Goal: Task Accomplishment & Management: Manage account settings

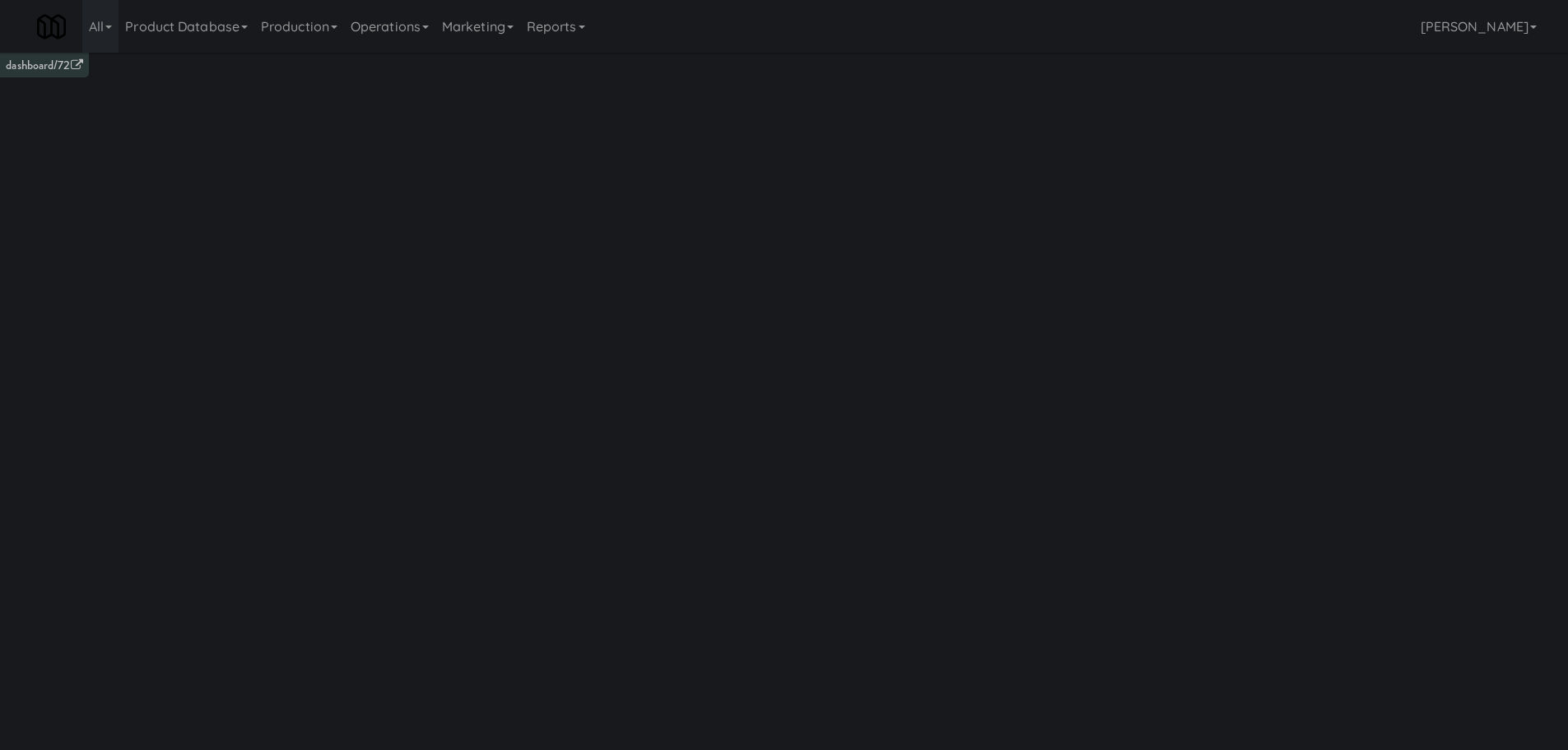
drag, startPoint x: 423, startPoint y: 26, endPoint x: 429, endPoint y: 66, distance: 40.4
click at [423, 26] on link "Operations" at bounding box center [389, 26] width 92 height 53
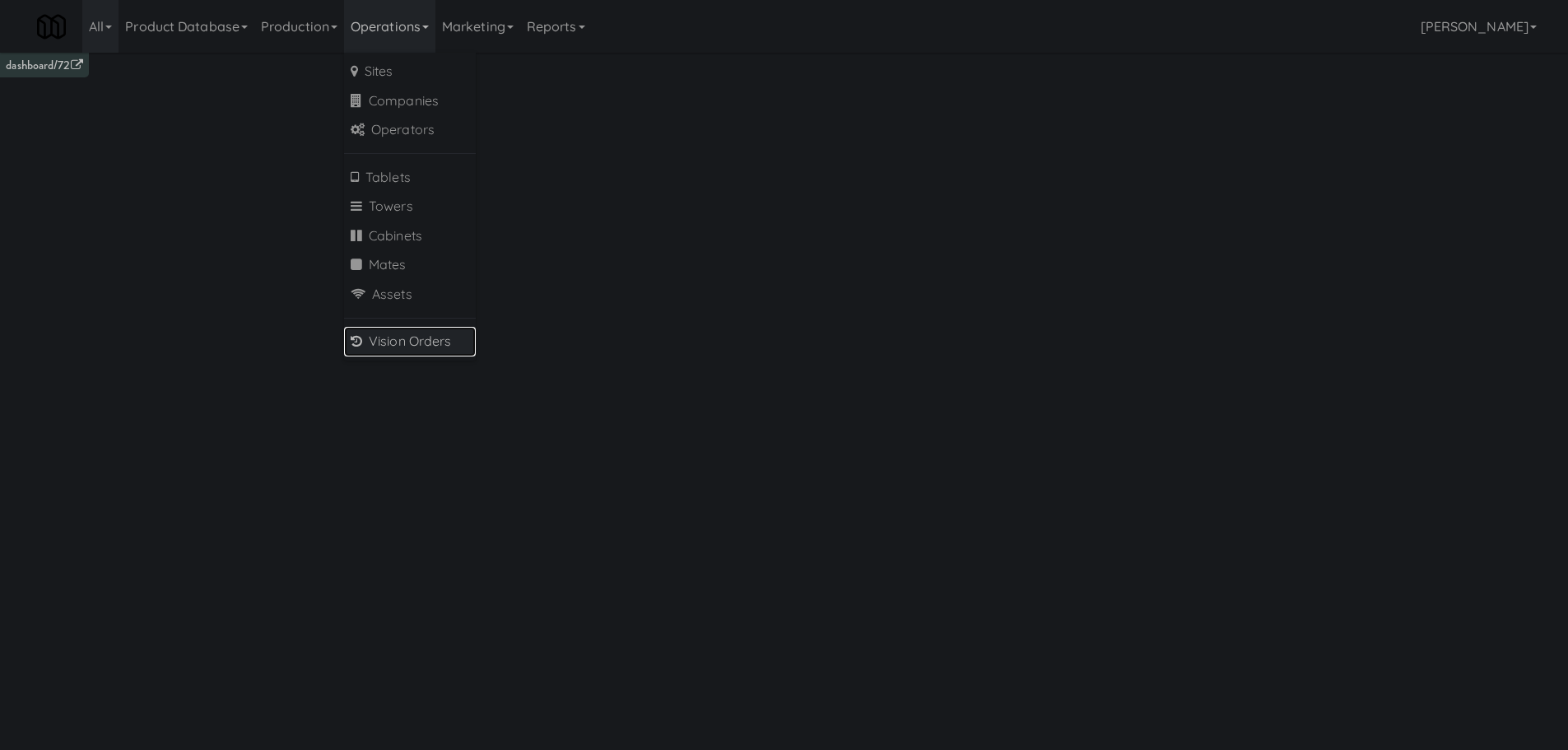
click at [428, 335] on link "Vision Orders" at bounding box center [409, 342] width 131 height 30
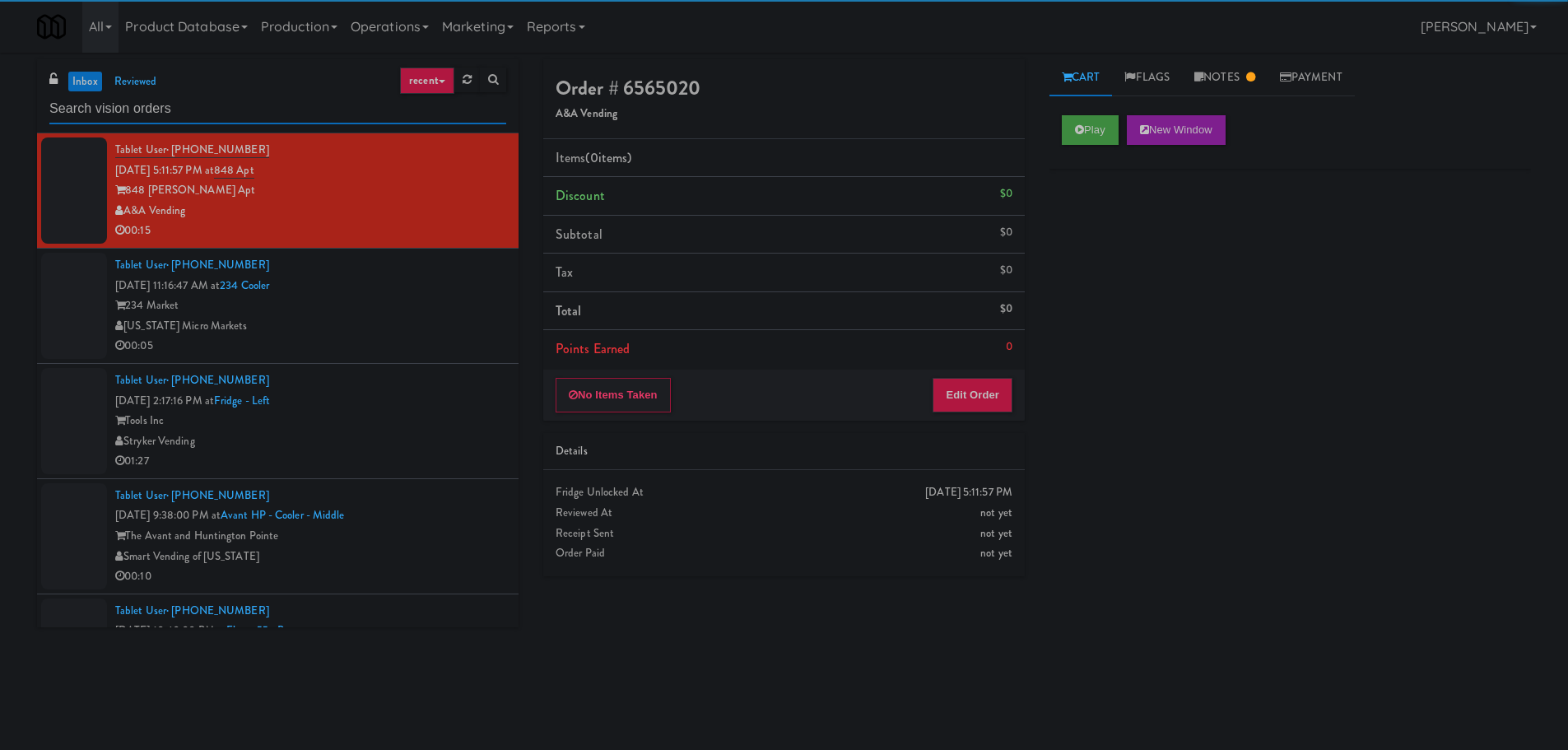
click at [288, 97] on input "text" at bounding box center [278, 109] width 457 height 31
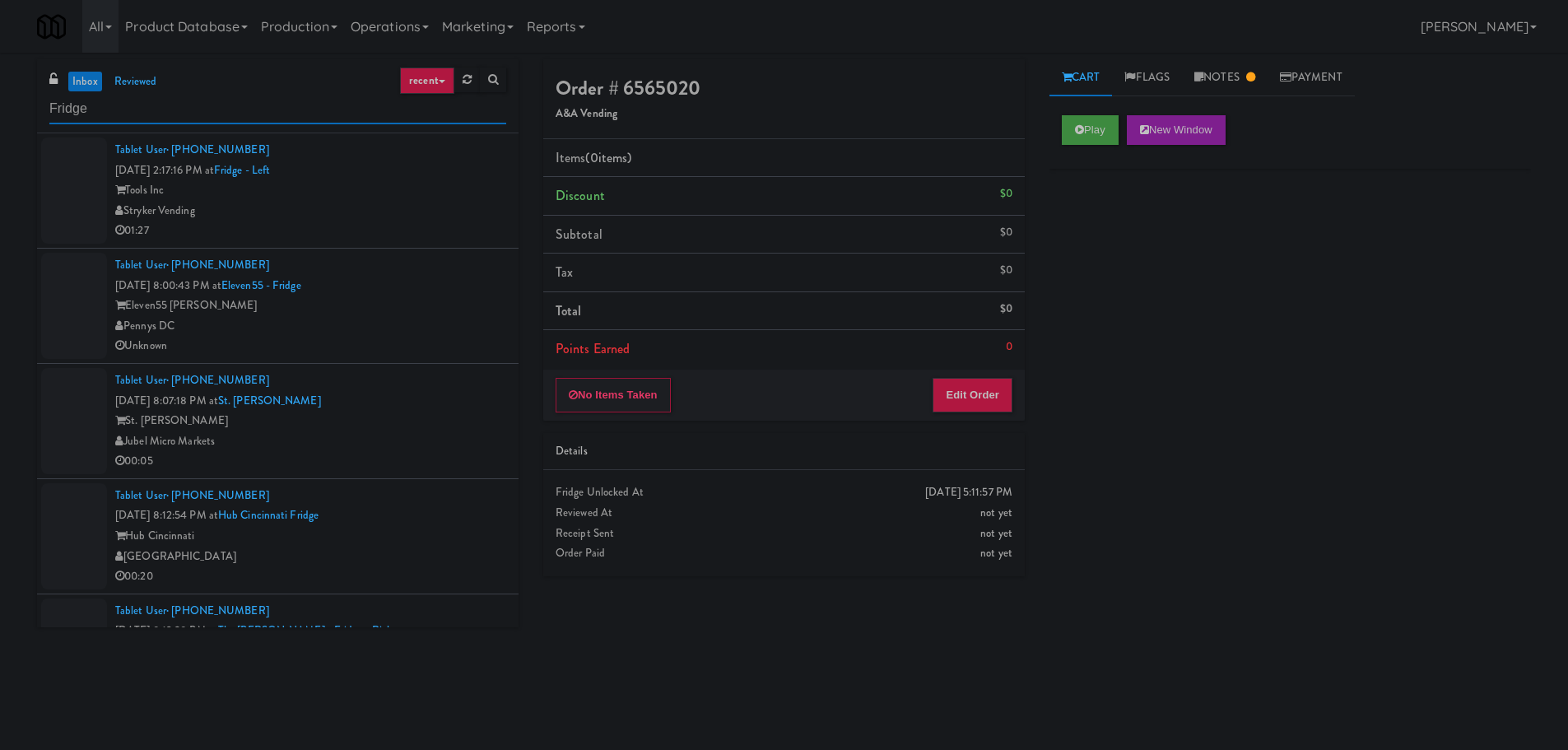
type input "Fridge"
click at [433, 301] on div "Eleven55 [PERSON_NAME]" at bounding box center [310, 306] width 391 height 21
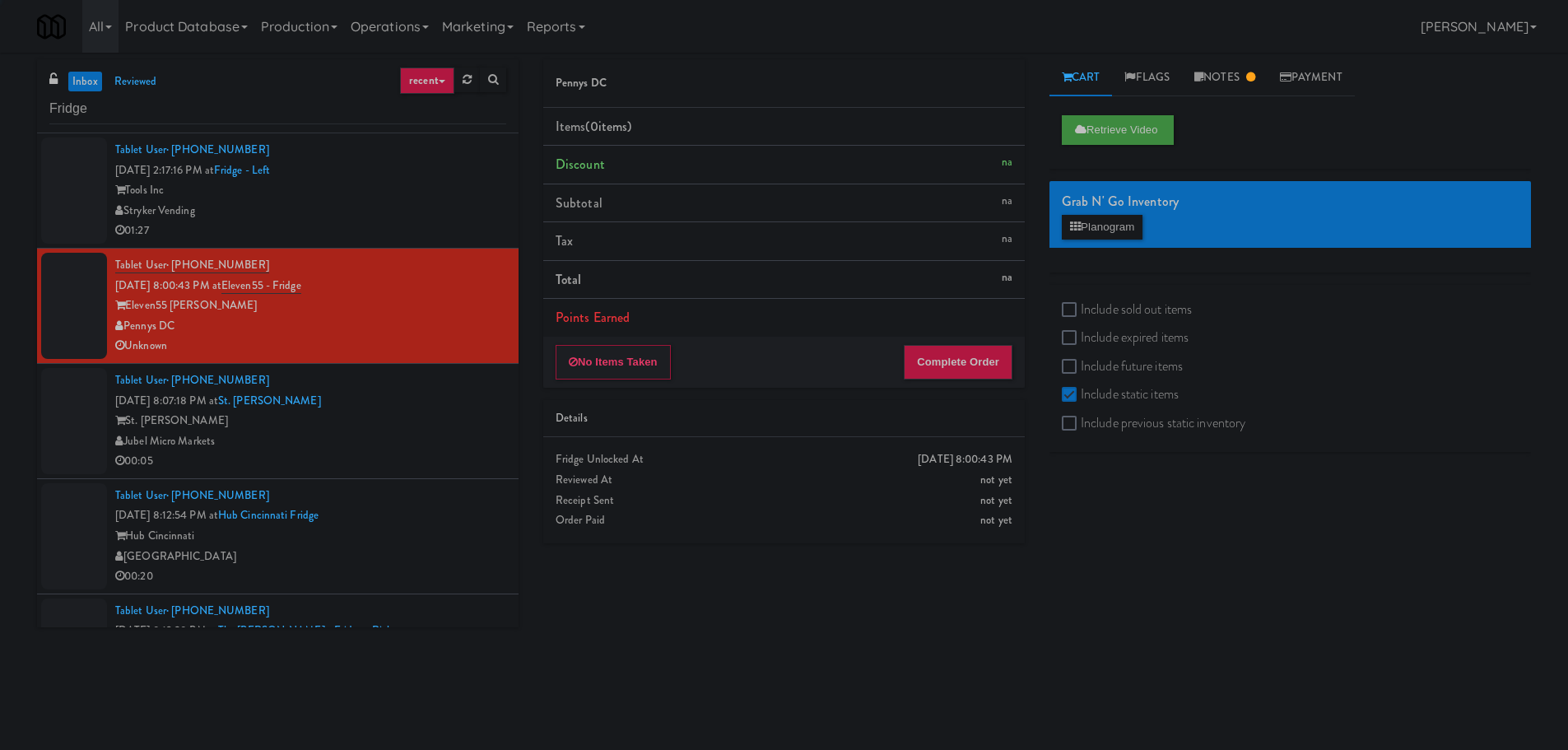
click at [431, 199] on div "Tools Inc" at bounding box center [310, 190] width 391 height 21
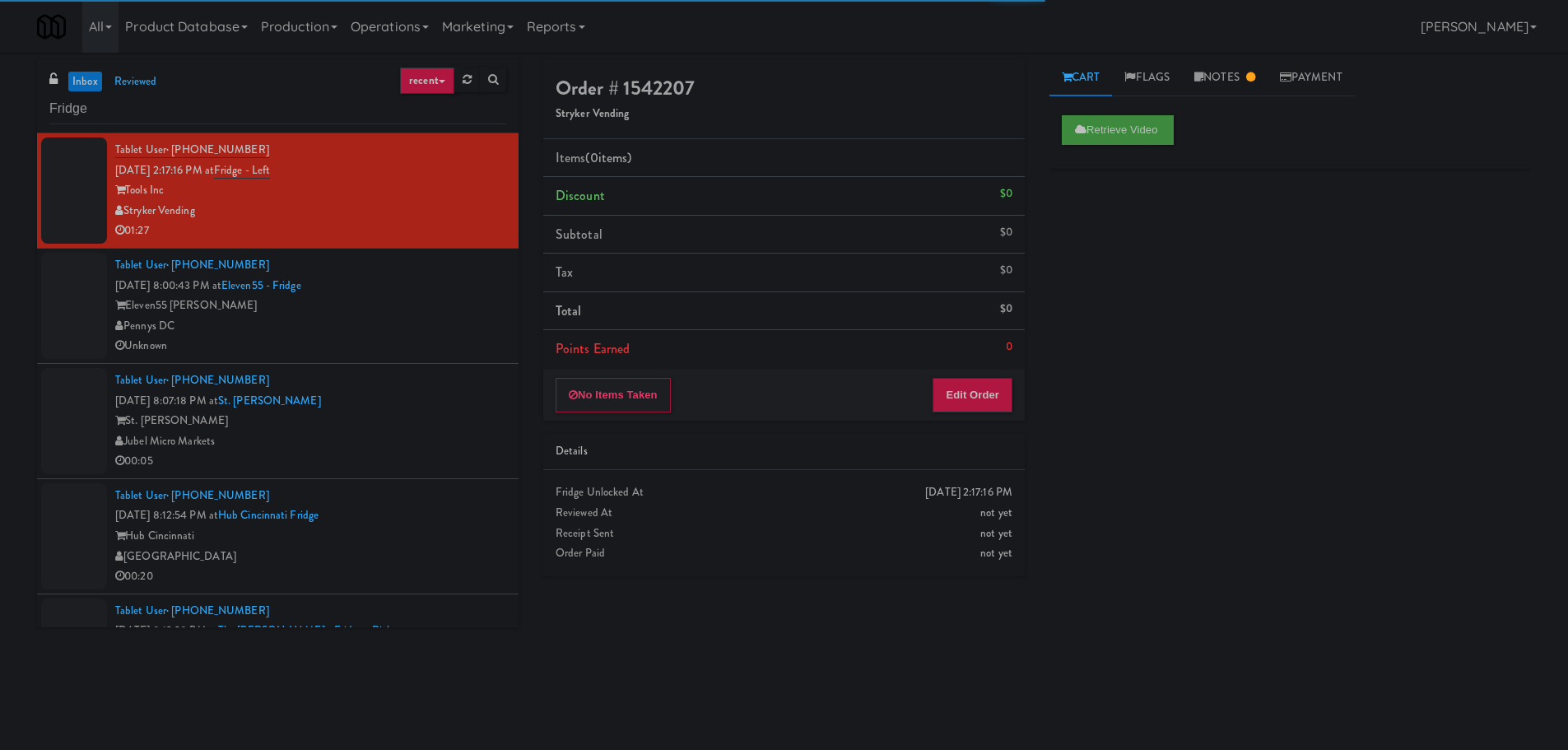
click at [437, 281] on div "Tablet User · (301) 956-4345 [DATE] 8:00:43 PM at Eleven55 - Fridge Eleven55 [P…" at bounding box center [310, 306] width 391 height 102
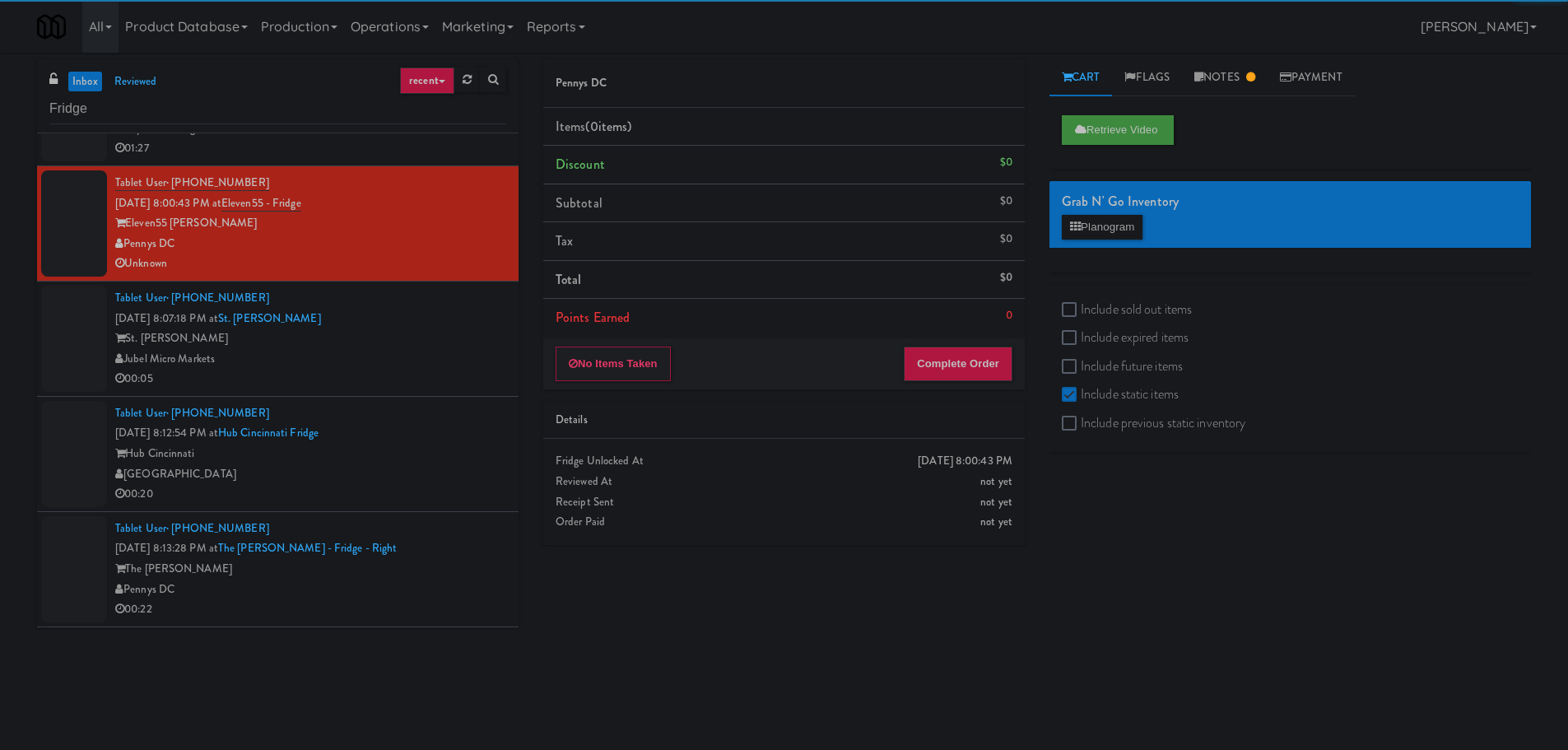
click at [459, 300] on div "Tablet User · (949) 873-3413 [DATE] 8:07:18 PM at [GEOGRAPHIC_DATA][PERSON_NAME…" at bounding box center [310, 339] width 391 height 102
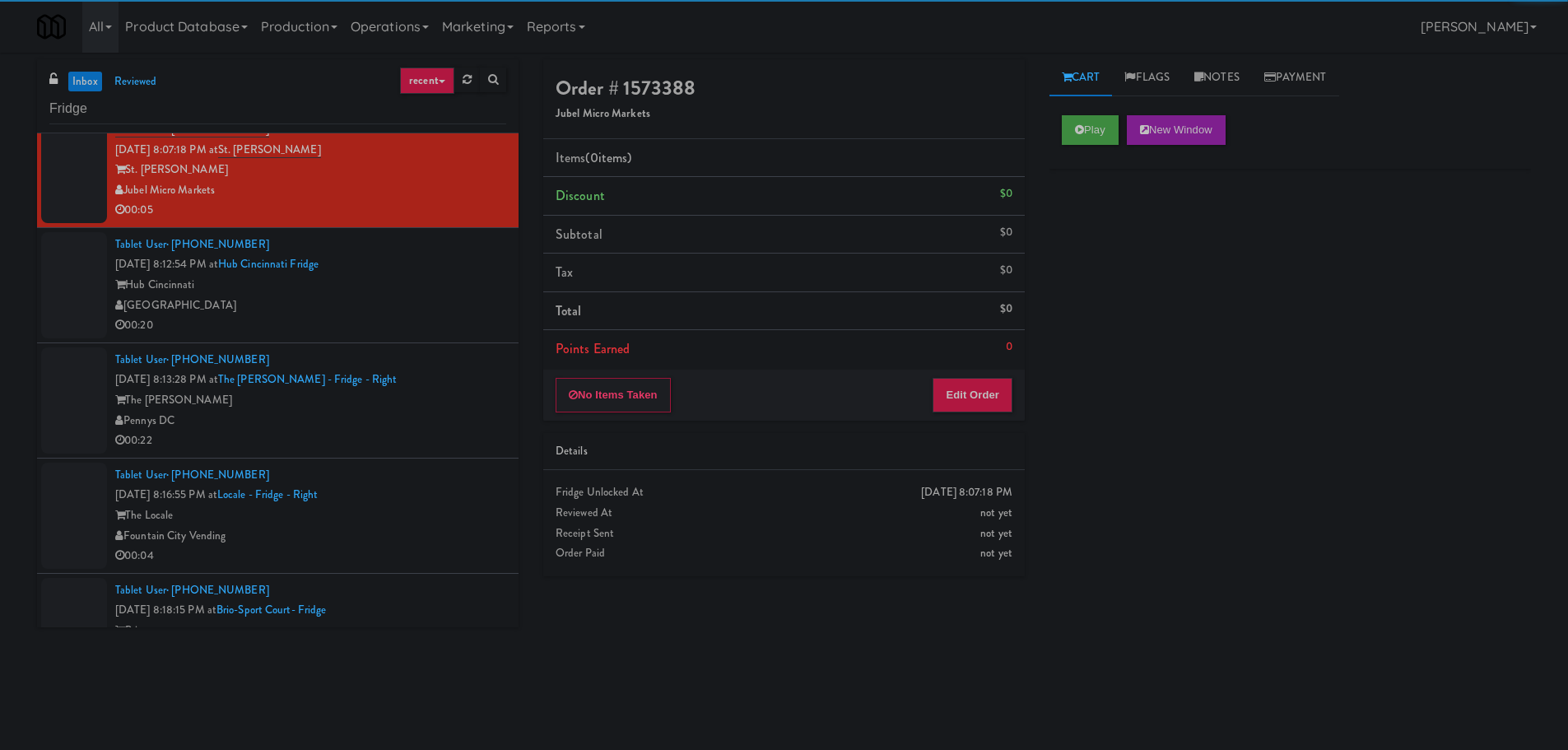
scroll to position [247, 0]
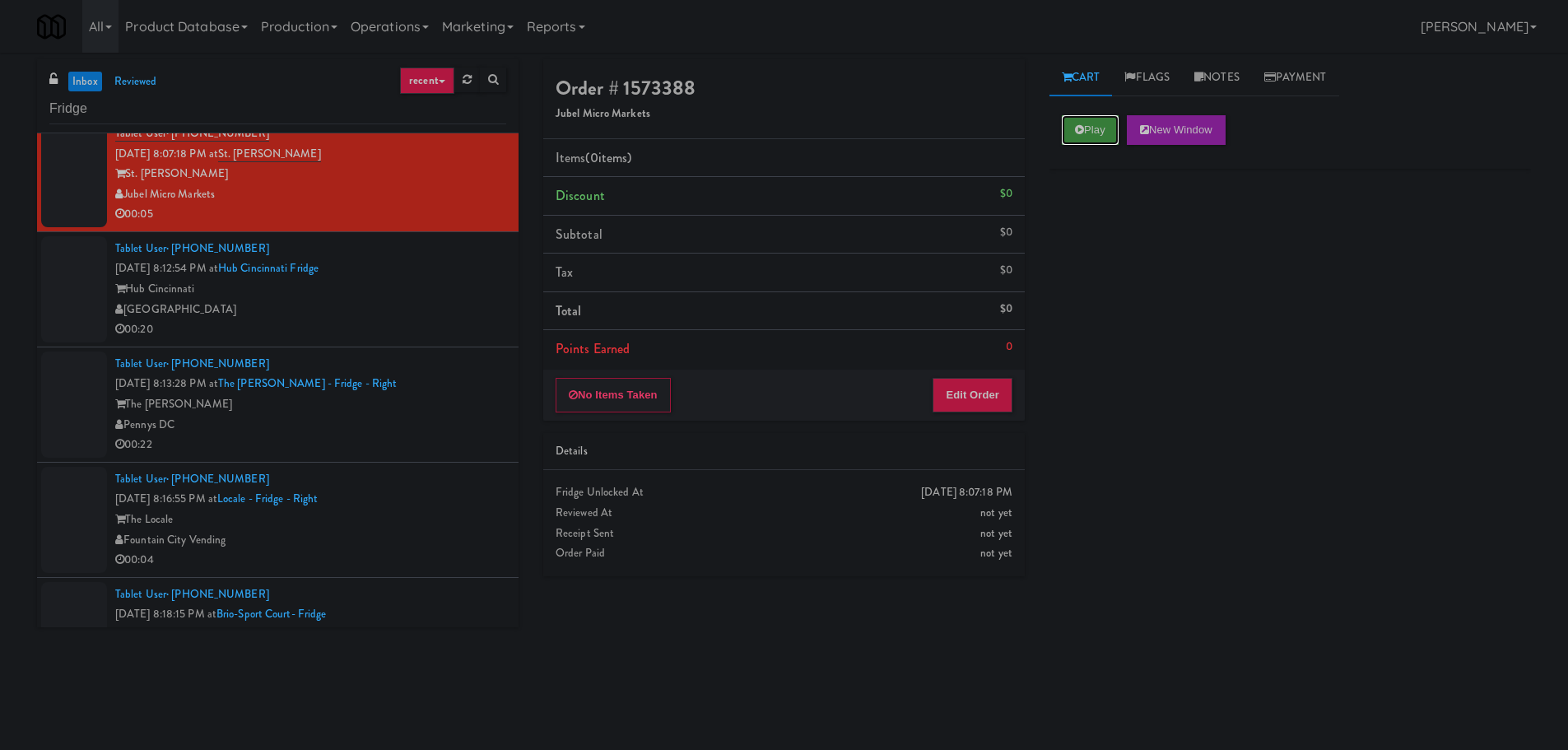
click at [1085, 128] on button "Play" at bounding box center [1090, 130] width 57 height 30
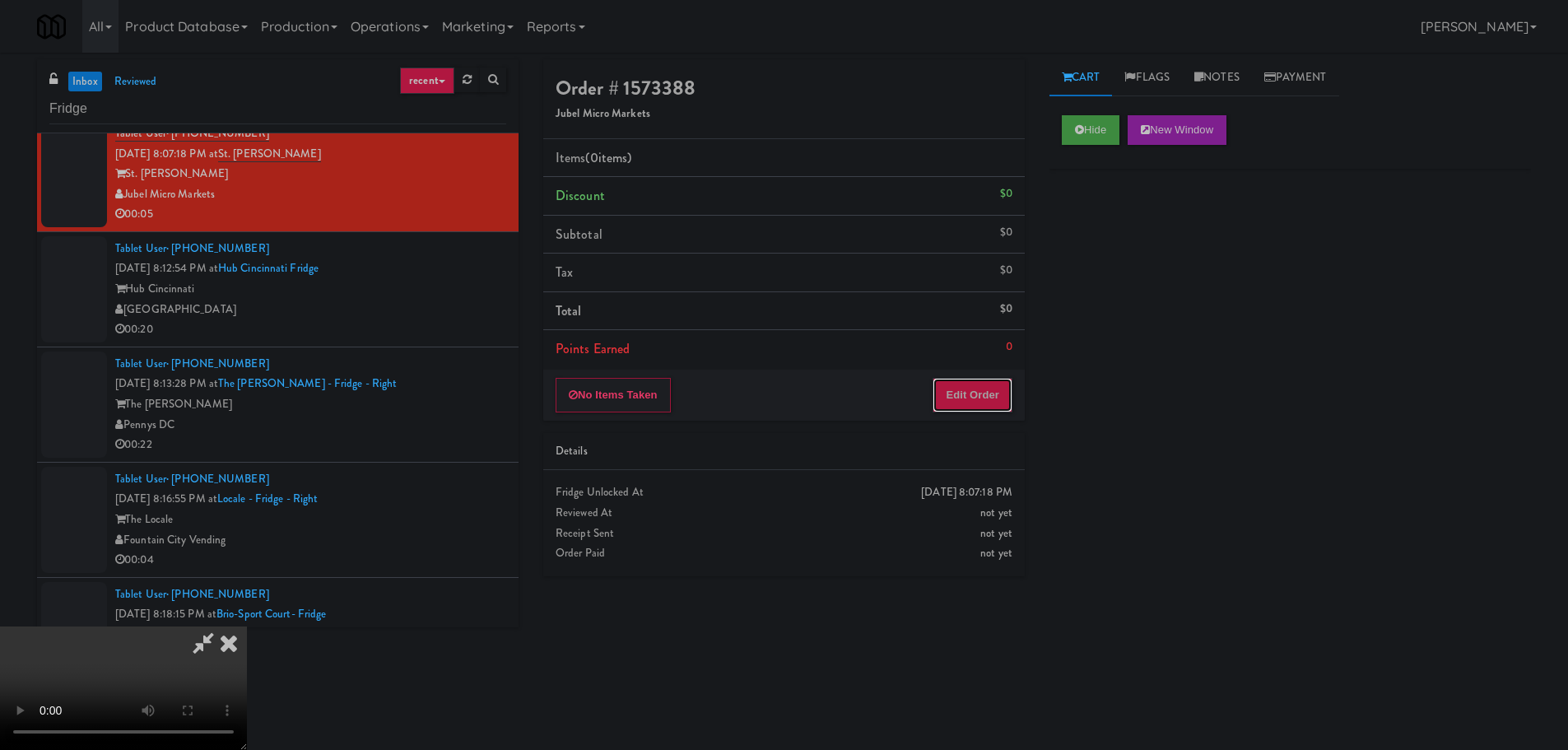
click at [958, 399] on button "Edit Order" at bounding box center [972, 395] width 80 height 35
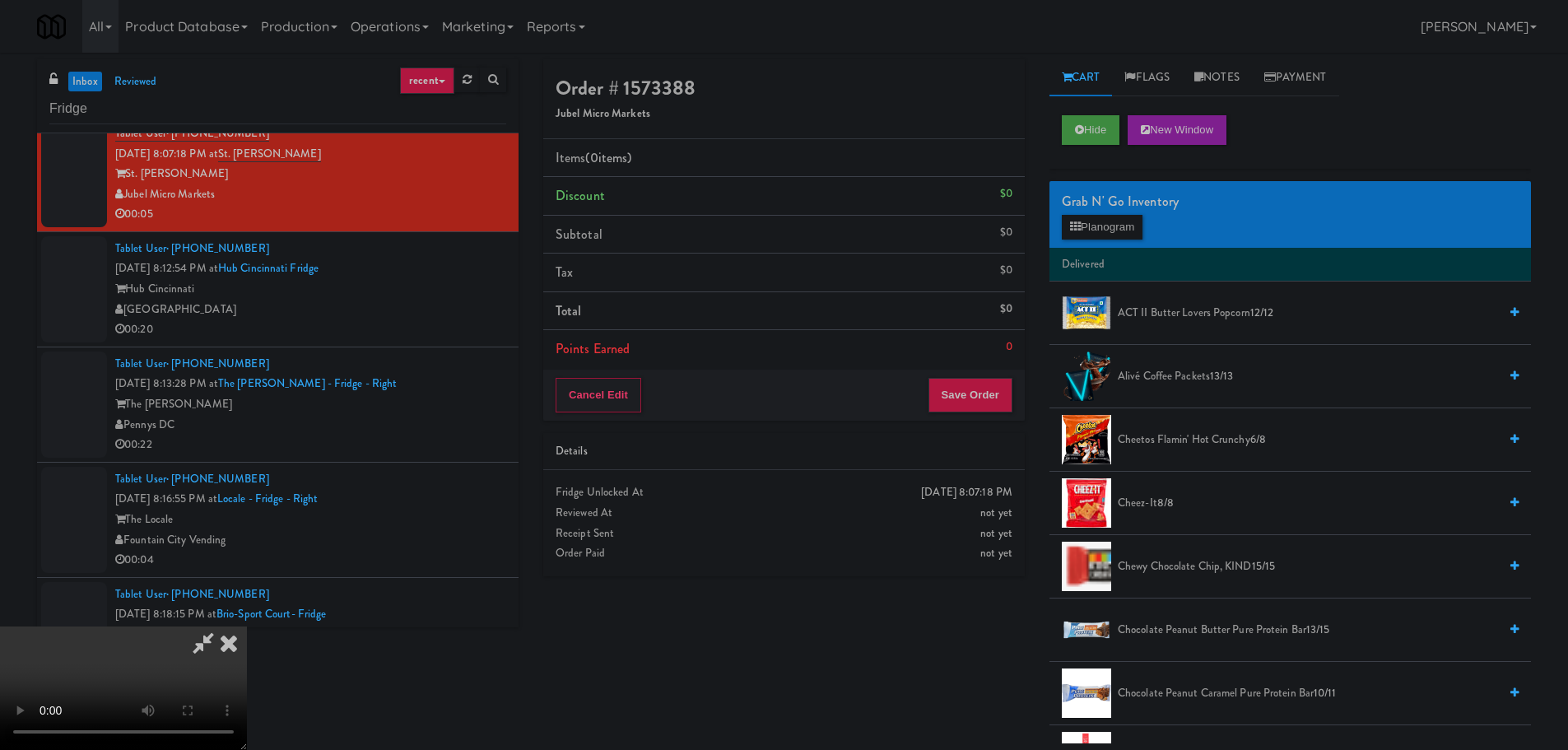
scroll to position [0, 0]
click at [247, 626] on video at bounding box center [123, 687] width 247 height 123
drag, startPoint x: 539, startPoint y: 366, endPoint x: 938, endPoint y: 285, distance: 407.1
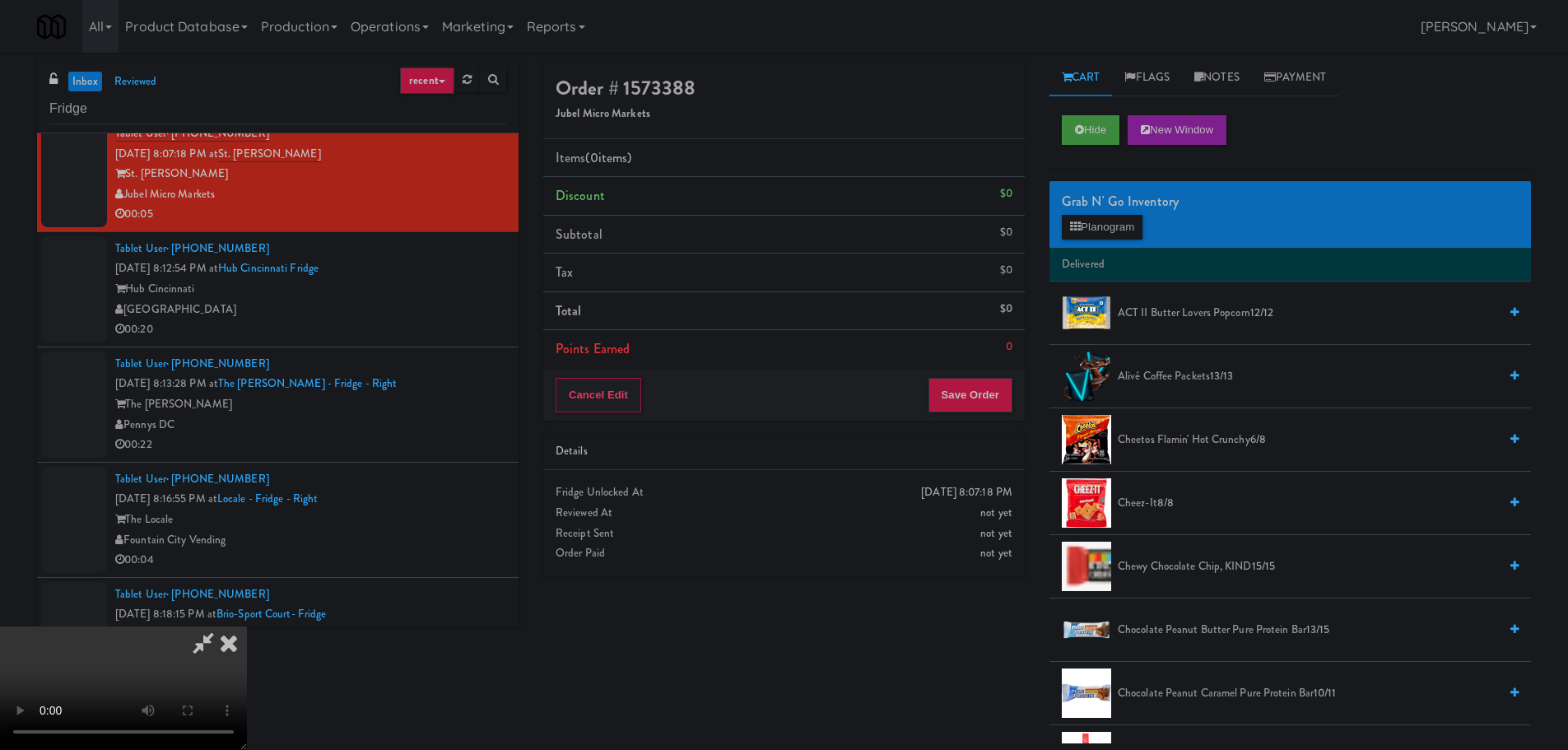
click at [247, 626] on video at bounding box center [123, 687] width 247 height 123
click at [1088, 216] on button "Planogram" at bounding box center [1102, 227] width 81 height 25
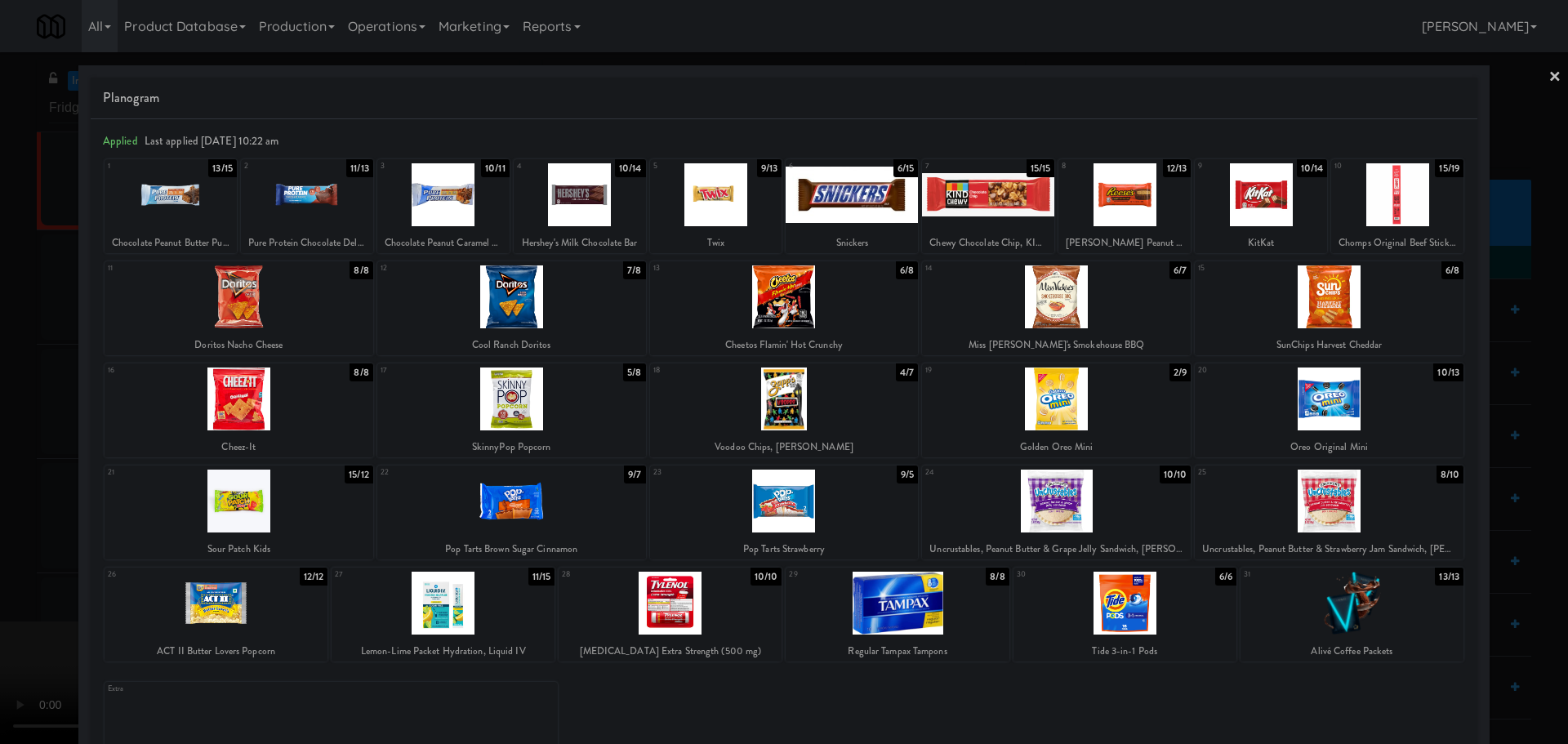
click at [943, 611] on div at bounding box center [897, 602] width 223 height 63
drag, startPoint x: 2, startPoint y: 577, endPoint x: 39, endPoint y: 569, distance: 37.9
click at [5, 577] on div at bounding box center [784, 372] width 1568 height 744
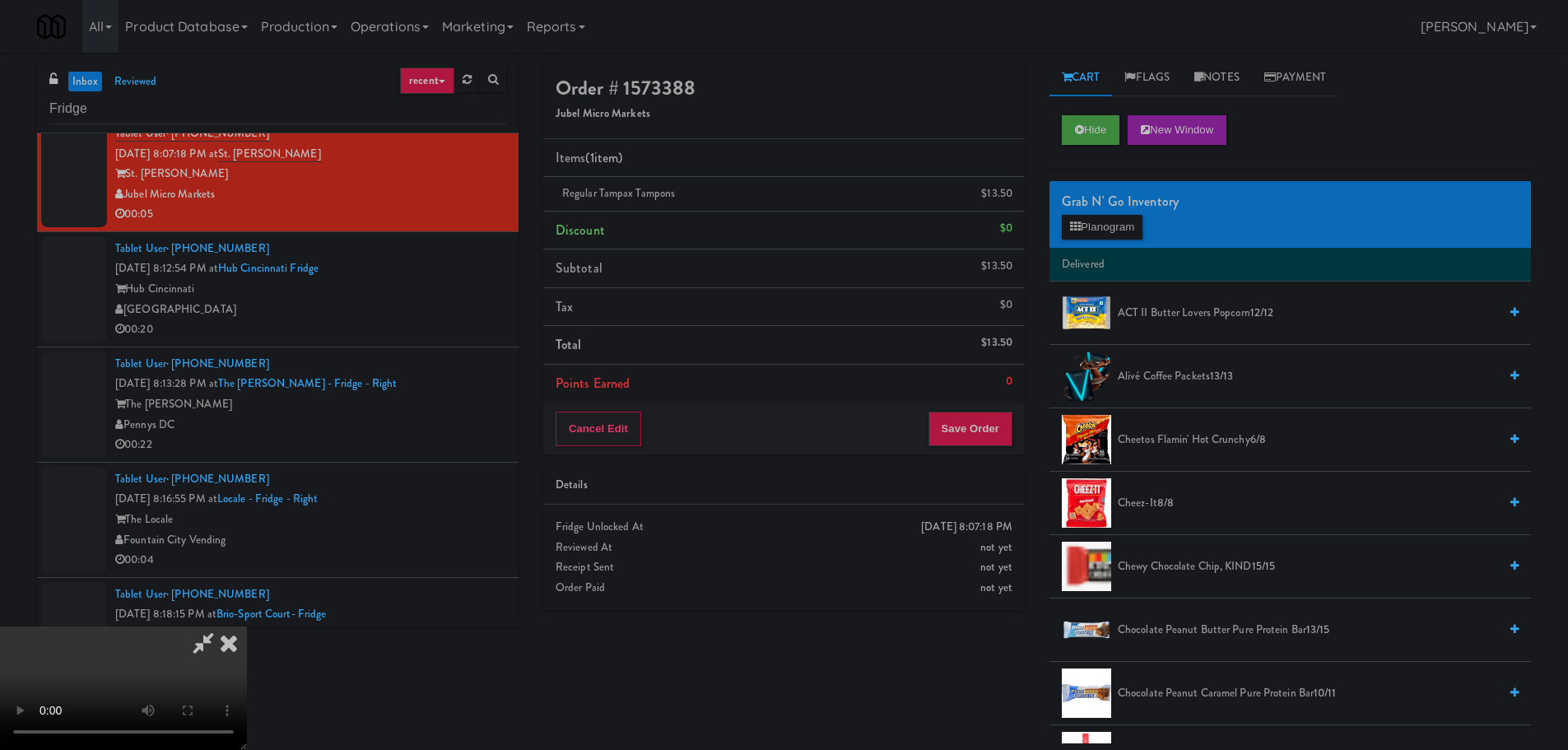
click at [247, 626] on video at bounding box center [123, 687] width 247 height 123
click at [976, 425] on button "Save Order" at bounding box center [971, 429] width 84 height 35
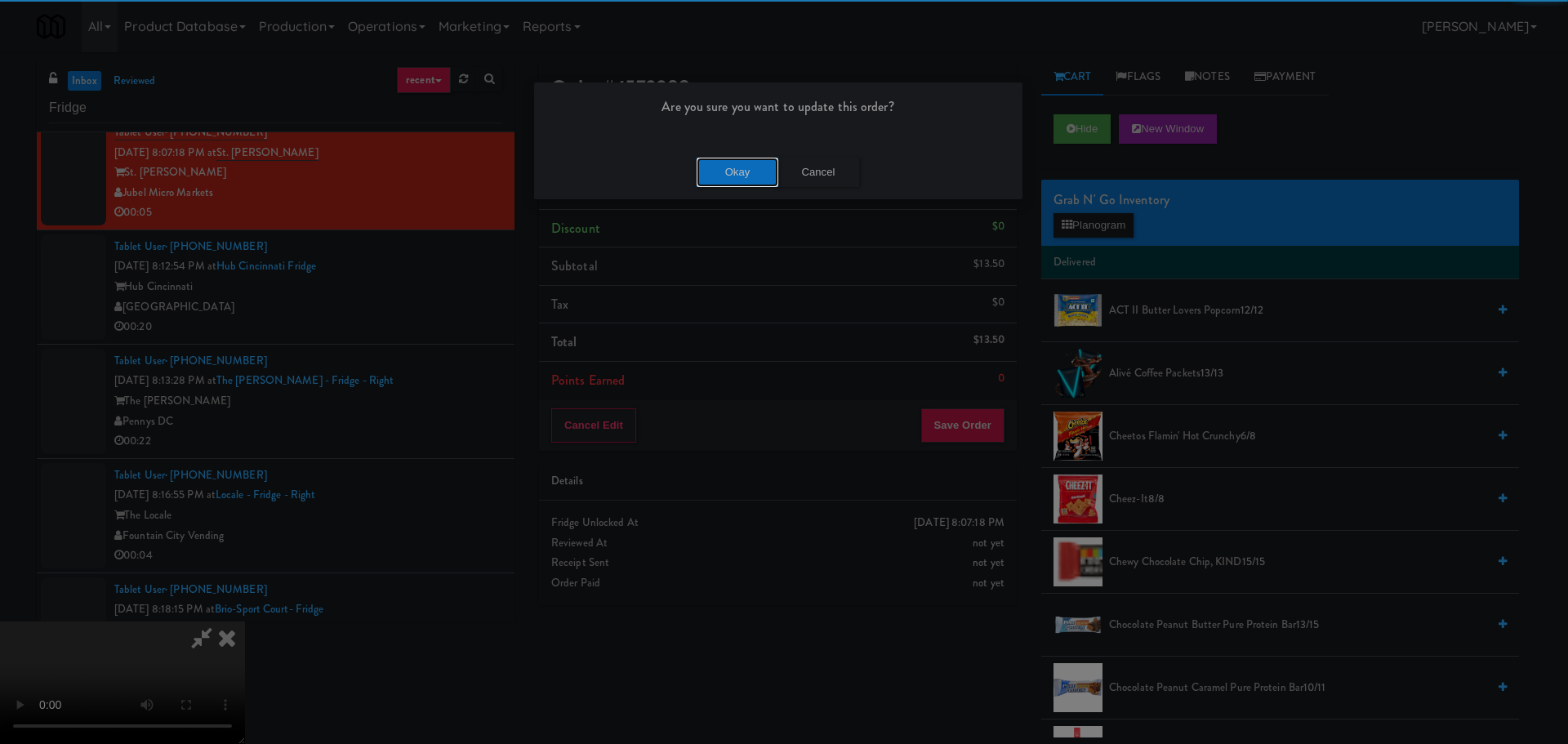
click at [709, 182] on button "Okay" at bounding box center [738, 172] width 82 height 29
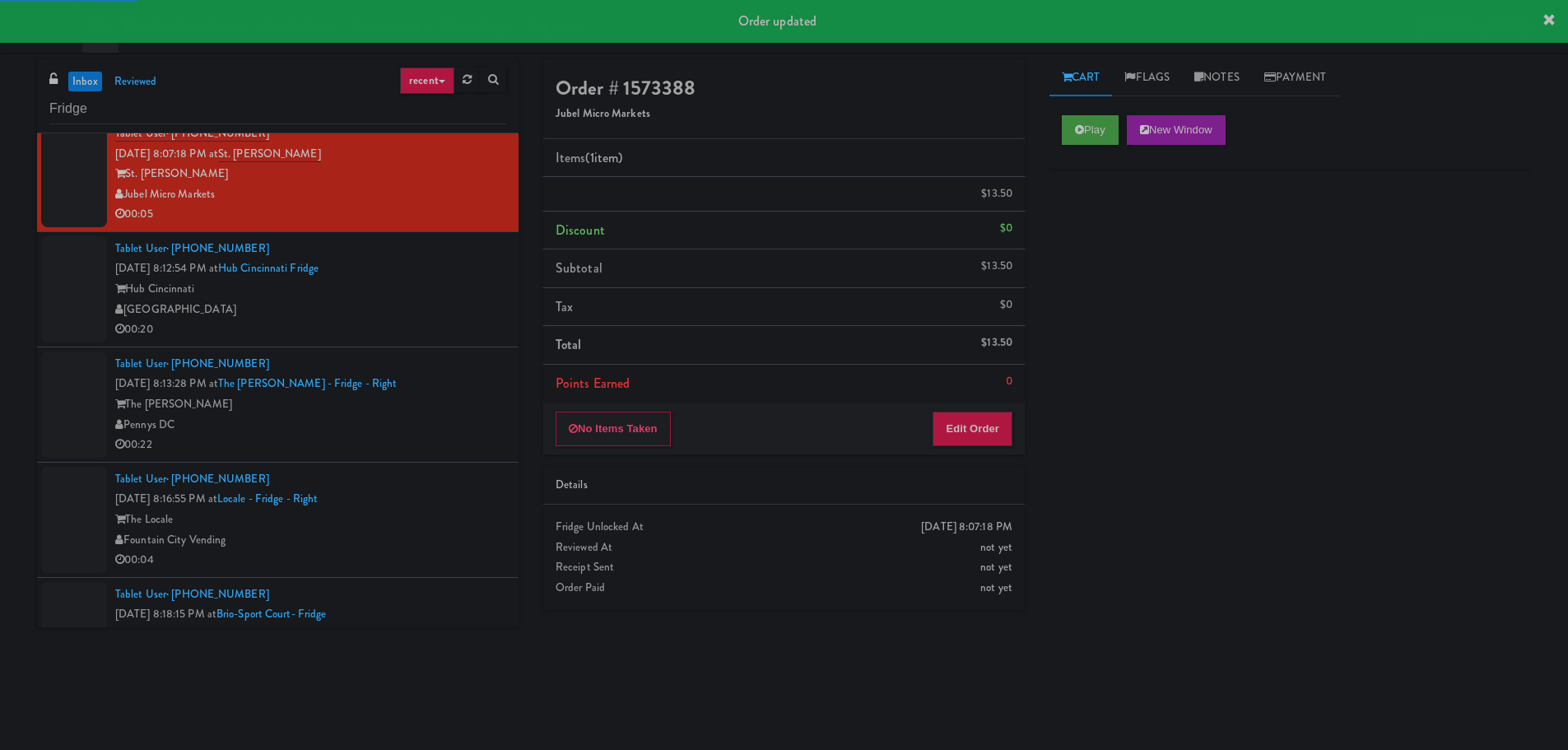
drag, startPoint x: 402, startPoint y: 301, endPoint x: 404, endPoint y: 310, distance: 9.2
click at [402, 301] on div "[GEOGRAPHIC_DATA]" at bounding box center [310, 310] width 391 height 21
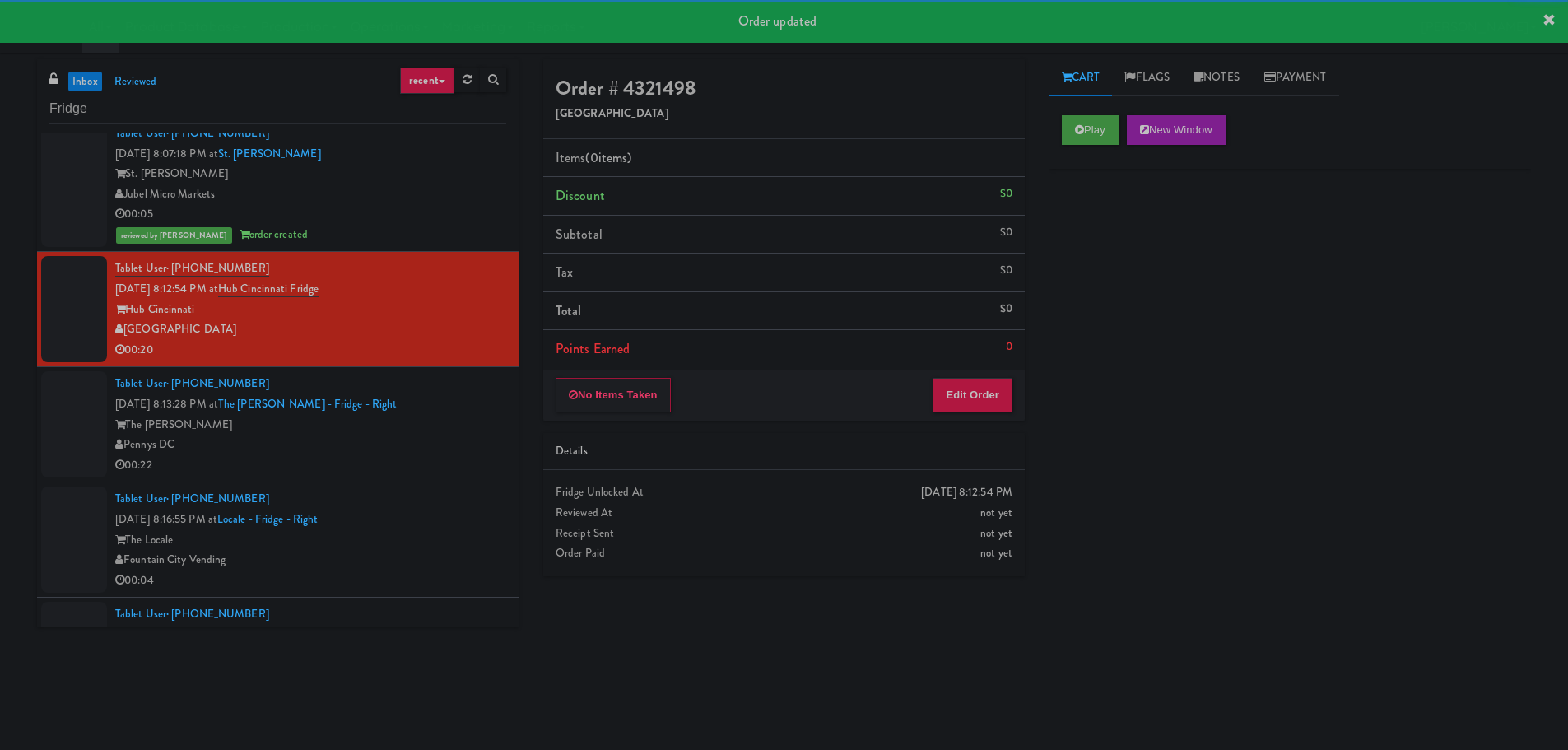
click at [440, 444] on div "Pennys DC" at bounding box center [310, 444] width 391 height 21
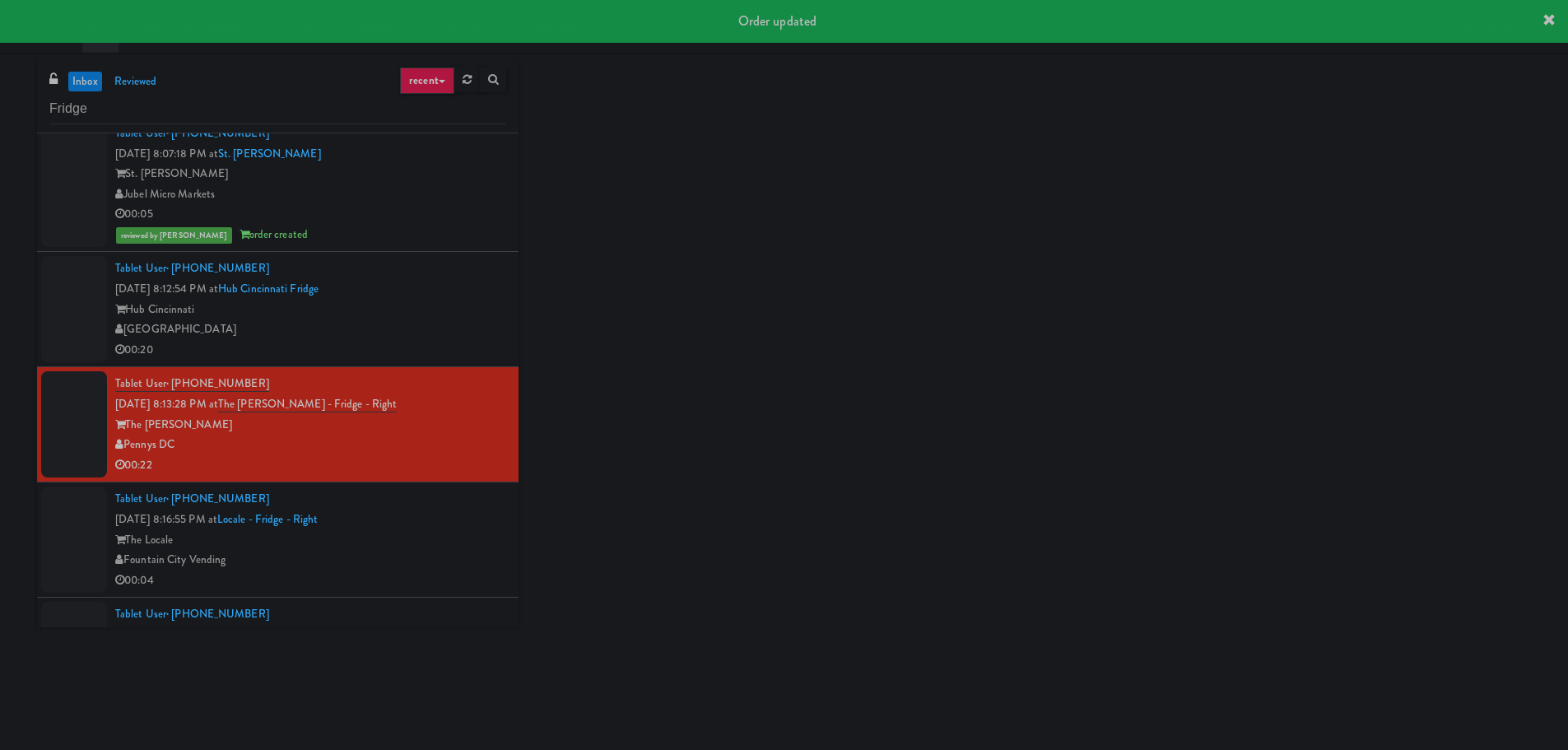
click at [443, 331] on div "[GEOGRAPHIC_DATA]" at bounding box center [310, 330] width 391 height 21
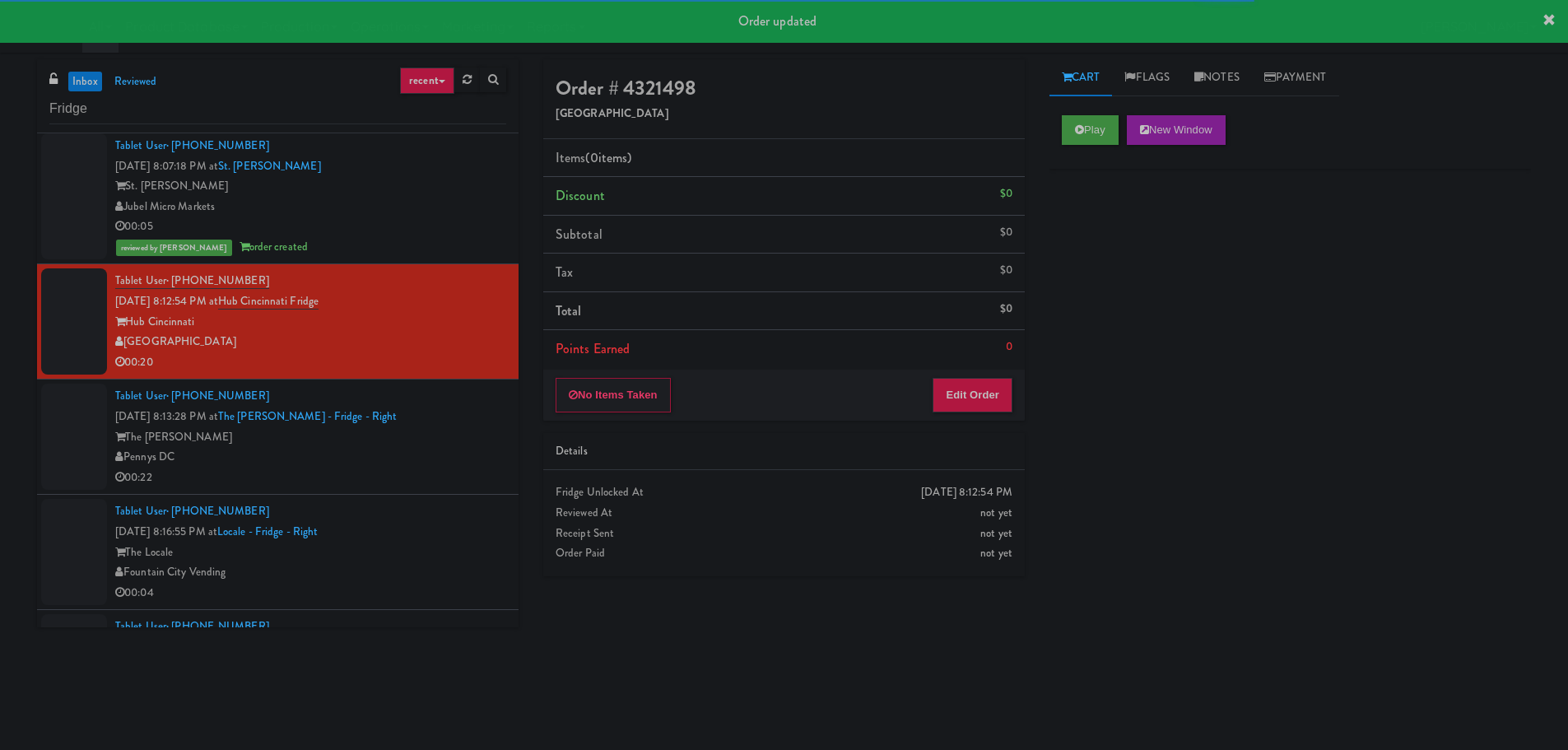
scroll to position [330, 0]
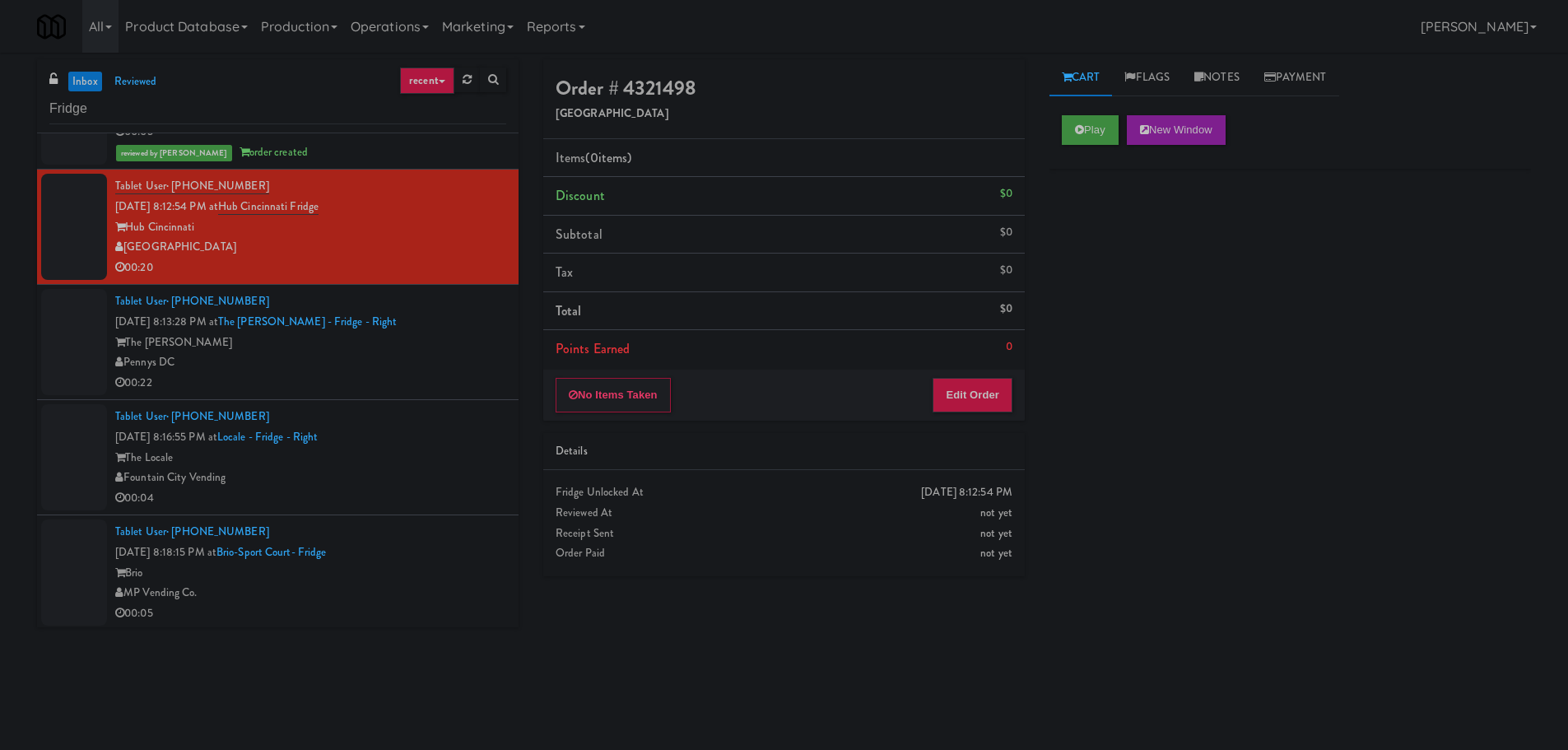
click at [1130, 112] on div "Play New Window" at bounding box center [1290, 136] width 482 height 66
click at [1112, 131] on button "Play" at bounding box center [1090, 130] width 57 height 30
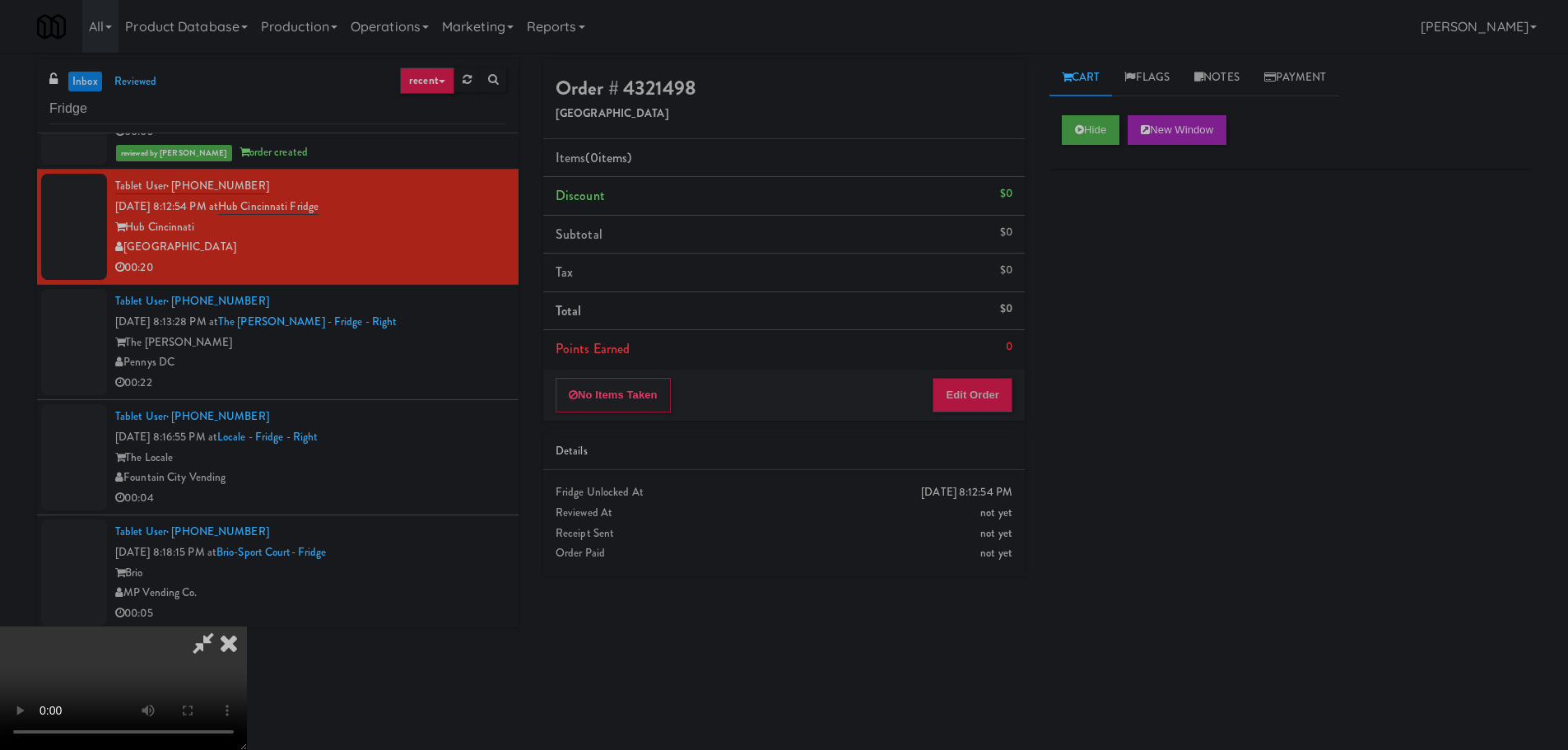
drag, startPoint x: 945, startPoint y: 424, endPoint x: 972, endPoint y: 397, distance: 38.2
click at [950, 420] on div "Order # 4321498 Nourish Point Items (0 items ) Discount $0 Subtotal $0 Tax $0 T…" at bounding box center [784, 324] width 506 height 529
click at [972, 397] on button "Edit Order" at bounding box center [972, 395] width 80 height 35
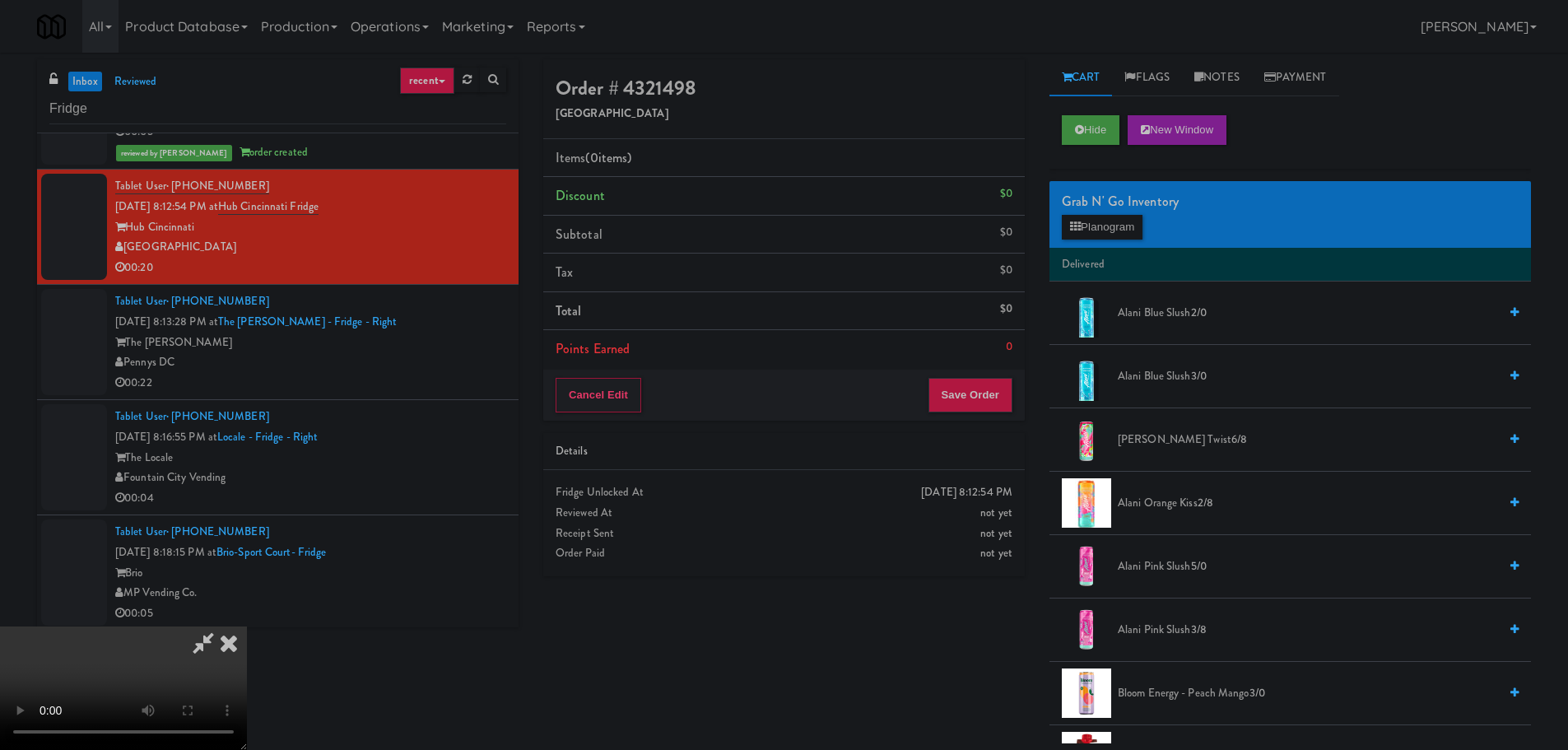
scroll to position [283, 0]
click at [247, 626] on video at bounding box center [123, 687] width 247 height 123
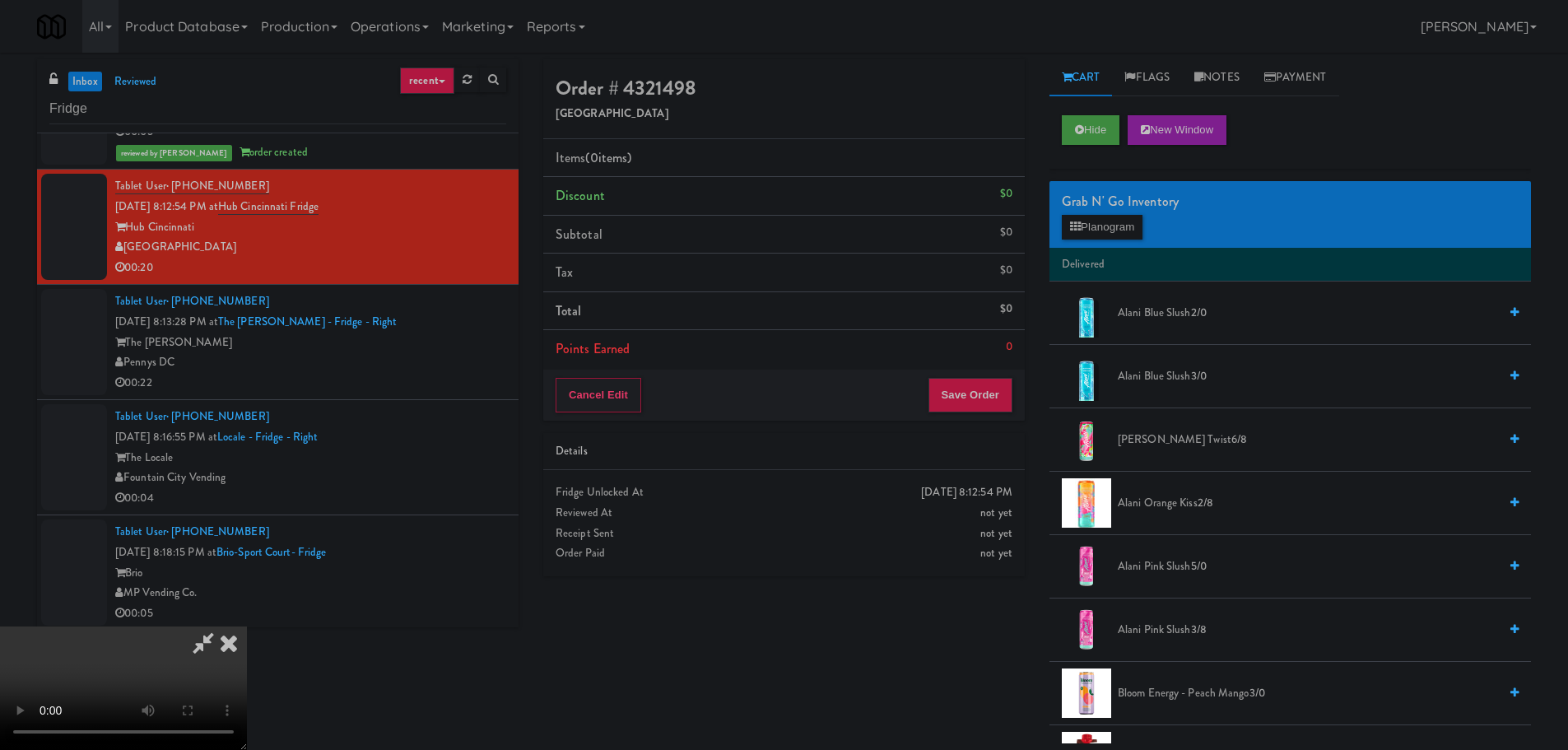
click at [247, 626] on video at bounding box center [123, 687] width 247 height 123
click at [1105, 225] on button "Planogram" at bounding box center [1102, 227] width 81 height 25
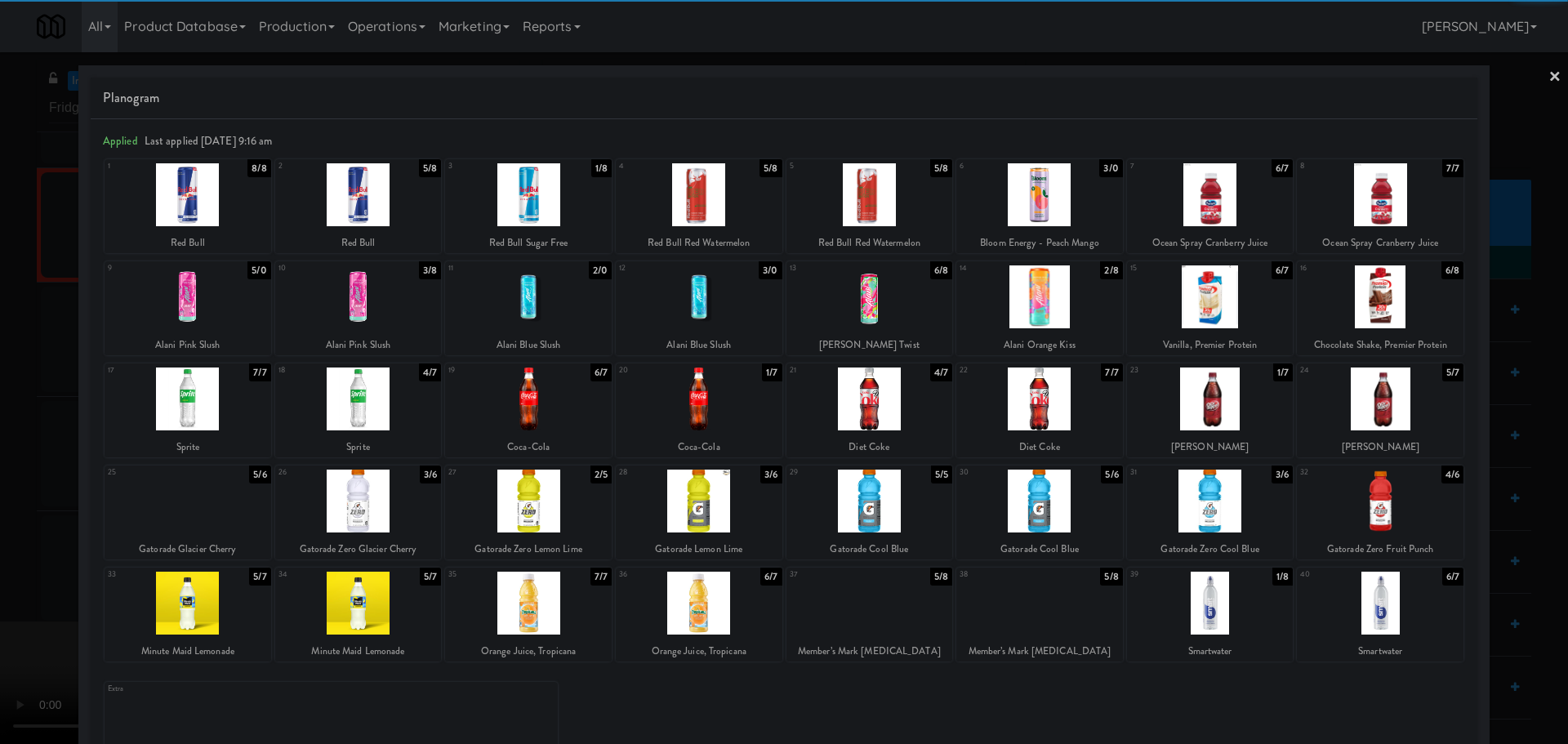
click at [388, 311] on div at bounding box center [358, 297] width 166 height 63
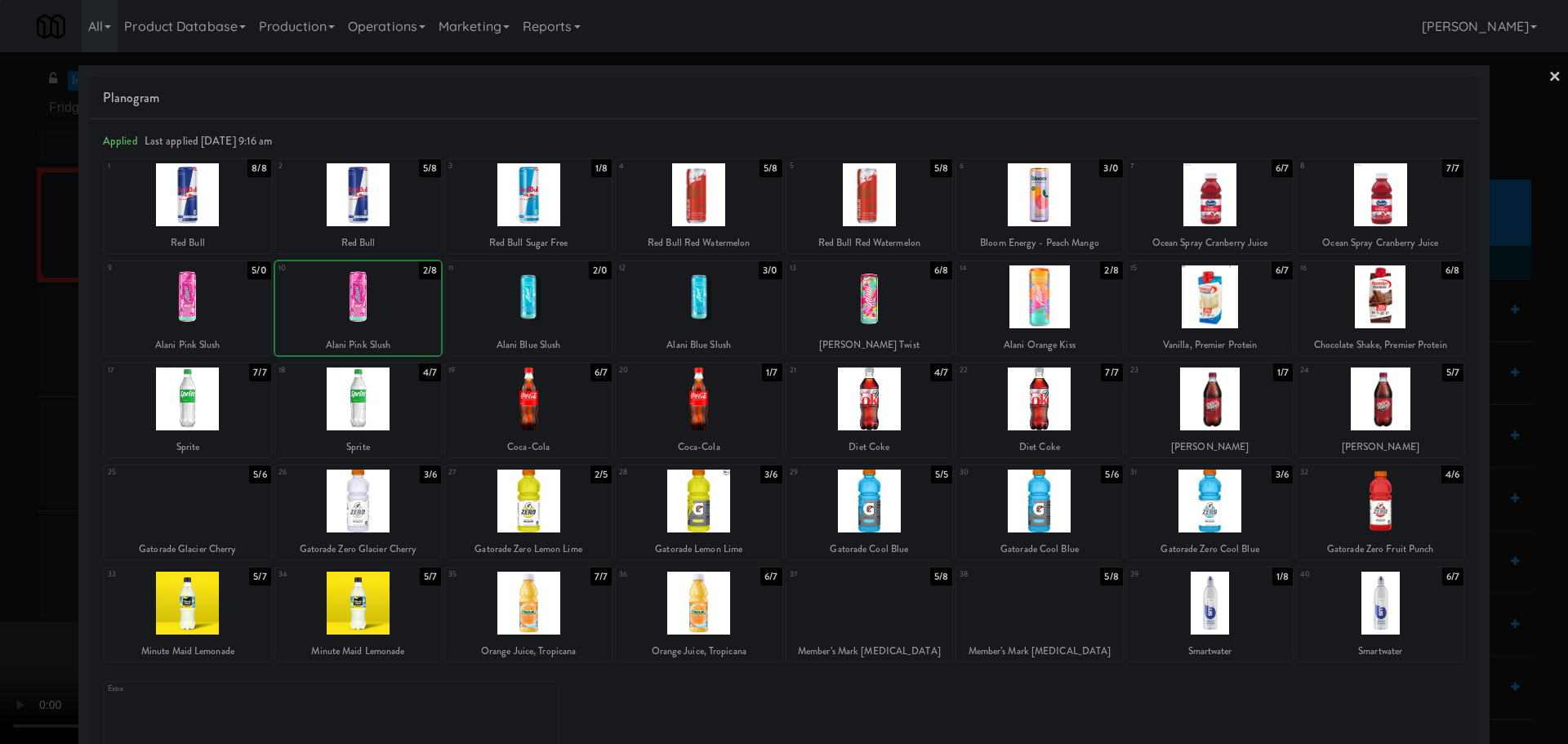
click at [0, 426] on div at bounding box center [784, 372] width 1568 height 744
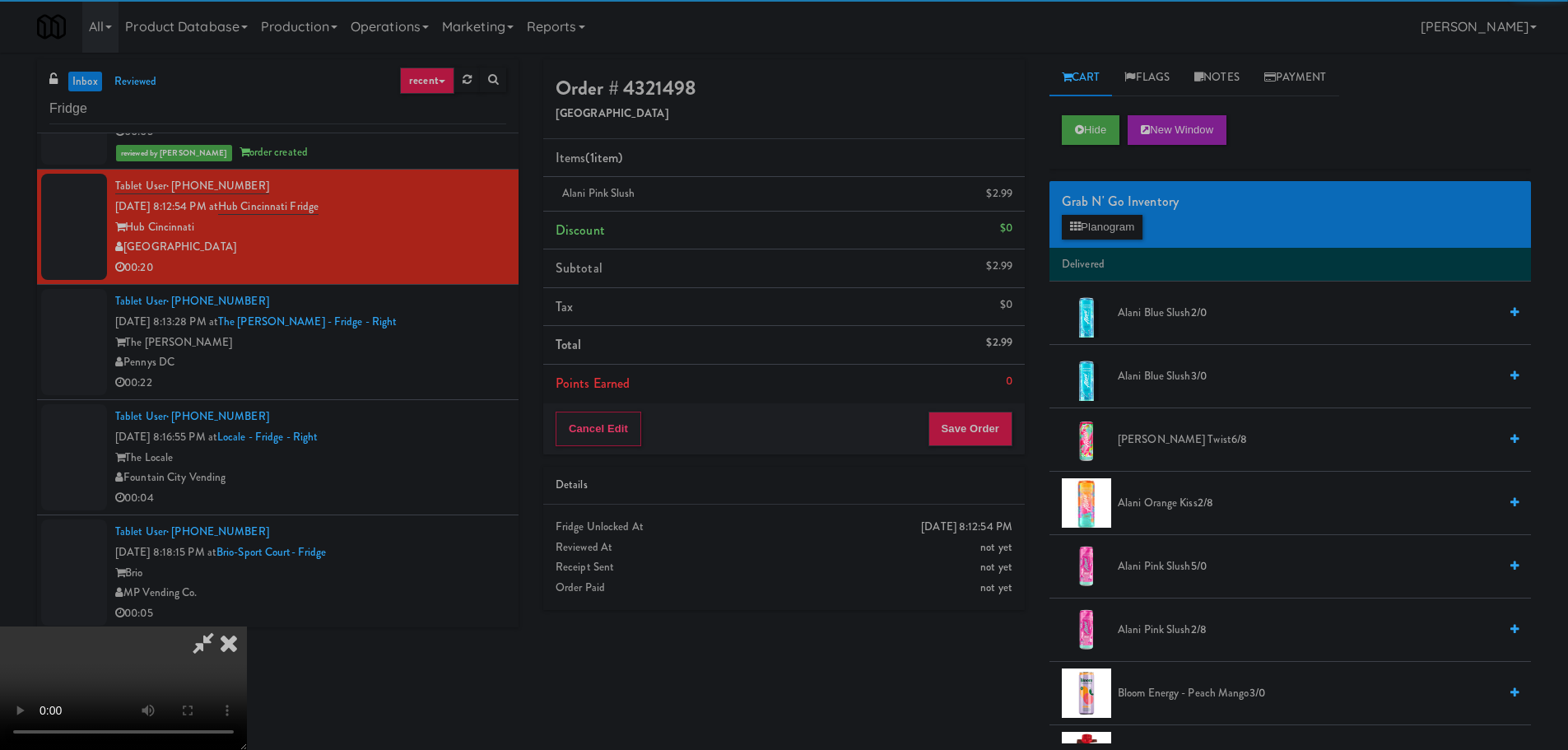
drag, startPoint x: 391, startPoint y: 333, endPoint x: 408, endPoint y: 332, distance: 17.0
click at [247, 626] on video at bounding box center [123, 687] width 247 height 123
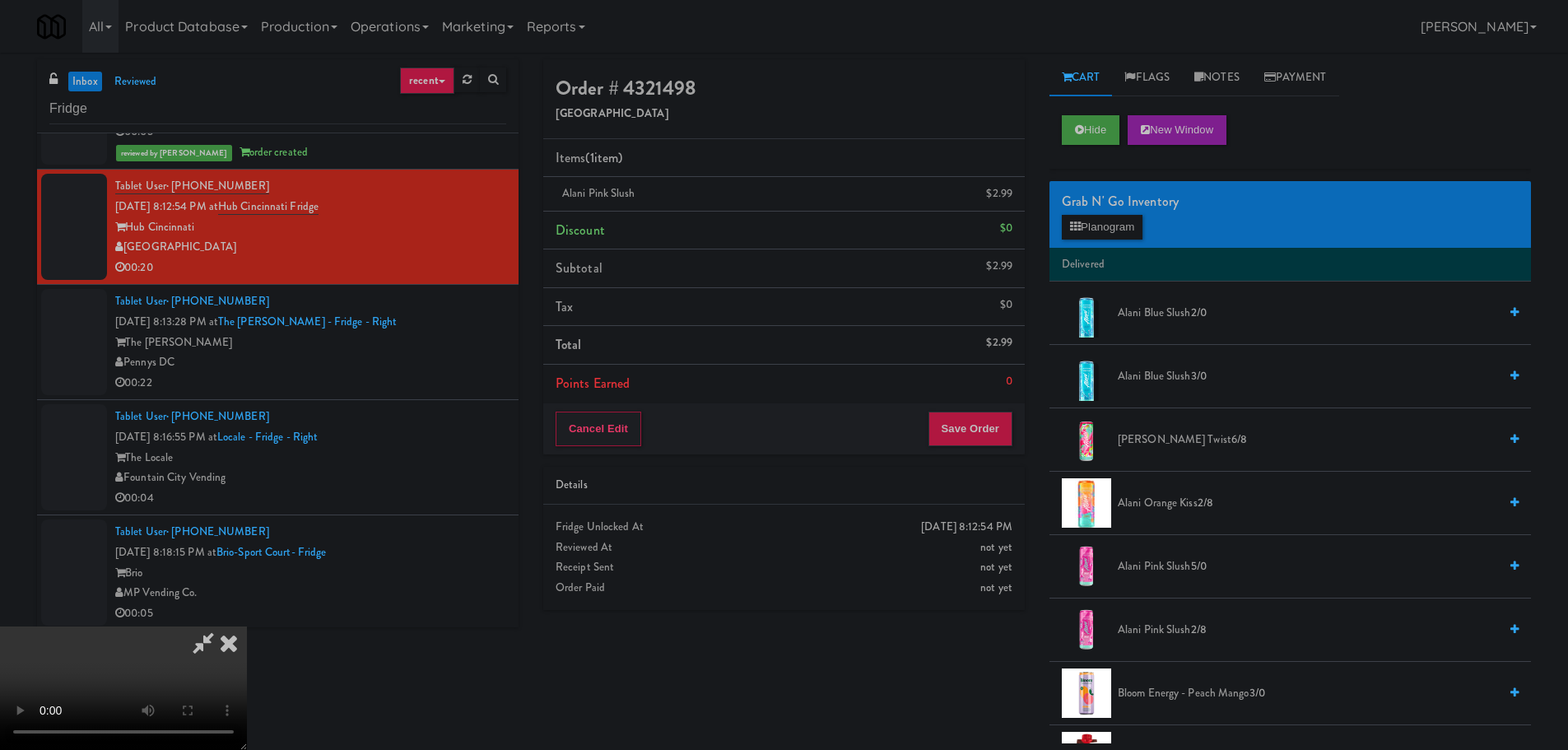
click at [247, 626] on video at bounding box center [123, 687] width 247 height 123
click at [1098, 218] on button "Planogram" at bounding box center [1102, 227] width 81 height 25
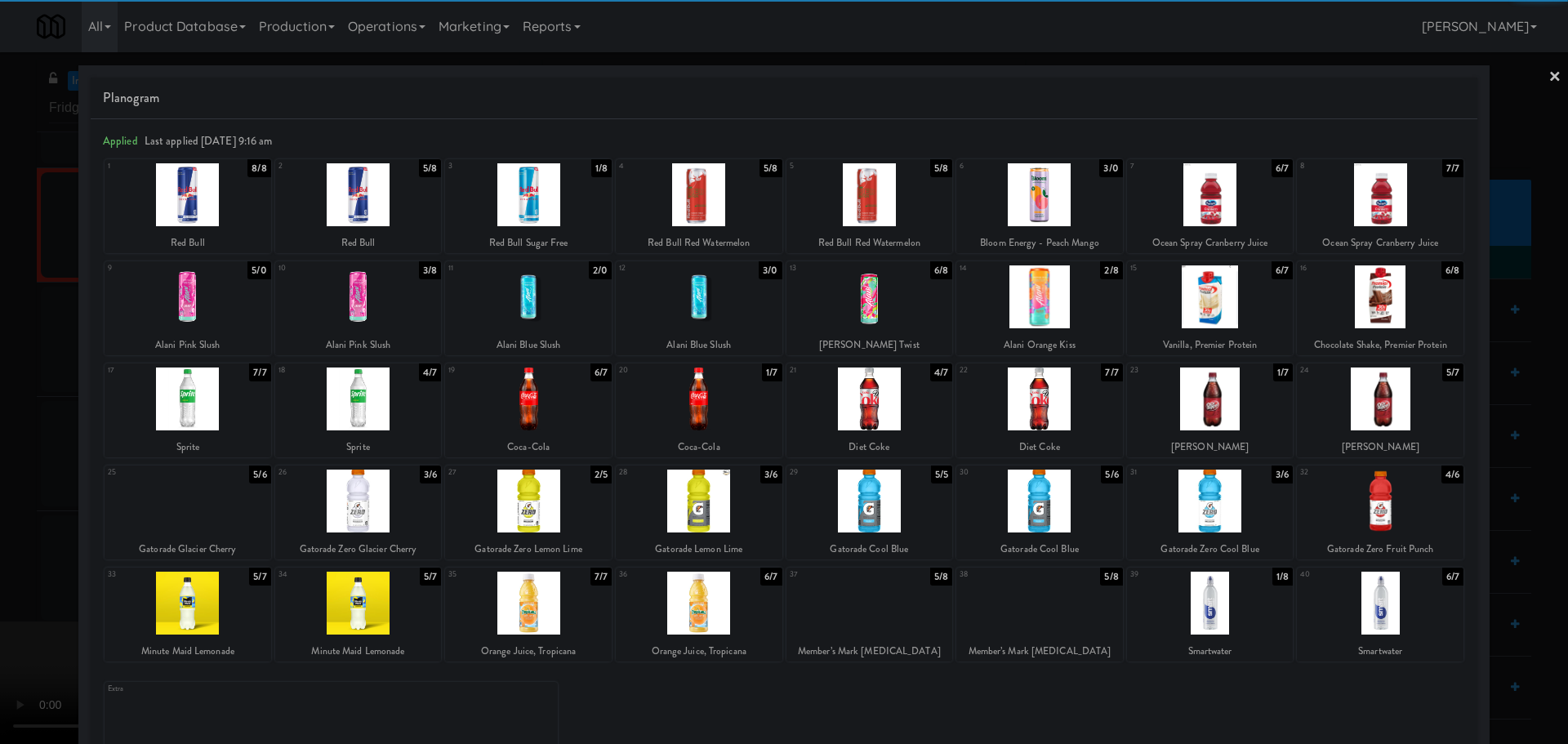
click at [412, 288] on div at bounding box center [358, 297] width 166 height 63
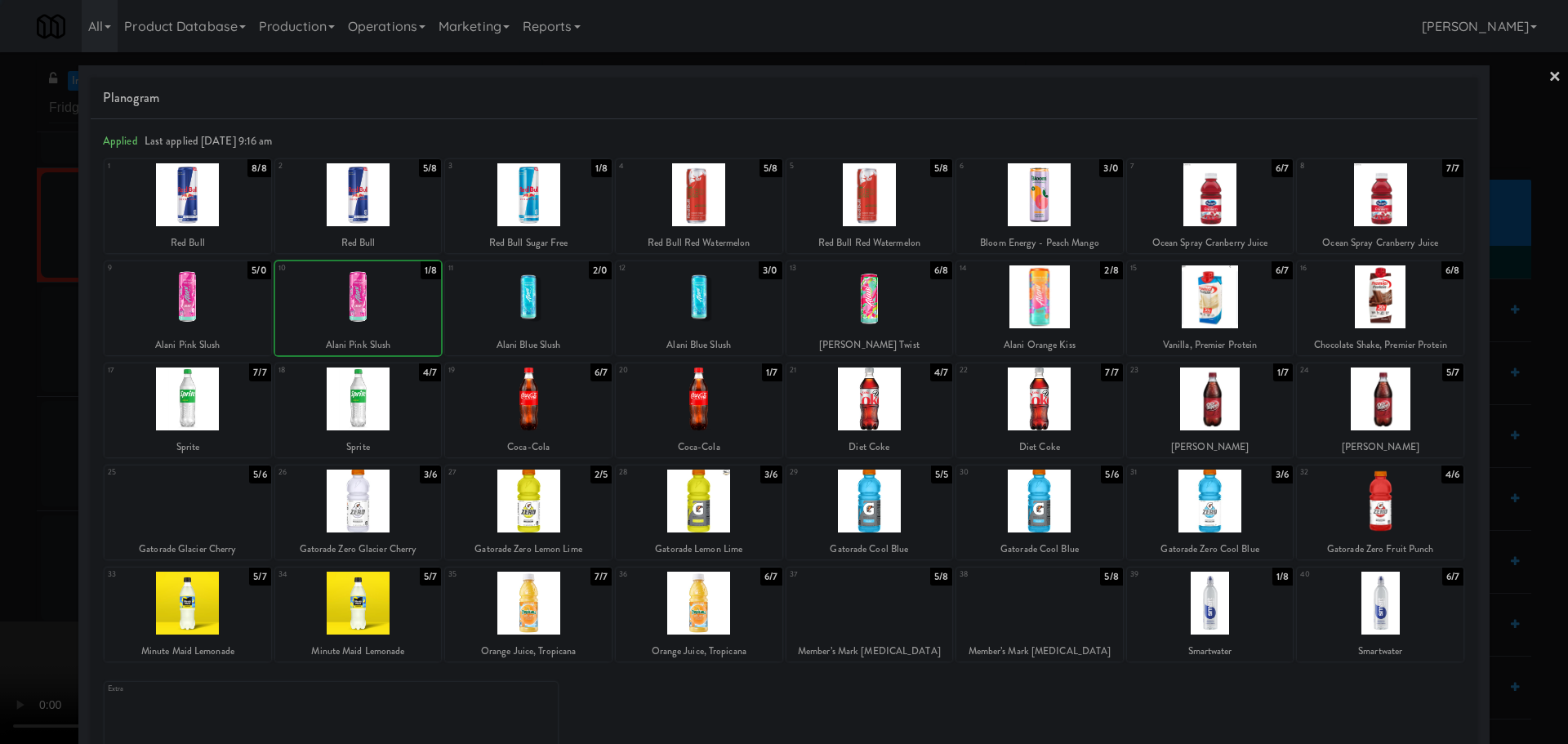
click at [7, 454] on div at bounding box center [784, 372] width 1568 height 744
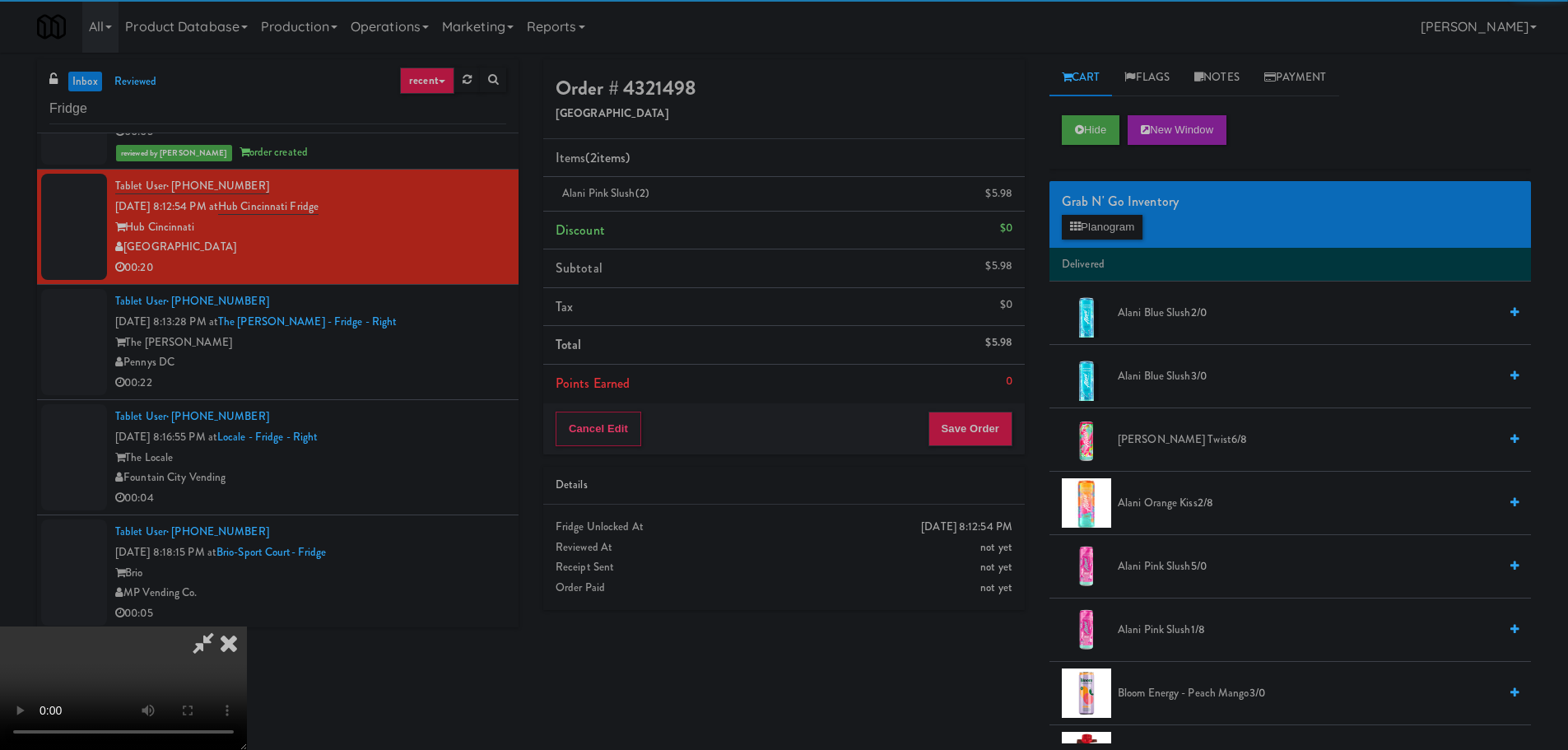
click at [247, 626] on video at bounding box center [123, 687] width 247 height 123
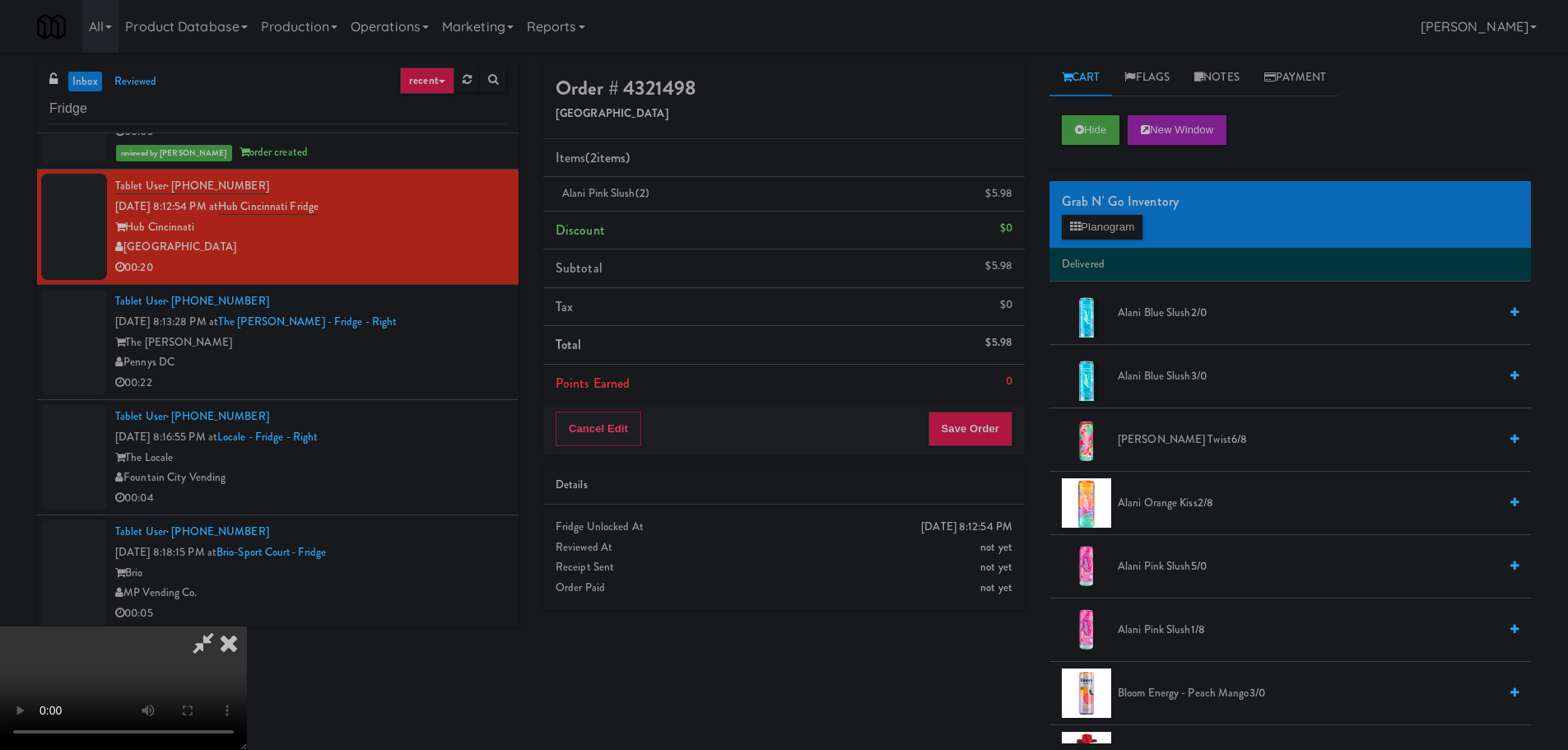
scroll to position [283, 0]
click at [962, 420] on button "Save Order" at bounding box center [971, 429] width 84 height 35
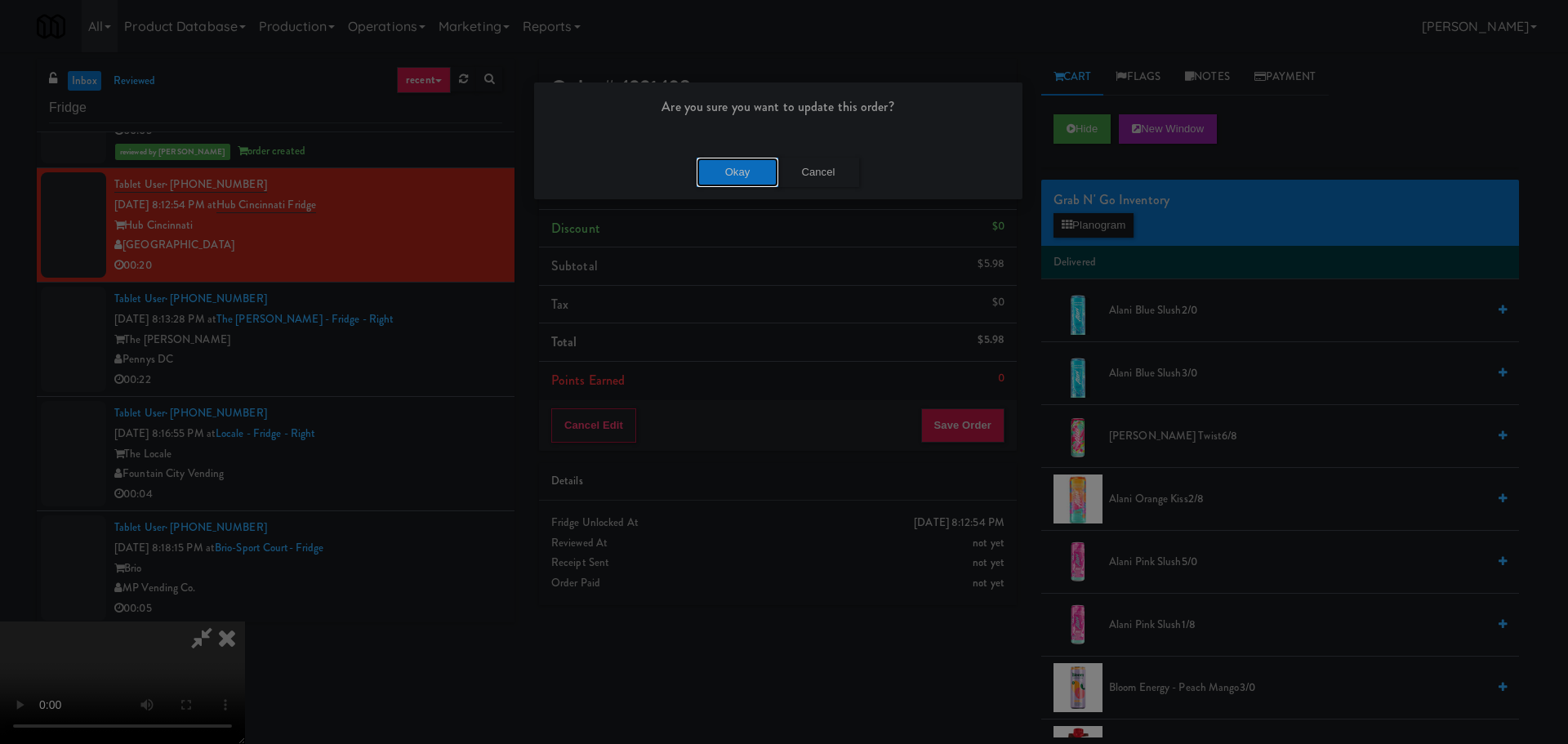
click at [721, 170] on button "Okay" at bounding box center [738, 172] width 82 height 29
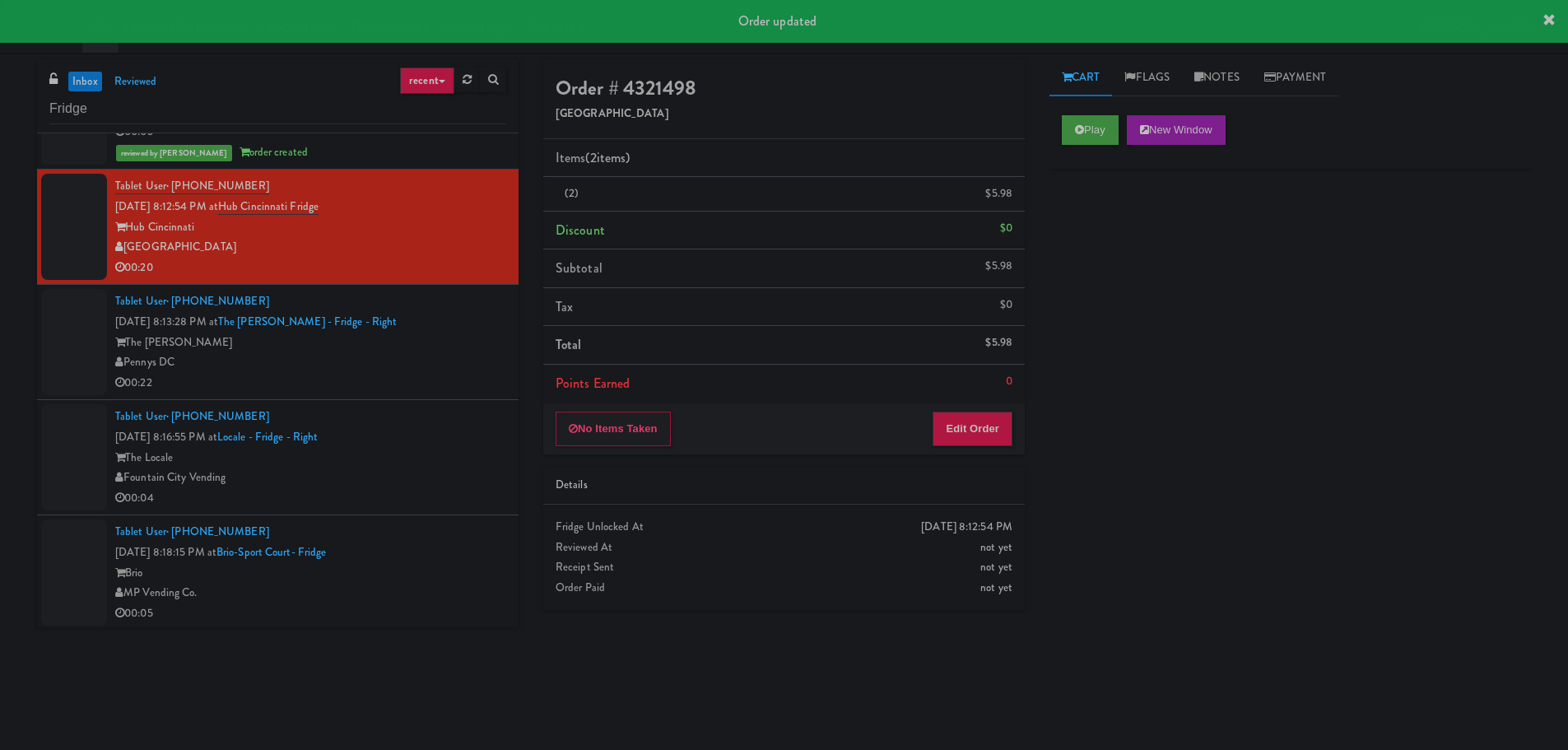
scroll to position [0, 0]
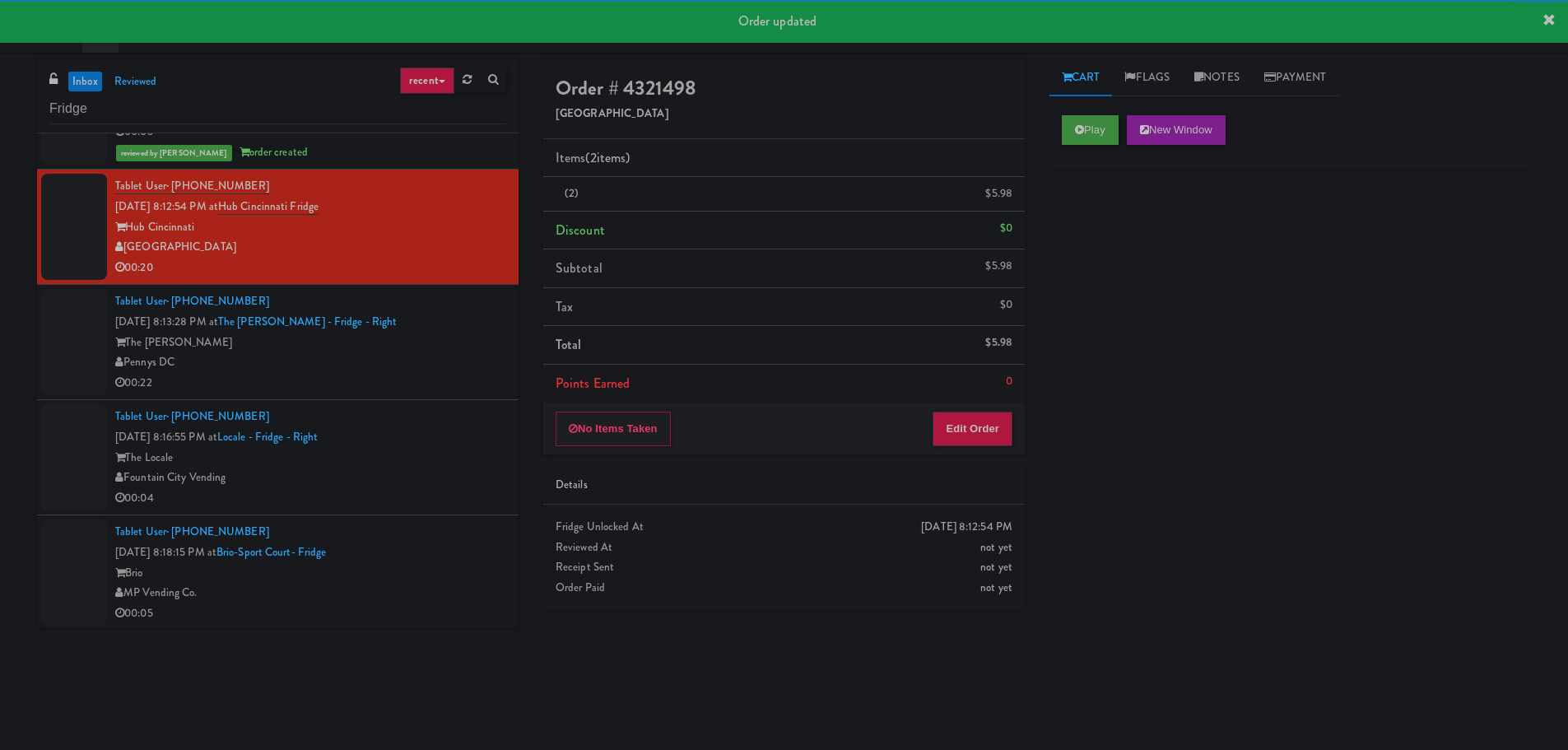
drag, startPoint x: 397, startPoint y: 338, endPoint x: 416, endPoint y: 354, distance: 24.8
click at [397, 340] on div "The [PERSON_NAME]" at bounding box center [310, 343] width 391 height 21
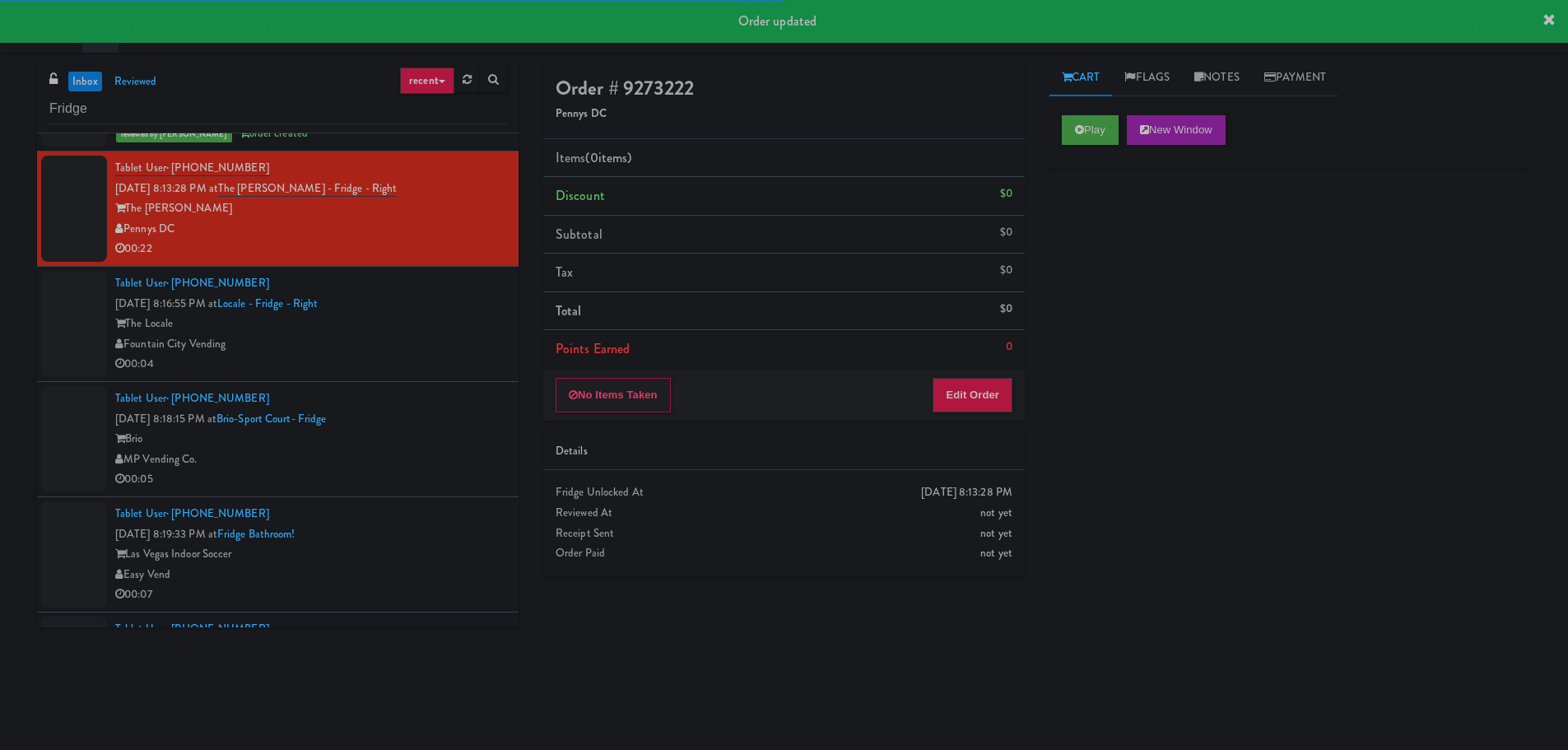
scroll to position [494, 0]
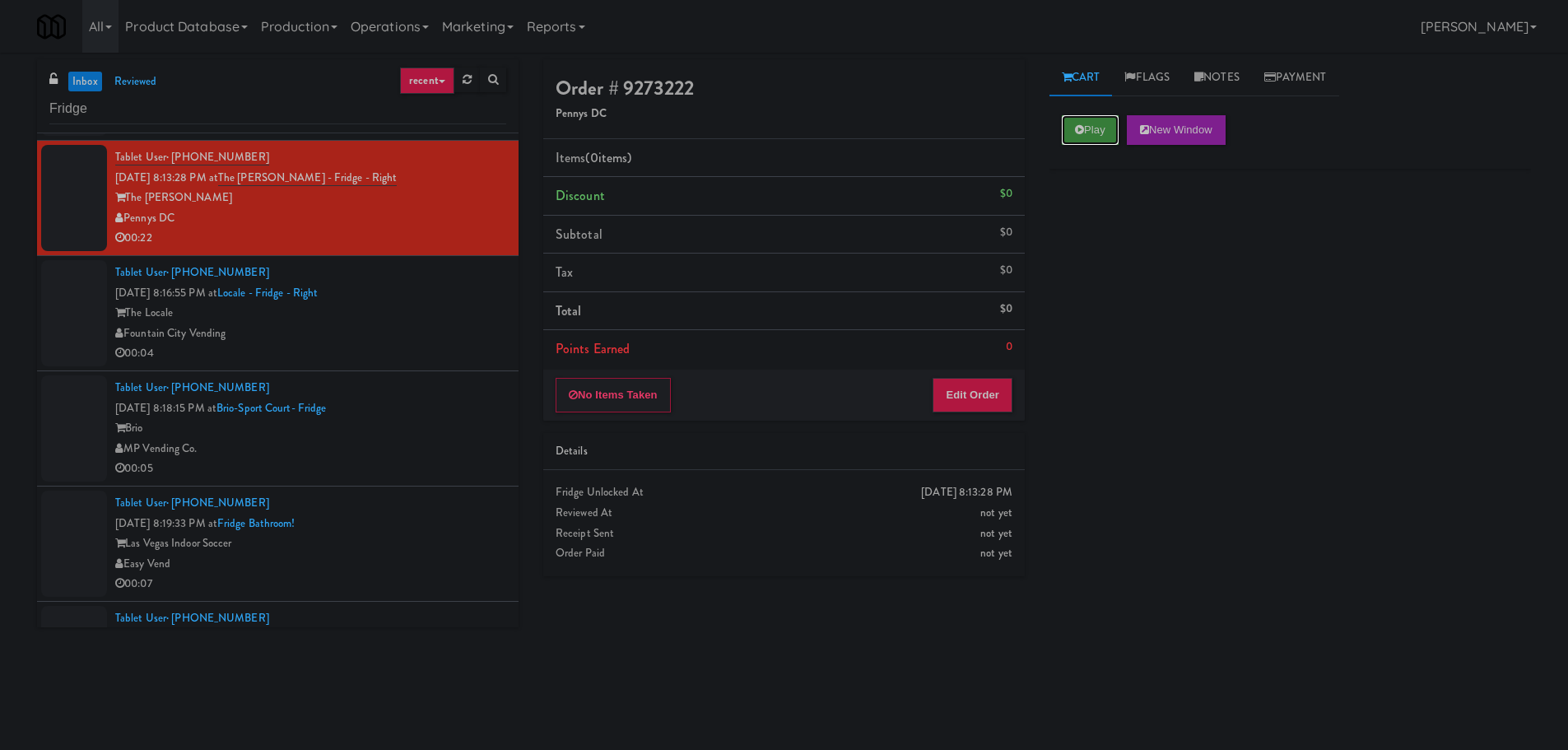
click at [1081, 131] on icon at bounding box center [1079, 129] width 9 height 11
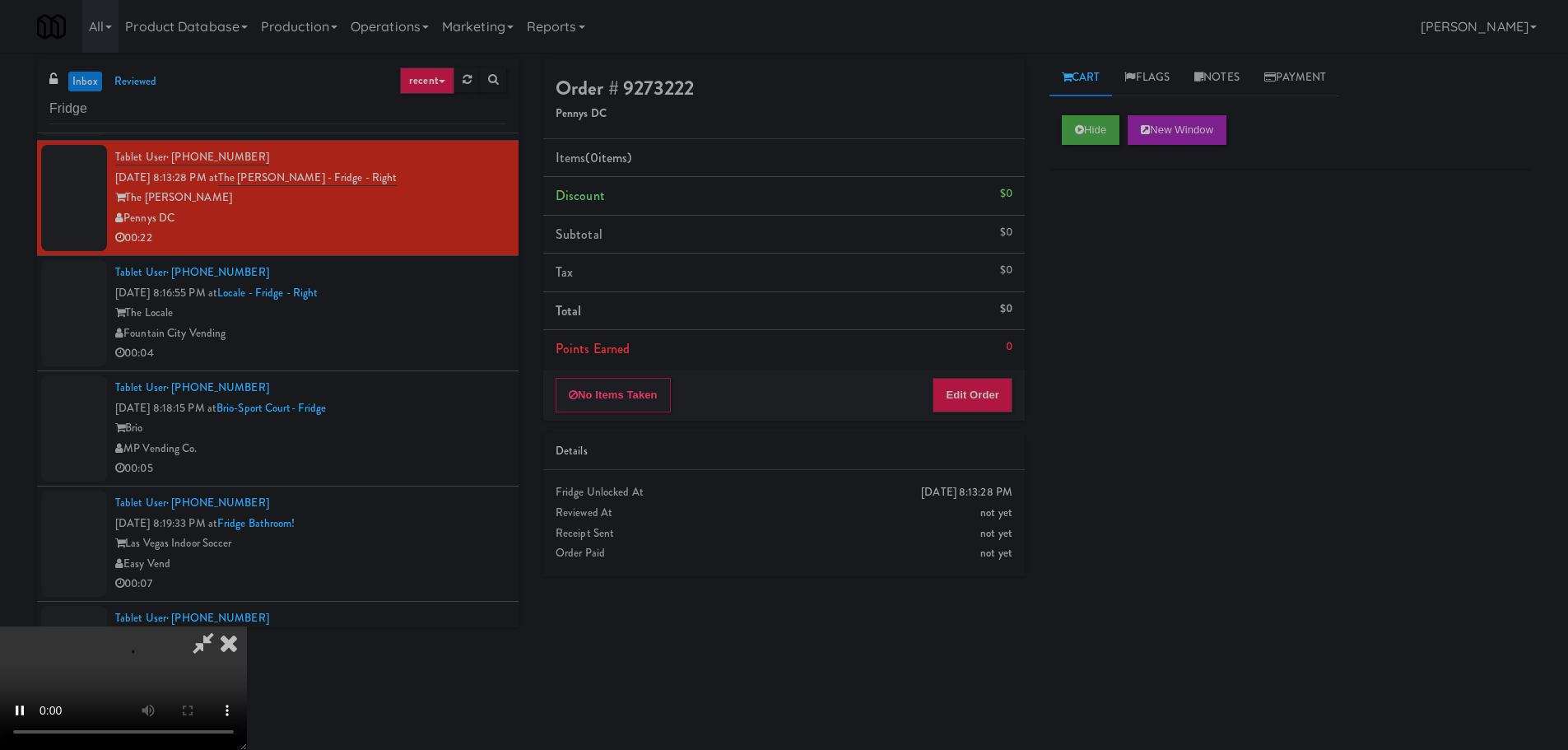
click at [957, 368] on div "Order # 9273222 Pennys DC Items (0 items ) Discount $0 Subtotal $0 Tax $0 Total…" at bounding box center [784, 240] width 482 height 361
click at [960, 373] on div "No Items Taken Edit Order" at bounding box center [784, 395] width 482 height 51
click at [961, 387] on button "Edit Order" at bounding box center [972, 395] width 80 height 35
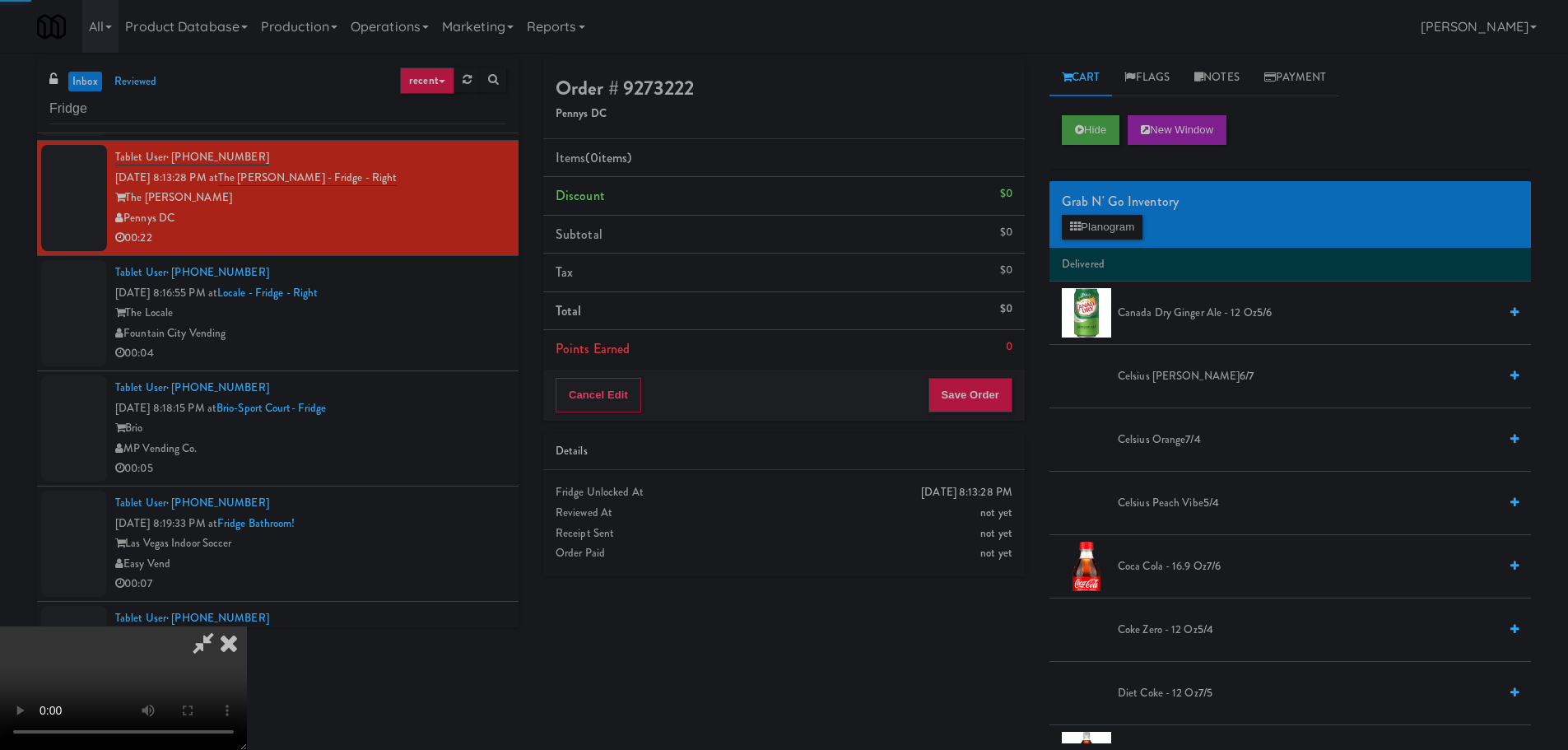
click at [805, 504] on div "Reviewed At" at bounding box center [784, 513] width 457 height 21
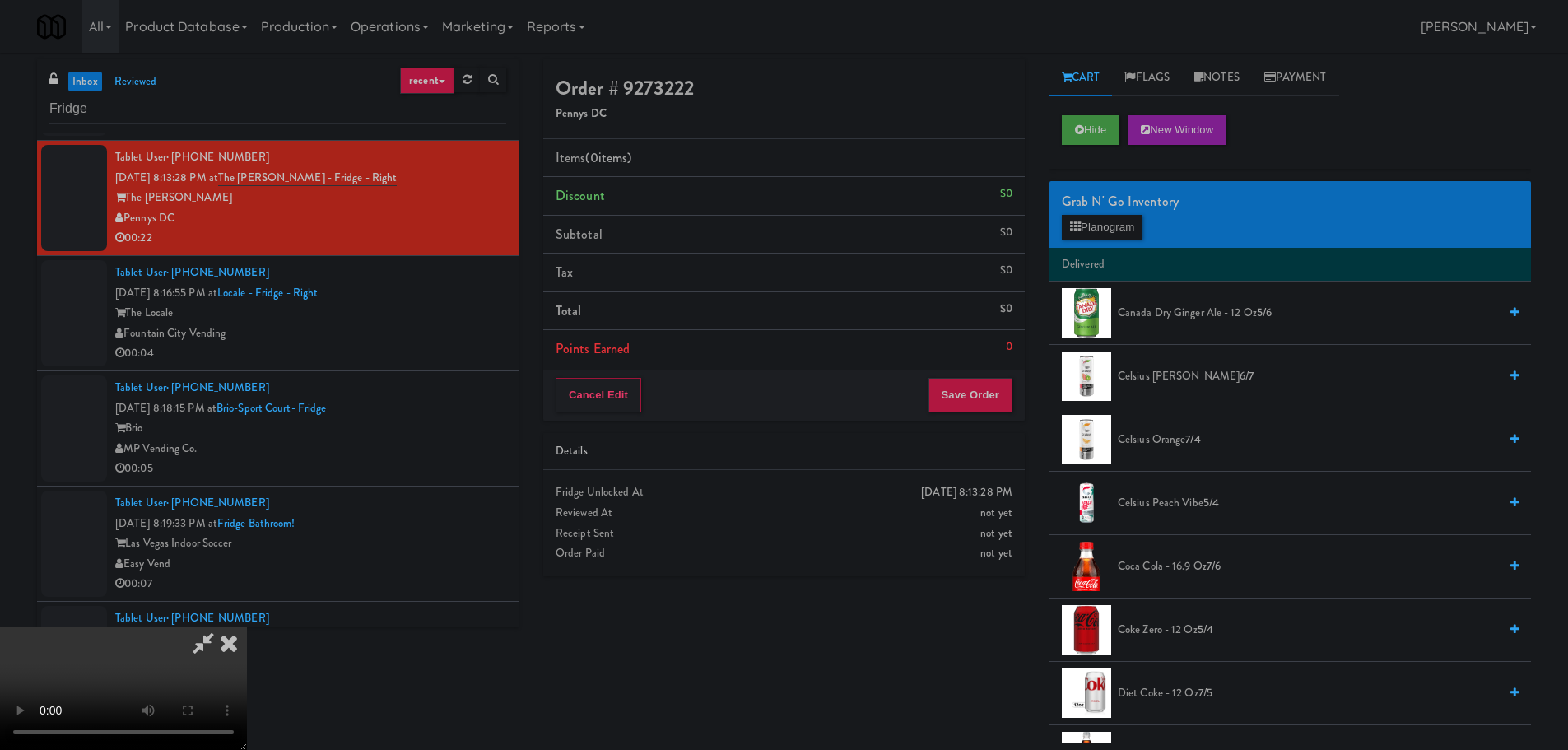
click at [247, 626] on video at bounding box center [123, 687] width 247 height 123
click at [1118, 225] on button "Planogram" at bounding box center [1102, 227] width 81 height 25
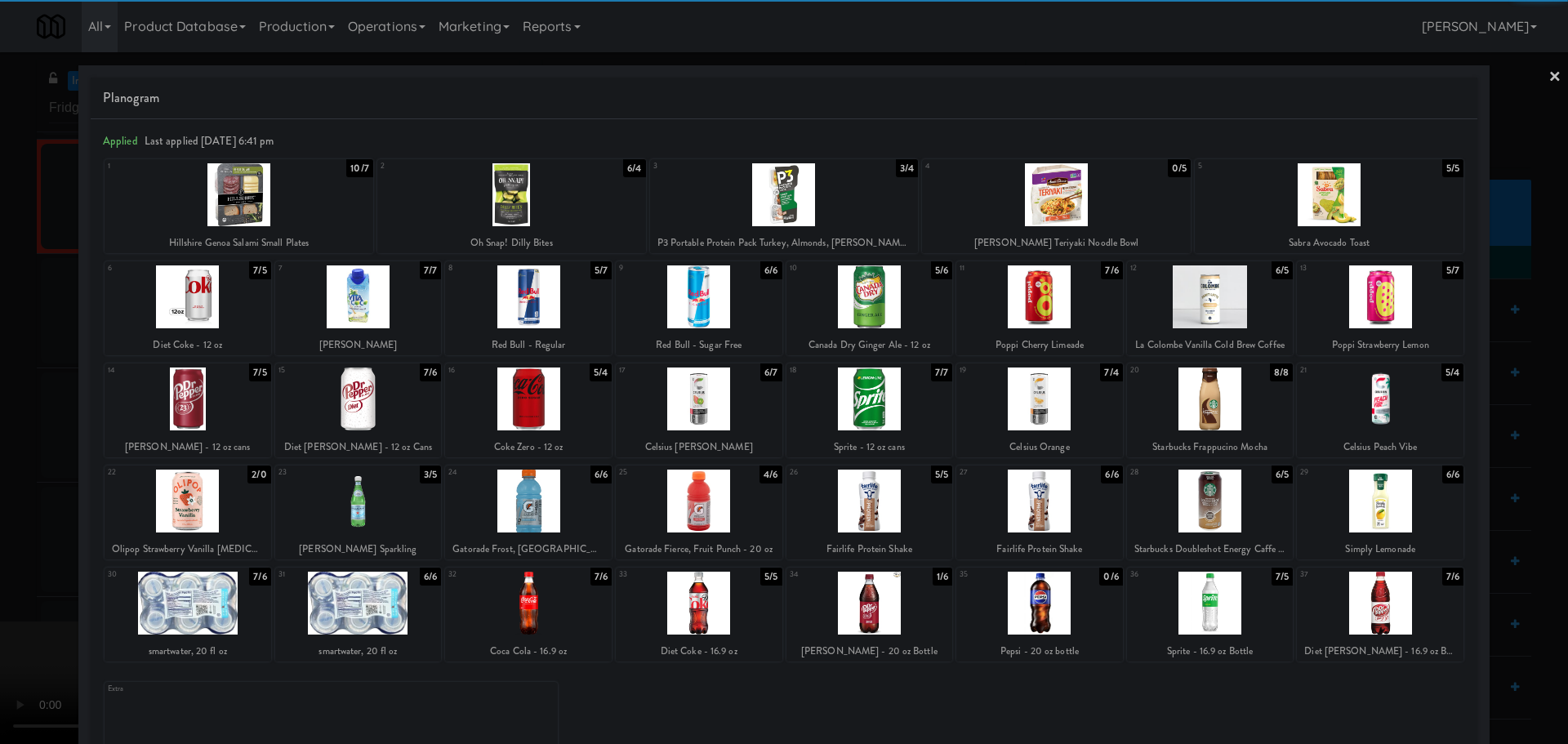
click at [552, 403] on div at bounding box center [528, 398] width 166 height 63
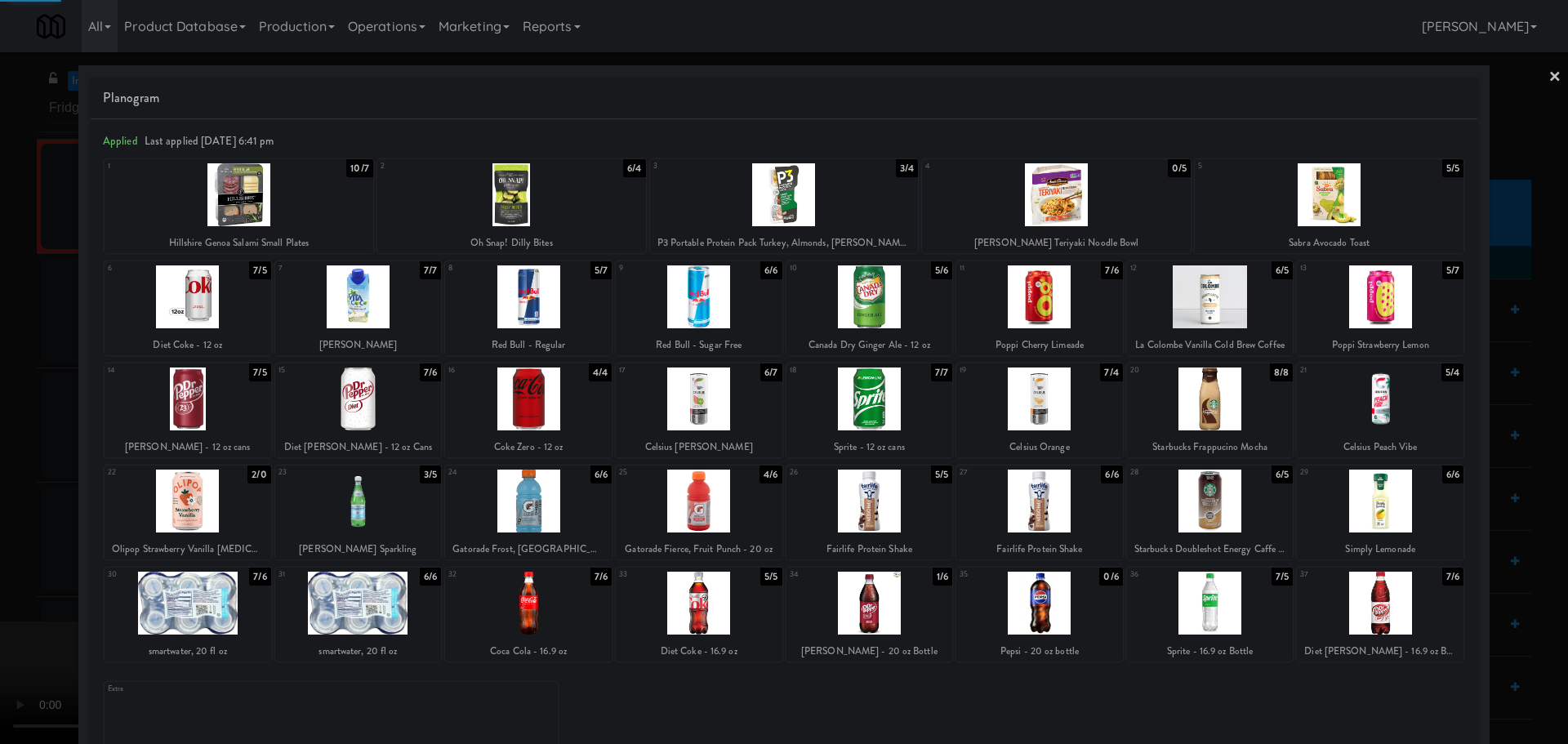
drag, startPoint x: 0, startPoint y: 509, endPoint x: 147, endPoint y: 583, distance: 164.6
click at [0, 515] on div at bounding box center [784, 372] width 1568 height 744
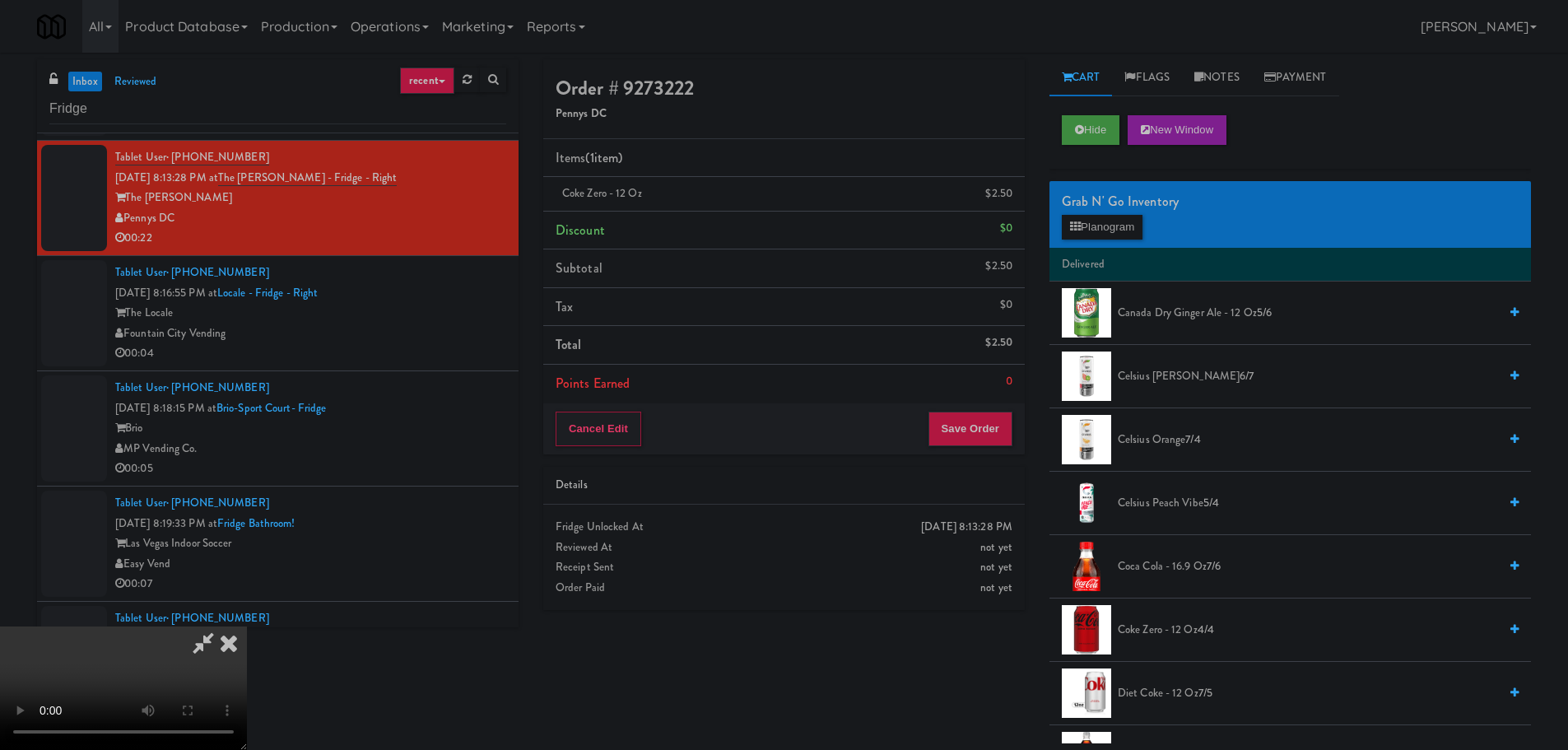
click at [247, 626] on video at bounding box center [123, 687] width 247 height 123
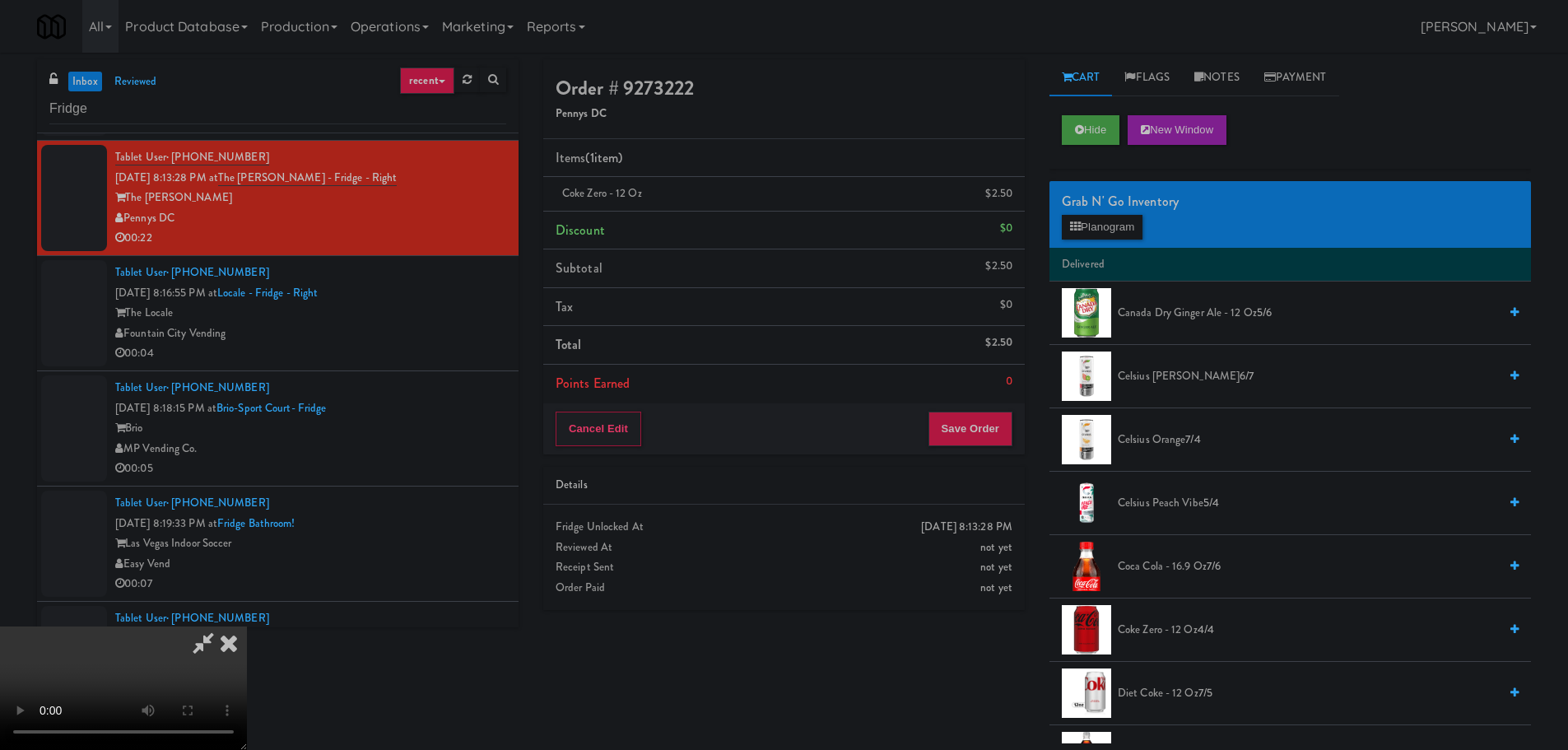
click at [247, 626] on video at bounding box center [123, 687] width 247 height 123
click at [1122, 240] on div "Grab N' Go Inventory Planogram" at bounding box center [1290, 214] width 482 height 67
click at [1122, 229] on button "Planogram" at bounding box center [1102, 227] width 81 height 25
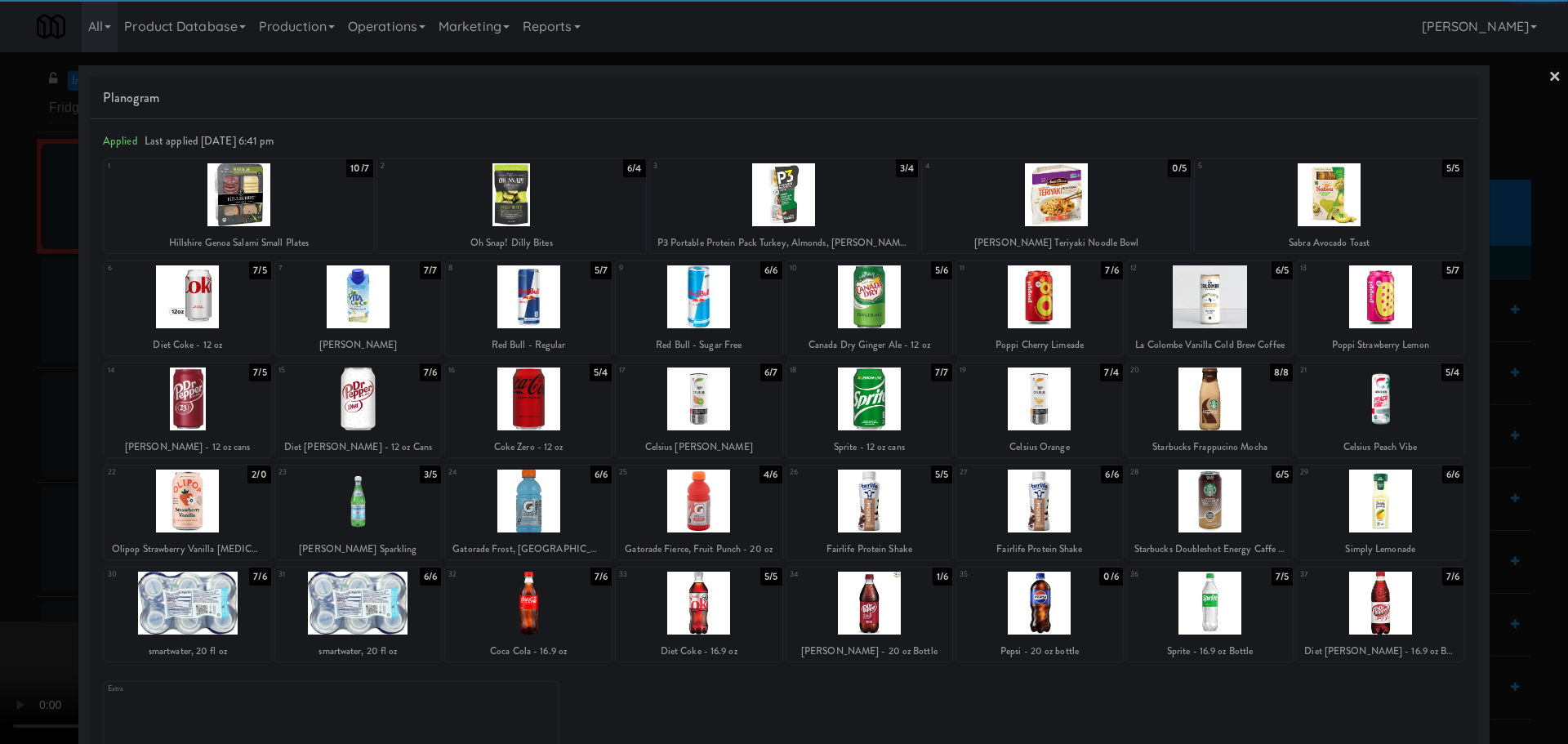
click at [879, 410] on div at bounding box center [869, 398] width 166 height 63
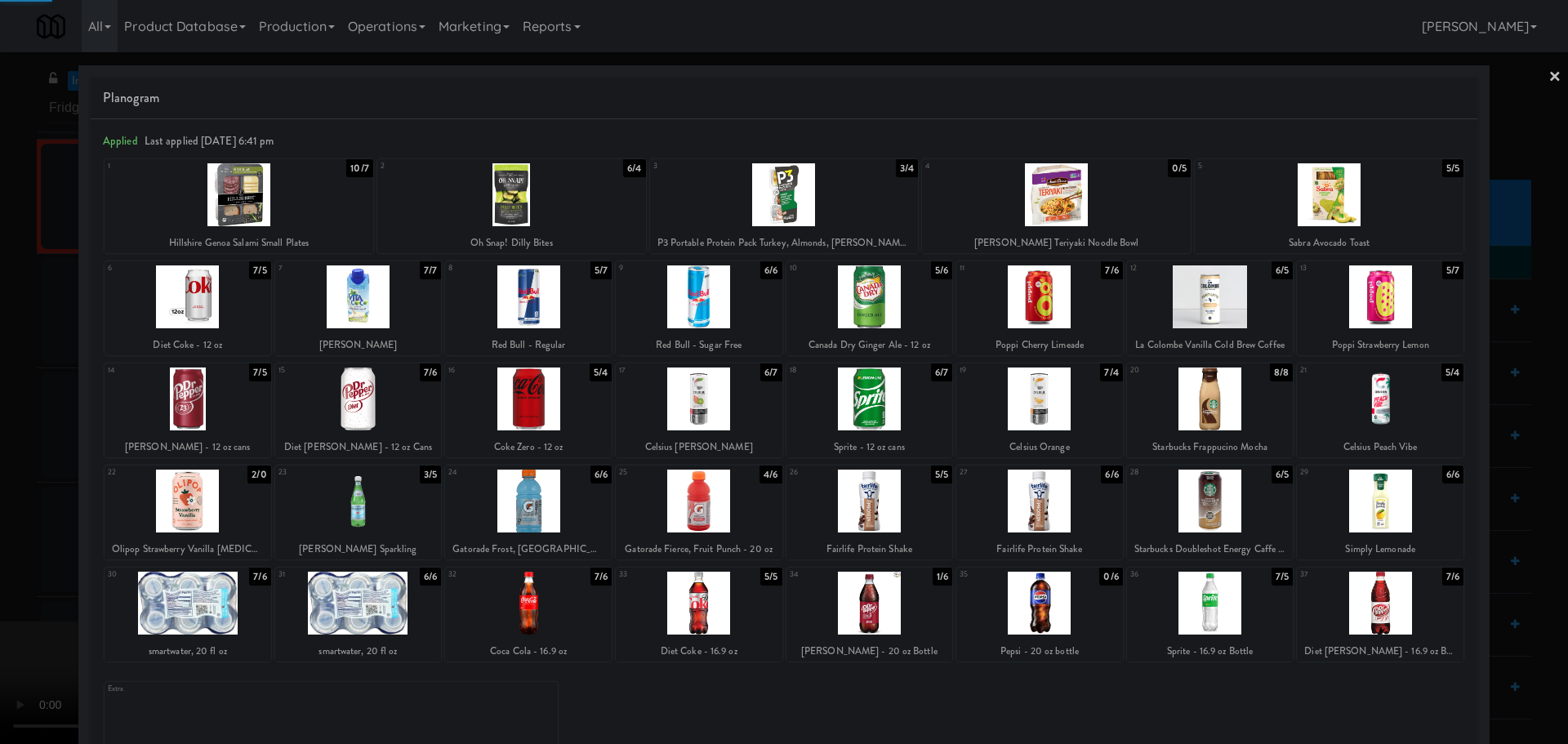
drag, startPoint x: 5, startPoint y: 570, endPoint x: 99, endPoint y: 548, distance: 96.5
click at [16, 570] on div at bounding box center [784, 372] width 1568 height 744
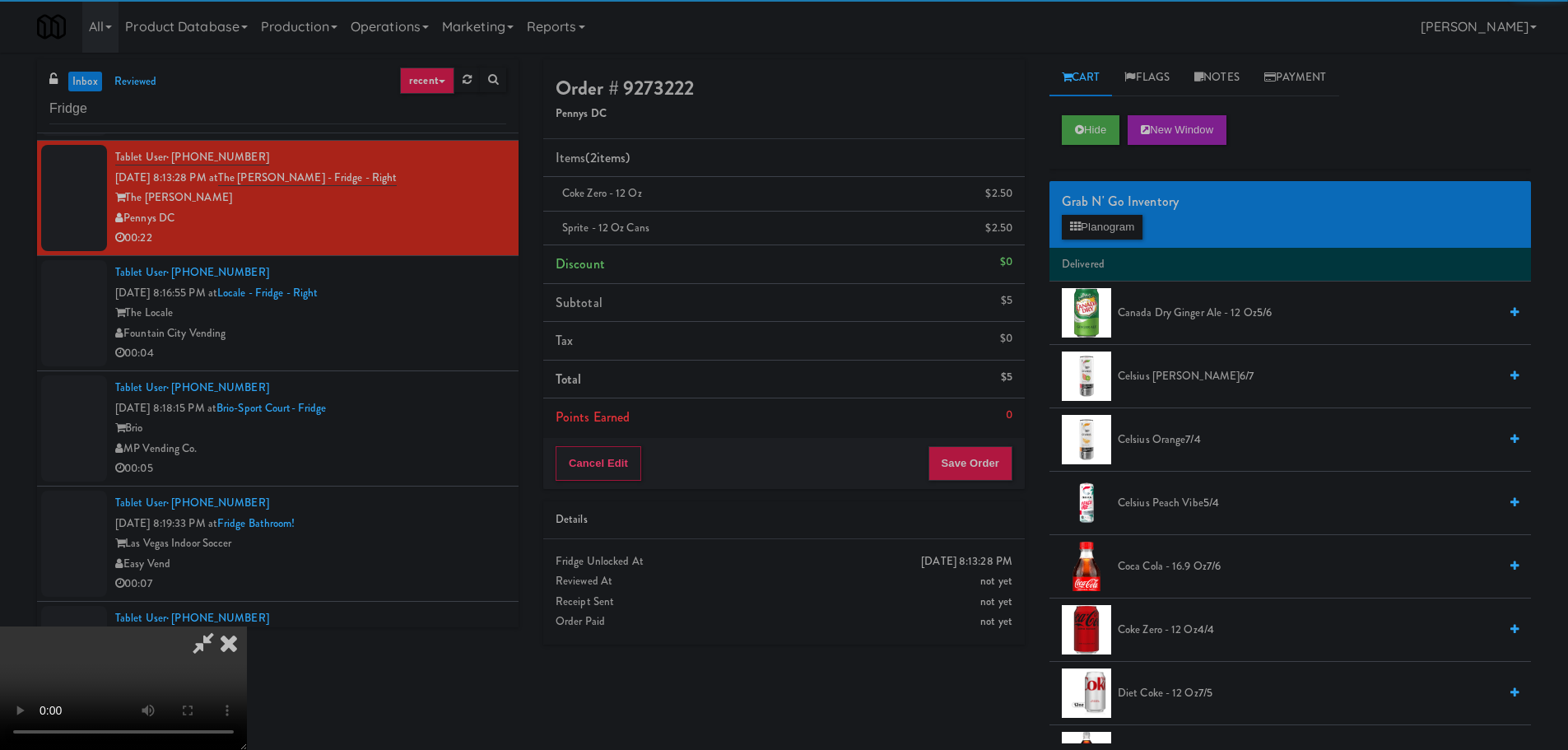
click at [247, 626] on video at bounding box center [123, 687] width 247 height 123
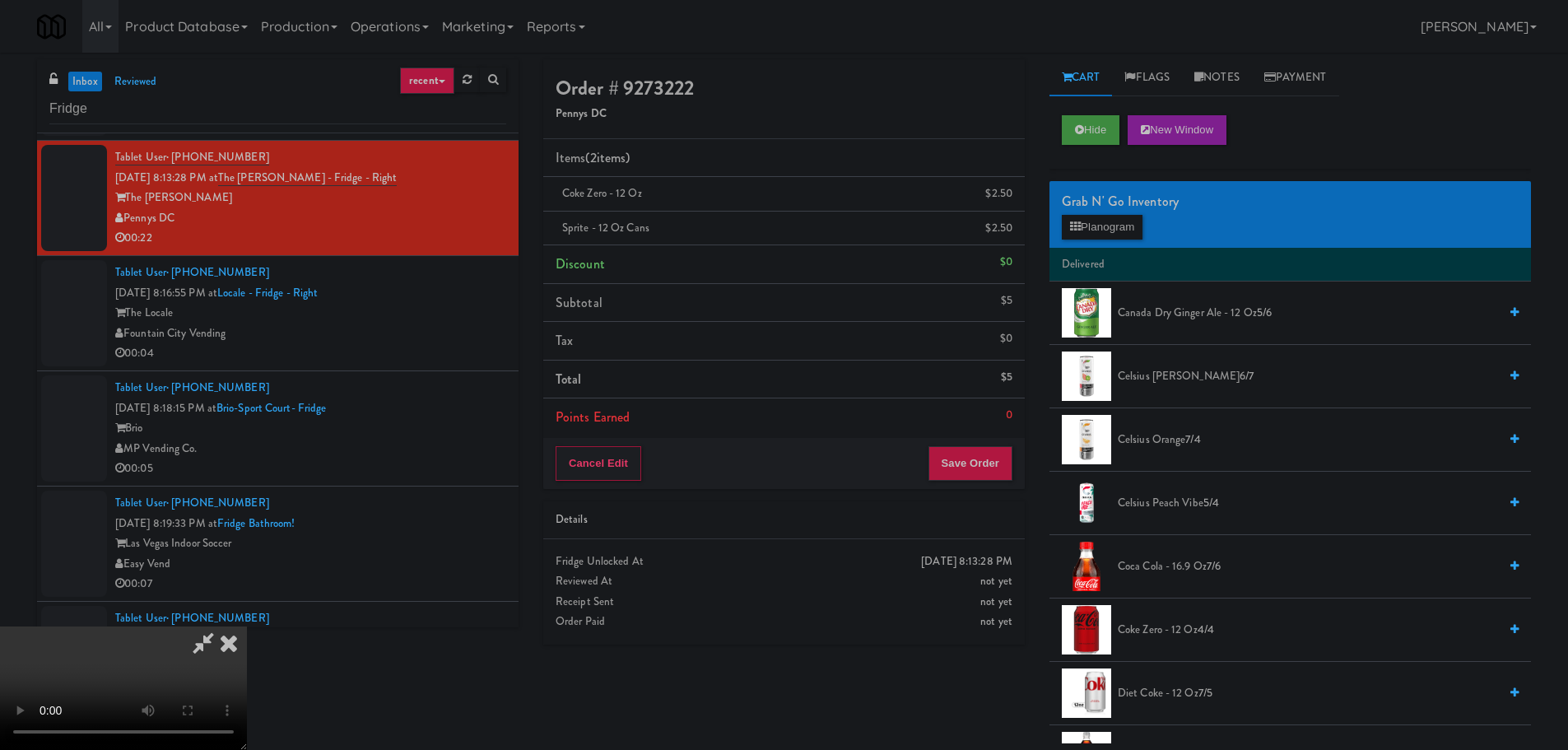
click at [247, 626] on video at bounding box center [123, 687] width 247 height 123
click at [1071, 240] on div "Grab N' Go Inventory Planogram" at bounding box center [1290, 214] width 482 height 67
click at [1078, 235] on button "Planogram" at bounding box center [1102, 227] width 81 height 25
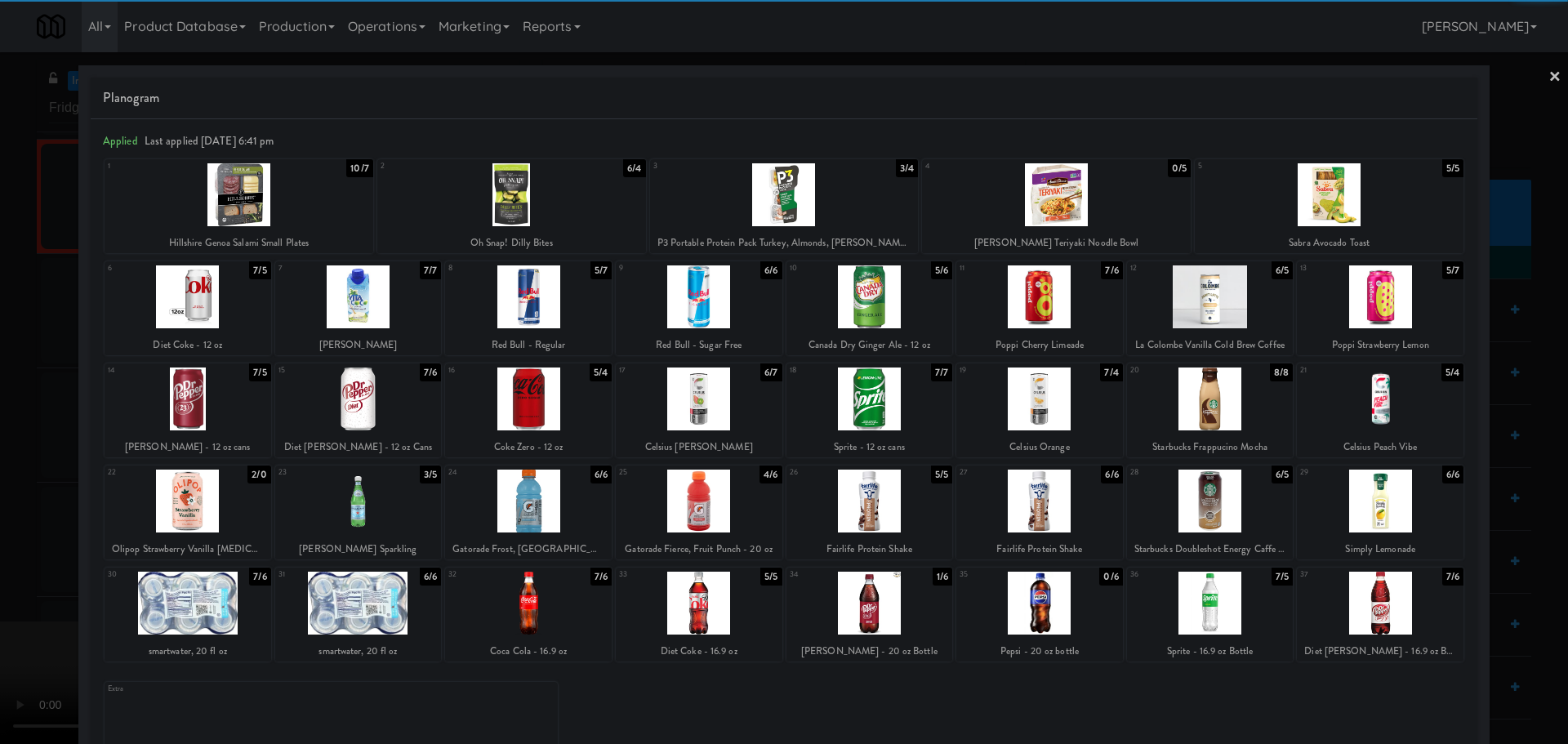
click at [390, 599] on div at bounding box center [358, 602] width 166 height 63
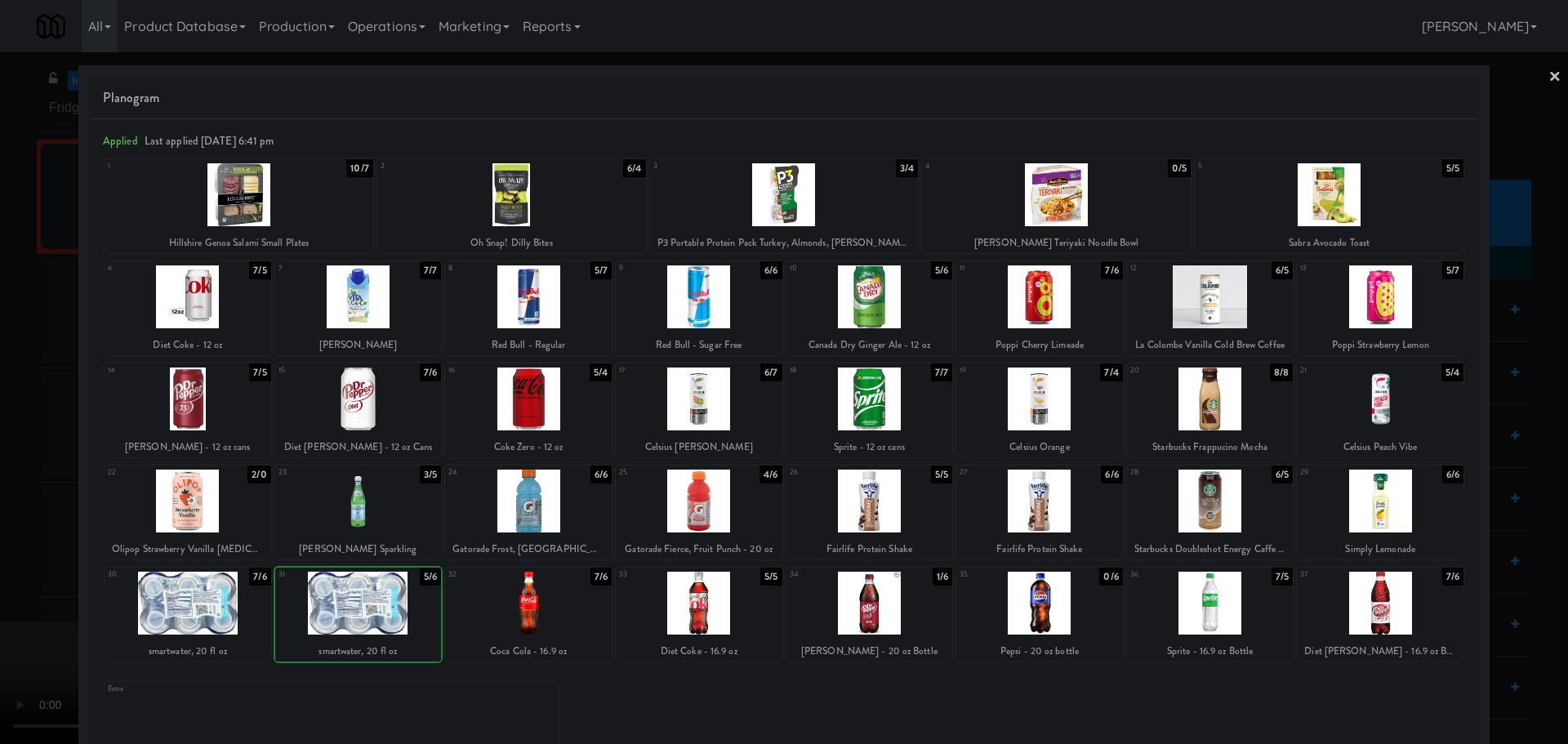
click at [0, 608] on div at bounding box center [784, 372] width 1568 height 744
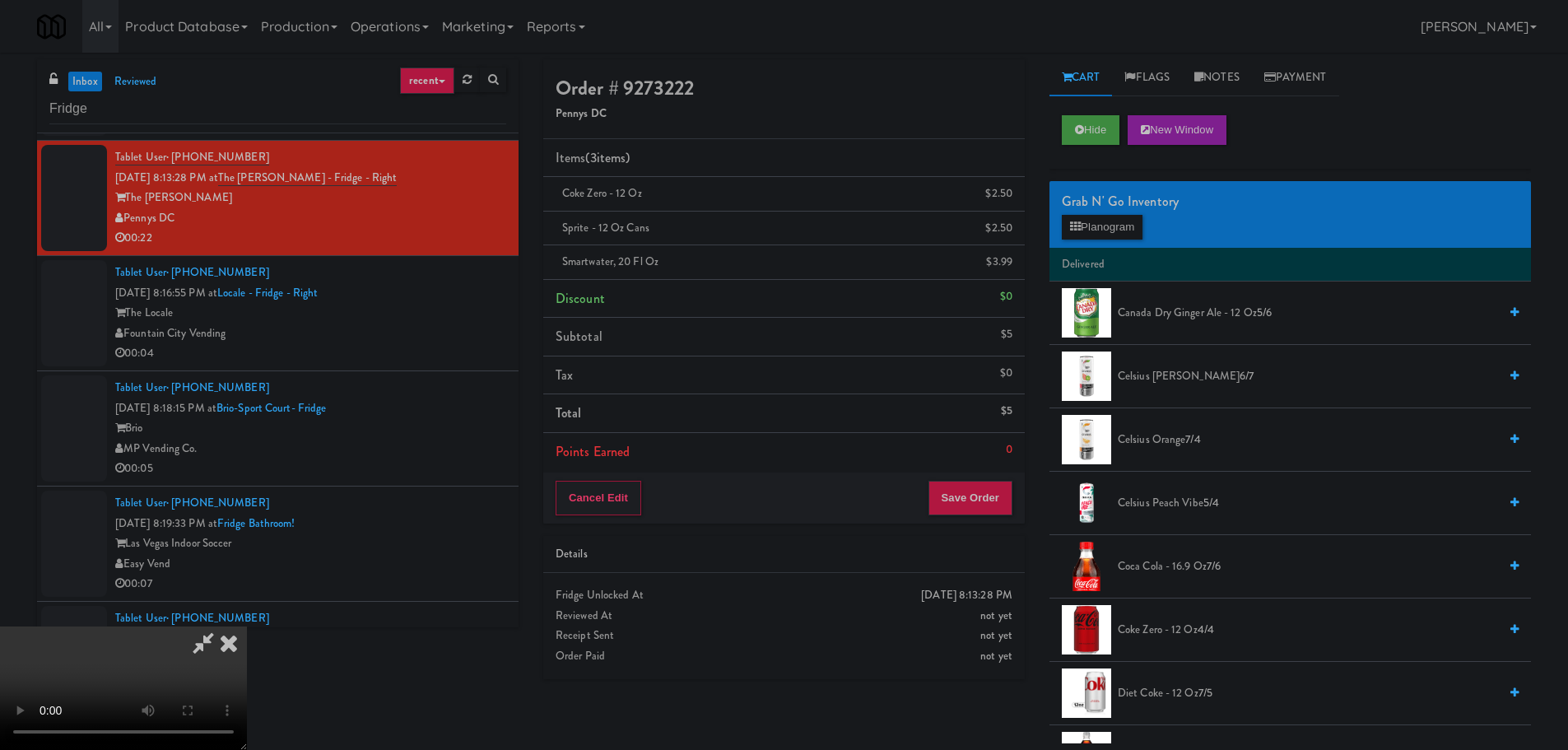
drag, startPoint x: 433, startPoint y: 472, endPoint x: 449, endPoint y: 467, distance: 16.8
click at [247, 626] on video at bounding box center [123, 687] width 247 height 123
drag, startPoint x: 536, startPoint y: 444, endPoint x: 554, endPoint y: 452, distance: 19.7
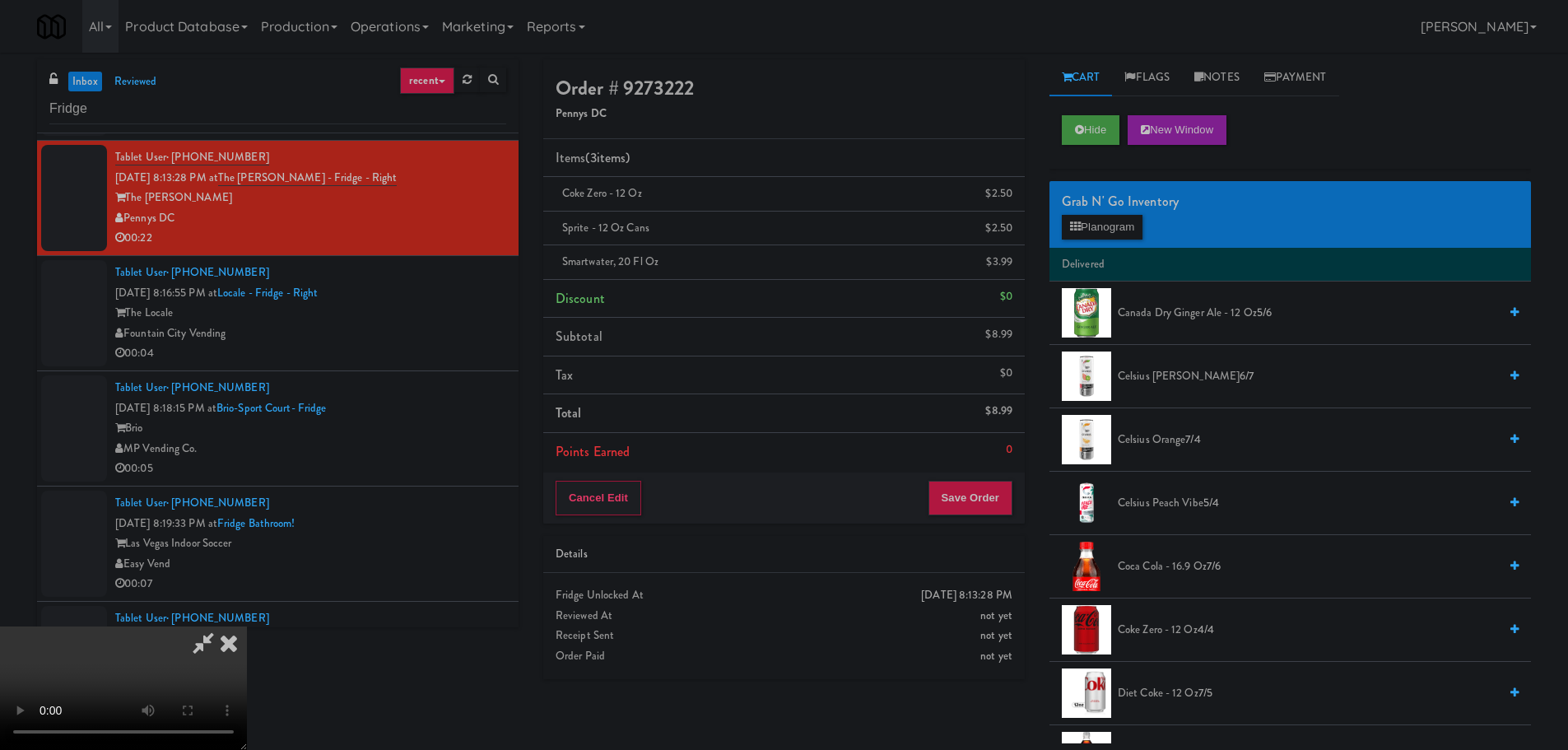
click at [247, 626] on video at bounding box center [123, 687] width 247 height 123
click at [1116, 227] on button "Planogram" at bounding box center [1102, 227] width 81 height 25
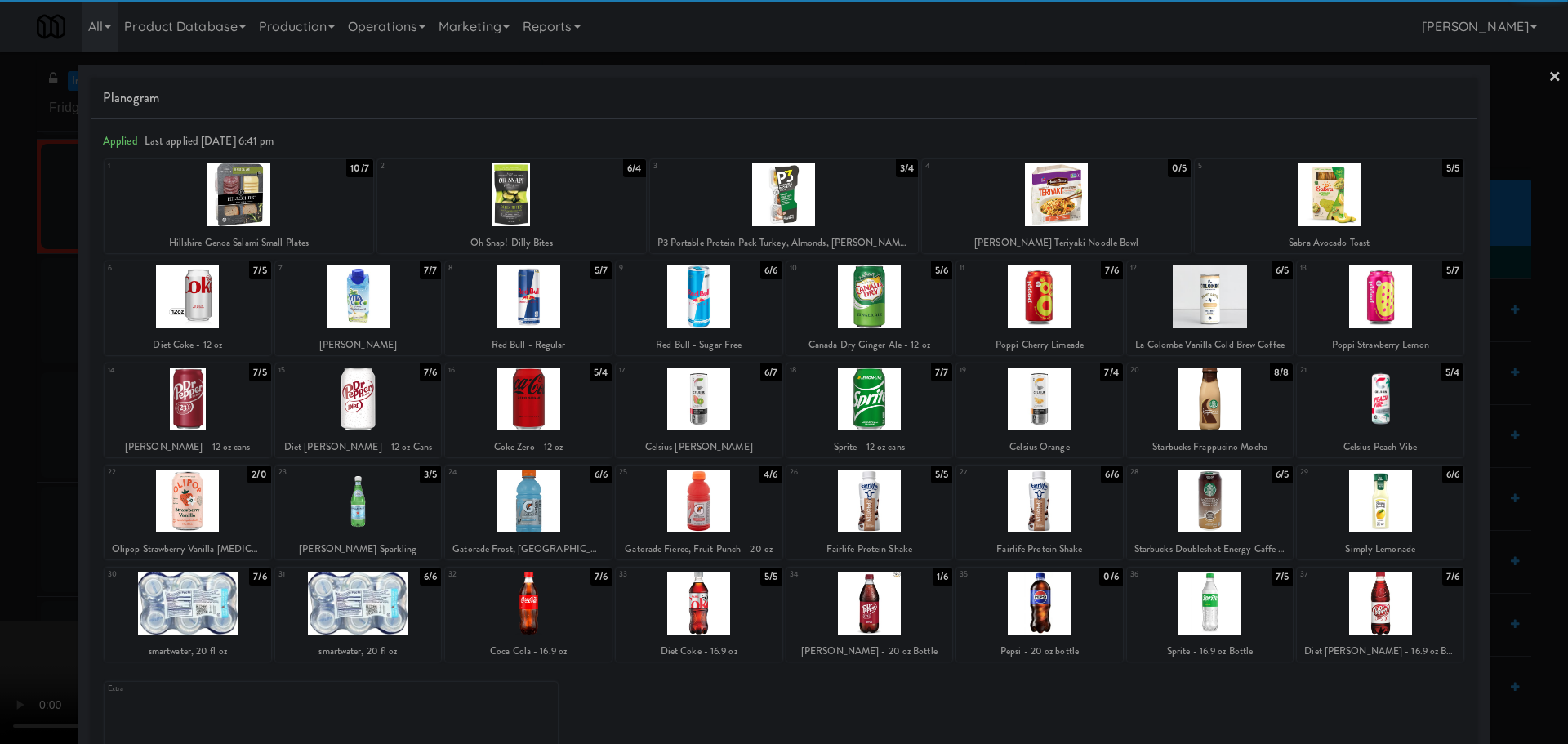
click at [558, 511] on div at bounding box center [528, 501] width 166 height 63
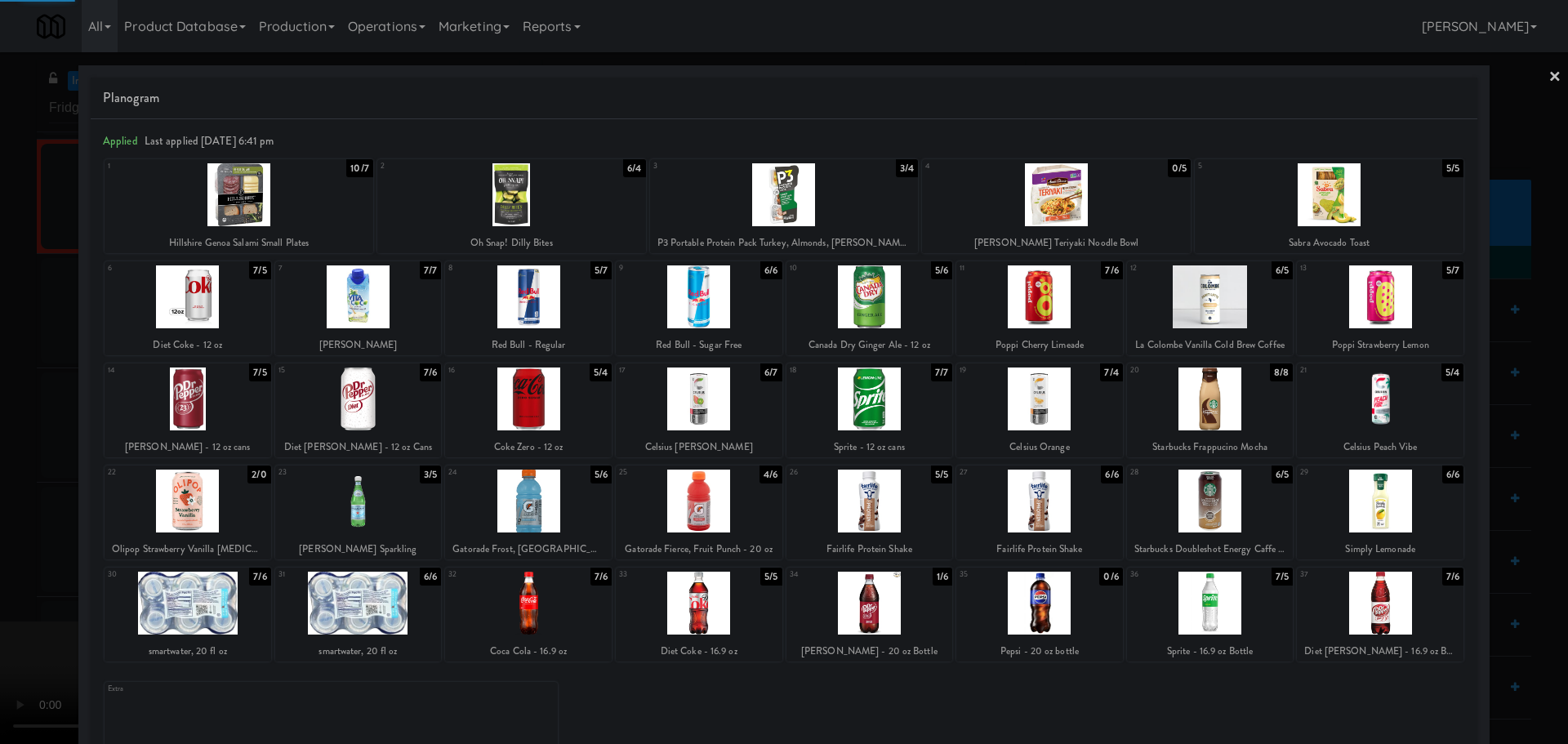
drag, startPoint x: 0, startPoint y: 652, endPoint x: 72, endPoint y: 616, distance: 80.5
click at [11, 651] on div at bounding box center [784, 372] width 1568 height 744
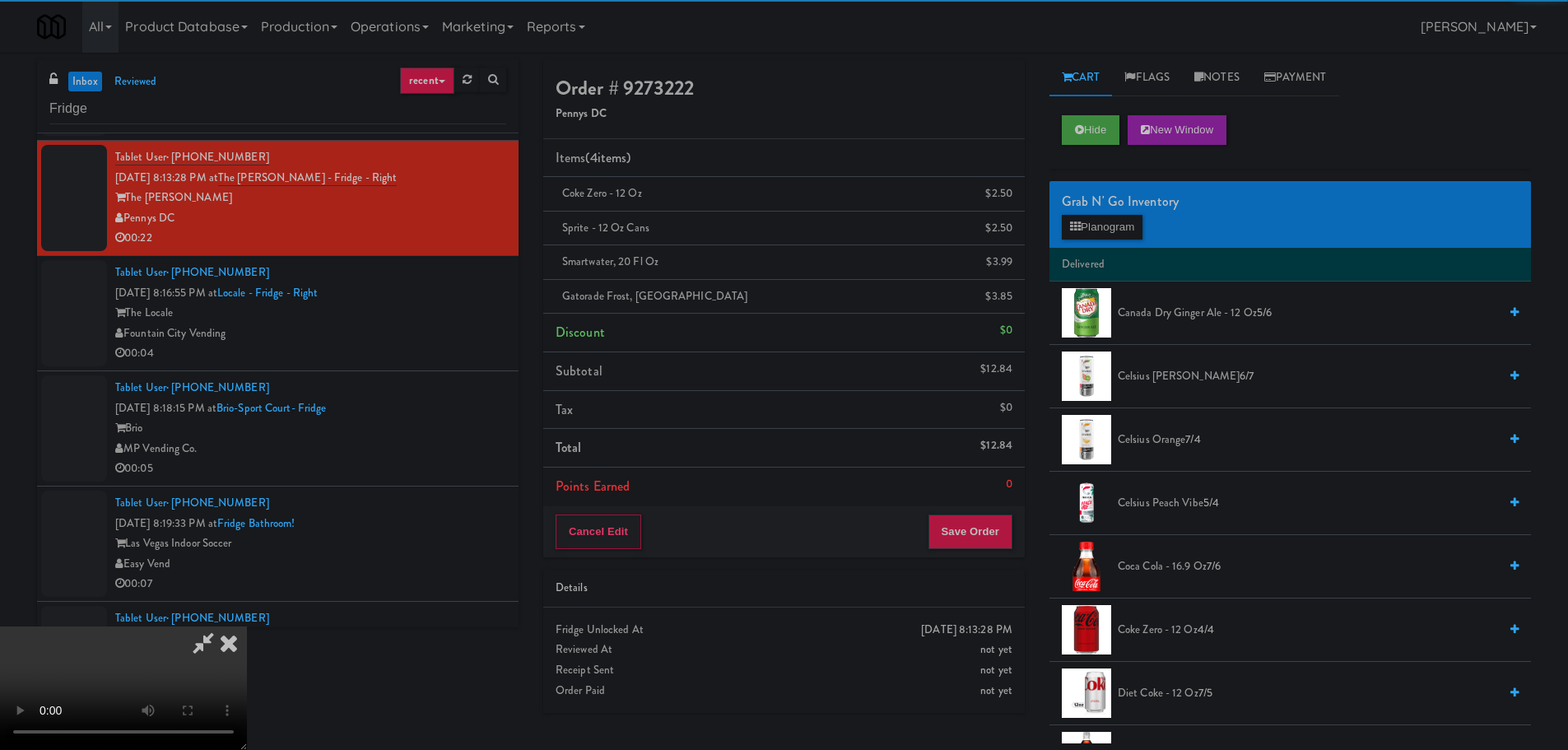
drag, startPoint x: 545, startPoint y: 451, endPoint x: 571, endPoint y: 433, distance: 31.6
click at [247, 626] on video at bounding box center [123, 687] width 247 height 123
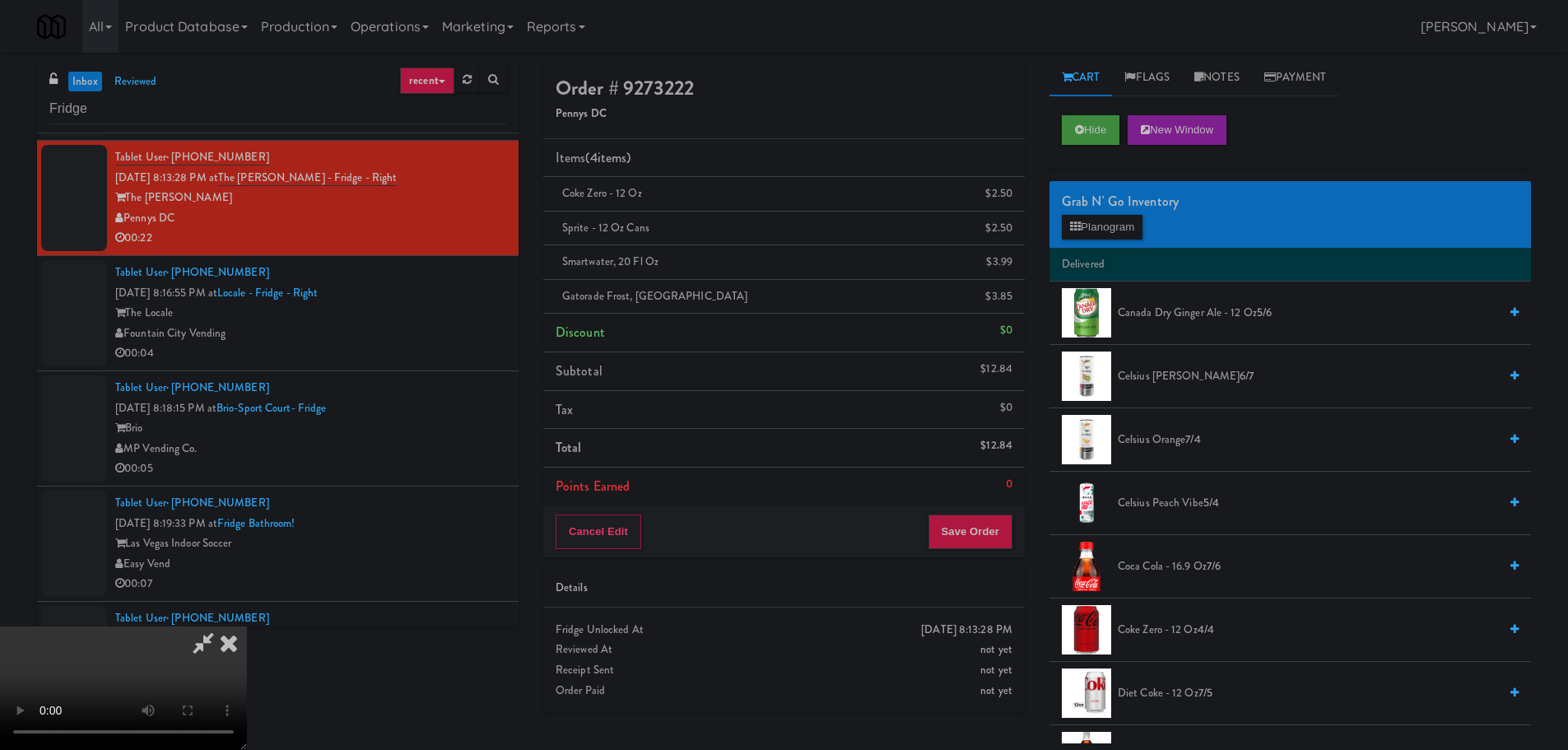
click at [247, 626] on video at bounding box center [123, 687] width 247 height 123
click at [1136, 235] on button "Planogram" at bounding box center [1102, 227] width 81 height 25
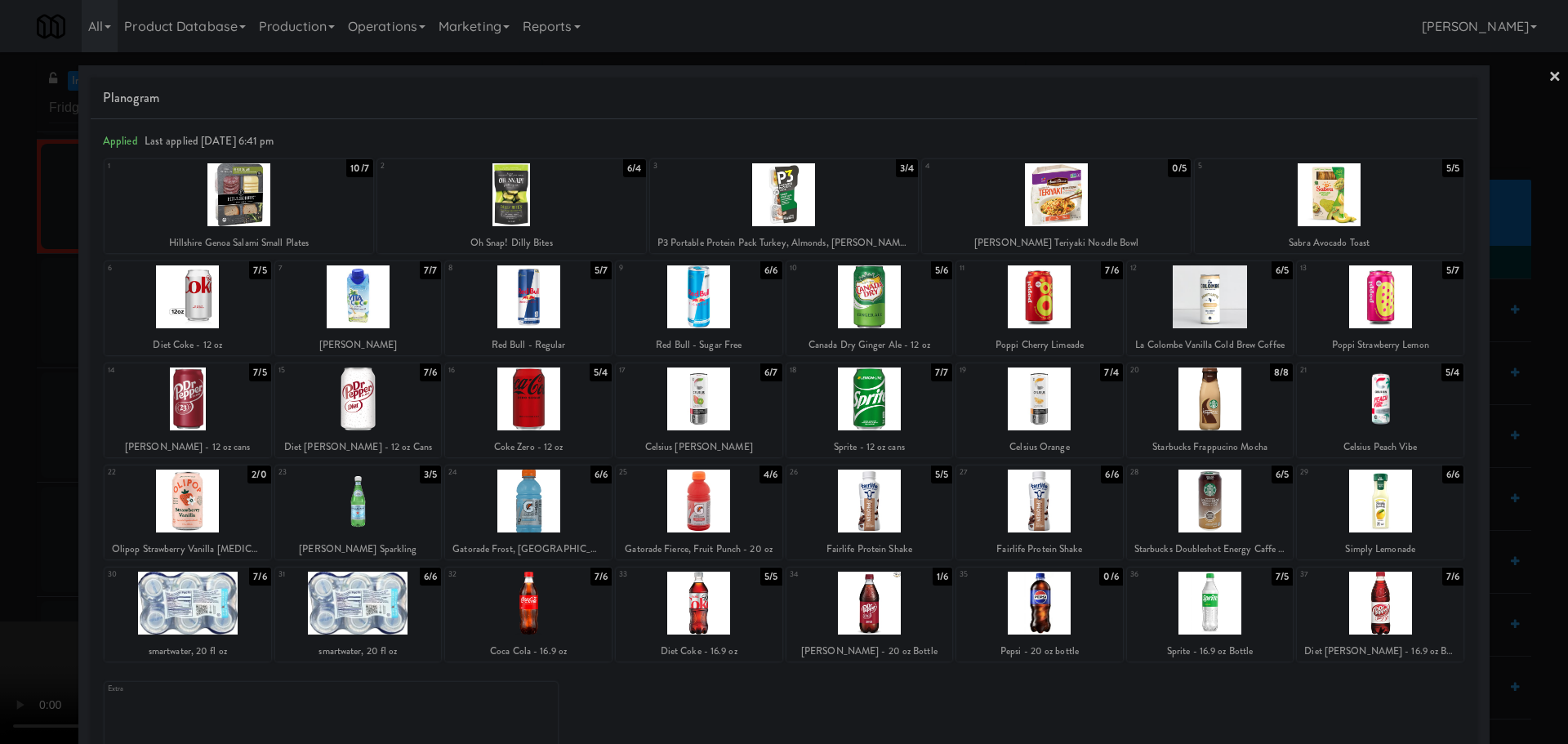
click at [1370, 510] on div at bounding box center [1379, 501] width 166 height 63
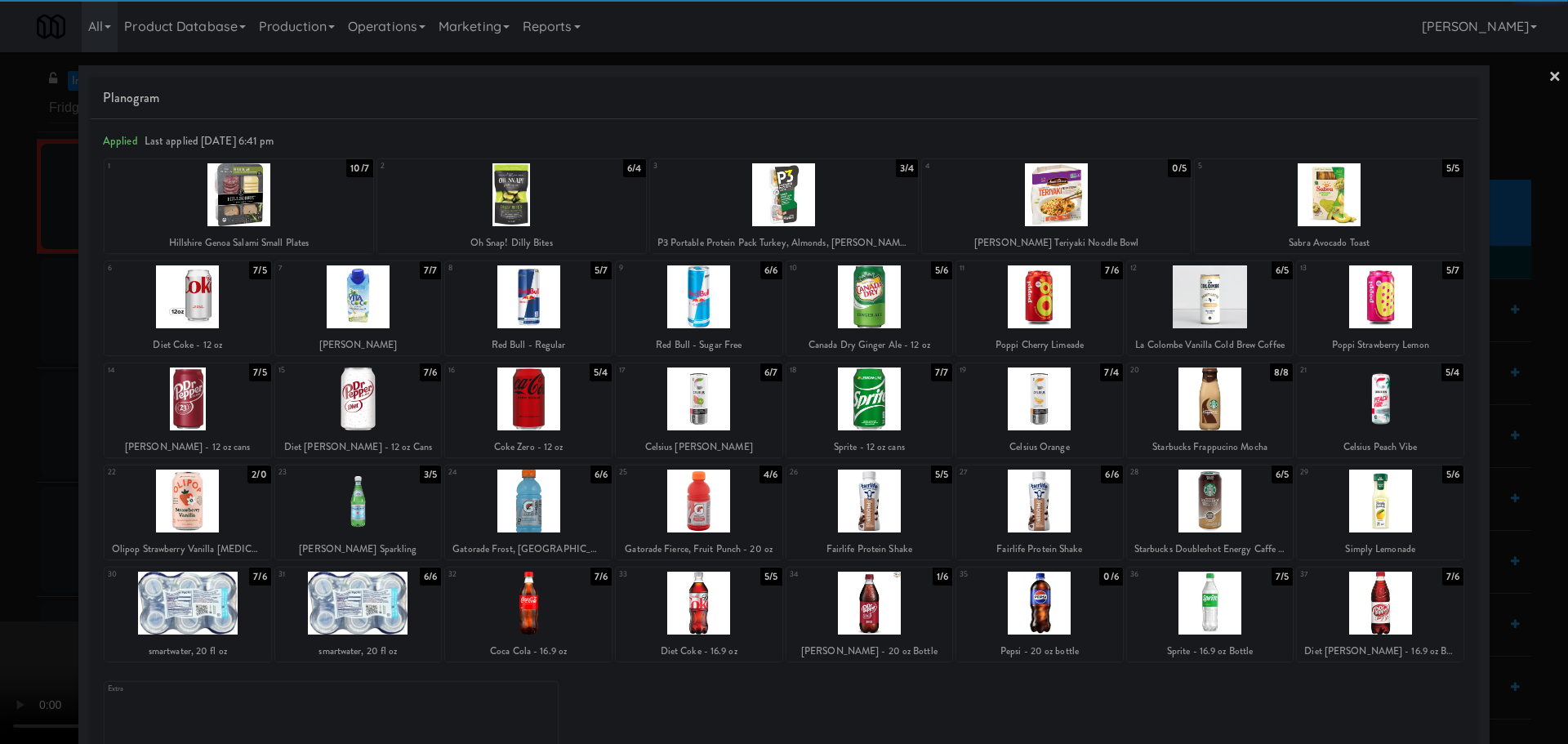
drag, startPoint x: 8, startPoint y: 494, endPoint x: 83, endPoint y: 475, distance: 77.4
click at [18, 492] on div at bounding box center [784, 372] width 1568 height 744
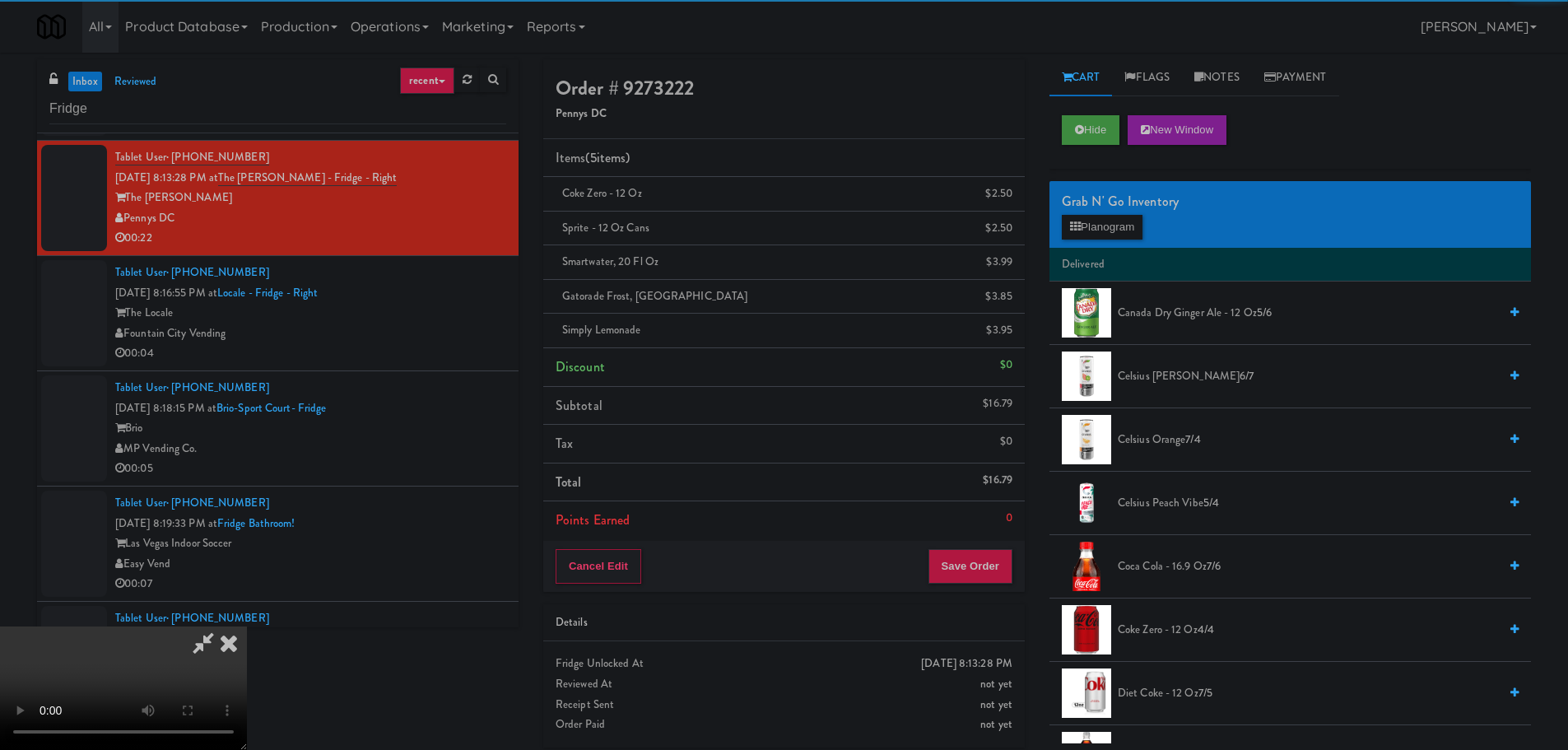
click at [247, 626] on video at bounding box center [123, 687] width 247 height 123
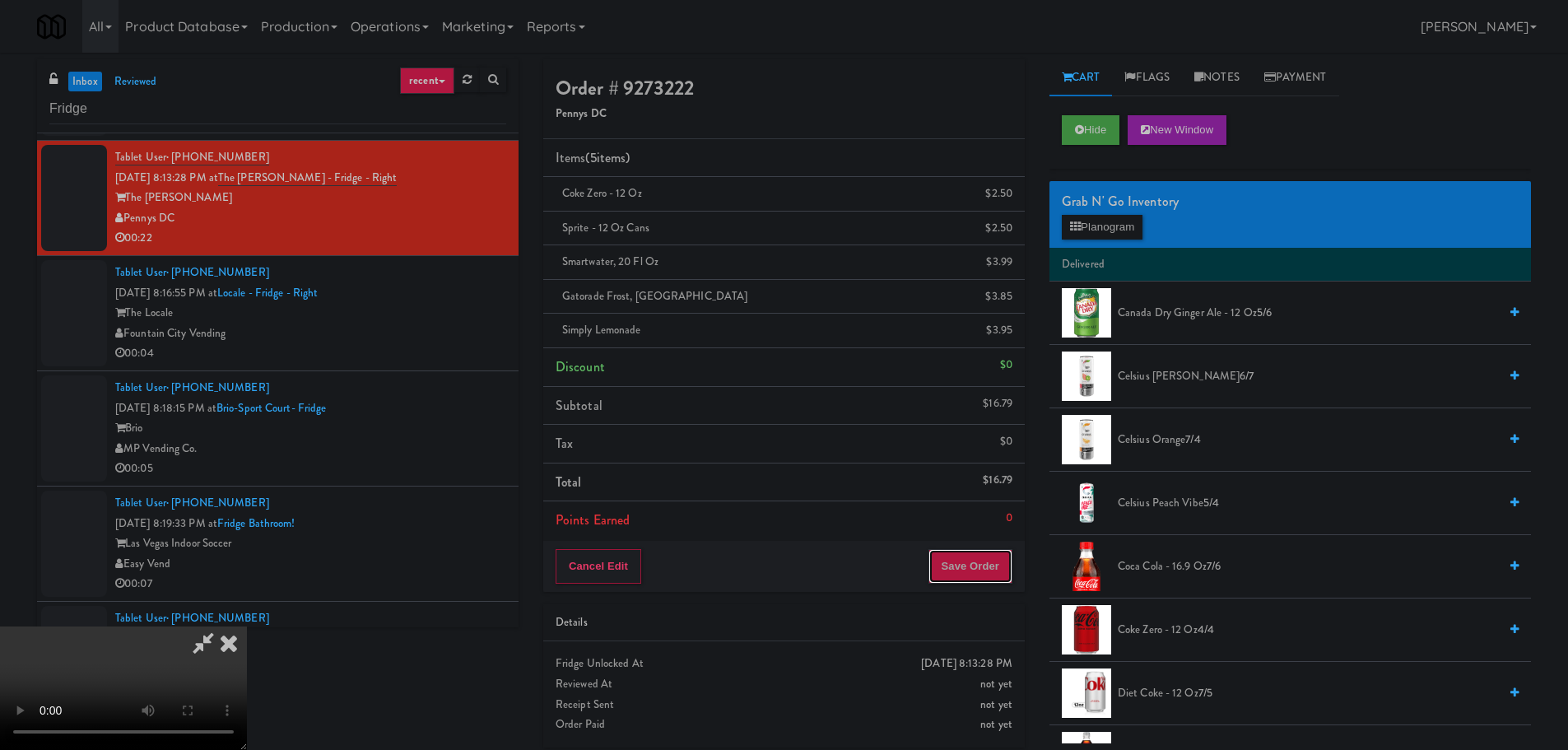
click at [967, 562] on button "Save Order" at bounding box center [971, 567] width 84 height 35
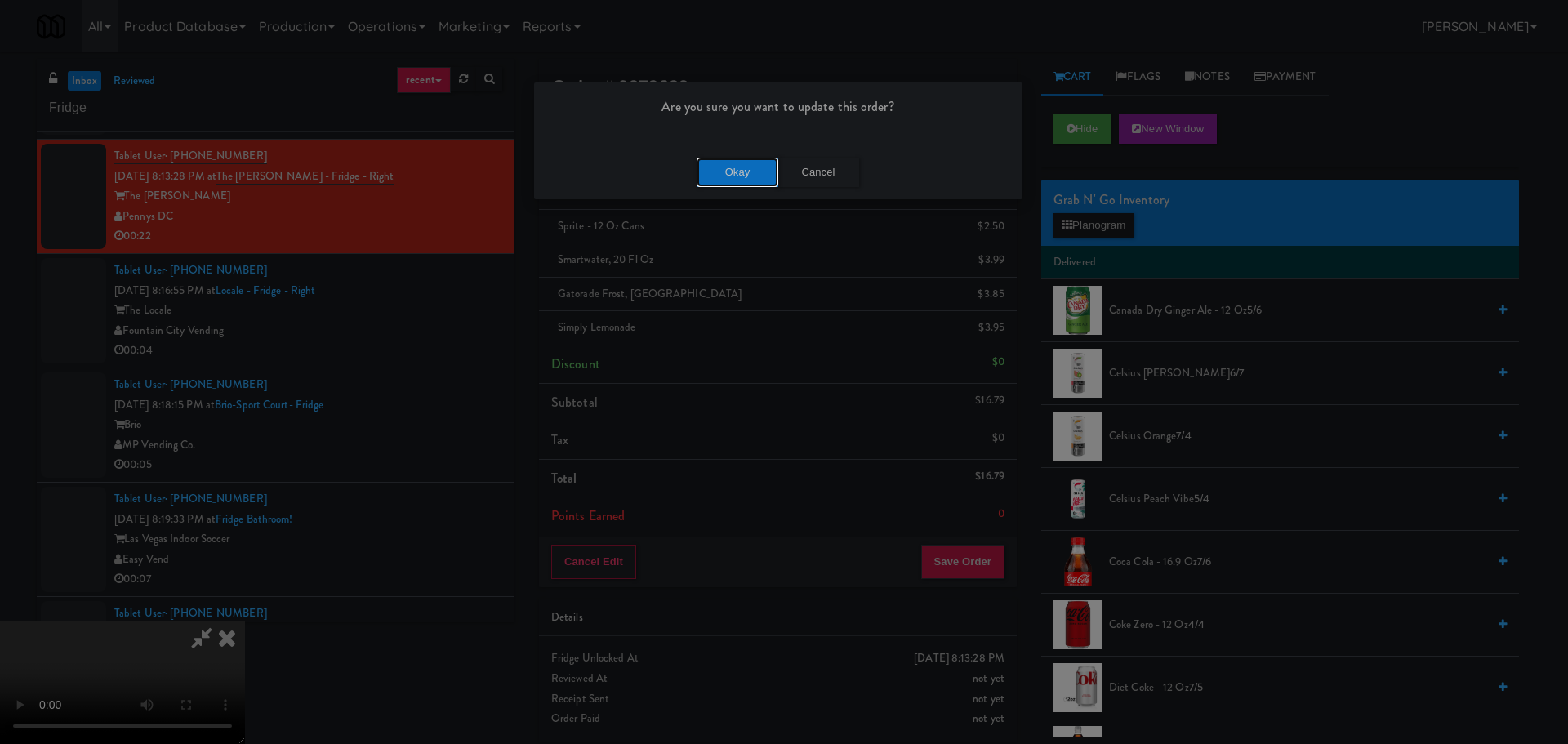
click at [725, 181] on button "Okay" at bounding box center [738, 172] width 82 height 29
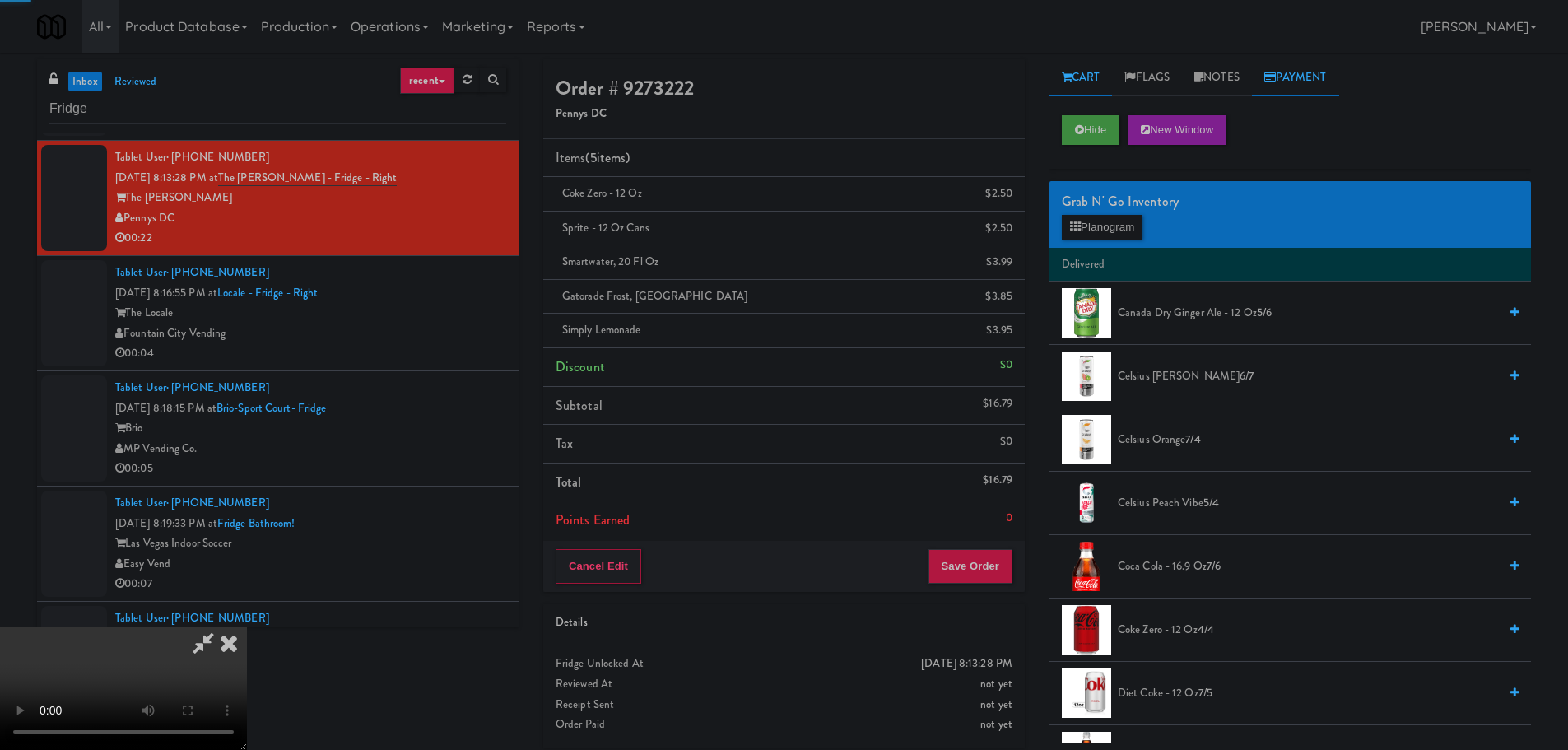
click at [1264, 78] on link "Payment" at bounding box center [1295, 78] width 88 height 37
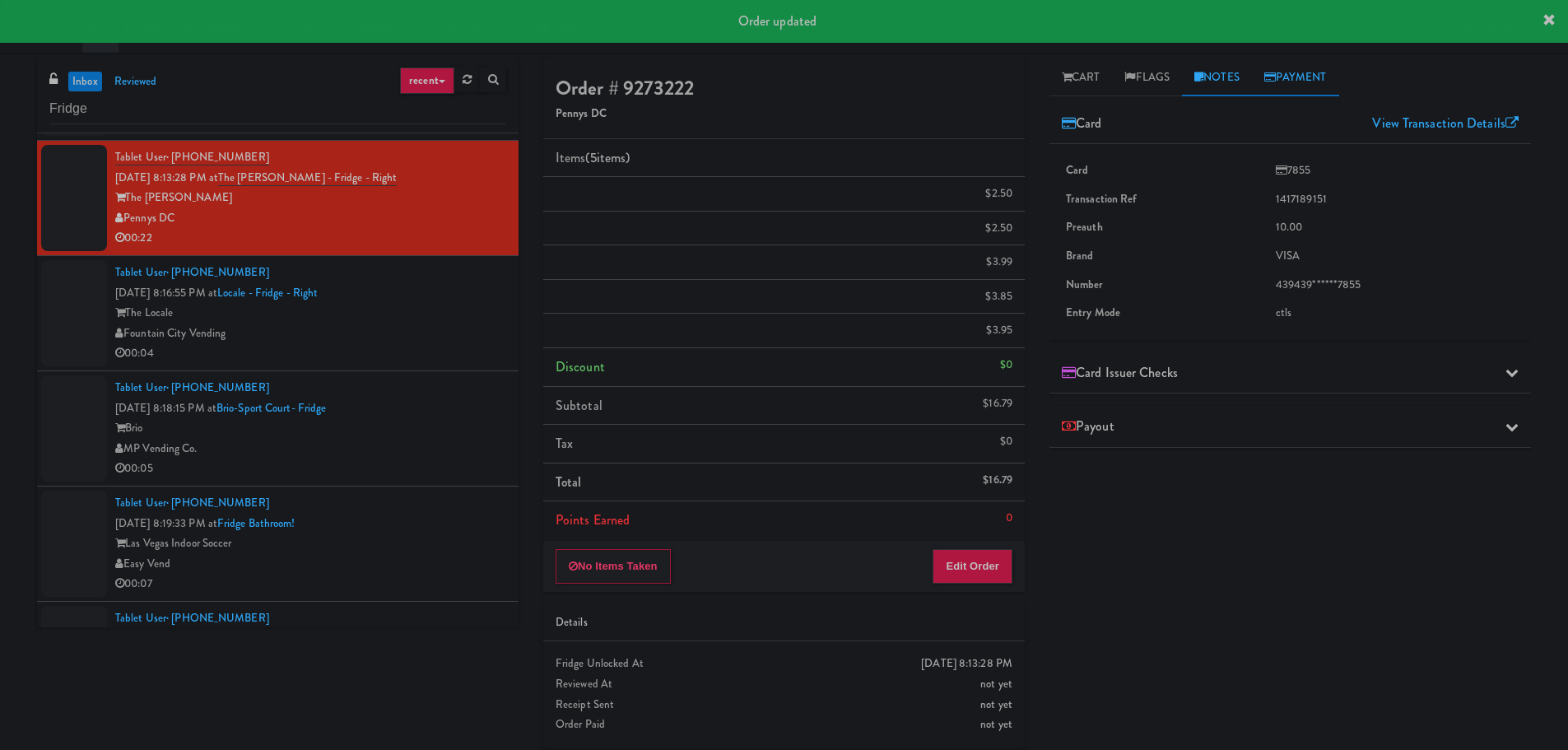
click at [1244, 79] on link "Notes" at bounding box center [1217, 78] width 70 height 37
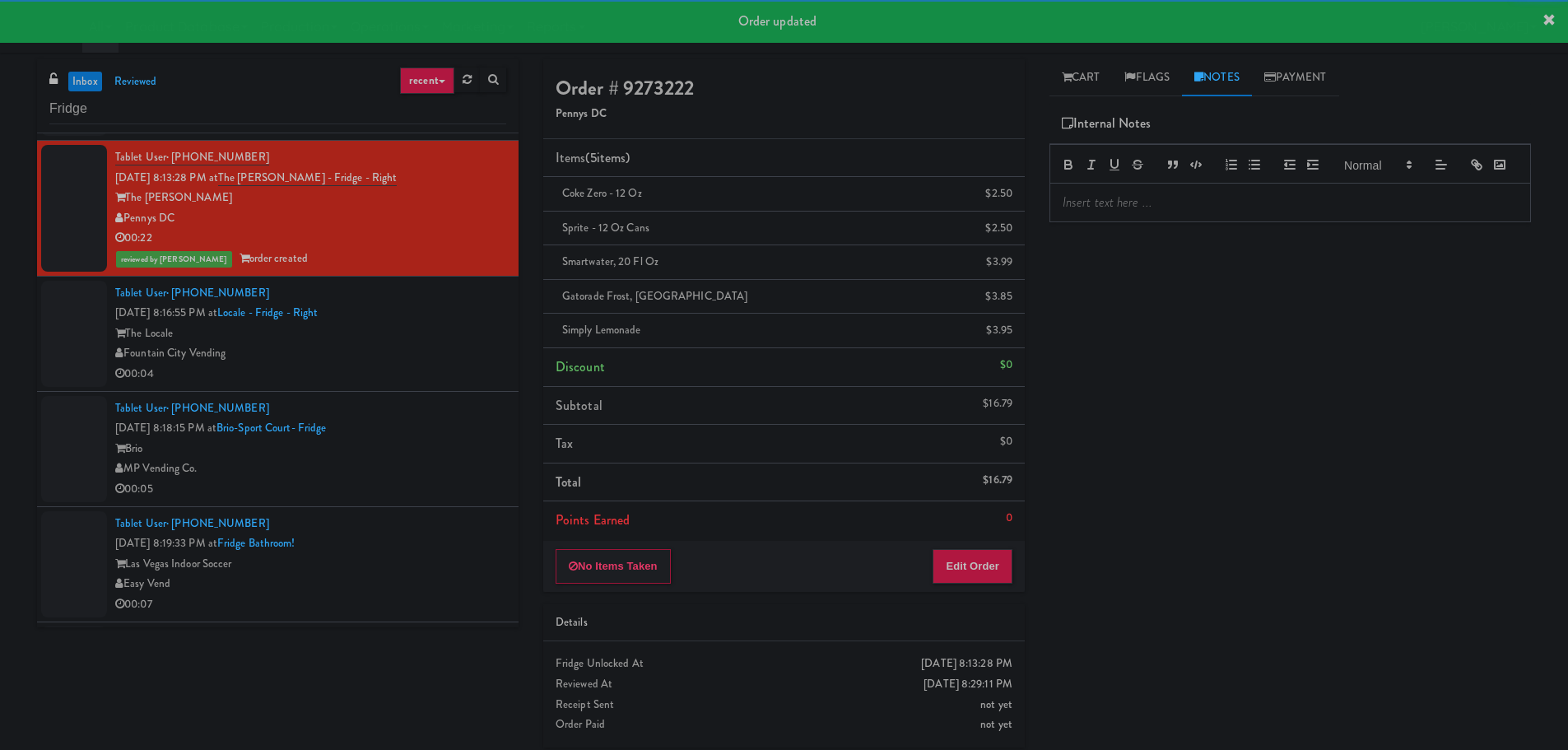
click at [1121, 211] on p at bounding box center [1290, 202] width 455 height 18
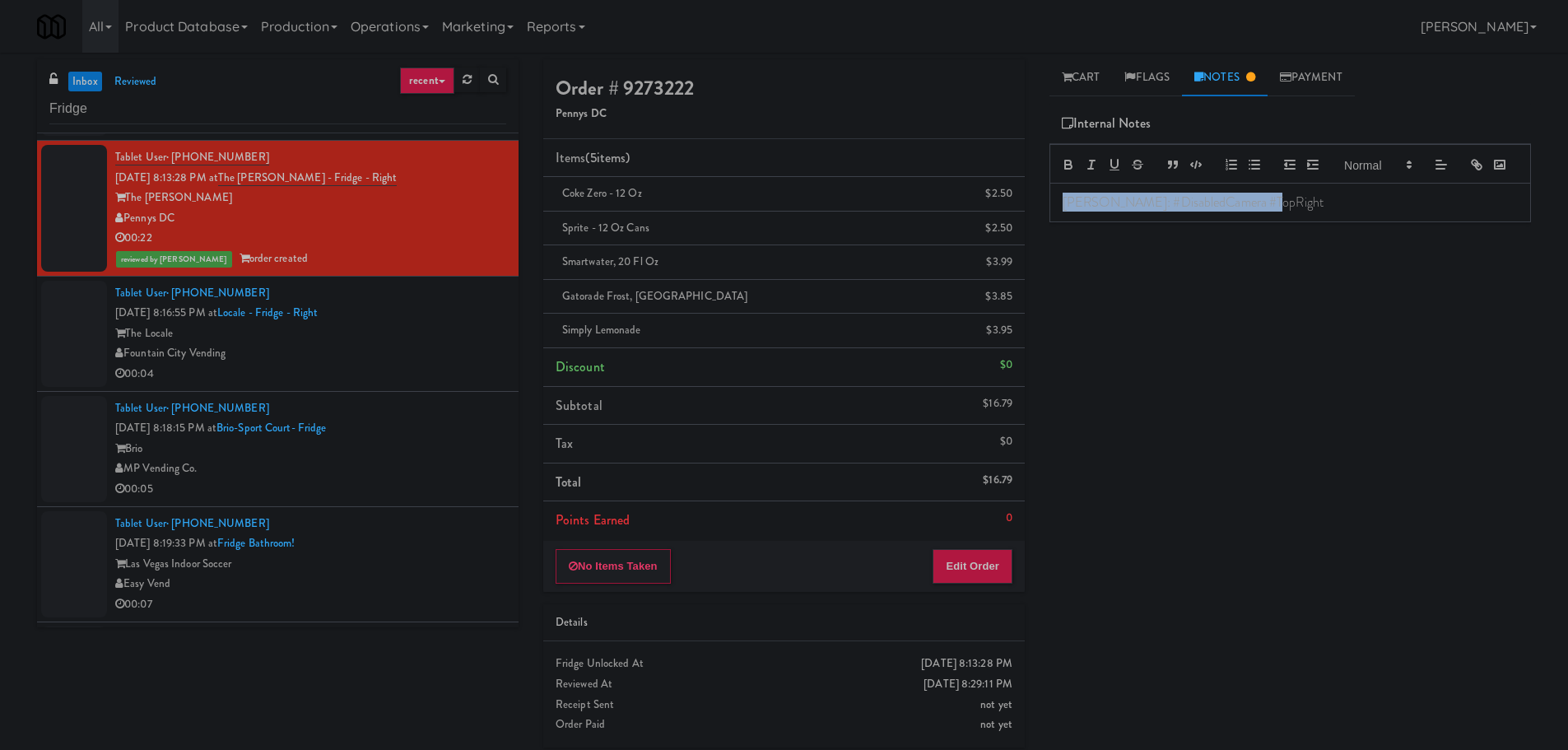
copy p "[PERSON_NAME]: #DisabledCamera #TopRight"
click at [435, 325] on div "The Locale" at bounding box center [310, 334] width 391 height 21
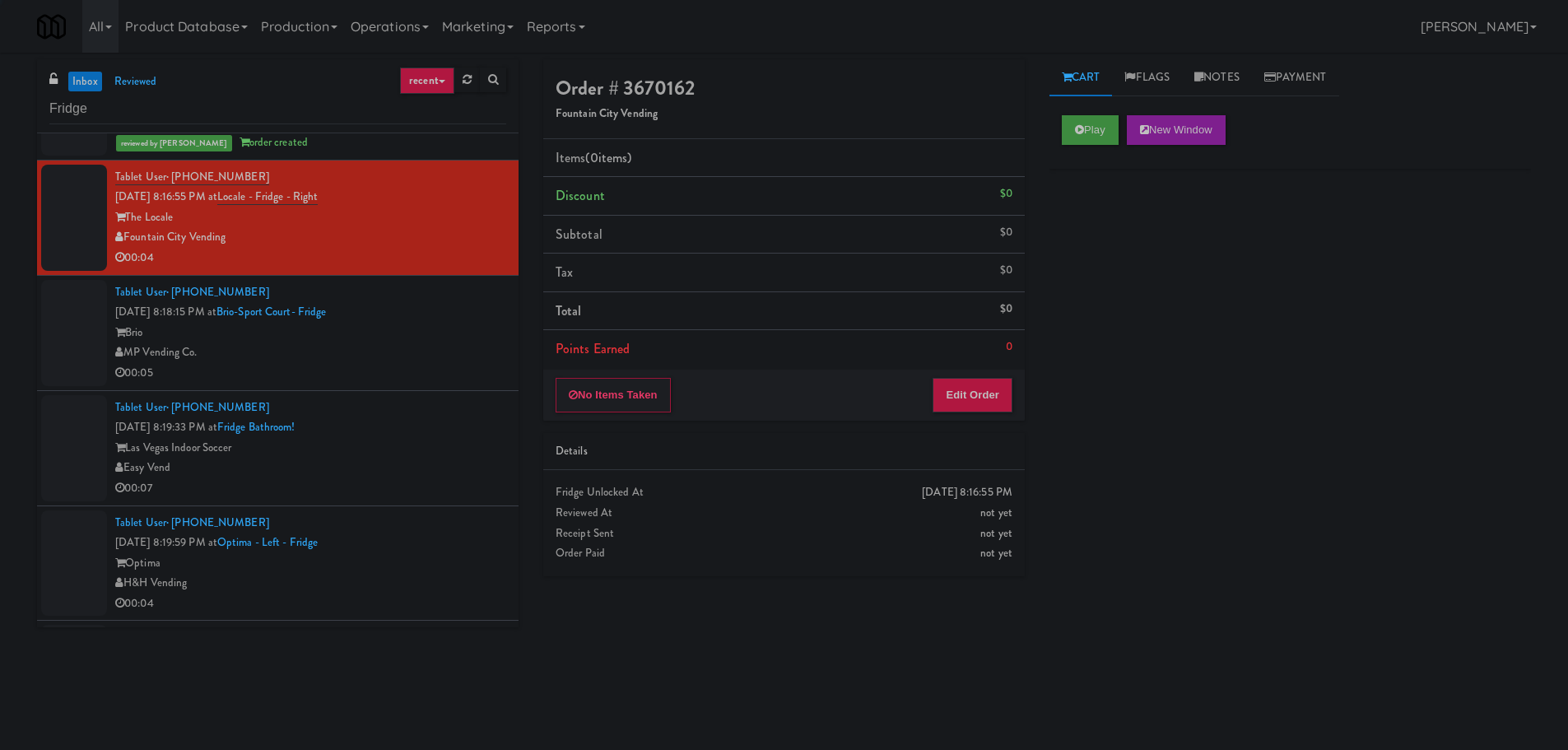
scroll to position [658, 0]
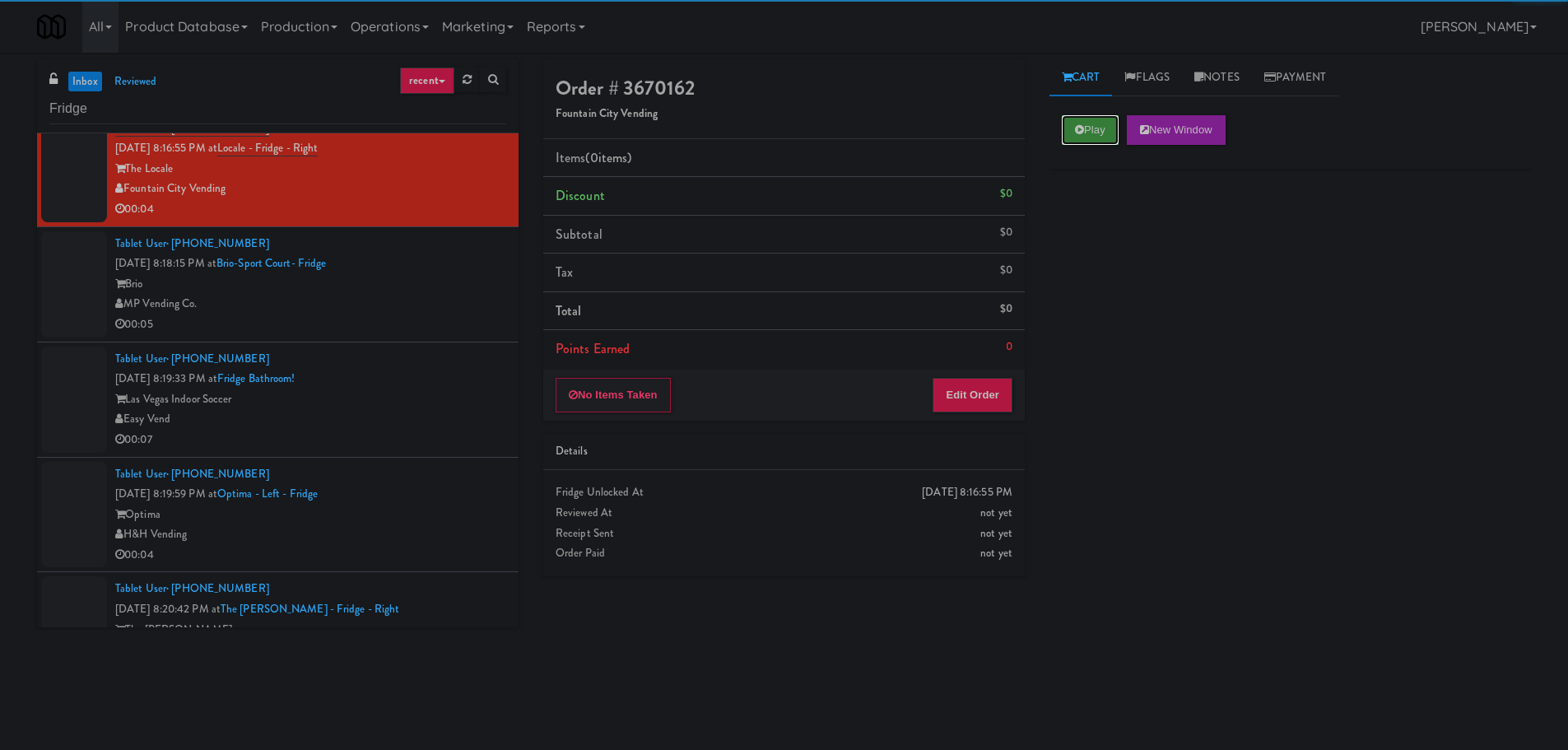
click at [1082, 126] on icon at bounding box center [1079, 129] width 9 height 11
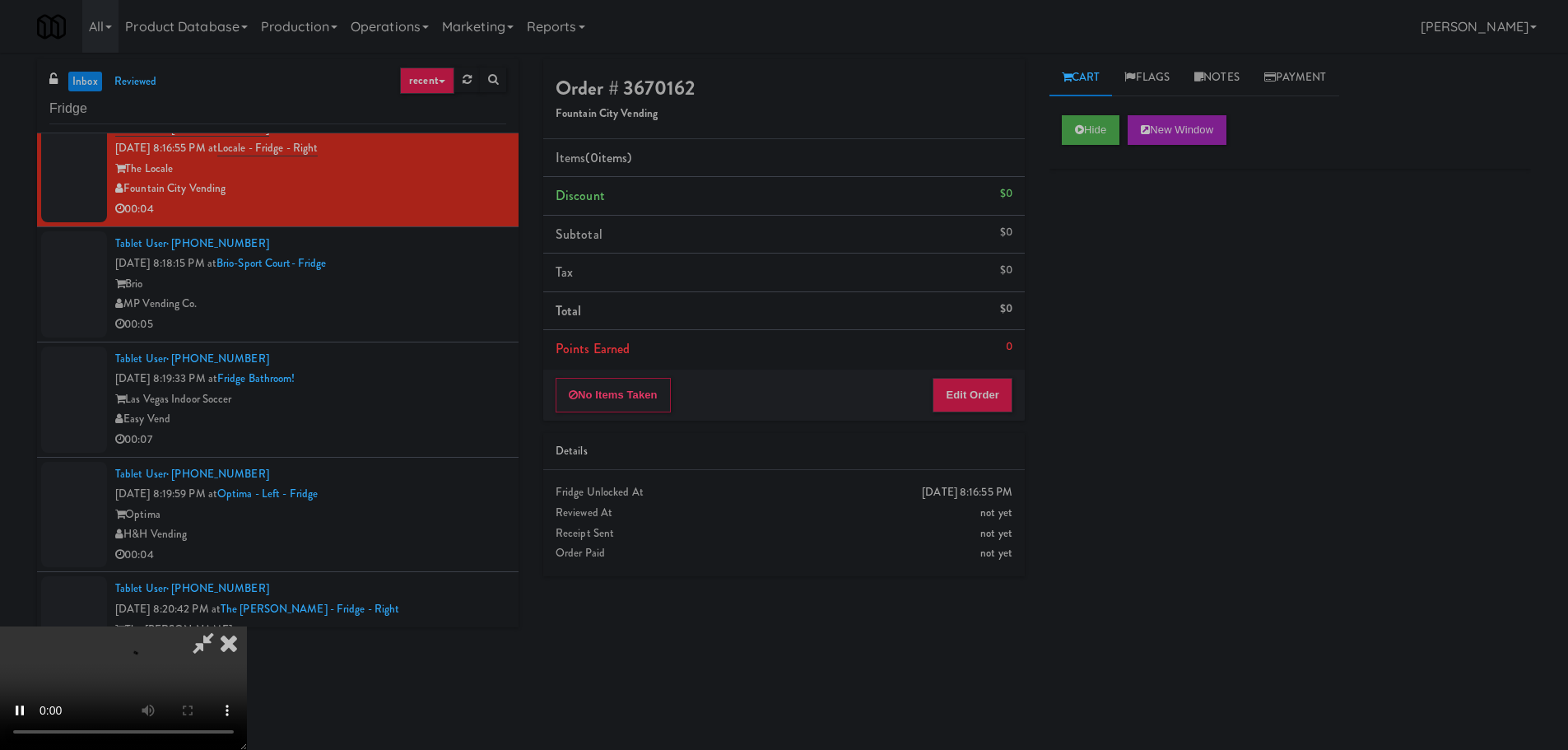
click at [986, 425] on div "Order # 3670162 Fountain City Vending Items (0 items ) Discount $0 Subtotal $0 …" at bounding box center [784, 324] width 506 height 529
click at [987, 415] on div "No Items Taken Edit Order" at bounding box center [784, 395] width 482 height 51
click at [986, 407] on button "Edit Order" at bounding box center [972, 395] width 80 height 35
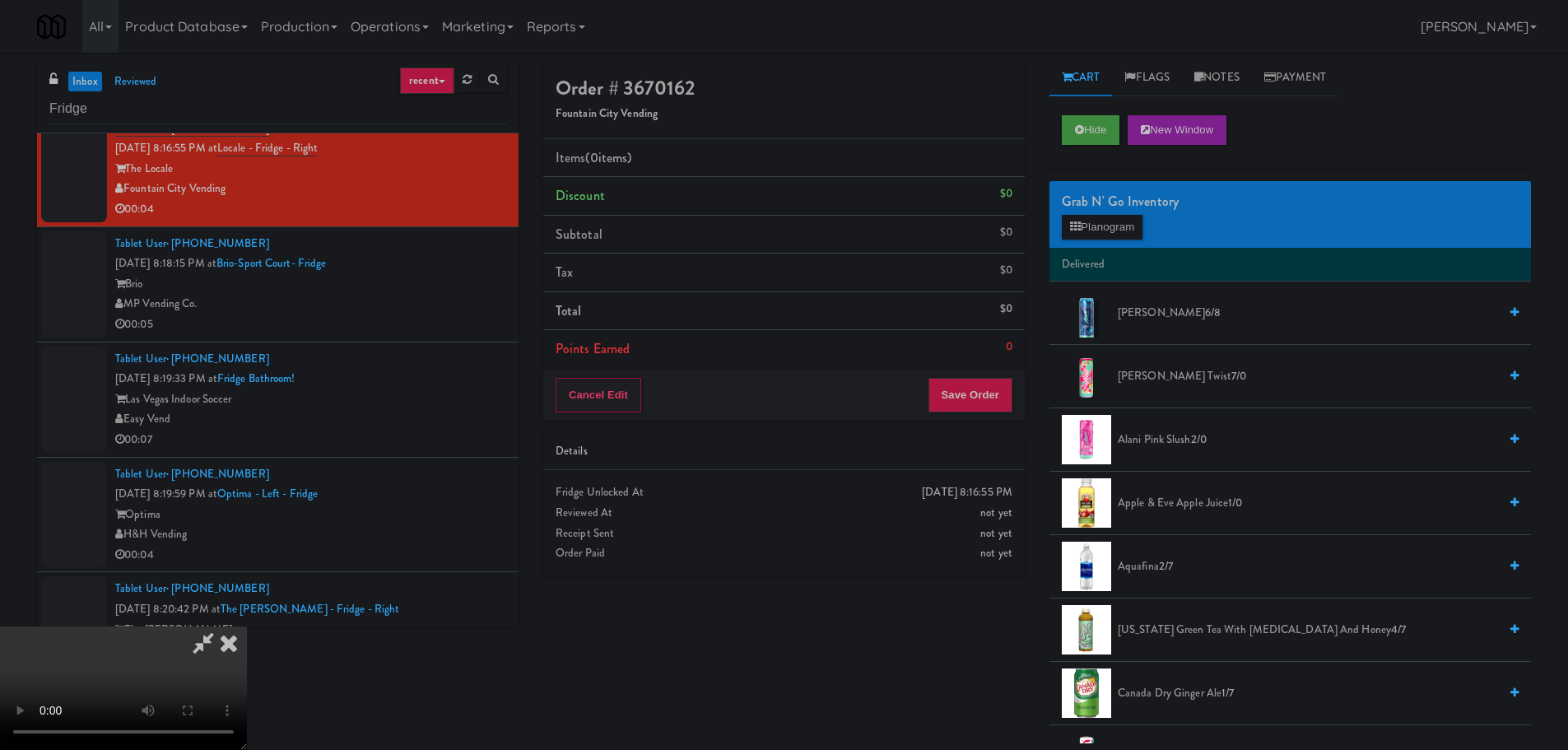
scroll to position [283, 0]
click at [247, 686] on video at bounding box center [123, 687] width 247 height 123
drag, startPoint x: 802, startPoint y: 542, endPoint x: 789, endPoint y: 502, distance: 42.1
click at [247, 626] on video at bounding box center [123, 687] width 247 height 123
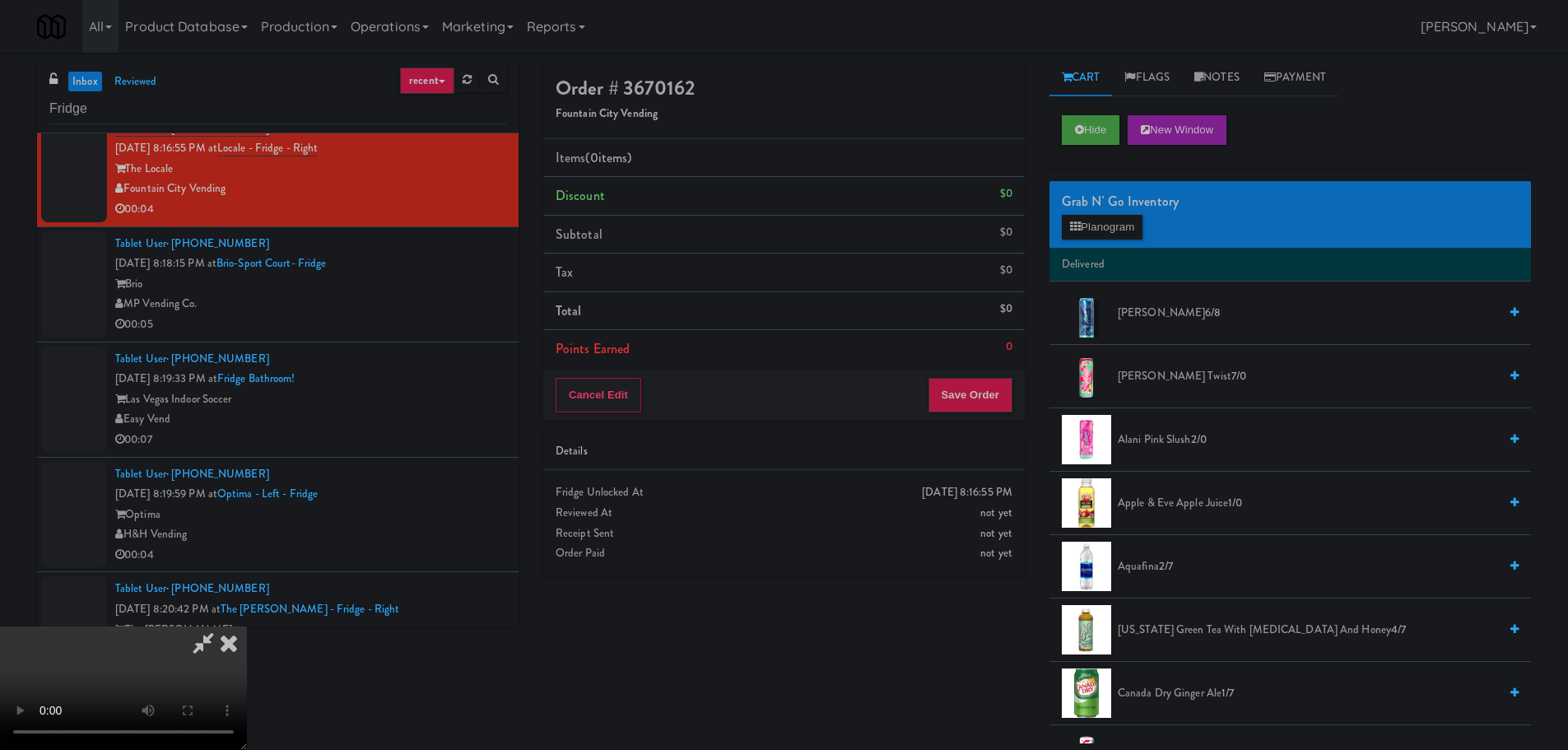
drag, startPoint x: 587, startPoint y: 437, endPoint x: 602, endPoint y: 430, distance: 16.6
click at [247, 626] on video at bounding box center [123, 687] width 247 height 123
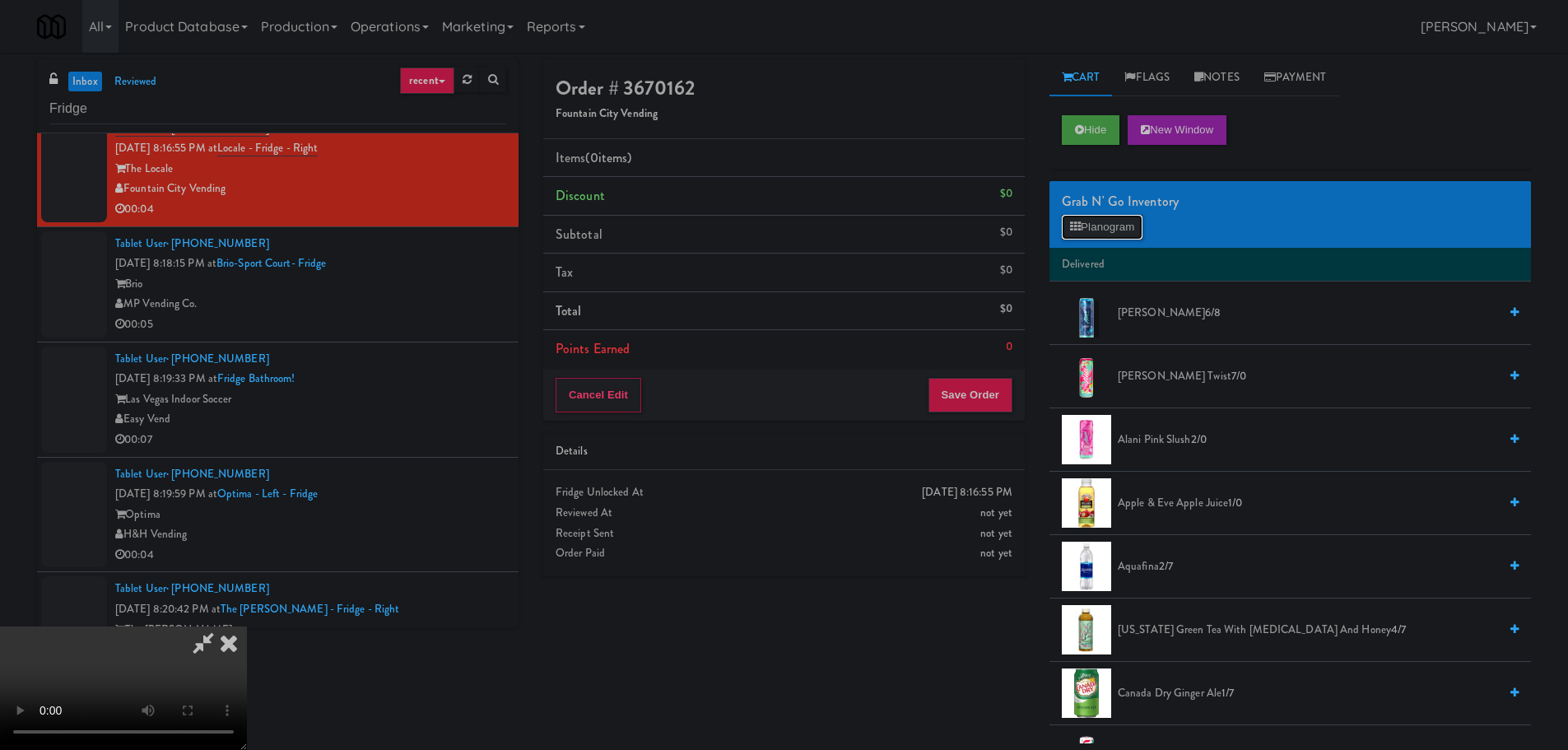
click at [1127, 225] on button "Planogram" at bounding box center [1102, 227] width 81 height 25
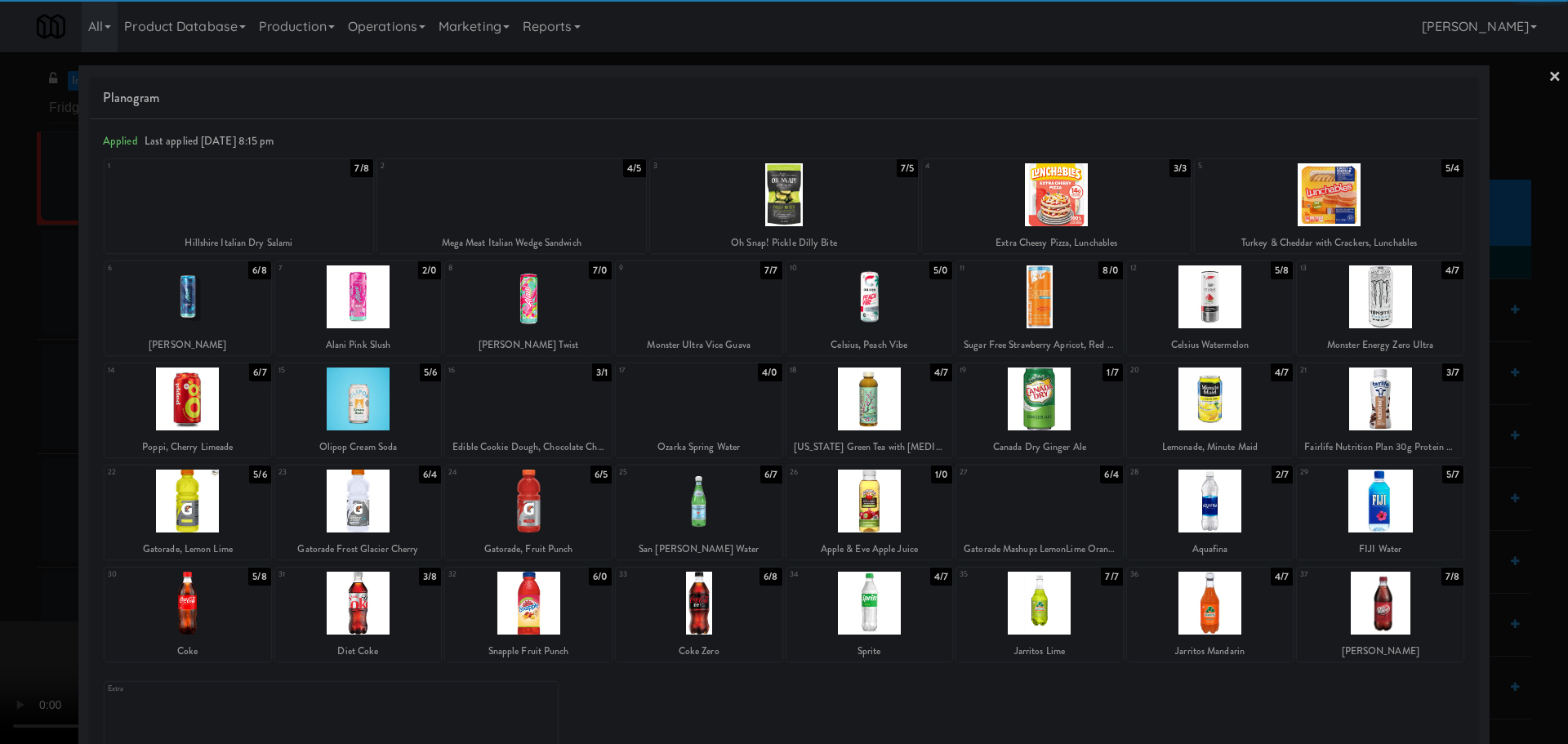
click at [566, 503] on div at bounding box center [528, 501] width 166 height 63
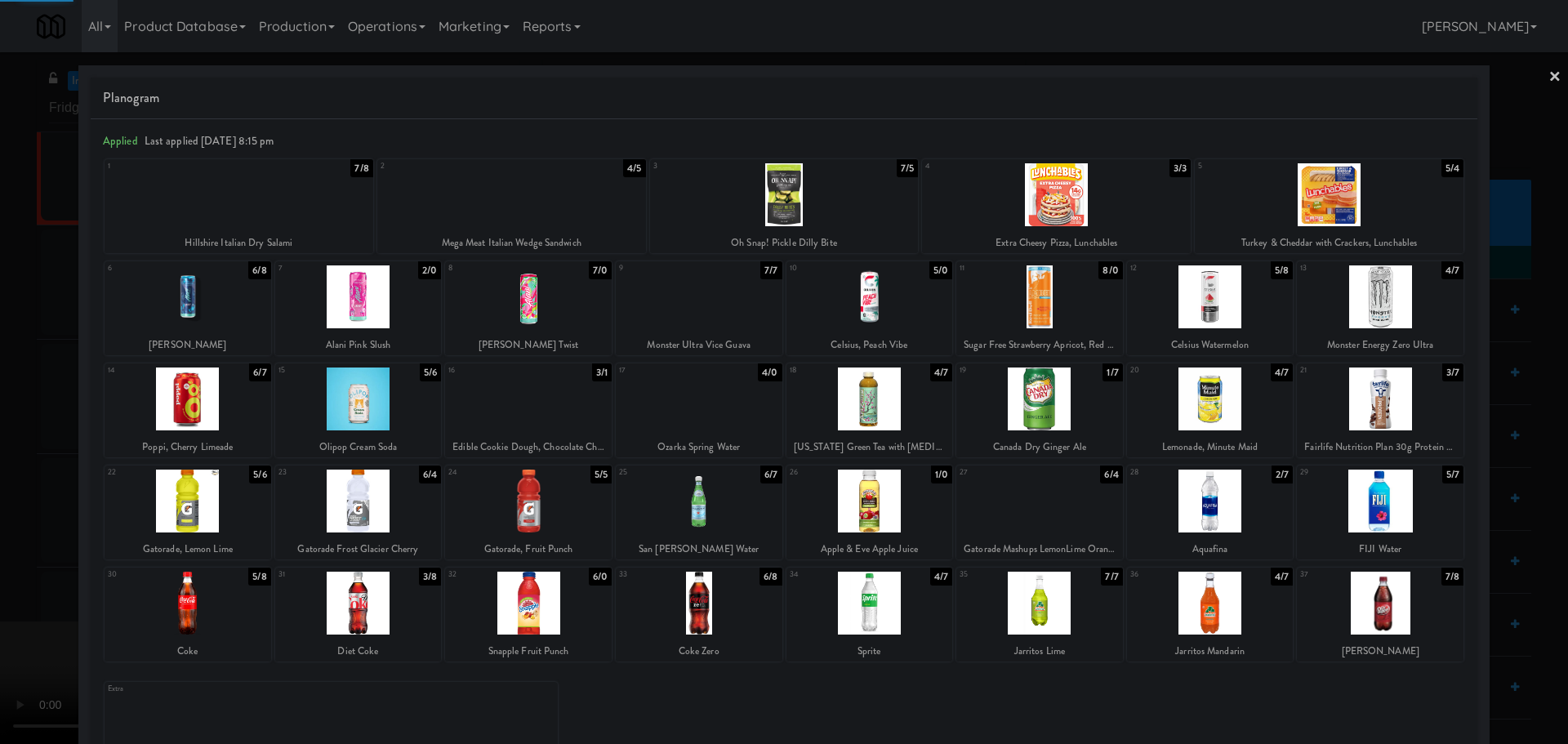
click at [0, 526] on div at bounding box center [784, 372] width 1568 height 744
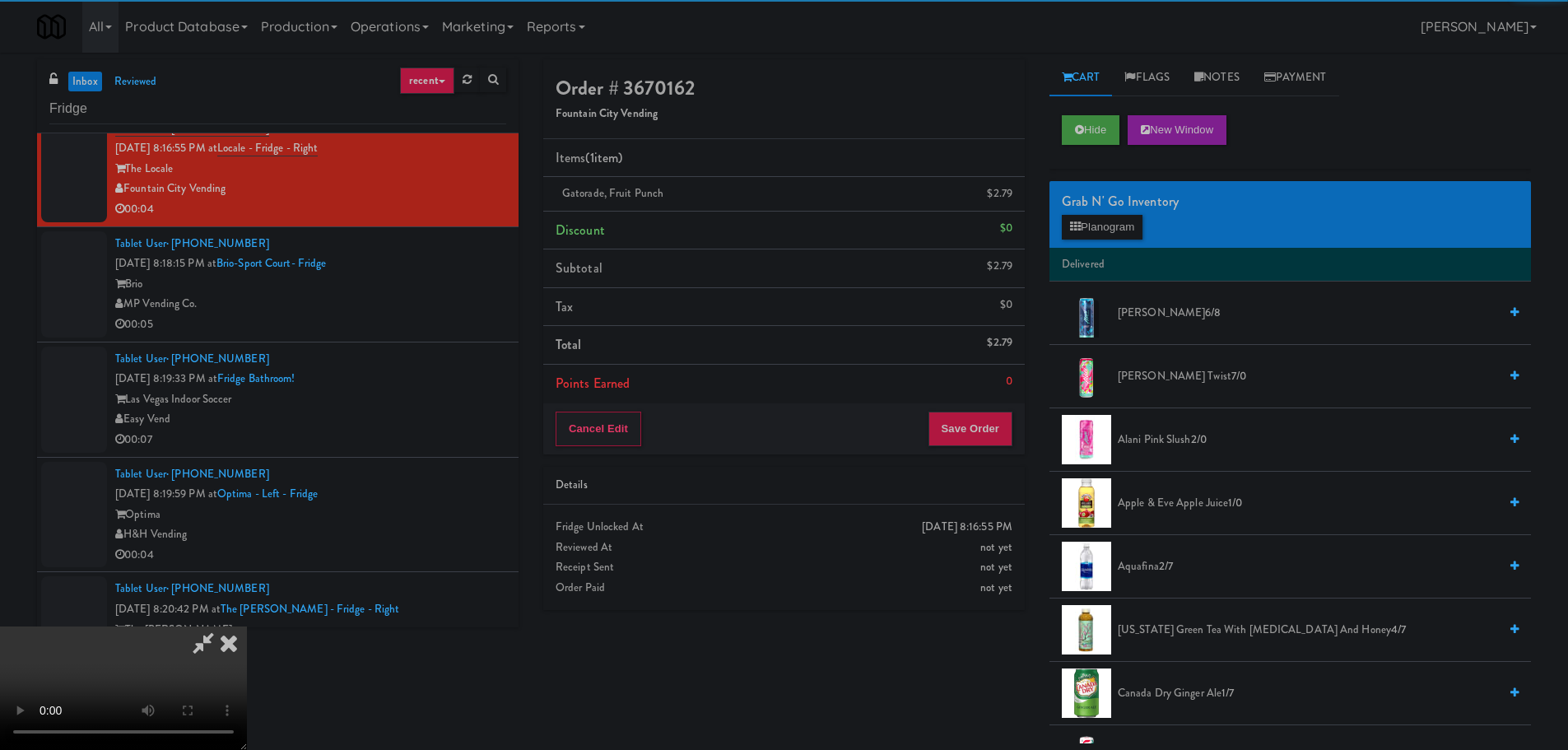
click at [247, 626] on video at bounding box center [123, 687] width 247 height 123
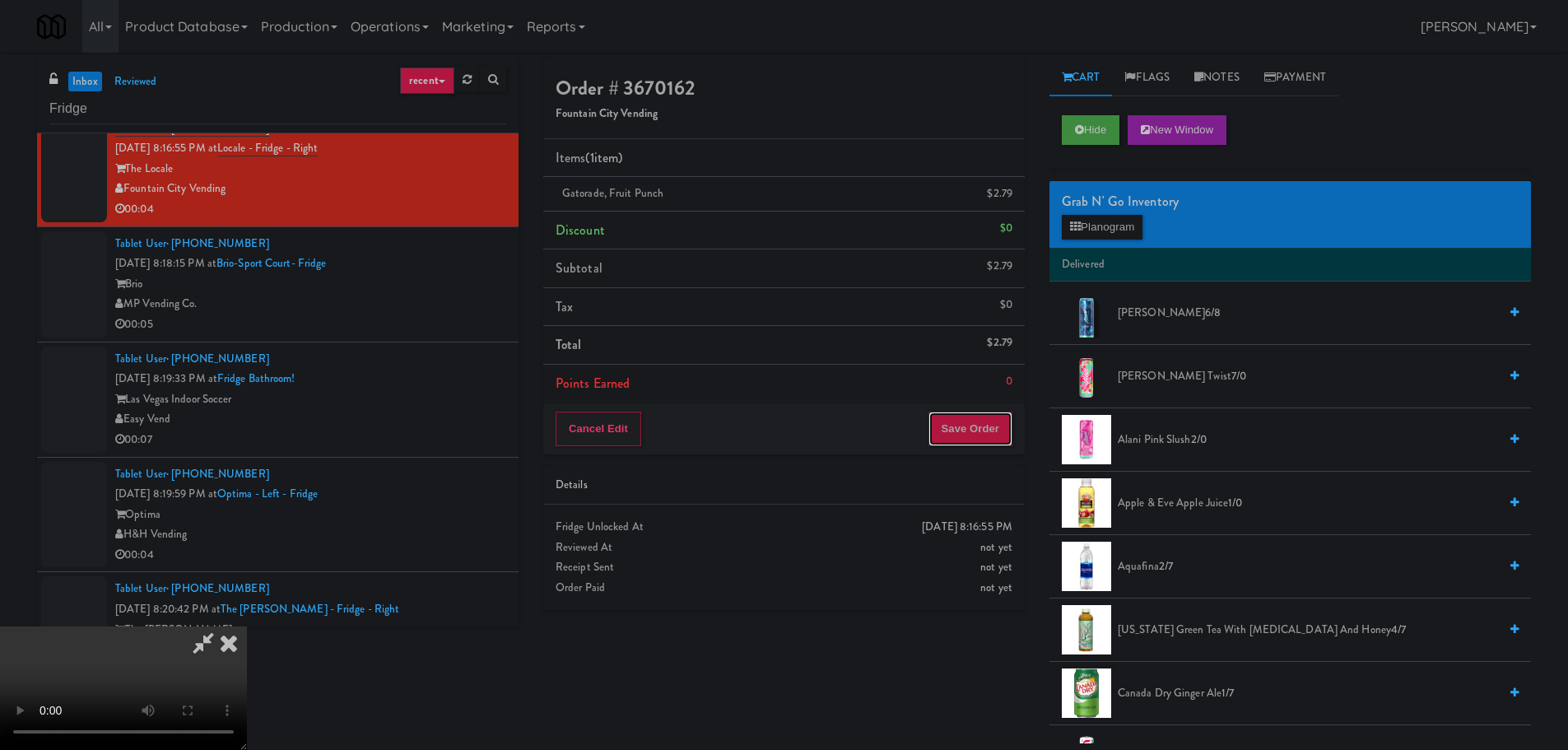
click at [968, 426] on button "Save Order" at bounding box center [971, 429] width 84 height 35
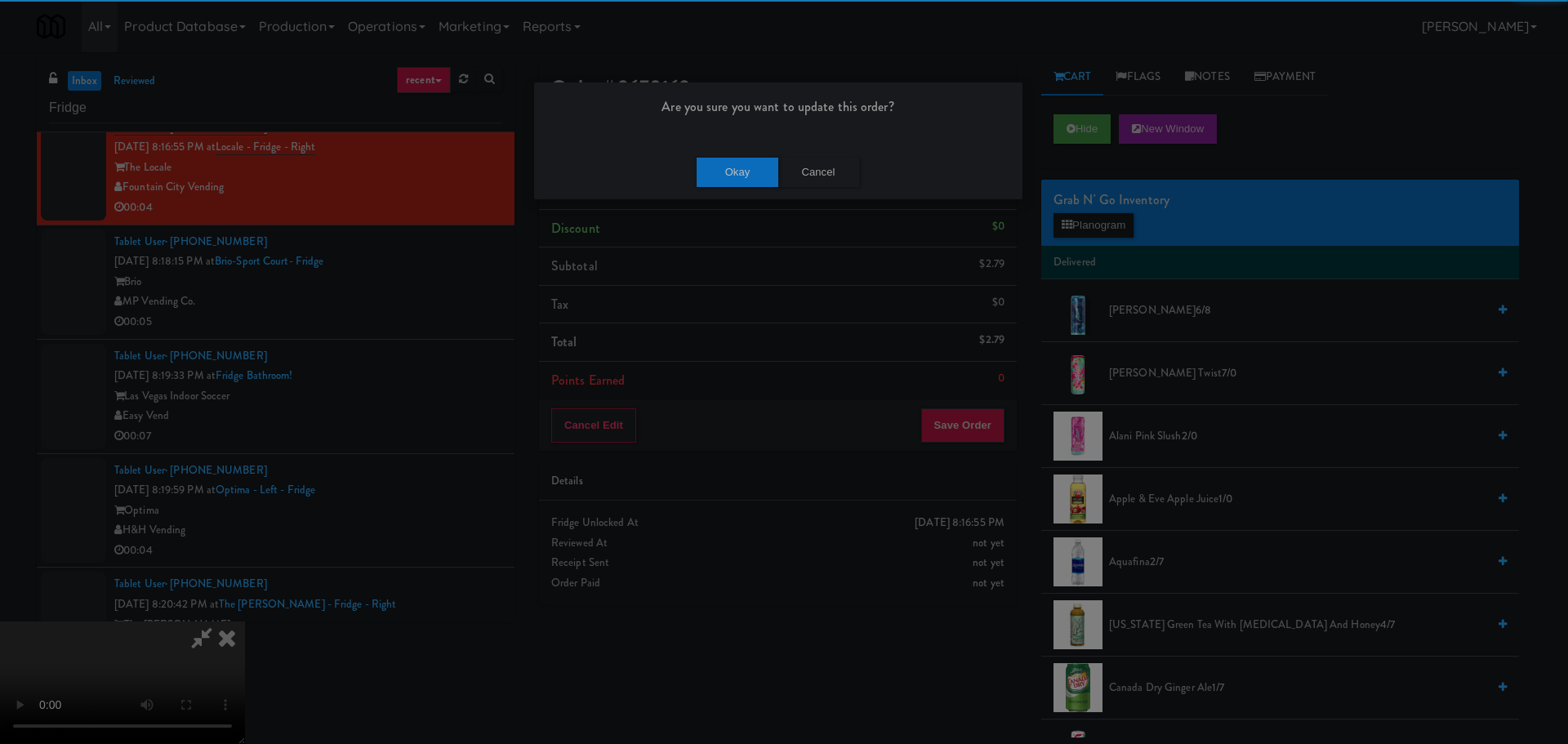
click at [715, 148] on div "Okay Cancel" at bounding box center [779, 171] width 489 height 55
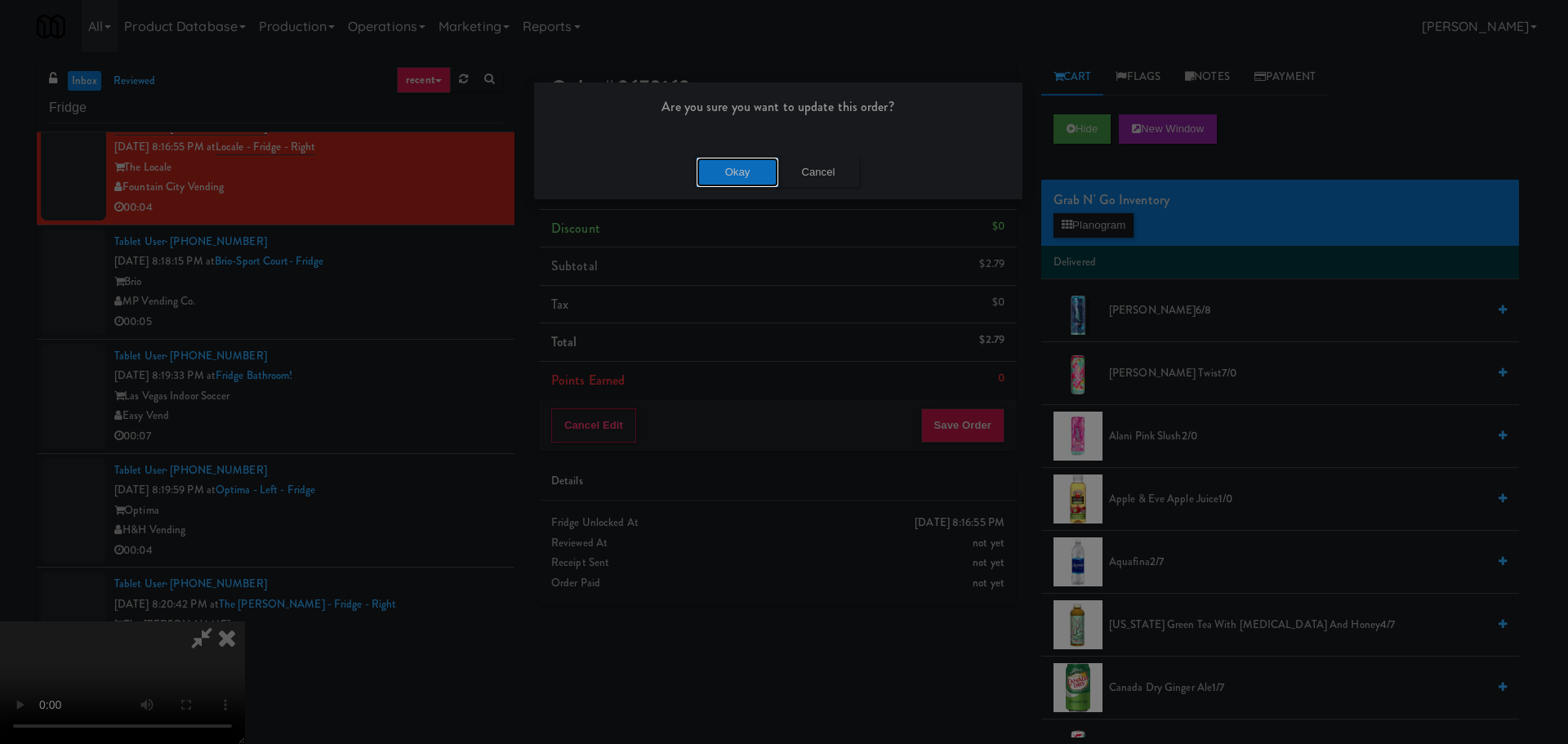
click at [729, 164] on button "Okay" at bounding box center [738, 172] width 82 height 29
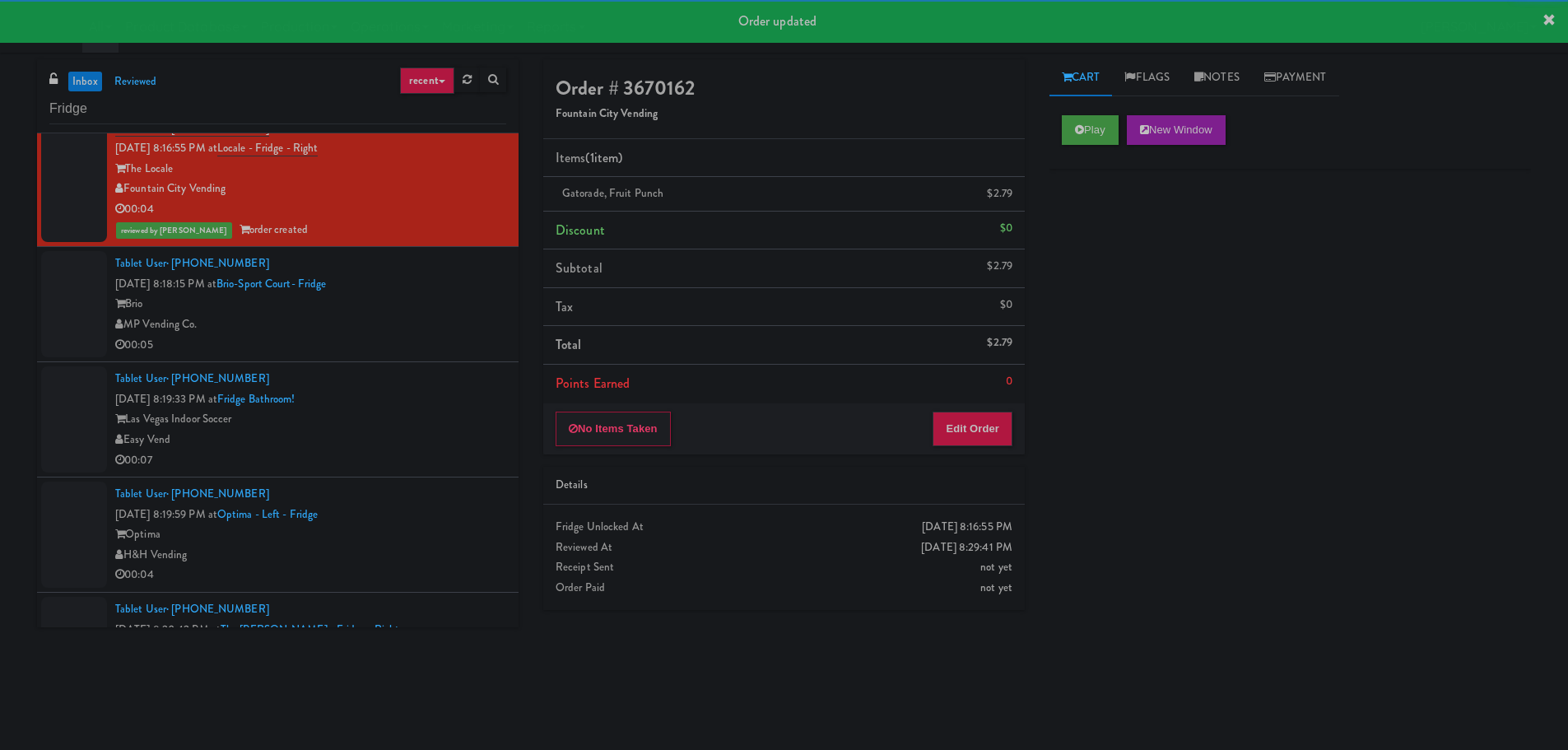
click at [432, 333] on div "MP Vending Co." at bounding box center [310, 325] width 391 height 21
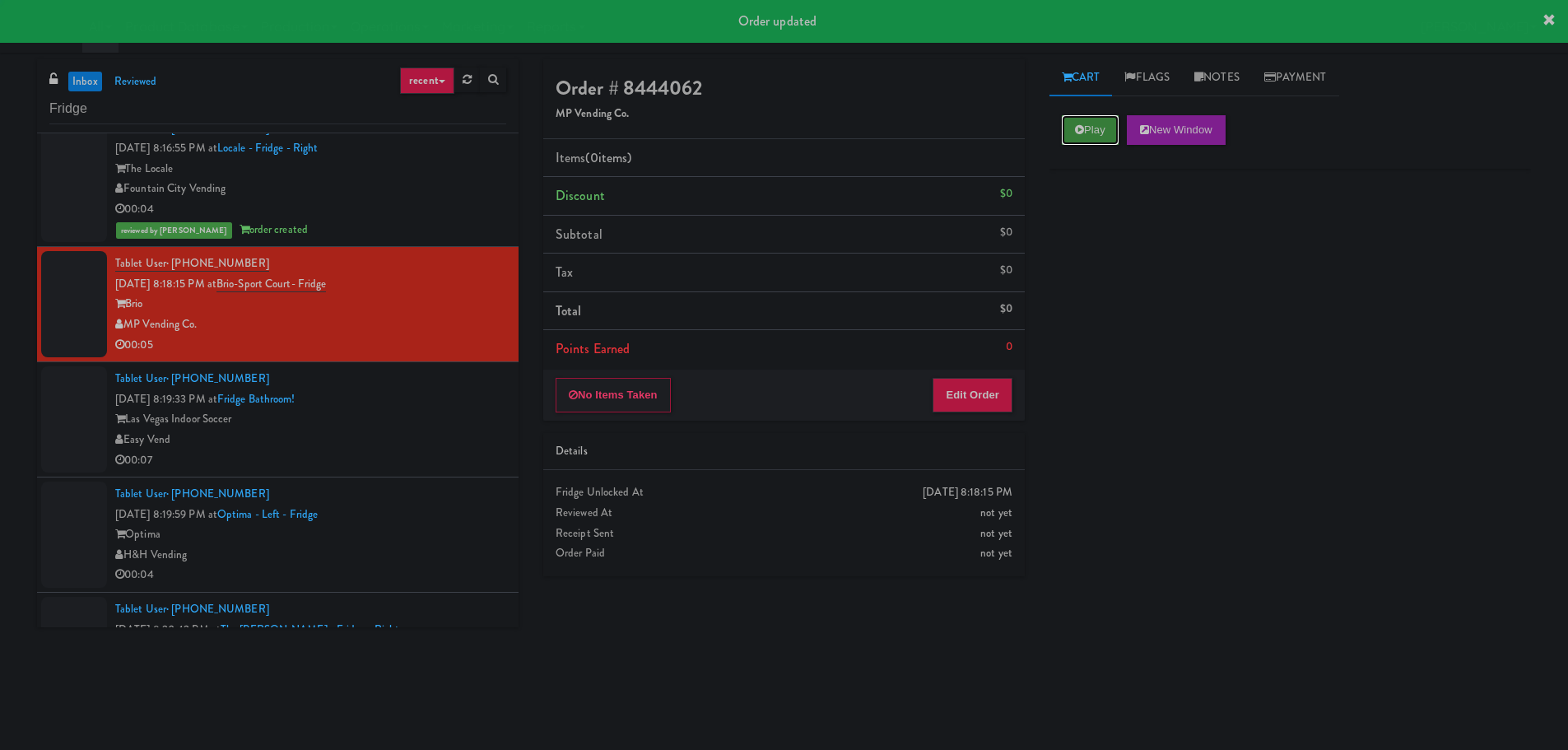
click at [1067, 135] on button "Play" at bounding box center [1090, 130] width 57 height 30
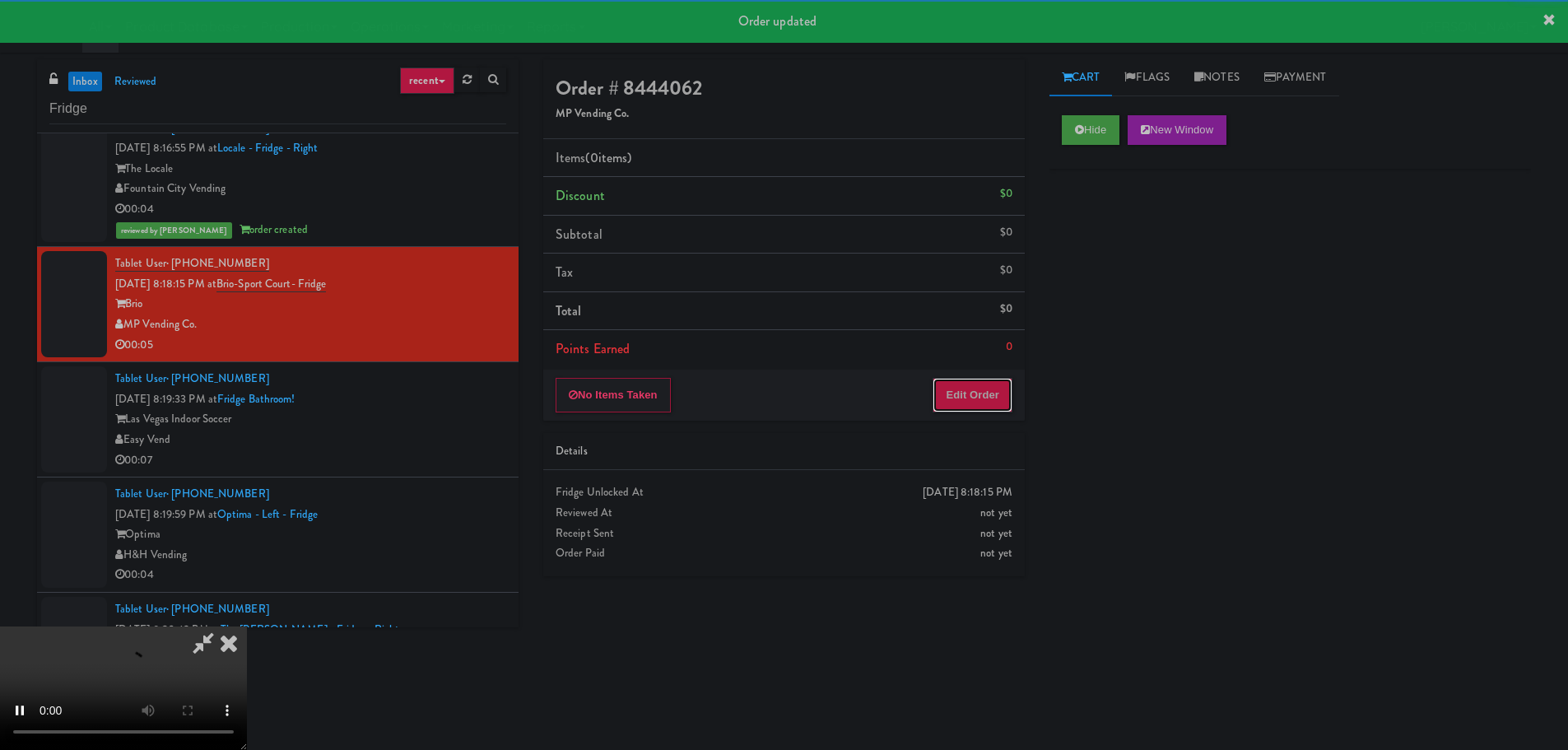
click at [1000, 385] on button "Edit Order" at bounding box center [972, 395] width 80 height 35
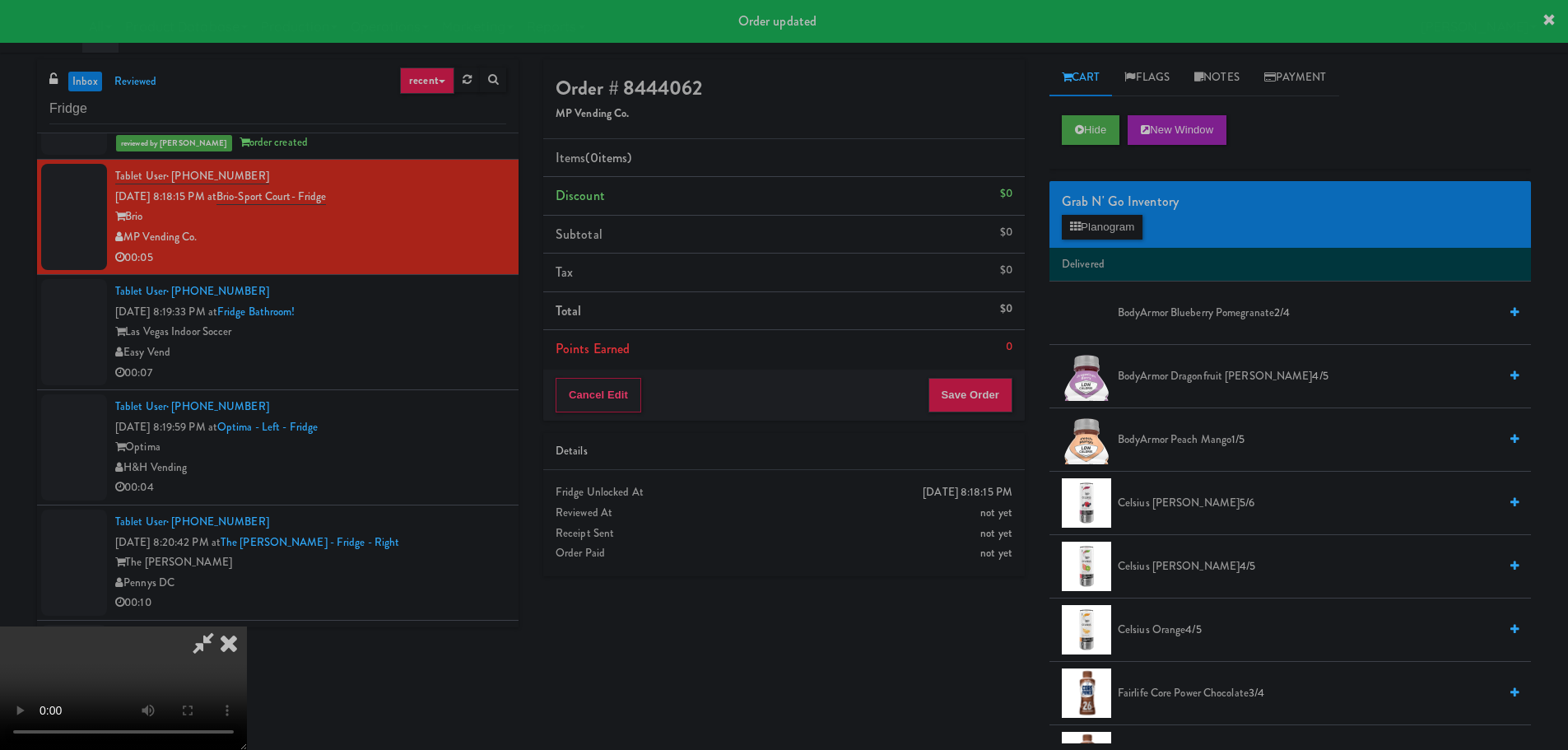
scroll to position [741, 0]
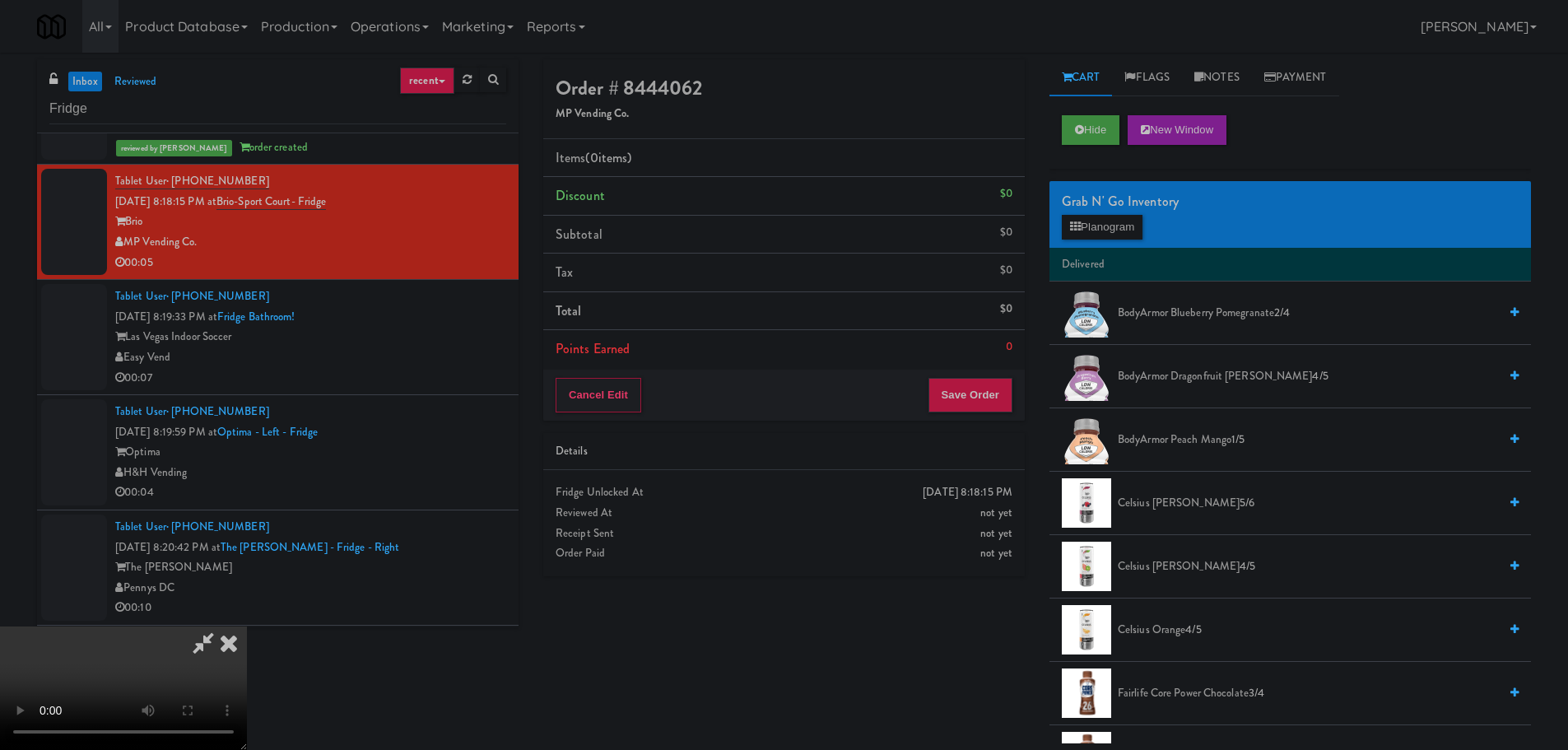
click at [247, 626] on video at bounding box center [123, 687] width 247 height 123
drag, startPoint x: 695, startPoint y: 460, endPoint x: 707, endPoint y: 456, distance: 12.6
click at [247, 626] on video at bounding box center [123, 687] width 247 height 123
click at [1114, 229] on button "Planogram" at bounding box center [1102, 227] width 81 height 25
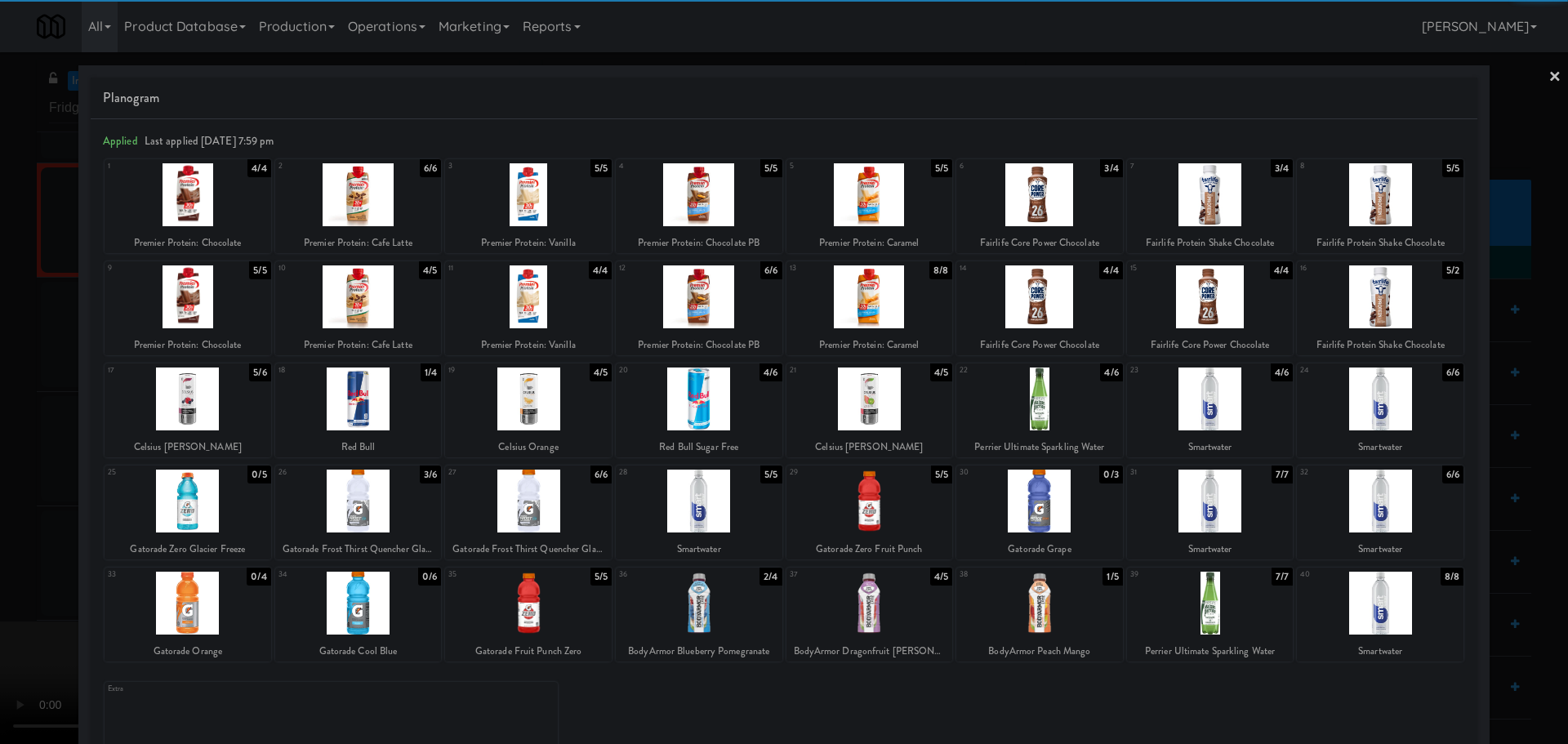
click at [395, 501] on div at bounding box center [358, 501] width 166 height 63
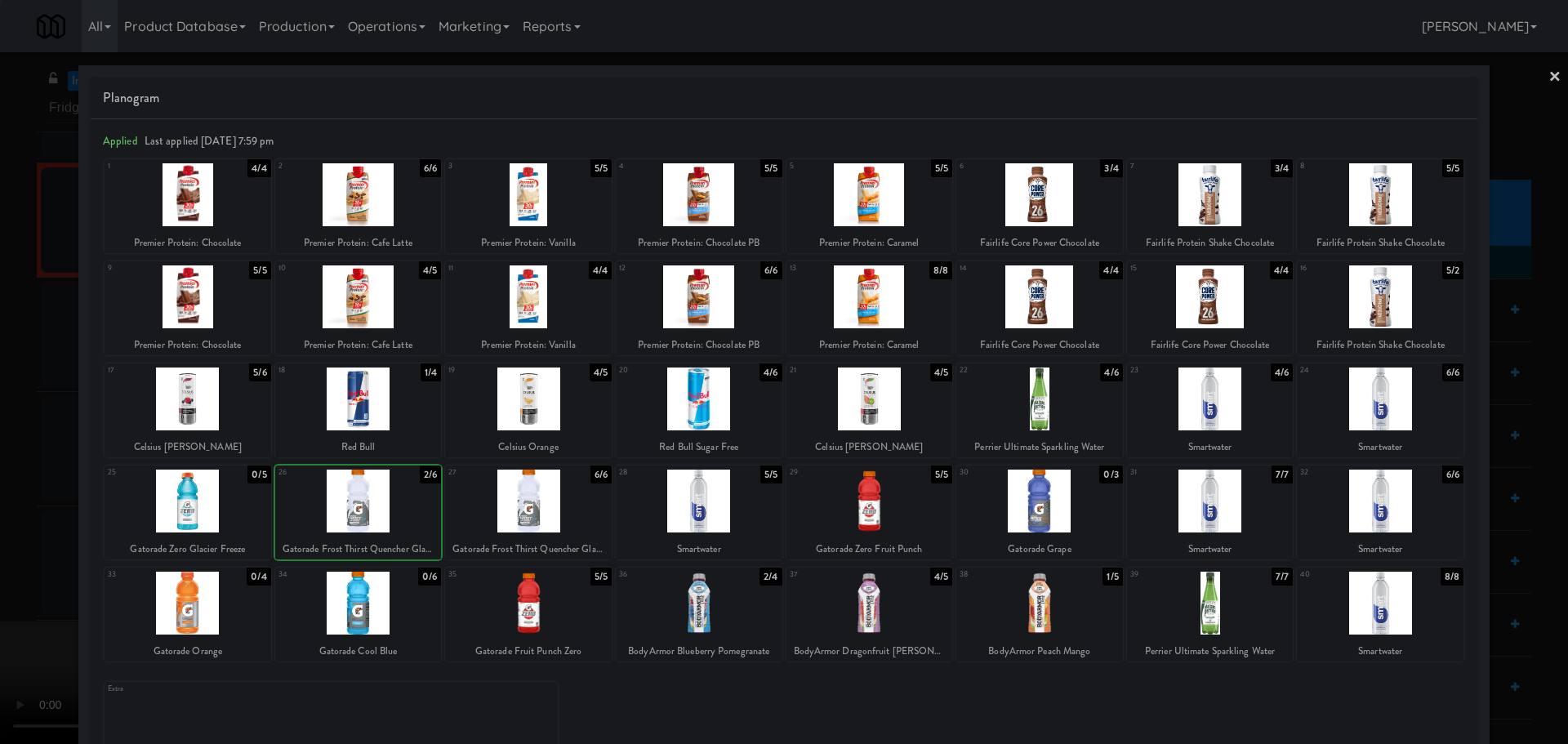
click at [15, 545] on div at bounding box center [784, 372] width 1568 height 744
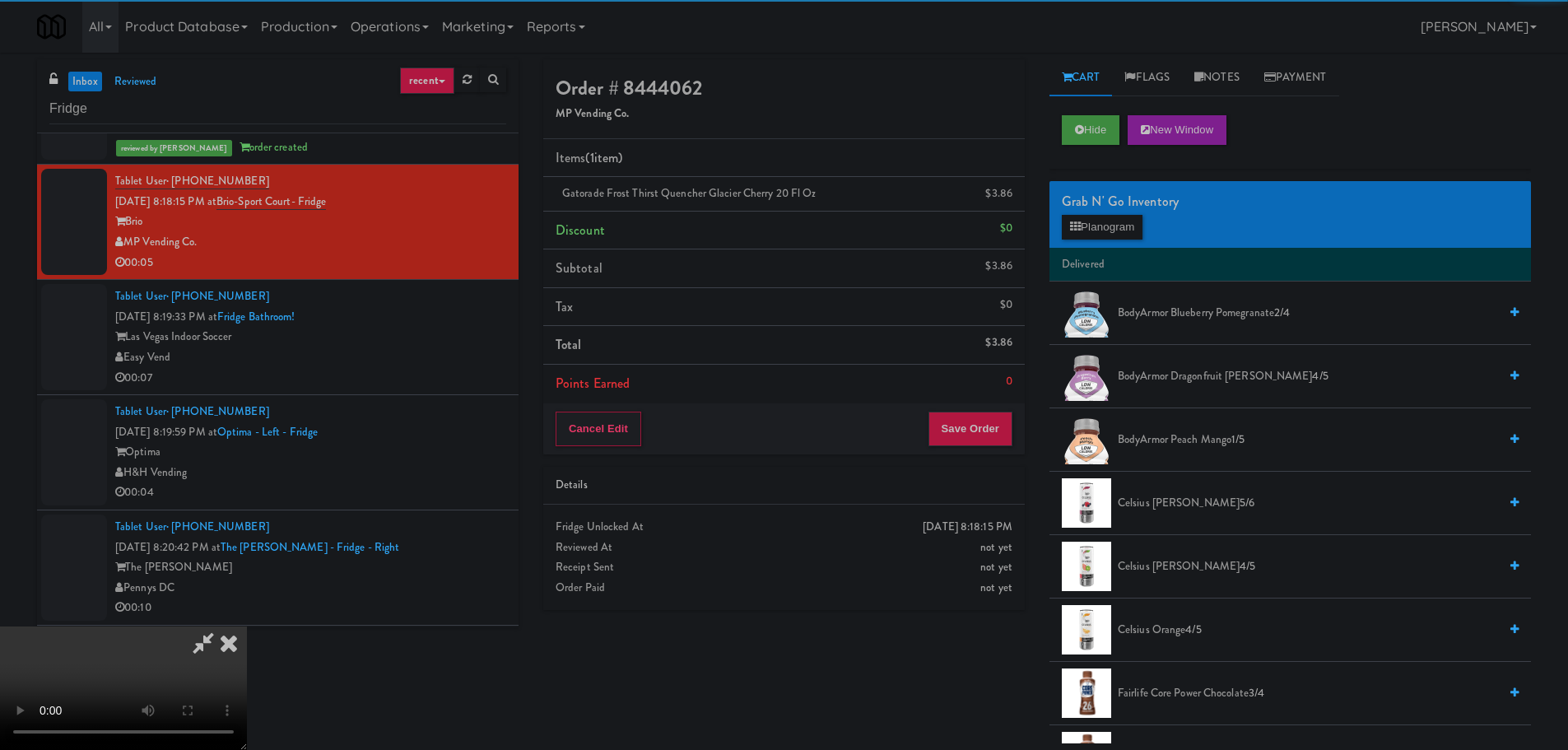
click at [247, 626] on video at bounding box center [123, 687] width 247 height 123
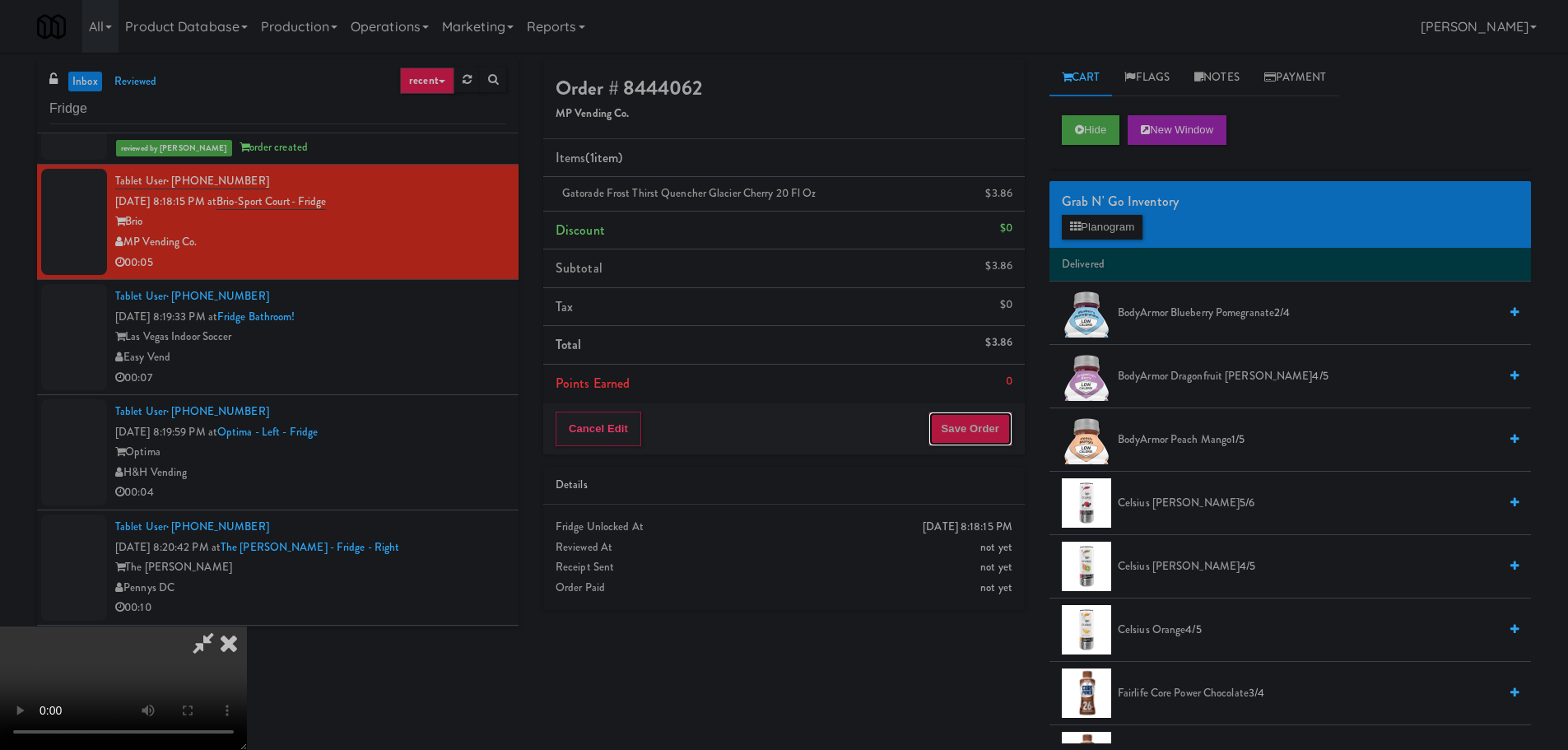
click at [970, 426] on button "Save Order" at bounding box center [971, 429] width 84 height 35
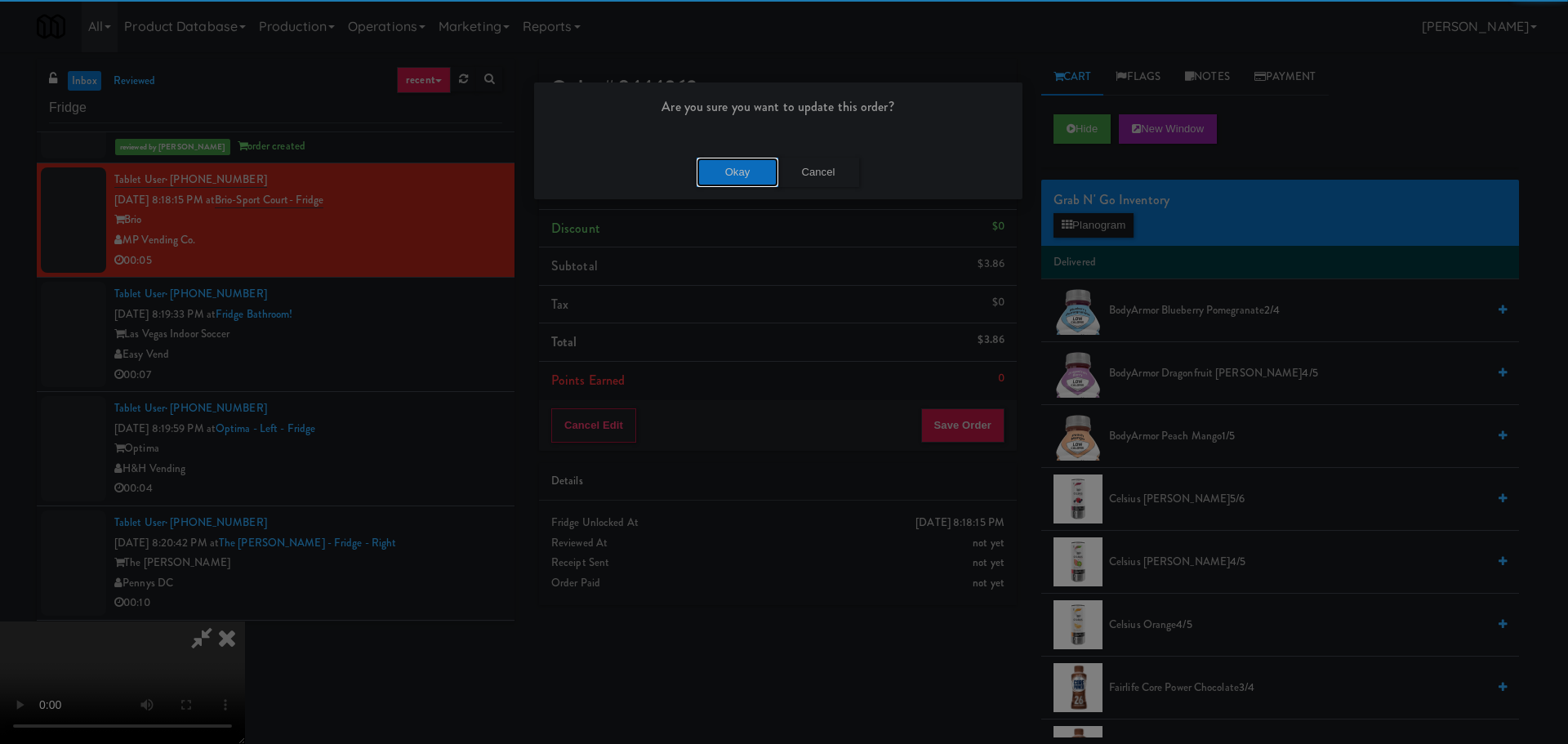
click at [724, 170] on button "Okay" at bounding box center [738, 172] width 82 height 29
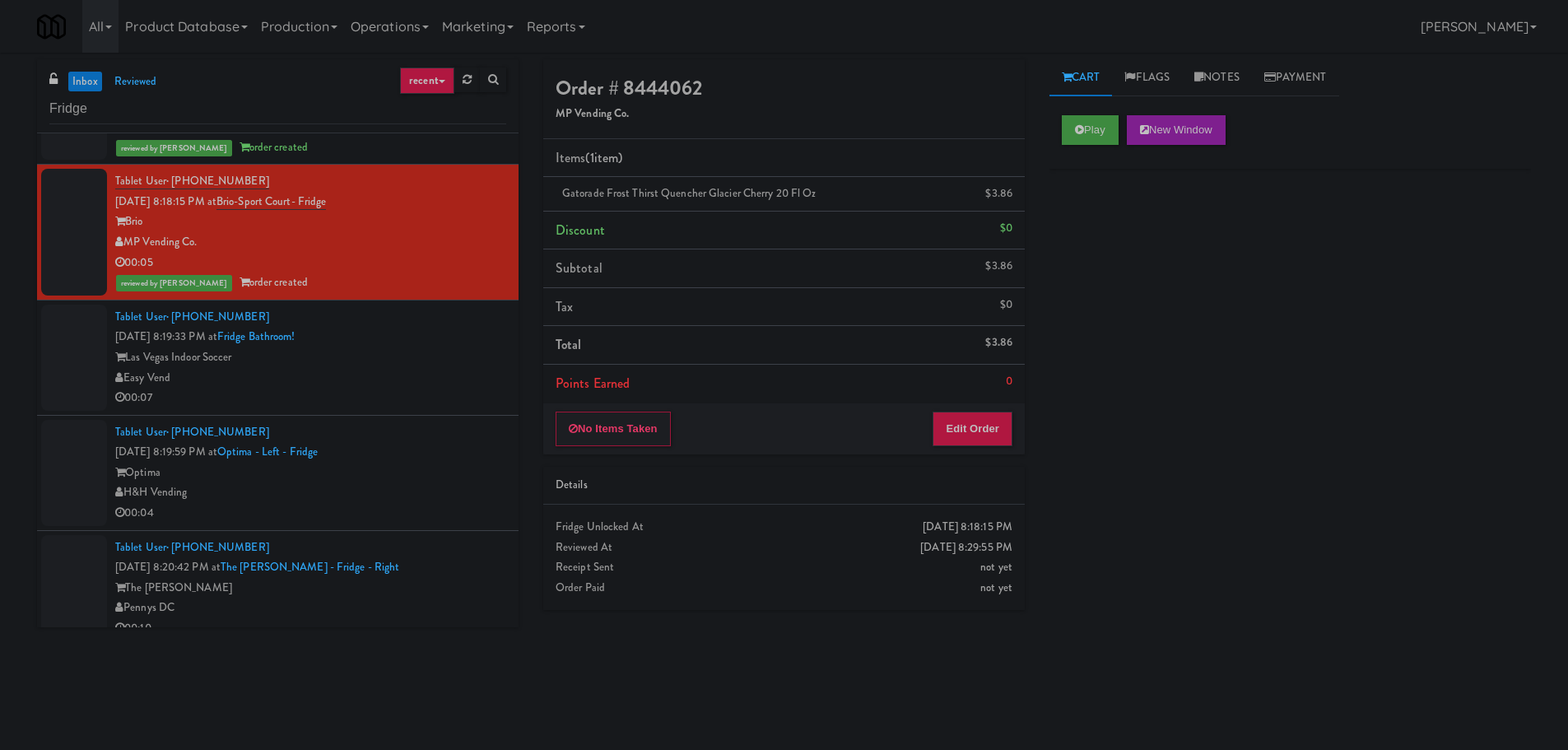
click at [406, 373] on div "Easy Vend" at bounding box center [310, 377] width 391 height 21
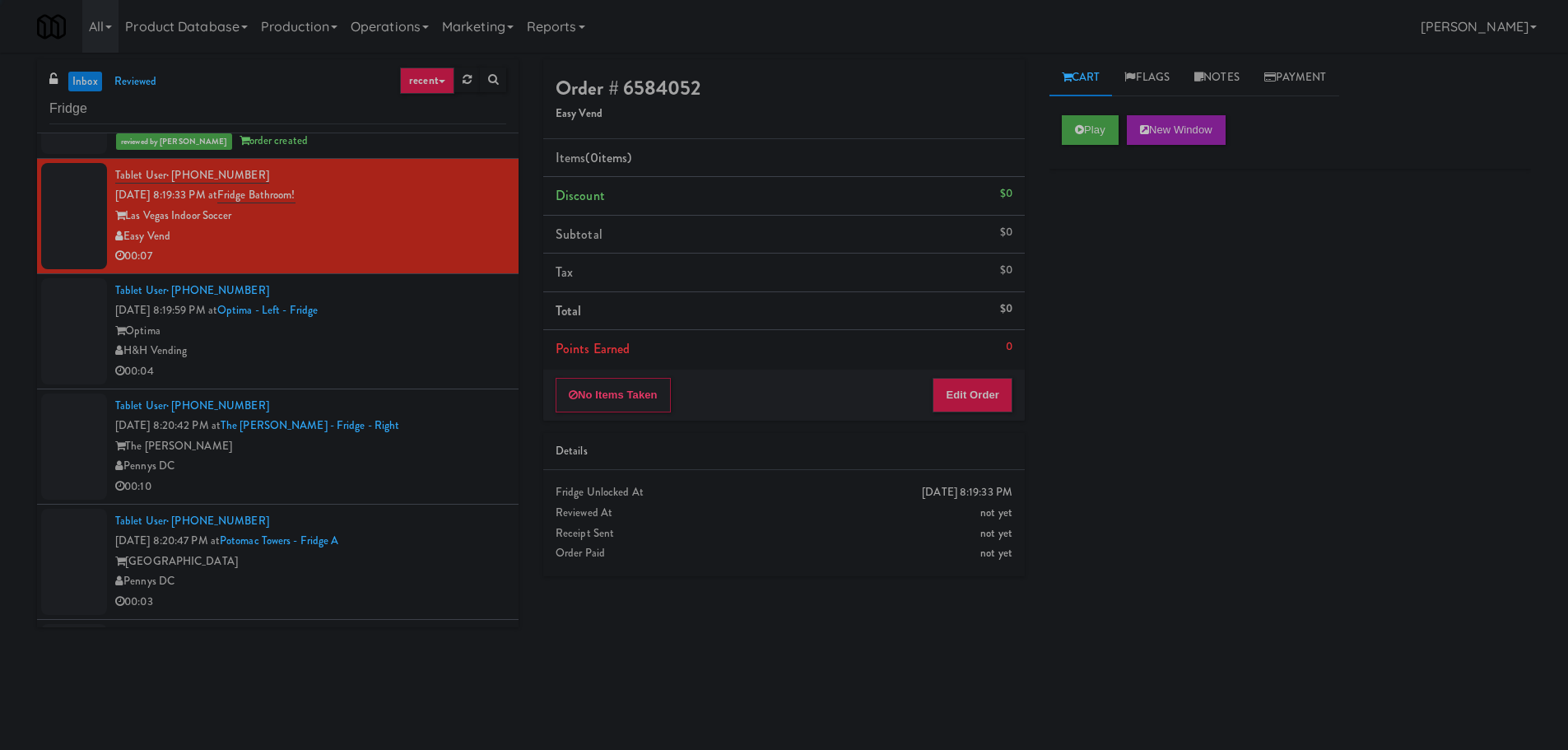
scroll to position [905, 0]
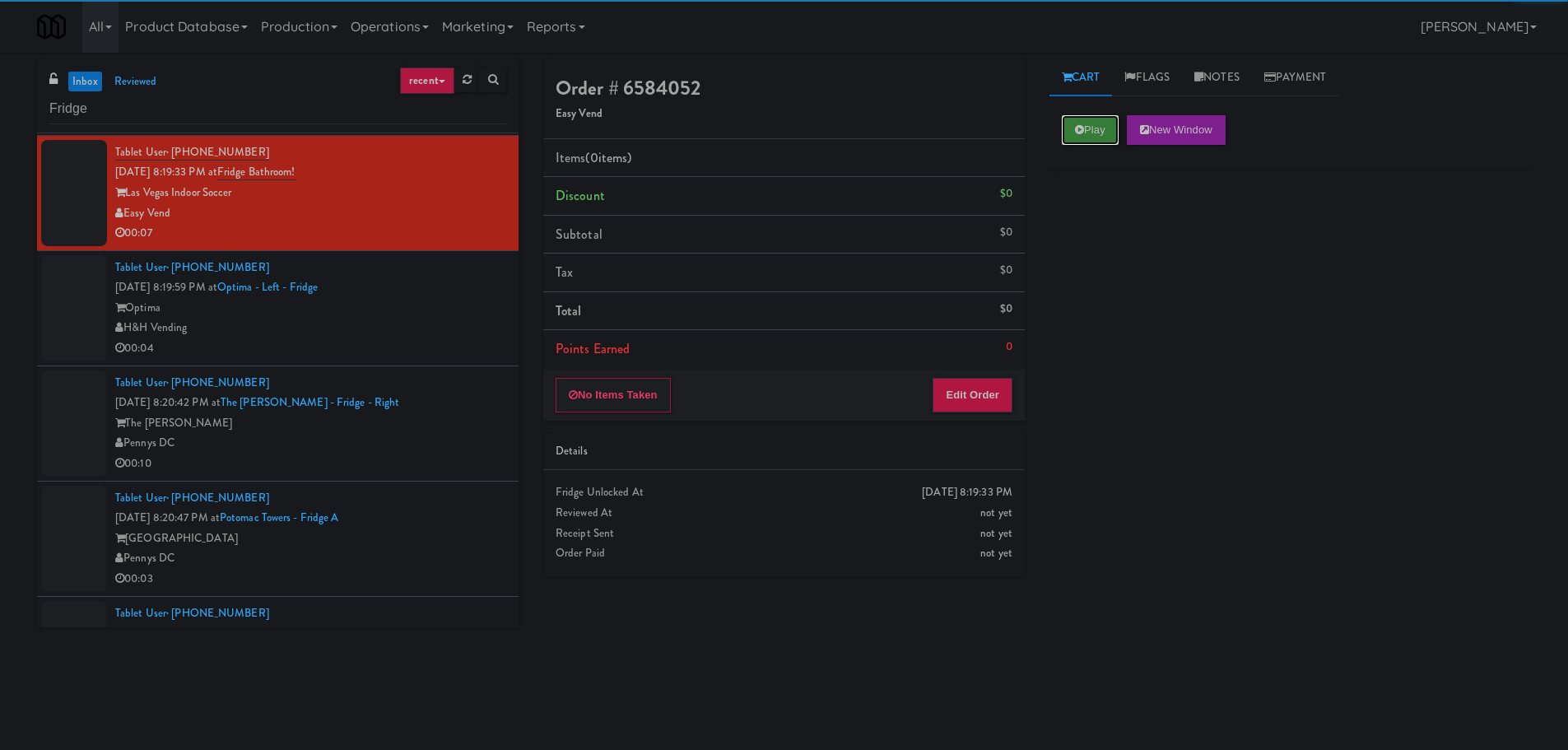
click at [1081, 140] on button "Play" at bounding box center [1090, 130] width 57 height 30
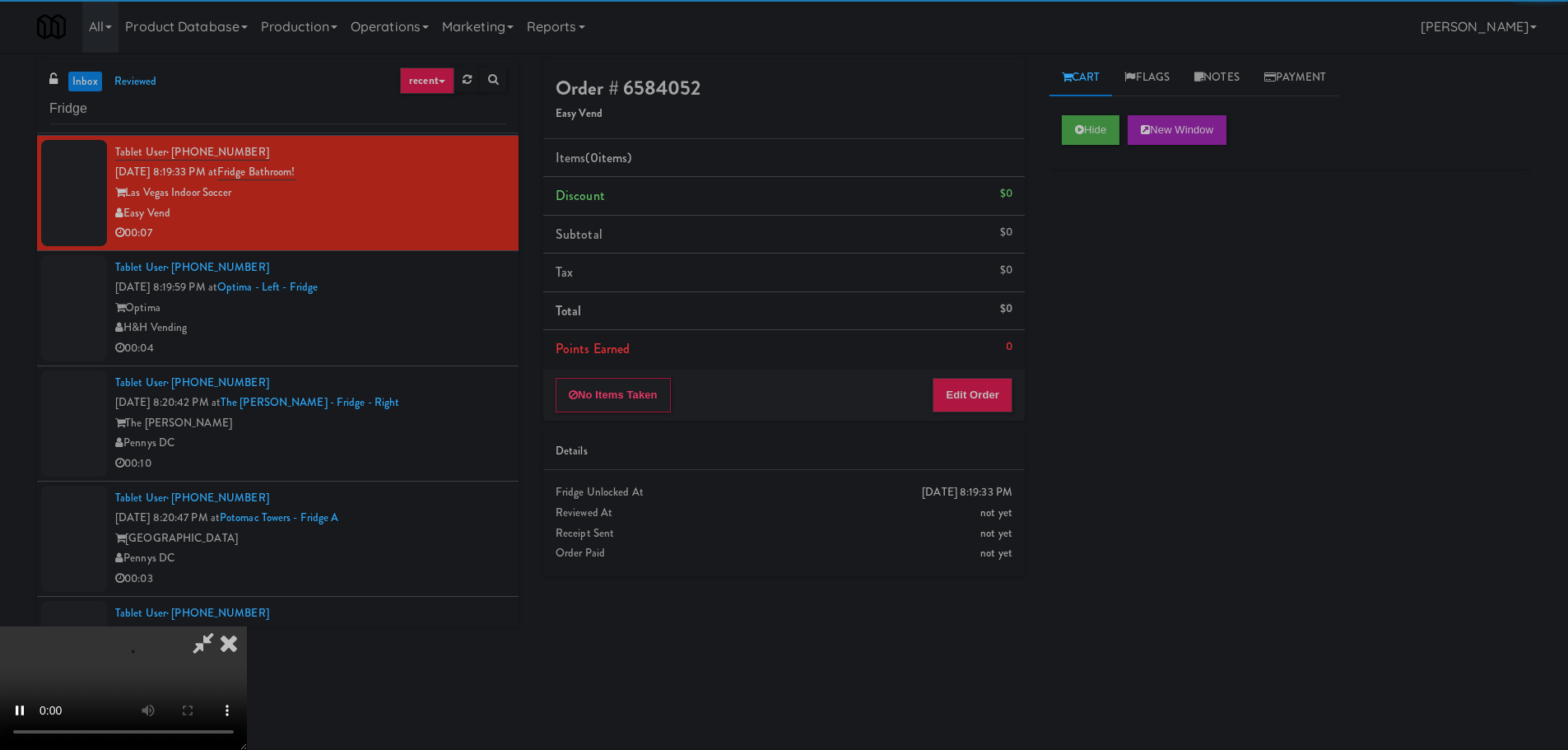
click at [956, 372] on div "No Items Taken Edit Order" at bounding box center [784, 395] width 482 height 51
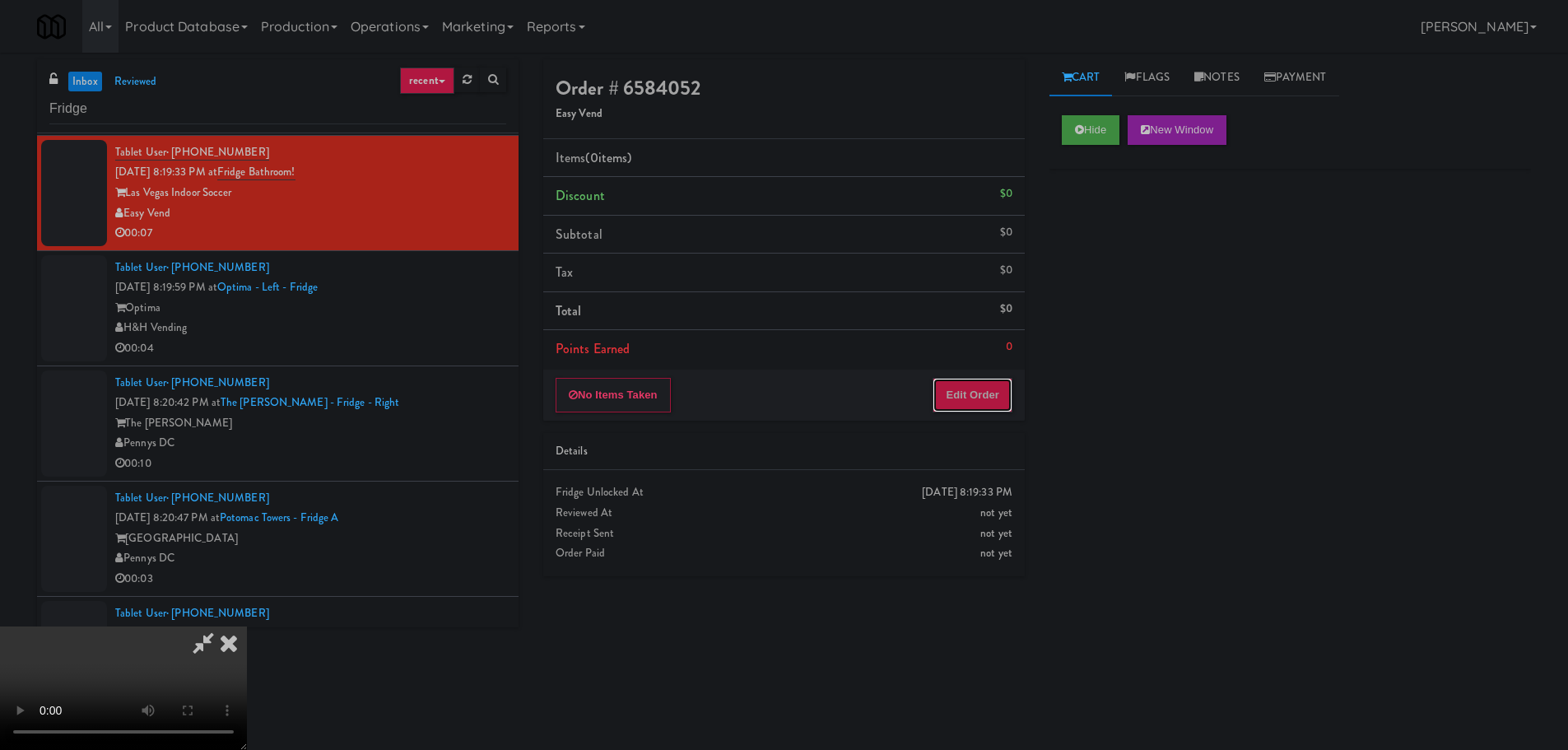
click at [960, 379] on button "Edit Order" at bounding box center [972, 395] width 80 height 35
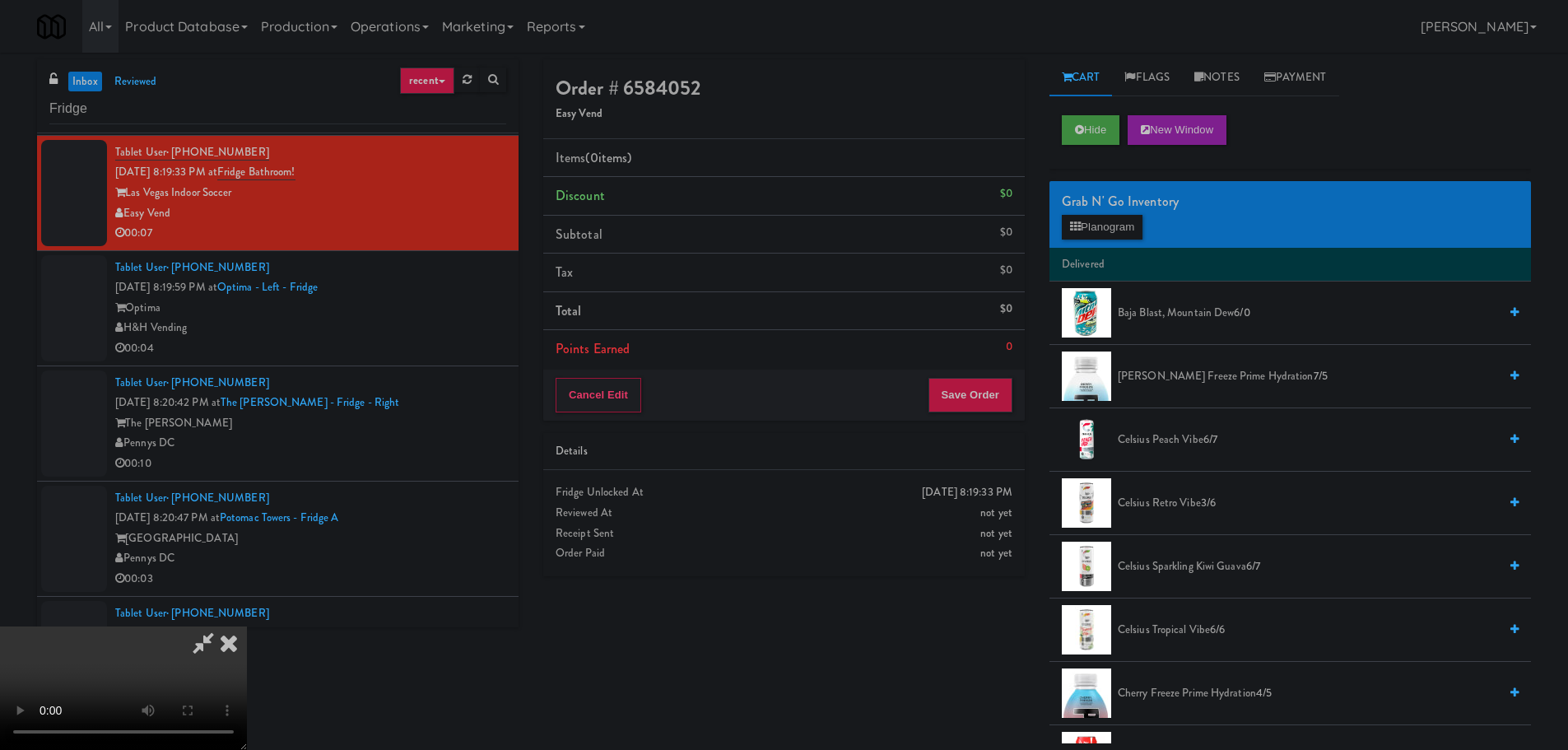
scroll to position [0, 0]
click at [247, 626] on video at bounding box center [123, 687] width 247 height 123
drag, startPoint x: 562, startPoint y: 456, endPoint x: 661, endPoint y: 425, distance: 103.7
click at [247, 626] on video at bounding box center [123, 687] width 247 height 123
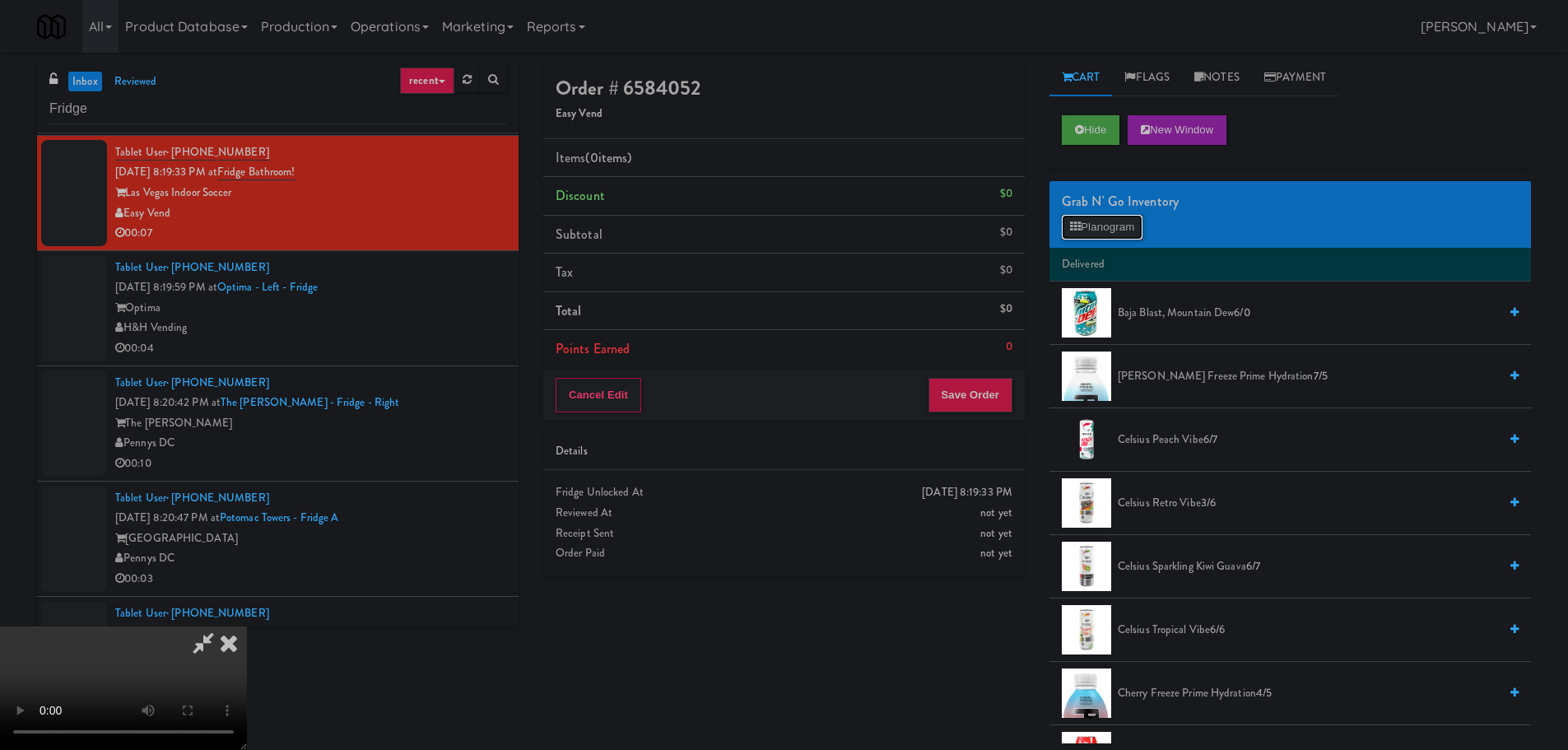
click at [1088, 221] on button "Planogram" at bounding box center [1102, 227] width 81 height 25
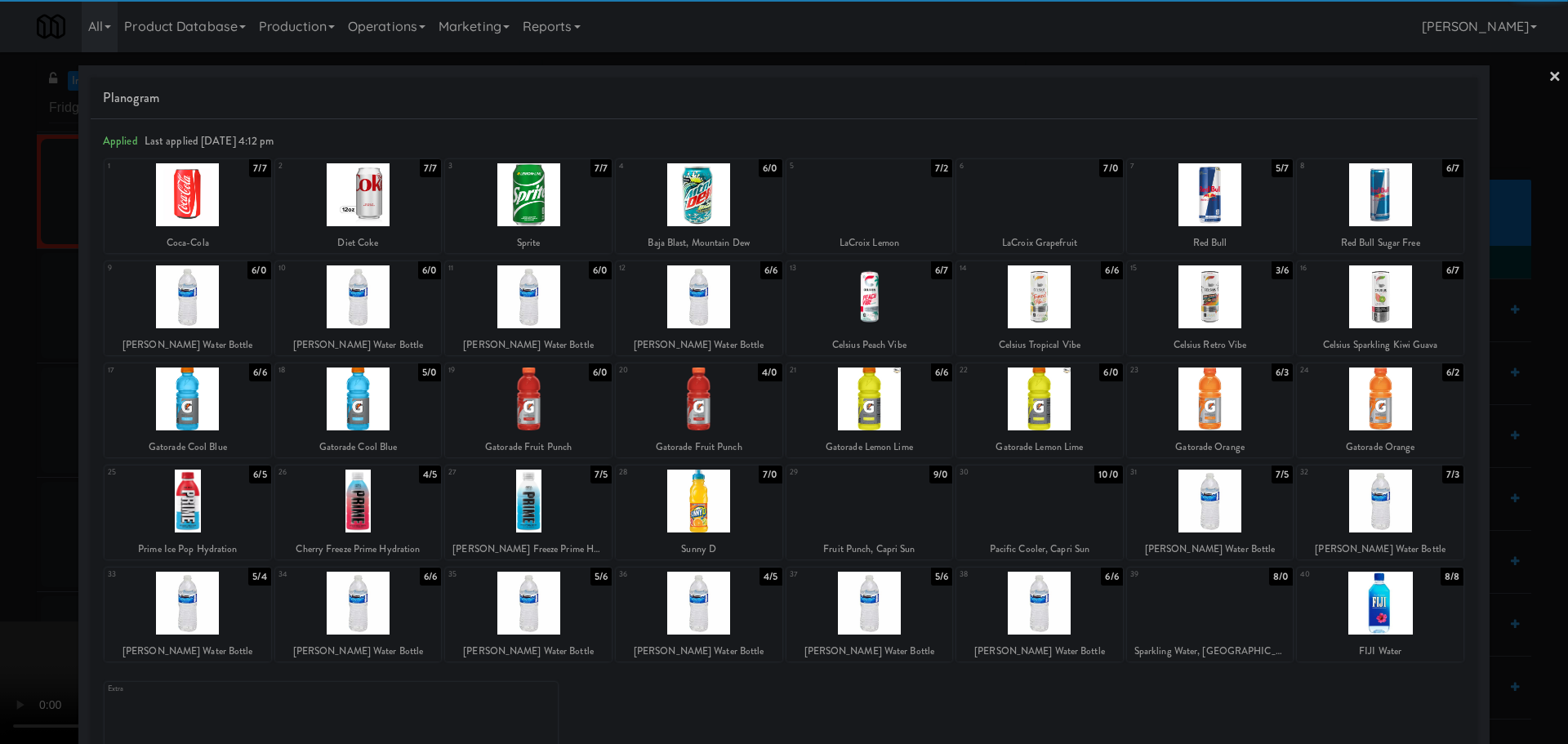
click at [711, 212] on div at bounding box center [698, 194] width 166 height 63
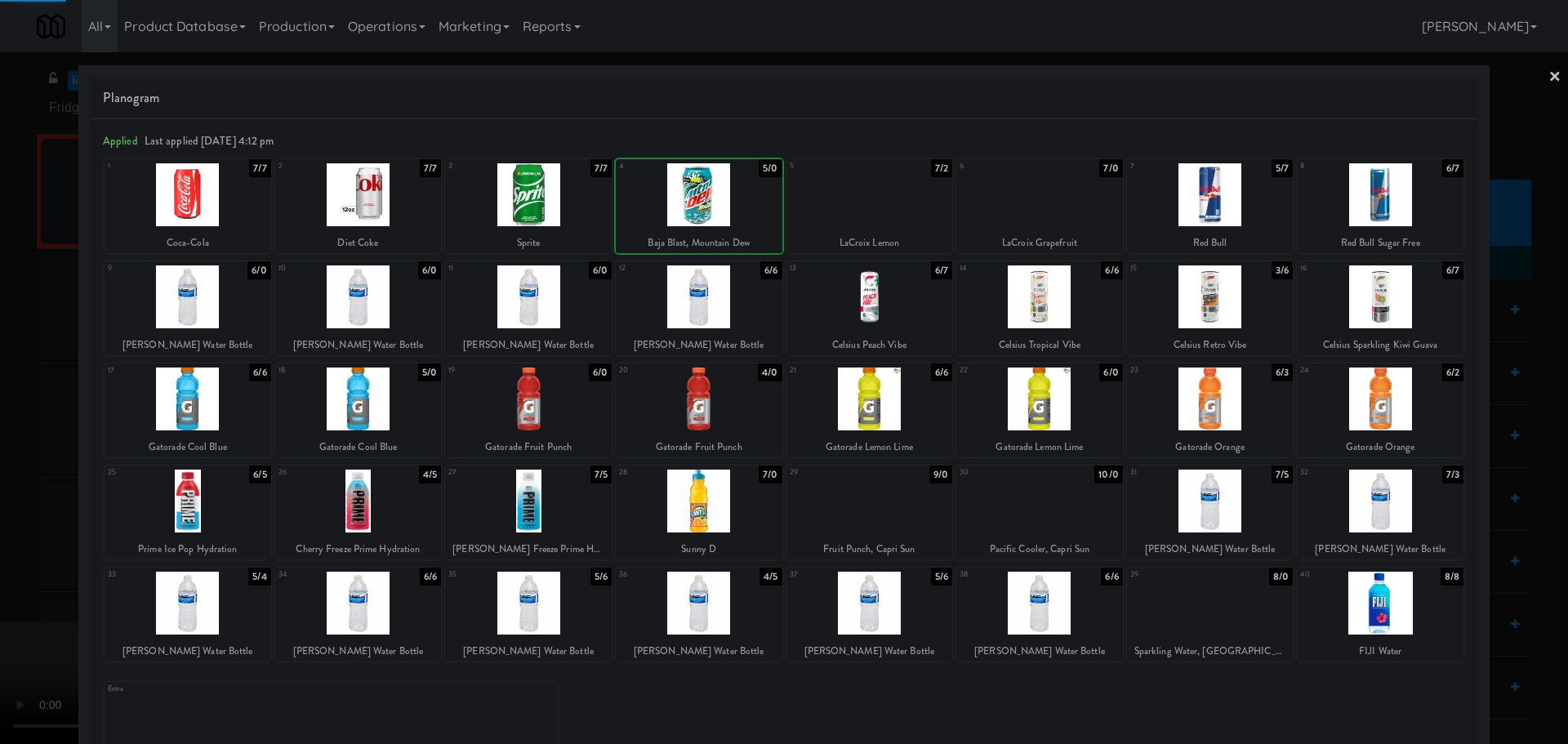
drag, startPoint x: 2, startPoint y: 360, endPoint x: 188, endPoint y: 334, distance: 187.8
click at [3, 360] on div at bounding box center [784, 372] width 1568 height 744
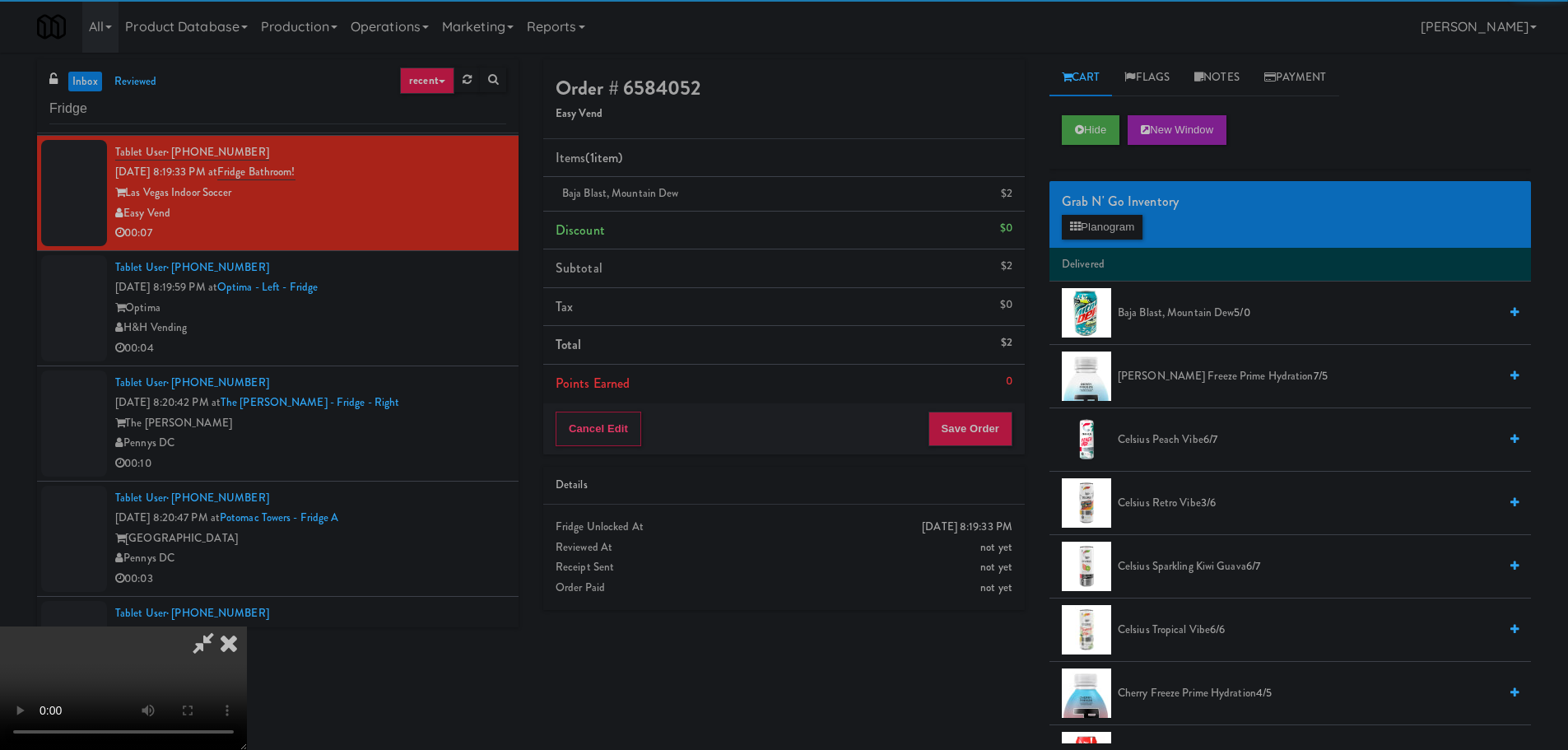
click at [247, 626] on video at bounding box center [123, 687] width 247 height 123
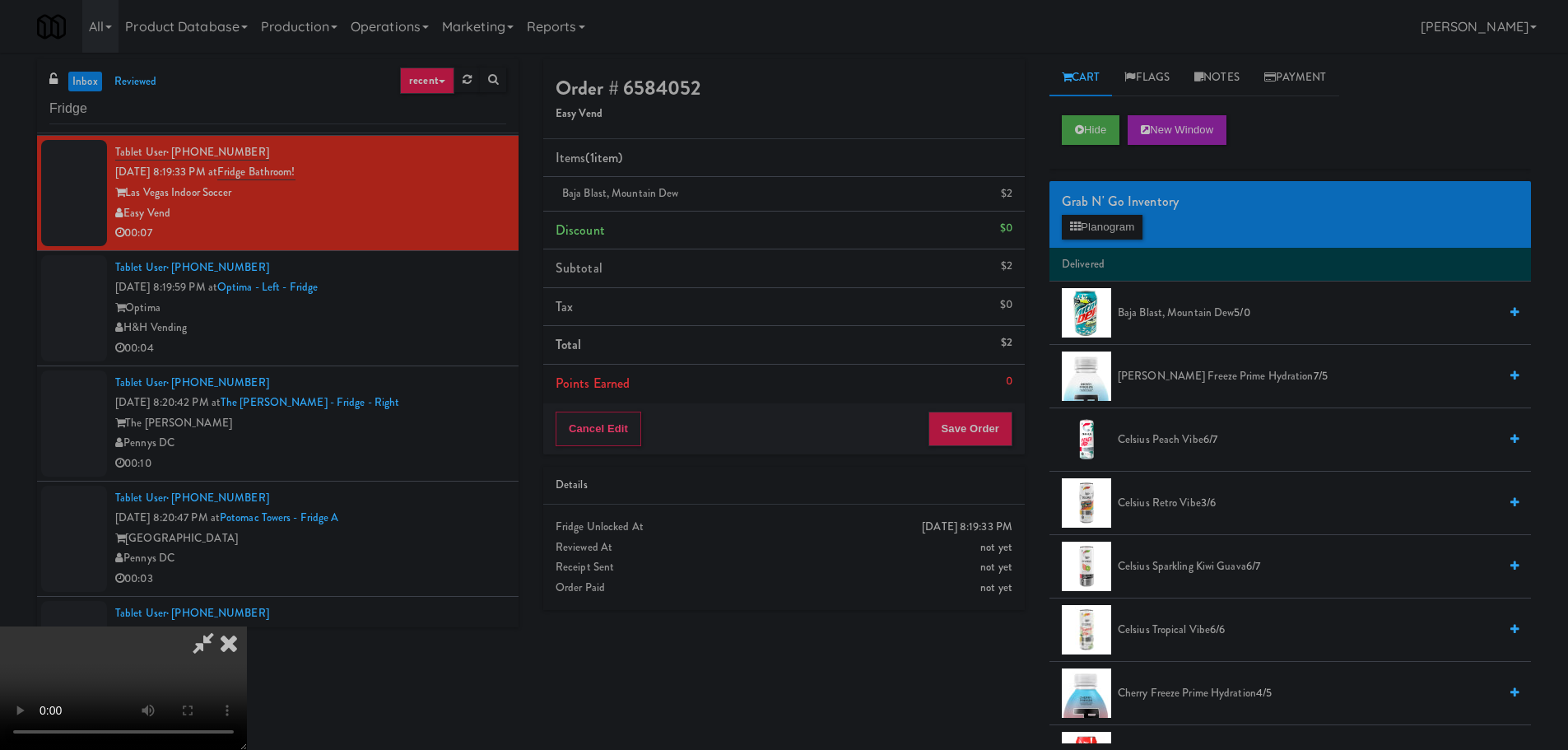
scroll to position [283, 0]
click at [989, 415] on button "Save Order" at bounding box center [971, 429] width 84 height 35
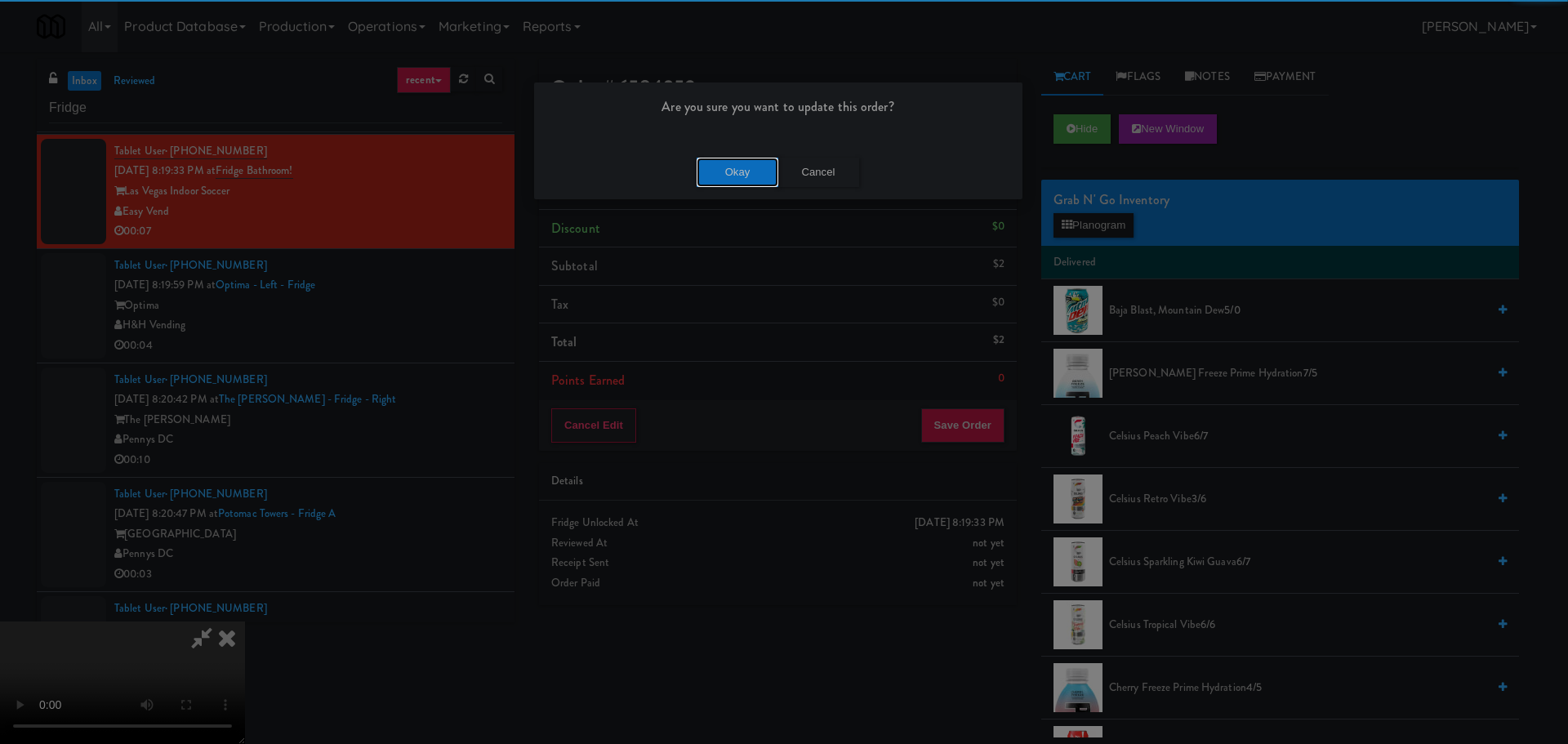
click at [752, 170] on button "Okay" at bounding box center [738, 172] width 82 height 29
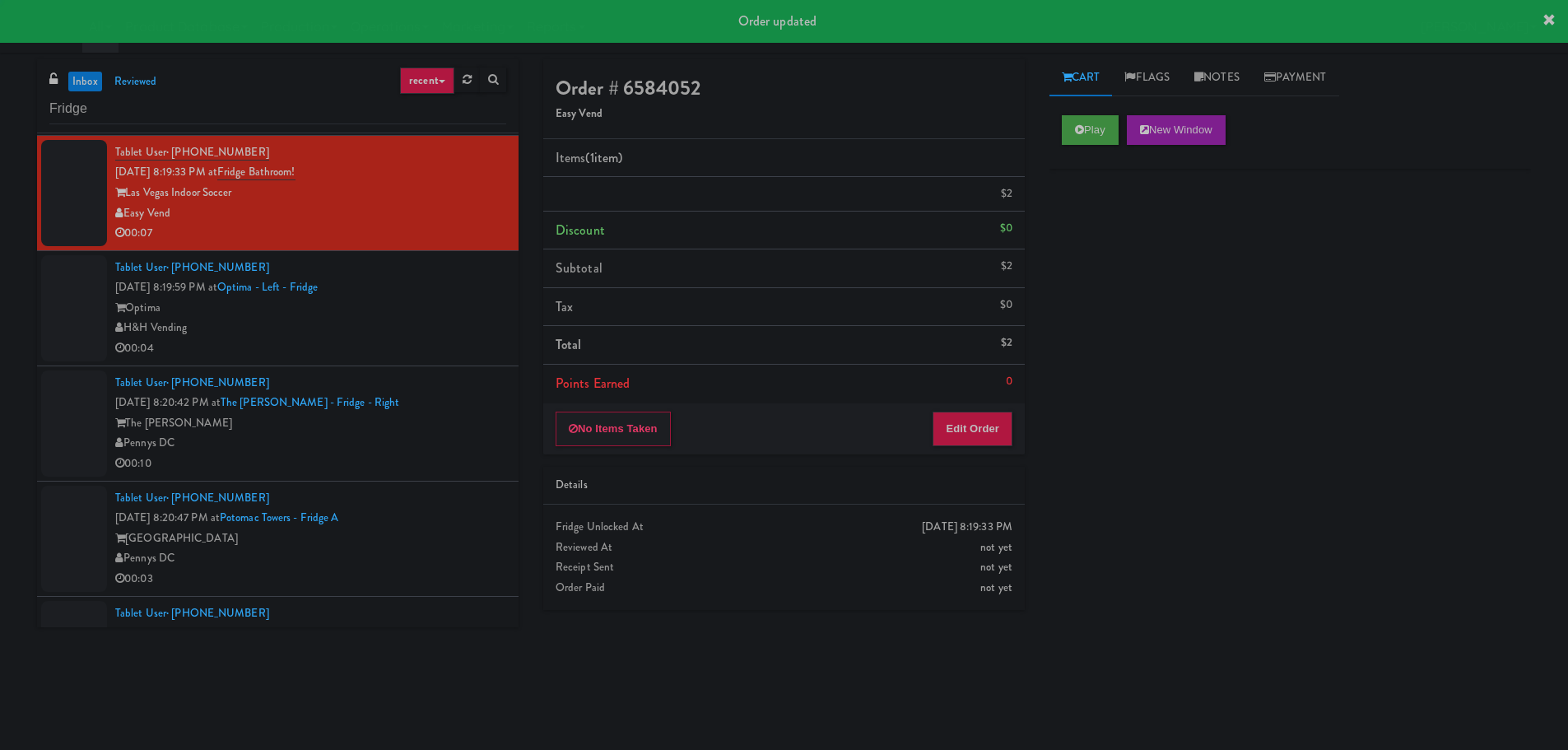
scroll to position [0, 0]
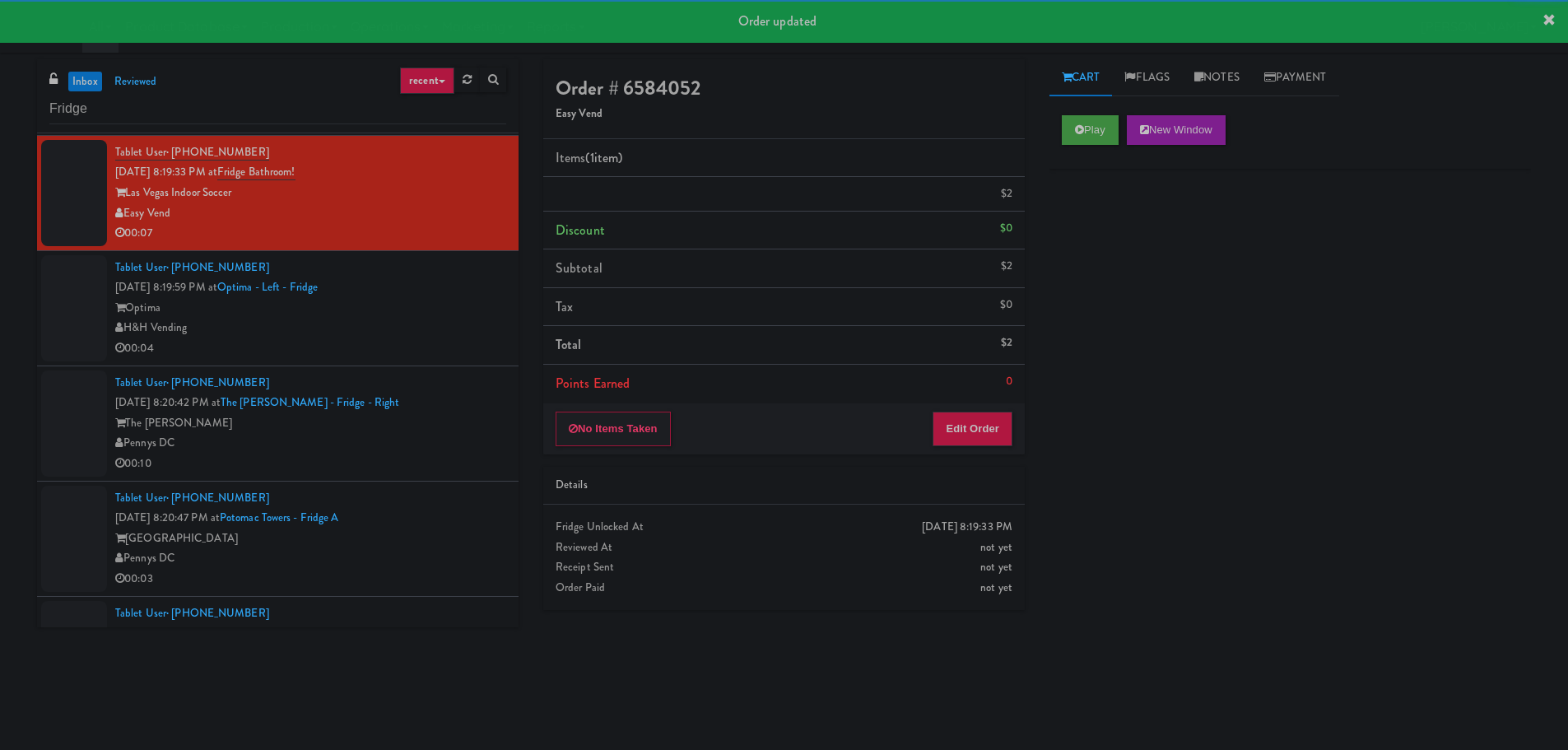
click at [433, 336] on div "H&H Vending" at bounding box center [310, 328] width 391 height 21
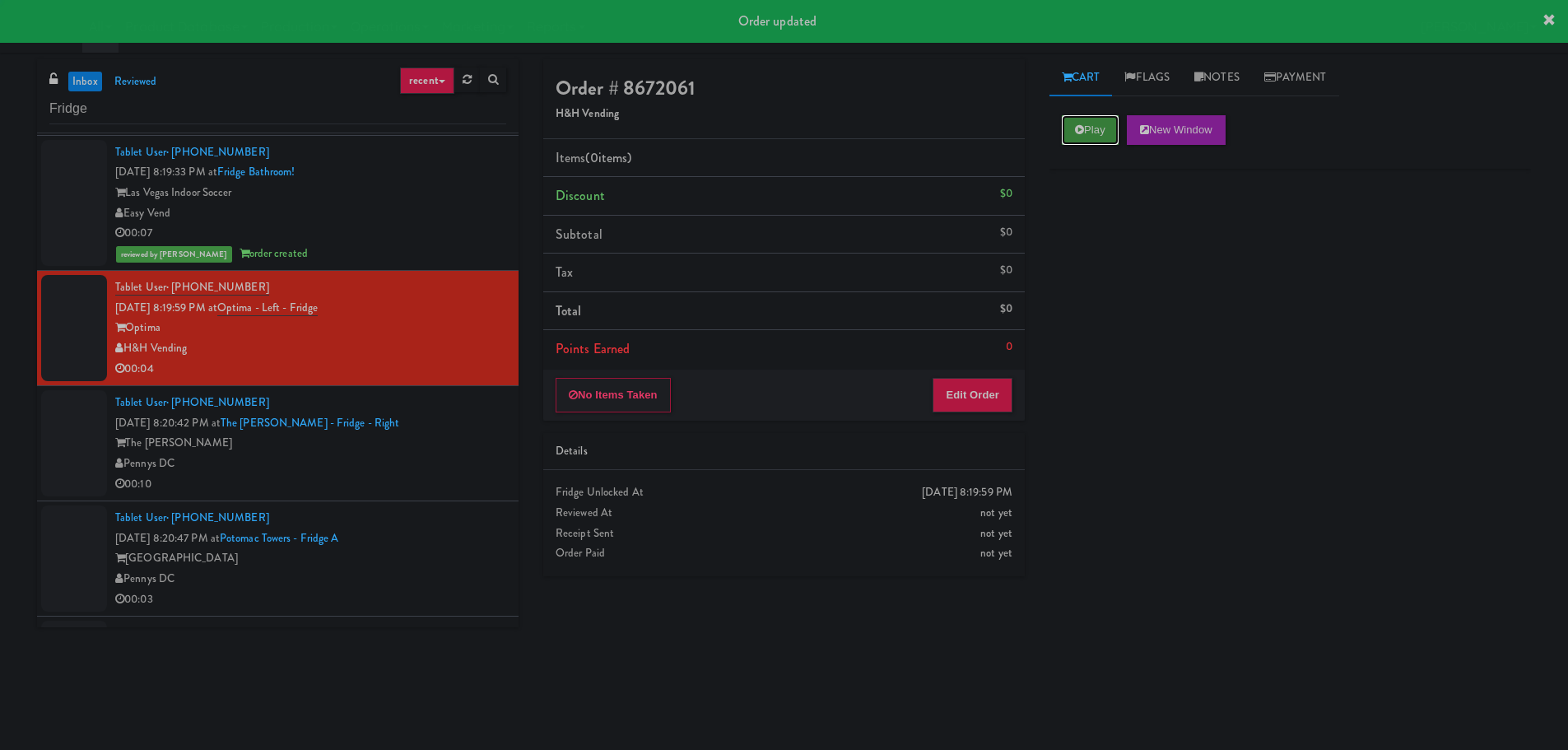
click at [1062, 126] on button "Play" at bounding box center [1090, 130] width 57 height 30
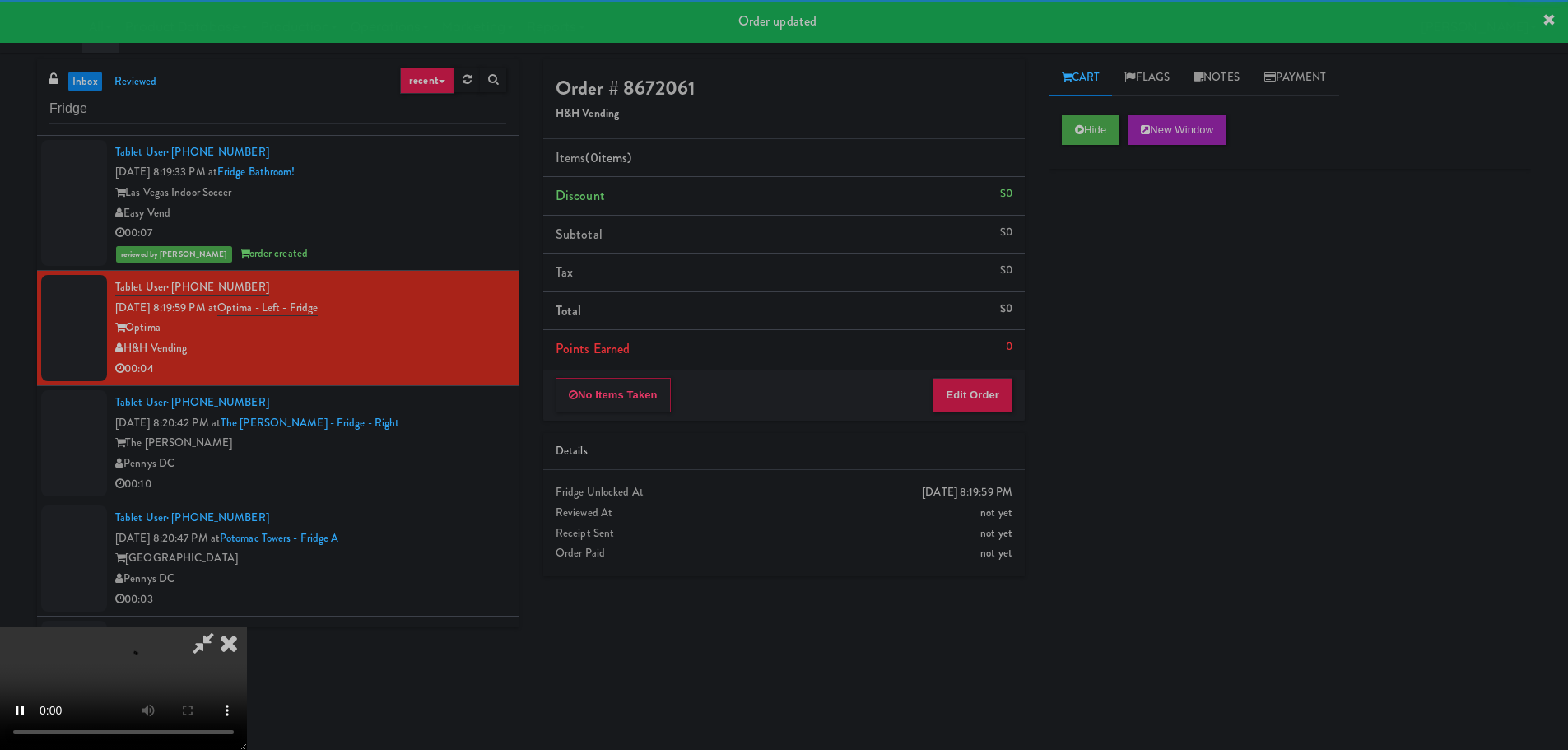
click at [985, 366] on li "Points Earned 0" at bounding box center [784, 349] width 482 height 38
click at [981, 382] on button "Edit Order" at bounding box center [972, 395] width 80 height 35
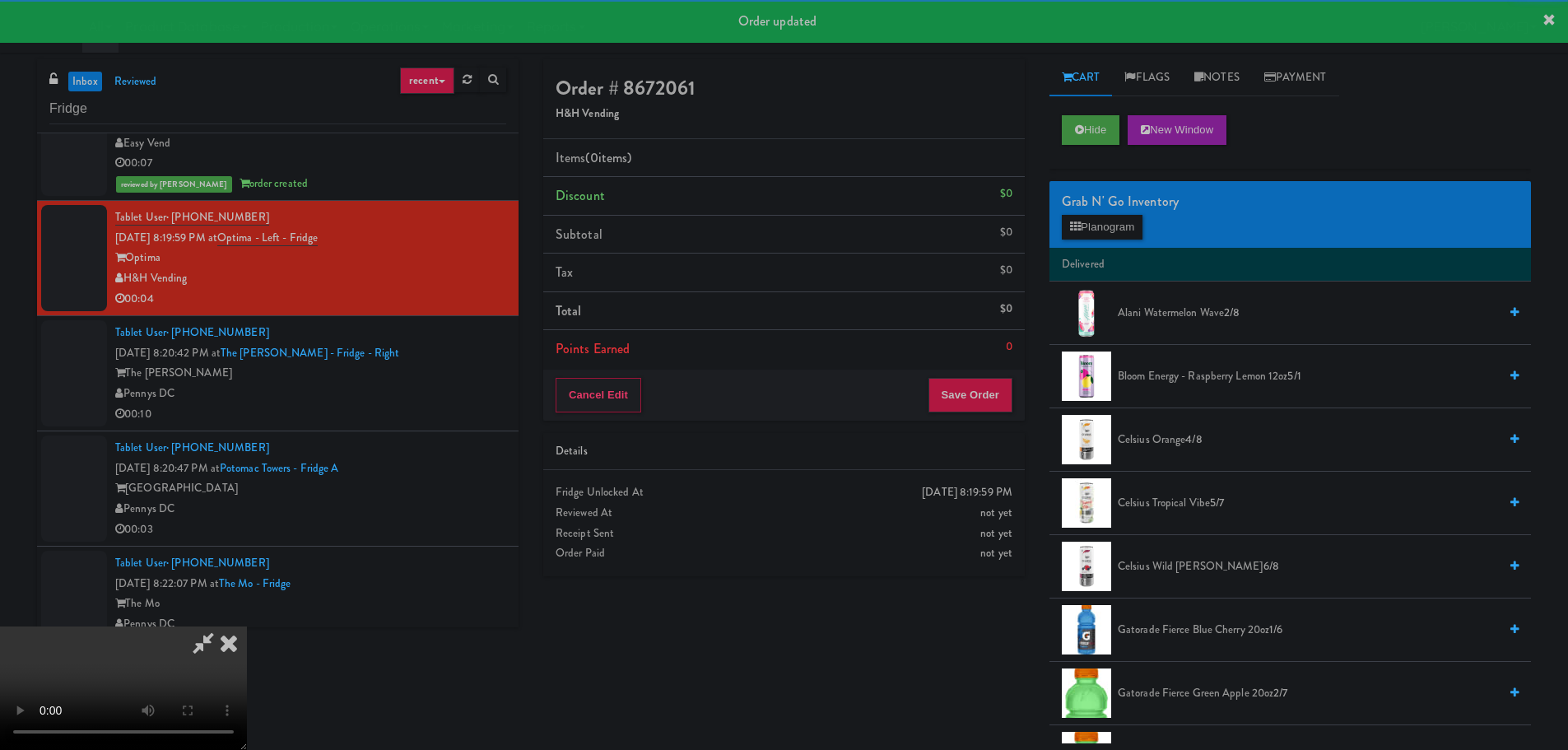
scroll to position [988, 0]
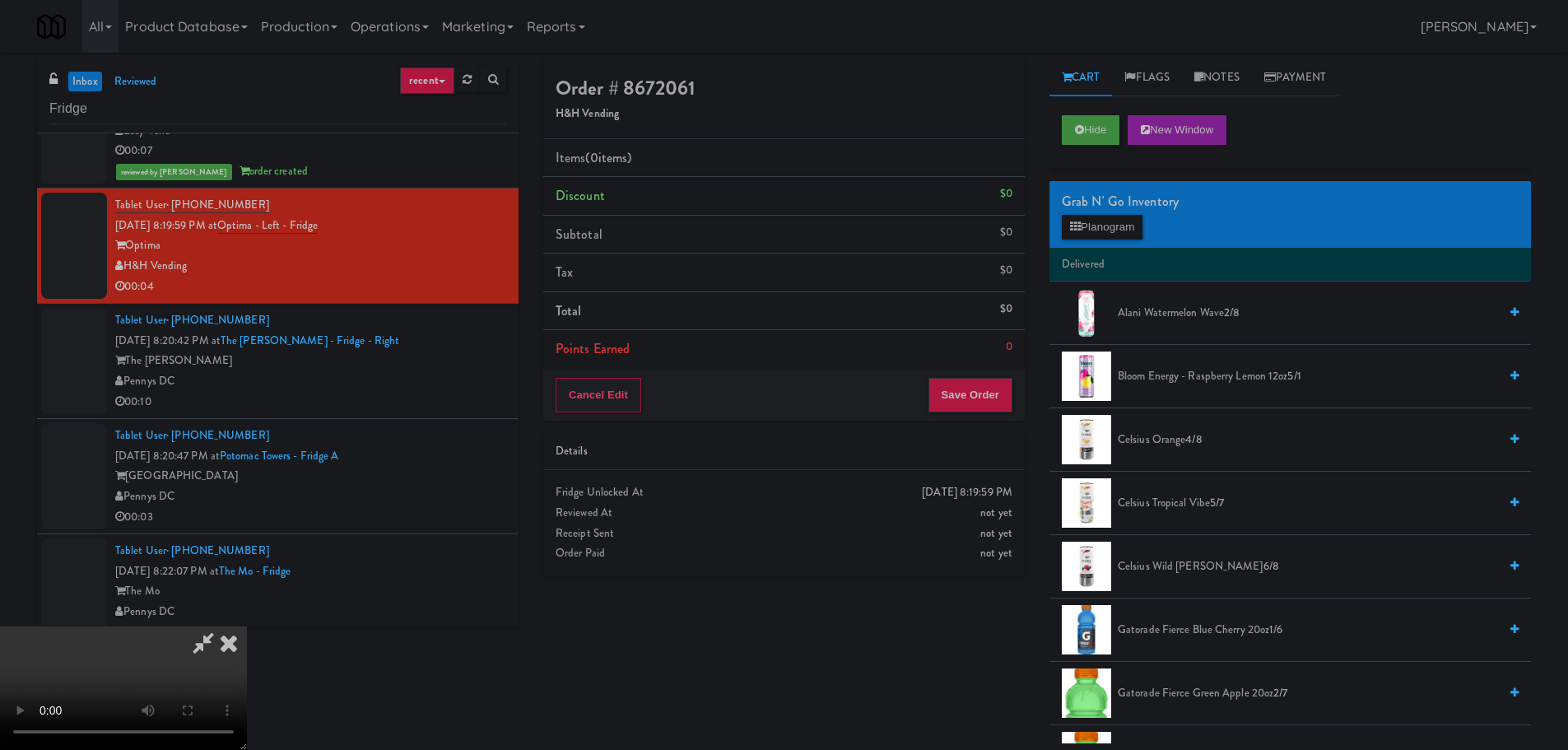
click at [247, 626] on video at bounding box center [123, 687] width 247 height 123
click at [1110, 230] on button "Planogram" at bounding box center [1102, 227] width 81 height 25
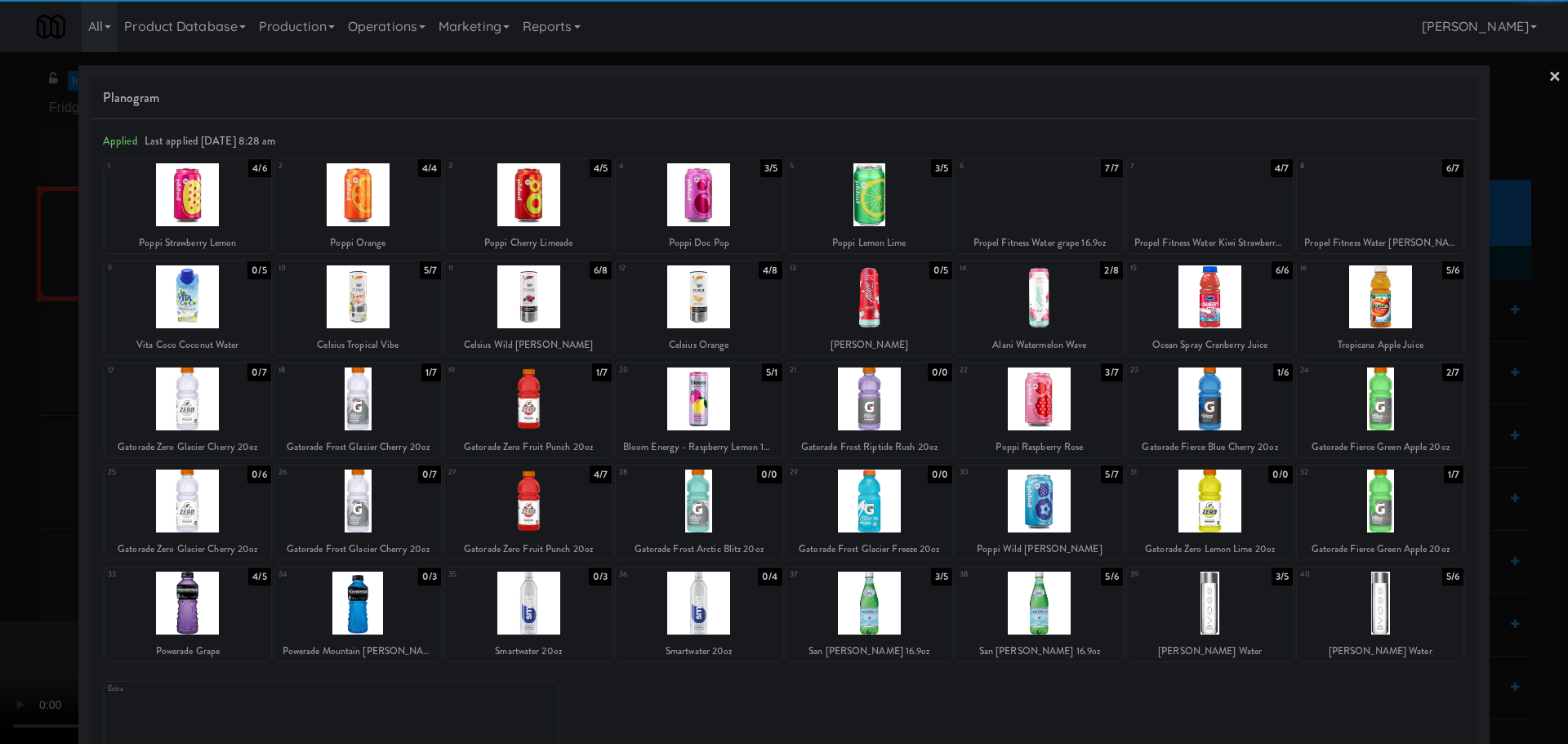
click at [1192, 604] on div at bounding box center [1210, 602] width 166 height 63
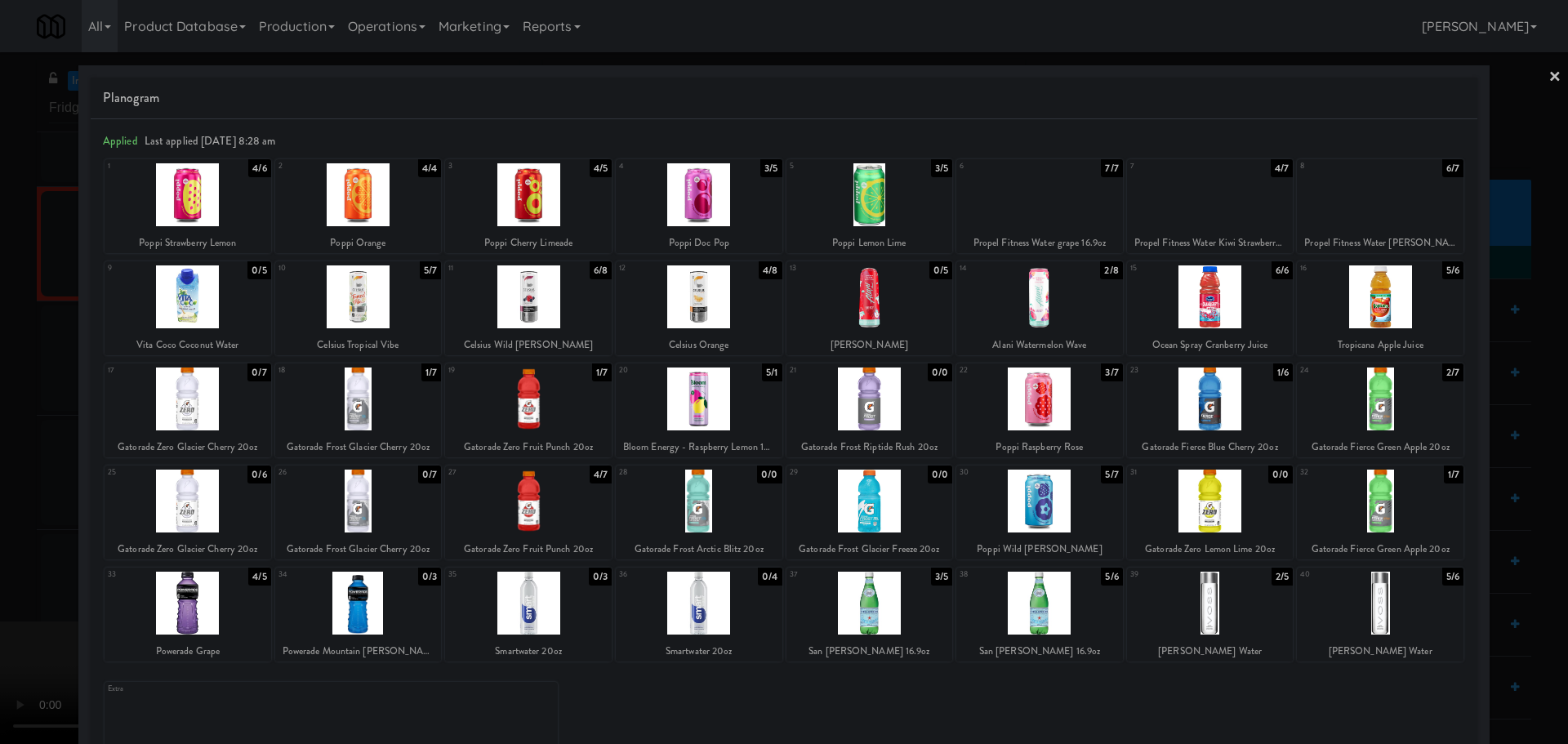
click at [0, 243] on div at bounding box center [784, 372] width 1568 height 744
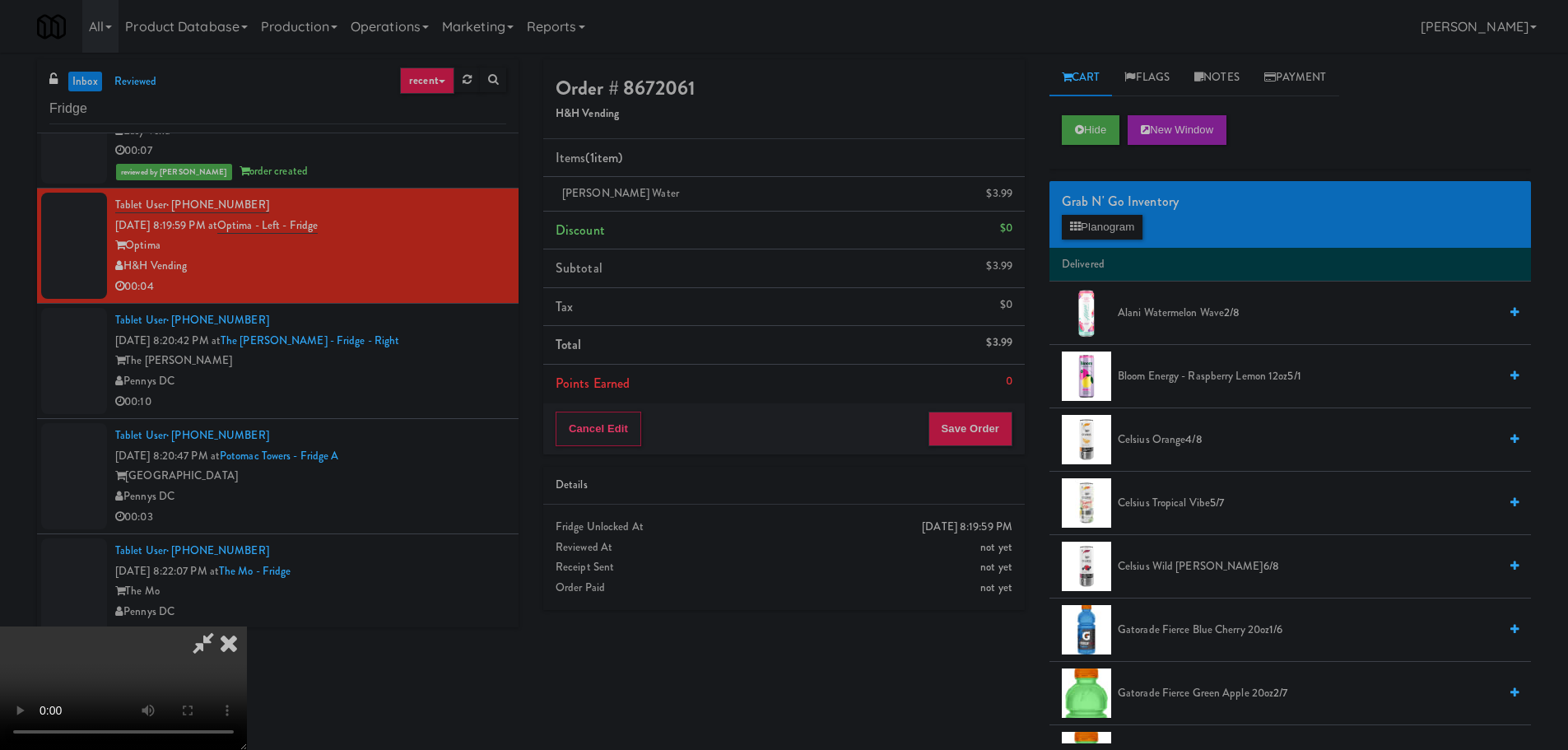
click at [247, 626] on video at bounding box center [123, 687] width 247 height 123
click at [973, 465] on div "Order # 8672061 H&H Vending Items (1 item ) [PERSON_NAME] Water $3.99 Discount …" at bounding box center [784, 340] width 506 height 562
click at [985, 423] on button "Save Order" at bounding box center [971, 429] width 84 height 35
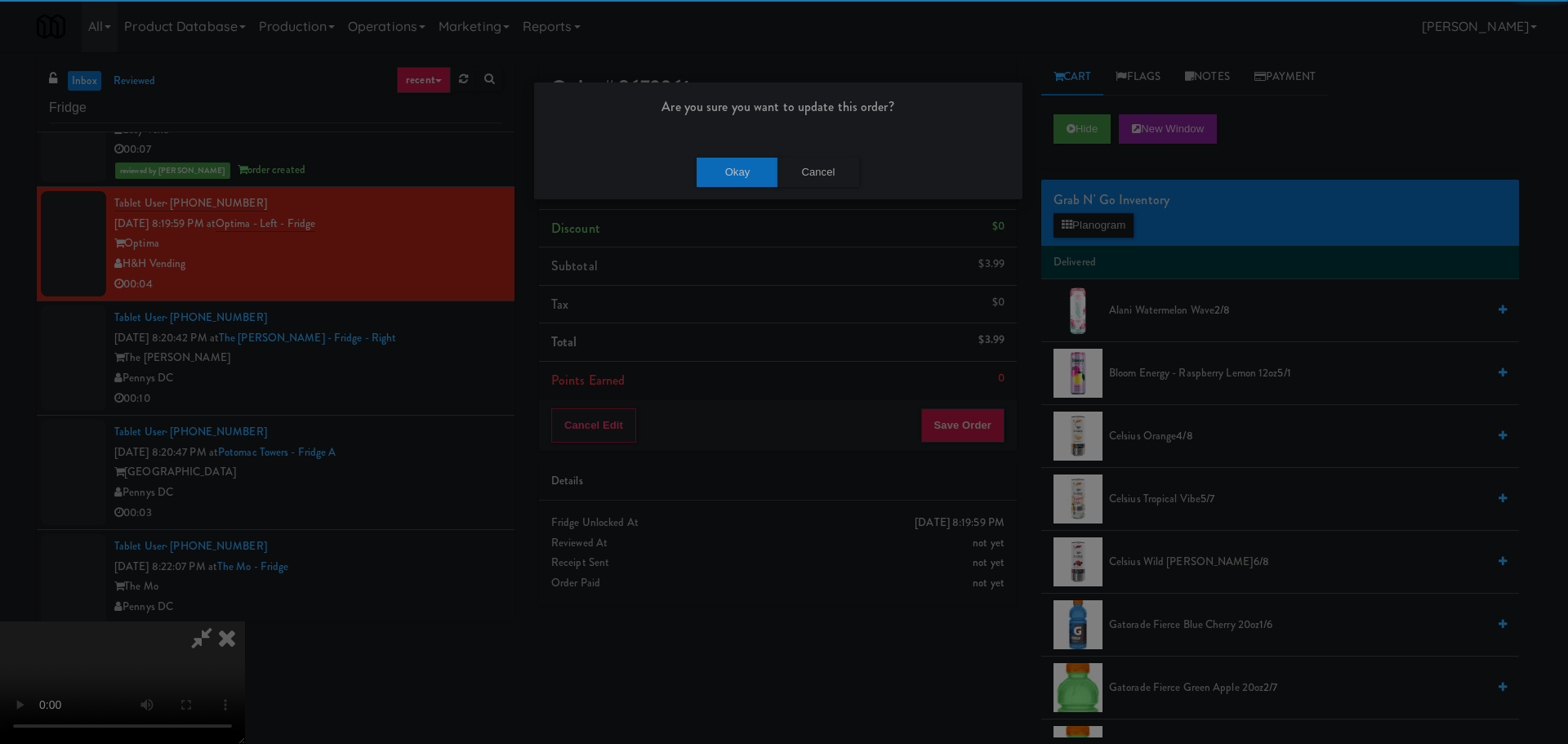
drag, startPoint x: 695, startPoint y: 152, endPoint x: 710, endPoint y: 155, distance: 15.3
click at [700, 153] on div "Okay Cancel" at bounding box center [779, 171] width 489 height 55
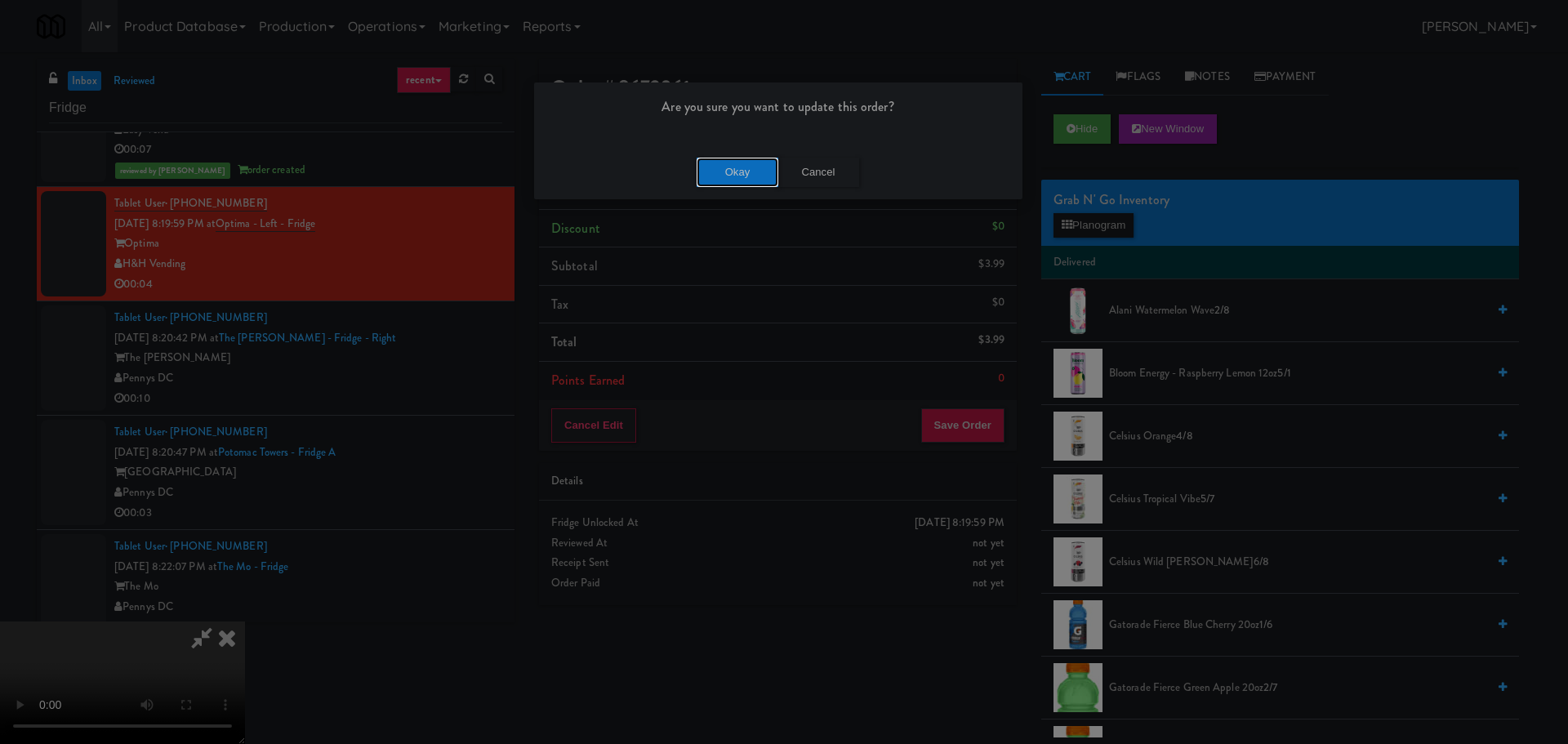
click at [725, 161] on button "Okay" at bounding box center [738, 172] width 82 height 29
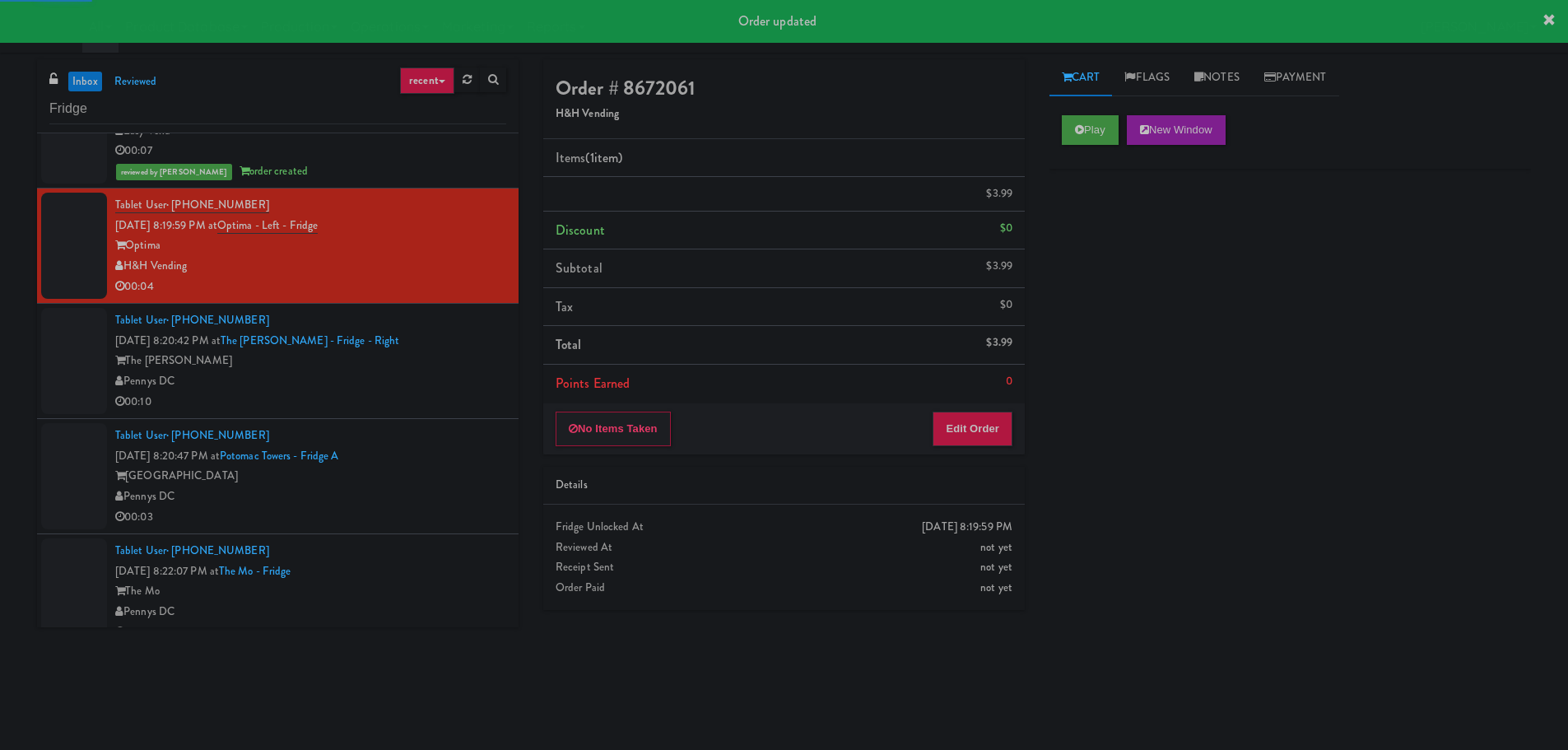
click at [421, 349] on div "Tablet User · (202) 941-0247 [DATE] 8:20:42 PM at The [PERSON_NAME] - Fridge - …" at bounding box center [310, 361] width 391 height 102
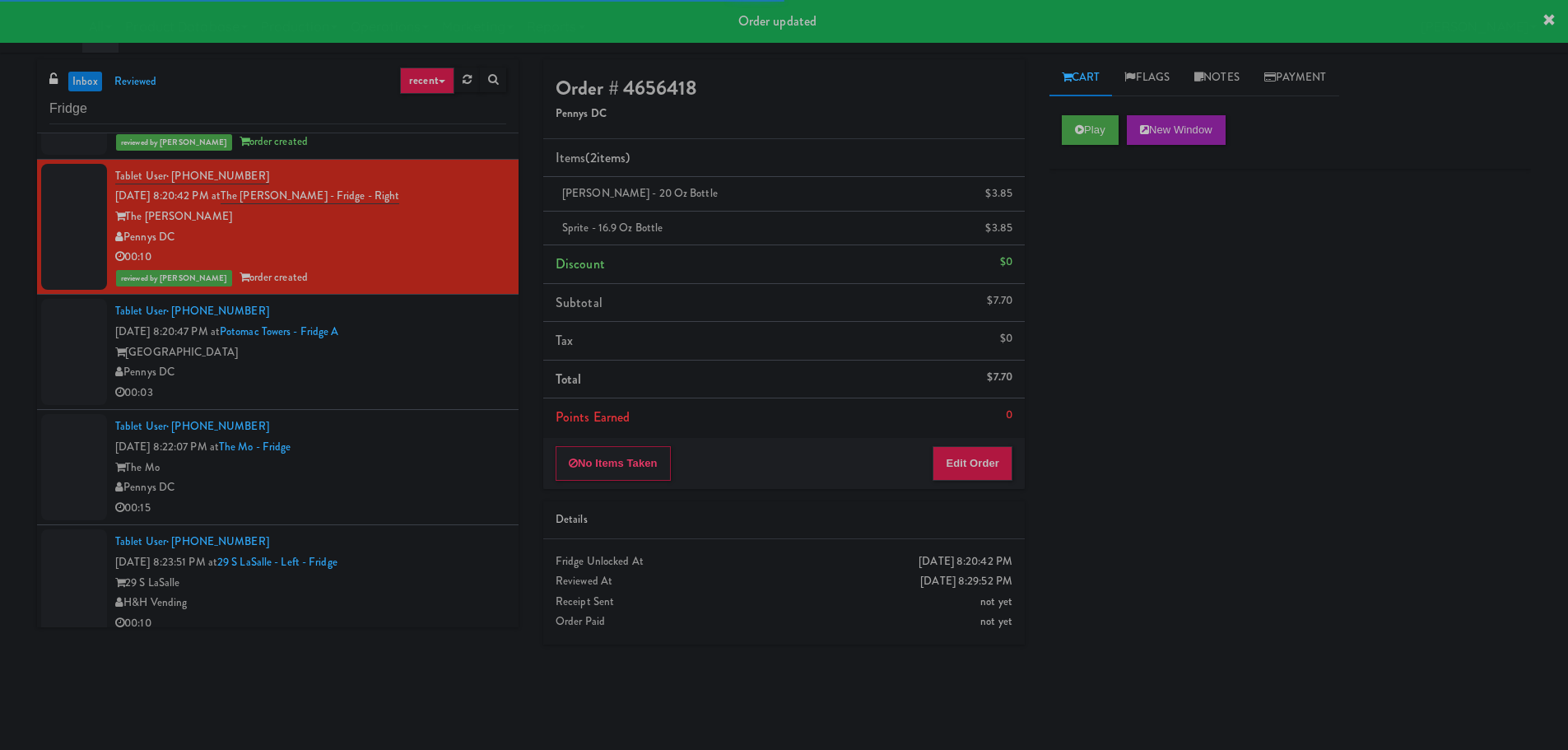
click at [435, 336] on div "Tablet User · (509) 675-5866 [DATE] 8:20:47 PM at [GEOGRAPHIC_DATA] - Fridge A …" at bounding box center [310, 352] width 391 height 102
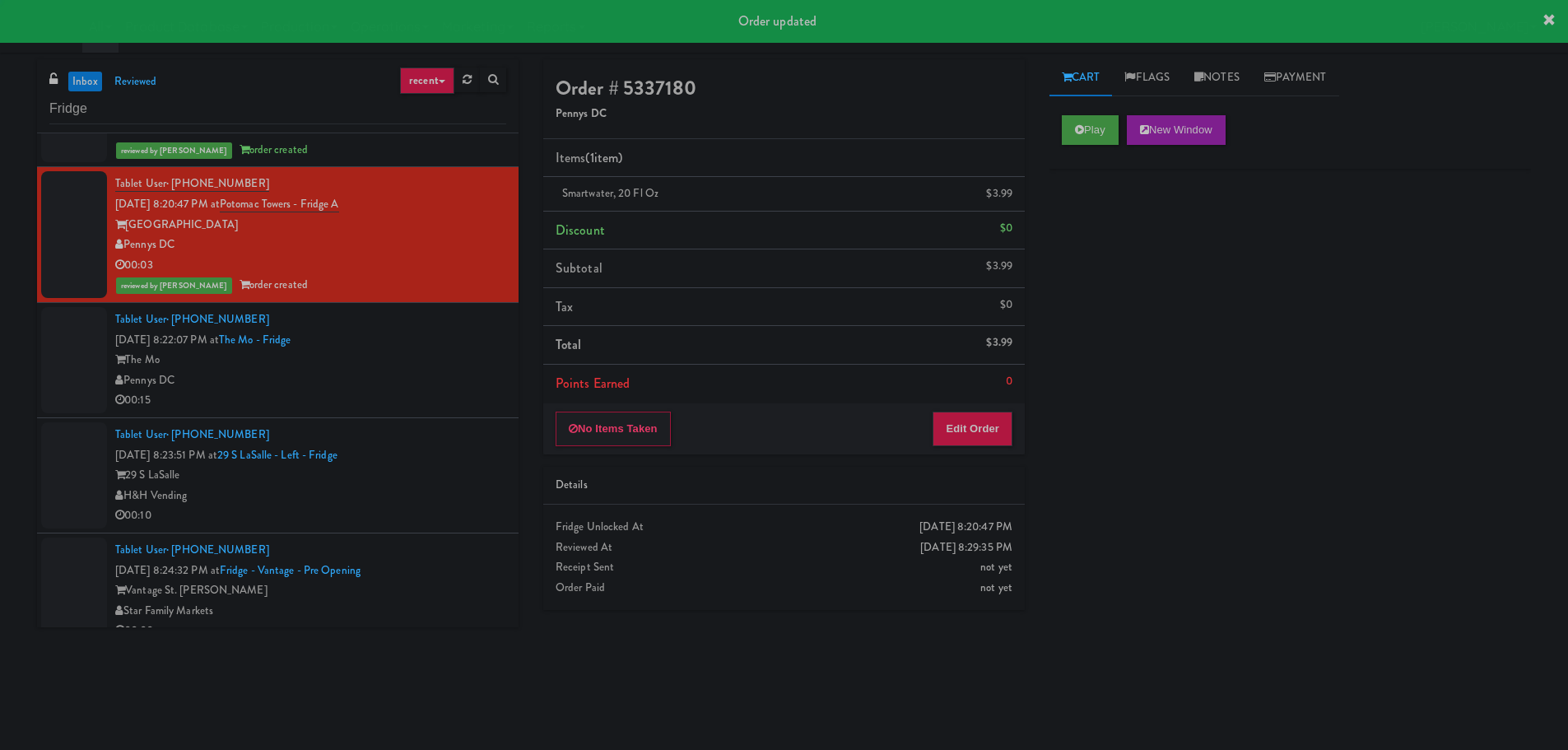
click at [445, 329] on div "Tablet User · (443) 844-1188 [DATE] 8:22:07 PM at [GEOGRAPHIC_DATA] The Mo Penn…" at bounding box center [310, 360] width 391 height 102
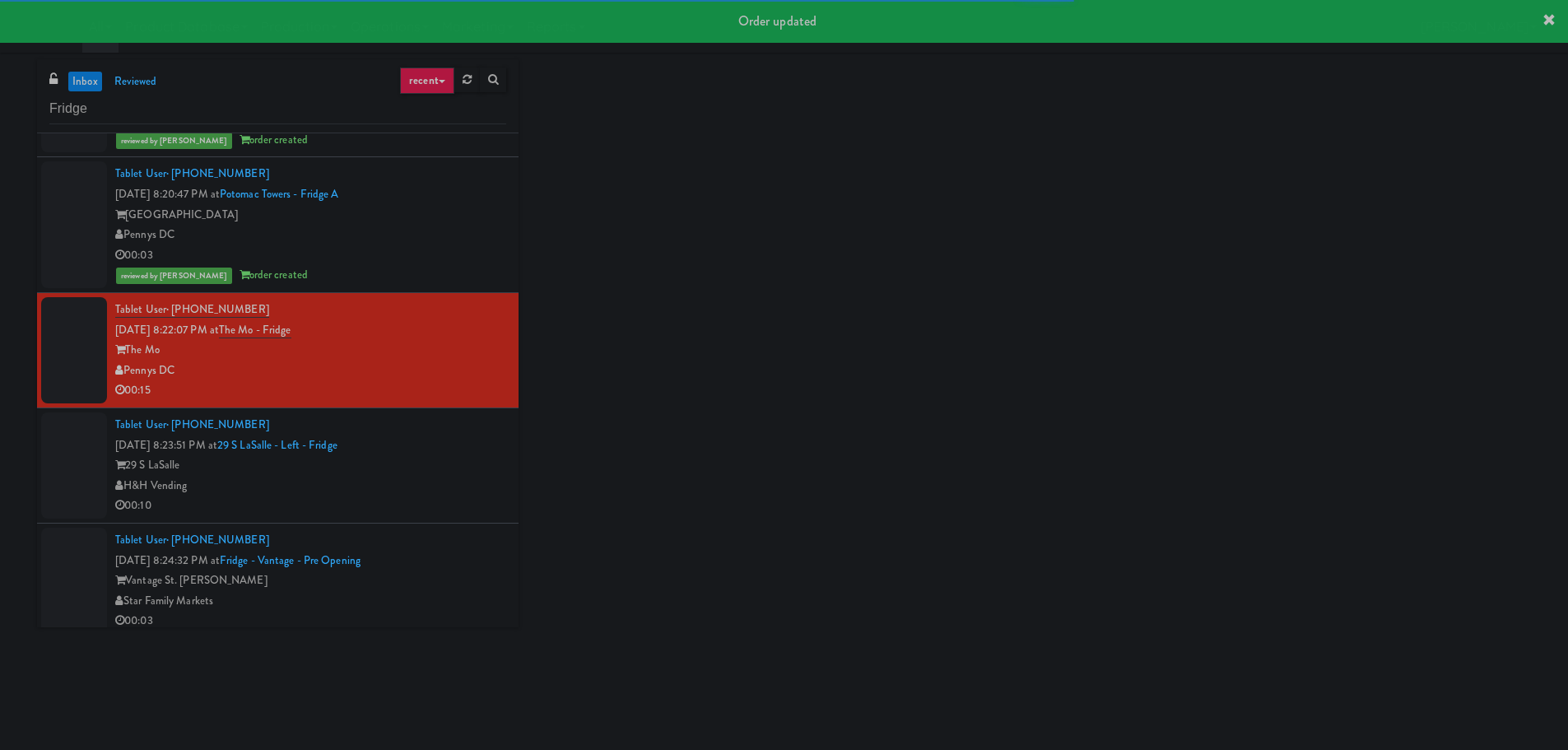
scroll to position [1300, 0]
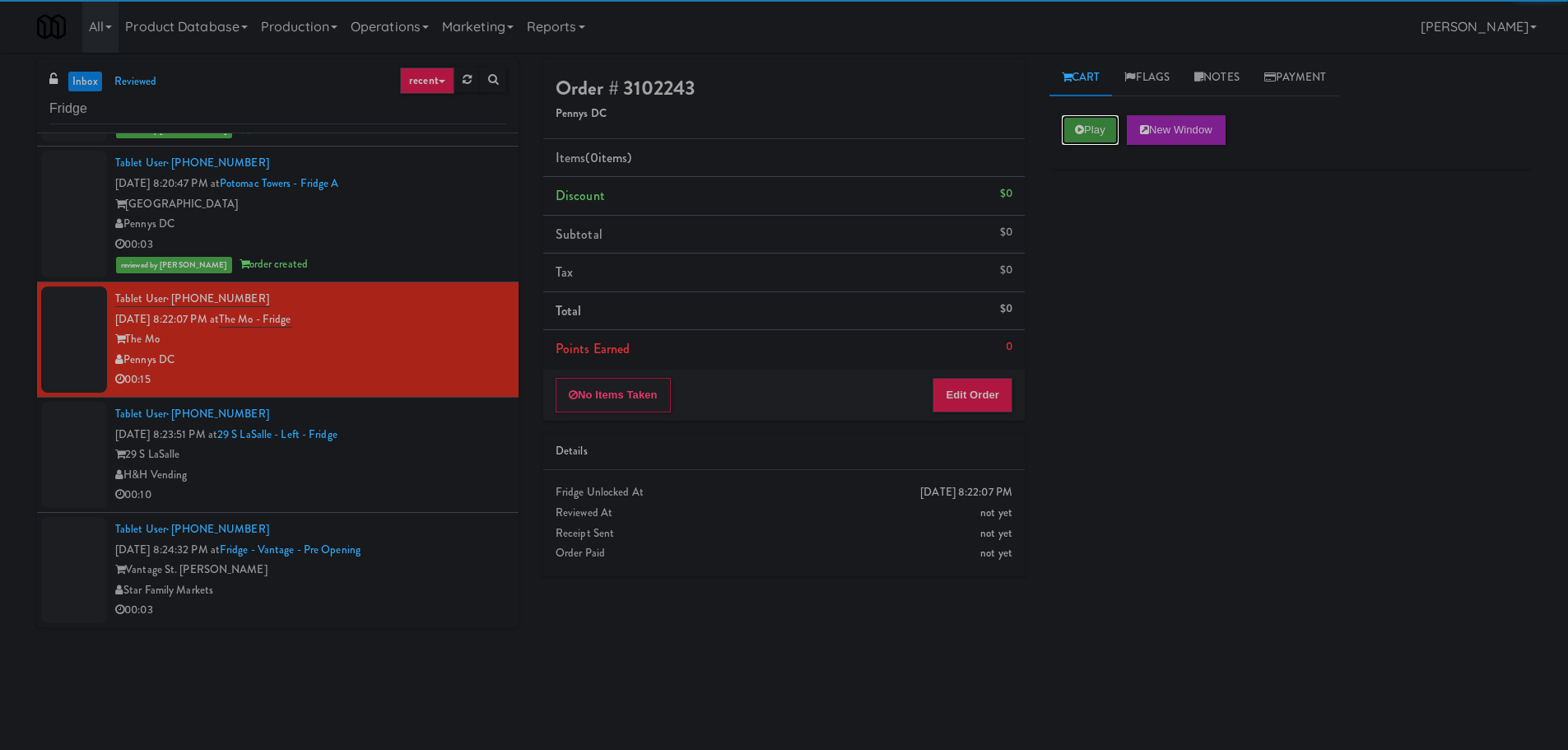
click at [1100, 141] on button "Play" at bounding box center [1090, 130] width 57 height 30
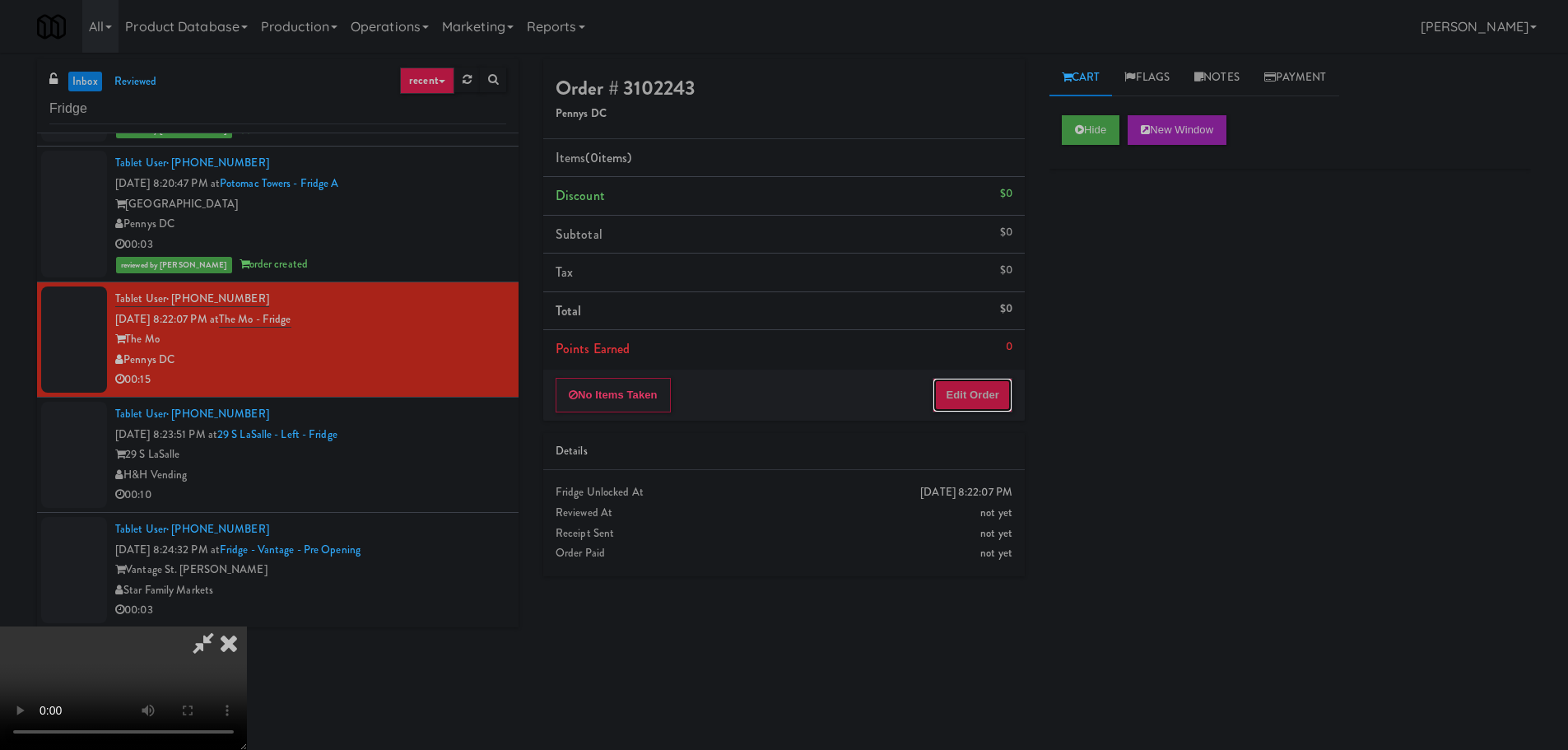
click at [1005, 389] on button "Edit Order" at bounding box center [972, 395] width 80 height 35
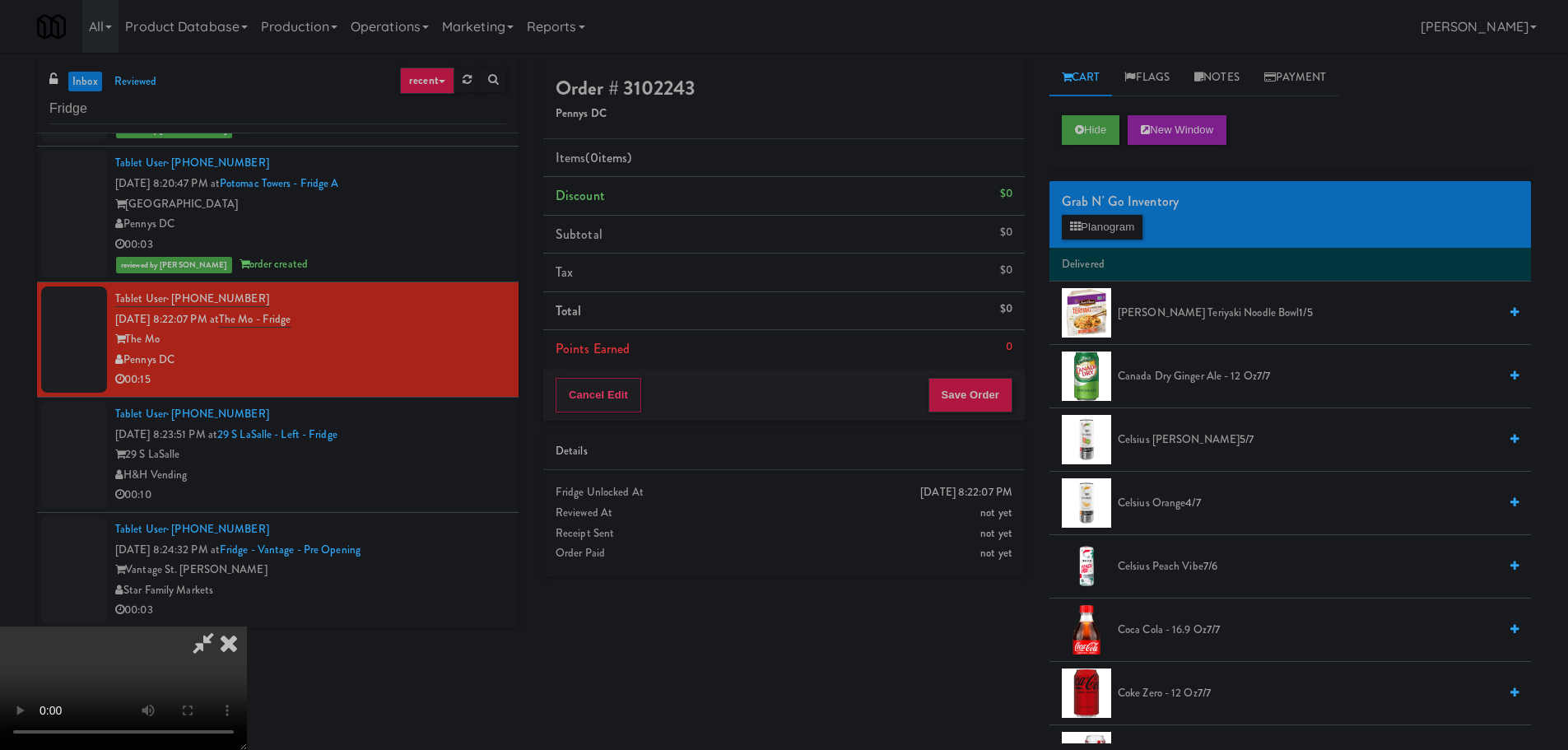
scroll to position [0, 0]
click at [247, 626] on video at bounding box center [123, 687] width 247 height 123
click at [1159, 304] on span "[PERSON_NAME] Teriyaki Noodle Bowl 1/5" at bounding box center [1308, 313] width 380 height 21
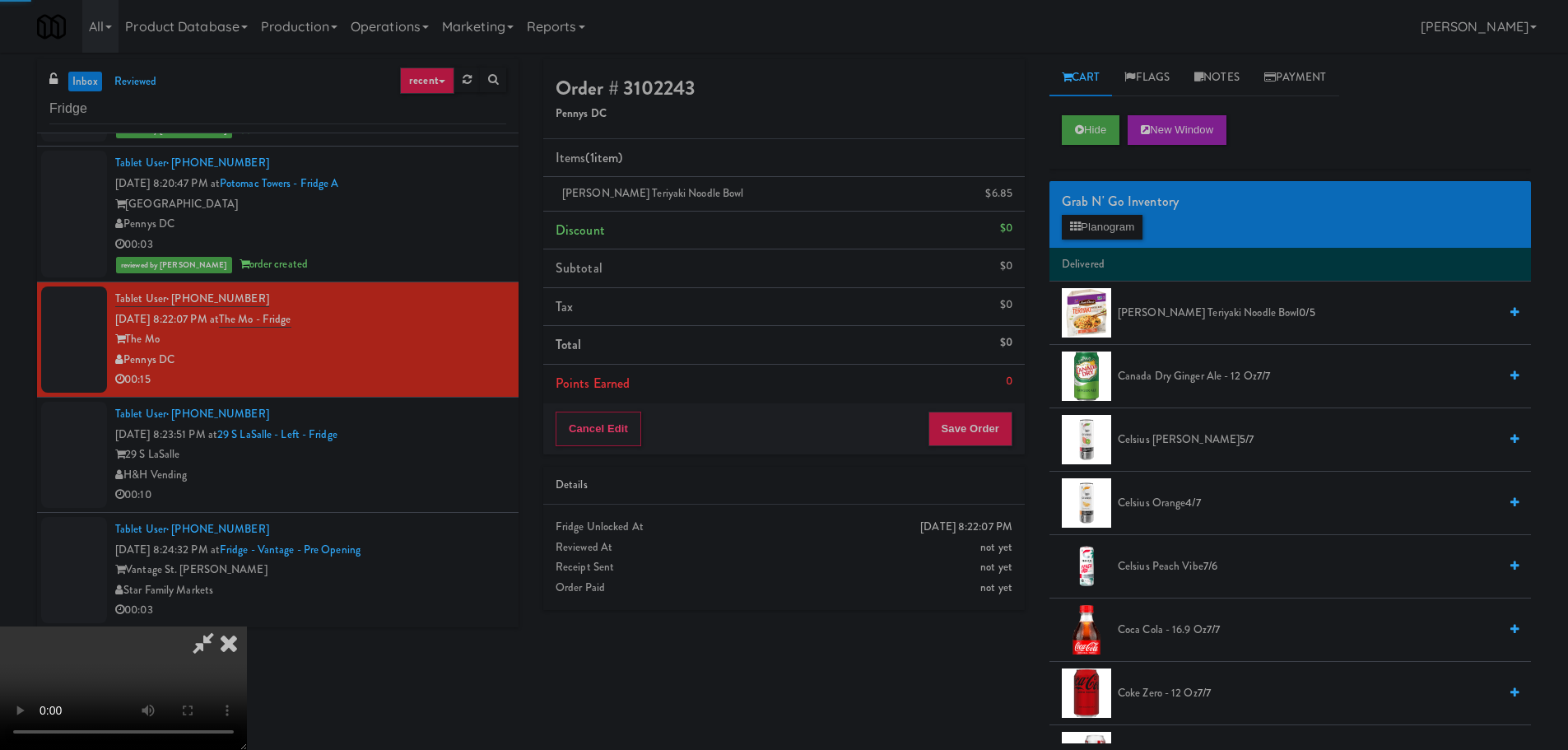
click at [247, 626] on video at bounding box center [123, 687] width 247 height 123
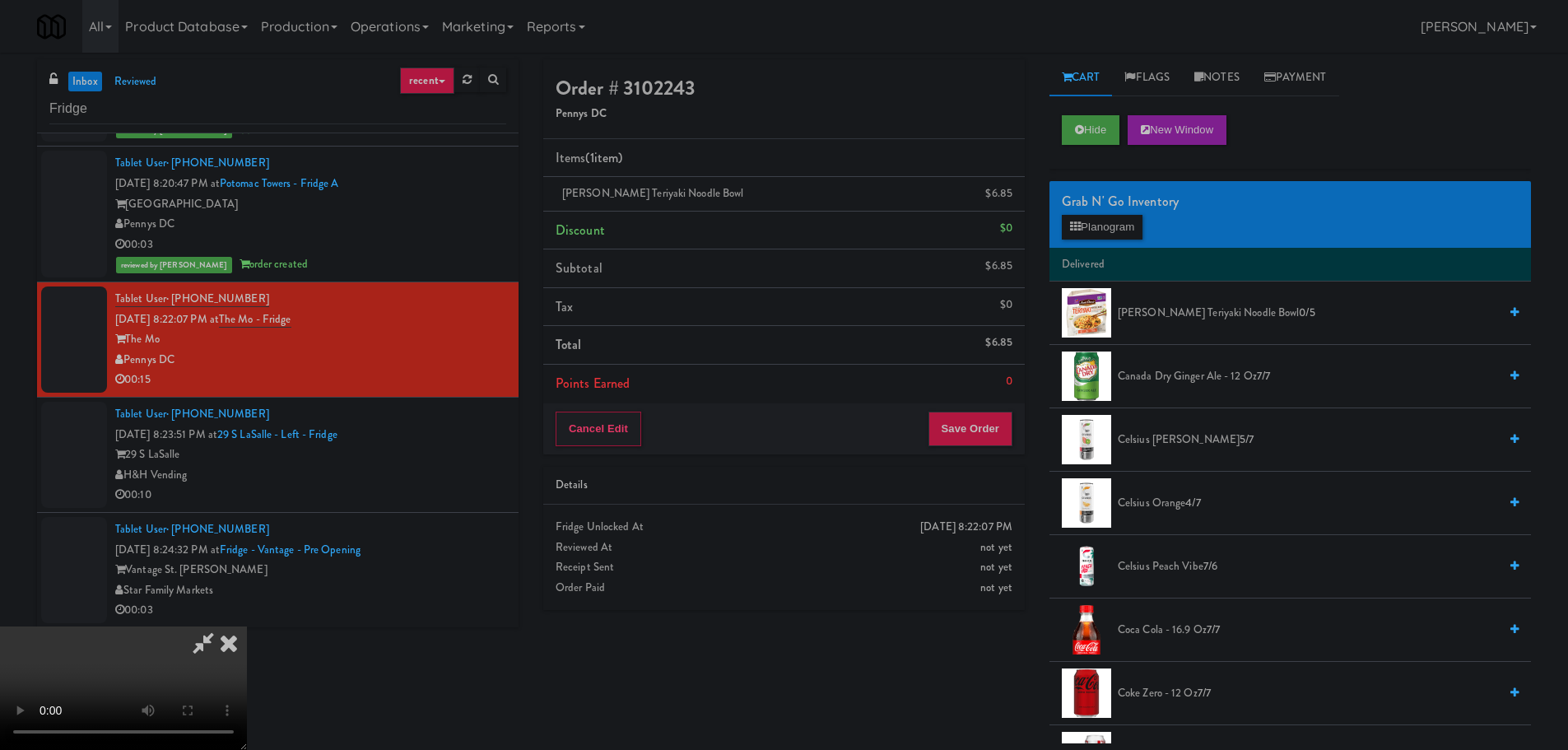
click at [247, 626] on video at bounding box center [123, 687] width 247 height 123
click at [1085, 231] on button "Planogram" at bounding box center [1102, 227] width 81 height 25
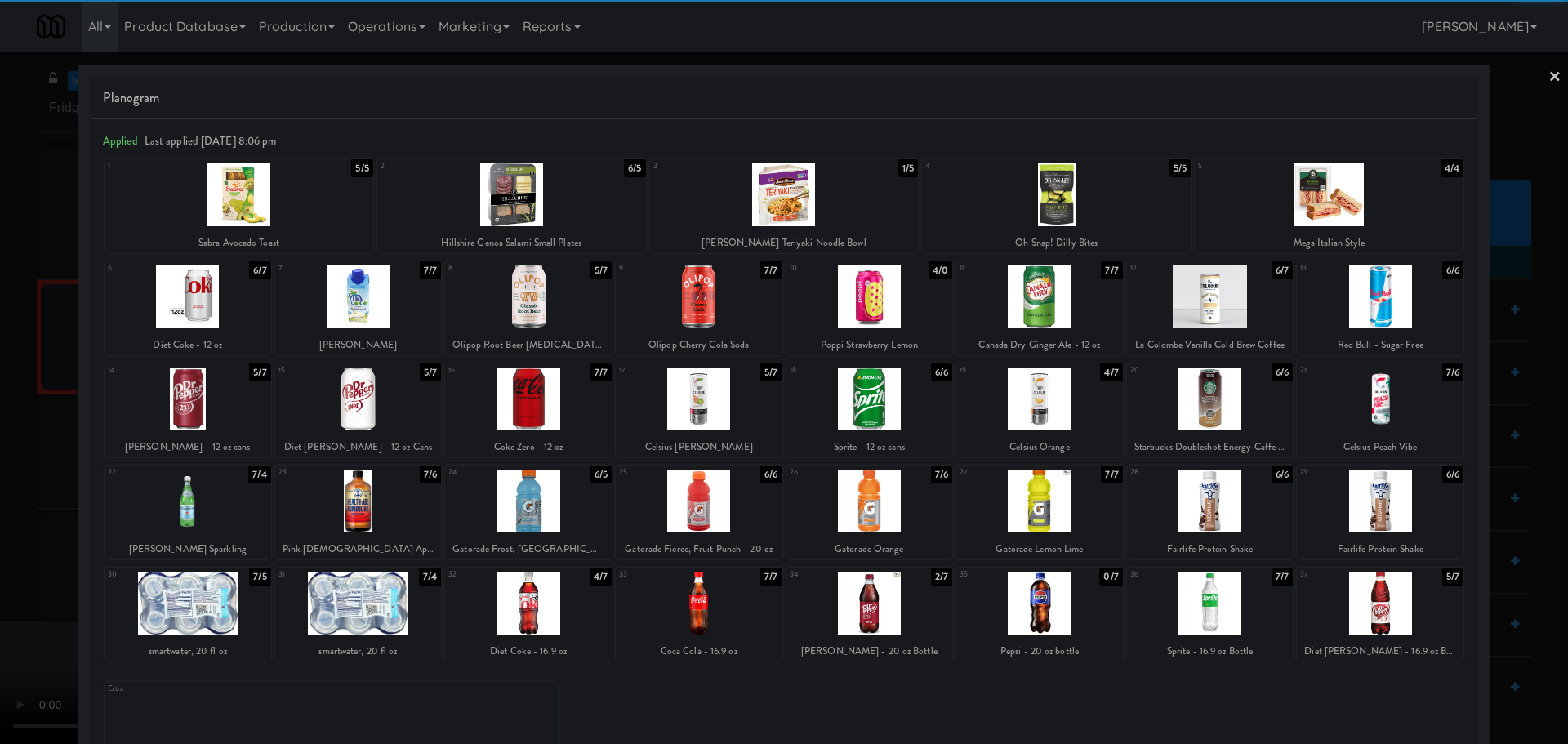
click at [1073, 385] on div at bounding box center [1039, 398] width 166 height 63
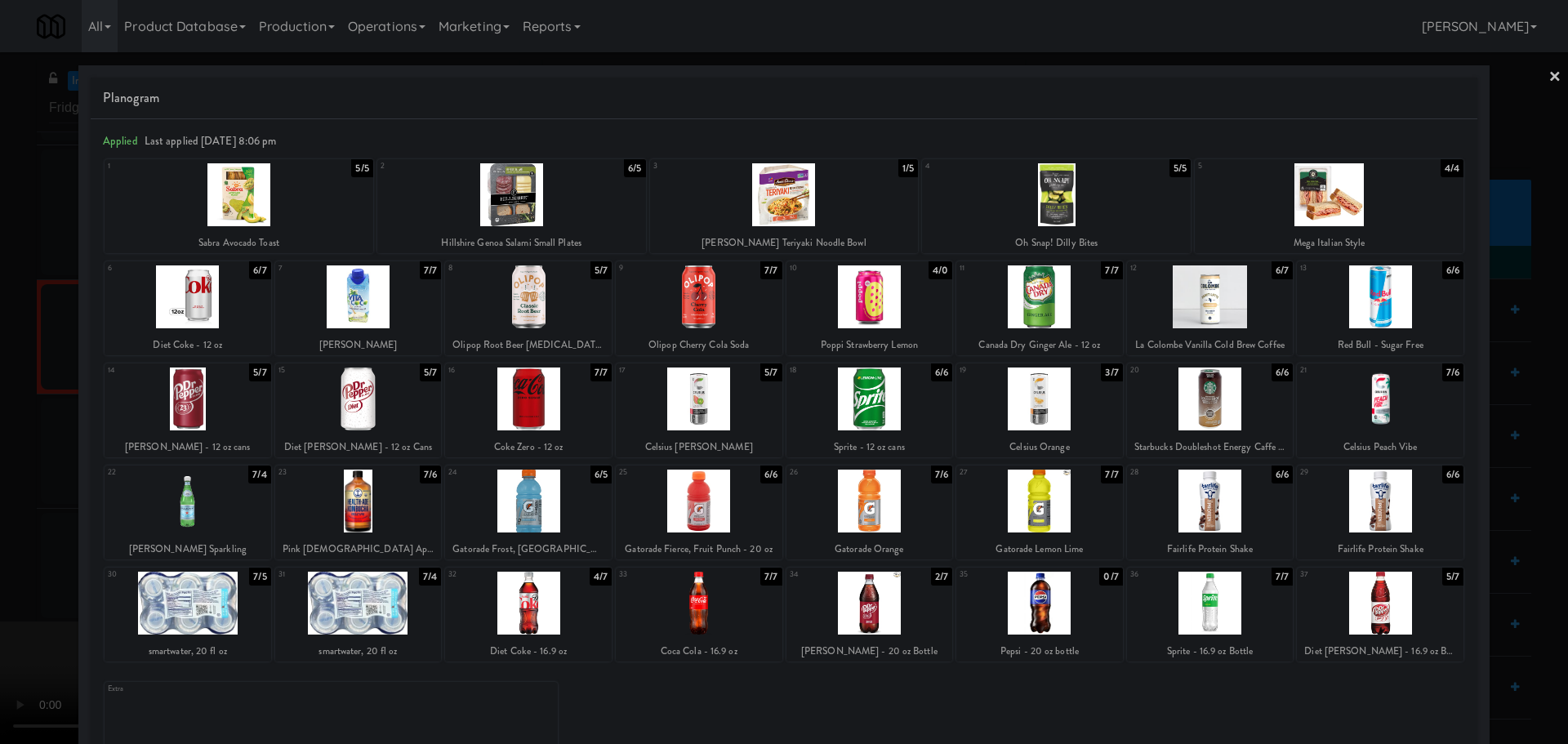
drag, startPoint x: 0, startPoint y: 483, endPoint x: 78, endPoint y: 488, distance: 78.2
click at [2, 484] on div at bounding box center [784, 372] width 1568 height 744
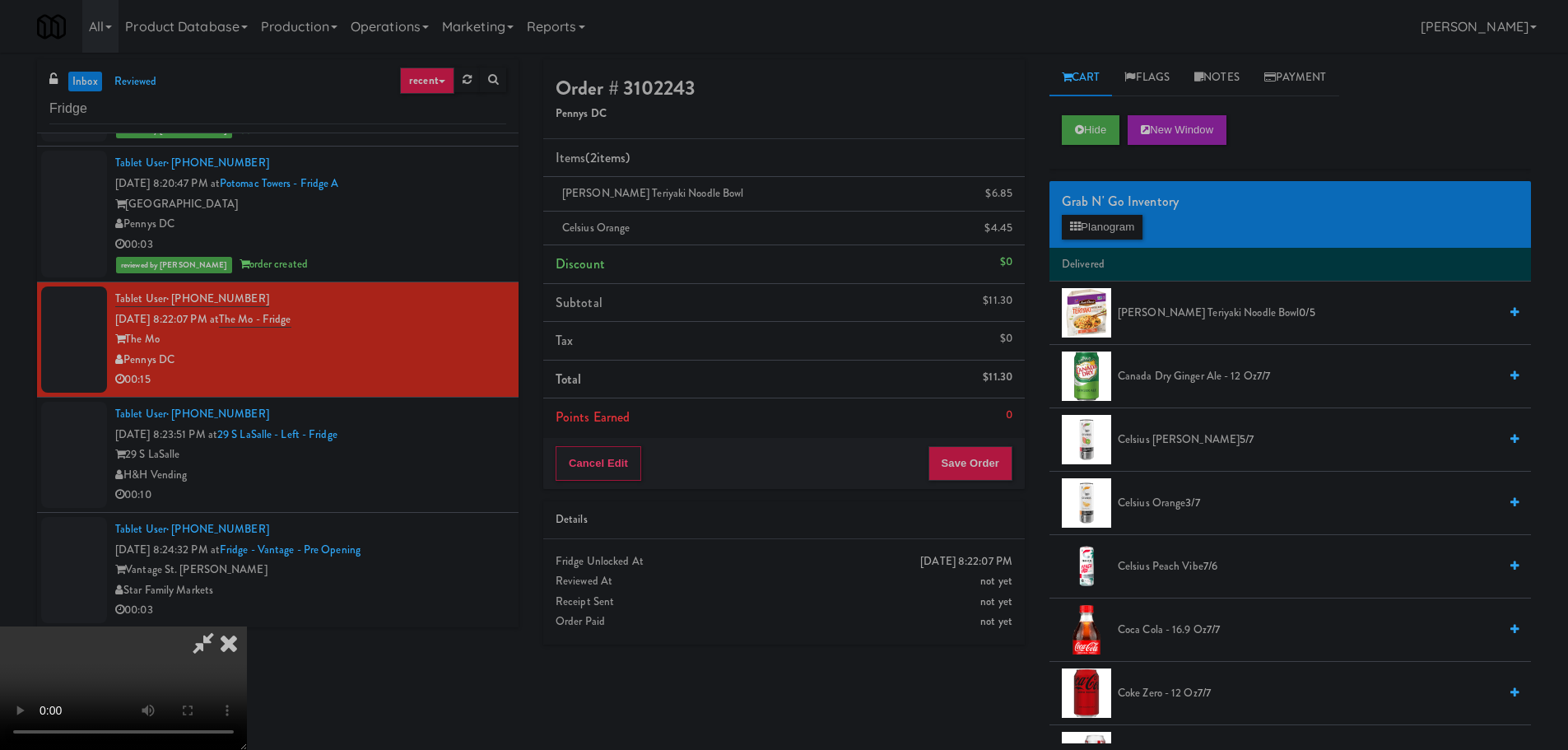
scroll to position [247, 0]
click at [247, 626] on video at bounding box center [123, 687] width 247 height 123
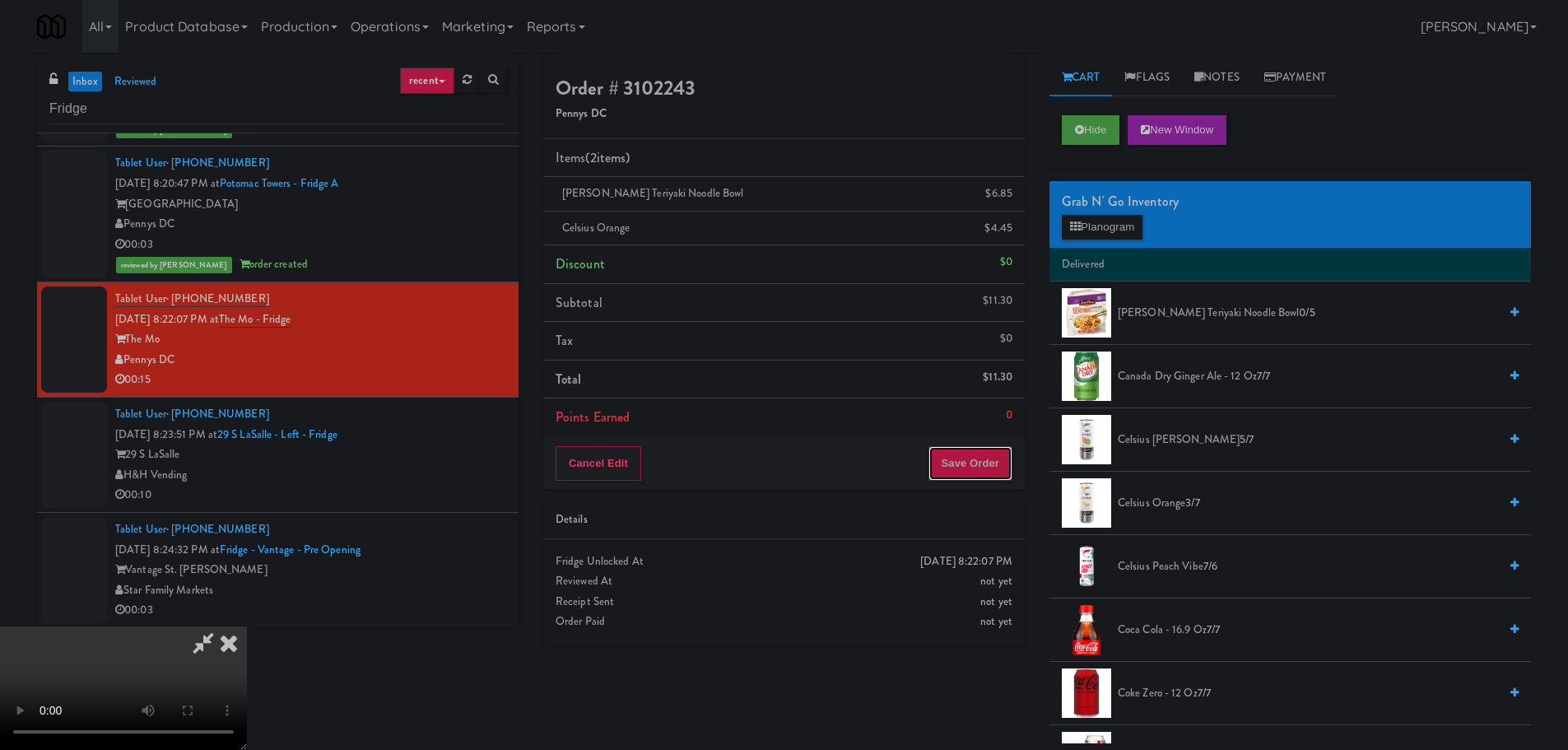
click at [1006, 467] on button "Save Order" at bounding box center [971, 463] width 84 height 35
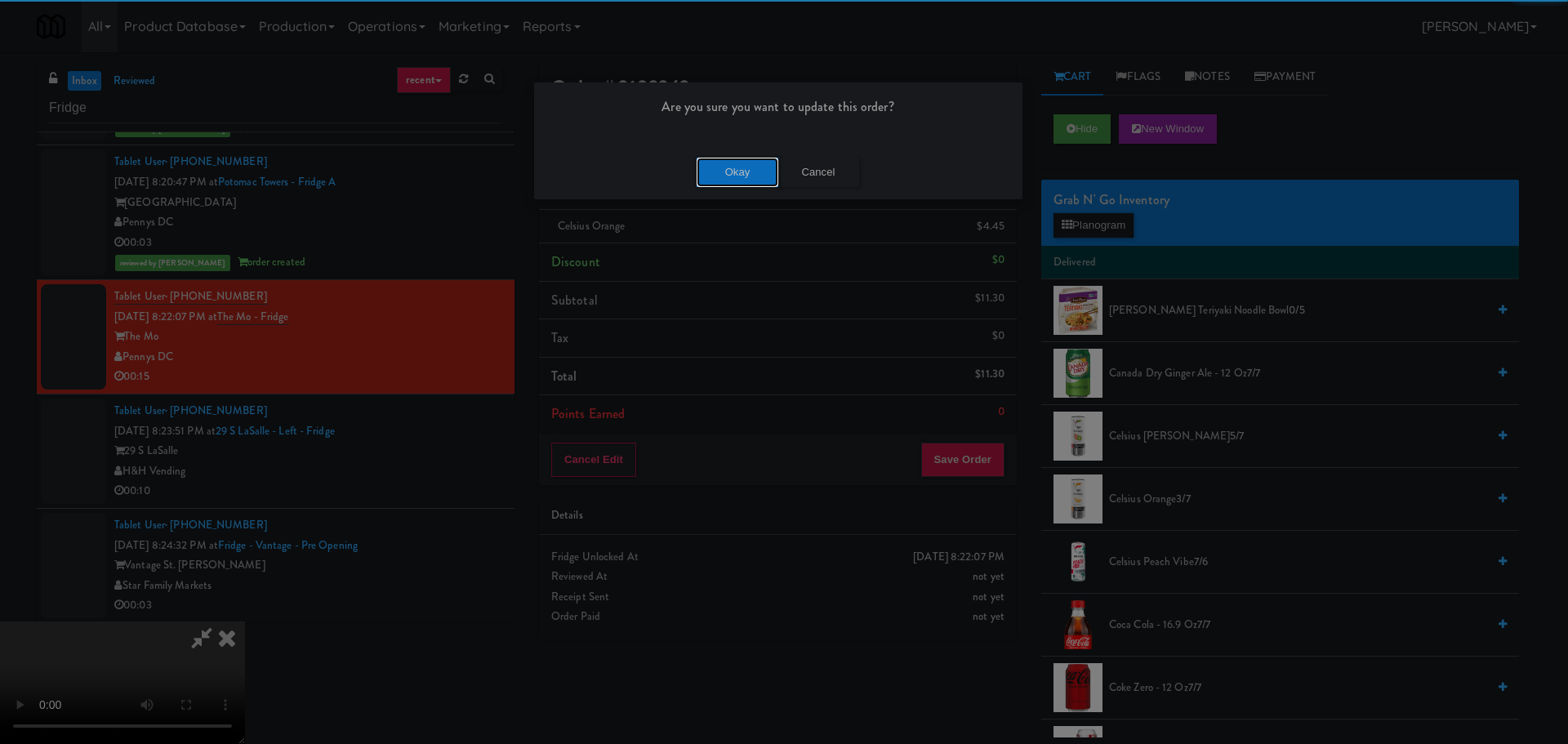
click at [752, 167] on button "Okay" at bounding box center [738, 172] width 82 height 29
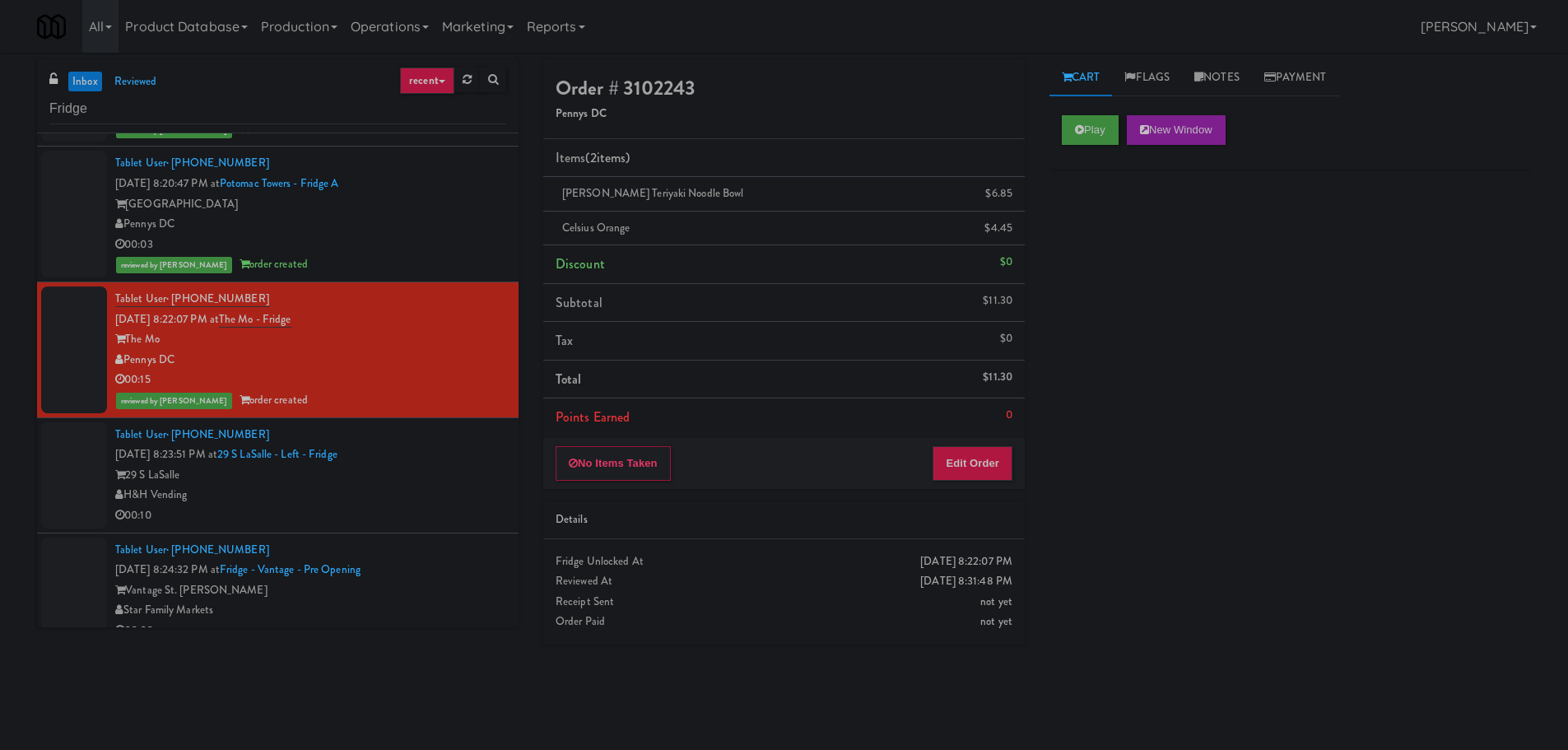
scroll to position [0, 0]
click at [407, 481] on div "29 S LaSalle" at bounding box center [310, 475] width 391 height 21
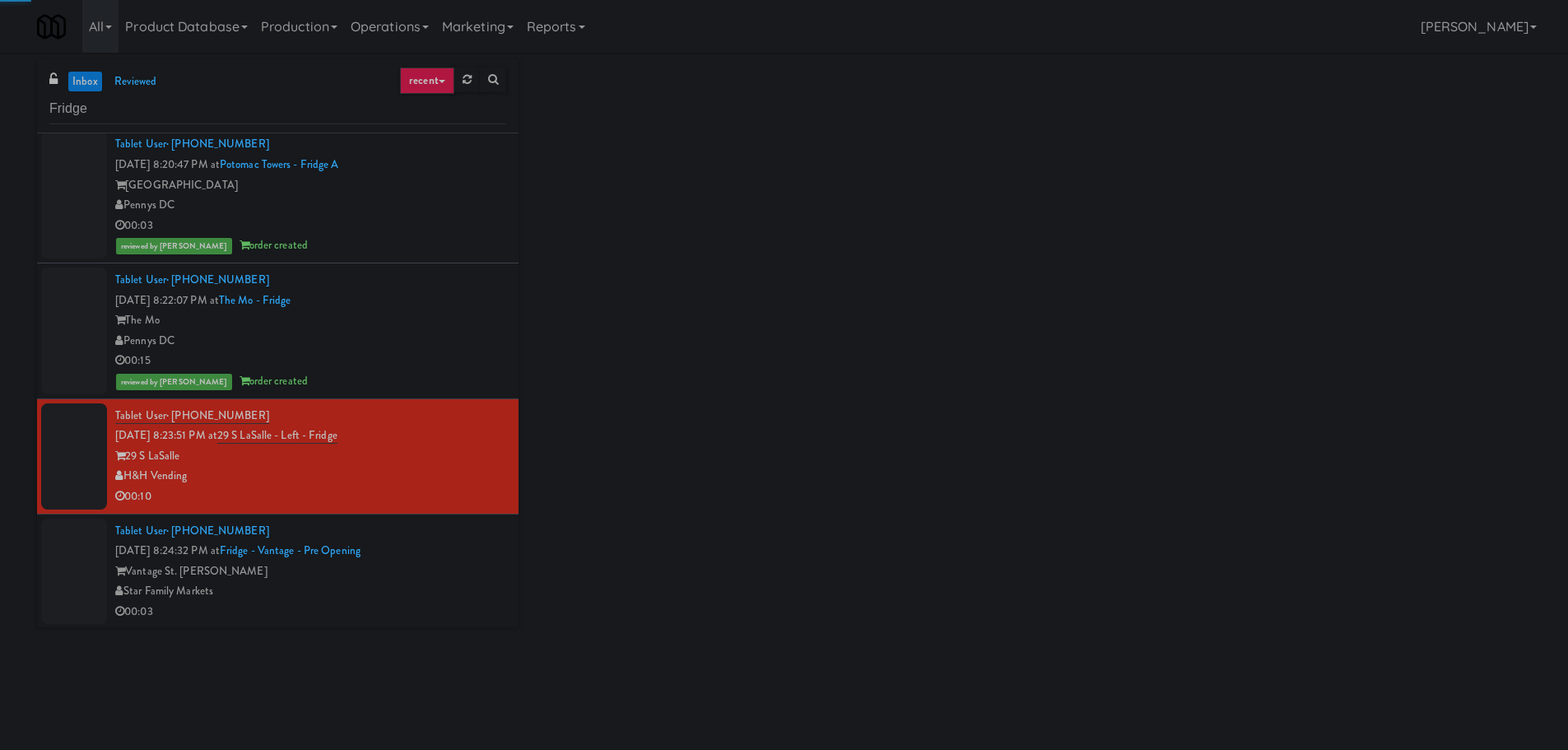
scroll to position [1320, 0]
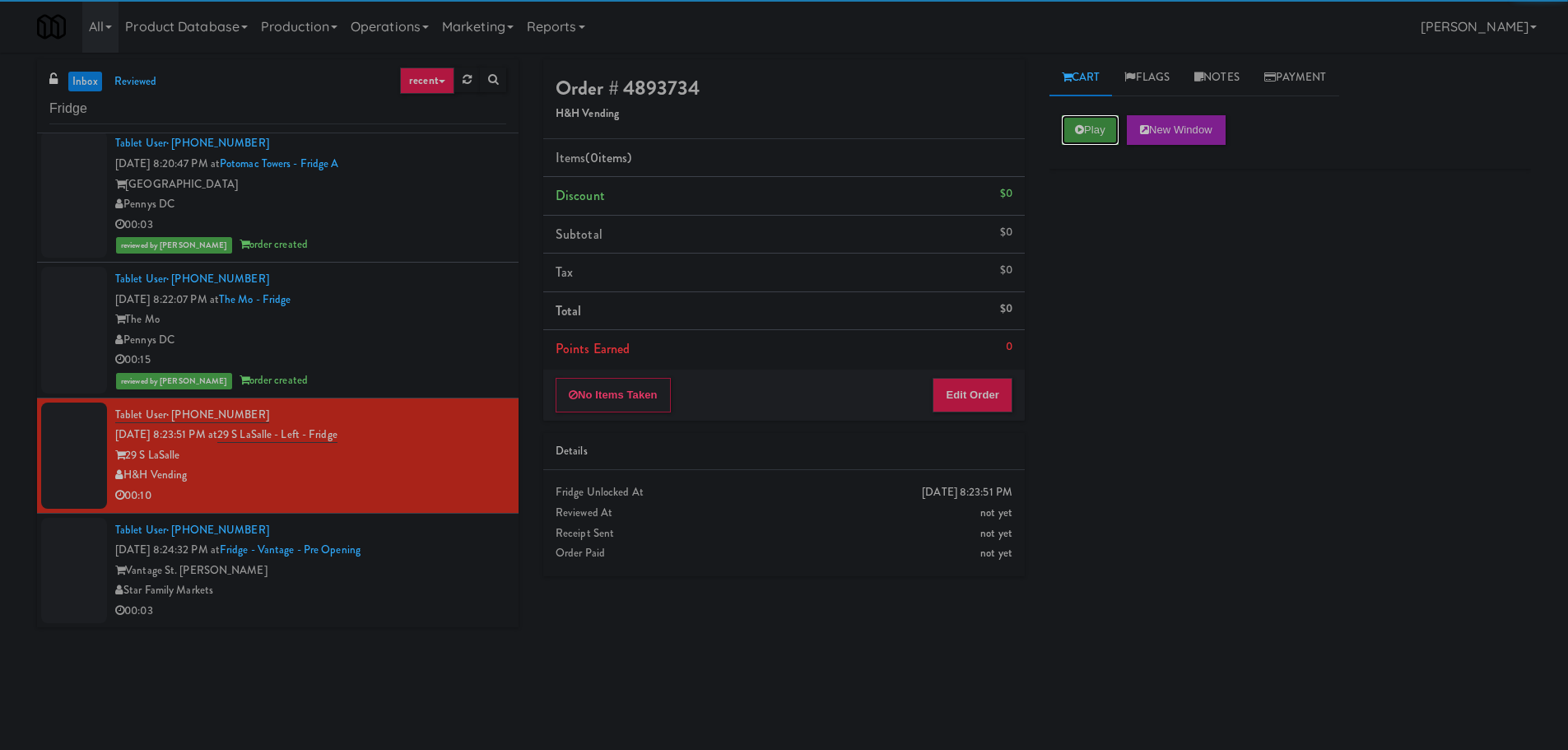
click at [1095, 125] on button "Play" at bounding box center [1090, 130] width 57 height 30
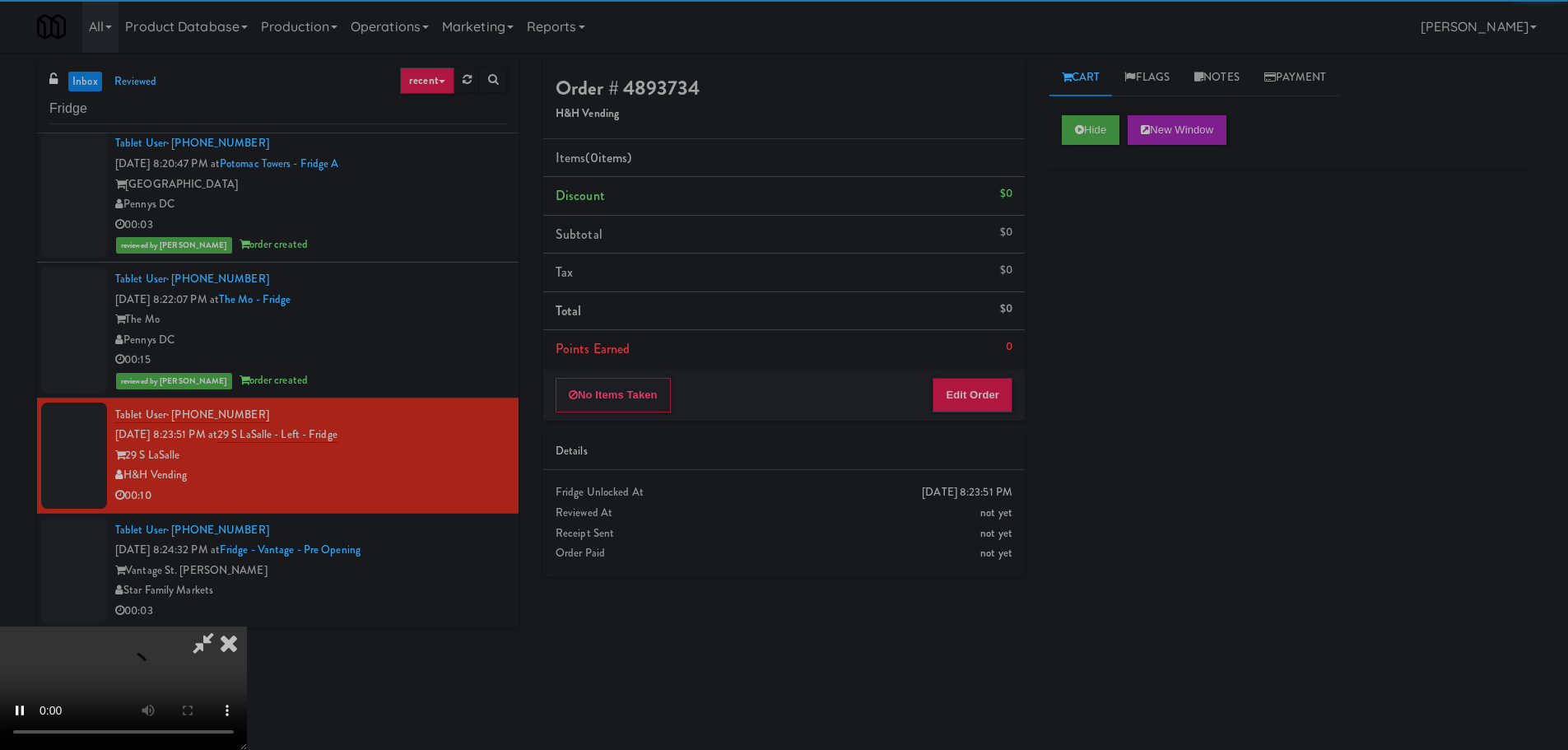
click at [966, 367] on li "Points Earned 0" at bounding box center [784, 349] width 482 height 38
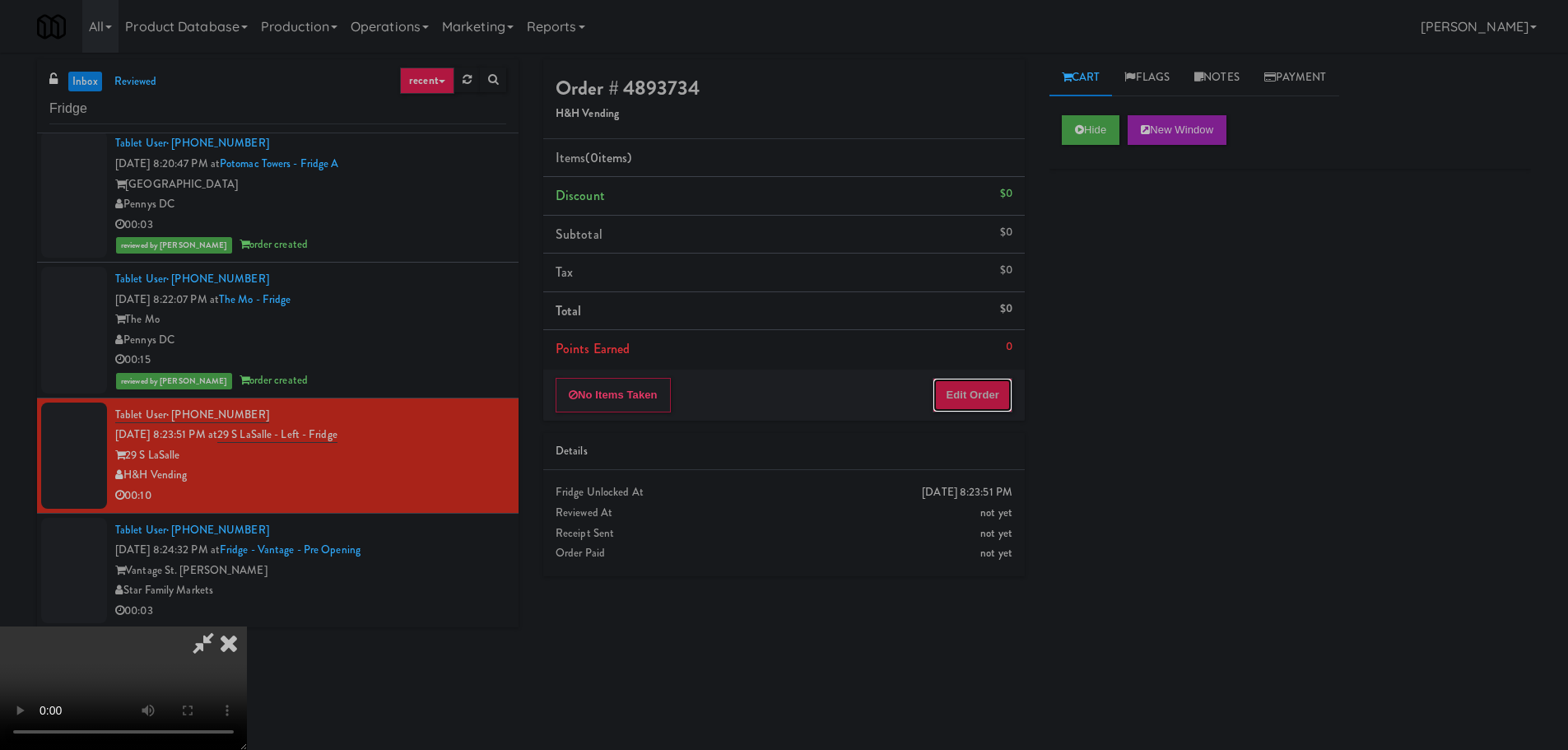
click at [962, 378] on button "Edit Order" at bounding box center [972, 395] width 80 height 35
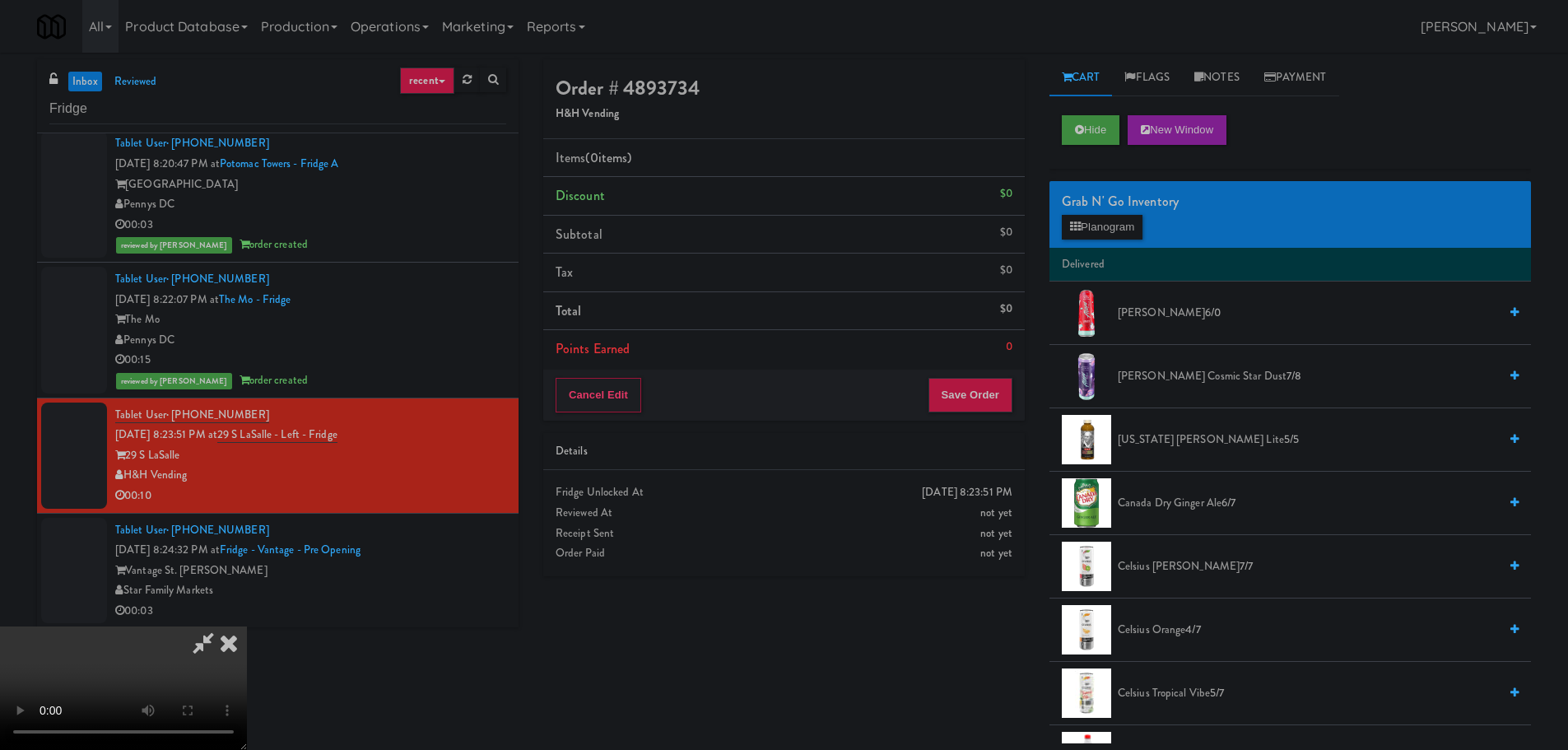
scroll to position [283, 0]
click at [247, 626] on video at bounding box center [123, 687] width 247 height 123
click at [1094, 208] on div "Grab N' Go Inventory" at bounding box center [1290, 202] width 457 height 25
click at [1100, 226] on button "Planogram" at bounding box center [1102, 227] width 81 height 25
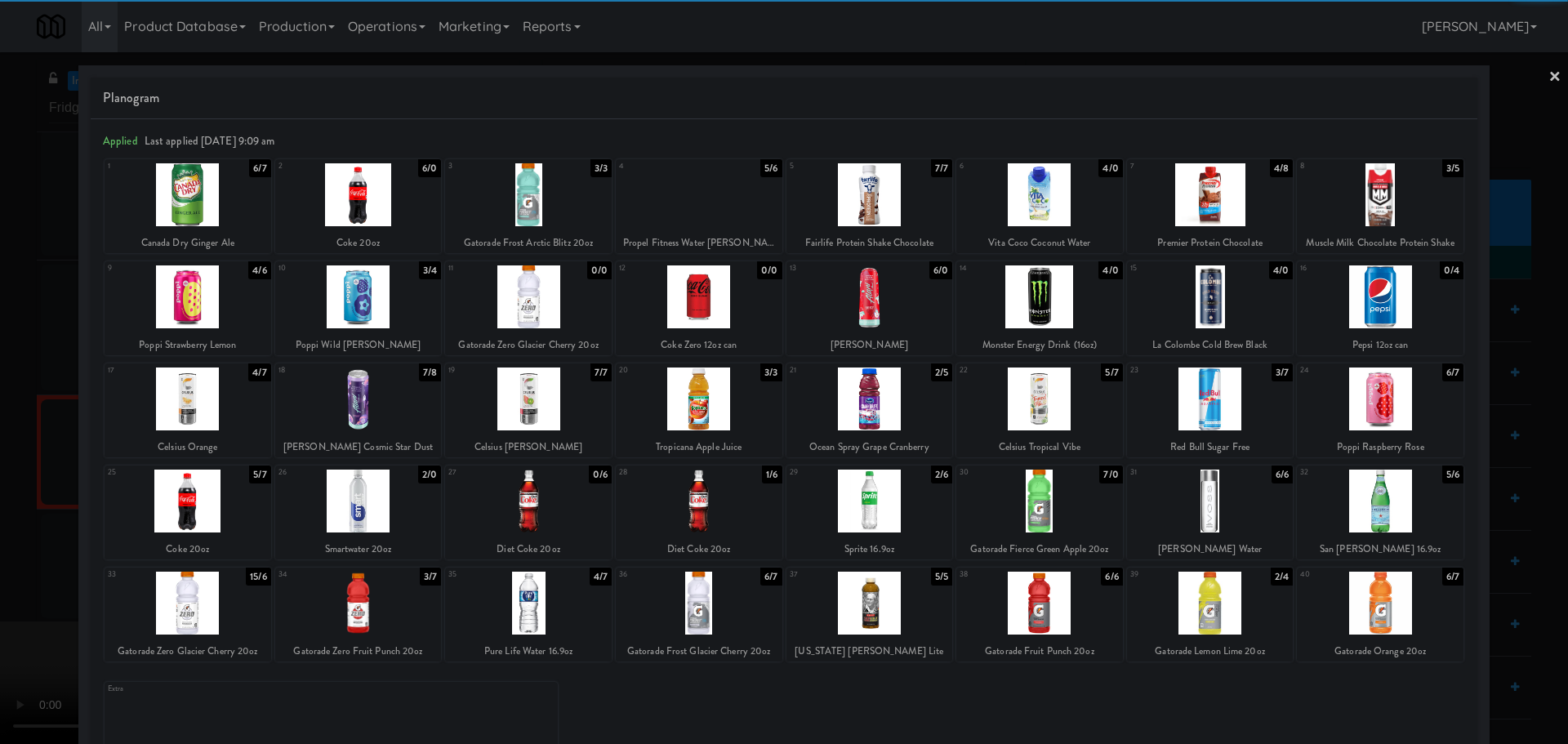
click at [192, 503] on div at bounding box center [188, 501] width 166 height 63
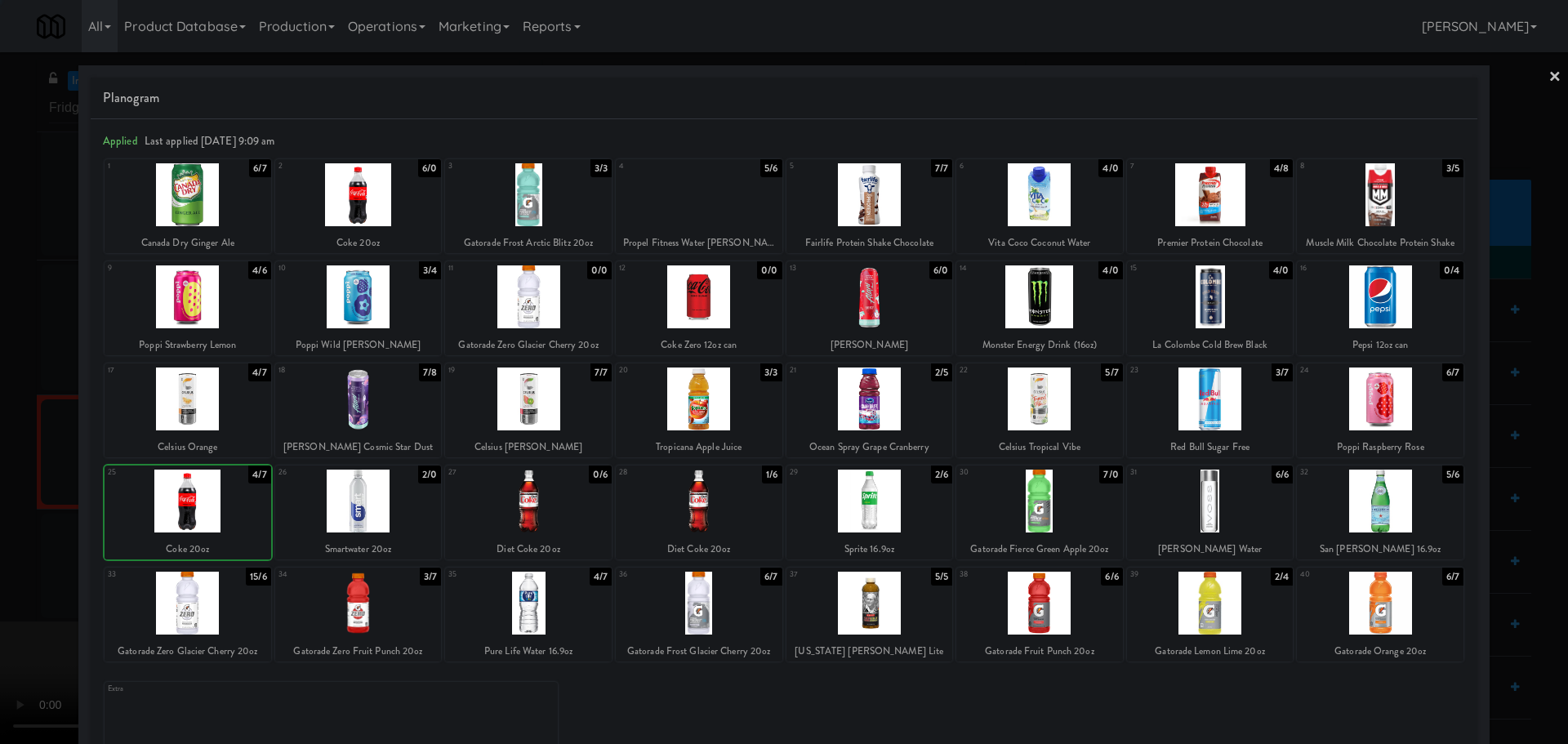
drag, startPoint x: 0, startPoint y: 532, endPoint x: 34, endPoint y: 504, distance: 44.0
click at [2, 529] on div at bounding box center [784, 372] width 1568 height 744
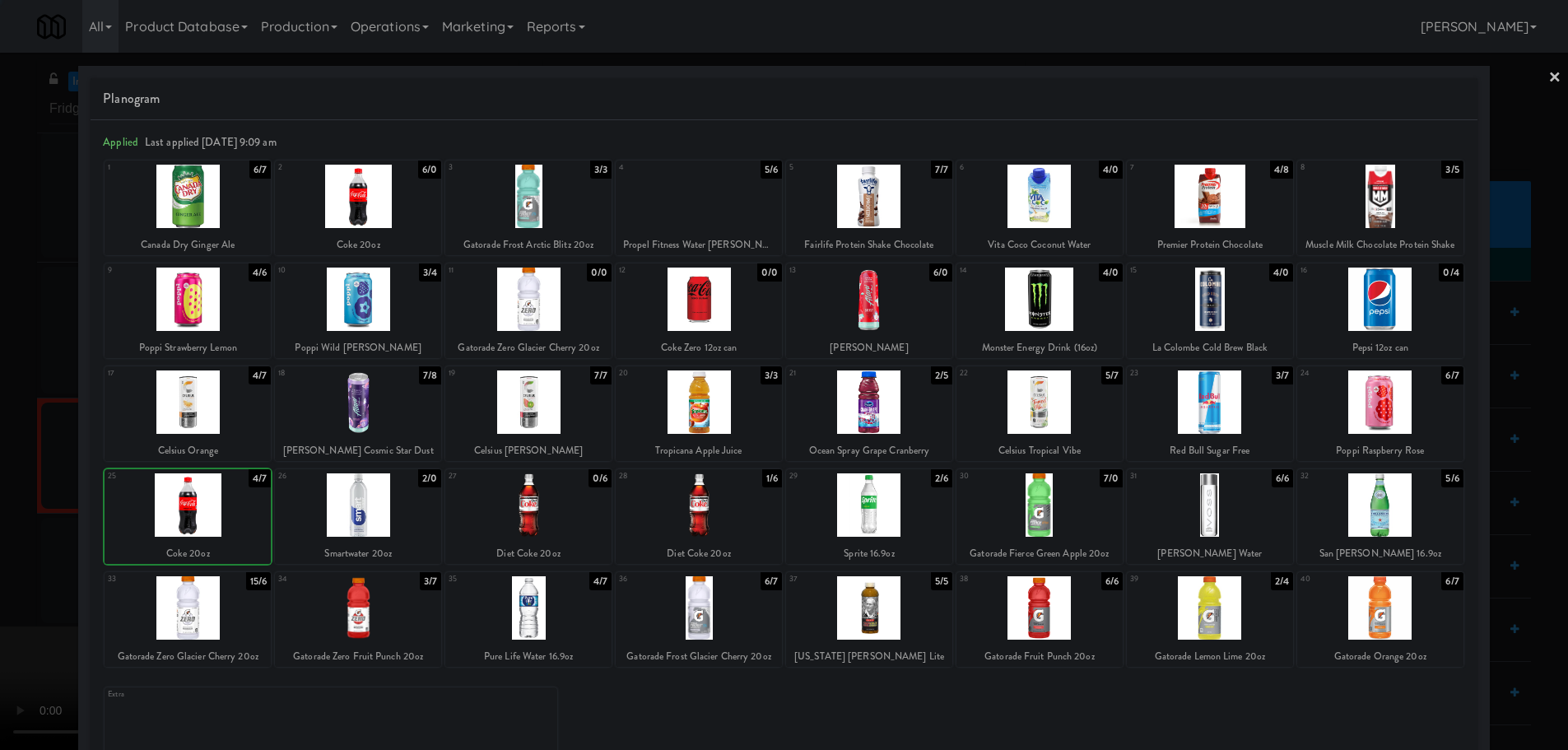
click at [247, 626] on video at bounding box center [123, 687] width 247 height 123
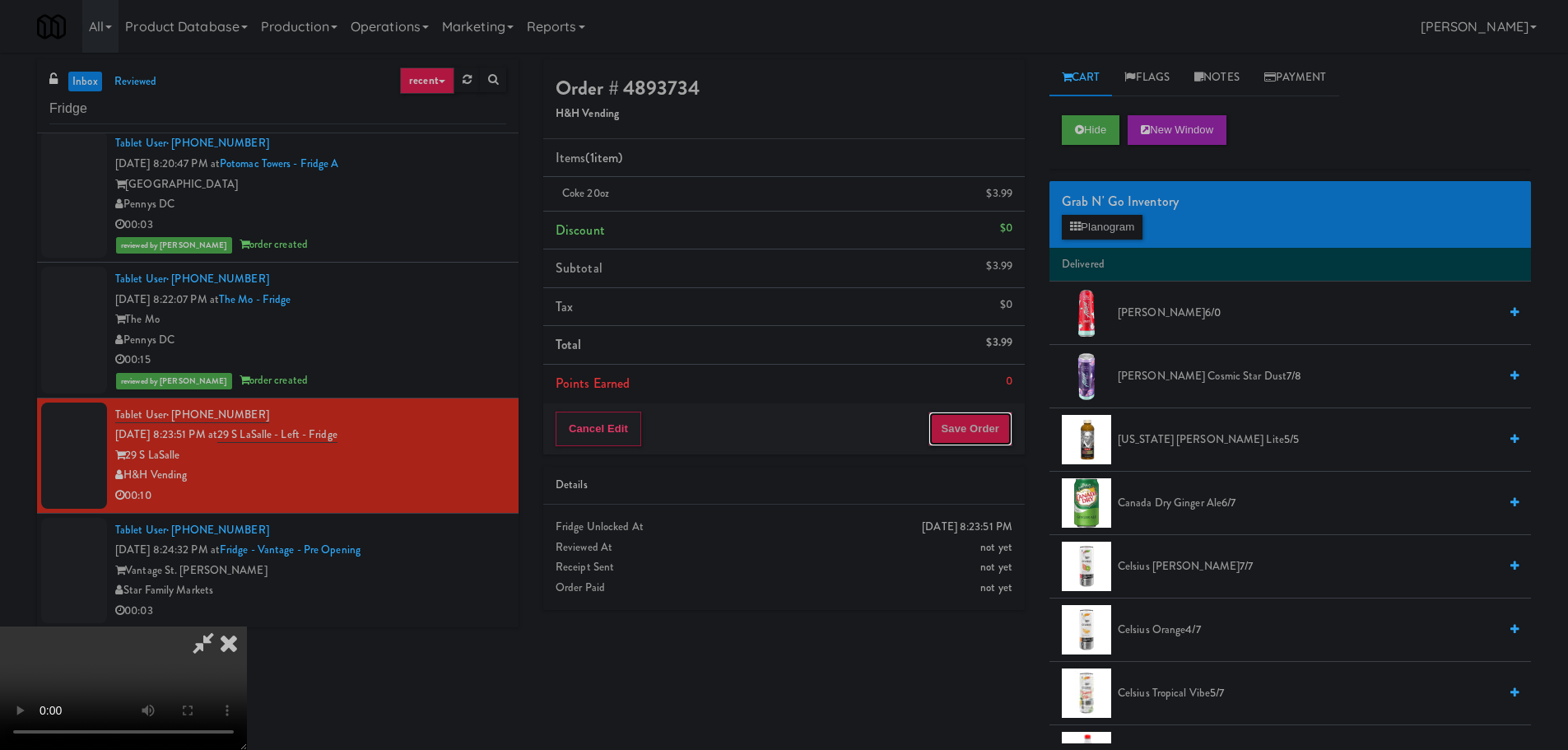
click at [961, 432] on button "Save Order" at bounding box center [971, 429] width 84 height 35
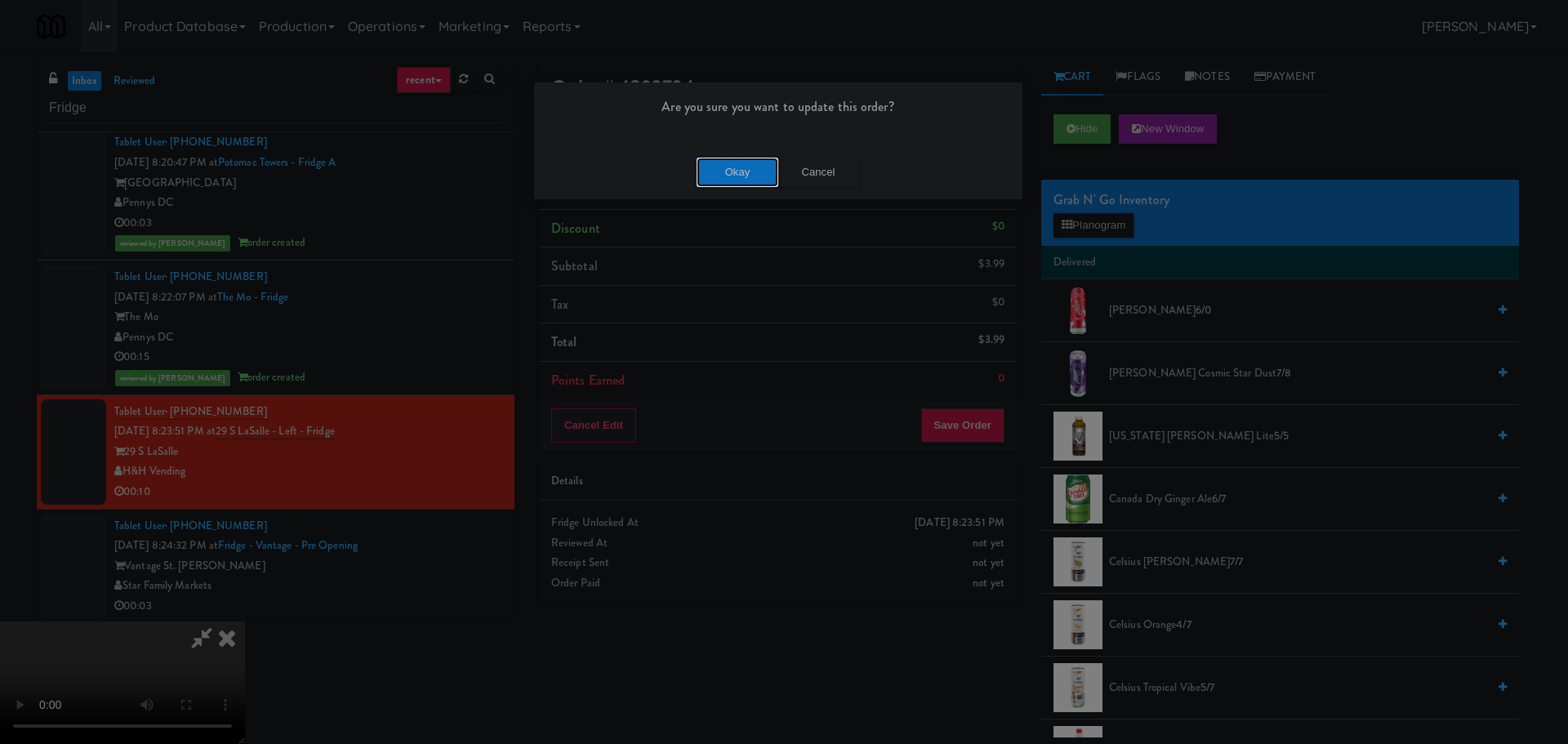
click at [755, 163] on button "Okay" at bounding box center [738, 172] width 82 height 29
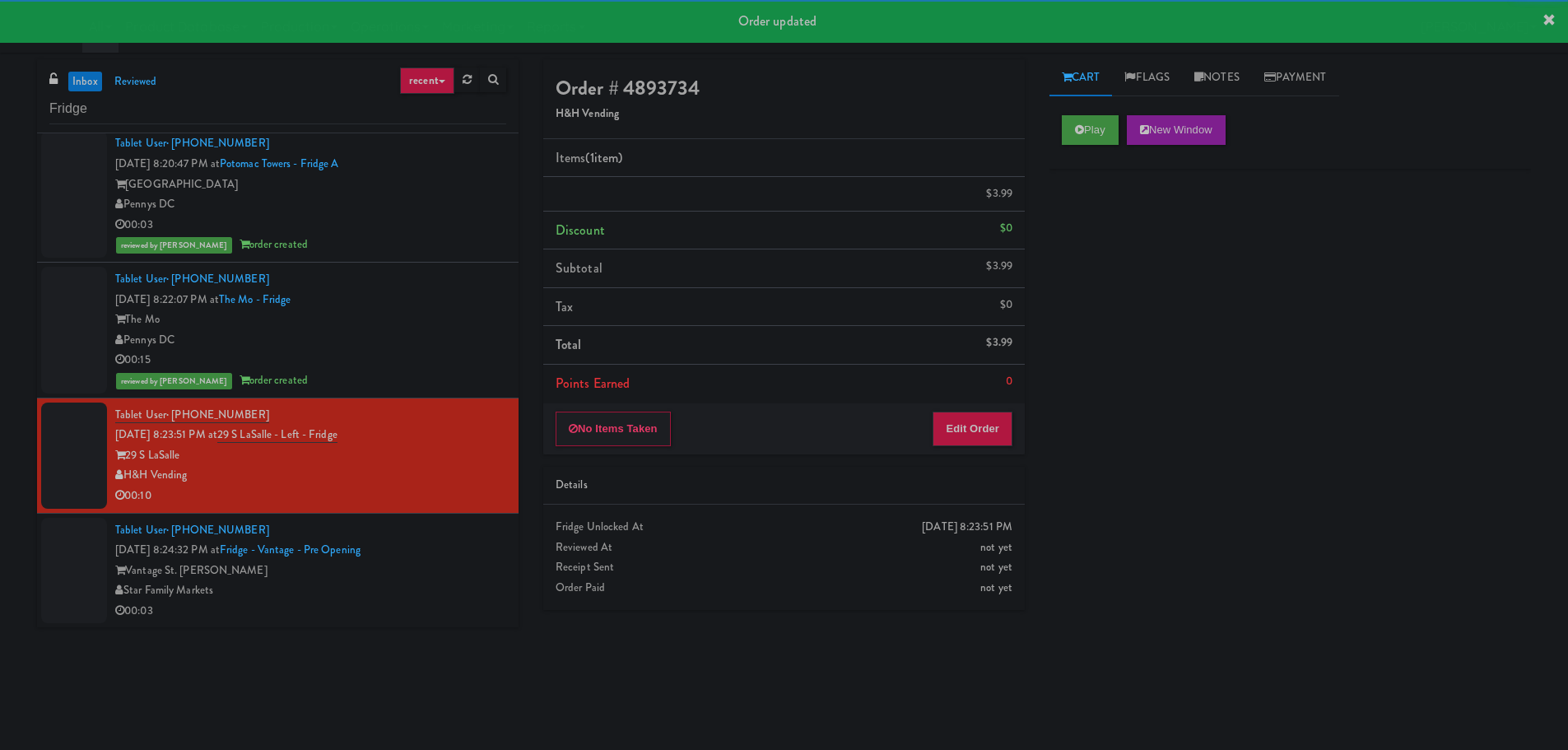
click at [442, 565] on div "Tablet User · (813) 784-0924 [DATE] 8:24:32 PM at [GEOGRAPHIC_DATA] - Pre Openi…" at bounding box center [310, 571] width 391 height 102
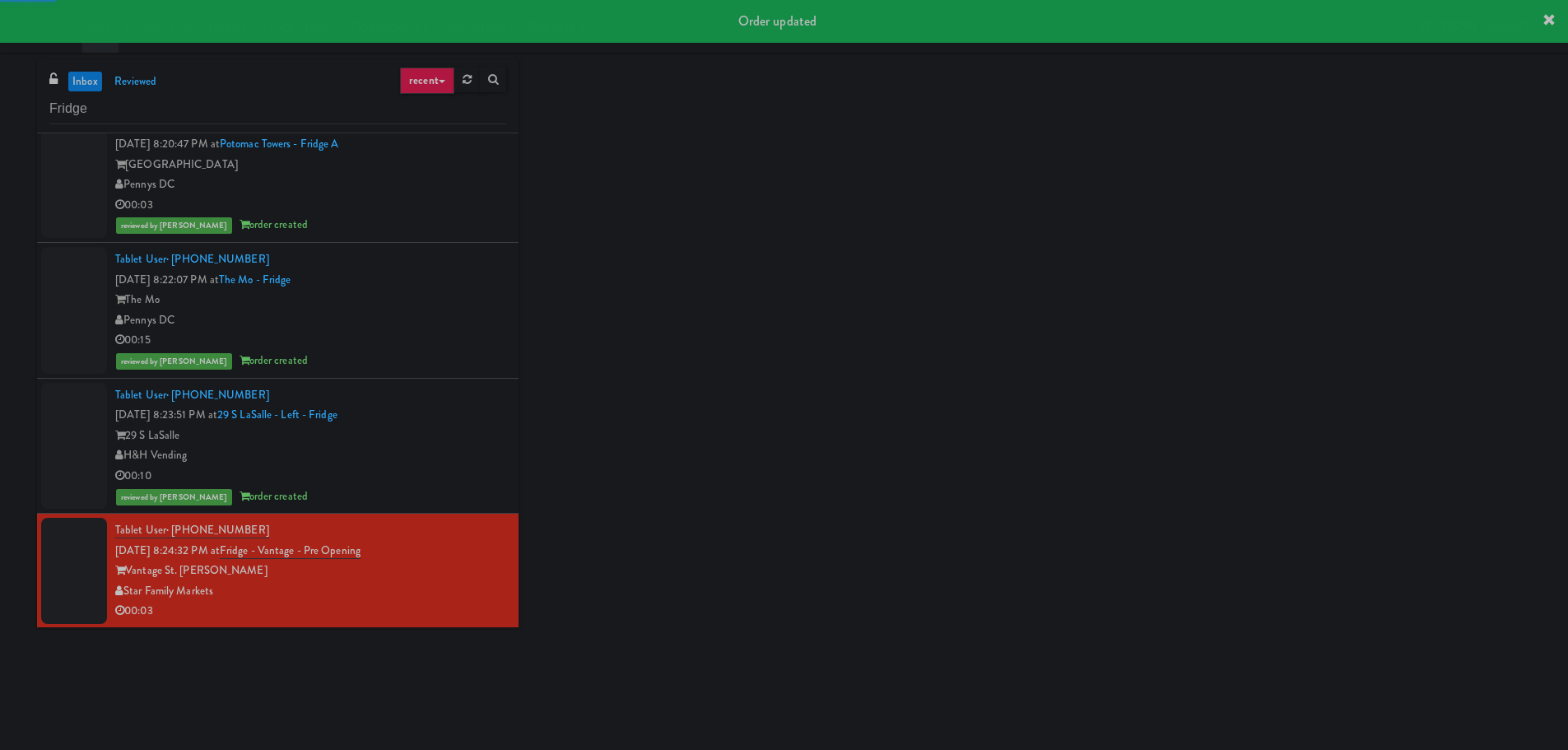
scroll to position [1341, 0]
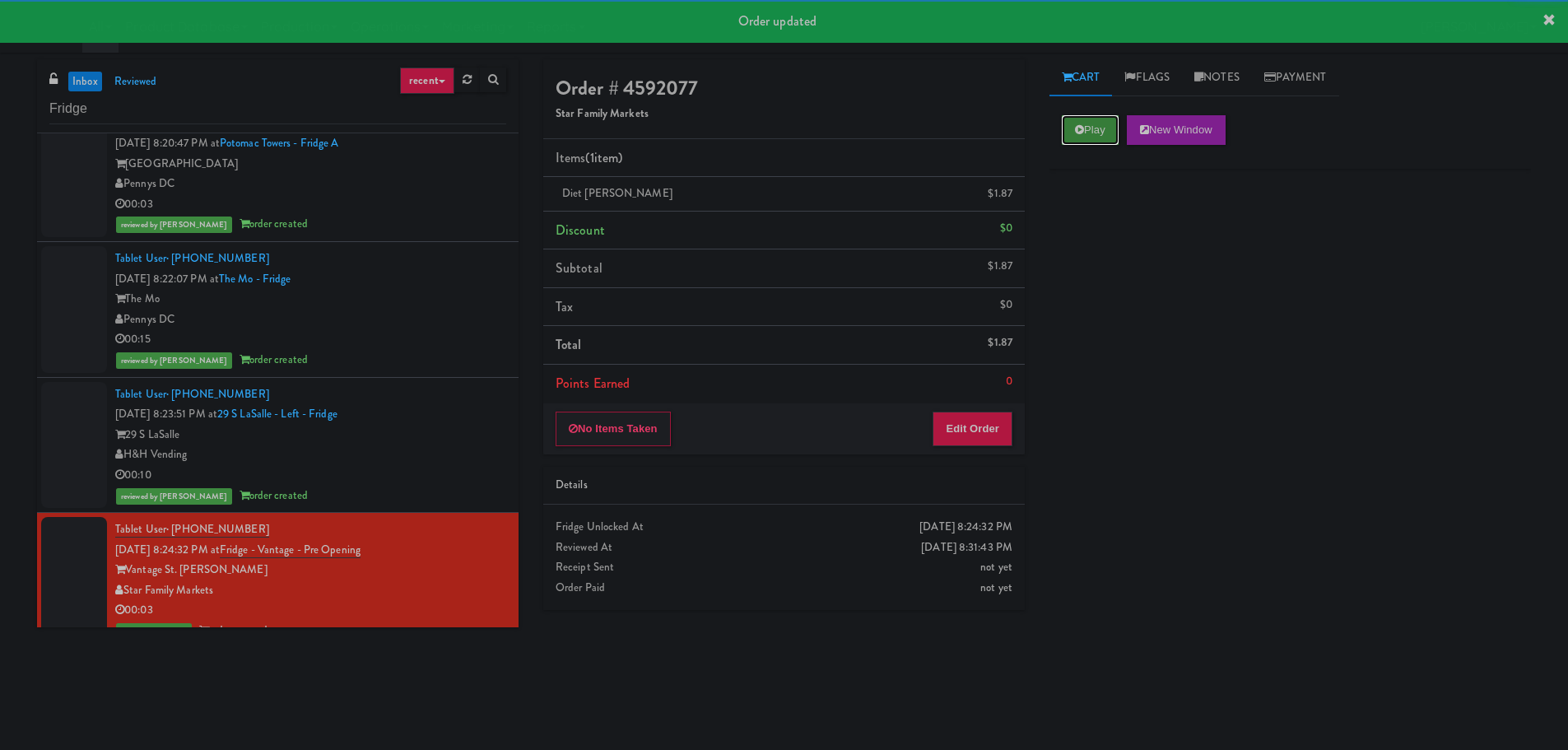
click at [1105, 130] on button "Play" at bounding box center [1090, 130] width 57 height 30
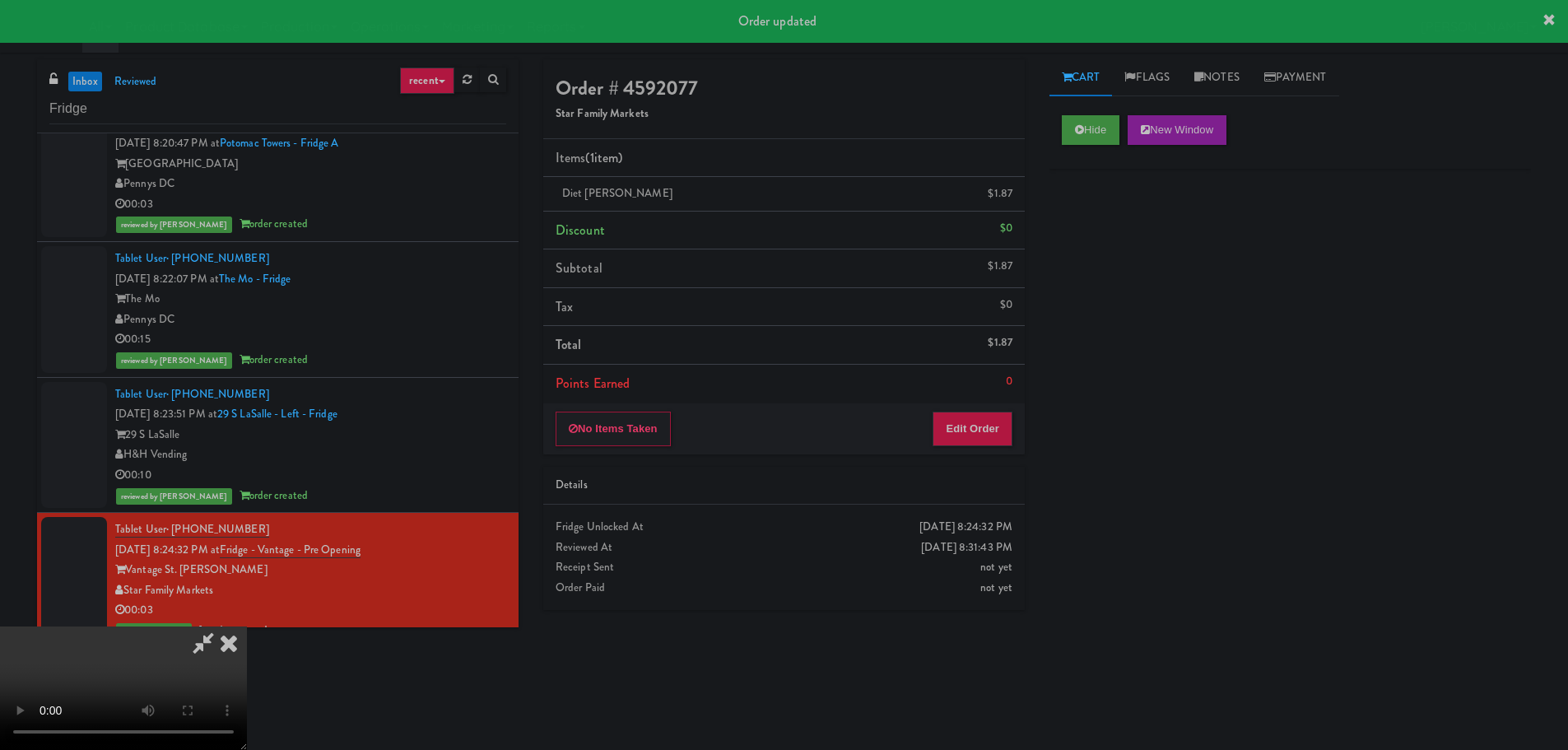
drag, startPoint x: 231, startPoint y: 647, endPoint x: 297, endPoint y: 553, distance: 114.9
click at [232, 647] on icon at bounding box center [229, 643] width 36 height 33
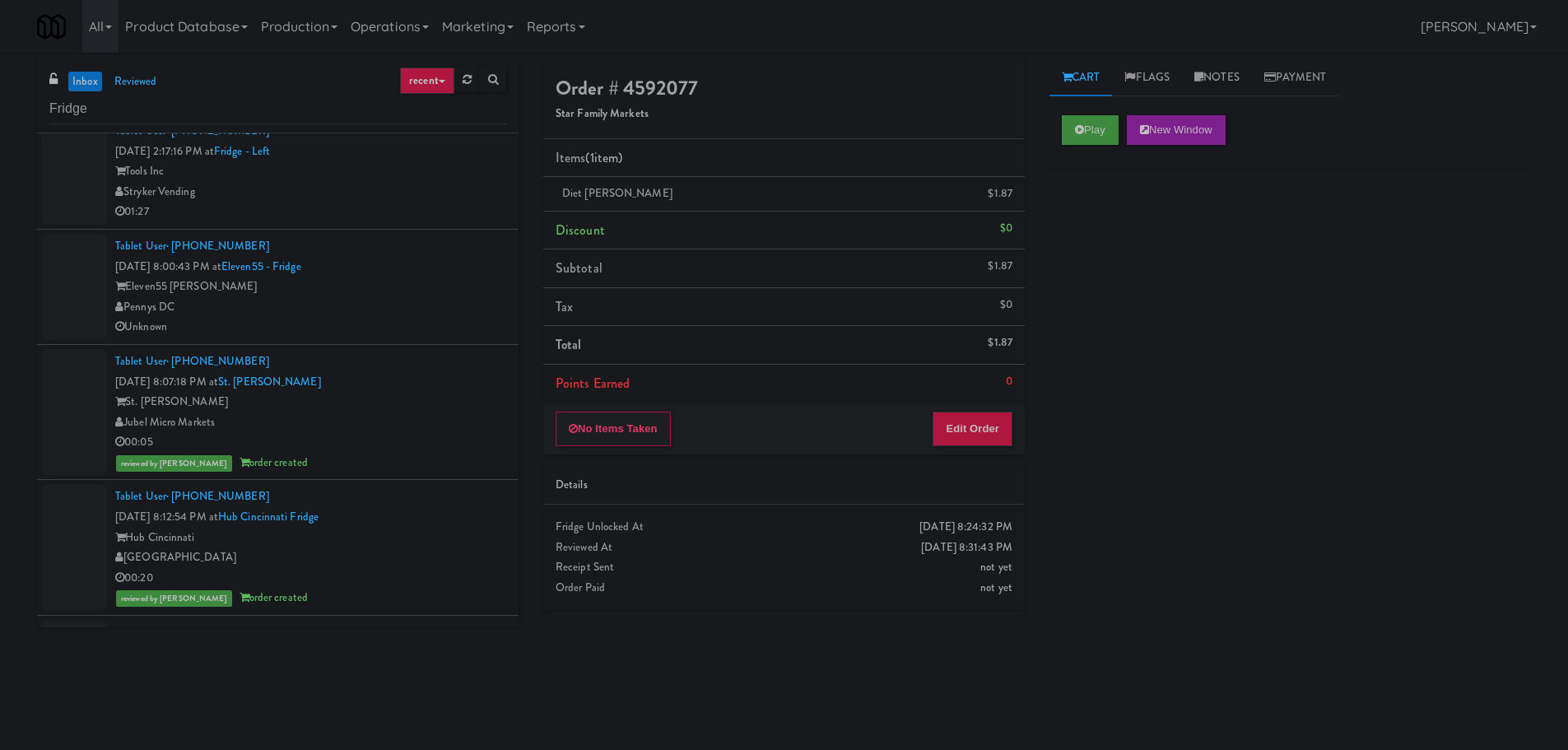
scroll to position [0, 0]
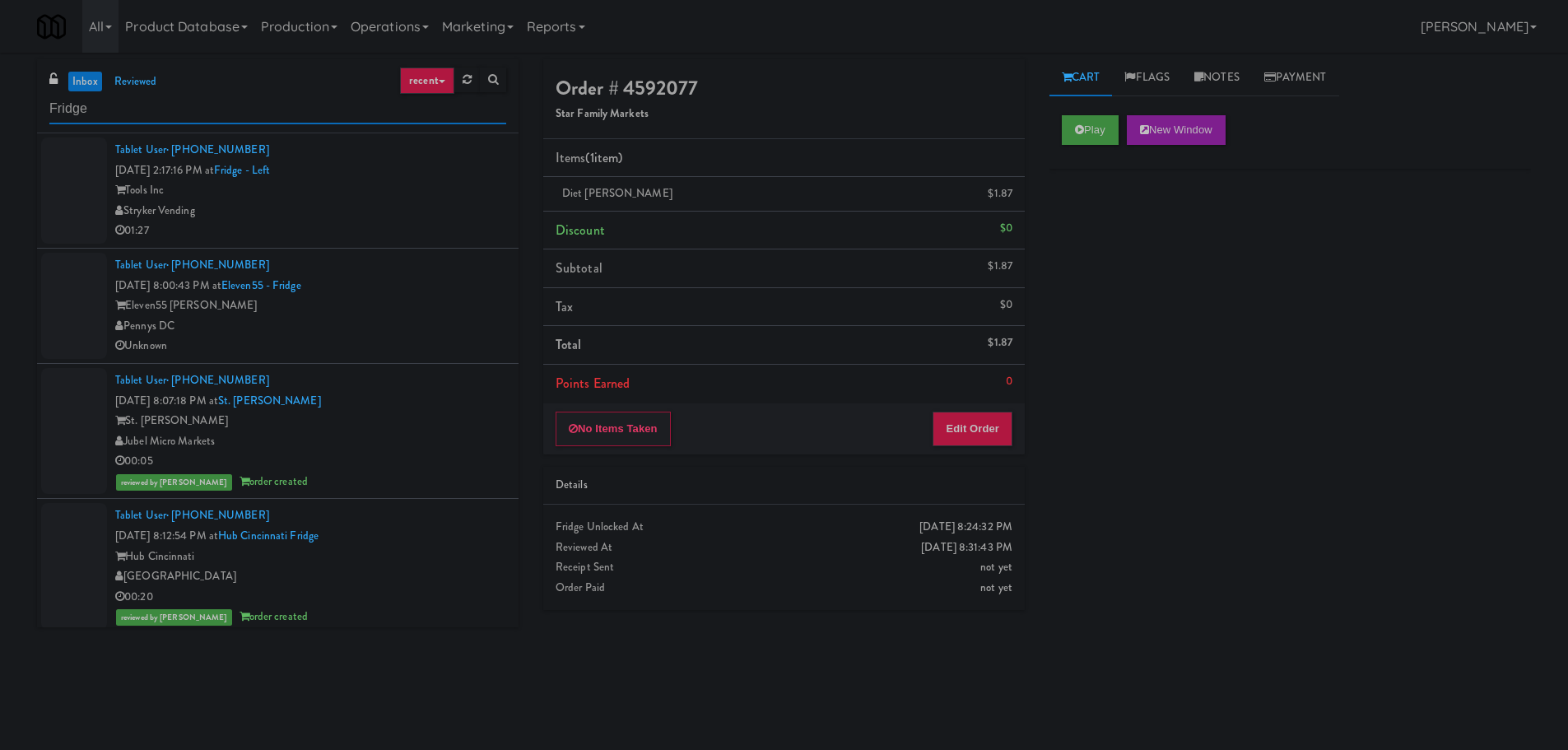
click at [238, 109] on input "Fridge" at bounding box center [278, 109] width 457 height 31
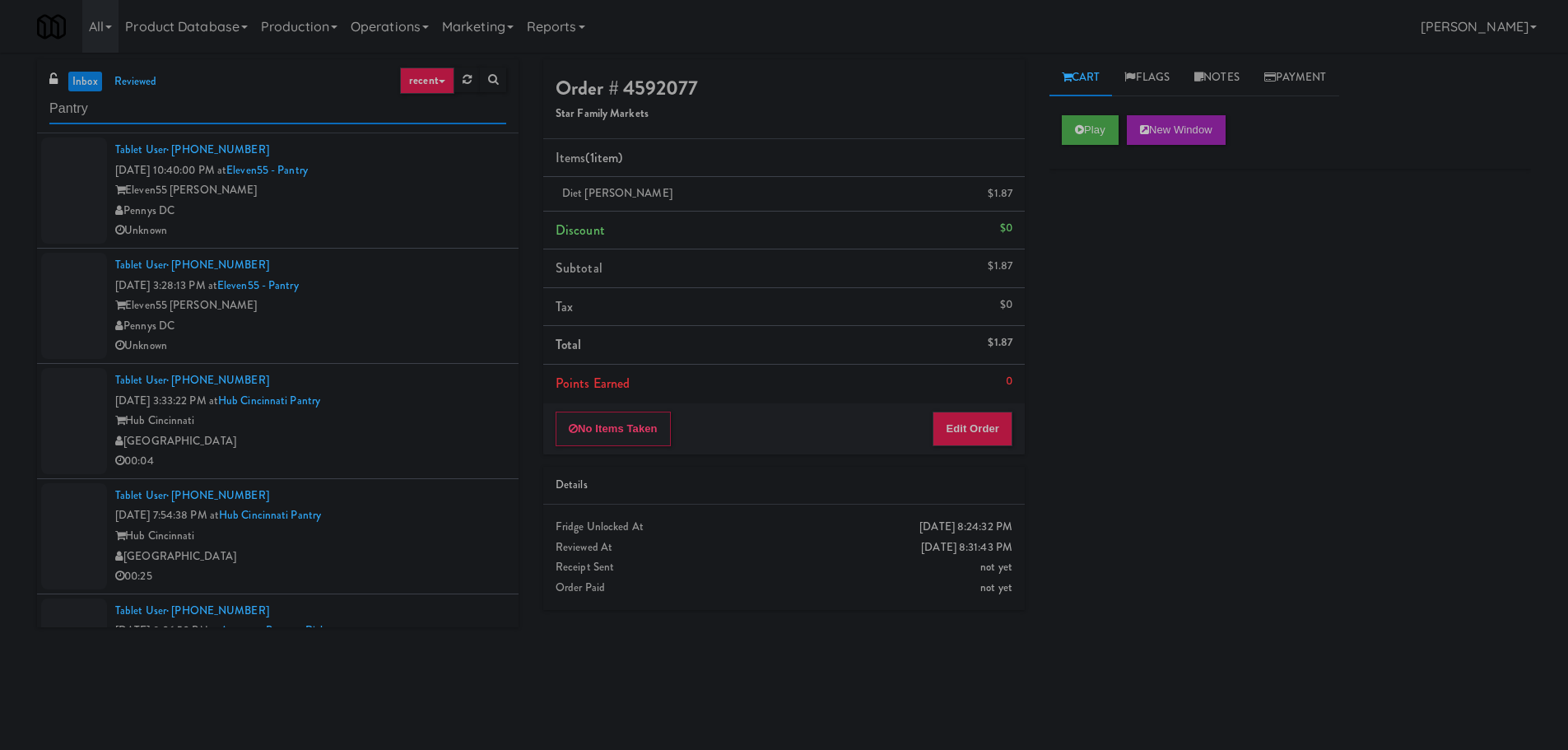
type input "Pantry"
click at [493, 194] on div "Eleven55 [PERSON_NAME]" at bounding box center [310, 190] width 391 height 21
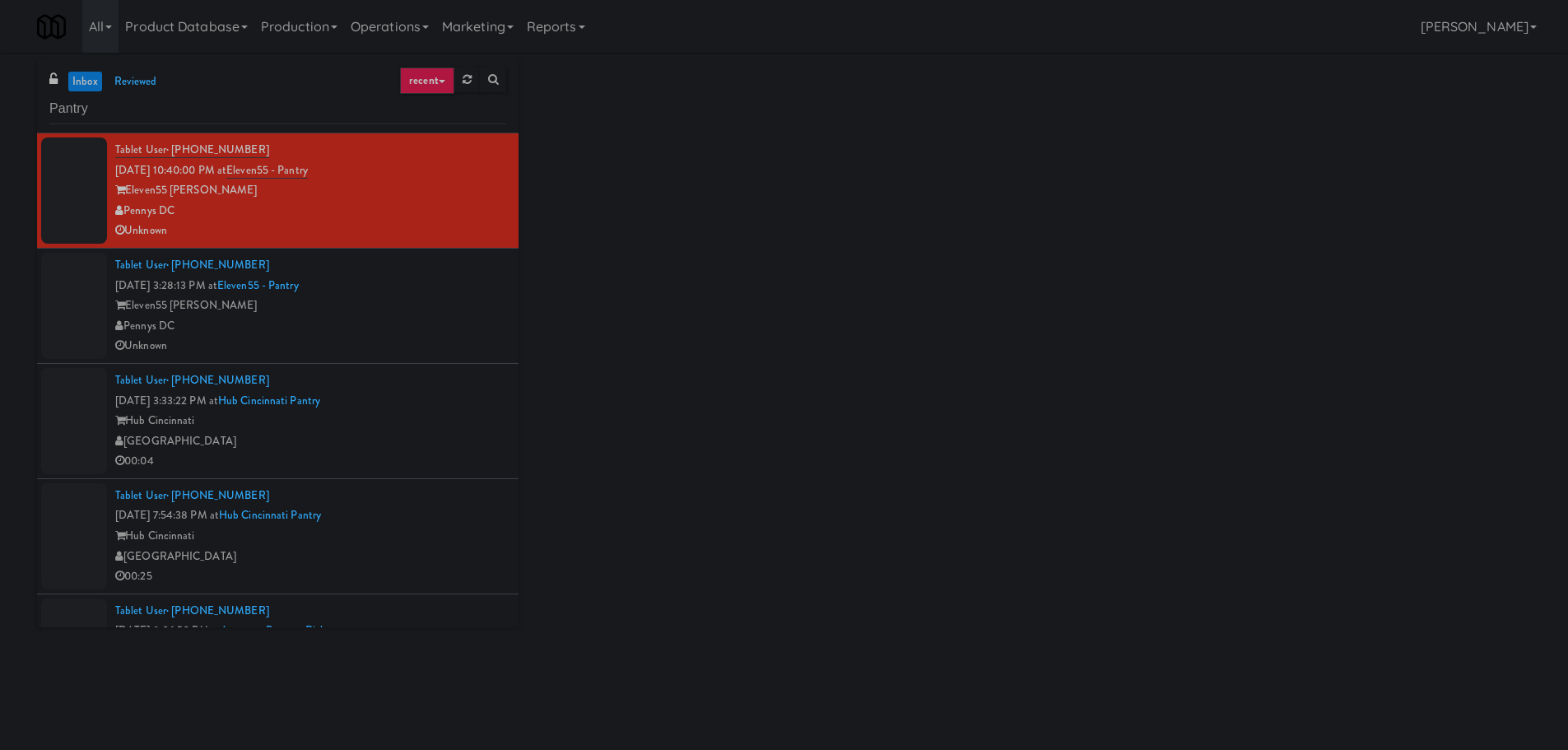
click at [465, 307] on div "Eleven55 [PERSON_NAME]" at bounding box center [310, 306] width 391 height 21
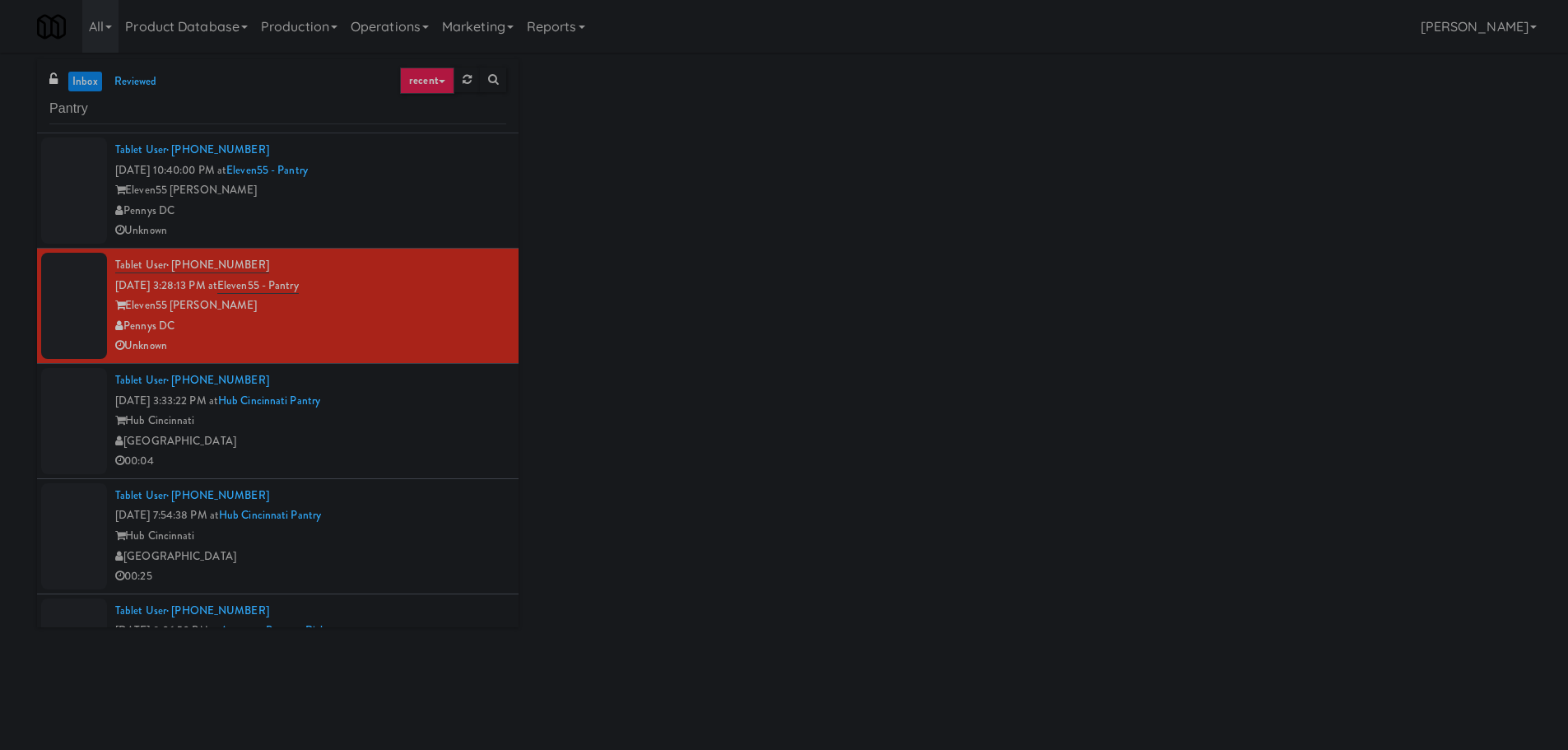
click at [456, 415] on div "Tablet User · (263) 222-2222 [DATE] 3:33:22 PM at Hub Cincinnati Pantry Hub [GE…" at bounding box center [310, 420] width 391 height 102
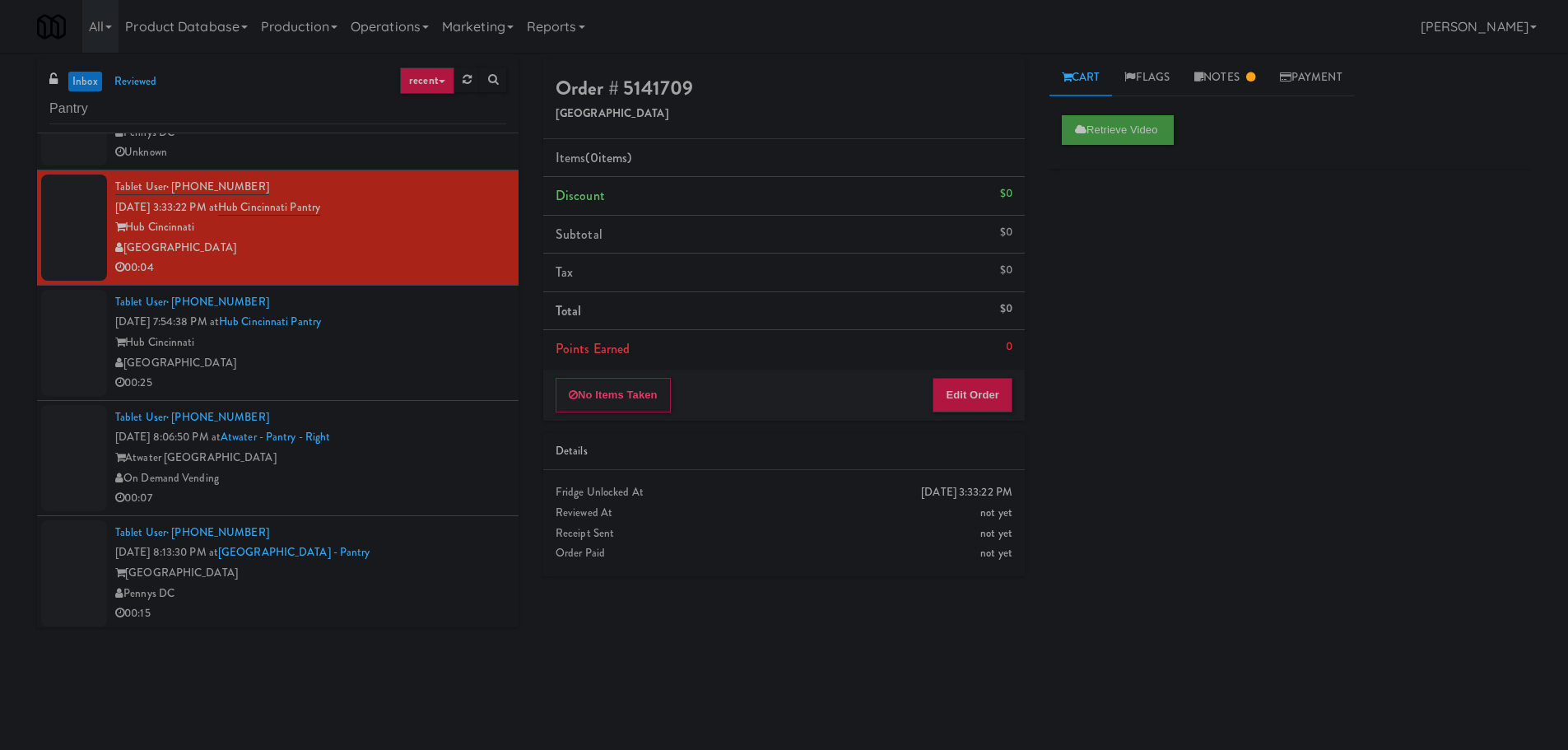
scroll to position [247, 0]
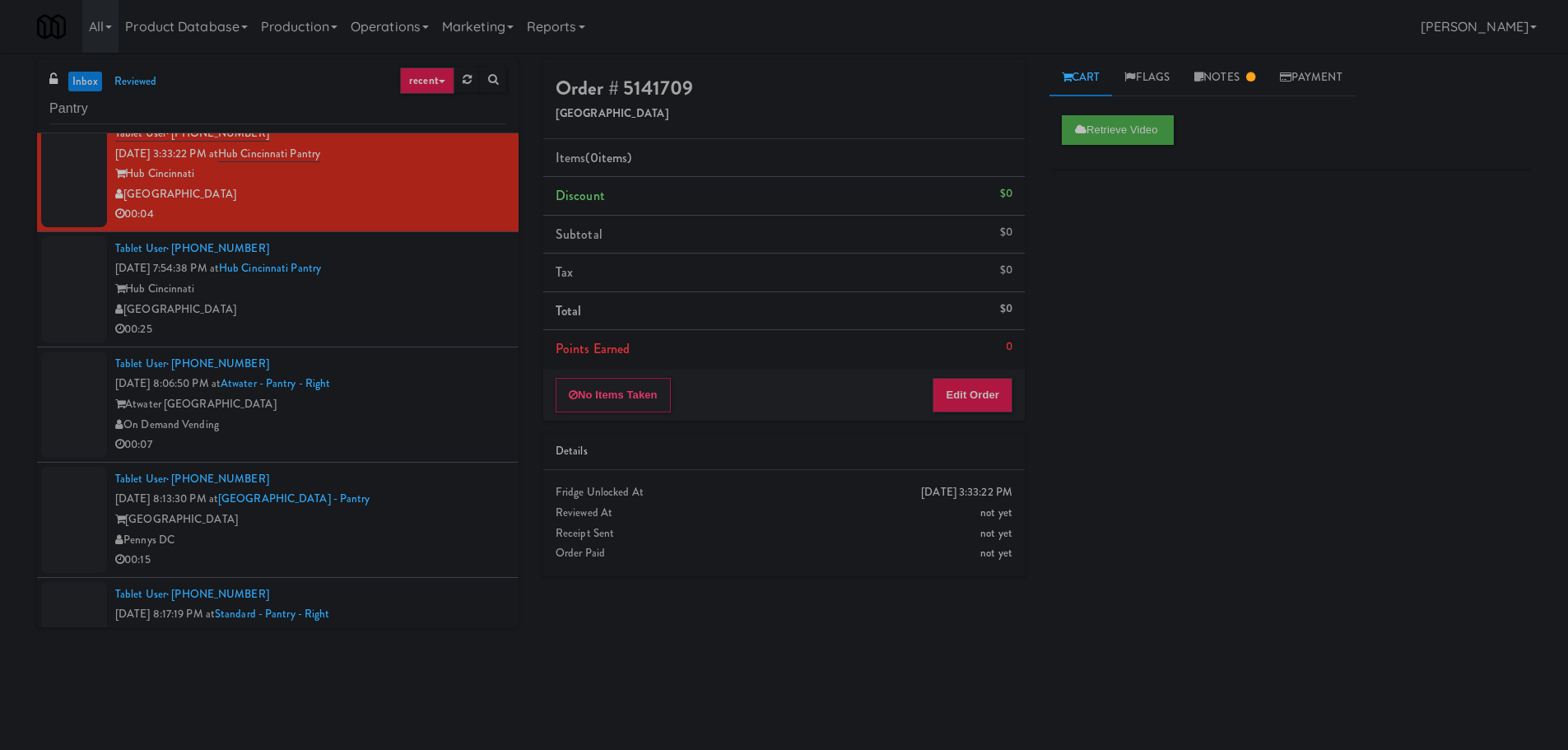
click at [449, 266] on div "Tablet User · (614) 586-5484 [DATE] 7:54:38 PM at Hub Cincinnati Pantry Hub [GE…" at bounding box center [310, 289] width 391 height 102
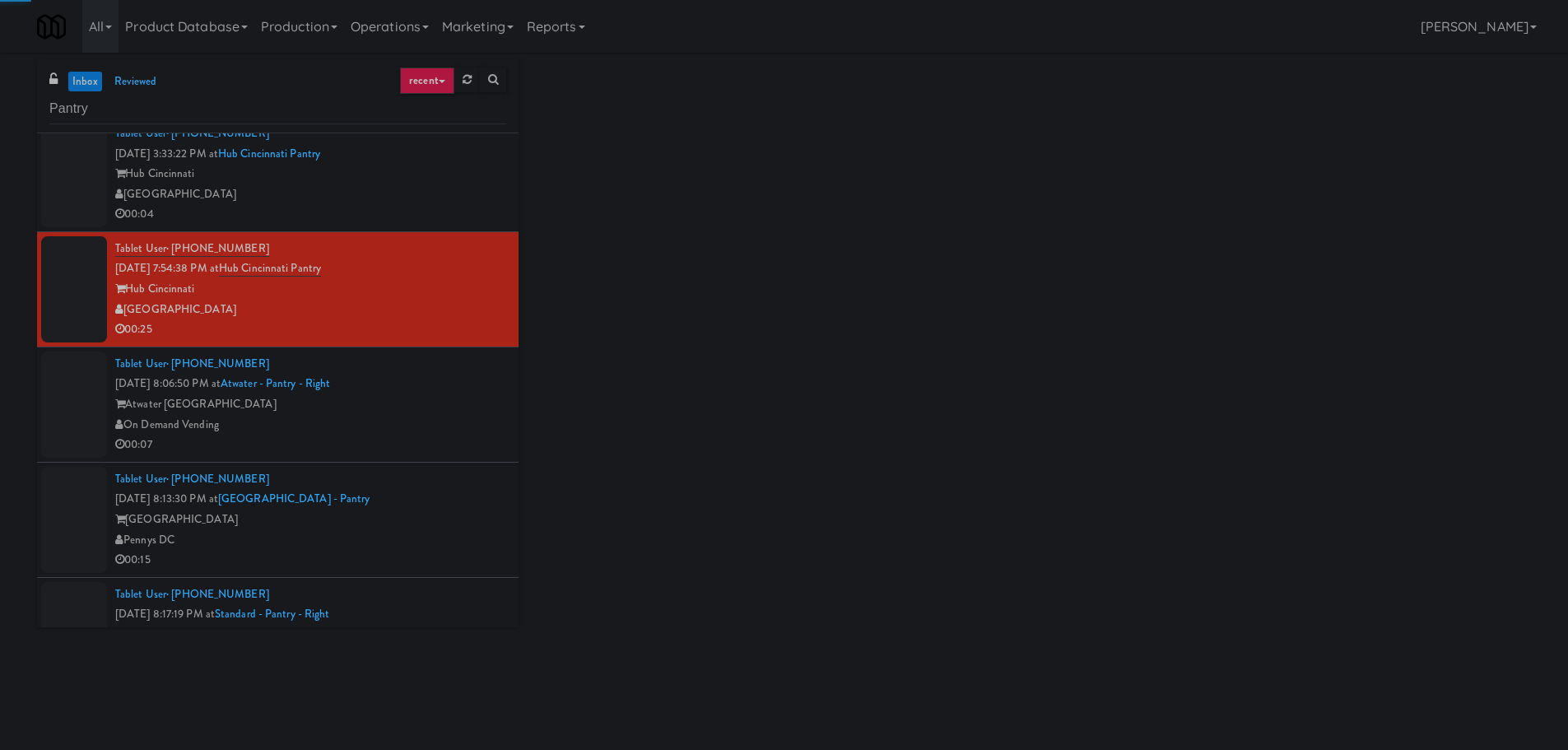
click at [450, 207] on div "00:04" at bounding box center [310, 214] width 391 height 21
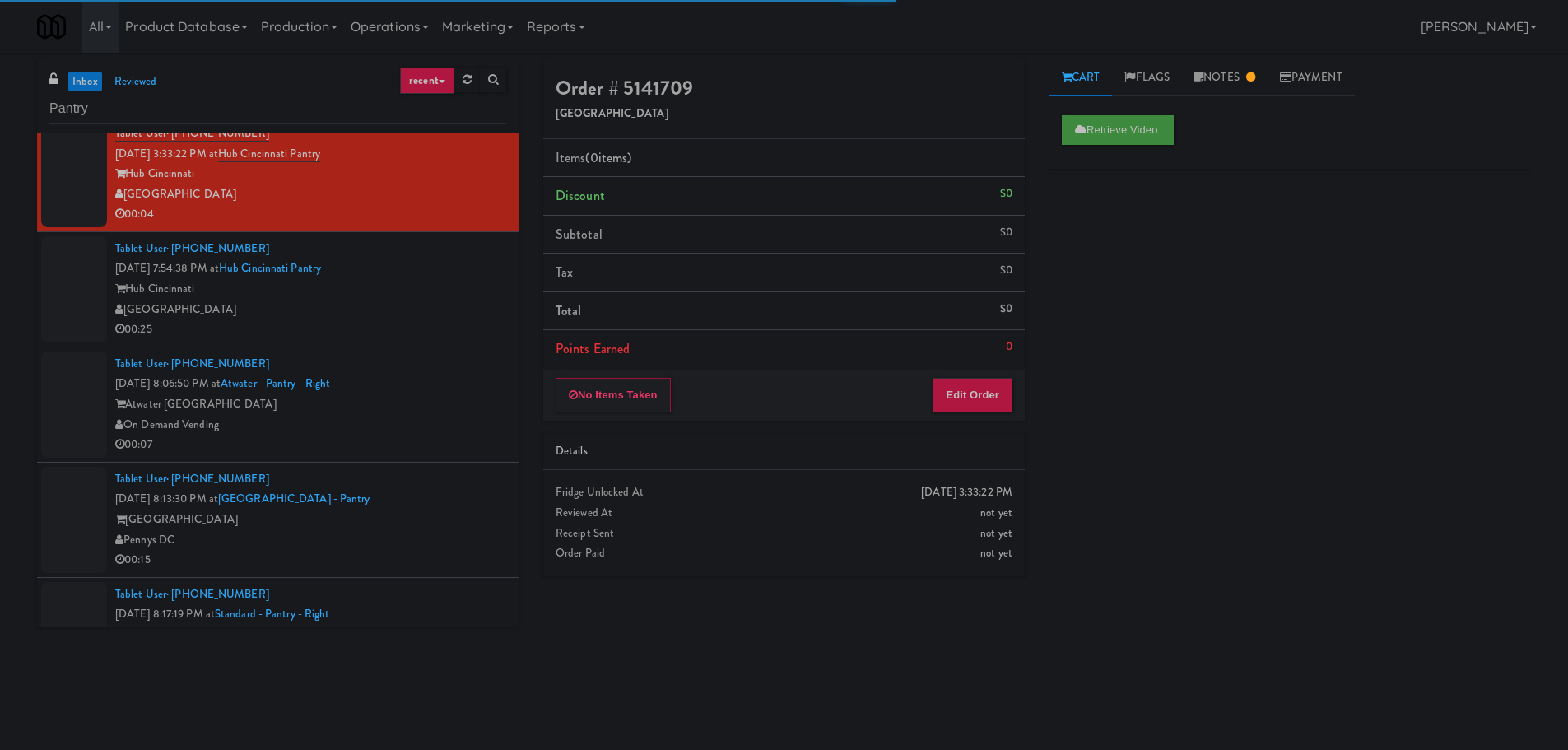
click at [452, 274] on div "Tablet User · (614) 586-5484 [DATE] 7:54:38 PM at Hub Cincinnati Pantry Hub [GE…" at bounding box center [310, 289] width 391 height 102
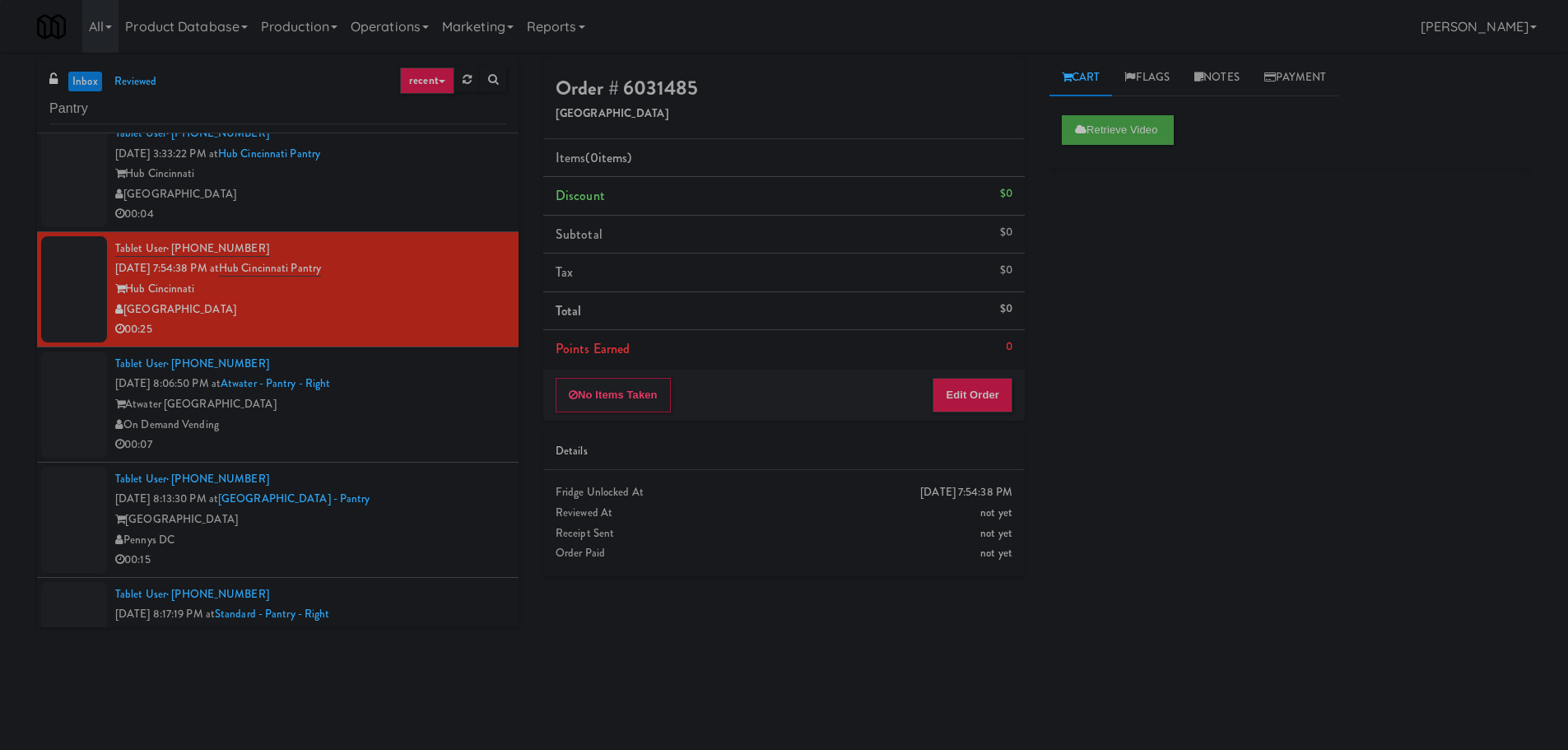
click at [441, 383] on div "Tablet User · (319) 331-4597 [DATE] 8:06:50 PM at [GEOGRAPHIC_DATA] - Right Atw…" at bounding box center [310, 404] width 391 height 102
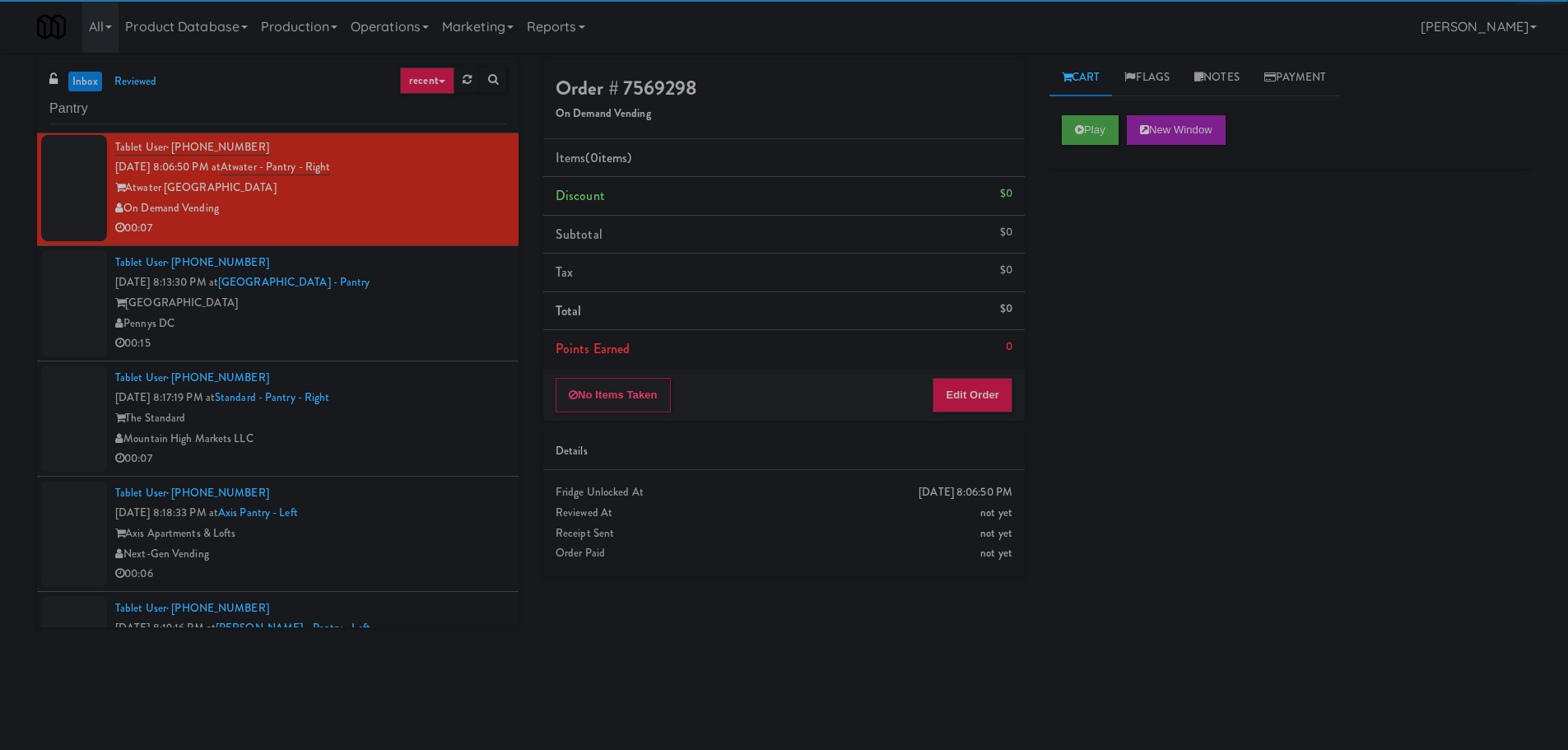
scroll to position [411, 0]
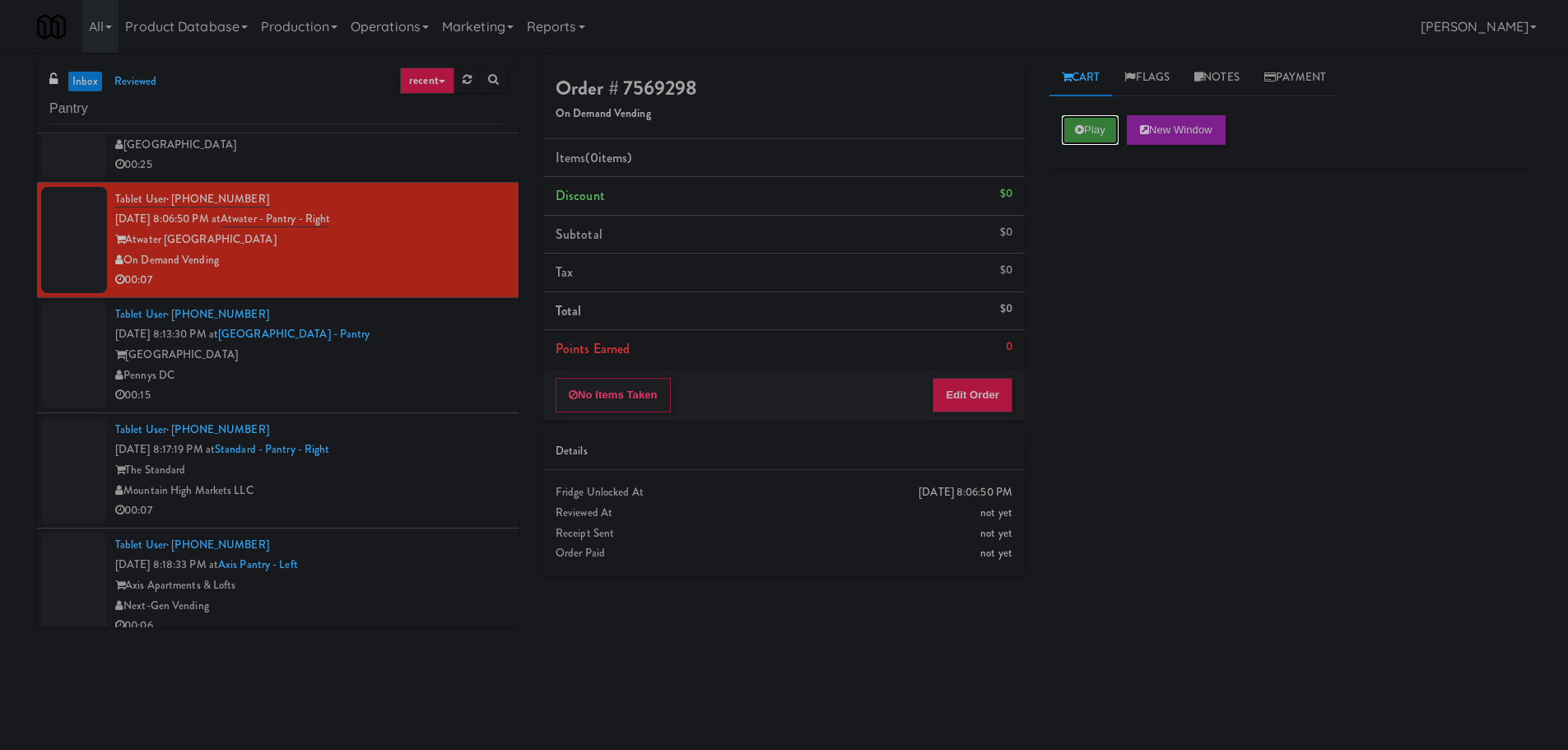
click at [1104, 117] on button "Play" at bounding box center [1090, 130] width 57 height 30
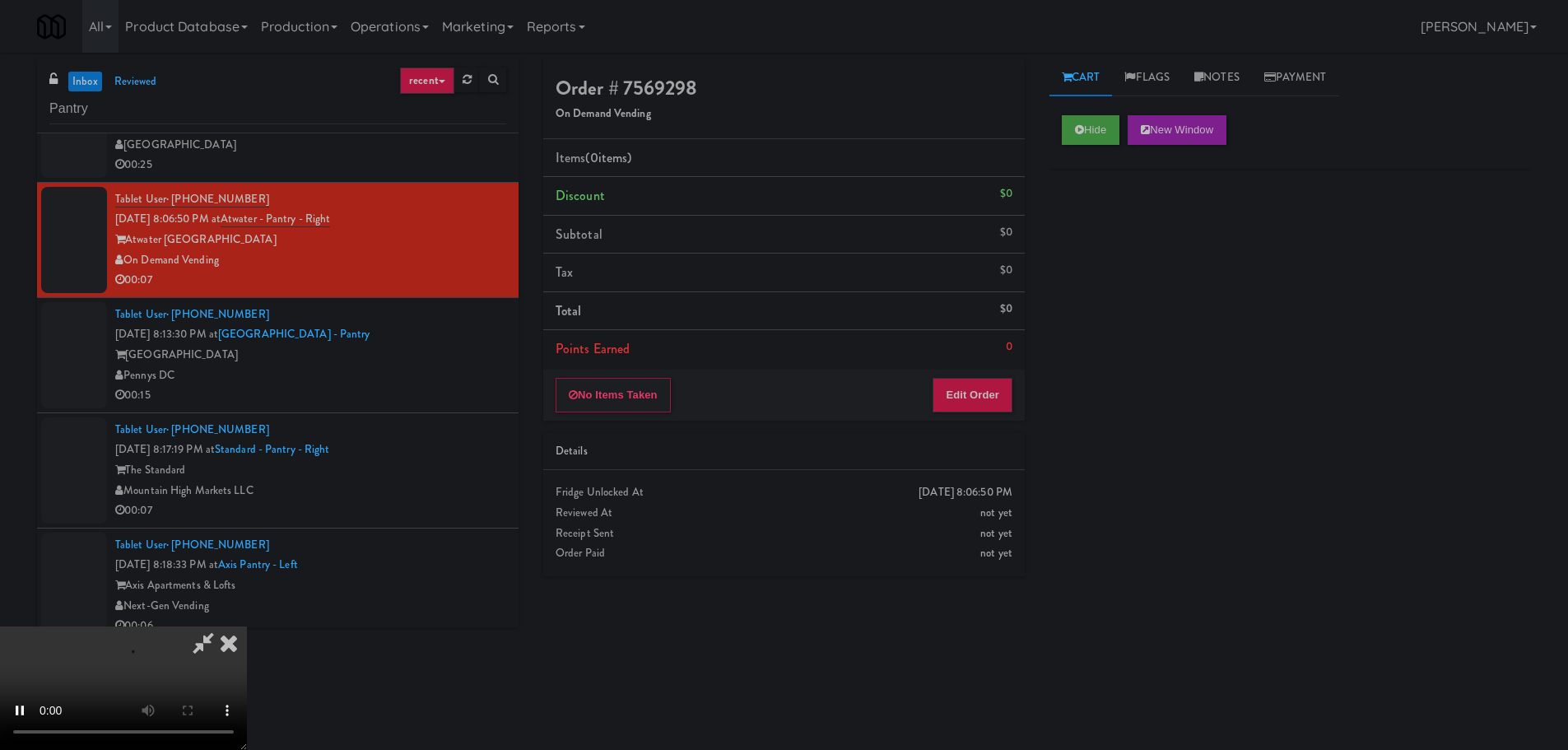
click at [962, 412] on div "No Items Taken Edit Order" at bounding box center [784, 395] width 482 height 51
click at [962, 397] on button "Edit Order" at bounding box center [972, 395] width 80 height 35
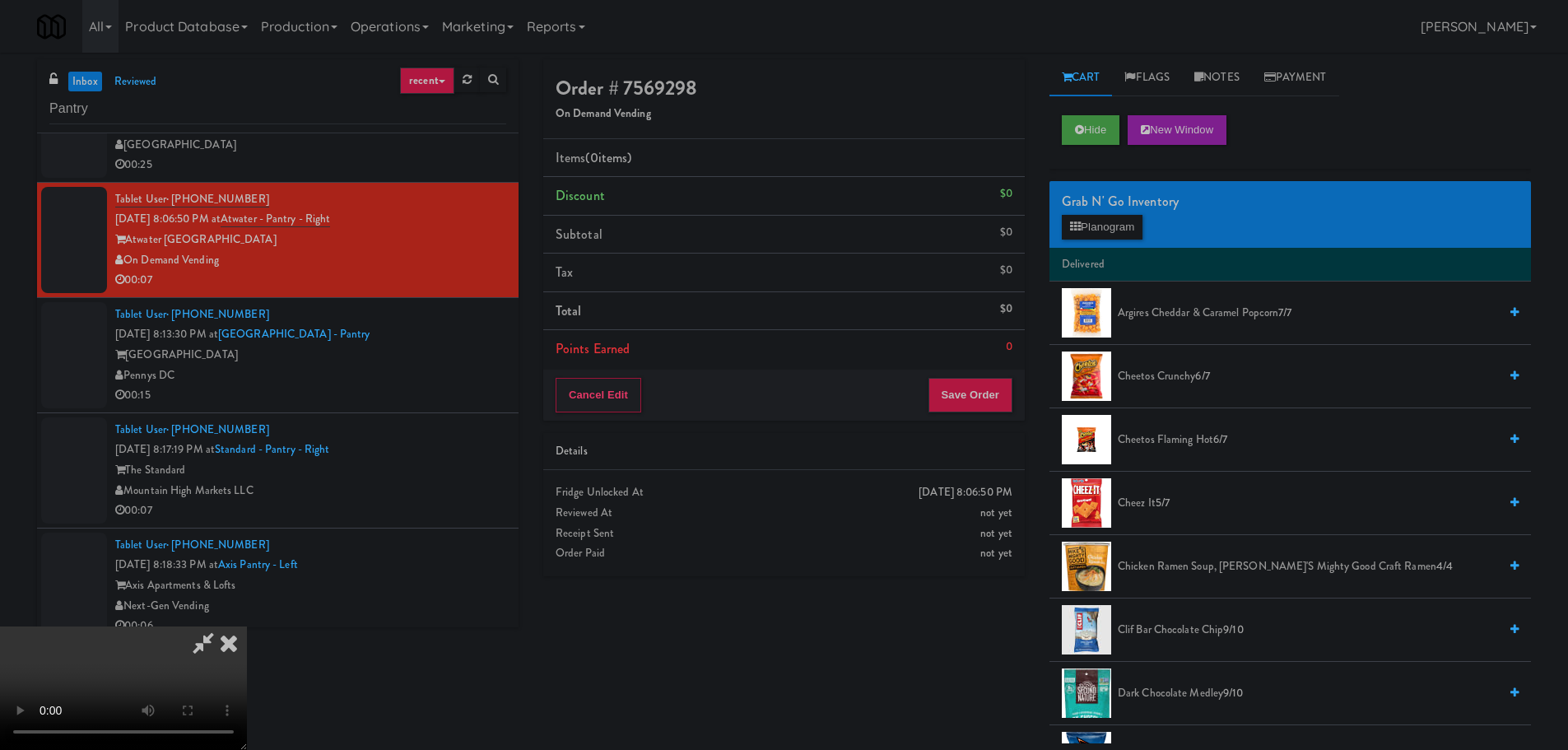
click at [247, 626] on video at bounding box center [123, 687] width 247 height 123
drag, startPoint x: 653, startPoint y: 424, endPoint x: 751, endPoint y: 401, distance: 100.7
click at [247, 626] on video at bounding box center [123, 687] width 247 height 123
click at [1101, 213] on div "Grab N' Go Inventory Planogram" at bounding box center [1290, 214] width 482 height 67
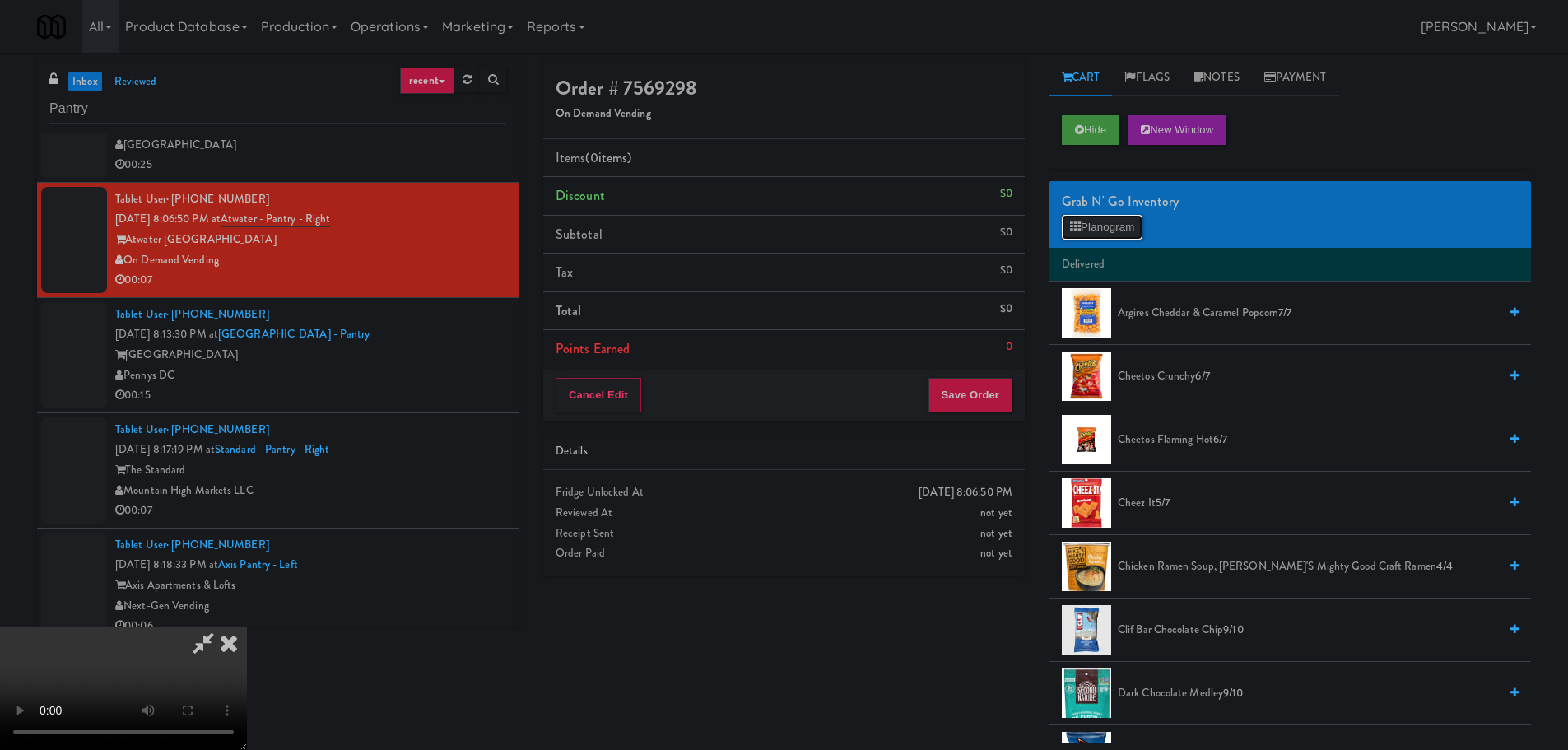
click at [1104, 217] on button "Planogram" at bounding box center [1102, 227] width 81 height 25
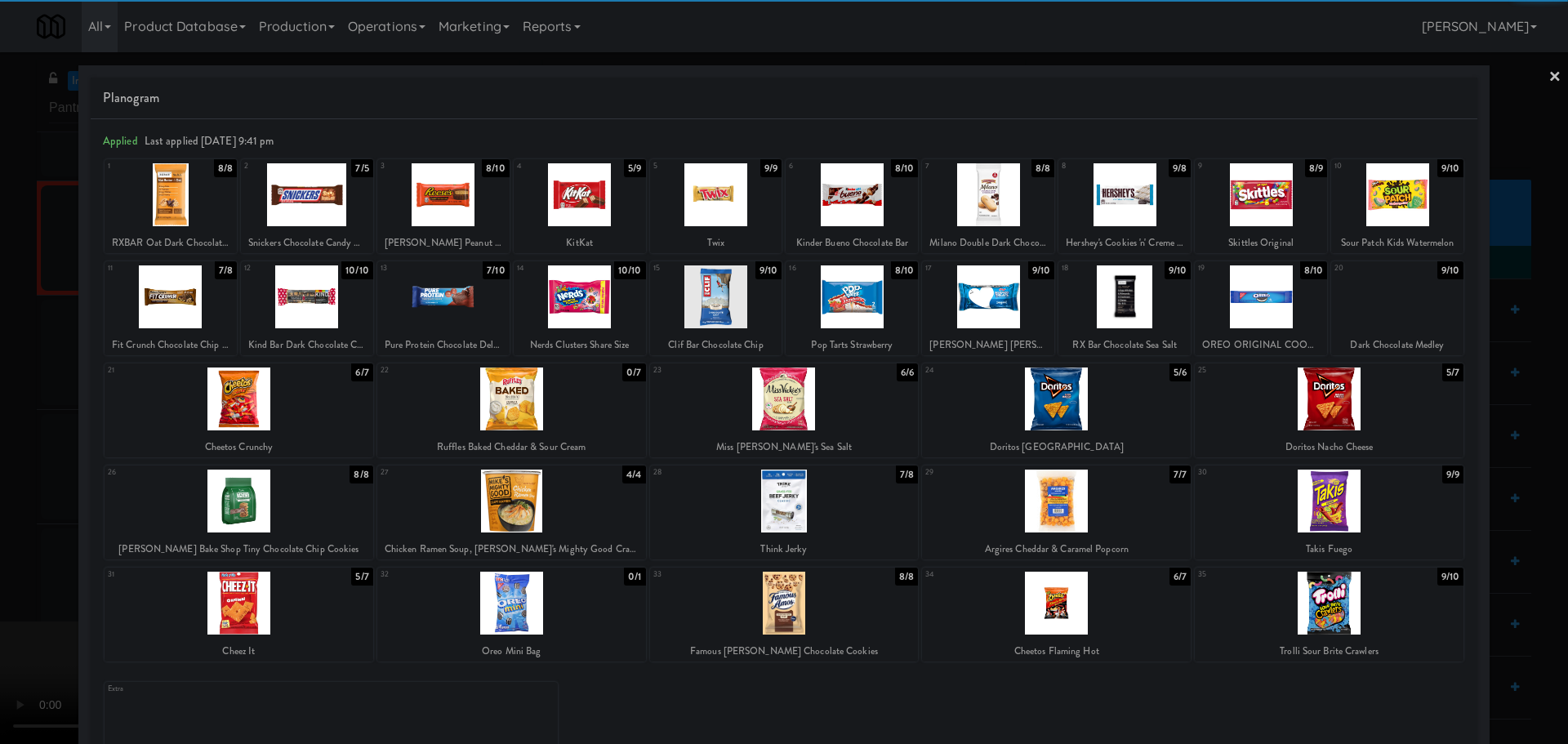
click at [609, 206] on div at bounding box center [579, 194] width 132 height 63
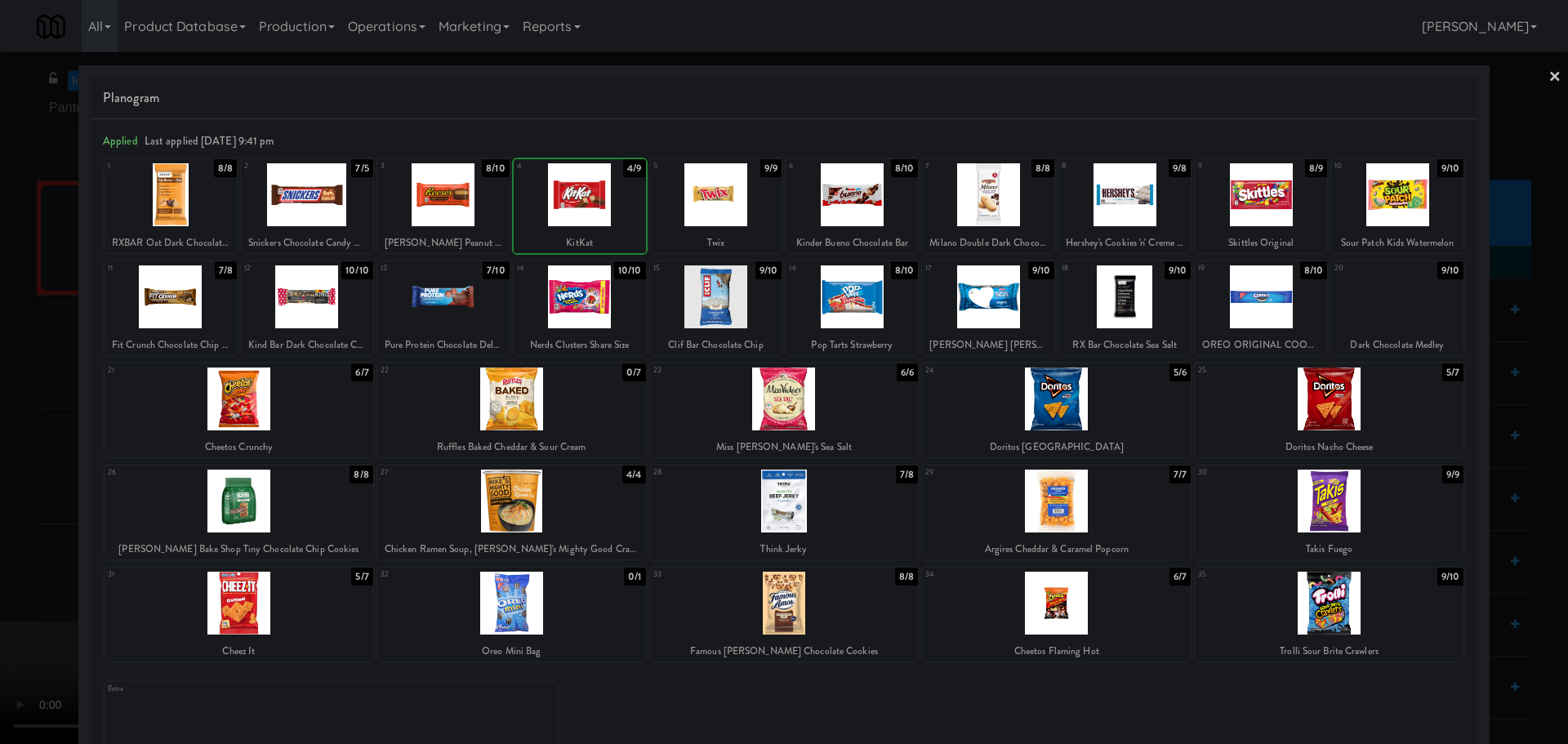
click at [6, 470] on div at bounding box center [784, 372] width 1568 height 744
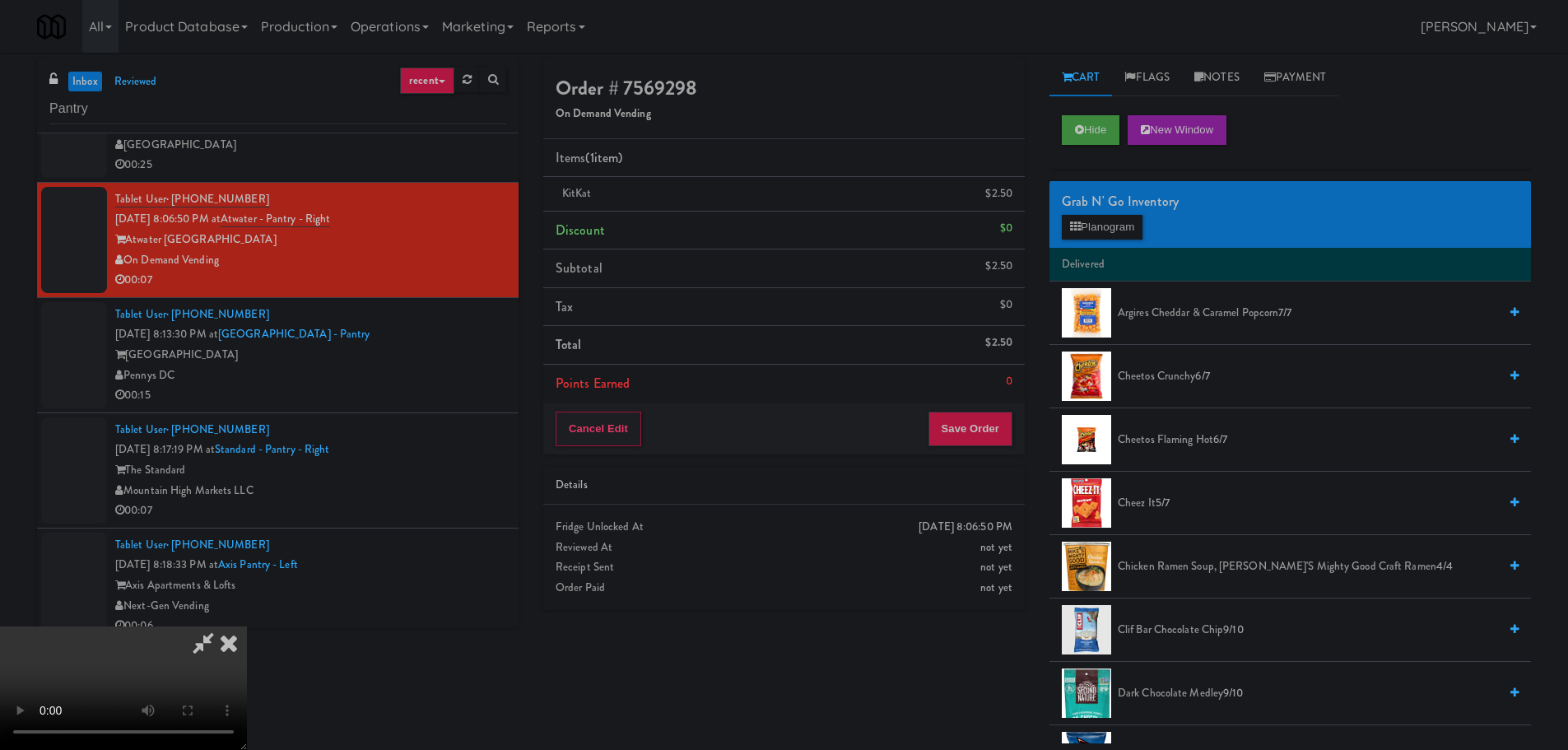
drag, startPoint x: 435, startPoint y: 544, endPoint x: 446, endPoint y: 534, distance: 14.9
click at [247, 626] on video at bounding box center [123, 687] width 247 height 123
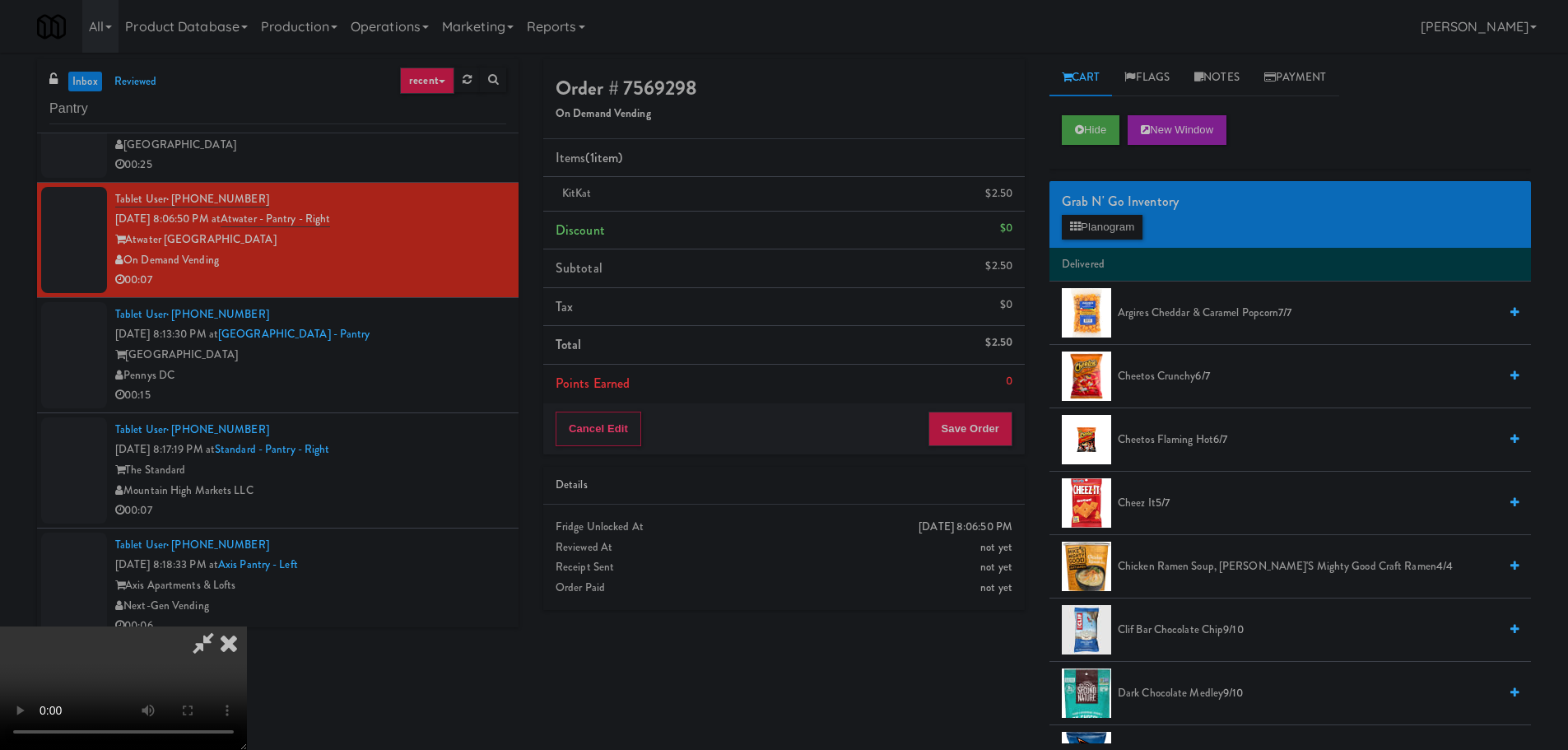
click at [247, 626] on video at bounding box center [123, 687] width 247 height 123
drag, startPoint x: 664, startPoint y: 435, endPoint x: 699, endPoint y: 424, distance: 36.7
click at [247, 626] on video at bounding box center [123, 687] width 247 height 123
click at [1105, 211] on div "Grab N' Go Inventory" at bounding box center [1290, 202] width 457 height 25
click at [1106, 221] on button "Planogram" at bounding box center [1102, 227] width 81 height 25
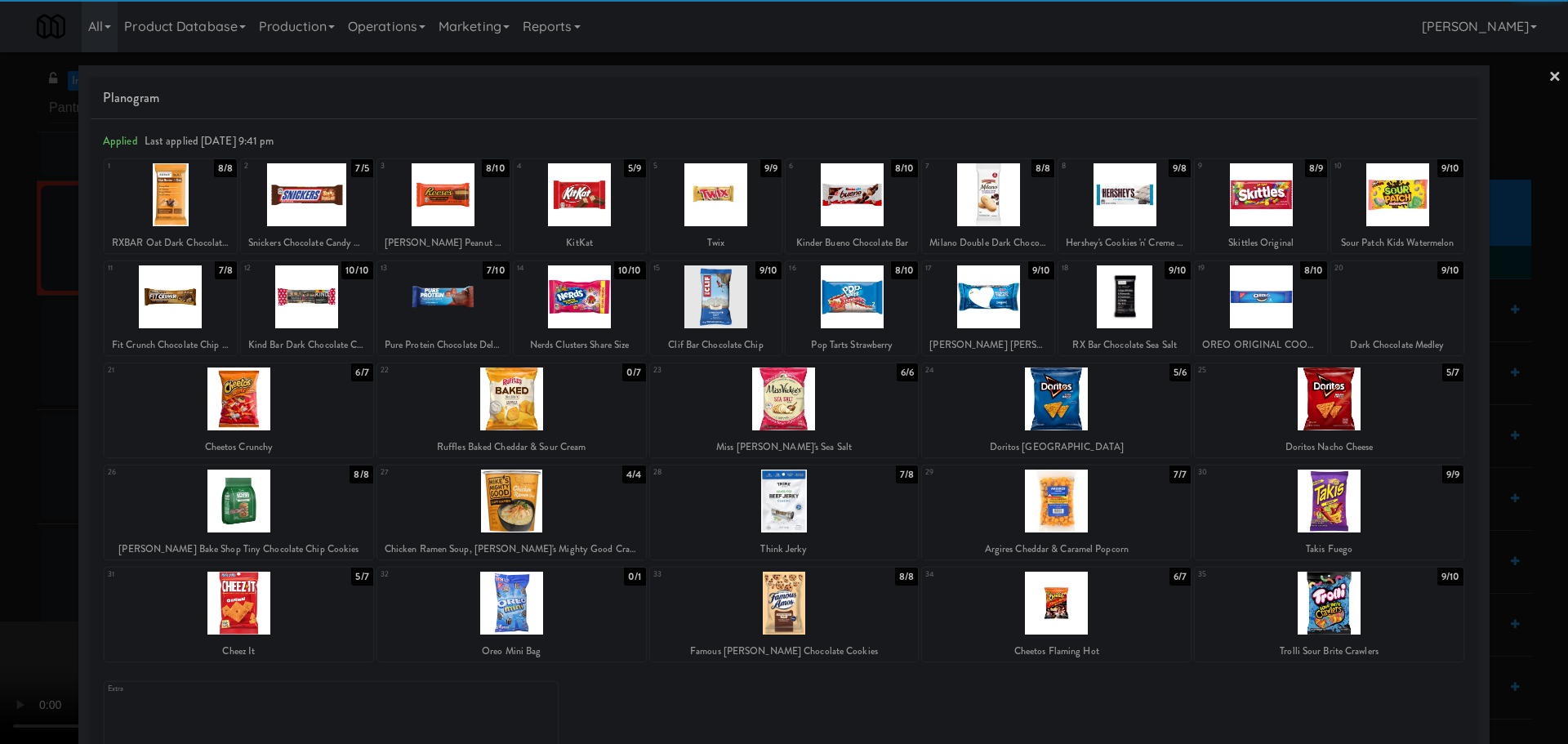
click at [1257, 207] on div at bounding box center [1261, 194] width 132 height 63
click at [0, 497] on div at bounding box center [784, 372] width 1568 height 744
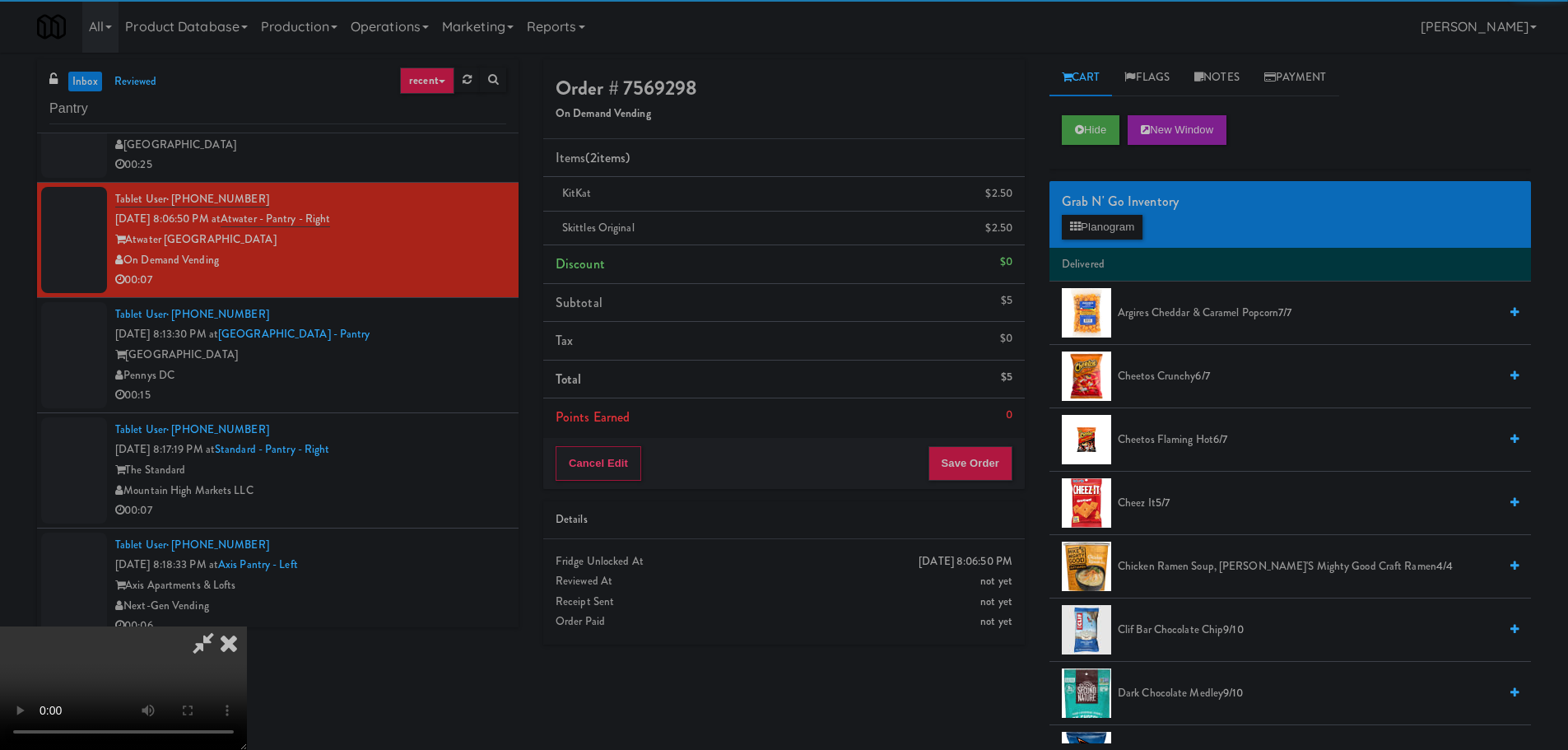
drag, startPoint x: 430, startPoint y: 420, endPoint x: 534, endPoint y: 406, distance: 104.9
click at [247, 626] on video at bounding box center [123, 687] width 247 height 123
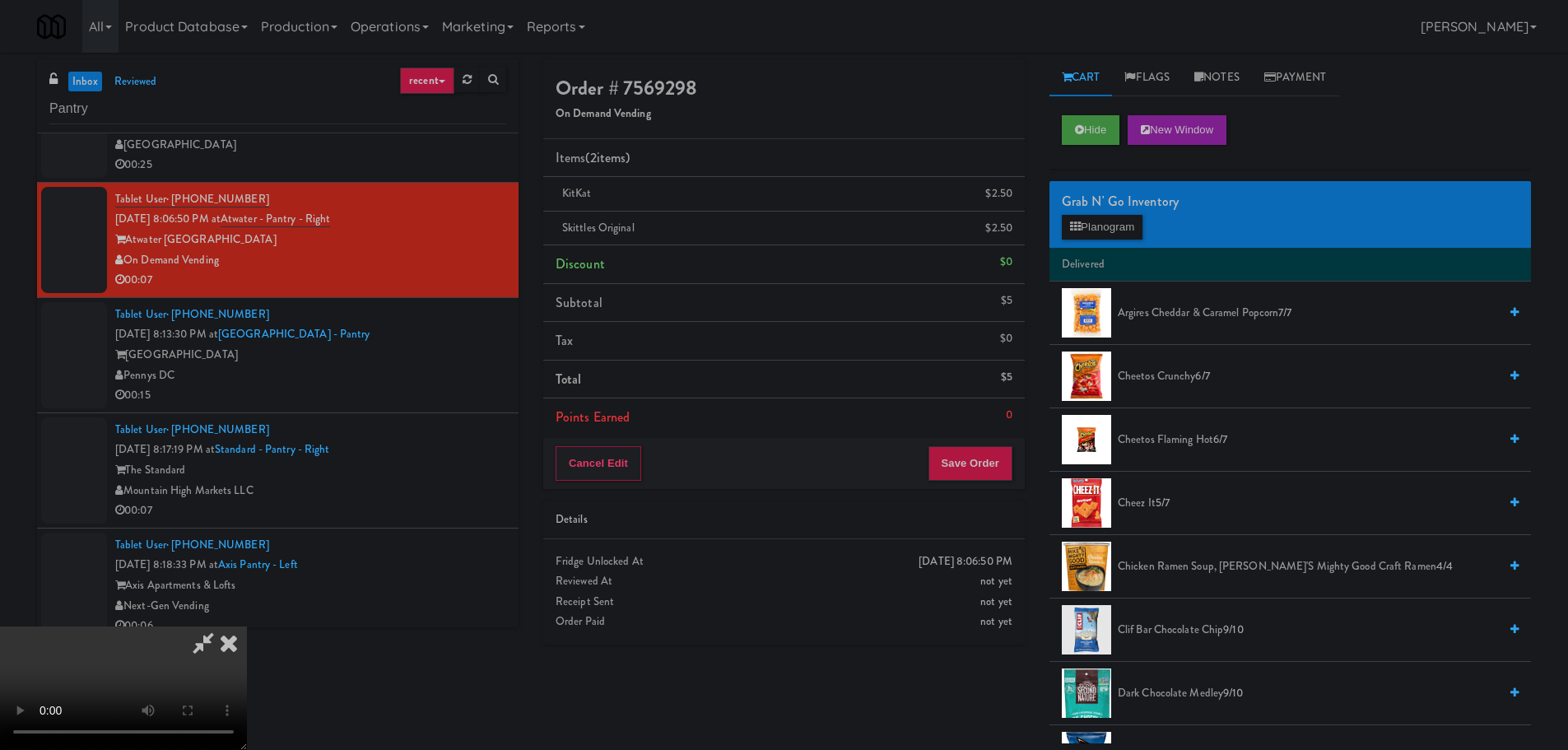
click at [977, 444] on div "Cancel Edit Save Order" at bounding box center [784, 463] width 482 height 51
click at [982, 460] on button "Save Order" at bounding box center [971, 463] width 84 height 35
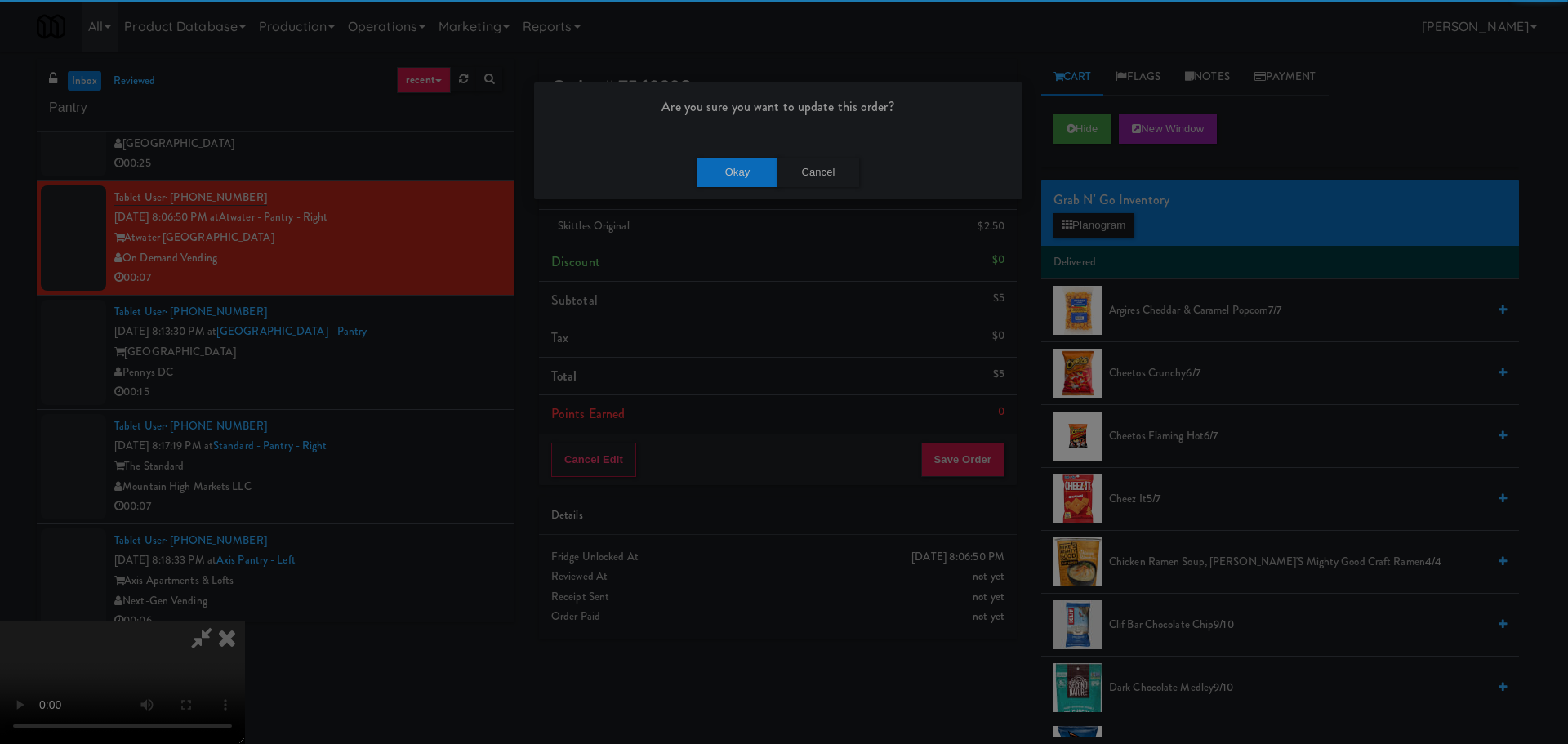
click at [737, 188] on div "Okay Cancel" at bounding box center [779, 171] width 489 height 55
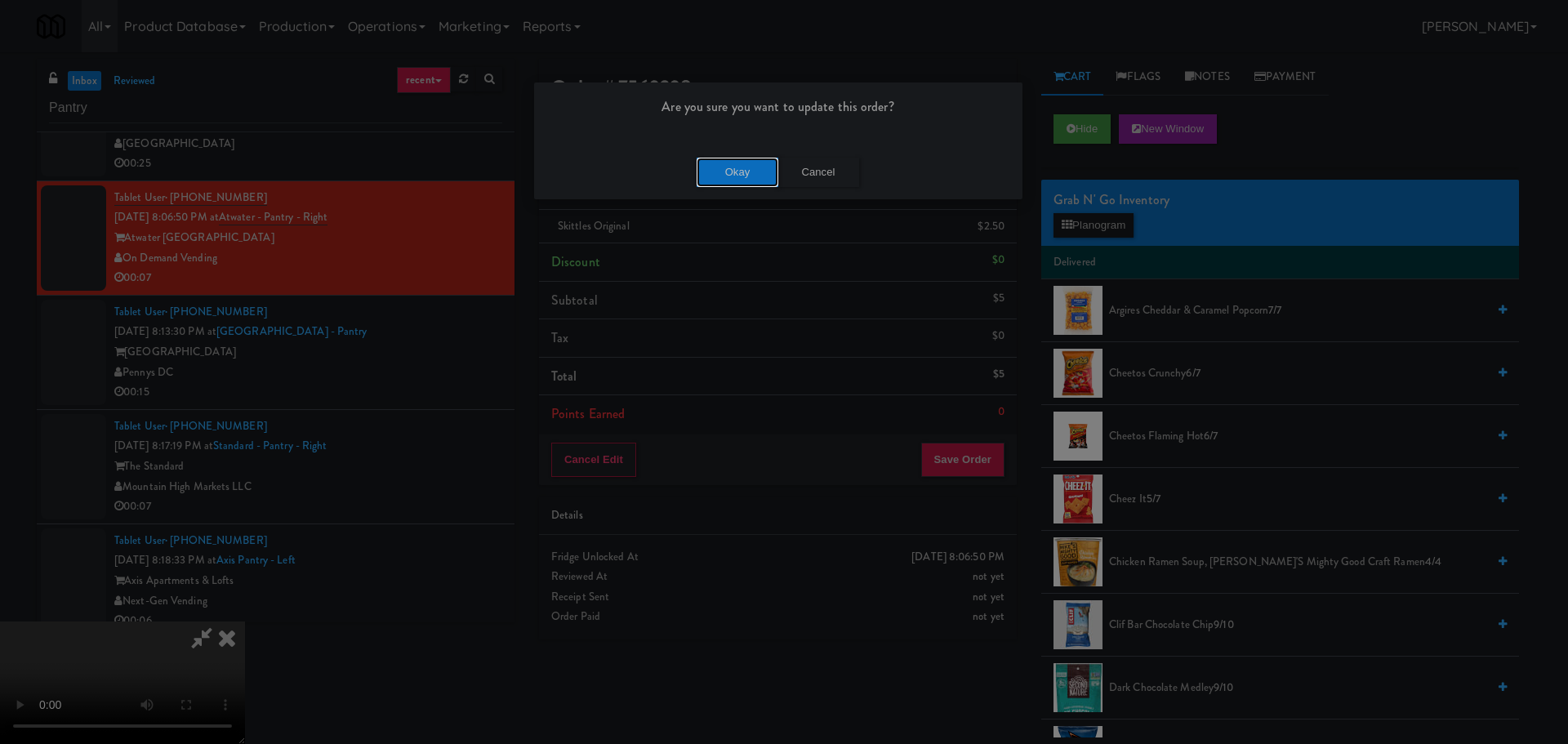
click at [740, 179] on button "Okay" at bounding box center [738, 172] width 82 height 29
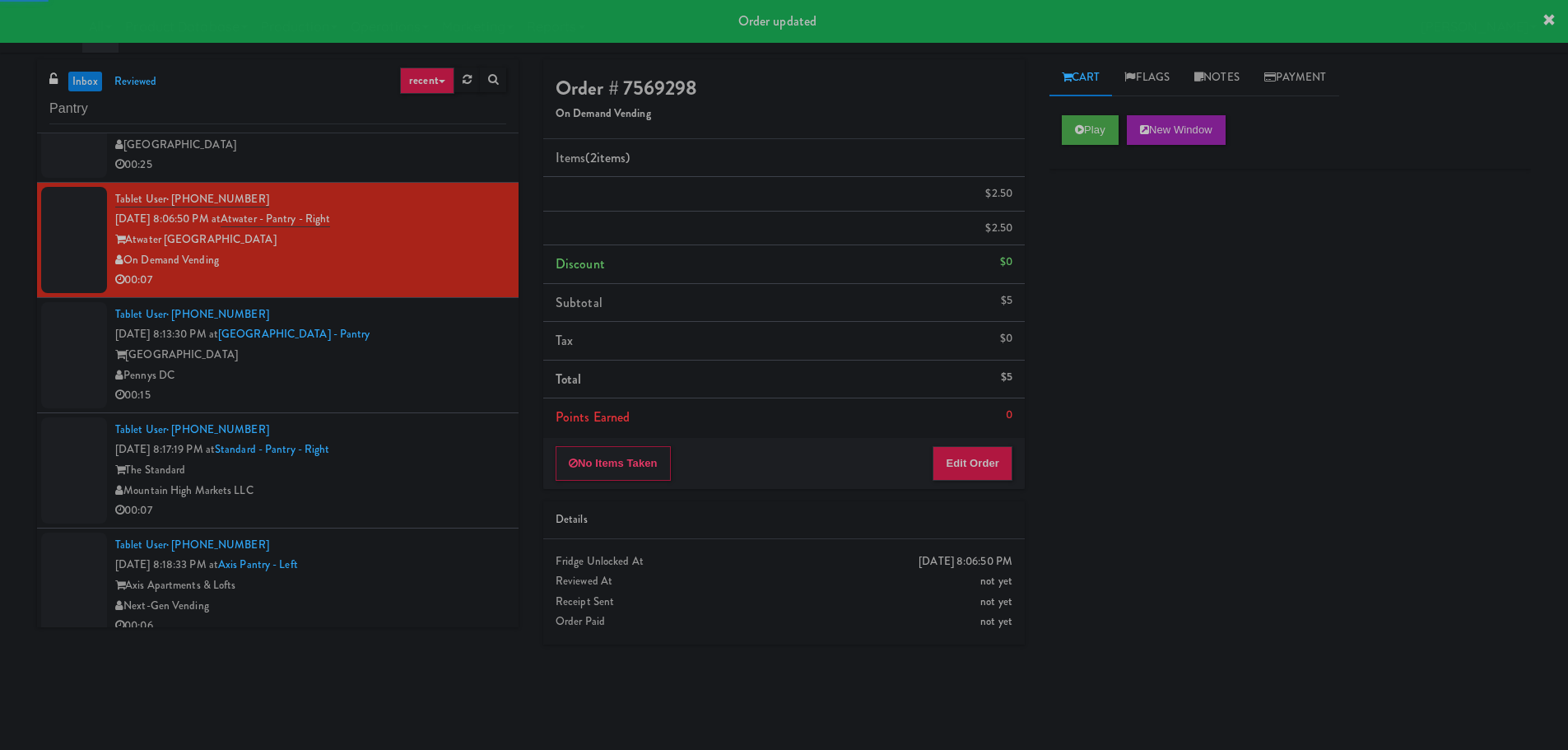
click at [446, 369] on div "Pennys DC" at bounding box center [310, 375] width 391 height 21
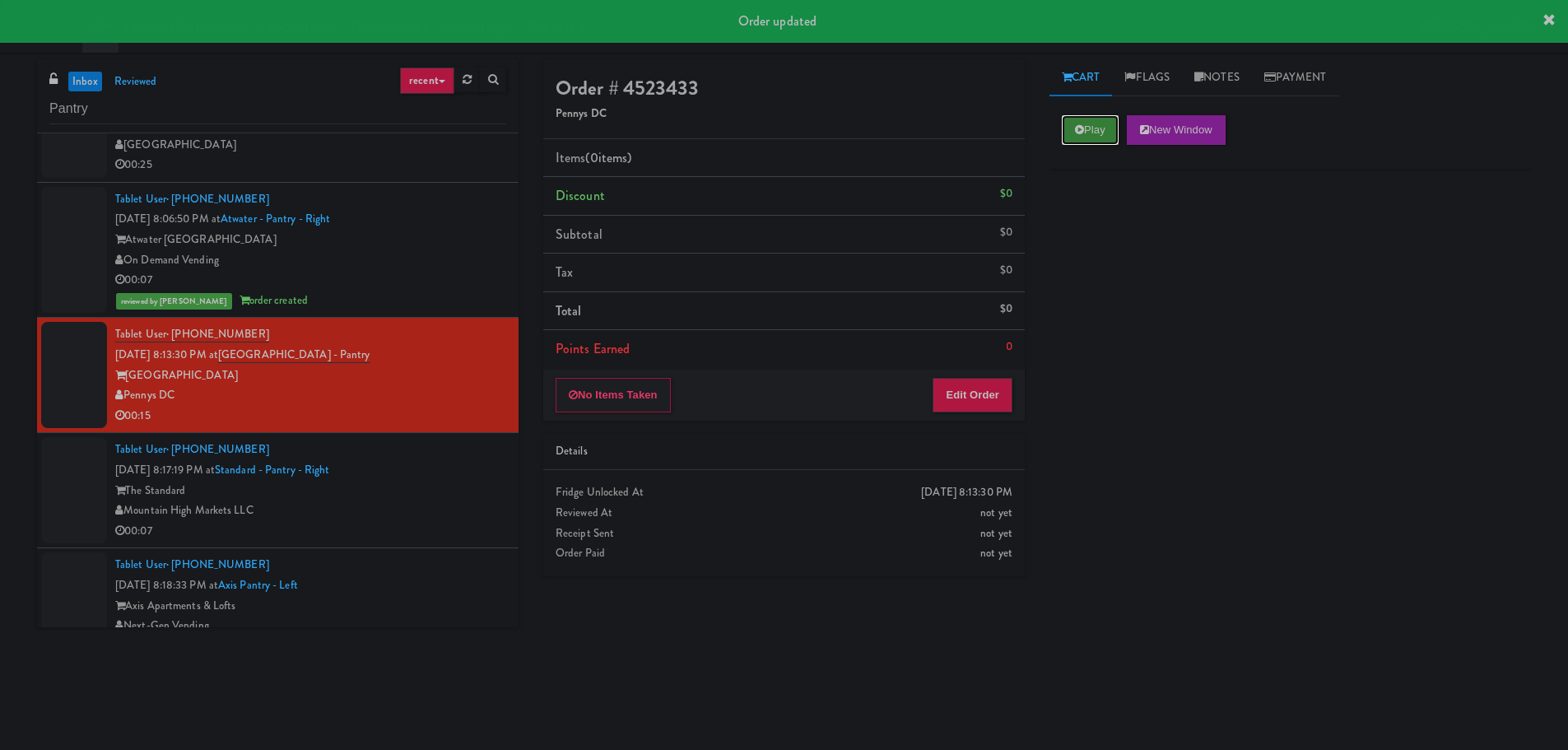
click at [1087, 126] on button "Play" at bounding box center [1090, 130] width 57 height 30
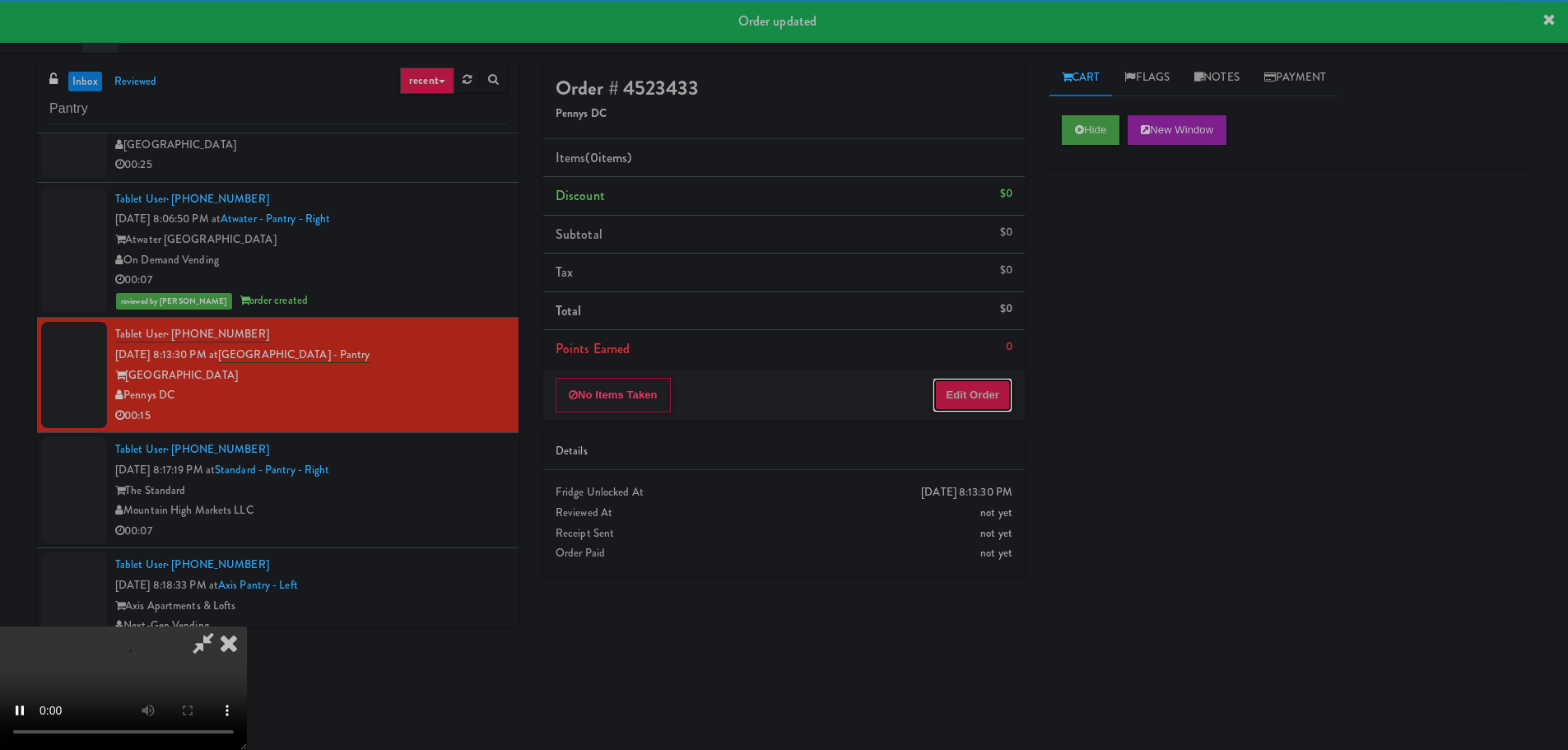
click at [953, 387] on button "Edit Order" at bounding box center [972, 395] width 80 height 35
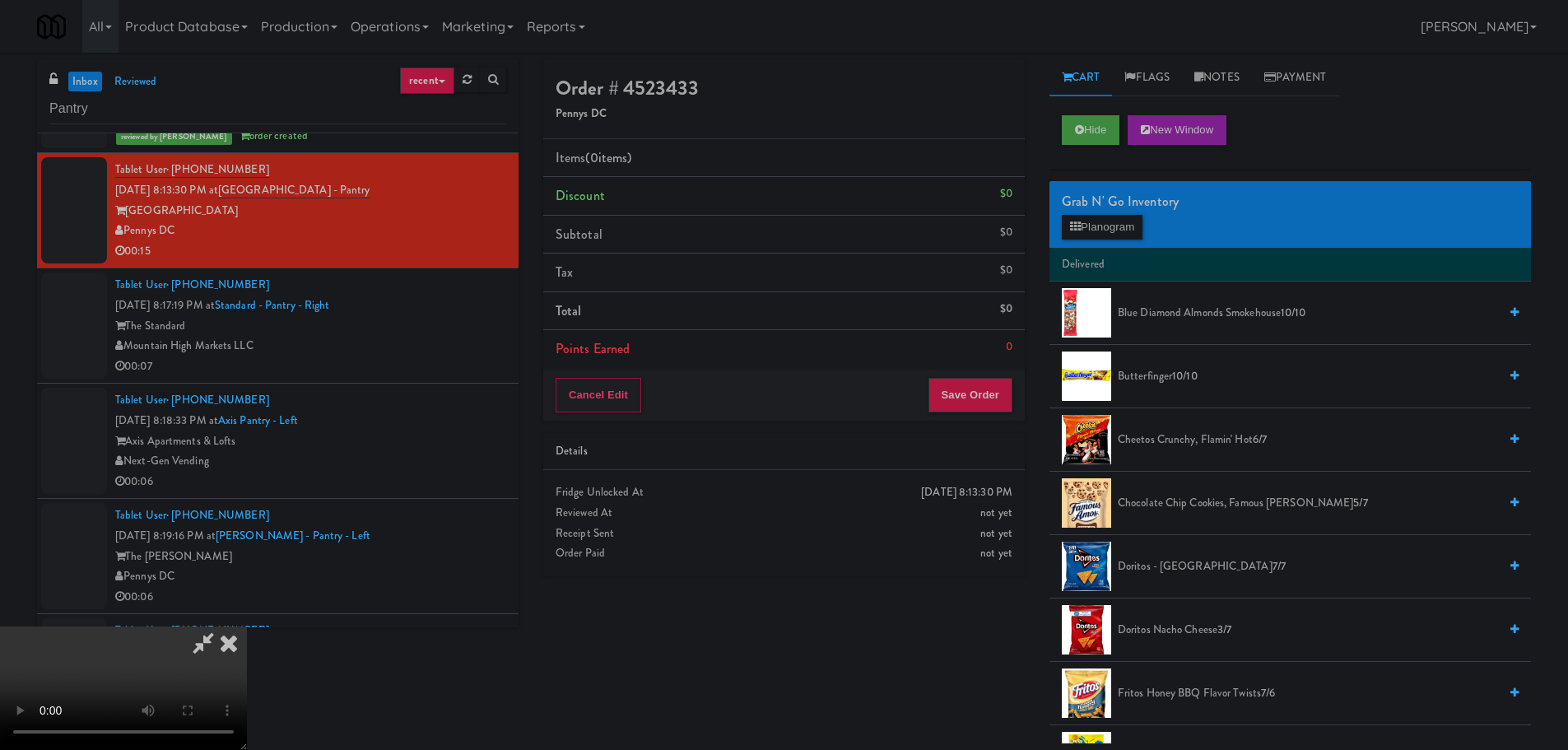
click at [247, 626] on video at bounding box center [123, 687] width 247 height 123
click at [1118, 228] on button "Planogram" at bounding box center [1102, 227] width 81 height 25
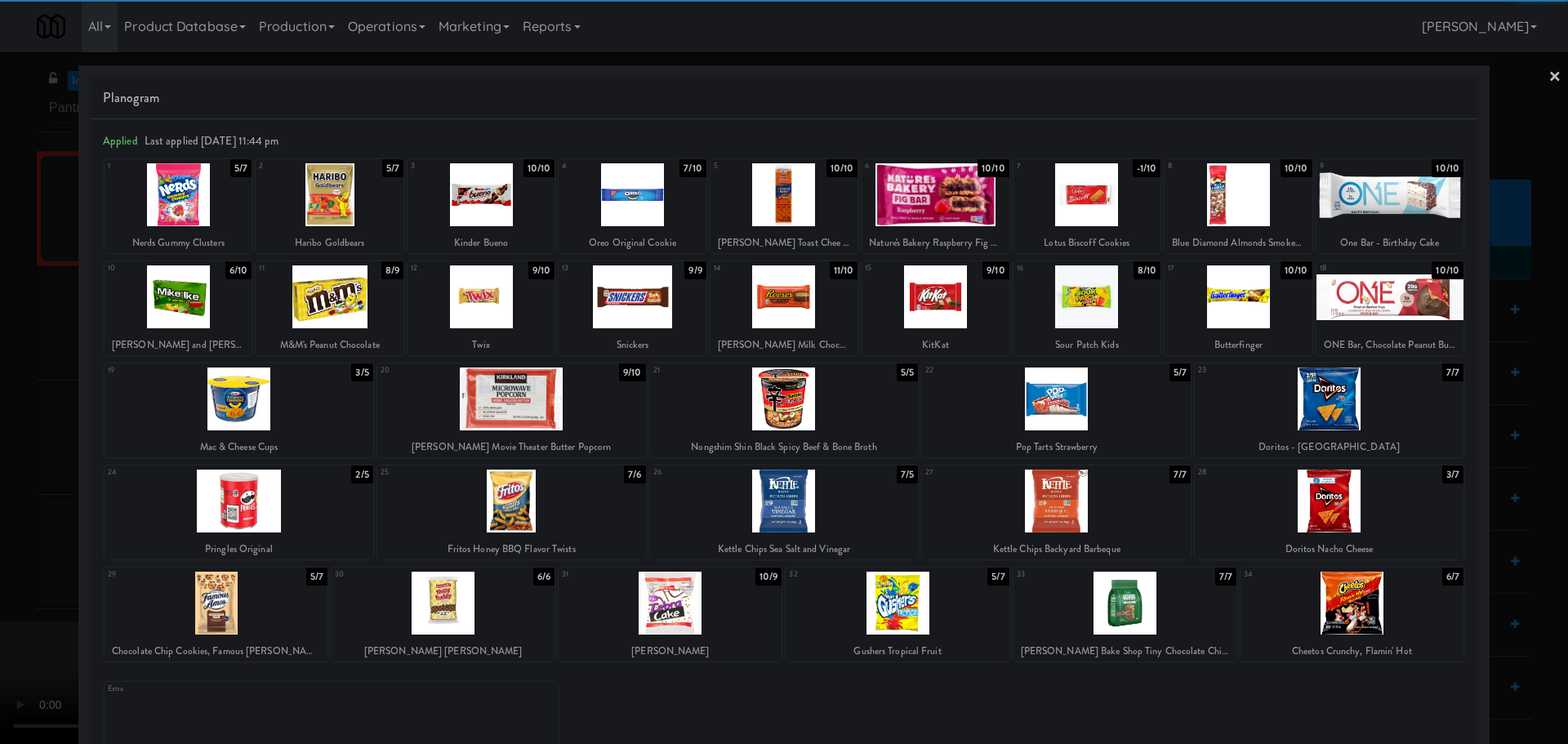
click at [650, 597] on div at bounding box center [670, 602] width 223 height 63
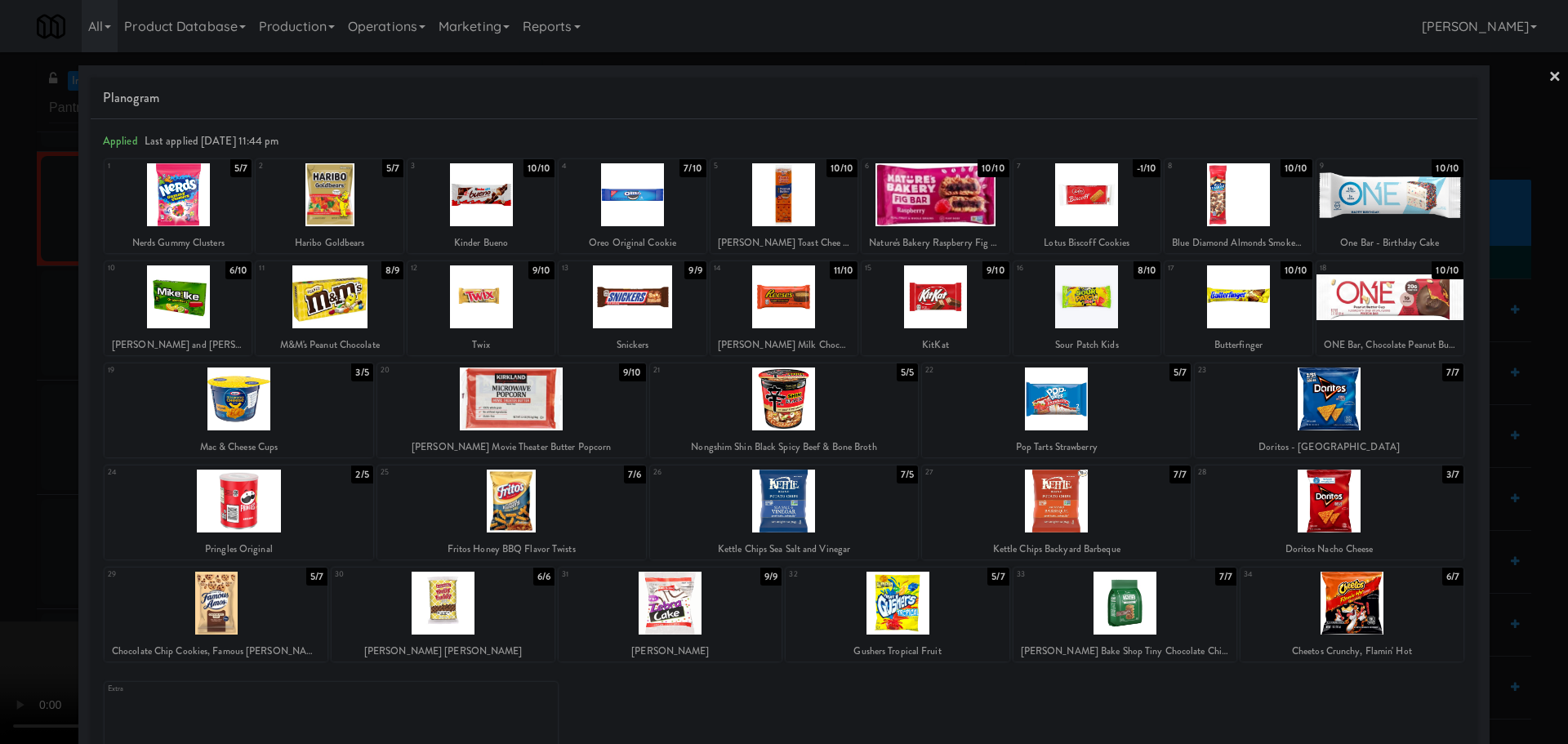
click at [2, 594] on div at bounding box center [784, 372] width 1568 height 744
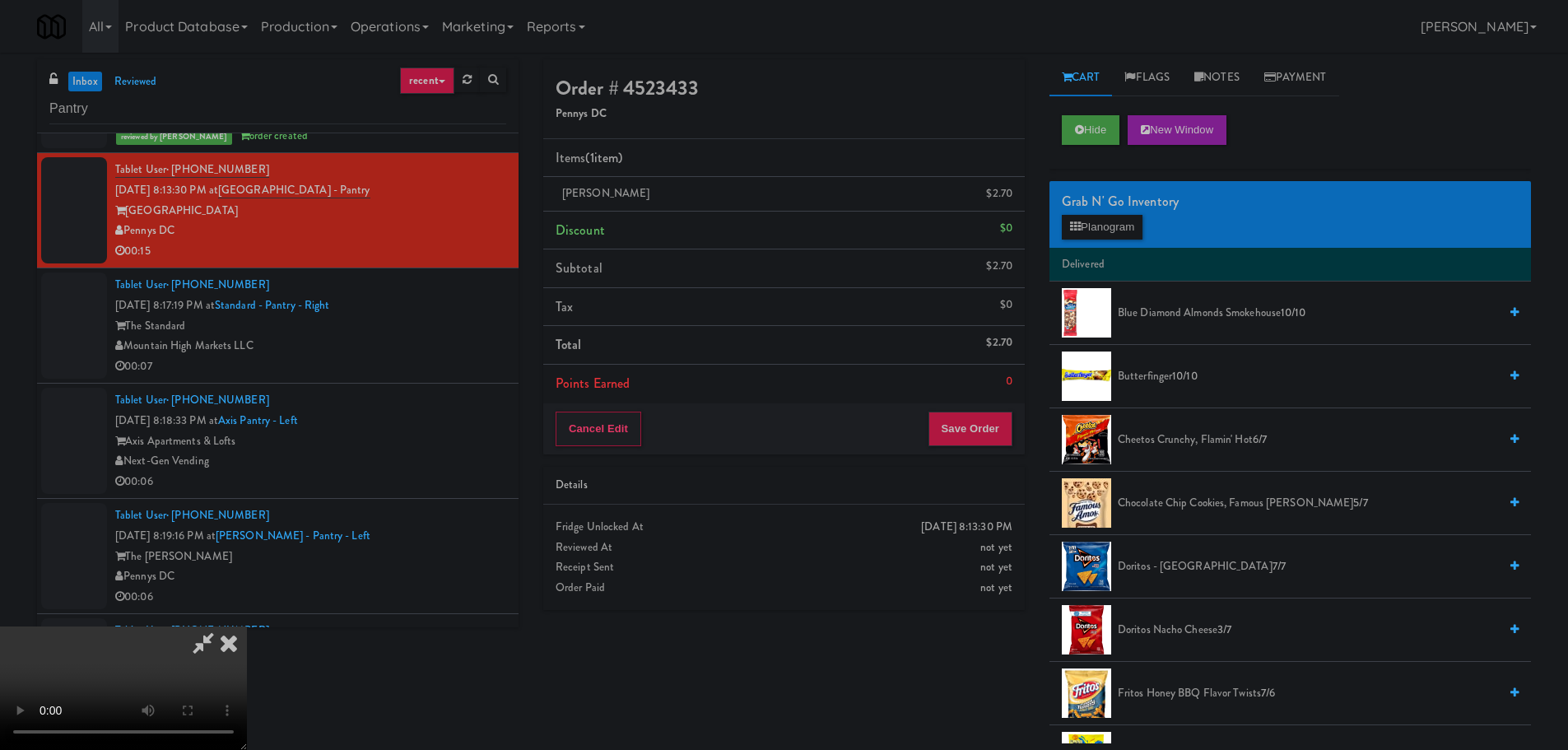
drag, startPoint x: 472, startPoint y: 433, endPoint x: 549, endPoint y: 439, distance: 77.2
click at [247, 626] on video at bounding box center [123, 687] width 247 height 123
click at [1112, 221] on button "Planogram" at bounding box center [1102, 227] width 81 height 25
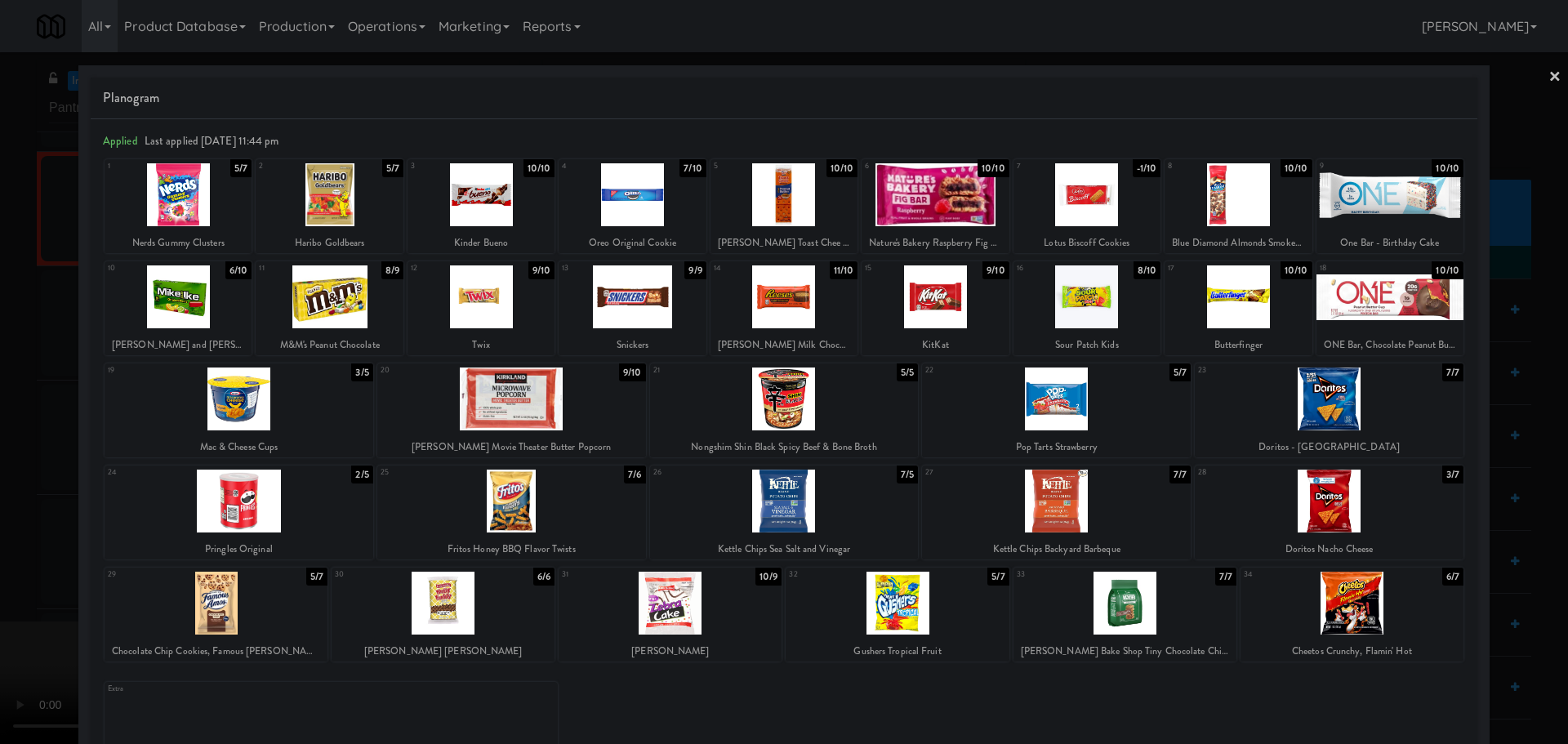
click at [470, 606] on div at bounding box center [443, 602] width 223 height 63
click at [1, 647] on div at bounding box center [784, 372] width 1568 height 744
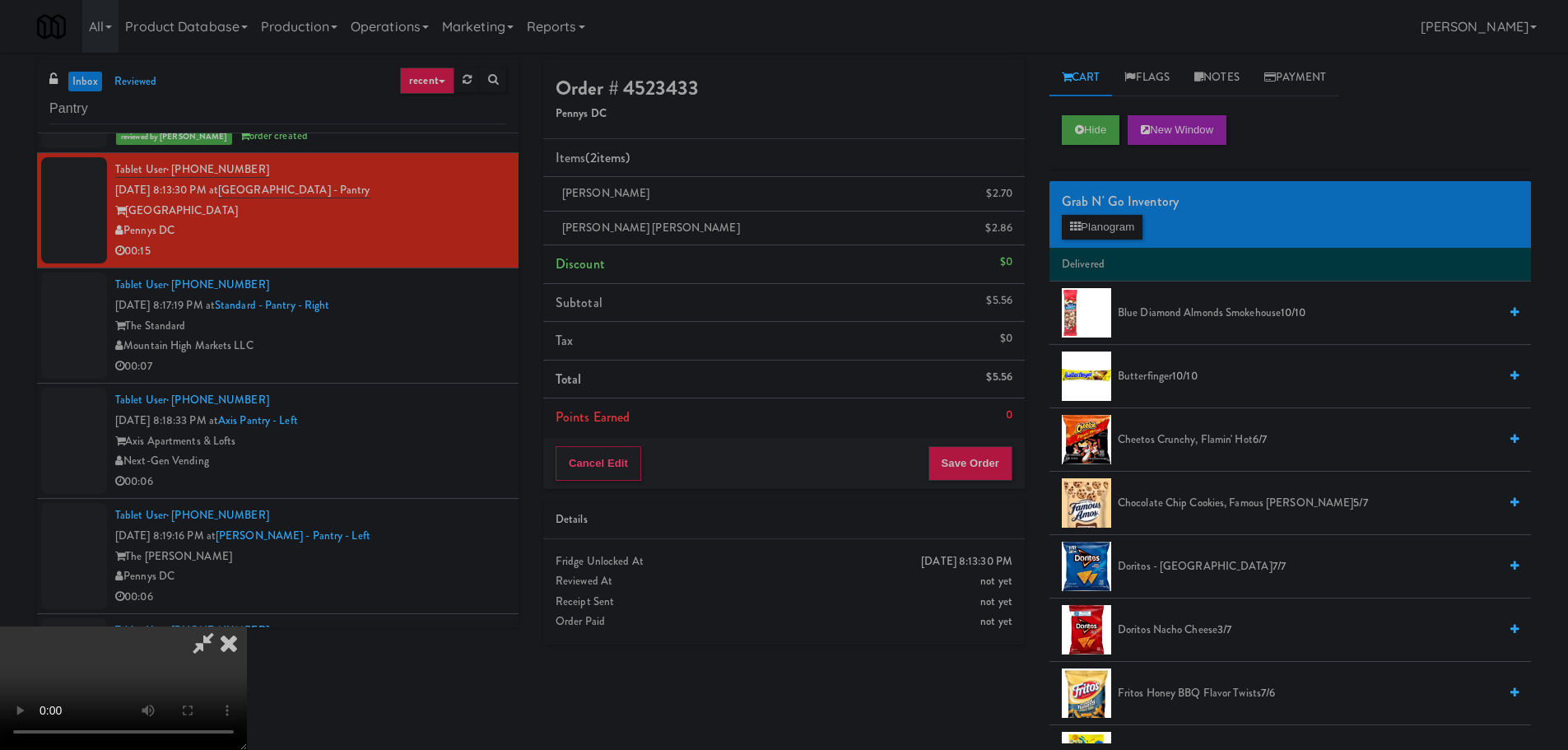
click at [247, 626] on video at bounding box center [123, 687] width 247 height 123
click at [977, 452] on button "Save Order" at bounding box center [971, 463] width 84 height 35
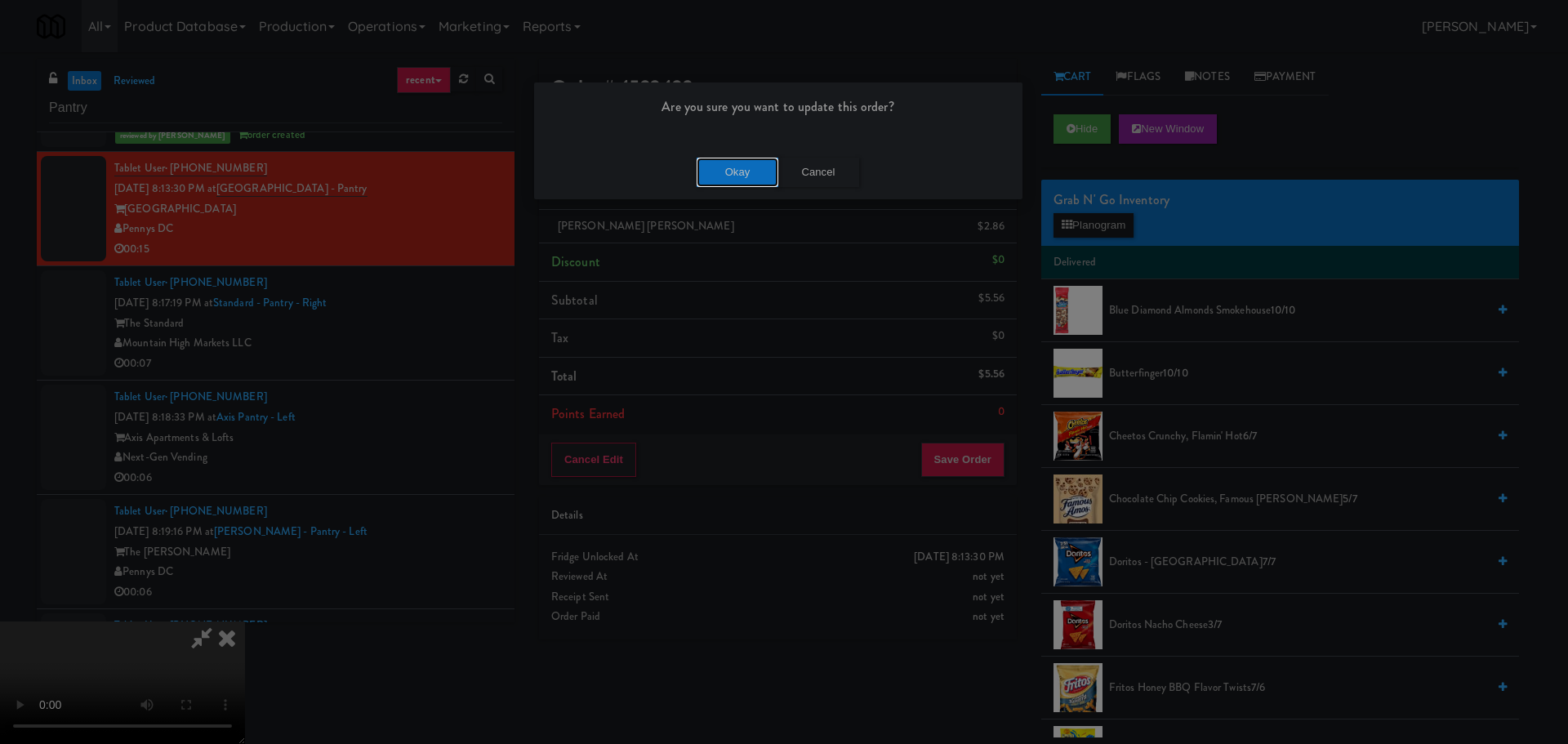
click at [735, 166] on button "Okay" at bounding box center [738, 172] width 82 height 29
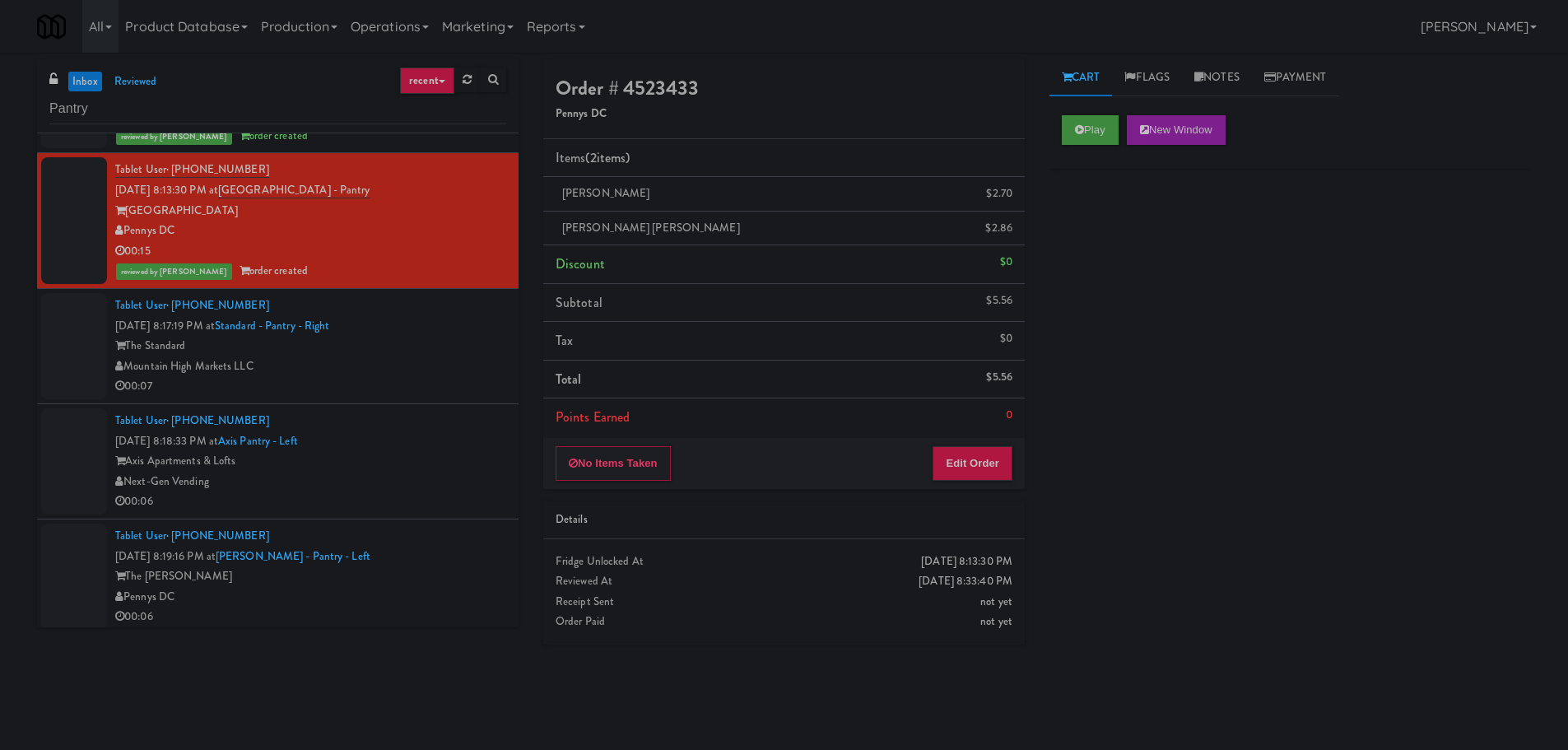
click at [429, 368] on div "Mountain High Markets LLC" at bounding box center [310, 366] width 391 height 21
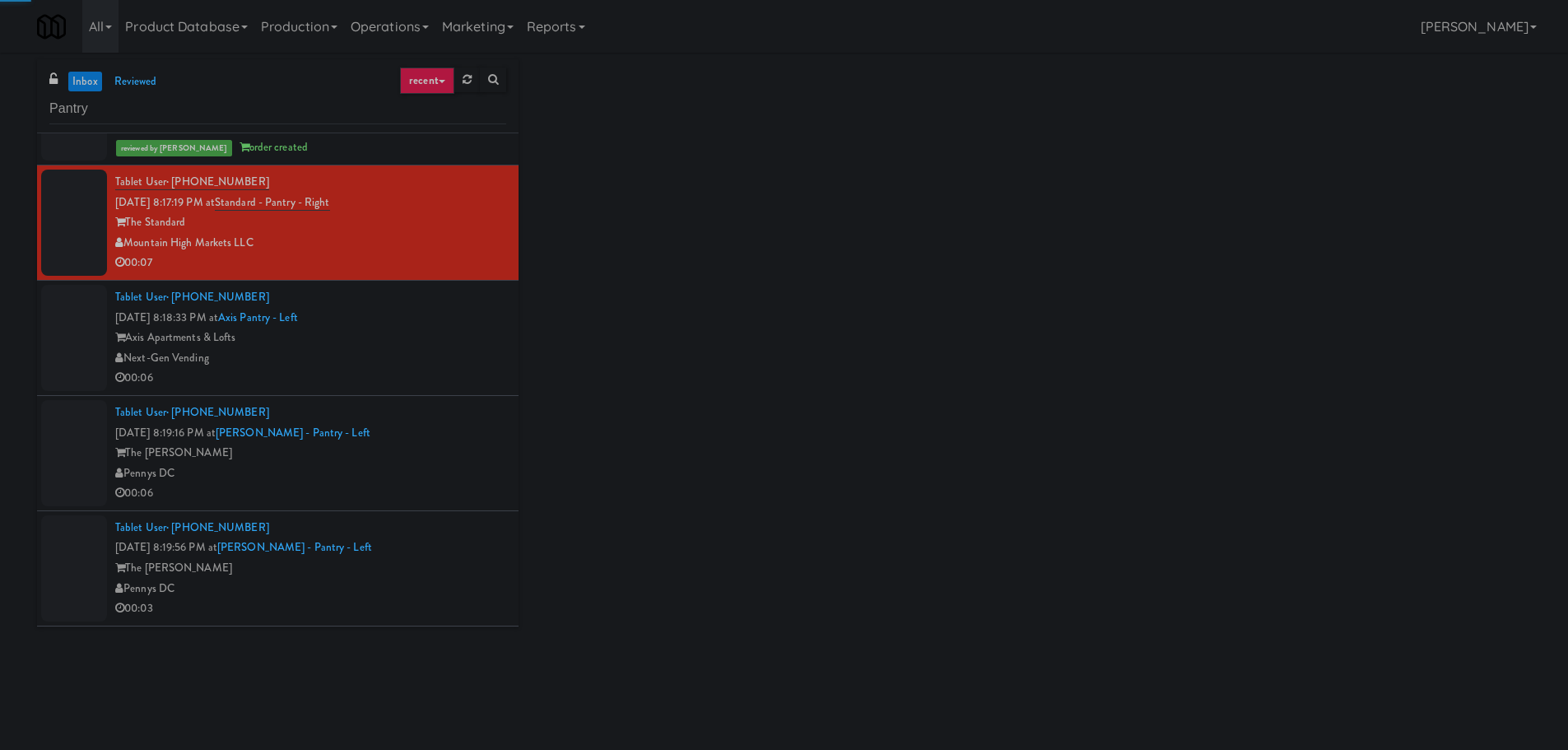
scroll to position [741, 0]
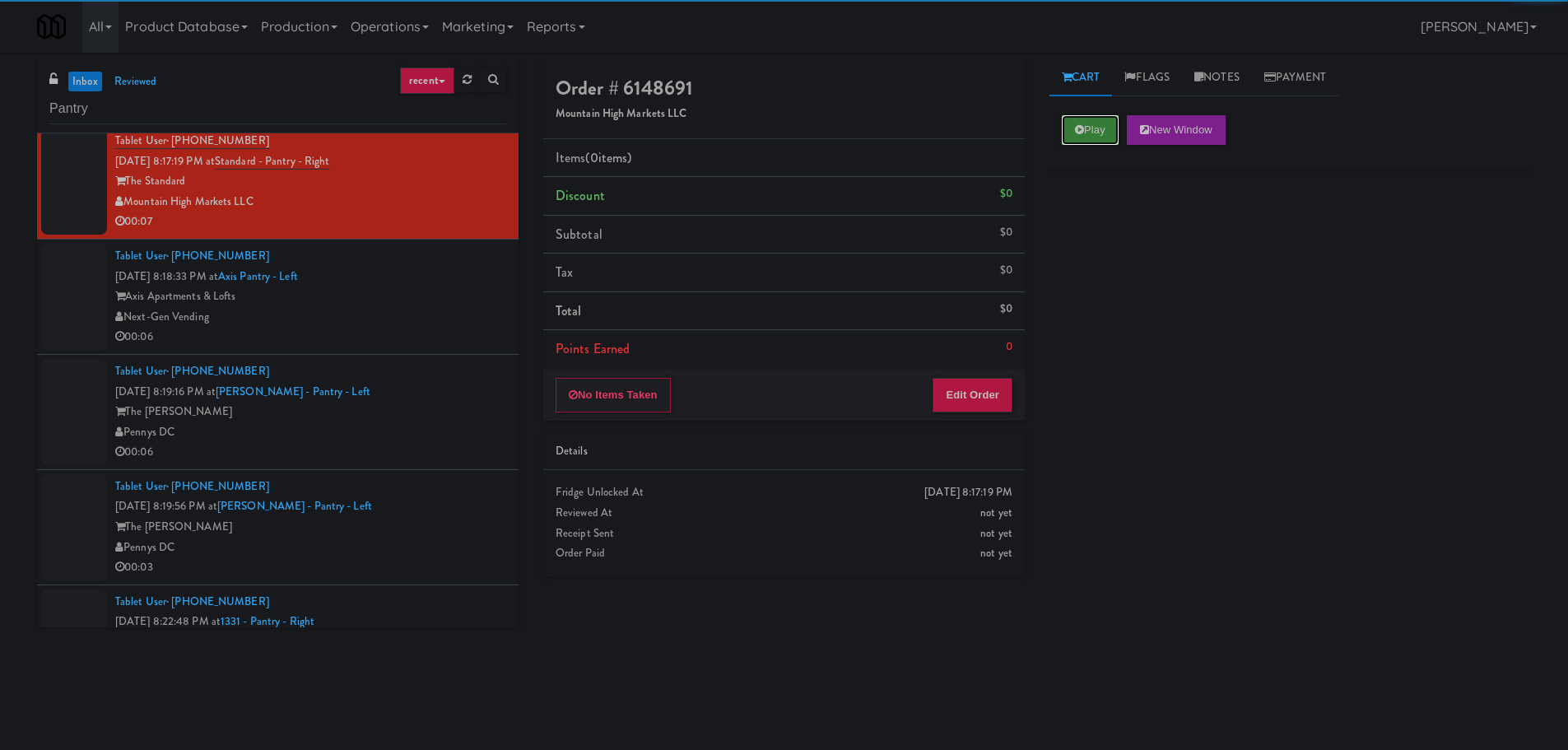
click at [1083, 136] on button "Play" at bounding box center [1090, 130] width 57 height 30
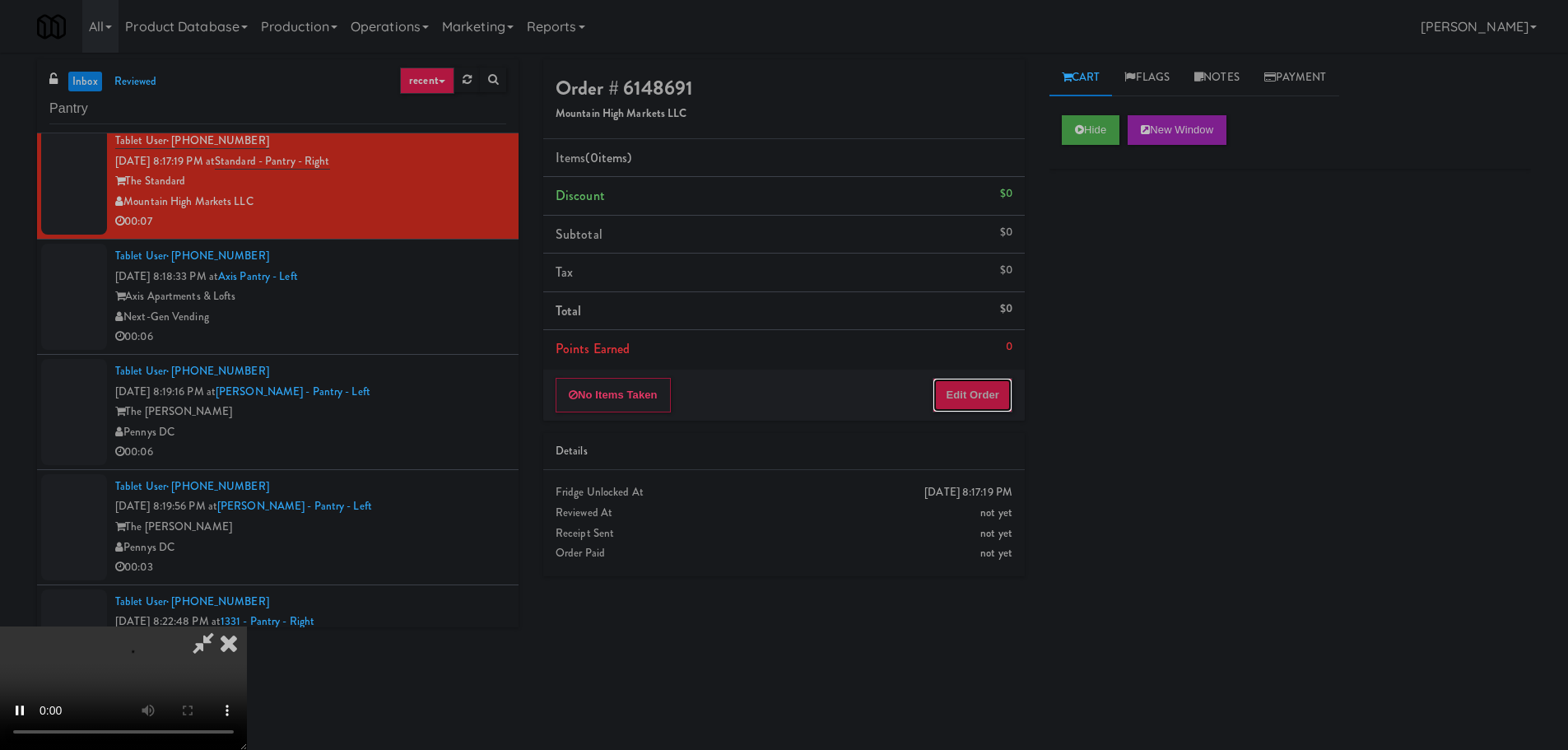
click at [950, 387] on button "Edit Order" at bounding box center [972, 395] width 80 height 35
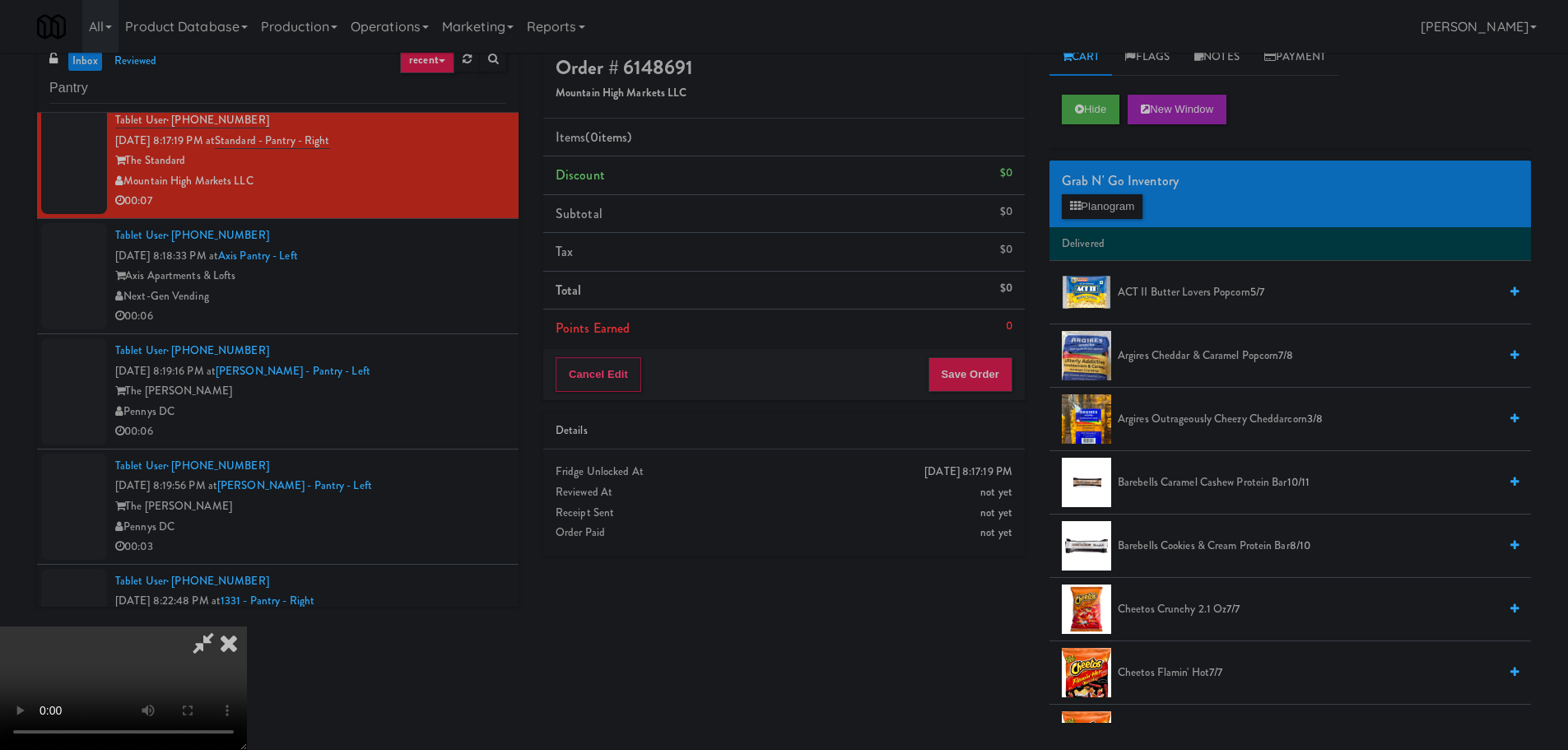
scroll to position [0, 0]
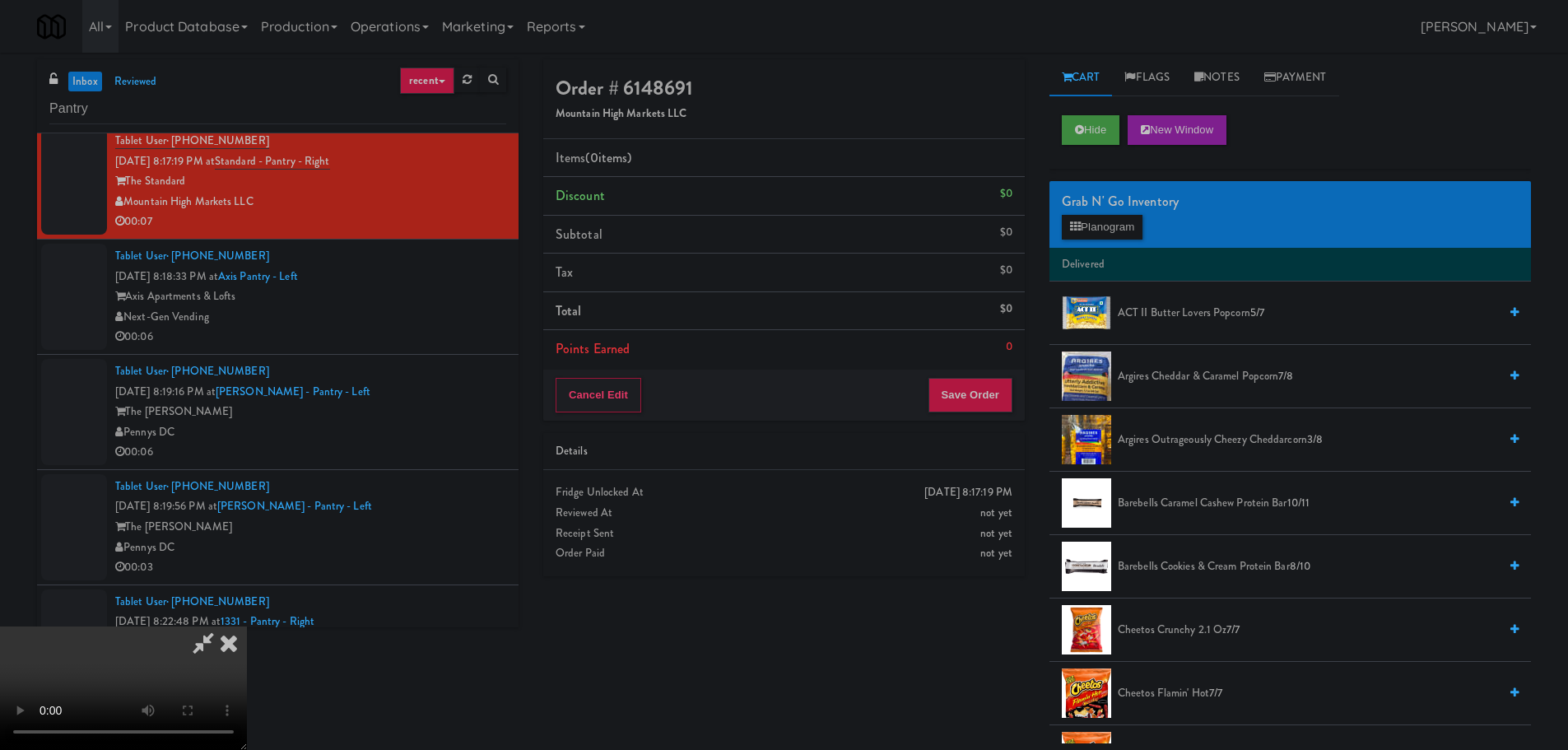
drag, startPoint x: 749, startPoint y: 440, endPoint x: 763, endPoint y: 443, distance: 14.3
click at [247, 626] on video at bounding box center [123, 687] width 247 height 123
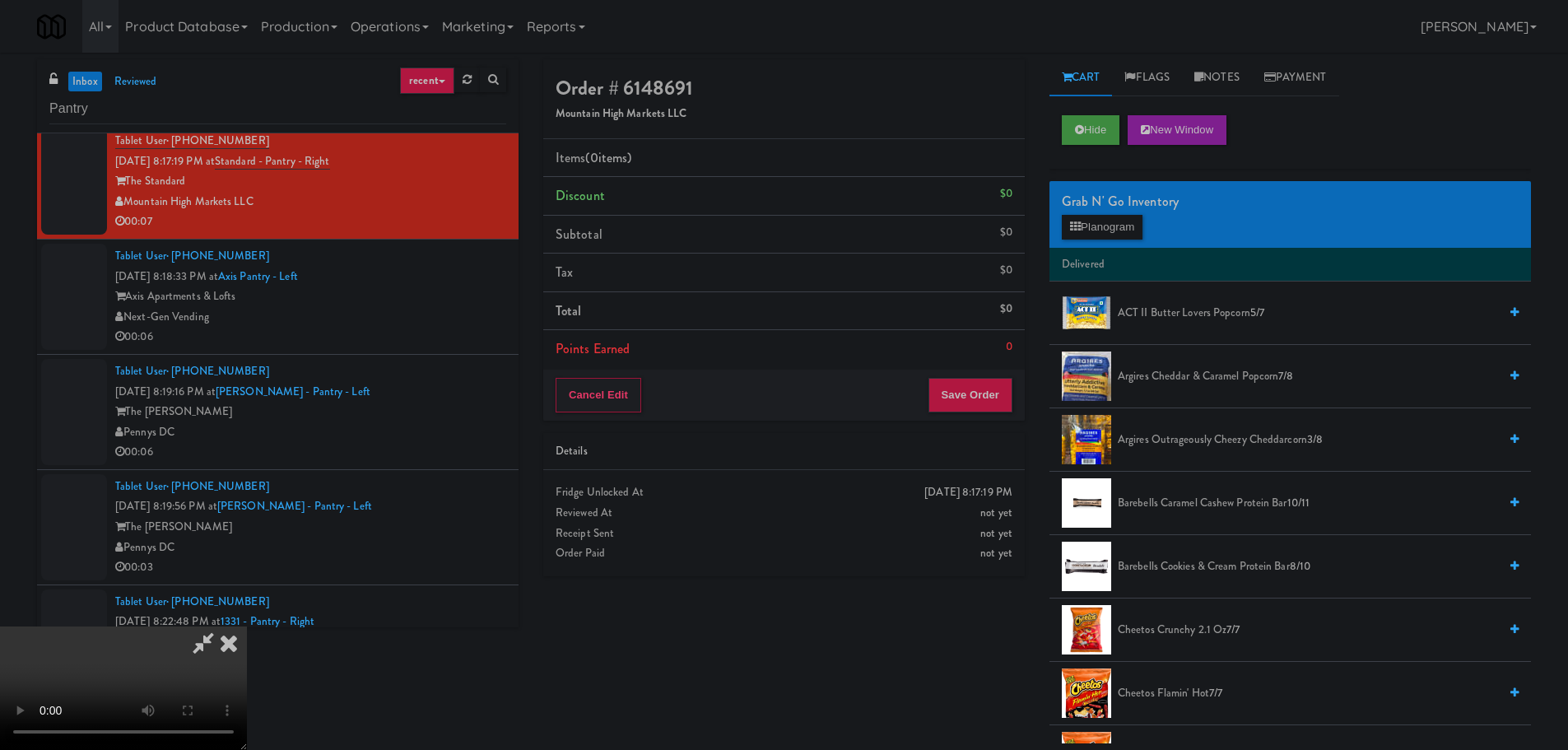
click at [247, 626] on video at bounding box center [123, 687] width 247 height 123
click at [1128, 213] on div "Grab N' Go Inventory Planogram" at bounding box center [1290, 214] width 482 height 67
click at [1130, 218] on button "Planogram" at bounding box center [1102, 227] width 81 height 25
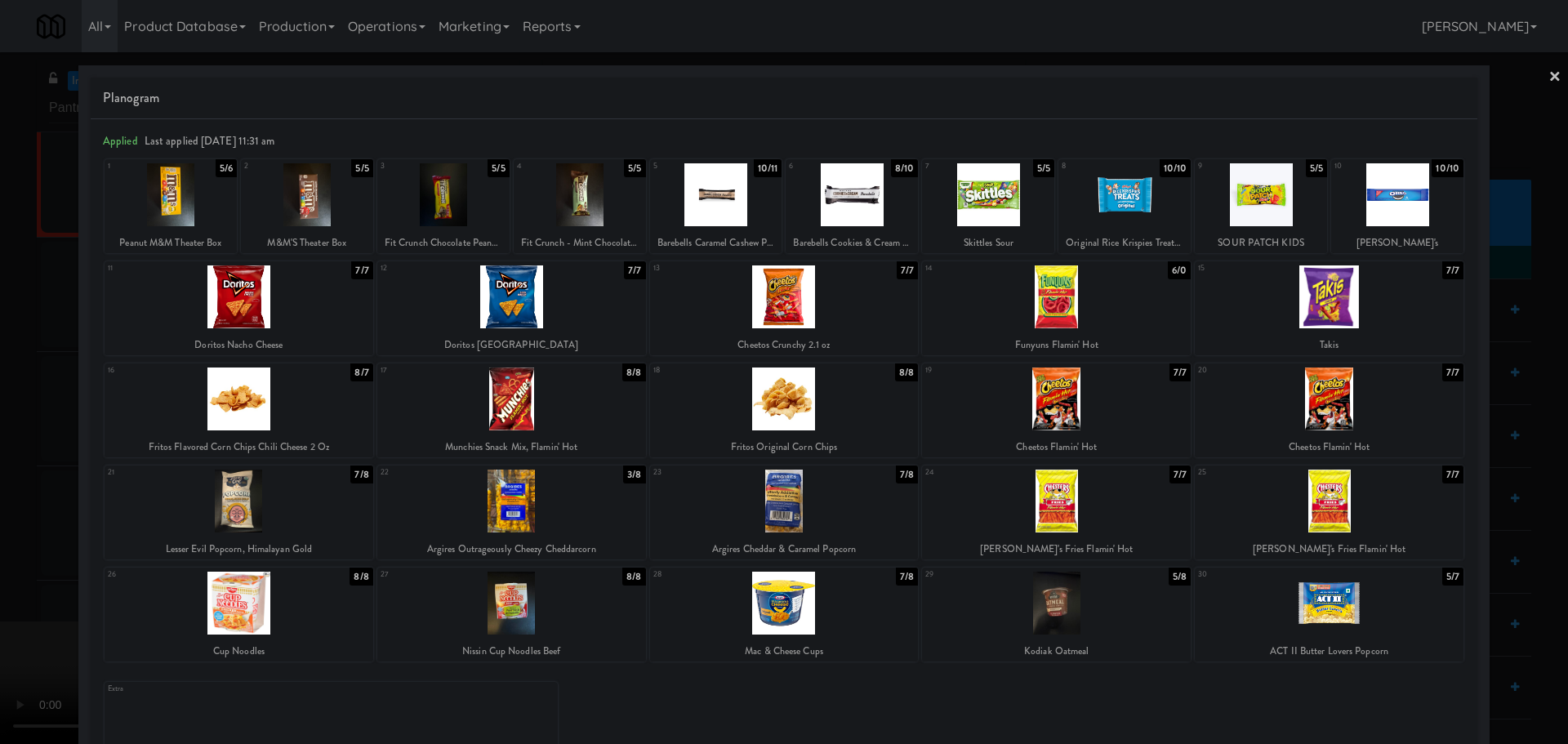
click at [487, 315] on div at bounding box center [511, 297] width 269 height 63
click at [1250, 211] on div at bounding box center [1261, 194] width 132 height 63
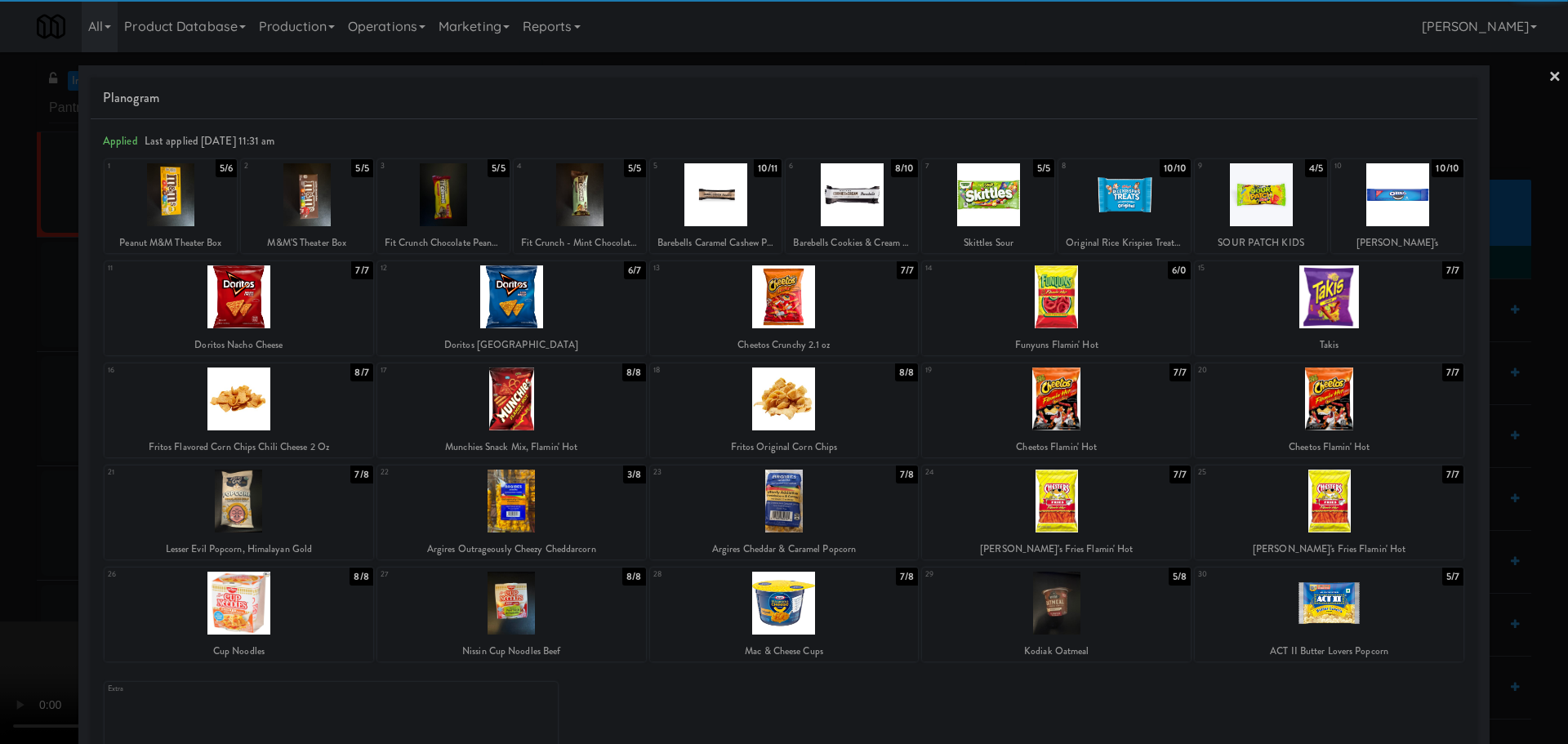
drag, startPoint x: 0, startPoint y: 429, endPoint x: 17, endPoint y: 431, distance: 17.1
click at [0, 431] on div at bounding box center [784, 372] width 1568 height 744
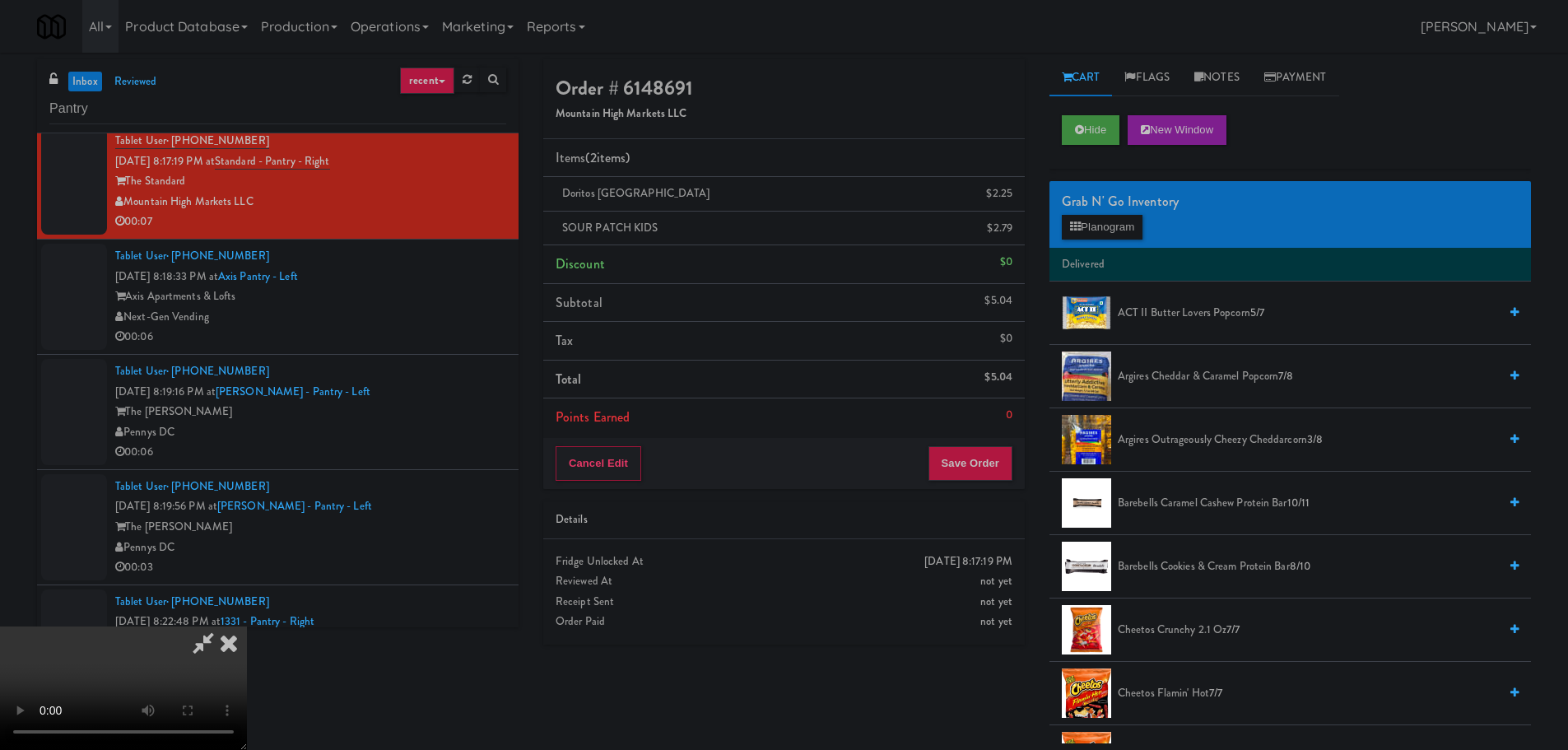
click at [247, 626] on video at bounding box center [123, 687] width 247 height 123
click at [994, 447] on button "Save Order" at bounding box center [971, 463] width 84 height 35
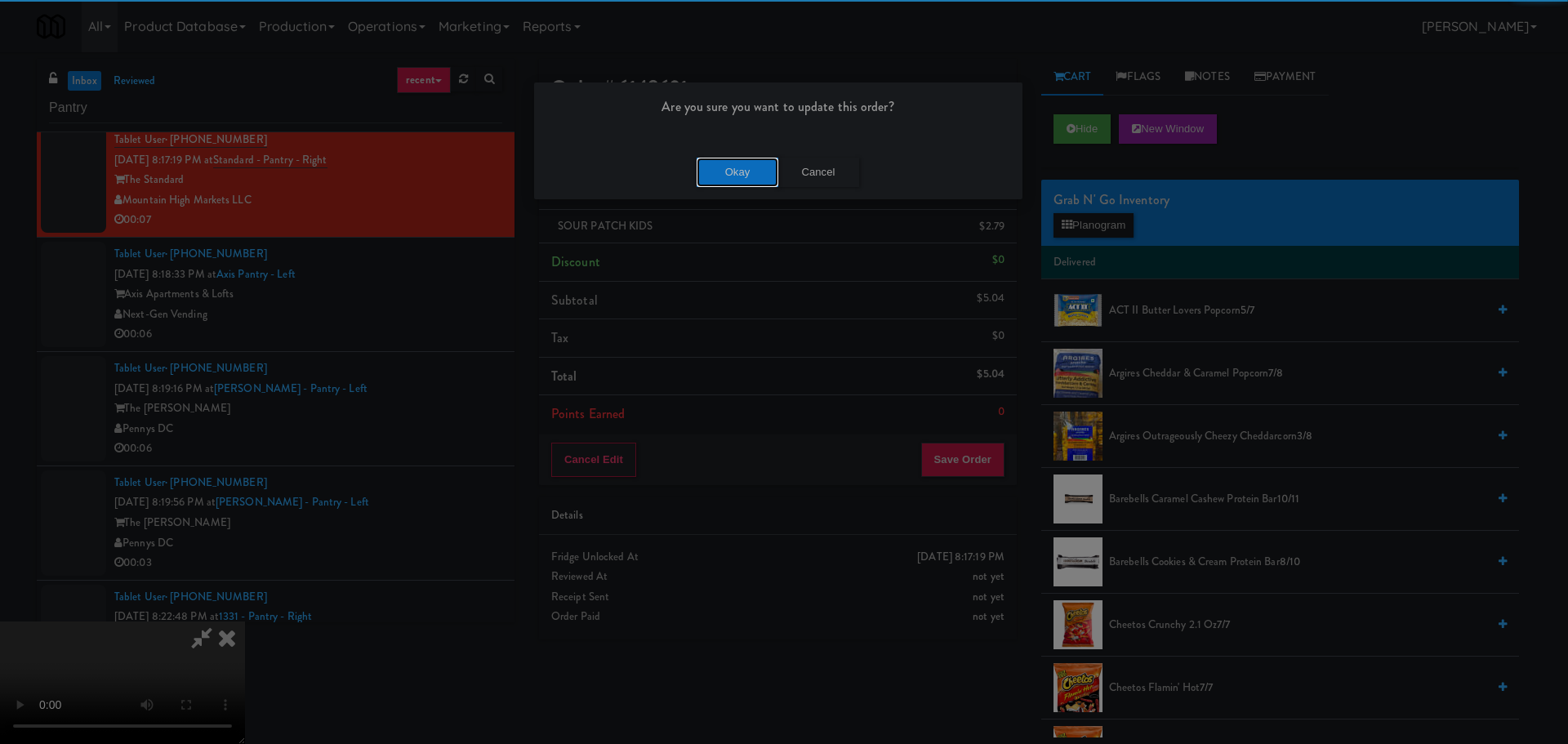
click at [732, 171] on button "Okay" at bounding box center [738, 172] width 82 height 29
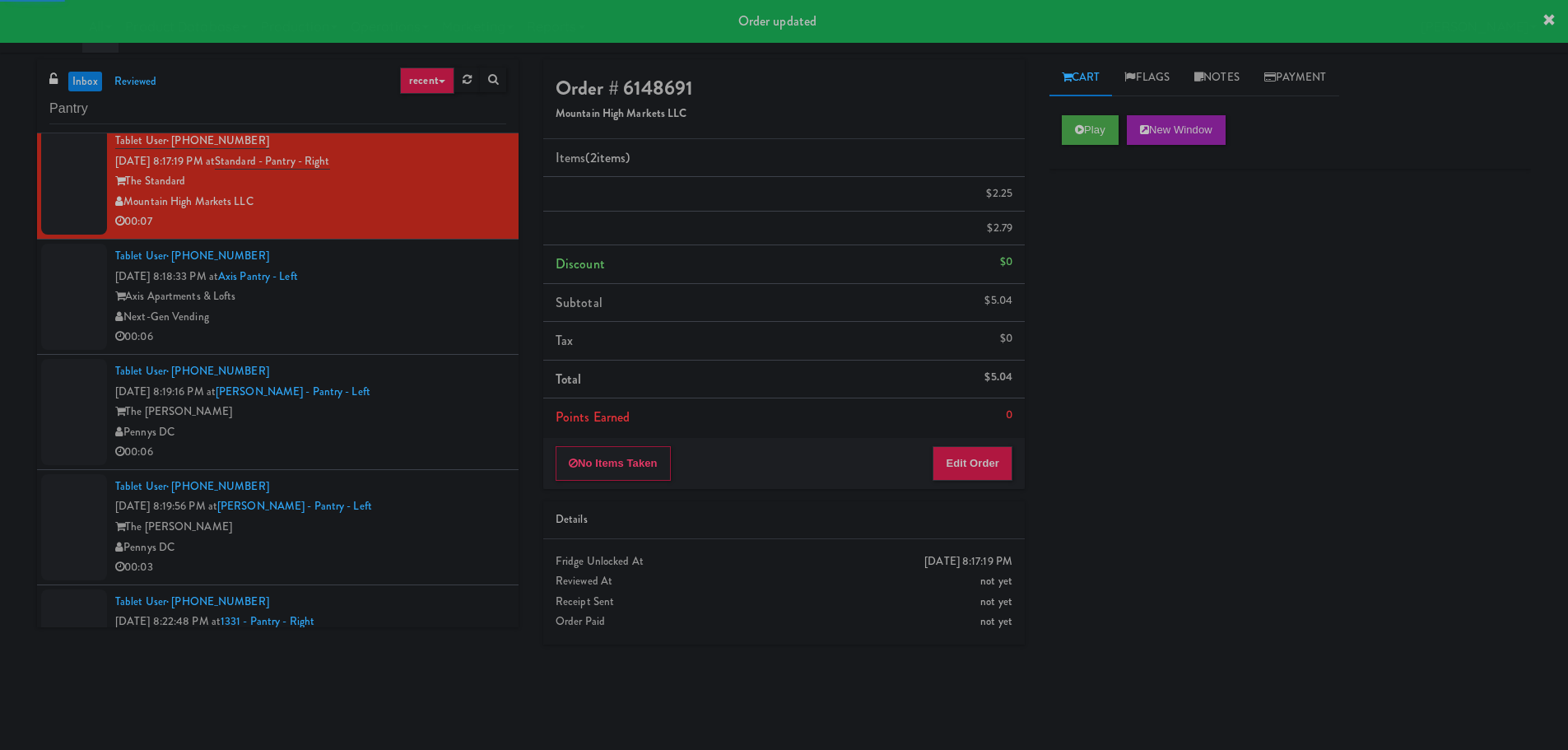
click at [400, 357] on li "Tablet User · (248) 974-5248 [DATE] 8:19:16 PM at [PERSON_NAME][GEOGRAPHIC_DATA…" at bounding box center [278, 411] width 482 height 115
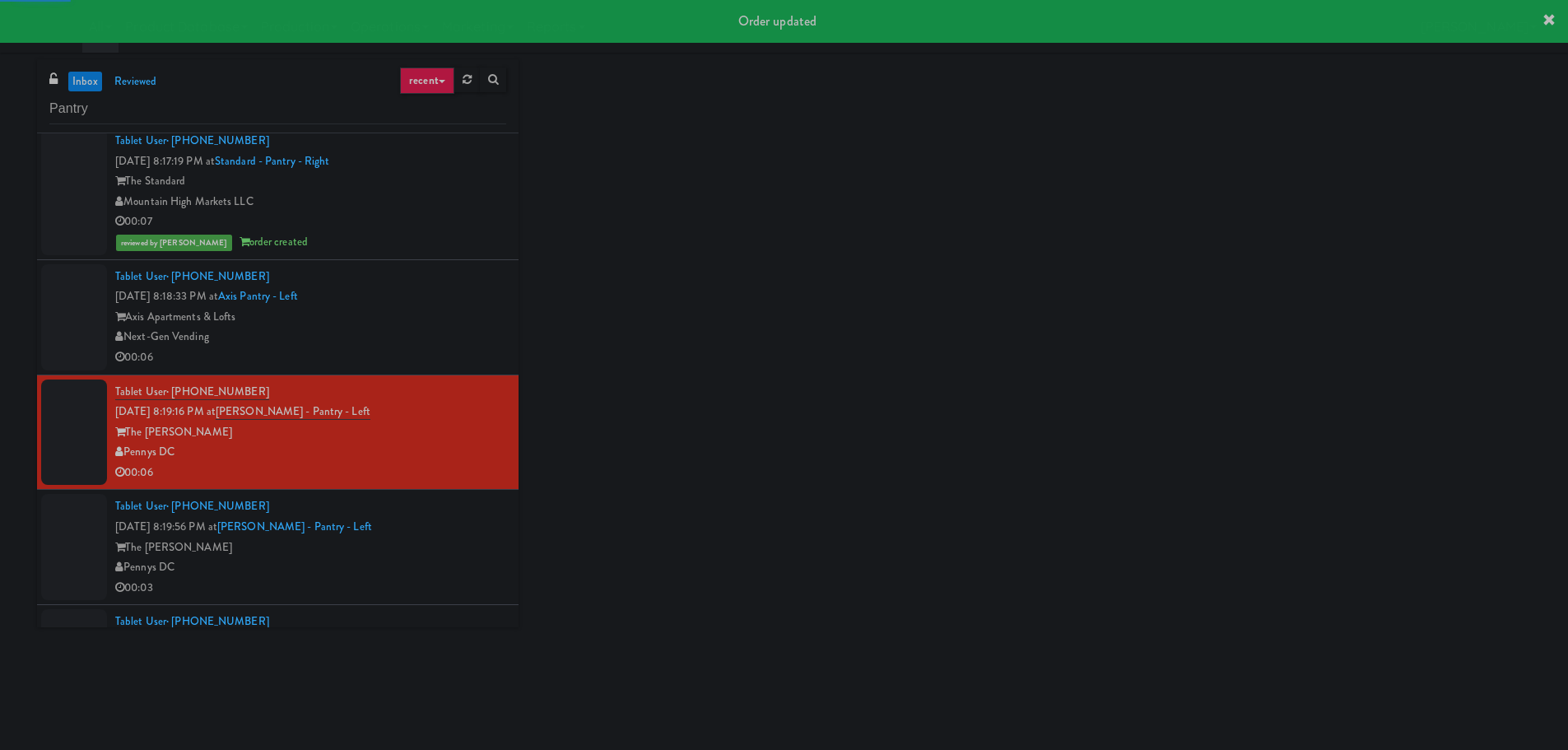
click at [420, 340] on div "Next-Gen Vending" at bounding box center [310, 337] width 391 height 21
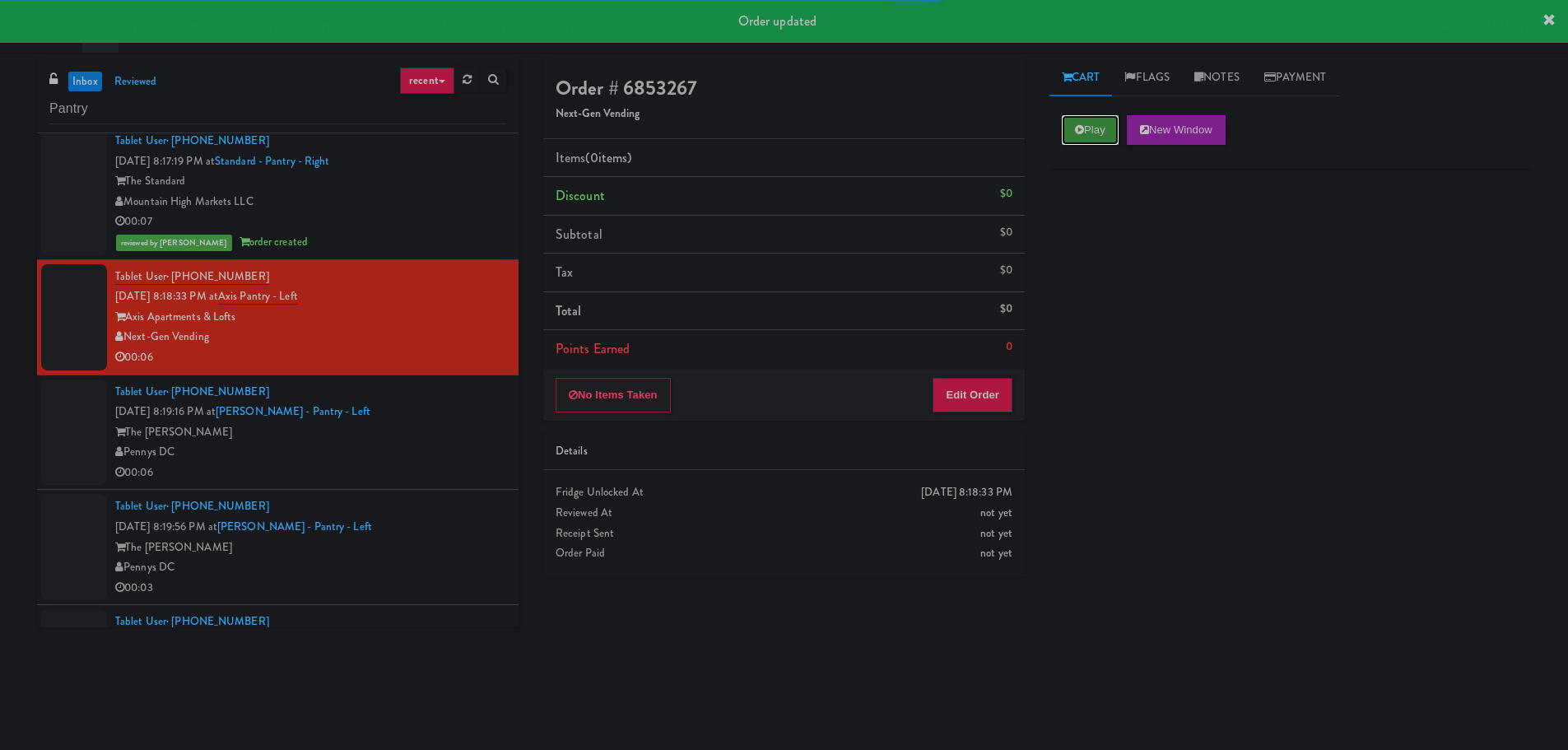
click at [1104, 124] on button "Play" at bounding box center [1090, 130] width 57 height 30
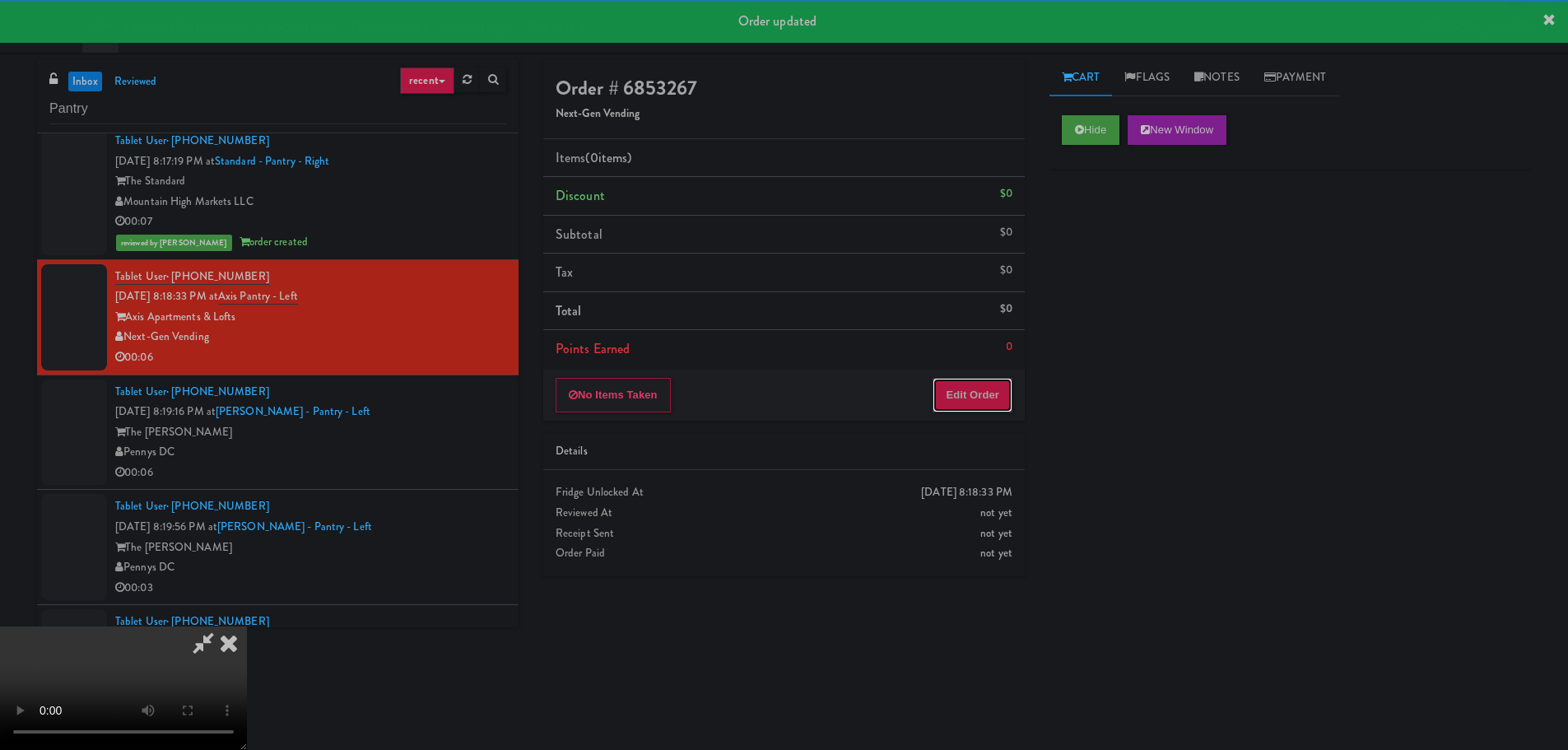
click at [1010, 384] on button "Edit Order" at bounding box center [972, 395] width 80 height 35
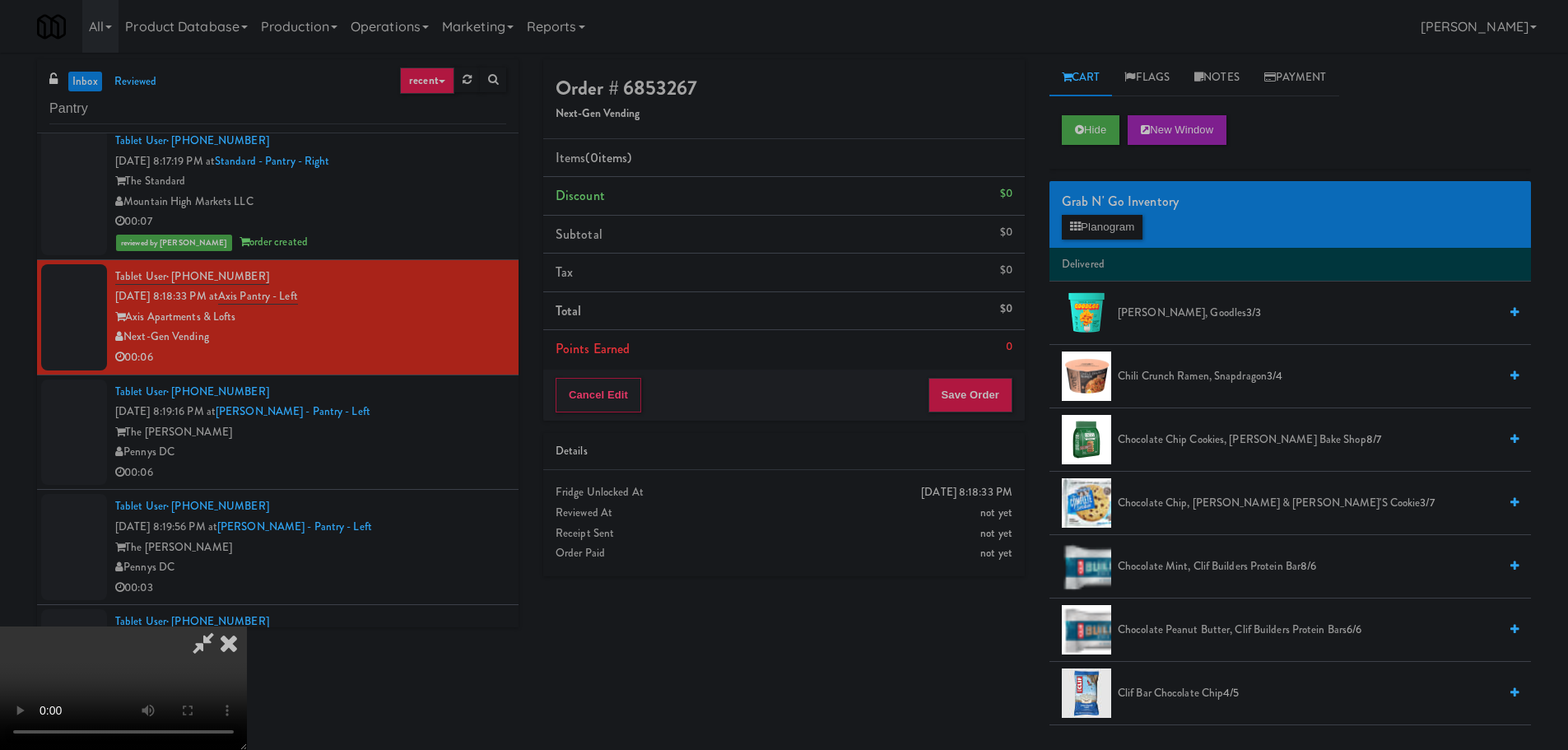
scroll to position [283, 0]
click at [247, 690] on video at bounding box center [123, 687] width 247 height 123
click at [247, 626] on video at bounding box center [123, 687] width 247 height 123
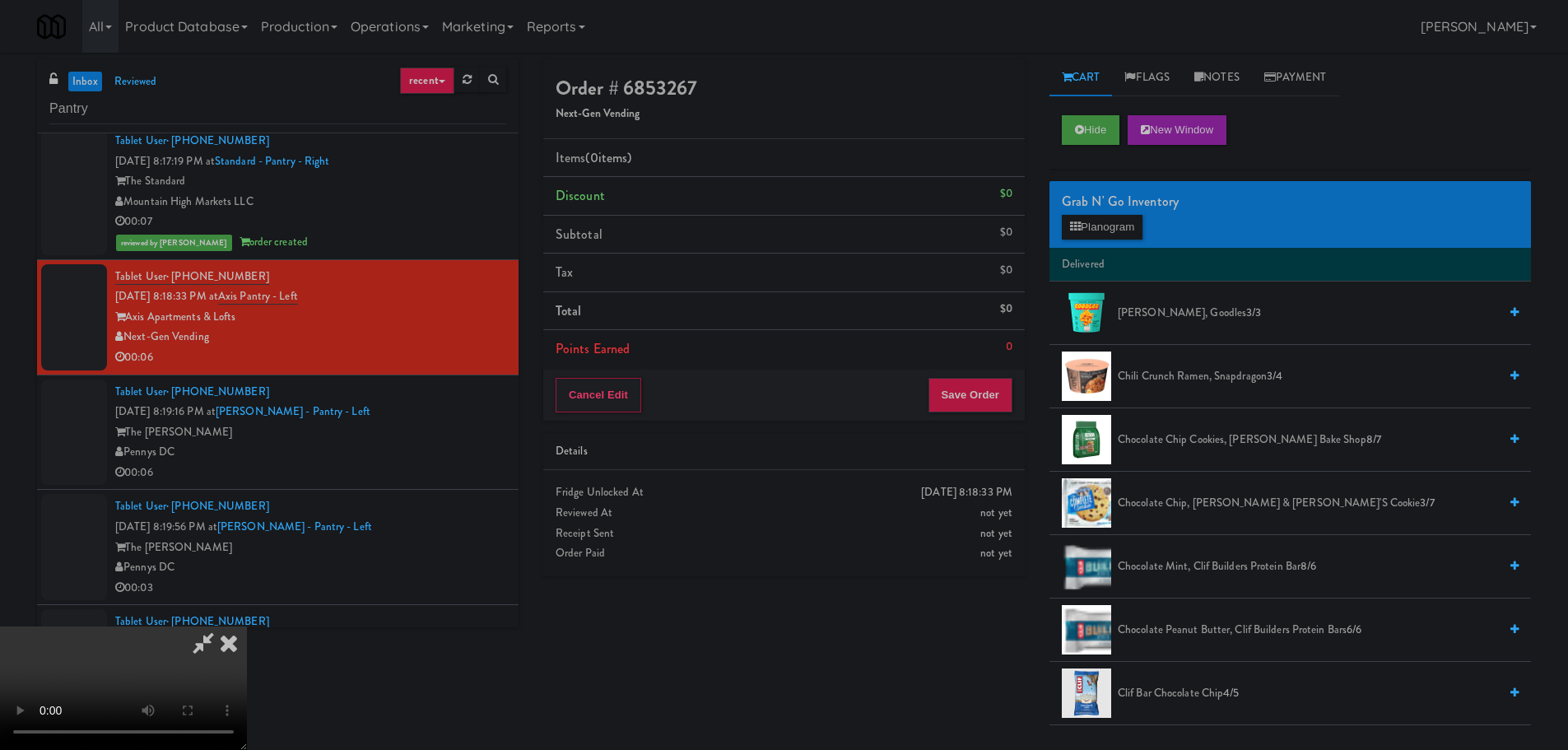
scroll to position [283, 0]
click at [247, 626] on video at bounding box center [123, 687] width 247 height 123
drag, startPoint x: 619, startPoint y: 403, endPoint x: 625, endPoint y: 415, distance: 13.4
click at [247, 626] on video at bounding box center [123, 687] width 247 height 123
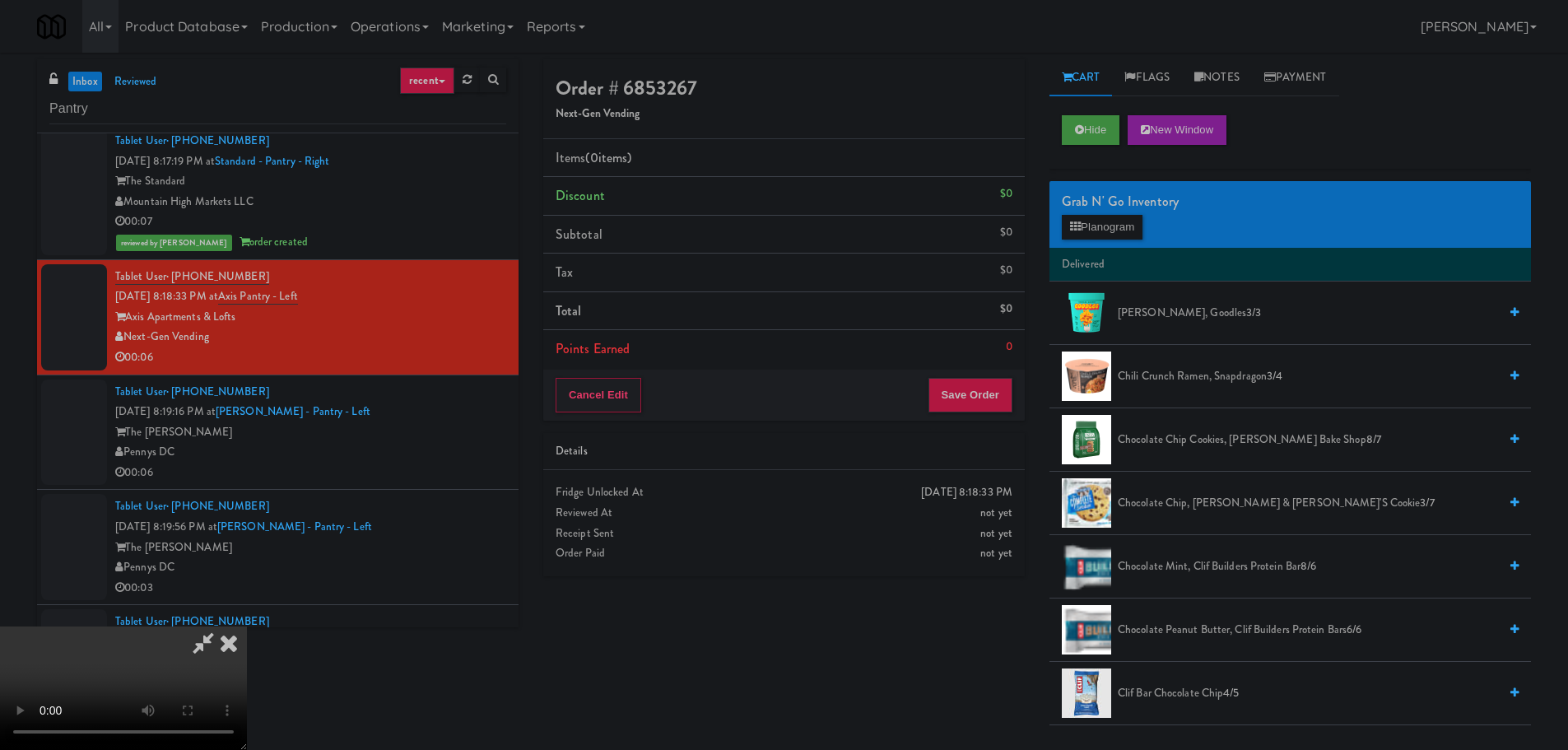
drag, startPoint x: 642, startPoint y: 413, endPoint x: 699, endPoint y: 375, distance: 68.5
click at [247, 626] on video at bounding box center [123, 687] width 247 height 123
click at [1114, 230] on button "Planogram" at bounding box center [1102, 227] width 81 height 25
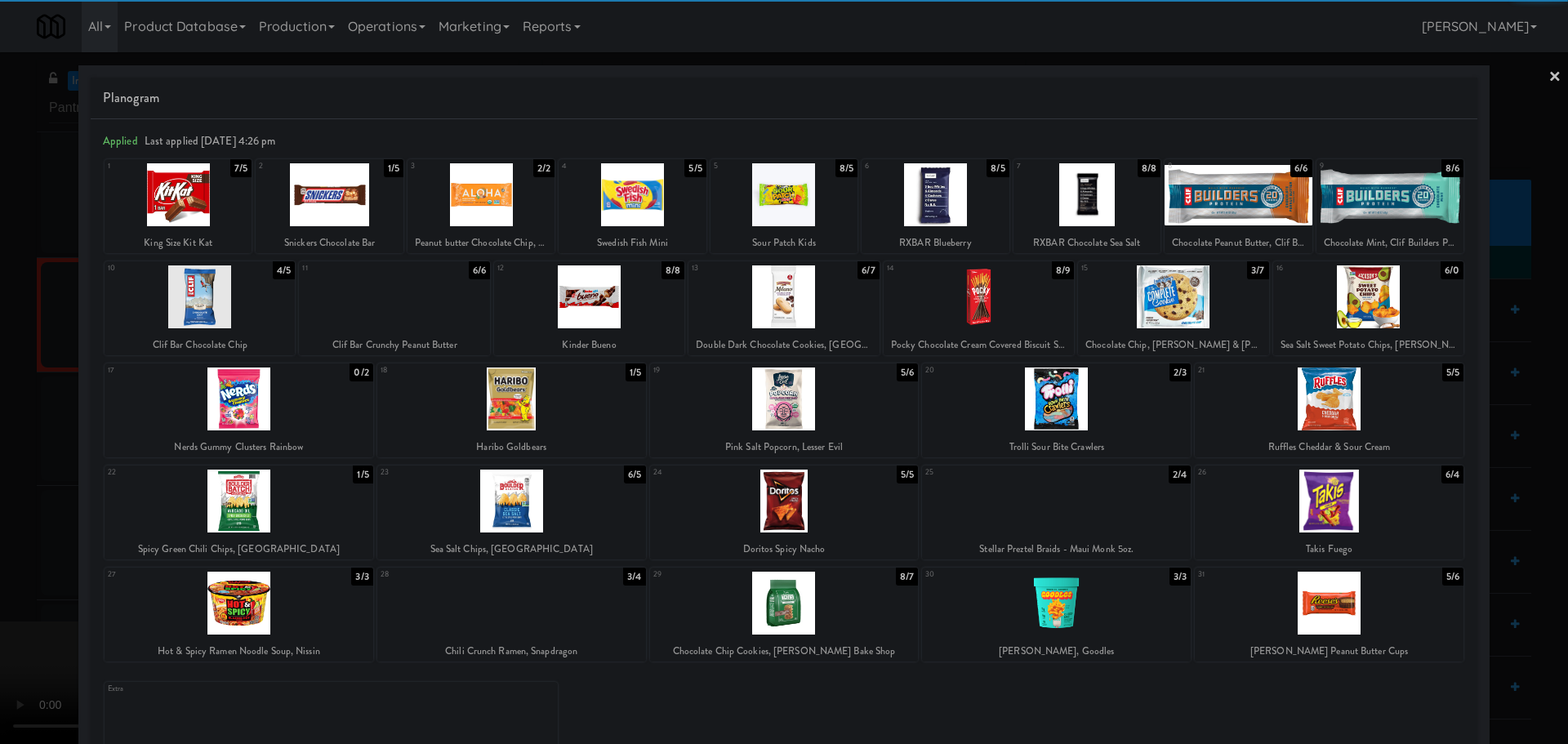
click at [1288, 611] on div at bounding box center [1329, 602] width 269 height 63
drag, startPoint x: 0, startPoint y: 639, endPoint x: 182, endPoint y: 556, distance: 200.0
click at [0, 640] on div at bounding box center [784, 372] width 1568 height 744
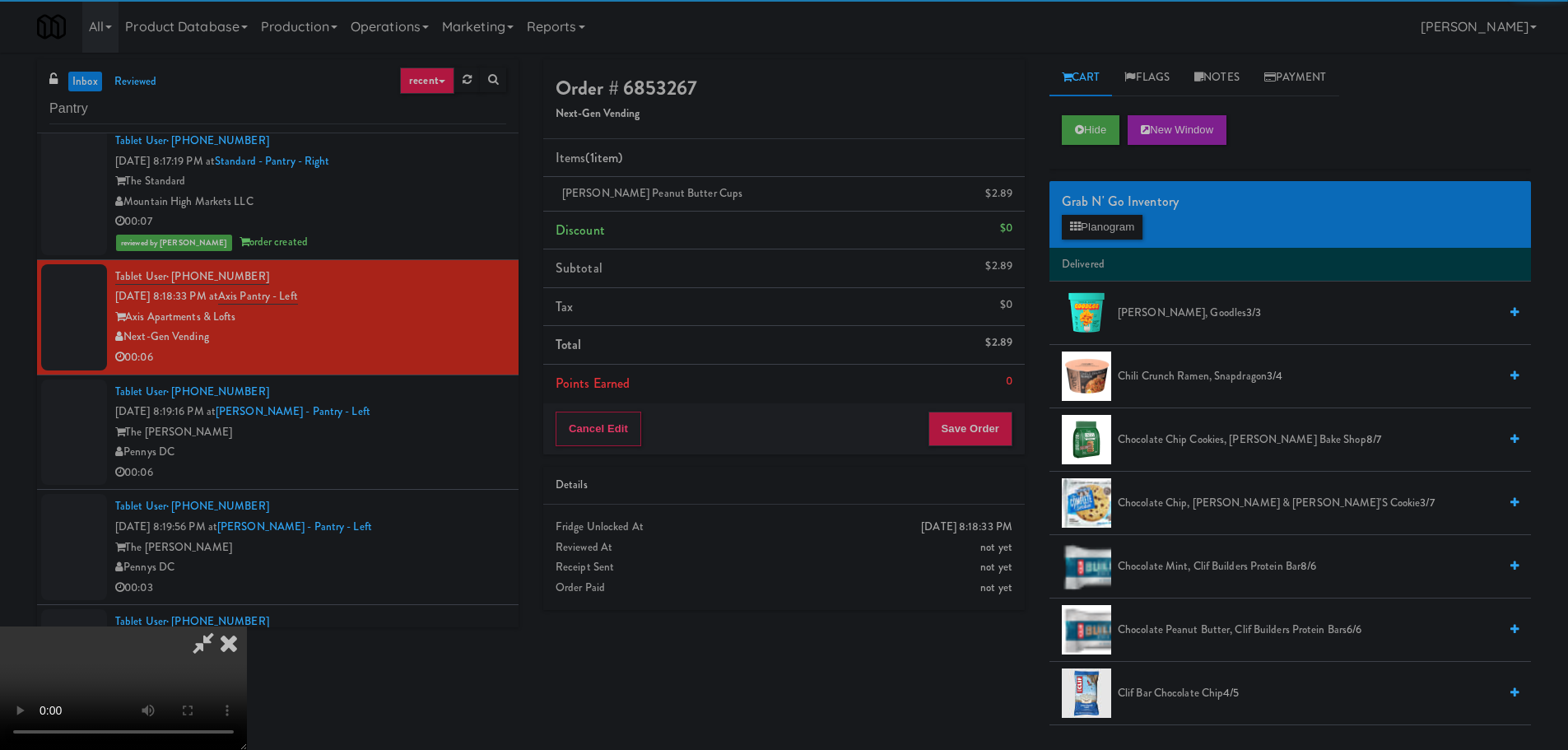
click at [247, 626] on video at bounding box center [123, 687] width 247 height 123
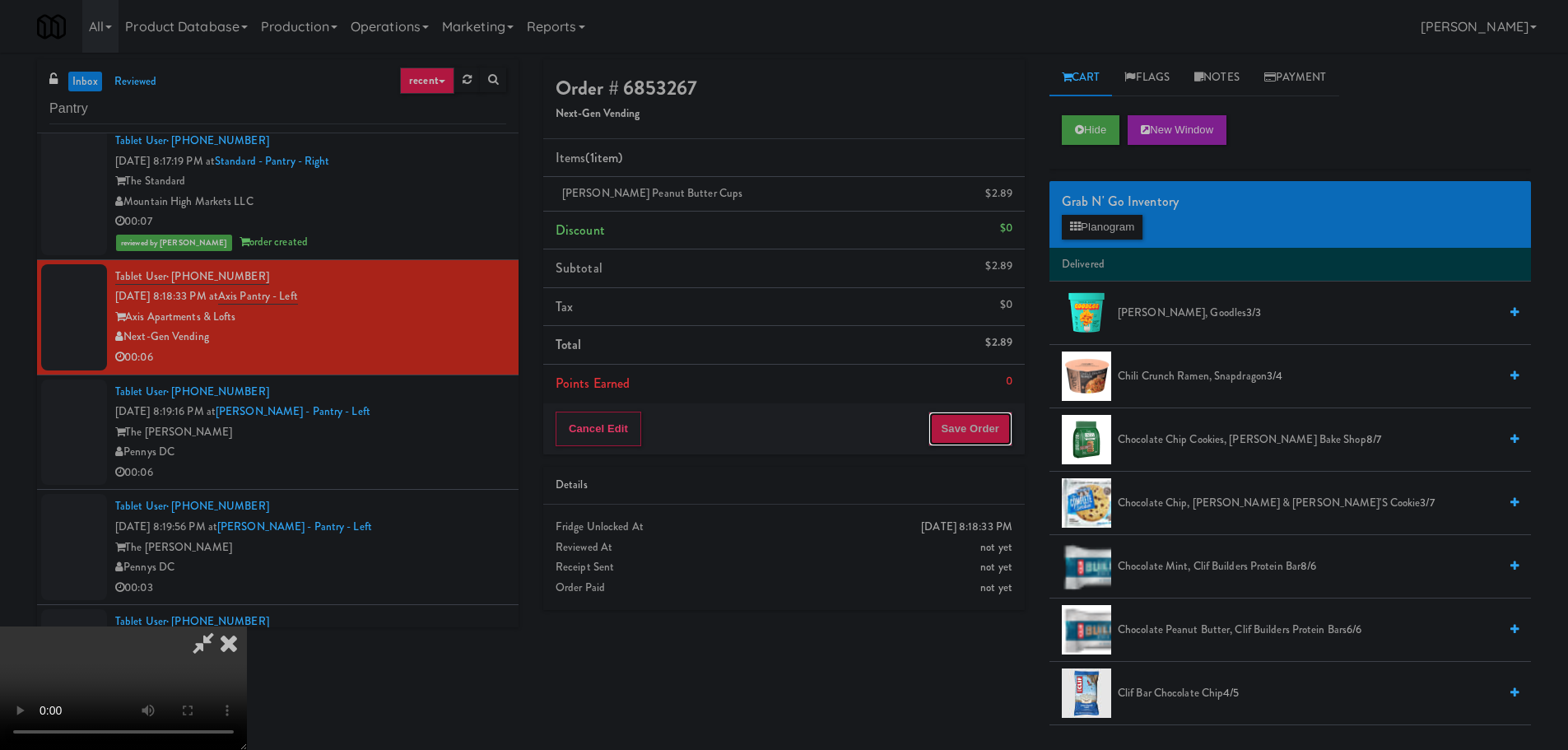
click at [976, 426] on button "Save Order" at bounding box center [971, 429] width 84 height 35
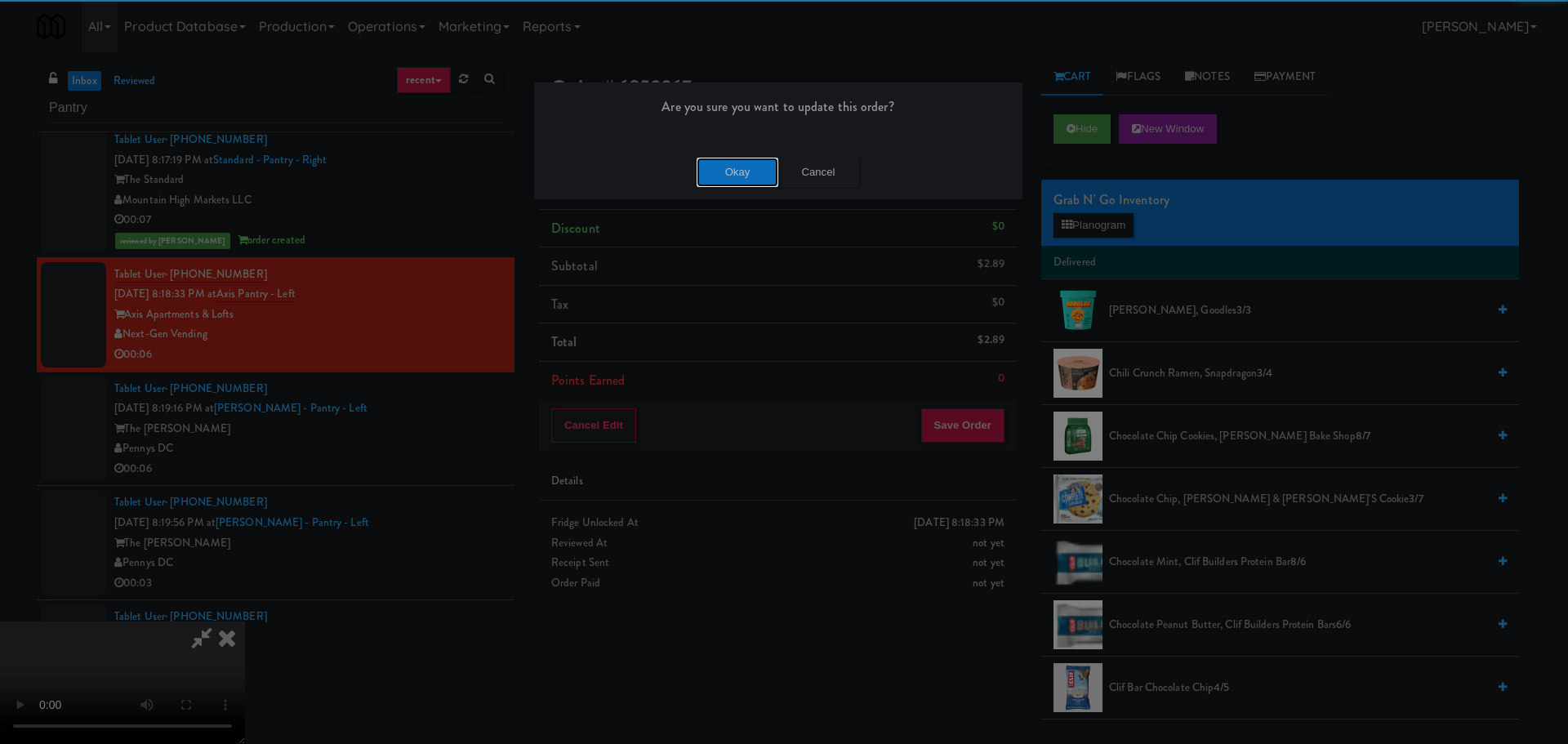
click at [729, 161] on button "Okay" at bounding box center [738, 172] width 82 height 29
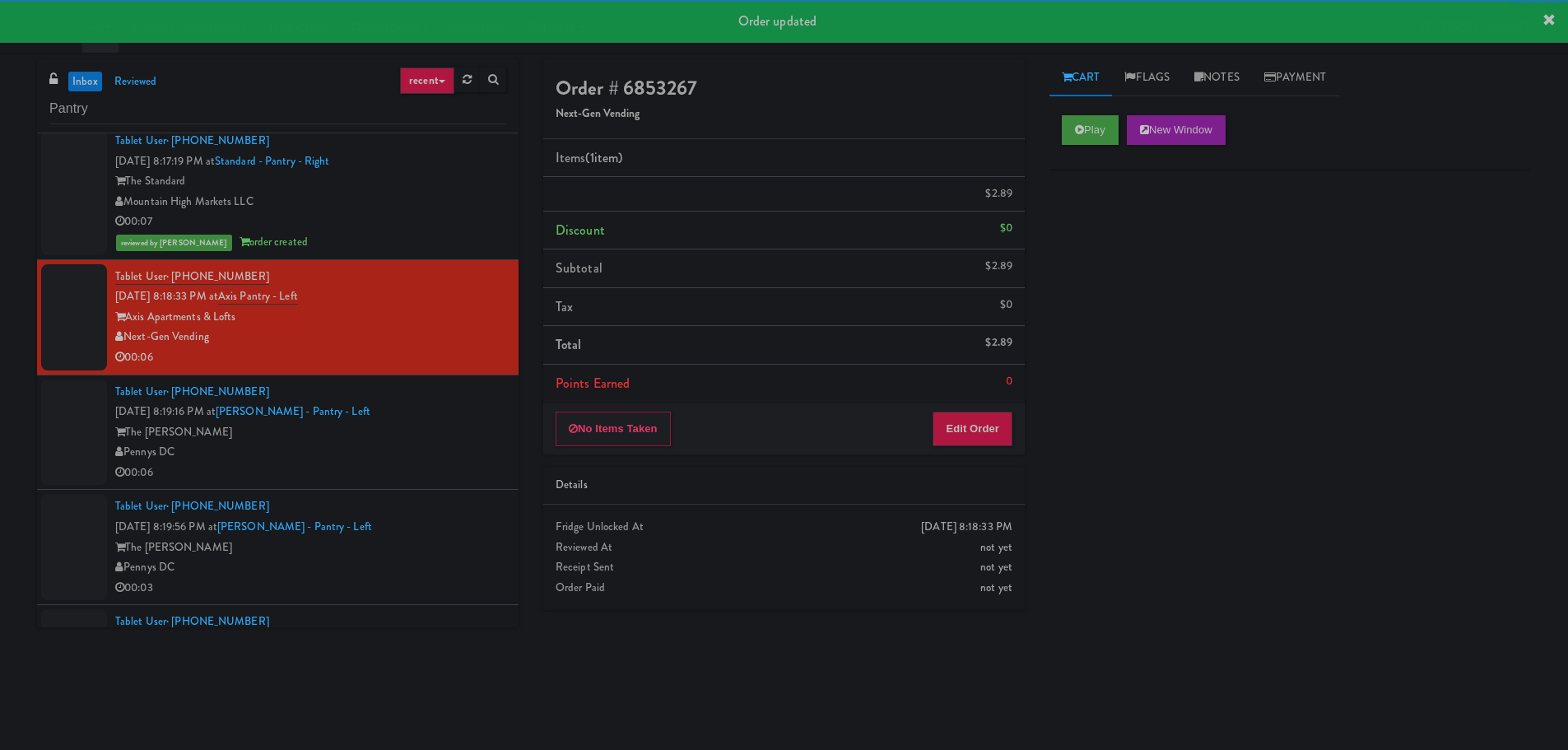
click at [436, 409] on div "Tablet User · (248) 974-5248 [DATE] 8:19:16 PM at [PERSON_NAME][GEOGRAPHIC_DATA…" at bounding box center [310, 432] width 391 height 102
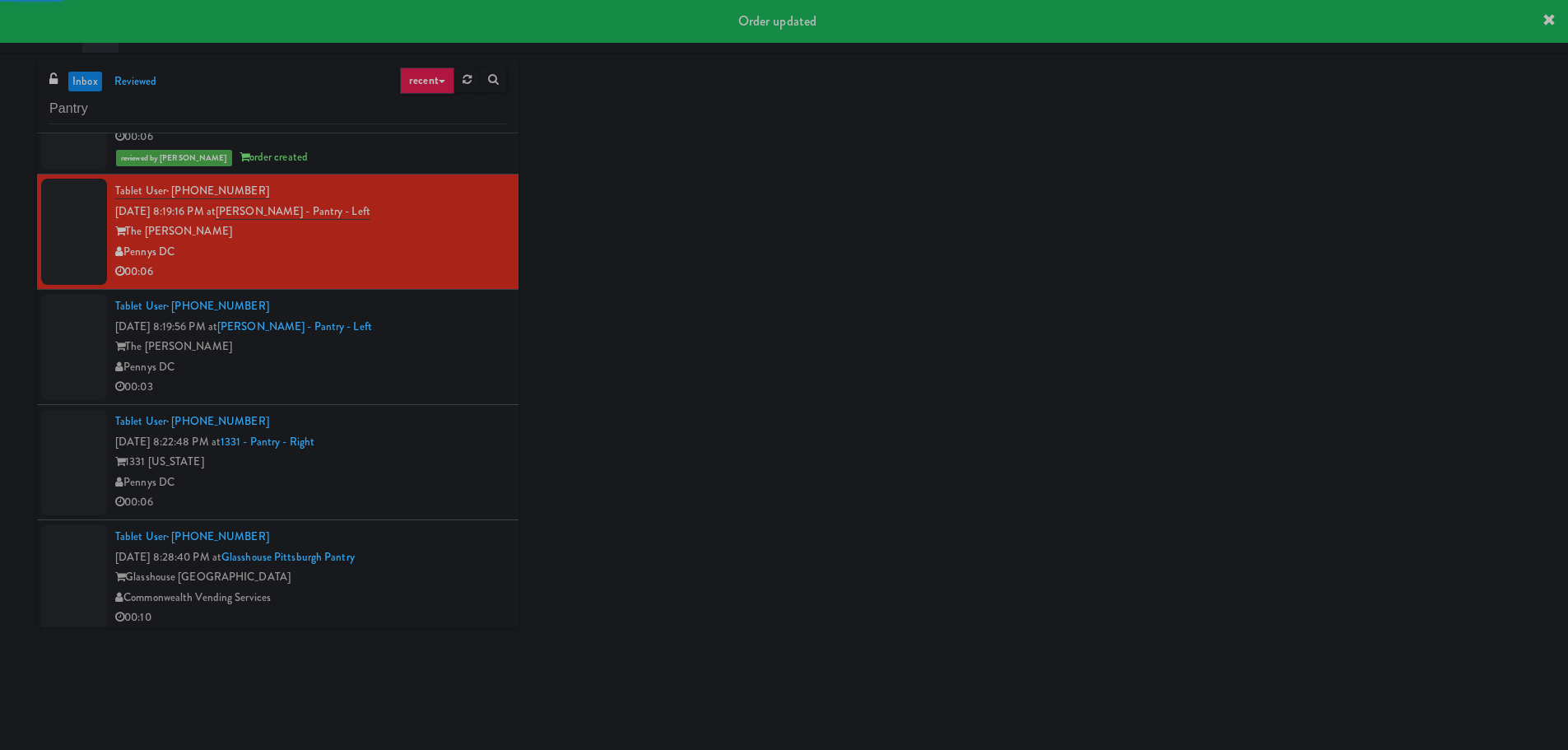
scroll to position [969, 0]
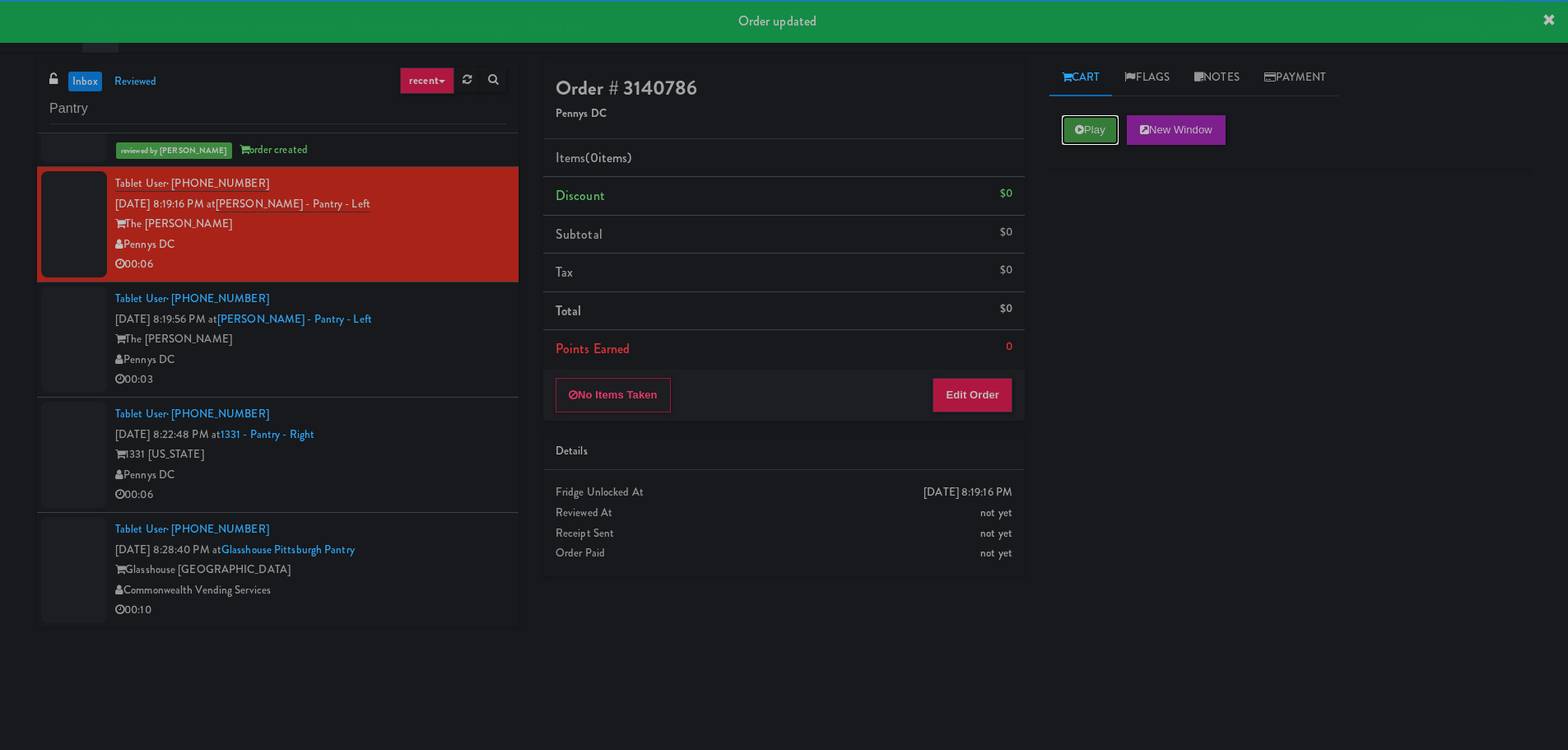
click at [1083, 126] on icon at bounding box center [1079, 129] width 9 height 11
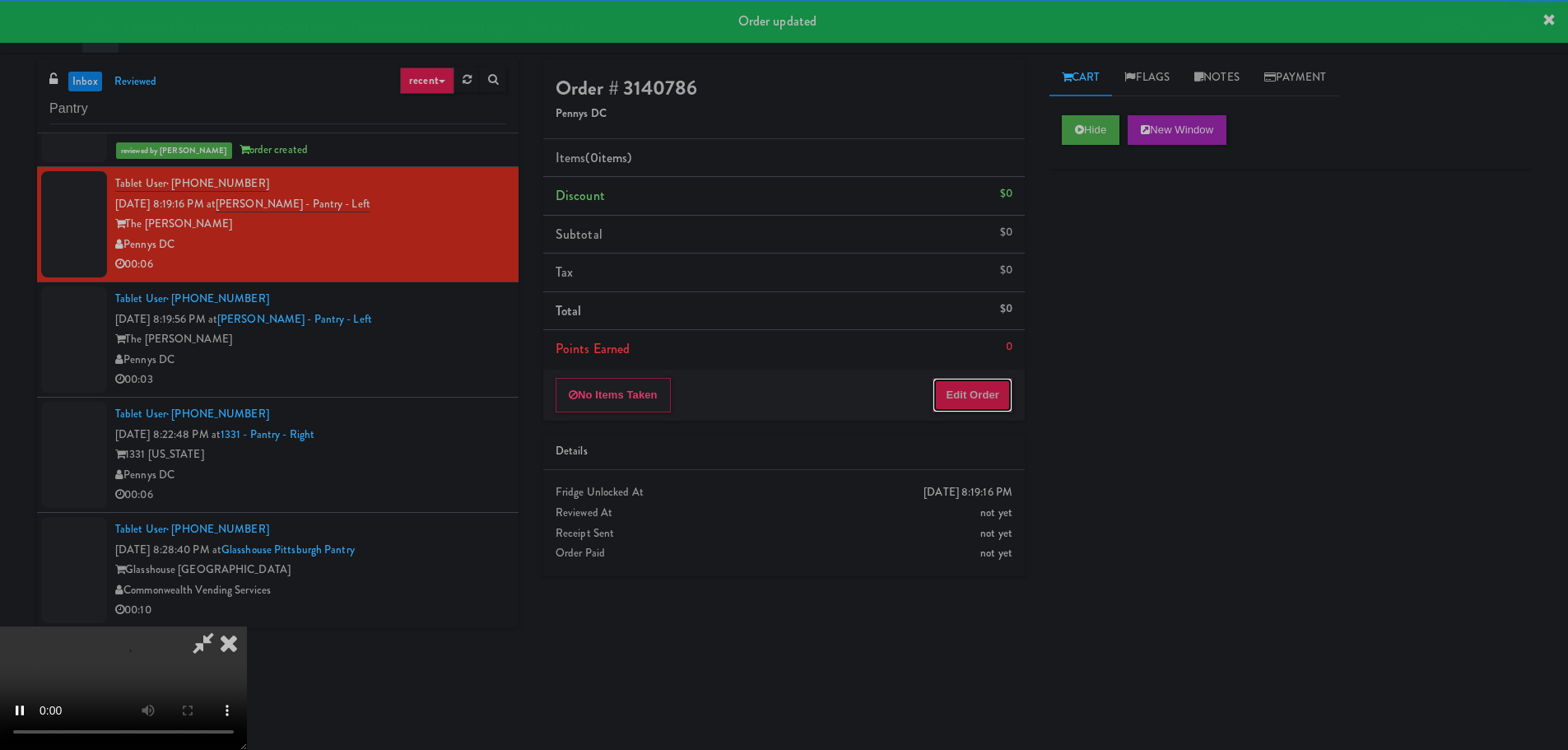
click at [983, 383] on button "Edit Order" at bounding box center [972, 395] width 80 height 35
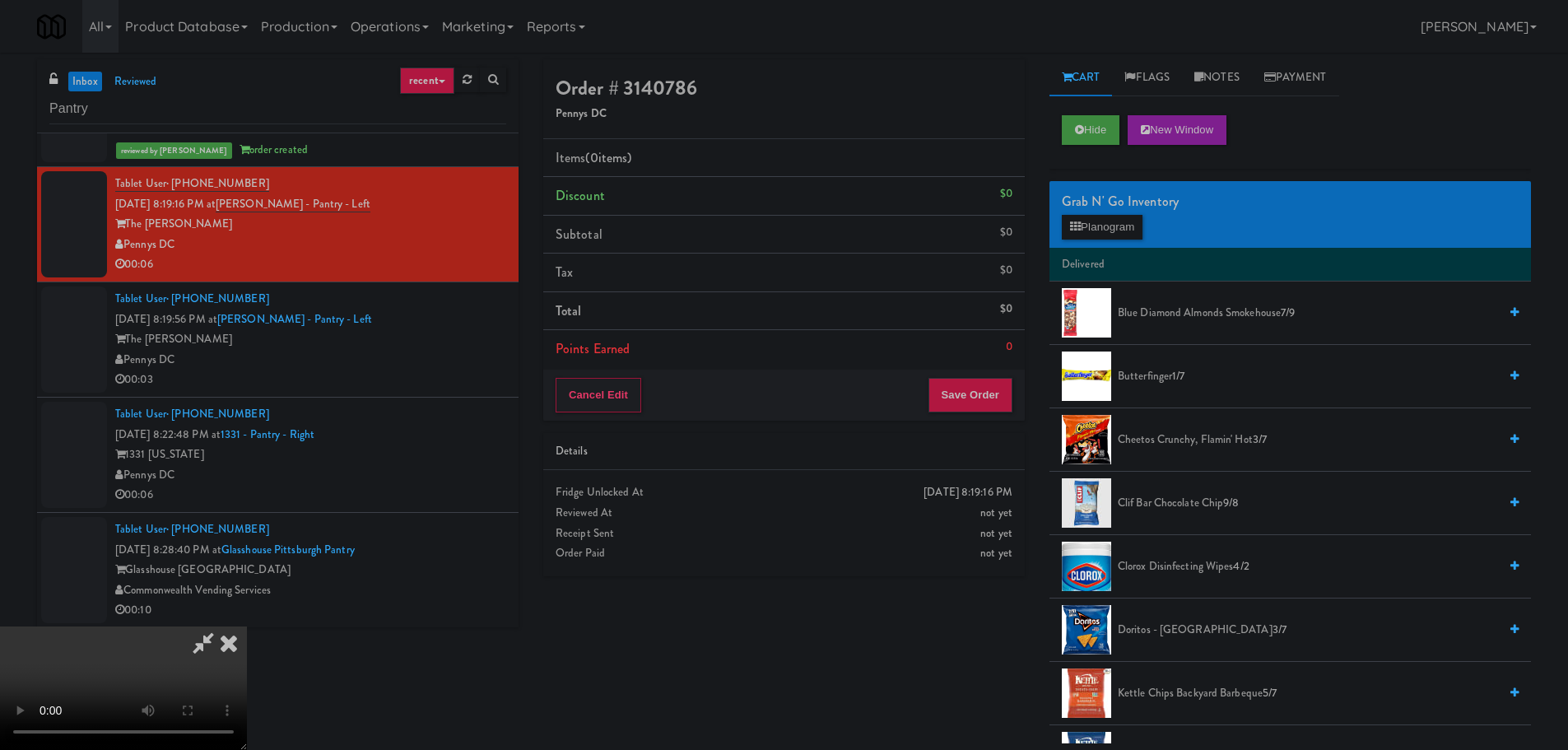
click at [247, 626] on video at bounding box center [123, 687] width 247 height 123
drag, startPoint x: 687, startPoint y: 403, endPoint x: 934, endPoint y: 377, distance: 248.4
click at [247, 626] on video at bounding box center [123, 687] width 247 height 123
click at [1124, 219] on button "Planogram" at bounding box center [1102, 227] width 81 height 25
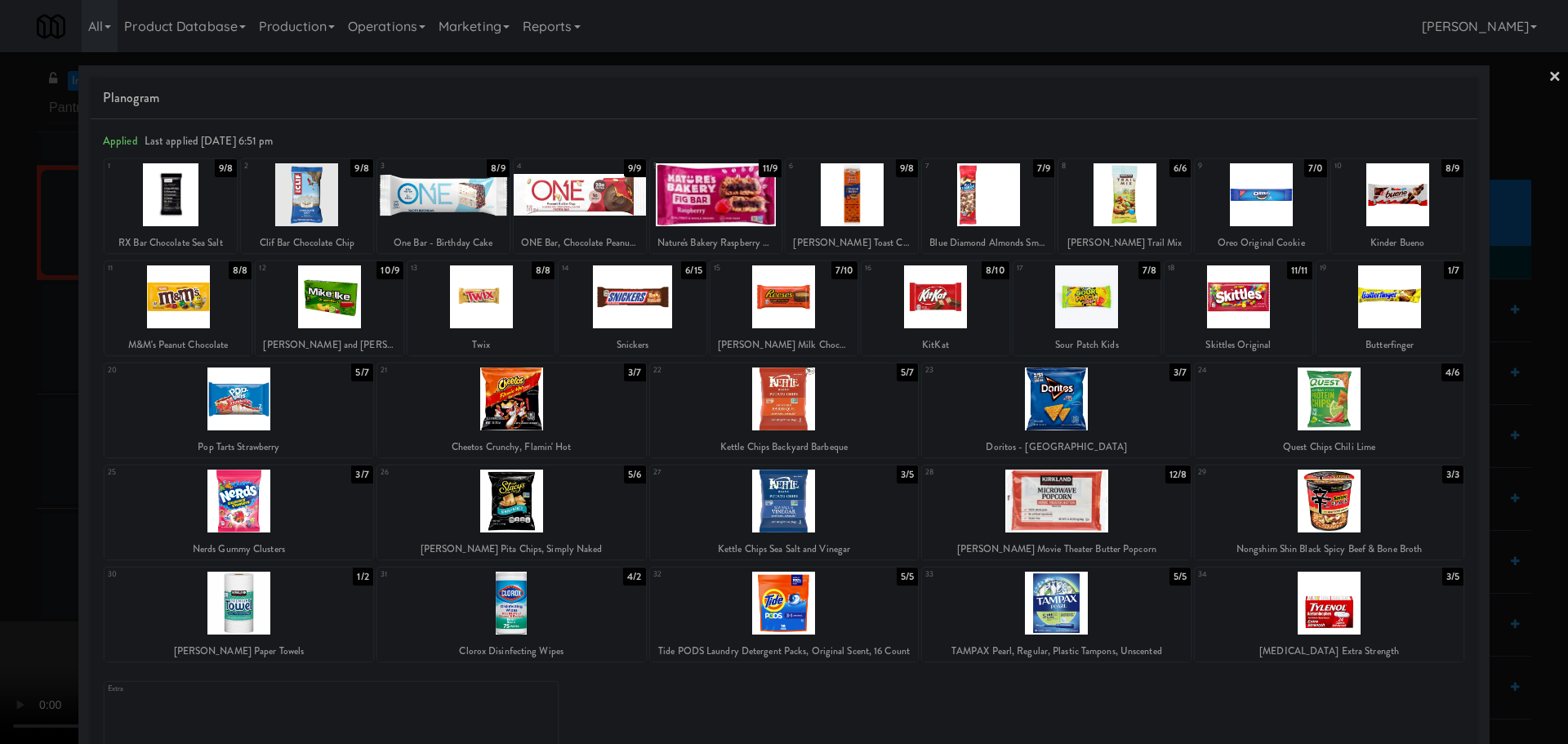
click at [1088, 315] on div at bounding box center [1086, 297] width 147 height 63
drag, startPoint x: 0, startPoint y: 396, endPoint x: 528, endPoint y: 342, distance: 530.8
click at [9, 403] on div at bounding box center [784, 372] width 1568 height 744
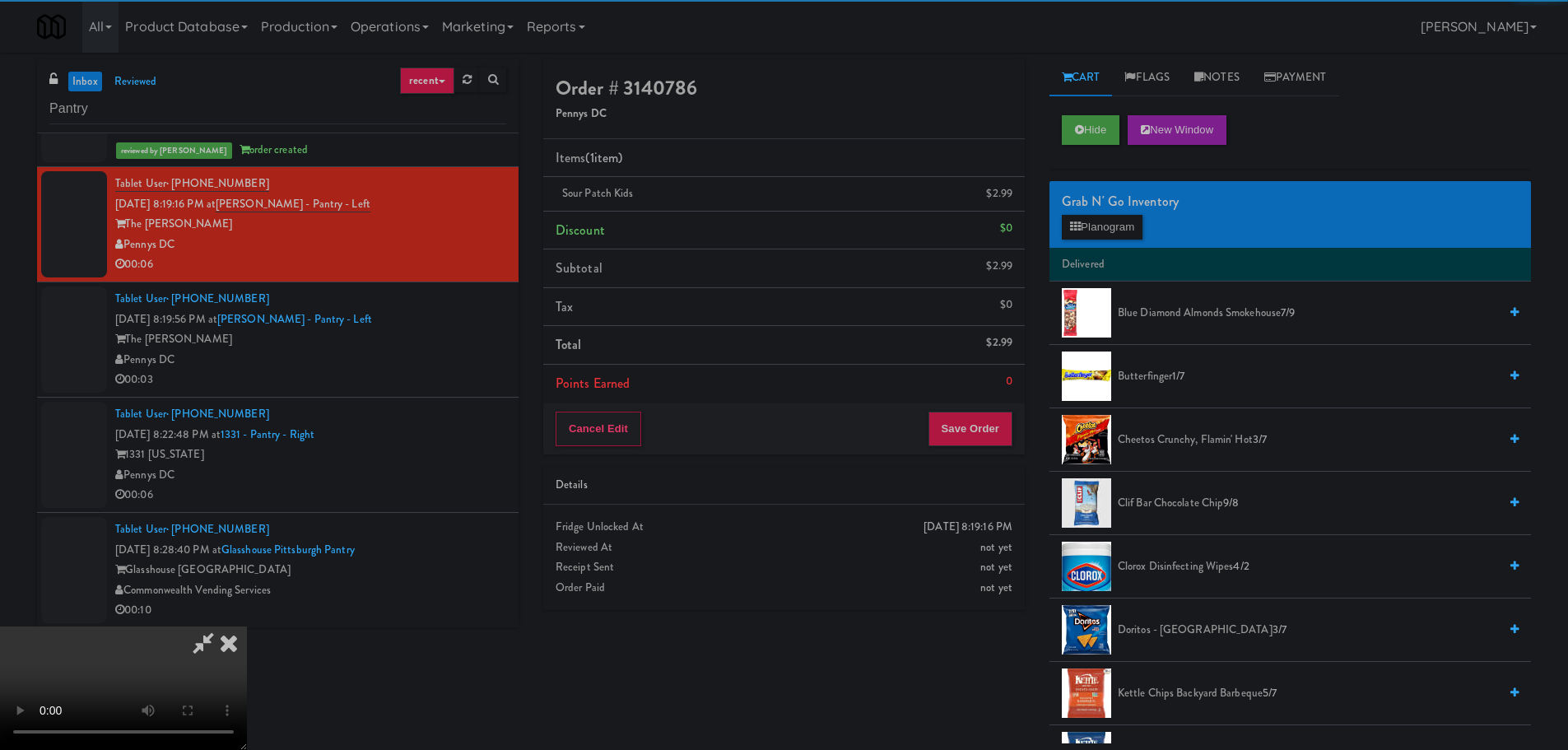
drag, startPoint x: 678, startPoint y: 339, endPoint x: 702, endPoint y: 333, distance: 24.7
click at [247, 626] on video at bounding box center [123, 687] width 247 height 123
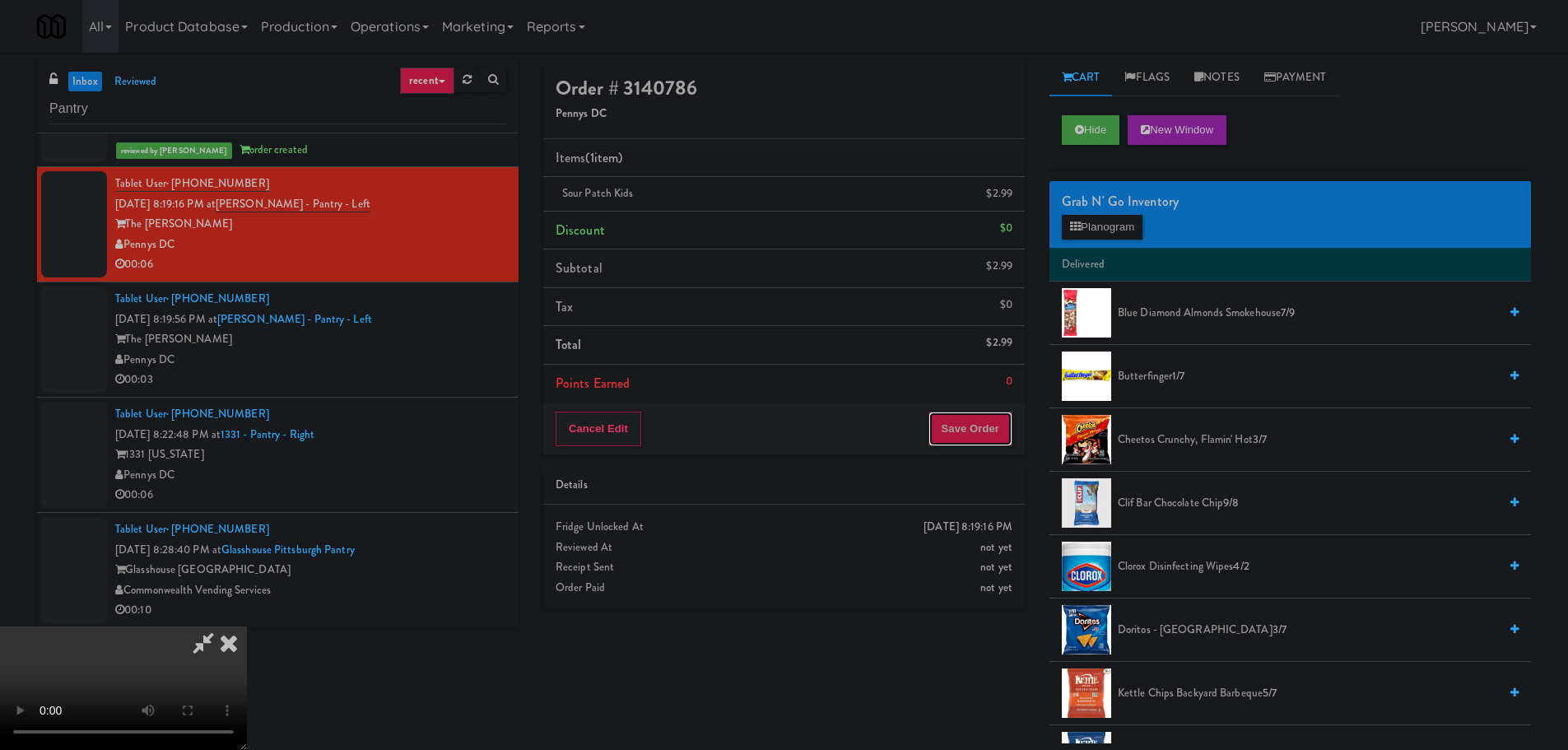
click at [1007, 431] on button "Save Order" at bounding box center [971, 429] width 84 height 35
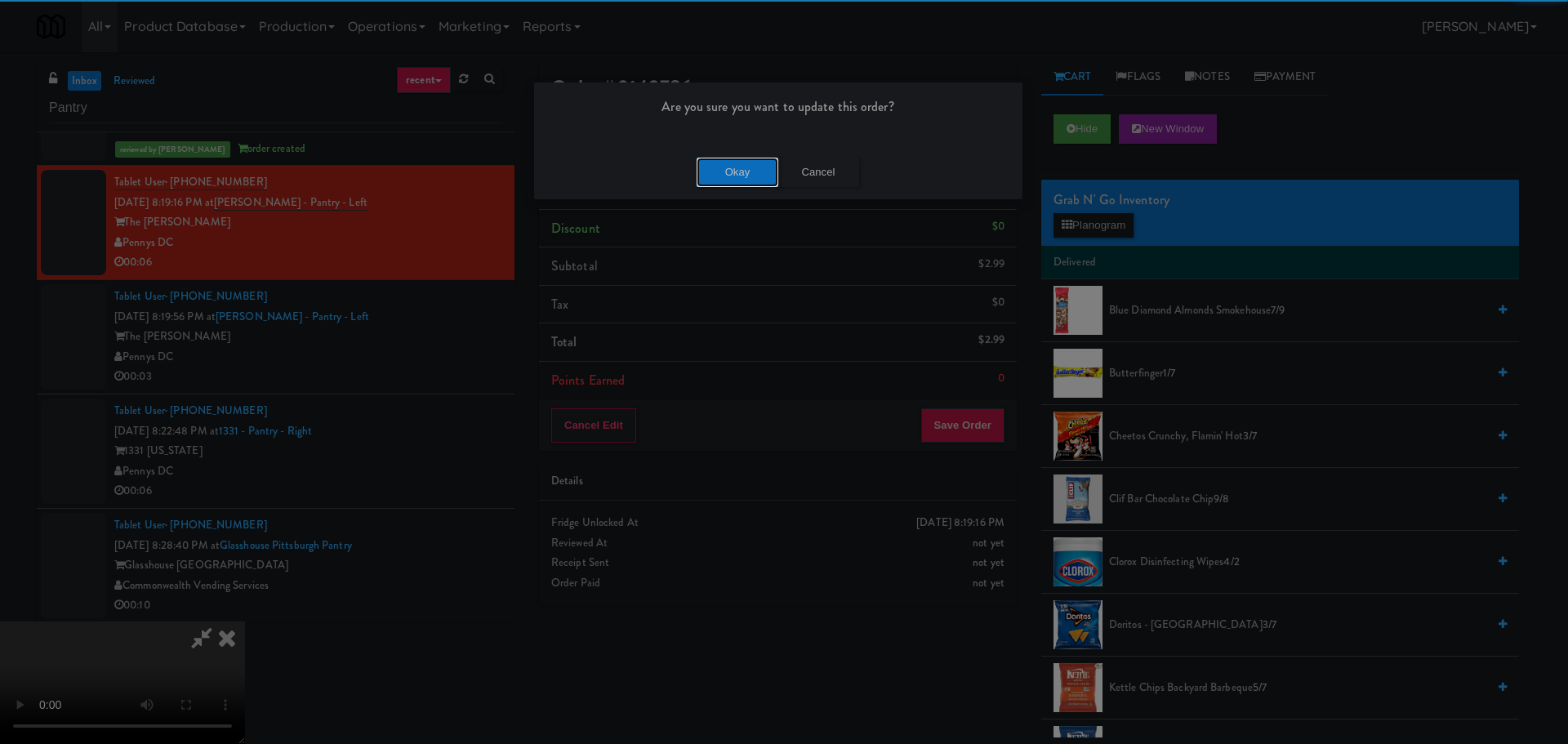
click at [762, 178] on button "Okay" at bounding box center [738, 172] width 82 height 29
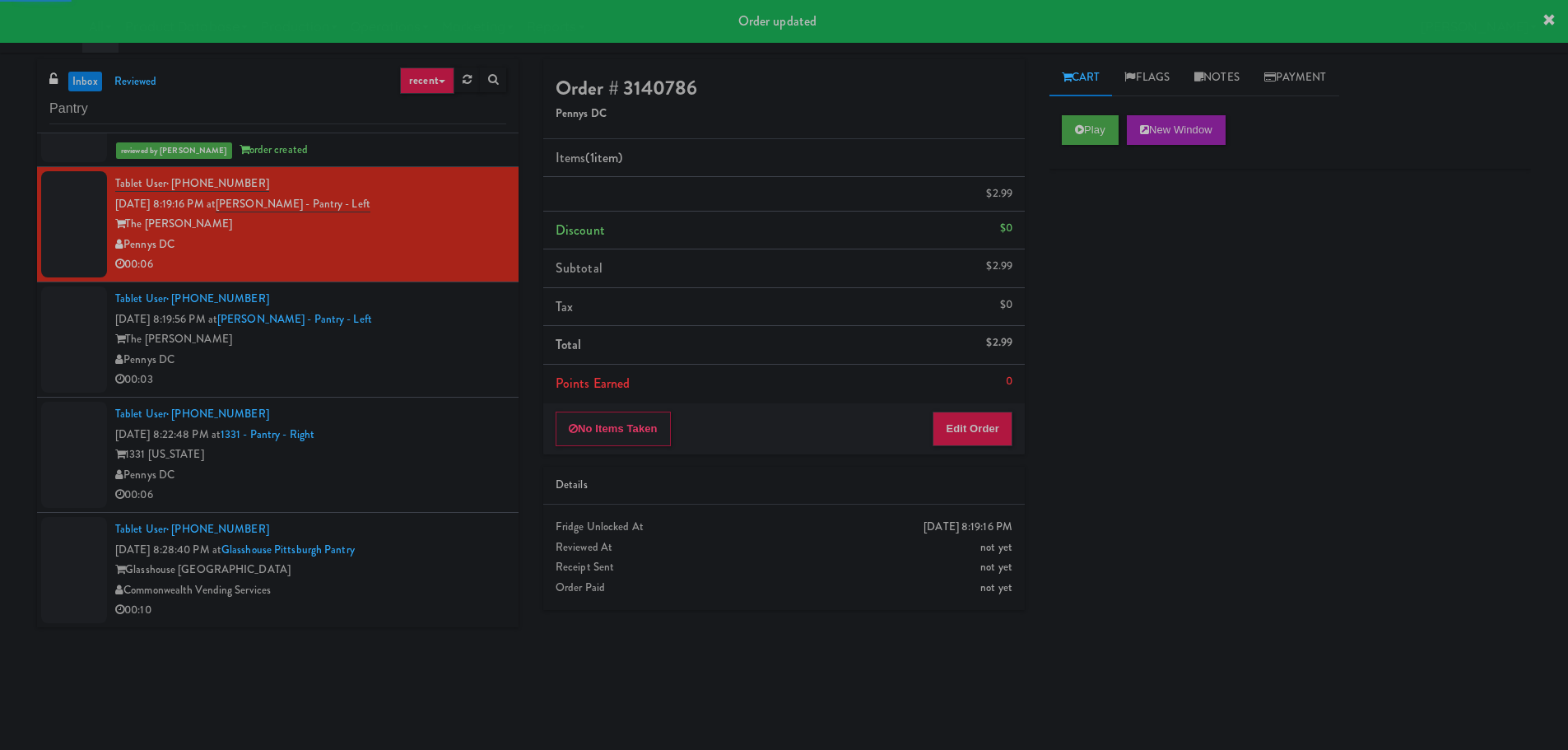
click at [430, 384] on div "00:03" at bounding box center [310, 379] width 391 height 21
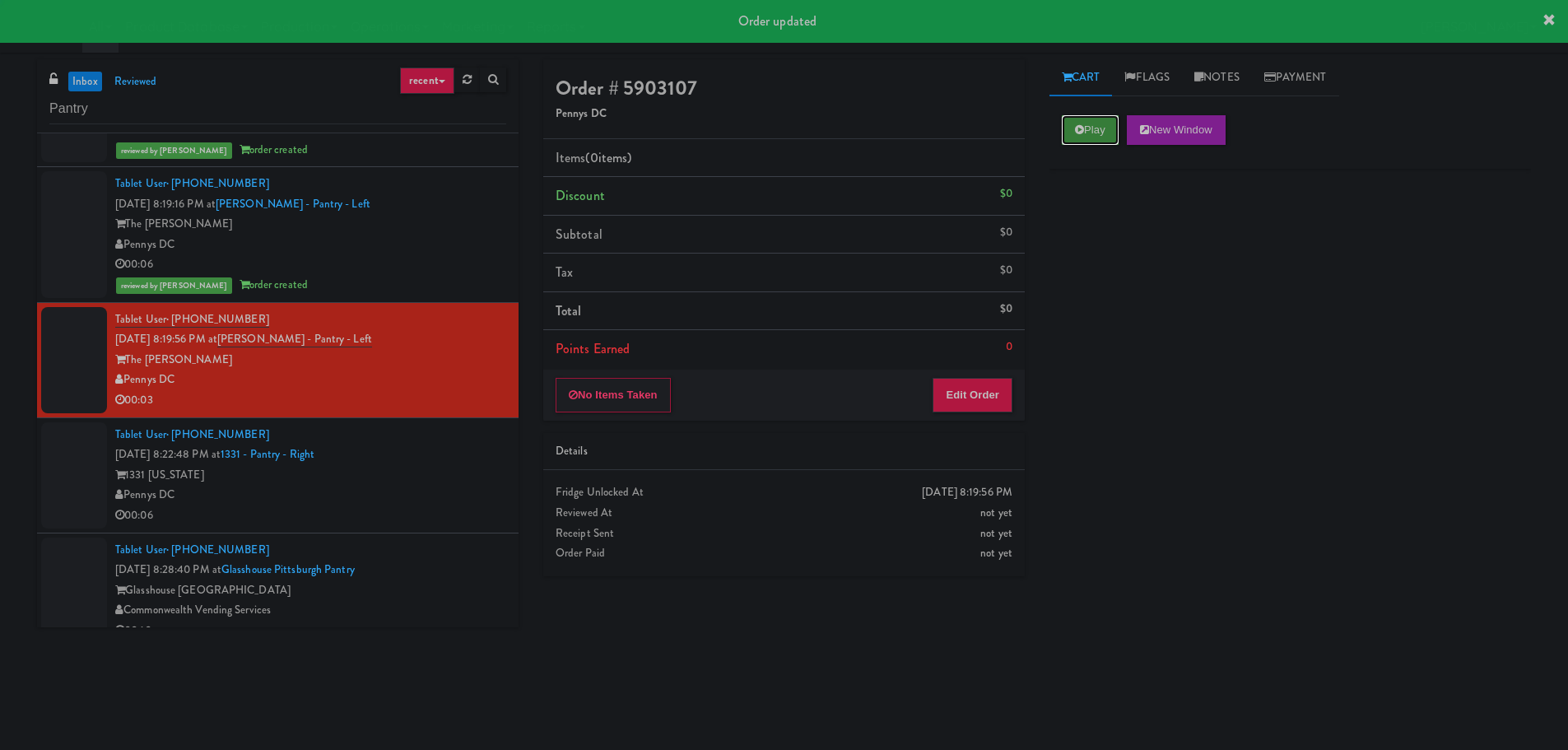
click at [1090, 127] on button "Play" at bounding box center [1090, 130] width 57 height 30
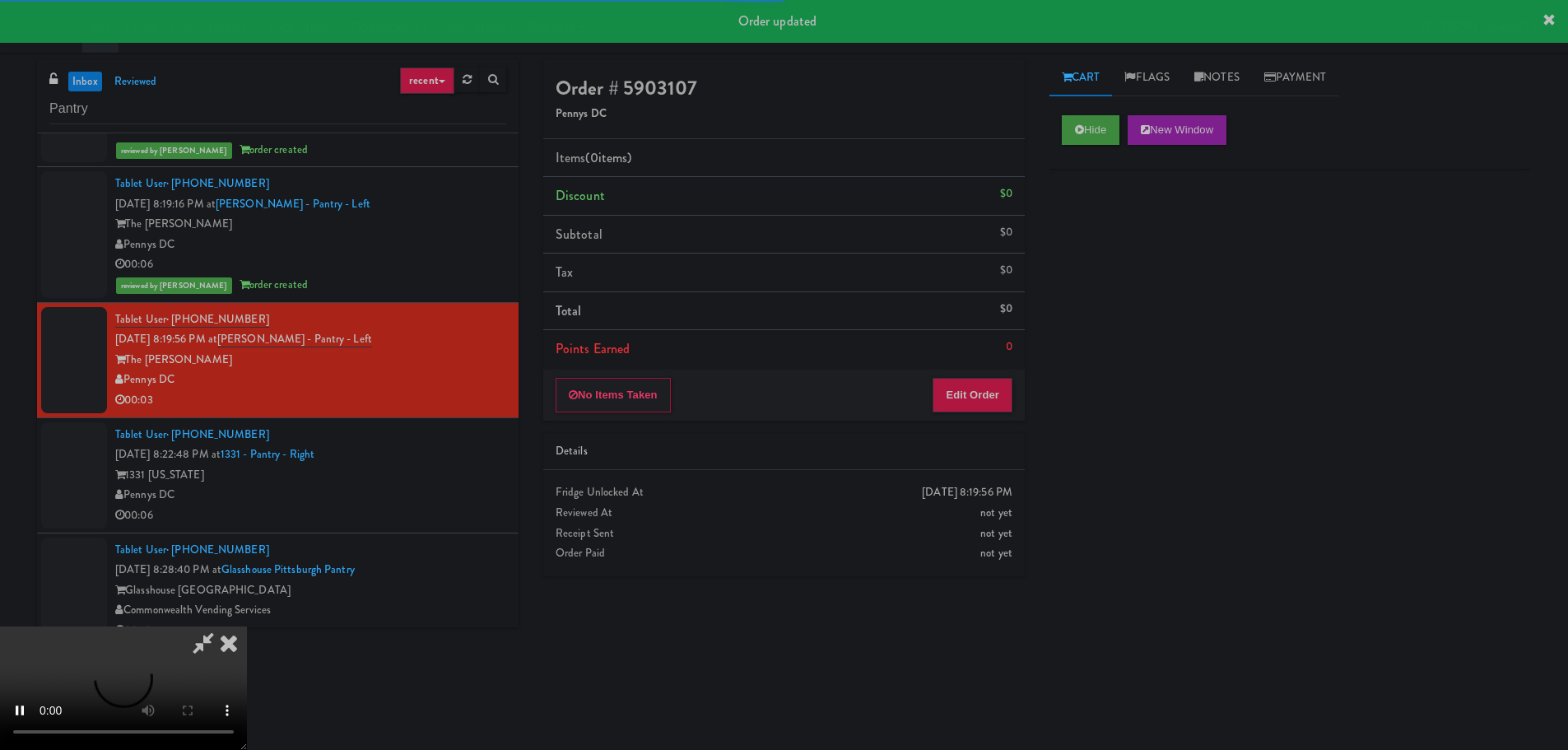
click at [972, 368] on div "Order # 5903107 Pennys DC Items (0 items ) Discount $0 Subtotal $0 Tax $0 Total…" at bounding box center [784, 240] width 482 height 361
click at [976, 389] on button "Edit Order" at bounding box center [972, 395] width 80 height 35
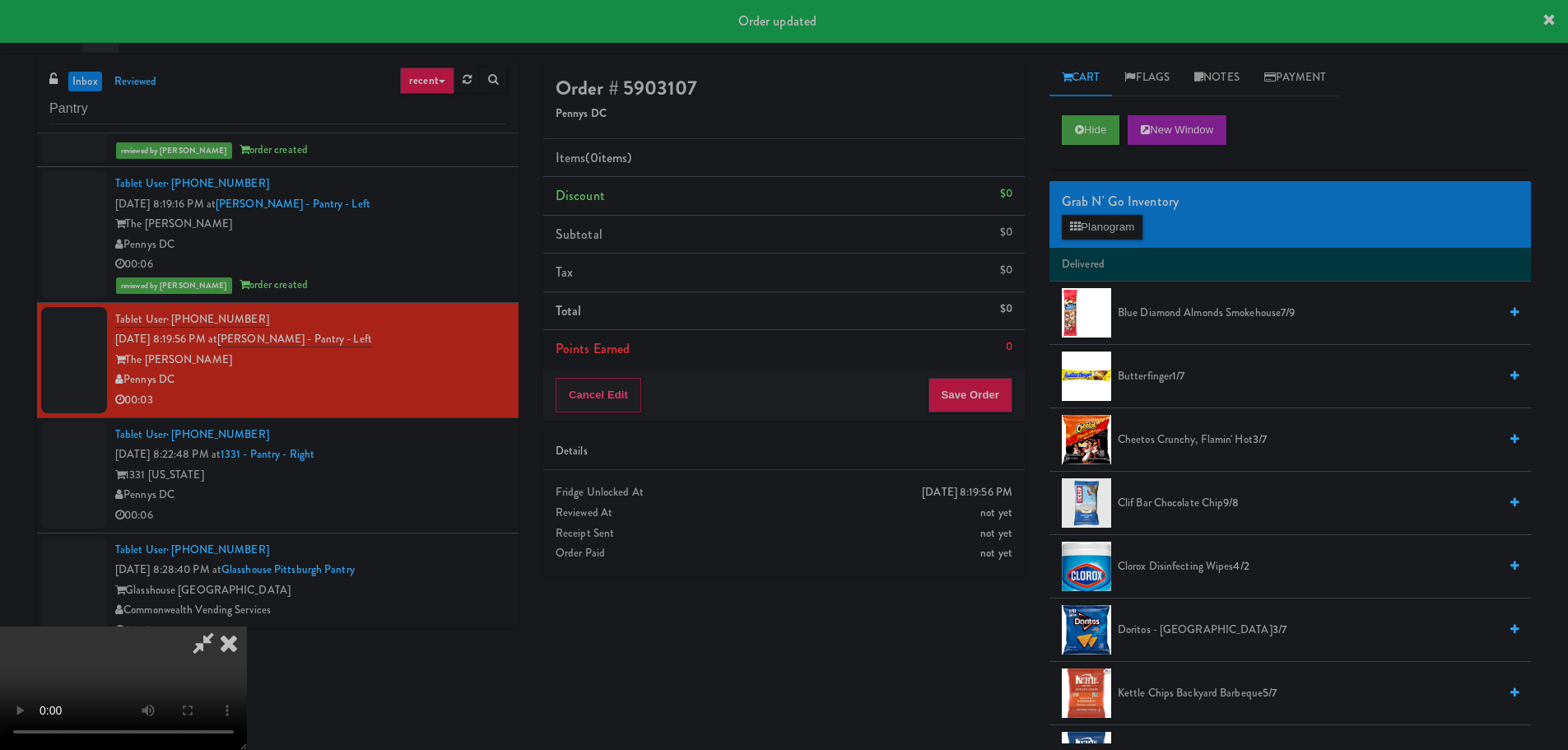
click at [922, 483] on div "[DATE] 8:19:56 PM" at bounding box center [967, 492] width 91 height 21
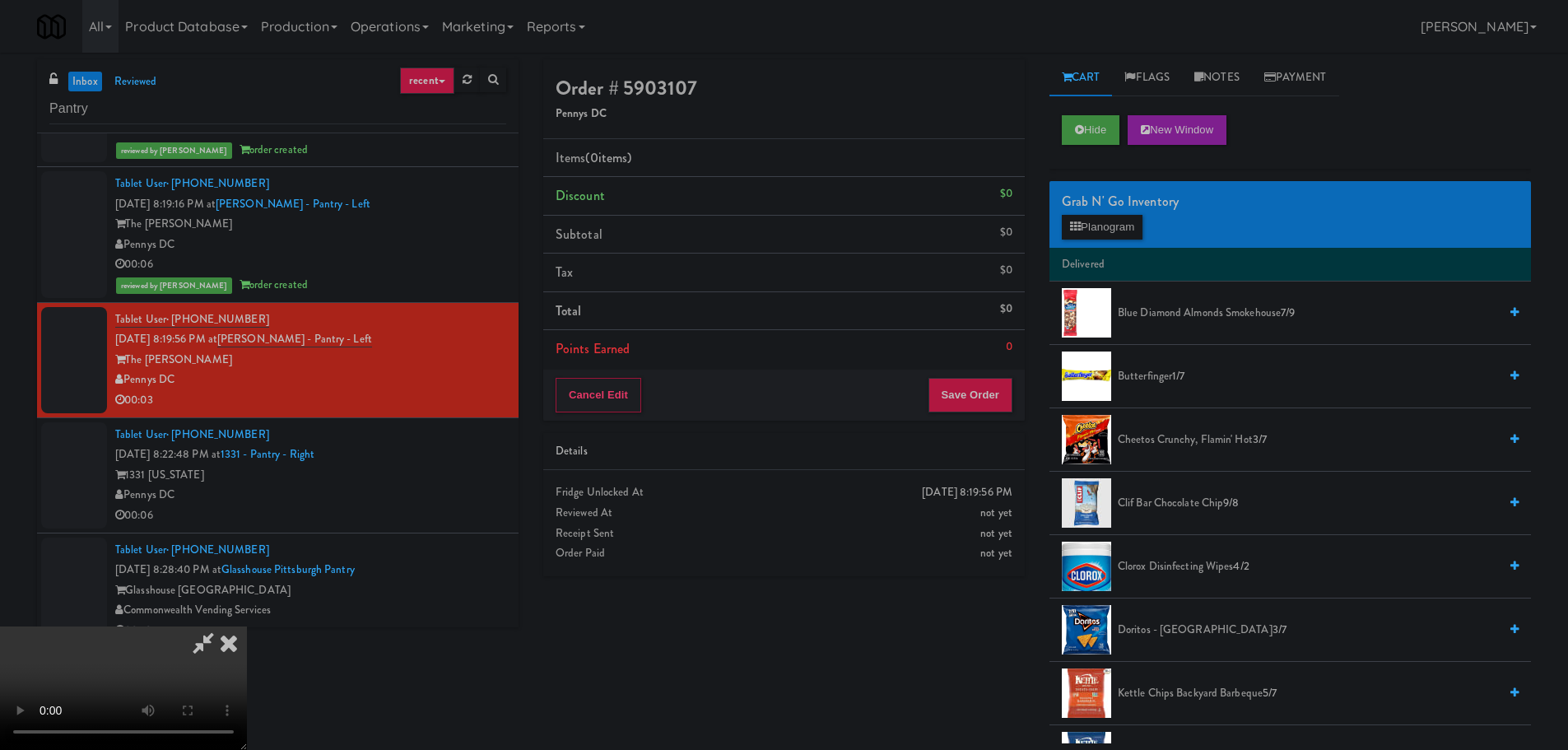
click at [247, 626] on video at bounding box center [123, 687] width 247 height 123
click at [1104, 231] on button "Planogram" at bounding box center [1102, 227] width 81 height 25
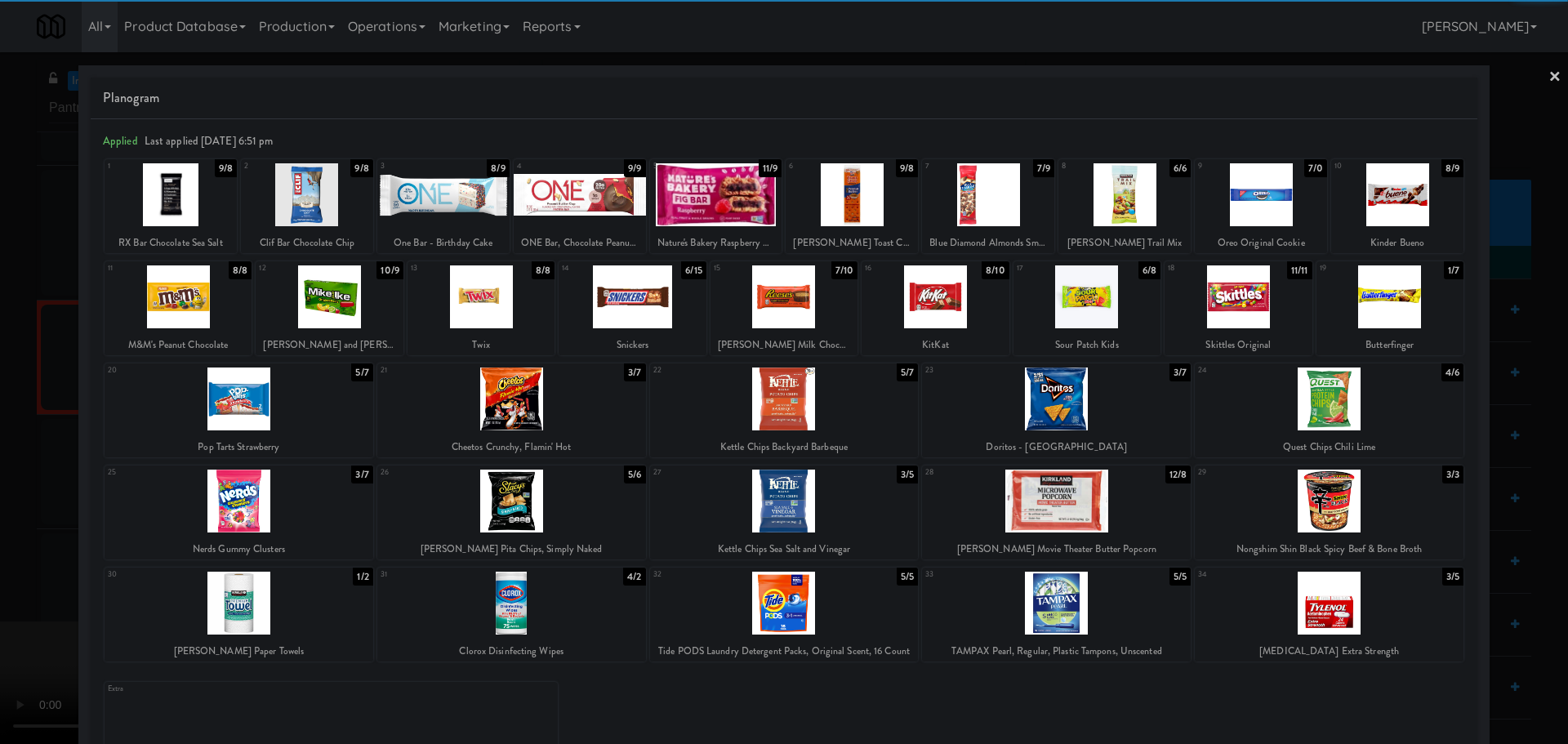
click at [579, 415] on div at bounding box center [511, 398] width 269 height 63
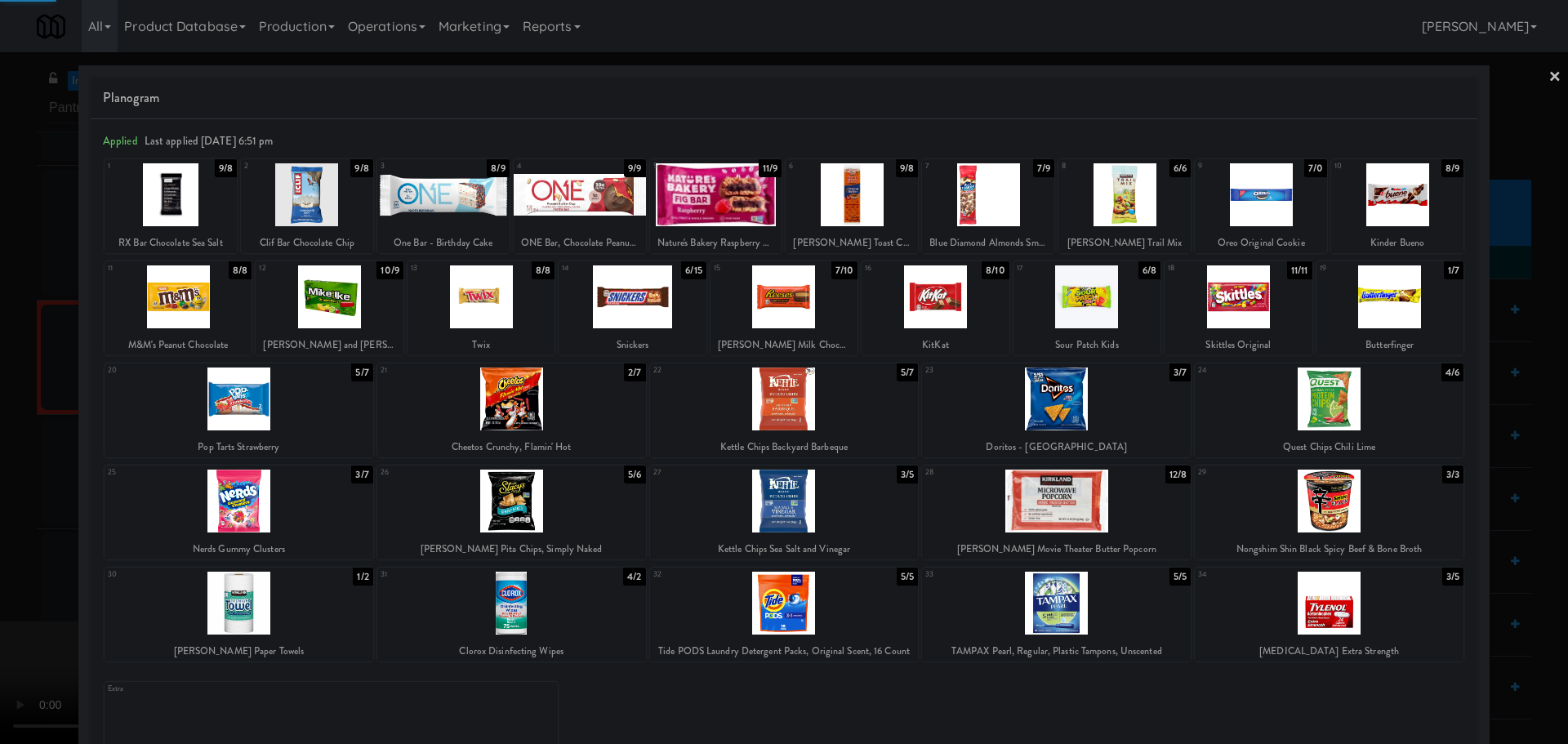
click at [0, 528] on div at bounding box center [784, 372] width 1568 height 744
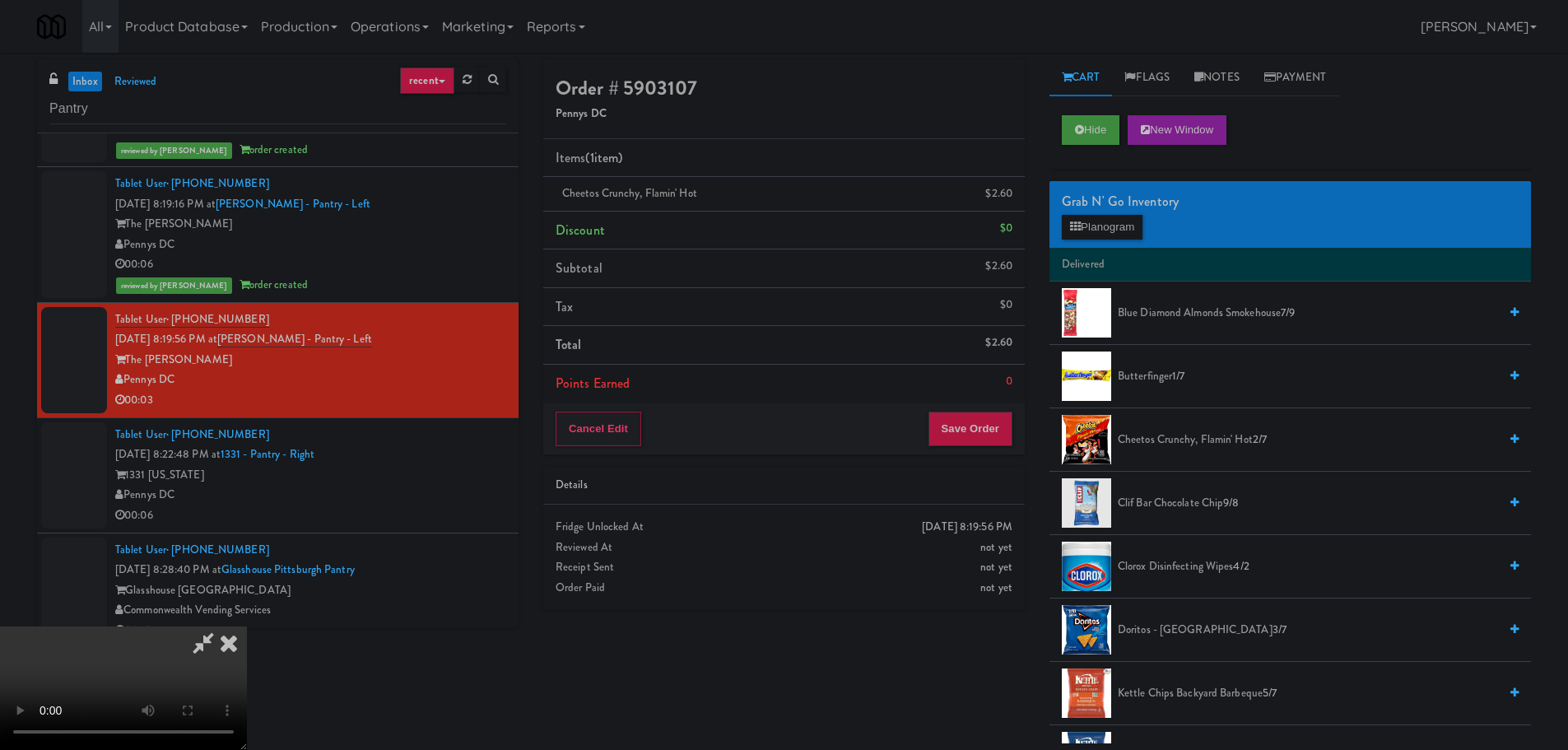
click at [247, 626] on video at bounding box center [123, 687] width 247 height 123
drag, startPoint x: 700, startPoint y: 412, endPoint x: 682, endPoint y: 410, distance: 18.1
click at [247, 626] on video at bounding box center [123, 687] width 247 height 123
click at [974, 435] on button "Save Order" at bounding box center [971, 429] width 84 height 35
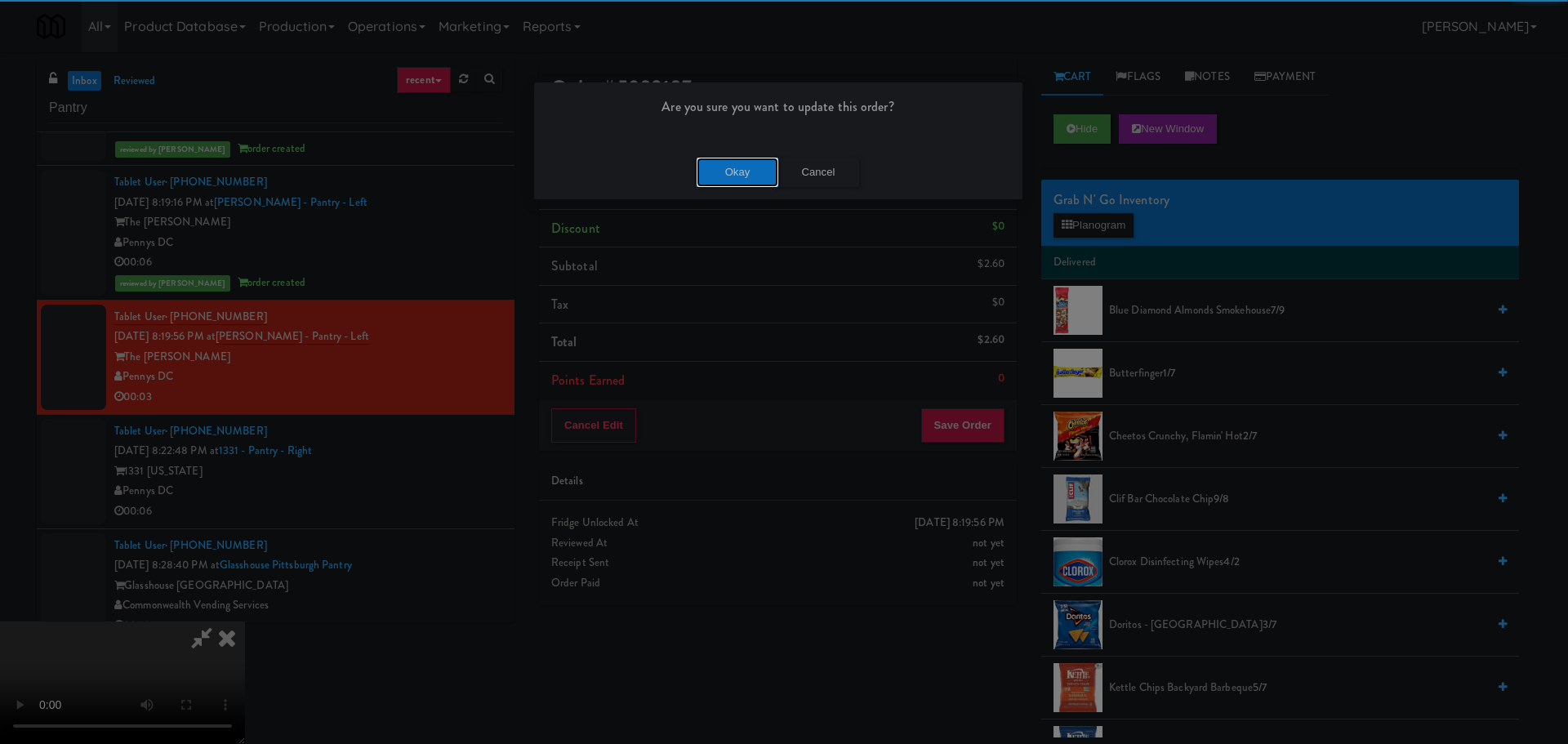
click at [739, 175] on button "Okay" at bounding box center [738, 172] width 82 height 29
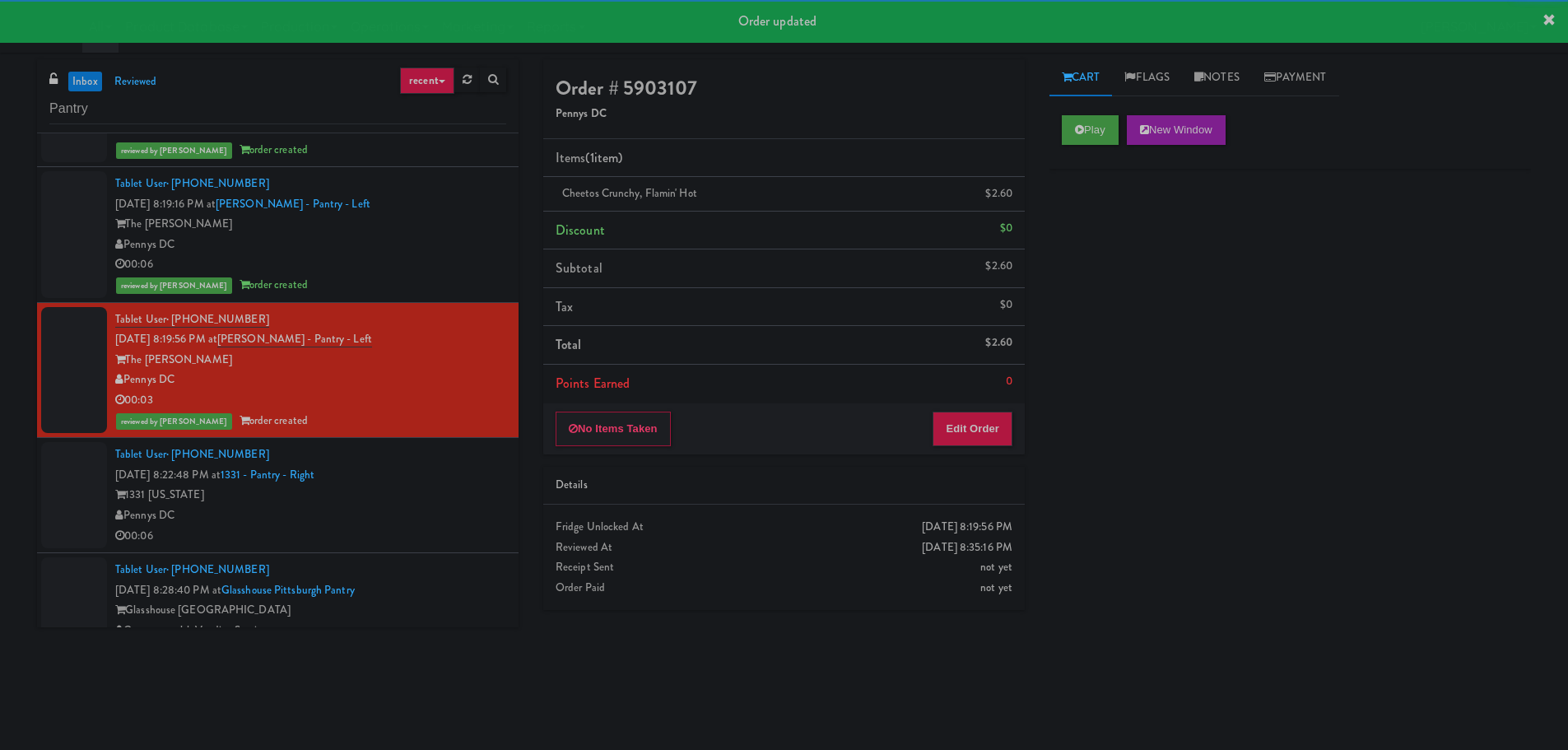
click at [449, 472] on div "Tablet User · (203) 321-6299 [DATE] 8:22:48 PM at 1331 - [GEOGRAPHIC_DATA] - Ri…" at bounding box center [310, 495] width 391 height 102
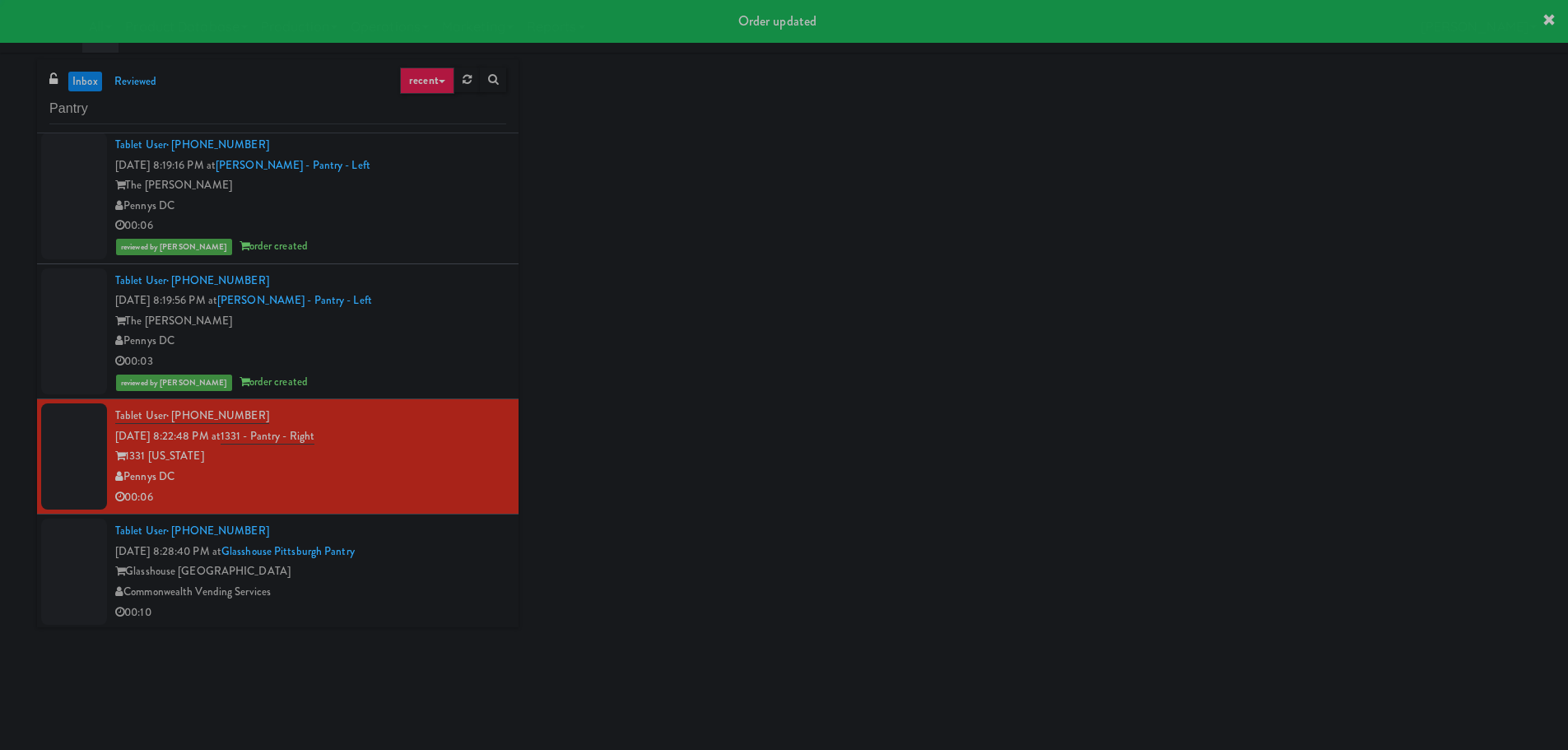
scroll to position [1009, 0]
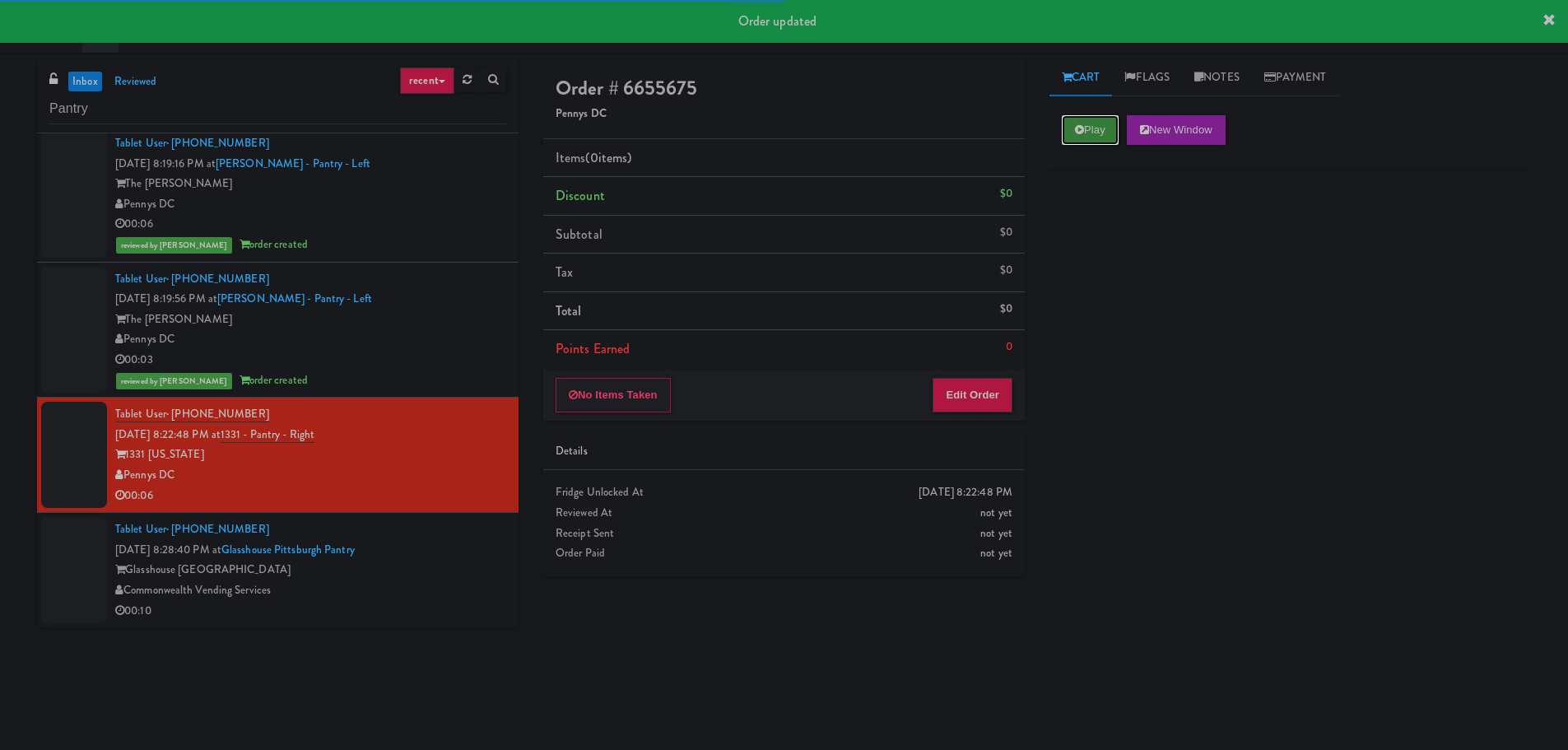
click at [1079, 121] on button "Play" at bounding box center [1090, 130] width 57 height 30
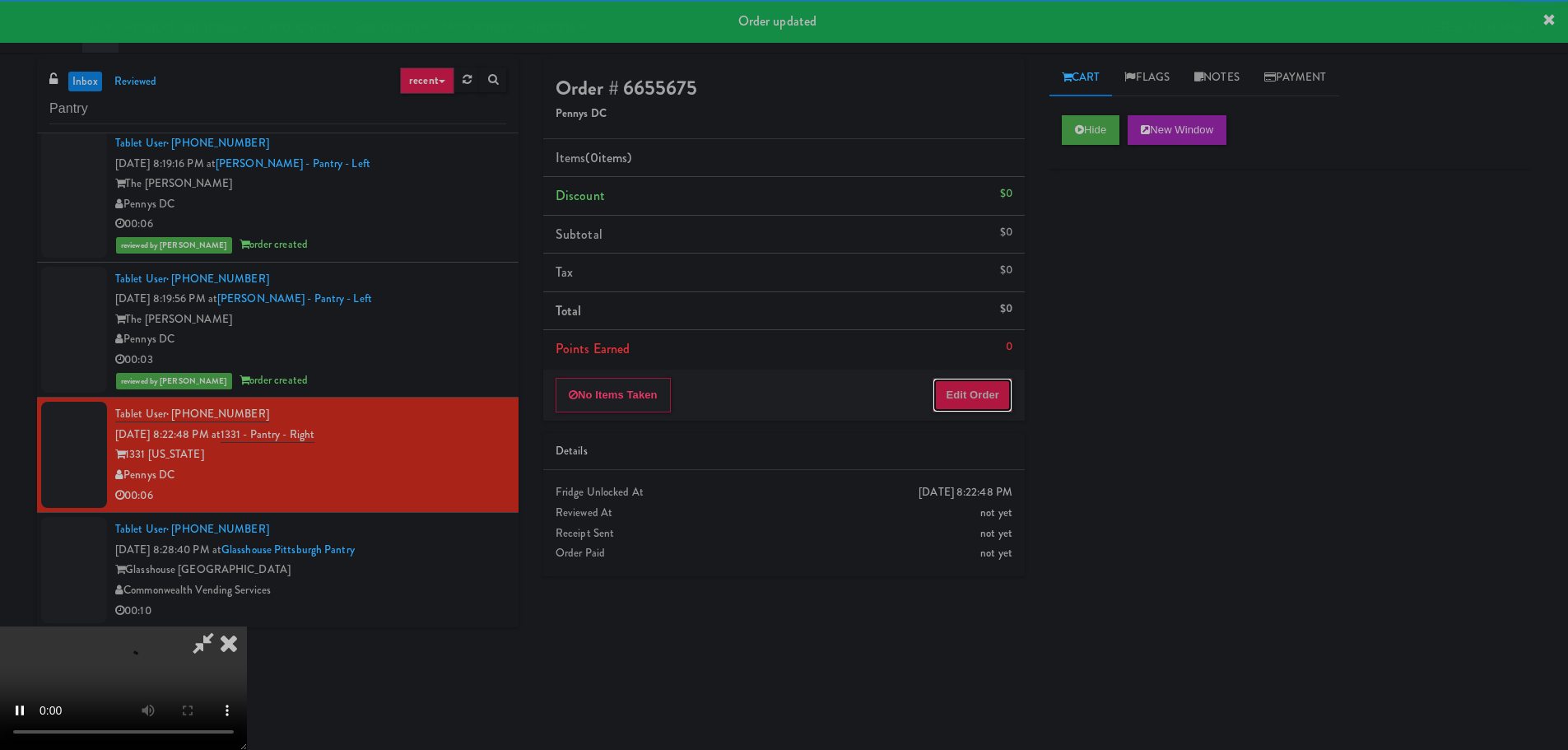
click at [938, 387] on button "Edit Order" at bounding box center [972, 395] width 80 height 35
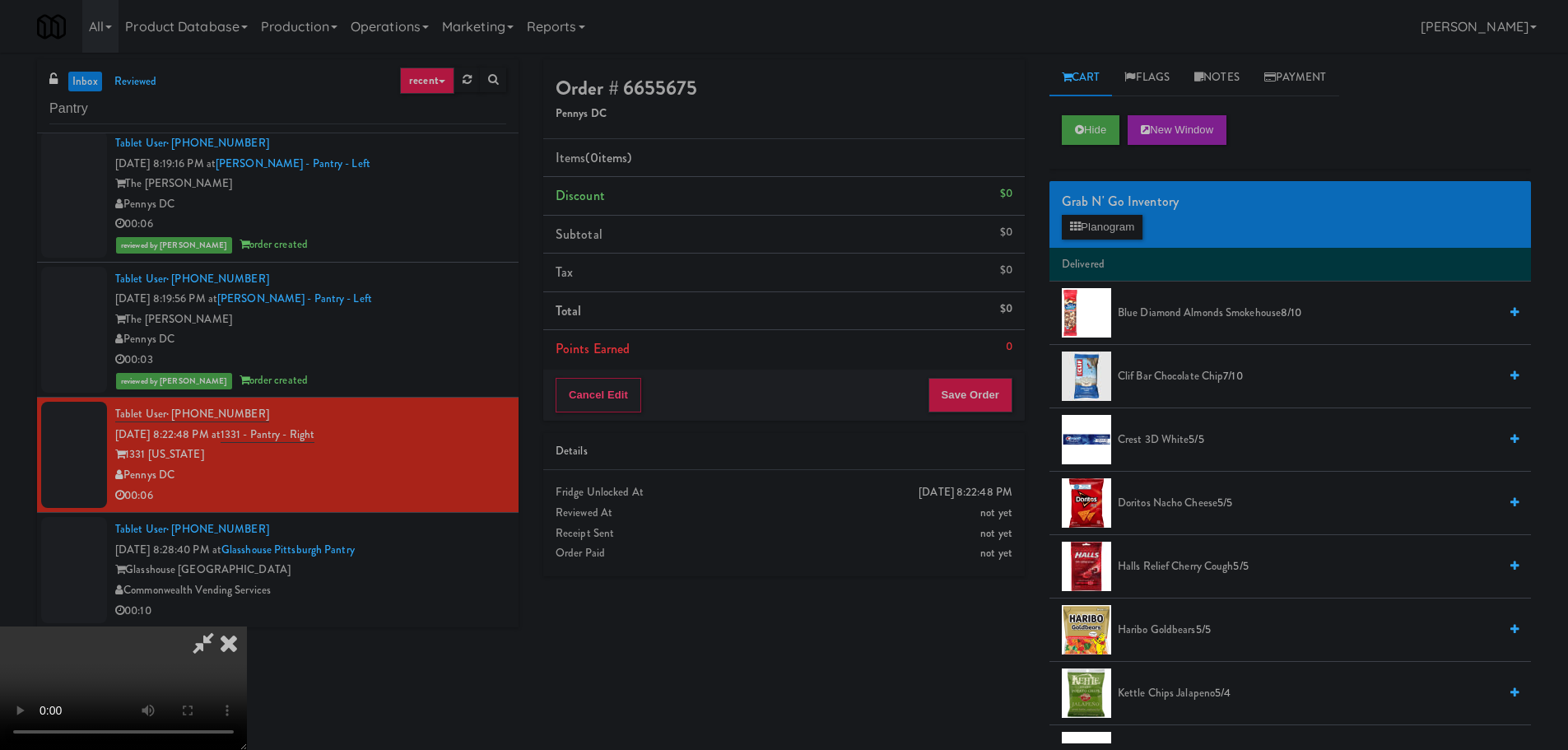
scroll to position [283, 0]
click at [247, 688] on video at bounding box center [123, 687] width 247 height 123
drag, startPoint x: 758, startPoint y: 562, endPoint x: 758, endPoint y: 550, distance: 12.0
click at [247, 626] on video at bounding box center [123, 687] width 247 height 123
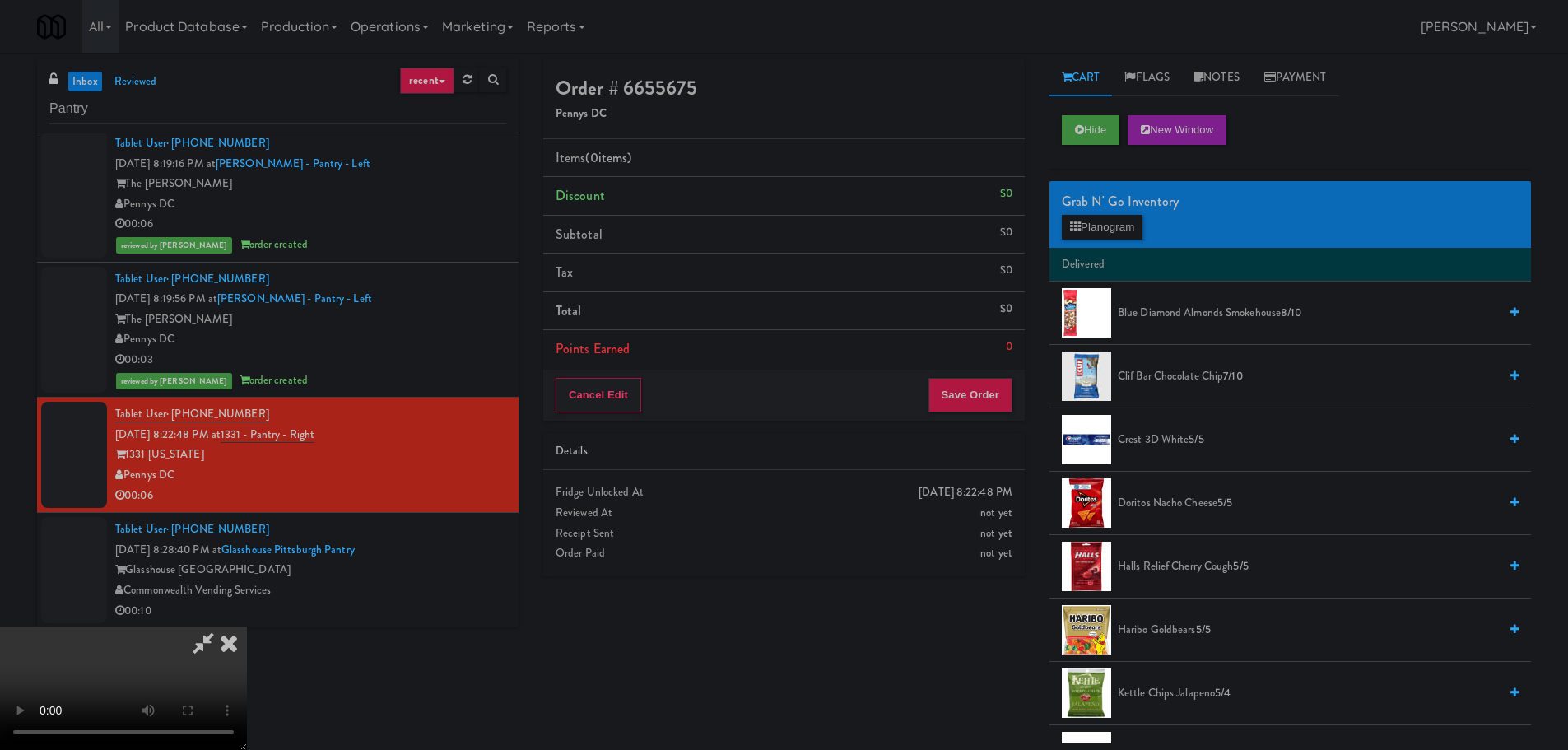
click at [247, 626] on video at bounding box center [123, 687] width 247 height 123
drag, startPoint x: 646, startPoint y: 416, endPoint x: 675, endPoint y: 420, distance: 29.3
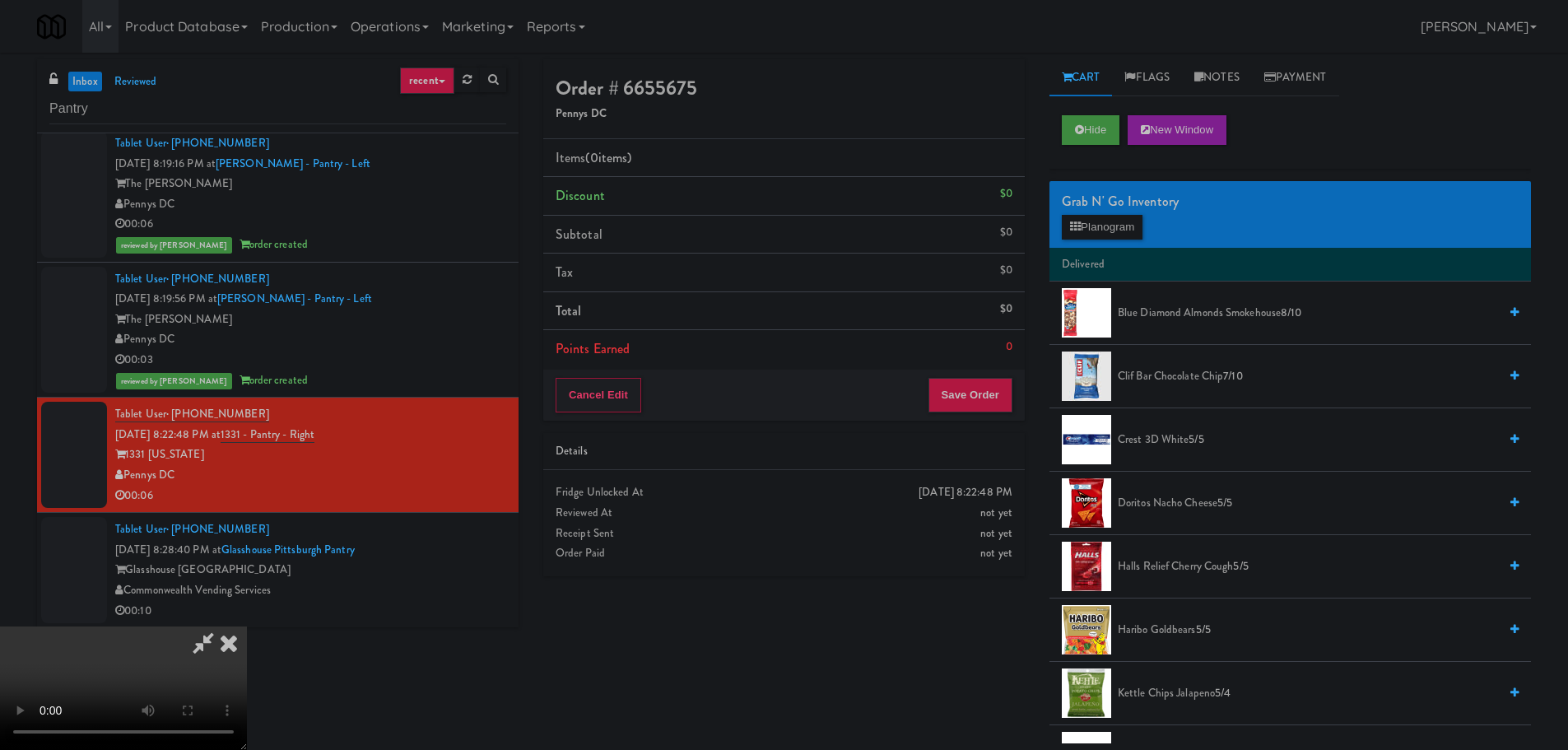
click at [247, 626] on video at bounding box center [123, 687] width 247 height 123
click at [1108, 232] on button "Planogram" at bounding box center [1102, 227] width 81 height 25
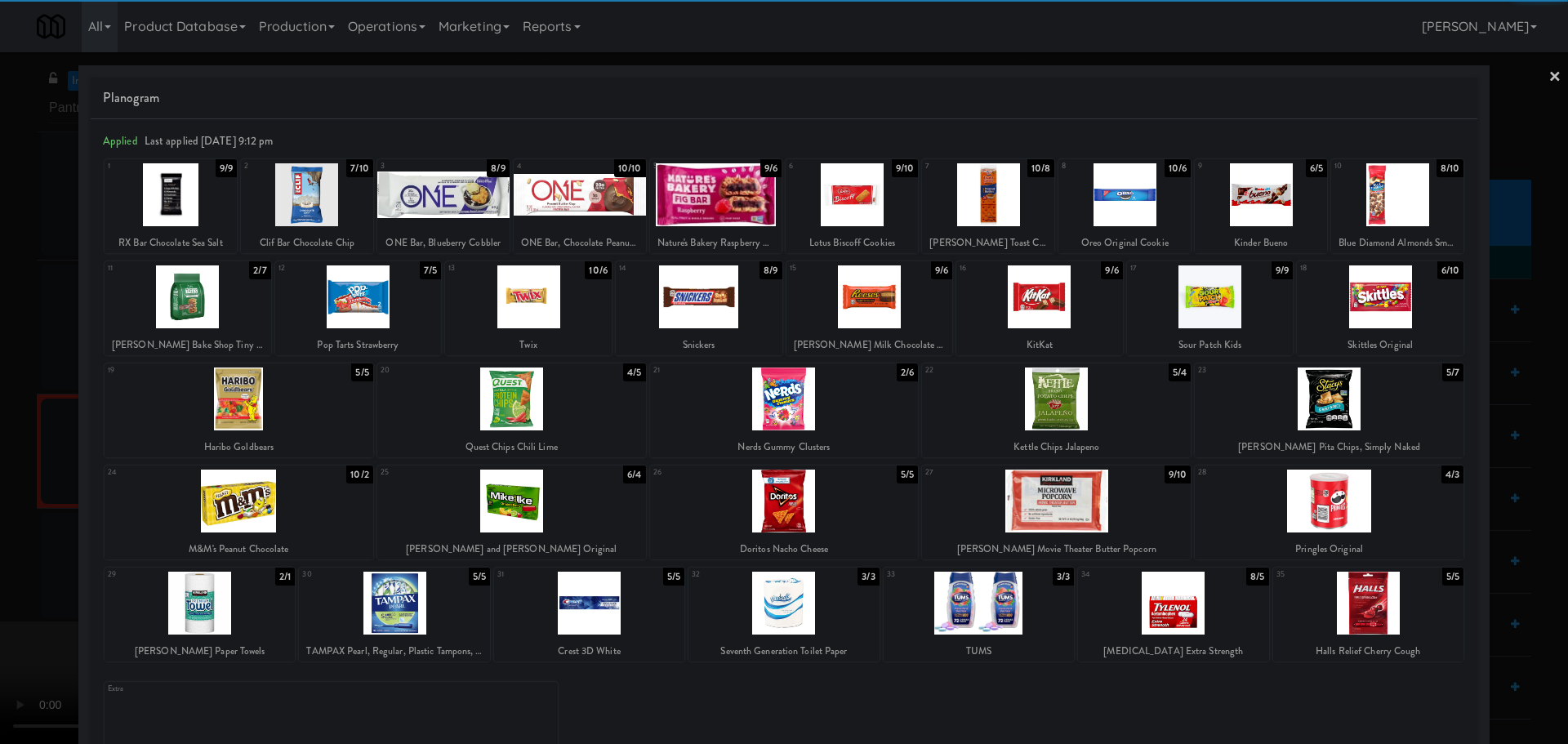
click at [1252, 205] on div at bounding box center [1261, 194] width 132 height 63
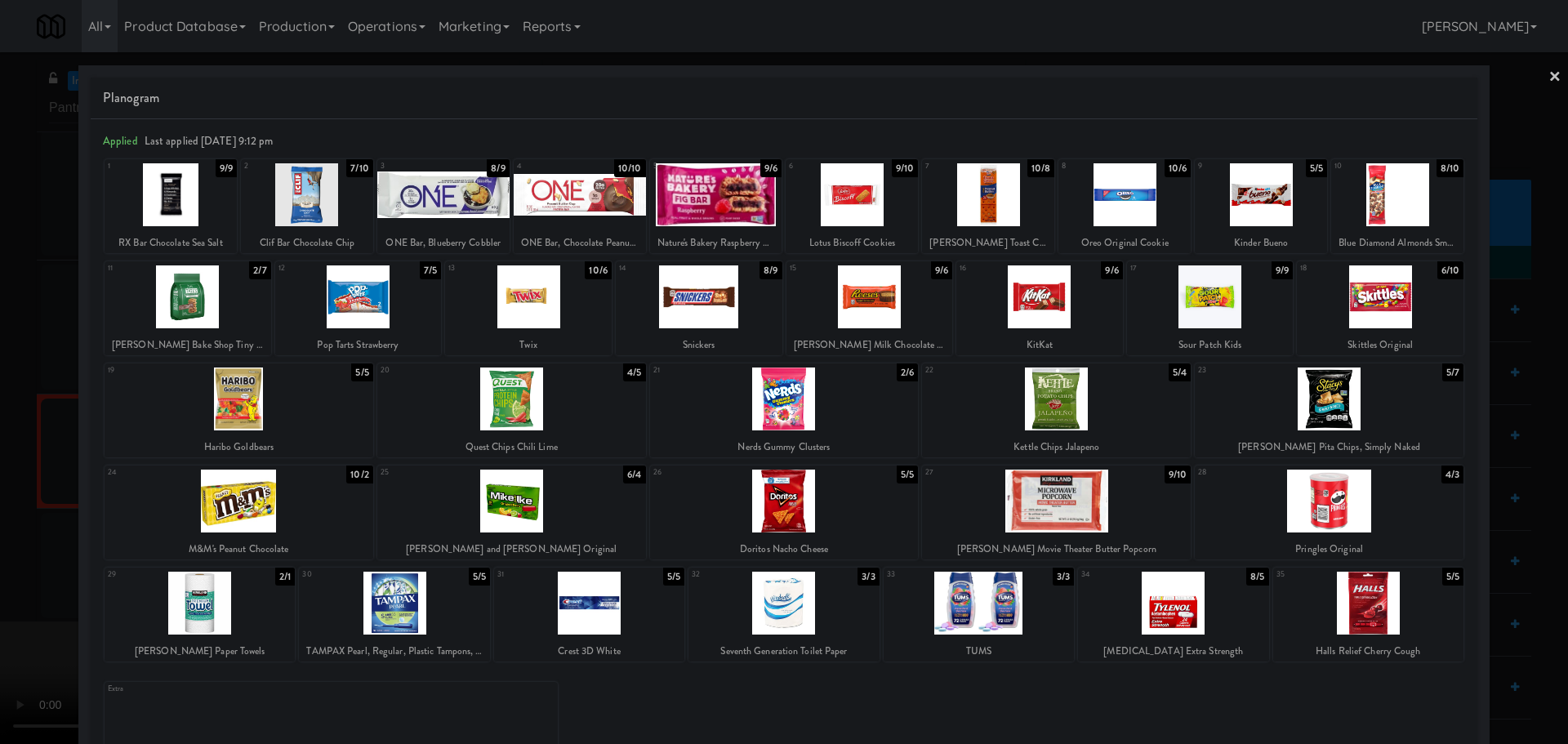
drag, startPoint x: 5, startPoint y: 347, endPoint x: 77, endPoint y: 380, distance: 79.2
click at [7, 347] on div at bounding box center [784, 372] width 1568 height 744
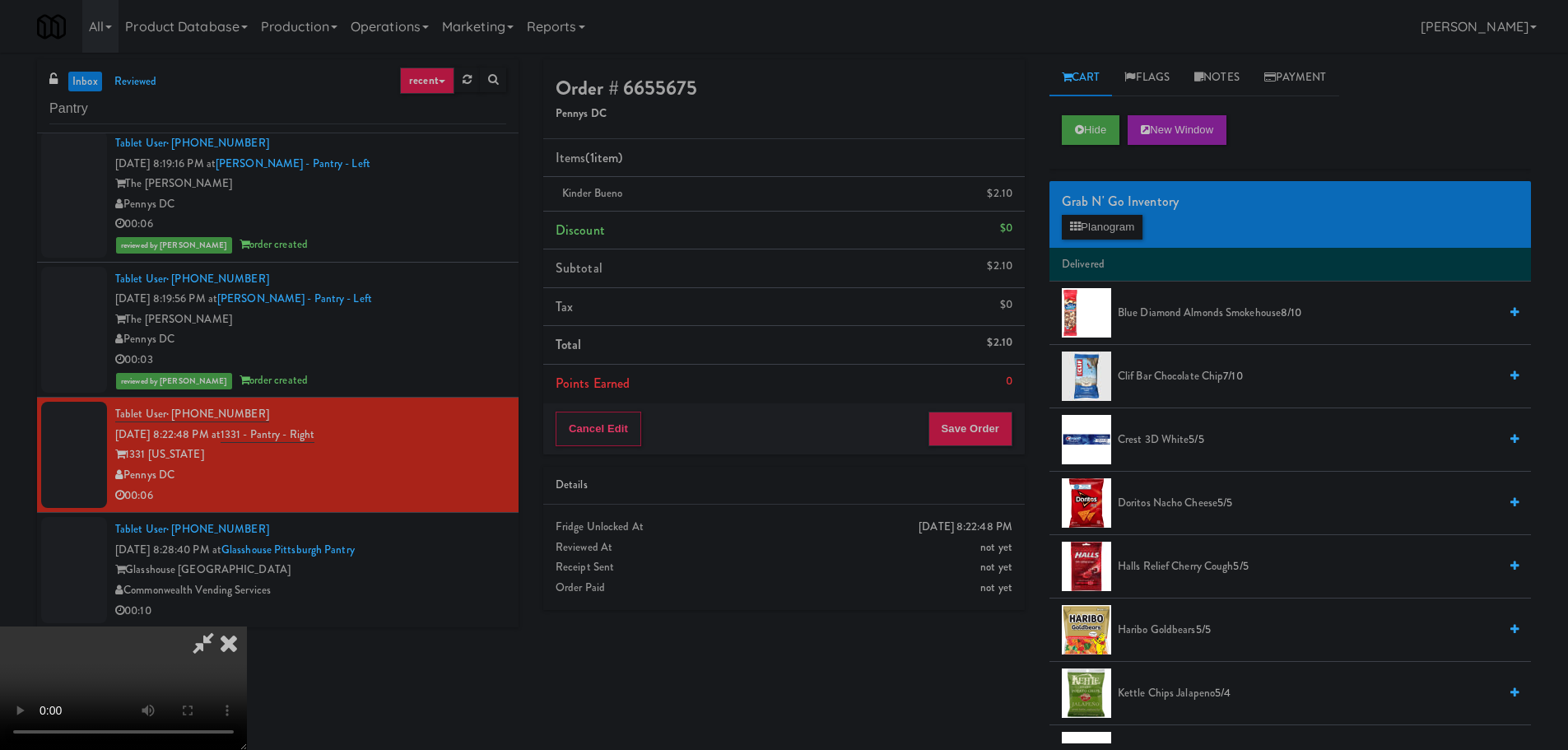
scroll to position [283, 0]
click at [247, 626] on video at bounding box center [123, 687] width 247 height 123
drag, startPoint x: 492, startPoint y: 357, endPoint x: 511, endPoint y: 362, distance: 19.6
click at [247, 626] on video at bounding box center [123, 687] width 247 height 123
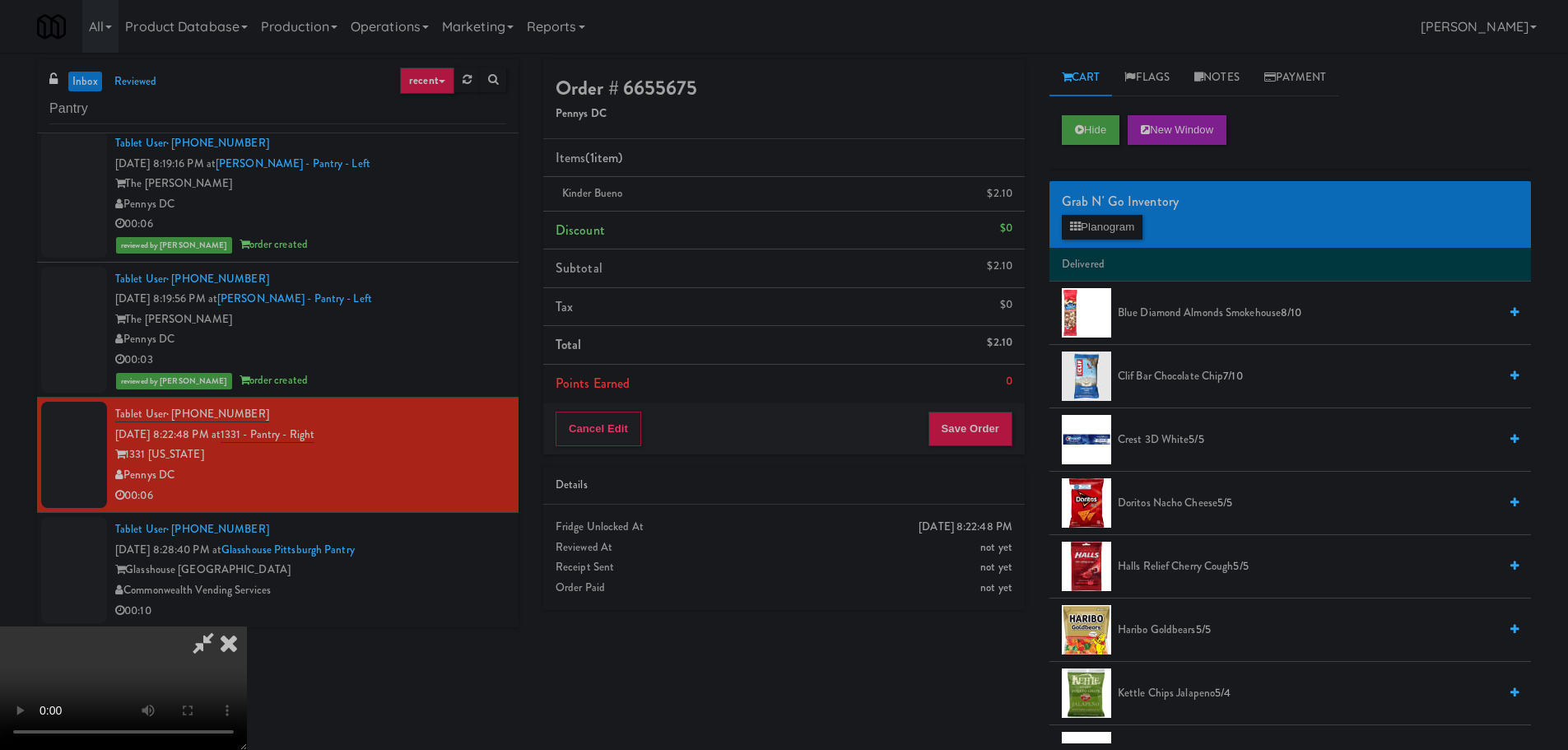
click at [247, 626] on video at bounding box center [123, 687] width 247 height 123
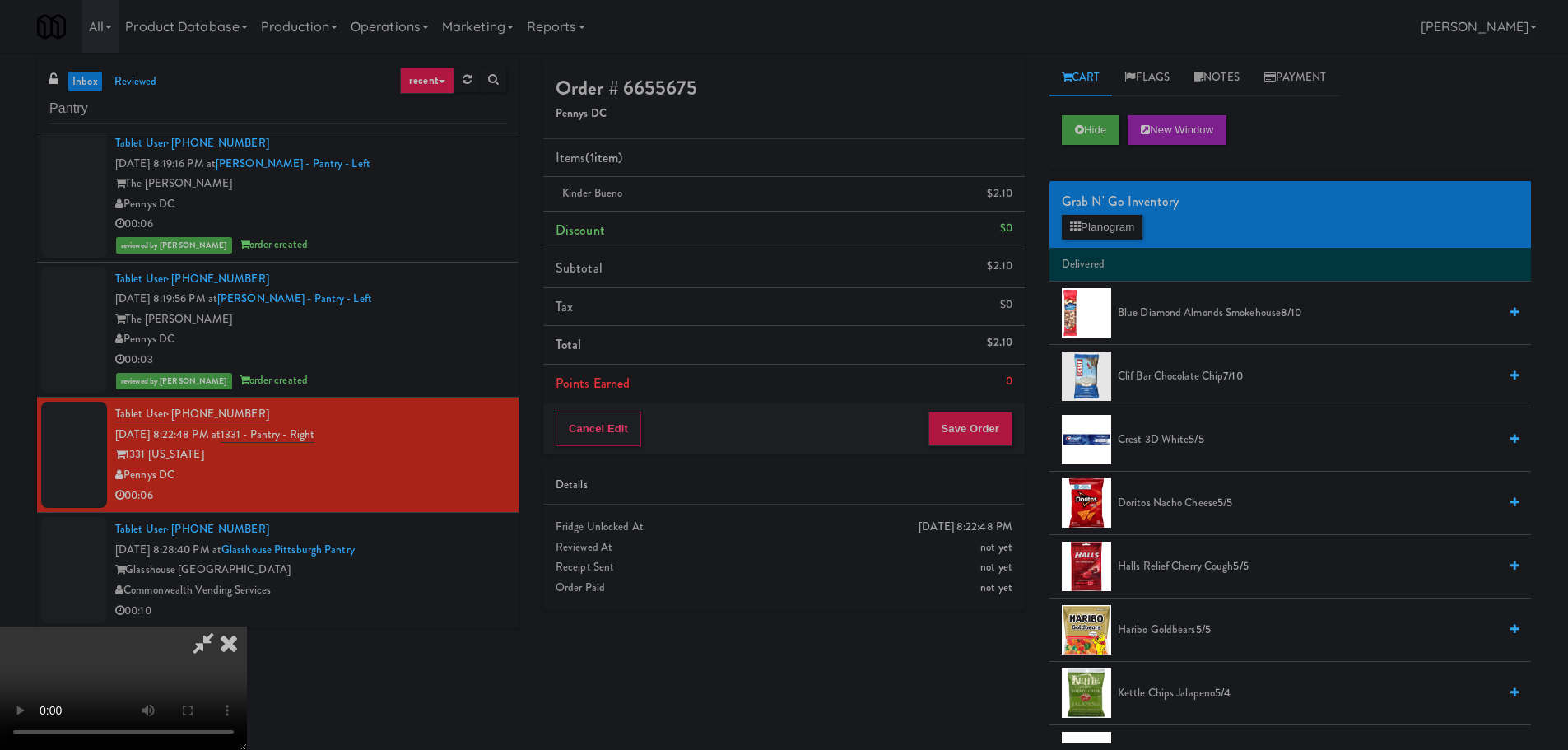
click at [247, 626] on video at bounding box center [123, 687] width 247 height 123
drag, startPoint x: 570, startPoint y: 322, endPoint x: 579, endPoint y: 326, distance: 9.8
click at [247, 626] on video at bounding box center [123, 687] width 247 height 123
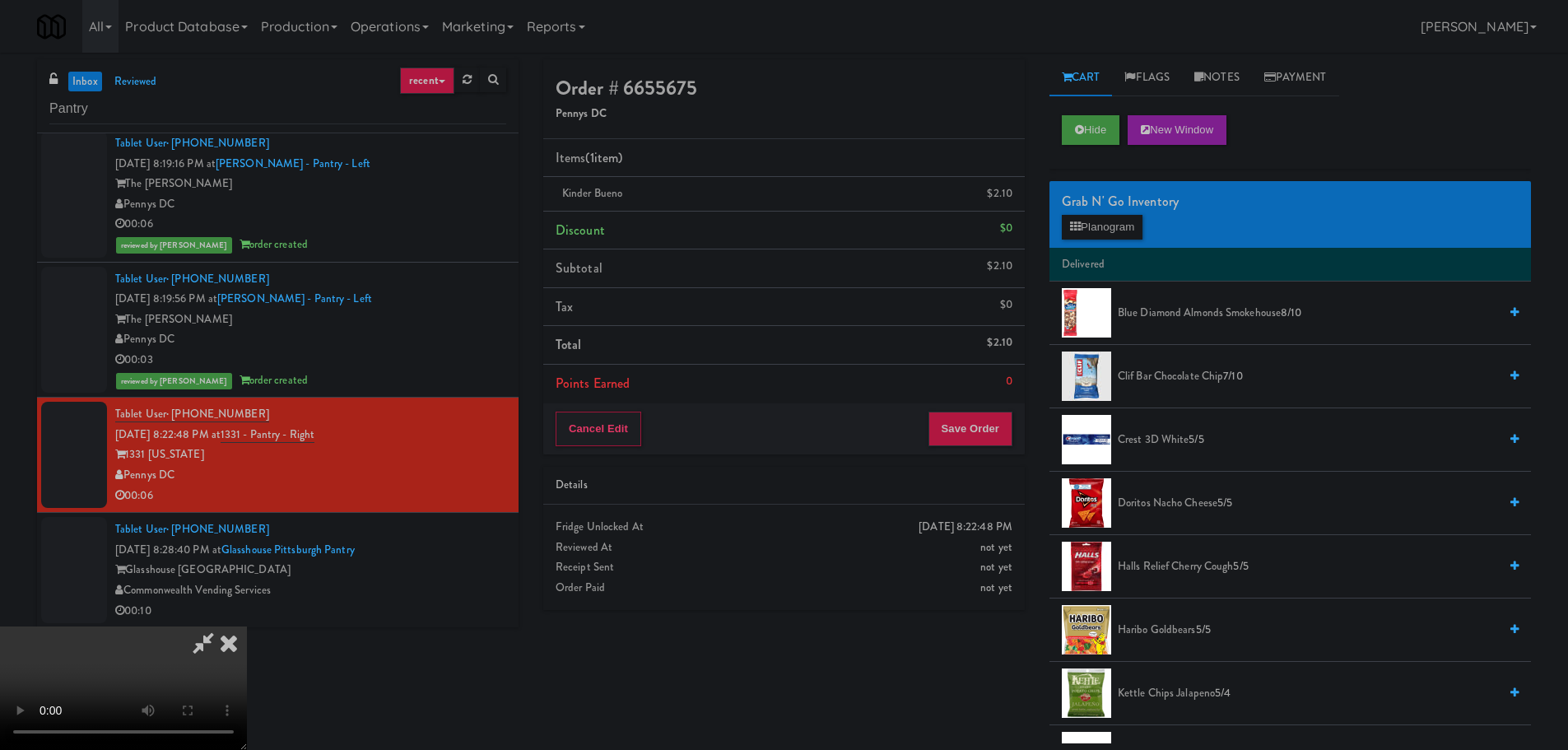
click at [247, 626] on video at bounding box center [123, 687] width 247 height 123
click at [986, 423] on button "Save Order" at bounding box center [971, 429] width 84 height 35
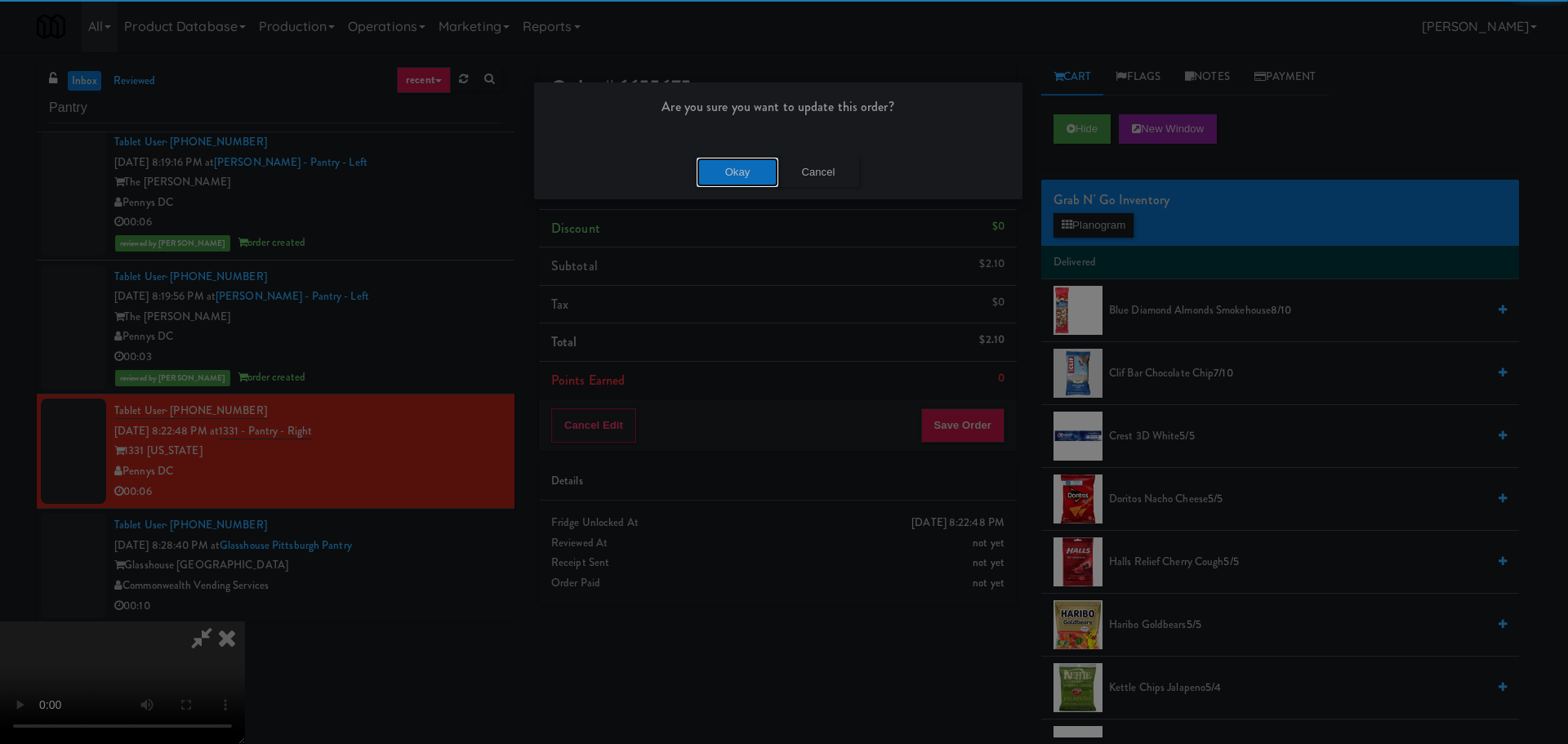
click at [752, 160] on button "Okay" at bounding box center [738, 172] width 82 height 29
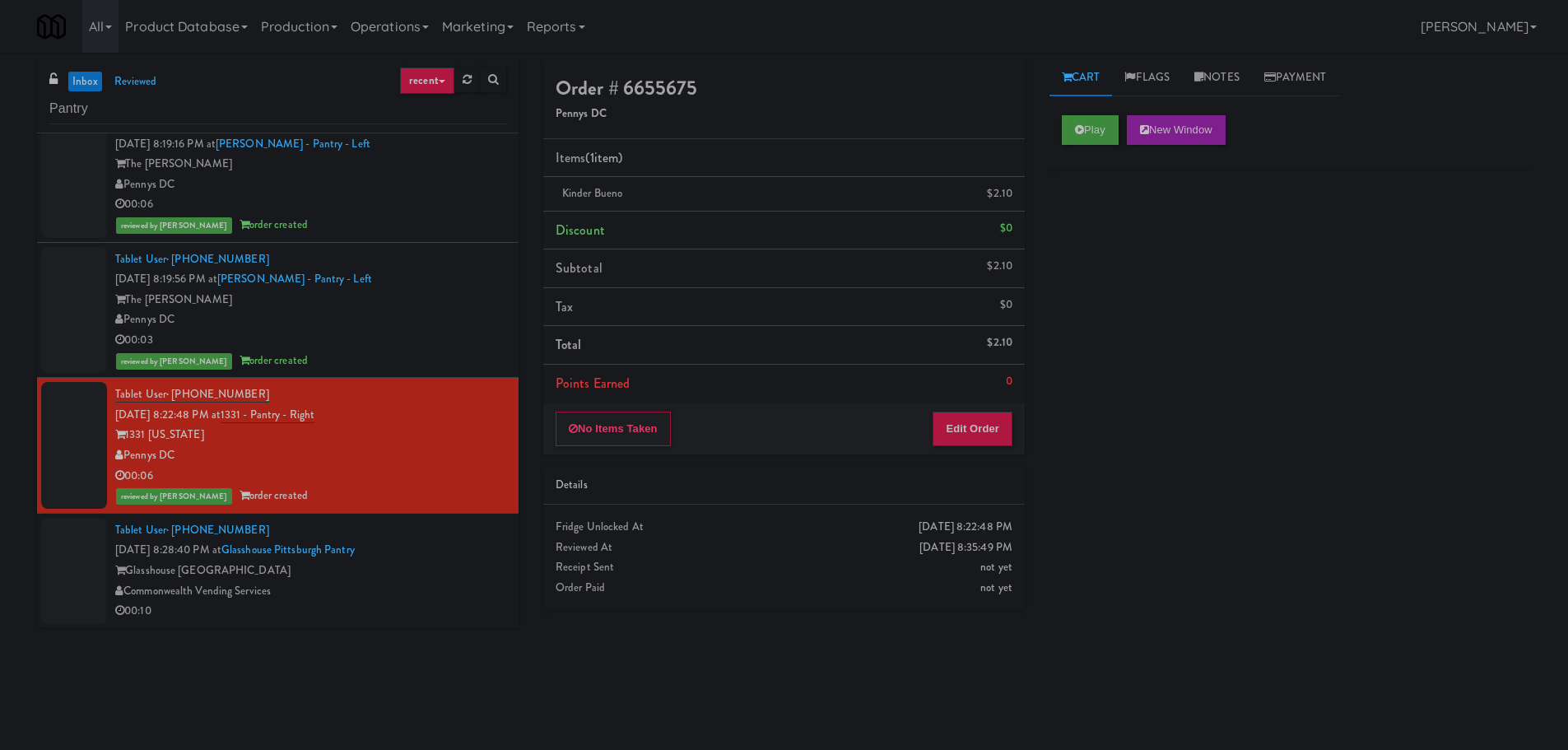
scroll to position [1029, 0]
click at [421, 541] on div "Tablet User · (724) 322-6533 [DATE] 8:28:40 PM at [GEOGRAPHIC_DATA] Pantry Glas…" at bounding box center [310, 570] width 391 height 102
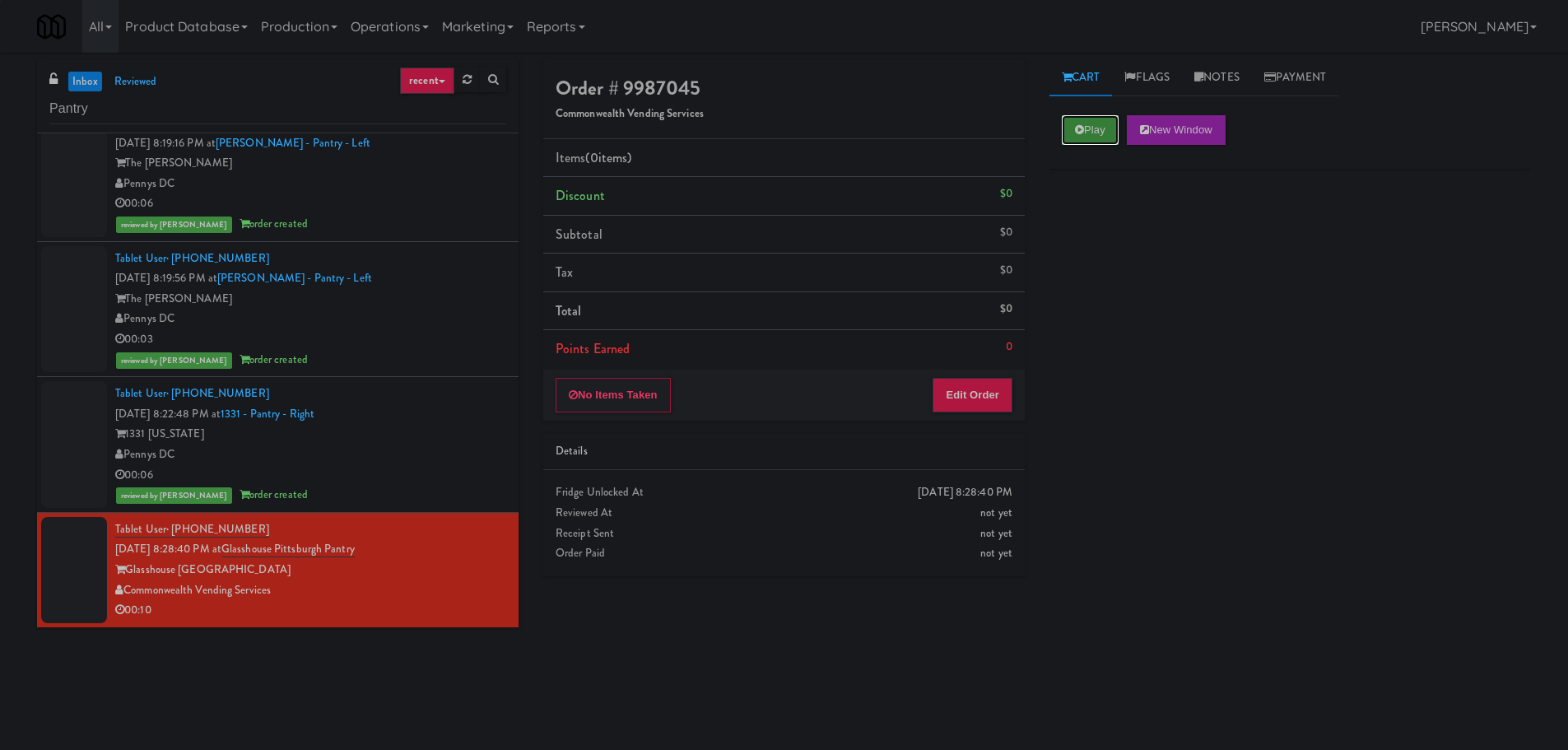
click at [1082, 124] on icon at bounding box center [1079, 129] width 9 height 11
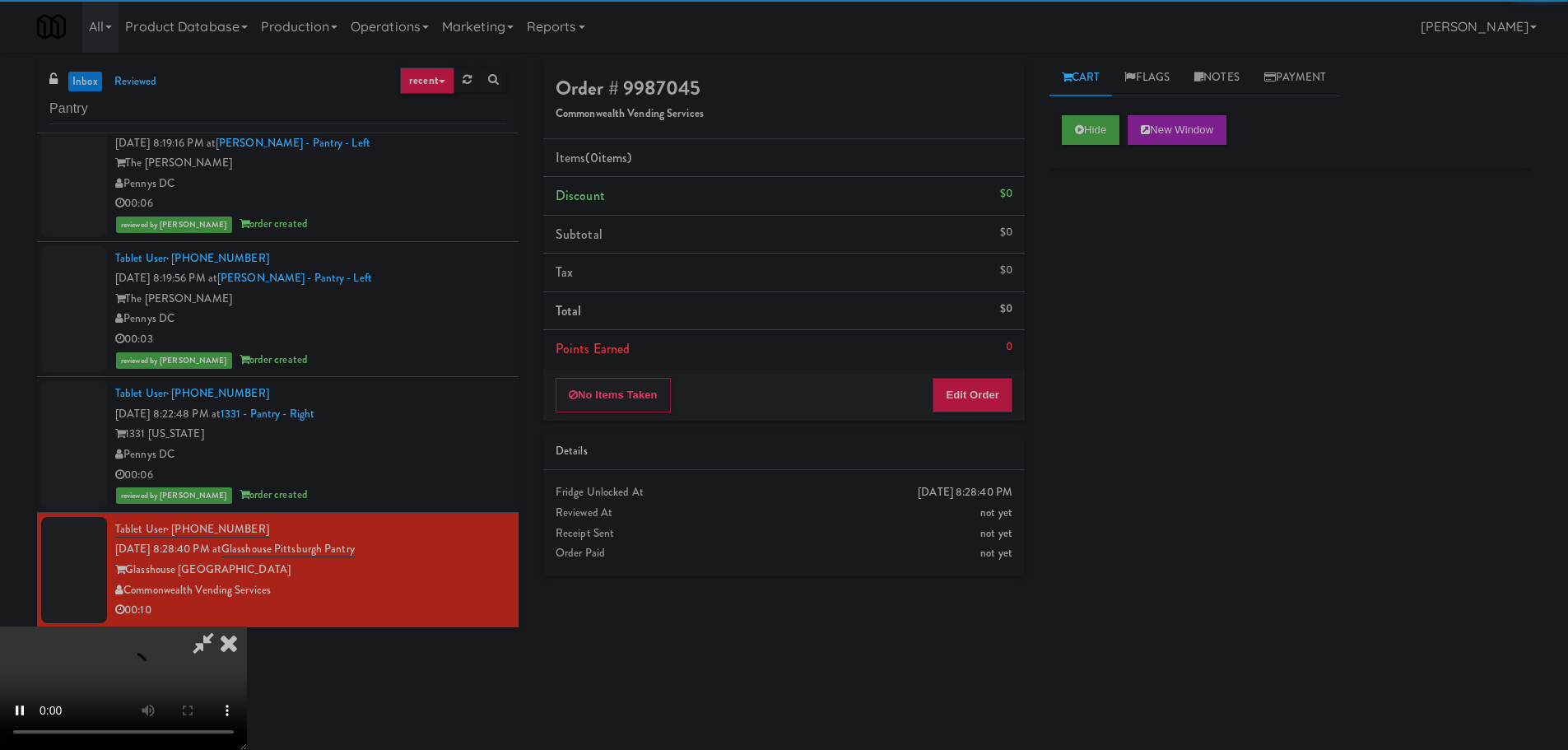
click at [995, 426] on div "Order # 9987045 Commonwealth Vending Services Items (0 items ) Discount $0 Subt…" at bounding box center [784, 324] width 506 height 529
click at [1000, 406] on button "Edit Order" at bounding box center [972, 395] width 80 height 35
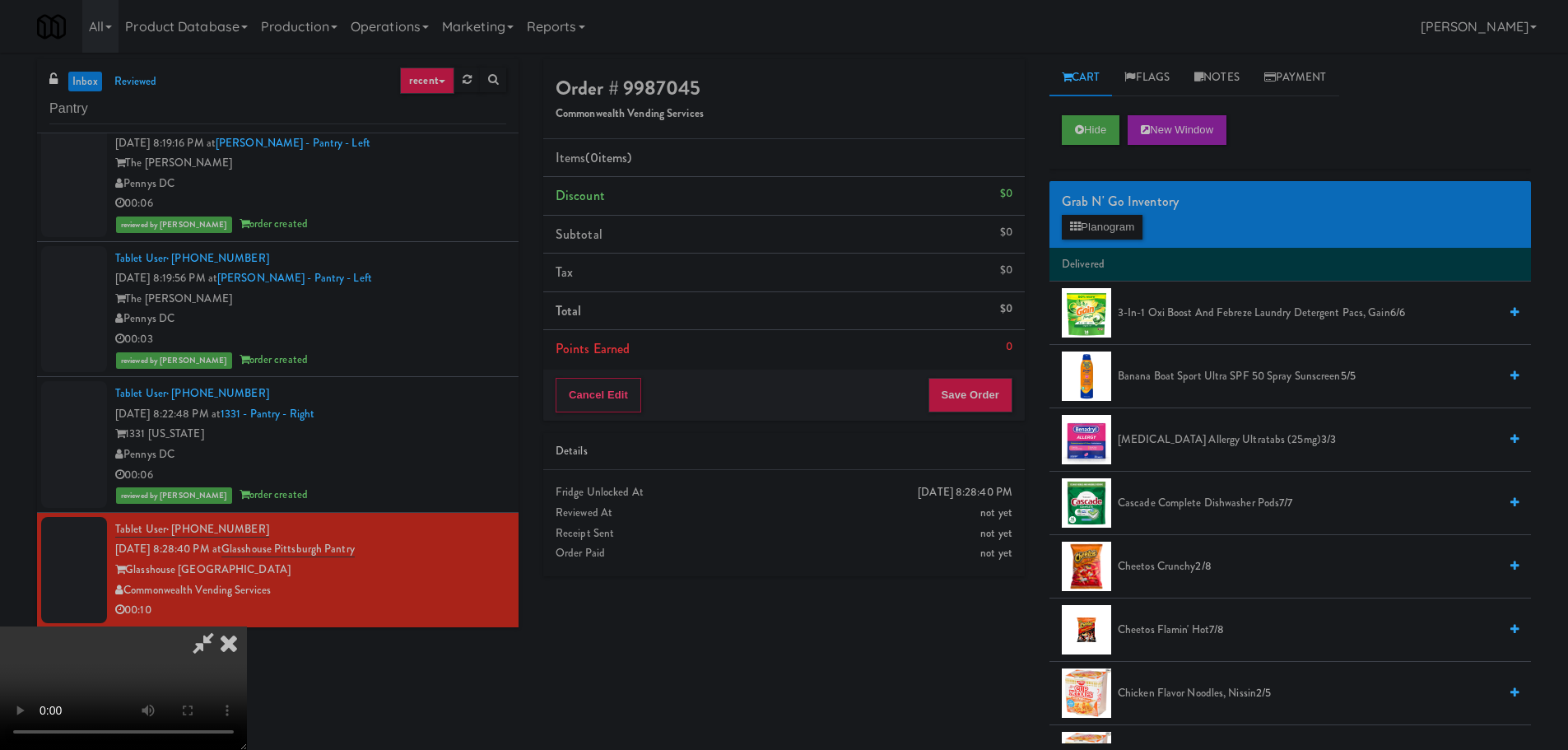
click at [247, 626] on video at bounding box center [123, 687] width 247 height 123
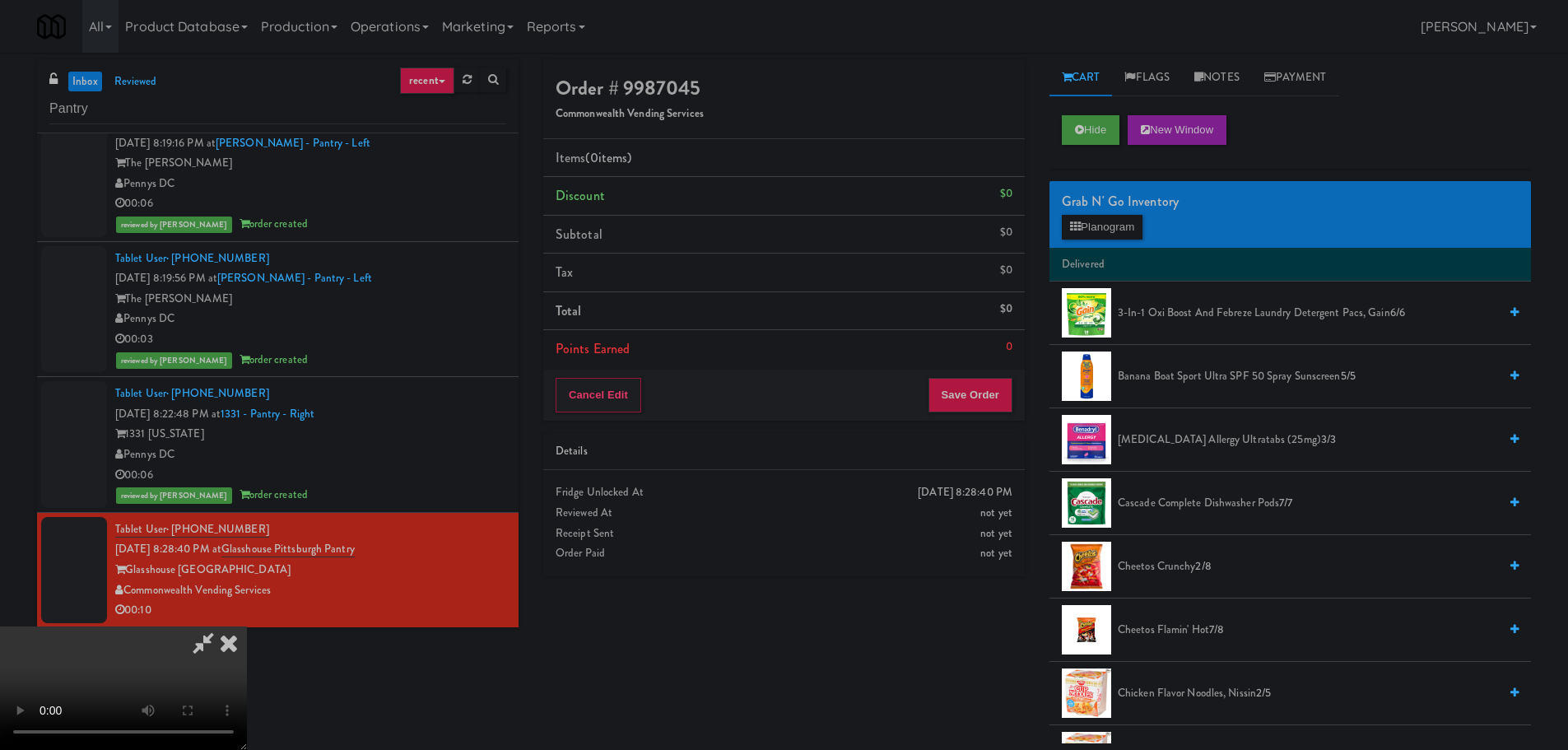
click at [247, 626] on video at bounding box center [123, 687] width 247 height 123
click at [1105, 221] on button "Planogram" at bounding box center [1102, 227] width 81 height 25
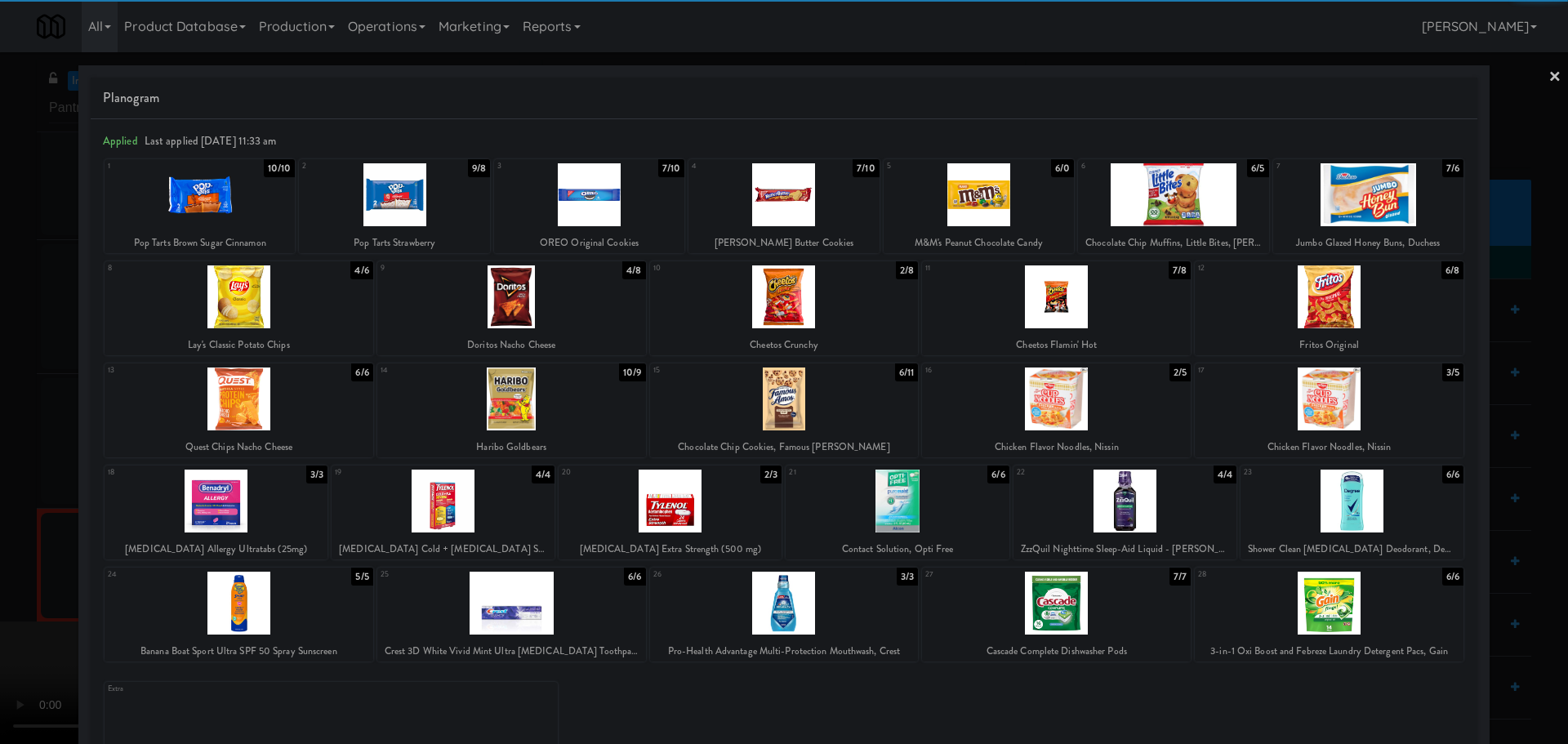
click at [710, 496] on div at bounding box center [670, 501] width 223 height 63
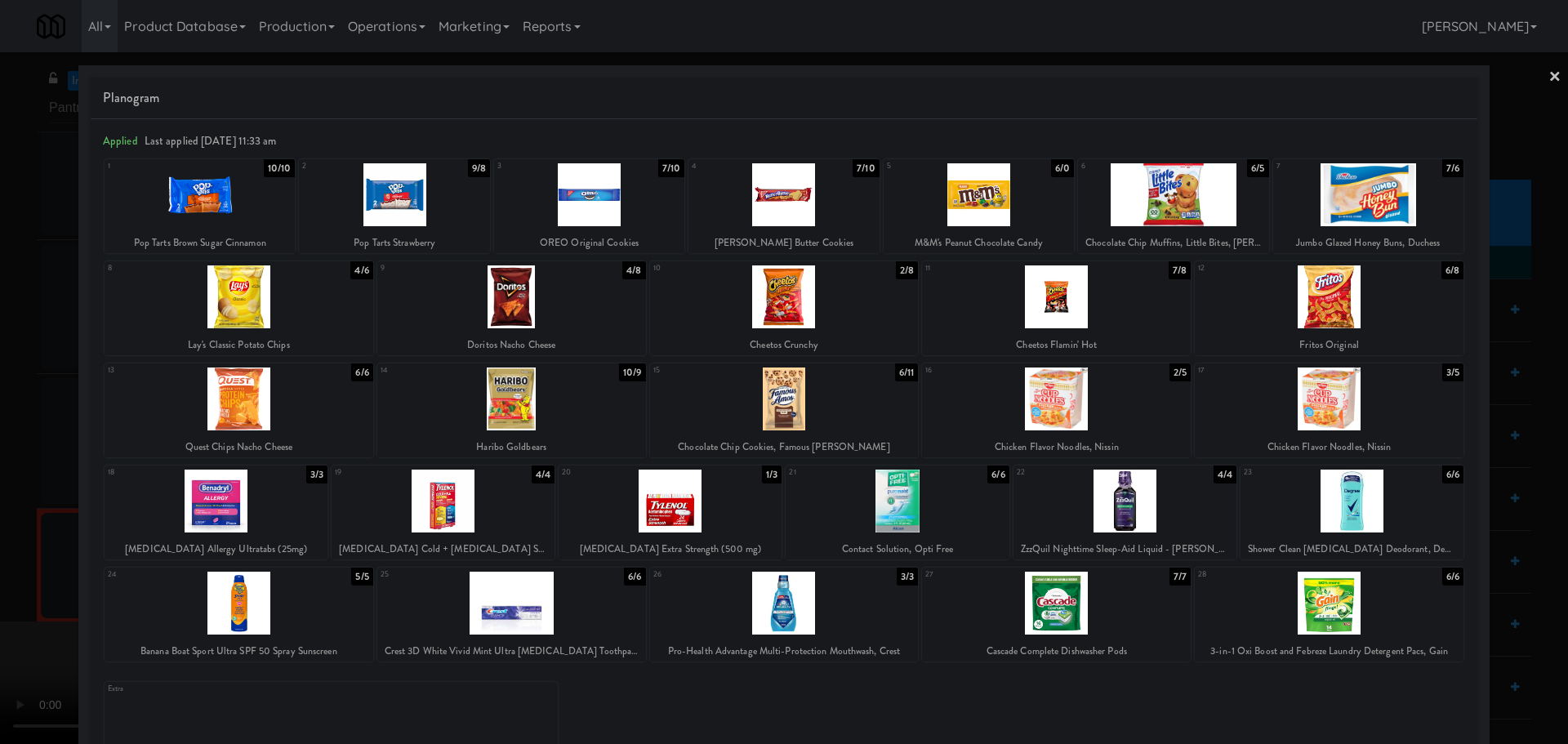
click at [0, 519] on div at bounding box center [784, 372] width 1568 height 744
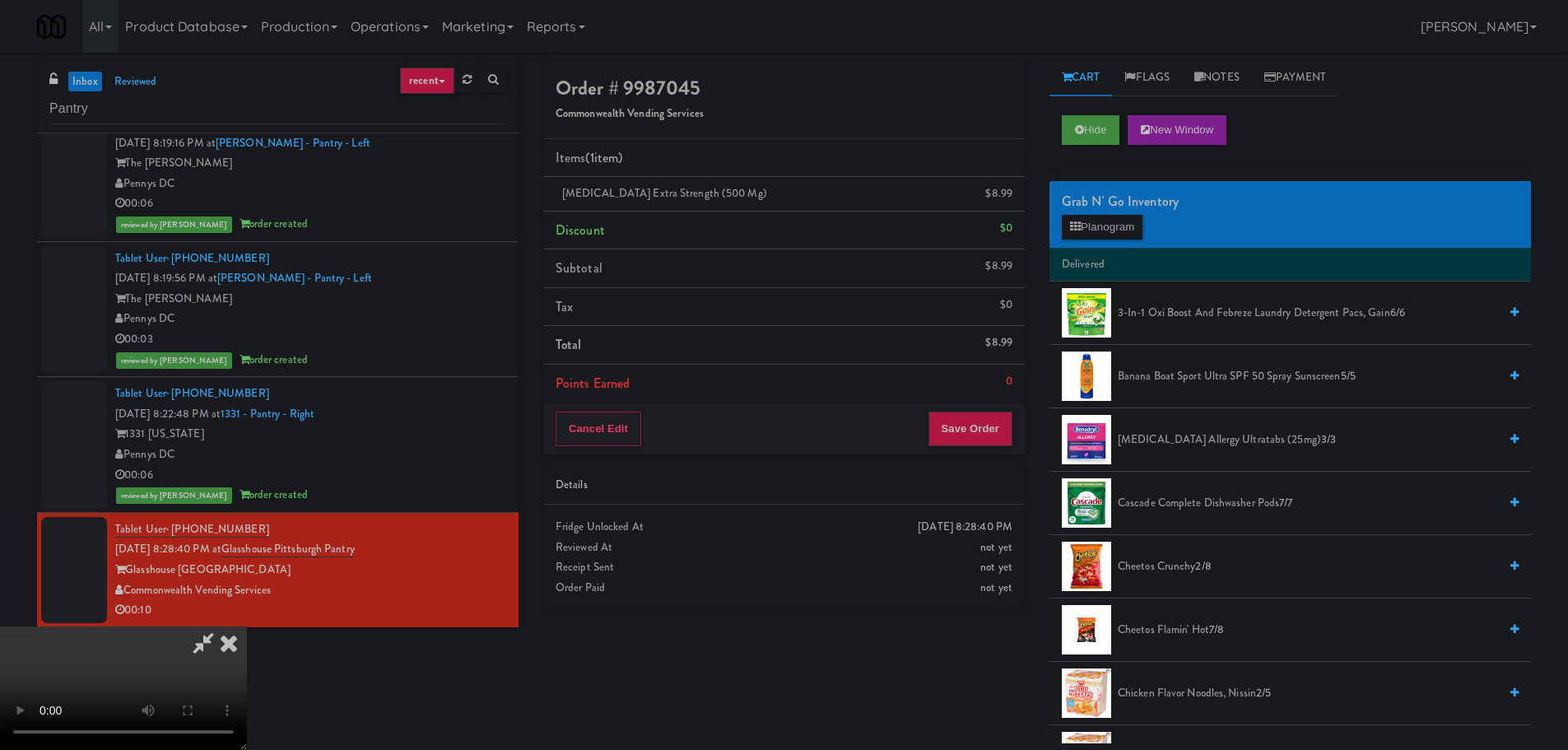
drag, startPoint x: 652, startPoint y: 390, endPoint x: 669, endPoint y: 387, distance: 17.3
click at [247, 626] on video at bounding box center [123, 687] width 247 height 123
click at [959, 404] on div "Cancel Edit Save Order" at bounding box center [784, 429] width 482 height 51
click at [970, 420] on button "Save Order" at bounding box center [971, 429] width 84 height 35
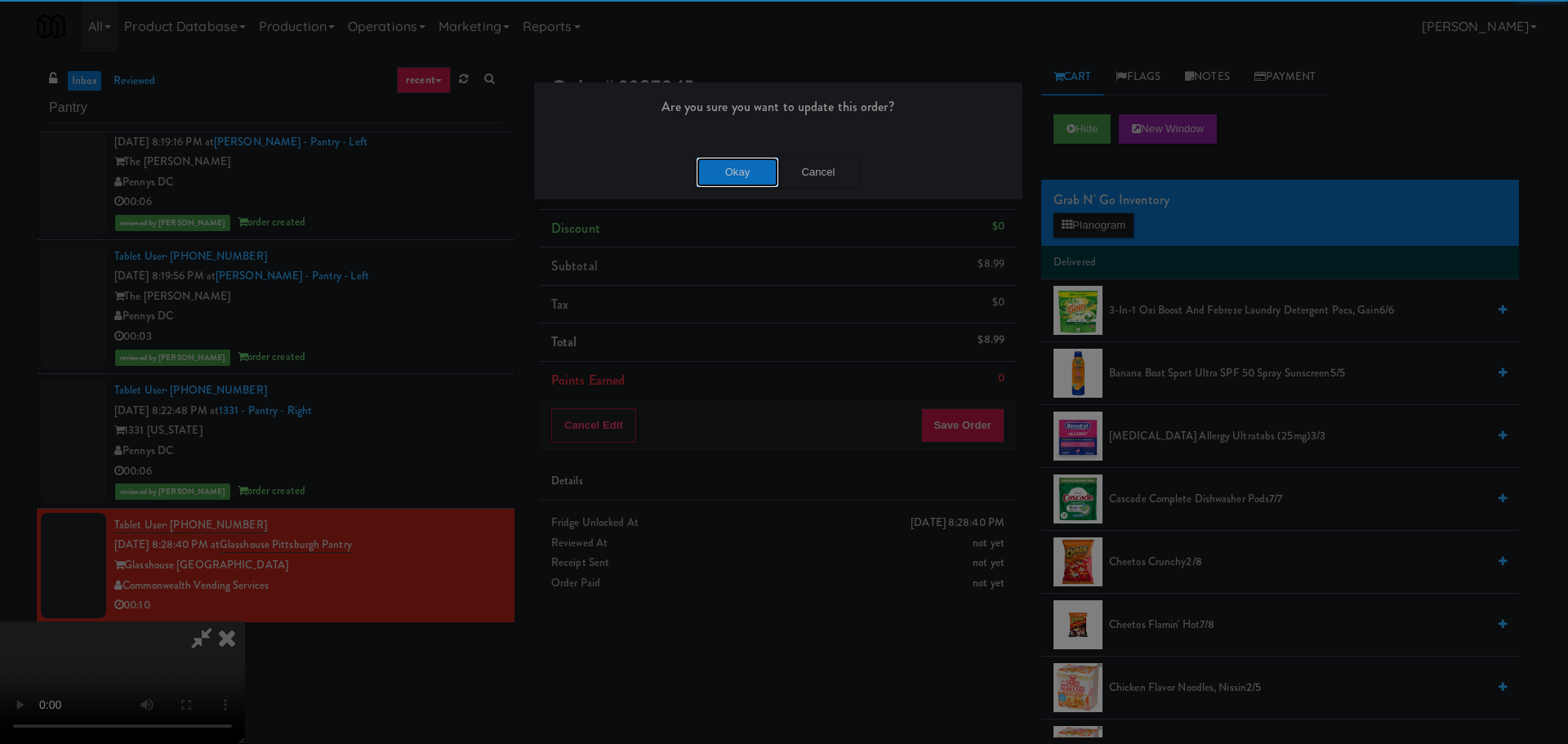
click at [743, 163] on button "Okay" at bounding box center [738, 172] width 82 height 29
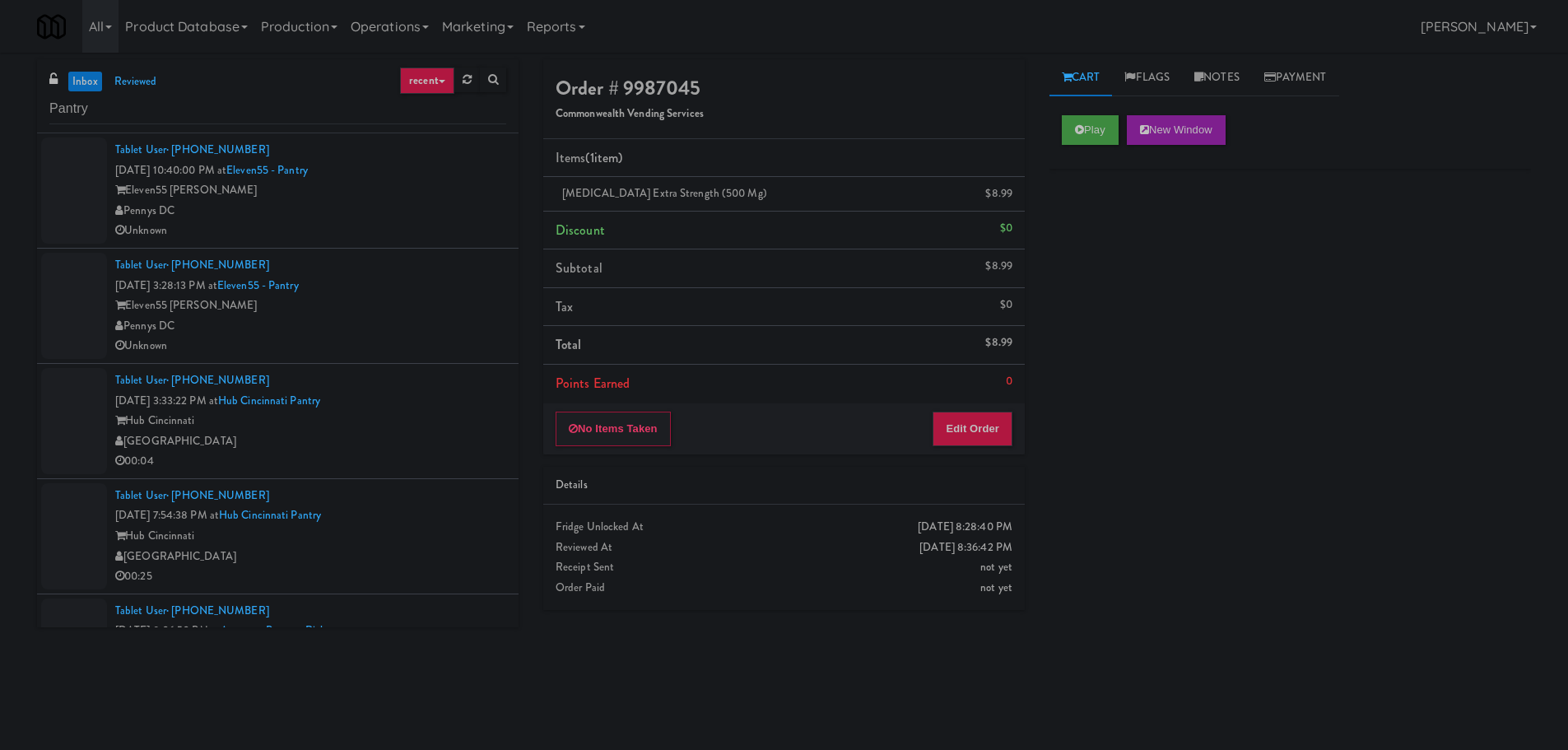
click at [412, 424] on div "Hub Cincinnati" at bounding box center [310, 420] width 391 height 21
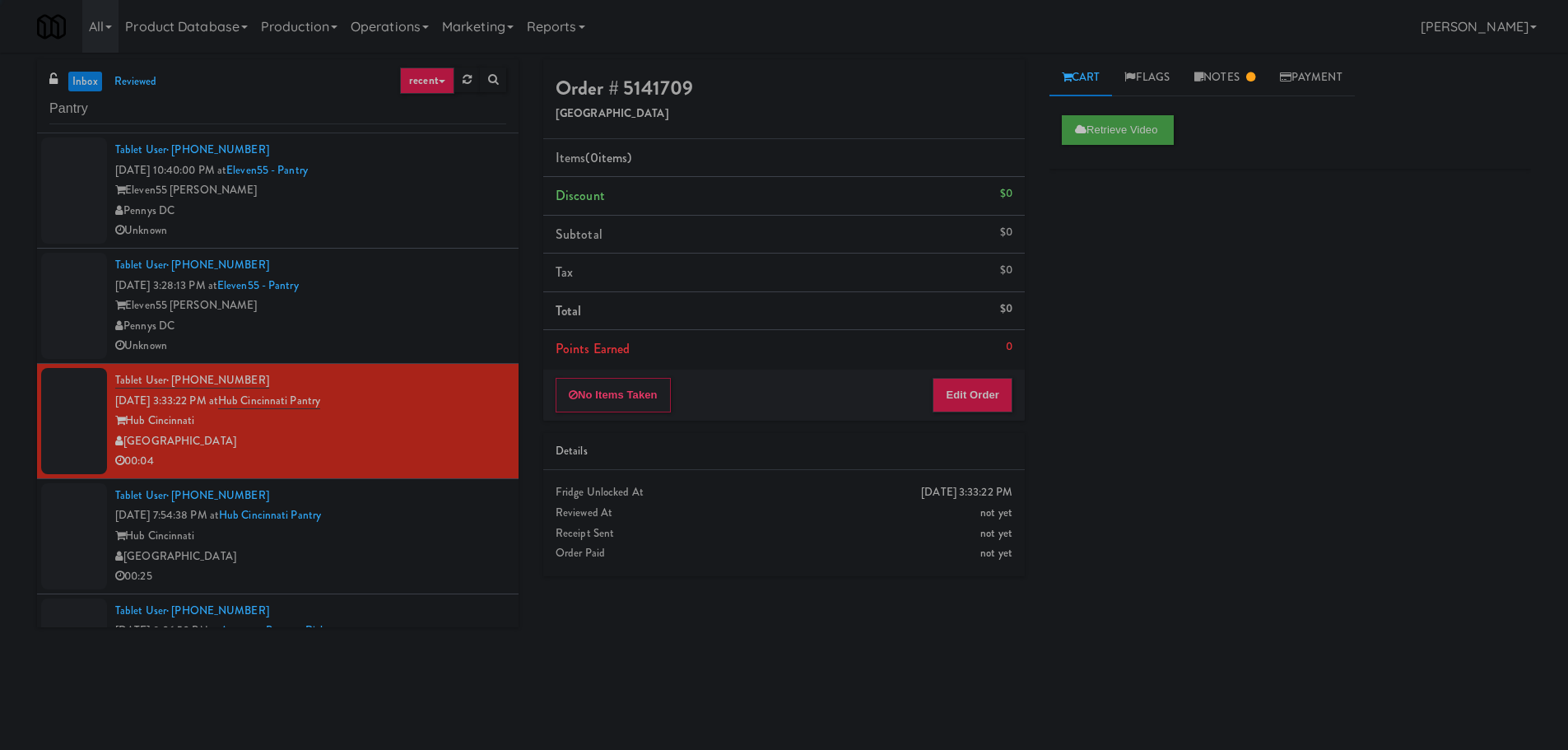
click at [400, 496] on div "Tablet User · (614) 586-5484 [DATE] 7:54:38 PM at Hub Cincinnati Pantry Hub [GE…" at bounding box center [310, 536] width 391 height 102
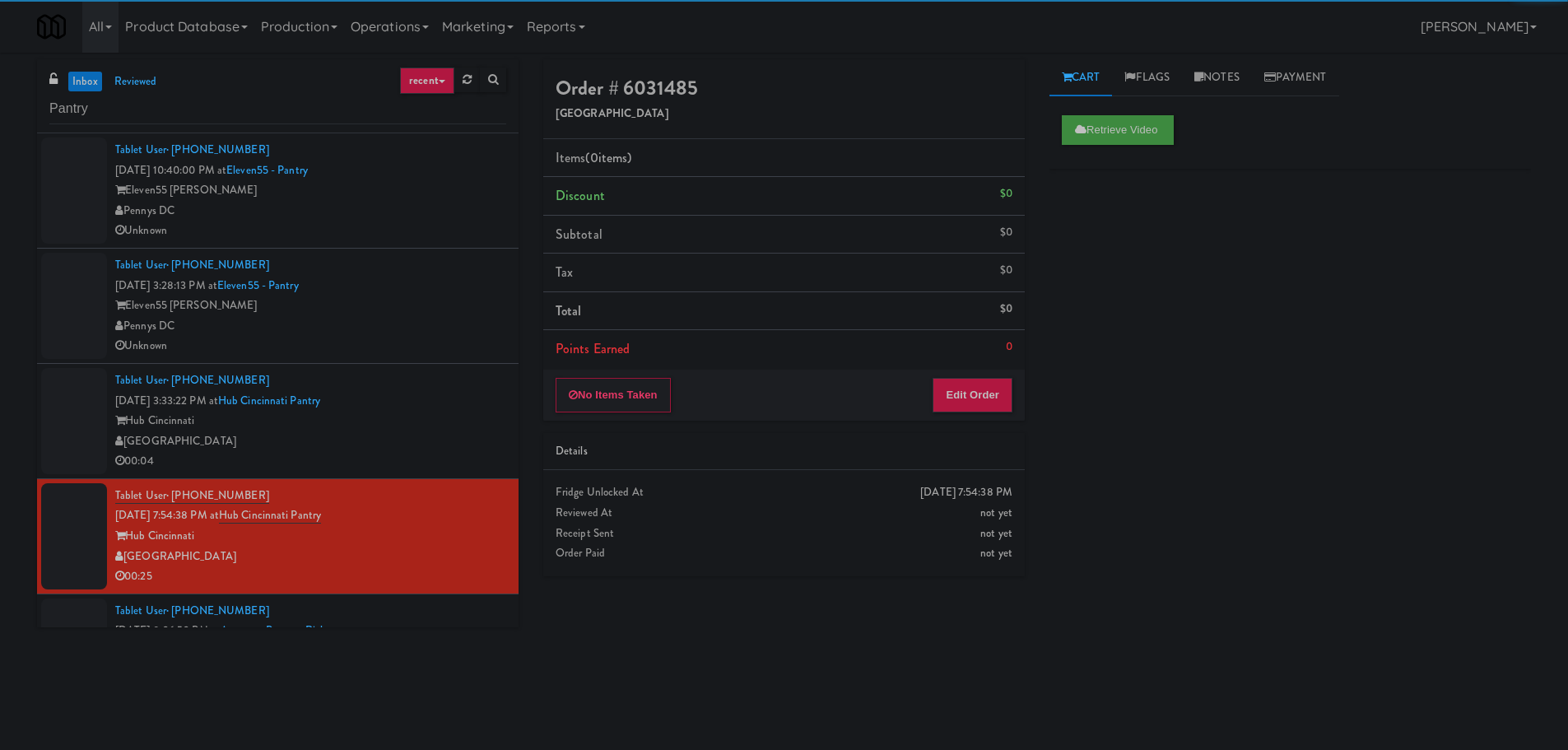
click at [455, 392] on div "Tablet User · (263) 222-2222 [DATE] 3:33:22 PM at Hub Cincinnati Pantry Hub [GE…" at bounding box center [310, 420] width 391 height 102
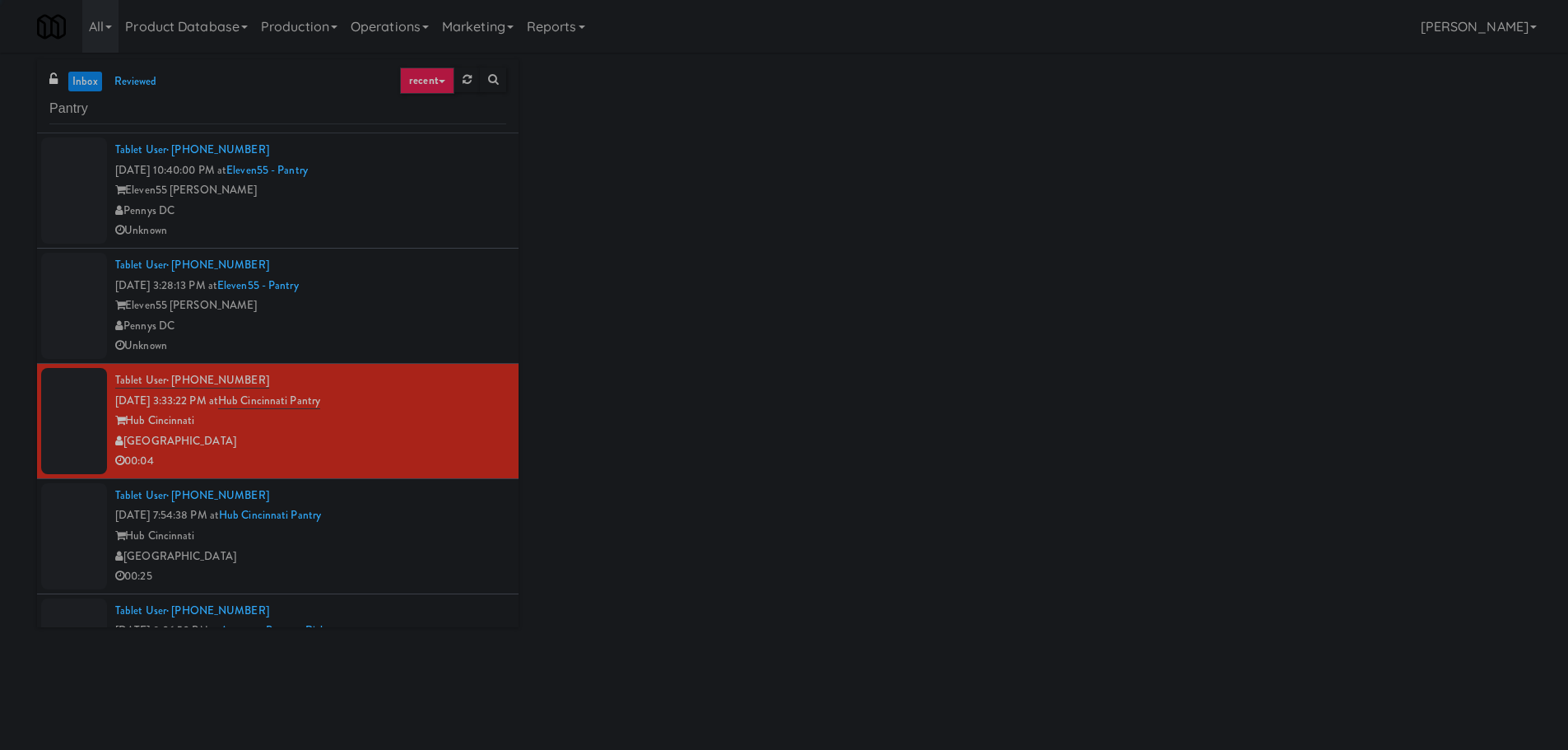
click at [435, 329] on div "Pennys DC" at bounding box center [310, 326] width 391 height 21
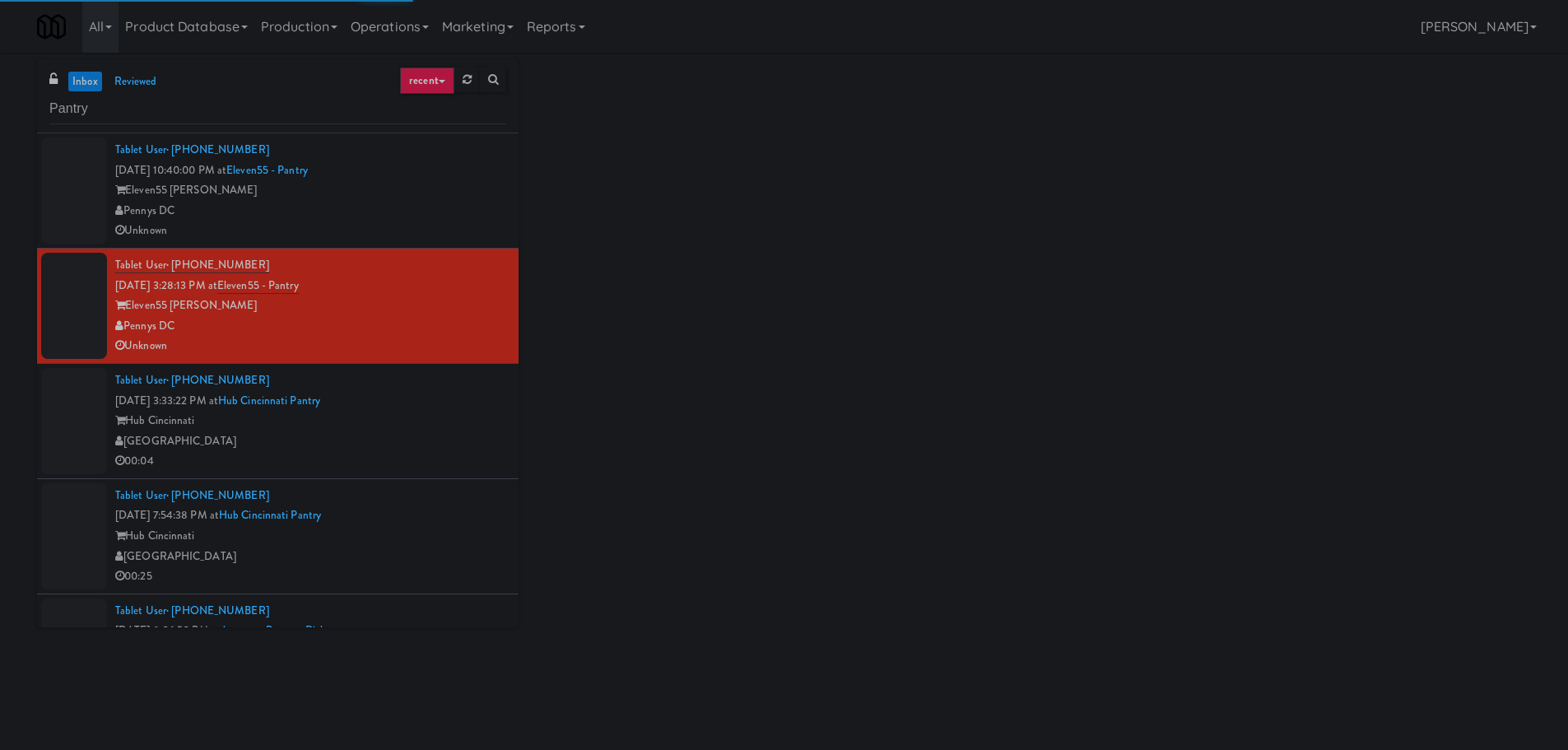
click at [435, 197] on div "Eleven55 [PERSON_NAME]" at bounding box center [310, 190] width 391 height 21
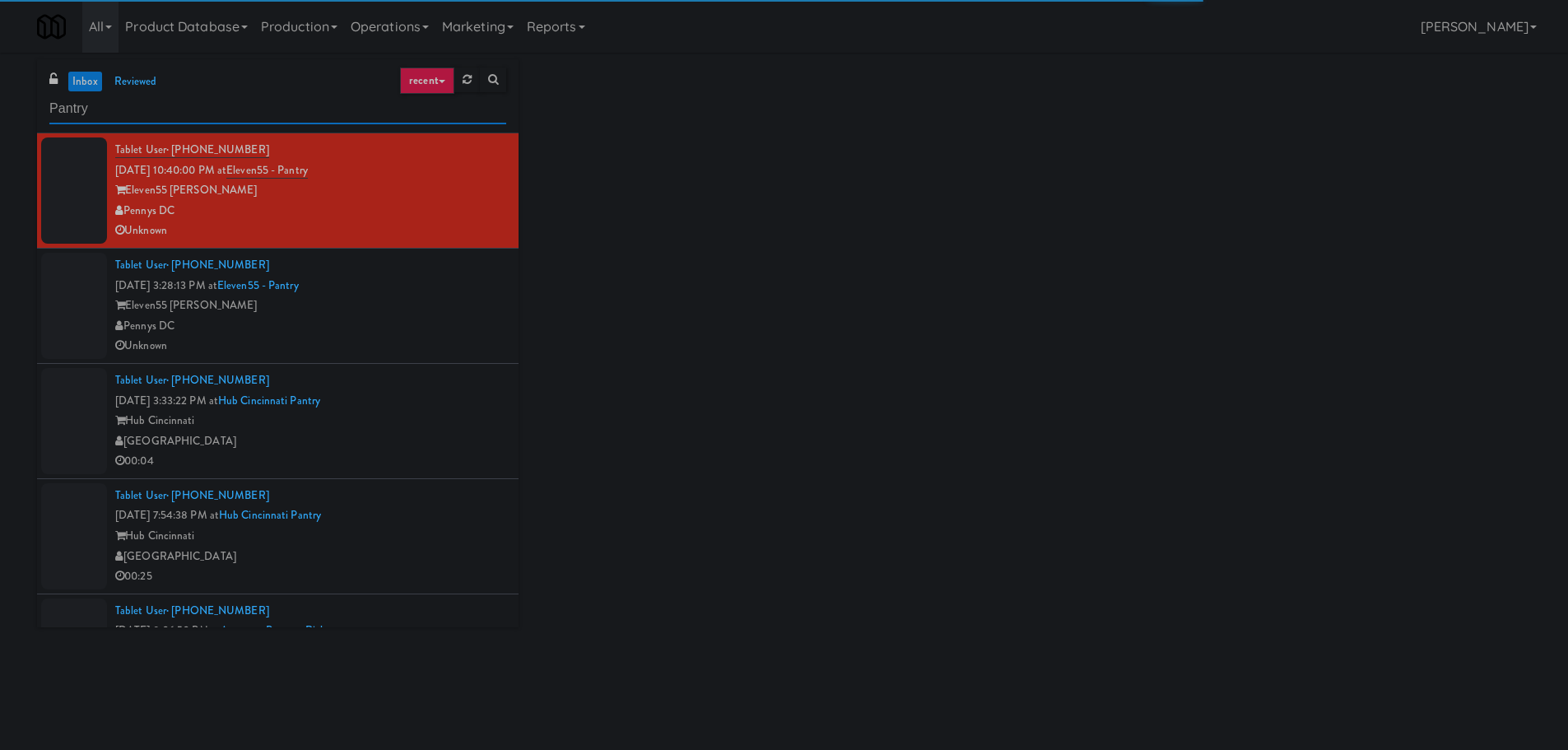
click at [251, 107] on input "Pantry" at bounding box center [278, 109] width 457 height 31
click at [249, 107] on input "Pantry" at bounding box center [278, 109] width 457 height 31
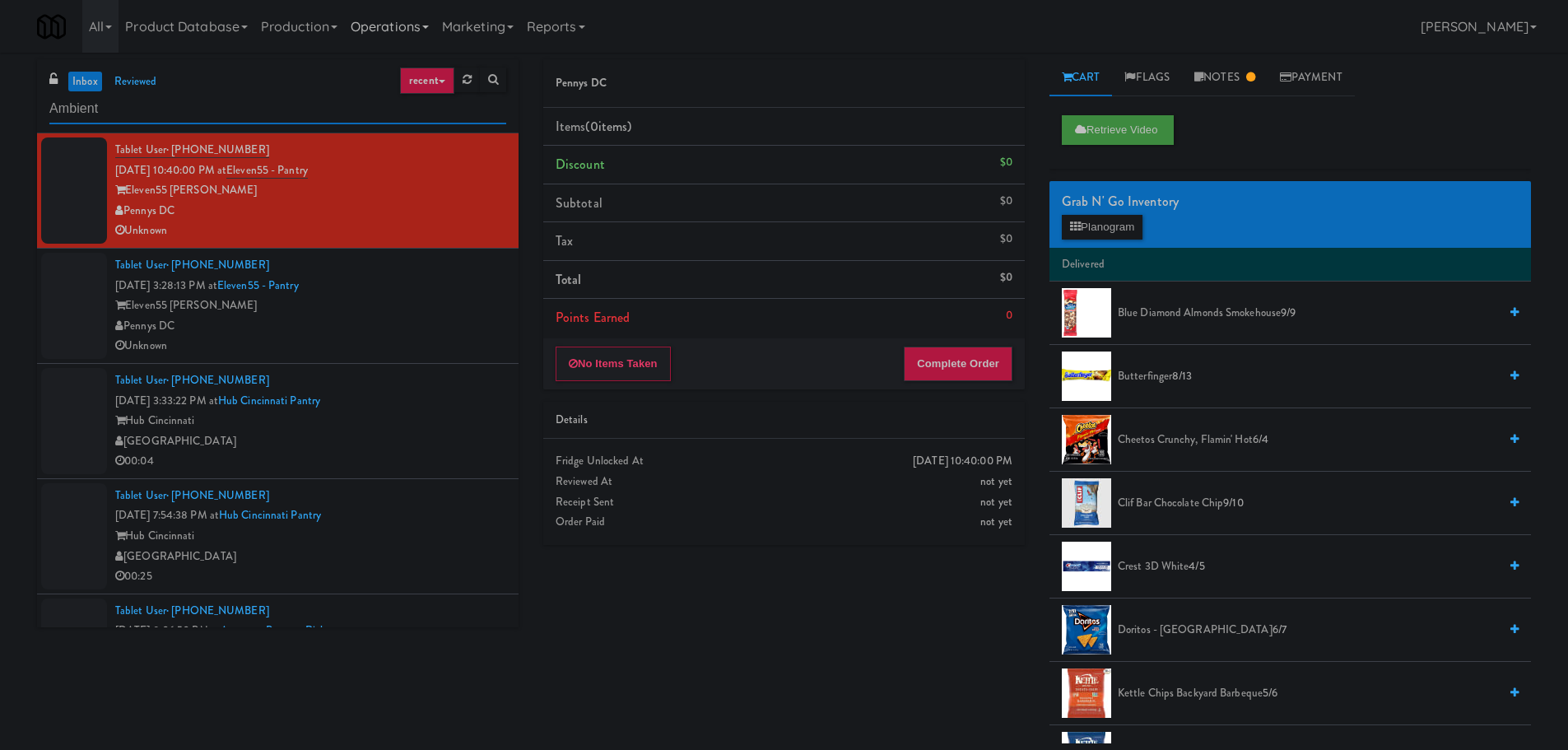
type input "Ambient"
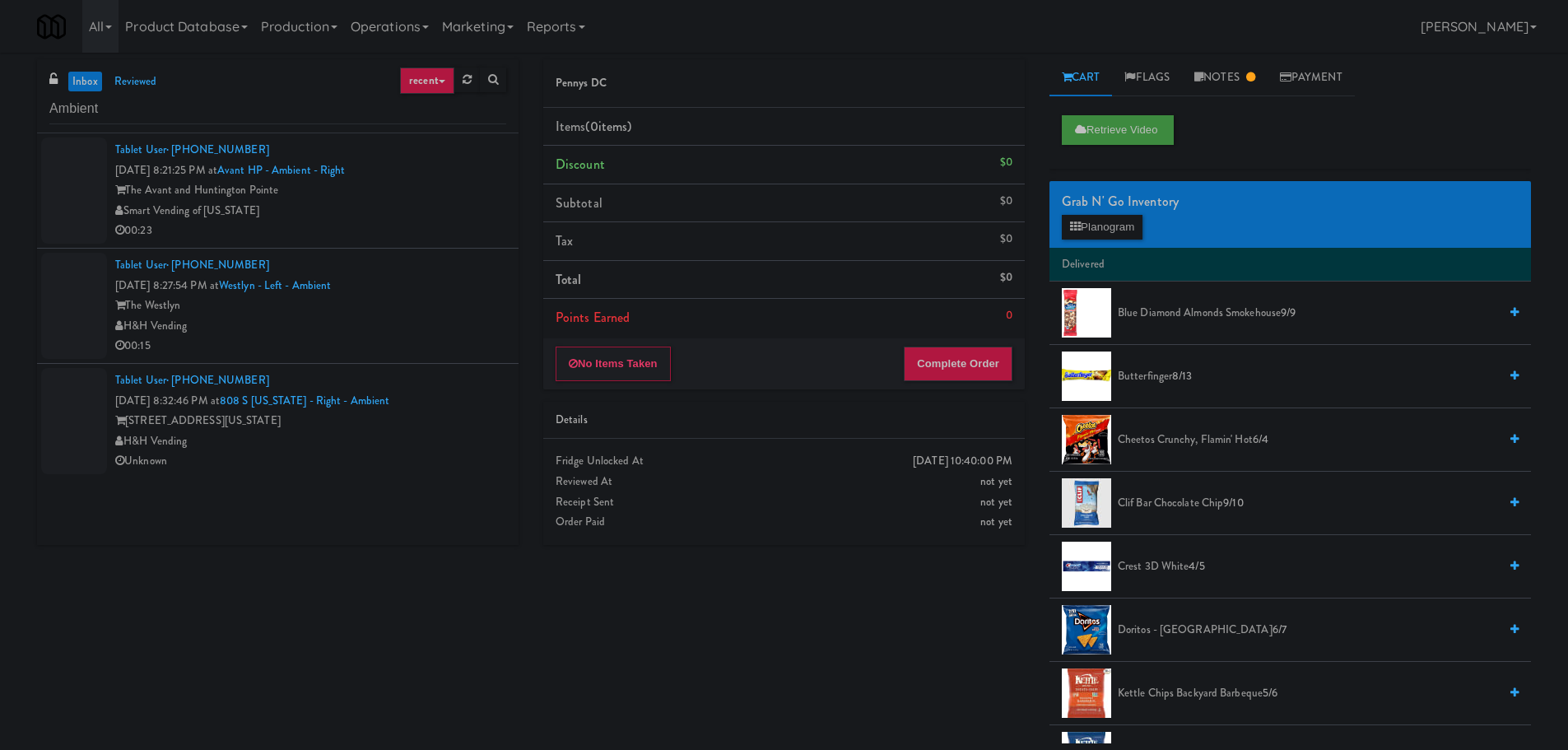
click at [428, 215] on div "Smart Vending of [US_STATE]" at bounding box center [310, 211] width 391 height 21
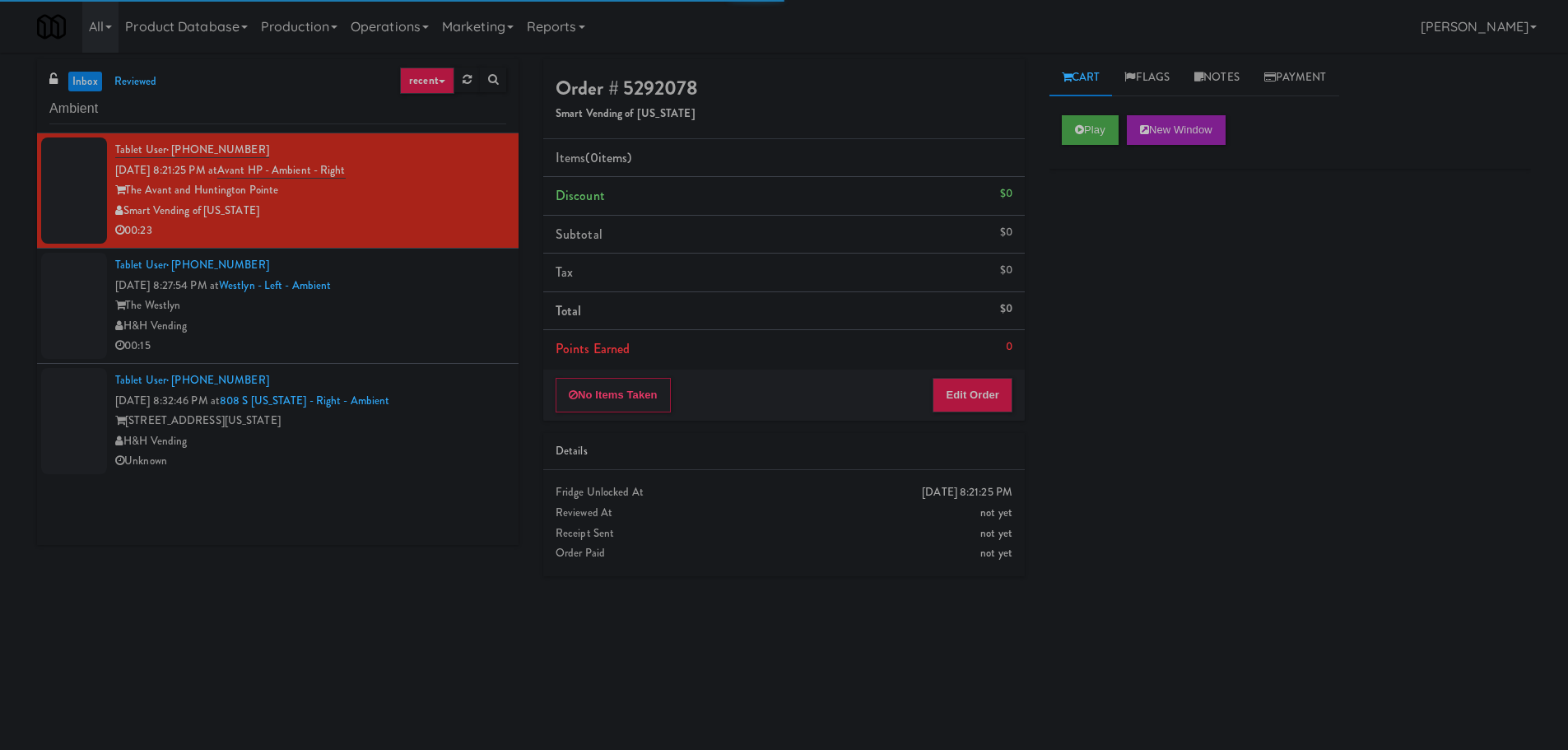
click at [476, 307] on div "The Westlyn" at bounding box center [310, 306] width 391 height 21
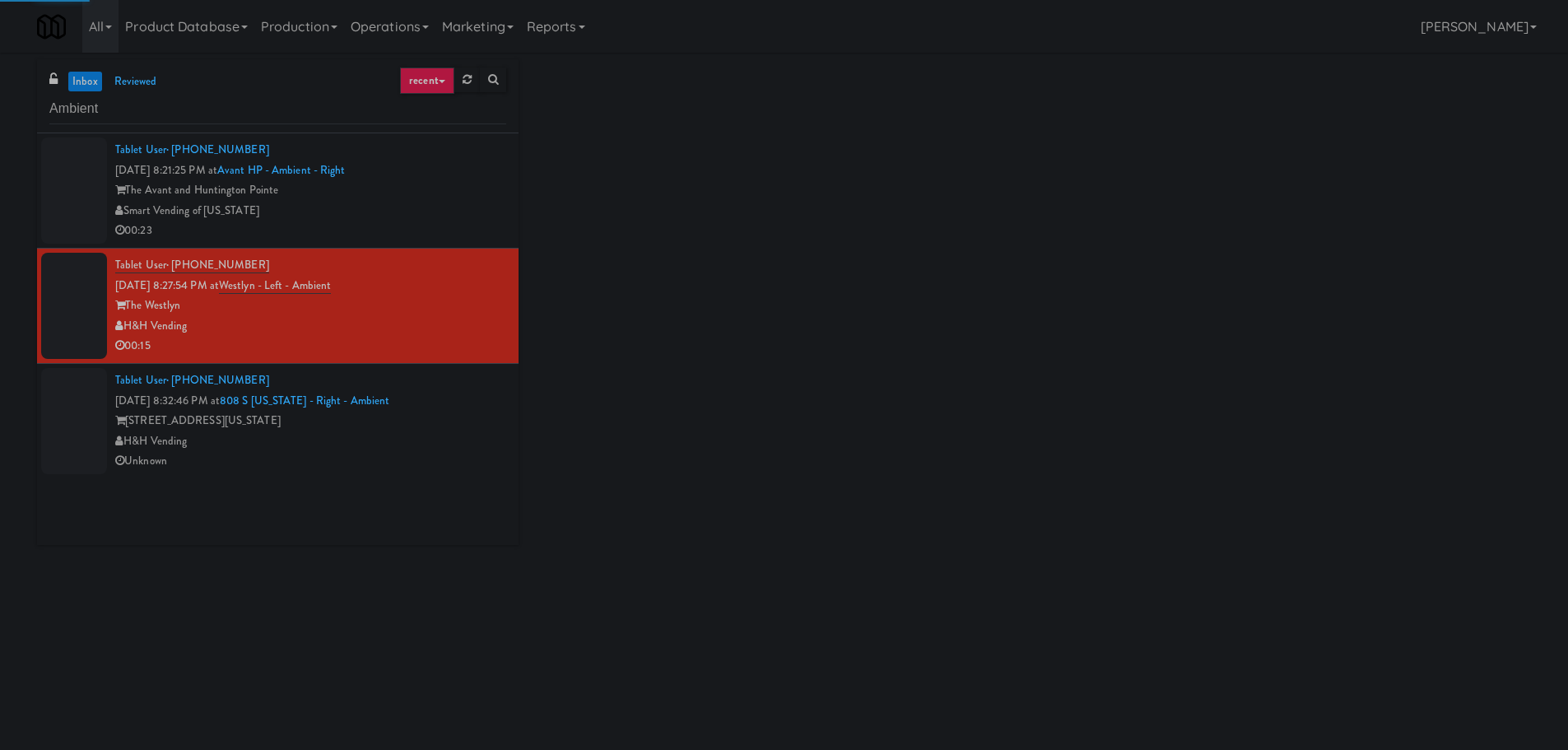
click at [449, 447] on div "H&H Vending" at bounding box center [310, 441] width 391 height 21
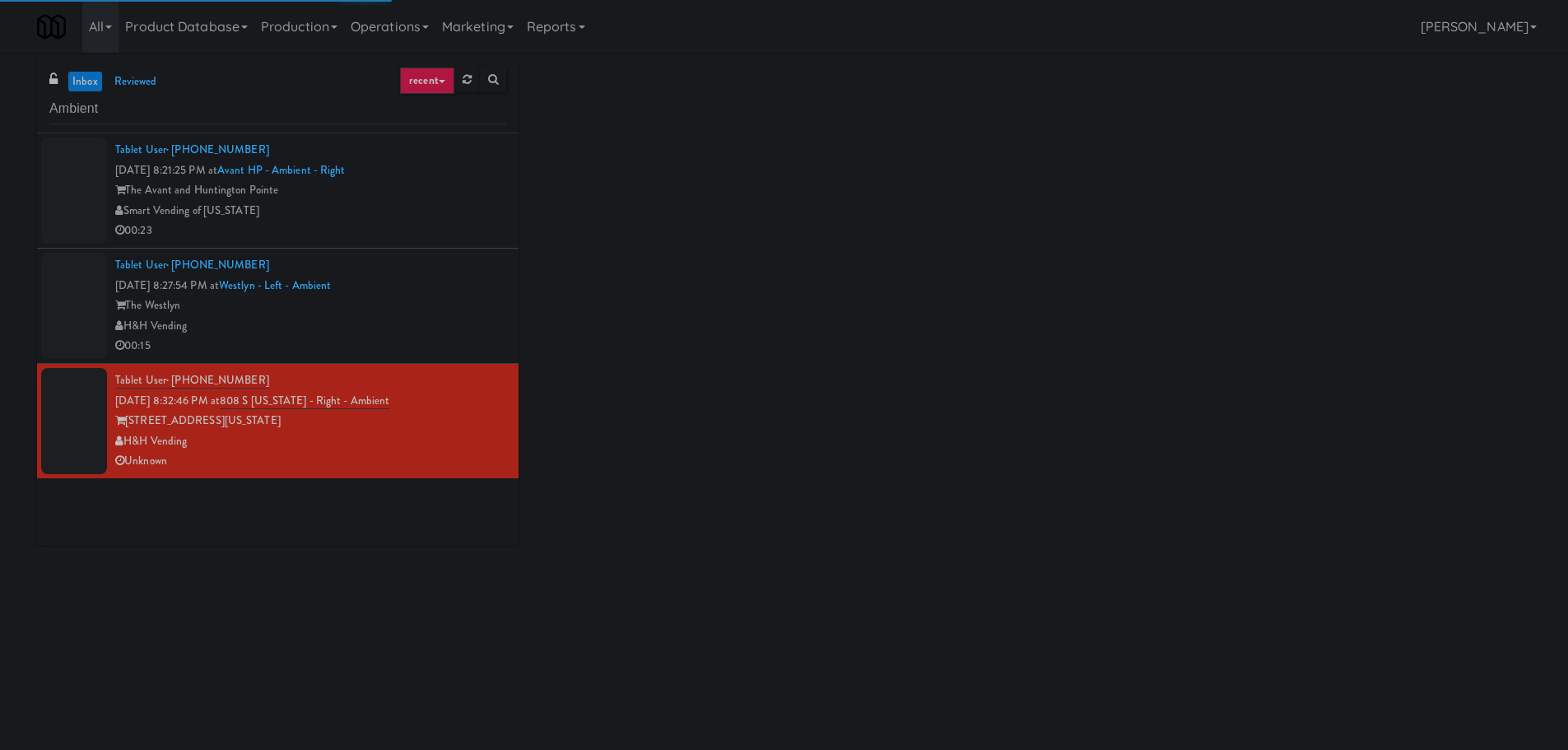
click at [473, 216] on div "Smart Vending of [US_STATE]" at bounding box center [310, 211] width 391 height 21
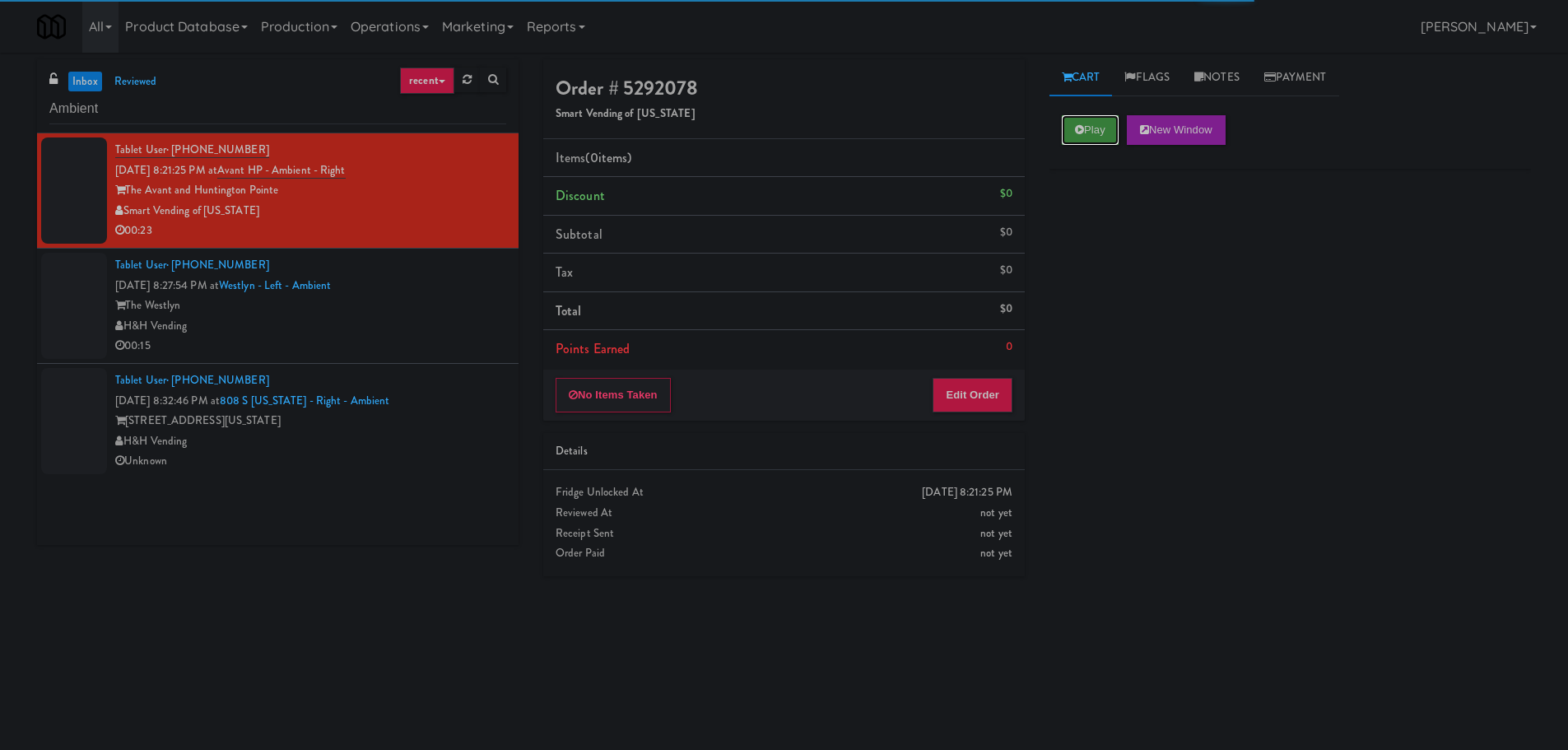
click at [1090, 137] on button "Play" at bounding box center [1090, 130] width 57 height 30
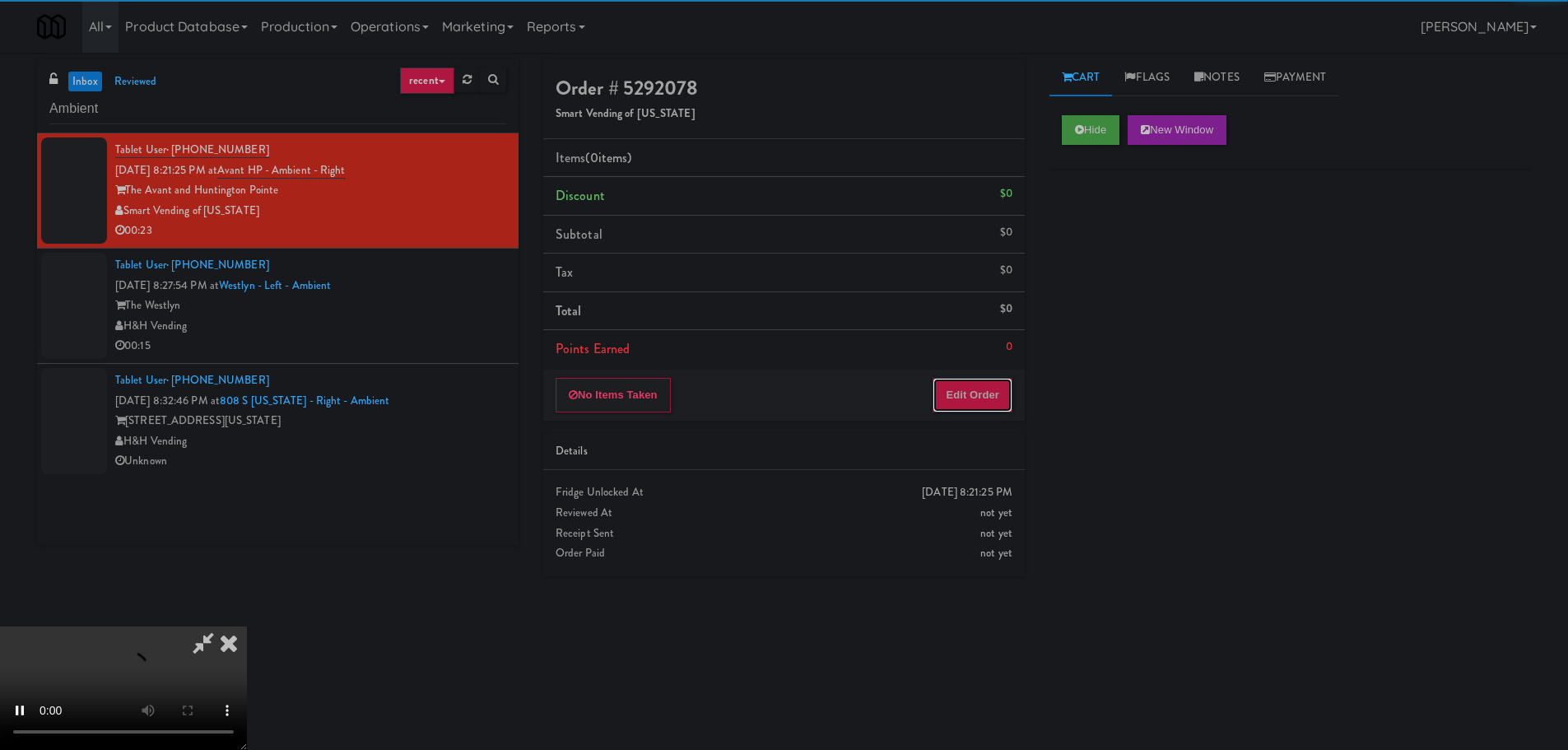
click at [994, 401] on button "Edit Order" at bounding box center [972, 395] width 80 height 35
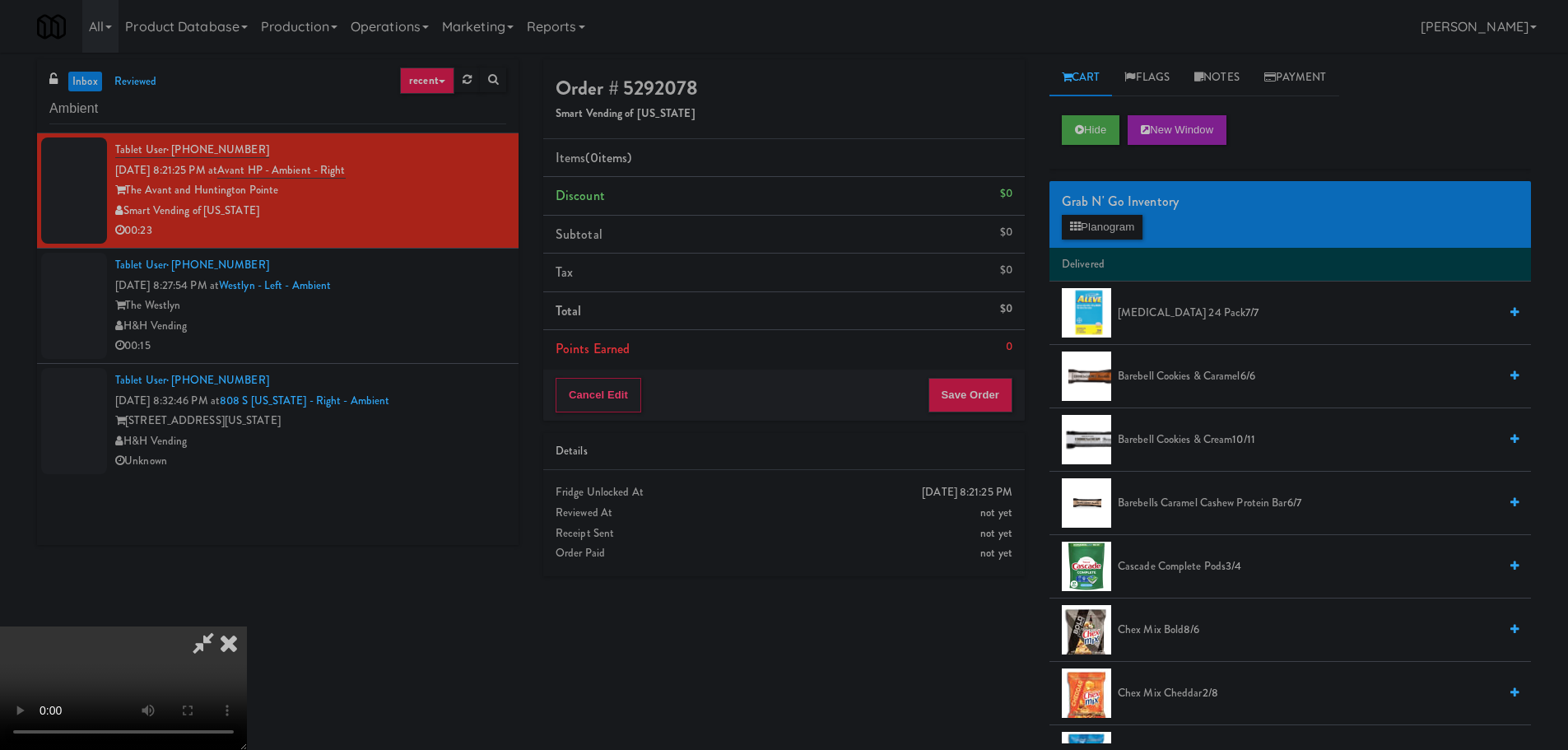
click at [247, 626] on video at bounding box center [123, 687] width 247 height 123
click at [1078, 227] on icon at bounding box center [1075, 226] width 11 height 11
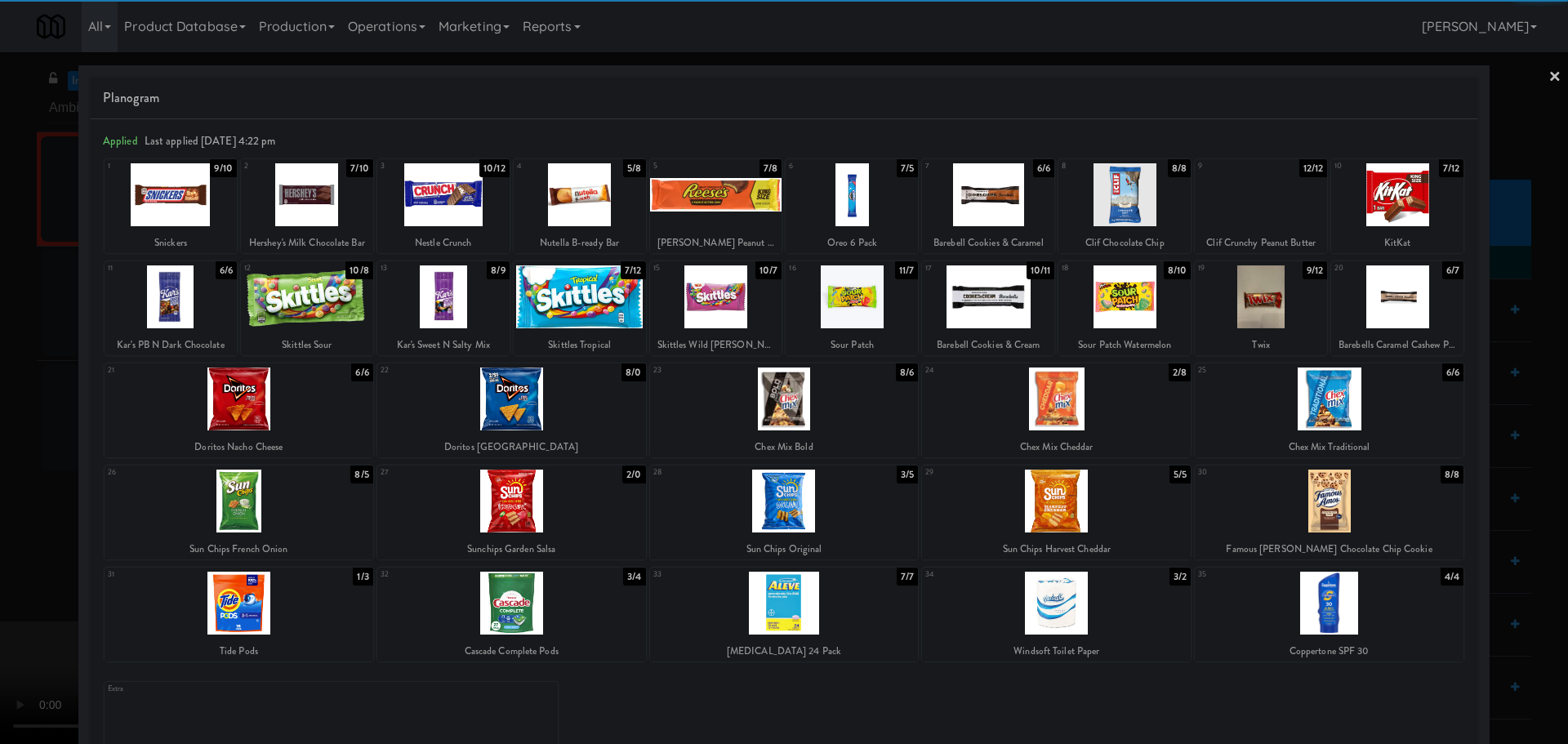
click at [1129, 315] on div at bounding box center [1124, 297] width 132 height 63
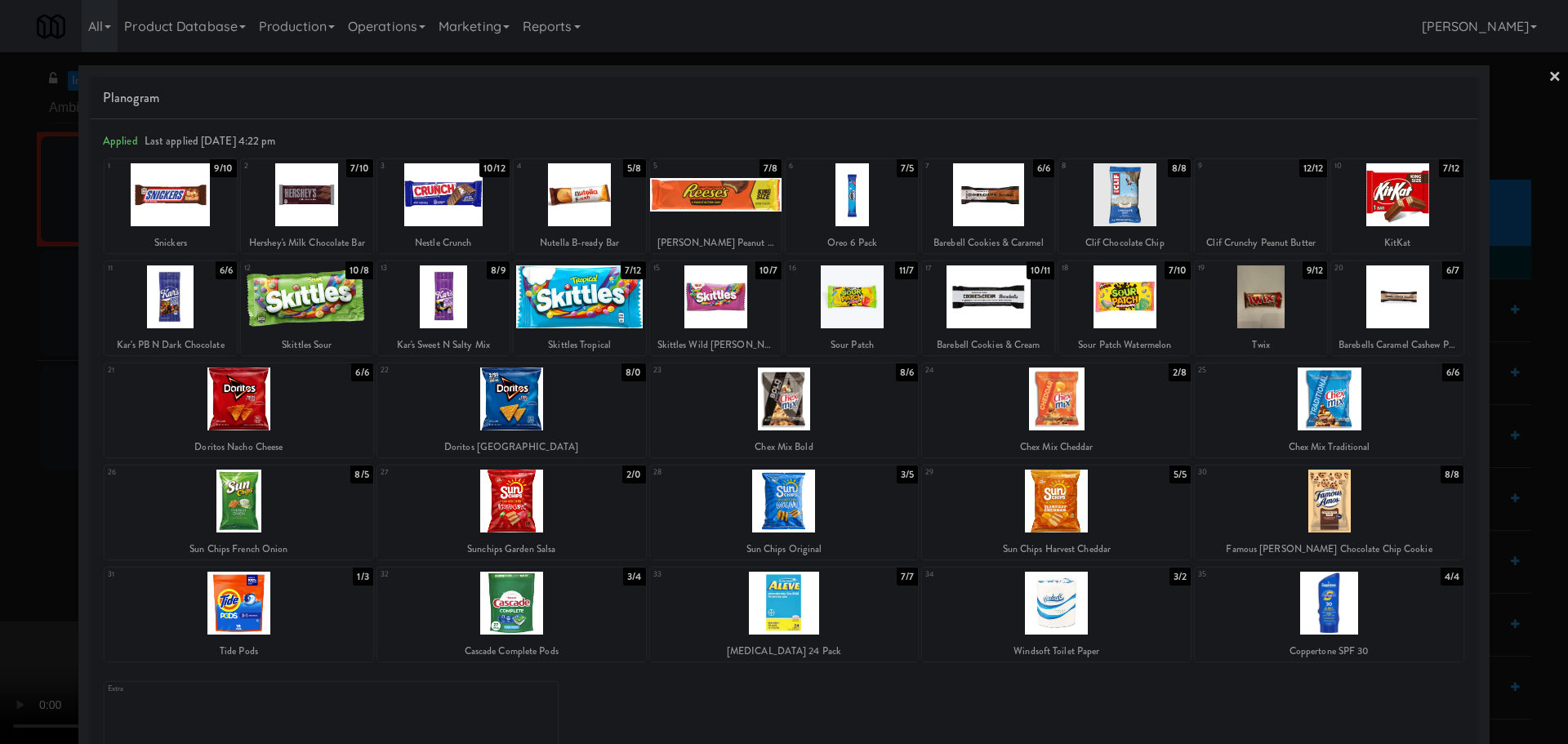
drag, startPoint x: 0, startPoint y: 540, endPoint x: 466, endPoint y: 460, distance: 472.8
click at [9, 537] on div at bounding box center [784, 372] width 1568 height 744
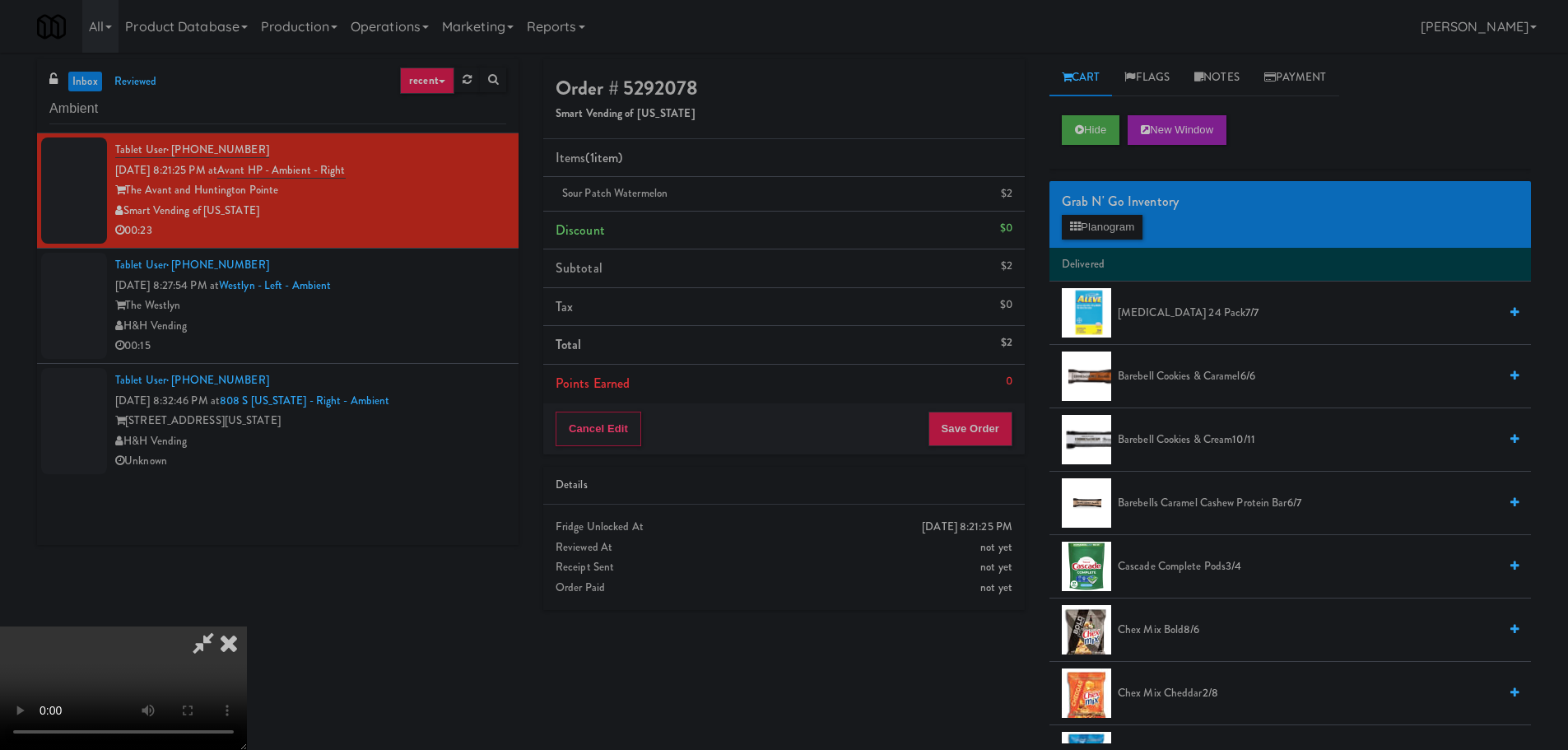
click at [247, 626] on video at bounding box center [123, 687] width 247 height 123
click at [990, 434] on button "Save Order" at bounding box center [971, 429] width 84 height 35
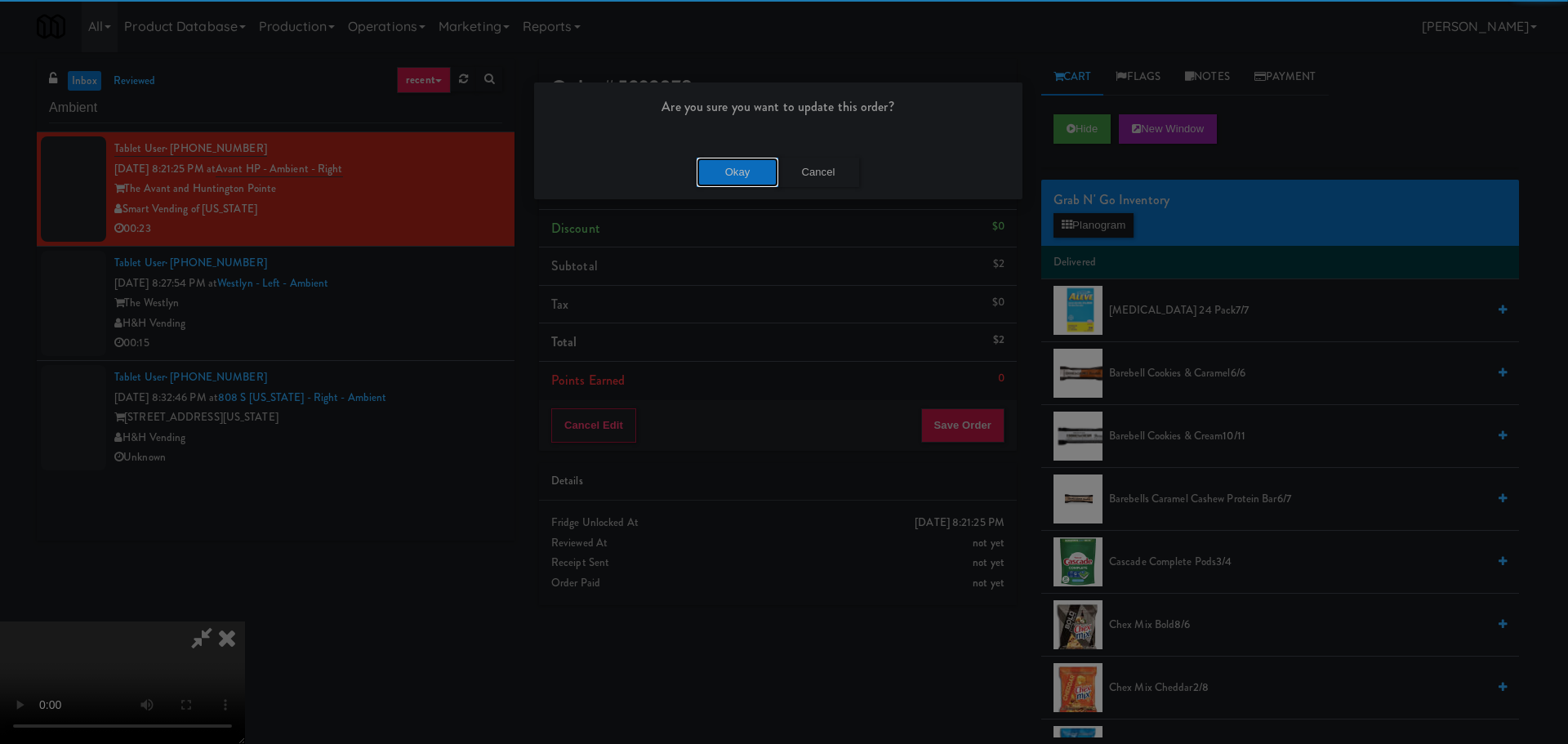
click at [741, 186] on button "Okay" at bounding box center [738, 172] width 82 height 29
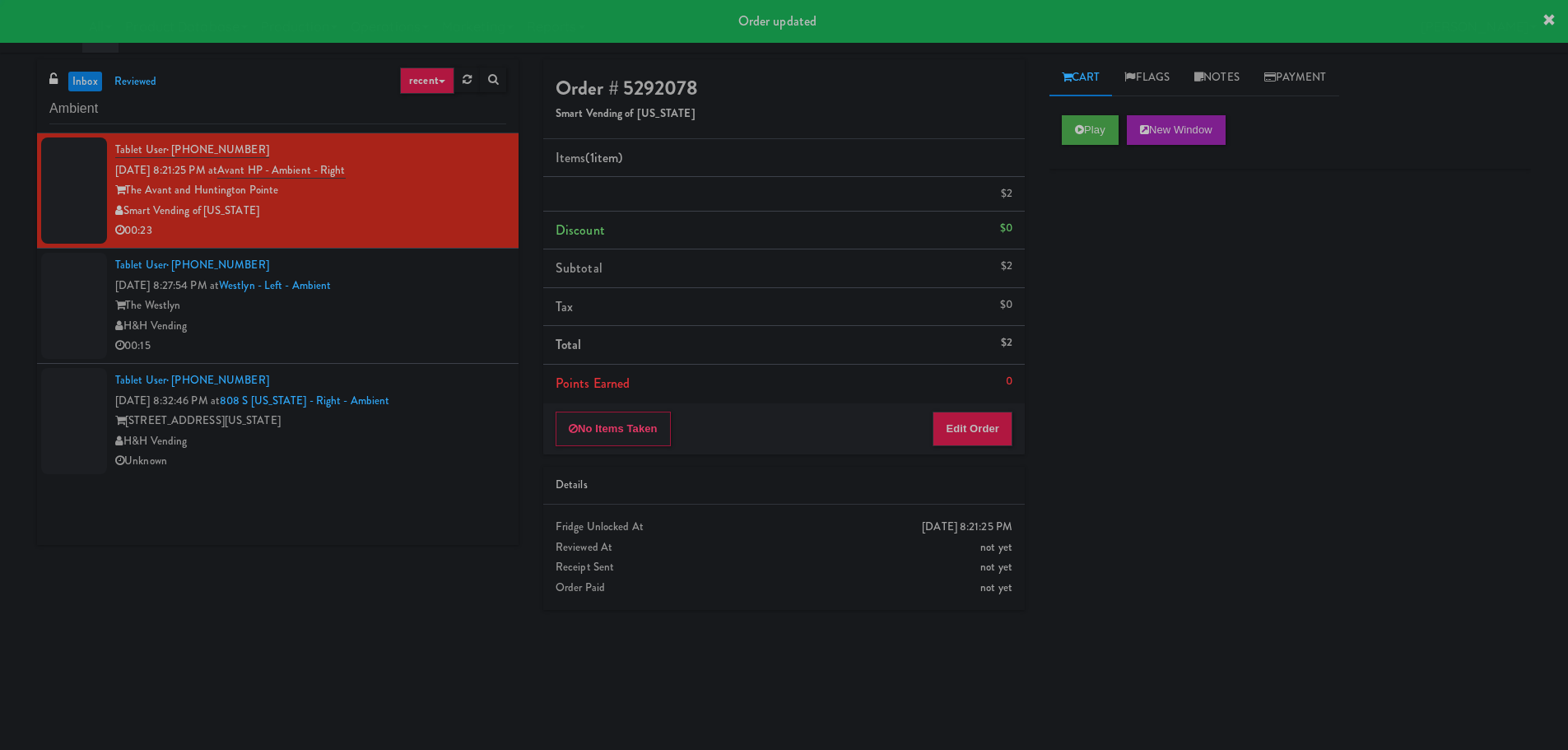
click at [444, 335] on div "H&H Vending" at bounding box center [310, 326] width 391 height 21
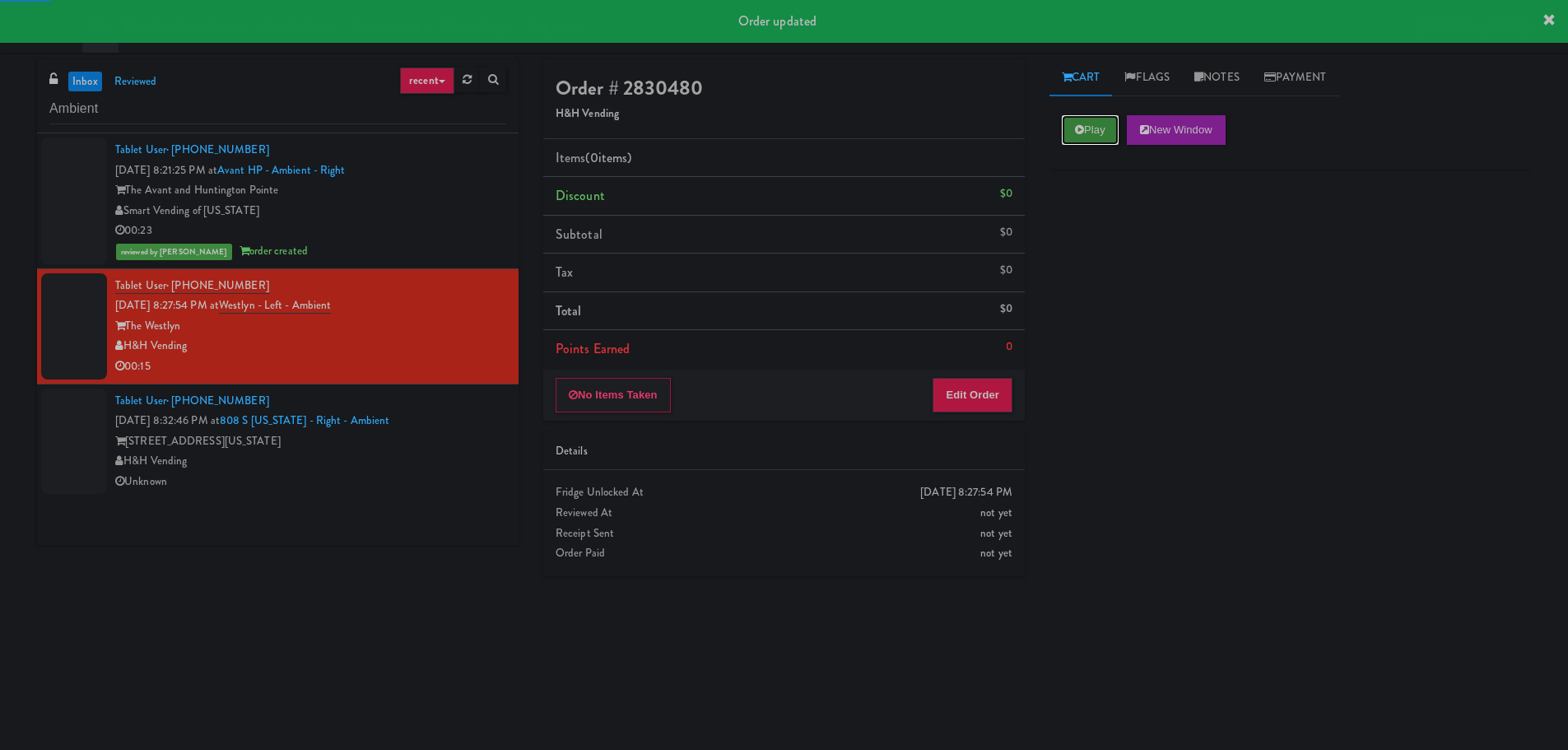
click at [1075, 132] on icon at bounding box center [1079, 129] width 9 height 11
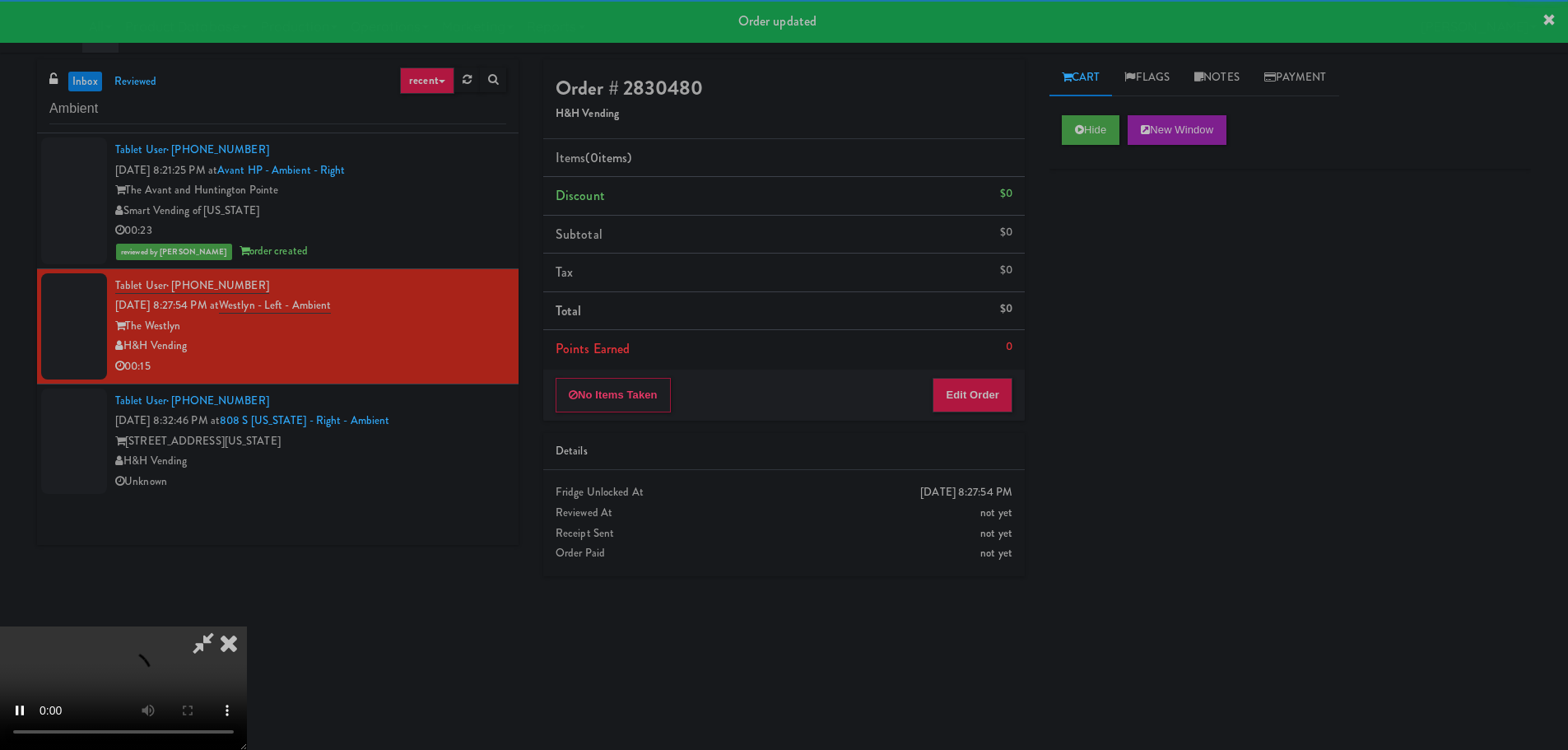
click at [972, 362] on li "Points Earned 0" at bounding box center [784, 349] width 482 height 38
click at [965, 384] on button "Edit Order" at bounding box center [972, 395] width 80 height 35
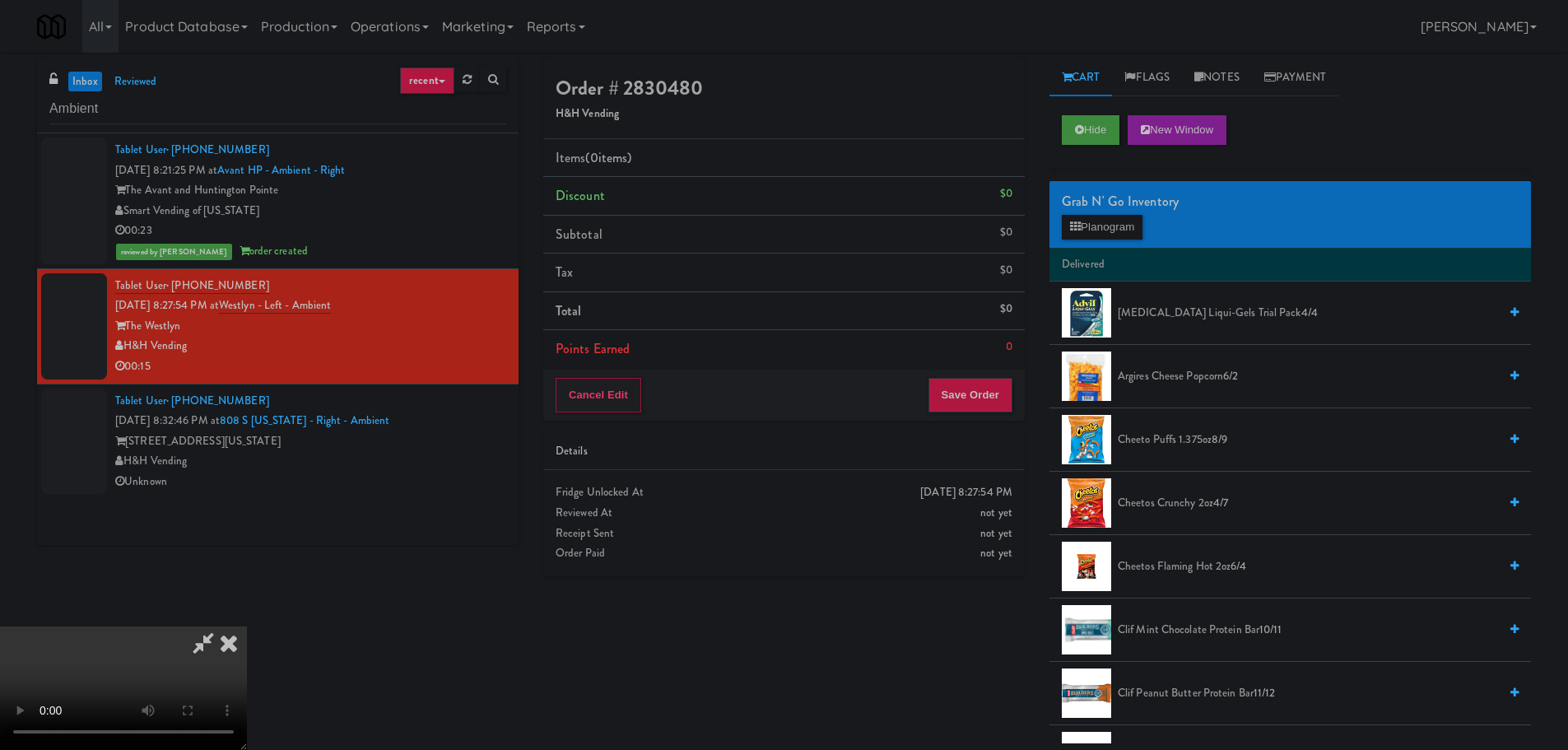
click at [247, 626] on video at bounding box center [123, 687] width 247 height 123
click at [1087, 227] on button "Planogram" at bounding box center [1102, 227] width 81 height 25
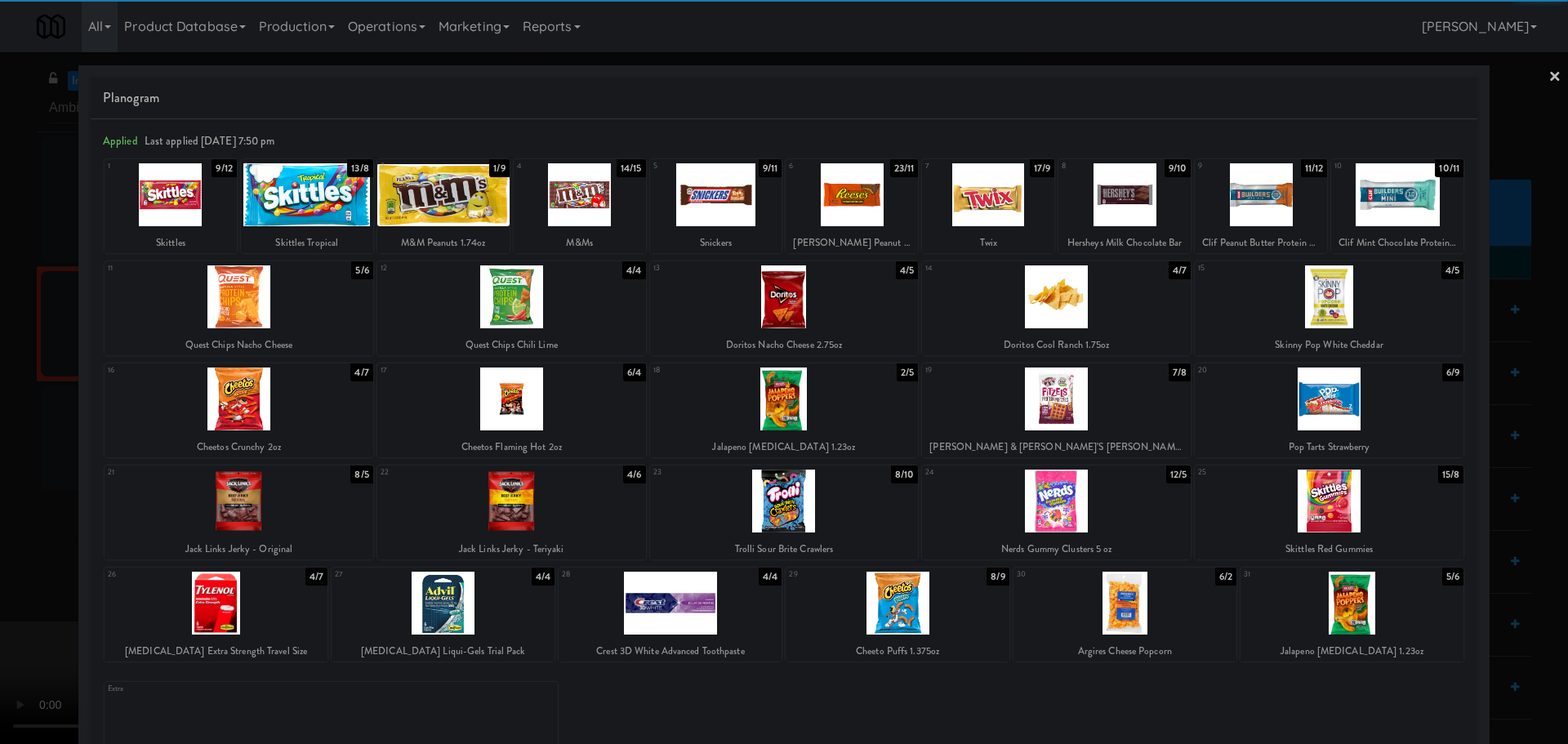
click at [552, 405] on div at bounding box center [511, 398] width 269 height 63
click at [2, 447] on div at bounding box center [784, 372] width 1568 height 744
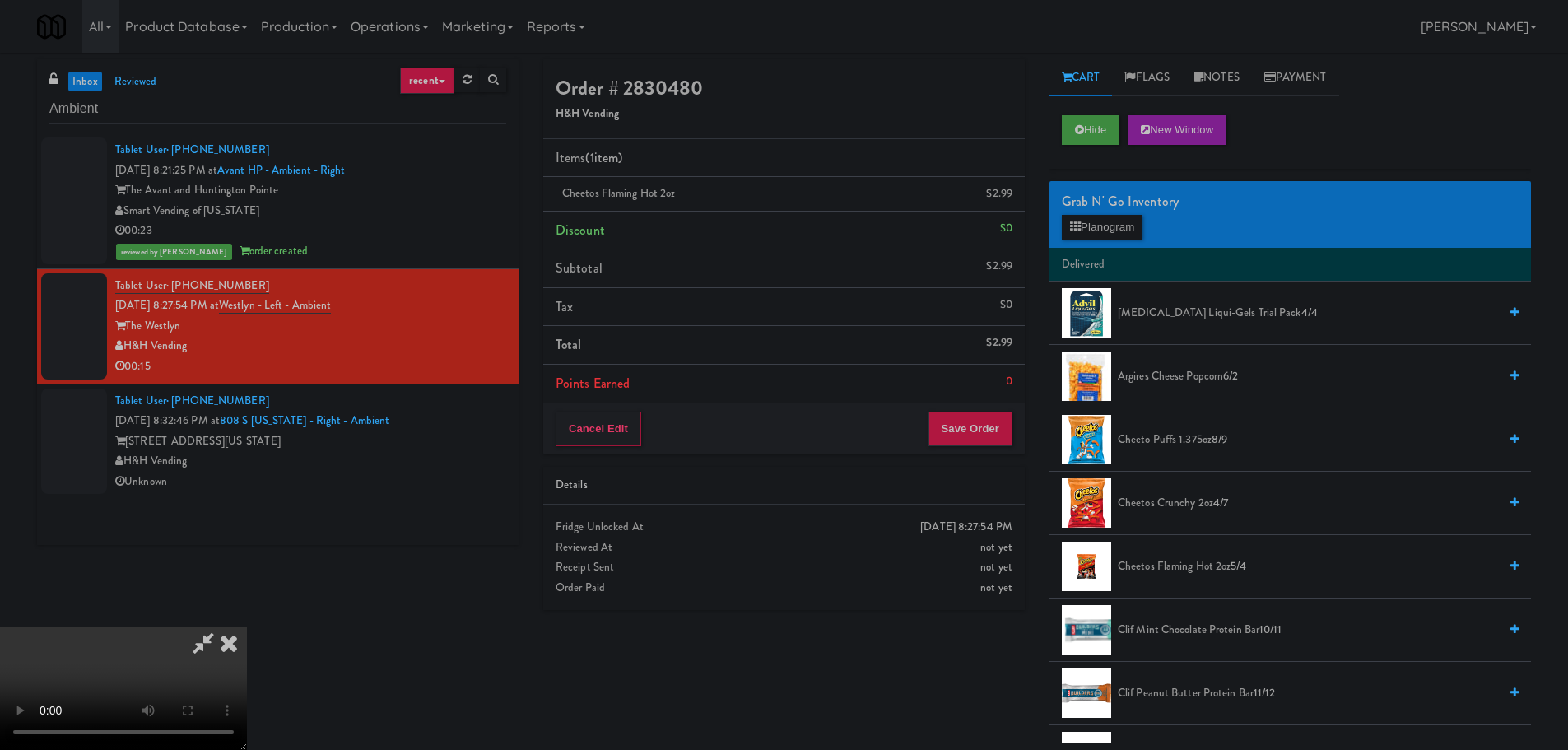
drag, startPoint x: 687, startPoint y: 406, endPoint x: 722, endPoint y: 415, distance: 36.1
click at [247, 626] on video at bounding box center [123, 687] width 247 height 123
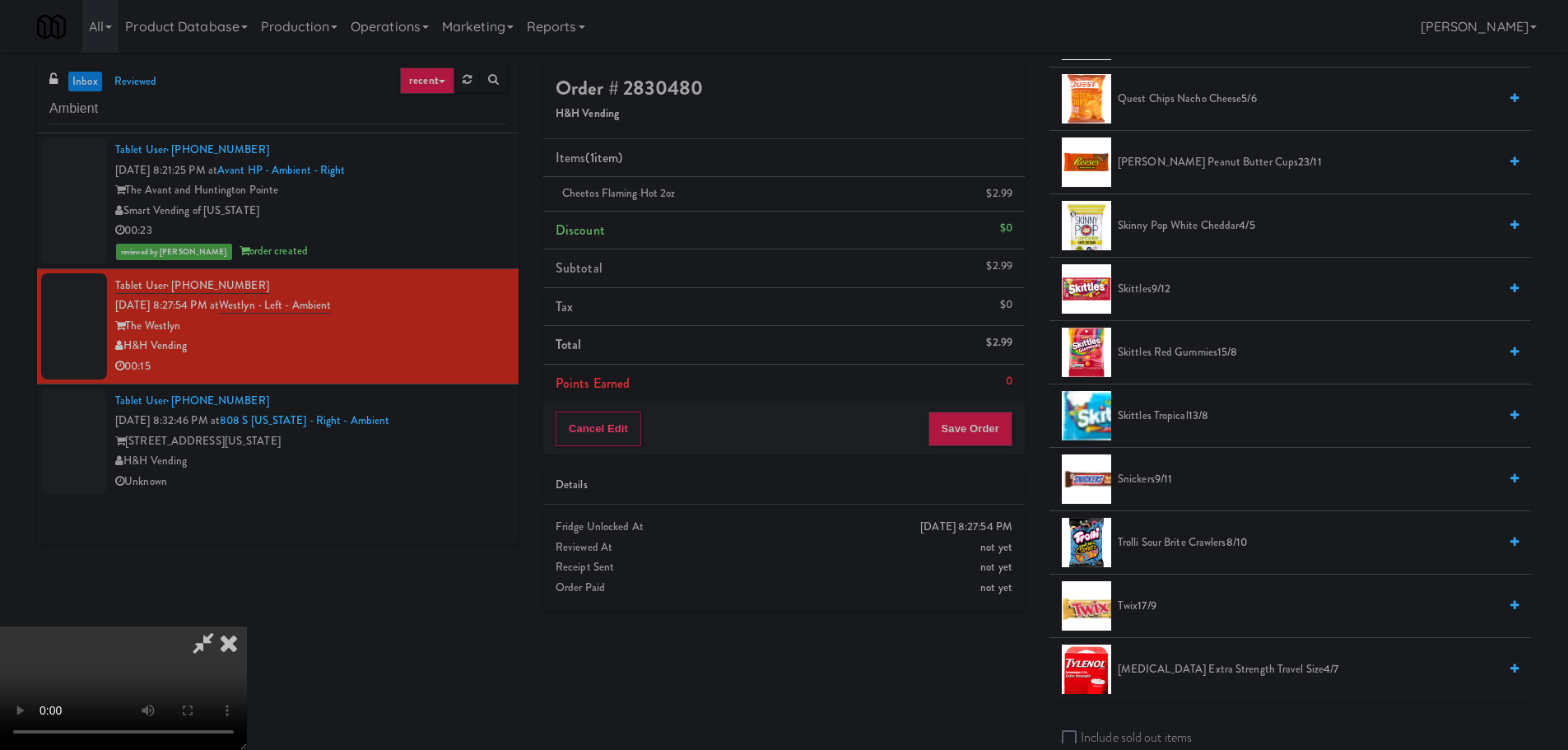
scroll to position [1564, 0]
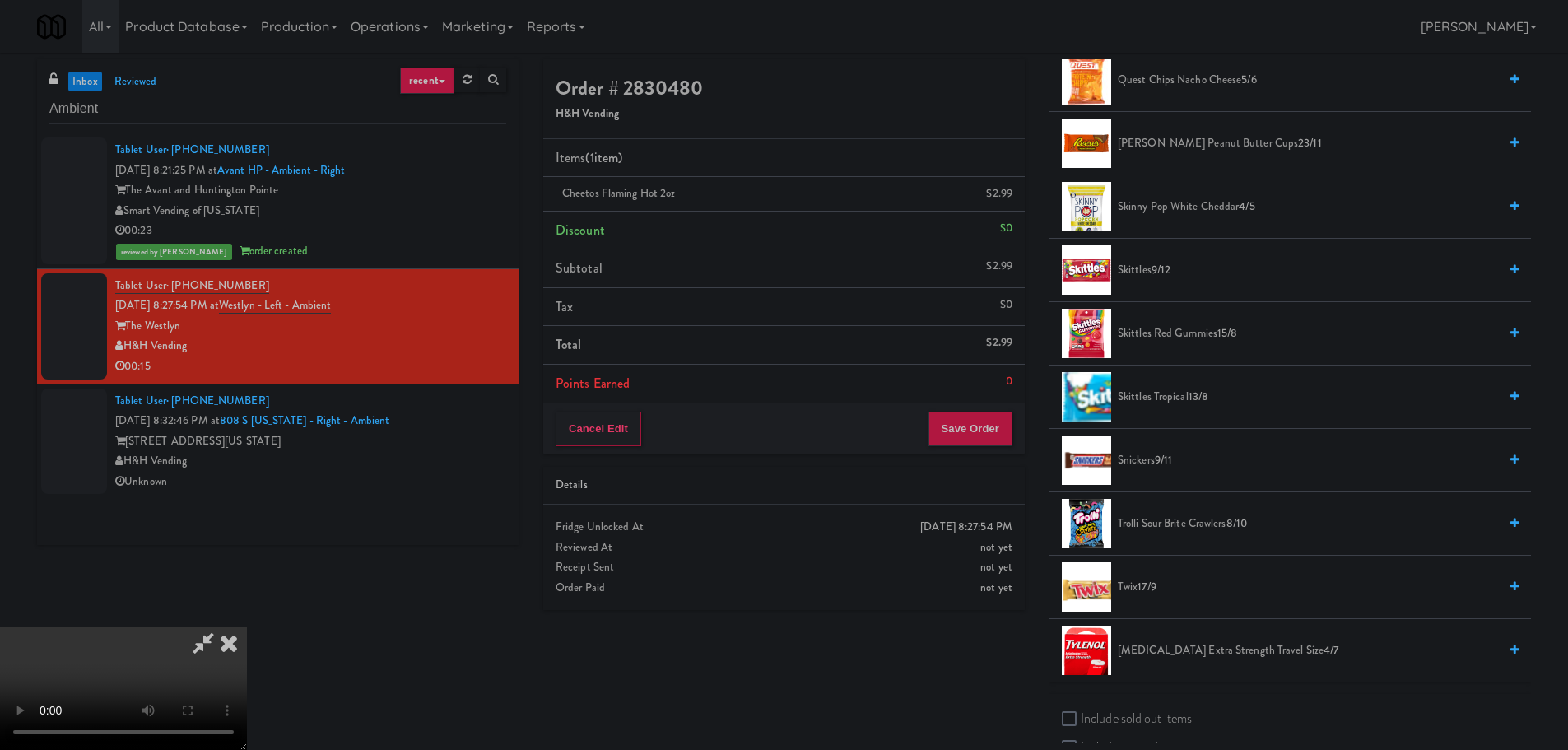
drag, startPoint x: 1205, startPoint y: 148, endPoint x: 1195, endPoint y: 154, distance: 11.7
click at [1207, 148] on span "[PERSON_NAME] Peanut Butter Cups 23/11" at bounding box center [1308, 143] width 380 height 21
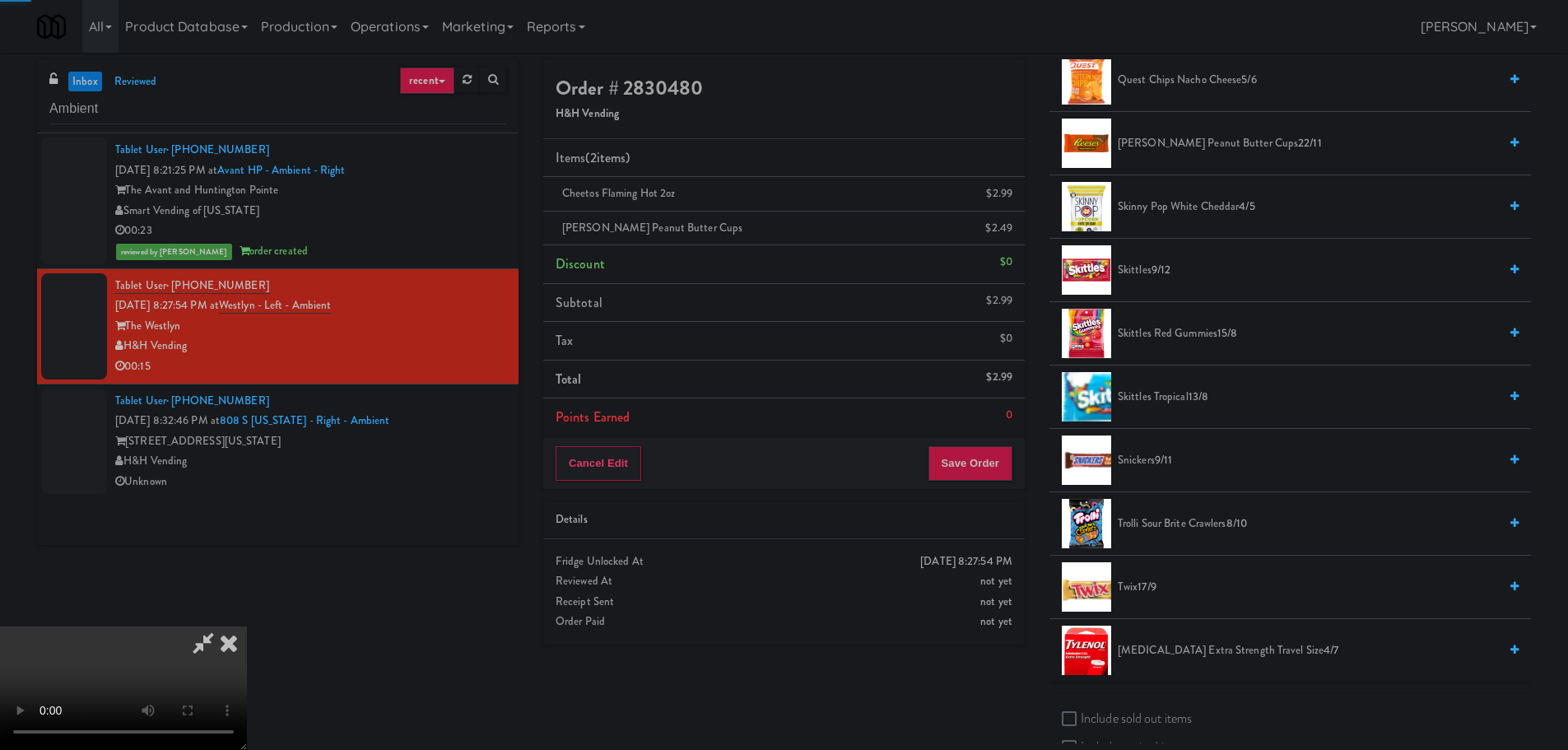
click at [247, 626] on video at bounding box center [123, 687] width 247 height 123
click at [1002, 468] on button "Save Order" at bounding box center [971, 463] width 84 height 35
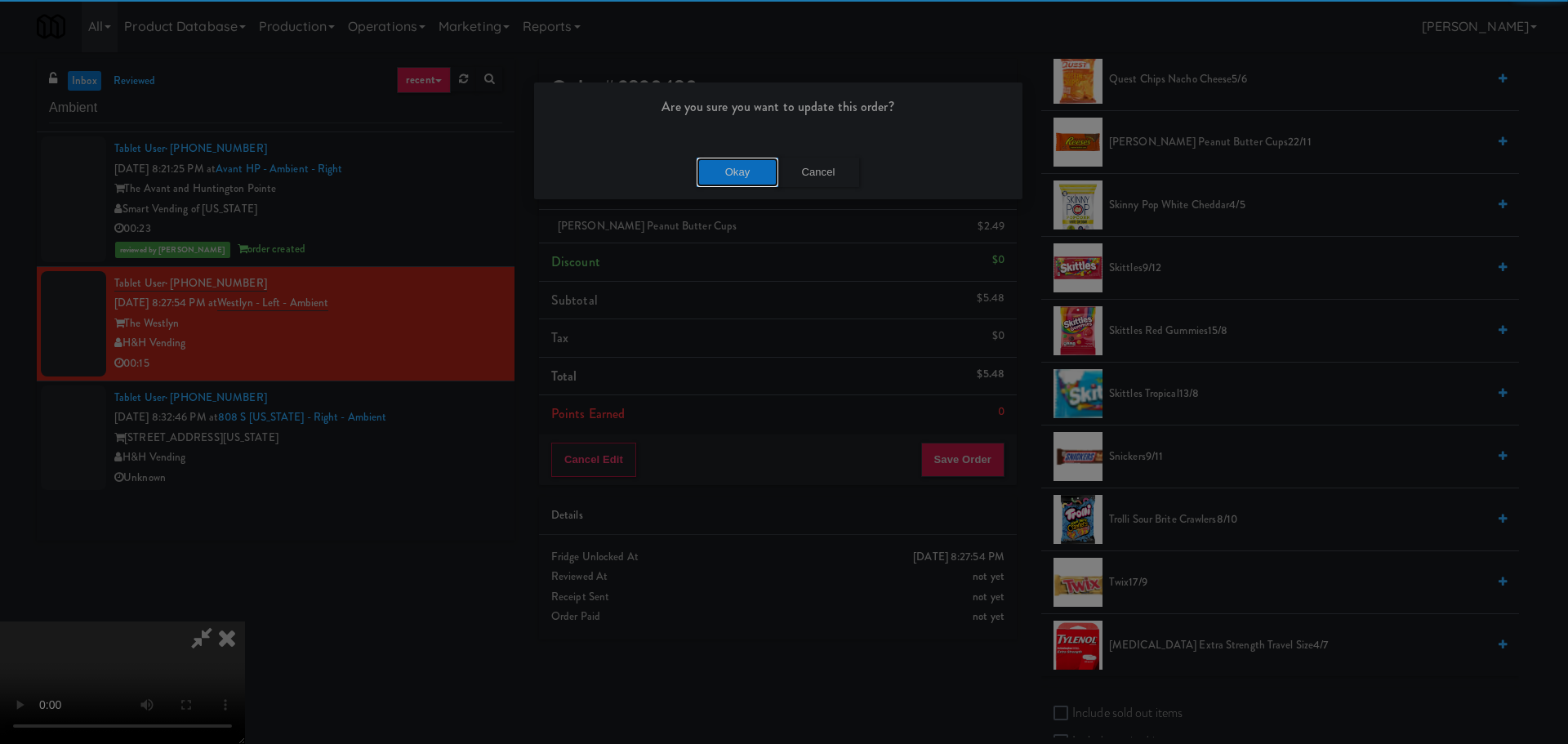
click at [697, 177] on button "Okay" at bounding box center [738, 172] width 82 height 29
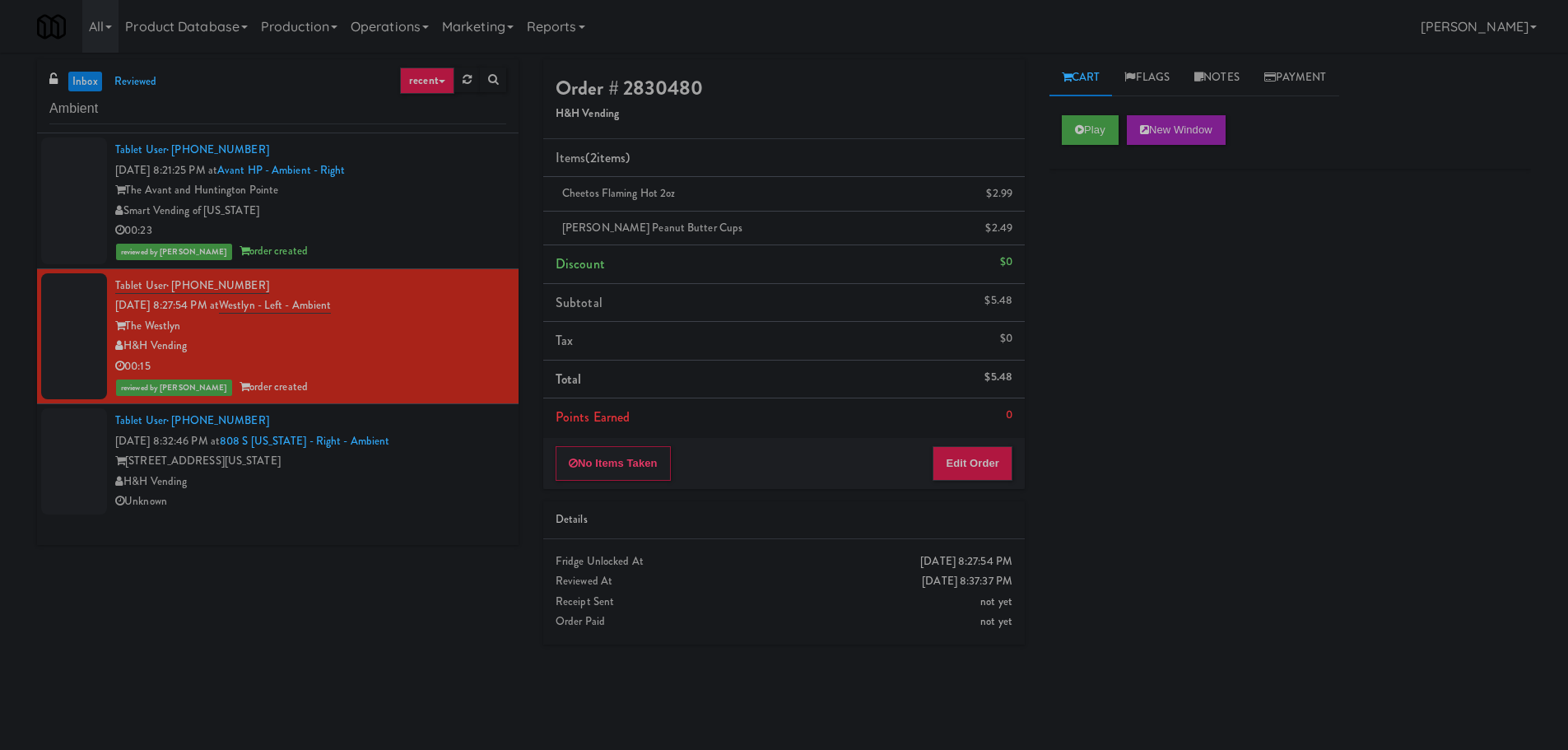
scroll to position [0, 0]
click at [439, 504] on div "Unknown" at bounding box center [310, 501] width 391 height 21
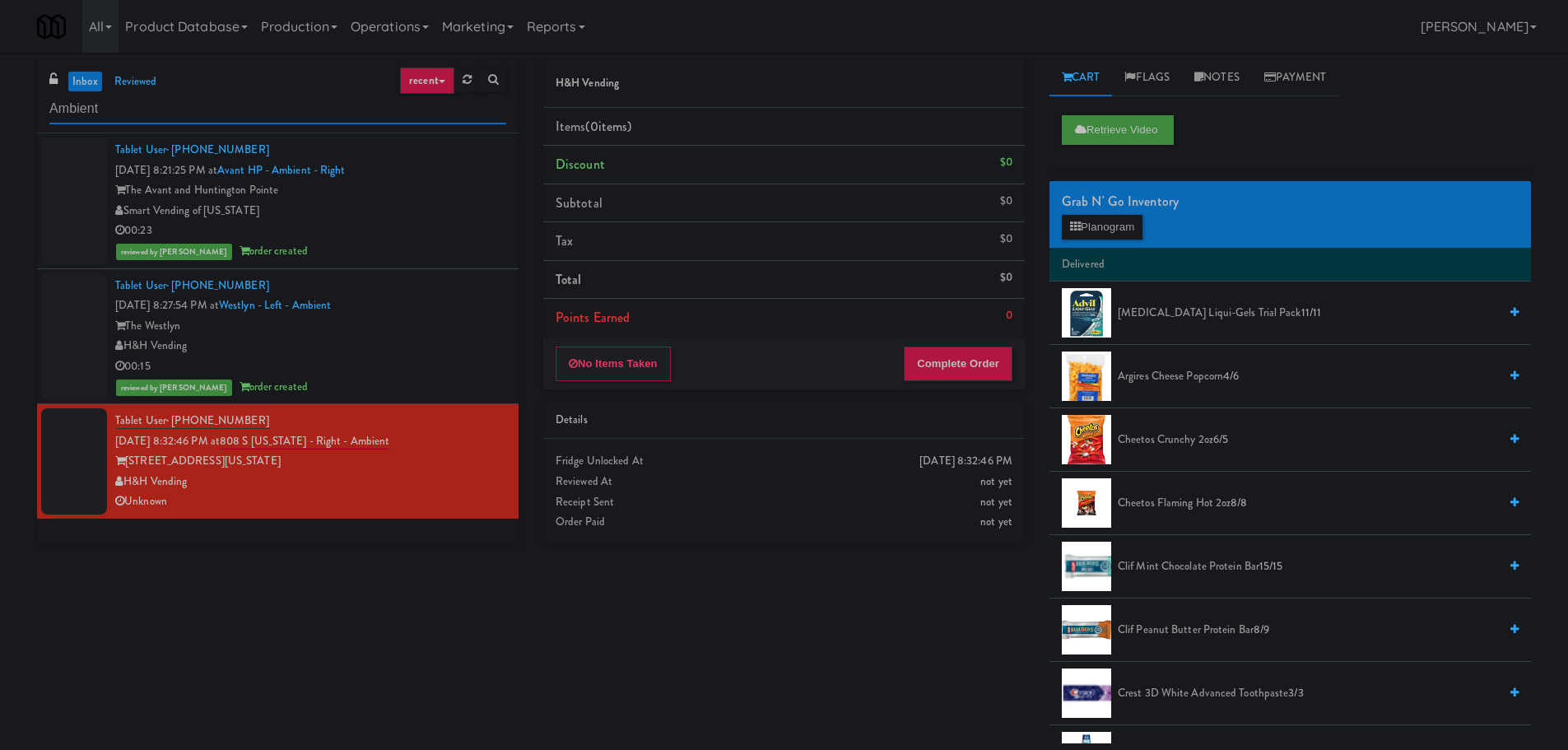
click at [193, 109] on input "Ambient" at bounding box center [278, 109] width 457 height 31
click at [193, 108] on input "Ambient" at bounding box center [278, 109] width 457 height 31
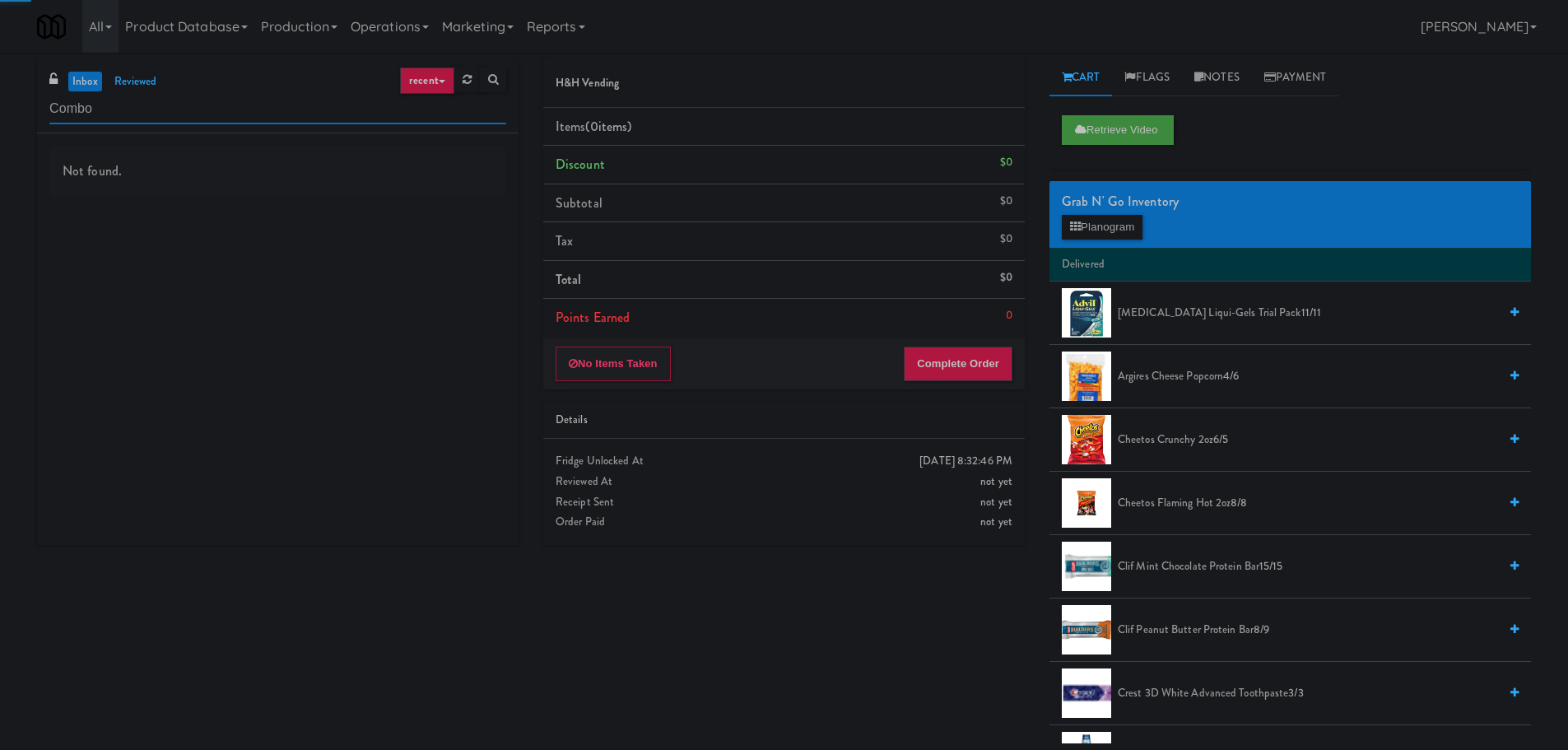
type input "Combo"
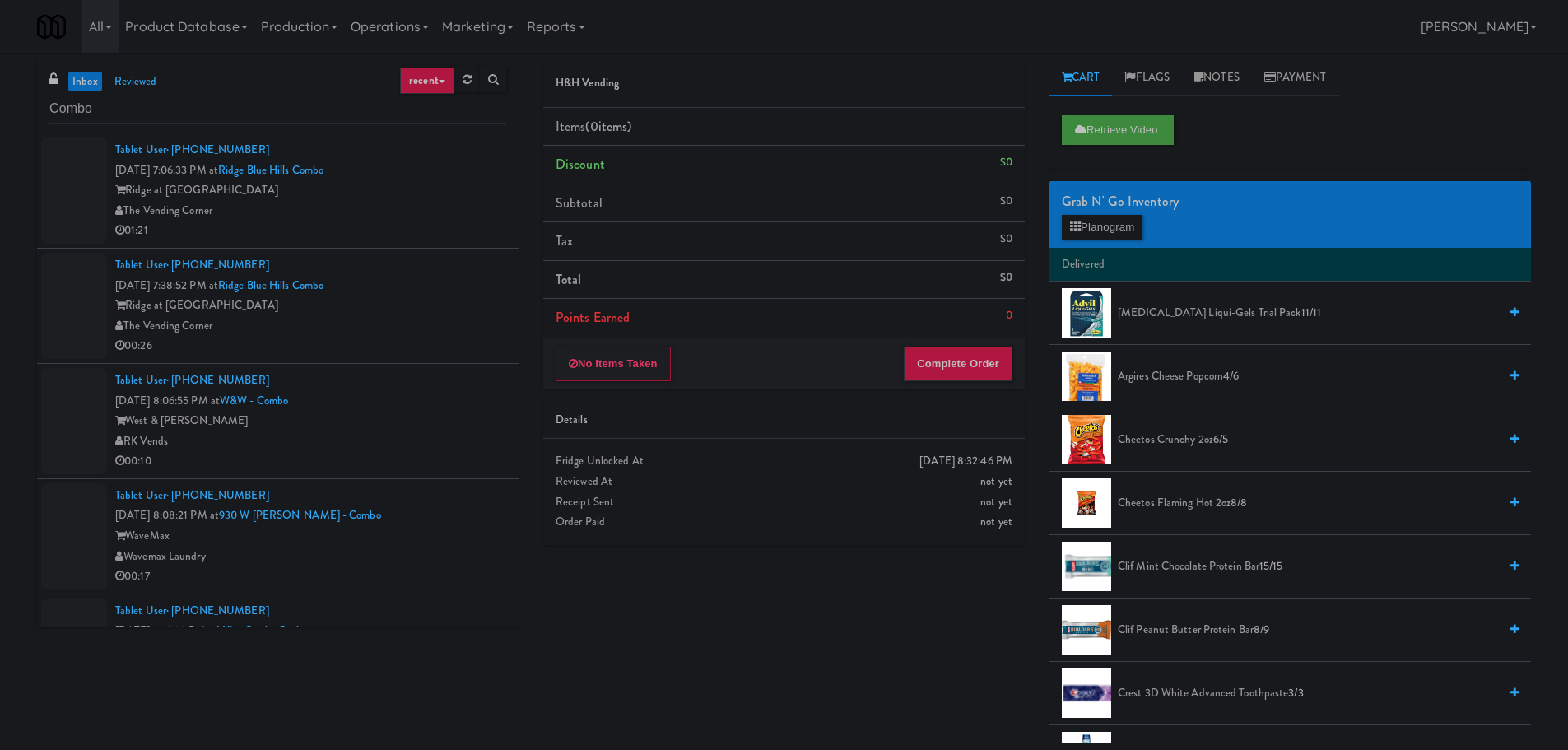
click at [421, 217] on div "The Vending Corner" at bounding box center [310, 211] width 391 height 21
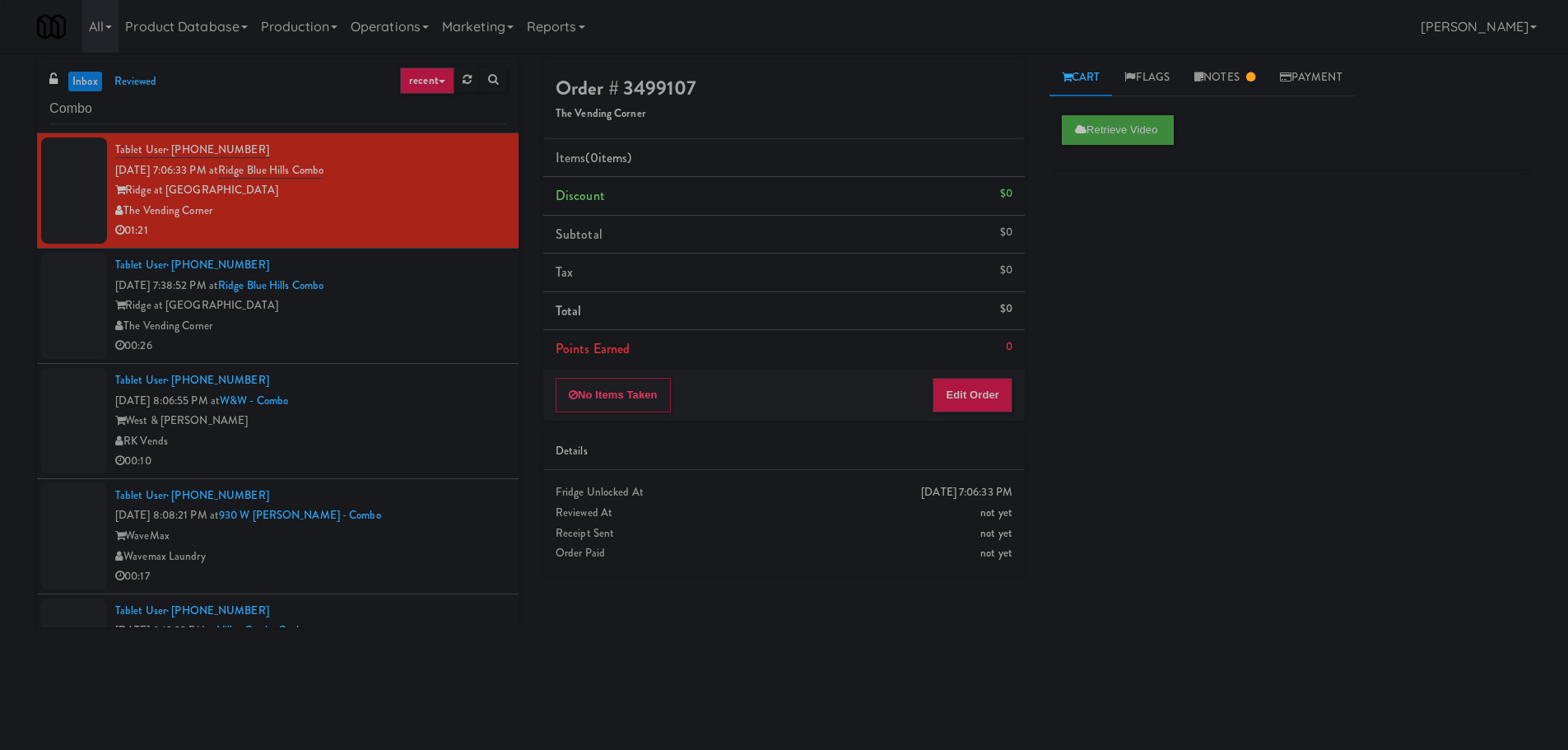
drag, startPoint x: 430, startPoint y: 295, endPoint x: 430, endPoint y: 304, distance: 9.0
click at [430, 298] on div "Tablet User · (774) 274-3140 [DATE] 7:38:52 PM at [GEOGRAPHIC_DATA] at [GEOGRAP…" at bounding box center [310, 306] width 391 height 102
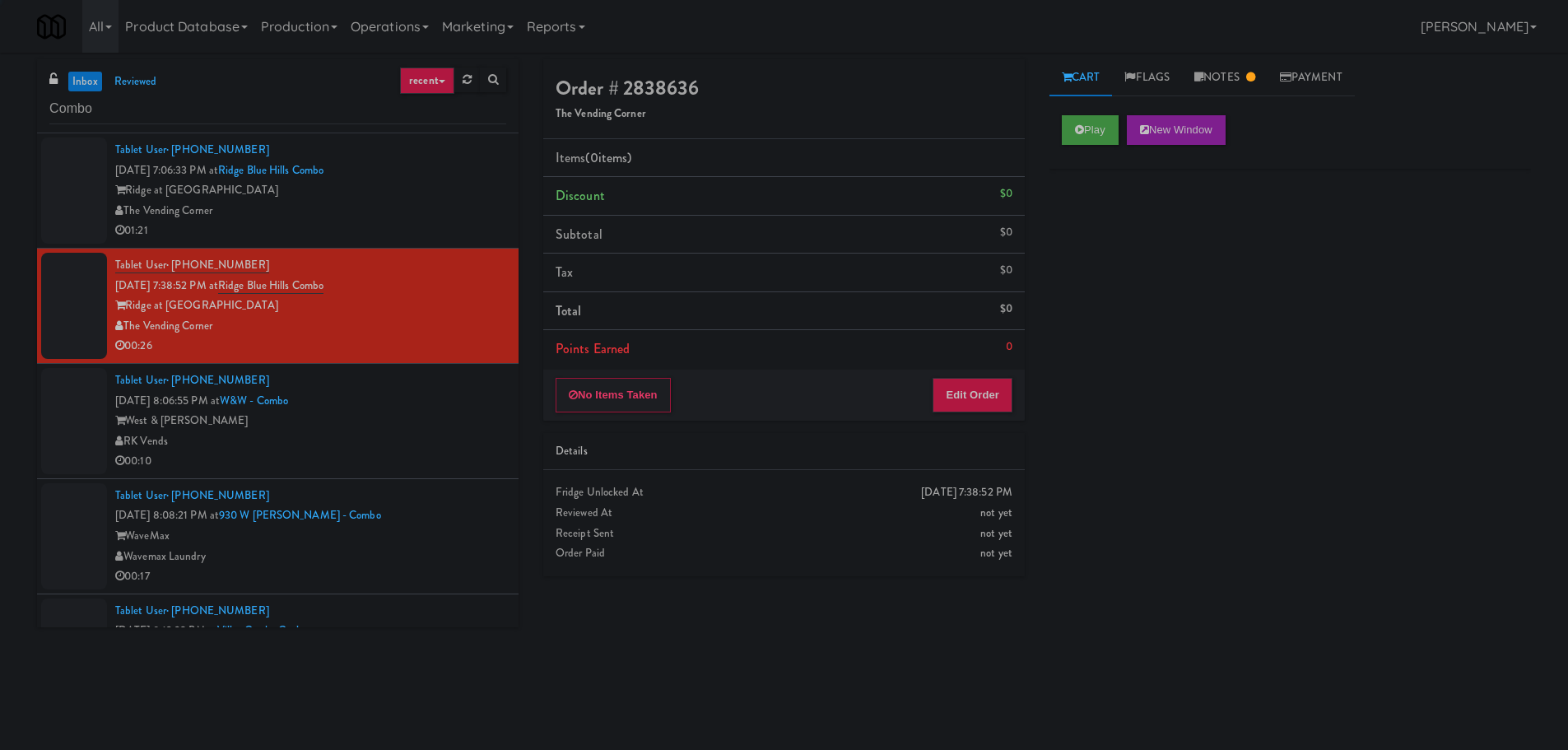
drag, startPoint x: 416, startPoint y: 412, endPoint x: 411, endPoint y: 396, distance: 16.8
click at [416, 412] on div "West & [PERSON_NAME]" at bounding box center [310, 420] width 391 height 21
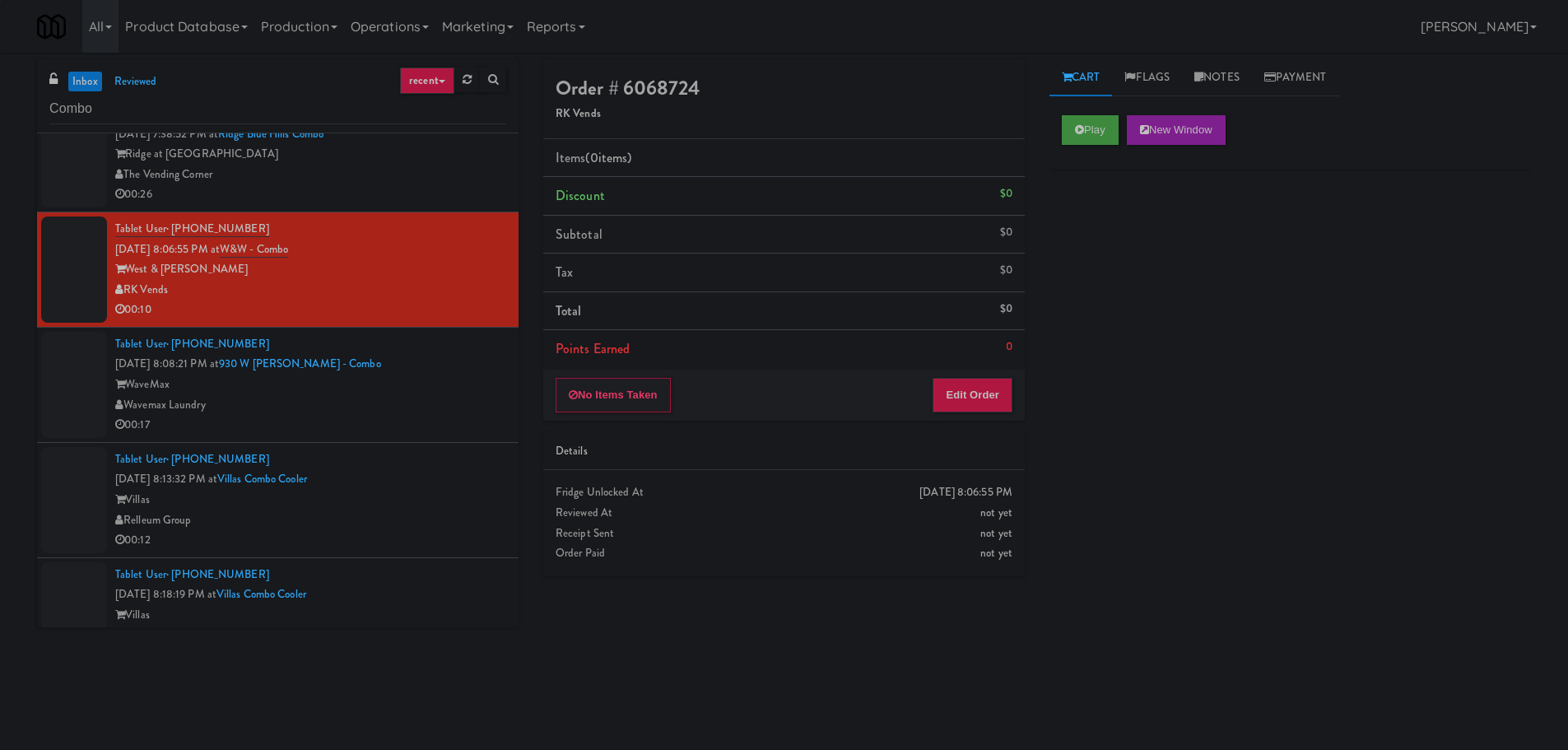
scroll to position [247, 0]
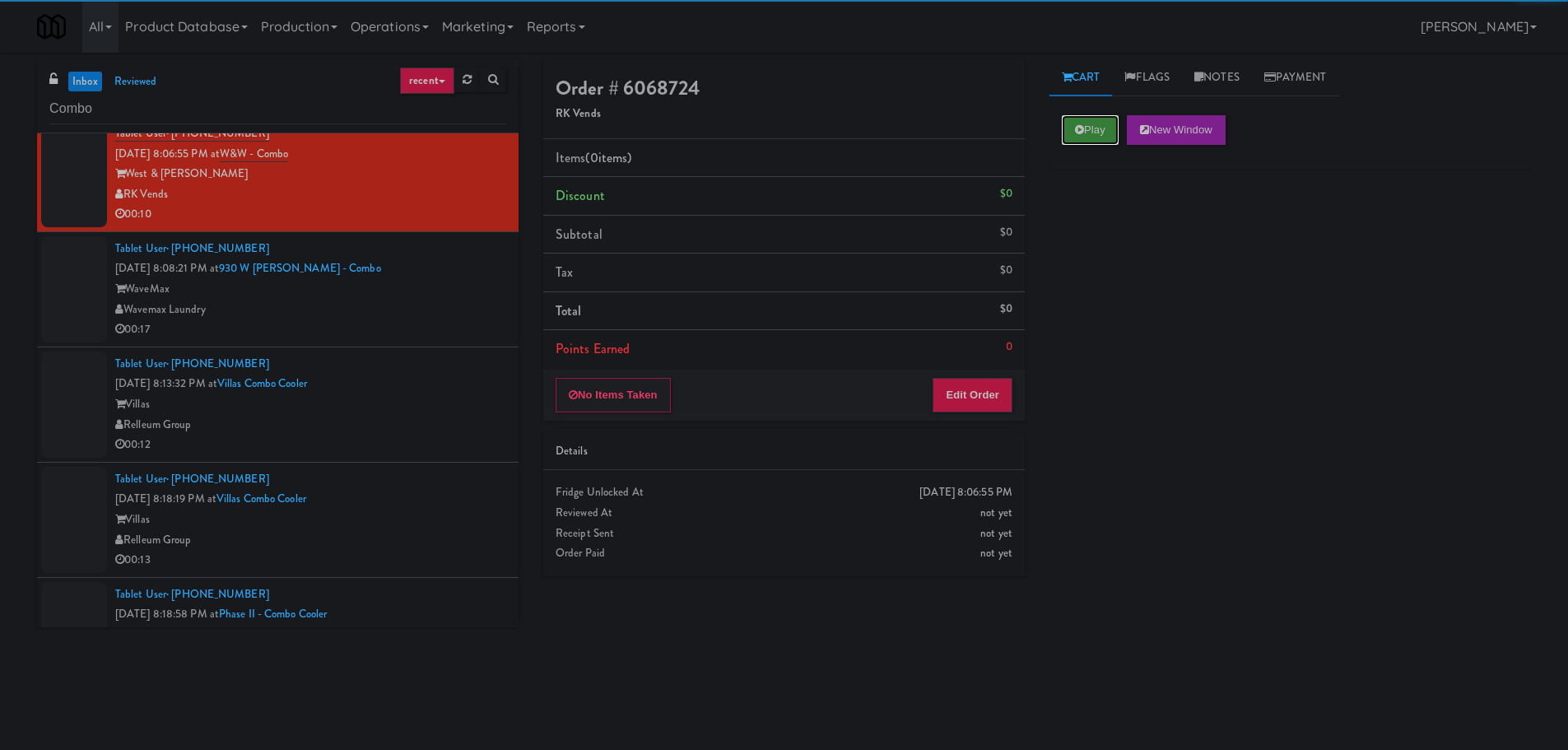
click at [1082, 133] on icon at bounding box center [1079, 129] width 9 height 11
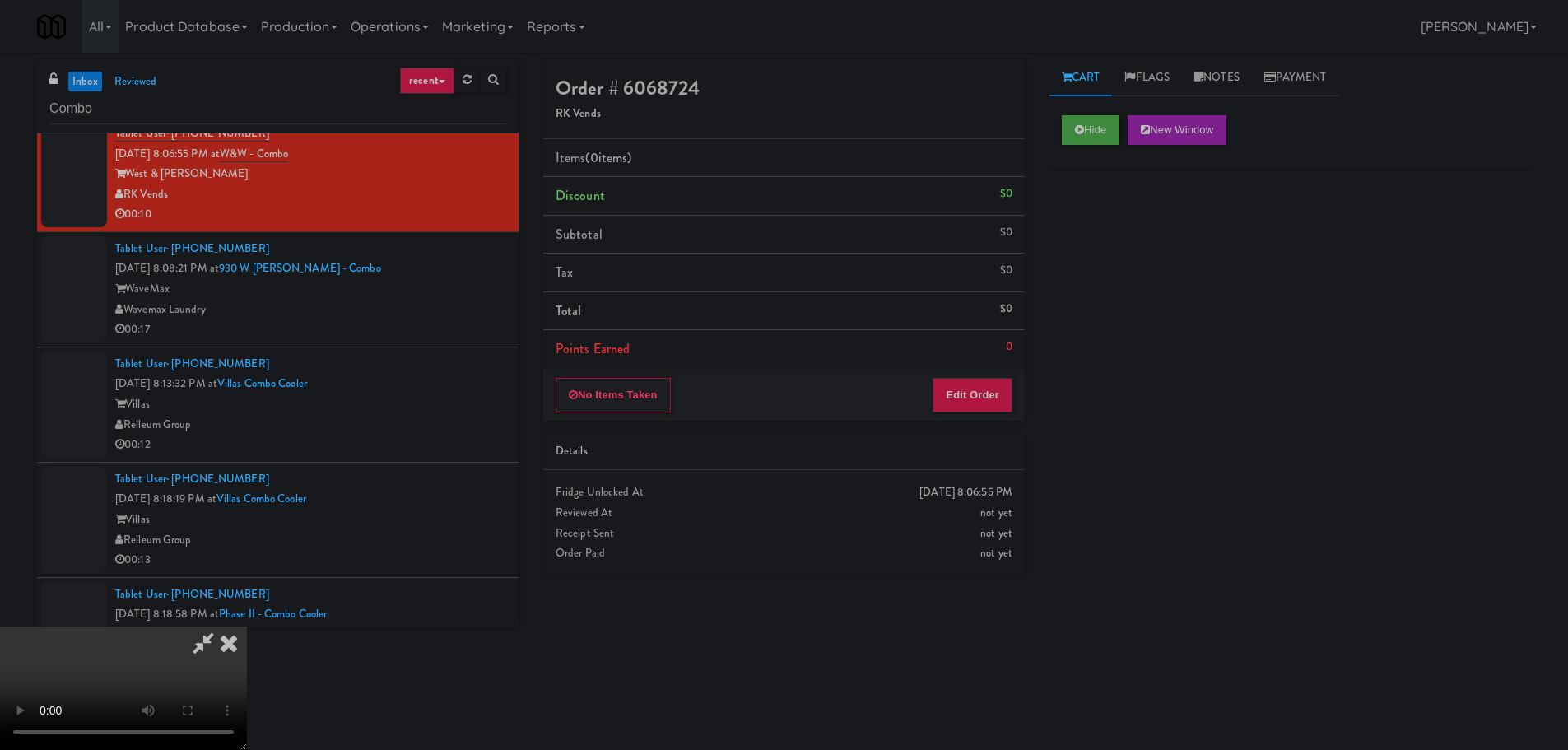
click at [987, 356] on li "Points Earned 0" at bounding box center [784, 349] width 482 height 38
click at [983, 377] on button "Edit Order" at bounding box center [972, 395] width 80 height 35
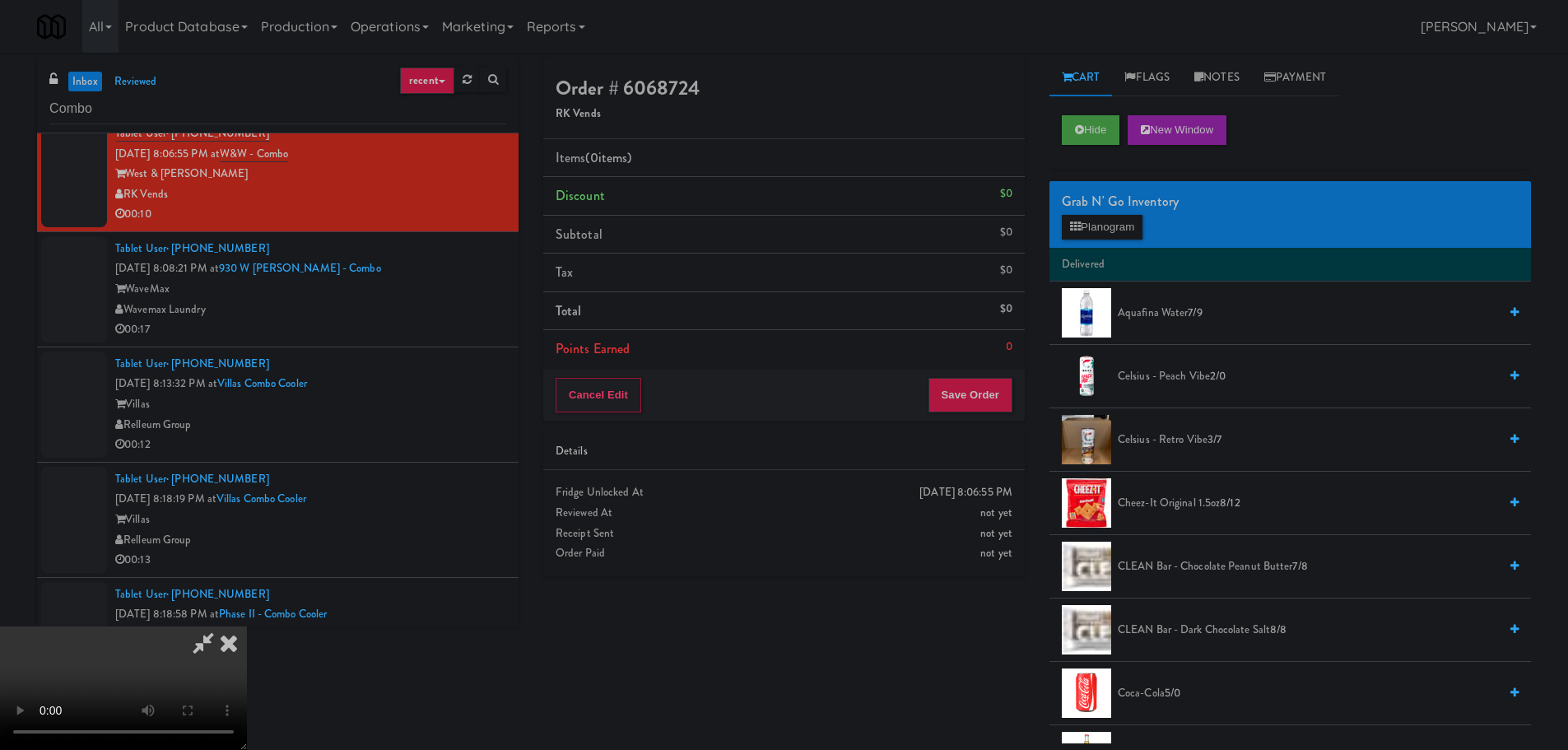
scroll to position [0, 0]
drag, startPoint x: 547, startPoint y: 441, endPoint x: 562, endPoint y: 442, distance: 15.0
click at [247, 626] on video at bounding box center [123, 687] width 247 height 123
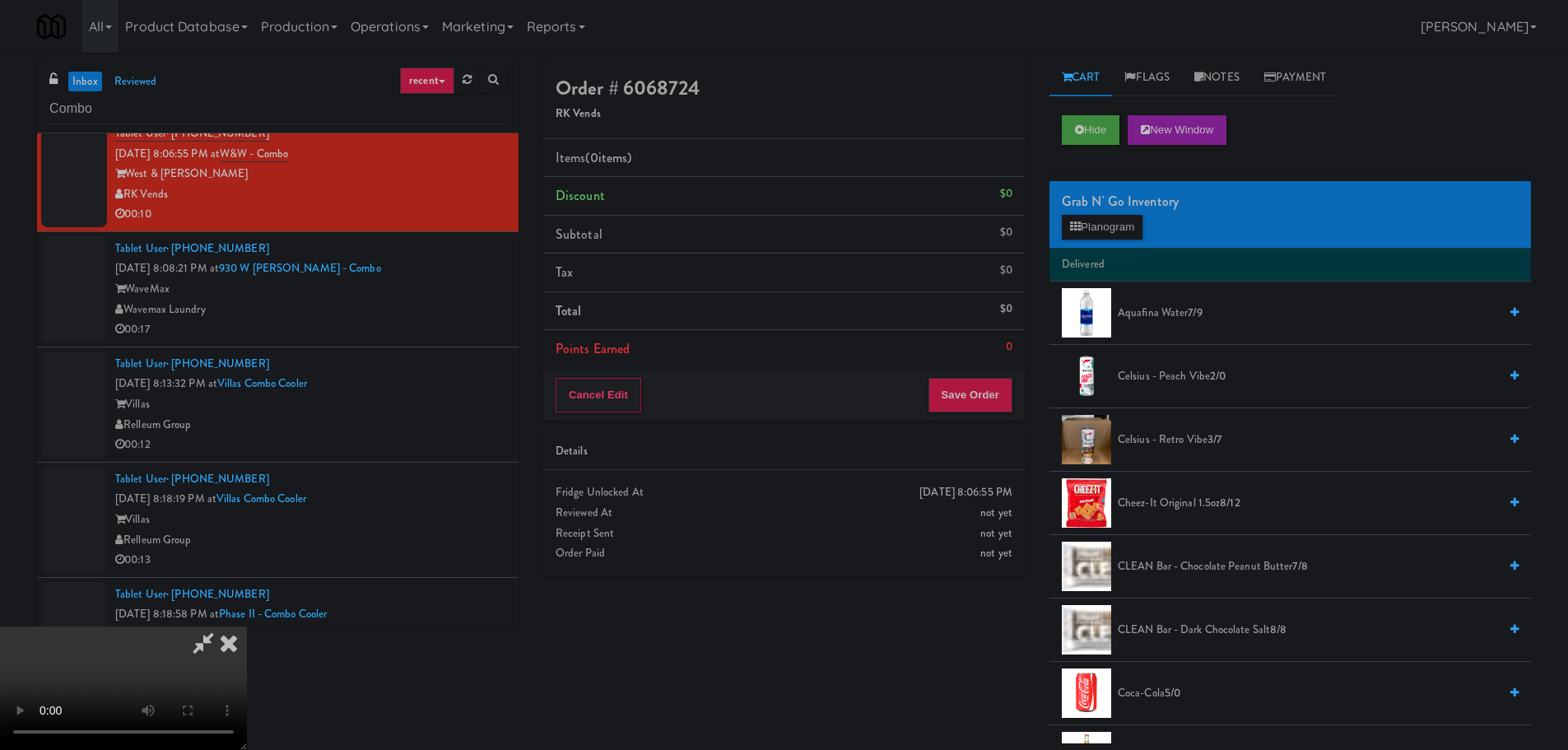
click at [247, 626] on video at bounding box center [123, 687] width 247 height 123
click at [1116, 231] on button "Planogram" at bounding box center [1102, 227] width 81 height 25
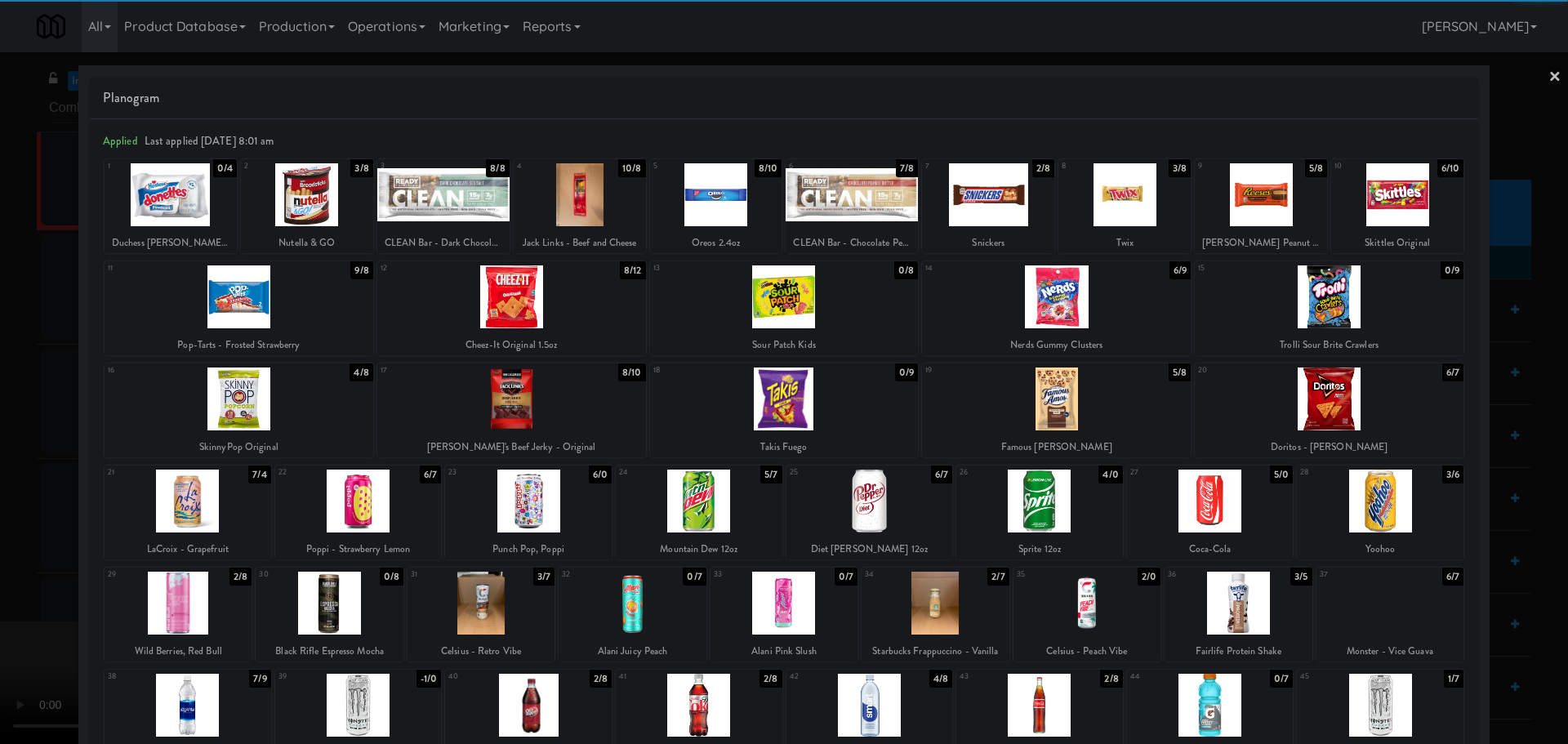
click at [186, 595] on div at bounding box center [178, 602] width 147 height 63
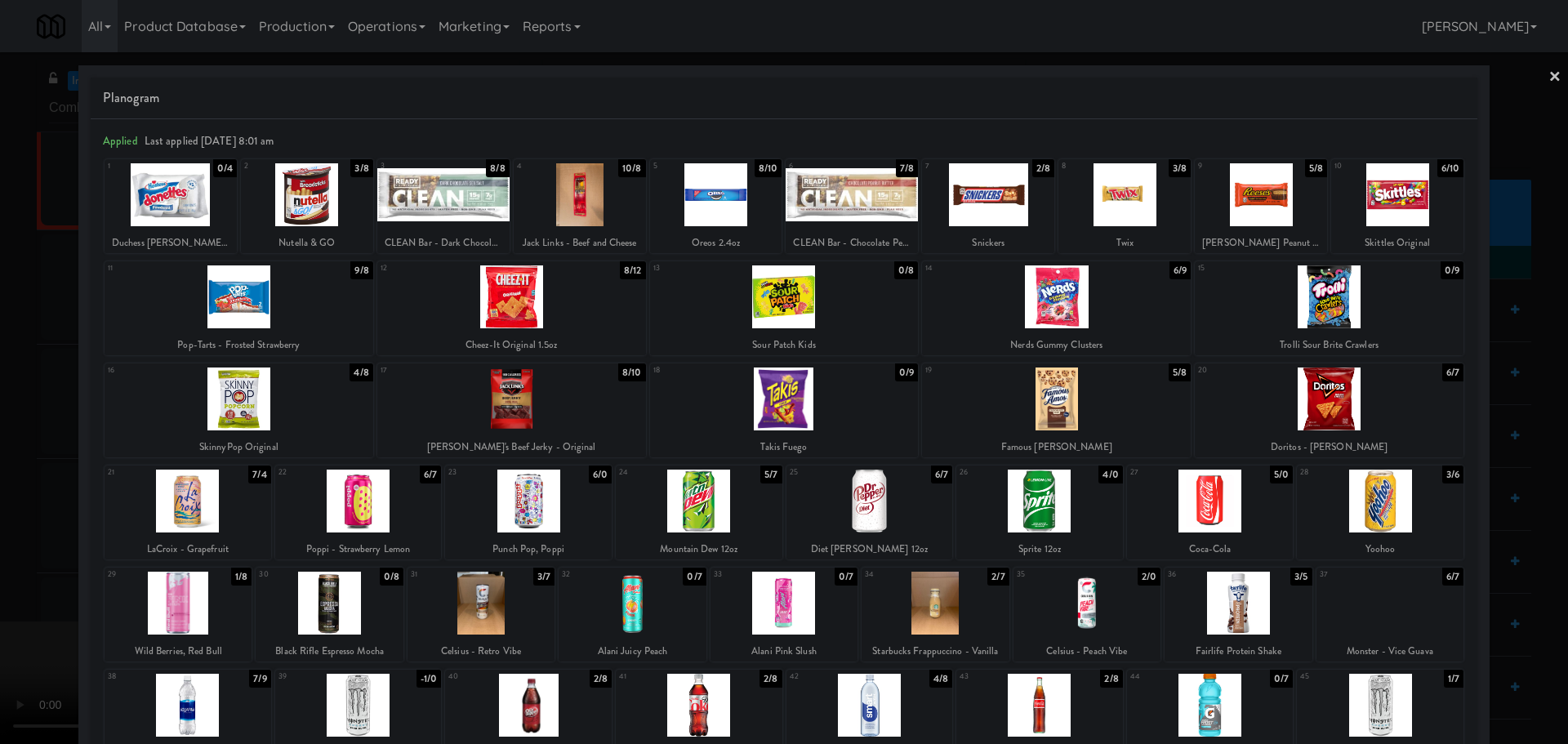
click at [0, 543] on div at bounding box center [784, 372] width 1568 height 744
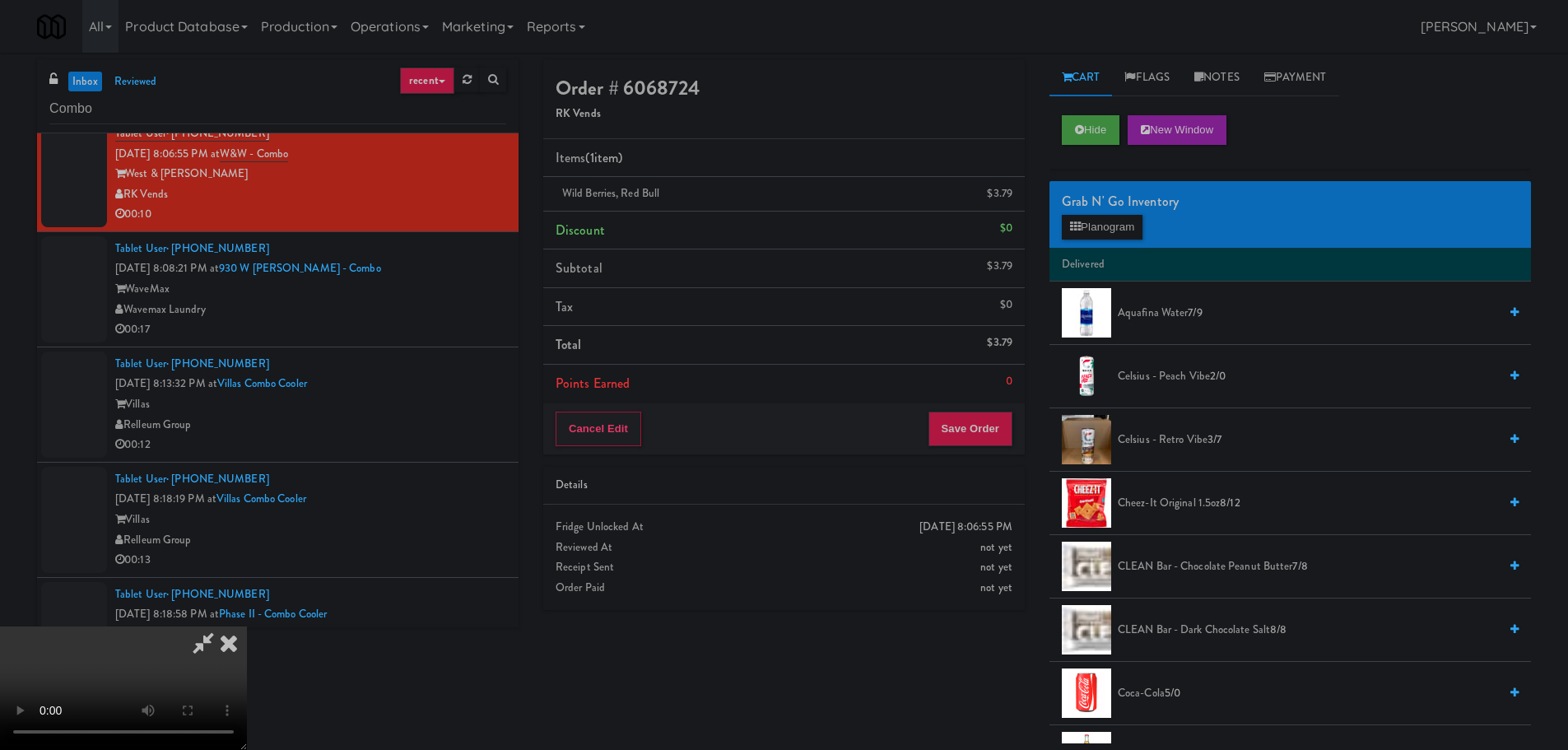
click at [247, 626] on video at bounding box center [123, 687] width 247 height 123
click at [1126, 229] on button "Planogram" at bounding box center [1102, 227] width 81 height 25
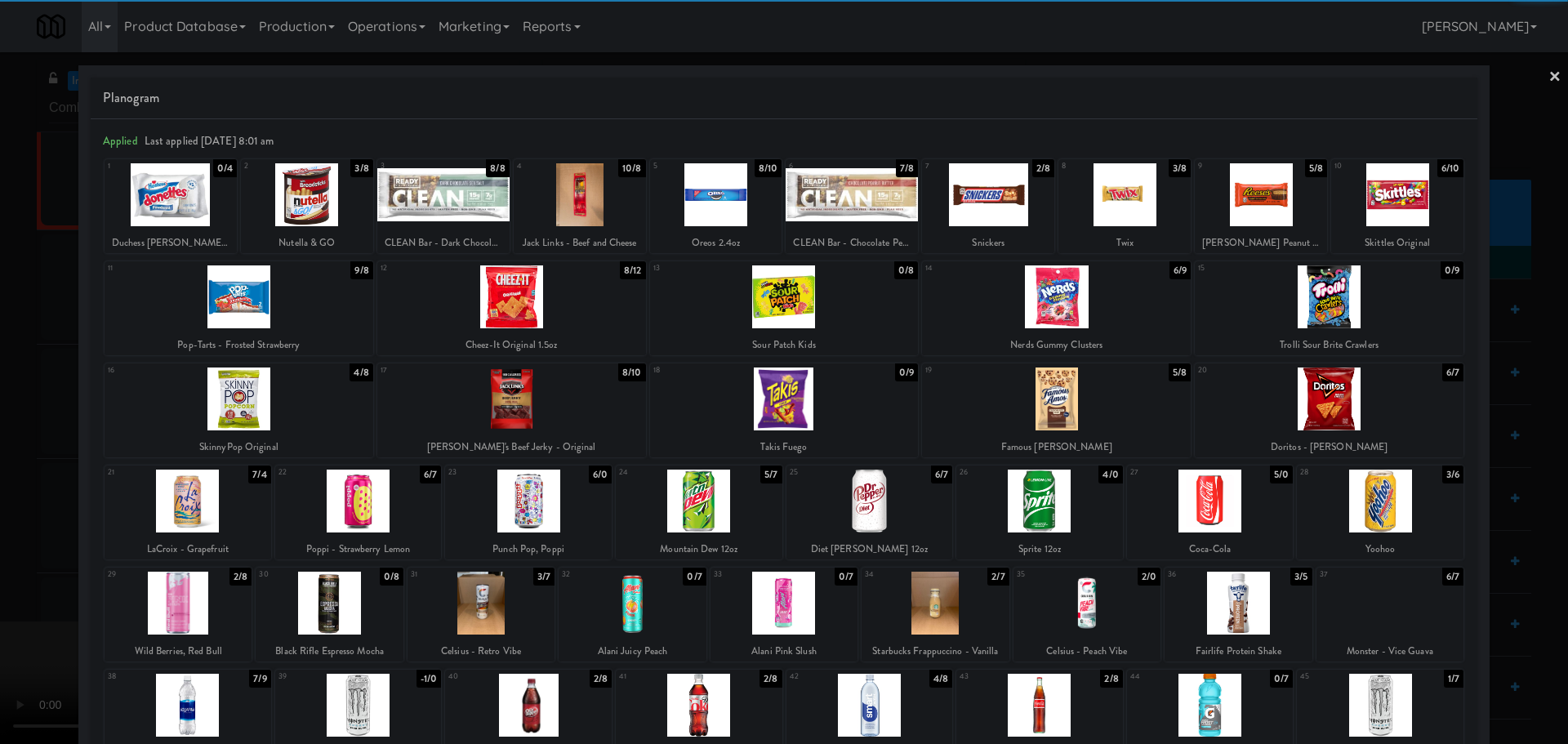
click at [1095, 619] on div at bounding box center [1086, 602] width 147 height 63
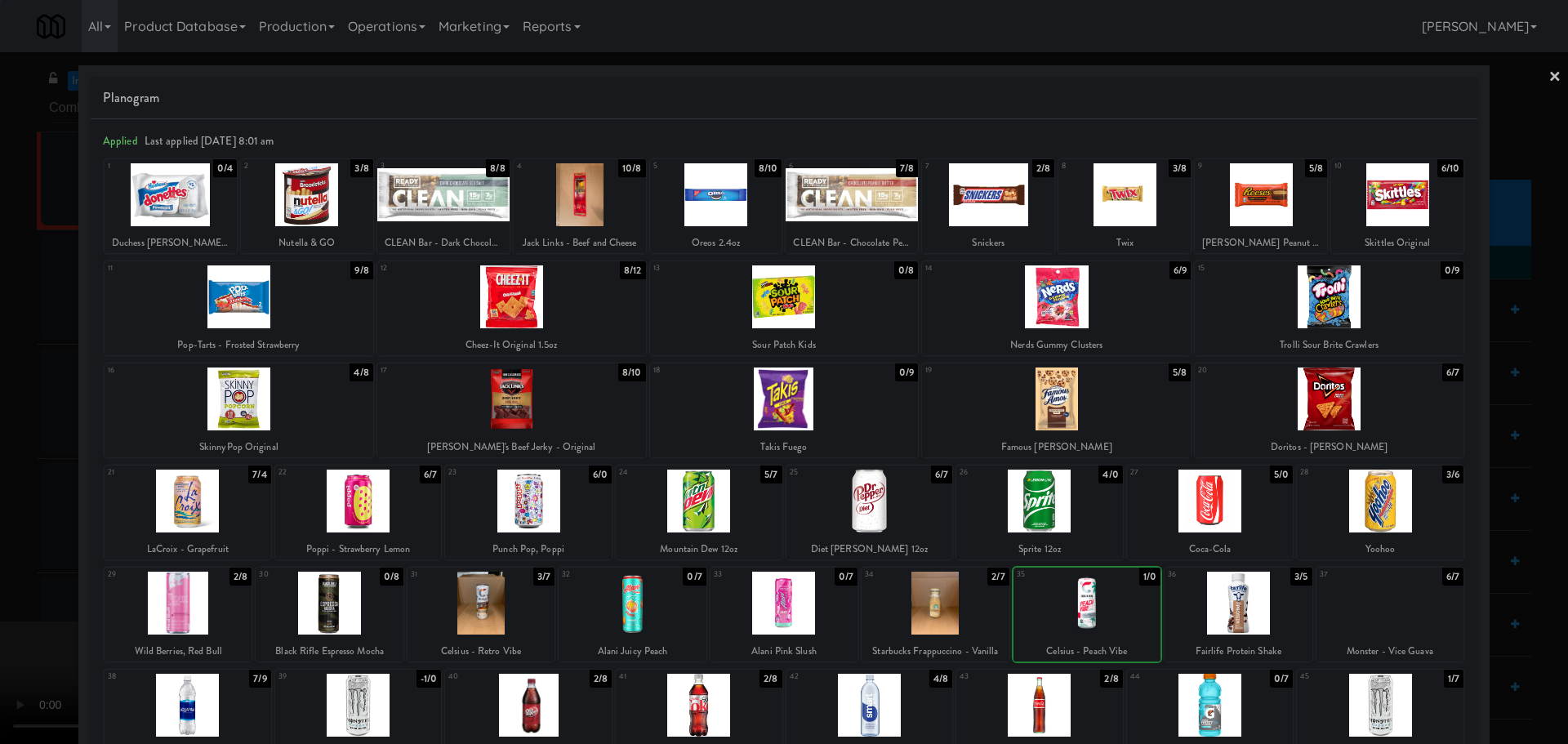
click at [0, 543] on div at bounding box center [784, 372] width 1568 height 744
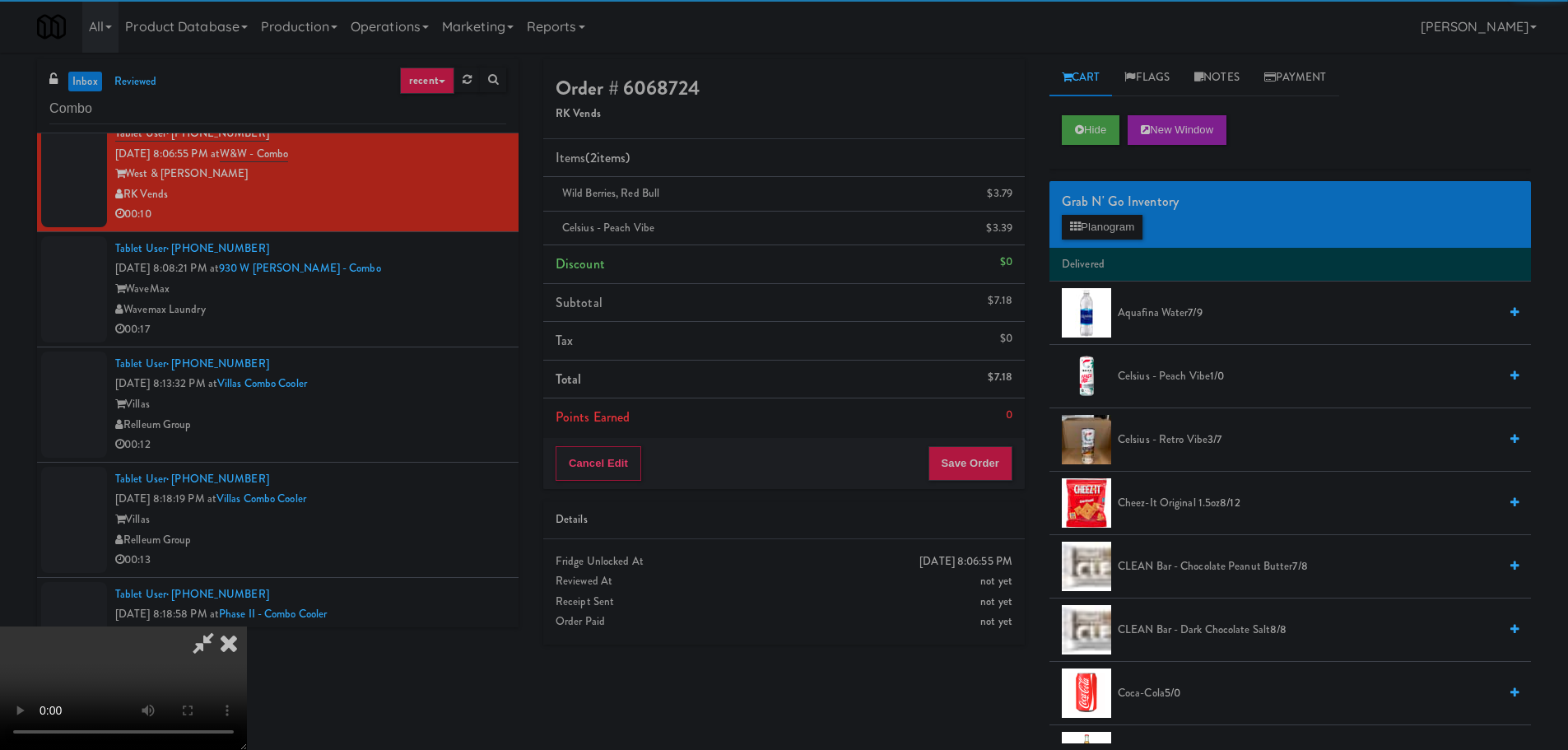
scroll to position [283, 0]
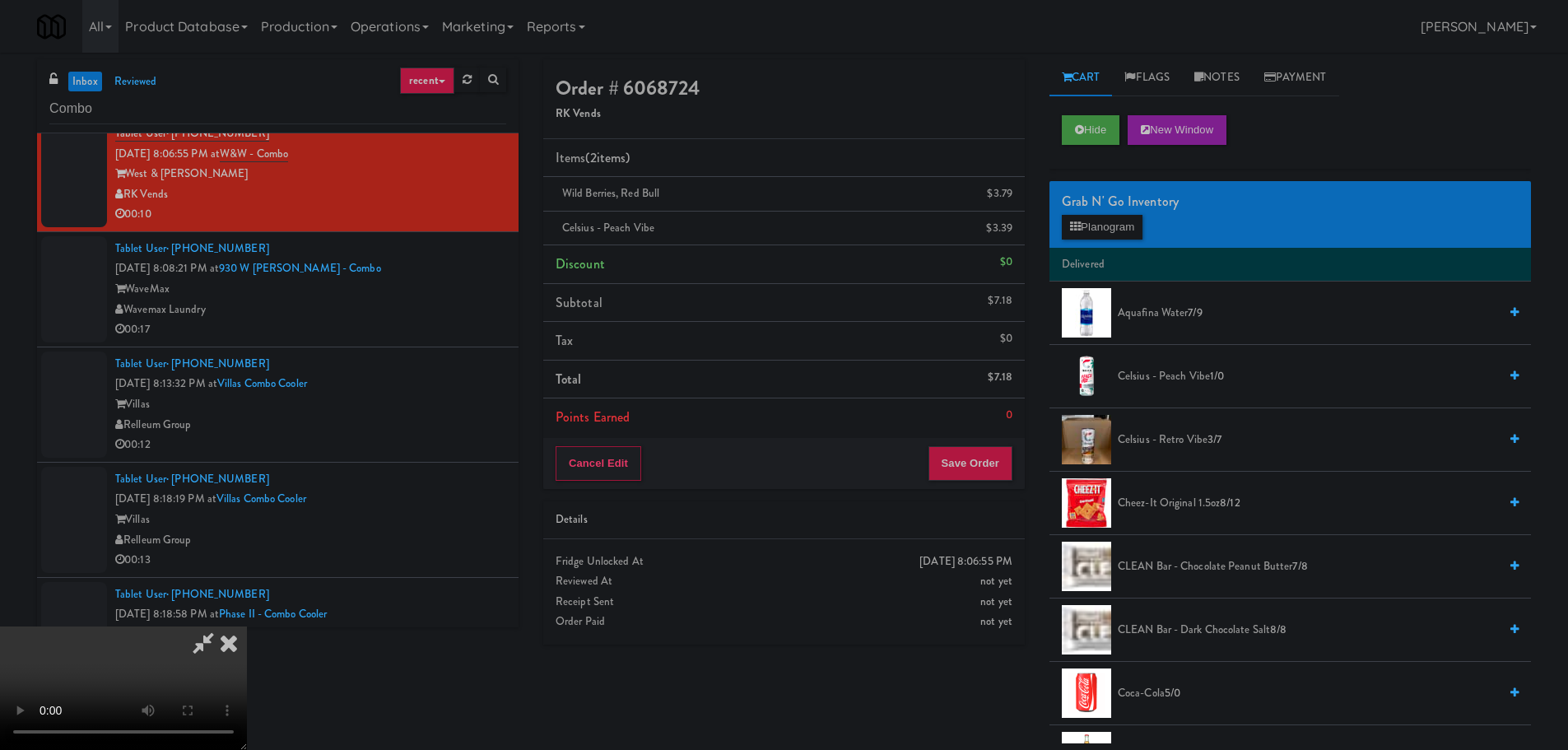
click at [247, 626] on video at bounding box center [123, 687] width 247 height 123
drag, startPoint x: 605, startPoint y: 388, endPoint x: 629, endPoint y: 392, distance: 24.3
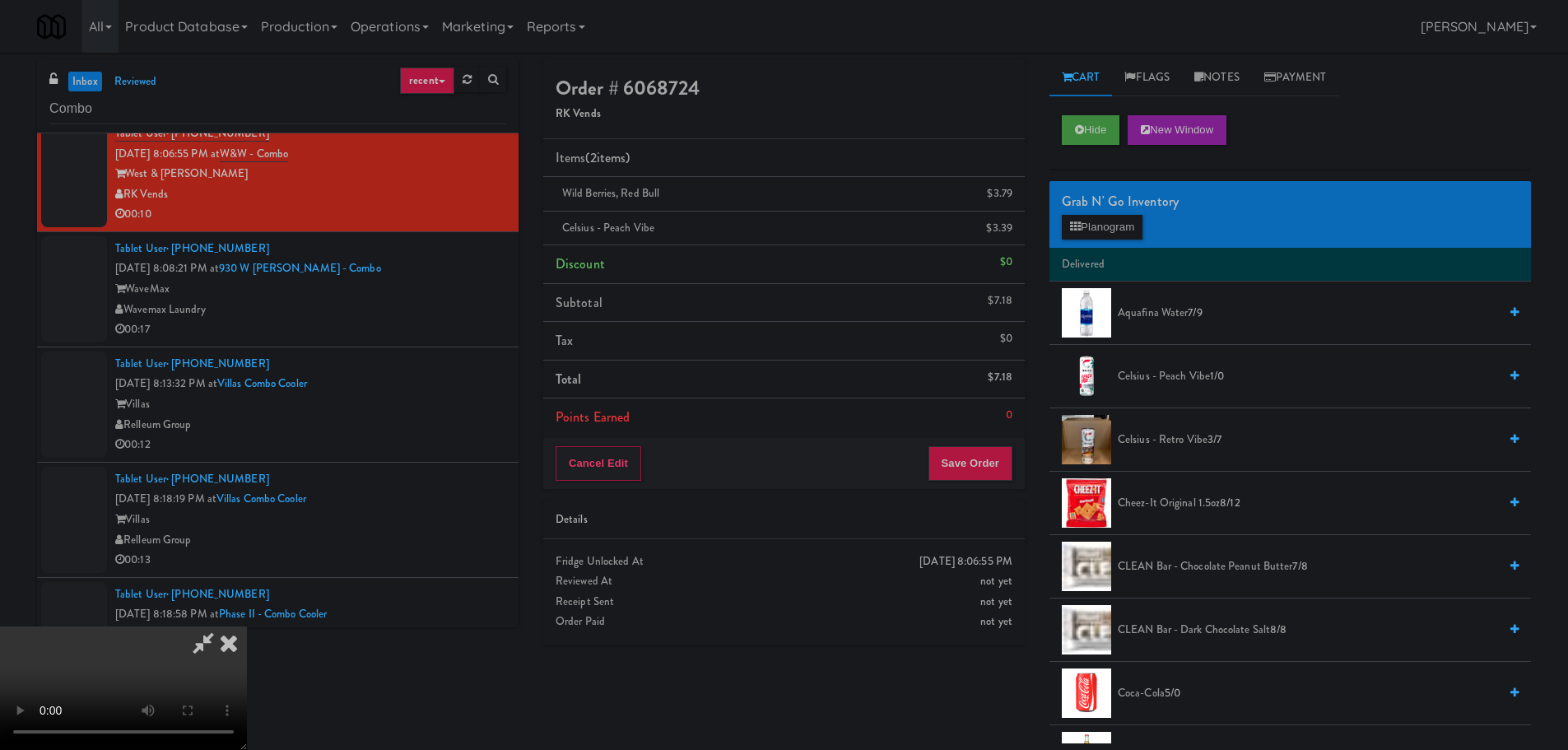
click at [247, 626] on video at bounding box center [123, 687] width 247 height 123
drag, startPoint x: 629, startPoint y: 392, endPoint x: 639, endPoint y: 391, distance: 10.0
click at [247, 626] on video at bounding box center [123, 687] width 247 height 123
drag, startPoint x: 634, startPoint y: 400, endPoint x: 633, endPoint y: 408, distance: 8.1
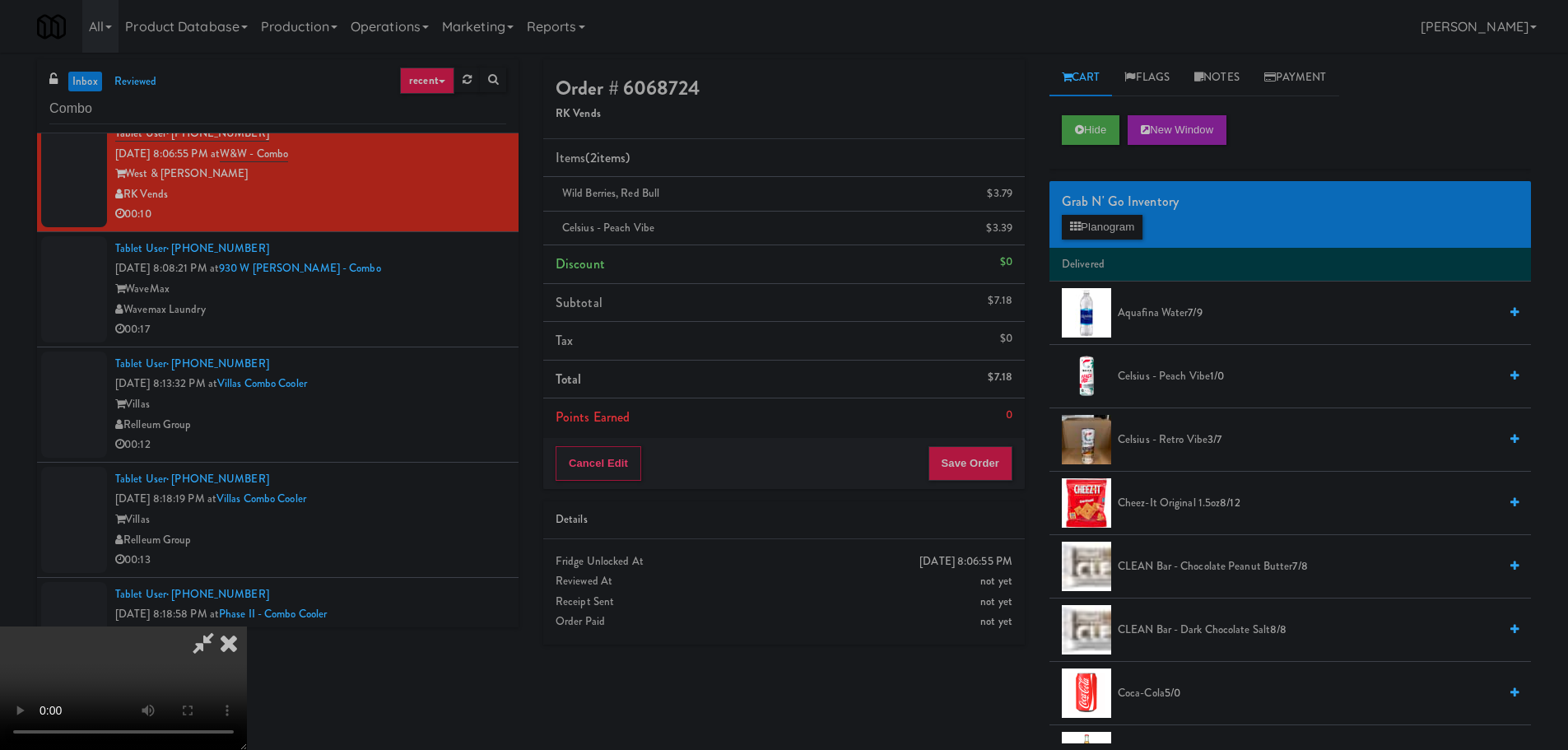
click at [247, 626] on video at bounding box center [123, 687] width 247 height 123
drag, startPoint x: 630, startPoint y: 435, endPoint x: 640, endPoint y: 443, distance: 12.8
click at [247, 626] on video at bounding box center [123, 687] width 247 height 123
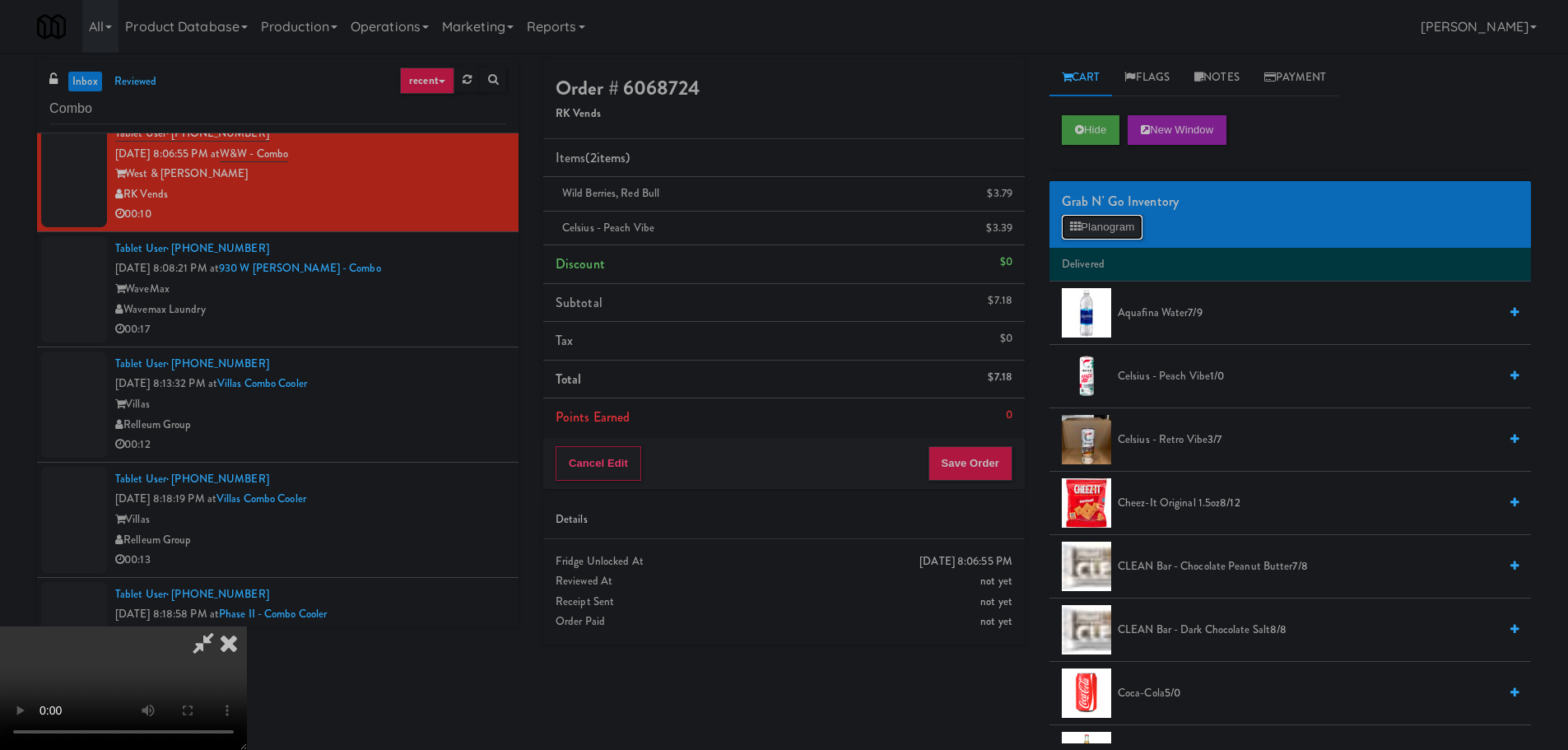
click at [1093, 235] on button "Planogram" at bounding box center [1102, 227] width 81 height 25
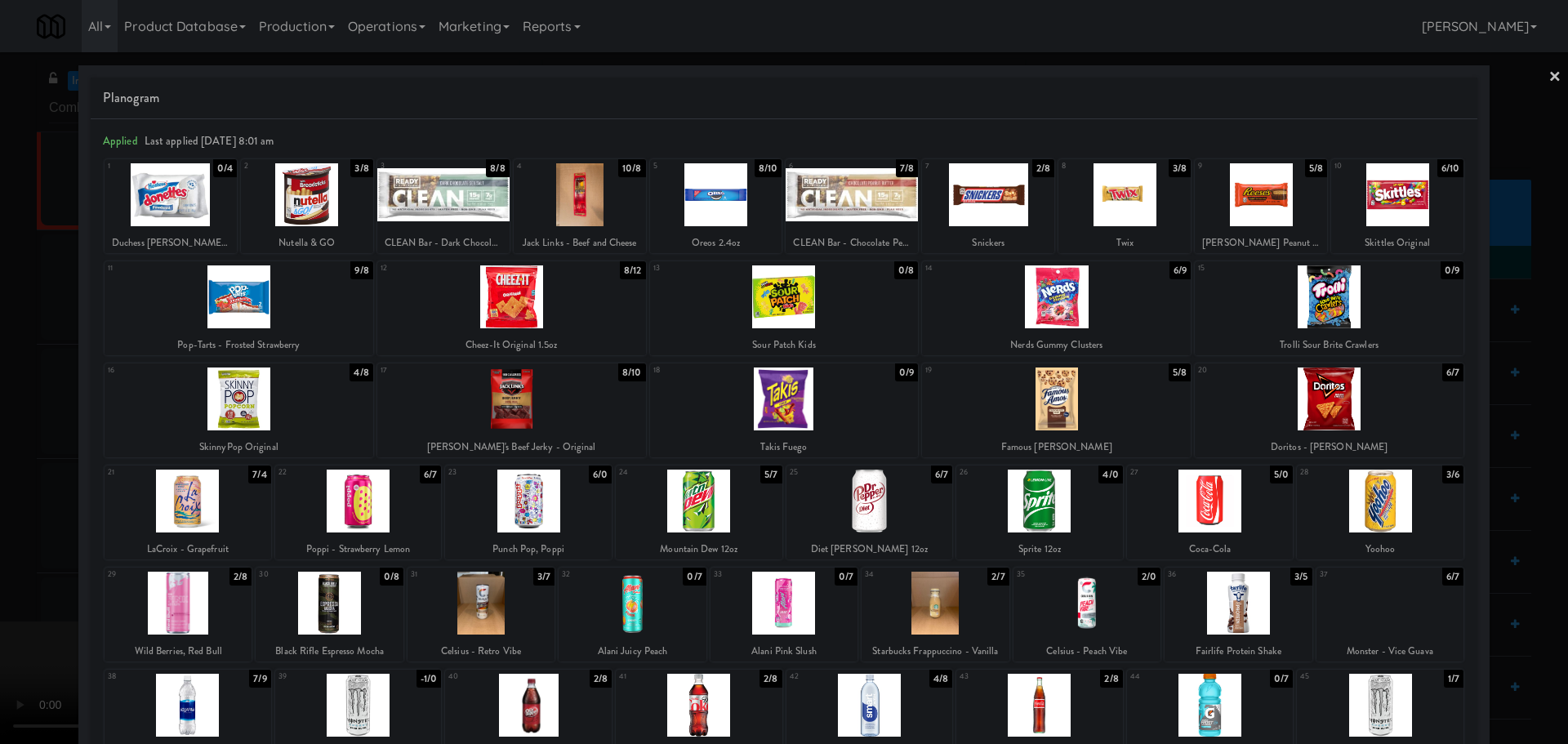
click at [1069, 306] on div at bounding box center [1057, 297] width 269 height 63
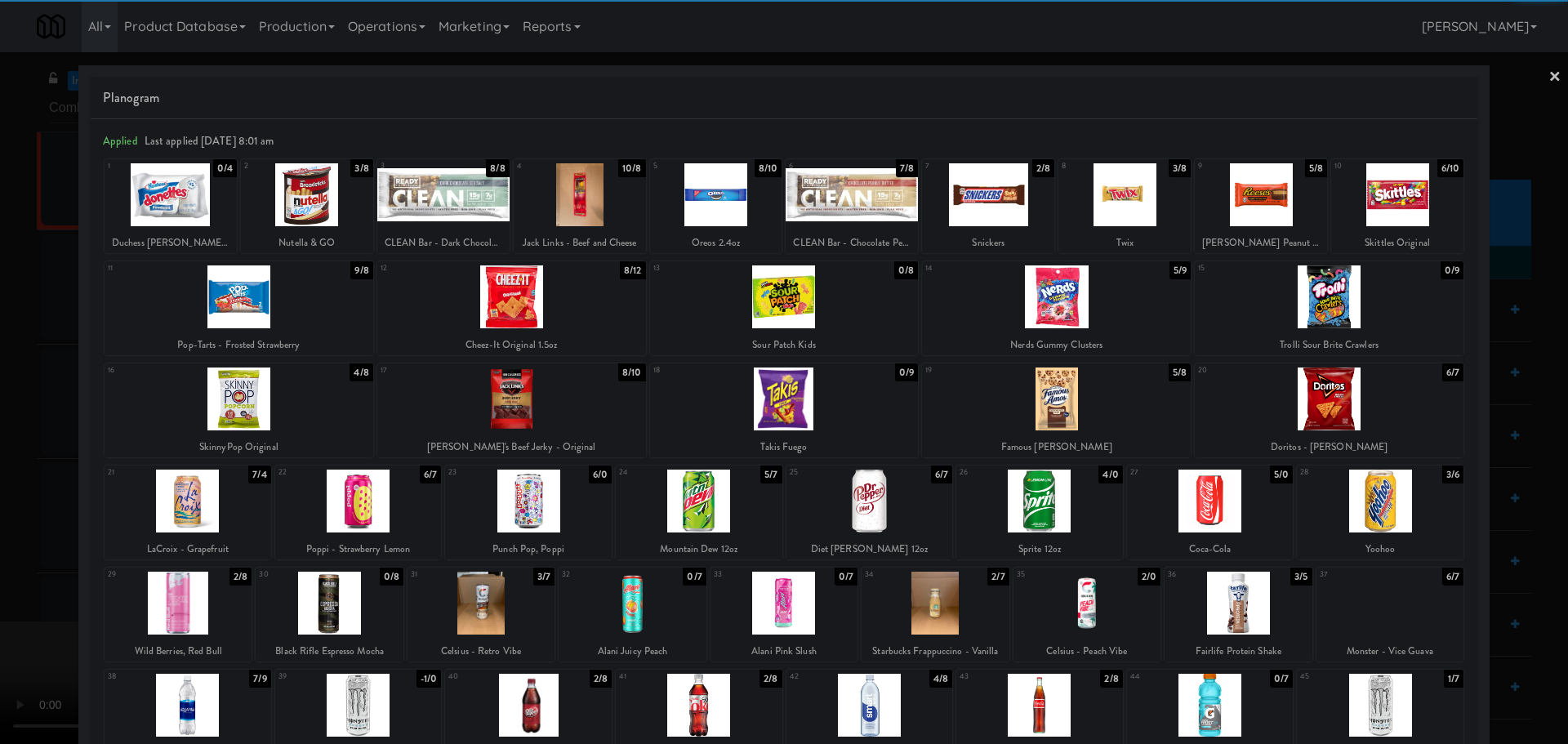
click at [0, 363] on div at bounding box center [784, 372] width 1568 height 744
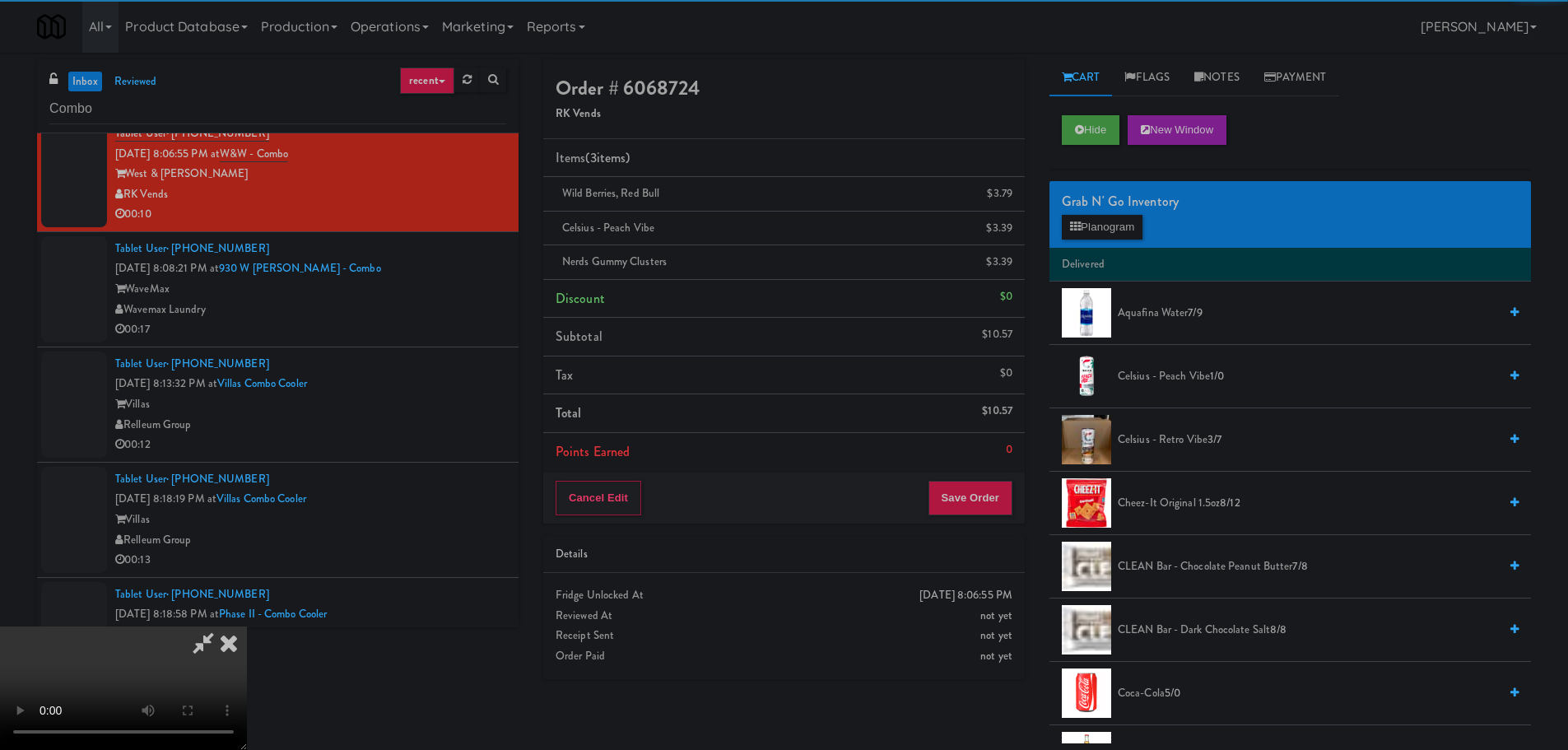
drag, startPoint x: 564, startPoint y: 317, endPoint x: 582, endPoint y: 316, distance: 18.0
click at [247, 626] on video at bounding box center [123, 687] width 247 height 123
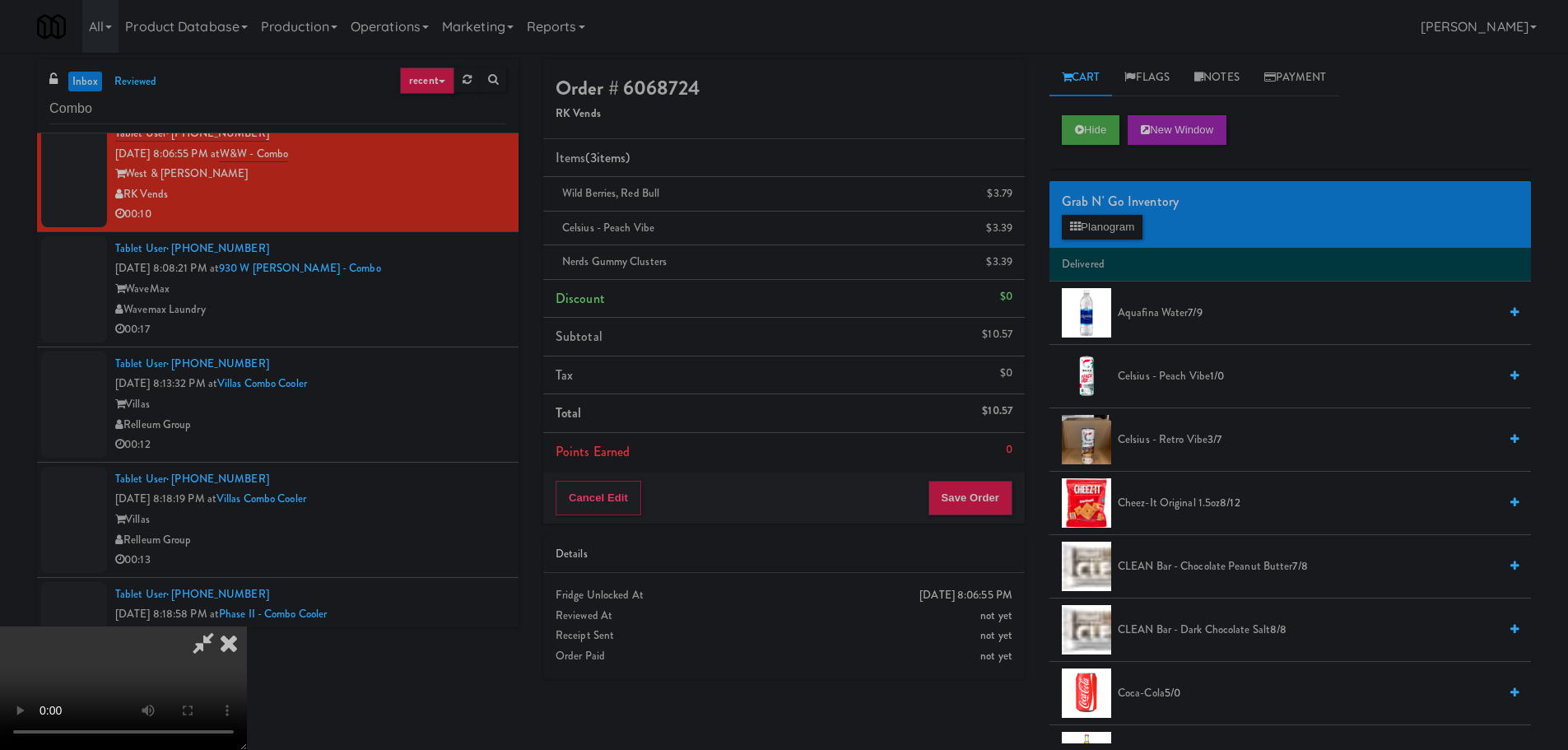
scroll to position [283, 0]
click at [990, 509] on button "Save Order" at bounding box center [971, 498] width 84 height 35
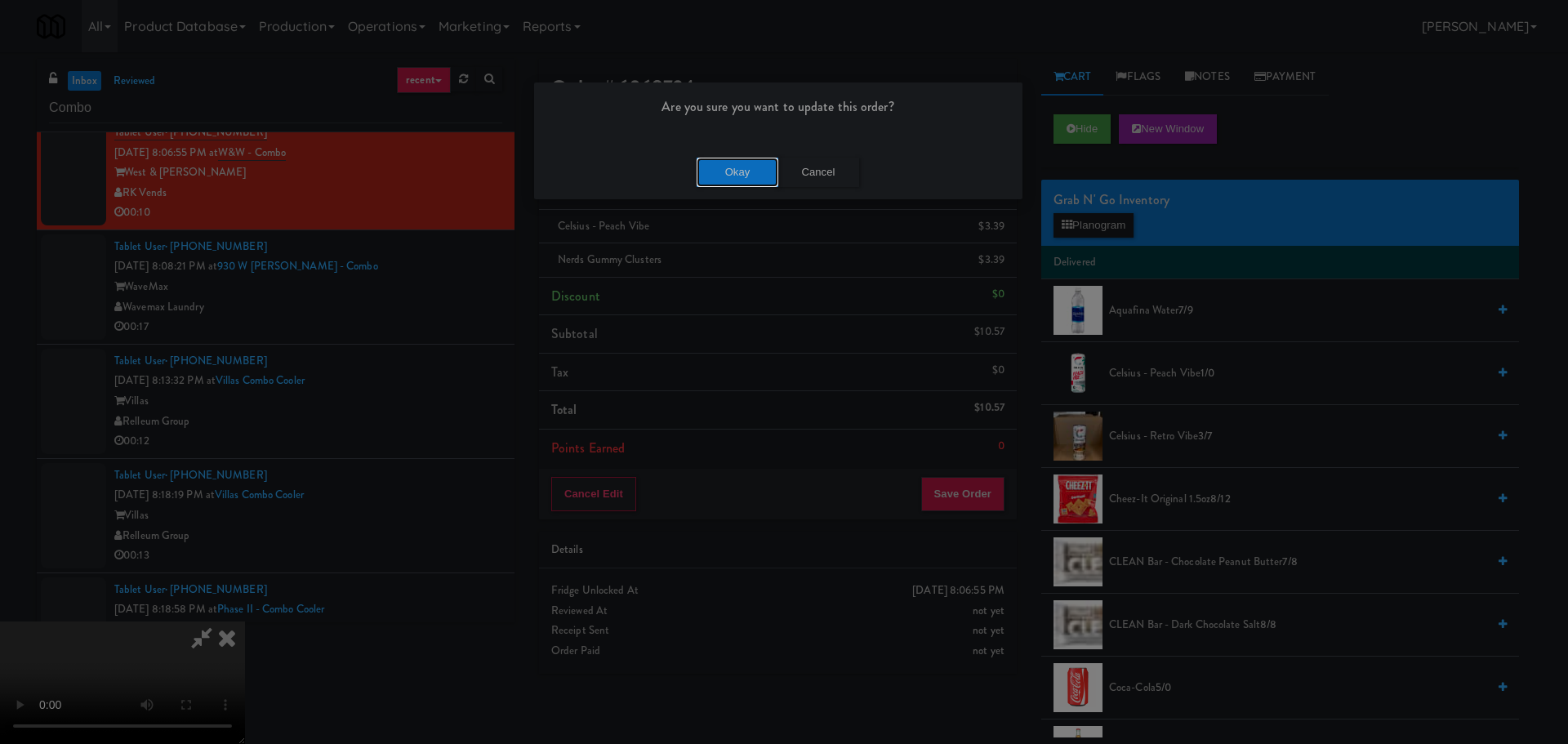
click at [761, 163] on button "Okay" at bounding box center [738, 172] width 82 height 29
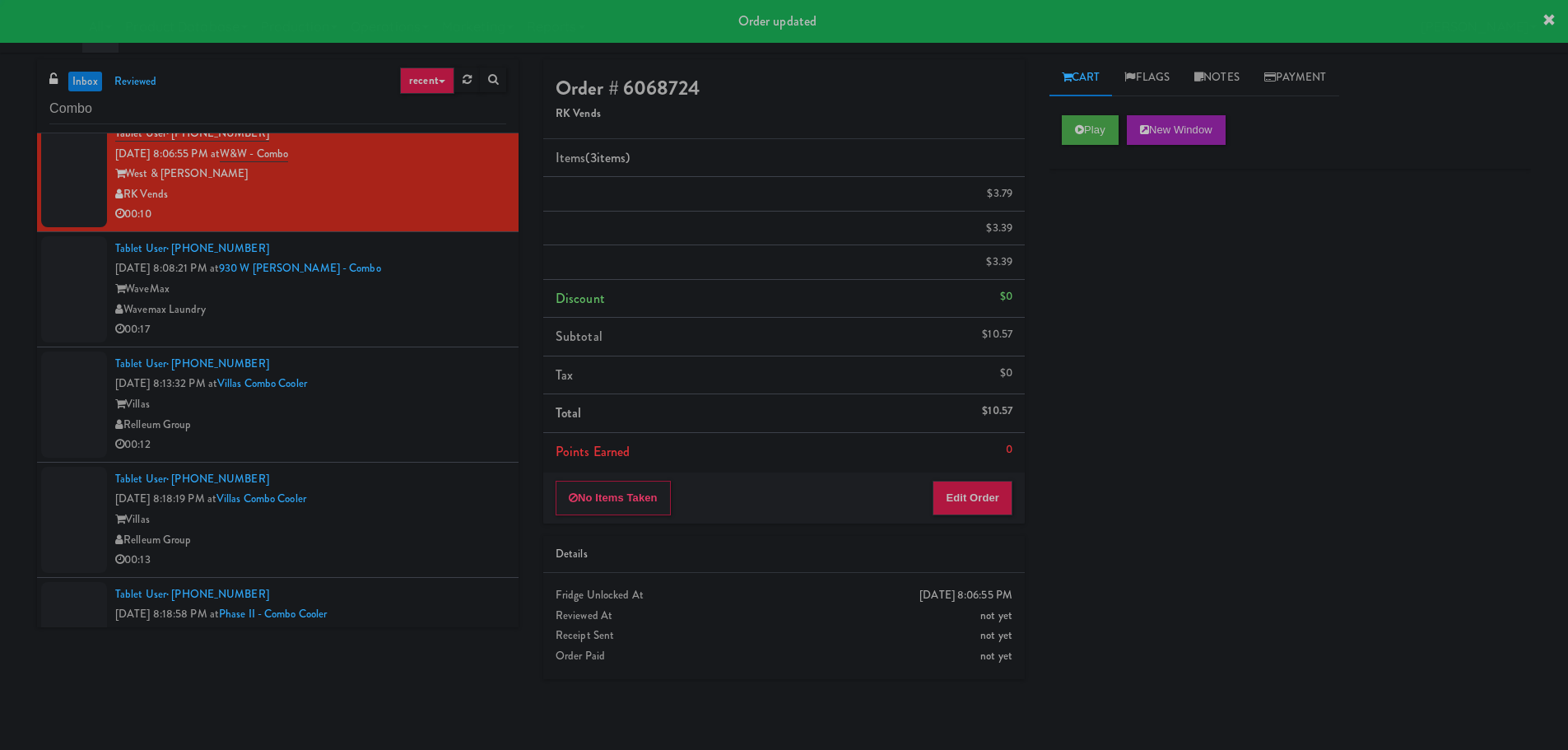
scroll to position [0, 0]
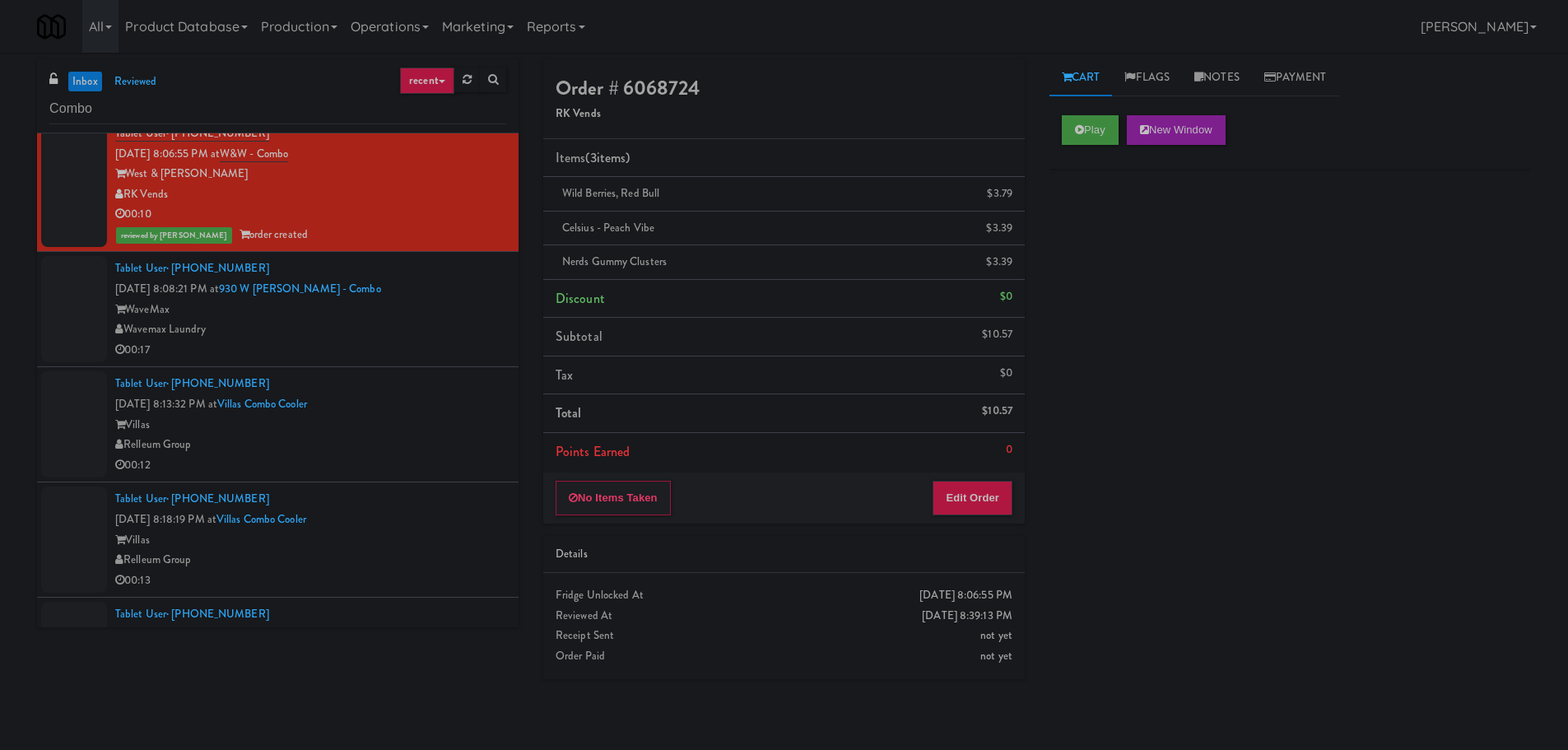
click at [308, 341] on div "00:17" at bounding box center [310, 349] width 391 height 21
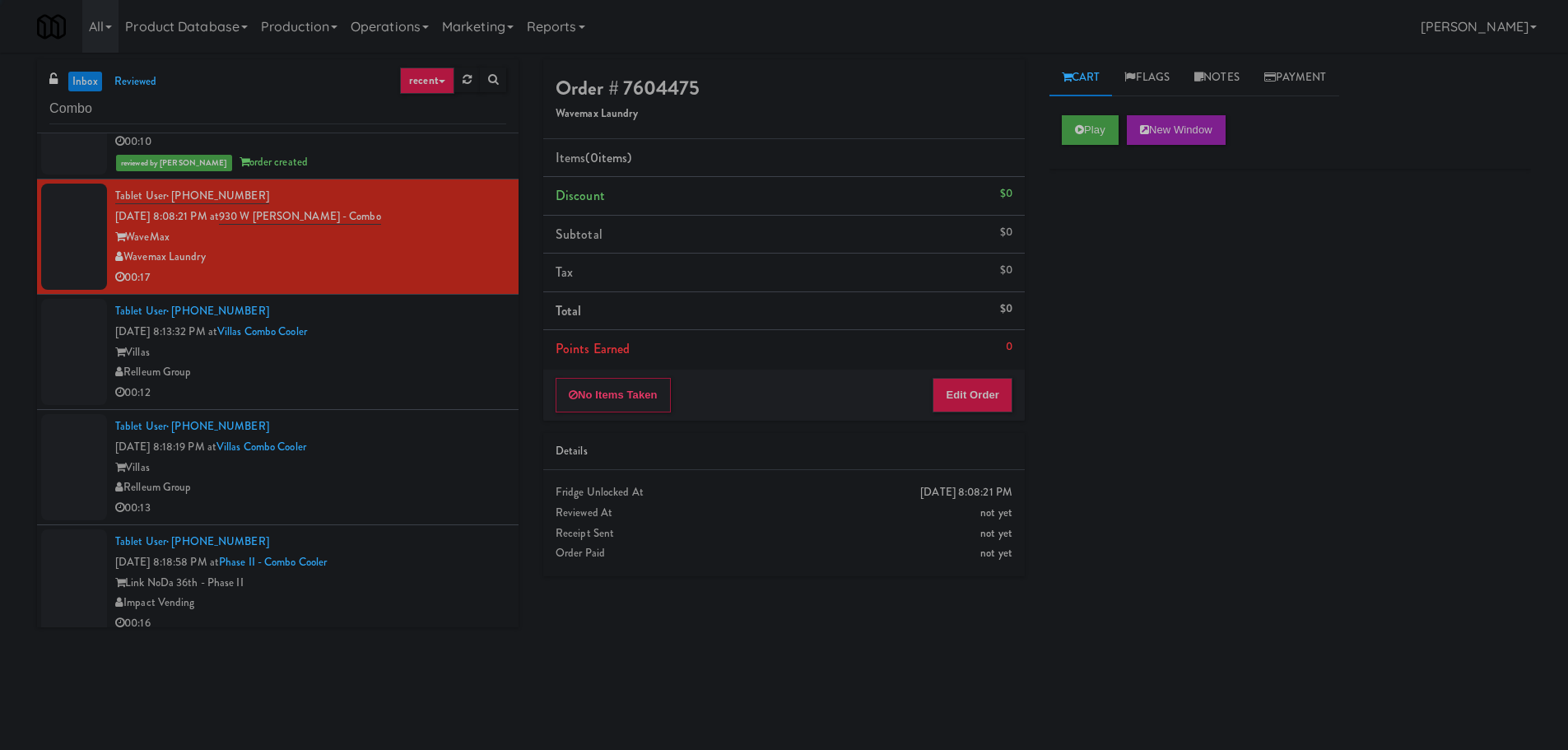
scroll to position [330, 0]
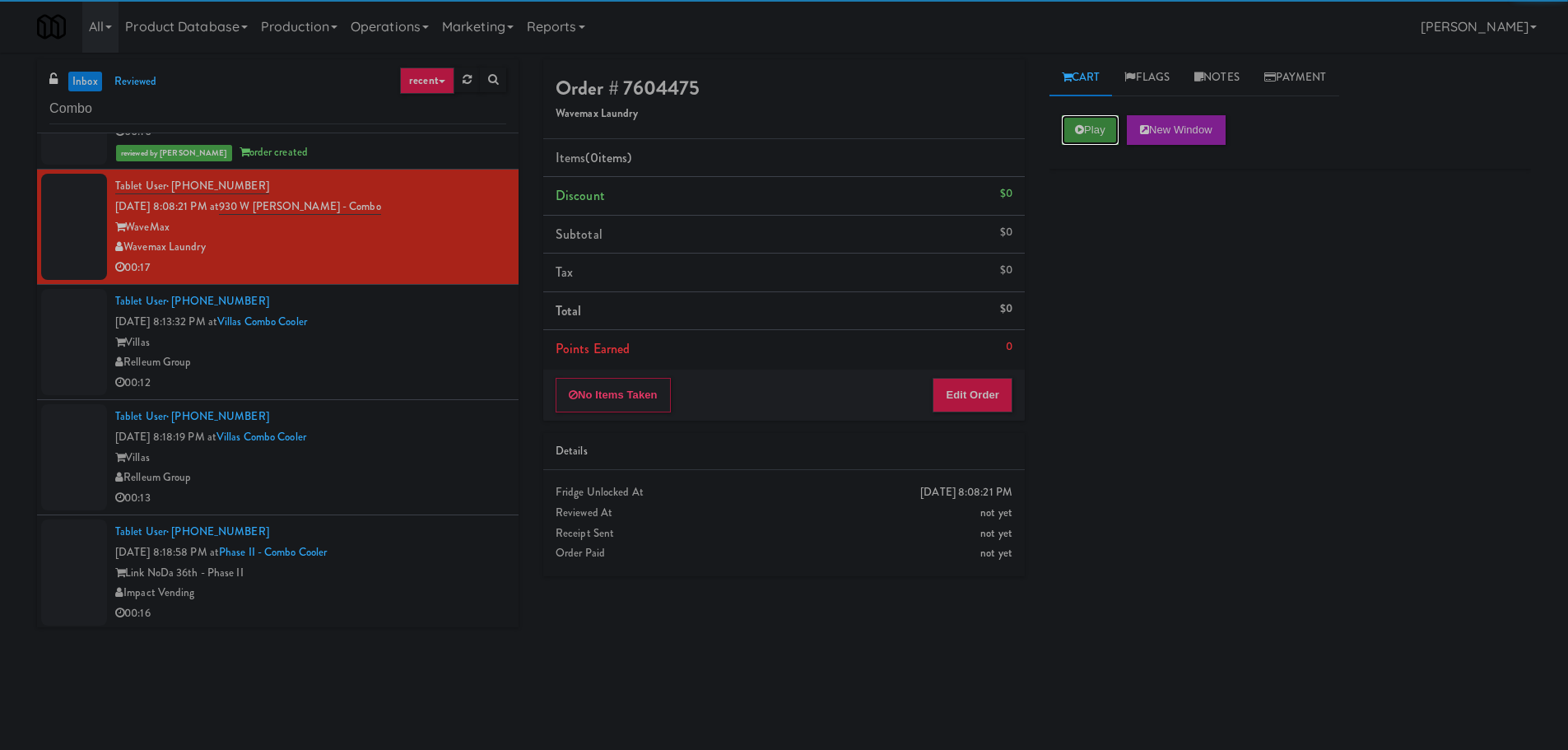
click at [1067, 126] on button "Play" at bounding box center [1090, 130] width 57 height 30
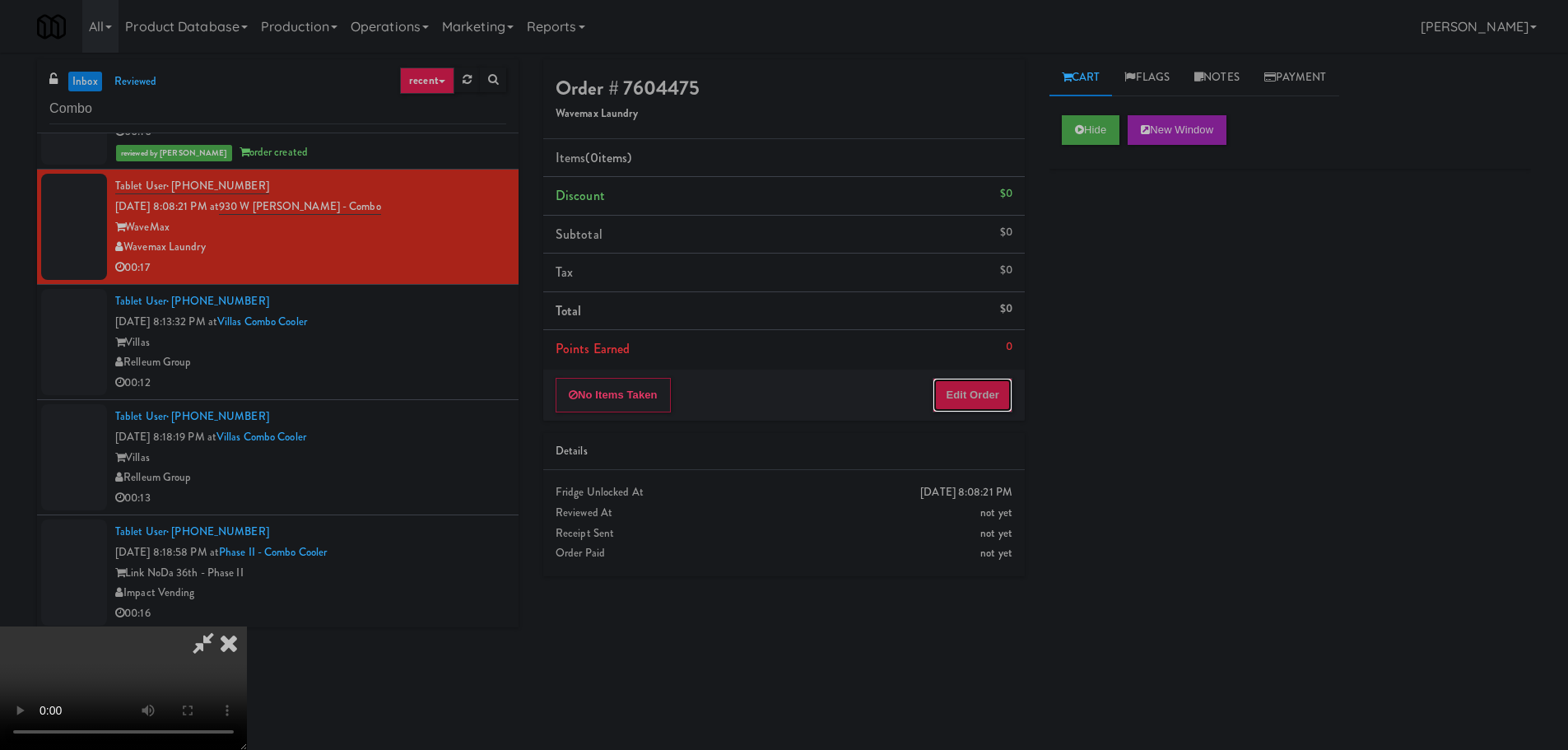
click at [935, 402] on button "Edit Order" at bounding box center [972, 395] width 80 height 35
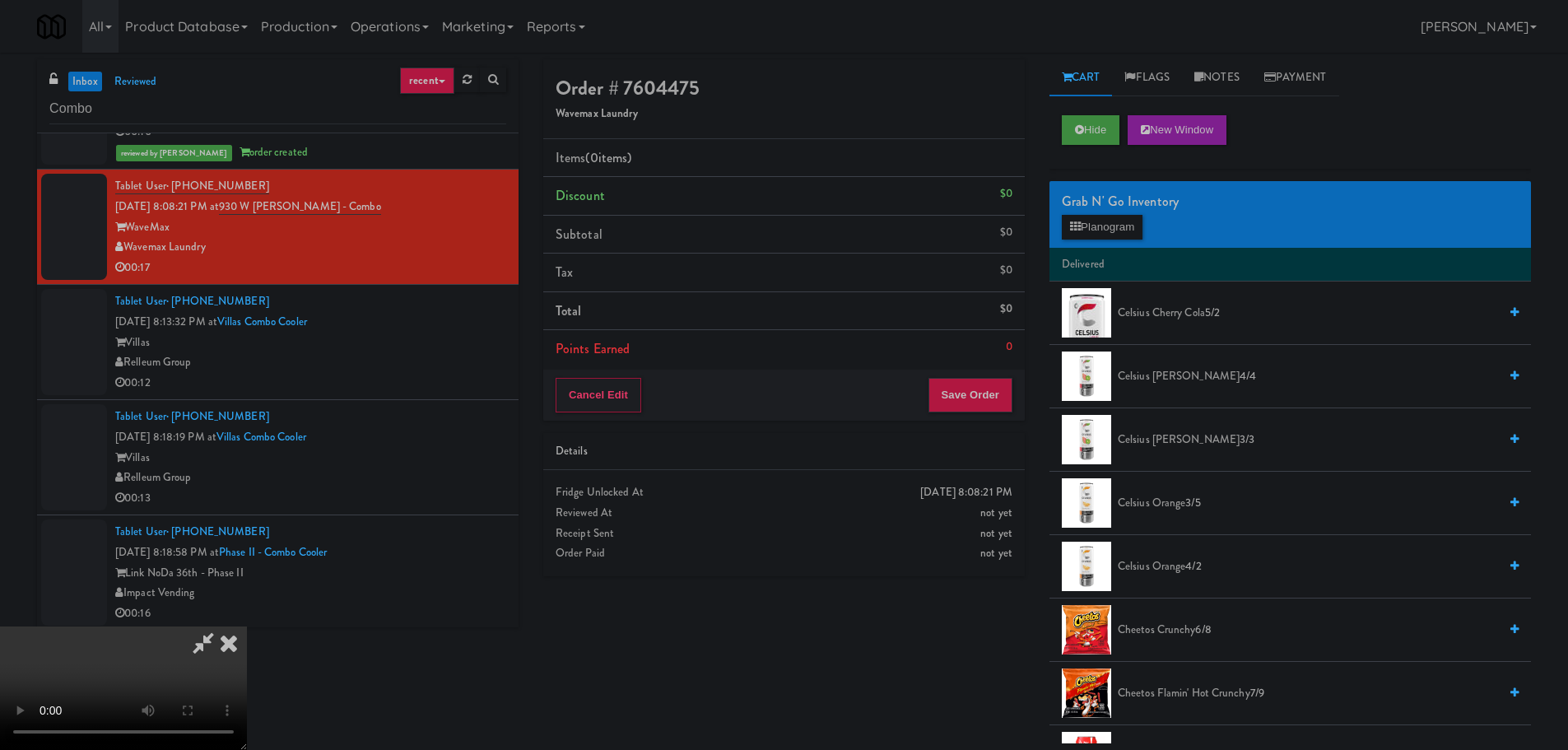
click at [247, 626] on video at bounding box center [123, 687] width 247 height 123
drag, startPoint x: 693, startPoint y: 416, endPoint x: 791, endPoint y: 405, distance: 98.6
click at [247, 626] on video at bounding box center [123, 687] width 247 height 123
click at [1139, 224] on button "Planogram" at bounding box center [1102, 227] width 81 height 25
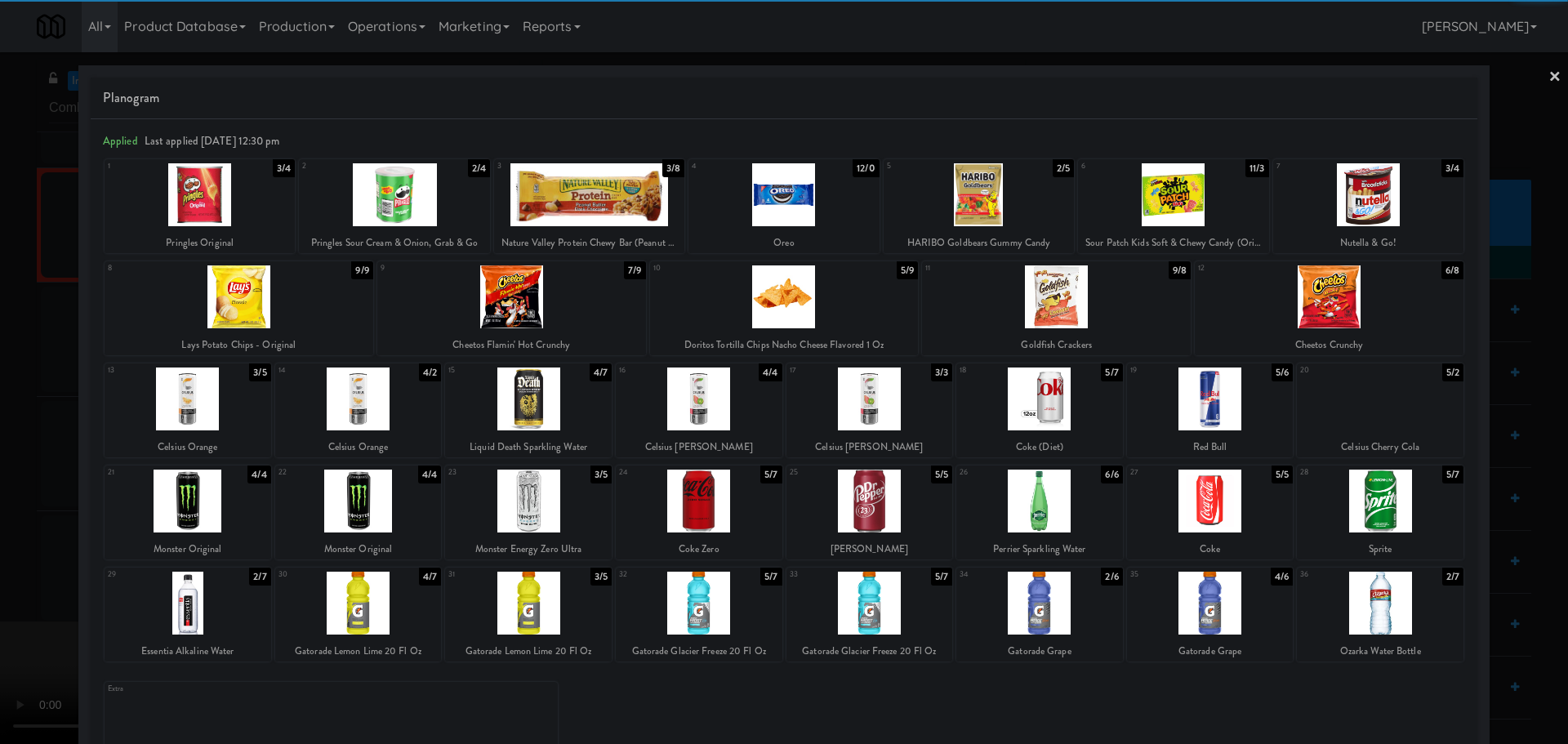
click at [544, 614] on div at bounding box center [528, 602] width 166 height 63
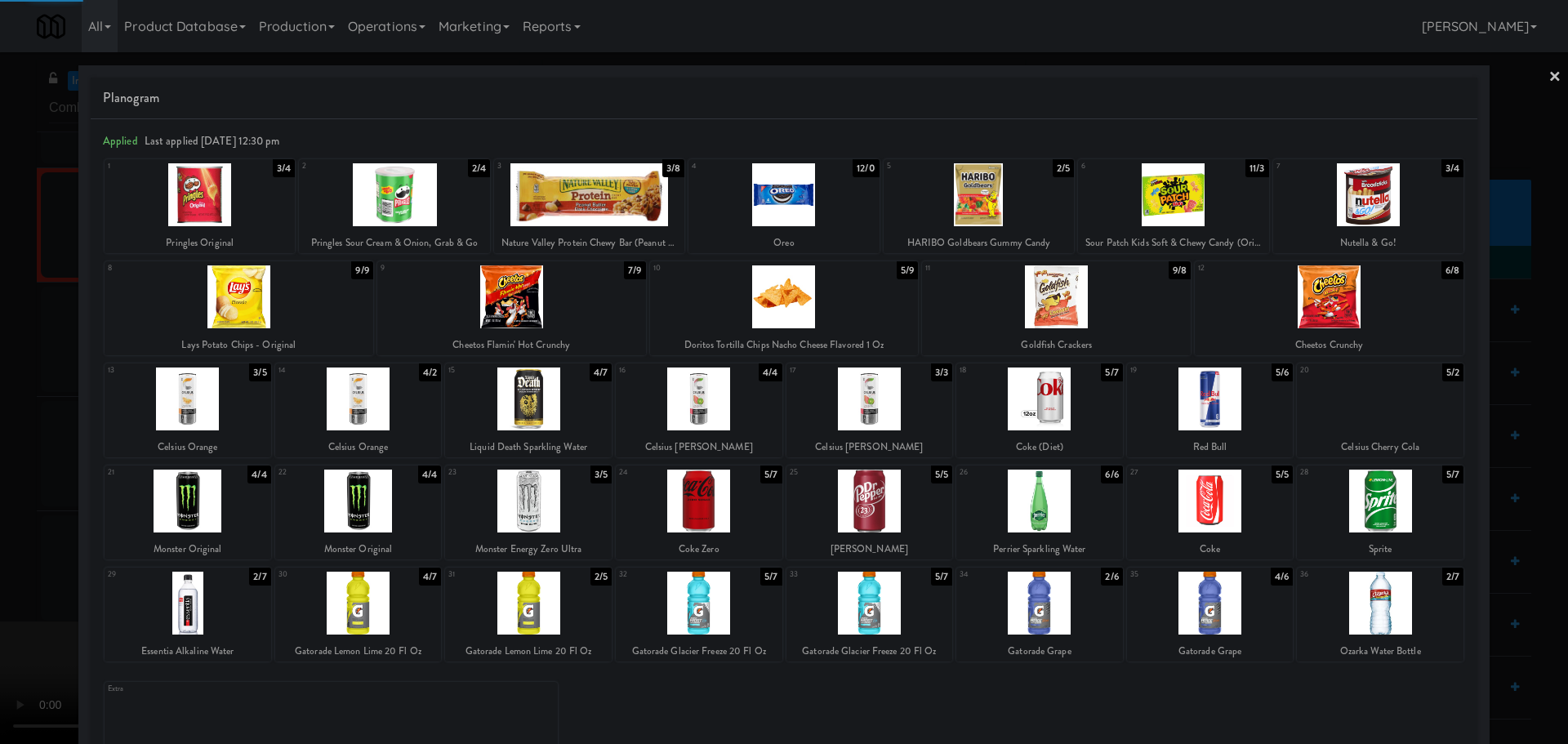
drag, startPoint x: 0, startPoint y: 604, endPoint x: 157, endPoint y: 559, distance: 163.3
click at [28, 601] on div at bounding box center [784, 372] width 1568 height 744
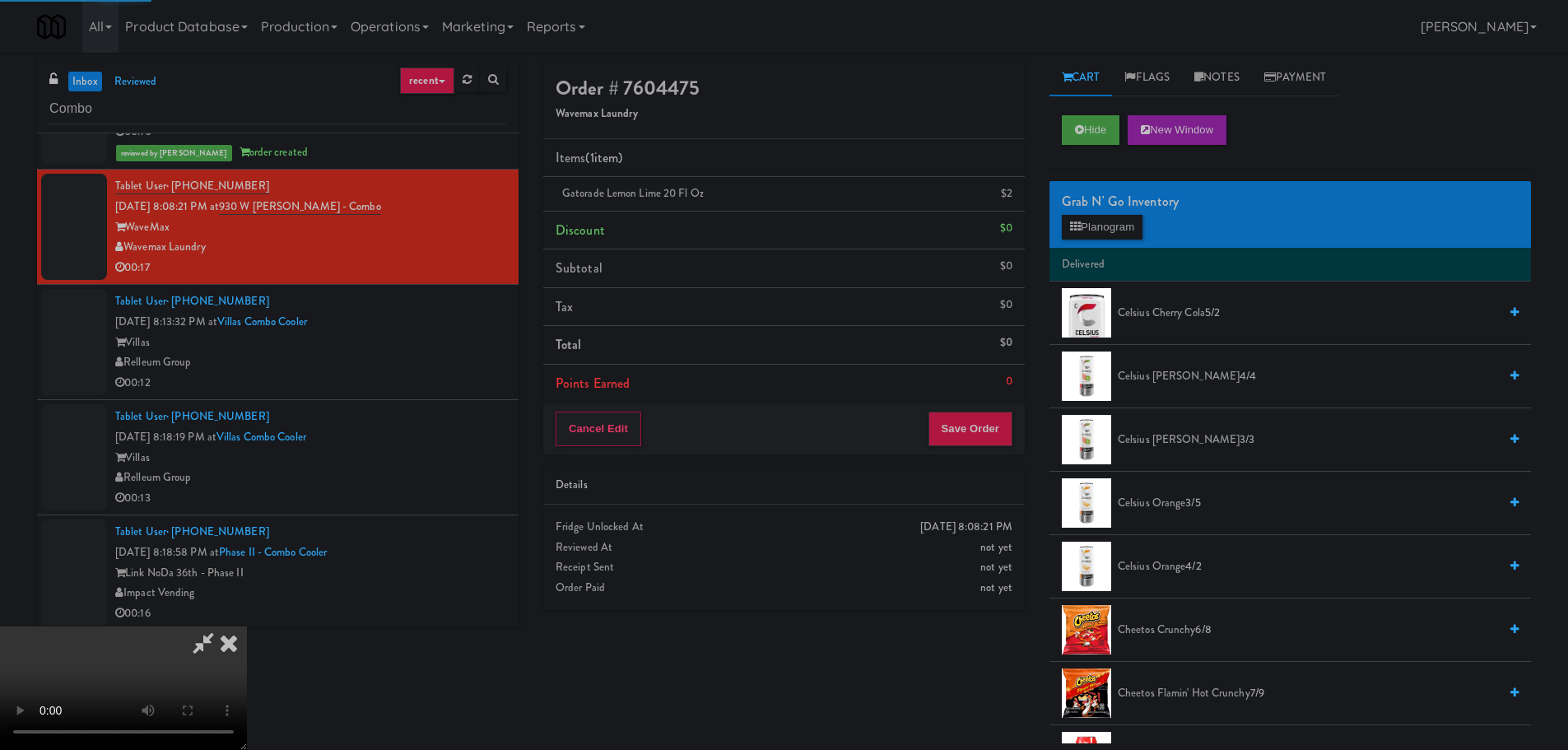
click at [247, 626] on video at bounding box center [123, 687] width 247 height 123
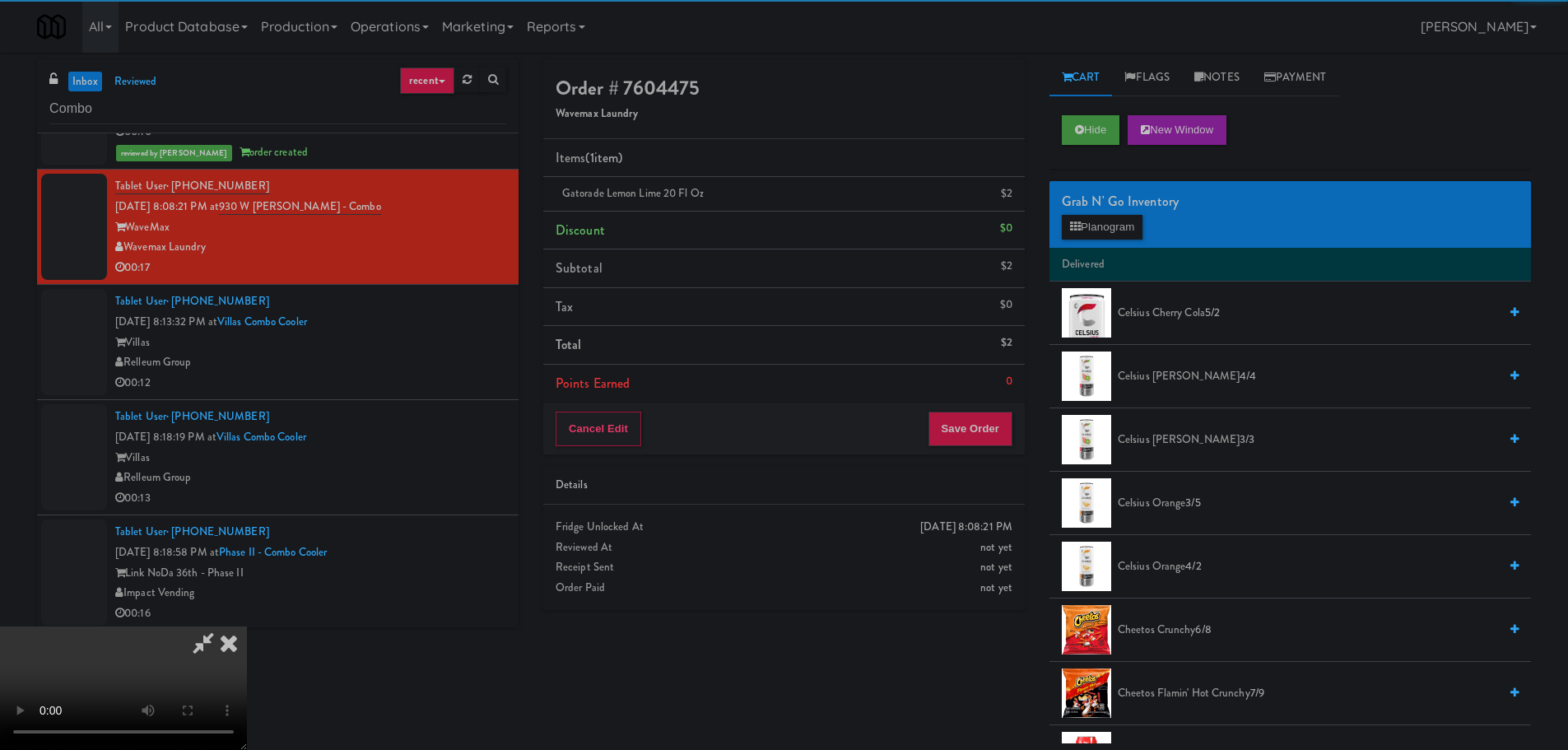
click at [247, 626] on video at bounding box center [123, 687] width 247 height 123
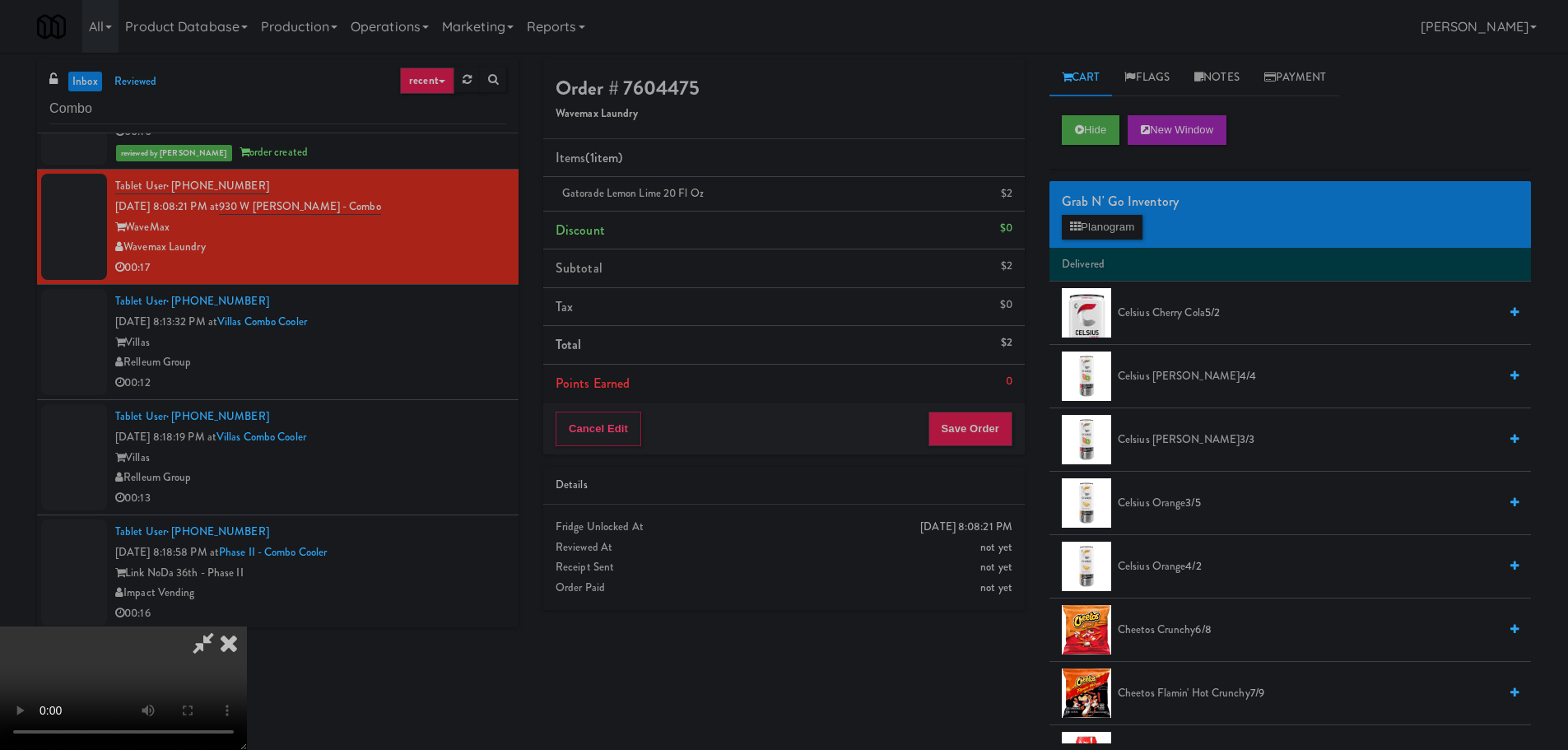
click at [247, 626] on video at bounding box center [123, 687] width 247 height 123
drag, startPoint x: 670, startPoint y: 461, endPoint x: 749, endPoint y: 442, distance: 81.3
click at [247, 626] on video at bounding box center [123, 687] width 247 height 123
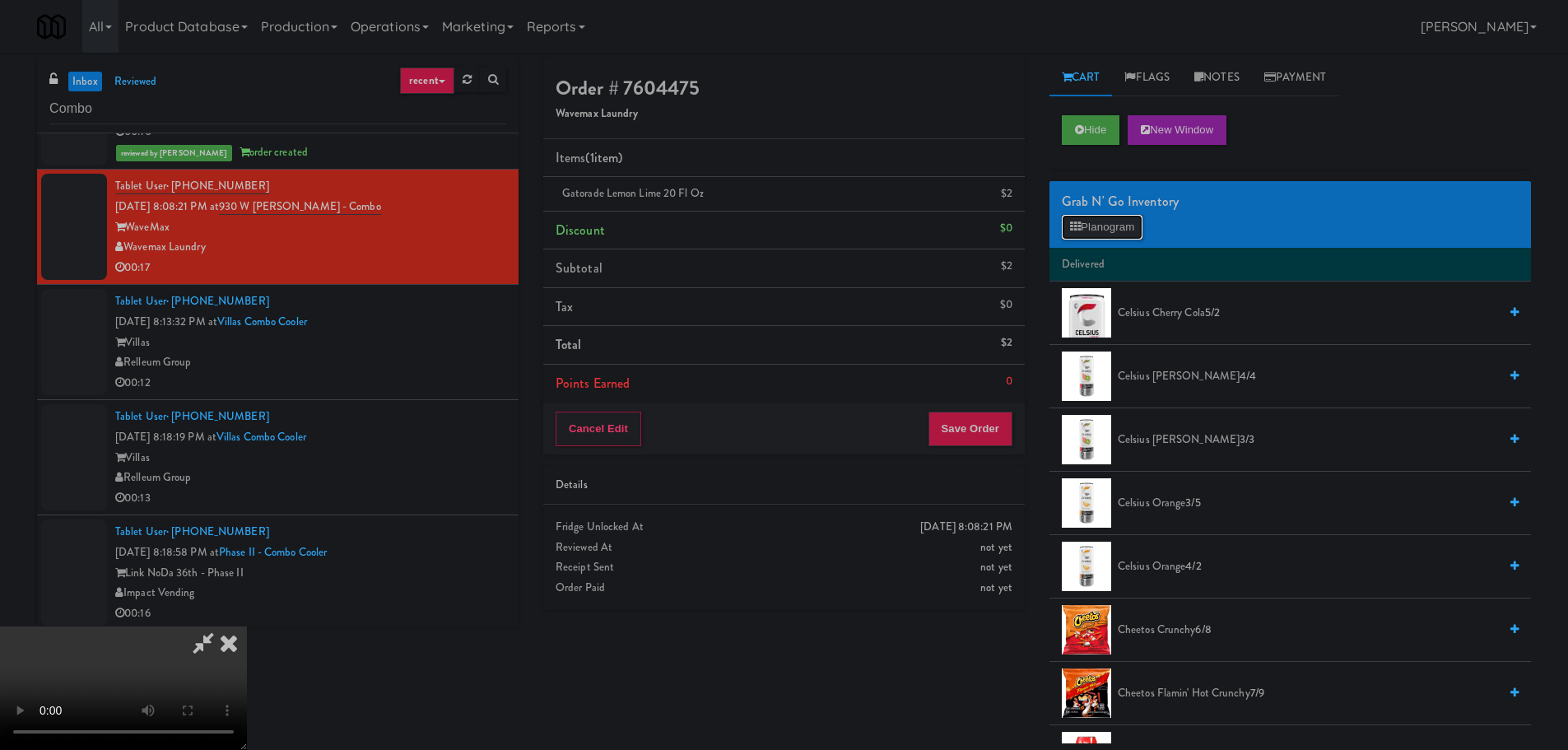
click at [1086, 226] on button "Planogram" at bounding box center [1102, 227] width 81 height 25
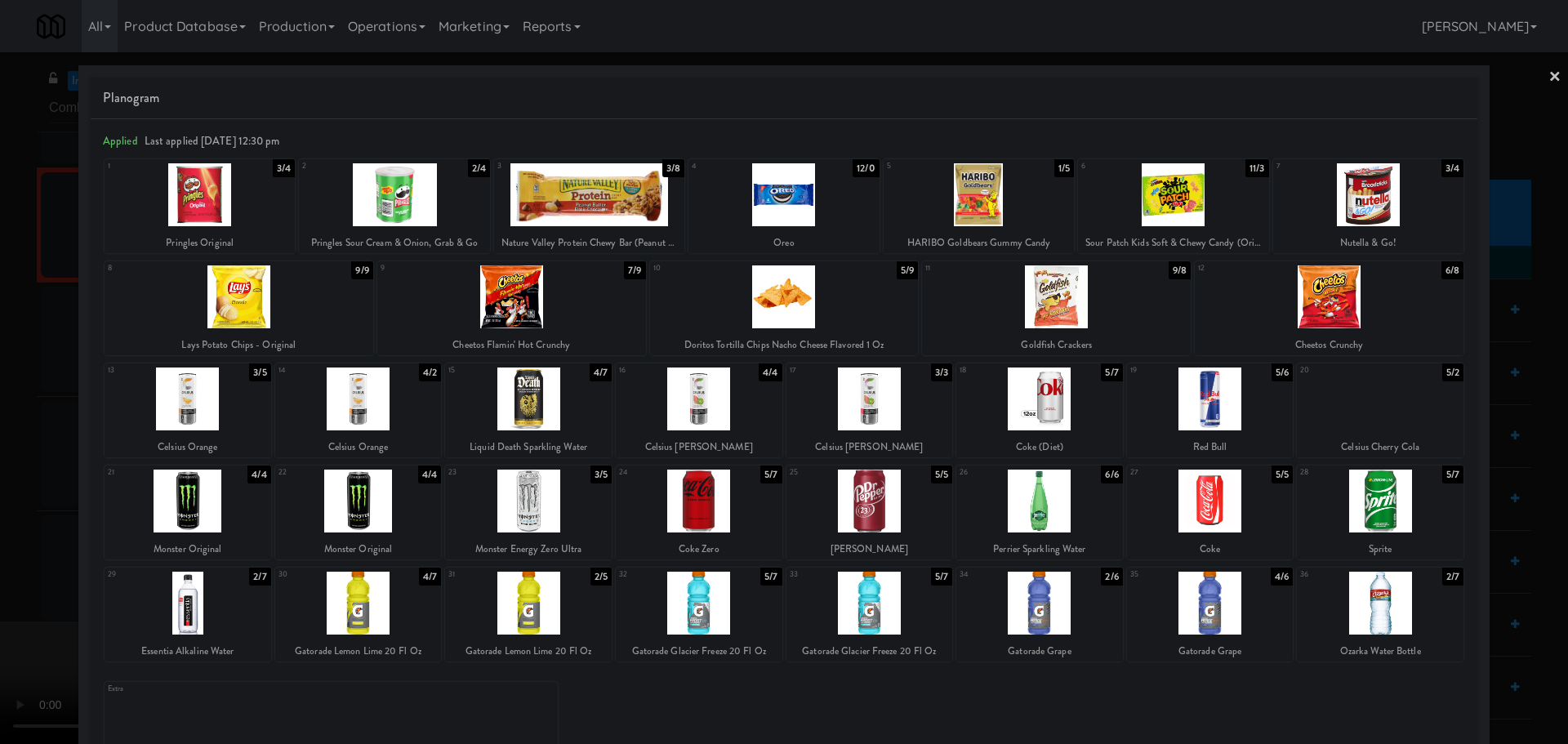
click at [3, 508] on div at bounding box center [784, 372] width 1568 height 744
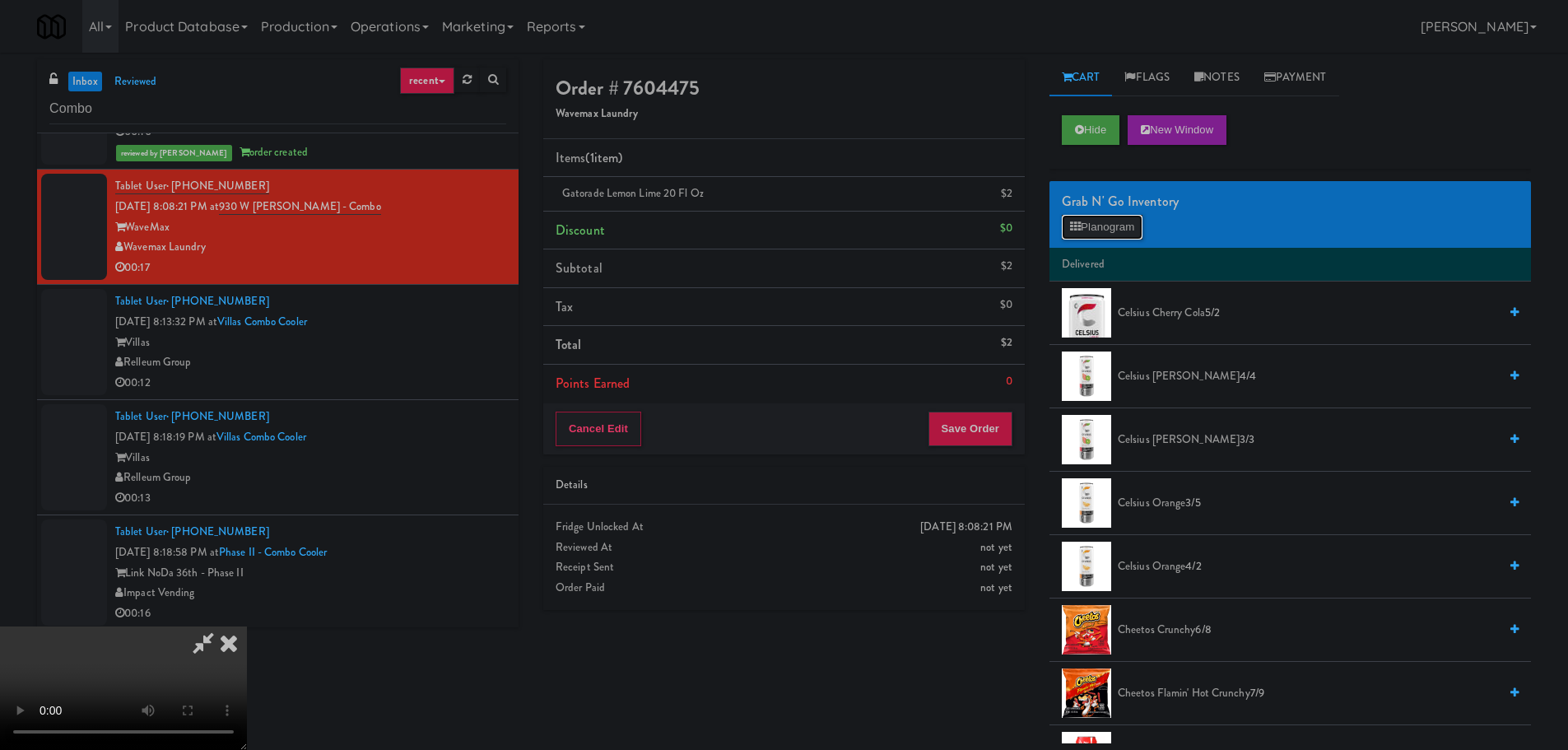
click at [1119, 225] on button "Planogram" at bounding box center [1102, 227] width 81 height 25
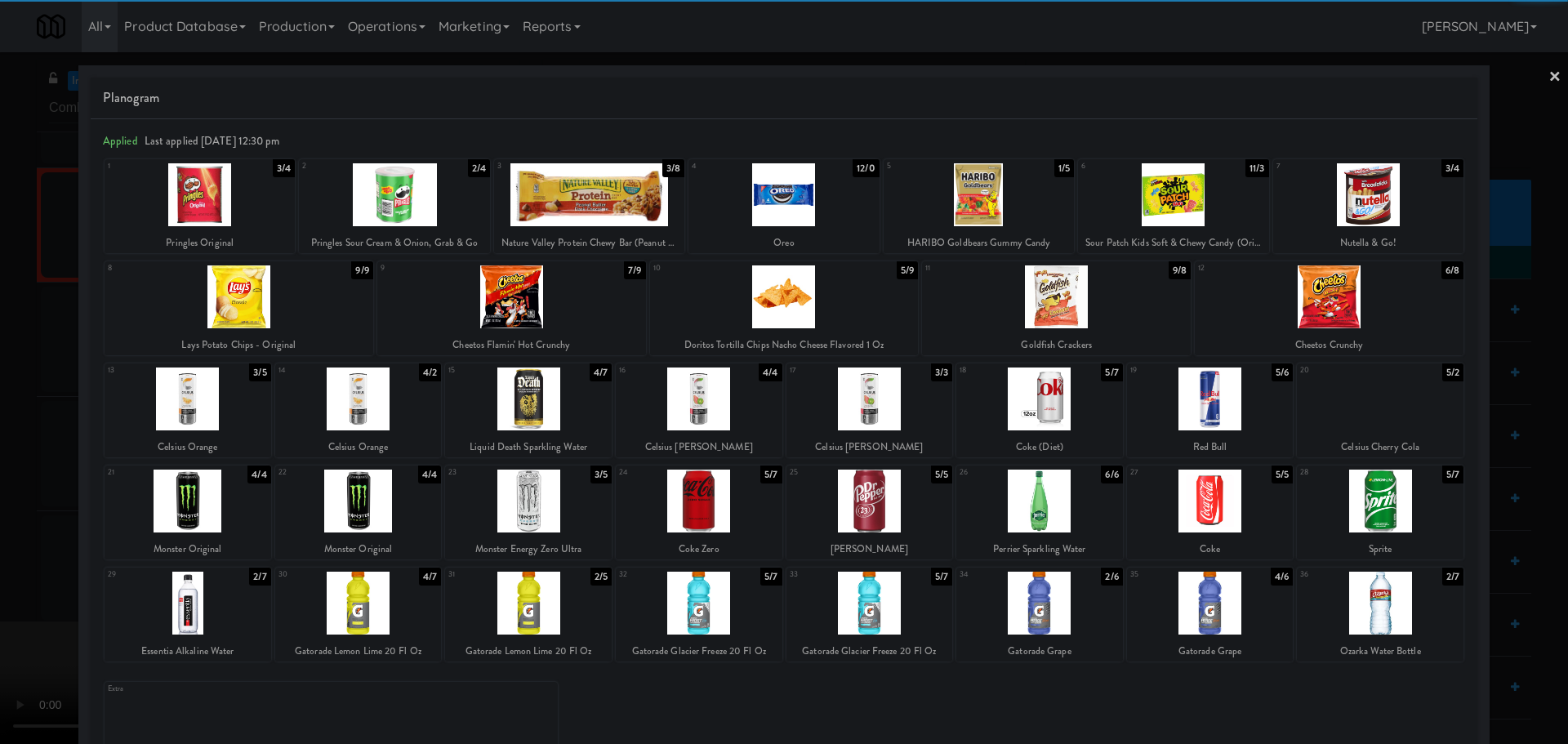
click at [1029, 201] on div at bounding box center [979, 194] width 190 height 63
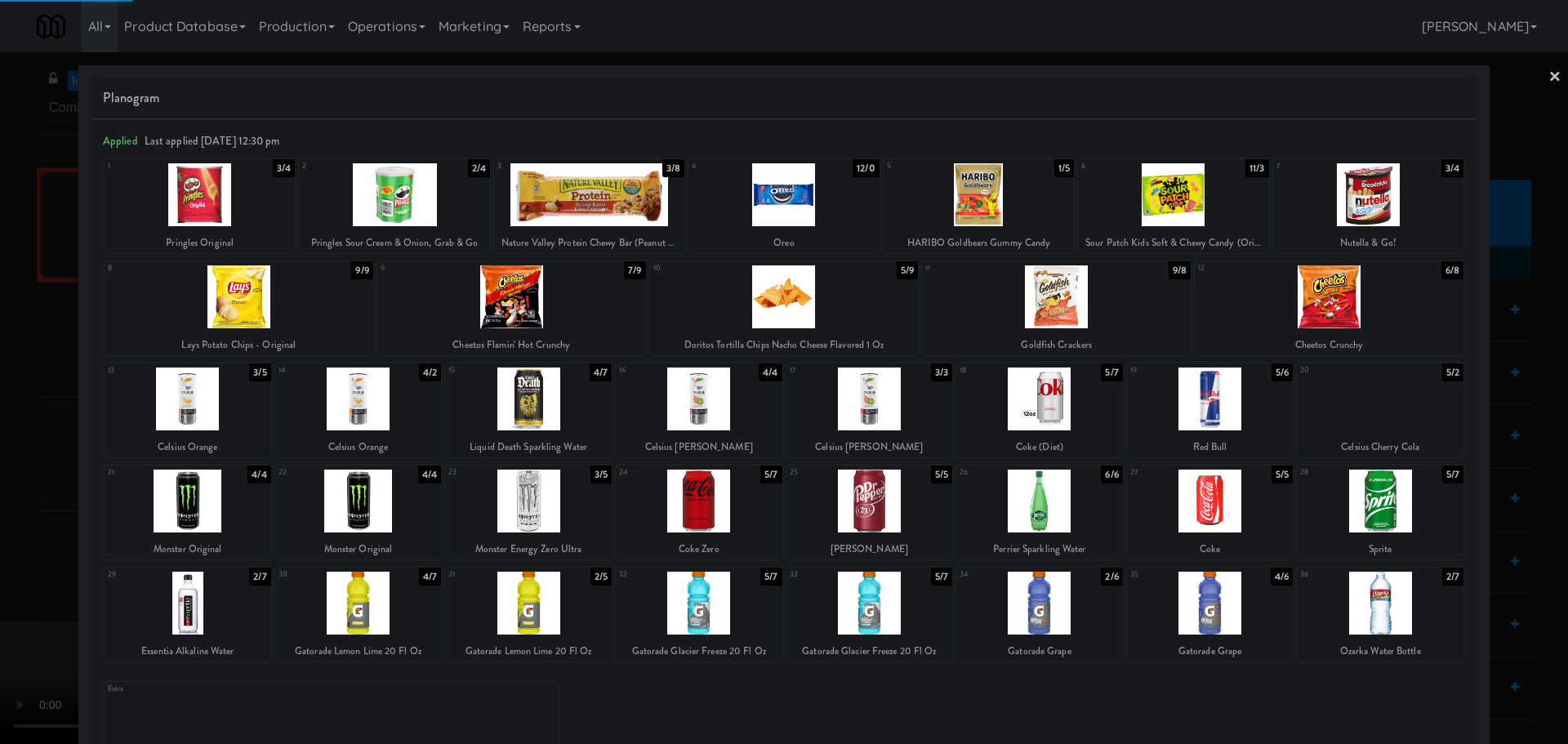
drag, startPoint x: 0, startPoint y: 371, endPoint x: 93, endPoint y: 352, distance: 94.9
click at [1, 372] on div at bounding box center [784, 372] width 1568 height 744
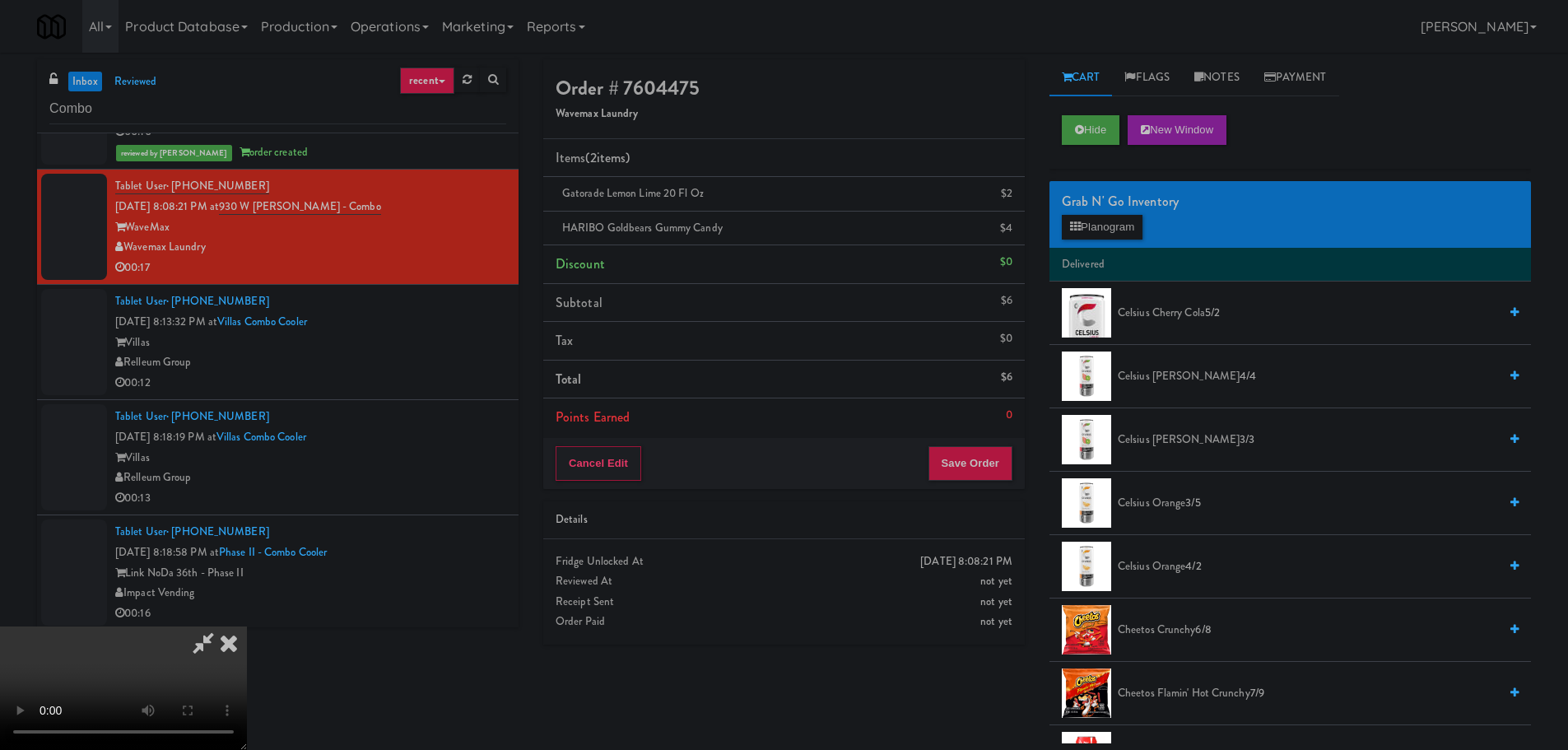
click at [222, 626] on icon at bounding box center [203, 643] width 38 height 33
drag, startPoint x: 505, startPoint y: 452, endPoint x: 516, endPoint y: 456, distance: 11.7
click at [222, 626] on icon at bounding box center [203, 643] width 38 height 33
click at [247, 626] on video at bounding box center [123, 687] width 247 height 123
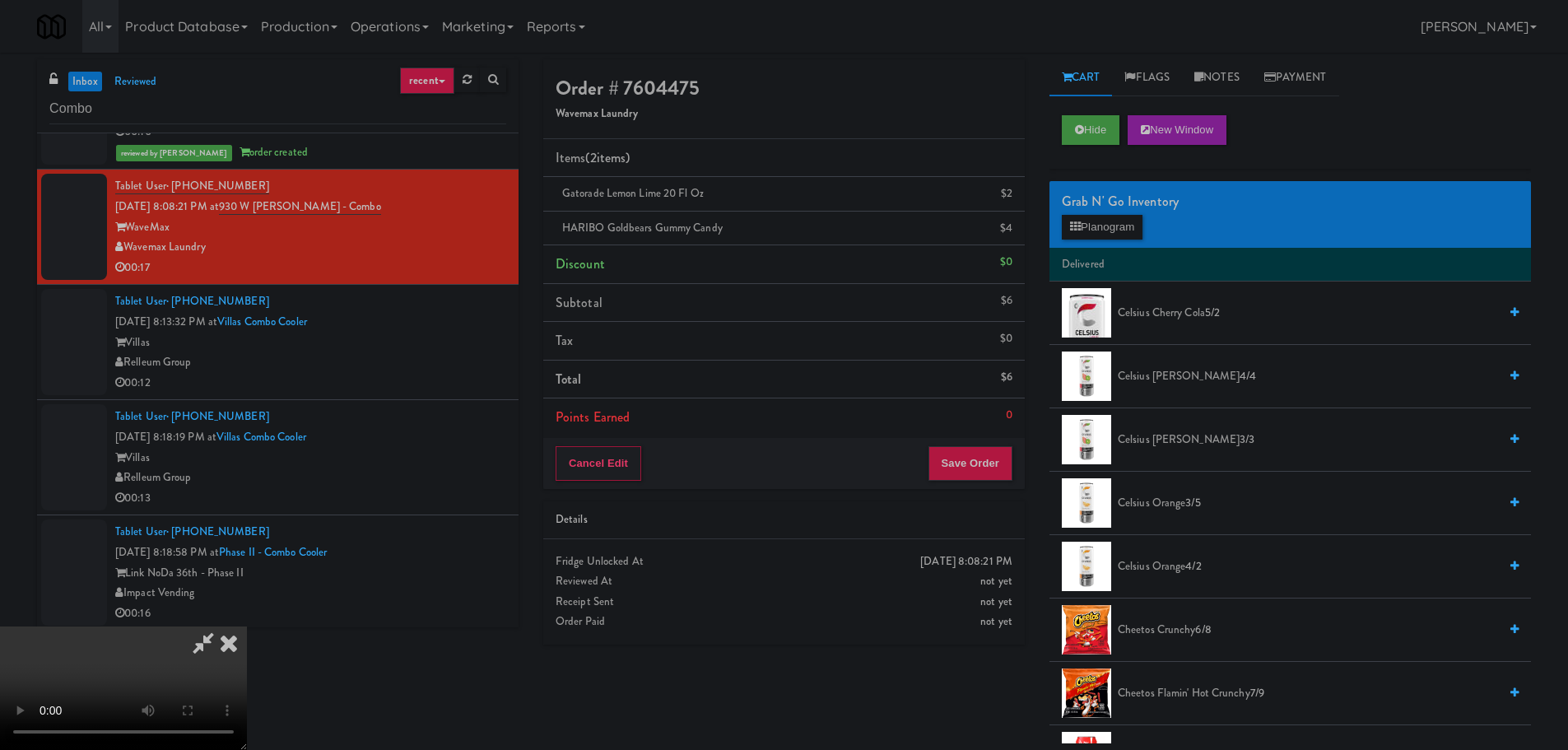
click at [247, 626] on video at bounding box center [123, 687] width 247 height 123
click at [963, 464] on button "Save Order" at bounding box center [971, 463] width 84 height 35
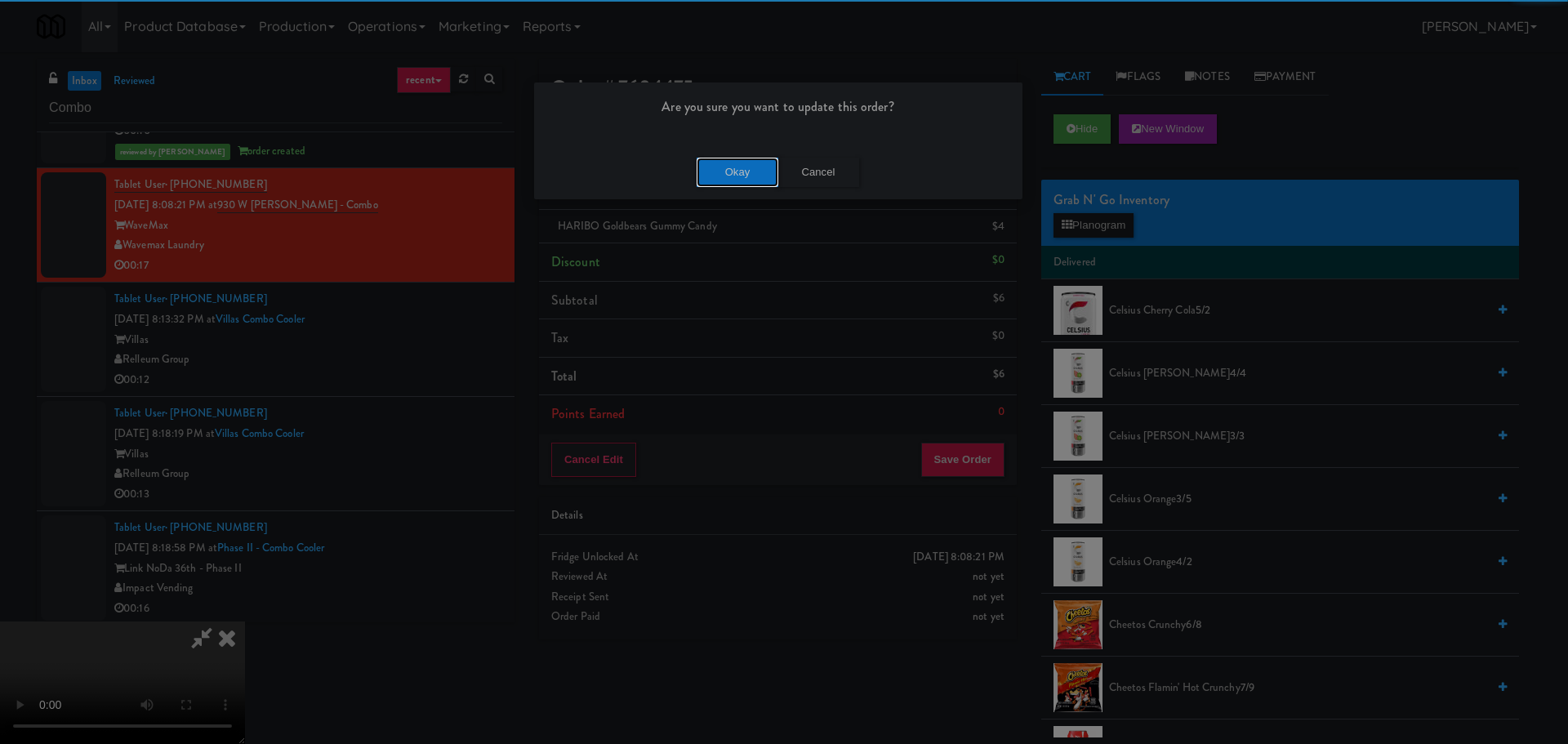
click at [753, 163] on button "Okay" at bounding box center [738, 172] width 82 height 29
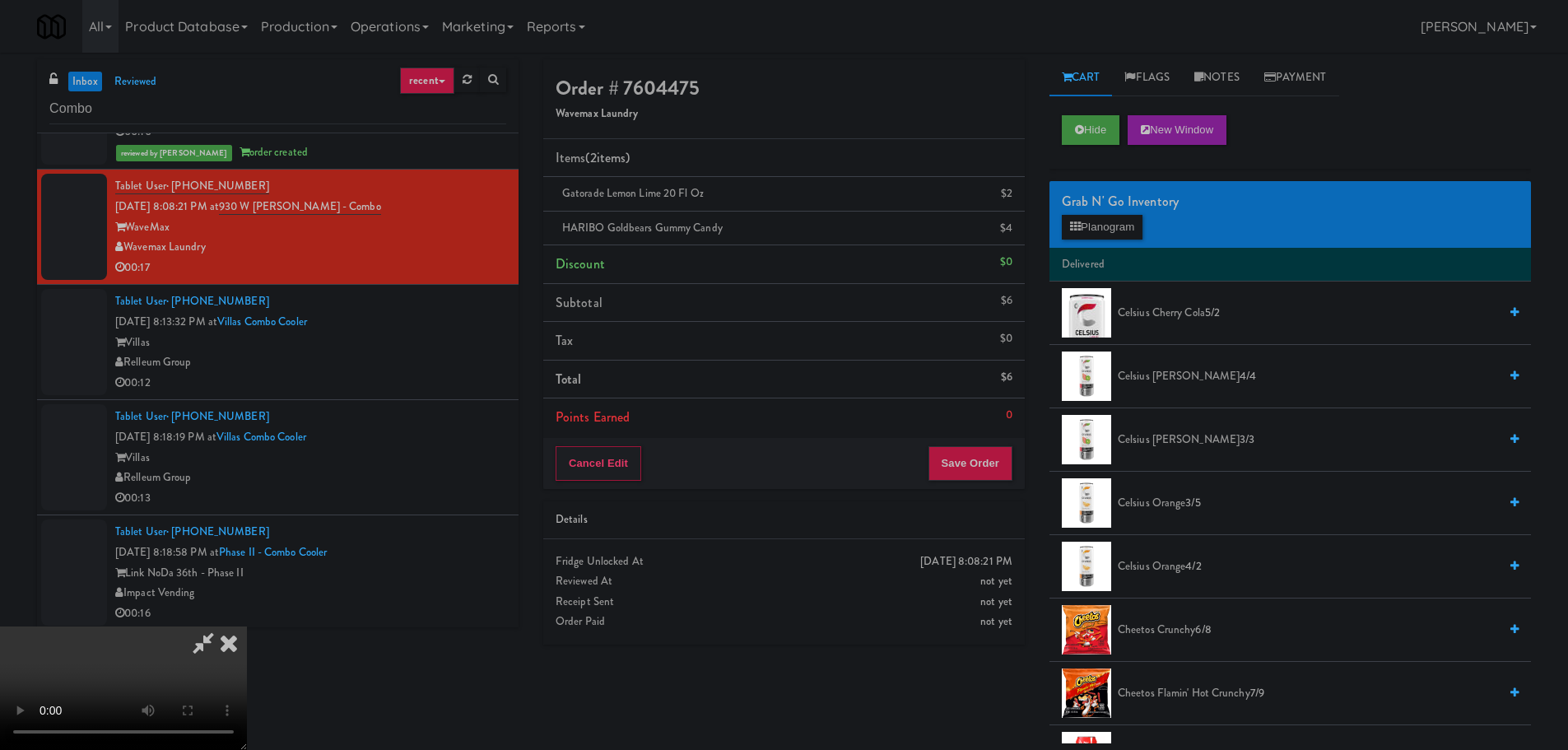
click at [247, 626] on icon at bounding box center [229, 643] width 36 height 33
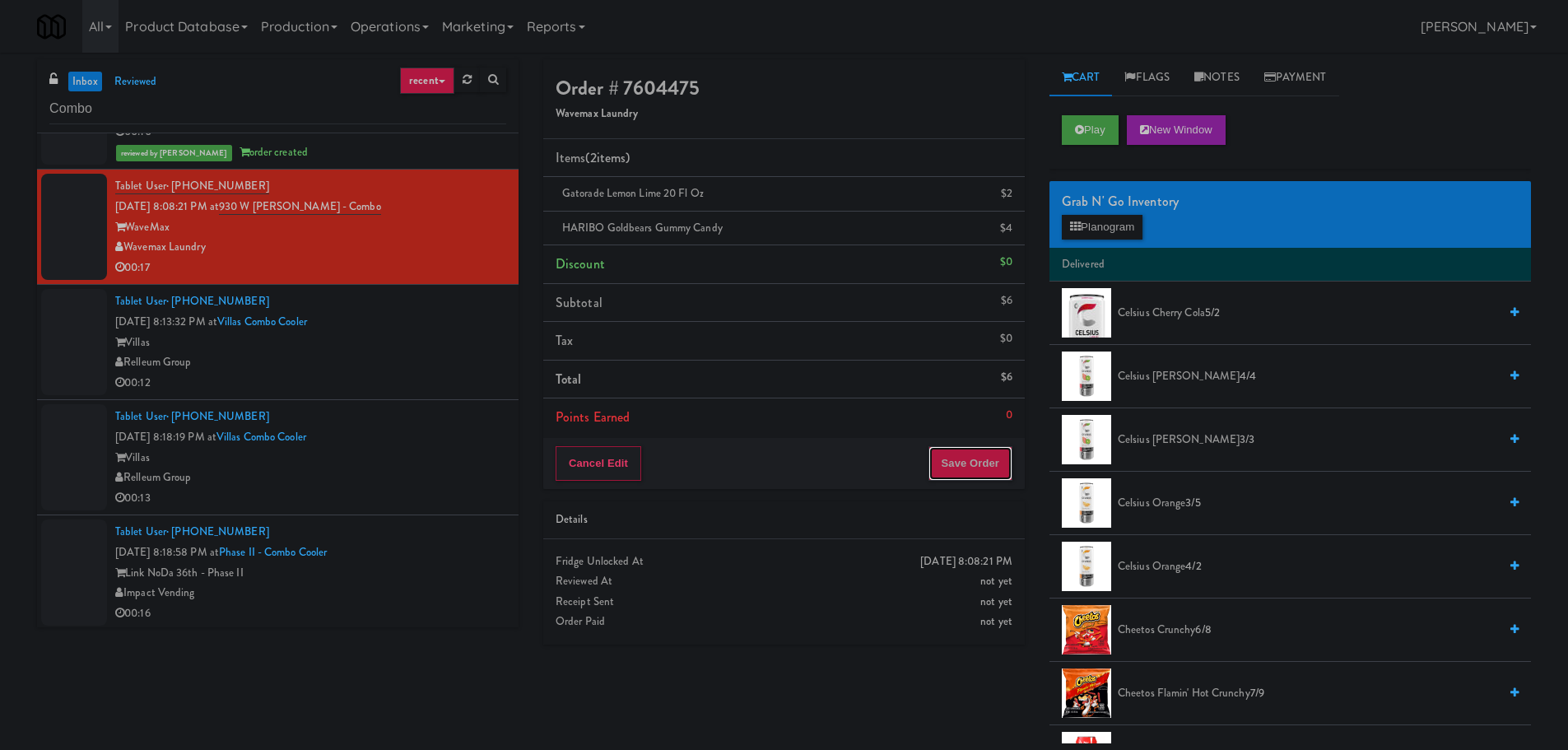
click at [976, 467] on button "Save Order" at bounding box center [971, 463] width 84 height 35
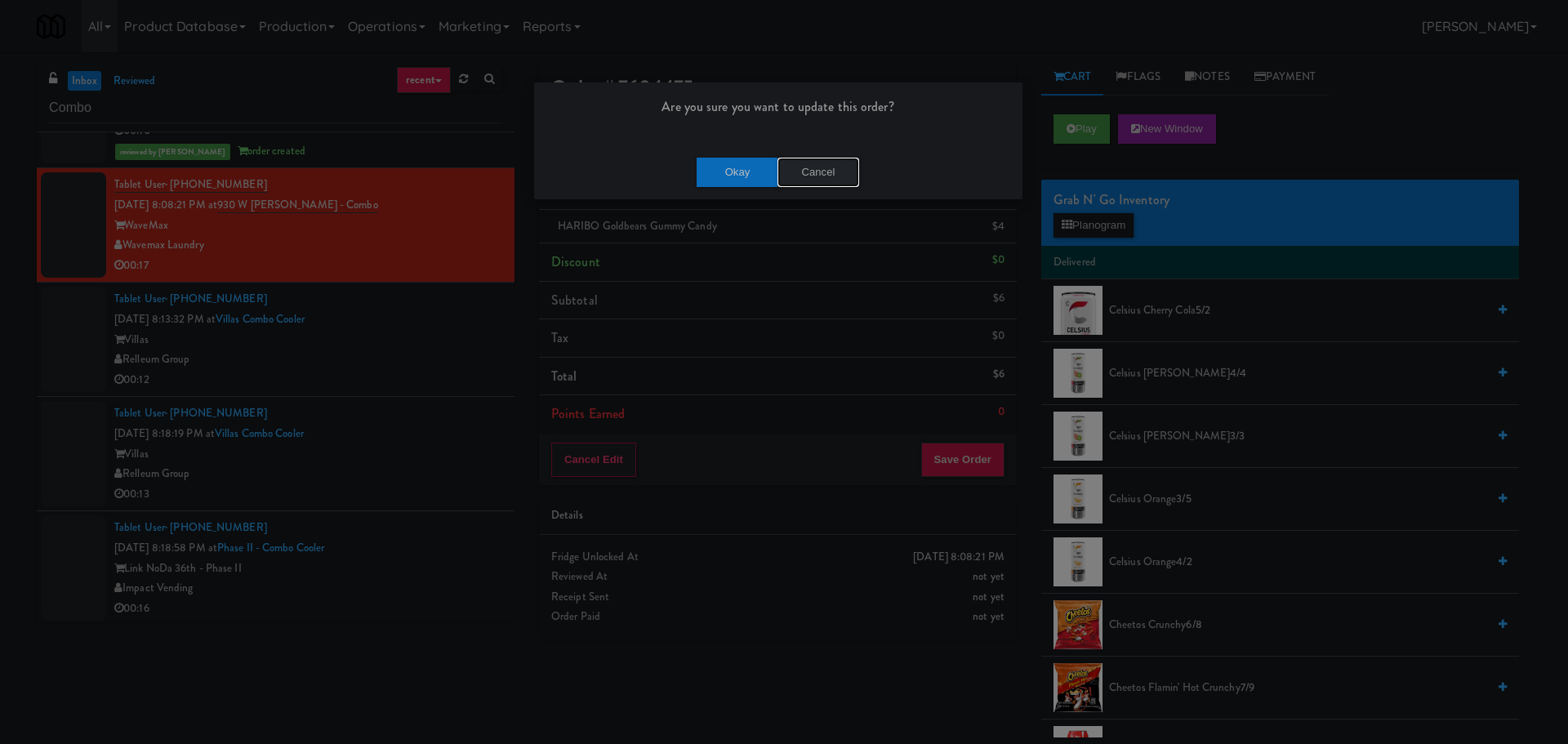
click at [812, 167] on button "Cancel" at bounding box center [818, 172] width 82 height 29
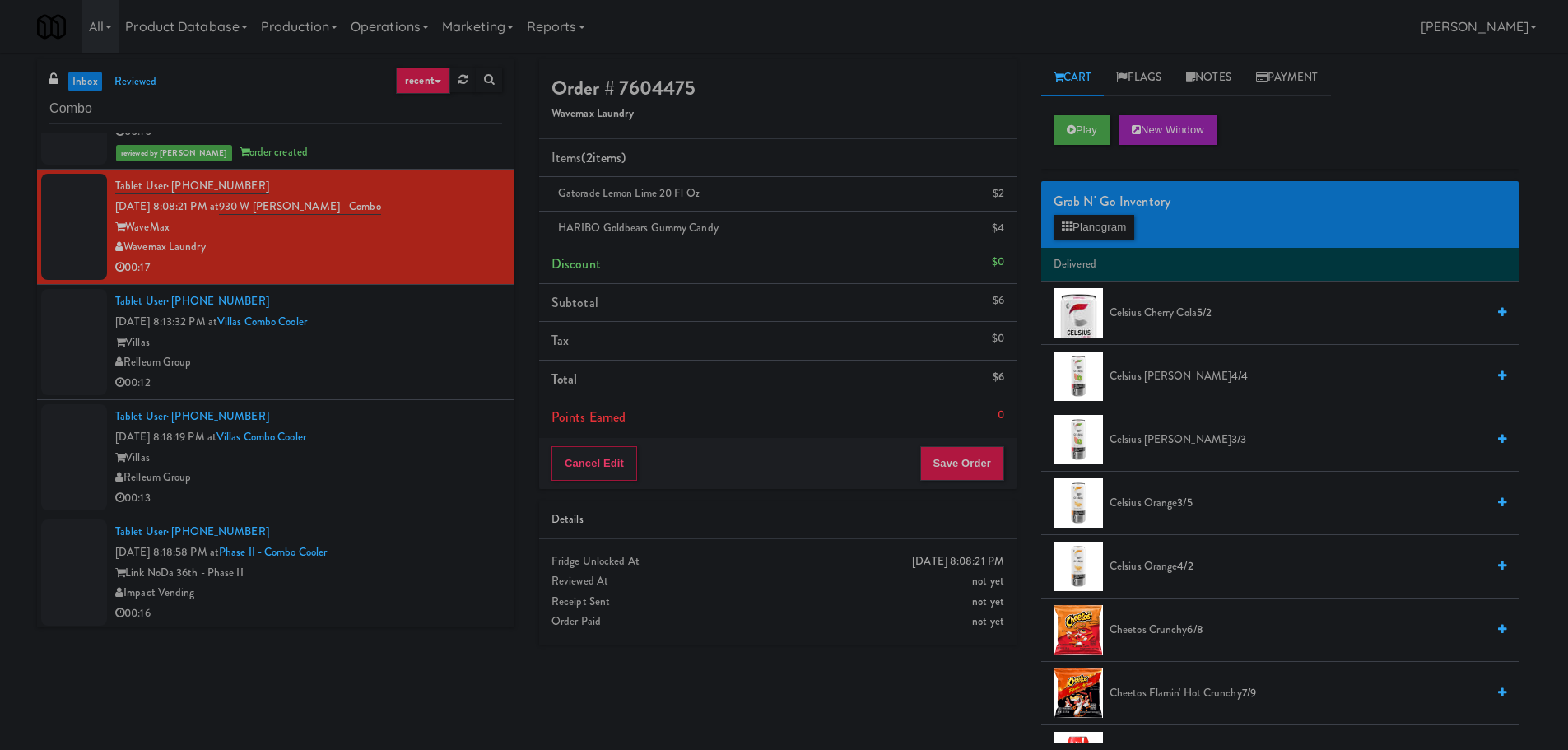
click at [390, 356] on div "Relleum Group" at bounding box center [308, 362] width 387 height 21
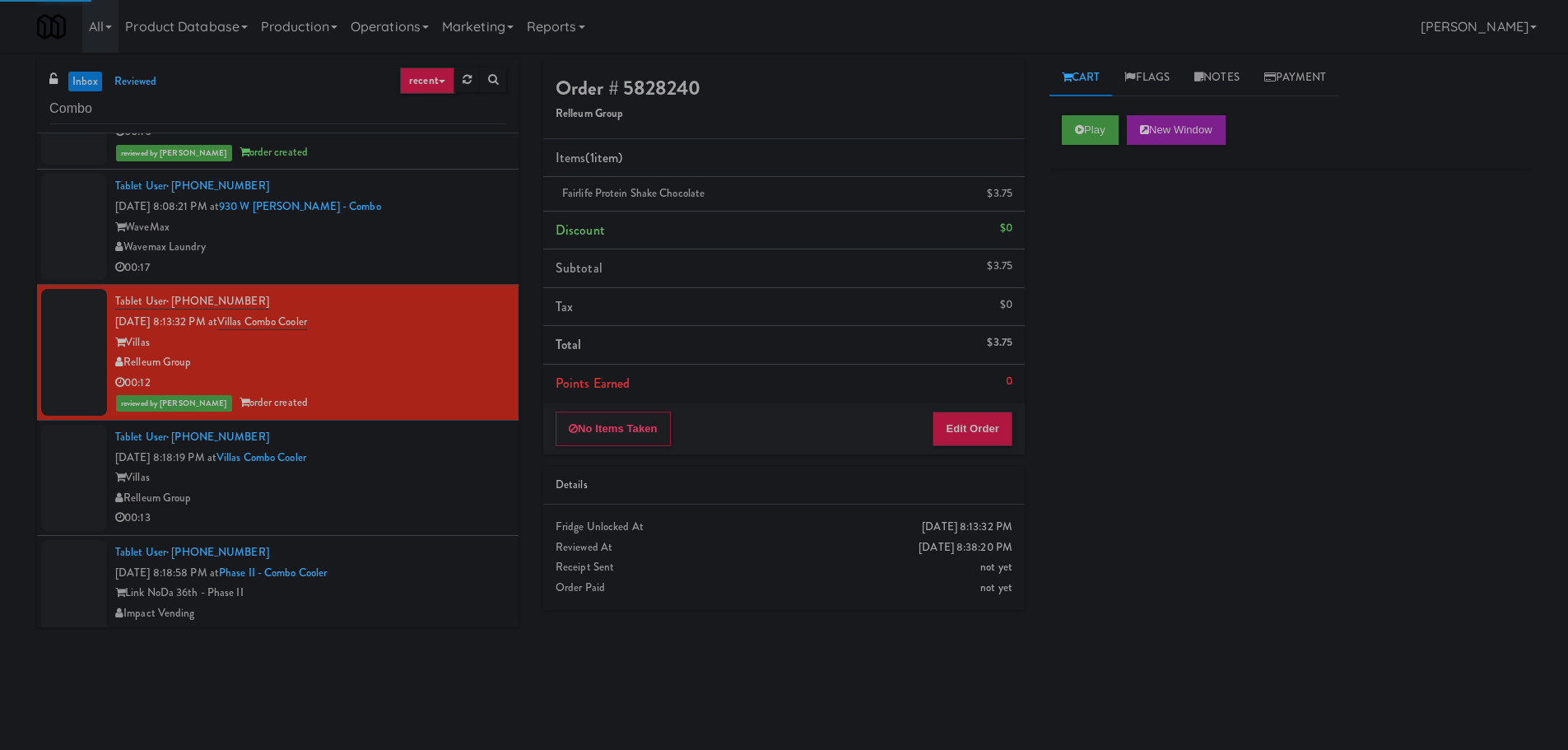
click at [420, 258] on div "00:17" at bounding box center [310, 268] width 391 height 21
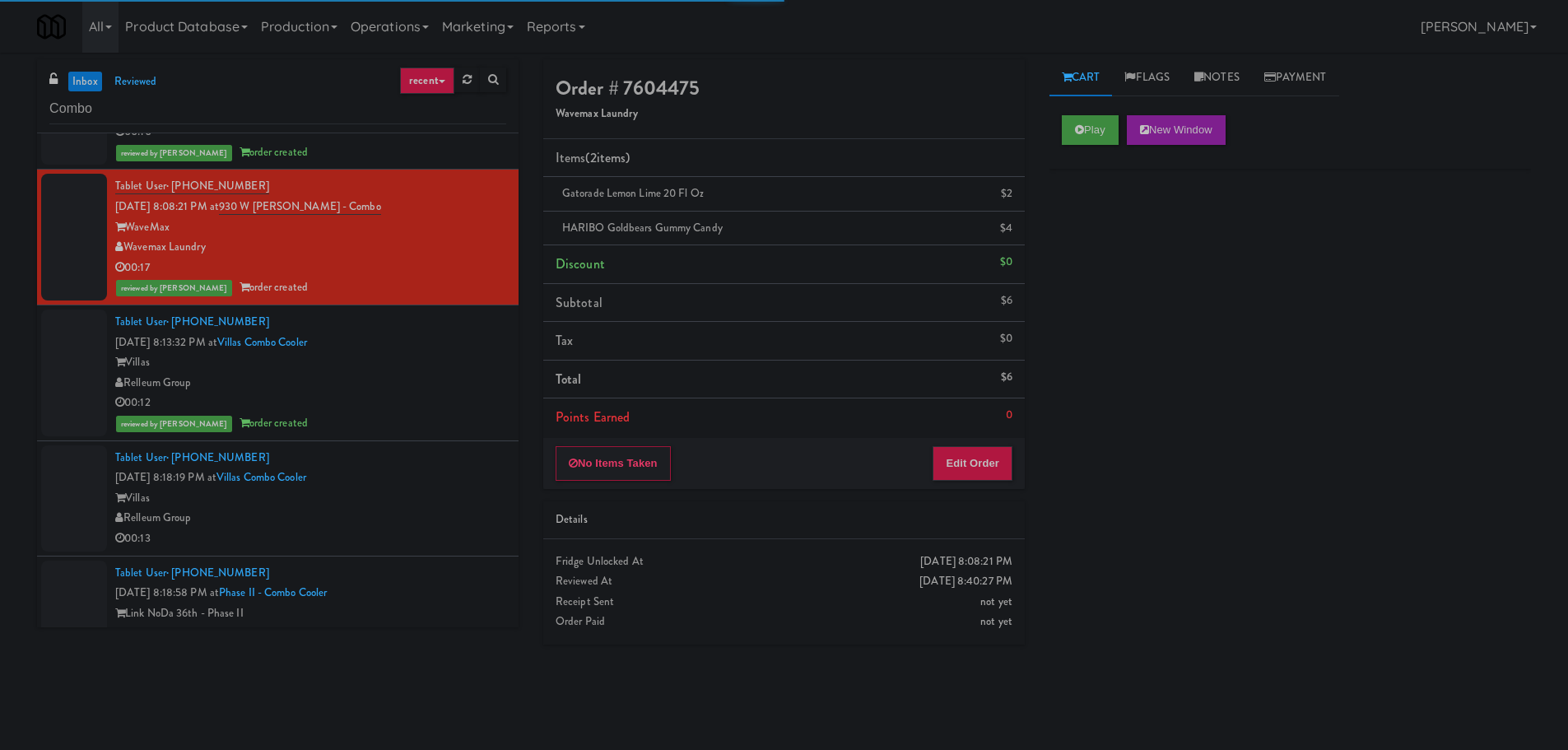
click at [444, 488] on div "Villas" at bounding box center [310, 498] width 391 height 21
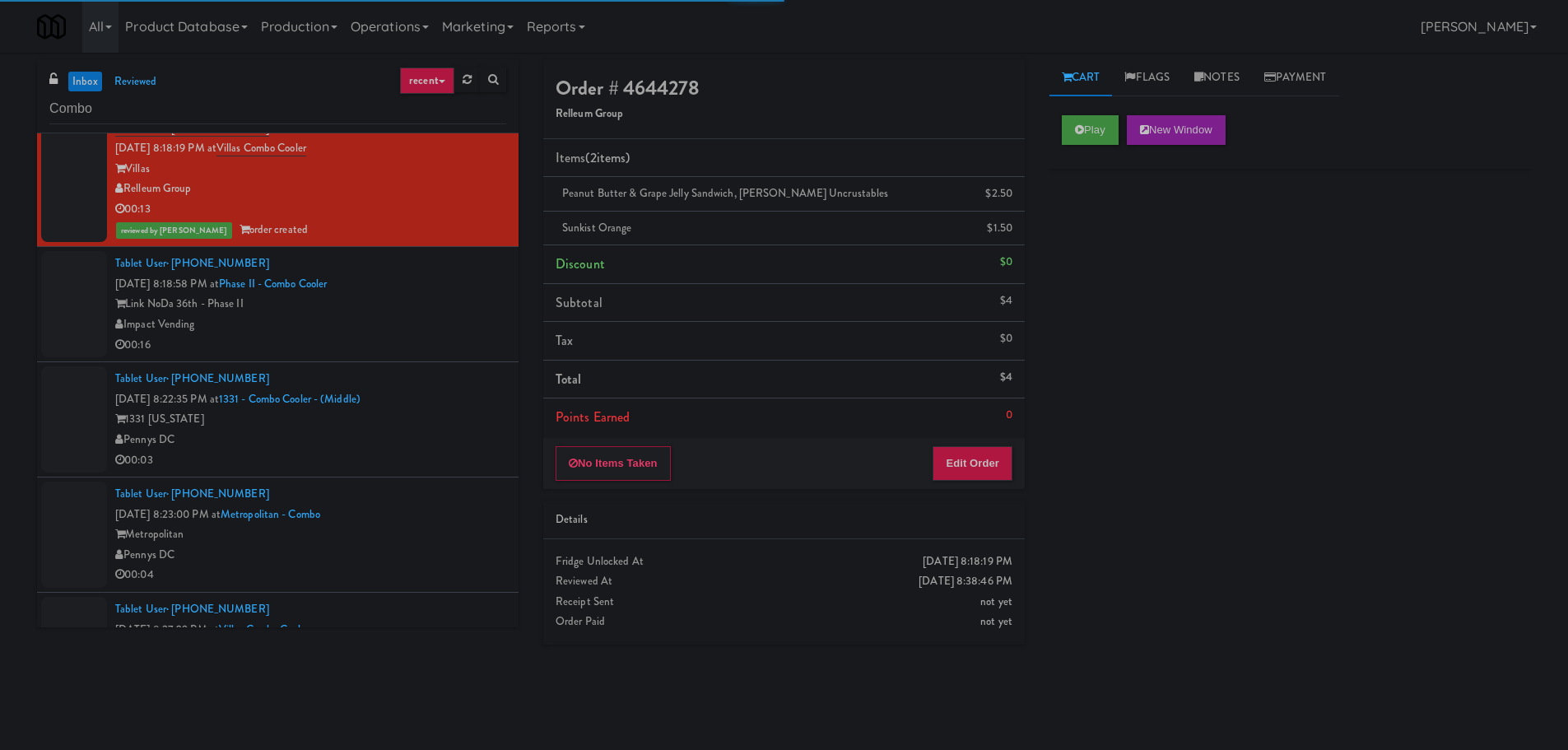
click at [439, 315] on div "Impact Vending" at bounding box center [310, 325] width 391 height 21
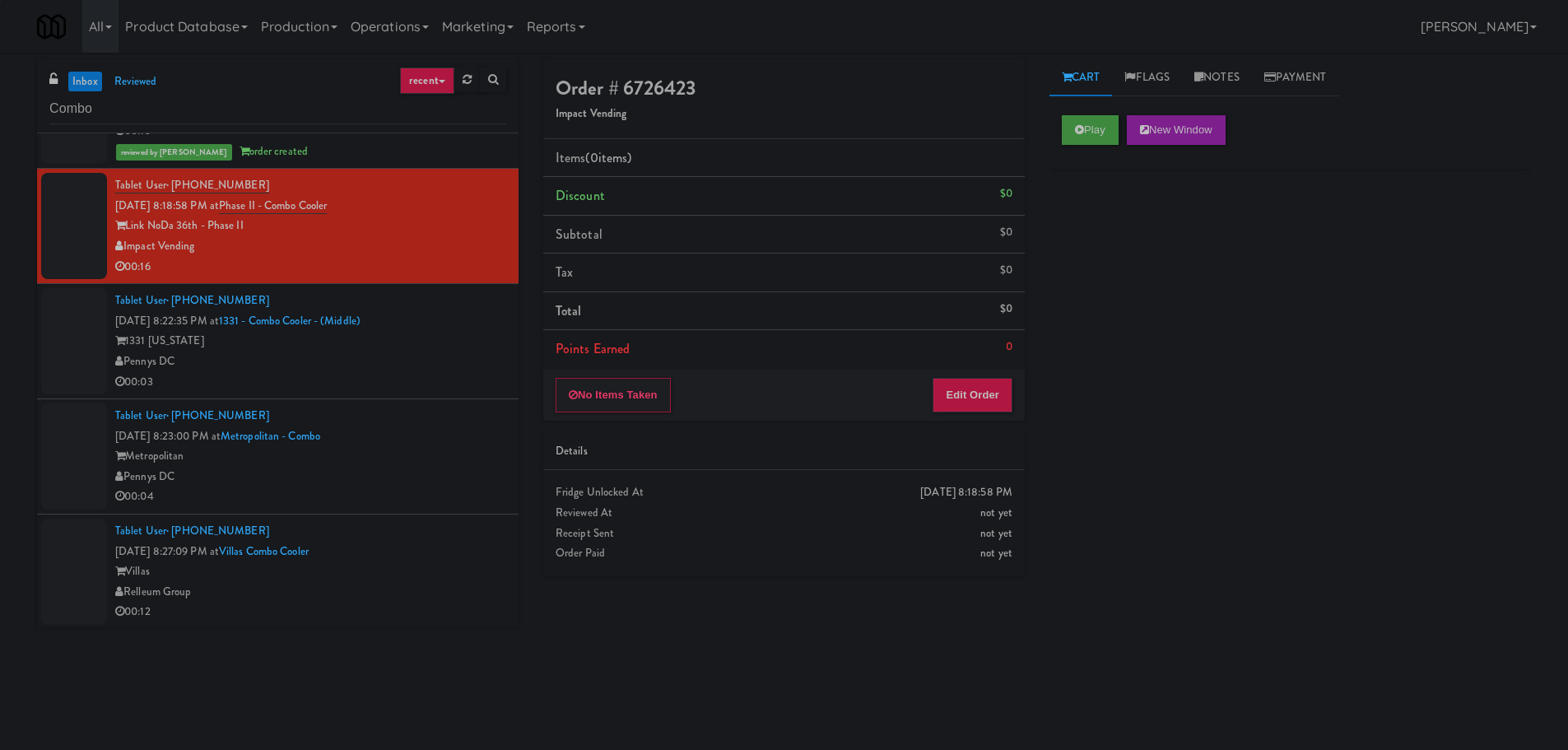
scroll to position [741, 0]
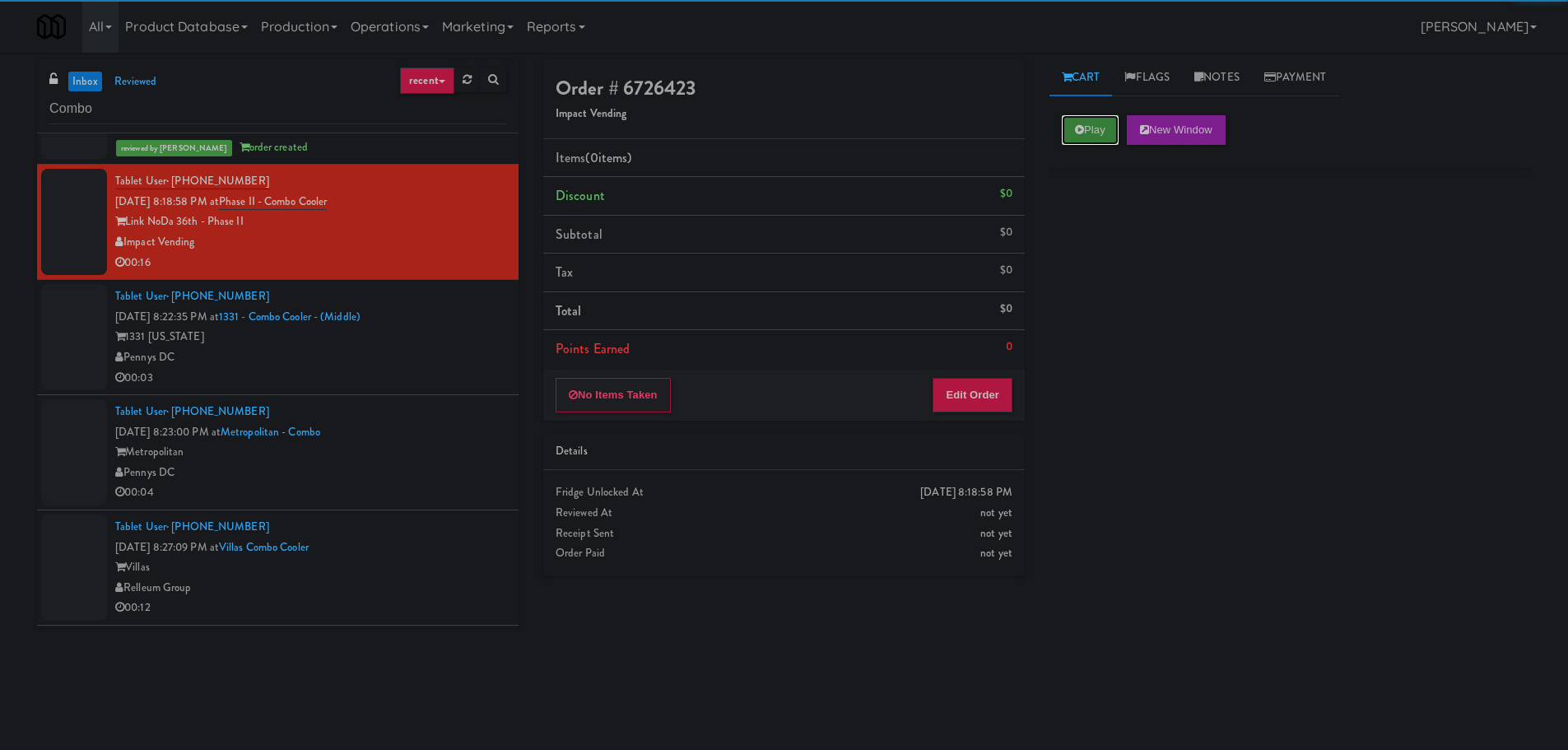
click at [1097, 122] on button "Play" at bounding box center [1090, 130] width 57 height 30
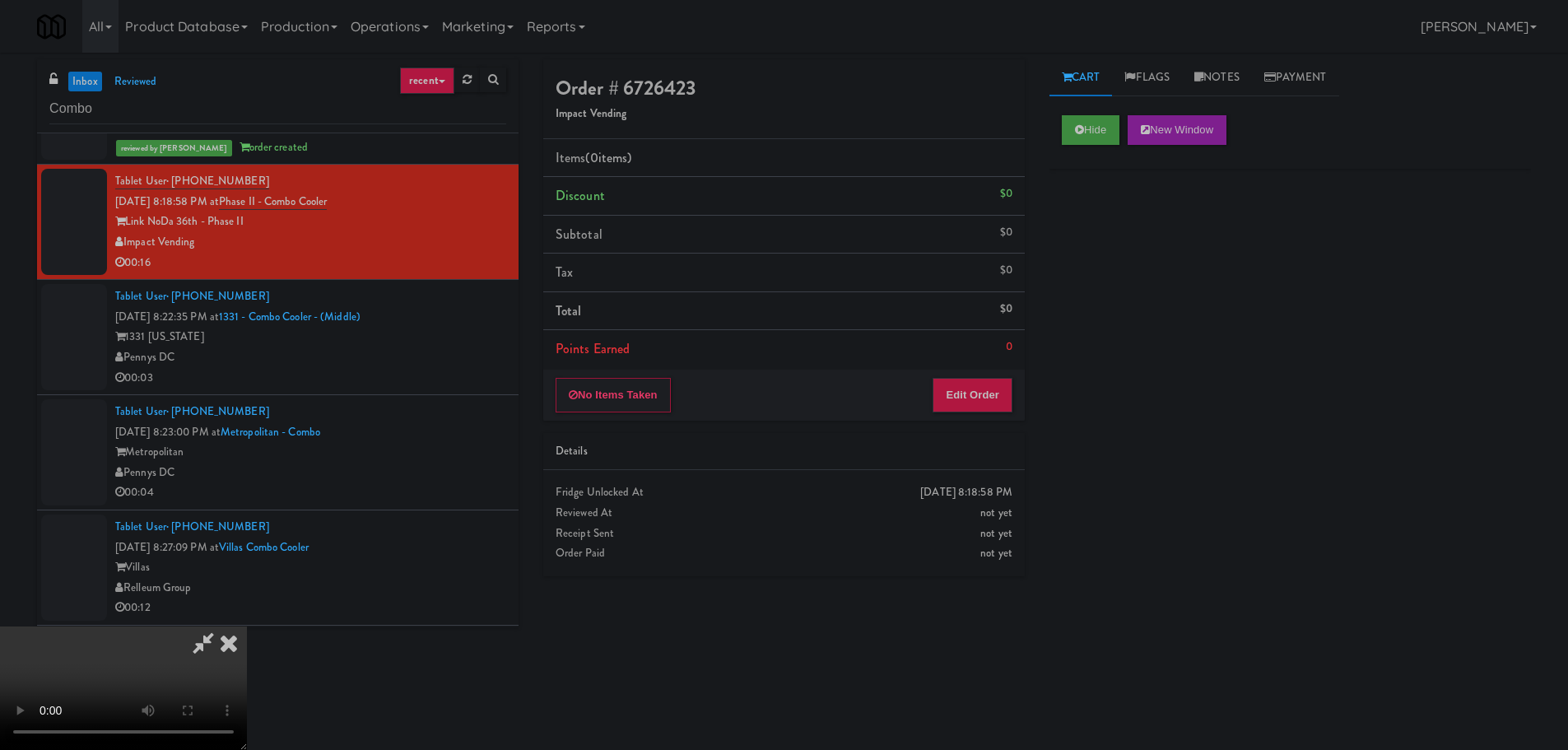
click at [947, 375] on div "No Items Taken Edit Order" at bounding box center [784, 395] width 482 height 51
click at [950, 387] on button "Edit Order" at bounding box center [972, 395] width 80 height 35
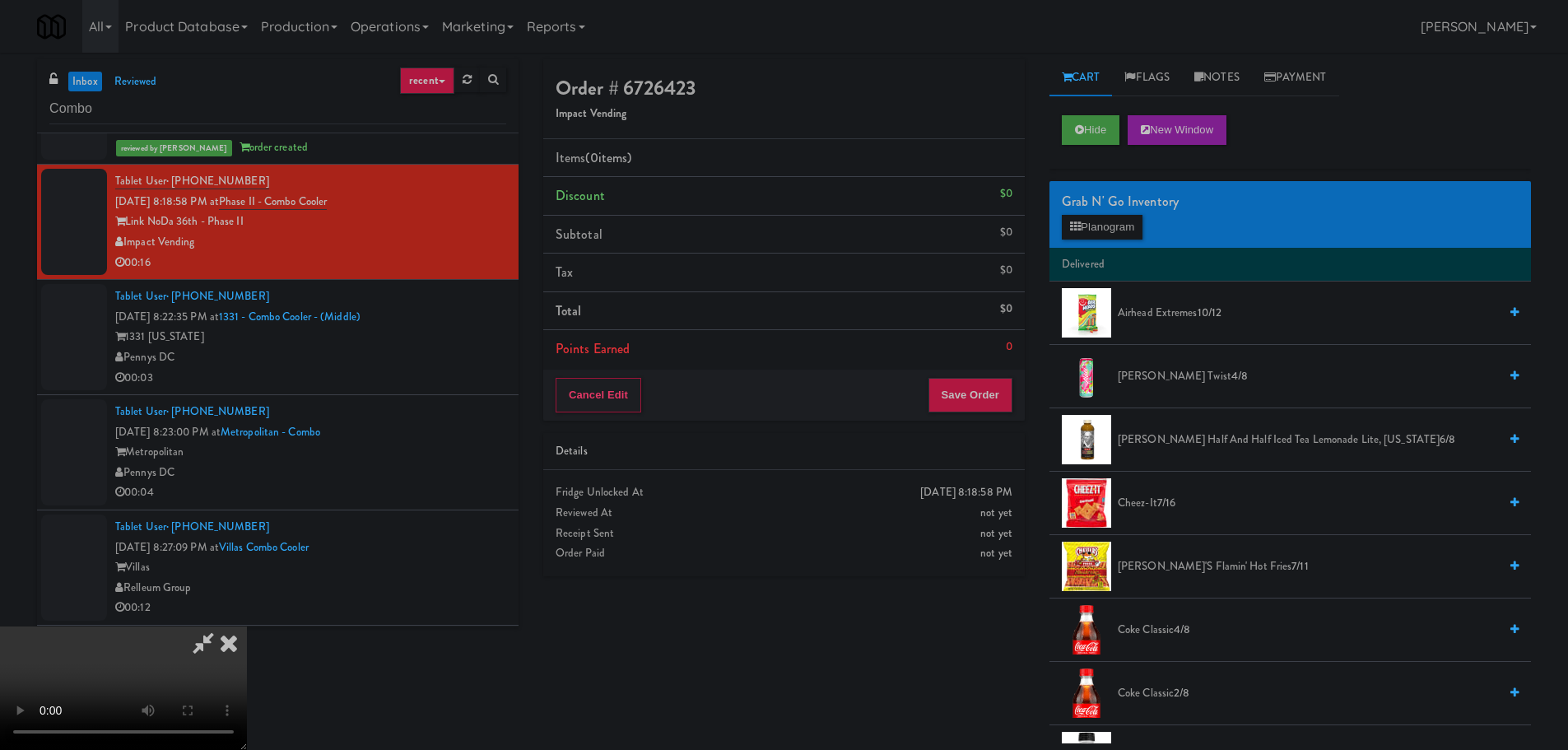
scroll to position [0, 0]
click at [247, 626] on video at bounding box center [123, 687] width 247 height 123
click at [1143, 216] on button "Planogram" at bounding box center [1102, 227] width 81 height 25
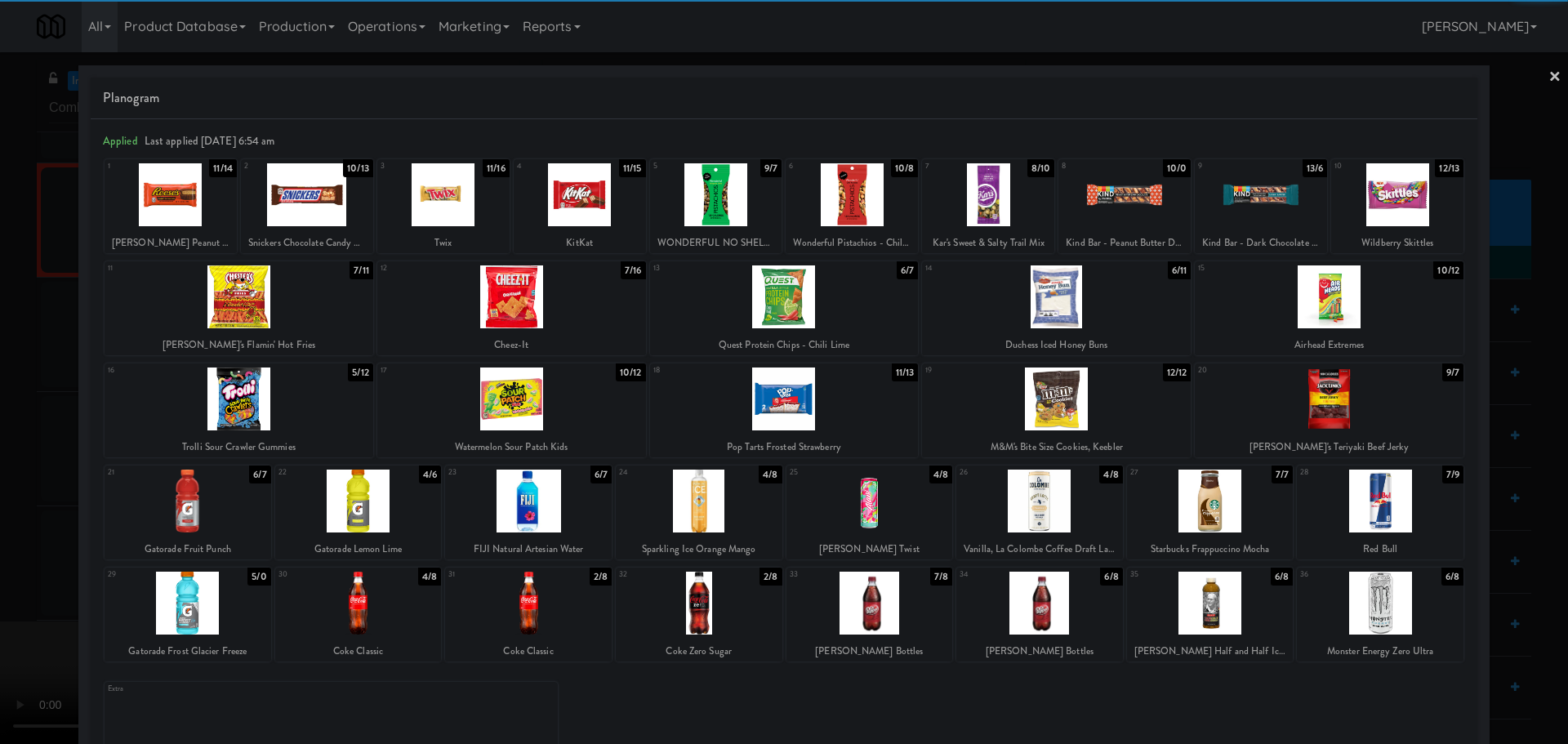
click at [381, 614] on div at bounding box center [358, 602] width 166 height 63
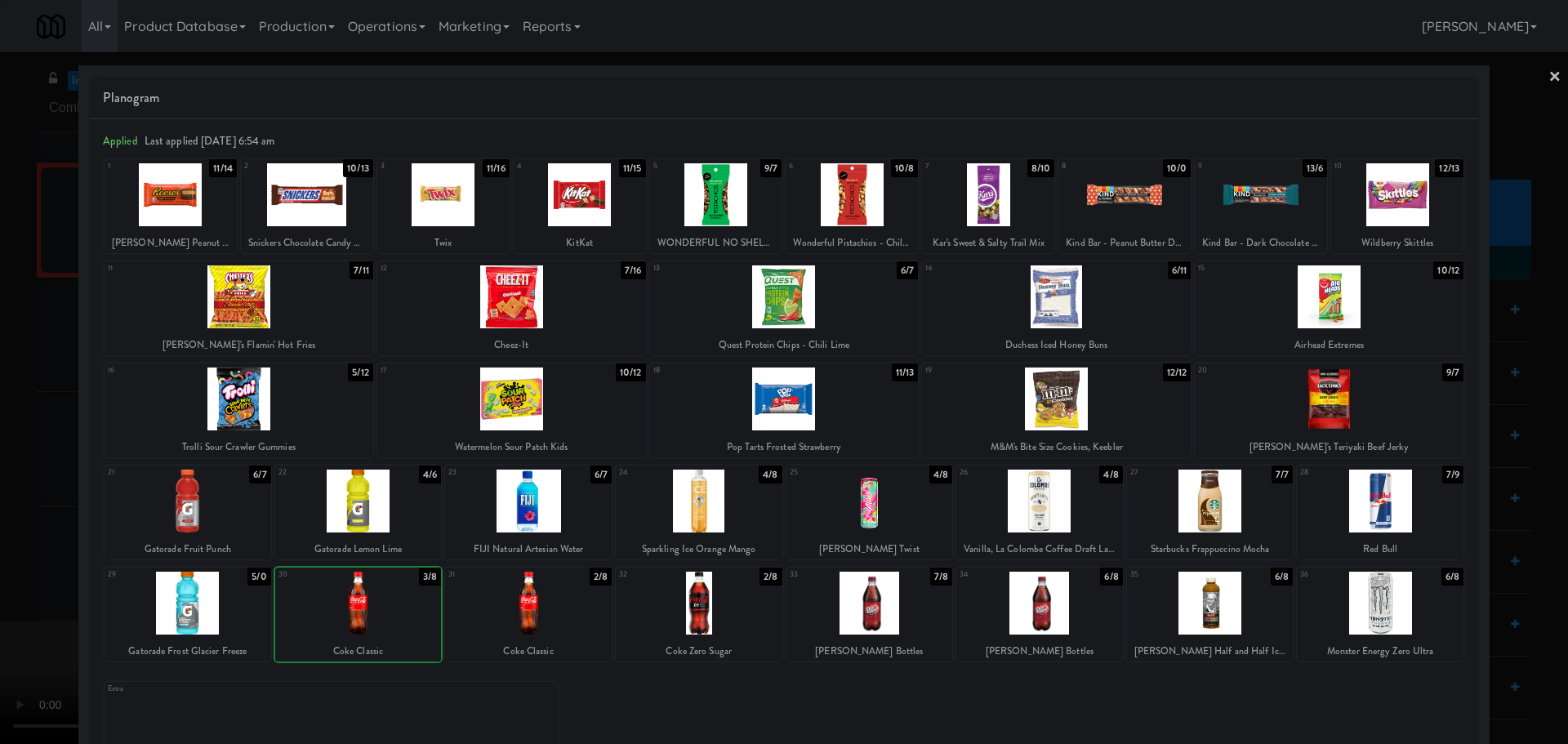
click at [0, 611] on div at bounding box center [784, 372] width 1568 height 744
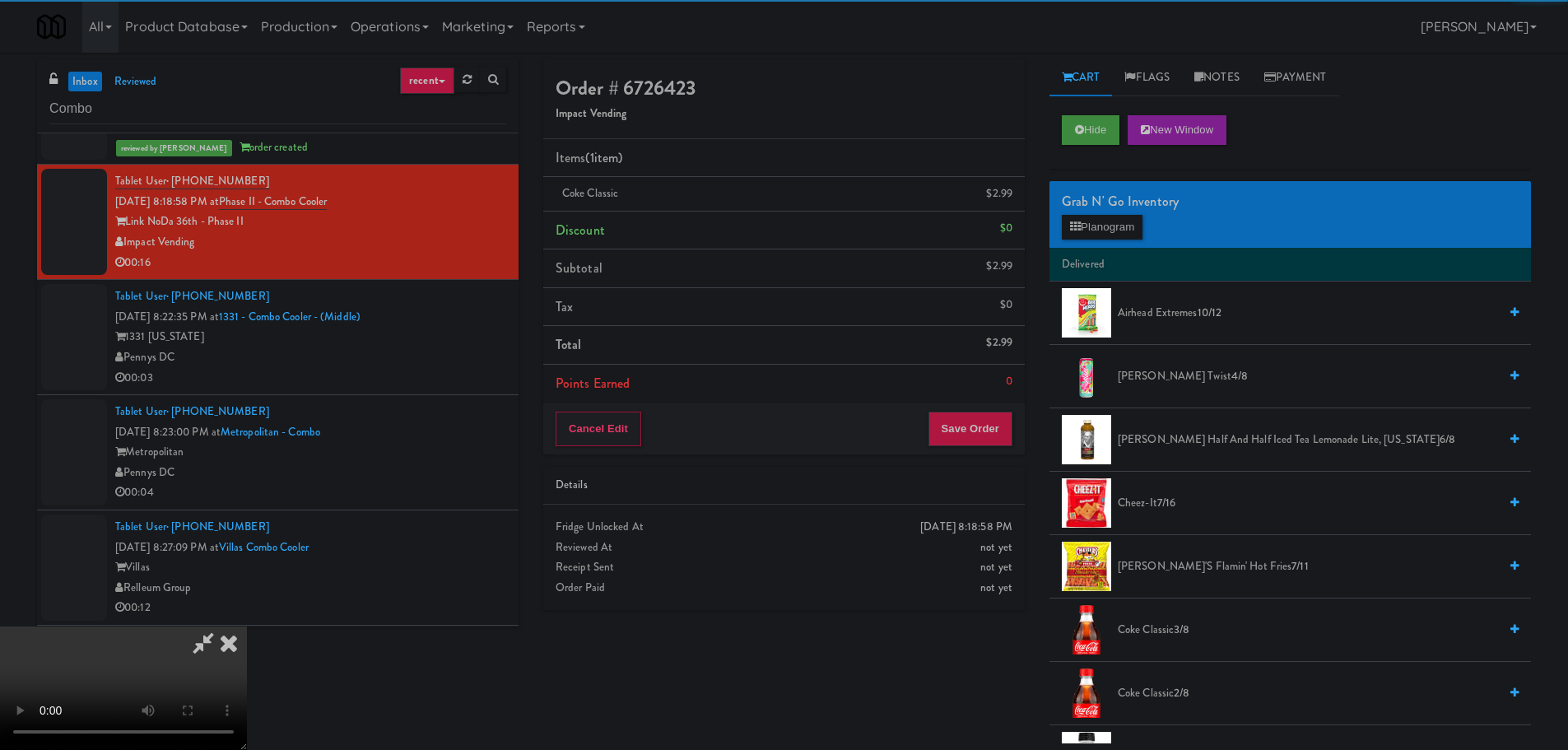
click at [247, 626] on video at bounding box center [123, 687] width 247 height 123
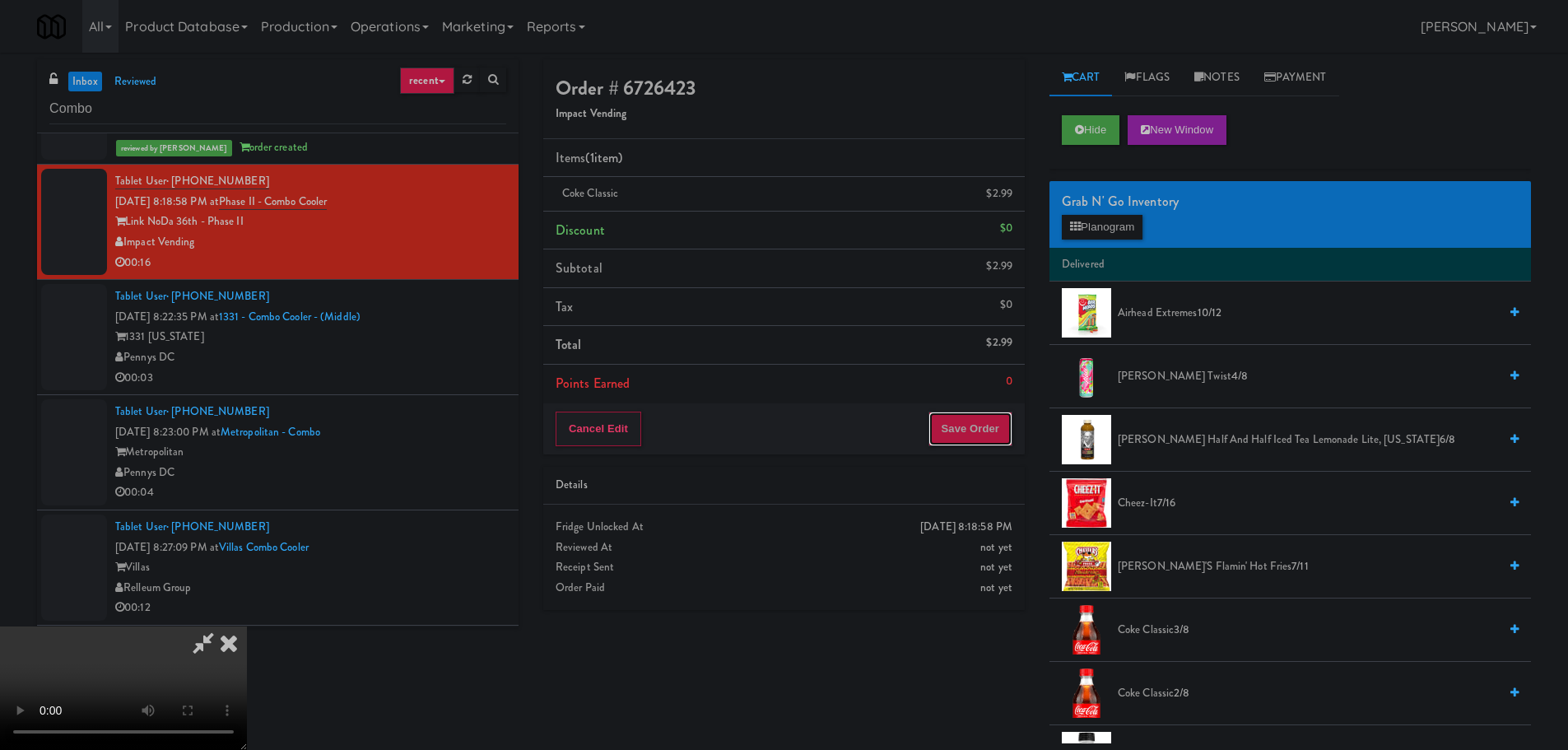
click at [963, 421] on button "Save Order" at bounding box center [971, 429] width 84 height 35
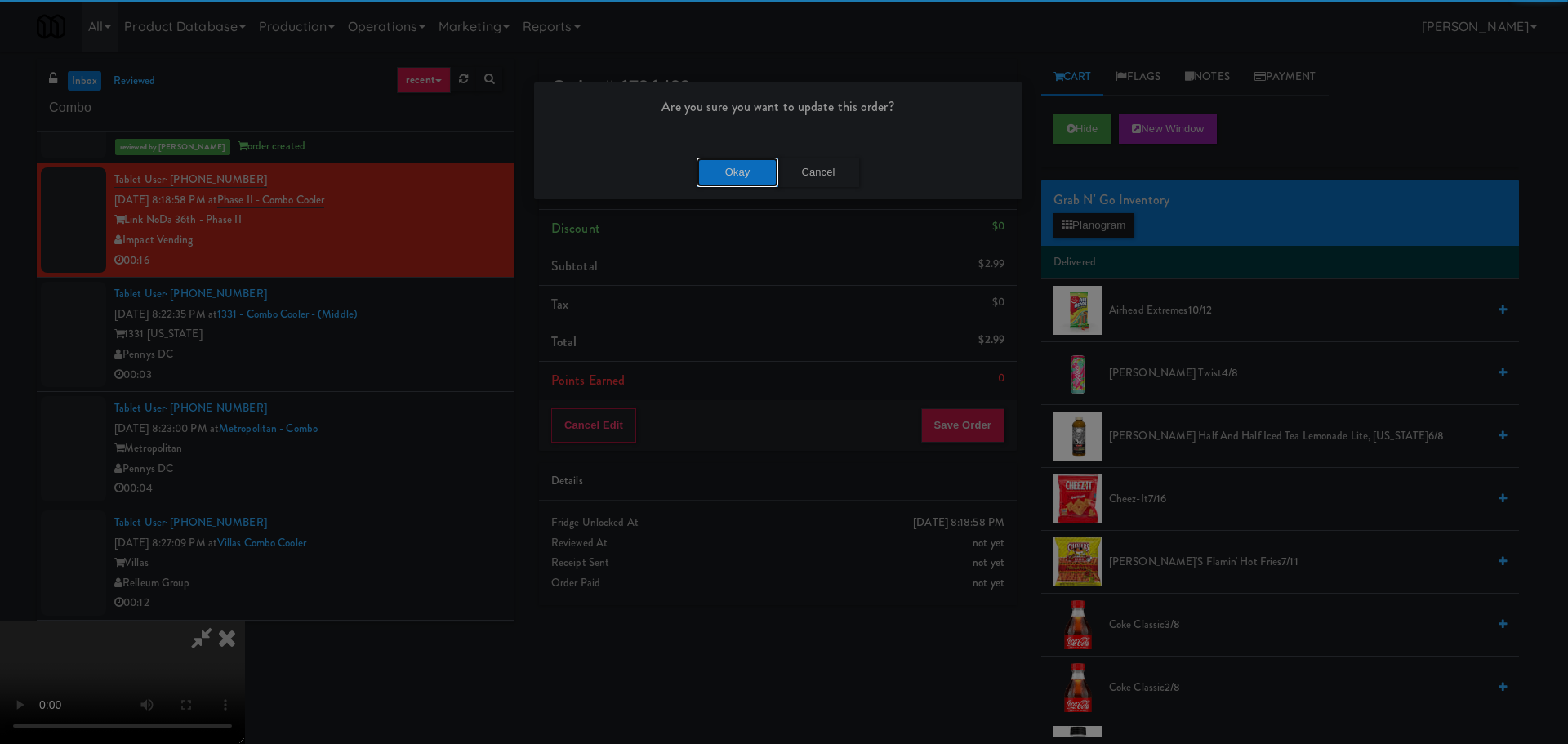
click at [745, 167] on button "Okay" at bounding box center [738, 172] width 82 height 29
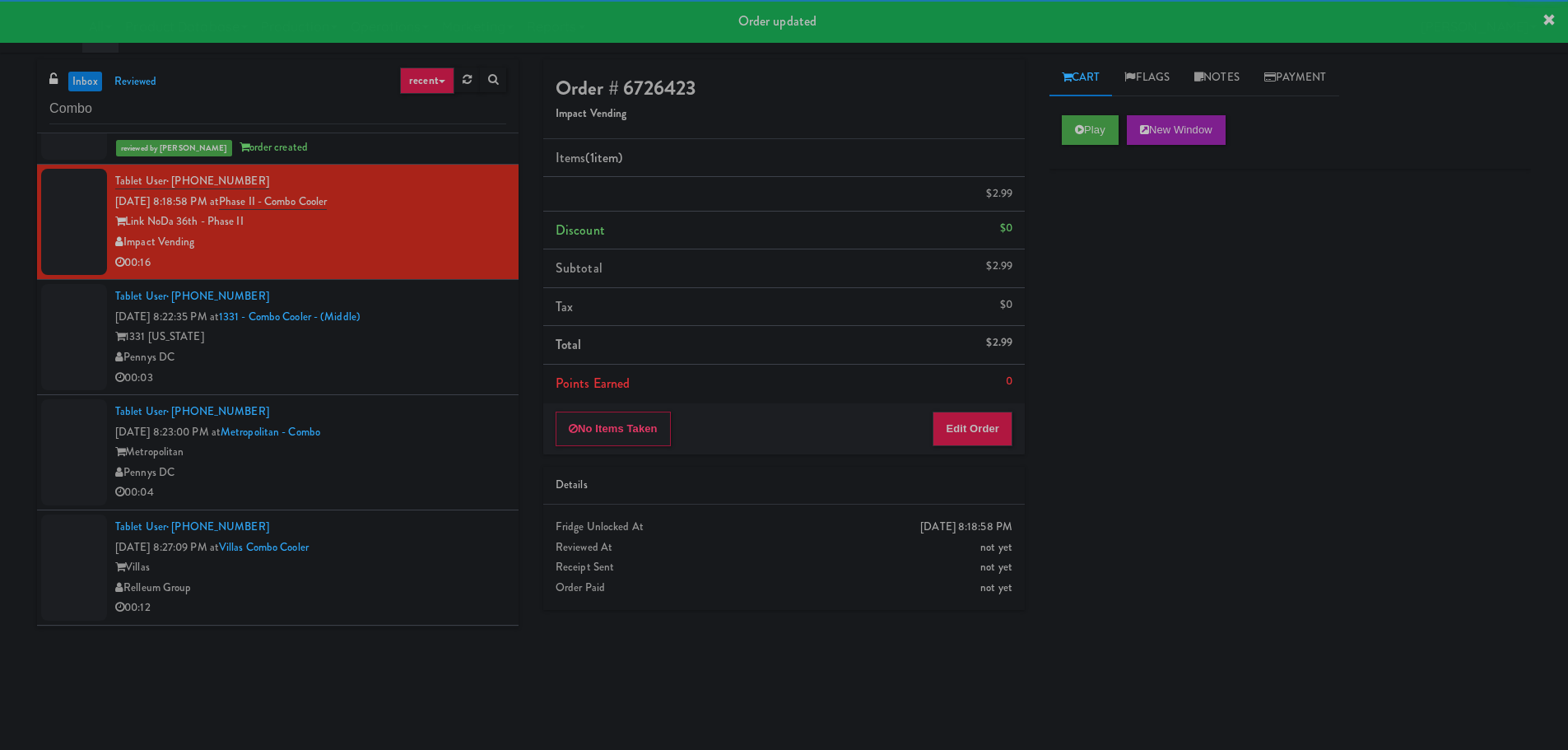
click at [429, 376] on div "00:03" at bounding box center [310, 377] width 391 height 21
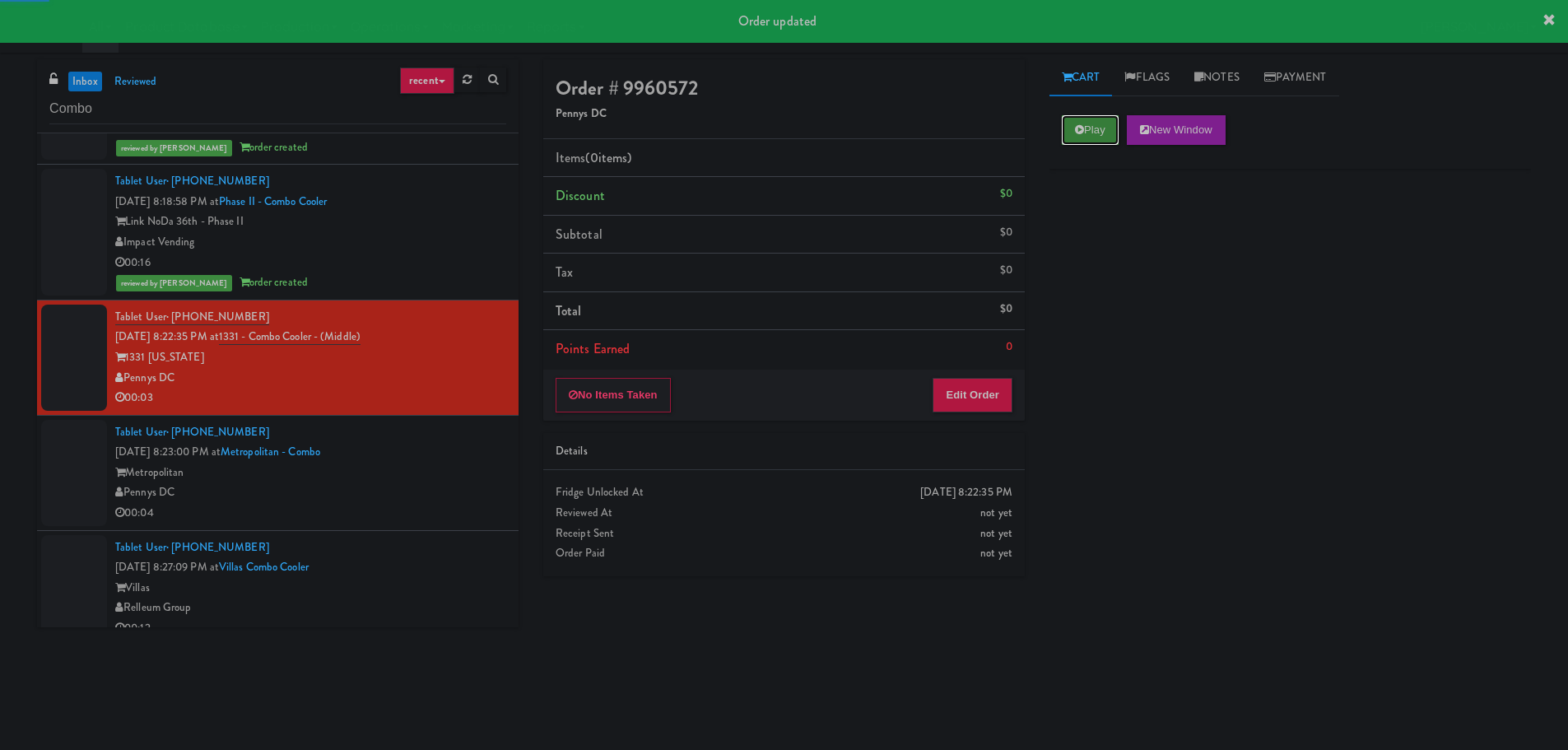
click at [1114, 134] on button "Play" at bounding box center [1090, 130] width 57 height 30
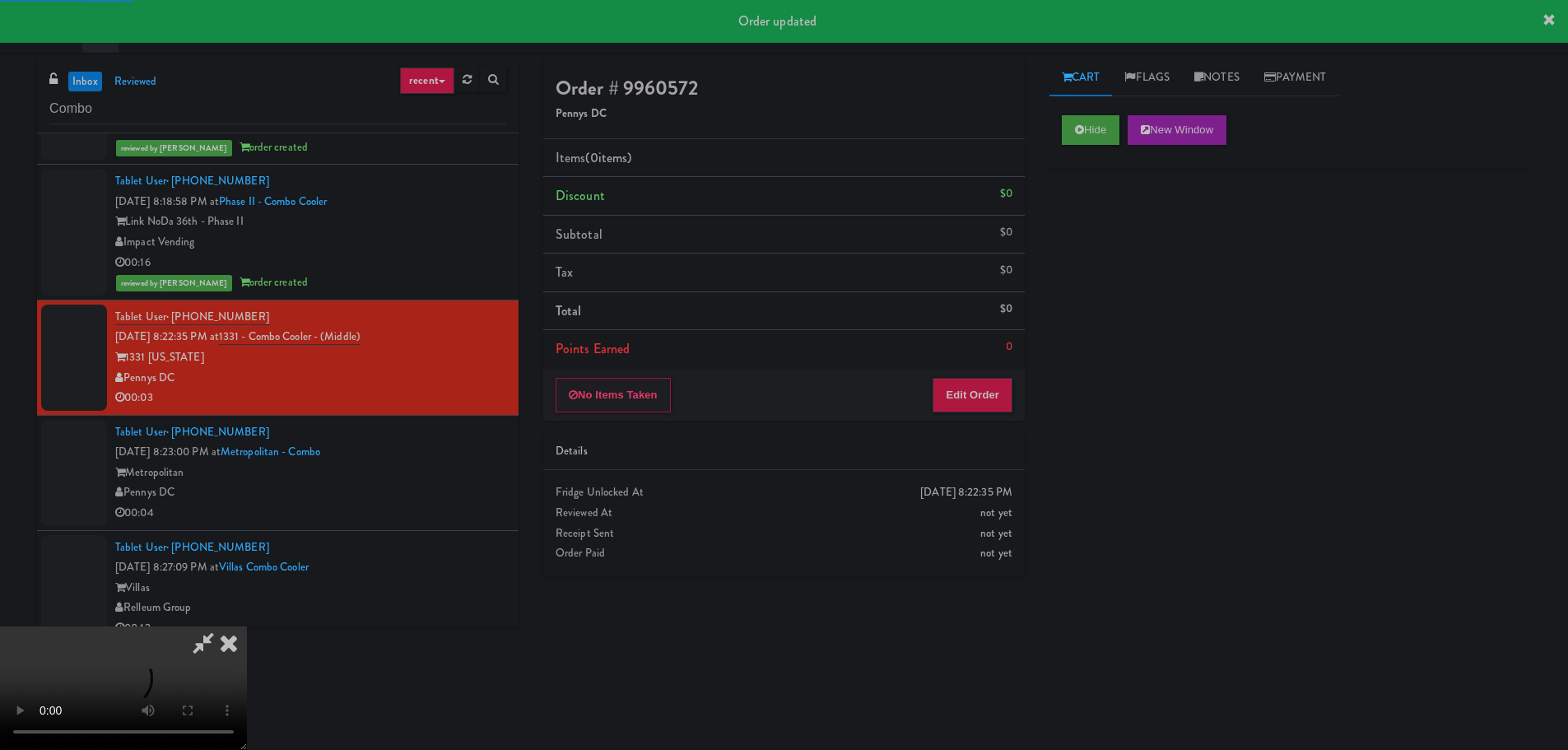
click at [985, 361] on li "Points Earned 0" at bounding box center [784, 349] width 482 height 38
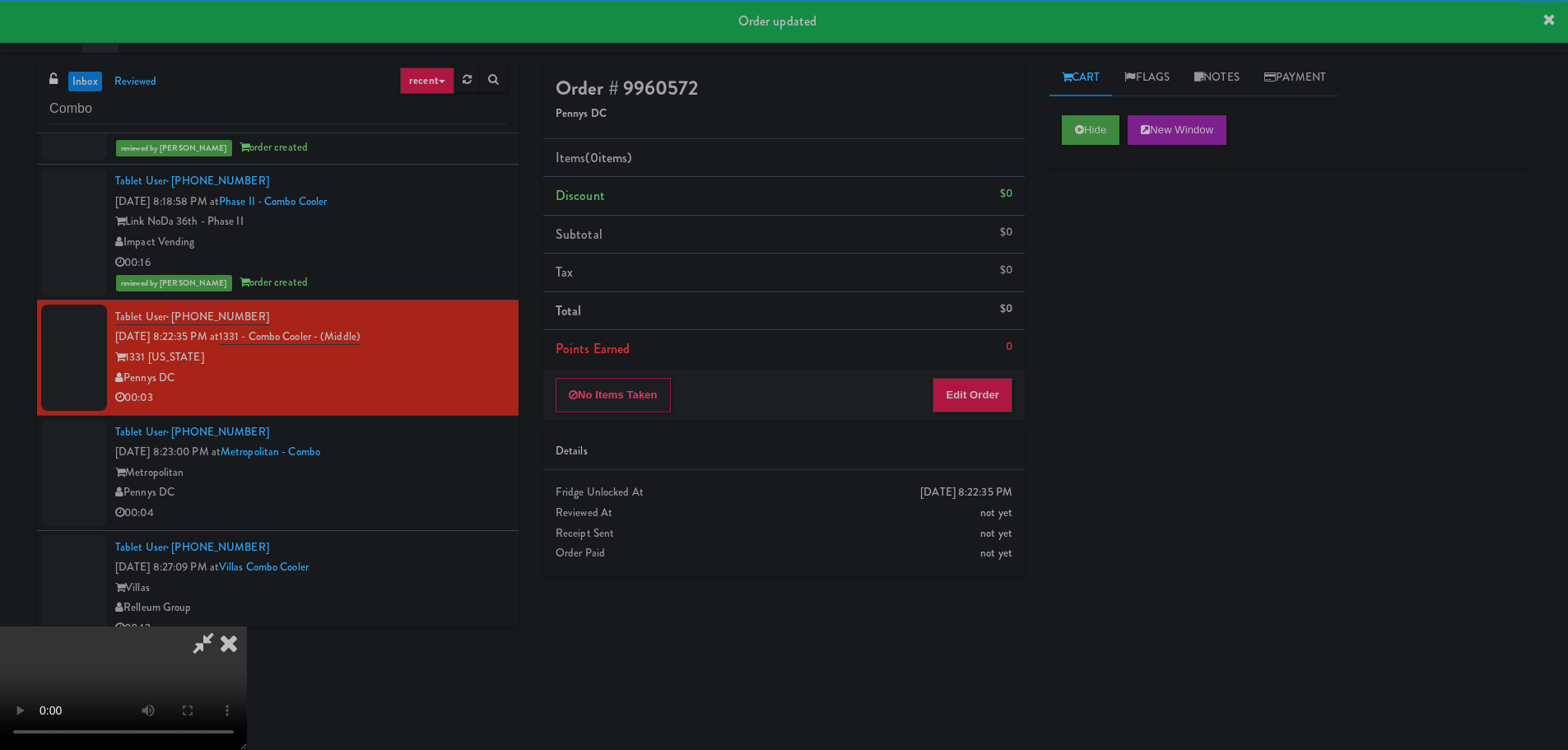
click at [978, 373] on div "No Items Taken Edit Order" at bounding box center [784, 395] width 482 height 51
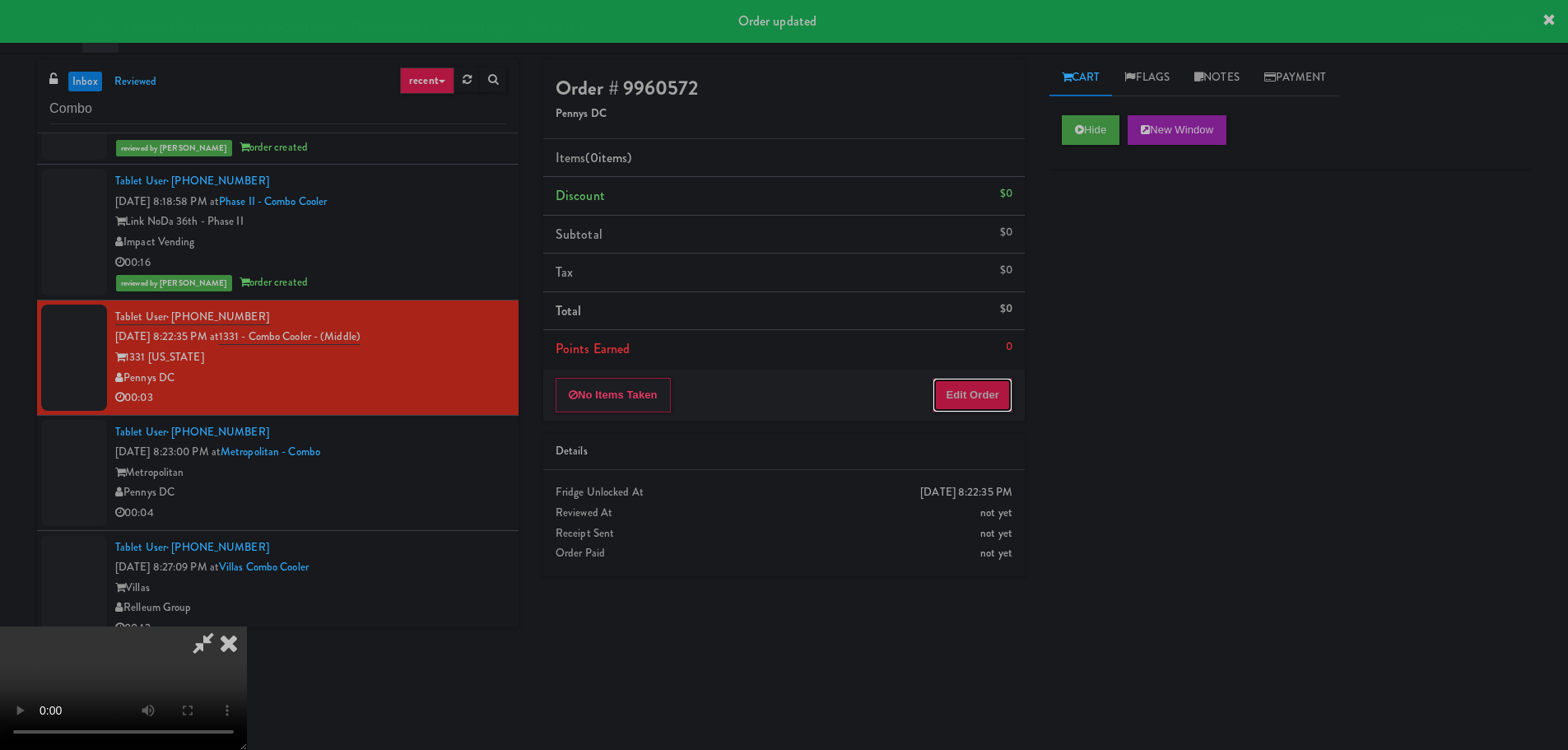
click at [1007, 392] on button "Edit Order" at bounding box center [972, 395] width 80 height 35
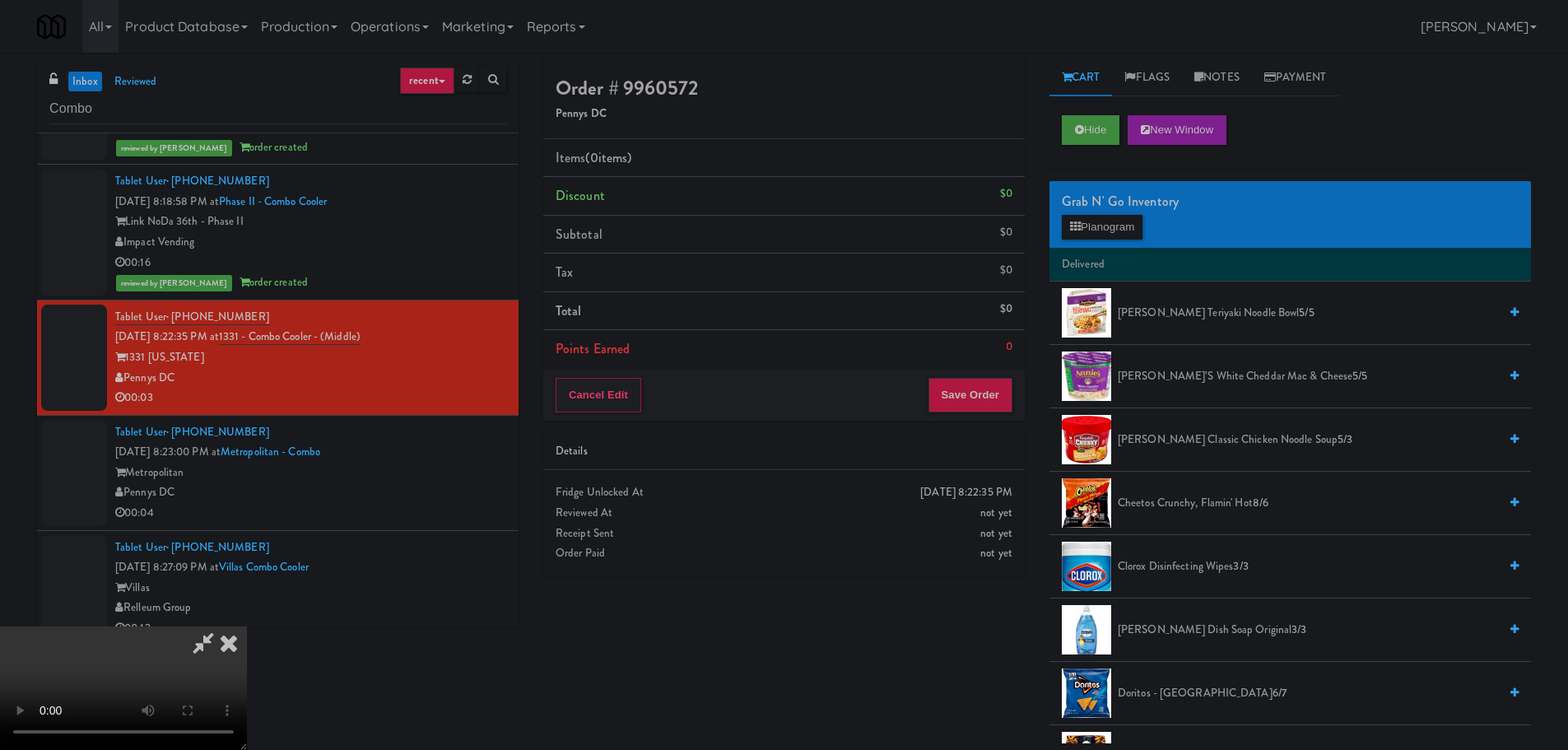
click at [247, 626] on video at bounding box center [123, 687] width 247 height 123
click at [1131, 216] on button "Planogram" at bounding box center [1102, 227] width 81 height 25
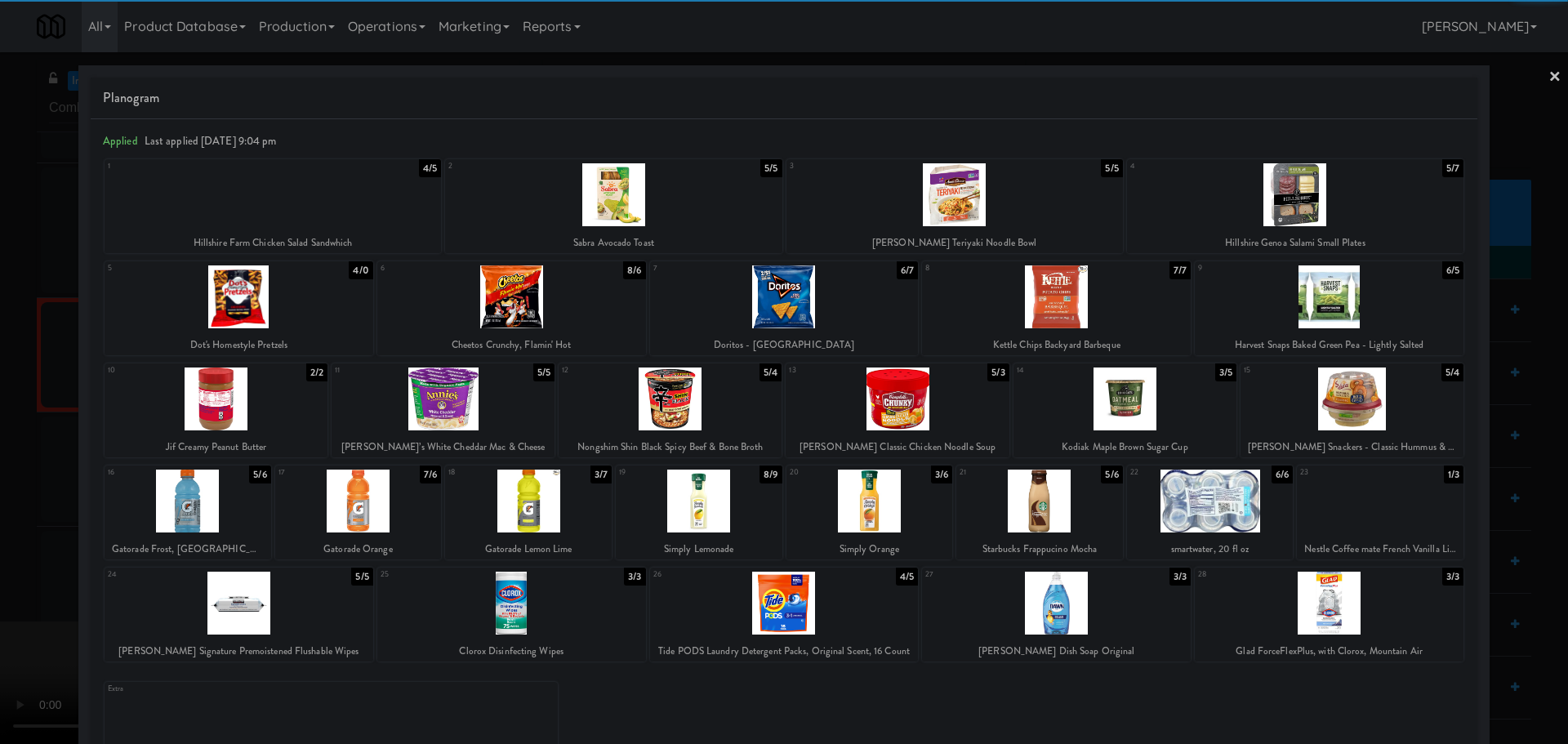
click at [291, 315] on div at bounding box center [239, 297] width 269 height 63
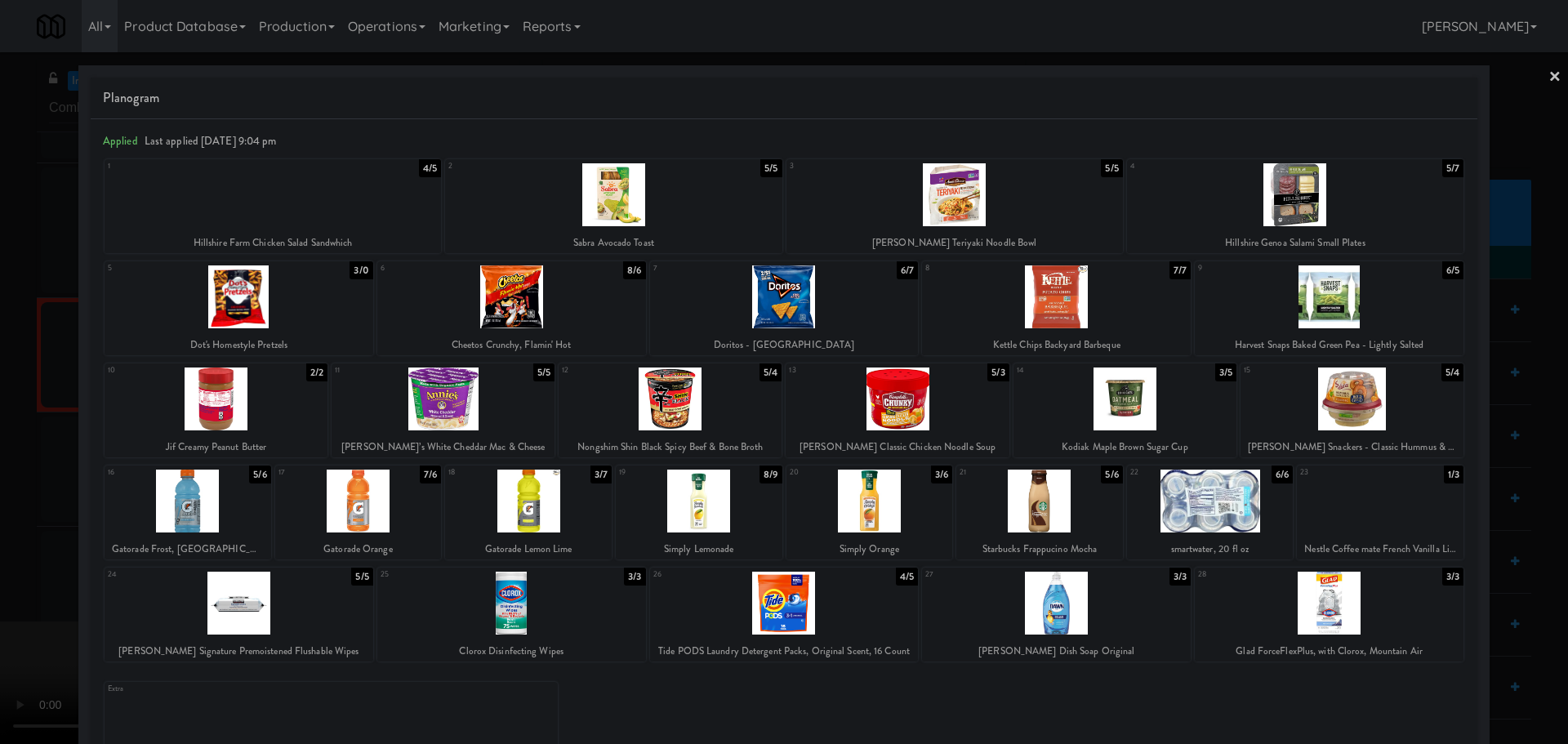
click at [0, 372] on div at bounding box center [784, 372] width 1568 height 744
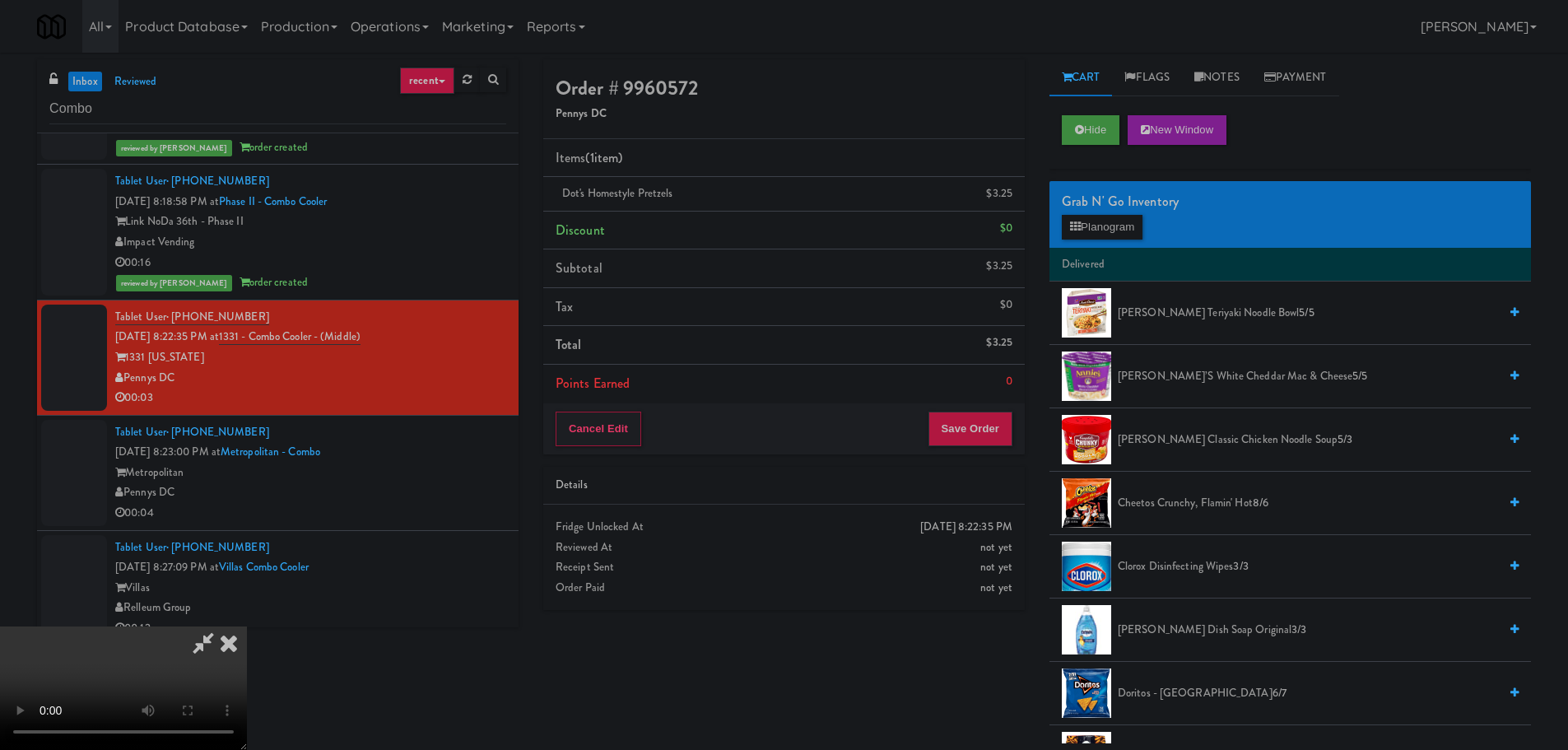
scroll to position [247, 0]
drag, startPoint x: 605, startPoint y: 302, endPoint x: 616, endPoint y: 315, distance: 17.0
click at [247, 626] on video at bounding box center [123, 687] width 247 height 123
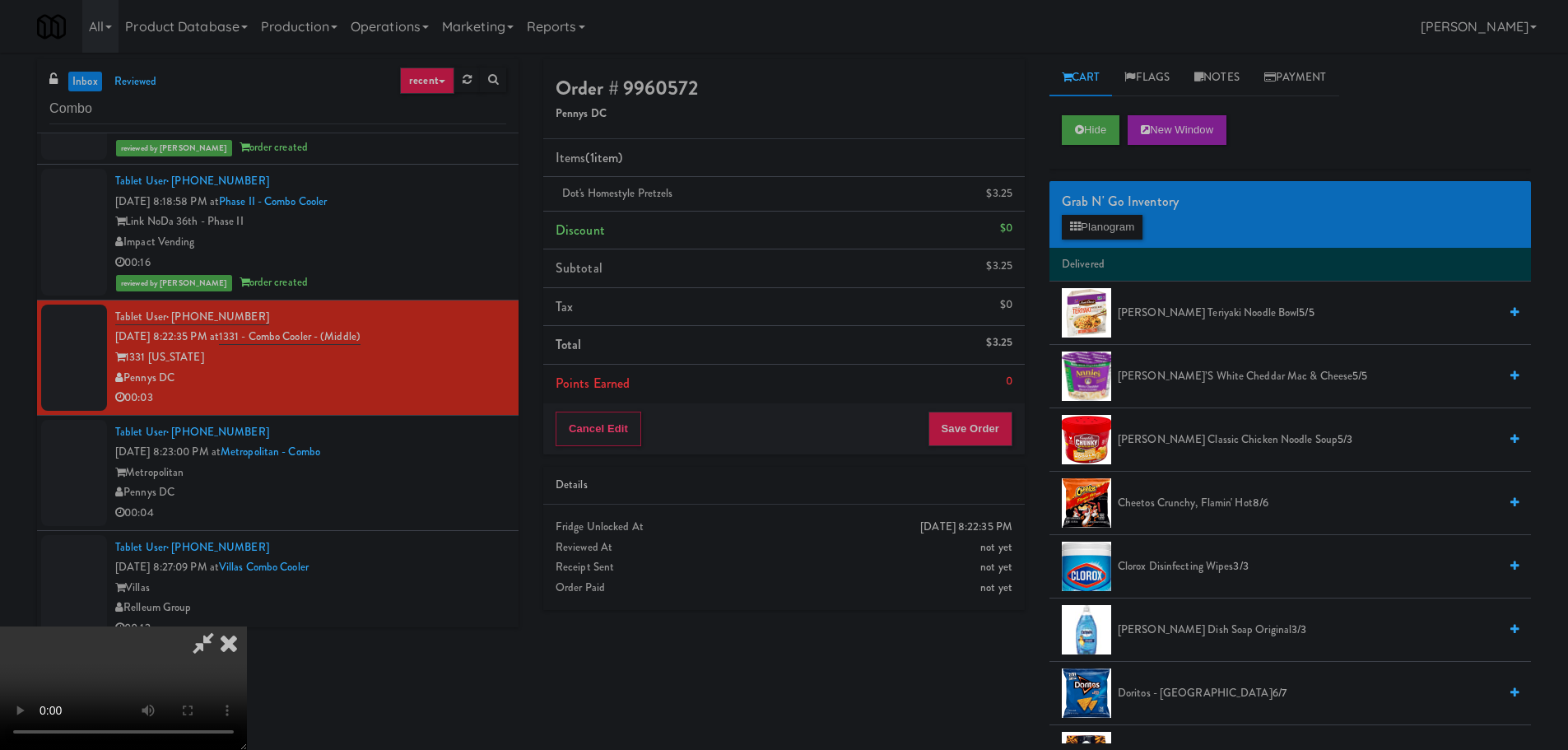
click at [247, 626] on video at bounding box center [123, 687] width 247 height 123
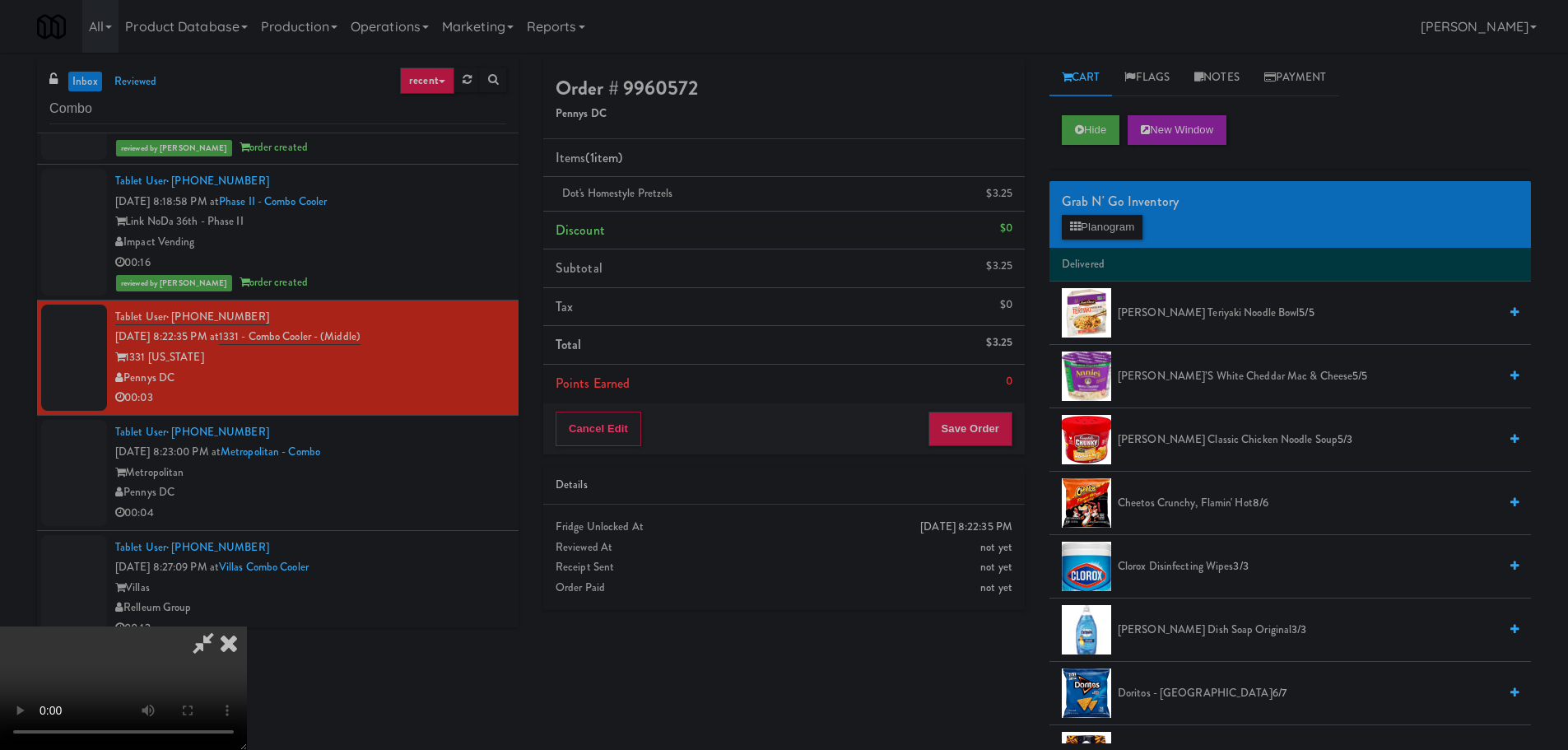
click at [247, 626] on video at bounding box center [123, 687] width 247 height 123
click at [987, 410] on div "Cancel Edit Save Order" at bounding box center [784, 429] width 482 height 51
click at [985, 420] on button "Save Order" at bounding box center [971, 429] width 84 height 35
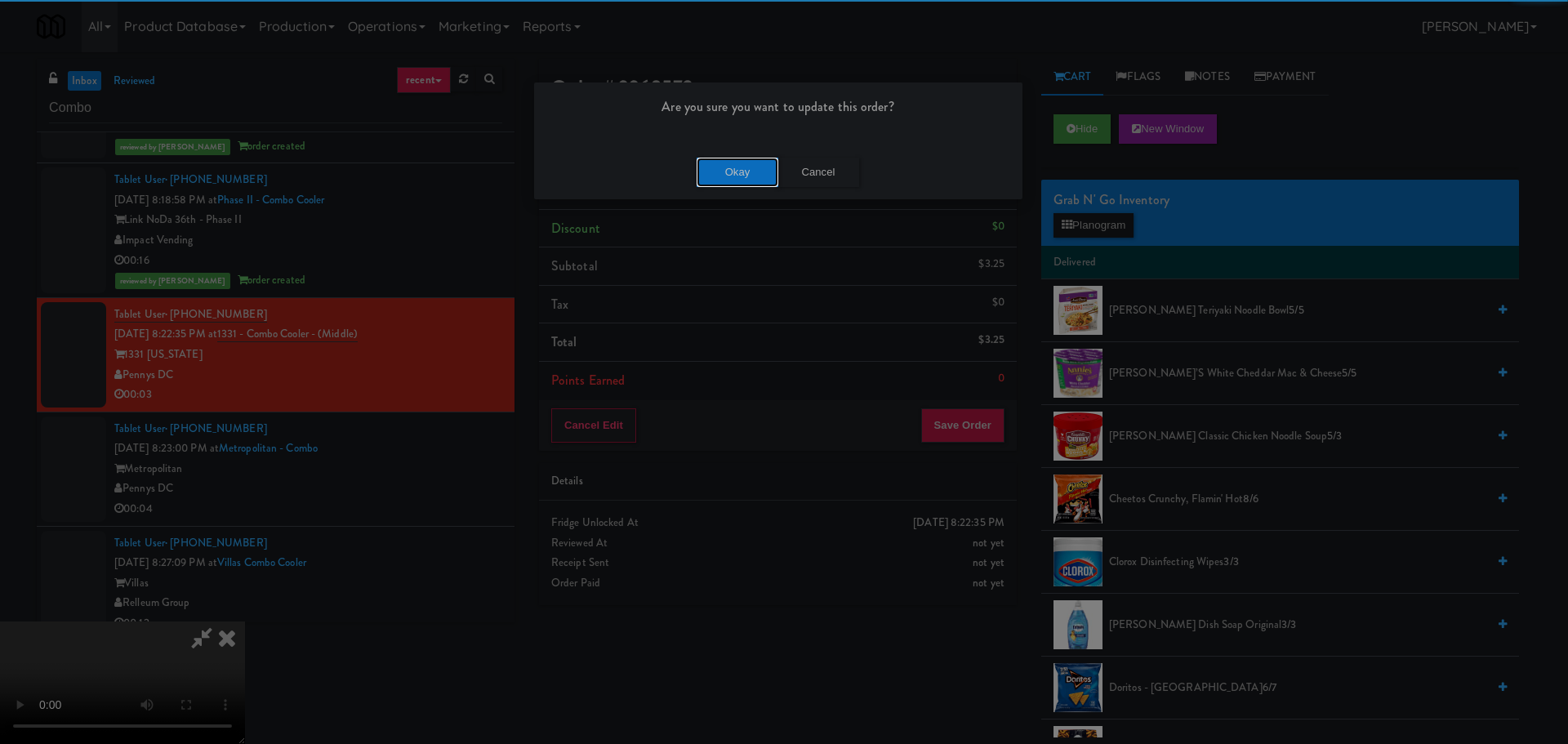
click at [734, 179] on button "Okay" at bounding box center [738, 172] width 82 height 29
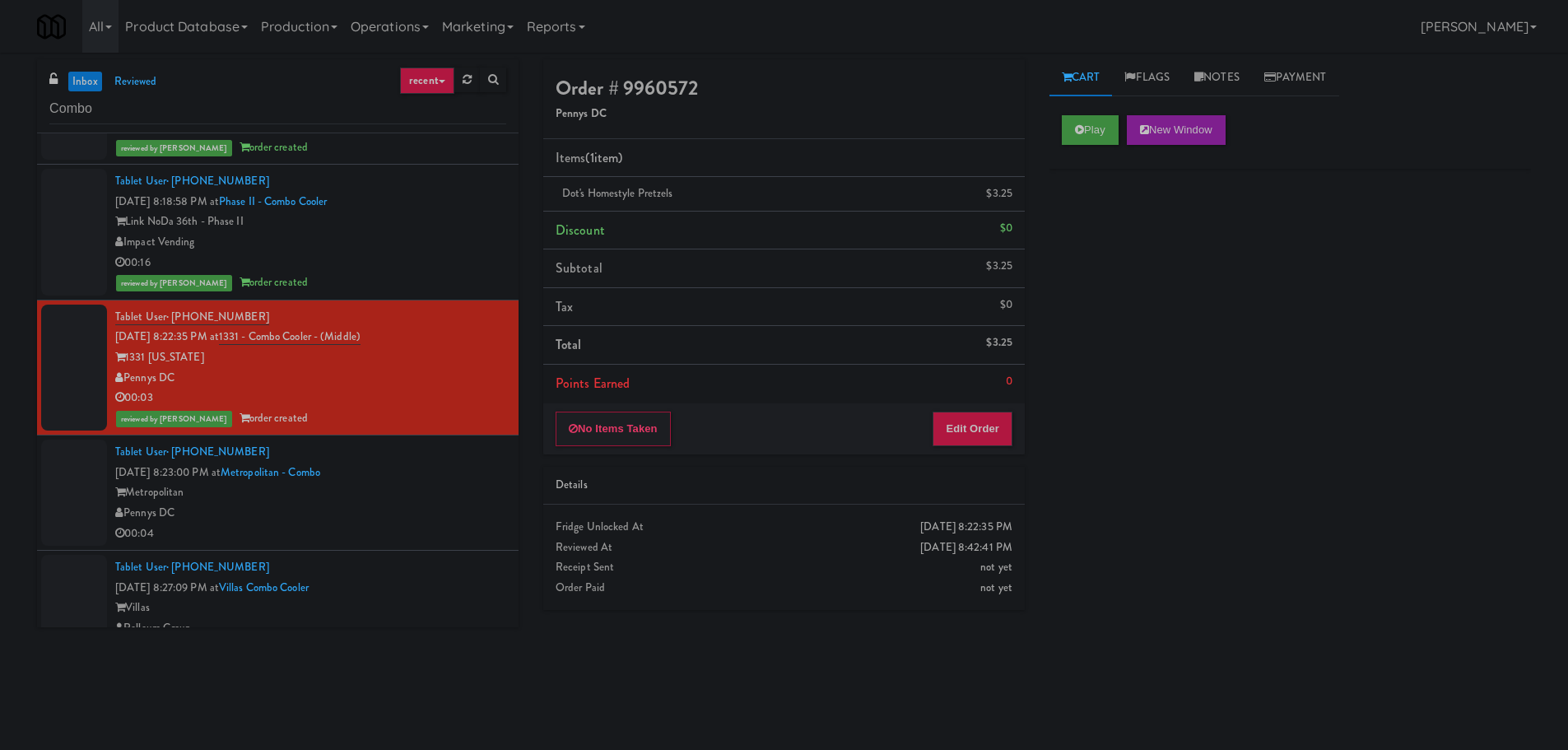
scroll to position [0, 0]
click at [431, 485] on div "Metropolitan" at bounding box center [310, 492] width 391 height 21
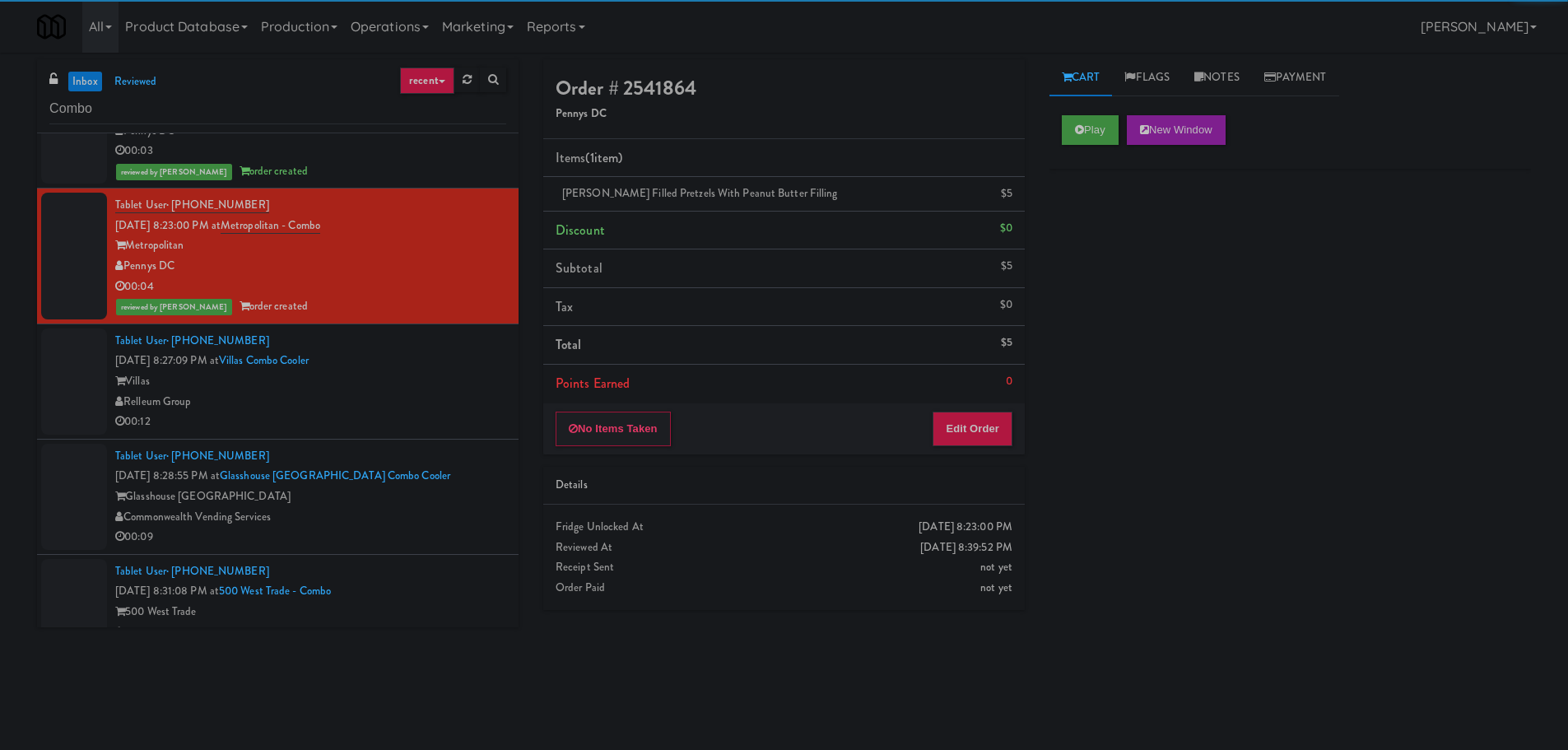
click at [459, 347] on div "Tablet User · (720) 695-0000 [DATE] 8:27:09 PM at [GEOGRAPHIC_DATA] Cooler Vill…" at bounding box center [310, 382] width 391 height 102
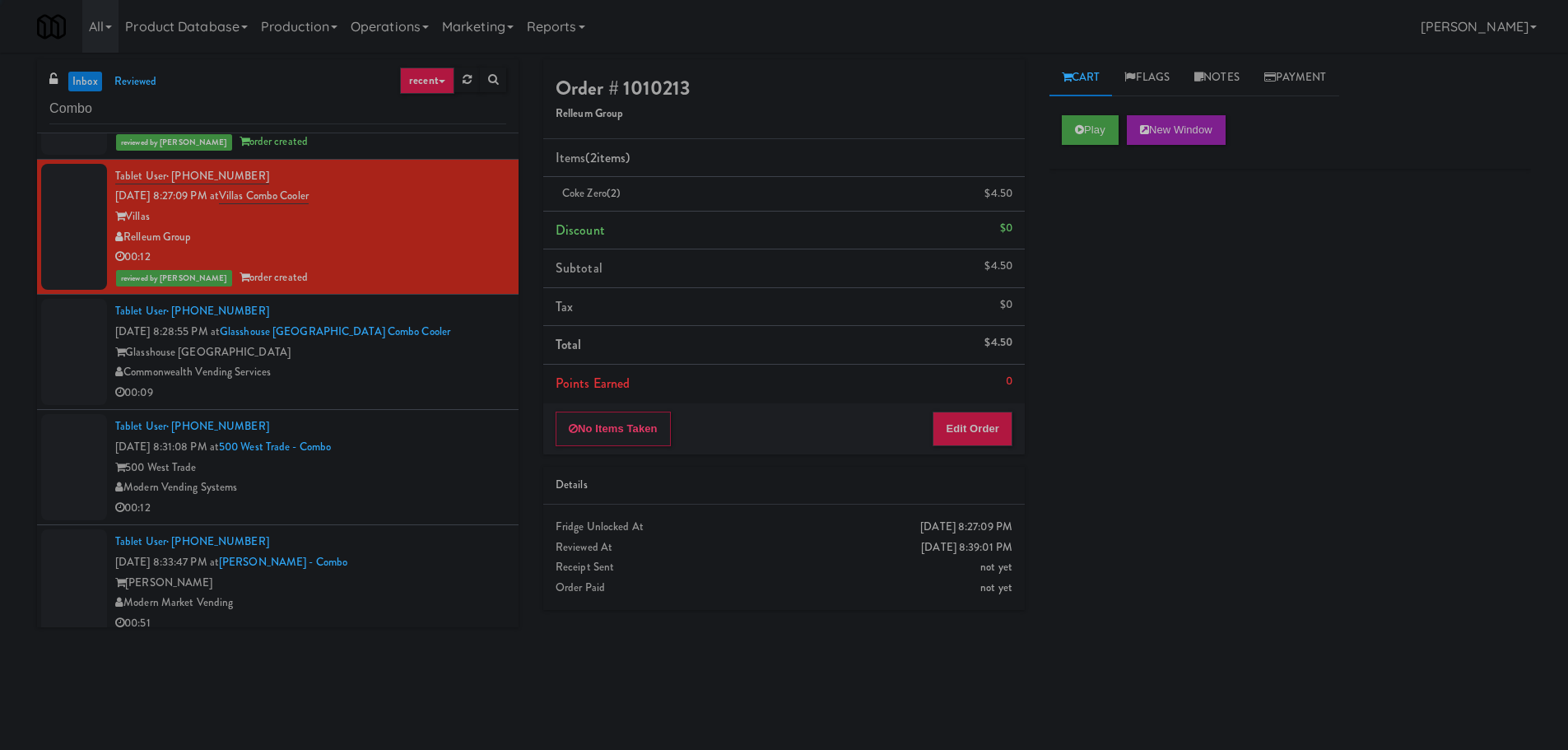
click at [449, 355] on div "Glasshouse [GEOGRAPHIC_DATA]" at bounding box center [310, 352] width 391 height 21
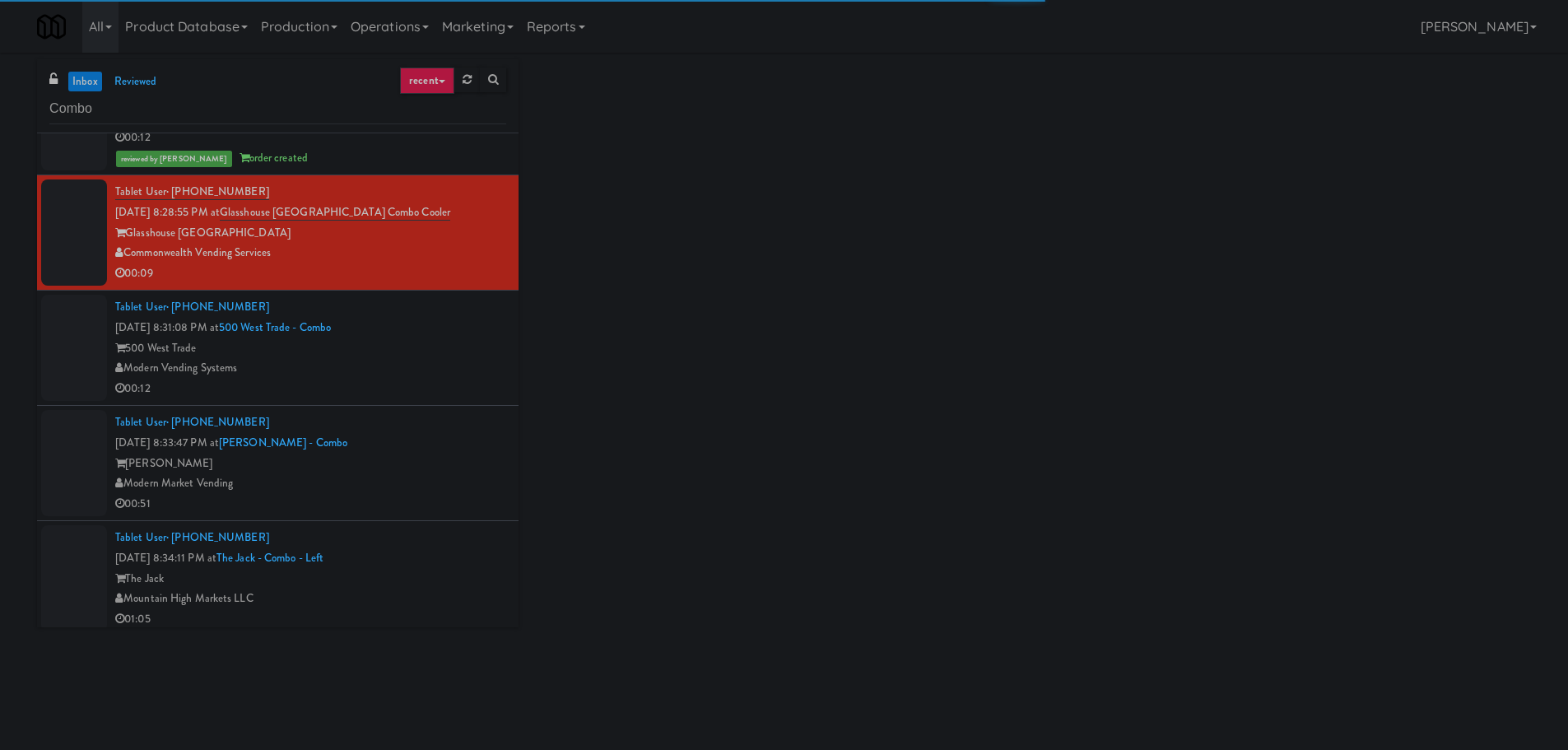
scroll to position [1399, 0]
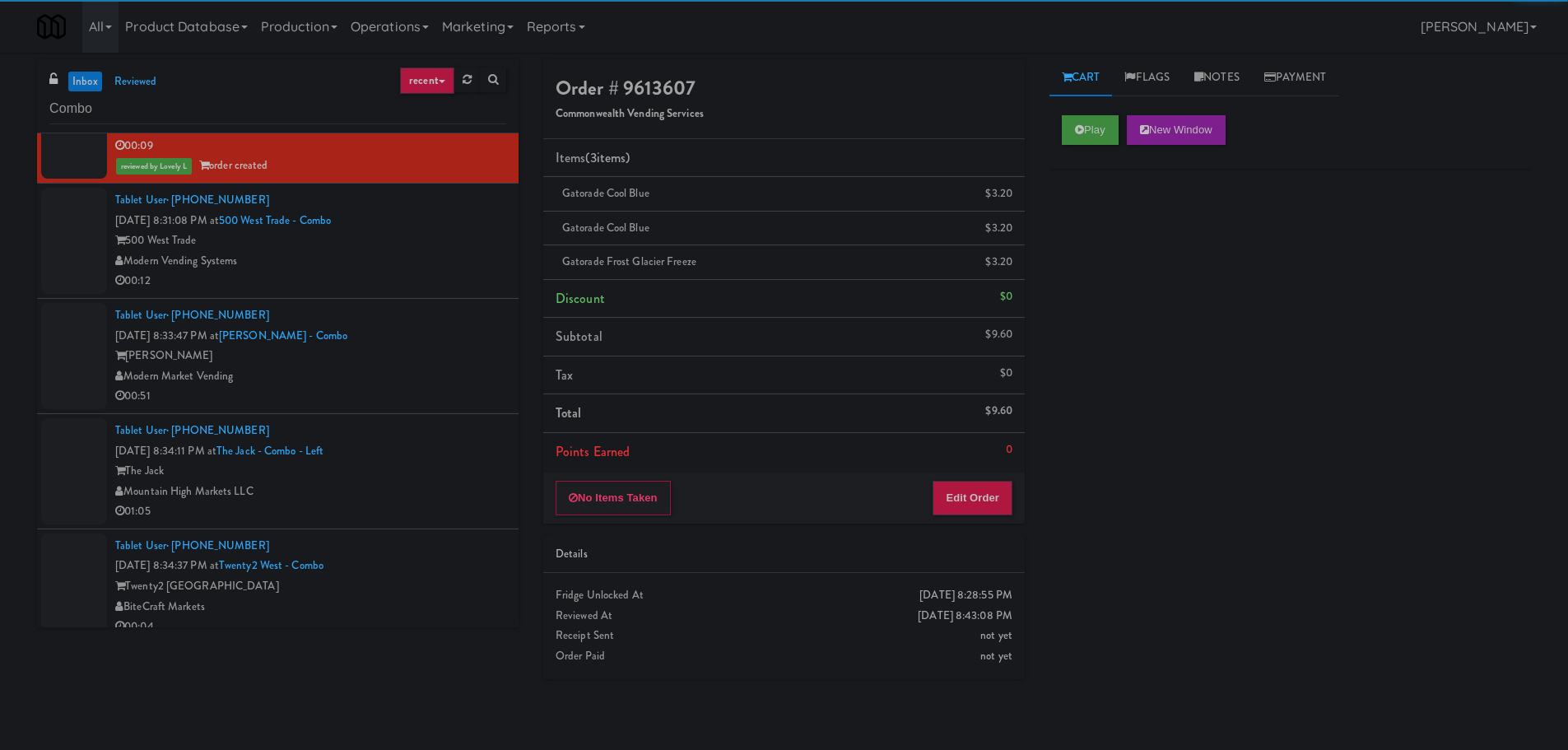
click at [446, 290] on div "00:12" at bounding box center [310, 281] width 391 height 21
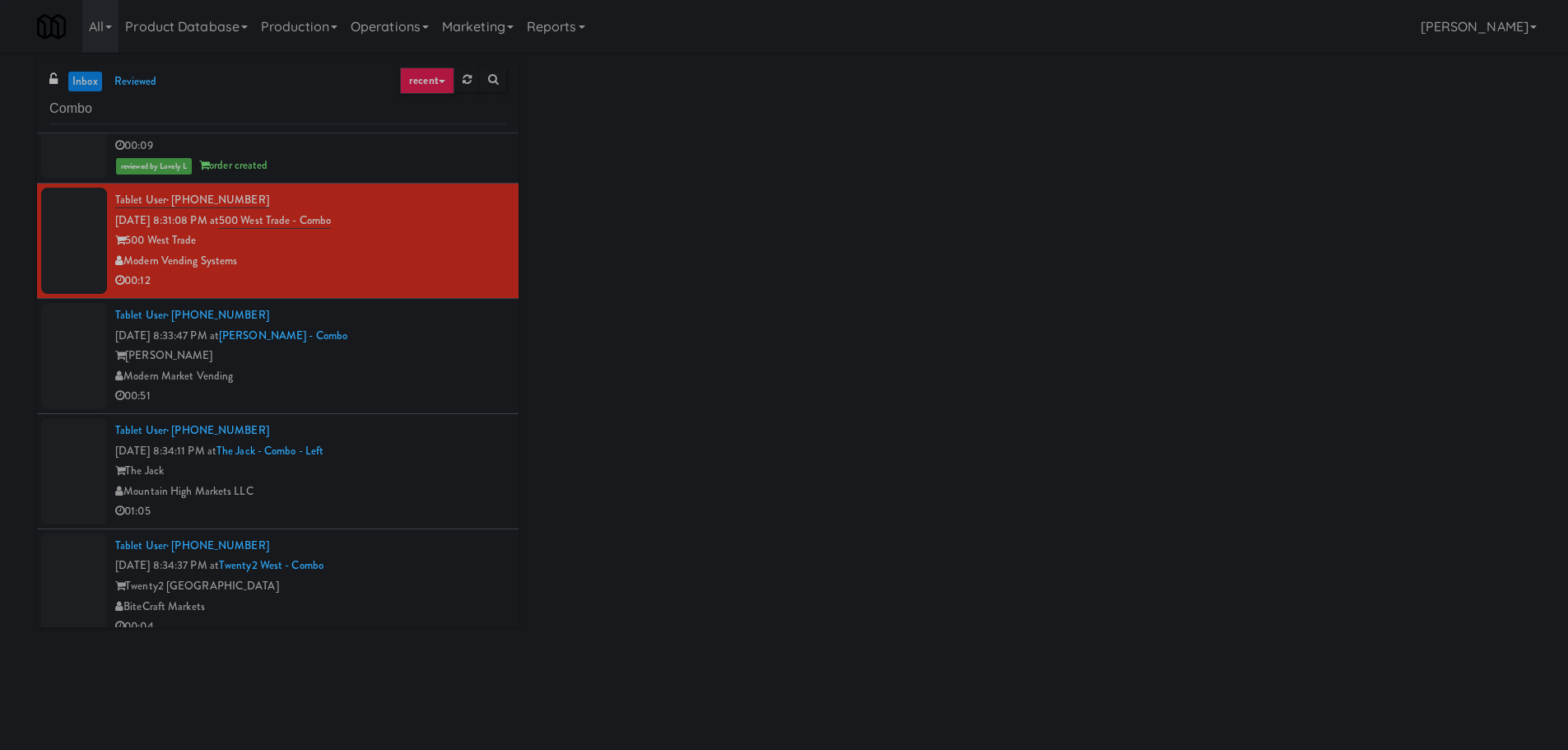
drag, startPoint x: 435, startPoint y: 344, endPoint x: 434, endPoint y: 452, distance: 108.0
click at [434, 353] on div "Tablet User · (737) 334-7575 [DATE] 8:33:47 PM at [PERSON_NAME][GEOGRAPHIC_DATA…" at bounding box center [310, 356] width 391 height 102
drag, startPoint x: 434, startPoint y: 452, endPoint x: 440, endPoint y: 510, distance: 58.3
click at [434, 453] on div "Tablet User · (480) 881-8376 [DATE] 8:34:11 PM at The Jack - Combo - Left The J…" at bounding box center [310, 471] width 391 height 102
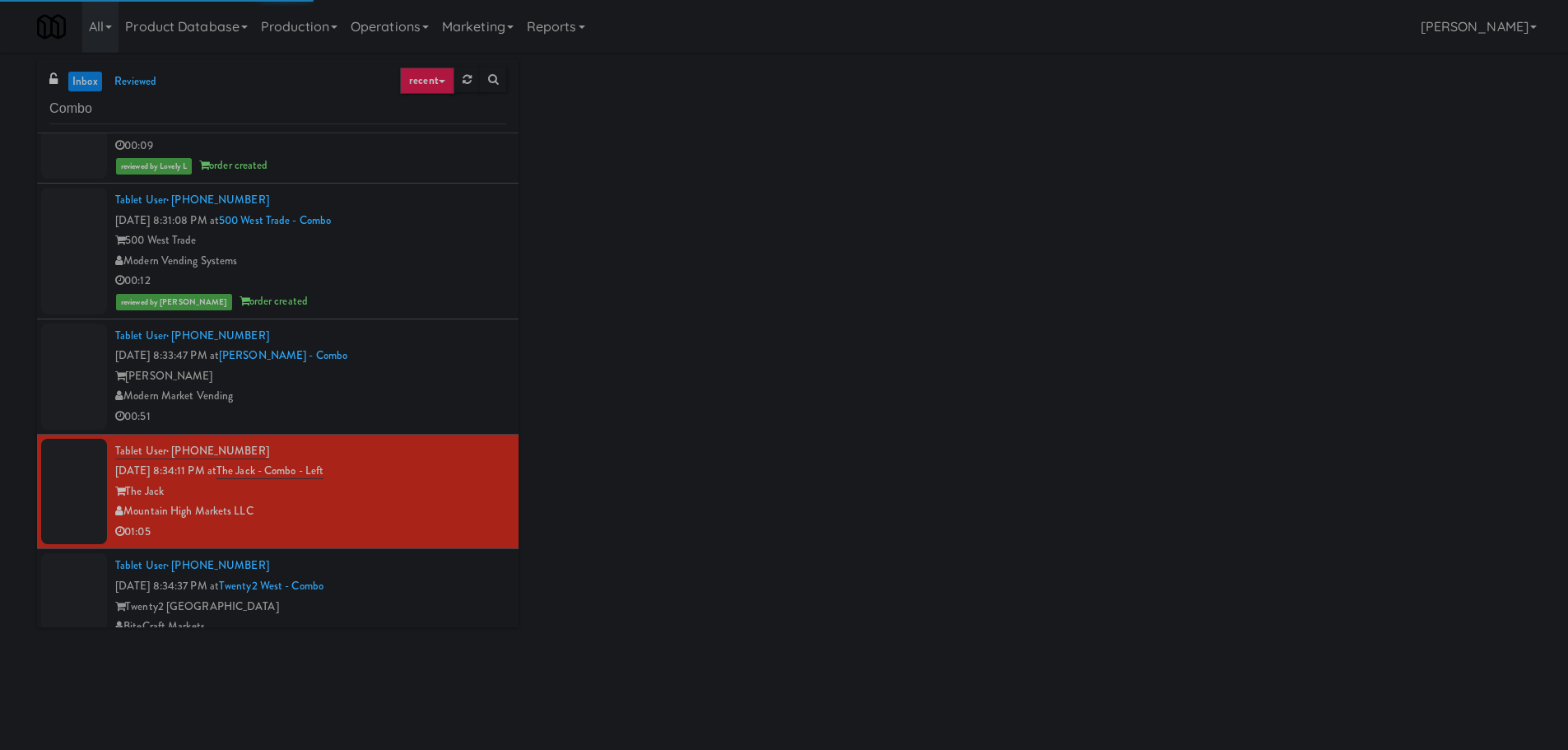
click at [450, 546] on li "Tablet User · (480) 881-8376 [DATE] 8:34:11 PM at The Jack - Combo - Left The J…" at bounding box center [278, 491] width 482 height 115
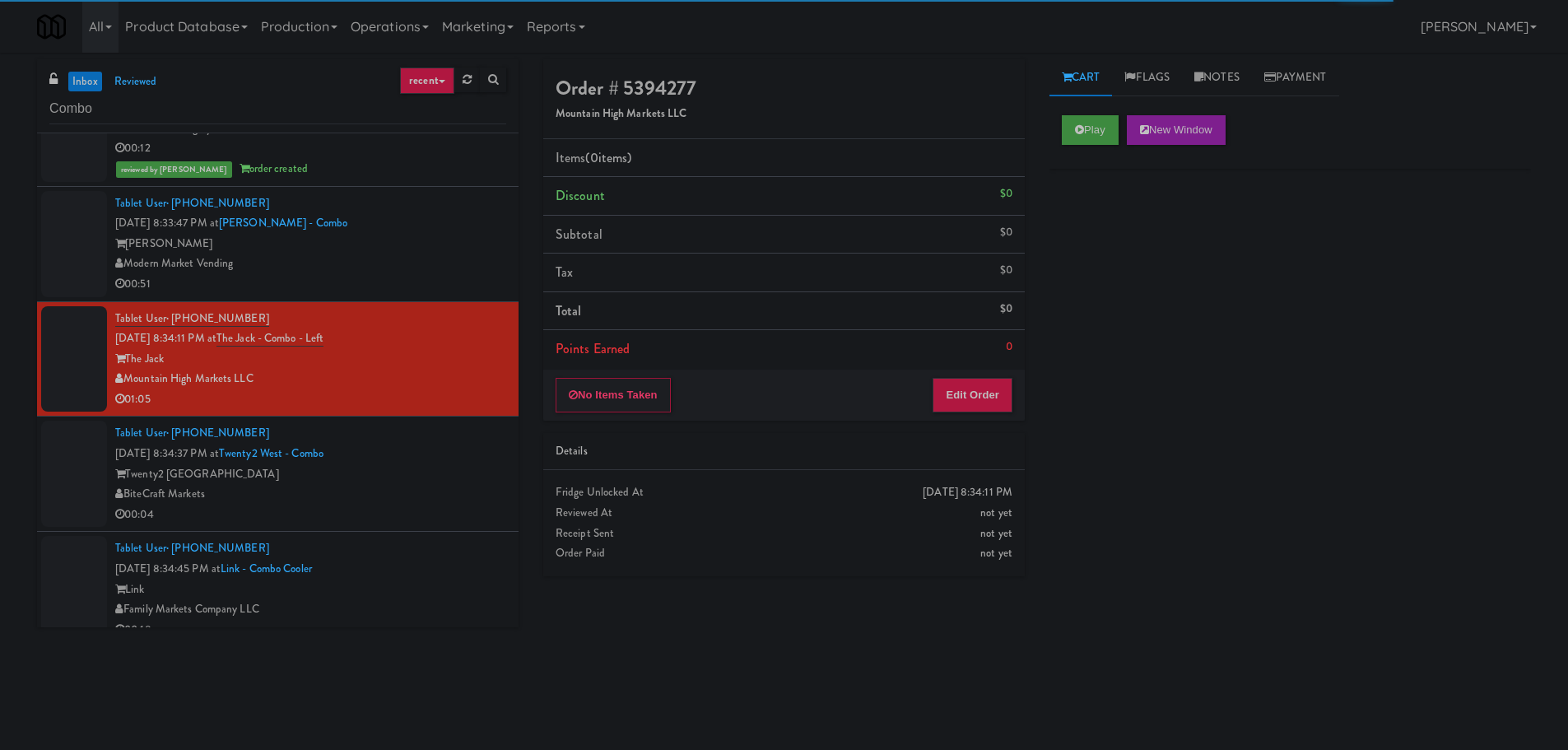
scroll to position [1550, 0]
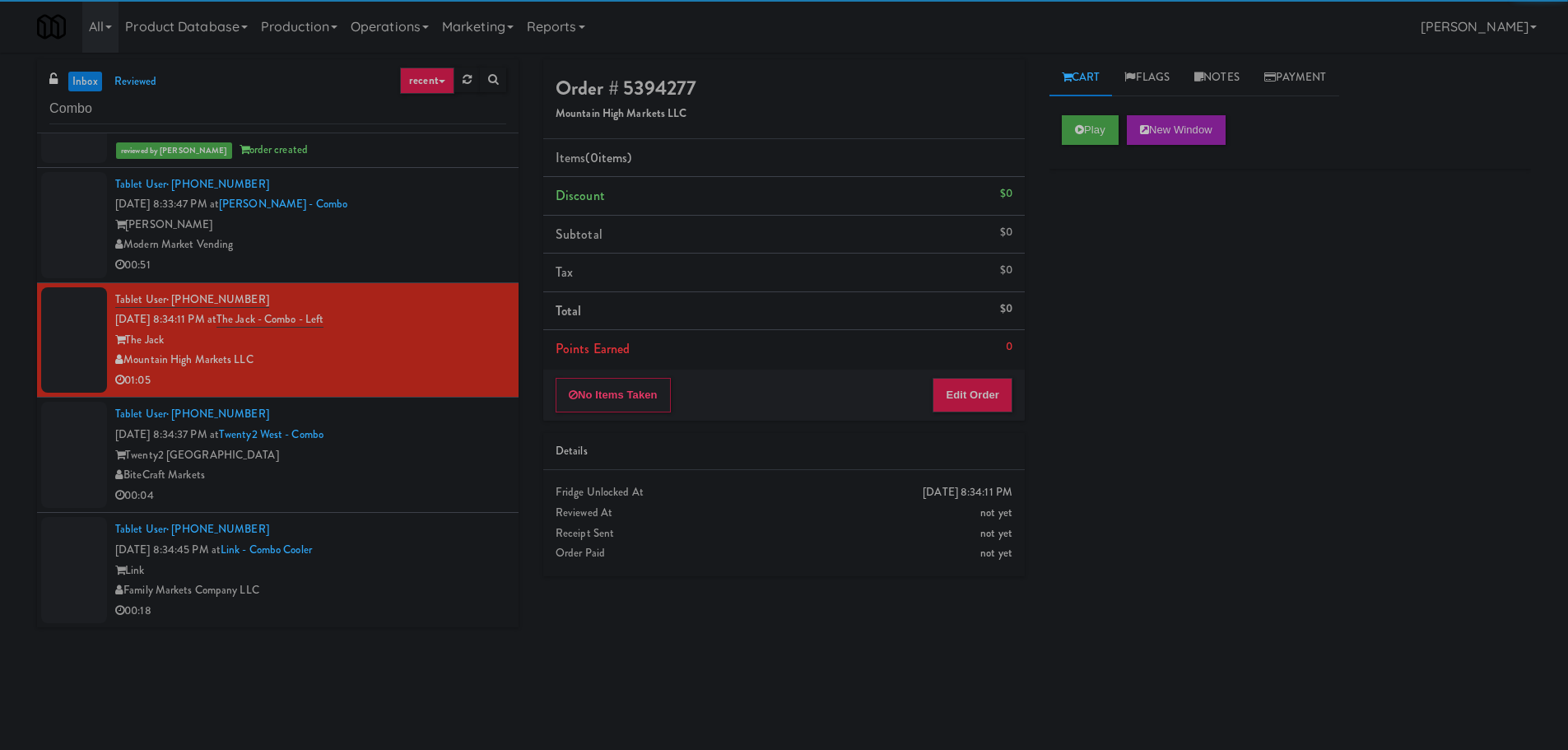
click at [461, 489] on div "00:04" at bounding box center [310, 496] width 391 height 21
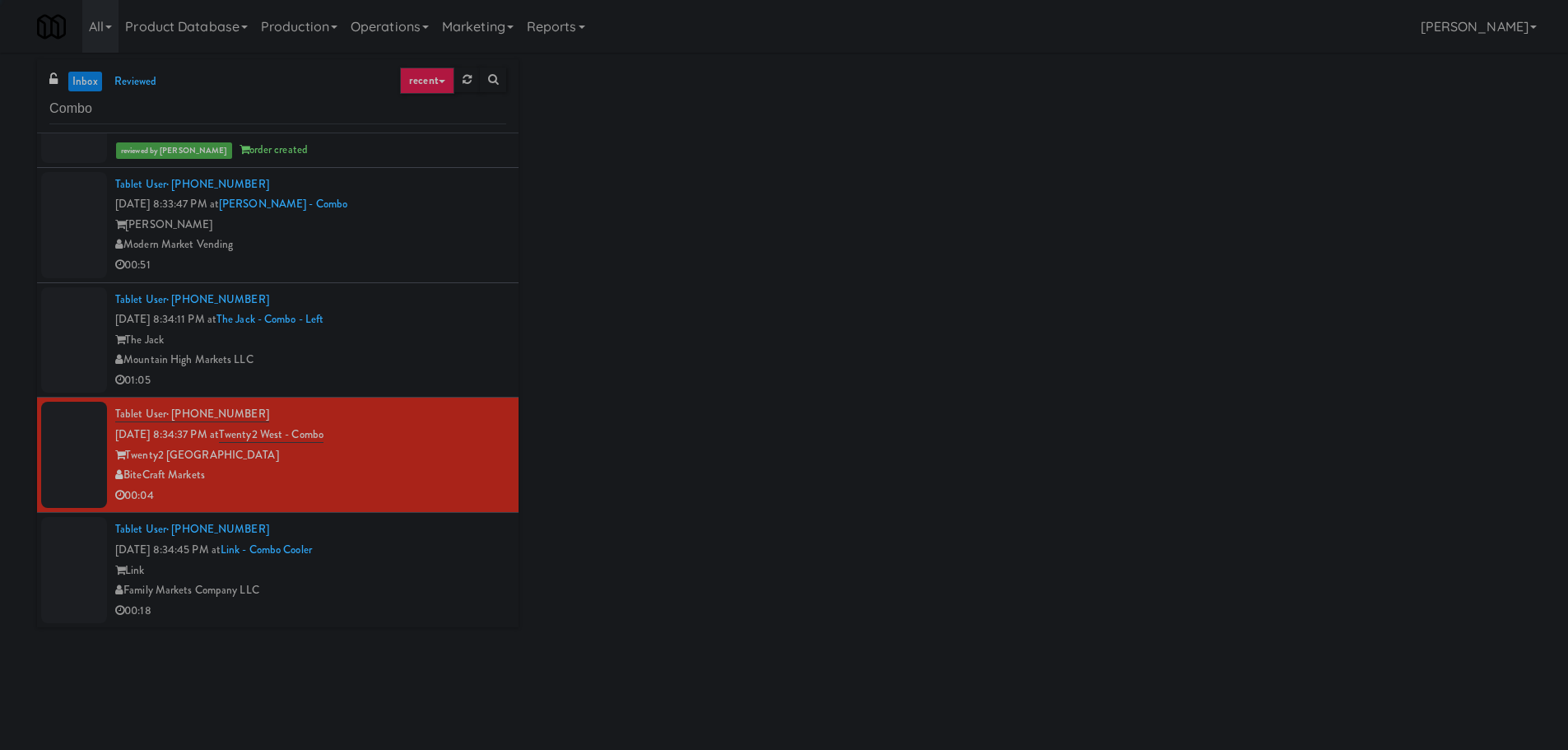
drag, startPoint x: 447, startPoint y: 534, endPoint x: 450, endPoint y: 547, distance: 13.3
click at [447, 536] on div "Tablet User · (771) 474-9419 [DATE] 8:34:45 PM at Link - Combo Cooler Link Fami…" at bounding box center [310, 570] width 391 height 102
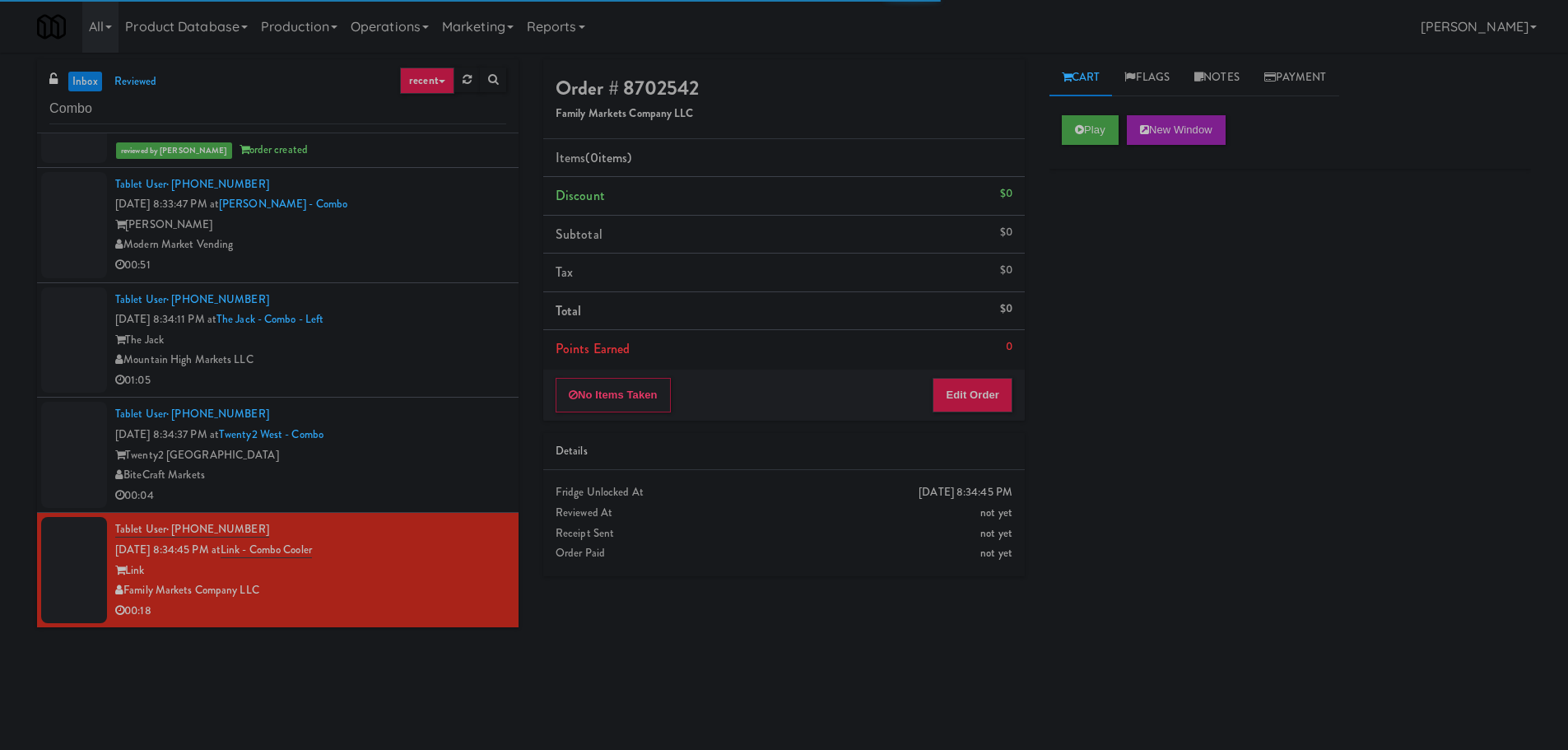
click at [458, 259] on div "00:51" at bounding box center [310, 265] width 391 height 21
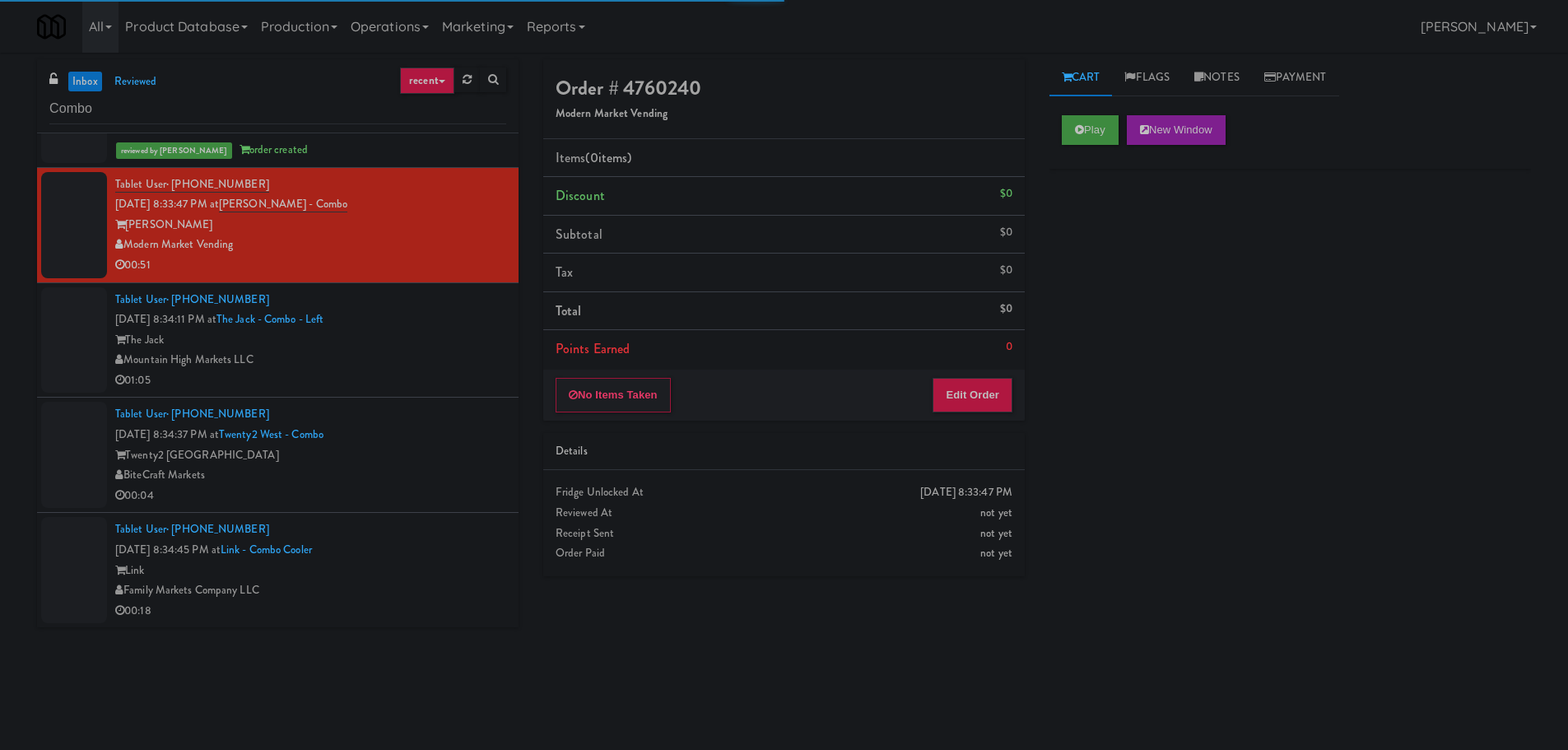
click at [444, 429] on div "Tablet User · (941) 328-2143 [DATE] 8:34:37 PM at [GEOGRAPHIC_DATA] - [GEOGRAPH…" at bounding box center [310, 454] width 391 height 102
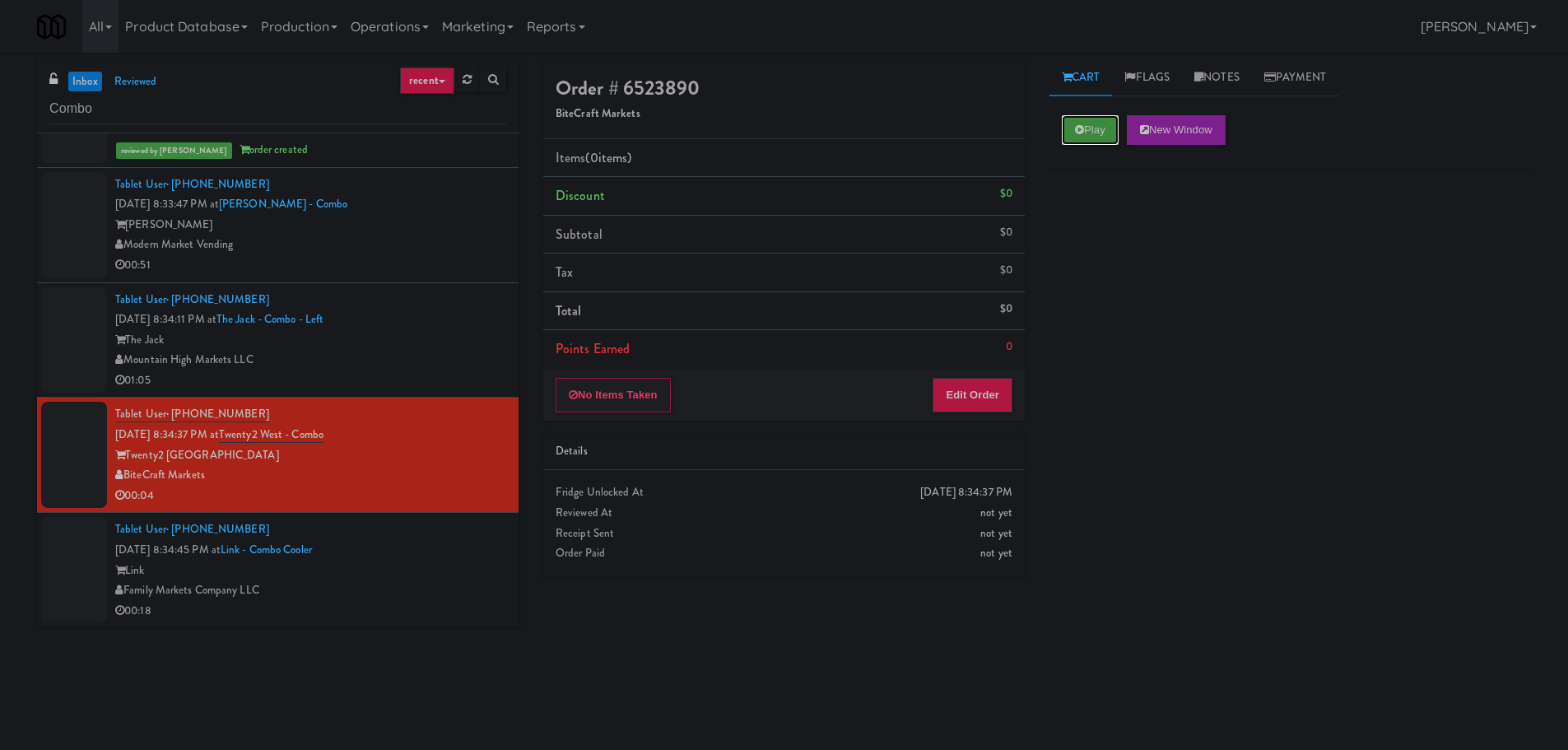
drag, startPoint x: 1086, startPoint y: 115, endPoint x: 1044, endPoint y: 208, distance: 102.0
click at [1086, 116] on button "Play" at bounding box center [1090, 130] width 57 height 30
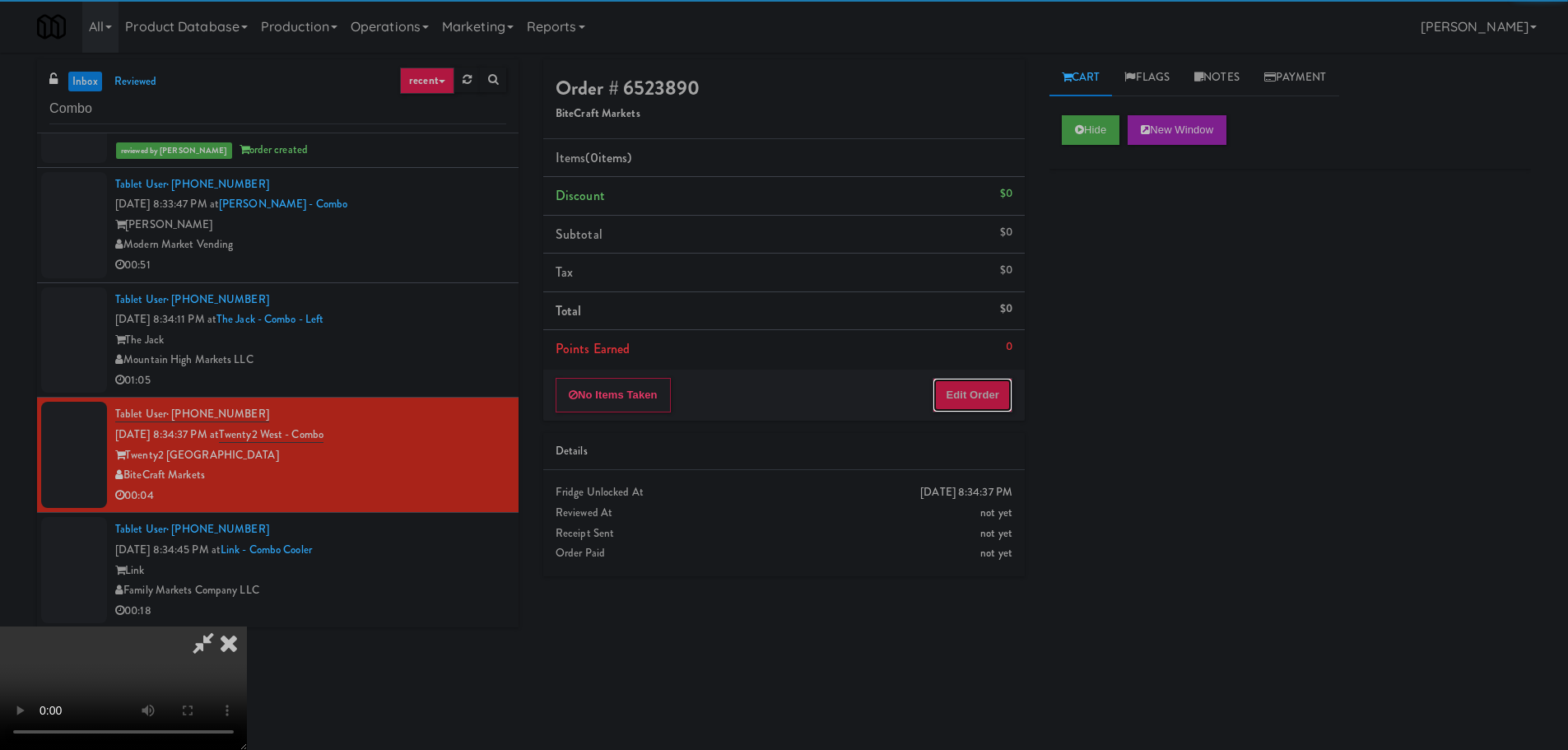
click at [998, 385] on button "Edit Order" at bounding box center [972, 395] width 80 height 35
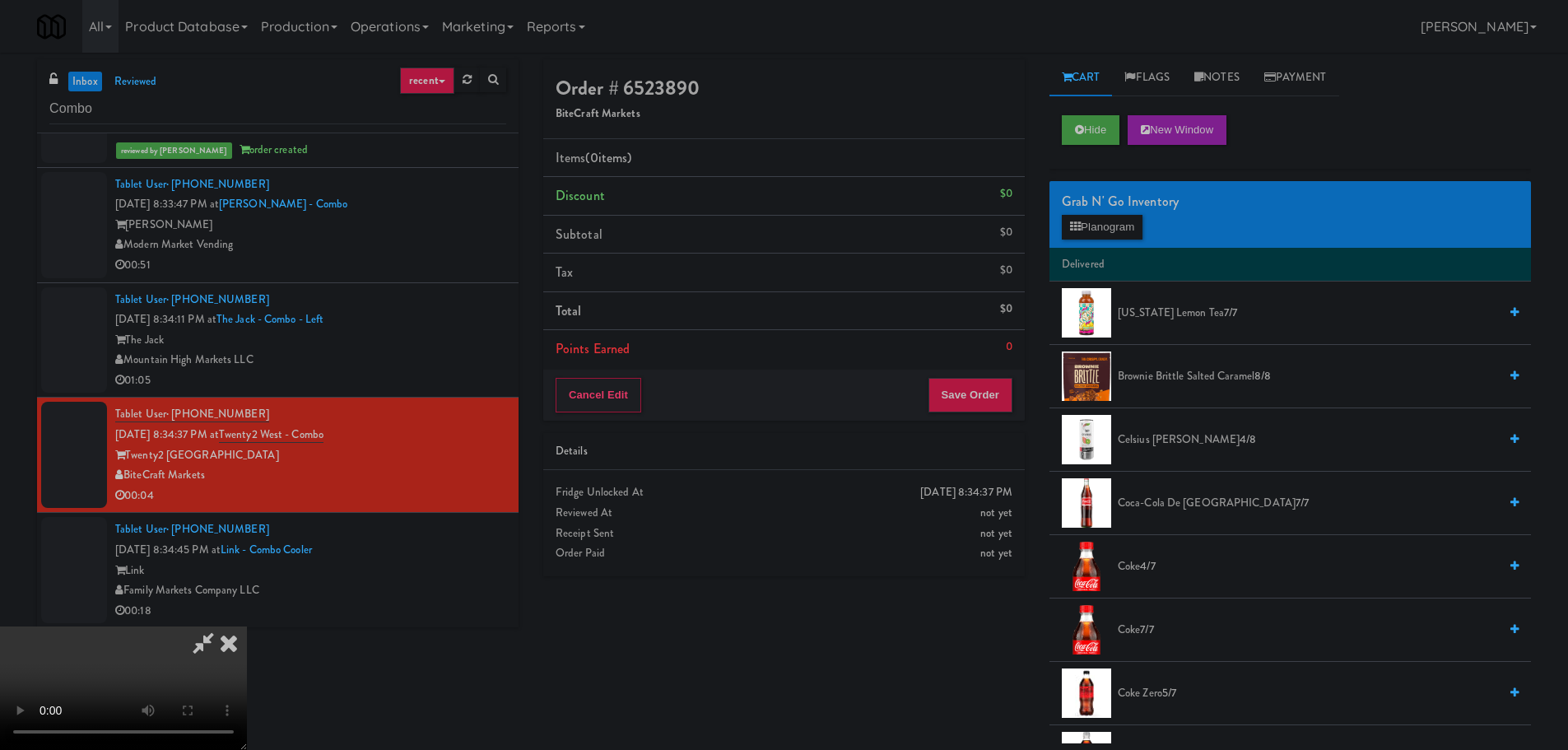
click at [247, 626] on video at bounding box center [123, 687] width 247 height 123
click at [1105, 218] on button "Planogram" at bounding box center [1102, 227] width 81 height 25
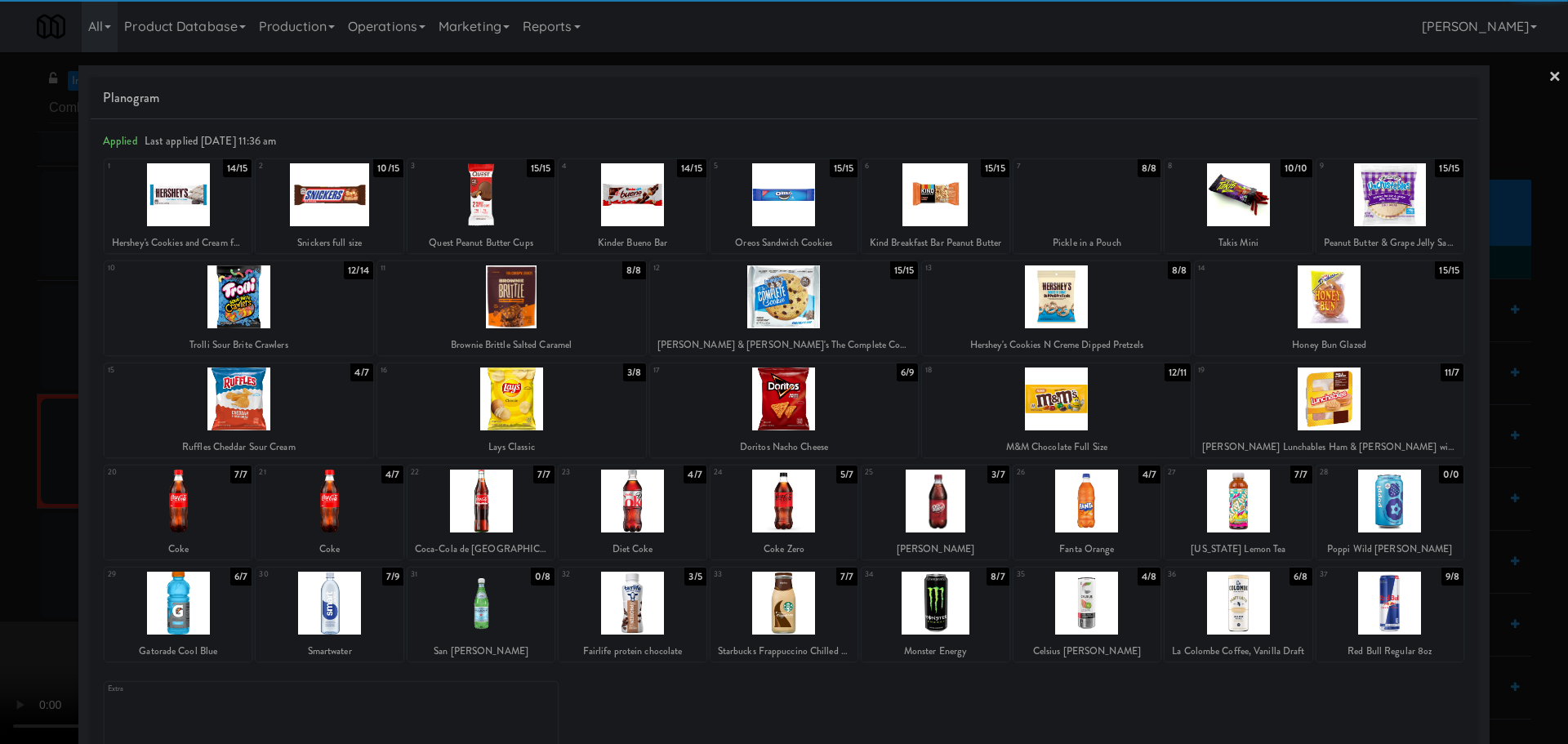
click at [1103, 619] on div at bounding box center [1086, 602] width 147 height 63
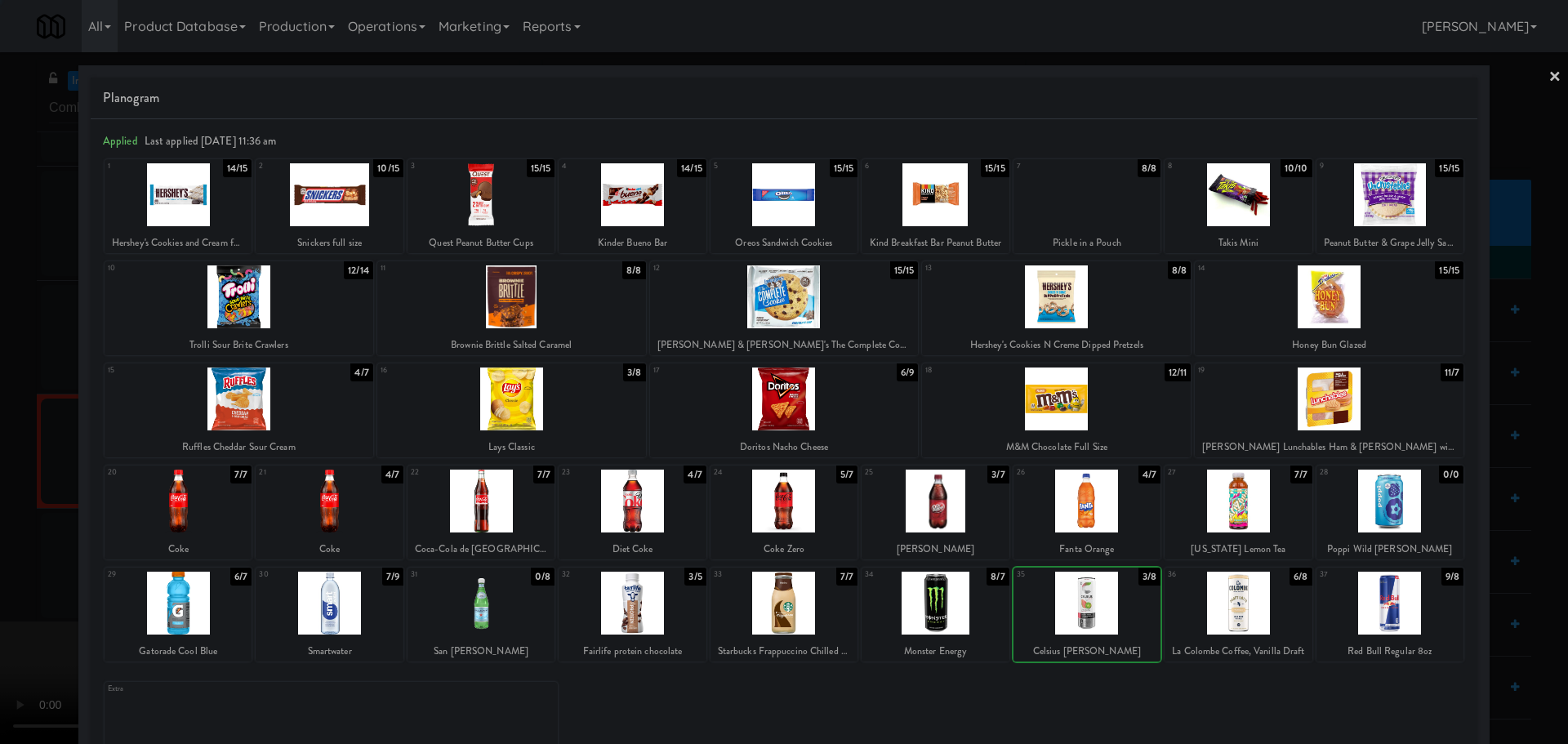
click at [5, 633] on div at bounding box center [784, 372] width 1568 height 744
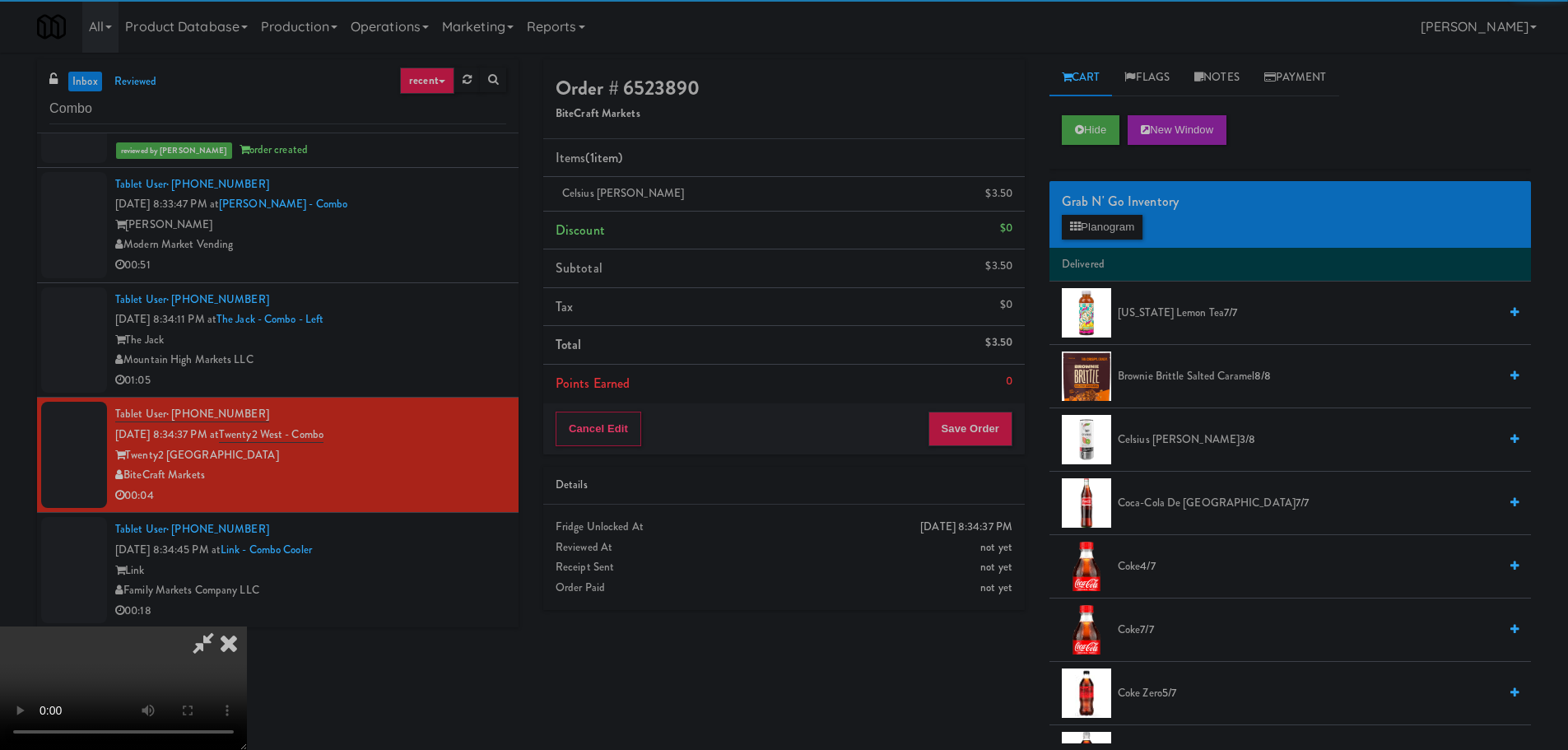
click at [247, 626] on video at bounding box center [123, 687] width 247 height 123
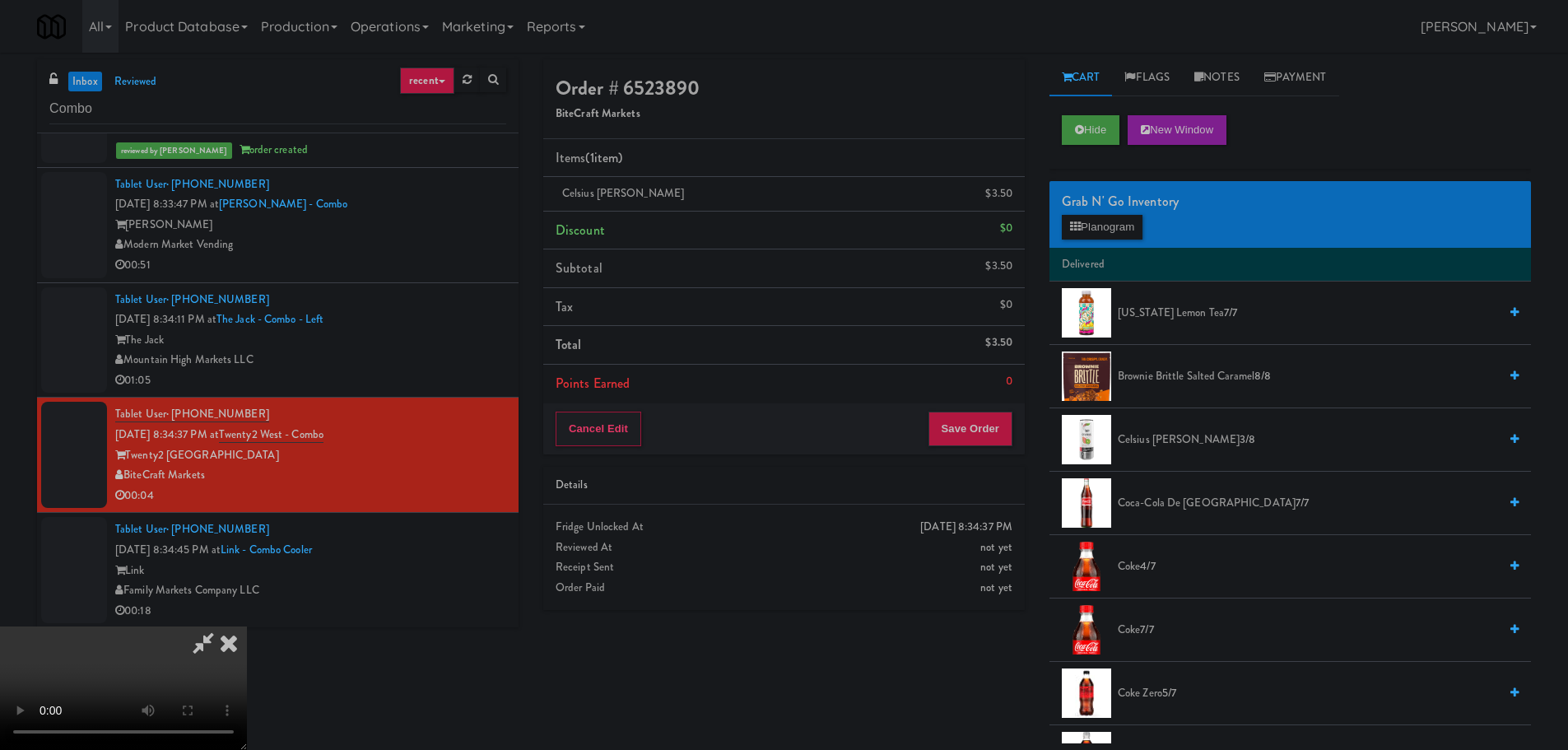
click at [247, 626] on video at bounding box center [123, 687] width 247 height 123
click at [956, 428] on button "Save Order" at bounding box center [971, 429] width 84 height 35
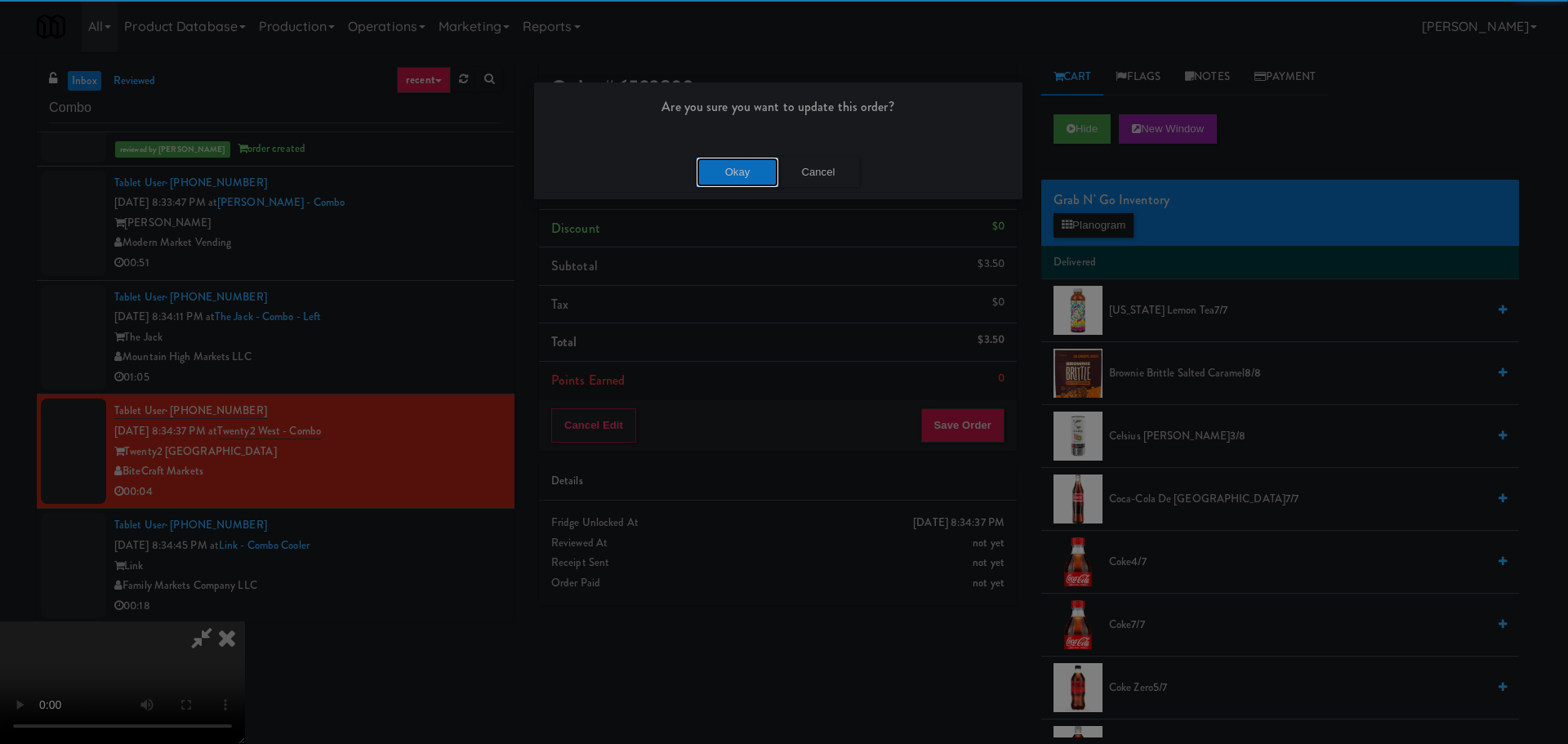
click at [750, 176] on button "Okay" at bounding box center [738, 172] width 82 height 29
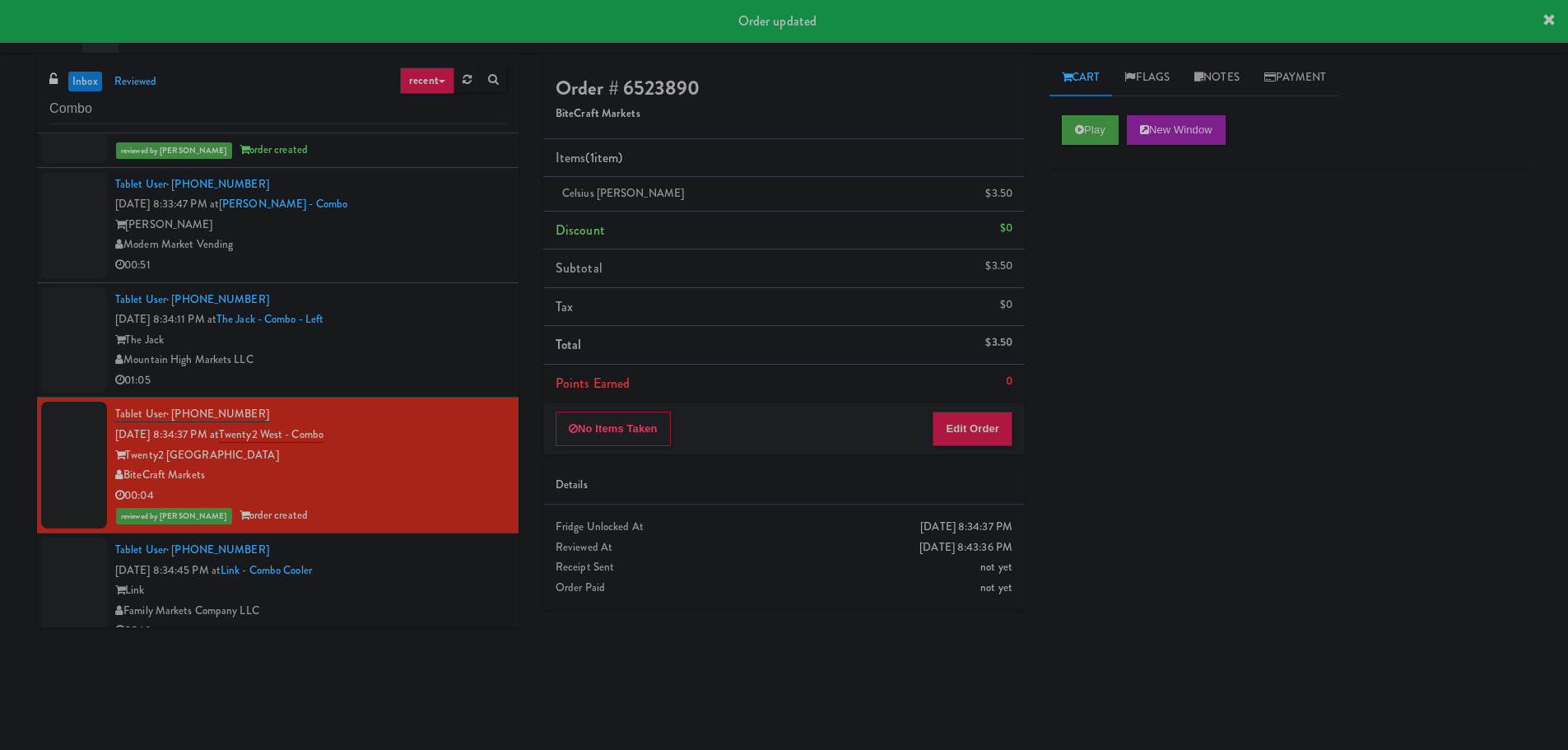
click at [428, 600] on div "Family Markets Company LLC" at bounding box center [310, 610] width 391 height 21
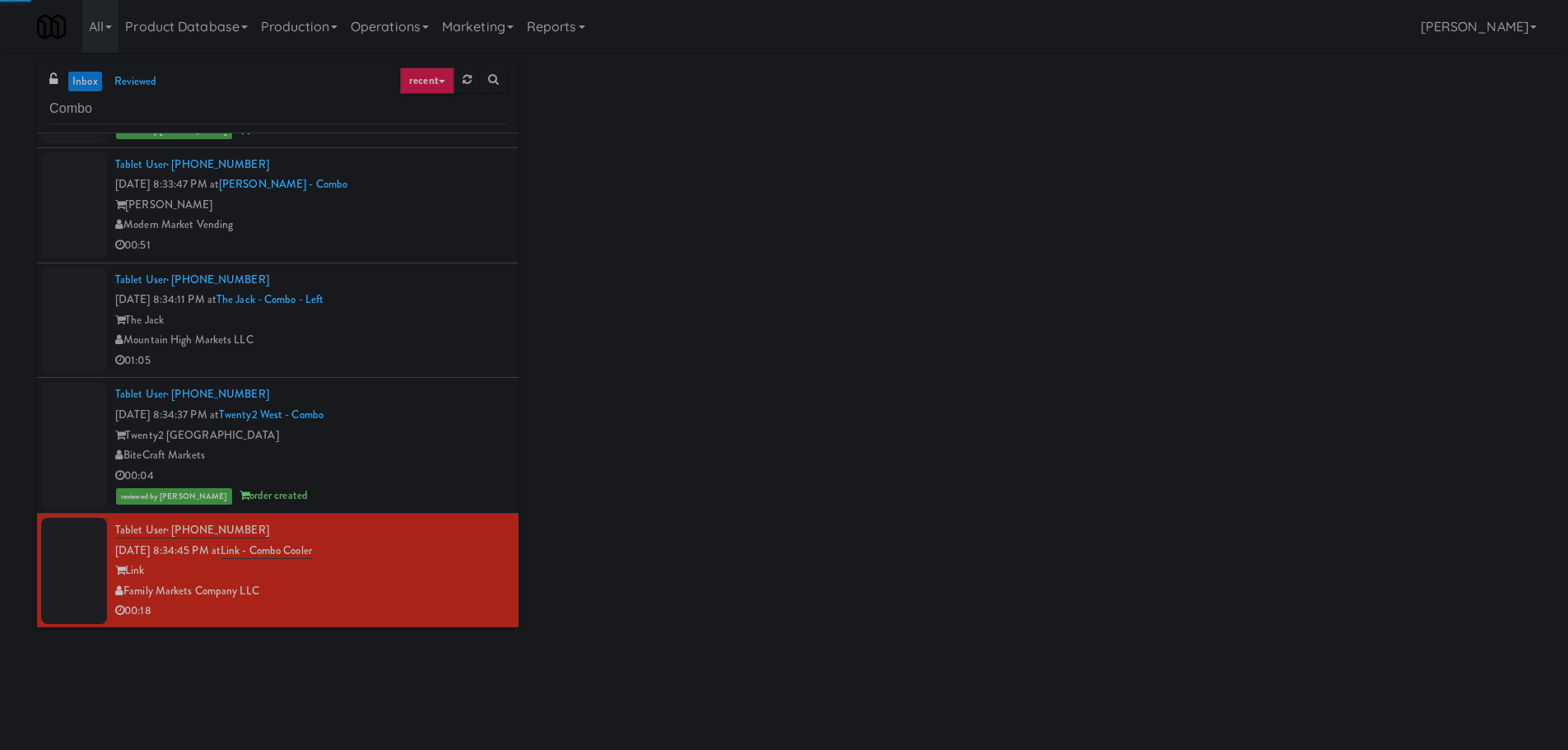
scroll to position [1571, 0]
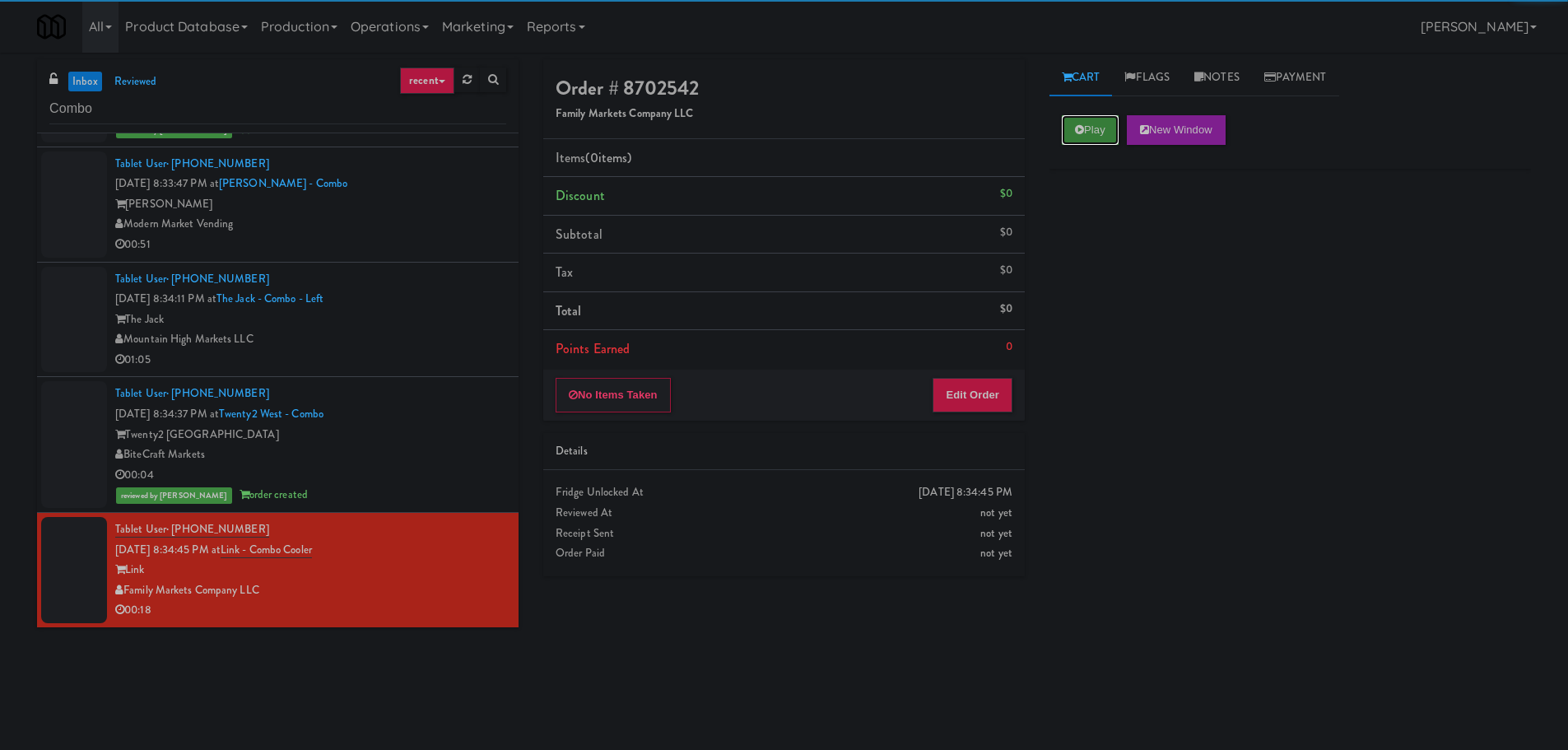
click at [1101, 118] on button "Play" at bounding box center [1090, 130] width 57 height 30
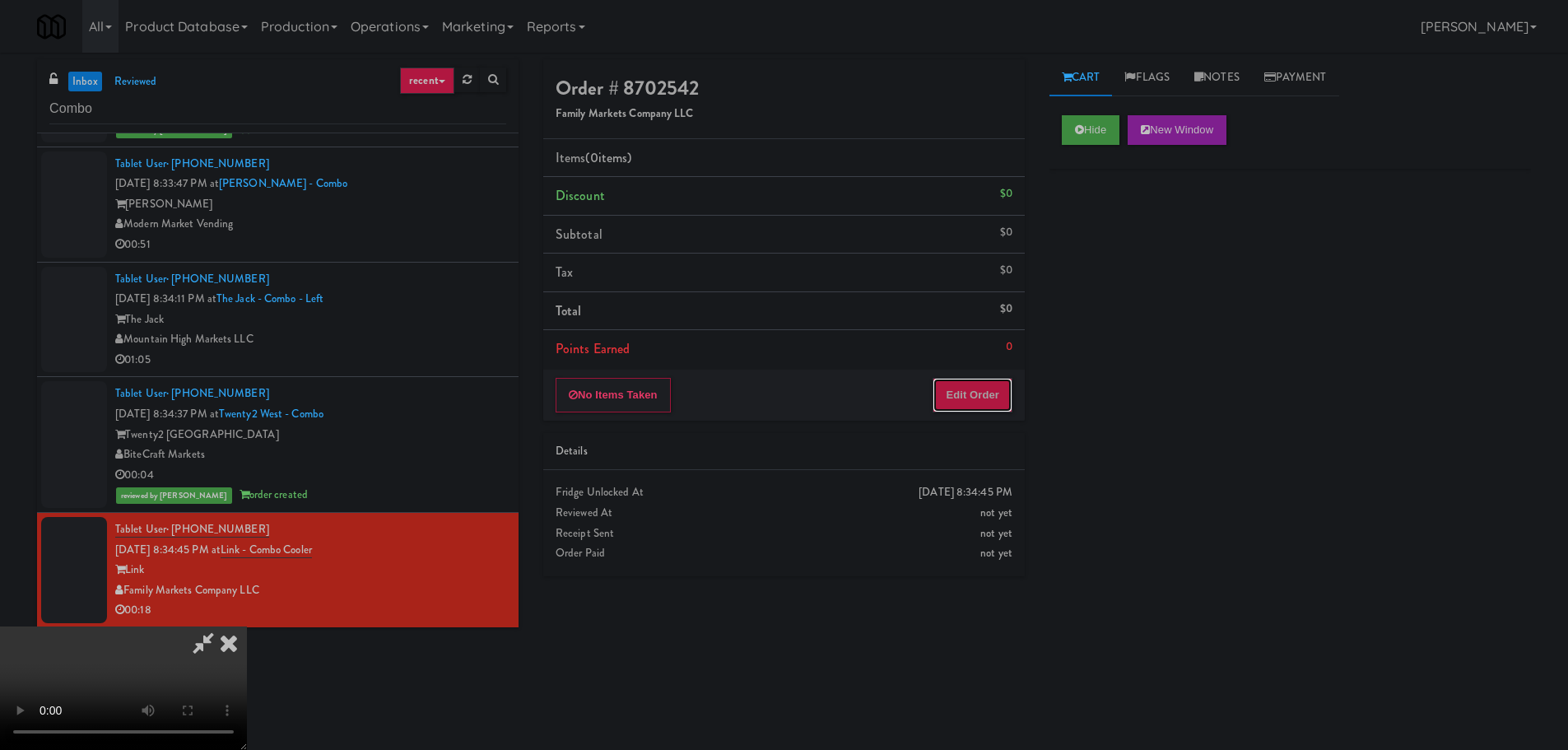
click at [976, 396] on button "Edit Order" at bounding box center [972, 395] width 80 height 35
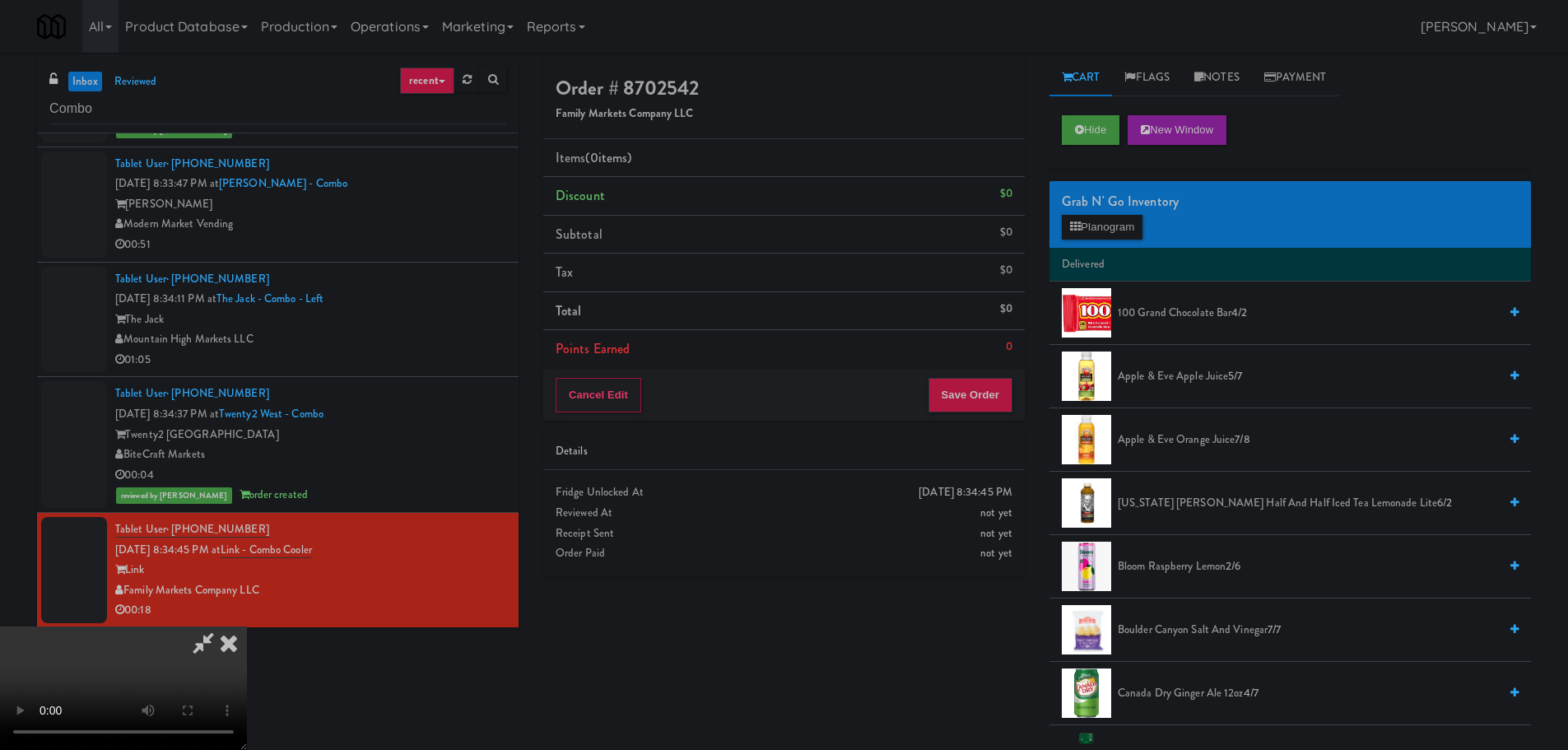
click at [247, 626] on video at bounding box center [123, 687] width 247 height 123
click at [1093, 231] on button "Planogram" at bounding box center [1102, 227] width 81 height 25
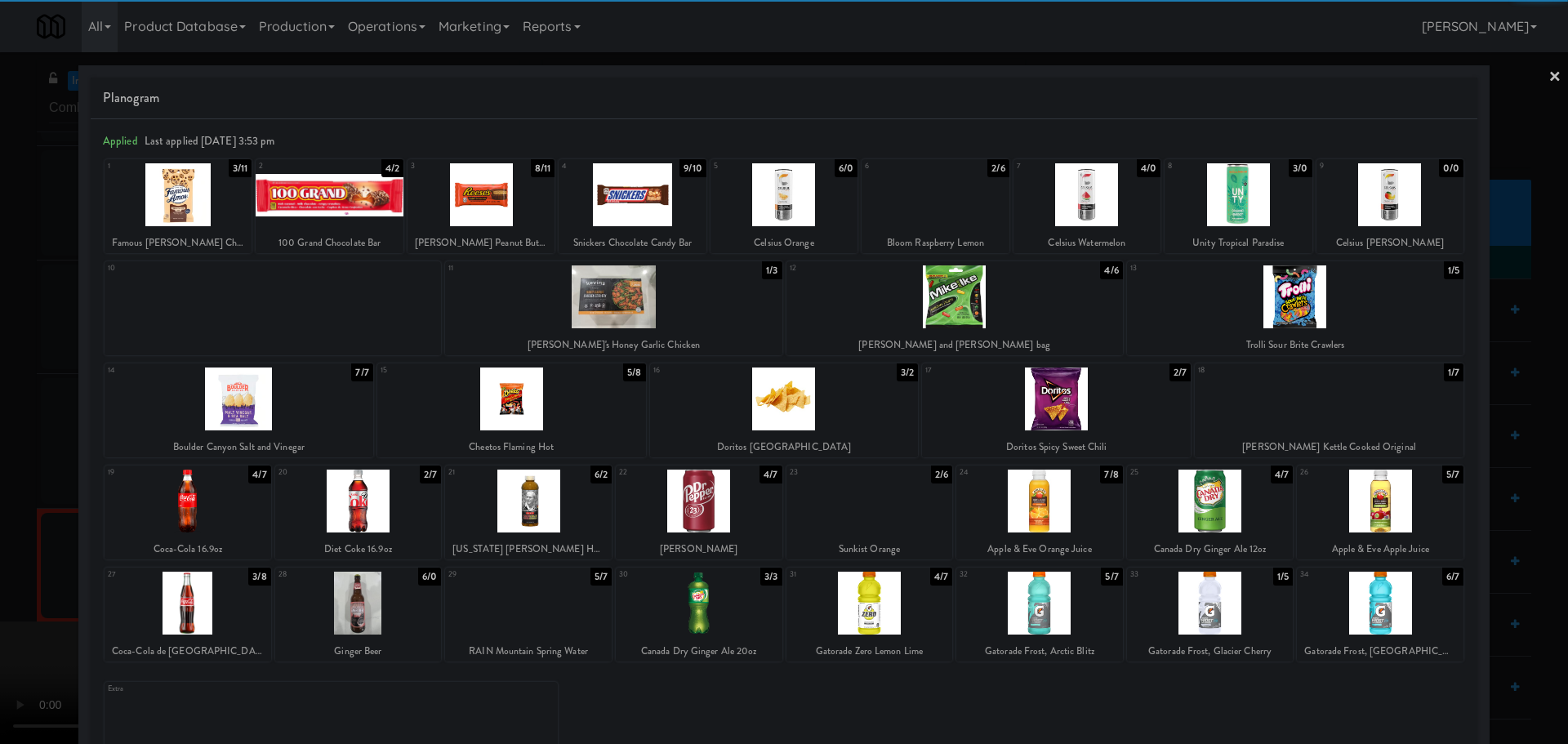
click at [211, 604] on div at bounding box center [188, 602] width 166 height 63
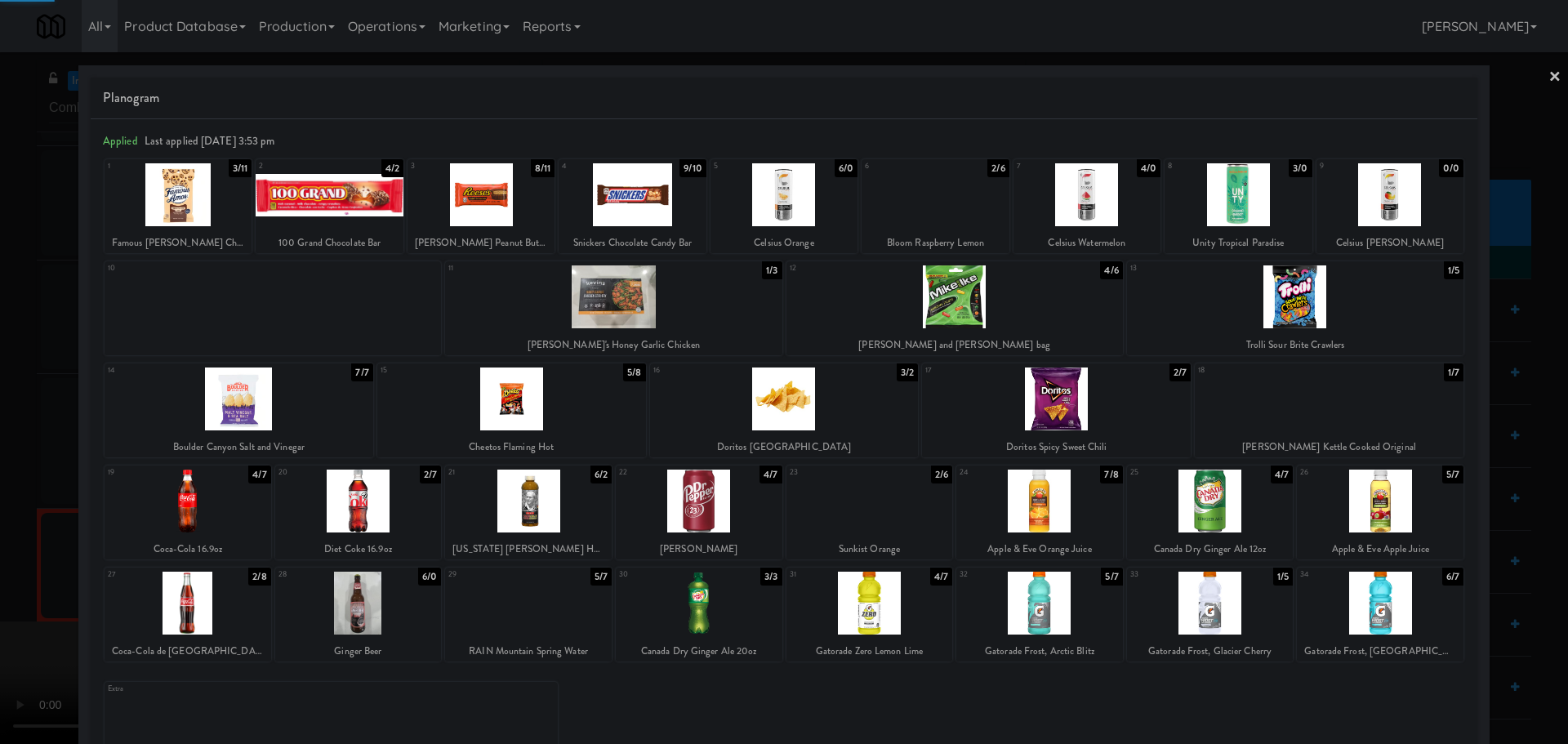
drag, startPoint x: 0, startPoint y: 606, endPoint x: 17, endPoint y: 593, distance: 21.4
click at [2, 604] on div at bounding box center [784, 372] width 1568 height 744
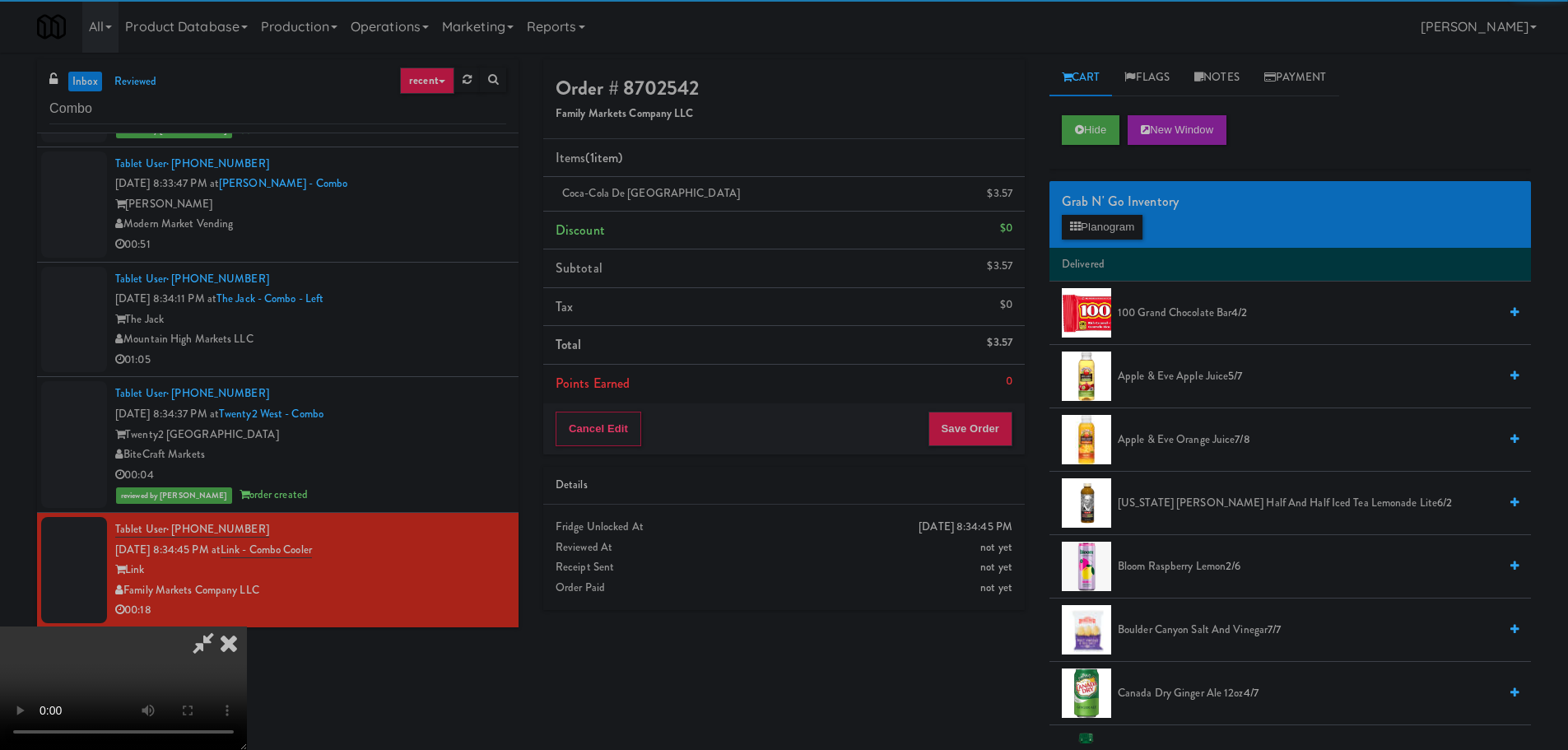
drag, startPoint x: 404, startPoint y: 412, endPoint x: 466, endPoint y: 401, distance: 63.0
click at [247, 626] on video at bounding box center [123, 687] width 247 height 123
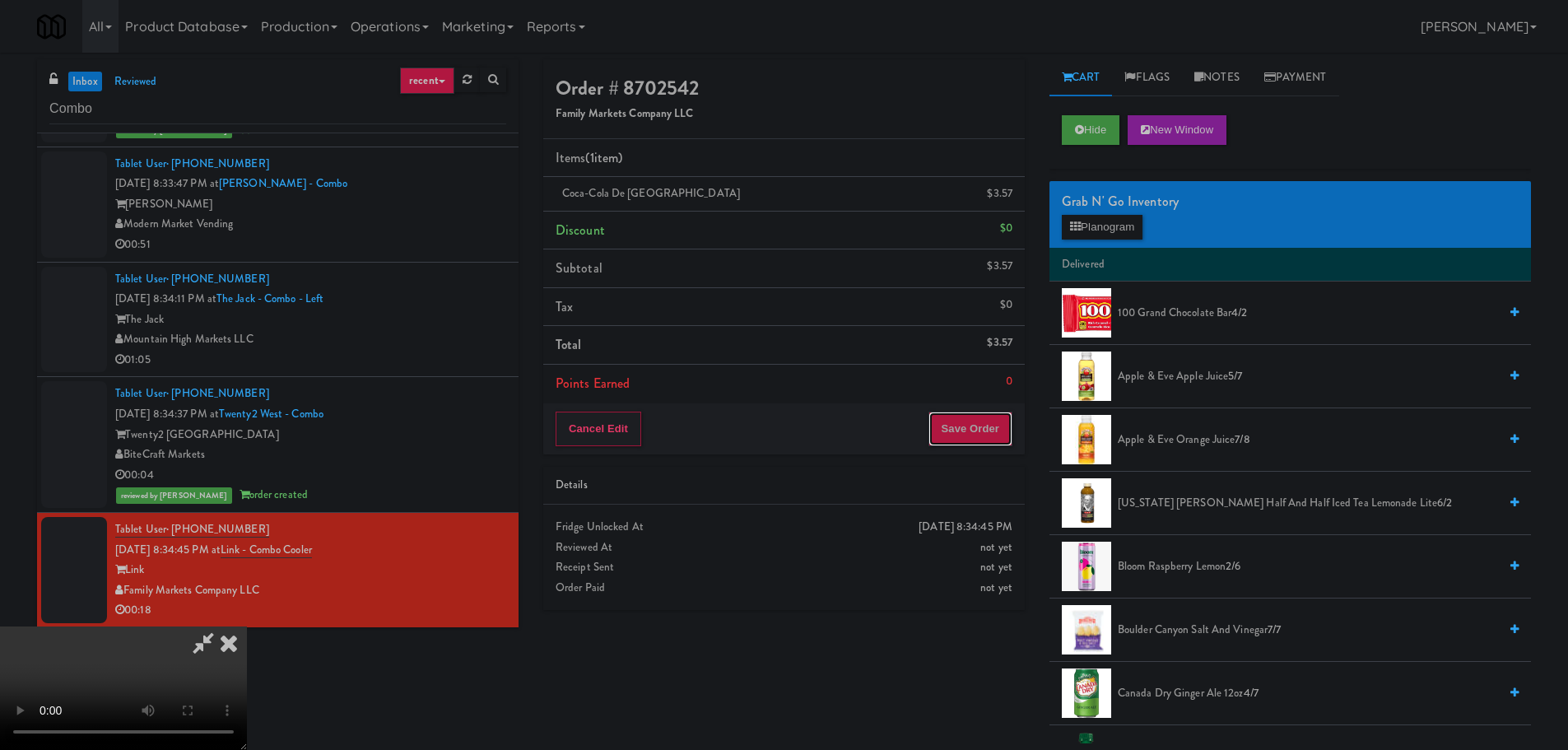
click at [967, 442] on button "Save Order" at bounding box center [971, 429] width 84 height 35
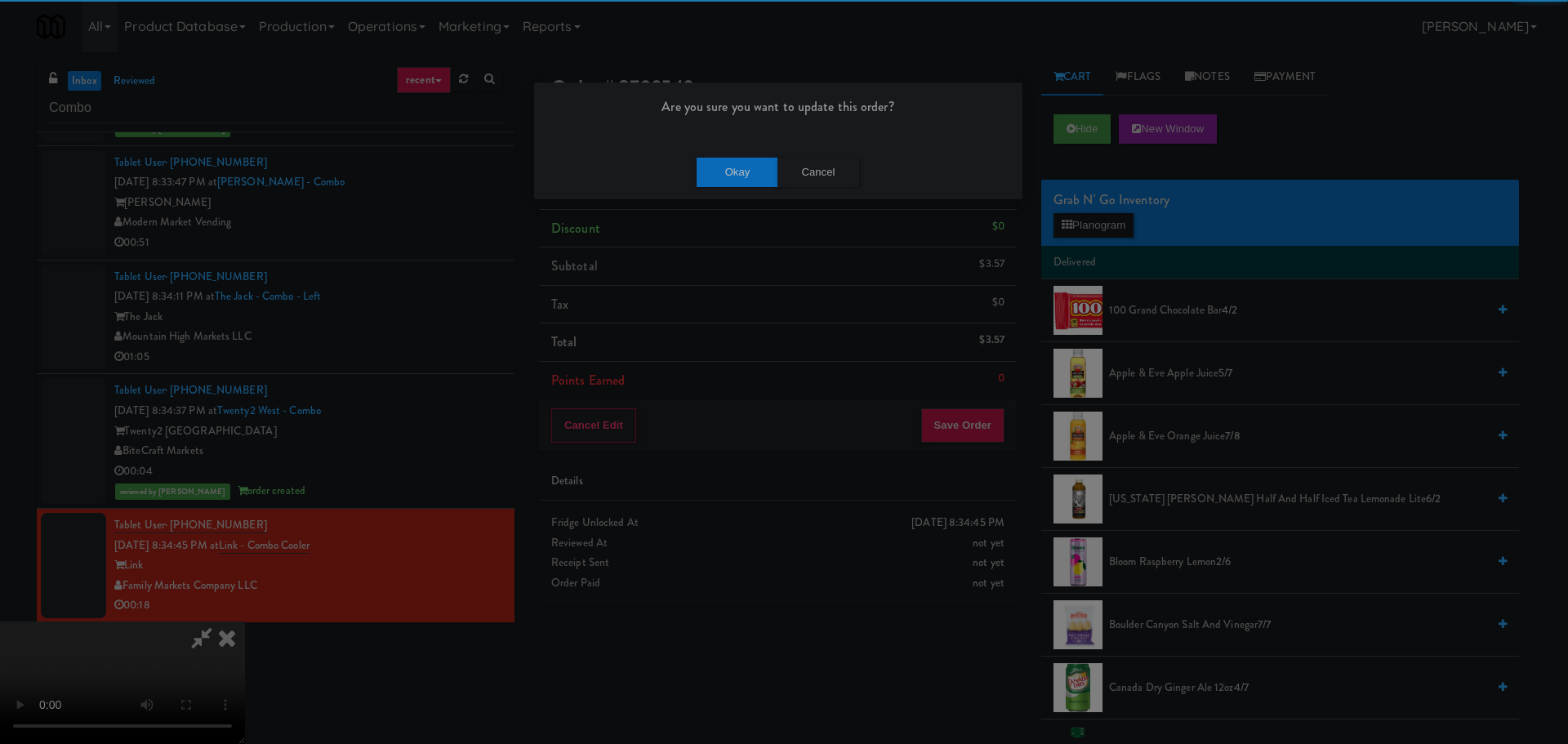
click at [739, 189] on div "Okay Cancel" at bounding box center [779, 171] width 489 height 55
click at [739, 183] on button "Okay" at bounding box center [738, 172] width 82 height 29
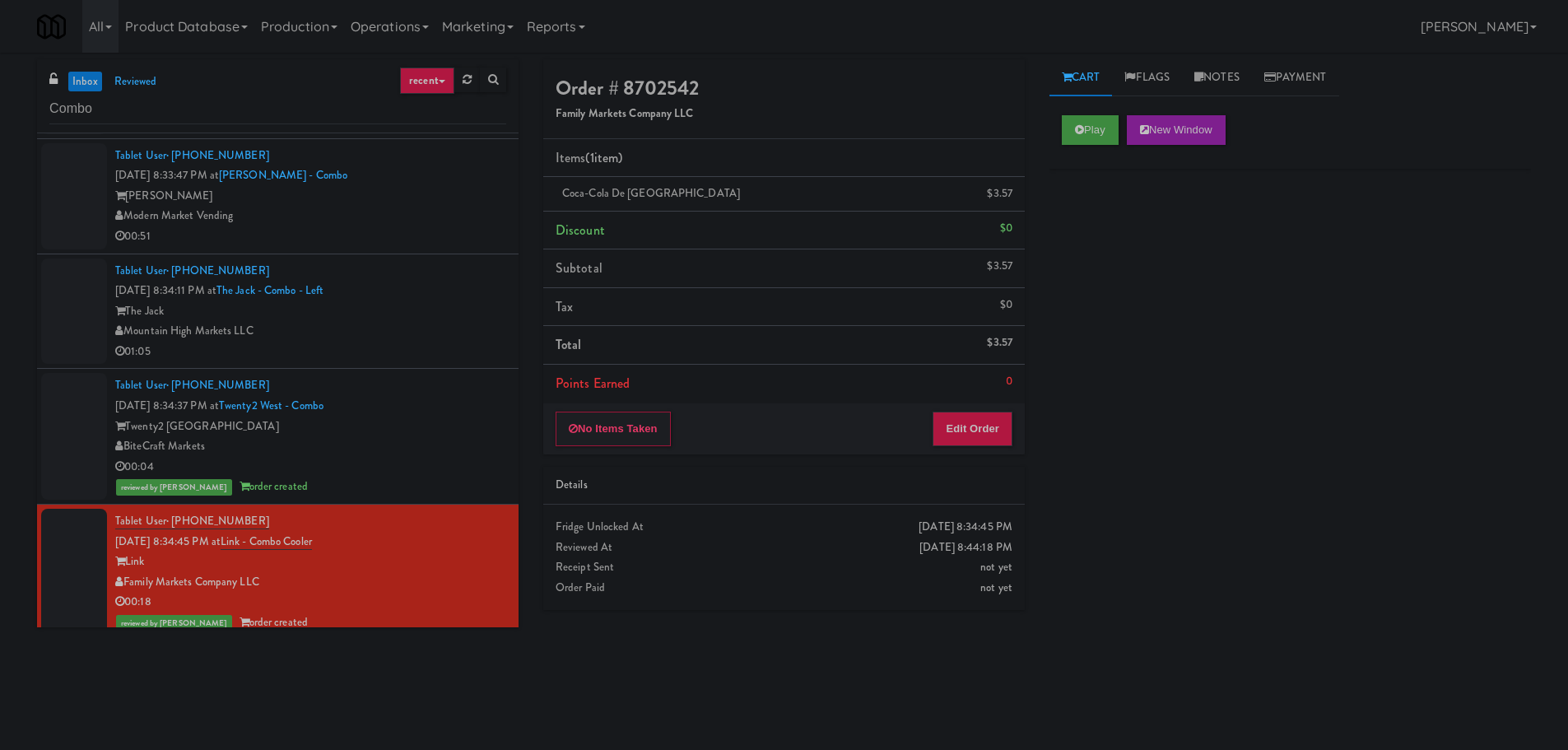
scroll to position [1592, 0]
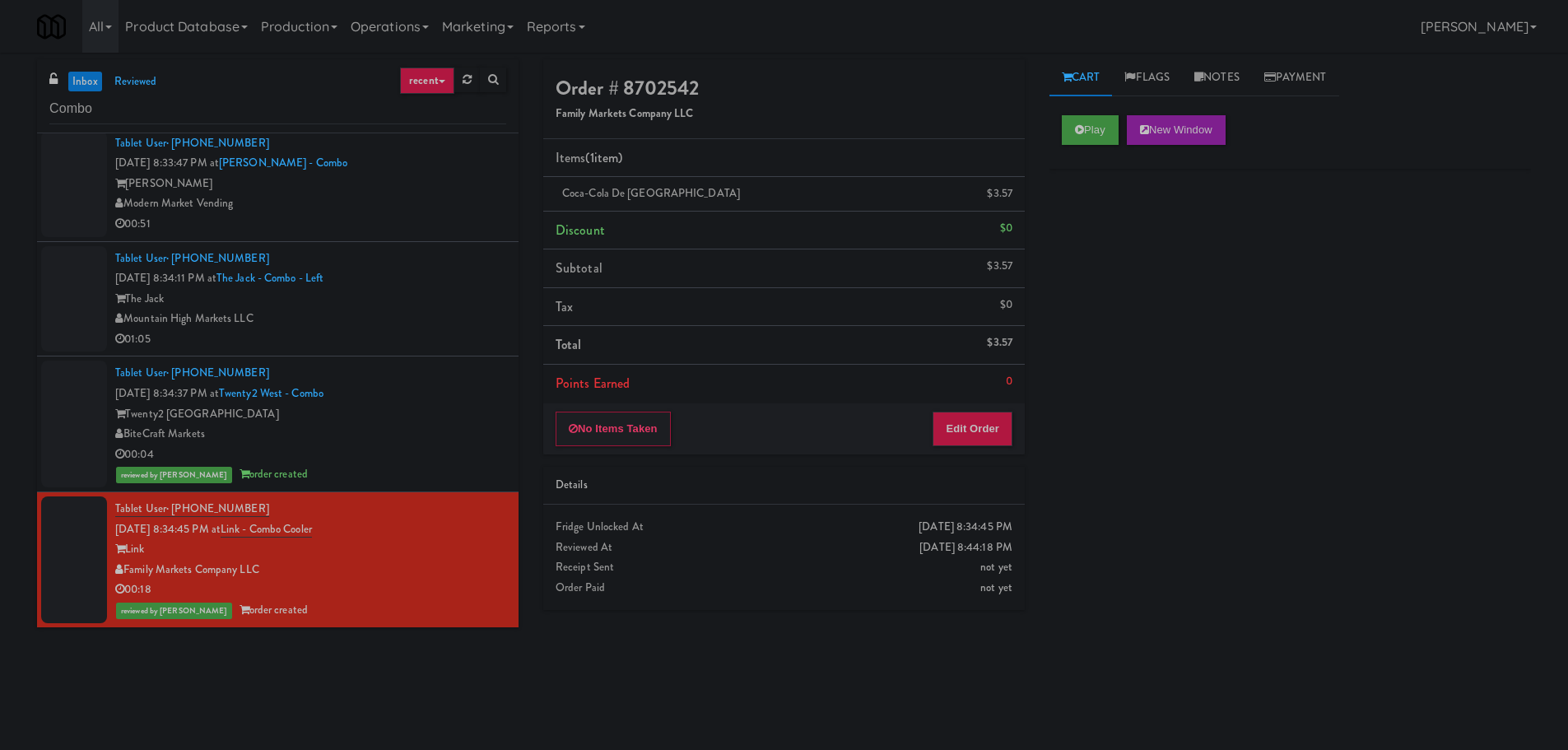
click at [479, 198] on div "Modern Market Vending" at bounding box center [310, 203] width 391 height 21
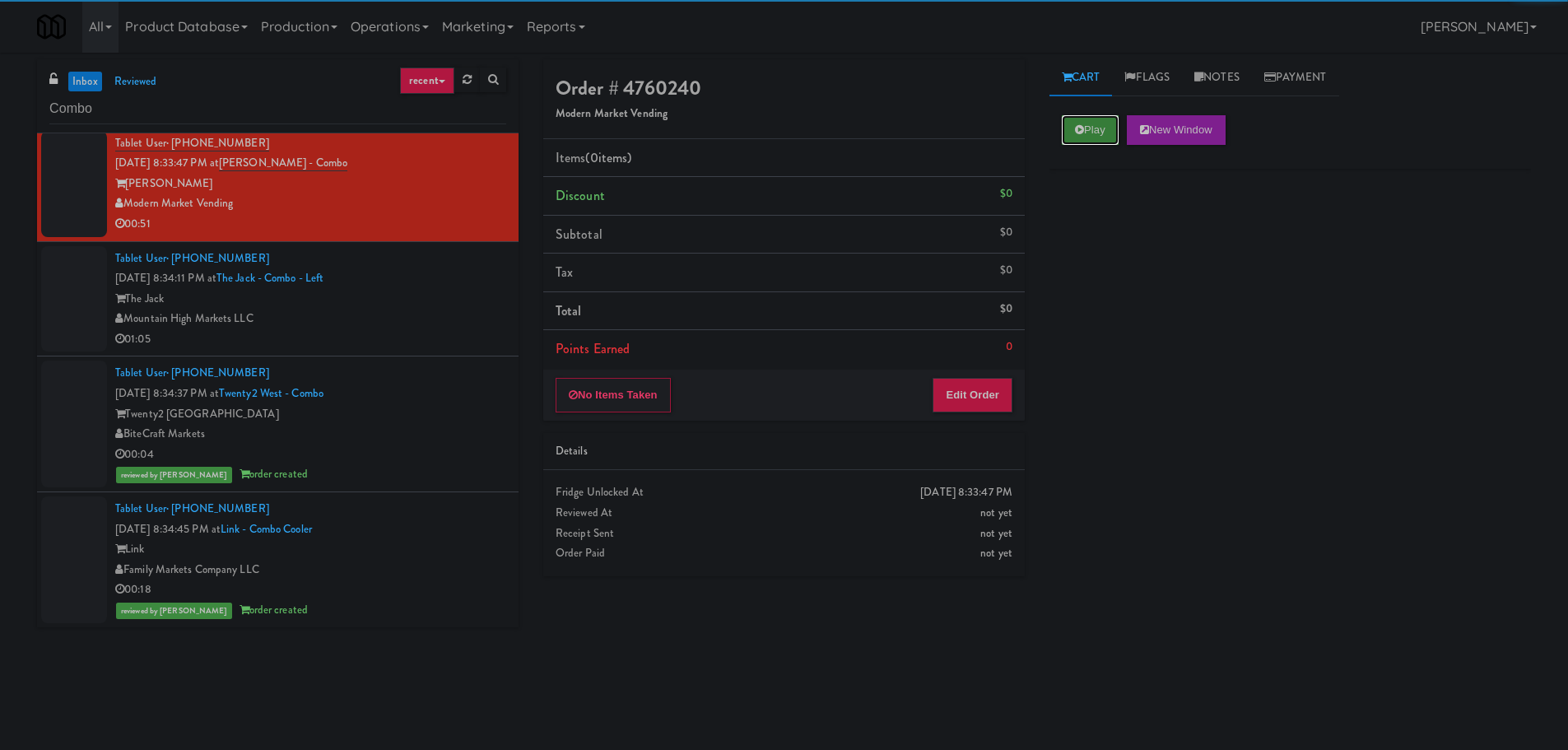
click at [1091, 121] on button "Play" at bounding box center [1090, 130] width 57 height 30
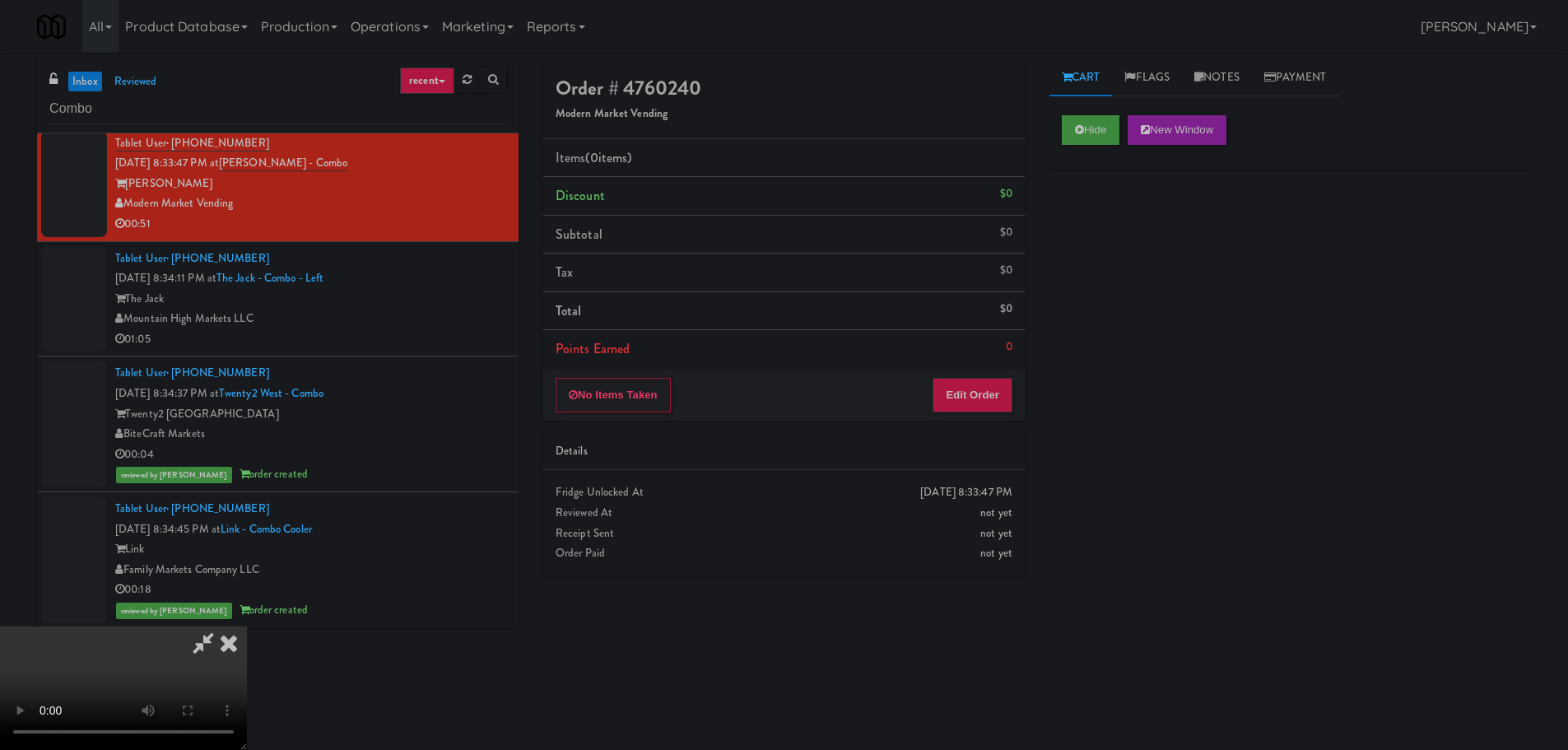
drag, startPoint x: 927, startPoint y: 445, endPoint x: 953, endPoint y: 430, distance: 30.0
click at [928, 444] on div "Details" at bounding box center [784, 451] width 457 height 21
click at [973, 406] on button "Edit Order" at bounding box center [972, 395] width 80 height 35
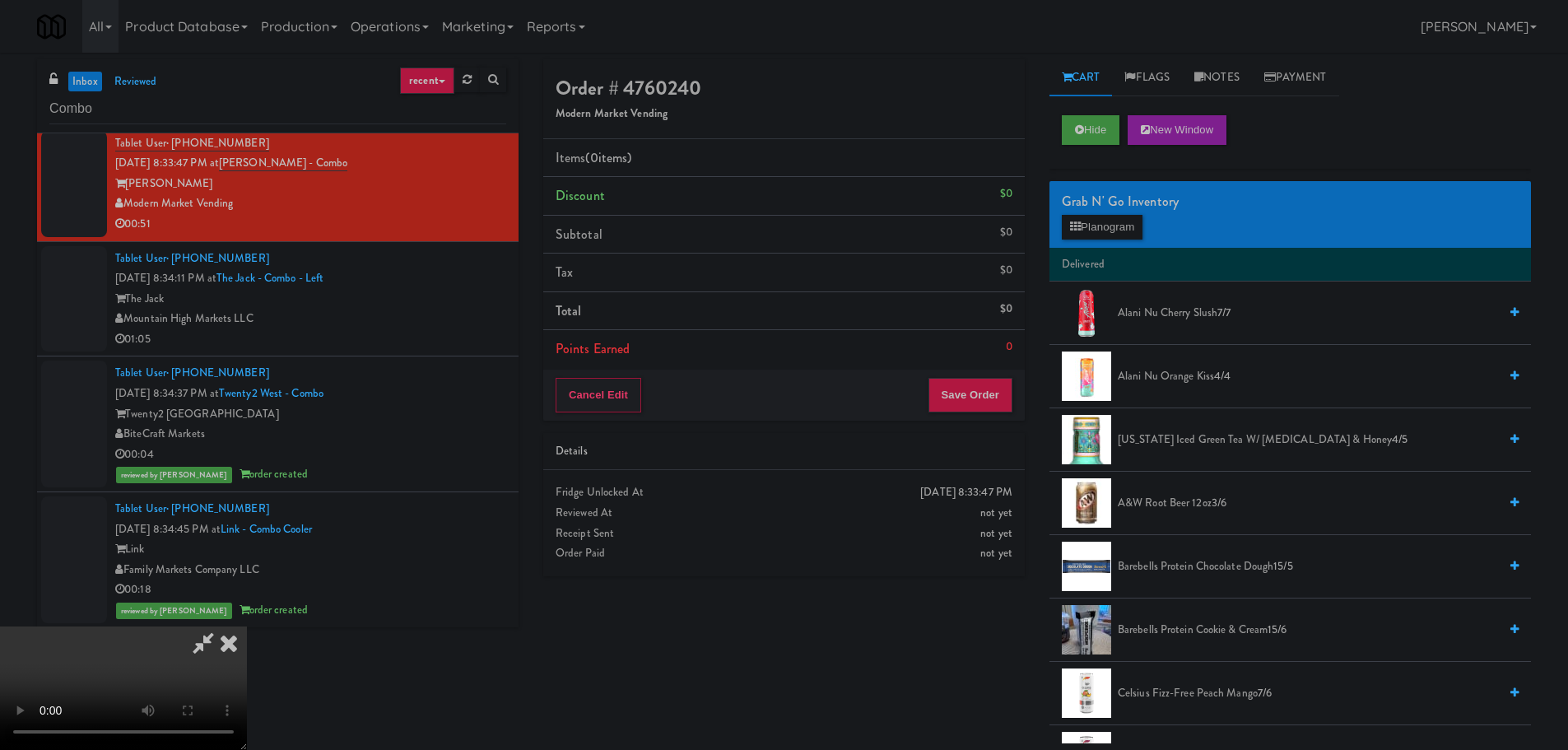
click at [247, 626] on video at bounding box center [123, 687] width 247 height 123
click at [1072, 219] on button "Planogram" at bounding box center [1102, 227] width 81 height 25
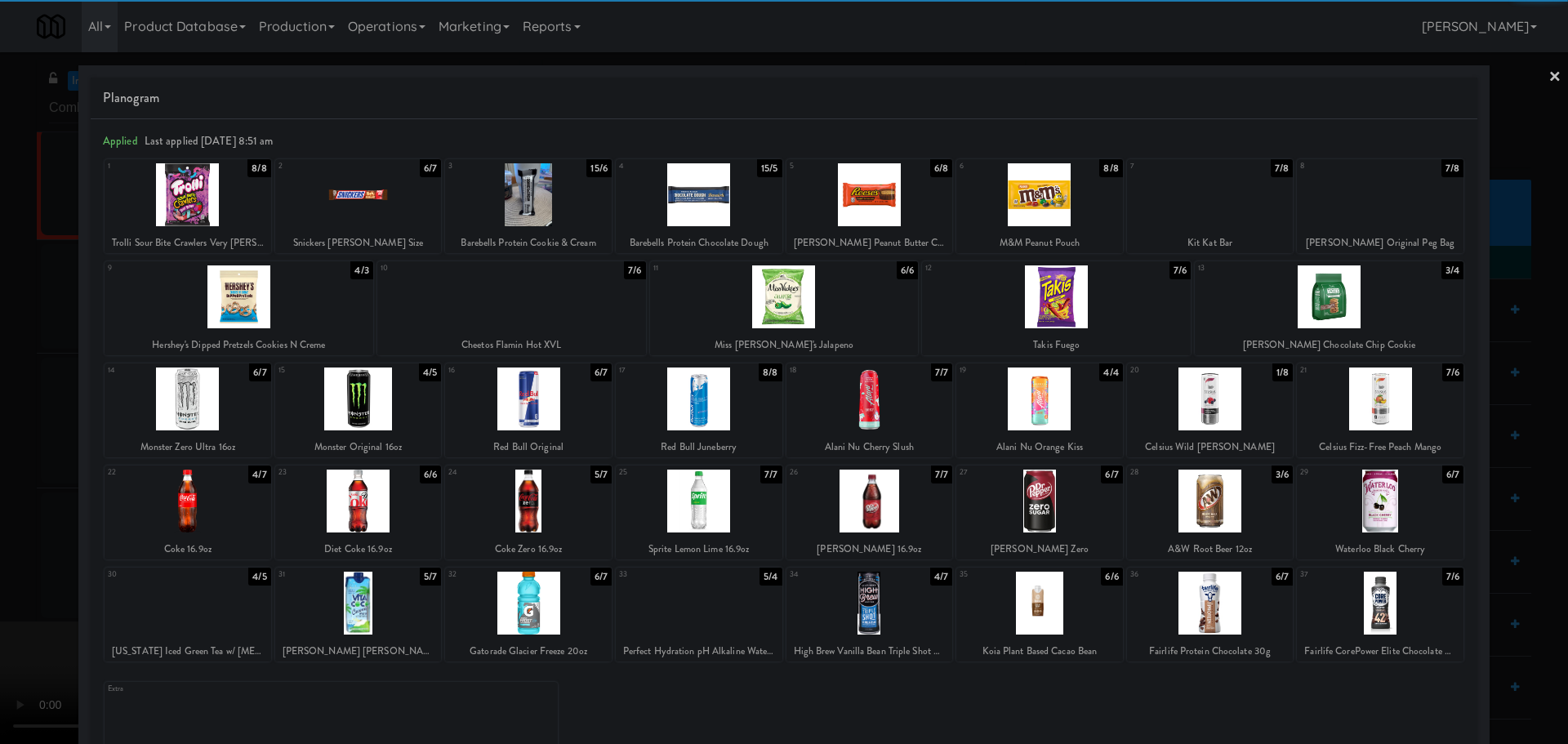
click at [290, 305] on div at bounding box center [239, 297] width 269 height 63
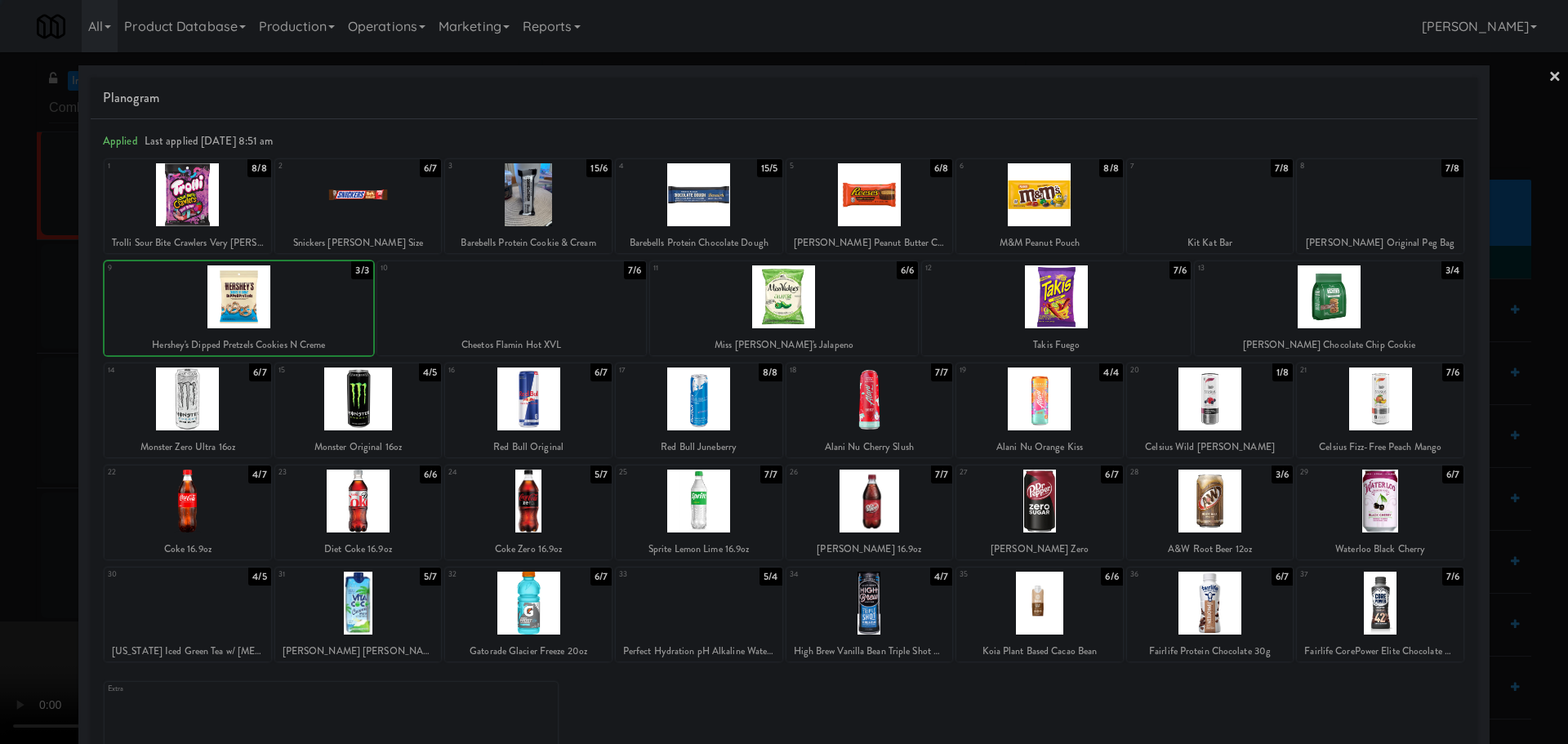
click at [0, 395] on div at bounding box center [784, 372] width 1568 height 744
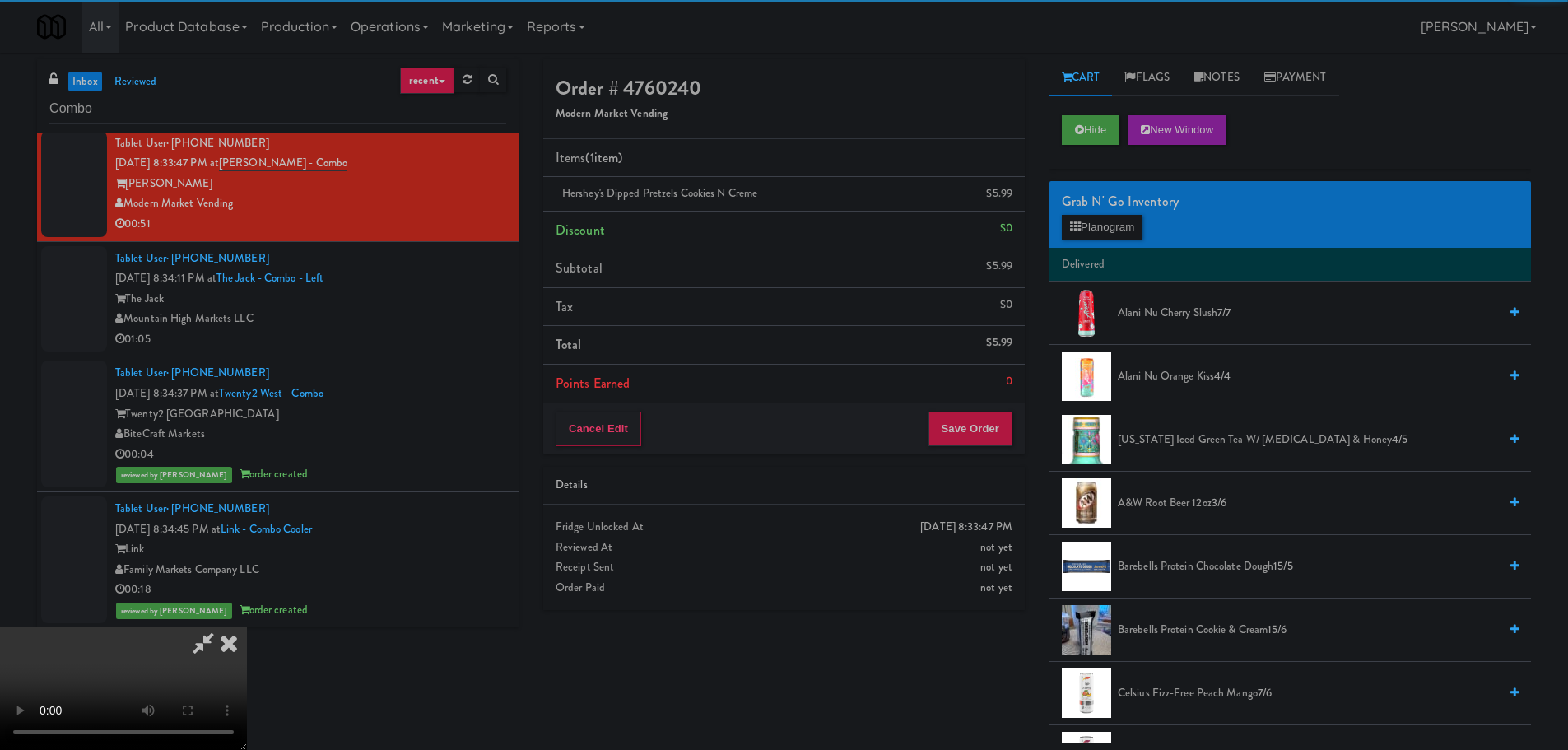
drag, startPoint x: 286, startPoint y: 380, endPoint x: 506, endPoint y: 396, distance: 220.6
click at [247, 626] on video at bounding box center [123, 687] width 247 height 123
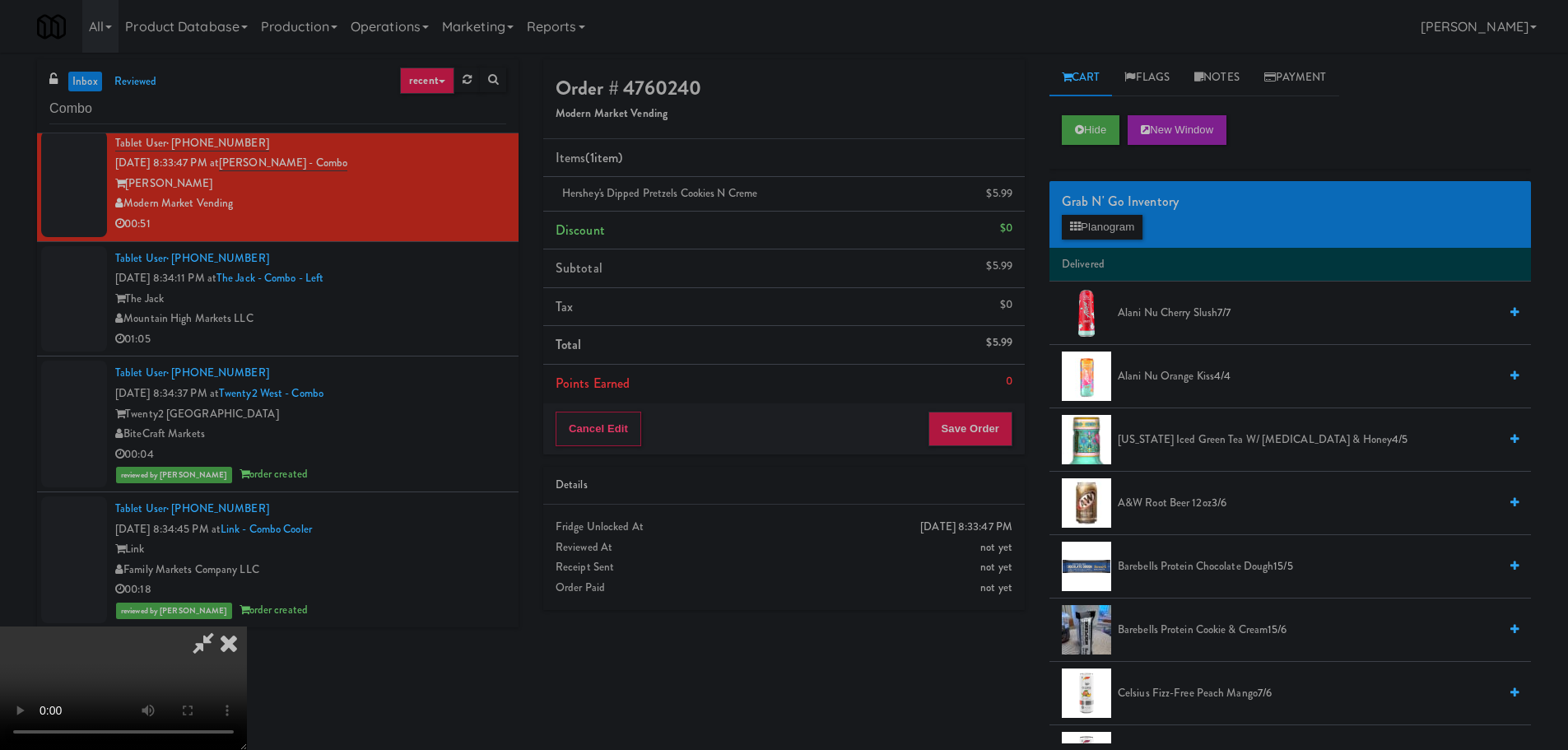
click at [247, 626] on video at bounding box center [123, 687] width 247 height 123
click at [1013, 192] on link at bounding box center [1011, 200] width 15 height 21
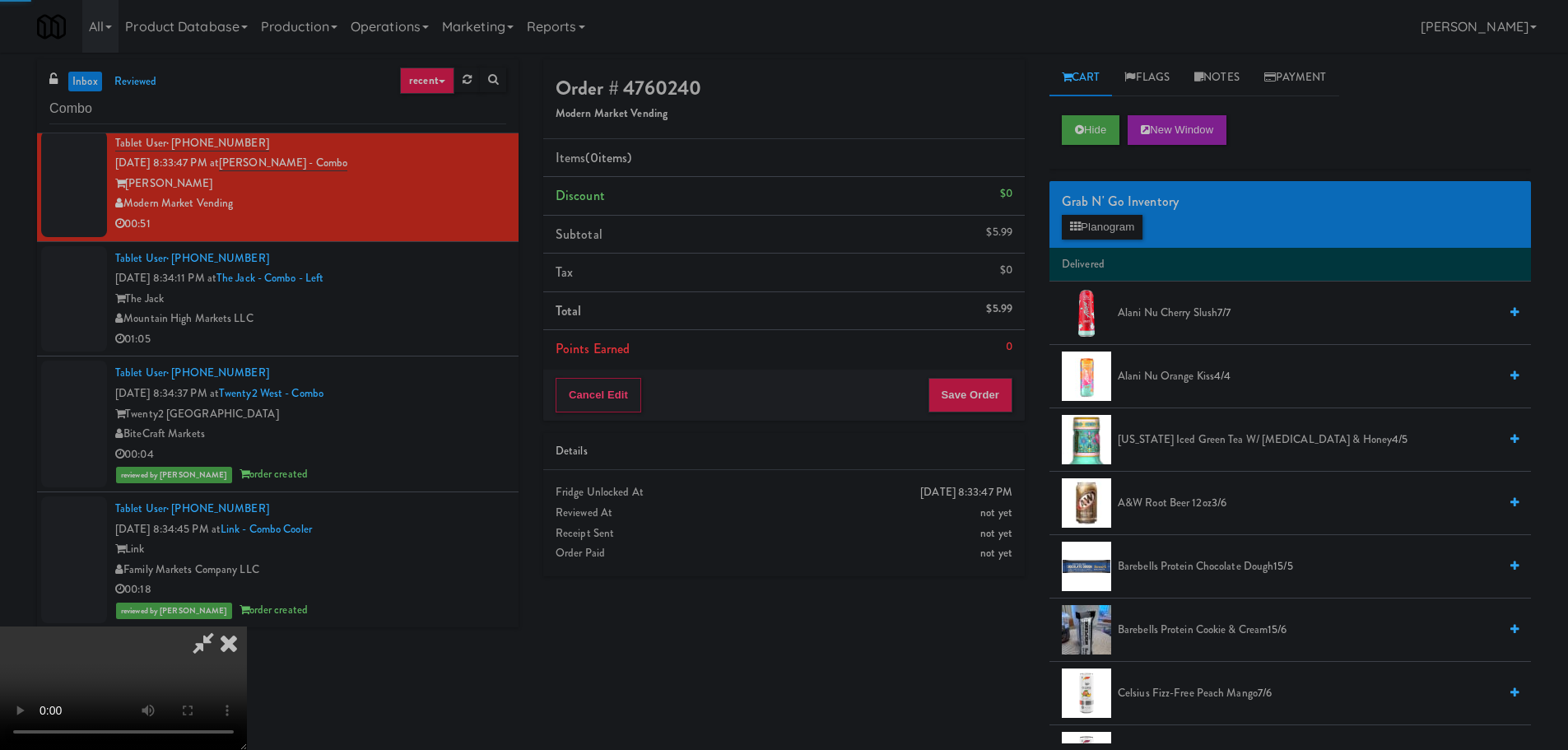
click at [247, 626] on video at bounding box center [123, 687] width 247 height 123
click at [1085, 230] on button "Planogram" at bounding box center [1102, 227] width 81 height 25
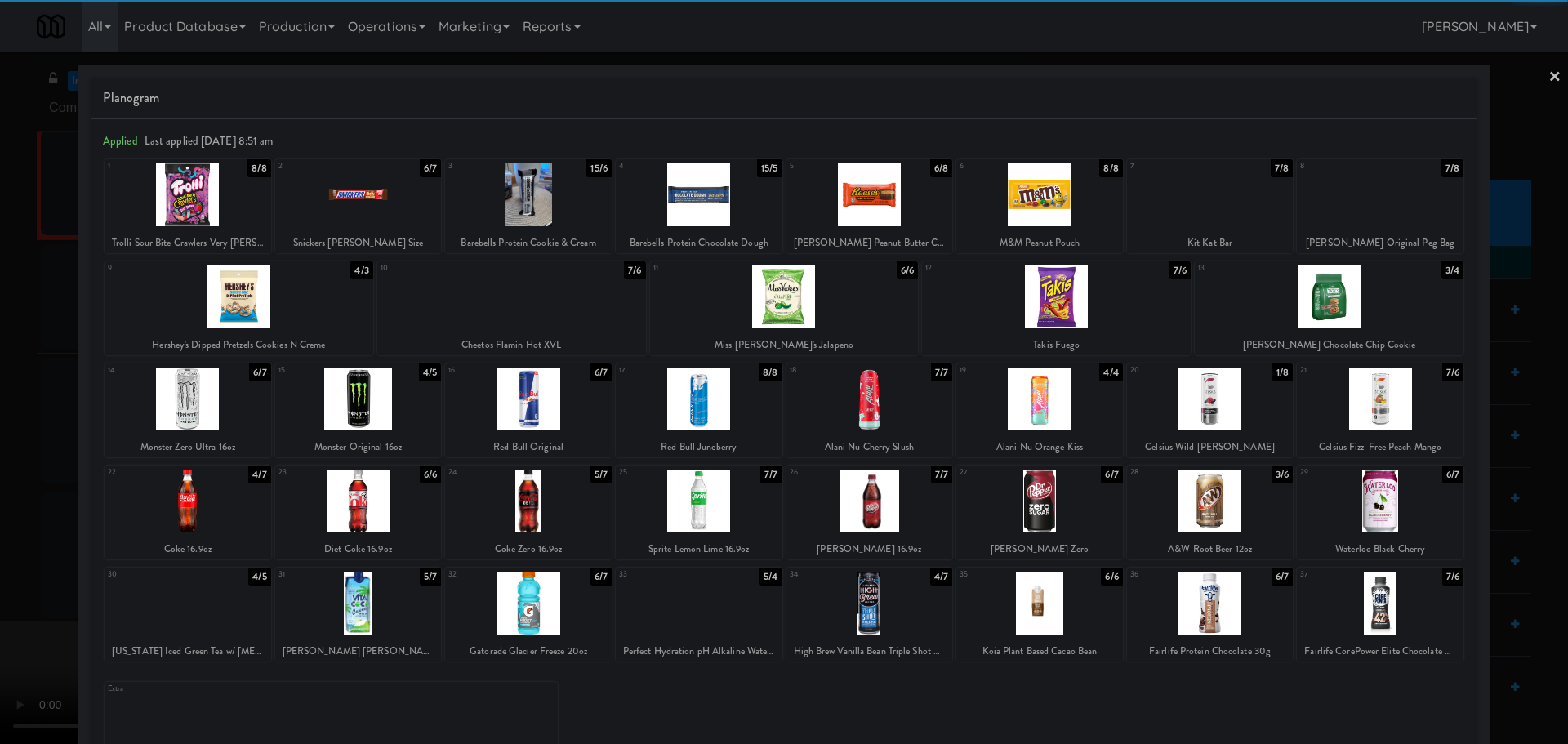
click at [1331, 317] on div at bounding box center [1329, 297] width 269 height 63
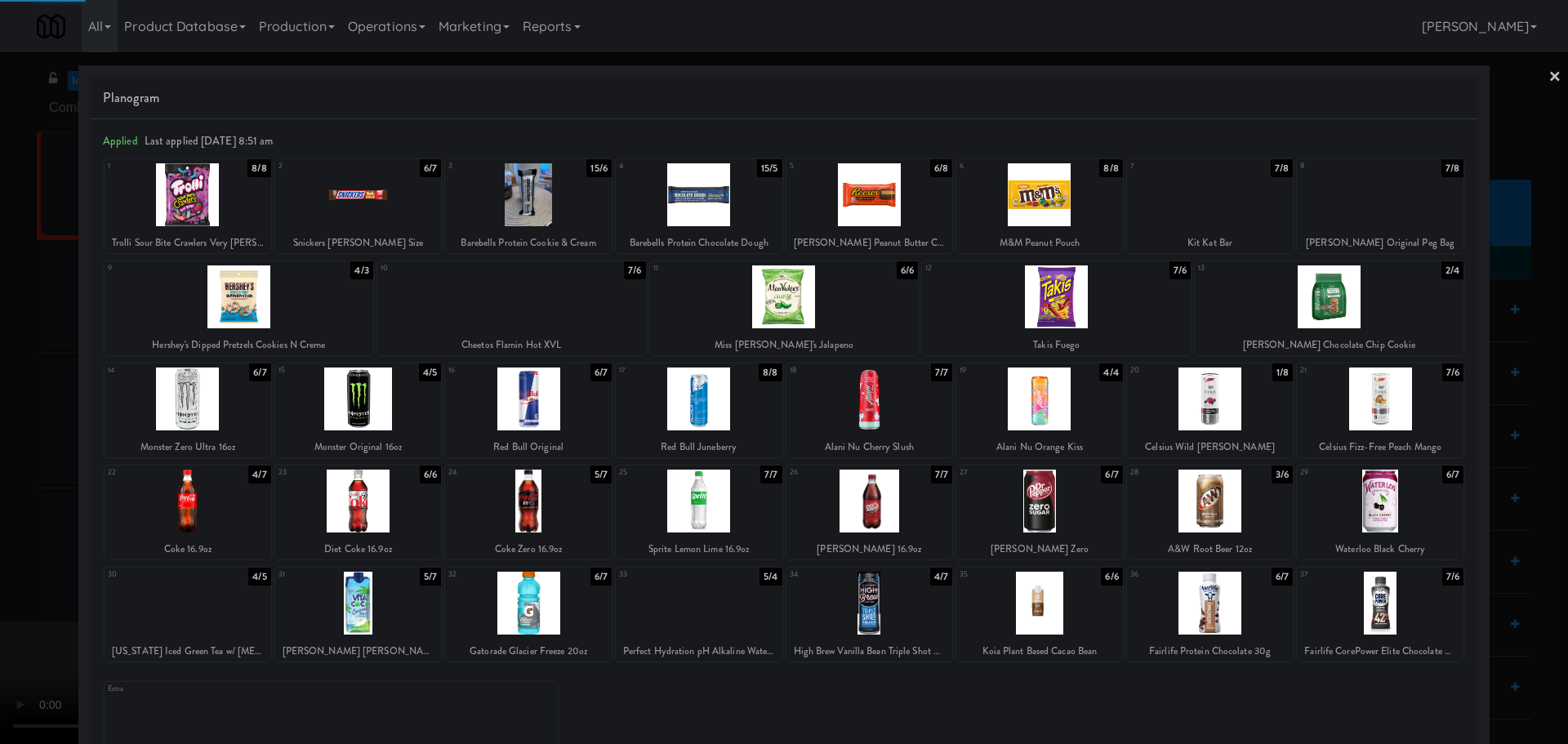
drag, startPoint x: 0, startPoint y: 325, endPoint x: 15, endPoint y: 328, distance: 15.3
click at [0, 329] on div at bounding box center [784, 372] width 1568 height 744
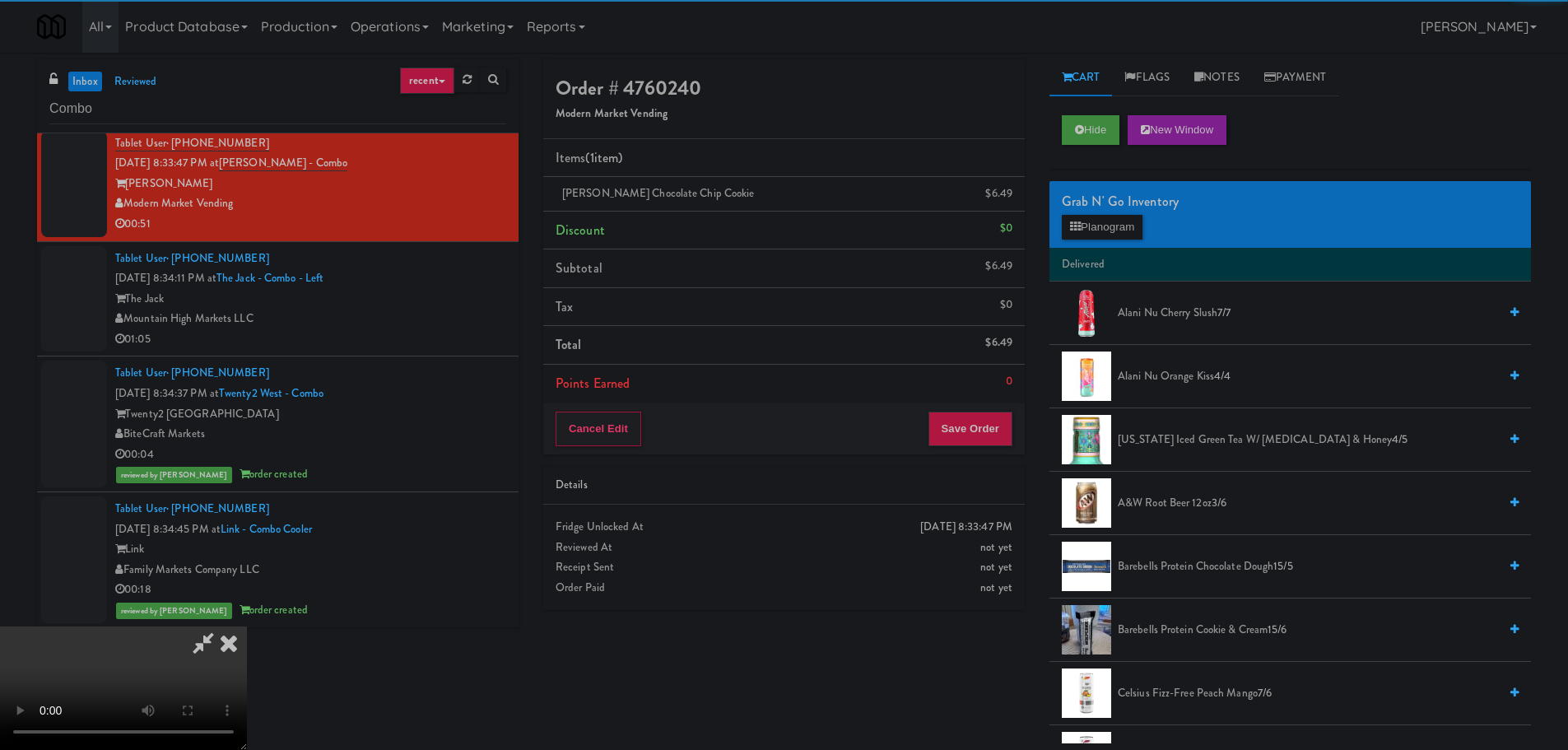
click at [247, 626] on video at bounding box center [123, 687] width 247 height 123
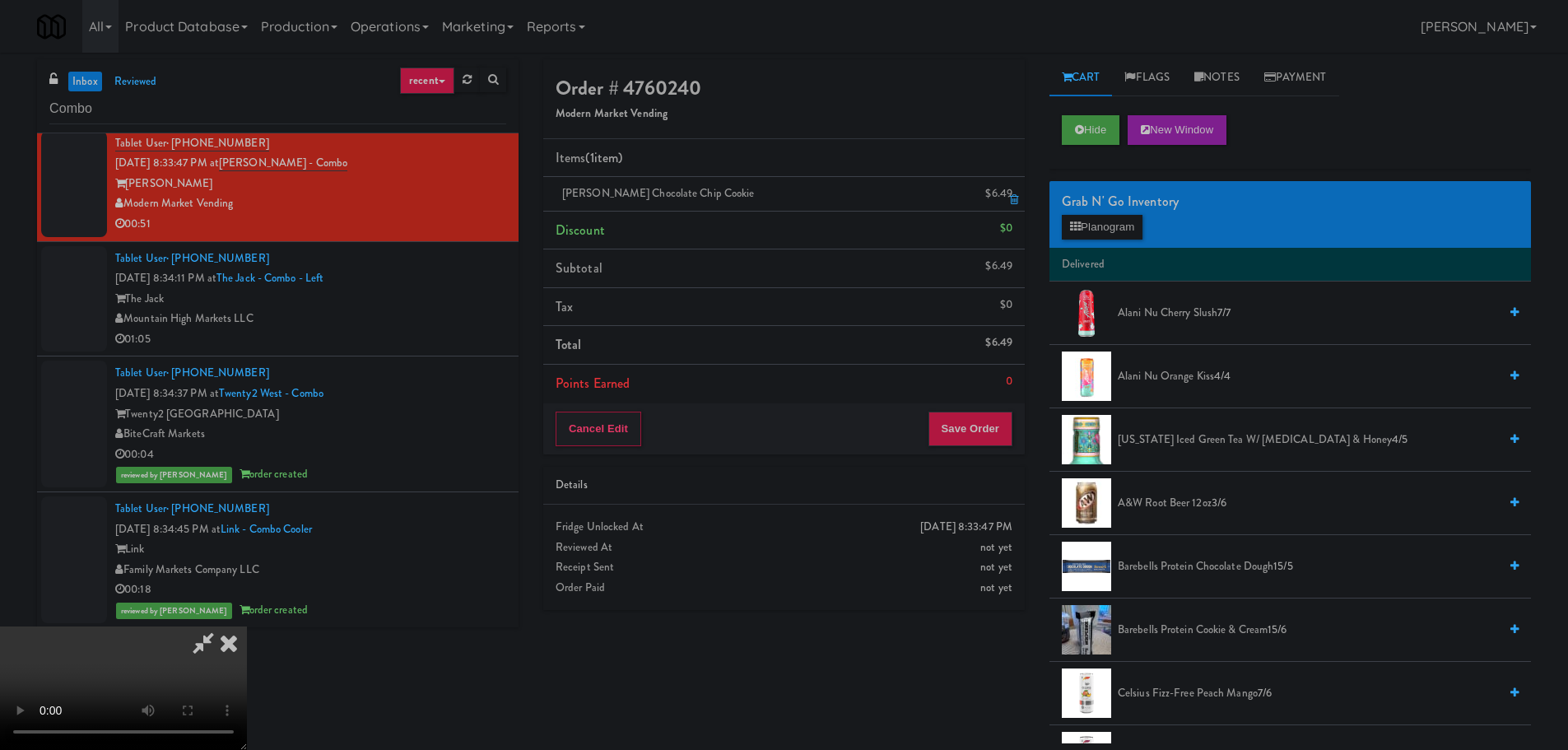
click at [1023, 200] on li "[PERSON_NAME] Chocolate Chip Cookie $6.49" at bounding box center [784, 194] width 482 height 35
click at [1019, 199] on li "[PERSON_NAME] Chocolate Chip Cookie $6.49" at bounding box center [784, 194] width 482 height 35
click at [1014, 197] on icon at bounding box center [1014, 199] width 8 height 11
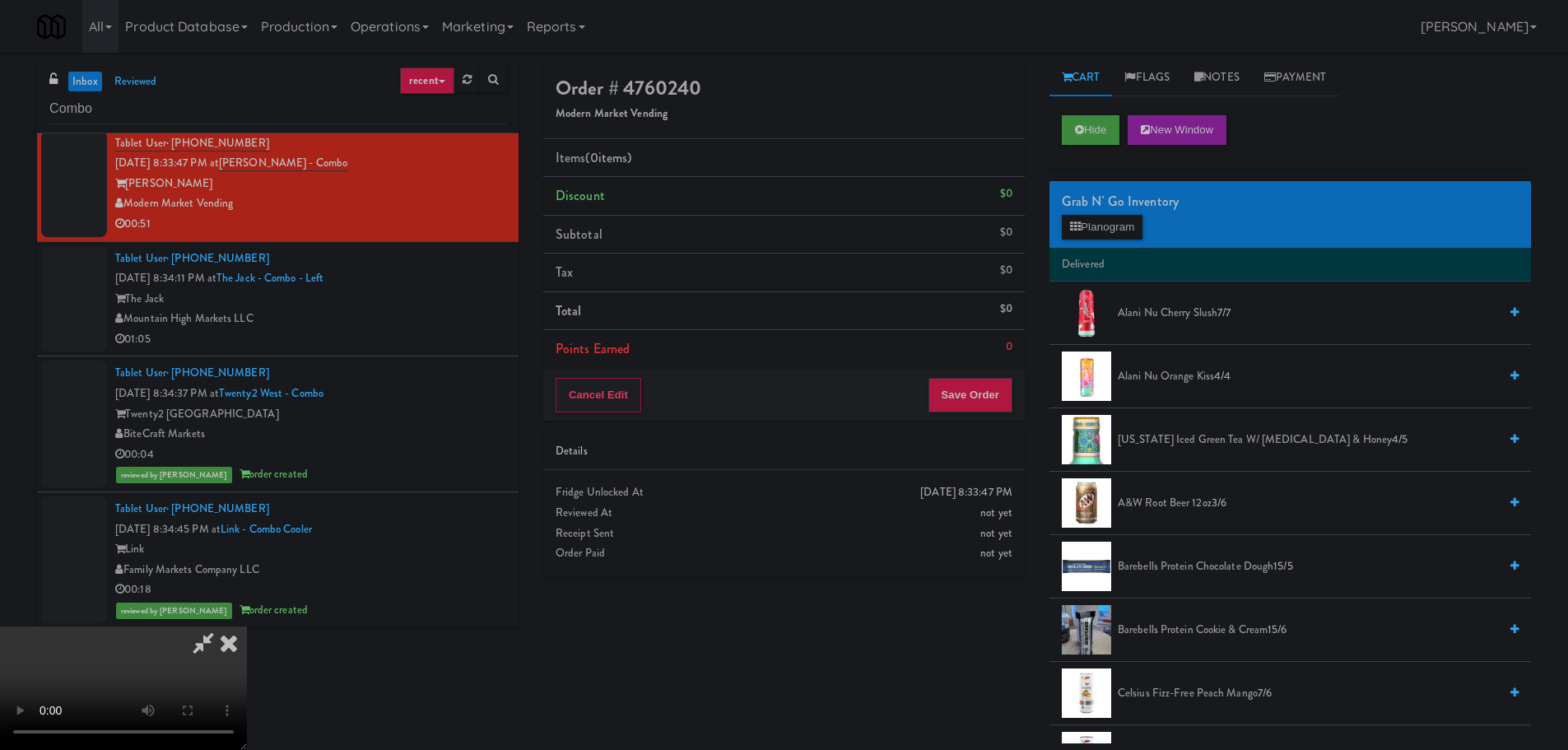
scroll to position [36, 0]
click at [247, 626] on video at bounding box center [123, 687] width 247 height 123
click at [1088, 223] on button "Planogram" at bounding box center [1102, 227] width 81 height 25
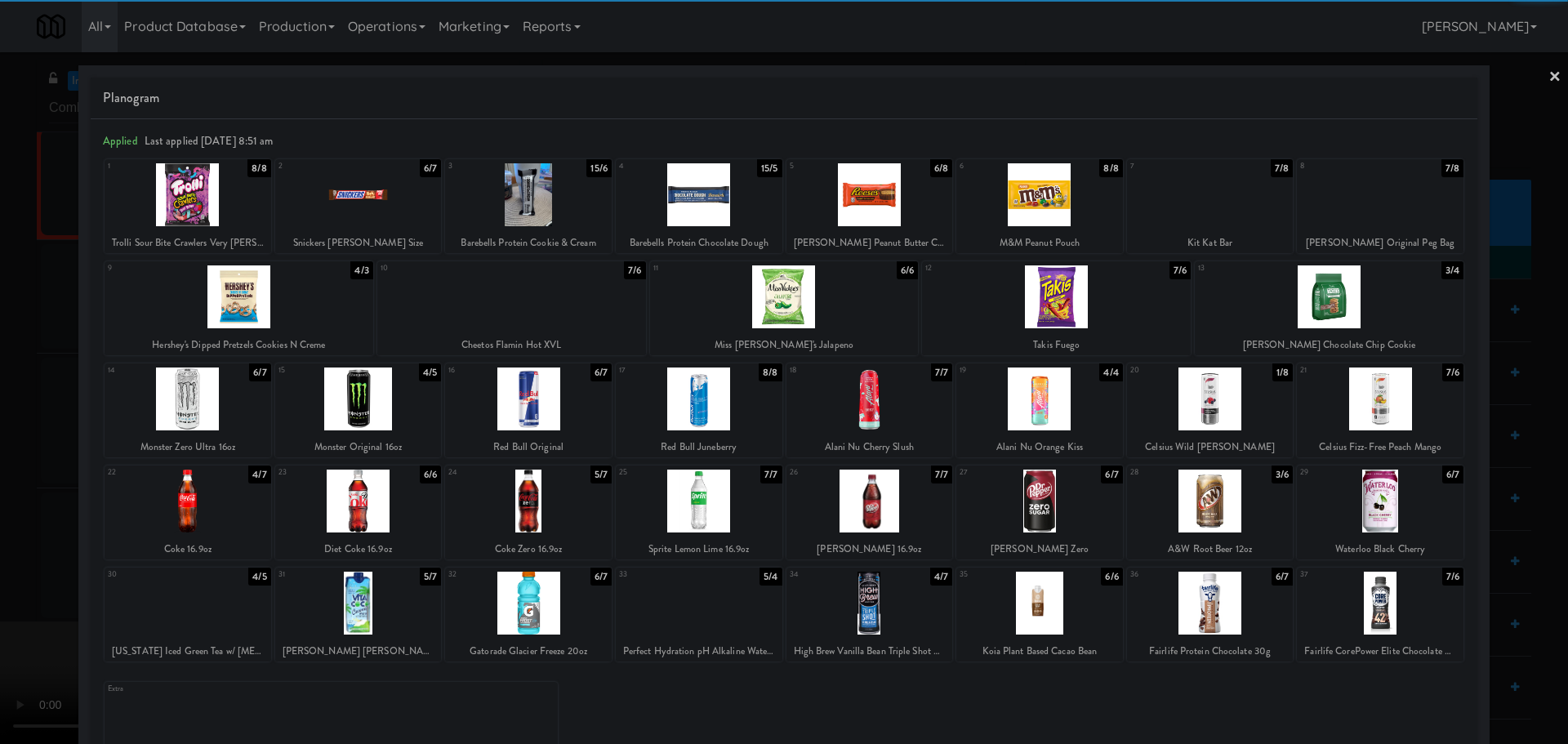
click at [1200, 212] on div at bounding box center [1210, 194] width 166 height 63
click at [0, 479] on div at bounding box center [784, 372] width 1568 height 744
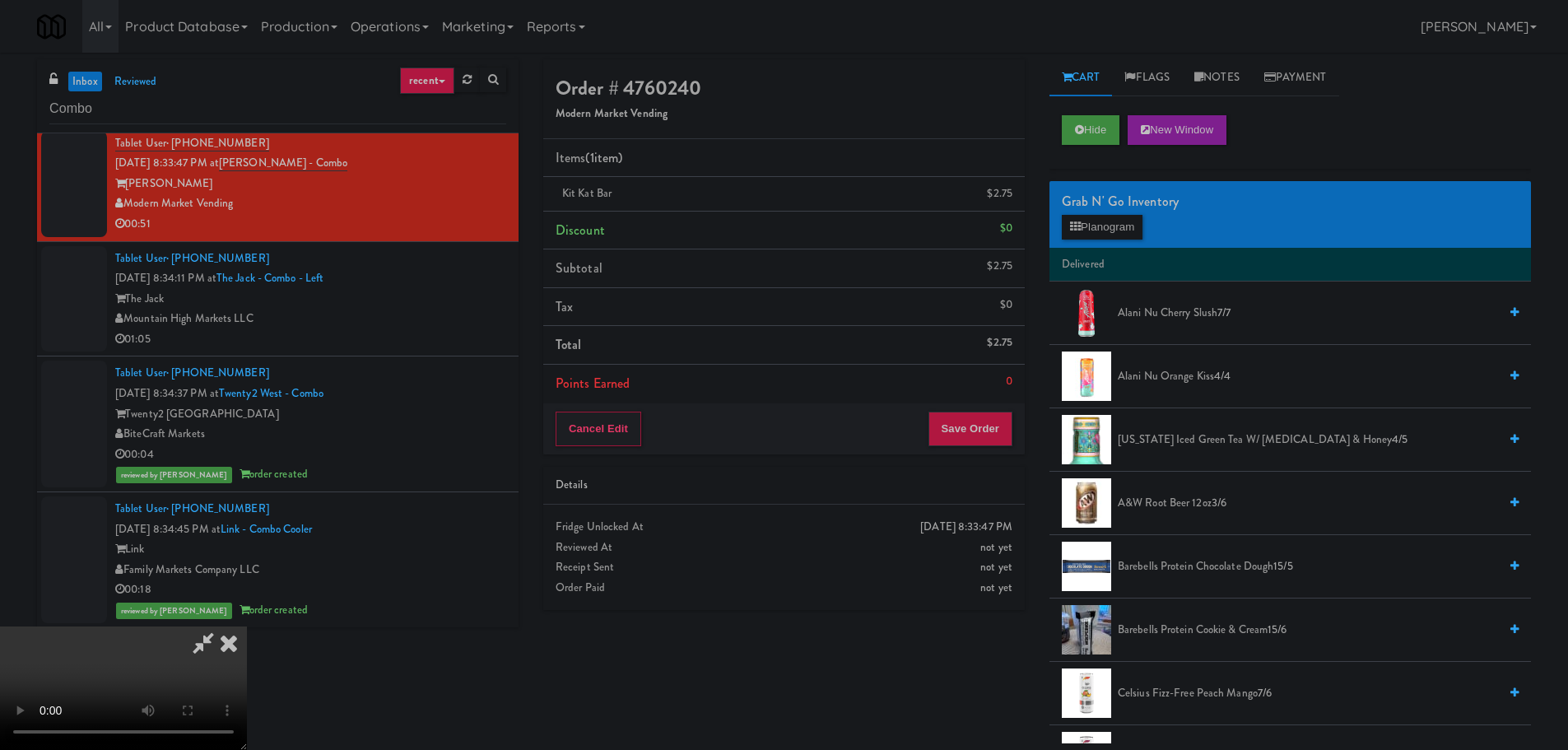
scroll to position [283, 0]
drag, startPoint x: 660, startPoint y: 518, endPoint x: 673, endPoint y: 505, distance: 18.4
click at [247, 626] on video at bounding box center [123, 687] width 247 height 123
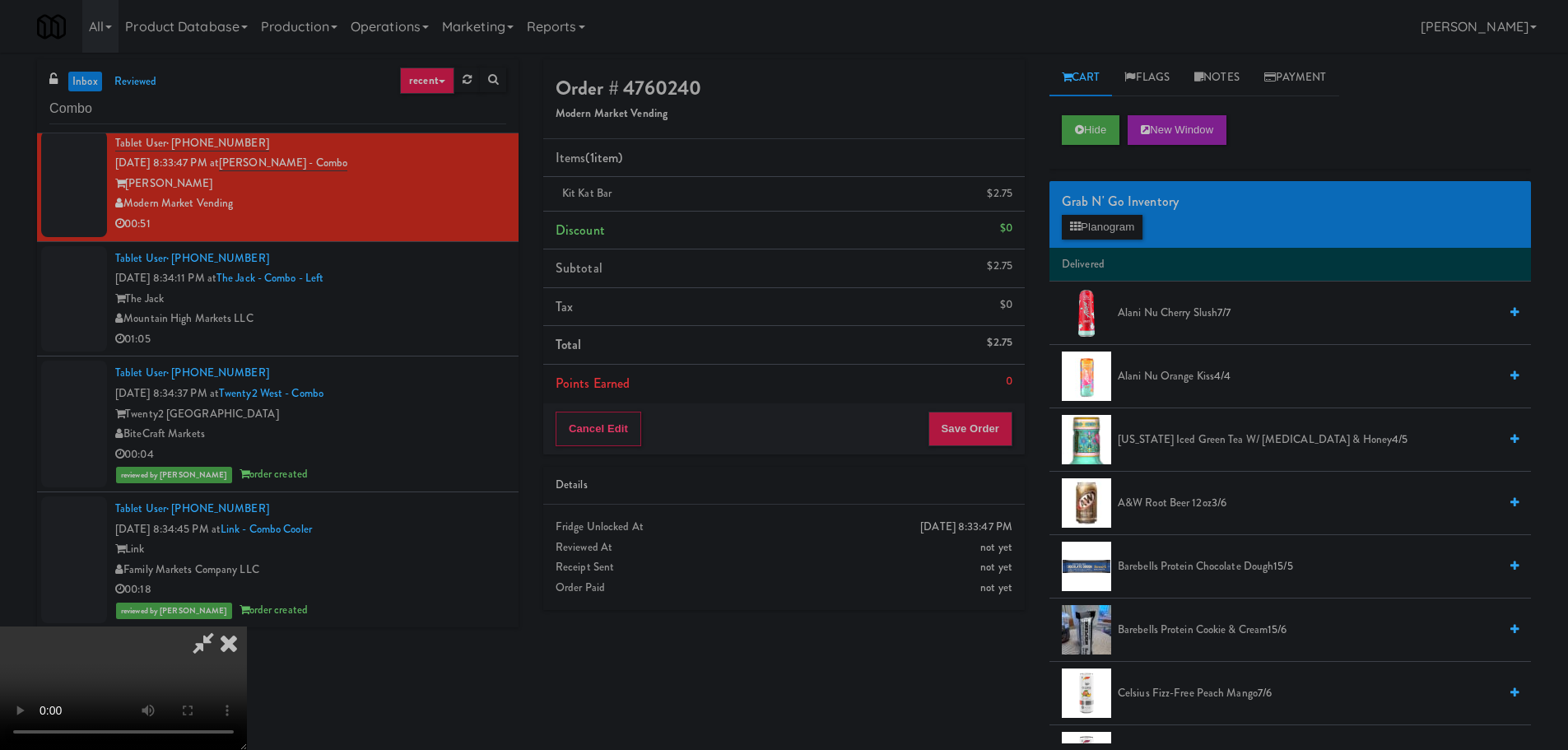
click at [247, 626] on video at bounding box center [123, 687] width 247 height 123
drag, startPoint x: 751, startPoint y: 382, endPoint x: 967, endPoint y: 254, distance: 251.1
click at [247, 626] on video at bounding box center [123, 687] width 247 height 123
click at [1008, 197] on link at bounding box center [1011, 200] width 15 height 21
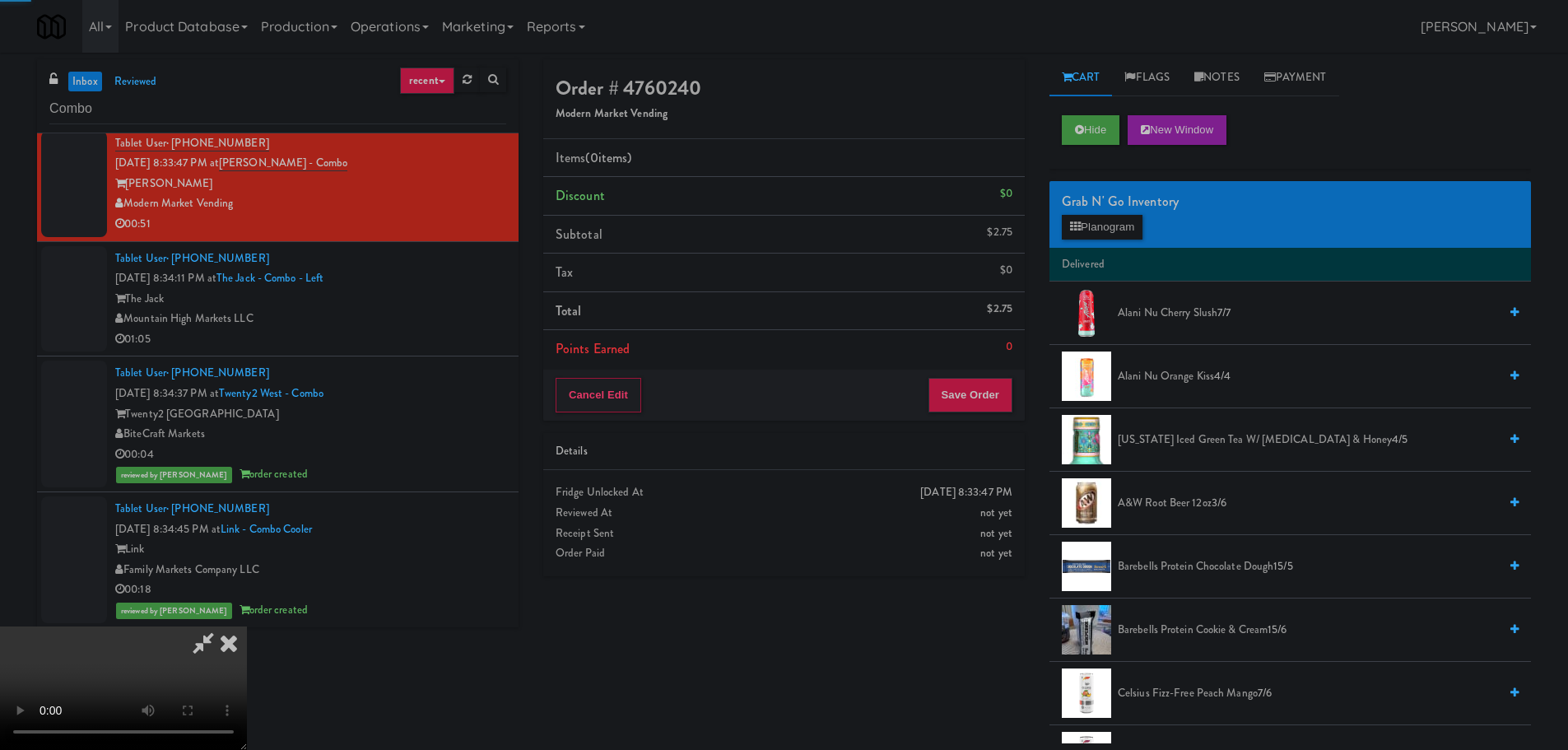
drag, startPoint x: 653, startPoint y: 316, endPoint x: 663, endPoint y: 316, distance: 10.0
click at [247, 626] on video at bounding box center [123, 687] width 247 height 123
drag, startPoint x: 644, startPoint y: 308, endPoint x: 778, endPoint y: 255, distance: 144.1
click at [247, 626] on video at bounding box center [123, 687] width 247 height 123
click at [1115, 240] on div "Grab N' Go Inventory Planogram" at bounding box center [1290, 214] width 482 height 67
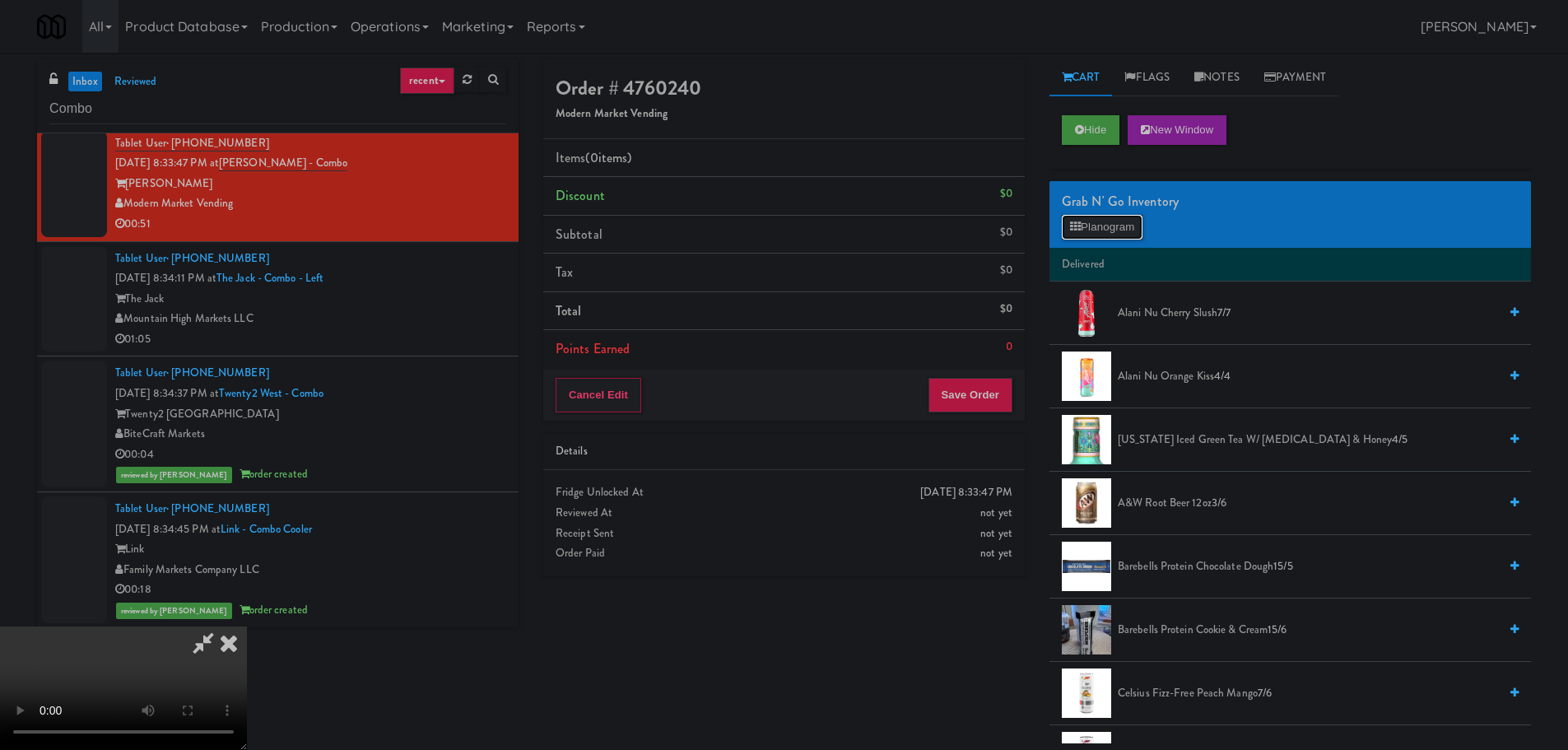
click at [1115, 231] on button "Planogram" at bounding box center [1102, 227] width 81 height 25
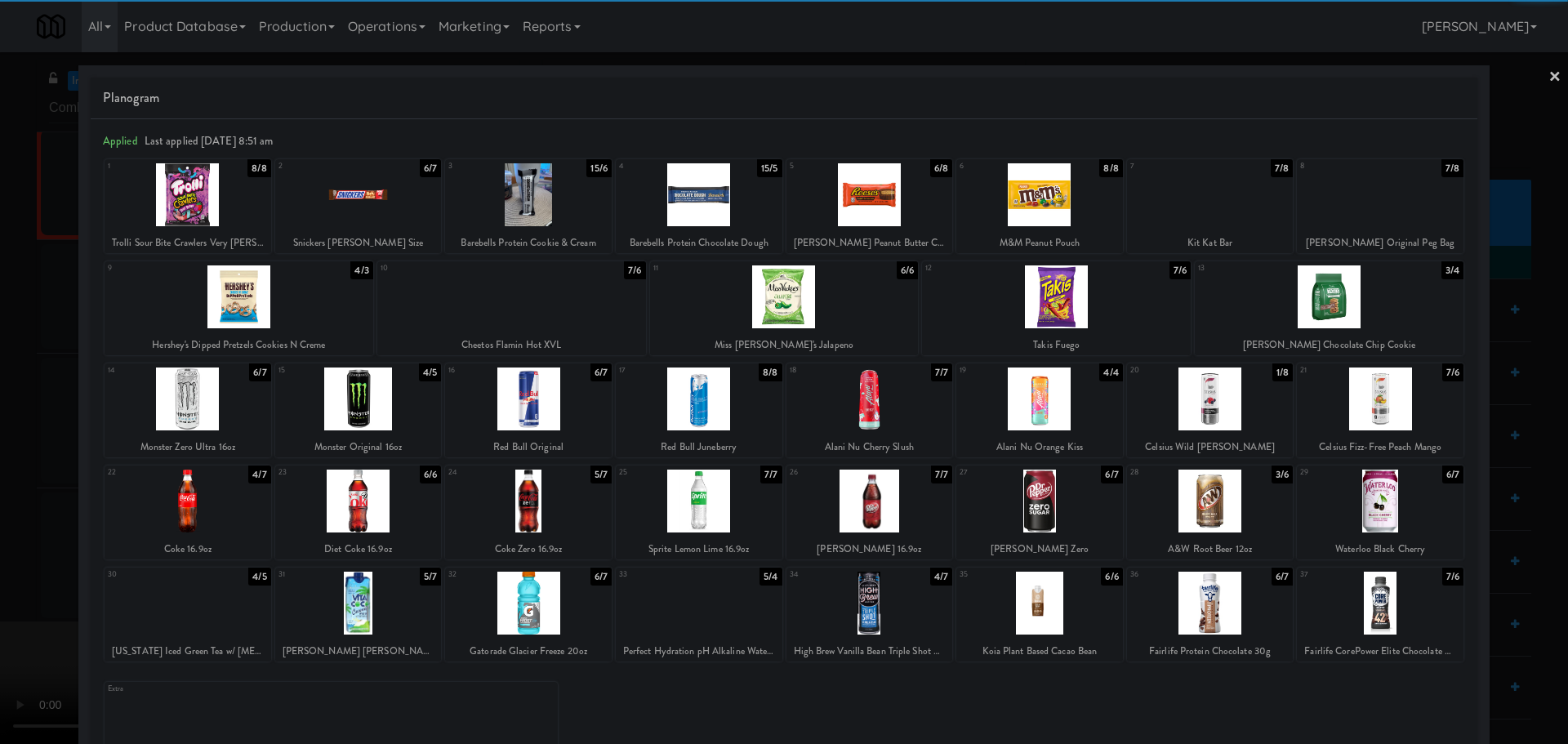
click at [723, 204] on div at bounding box center [698, 194] width 166 height 63
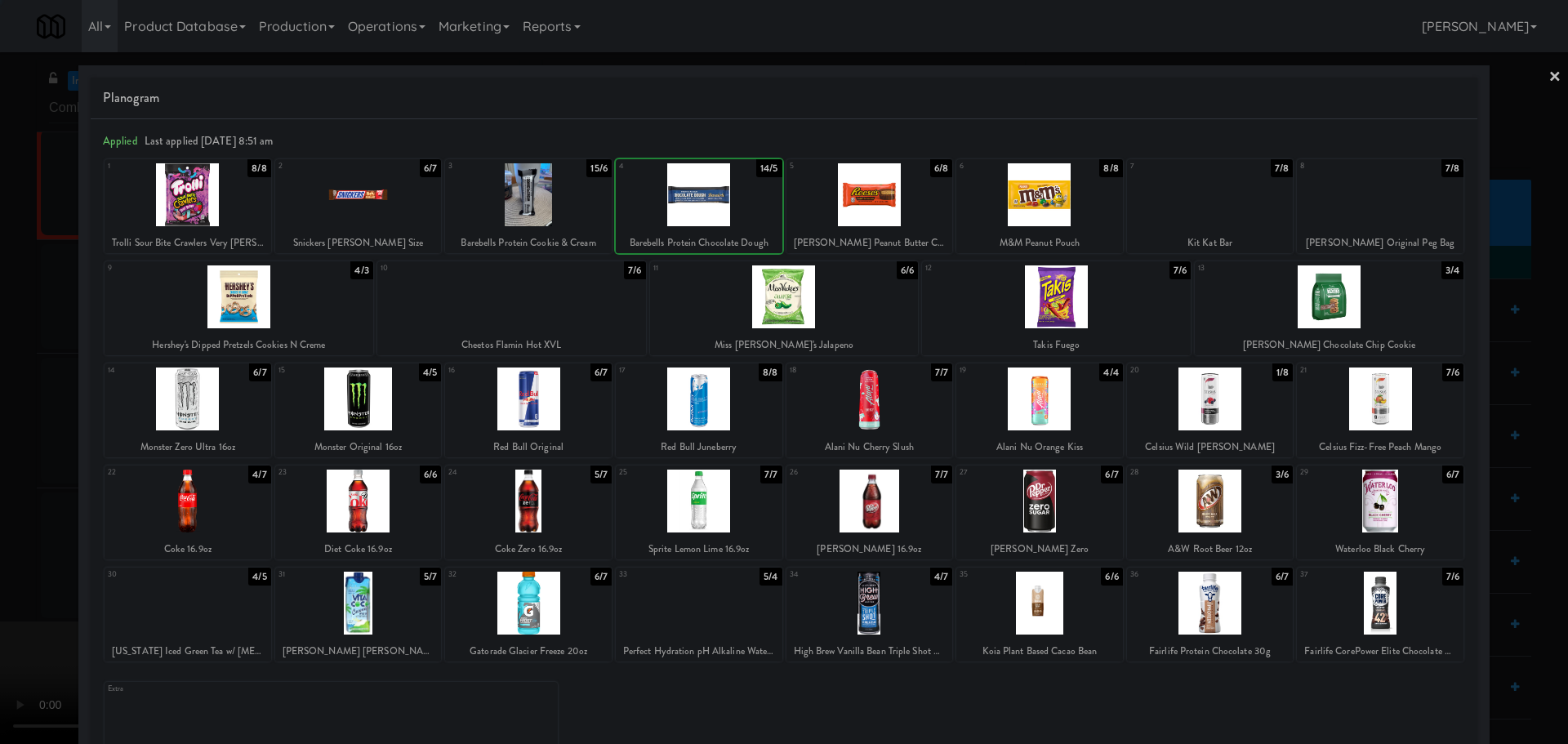
drag, startPoint x: 0, startPoint y: 470, endPoint x: 5, endPoint y: 479, distance: 10.3
click at [0, 479] on div at bounding box center [784, 372] width 1568 height 744
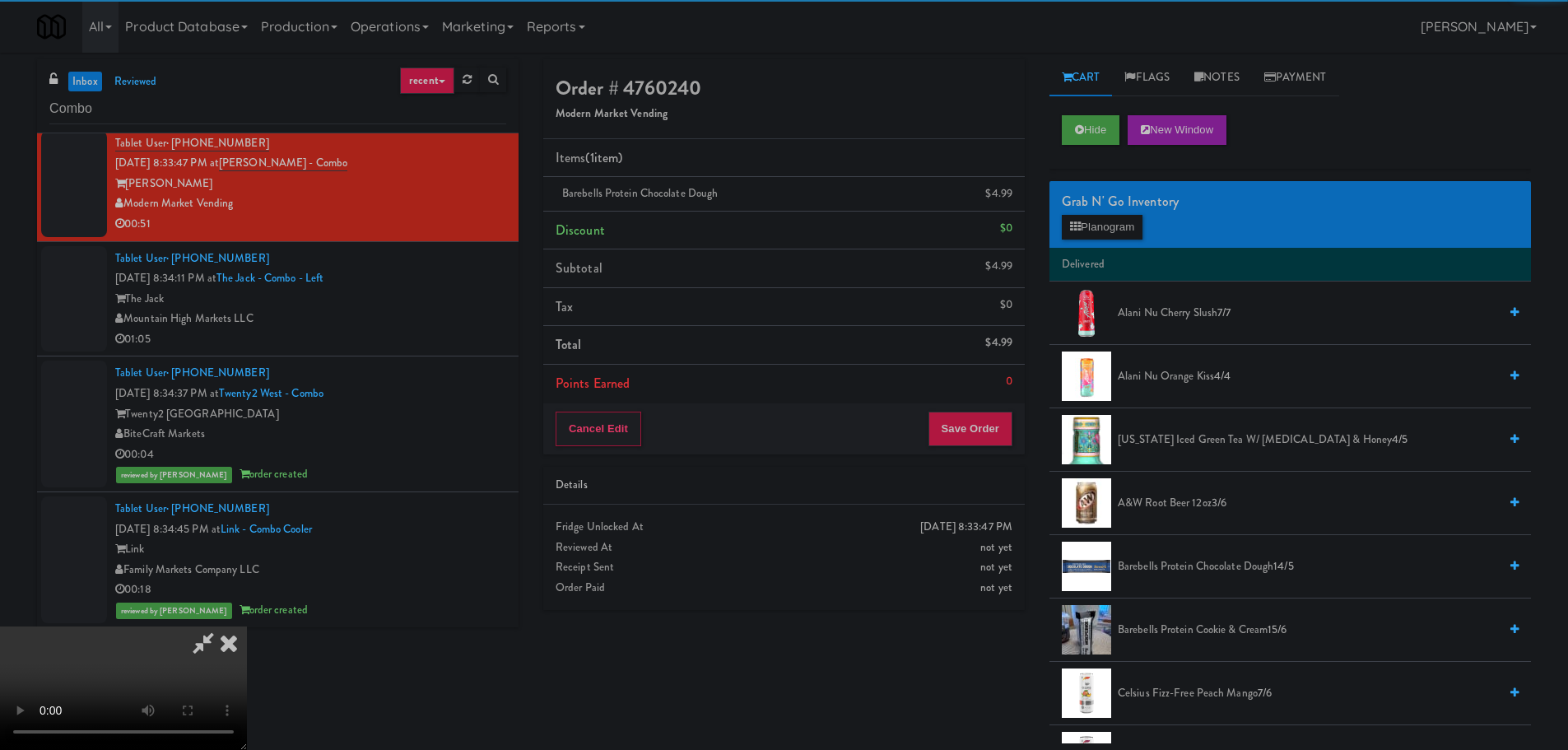
click at [247, 626] on video at bounding box center [123, 687] width 247 height 123
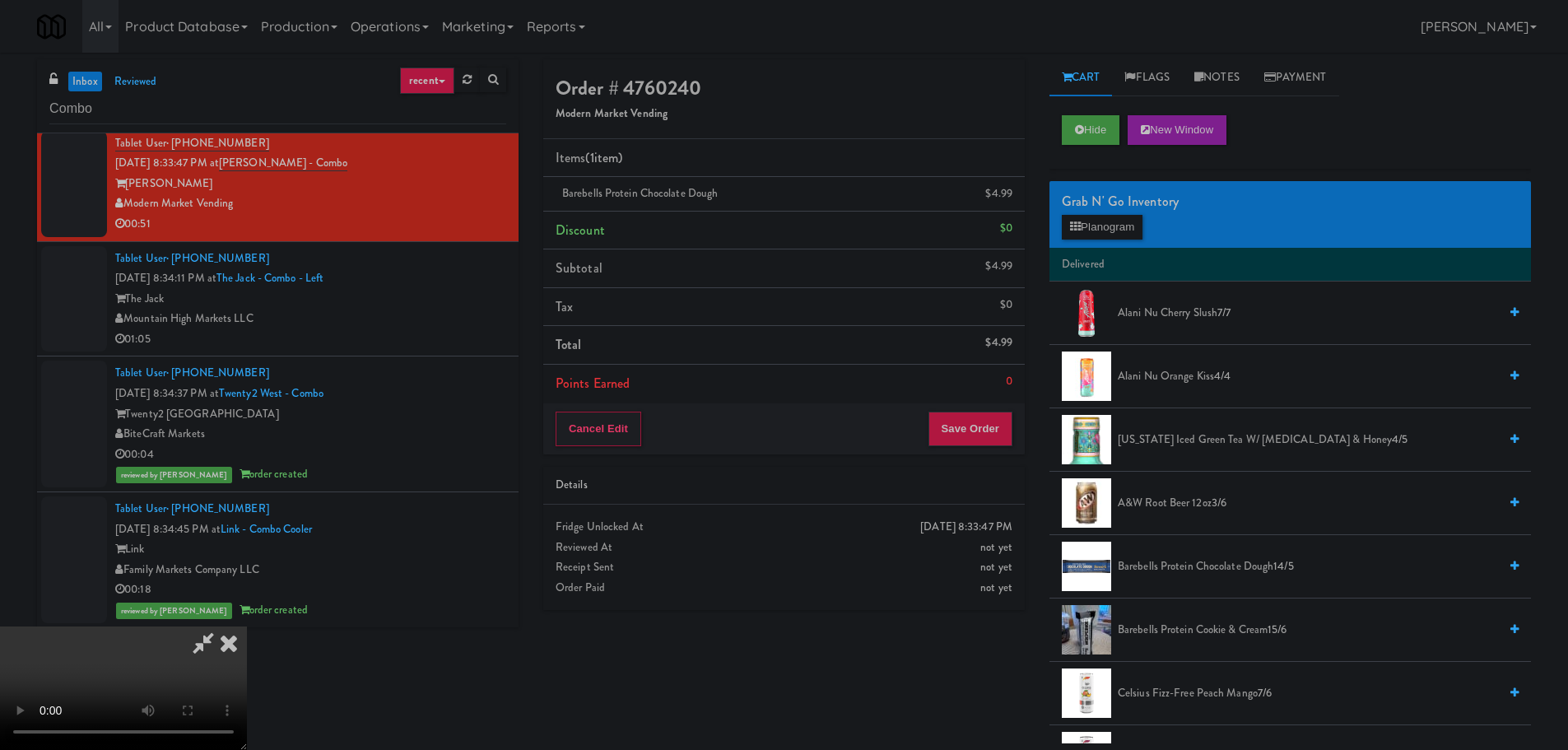
scroll to position [283, 0]
click at [975, 437] on button "Save Order" at bounding box center [971, 429] width 84 height 35
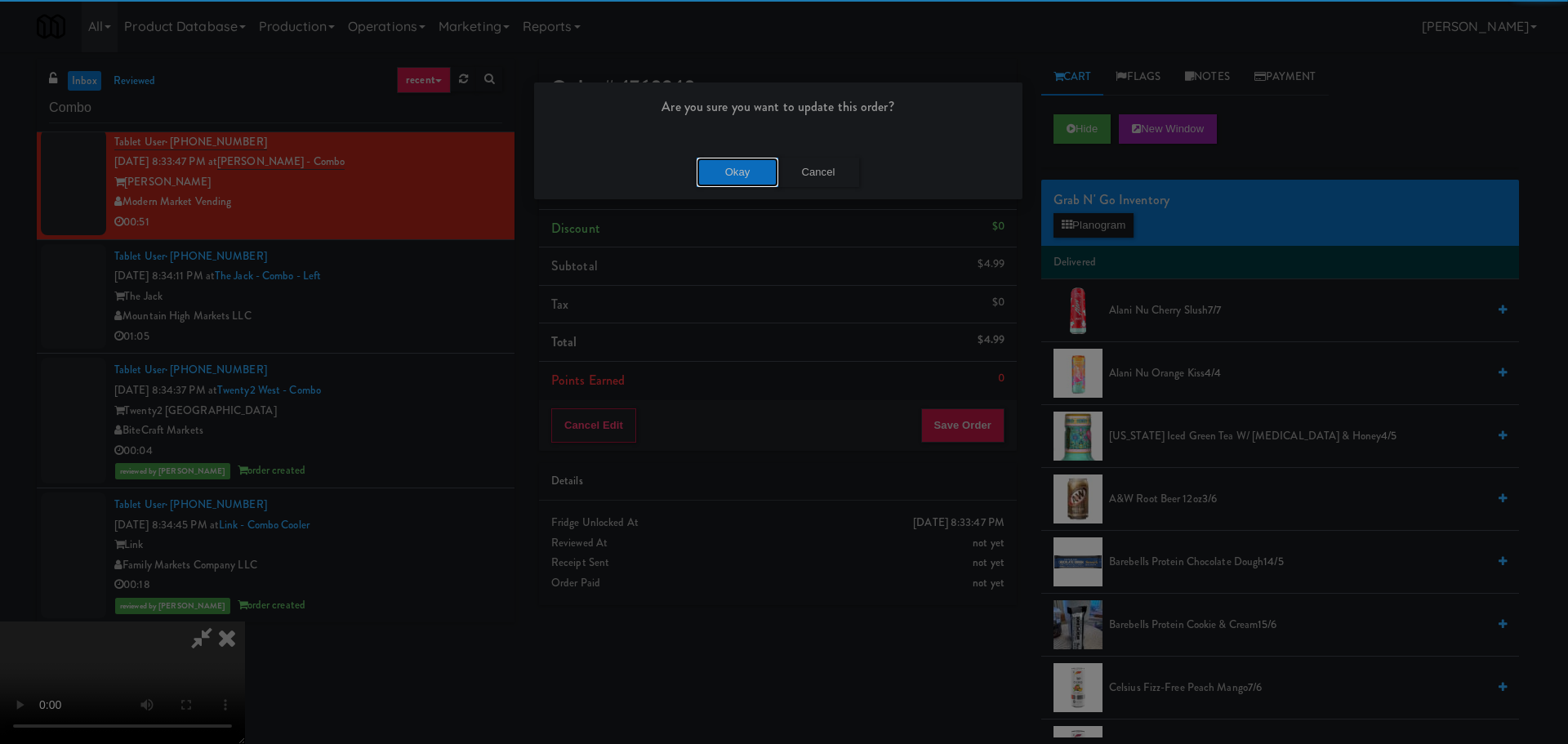
click at [743, 175] on button "Okay" at bounding box center [738, 172] width 82 height 29
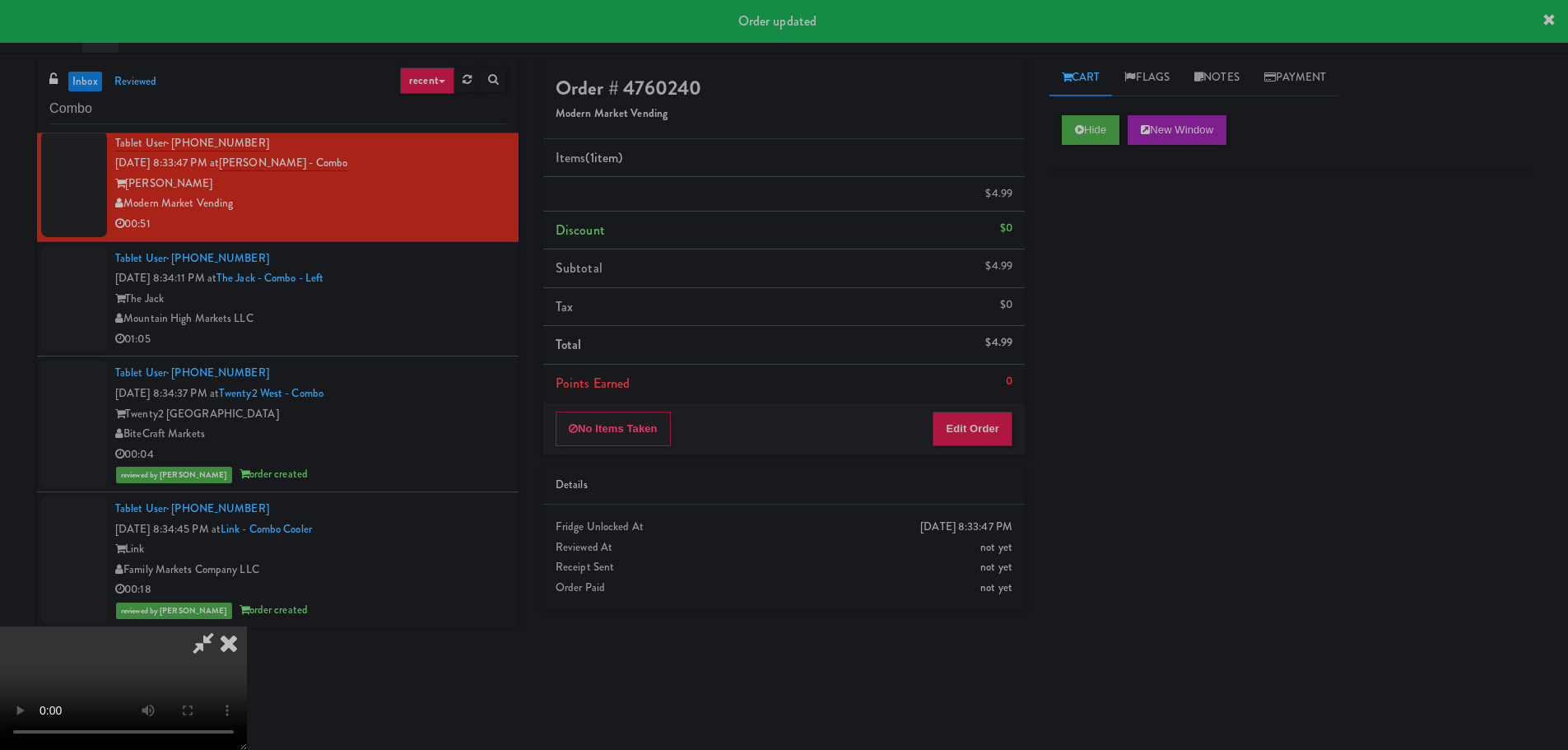
scroll to position [0, 0]
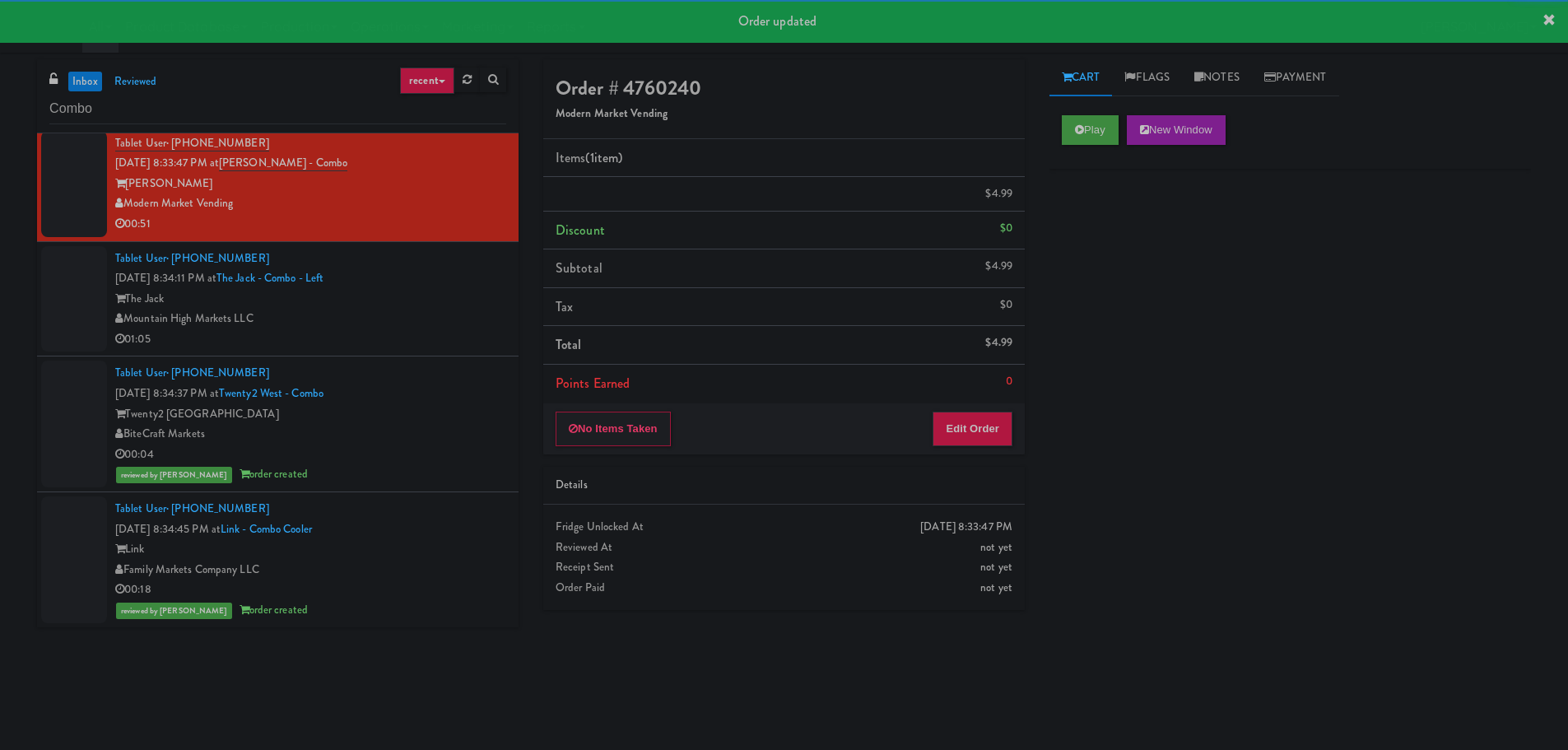
click at [429, 330] on div "Mountain High Markets LLC" at bounding box center [310, 319] width 391 height 21
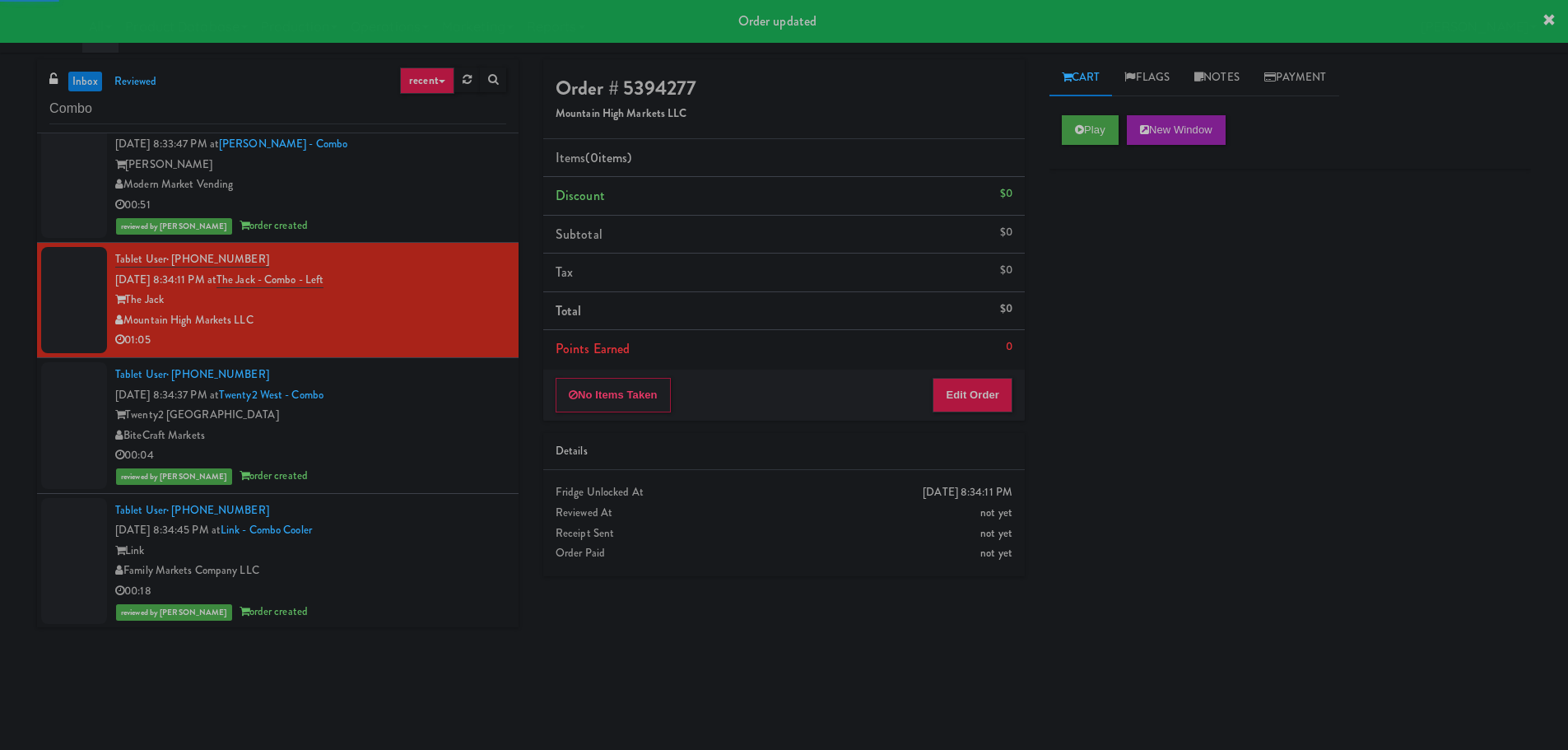
scroll to position [1612, 0]
click at [1093, 130] on button "Play" at bounding box center [1090, 130] width 57 height 30
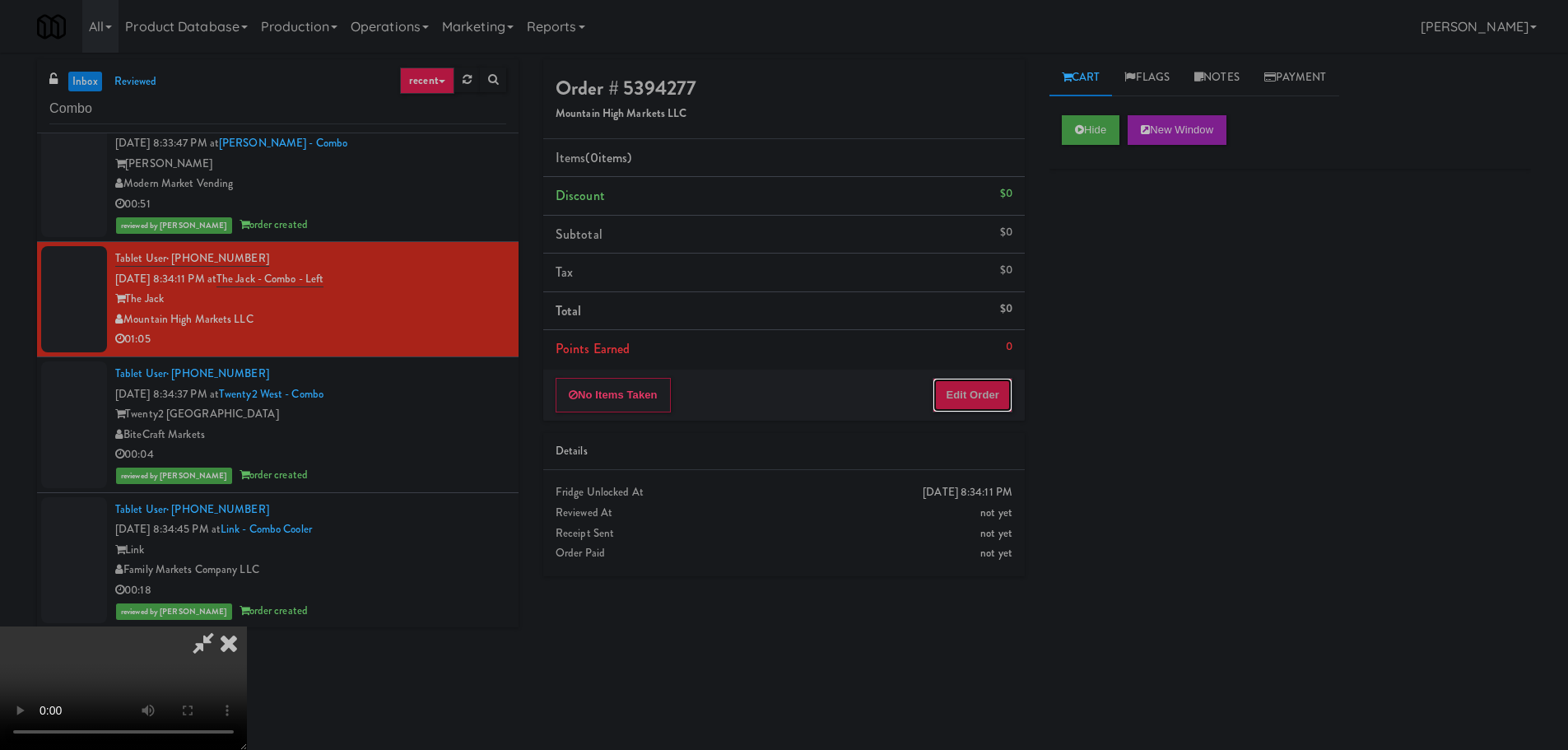
click at [986, 392] on button "Edit Order" at bounding box center [972, 395] width 80 height 35
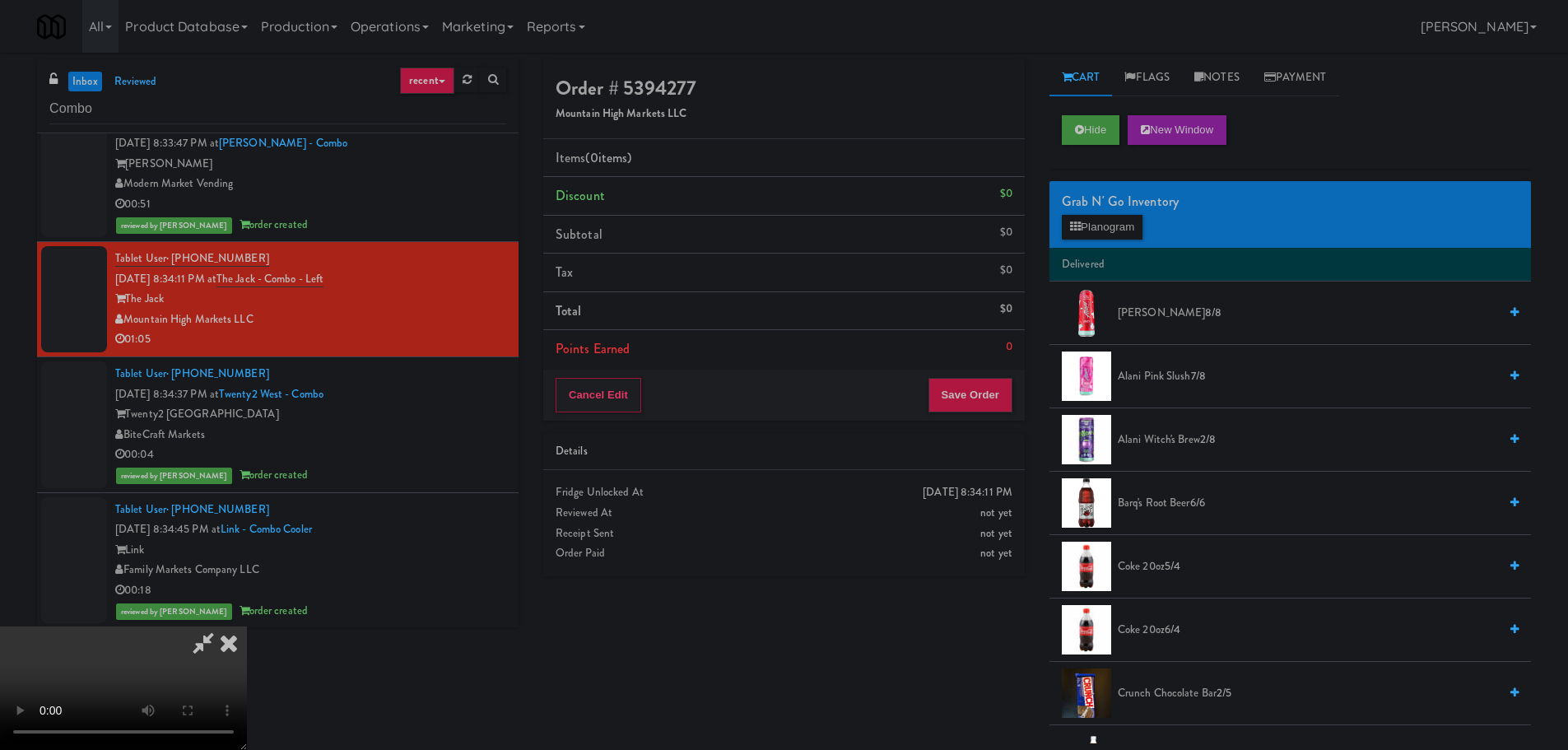
scroll to position [283, 0]
click at [247, 626] on video at bounding box center [123, 687] width 247 height 123
drag, startPoint x: 637, startPoint y: 409, endPoint x: 642, endPoint y: 421, distance: 13.0
click at [247, 626] on video at bounding box center [123, 687] width 247 height 123
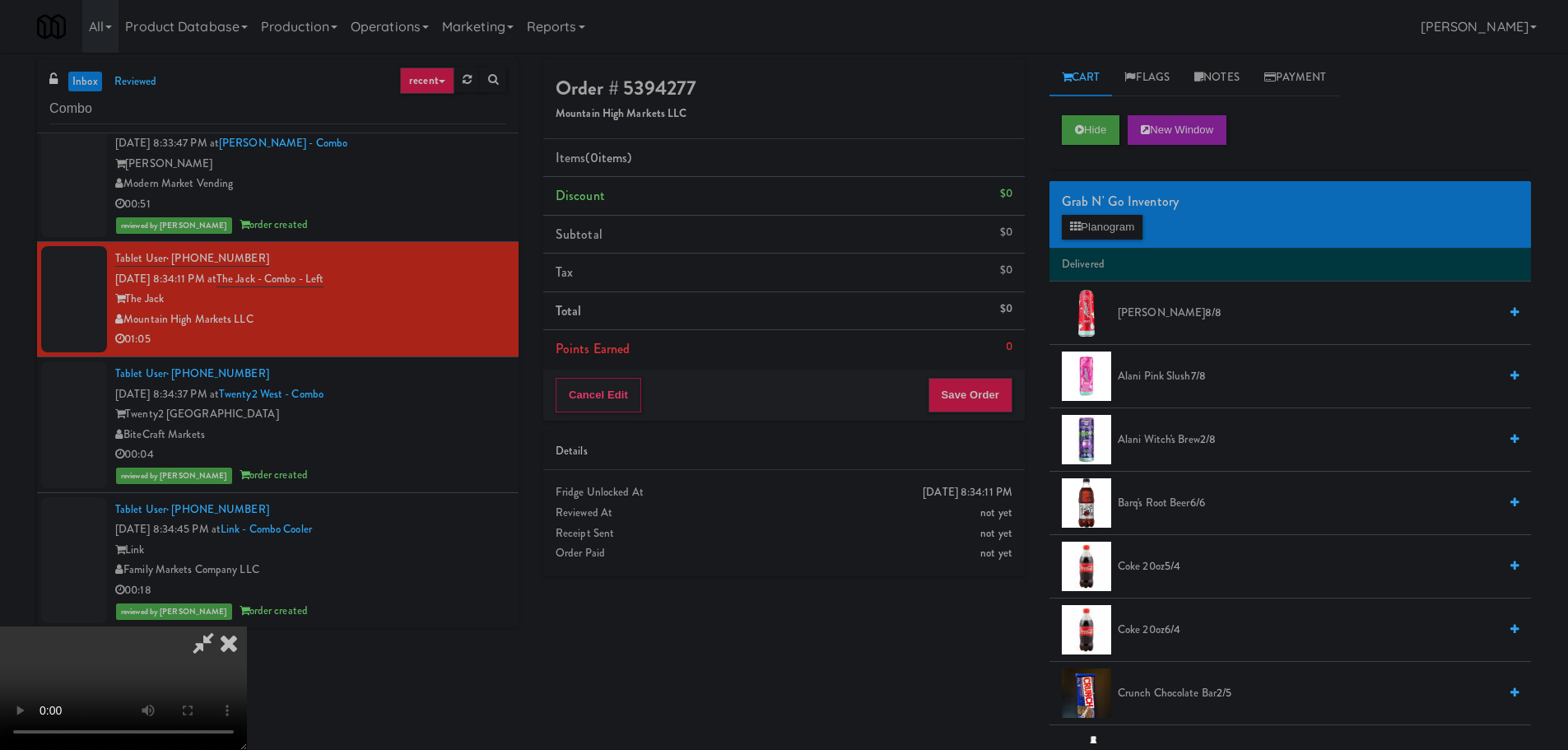
click at [247, 626] on video at bounding box center [123, 687] width 247 height 123
click at [1098, 226] on button "Planogram" at bounding box center [1102, 227] width 81 height 25
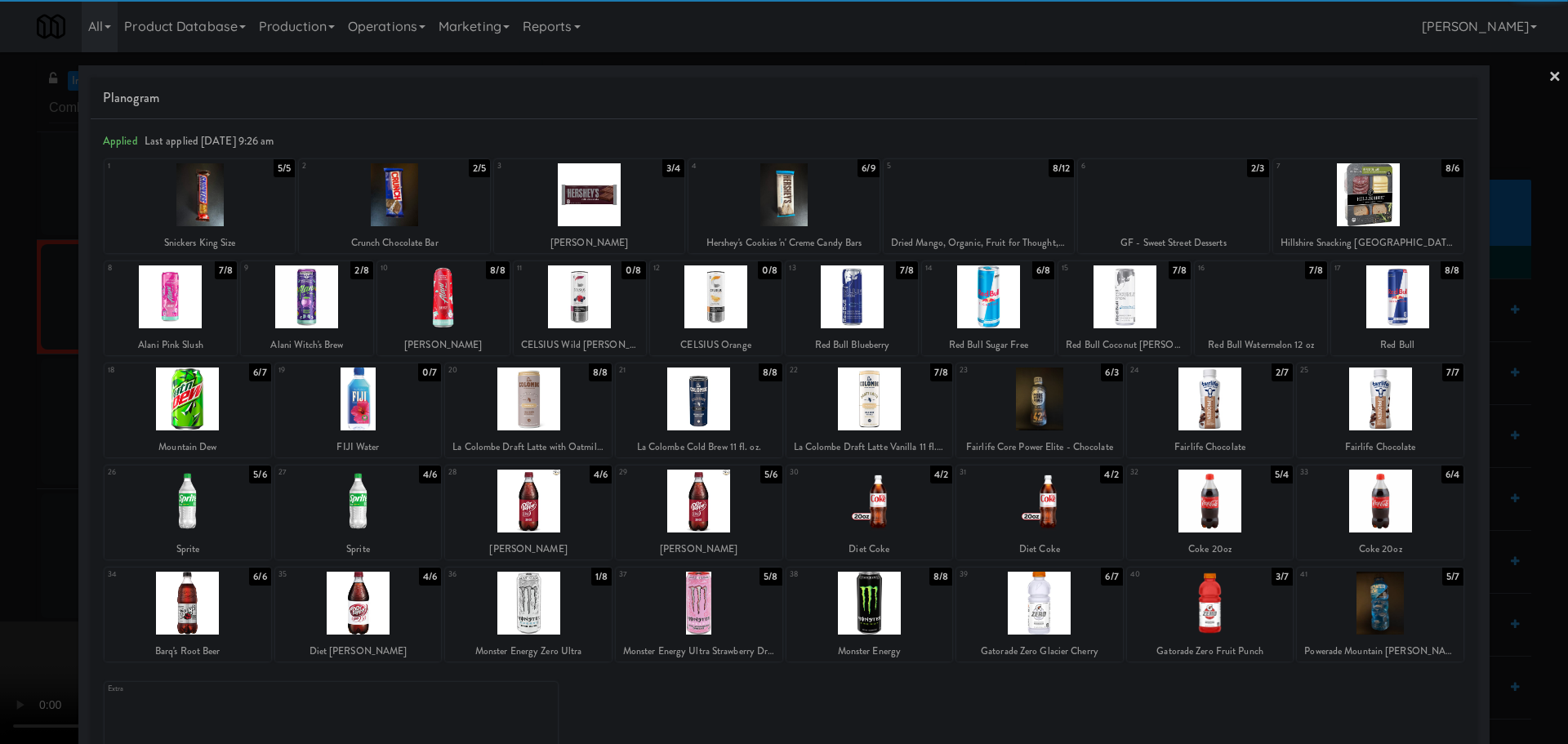
click at [1155, 298] on div at bounding box center [1124, 297] width 132 height 63
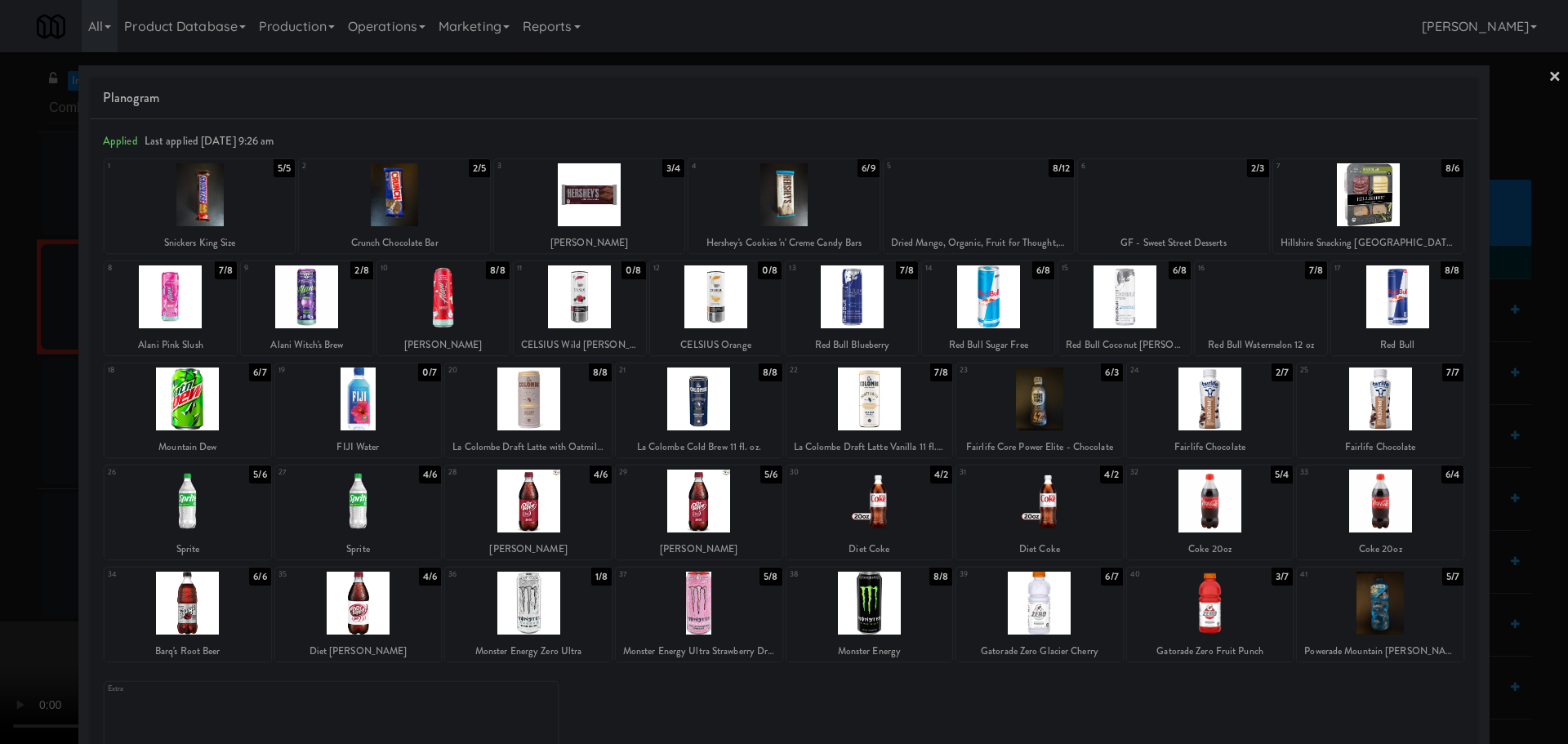
drag, startPoint x: 0, startPoint y: 438, endPoint x: 56, endPoint y: 419, distance: 59.1
click at [0, 438] on div at bounding box center [784, 372] width 1568 height 744
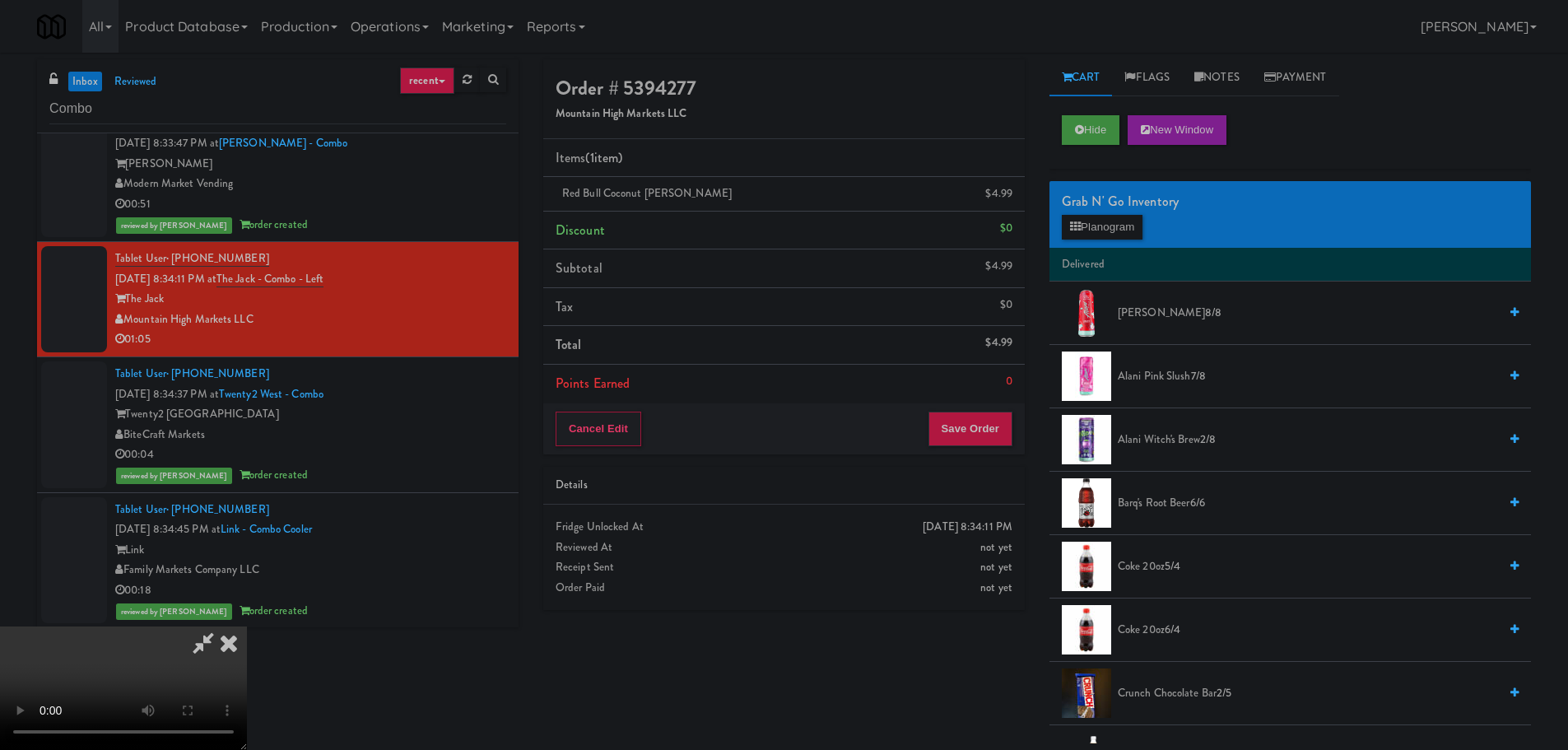
click at [247, 626] on video at bounding box center [123, 687] width 247 height 123
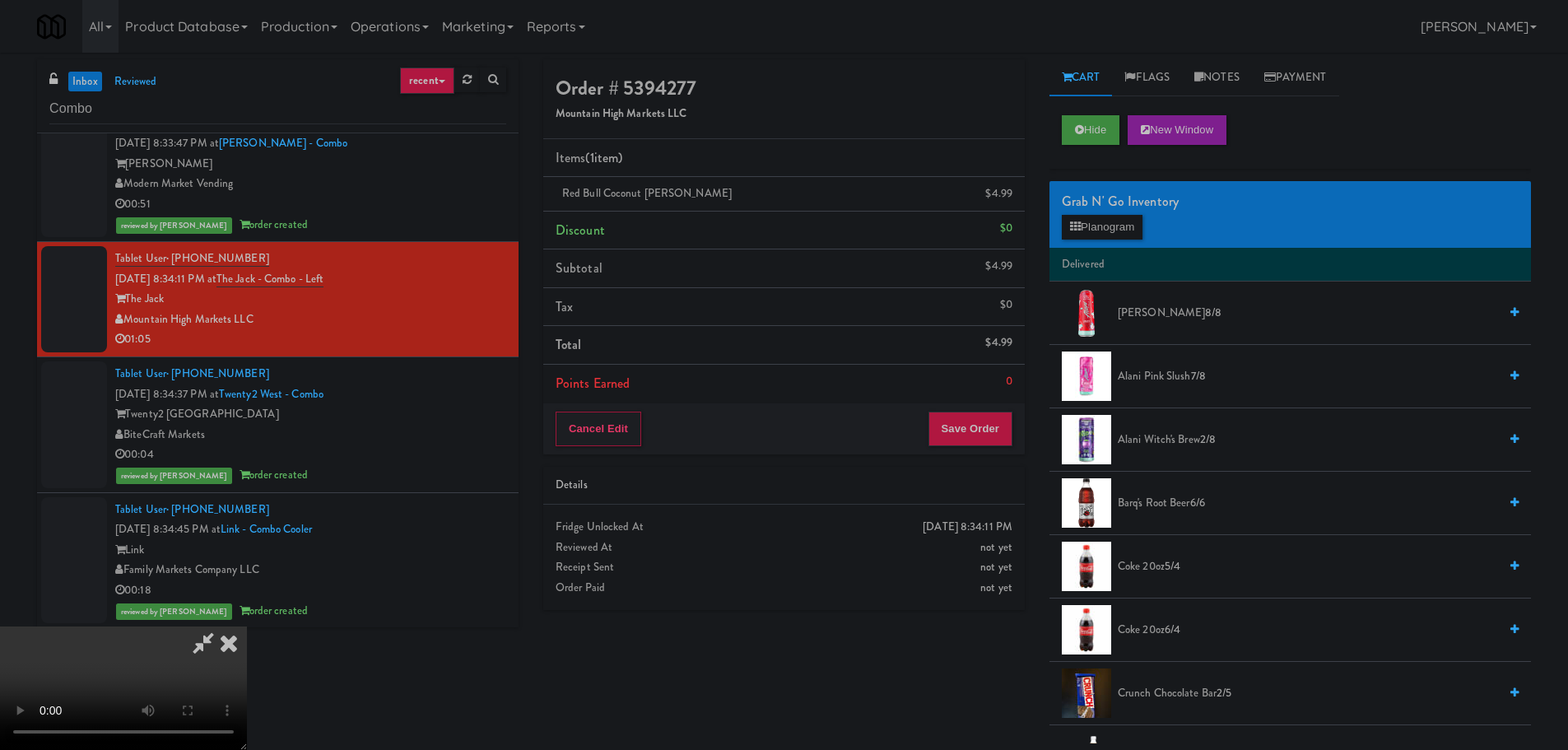
click at [247, 626] on video at bounding box center [123, 687] width 247 height 123
click at [1121, 221] on button "Planogram" at bounding box center [1102, 227] width 81 height 25
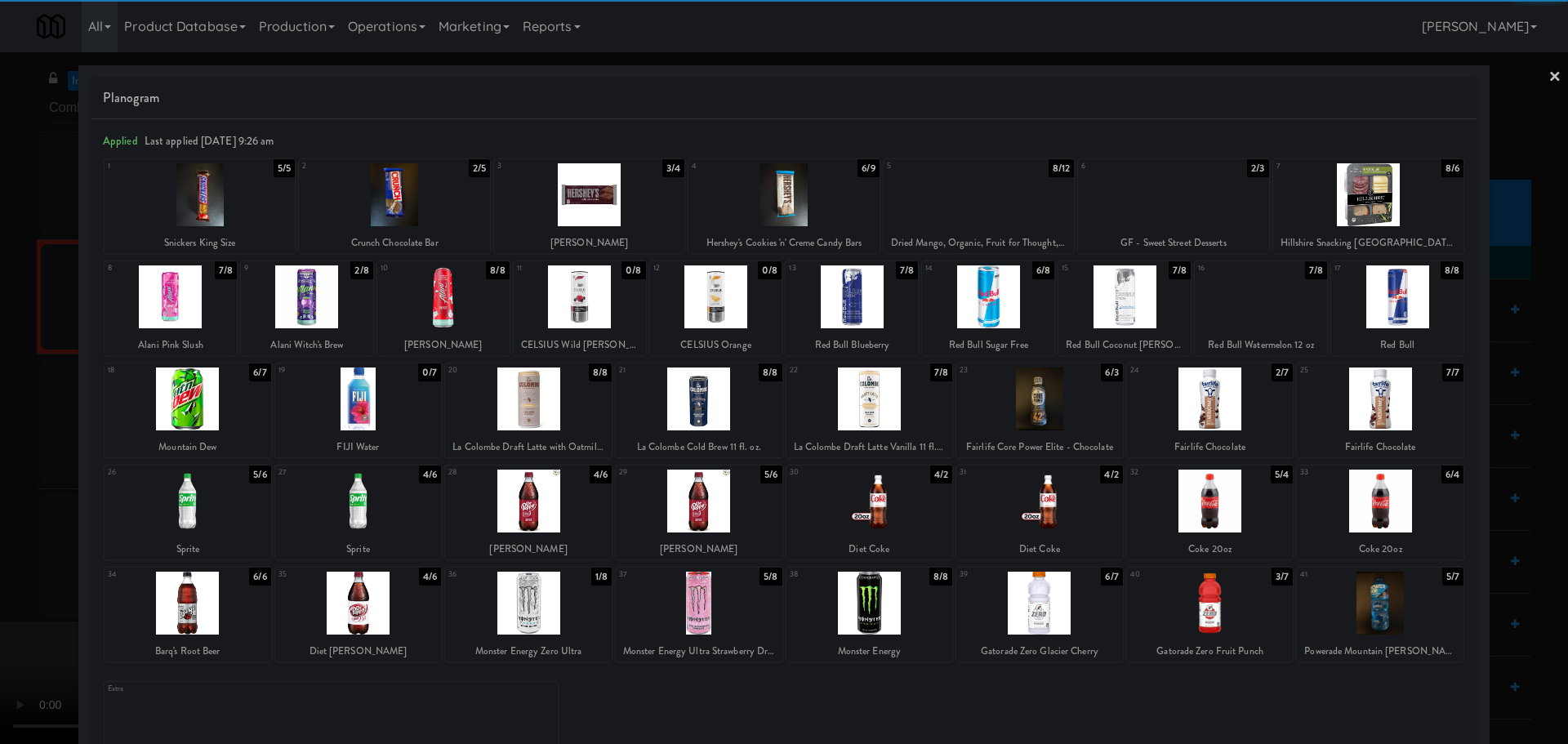
click at [895, 303] on div at bounding box center [851, 297] width 132 height 63
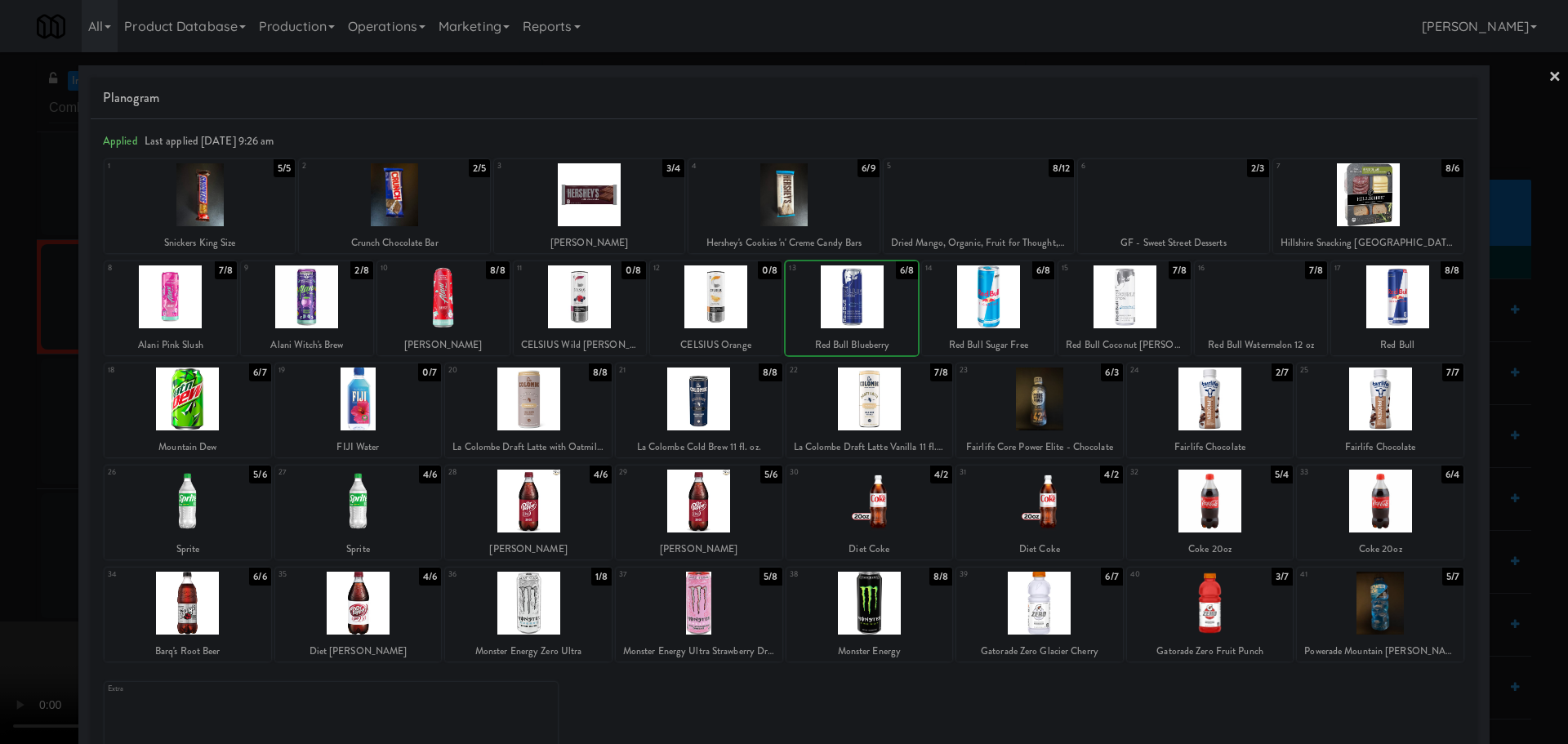
click at [0, 497] on div at bounding box center [784, 372] width 1568 height 744
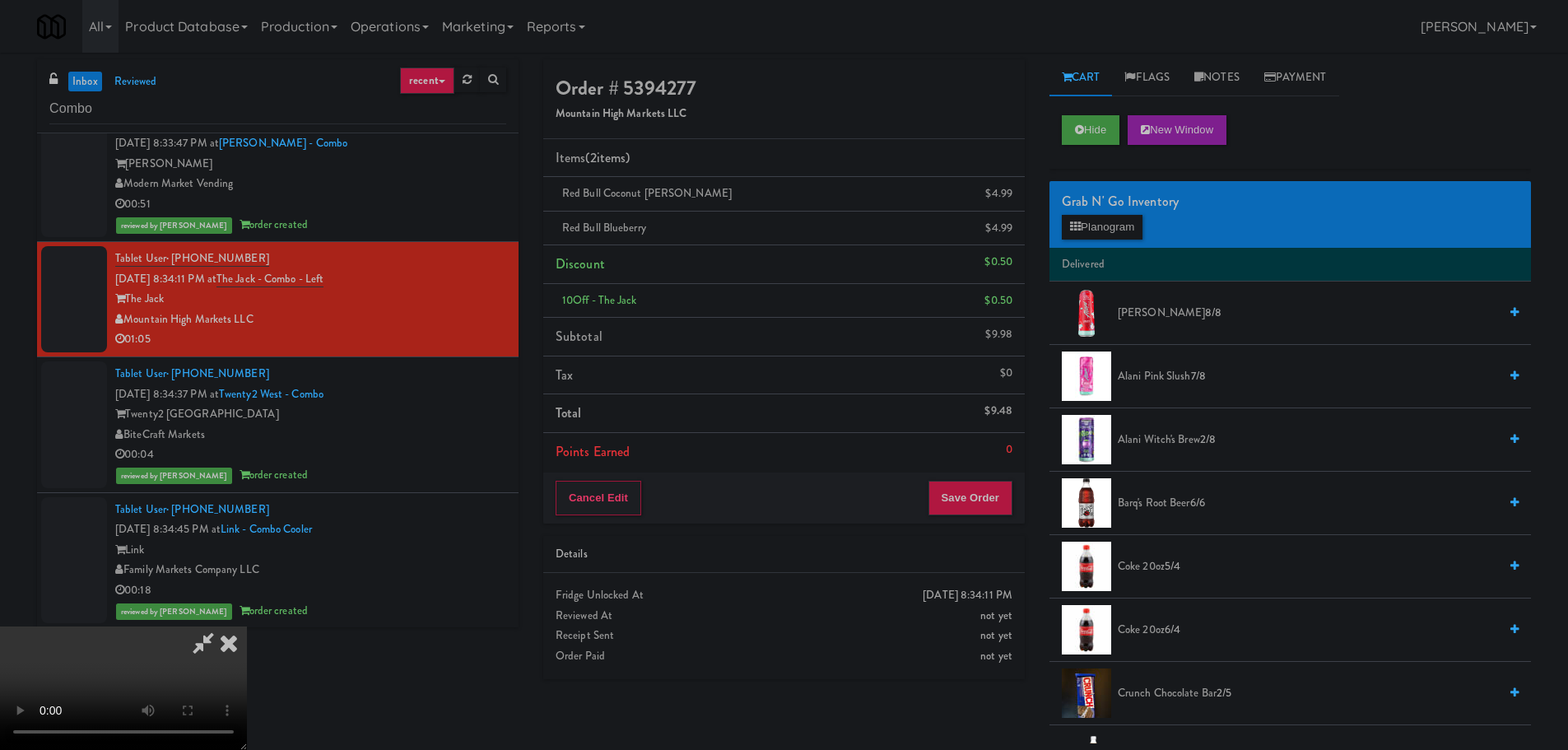
click at [247, 626] on video at bounding box center [123, 687] width 247 height 123
click at [1092, 225] on button "Planogram" at bounding box center [1102, 227] width 81 height 25
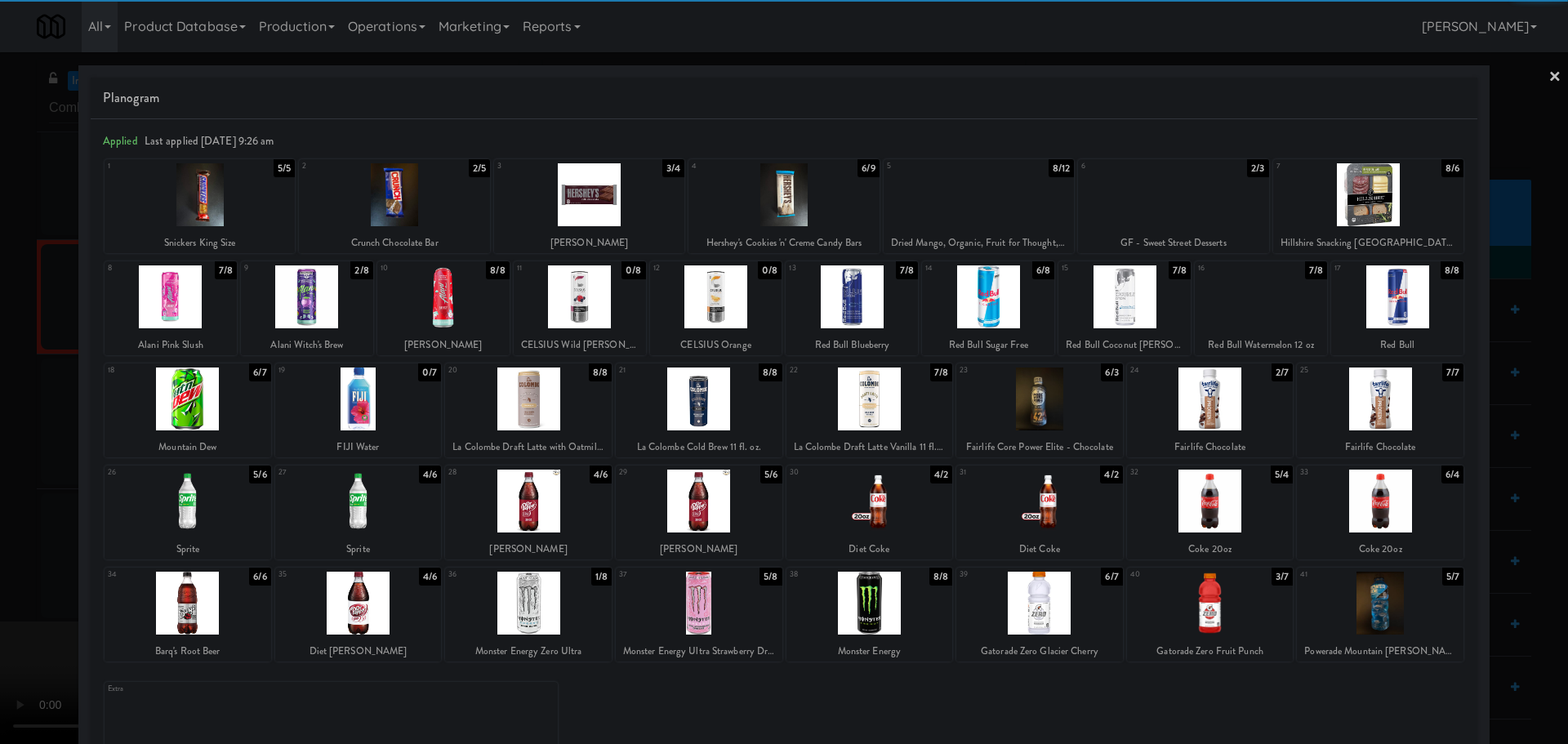
click at [1118, 321] on div at bounding box center [1124, 297] width 132 height 63
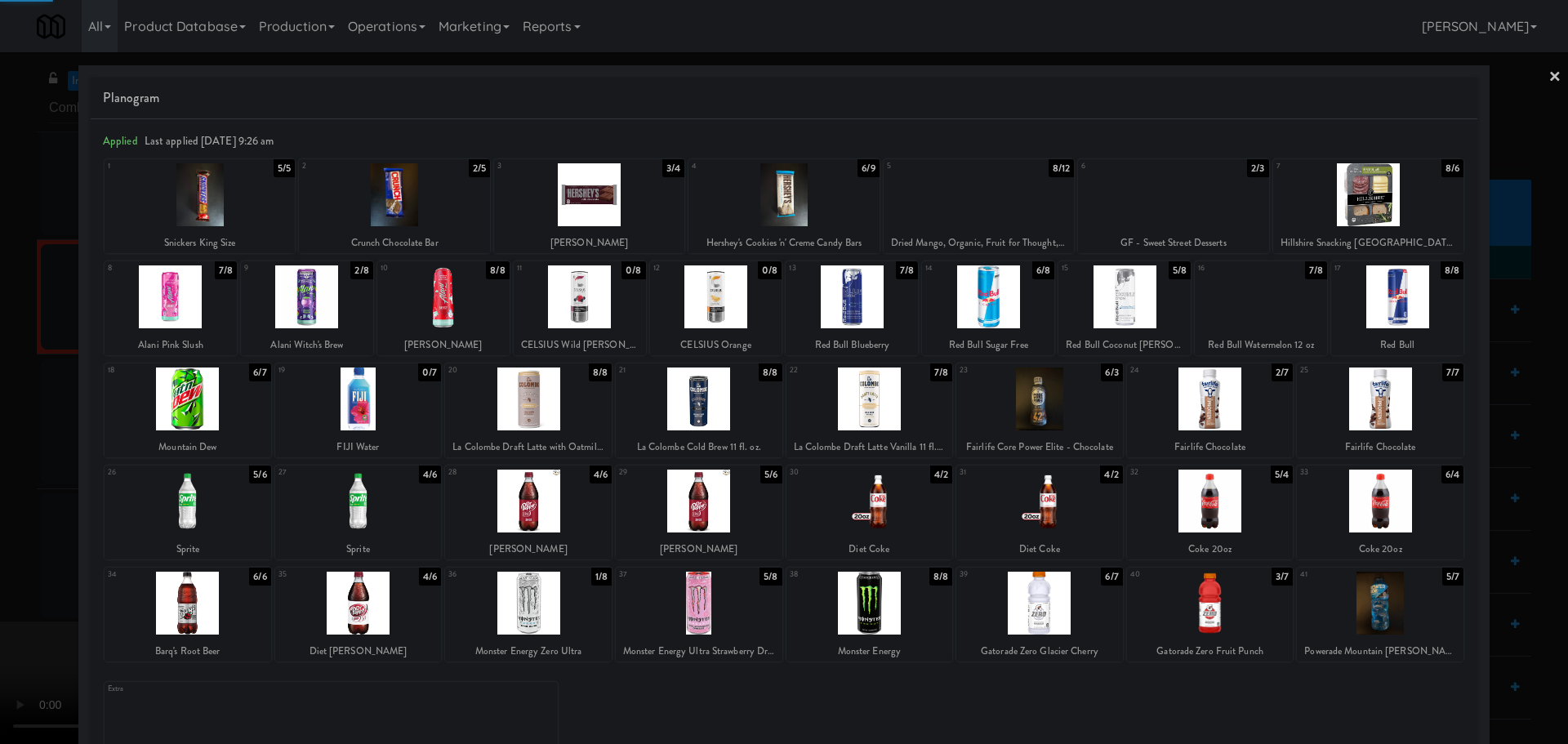
drag, startPoint x: 0, startPoint y: 715, endPoint x: 368, endPoint y: 728, distance: 368.2
click at [7, 715] on div at bounding box center [784, 372] width 1568 height 744
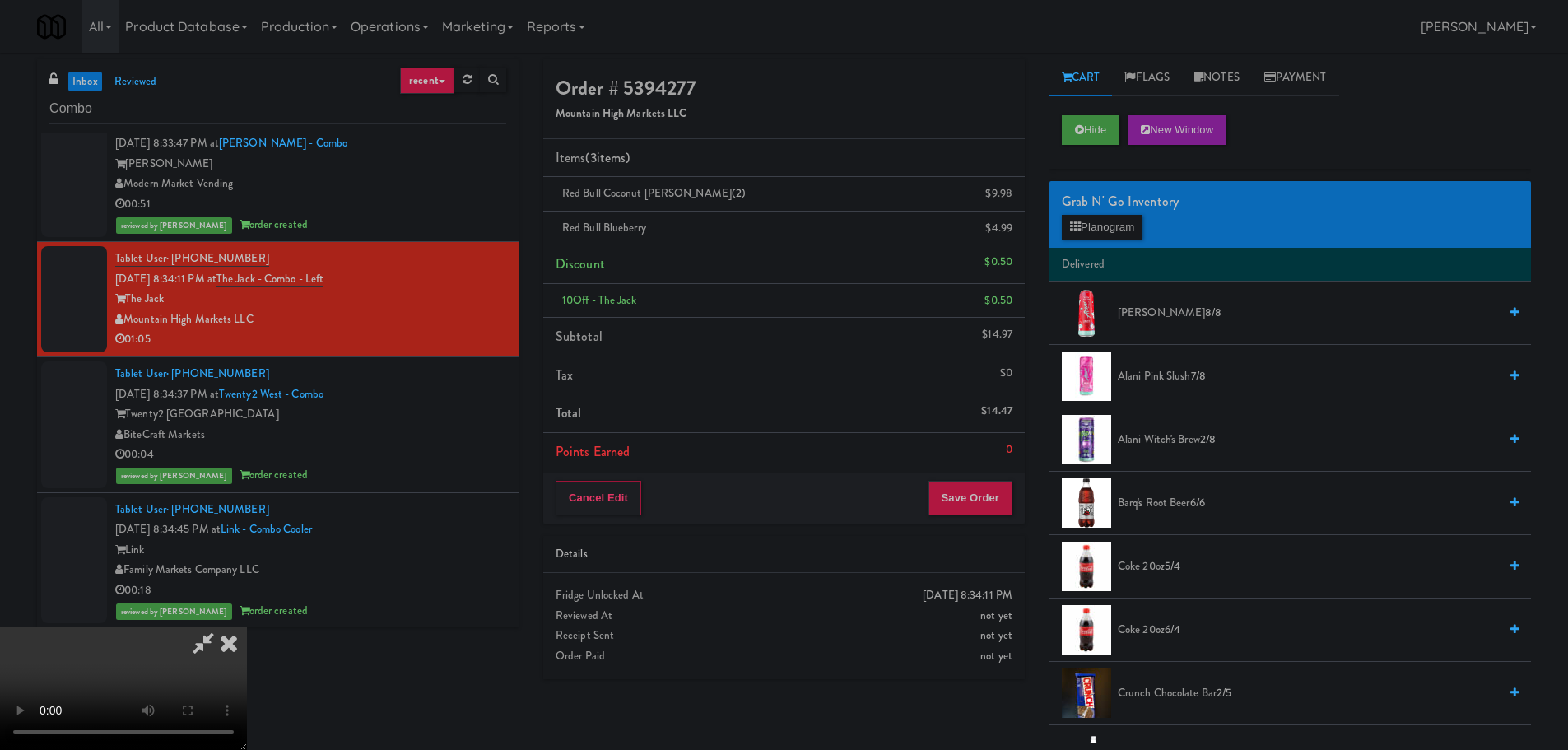
click at [247, 641] on video at bounding box center [123, 687] width 247 height 123
click at [981, 496] on button "Save Order" at bounding box center [971, 498] width 84 height 35
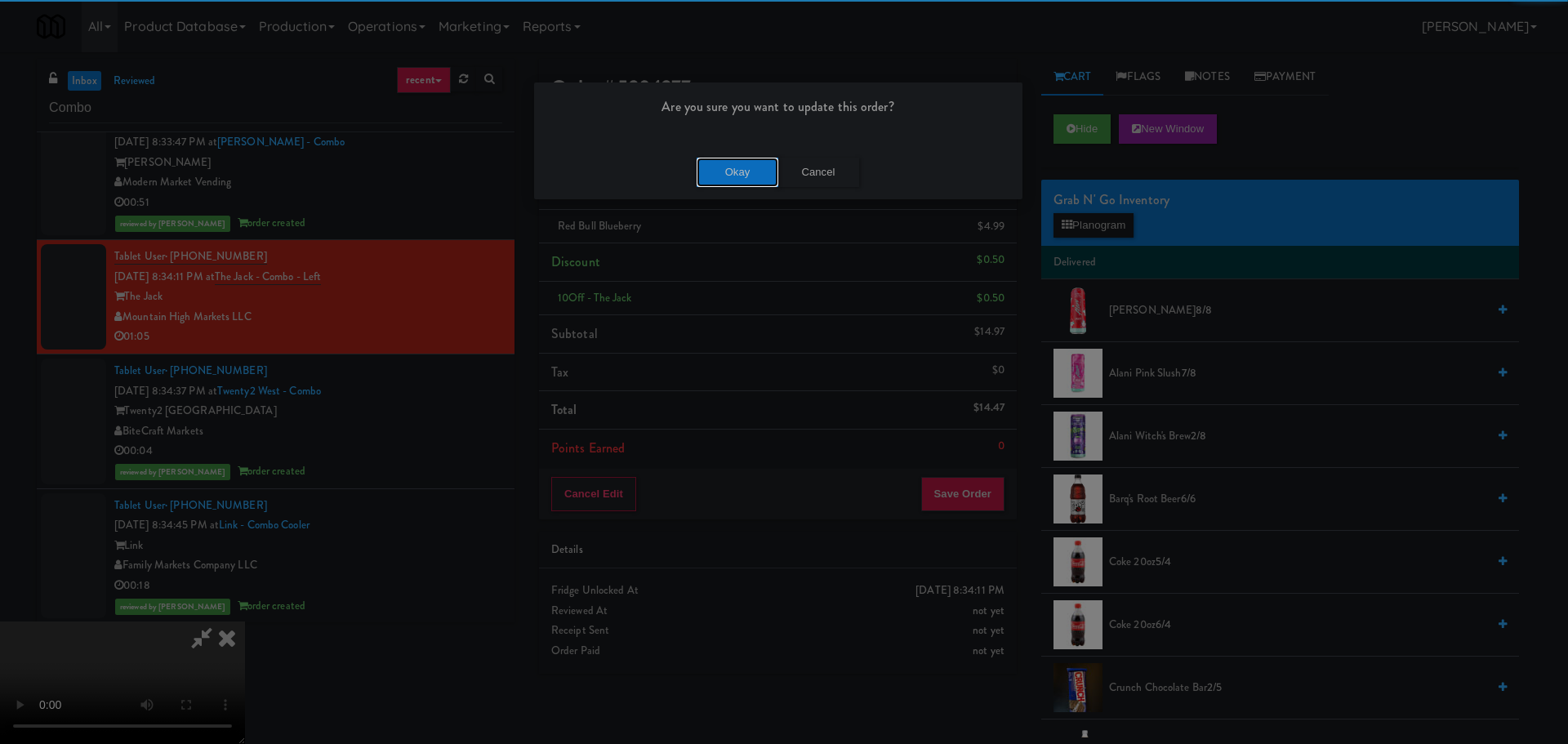
click at [727, 177] on button "Okay" at bounding box center [738, 172] width 82 height 29
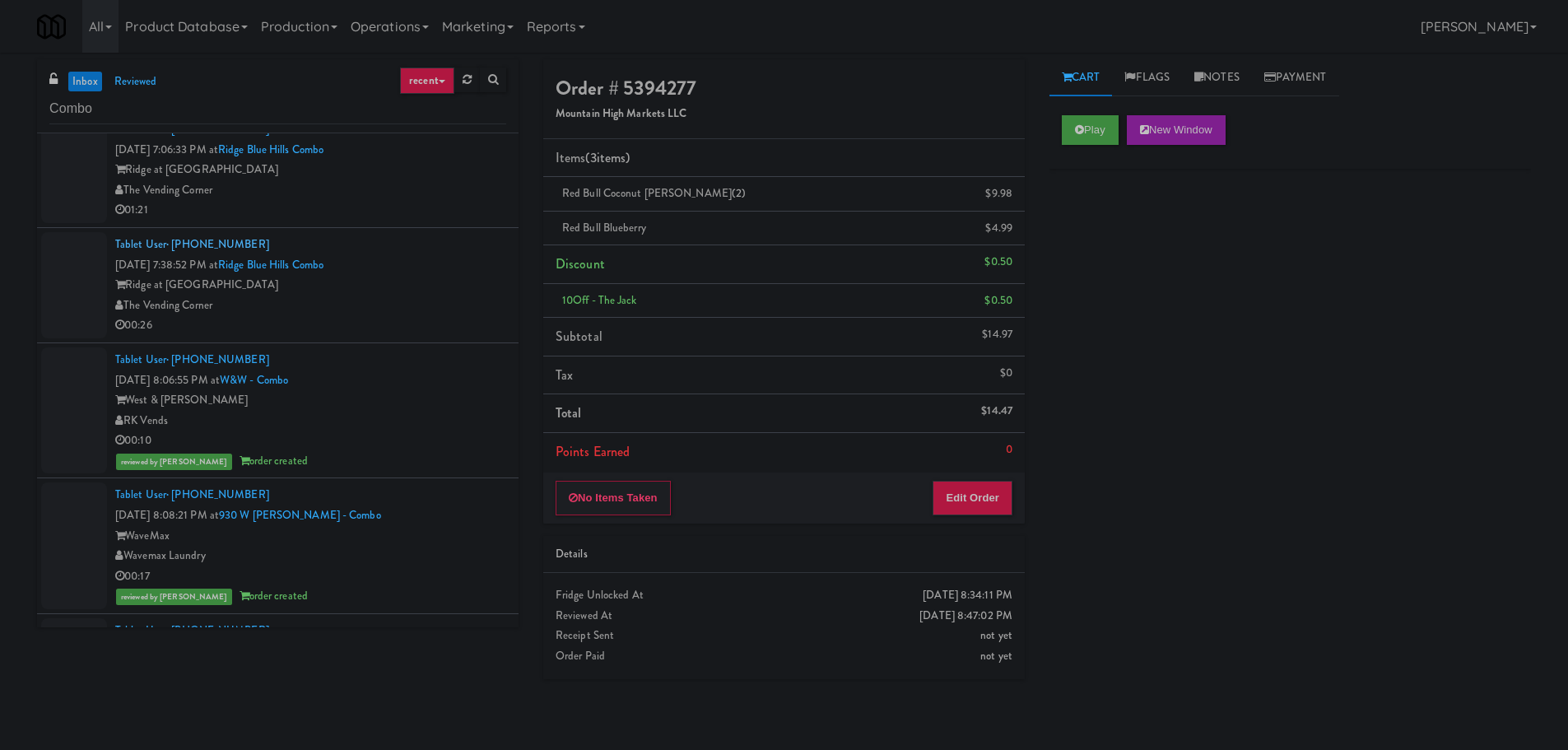
scroll to position [0, 0]
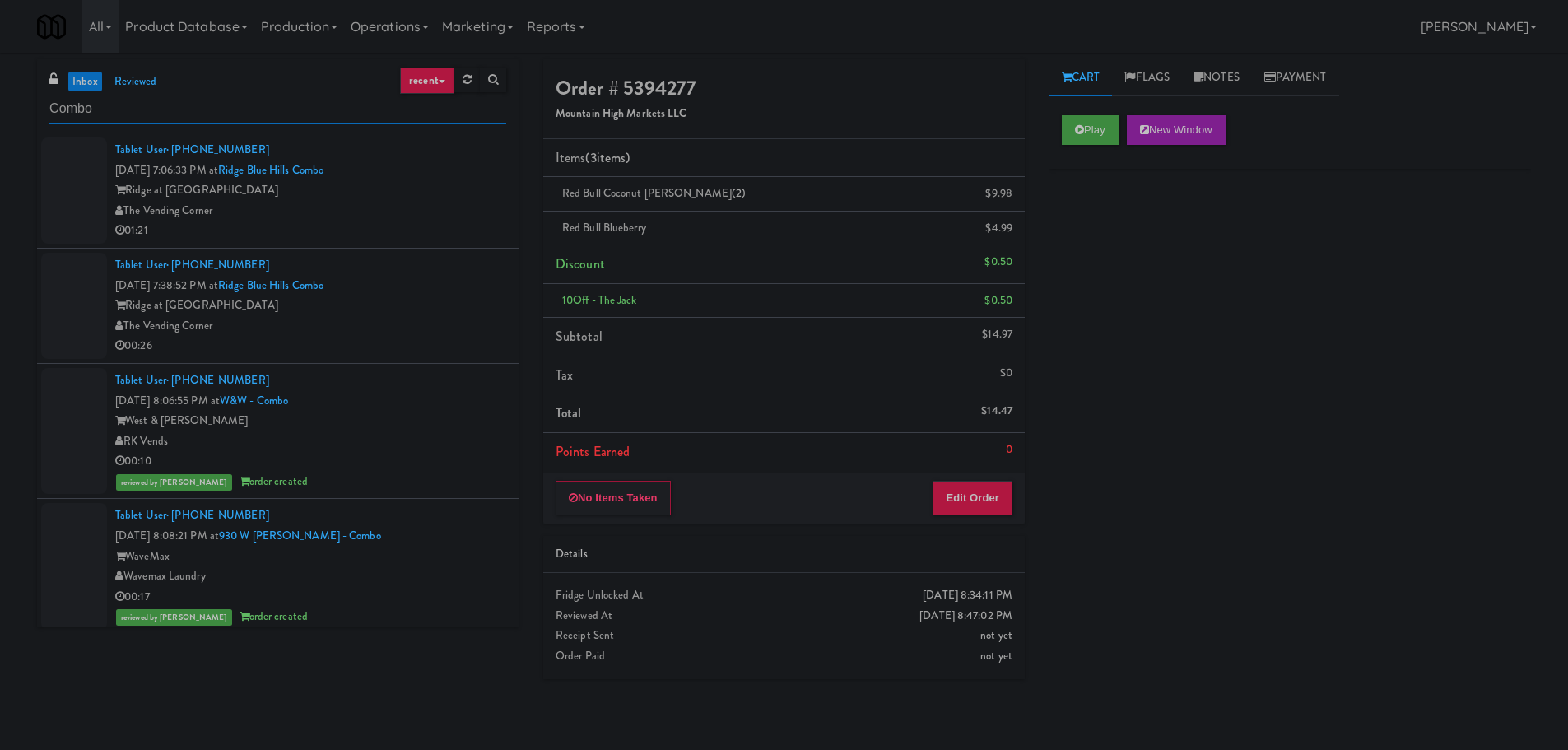
click at [145, 112] on input "Combo" at bounding box center [278, 109] width 457 height 31
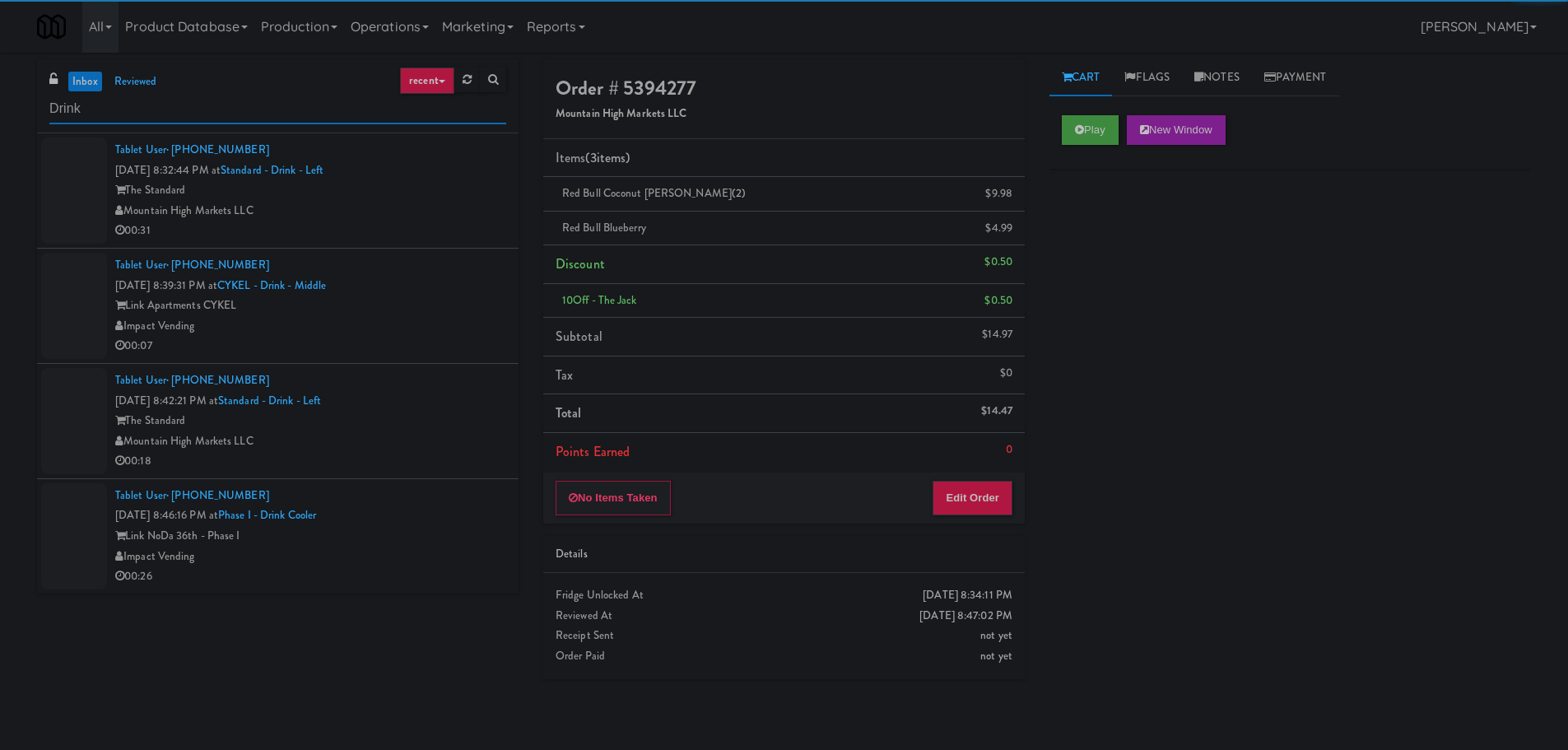
type input "Drink"
click at [444, 211] on div "Mountain High Markets LLC" at bounding box center [310, 211] width 391 height 21
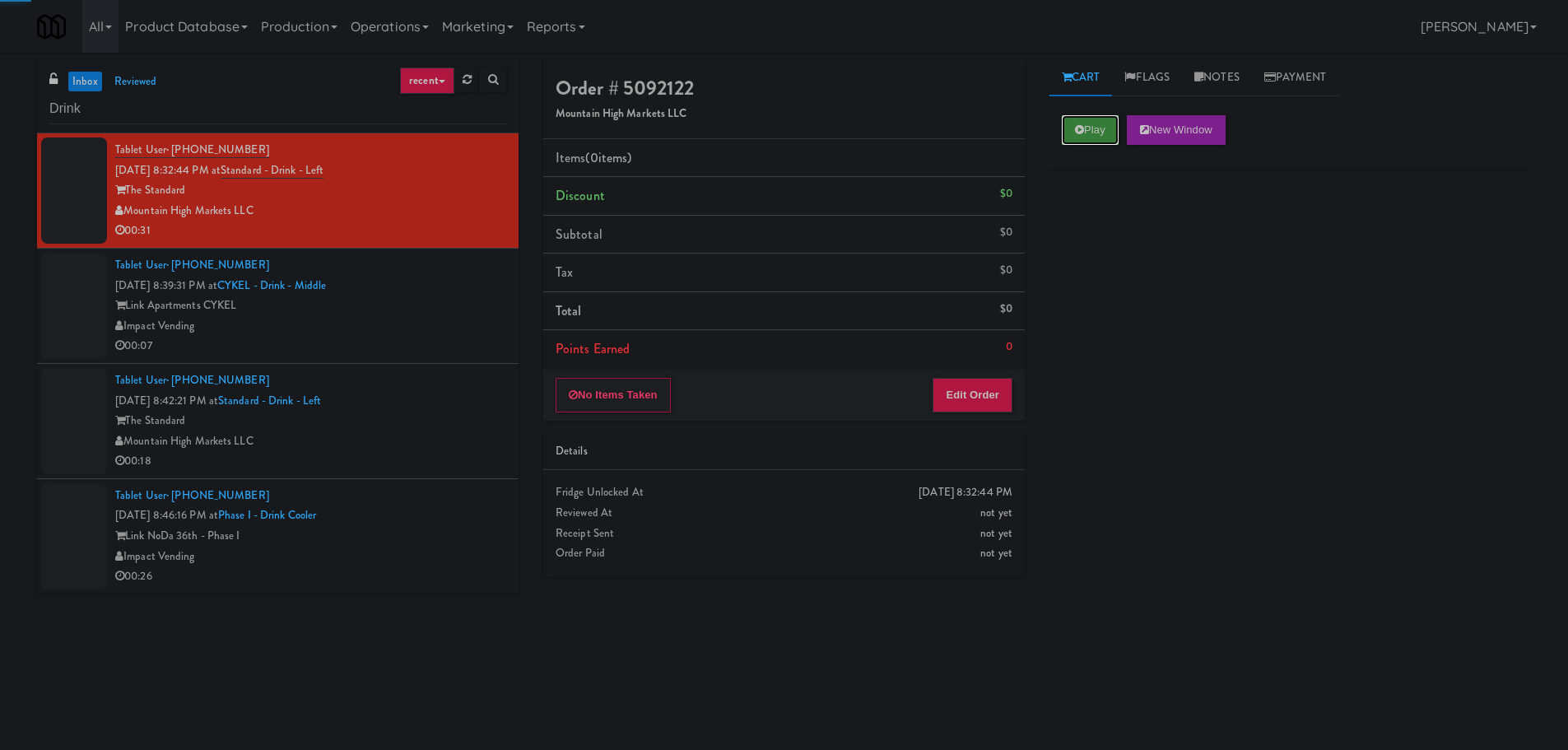
click at [1099, 127] on button "Play" at bounding box center [1090, 130] width 57 height 30
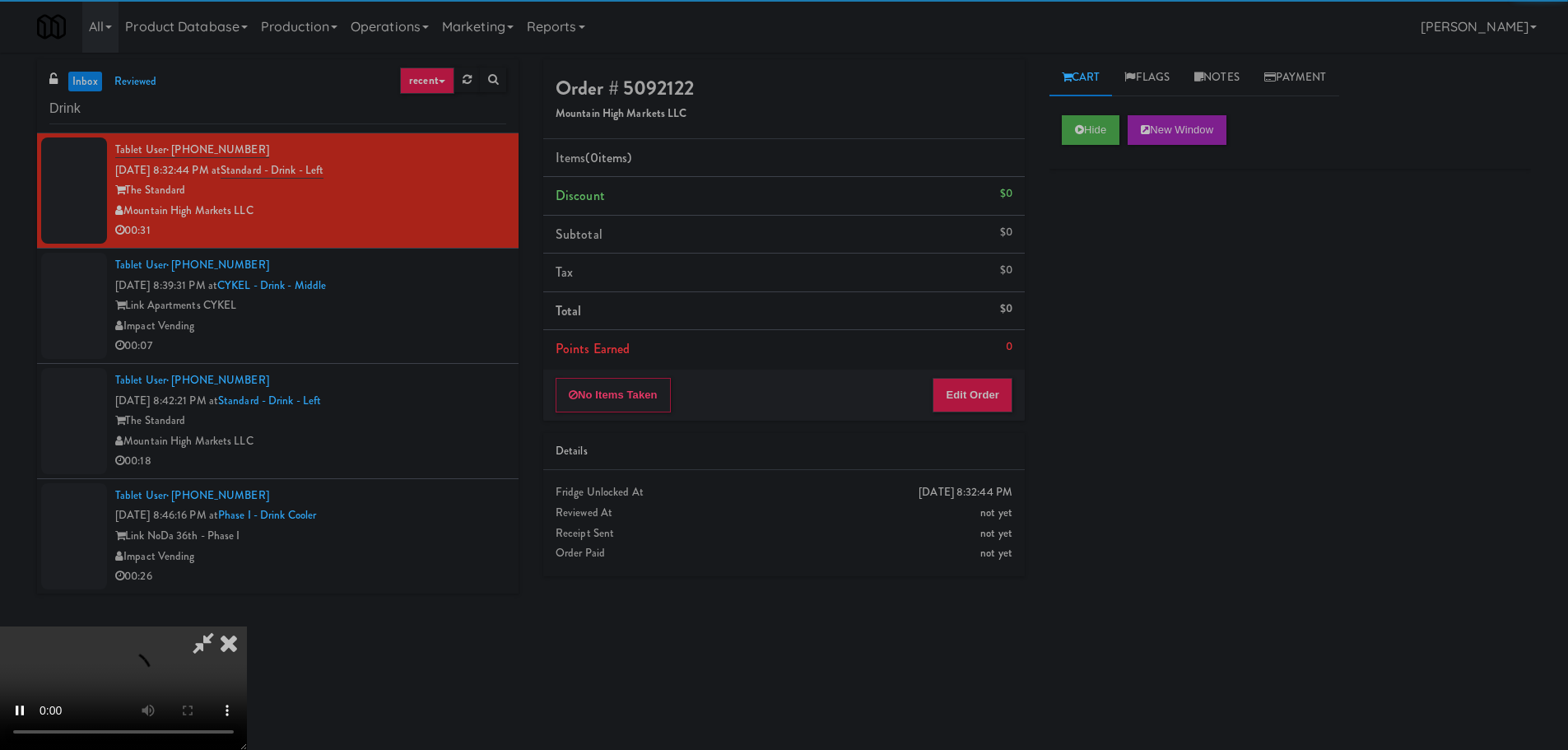
click at [1005, 367] on li "Points Earned 0" at bounding box center [784, 349] width 482 height 38
click at [981, 386] on button "Edit Order" at bounding box center [972, 395] width 80 height 35
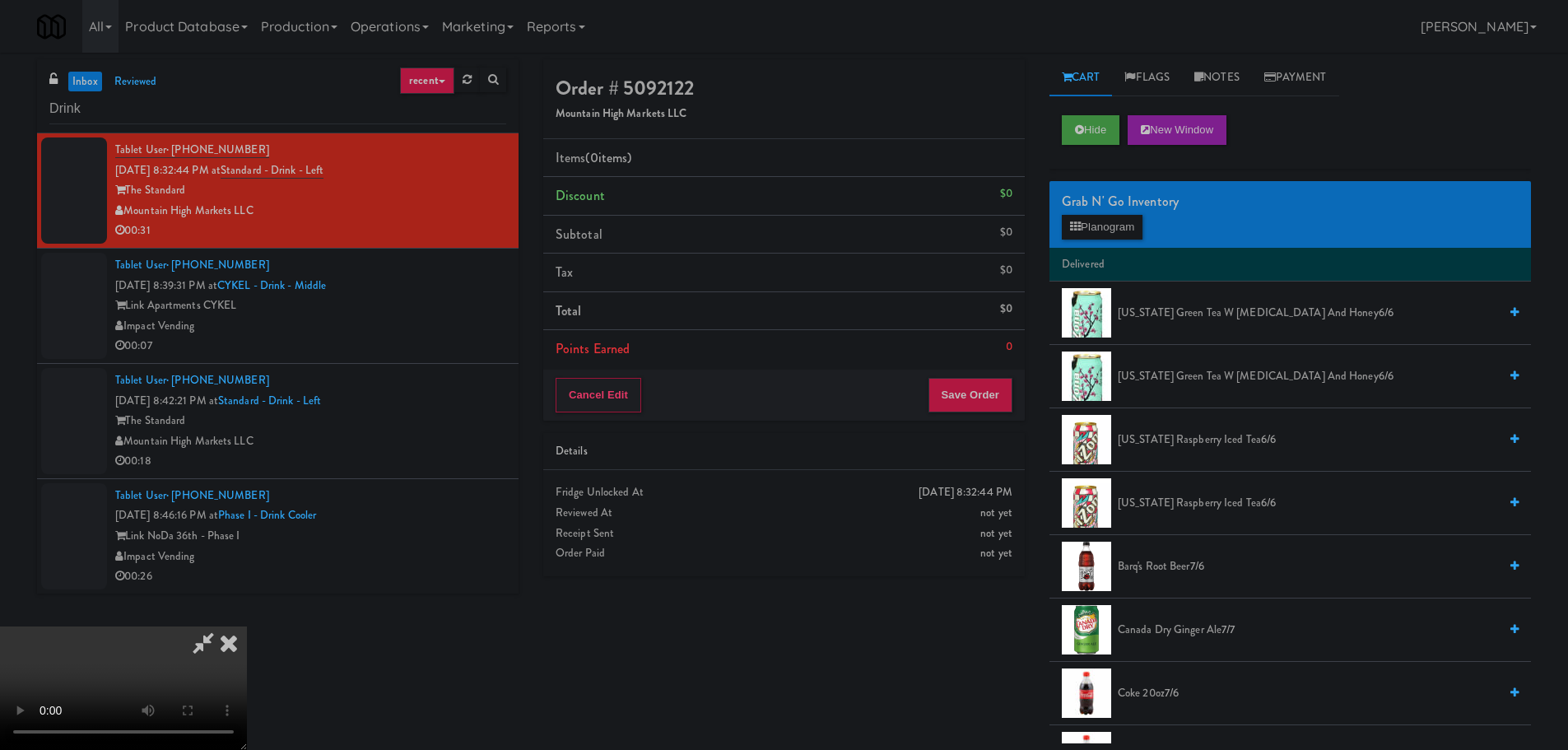
drag, startPoint x: 730, startPoint y: 371, endPoint x: 807, endPoint y: 346, distance: 81.0
click at [247, 626] on video at bounding box center [123, 687] width 247 height 123
click at [1078, 229] on icon at bounding box center [1075, 226] width 11 height 11
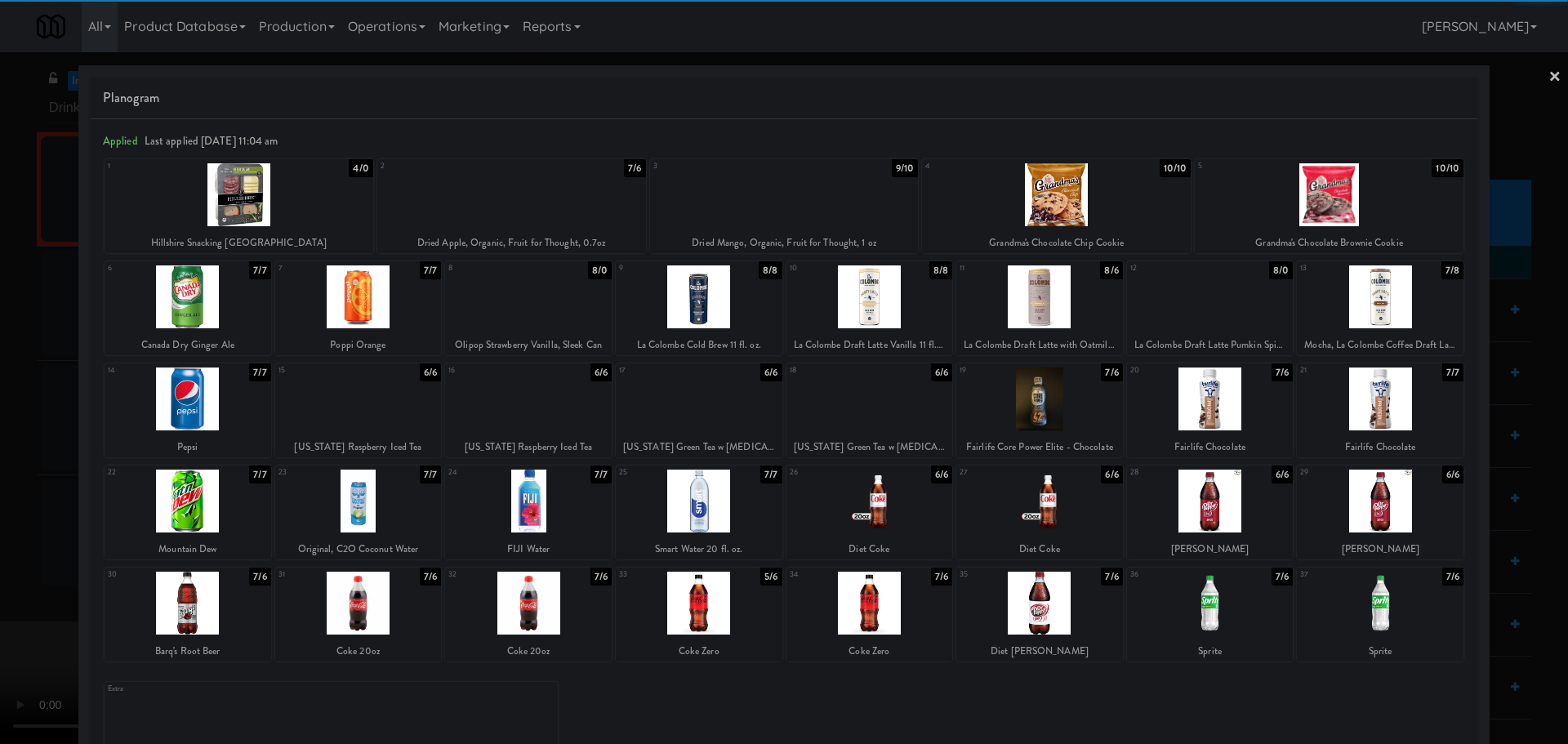
click at [1029, 309] on div at bounding box center [1039, 297] width 166 height 63
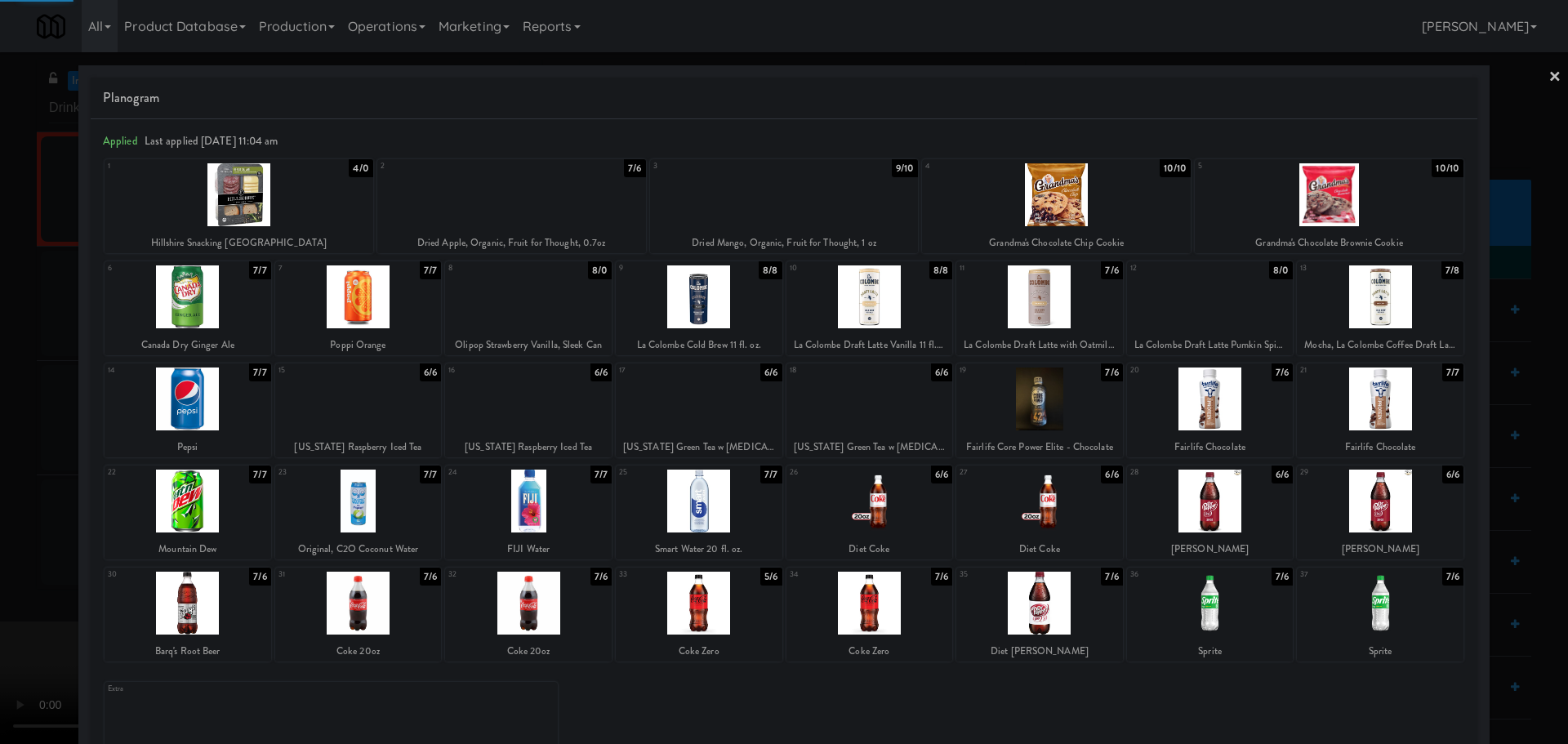
drag, startPoint x: 0, startPoint y: 468, endPoint x: 311, endPoint y: 420, distance: 314.7
click at [7, 468] on div at bounding box center [784, 372] width 1568 height 744
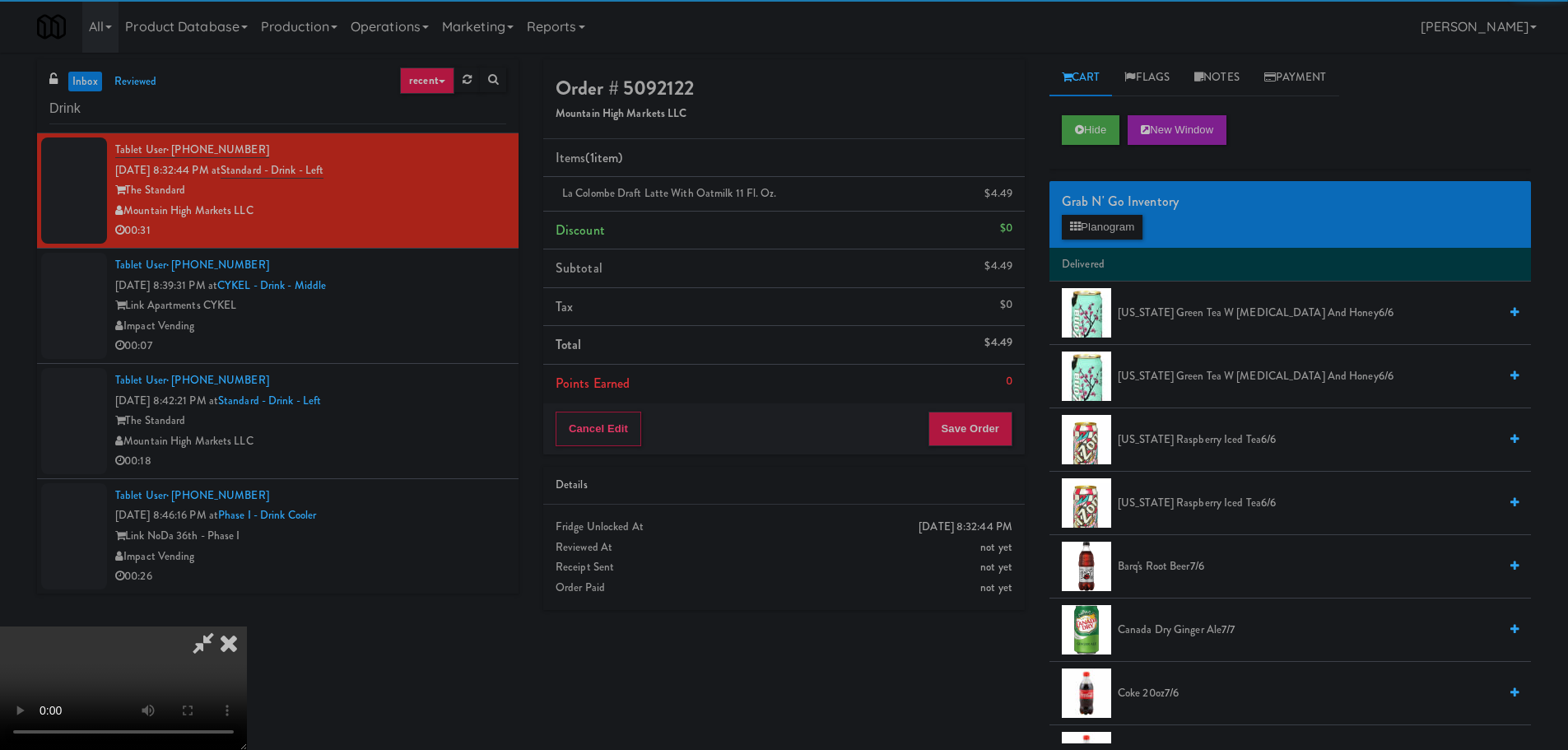
click at [247, 626] on video at bounding box center [123, 687] width 247 height 123
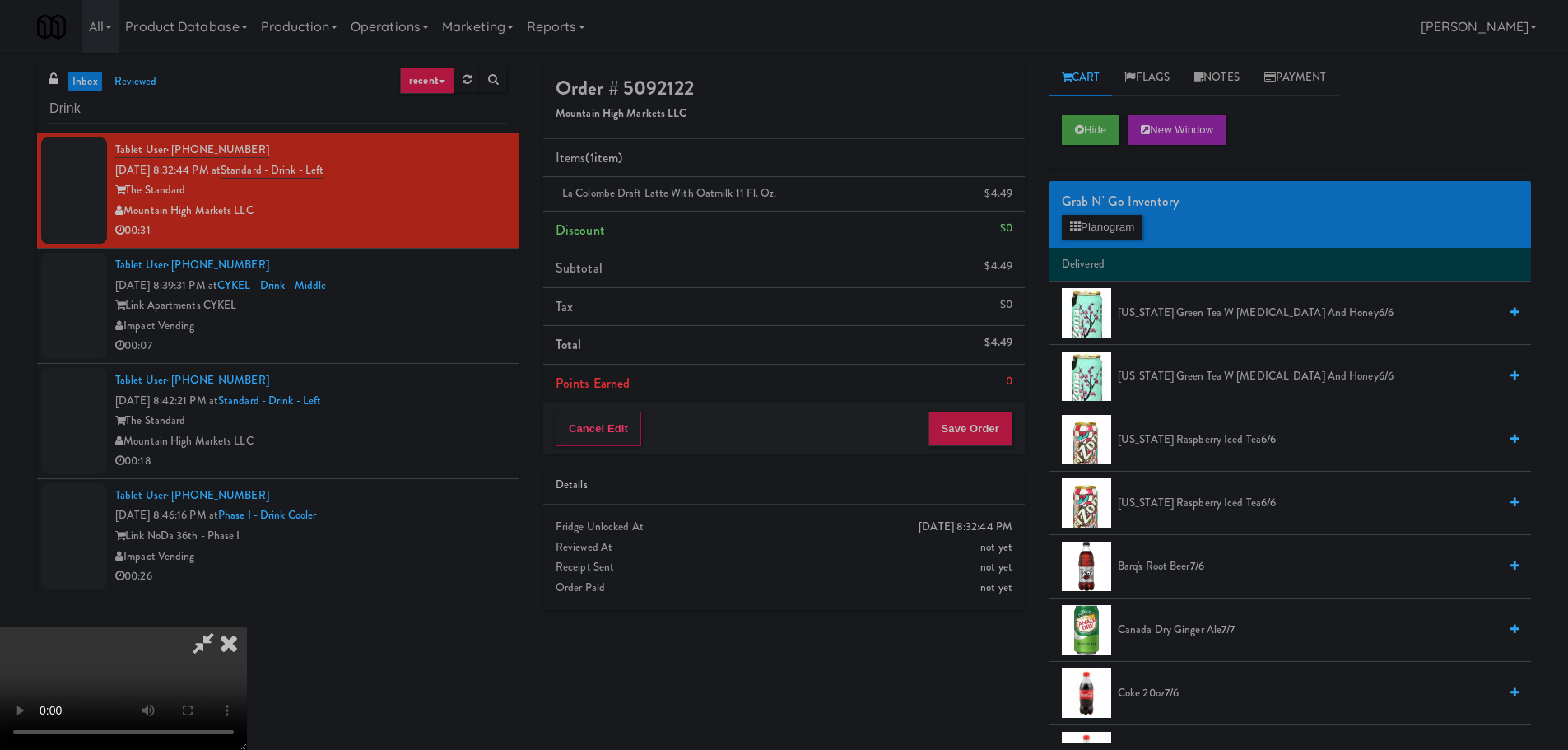
click at [247, 626] on video at bounding box center [123, 687] width 247 height 123
drag, startPoint x: 700, startPoint y: 509, endPoint x: 702, endPoint y: 498, distance: 11.2
click at [247, 626] on video at bounding box center [123, 687] width 247 height 123
drag, startPoint x: 1105, startPoint y: 192, endPoint x: 1109, endPoint y: 204, distance: 12.6
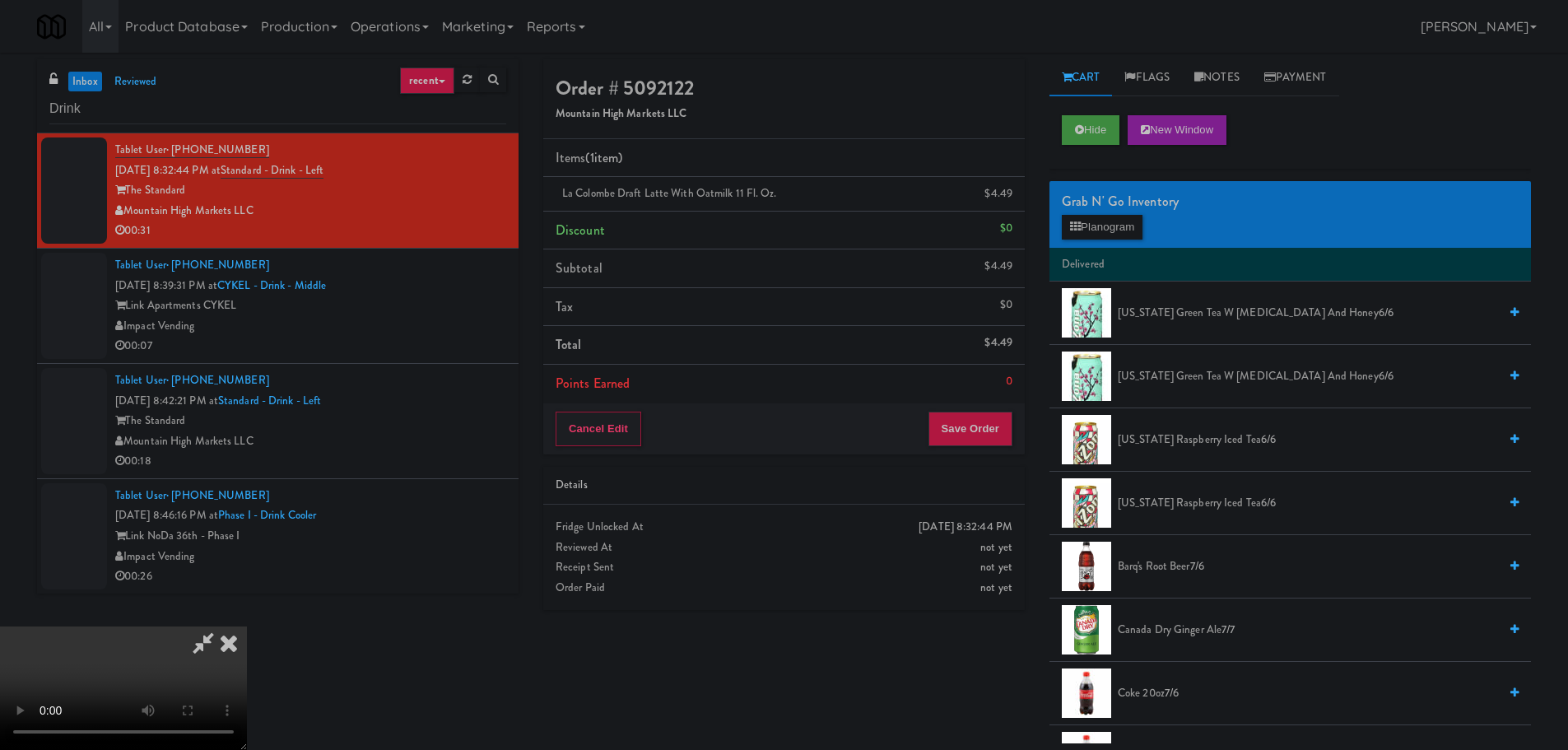
click at [1107, 201] on div "Grab N' Go Inventory Planogram" at bounding box center [1290, 214] width 482 height 67
click at [1114, 215] on button "Planogram" at bounding box center [1102, 227] width 81 height 25
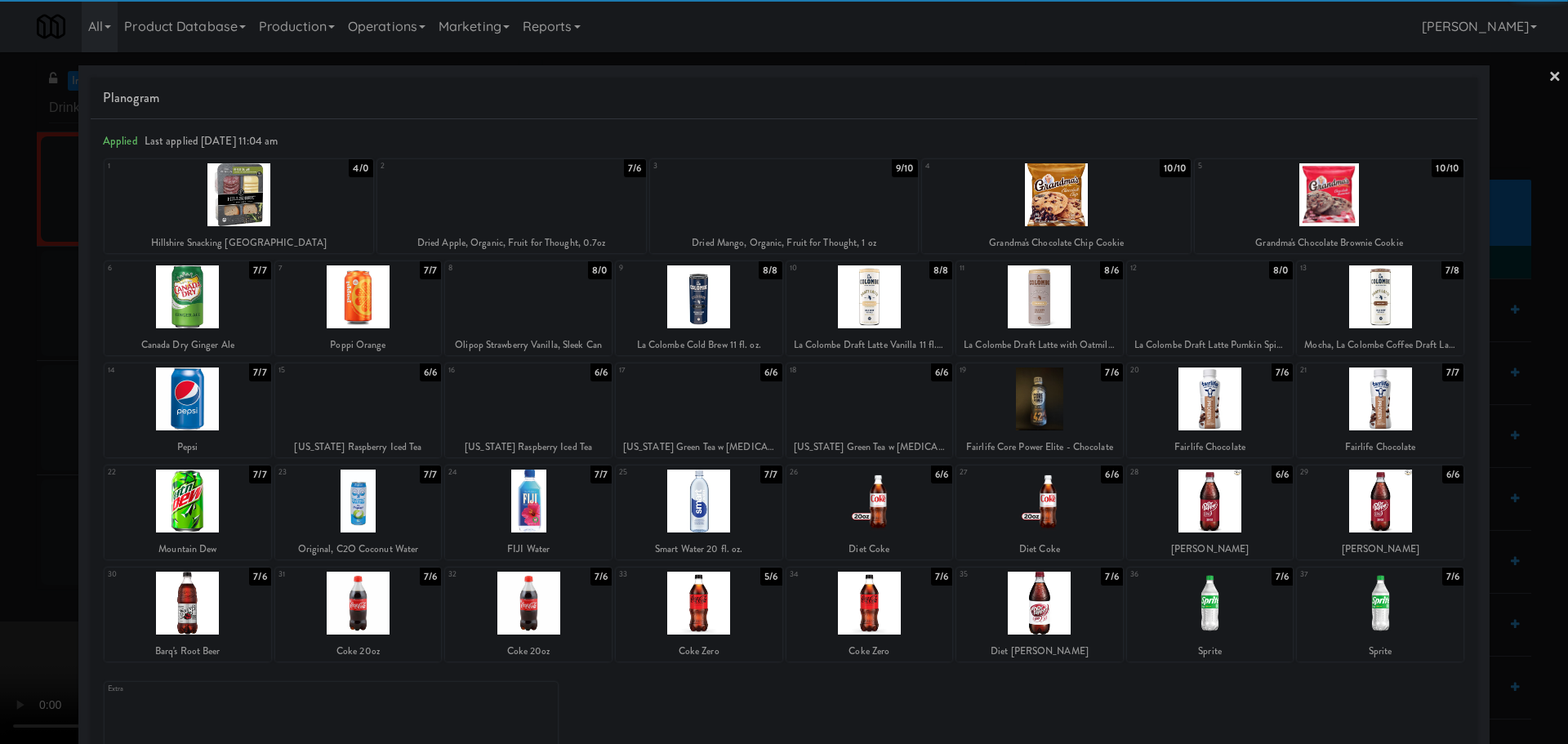
click at [266, 212] on div at bounding box center [239, 194] width 269 height 63
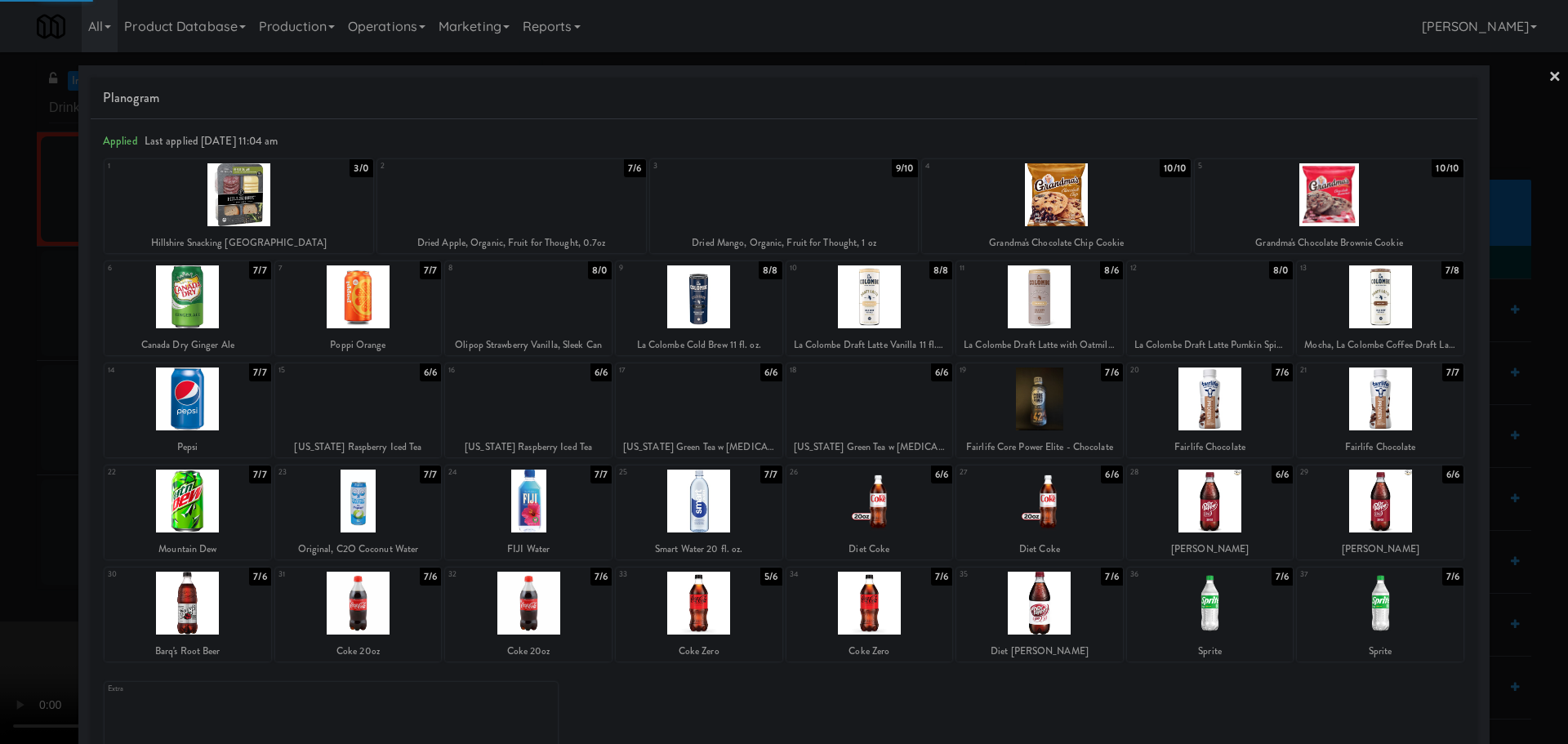
drag, startPoint x: 7, startPoint y: 414, endPoint x: 160, endPoint y: 413, distance: 153.0
click at [11, 415] on div at bounding box center [784, 372] width 1568 height 744
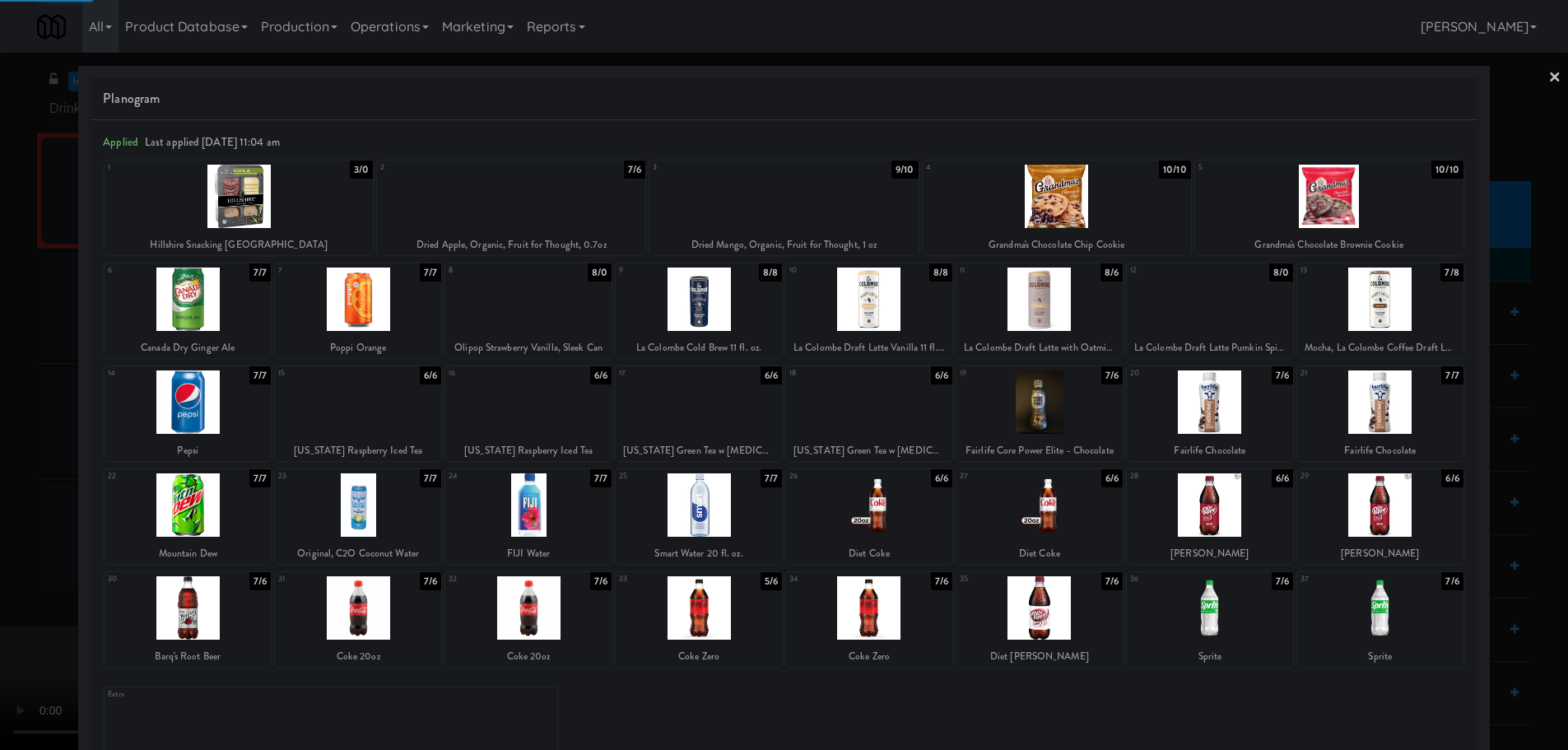
click at [247, 626] on video at bounding box center [123, 687] width 247 height 123
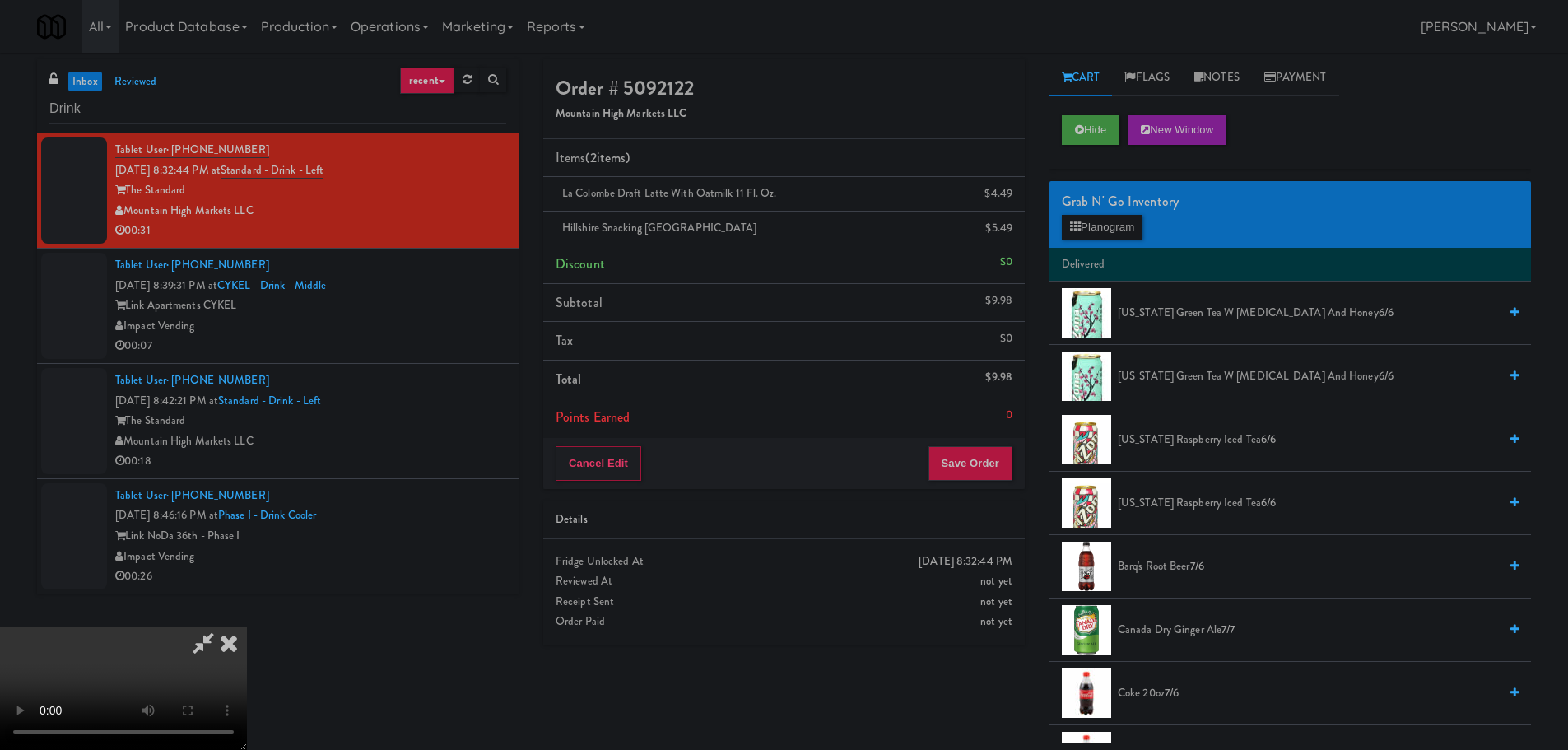
click at [247, 626] on video at bounding box center [123, 687] width 247 height 123
click at [1093, 225] on button "Planogram" at bounding box center [1102, 227] width 81 height 25
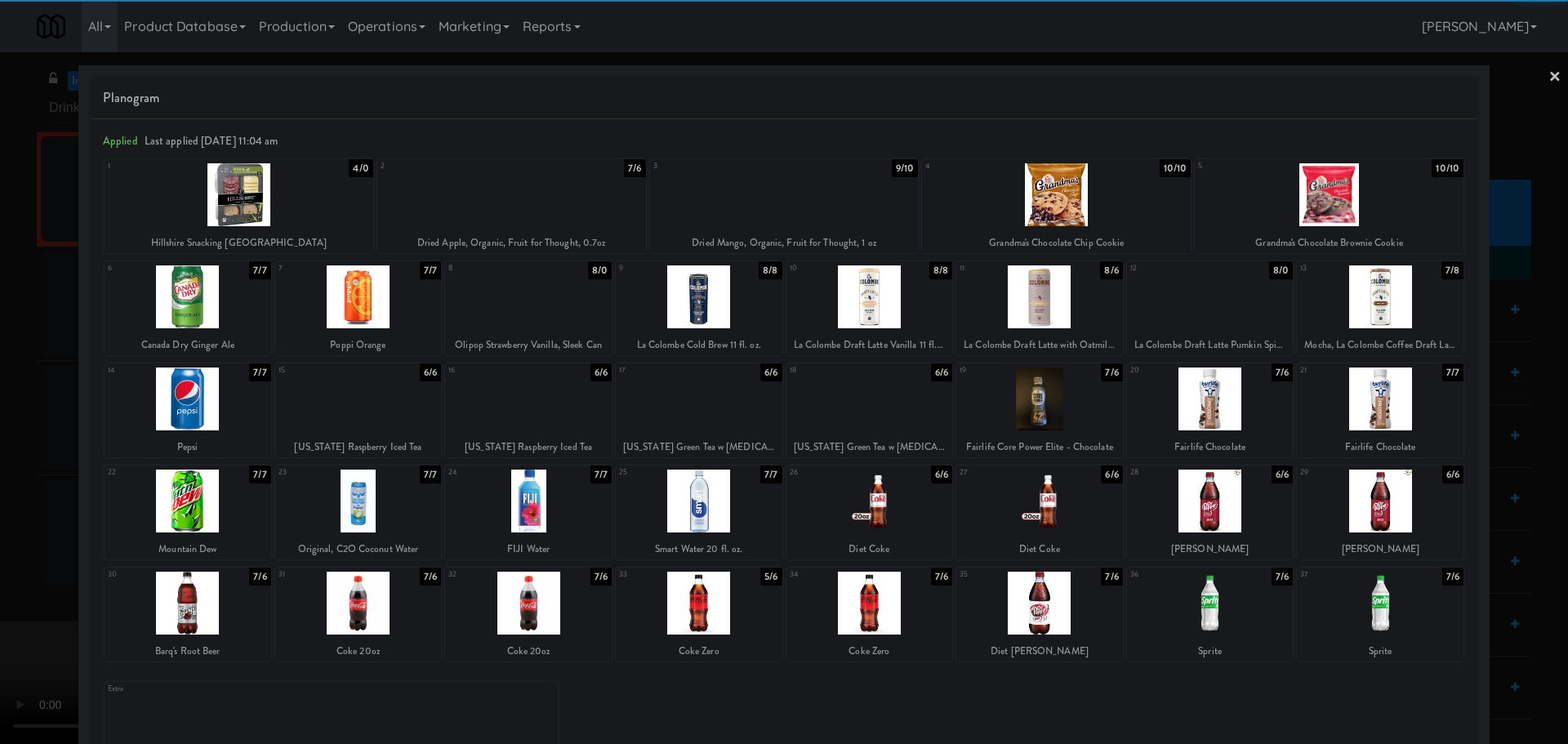
click at [1211, 587] on div at bounding box center [1210, 602] width 166 height 63
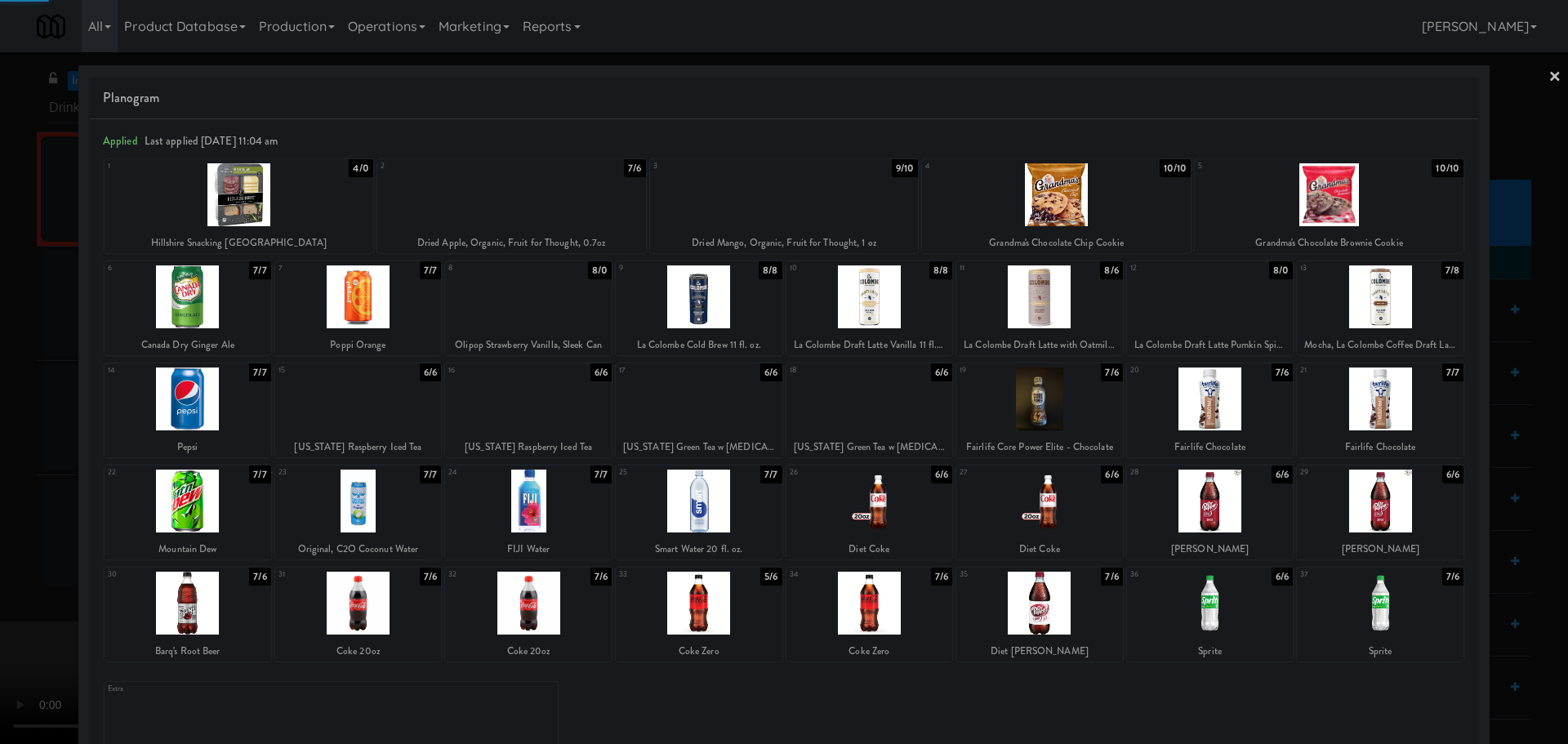
drag, startPoint x: 8, startPoint y: 573, endPoint x: 57, endPoint y: 553, distance: 52.9
click at [11, 572] on div at bounding box center [784, 372] width 1568 height 744
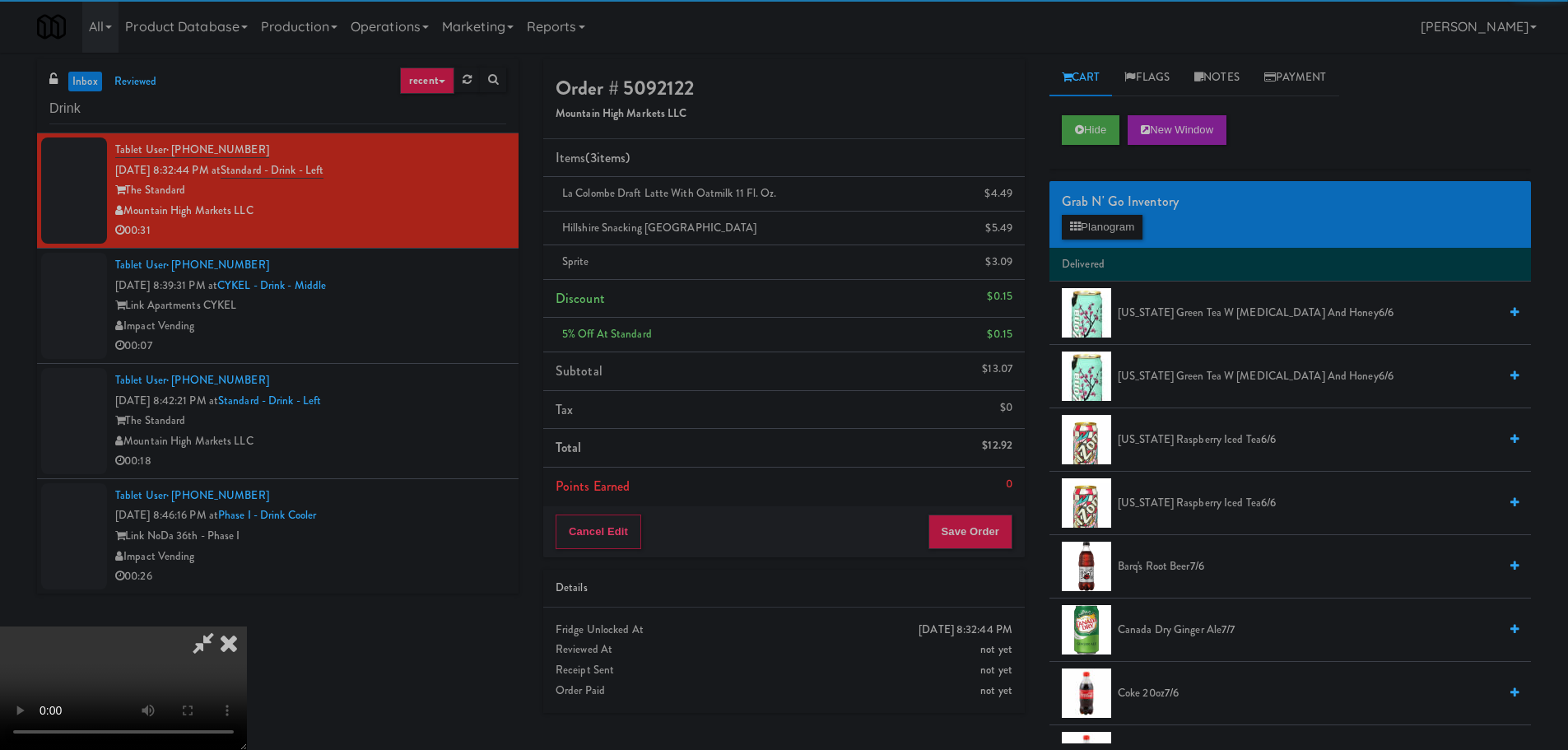
drag, startPoint x: 500, startPoint y: 474, endPoint x: 543, endPoint y: 472, distance: 43.0
click at [247, 626] on video at bounding box center [123, 687] width 247 height 123
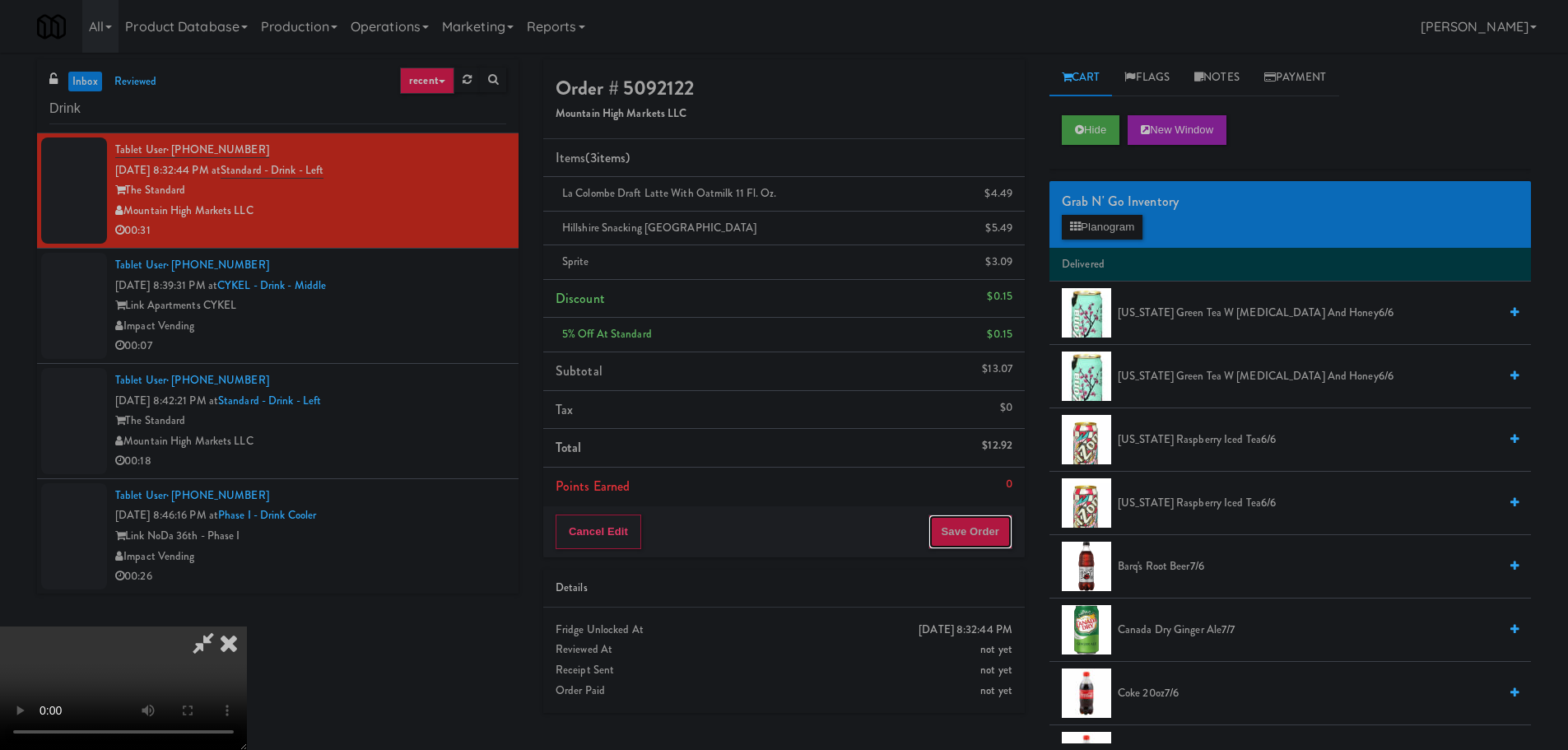
click at [957, 519] on button "Save Order" at bounding box center [971, 532] width 84 height 35
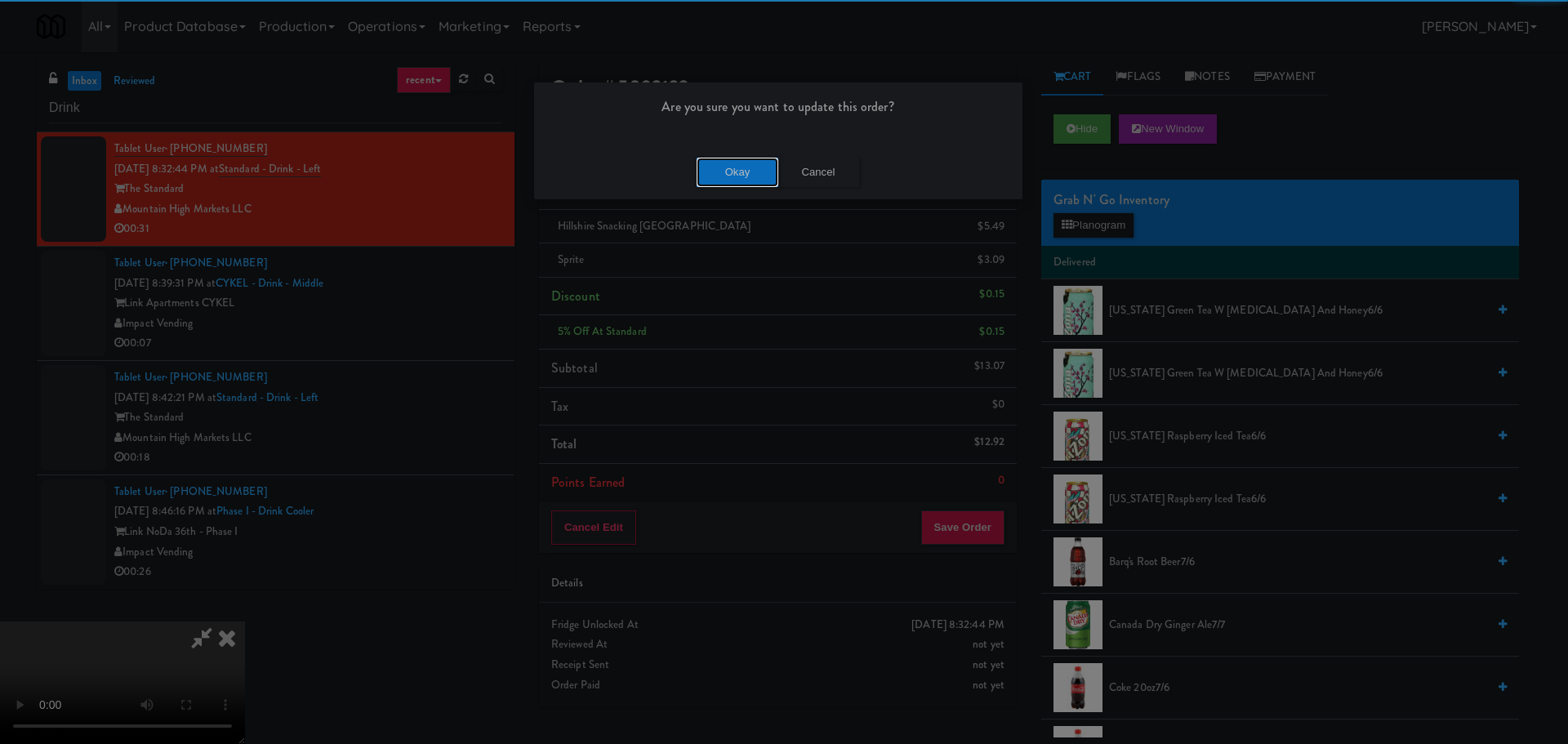
click at [732, 170] on button "Okay" at bounding box center [738, 172] width 82 height 29
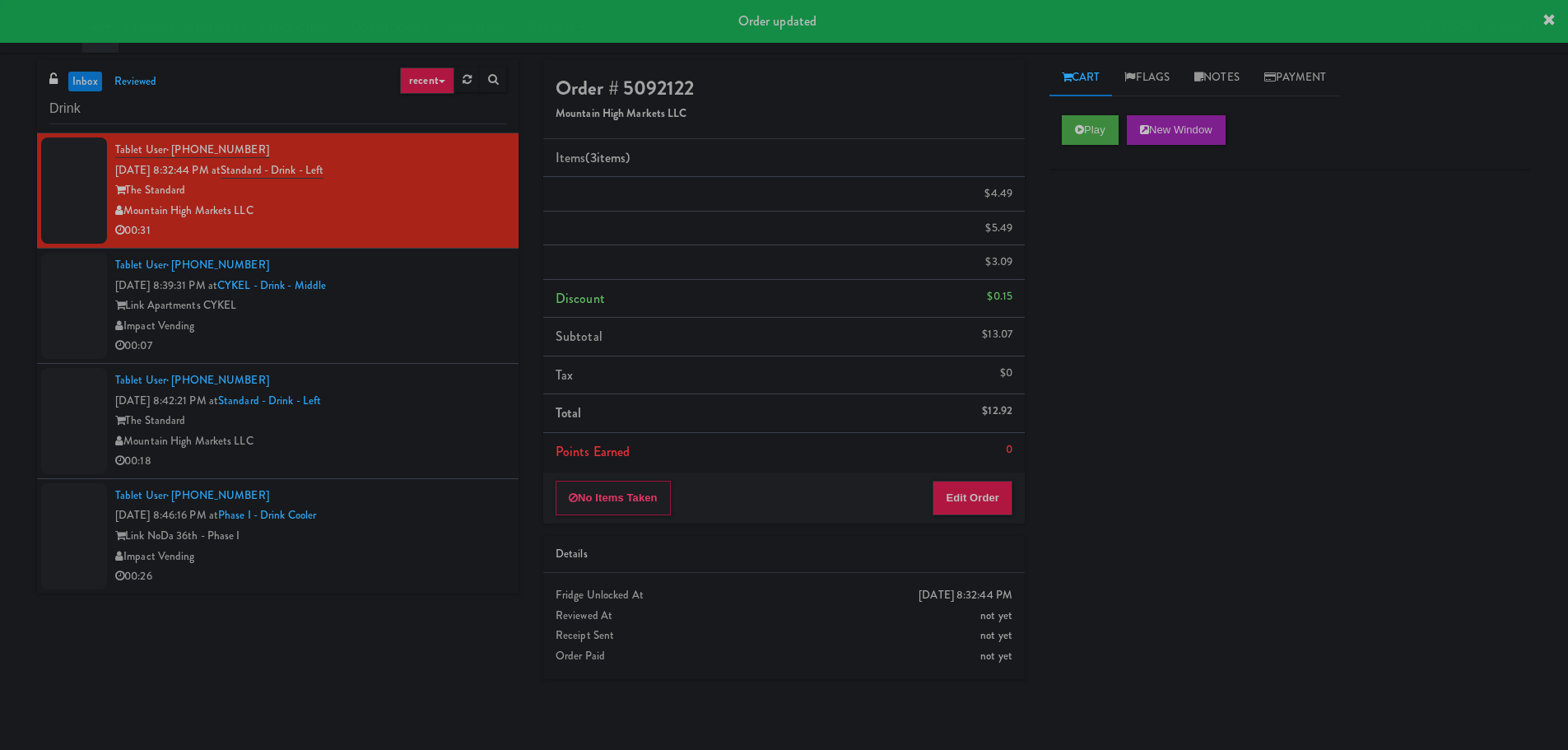
drag, startPoint x: 427, startPoint y: 336, endPoint x: 416, endPoint y: 338, distance: 11.2
click at [427, 335] on div "00:07" at bounding box center [310, 345] width 391 height 21
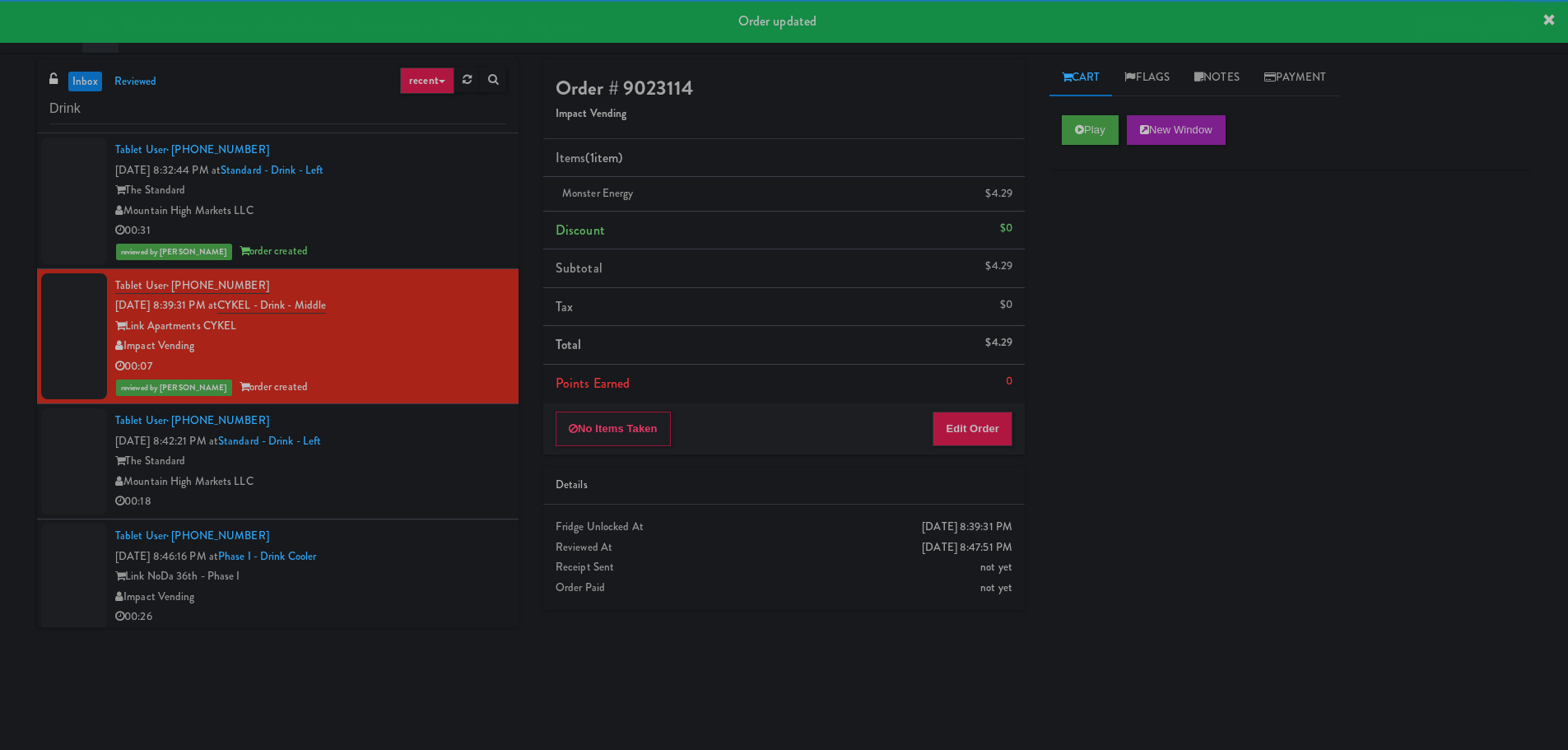
click at [451, 460] on div "The Standard" at bounding box center [310, 461] width 391 height 21
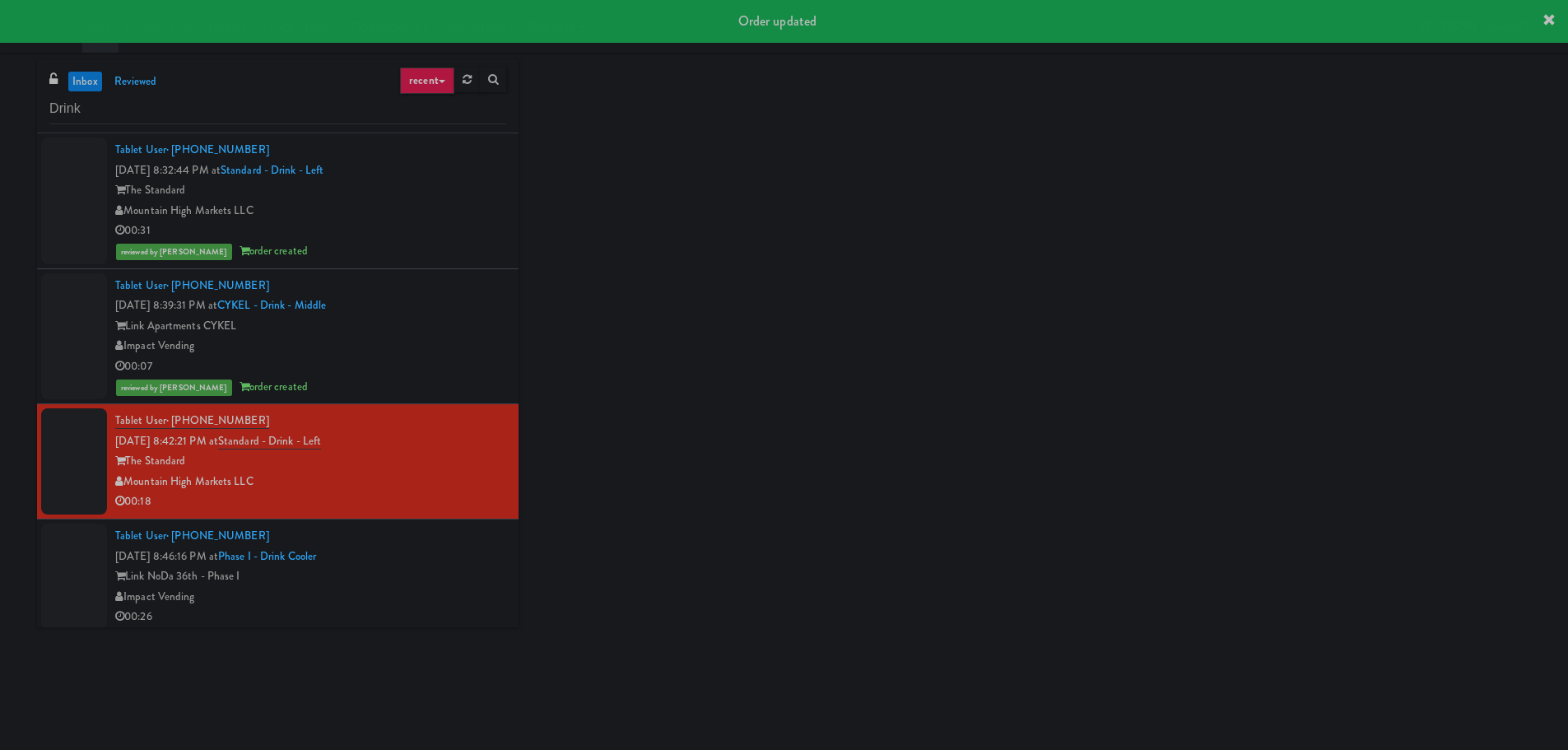
scroll to position [7, 0]
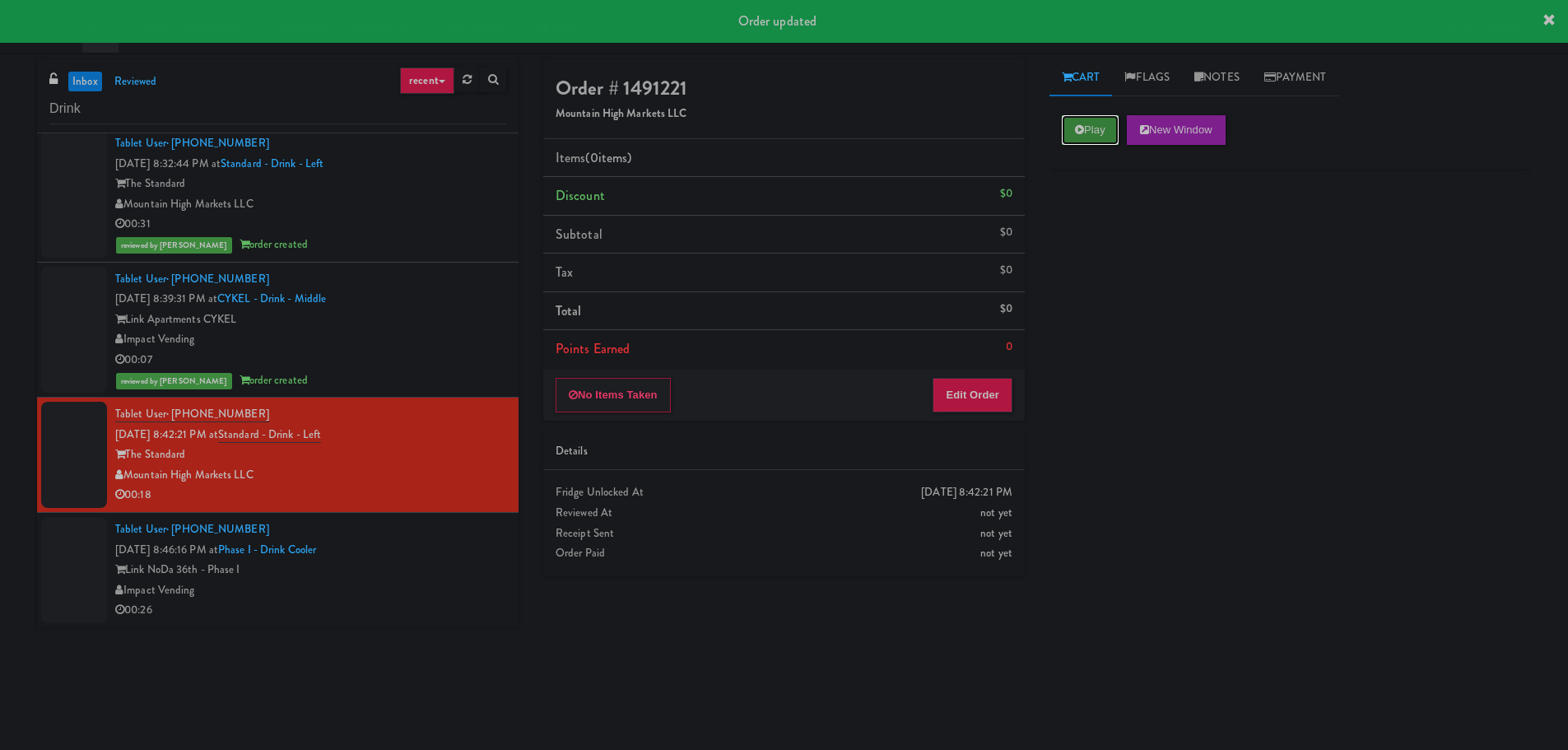
click at [1069, 134] on button "Play" at bounding box center [1090, 130] width 57 height 30
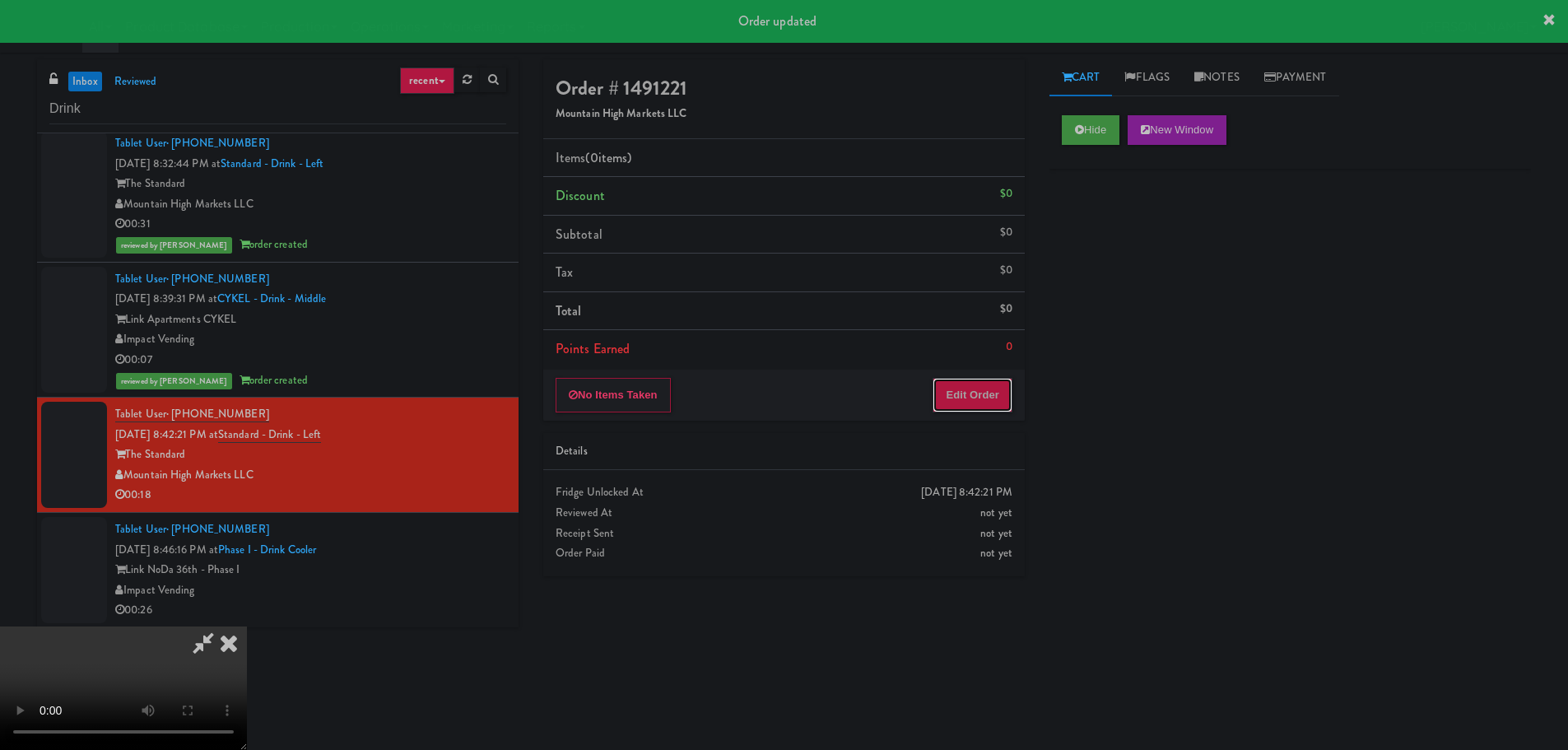
click at [941, 402] on button "Edit Order" at bounding box center [972, 395] width 80 height 35
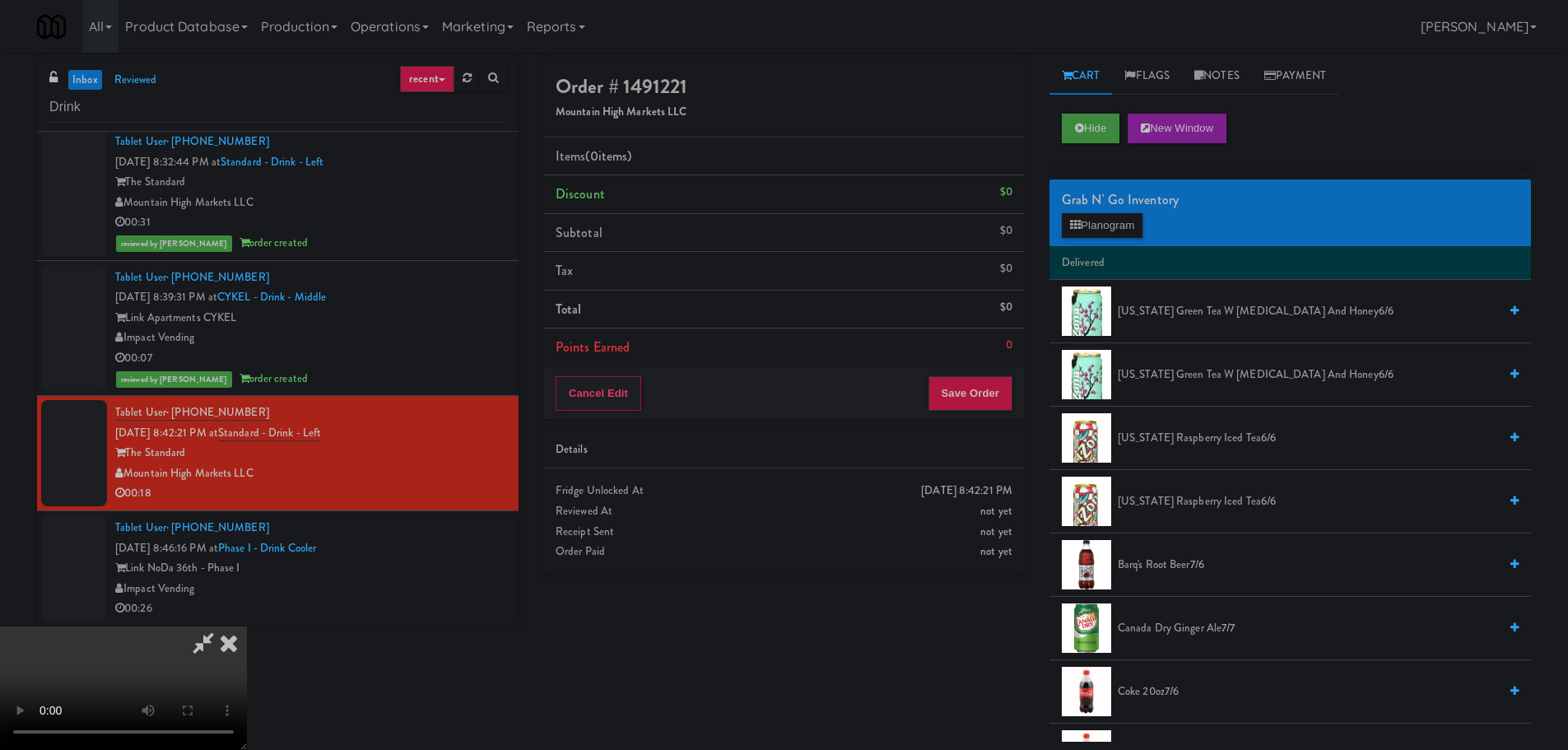
scroll to position [0, 0]
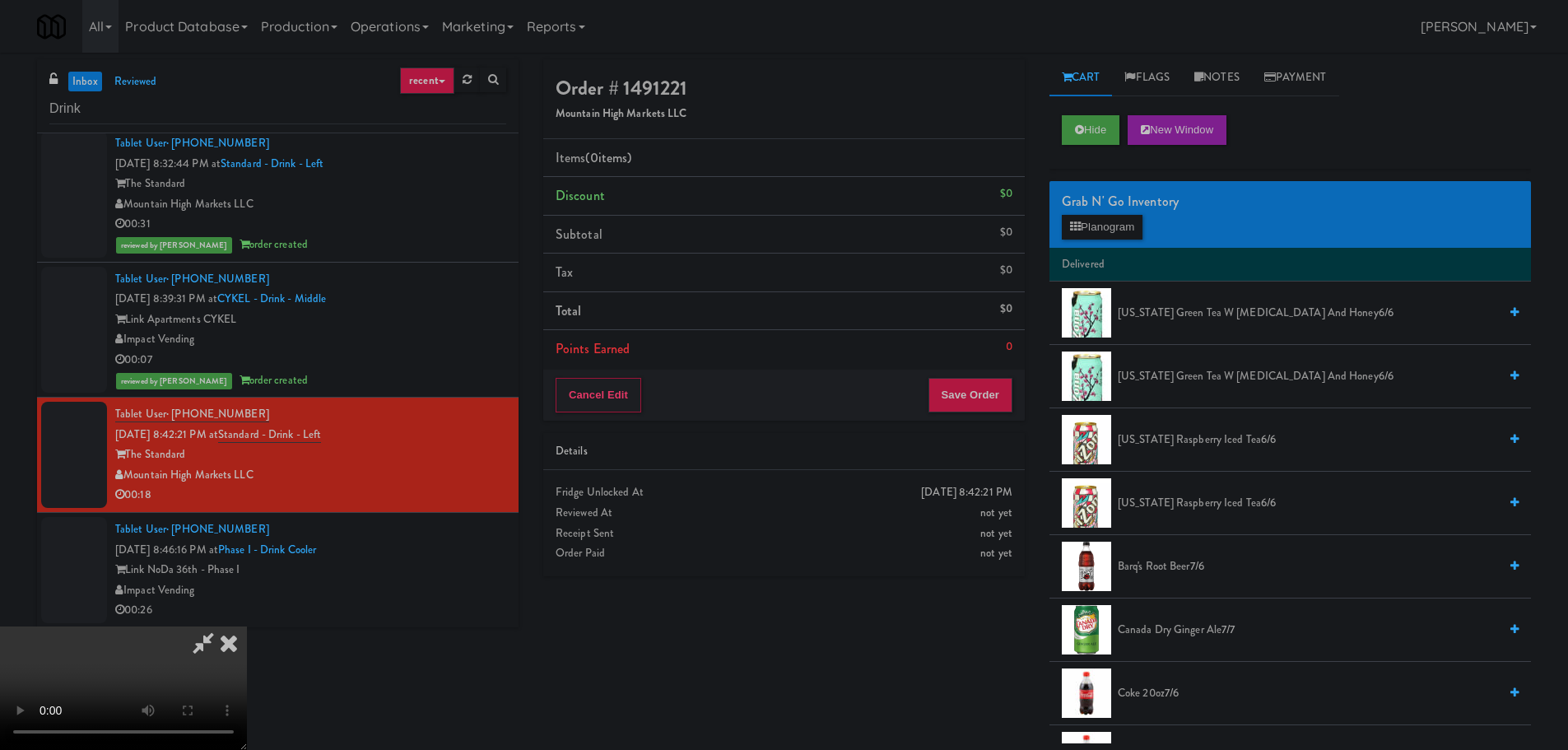
click at [247, 626] on video at bounding box center [123, 687] width 247 height 123
drag, startPoint x: 576, startPoint y: 441, endPoint x: 677, endPoint y: 428, distance: 101.8
click at [247, 626] on video at bounding box center [123, 687] width 247 height 123
click at [1085, 216] on button "Planogram" at bounding box center [1102, 227] width 81 height 25
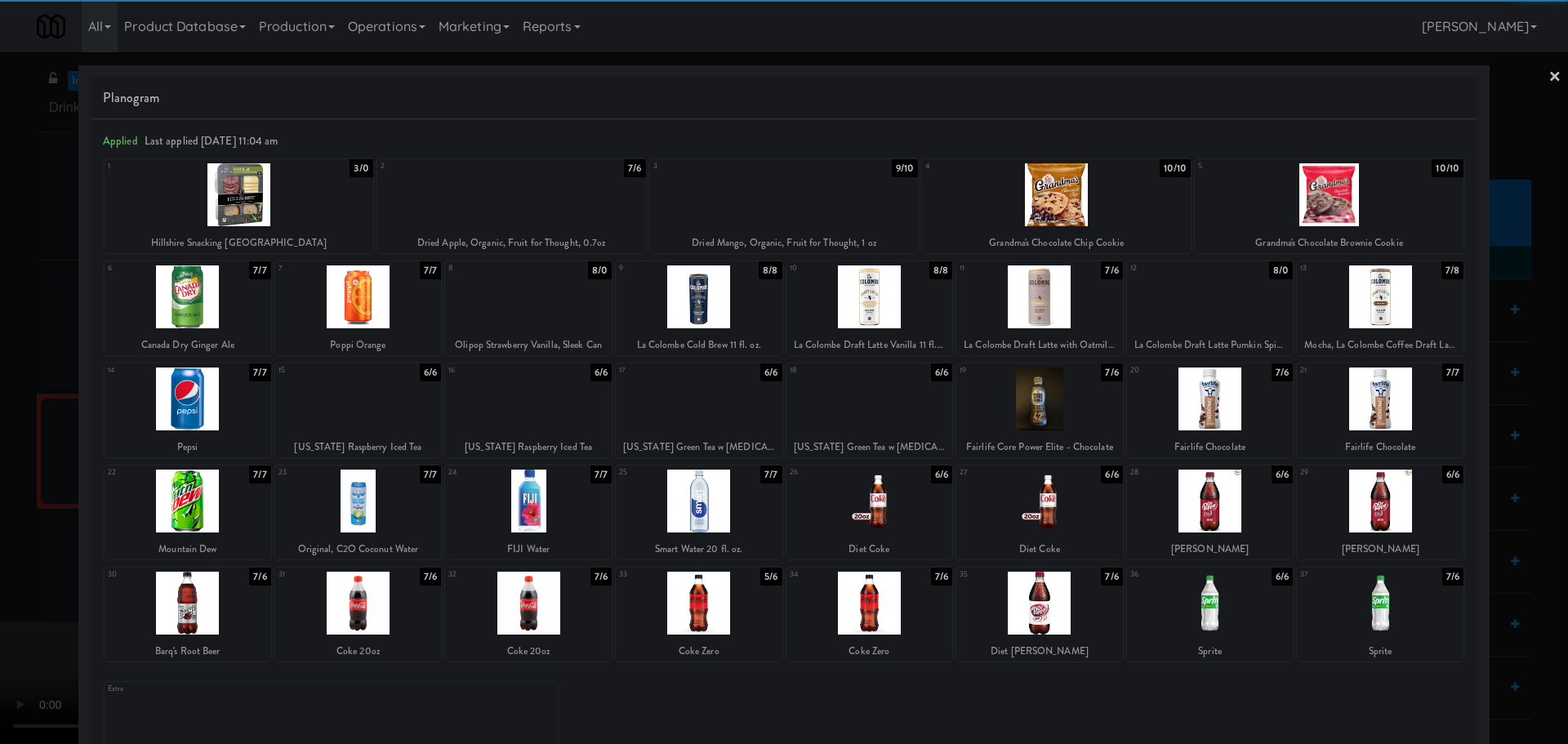
click at [283, 197] on div at bounding box center [239, 194] width 269 height 63
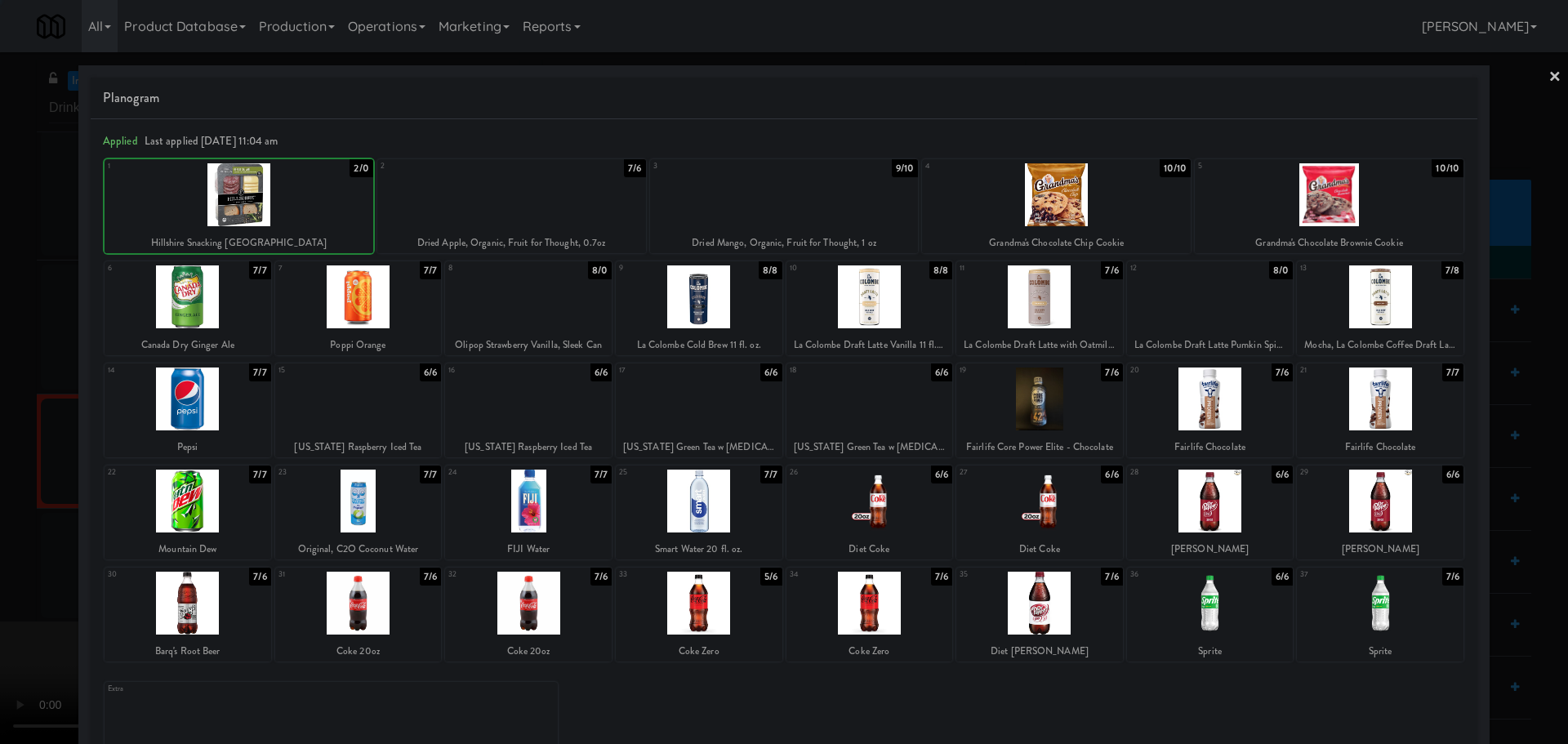
click at [0, 337] on div at bounding box center [784, 372] width 1568 height 744
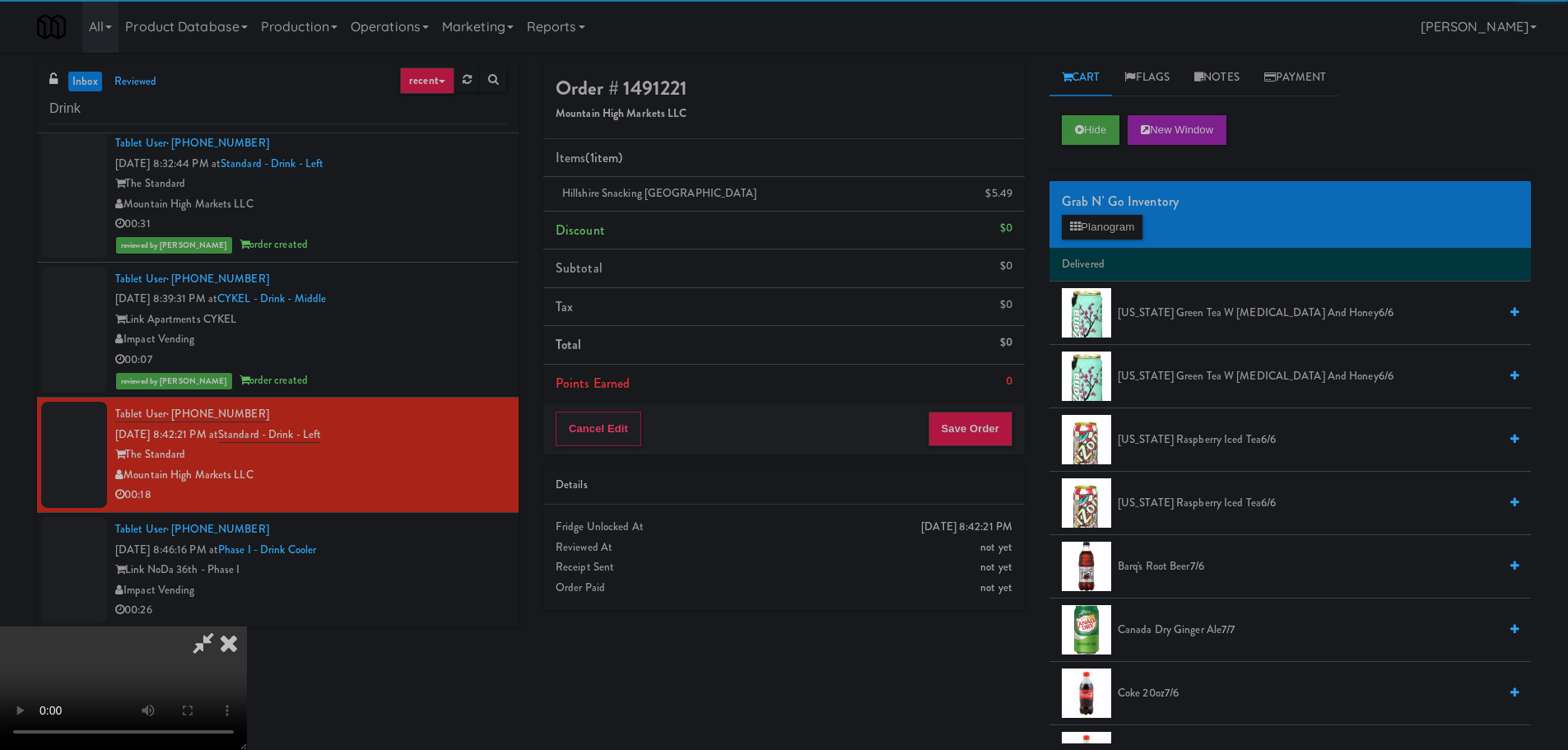
drag, startPoint x: 449, startPoint y: 364, endPoint x: 464, endPoint y: 368, distance: 15.5
click at [247, 626] on video at bounding box center [123, 687] width 247 height 123
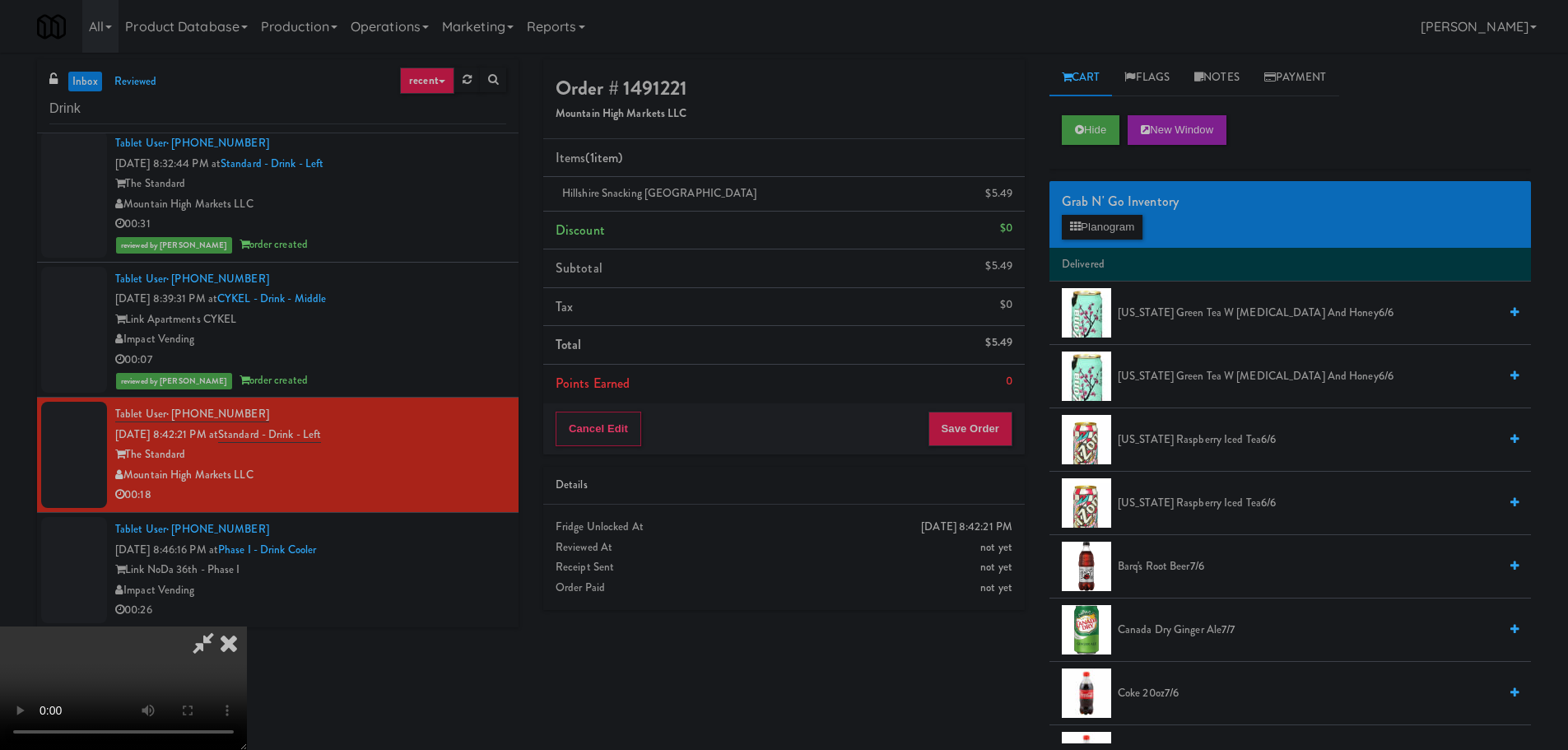
click at [247, 626] on video at bounding box center [123, 687] width 247 height 123
click at [1119, 210] on div "Grab N' Go Inventory" at bounding box center [1290, 202] width 457 height 25
click at [1120, 214] on div "Grab N' Go Inventory Planogram" at bounding box center [1290, 214] width 482 height 67
click at [1120, 219] on button "Planogram" at bounding box center [1102, 227] width 81 height 25
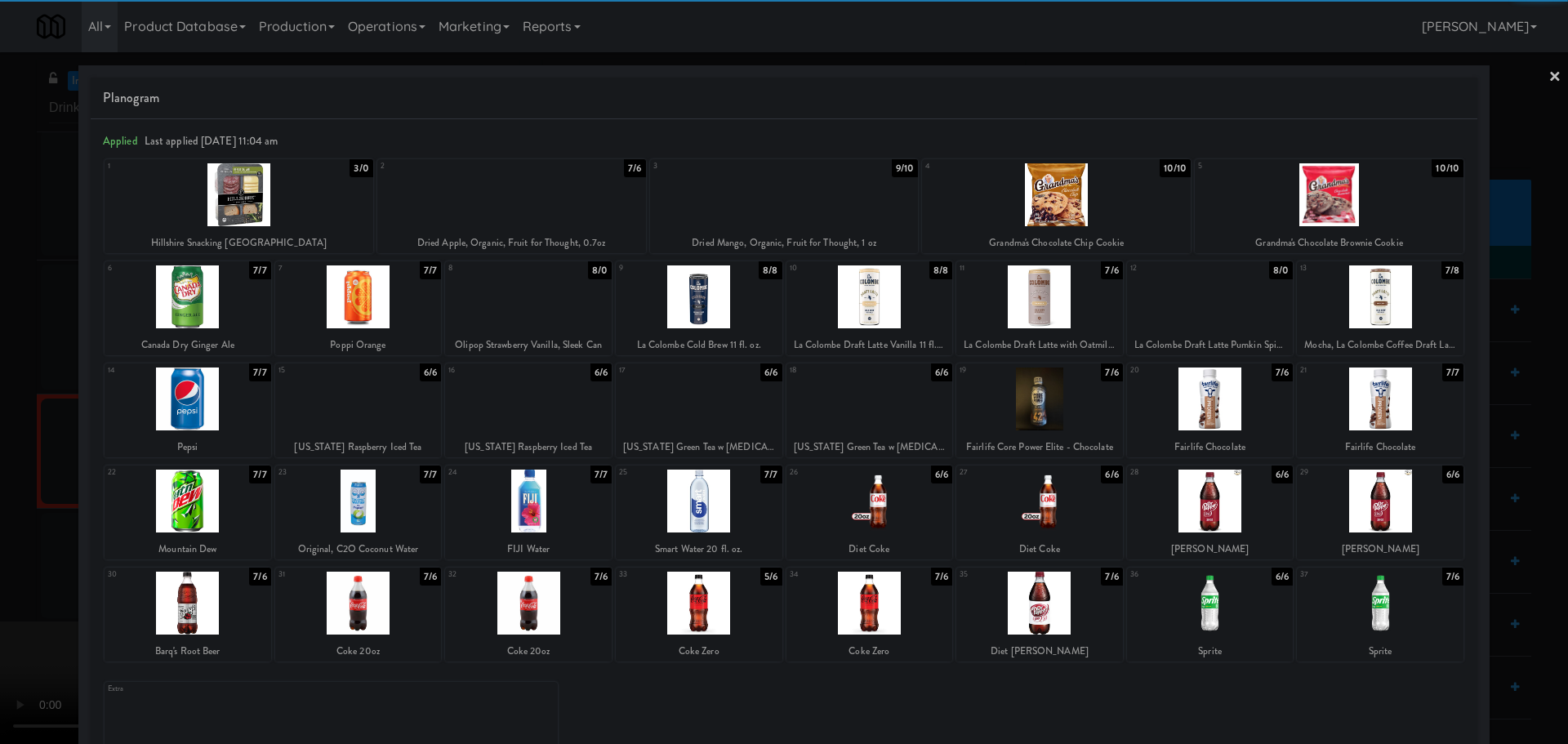
click at [1315, 209] on div at bounding box center [1329, 194] width 269 height 63
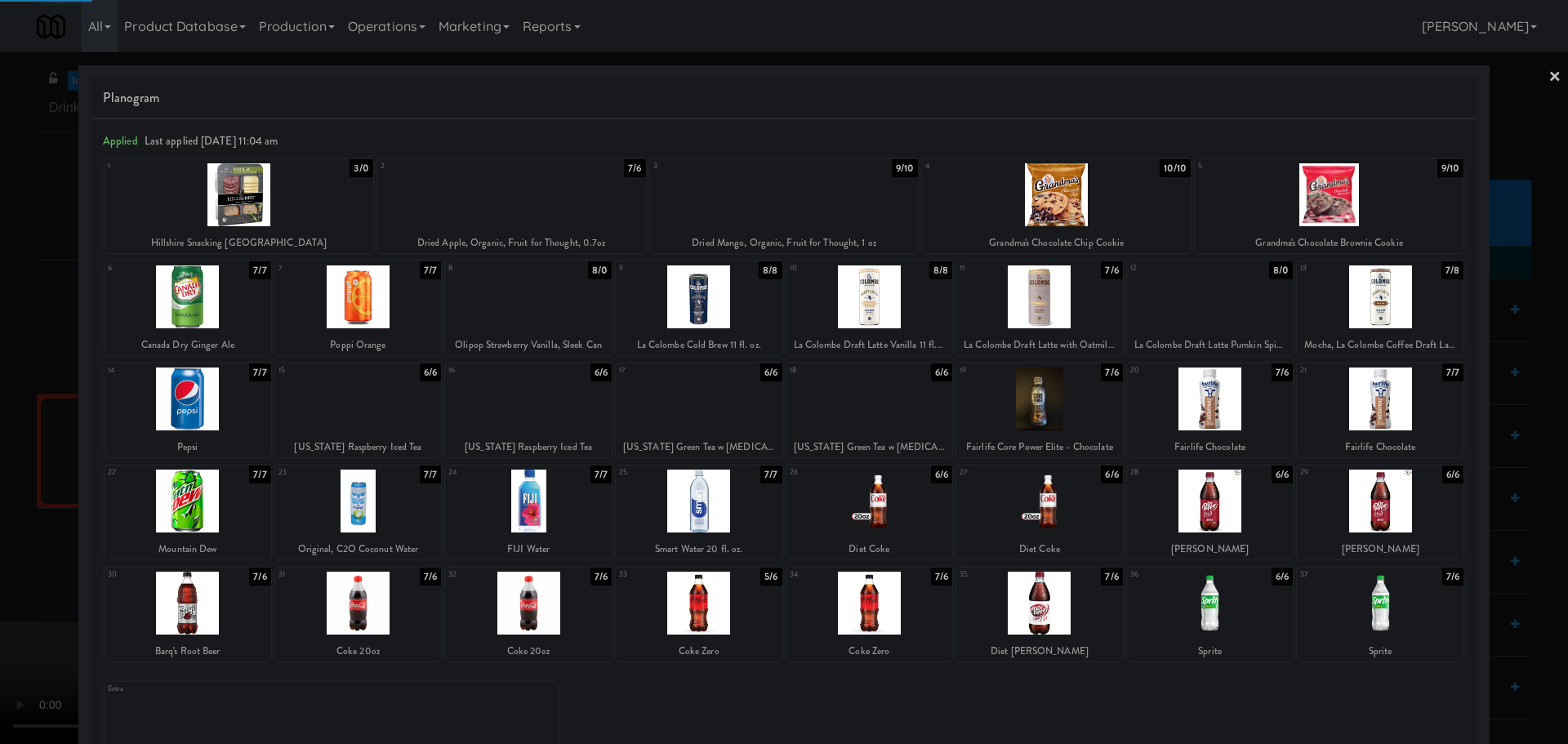
click at [0, 409] on div at bounding box center [784, 372] width 1568 height 744
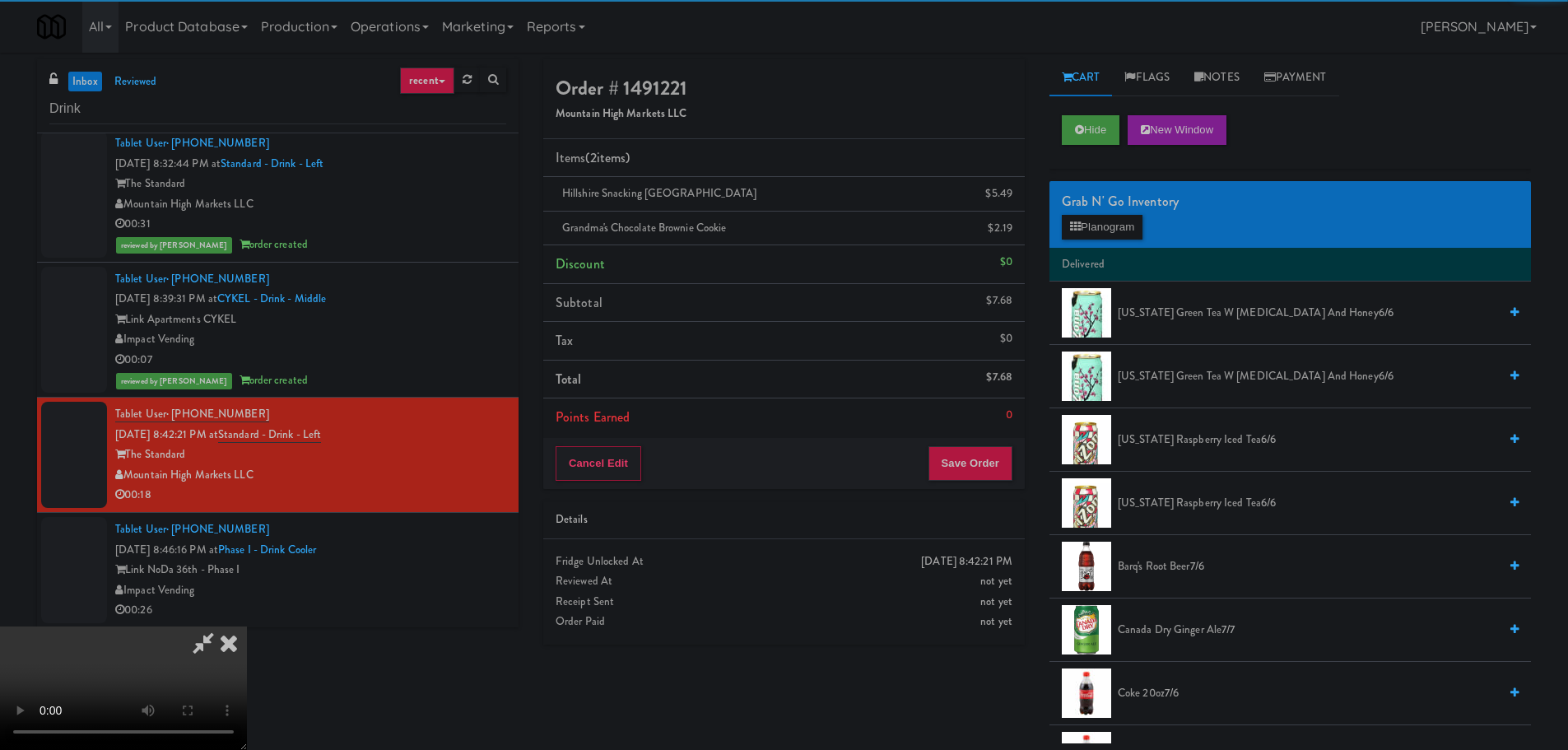
drag, startPoint x: 573, startPoint y: 401, endPoint x: 624, endPoint y: 404, distance: 51.1
click at [247, 626] on video at bounding box center [123, 687] width 247 height 123
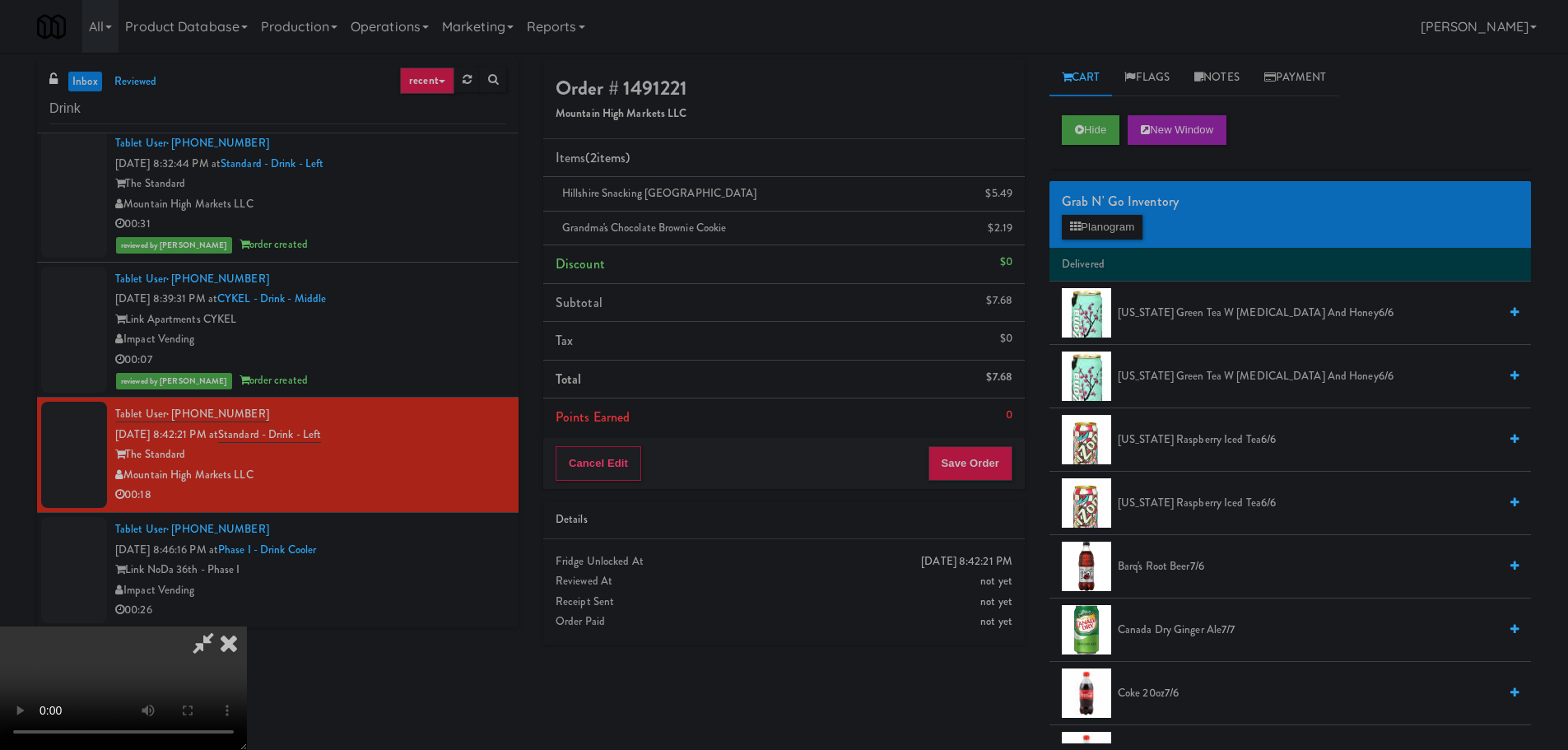
click at [247, 626] on video at bounding box center [123, 687] width 247 height 123
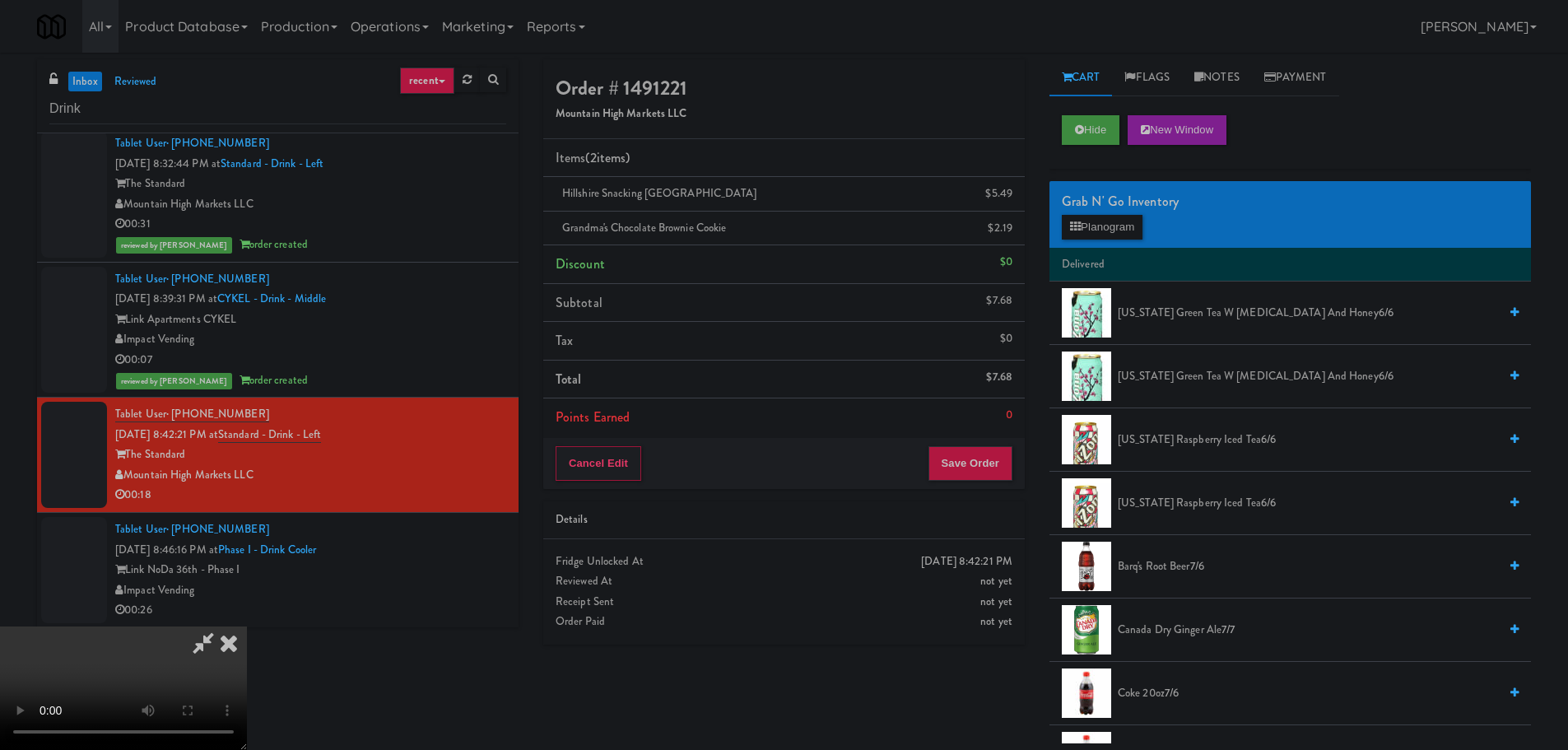
click at [247, 626] on video at bounding box center [123, 687] width 247 height 123
click at [1128, 224] on button "Planogram" at bounding box center [1102, 227] width 81 height 25
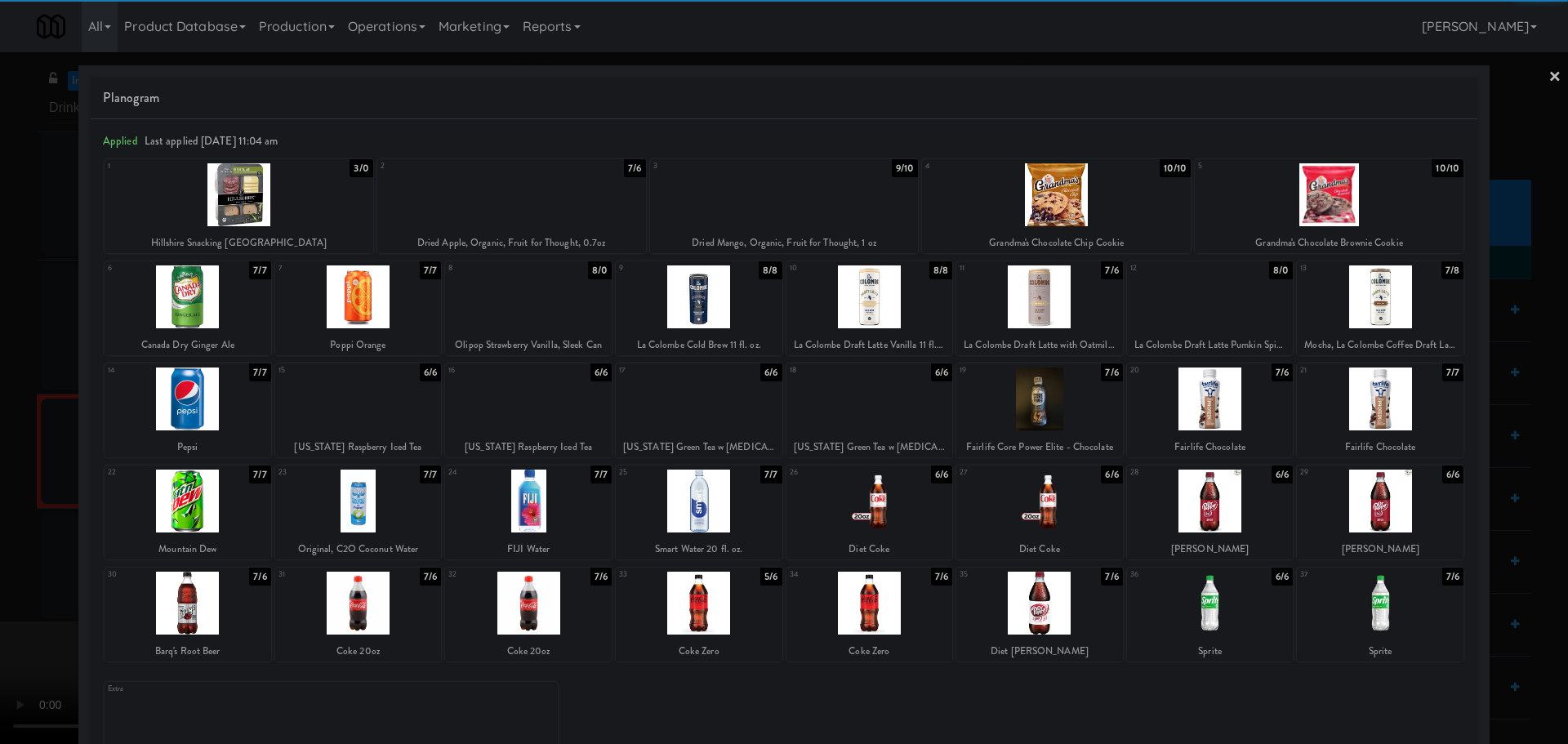
click at [203, 415] on div at bounding box center [188, 398] width 166 height 63
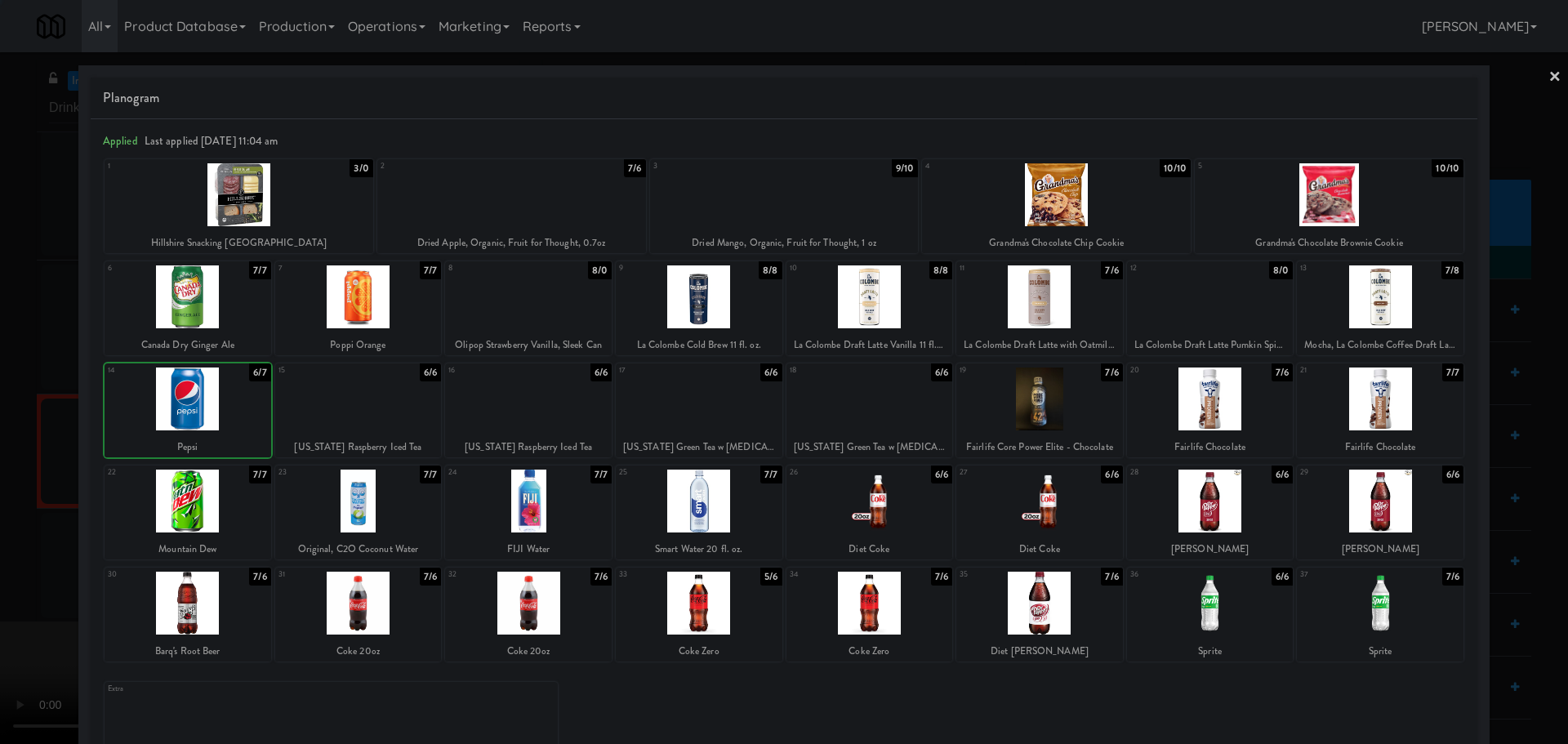
drag, startPoint x: 0, startPoint y: 454, endPoint x: 470, endPoint y: 345, distance: 482.5
click at [0, 453] on div at bounding box center [784, 372] width 1568 height 744
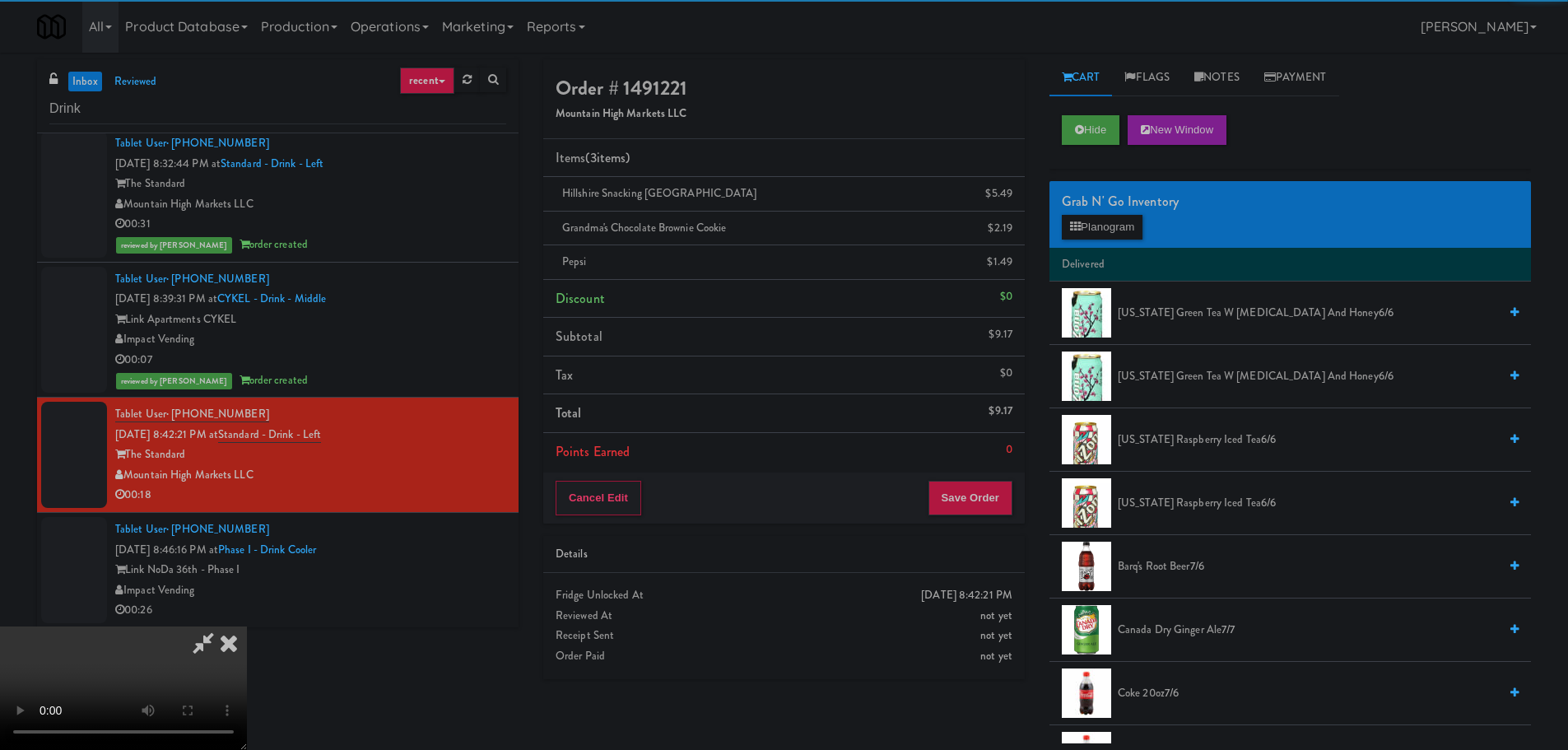
click at [247, 626] on video at bounding box center [123, 687] width 247 height 123
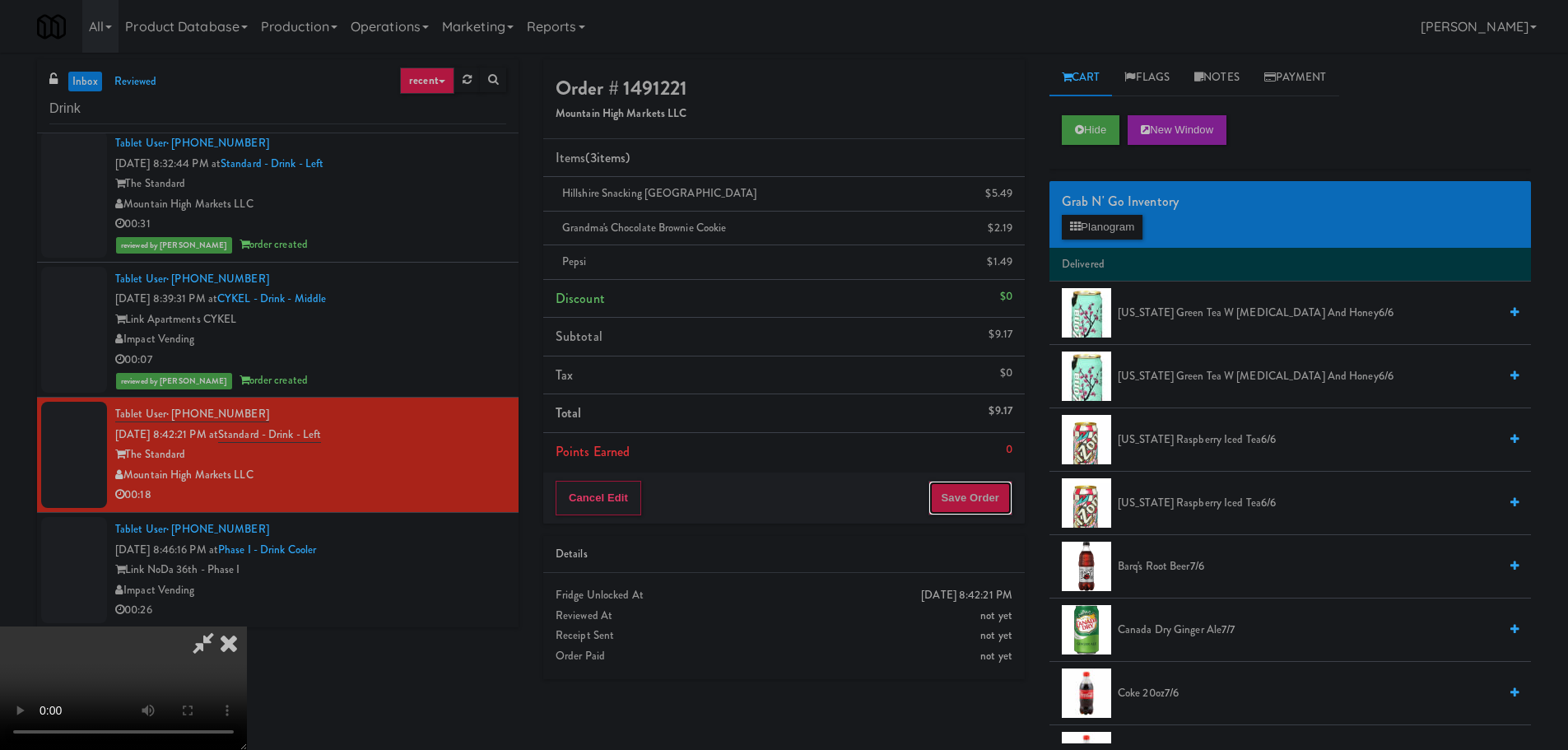
click at [1001, 500] on button "Save Order" at bounding box center [971, 498] width 84 height 35
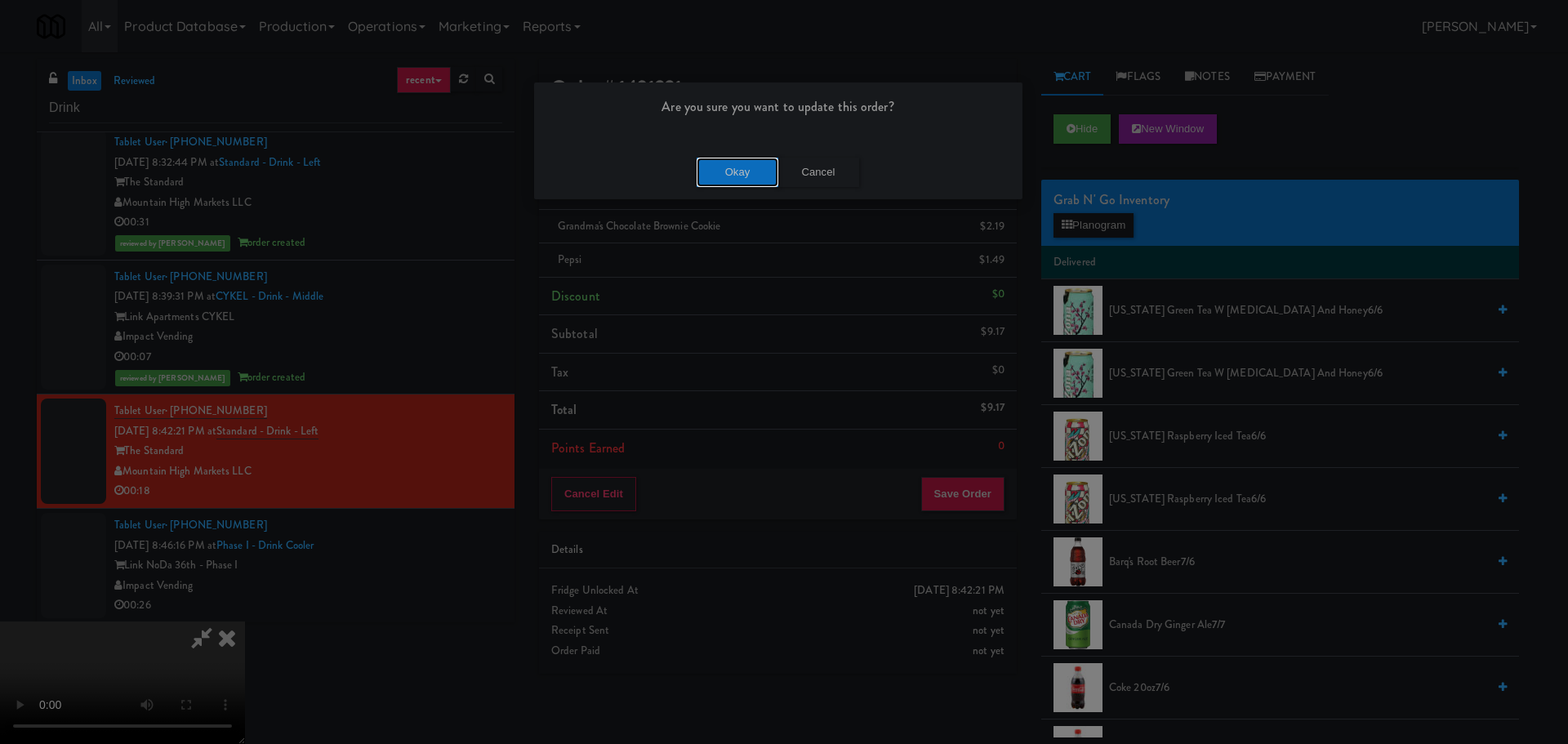
click at [739, 166] on button "Okay" at bounding box center [738, 172] width 82 height 29
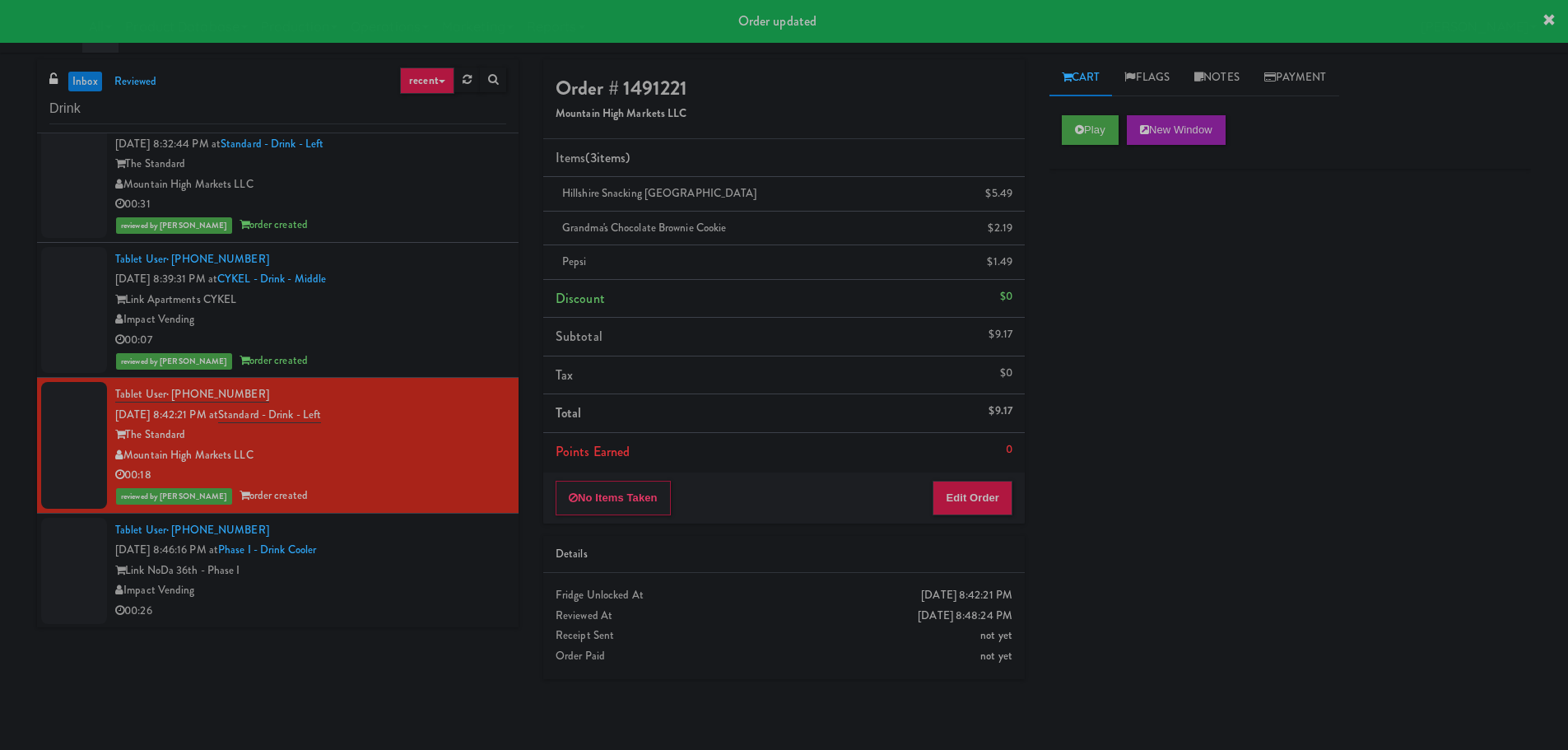
scroll to position [27, 0]
click at [464, 520] on li "Tablet User · (718) 536-9234 [DATE] 8:46:16 PM at Phase I - Drink Cooler Link N…" at bounding box center [278, 570] width 482 height 114
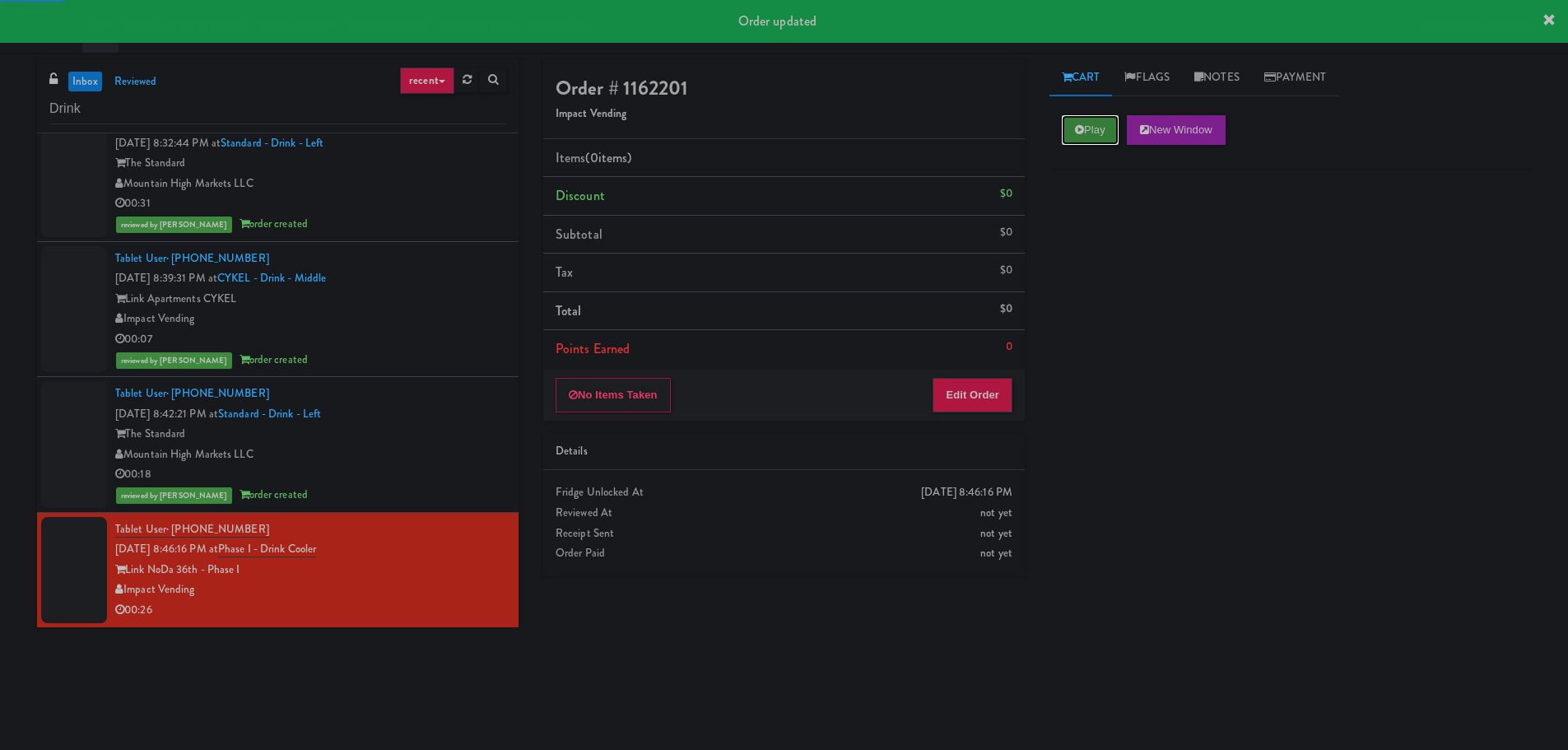
click at [1071, 133] on button "Play" at bounding box center [1090, 130] width 57 height 30
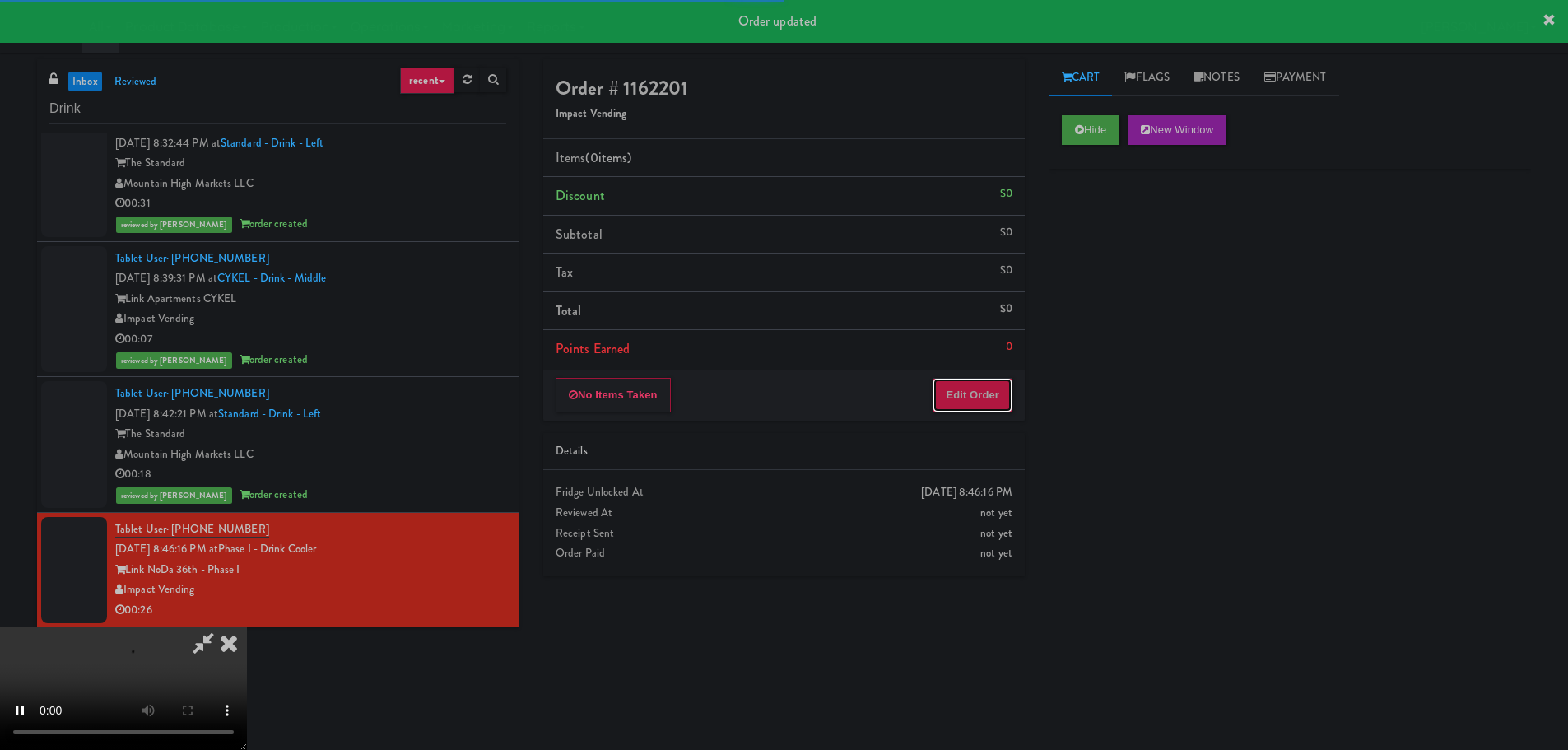
click at [962, 400] on button "Edit Order" at bounding box center [972, 395] width 80 height 35
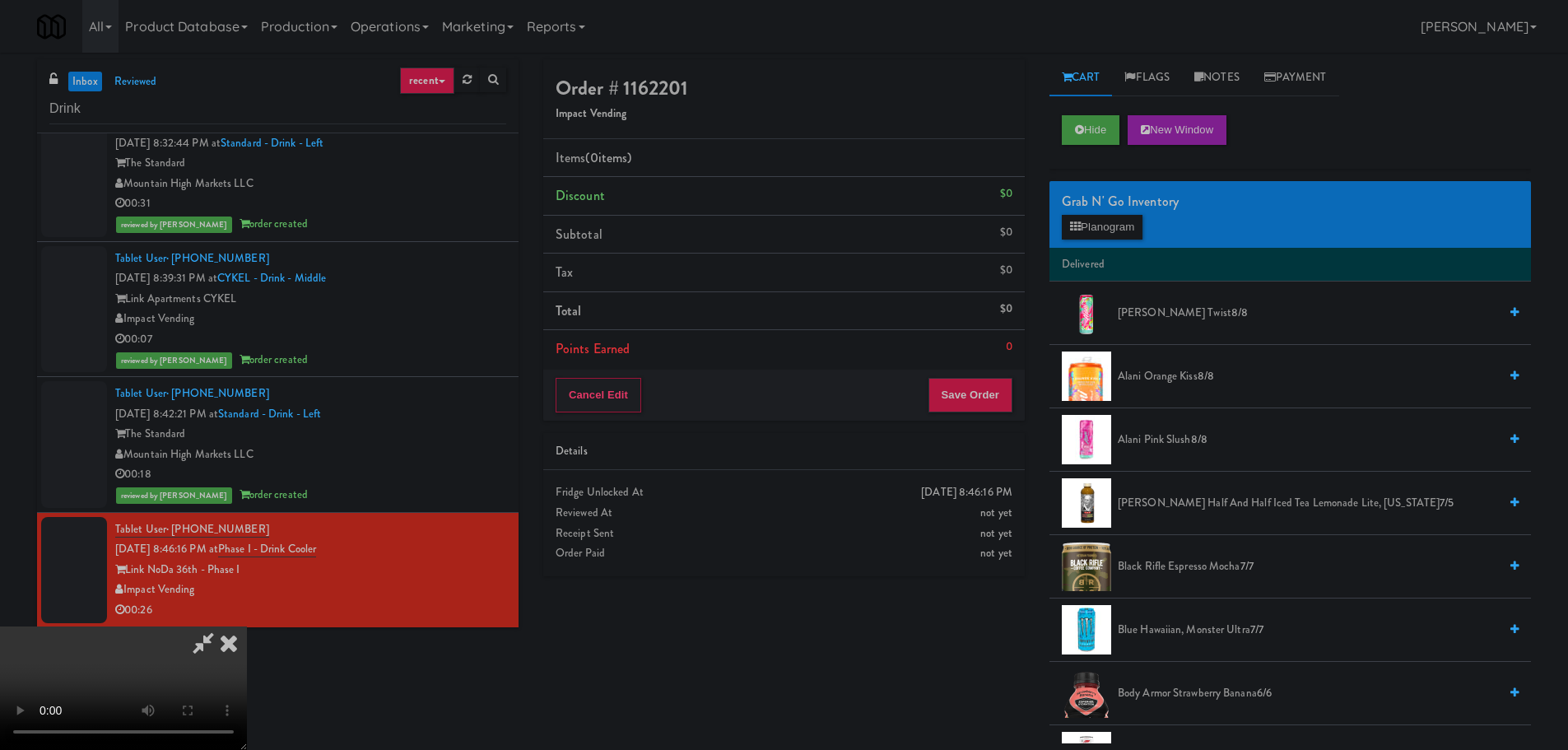
click at [247, 626] on video at bounding box center [123, 687] width 247 height 123
click at [1138, 232] on button "Planogram" at bounding box center [1102, 227] width 81 height 25
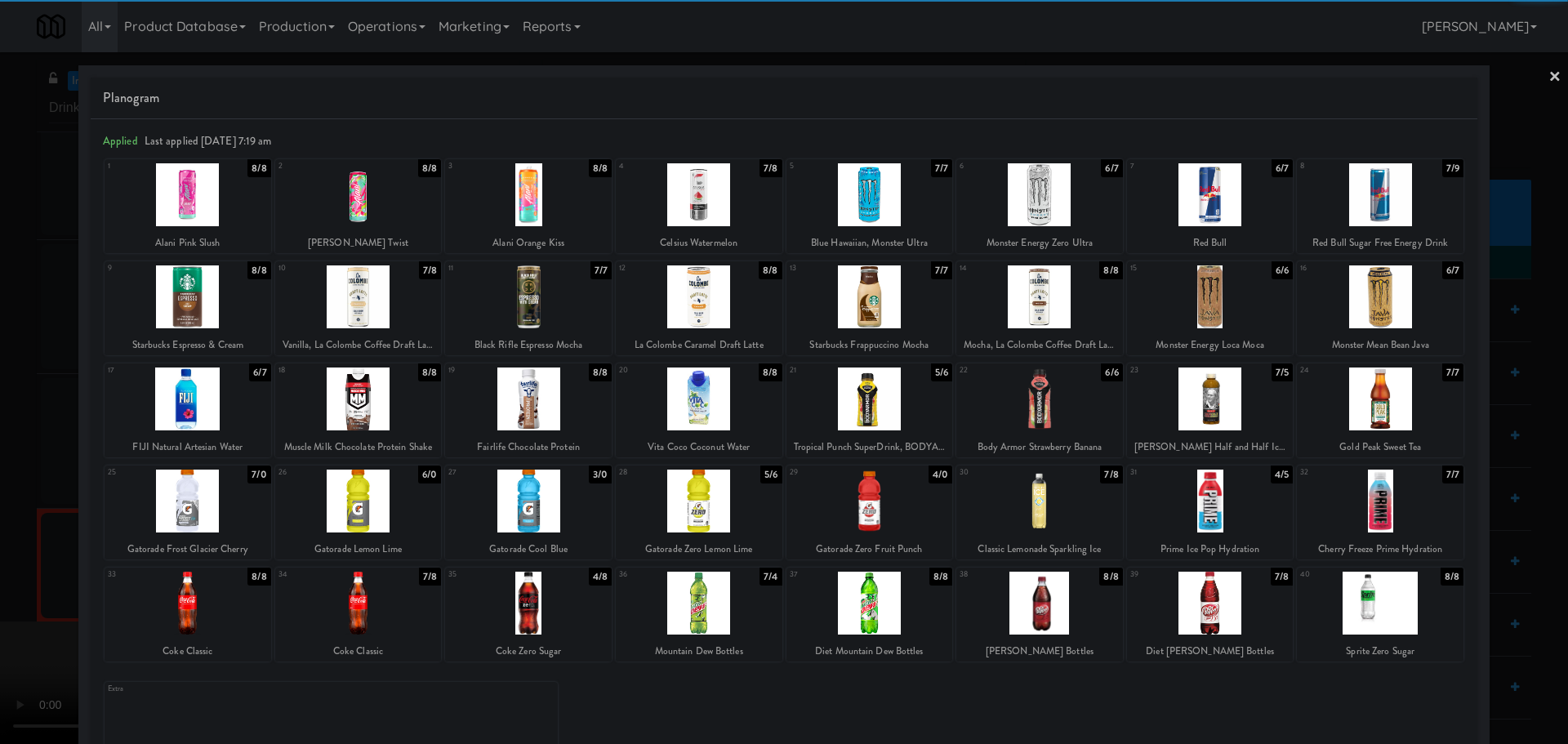
click at [1373, 401] on div at bounding box center [1379, 398] width 166 height 63
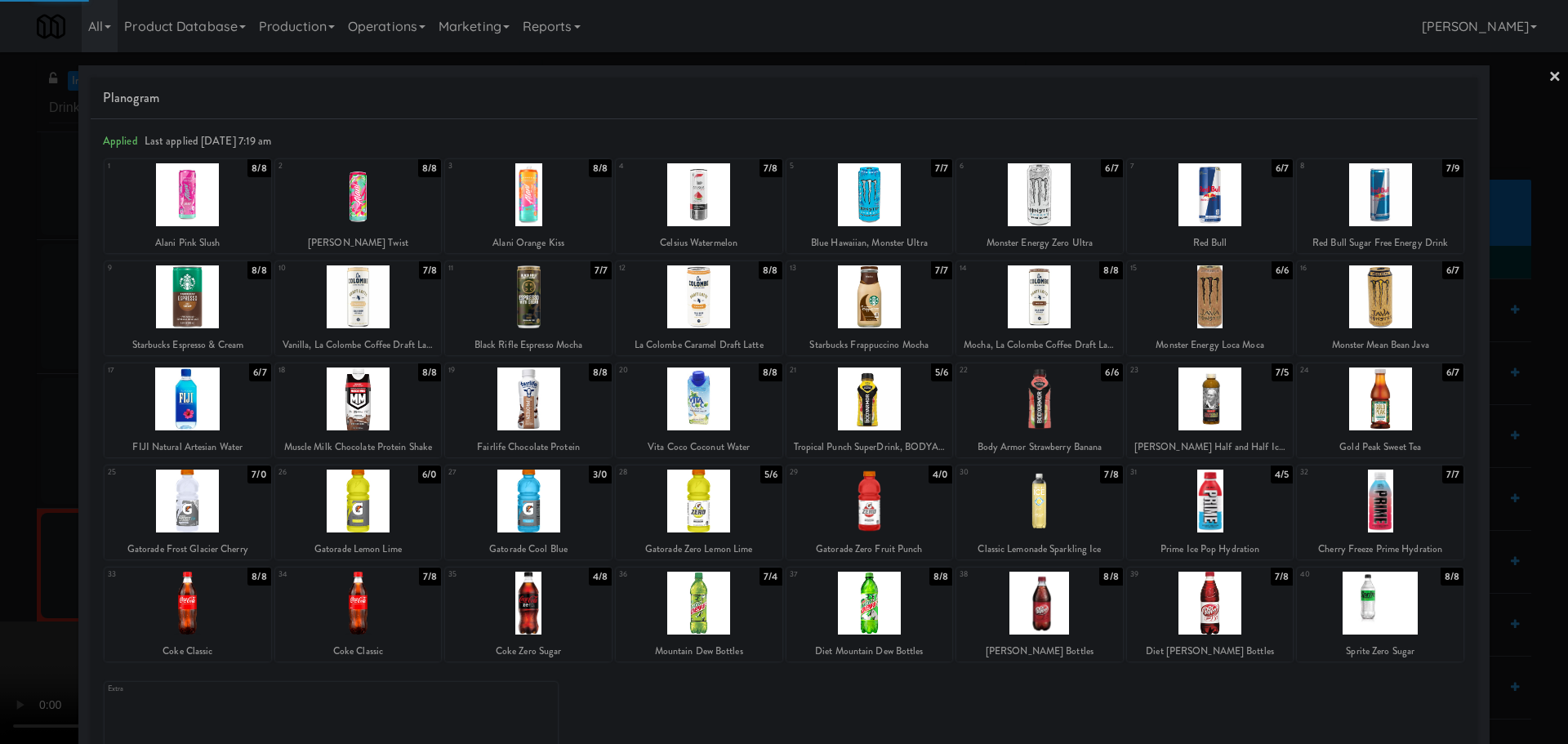
click at [0, 491] on div at bounding box center [784, 372] width 1568 height 744
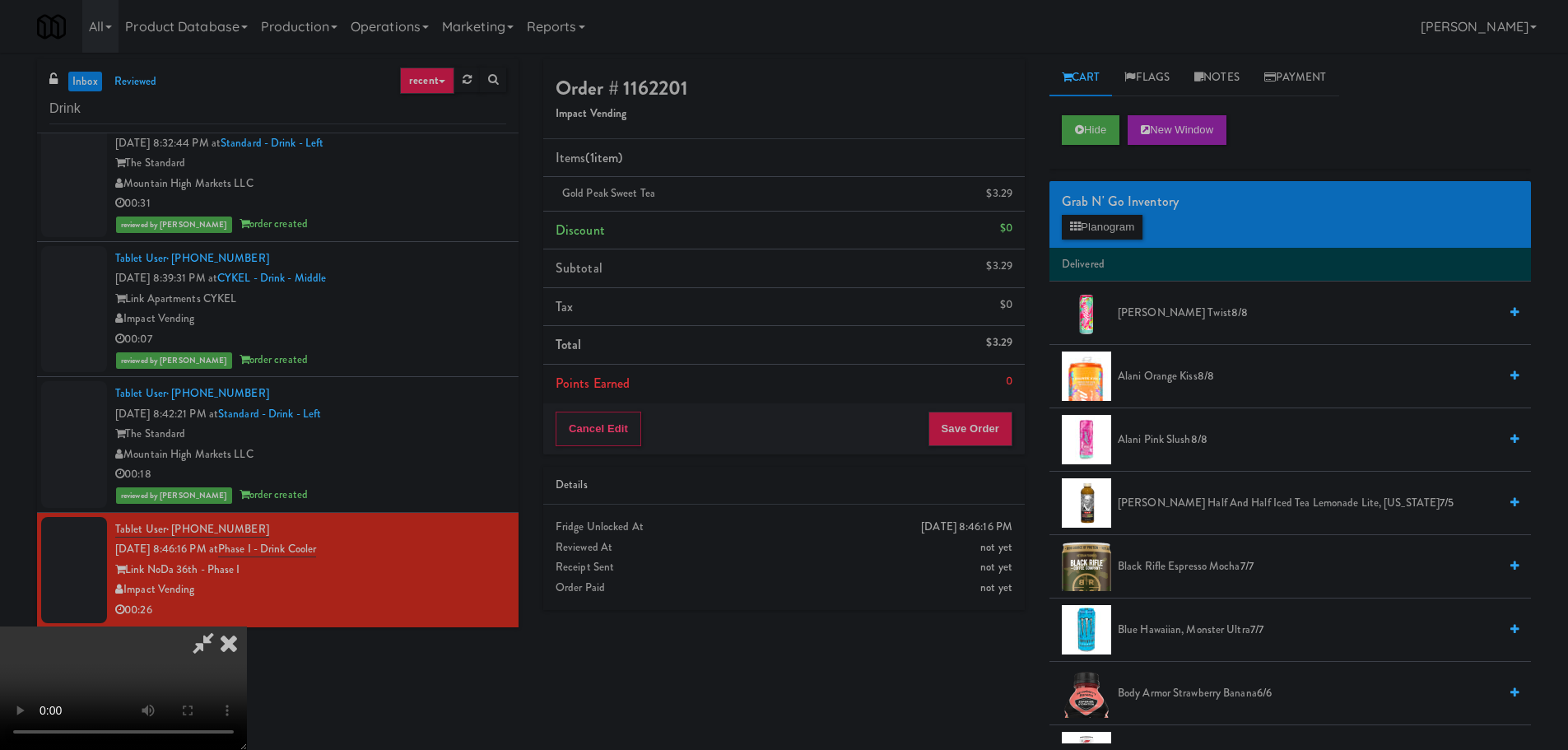
click at [247, 626] on video at bounding box center [123, 687] width 247 height 123
click at [979, 424] on button "Save Order" at bounding box center [971, 429] width 84 height 35
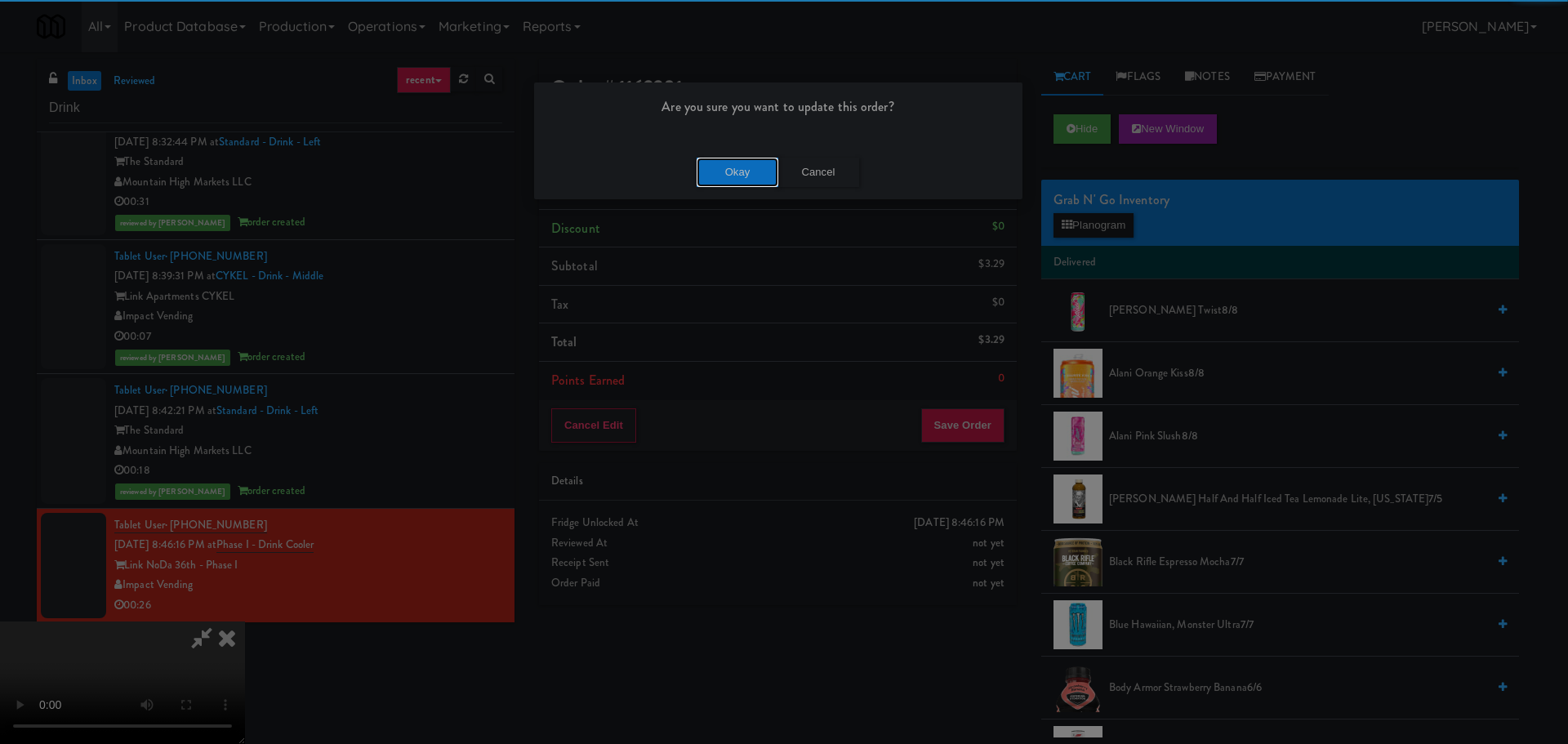
click at [732, 165] on button "Okay" at bounding box center [738, 172] width 82 height 29
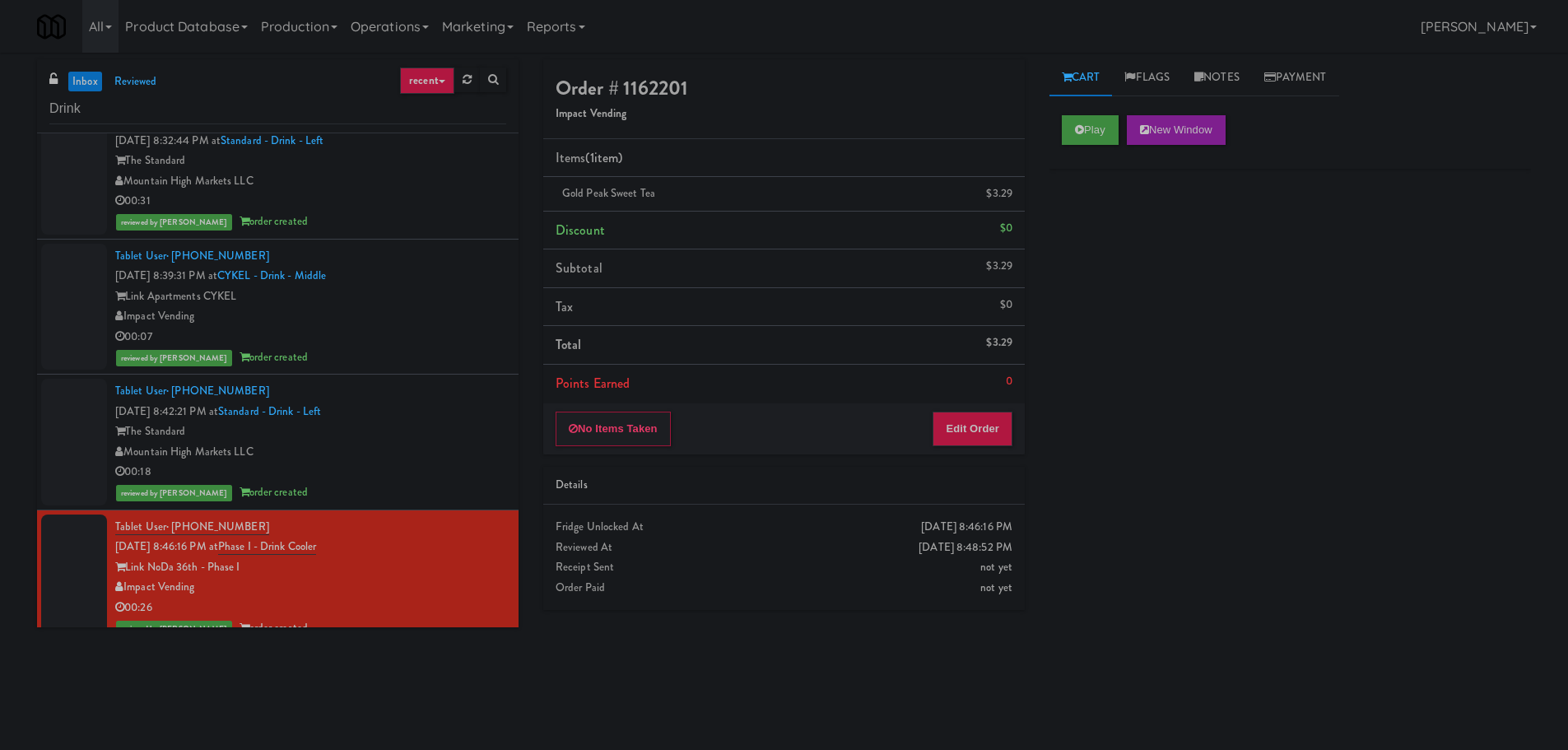
scroll to position [0, 0]
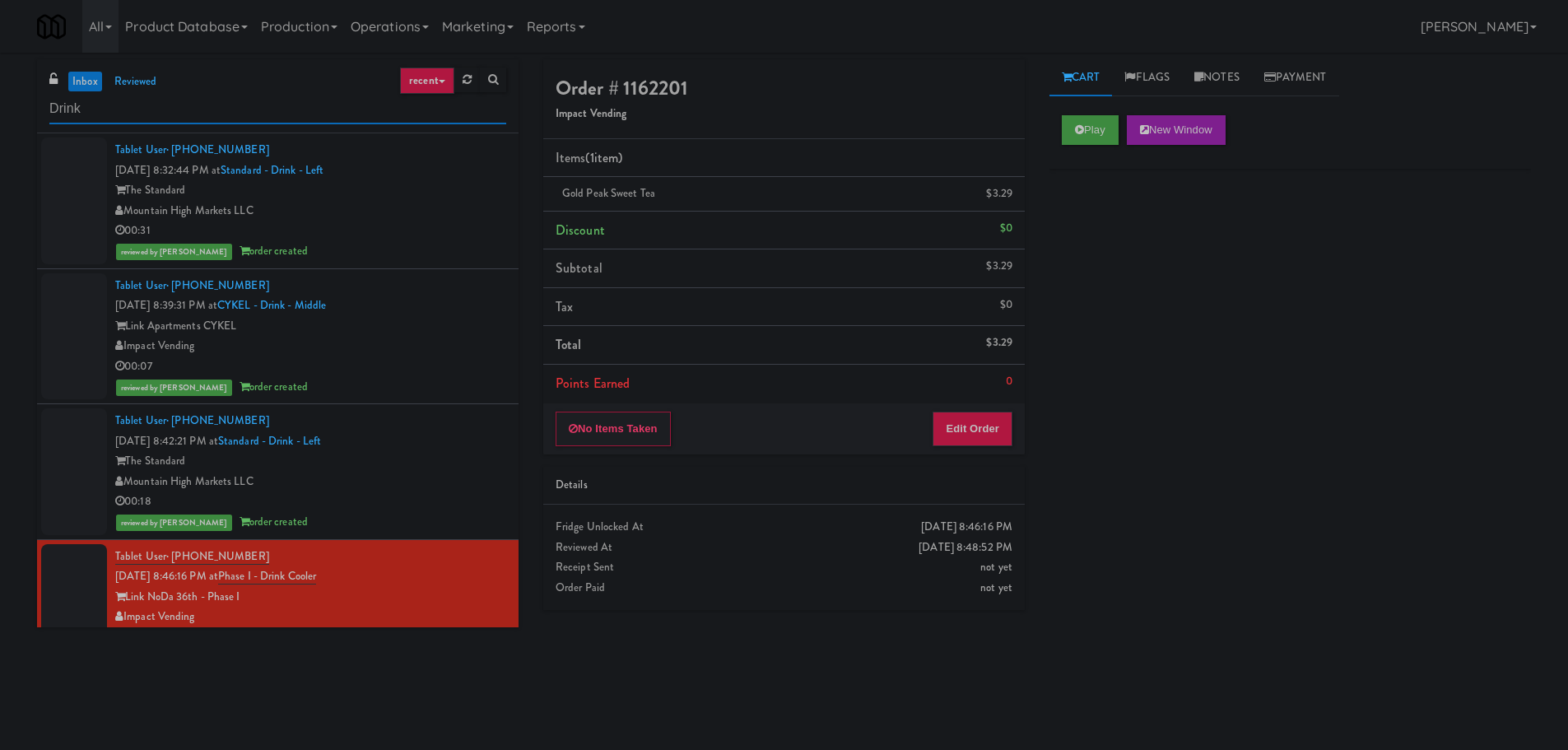
click at [118, 107] on input "Drink" at bounding box center [278, 109] width 457 height 31
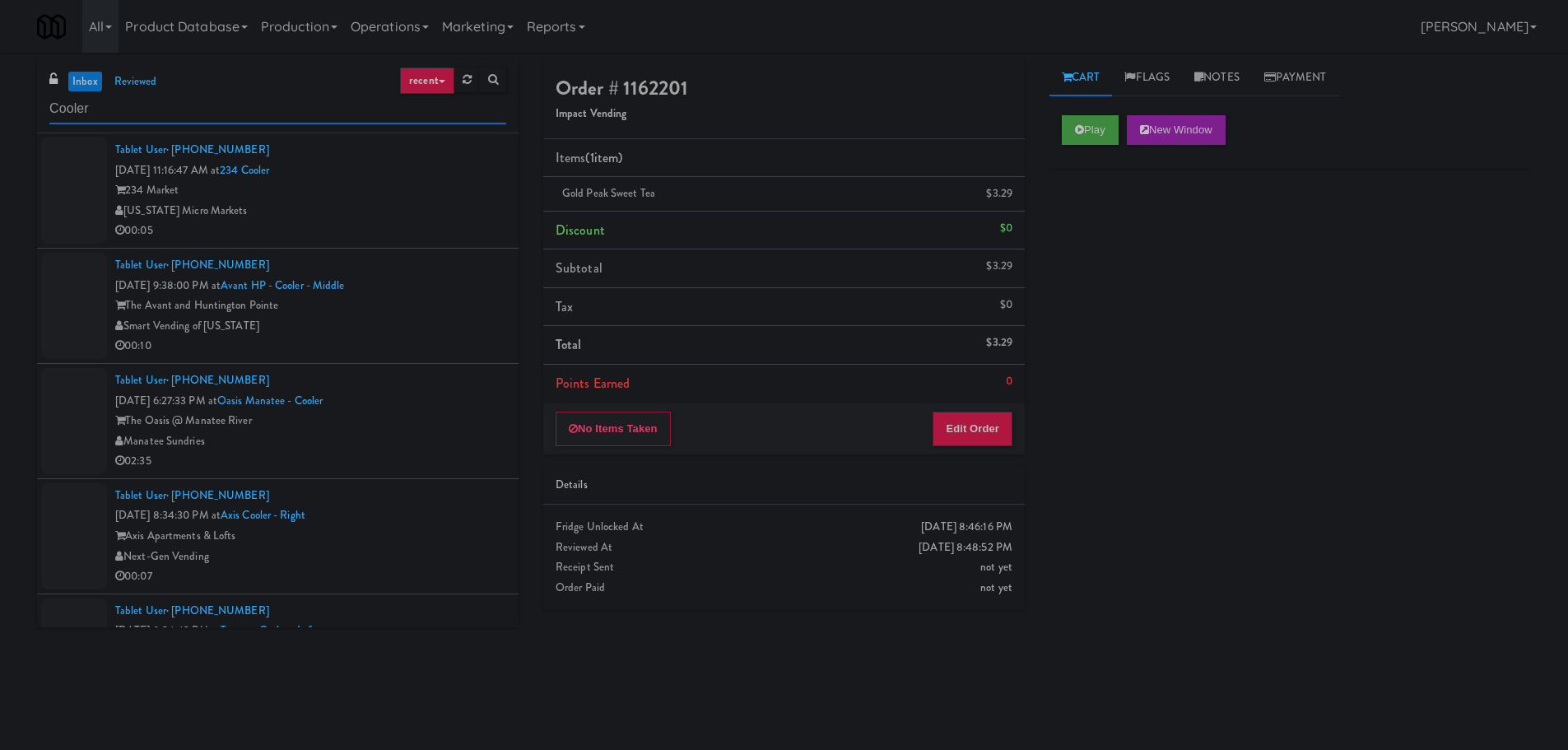
type input "Cooler"
click at [454, 190] on div "234 Market" at bounding box center [310, 190] width 391 height 21
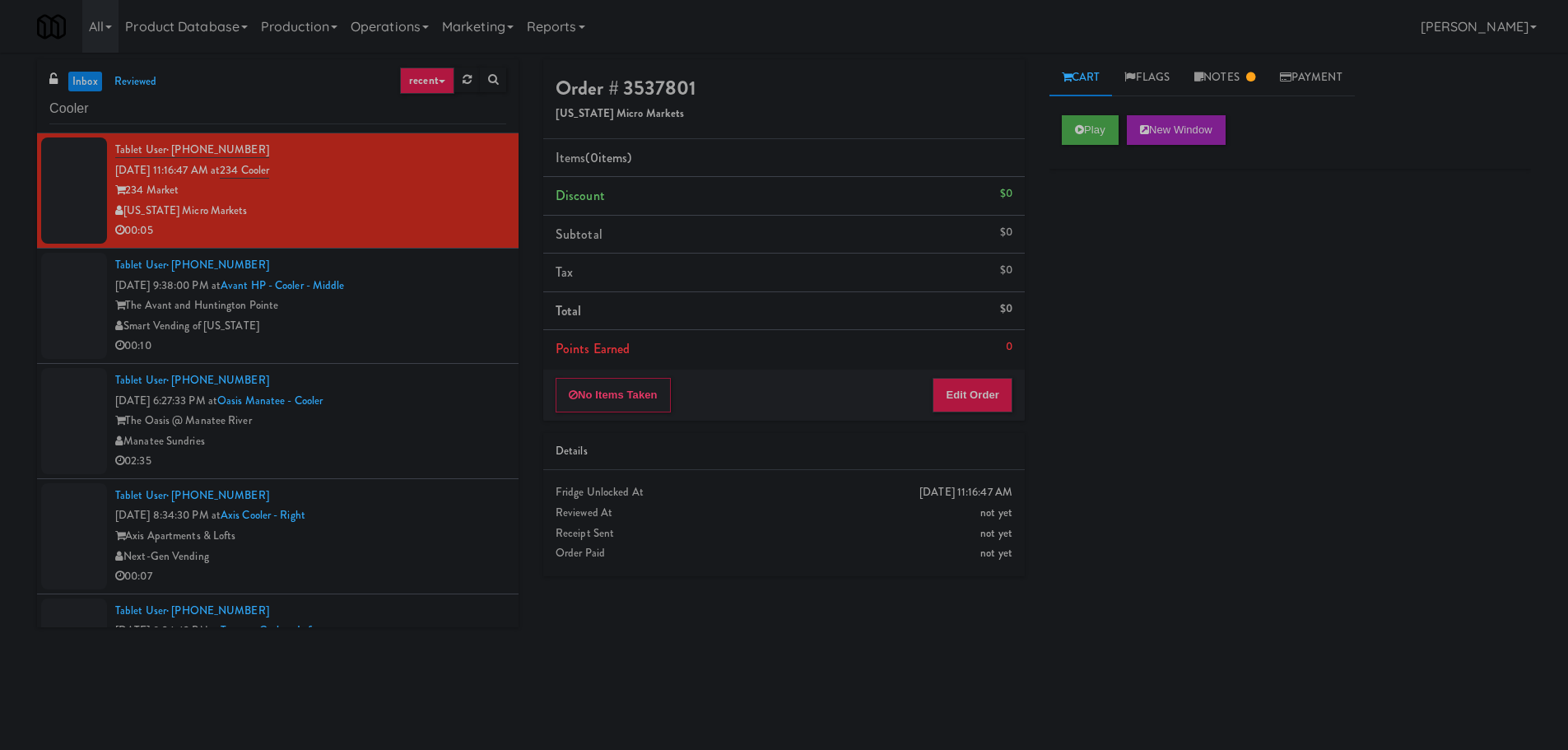
click at [470, 294] on div "Tablet User · (757) 698-6042 [DATE] 9:38:00 PM at Avant HP - Cooler - Middle Th…" at bounding box center [310, 306] width 391 height 102
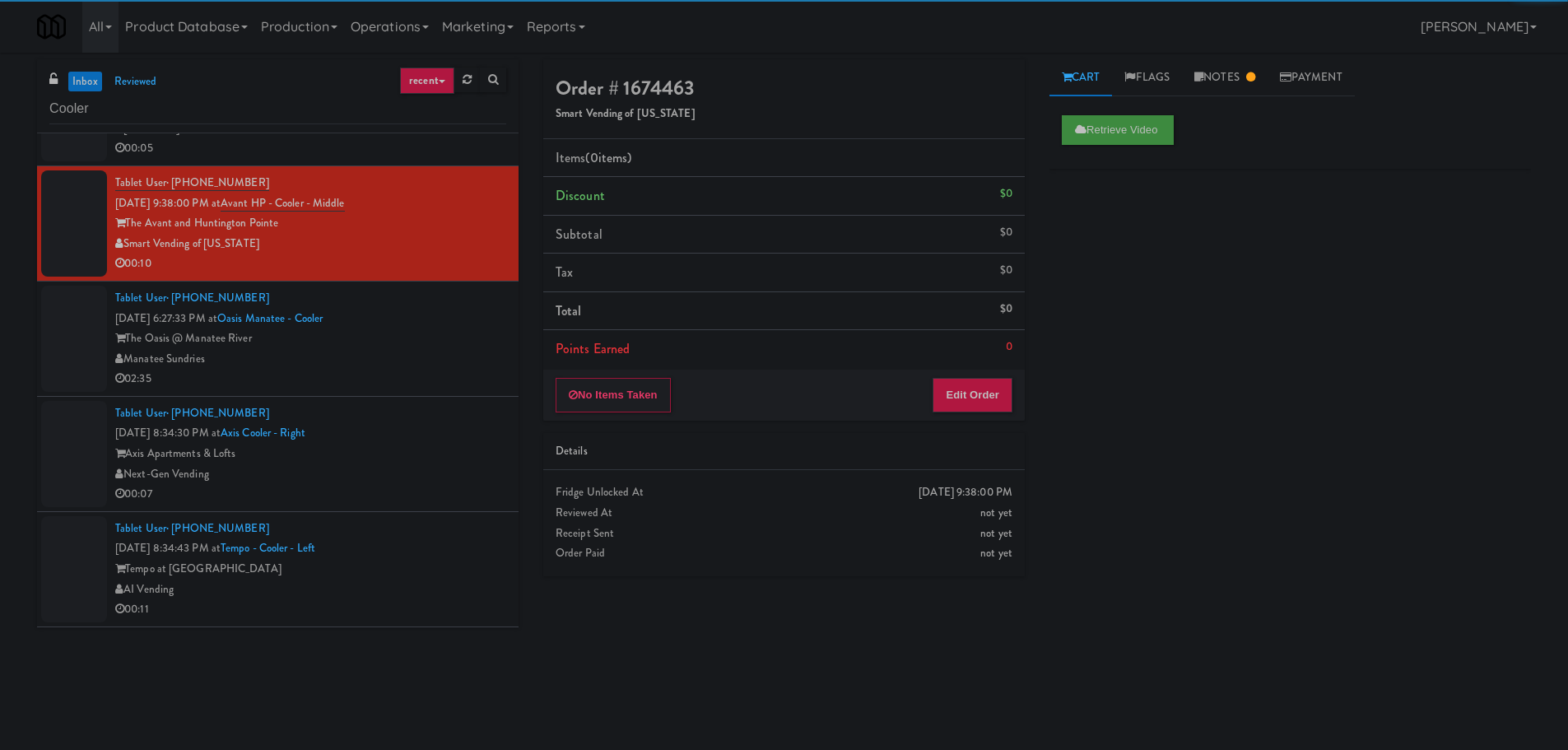
click at [446, 319] on div "Tablet User · (586) 244-3862 [DATE] 6:27:33 PM at [GEOGRAPHIC_DATA] - Cooler Th…" at bounding box center [310, 339] width 391 height 102
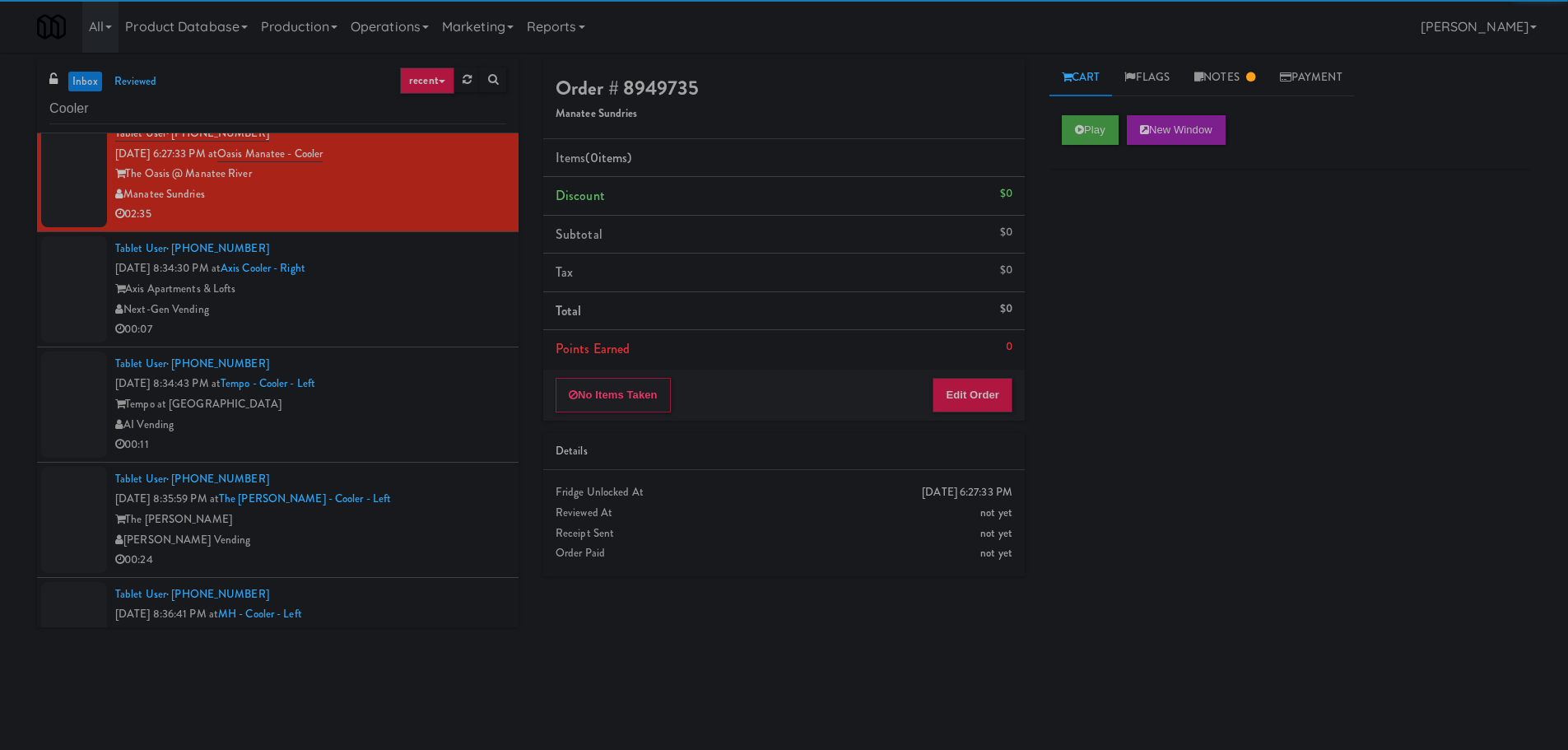
click at [445, 302] on div "Next-Gen Vending" at bounding box center [310, 310] width 391 height 21
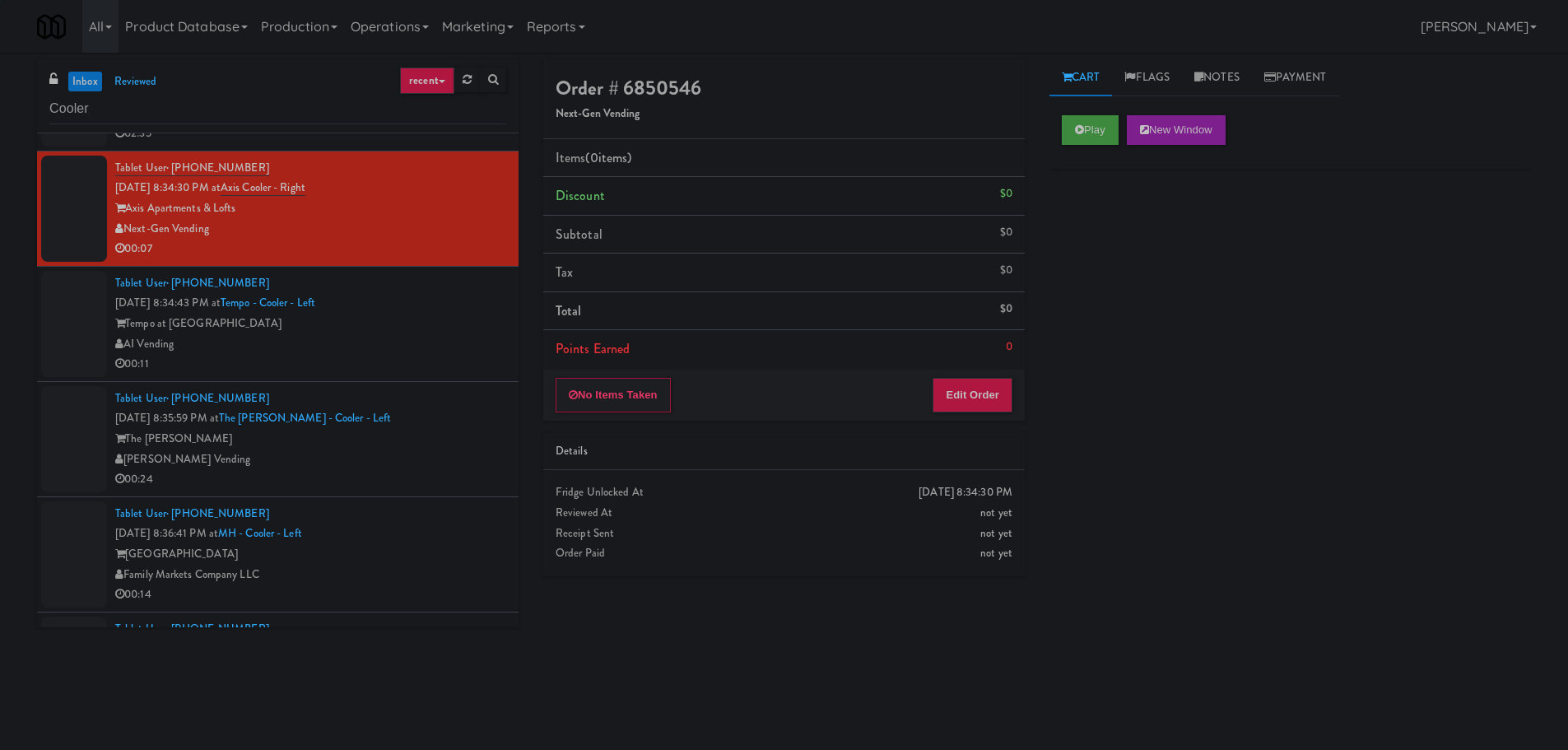
scroll to position [330, 0]
click at [1091, 125] on button "Play" at bounding box center [1090, 130] width 57 height 30
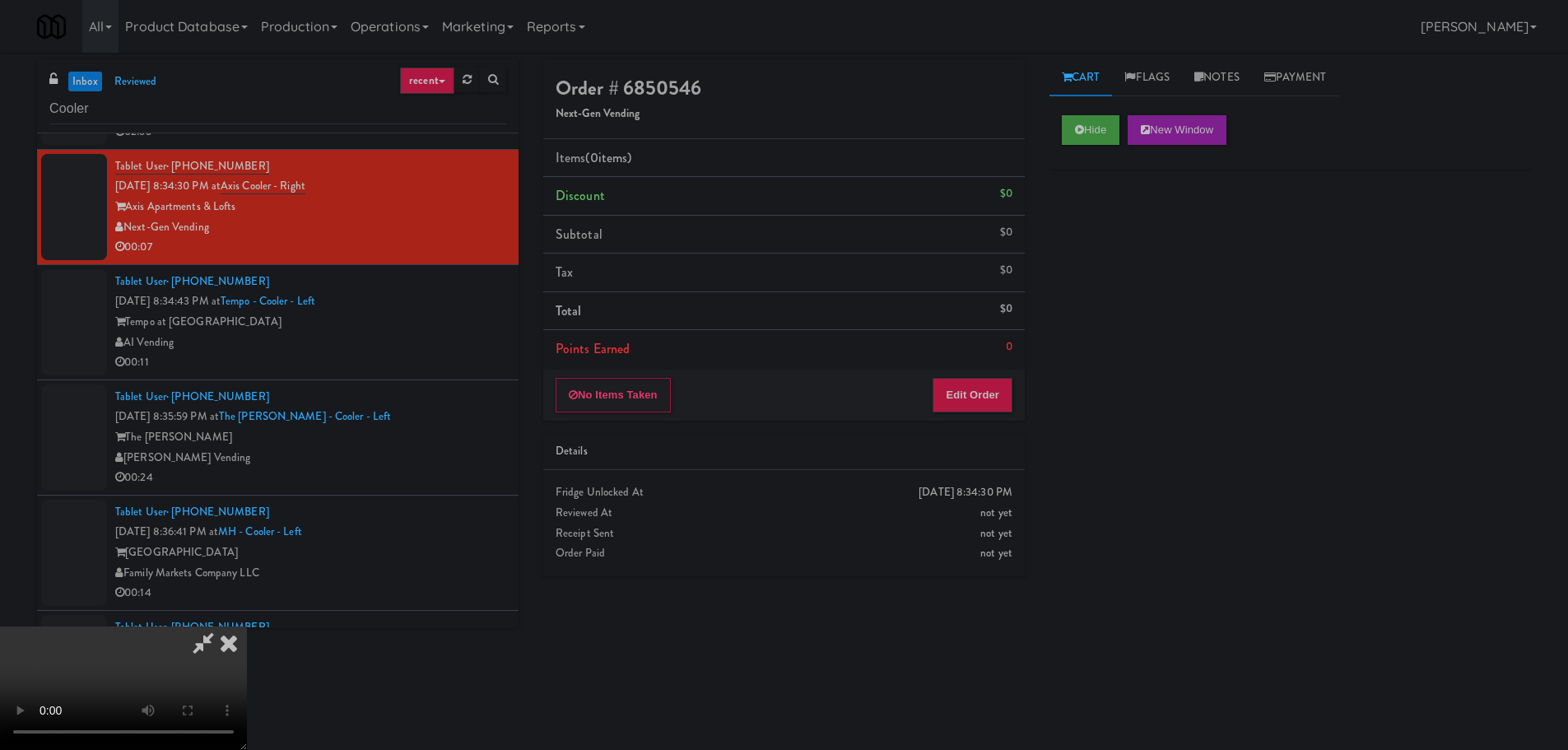
click at [962, 359] on li "Points Earned 0" at bounding box center [784, 349] width 482 height 38
click at [958, 382] on button "Edit Order" at bounding box center [972, 395] width 80 height 35
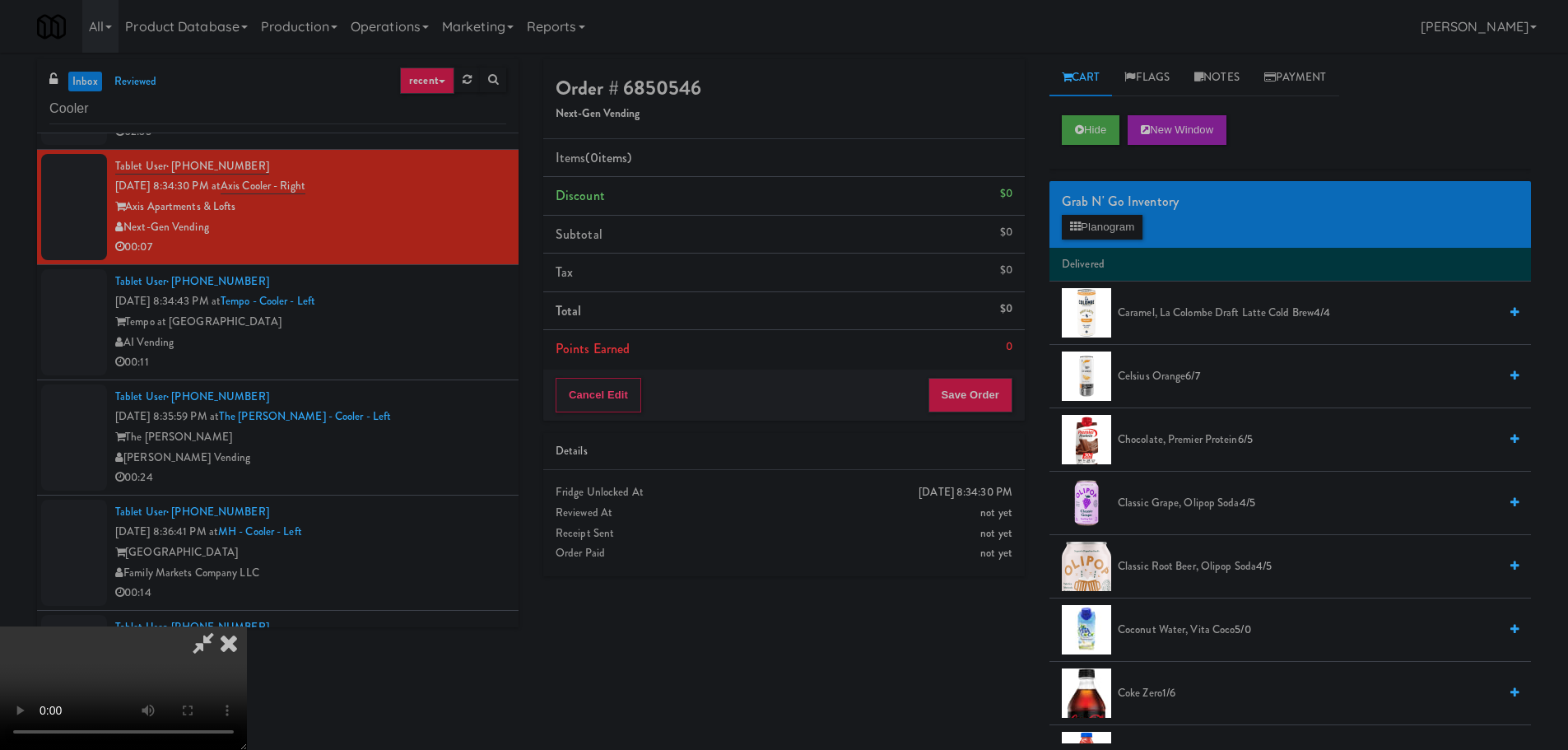
scroll to position [0, 0]
click at [247, 626] on video at bounding box center [123, 687] width 247 height 123
drag, startPoint x: 548, startPoint y: 364, endPoint x: 823, endPoint y: 314, distance: 279.5
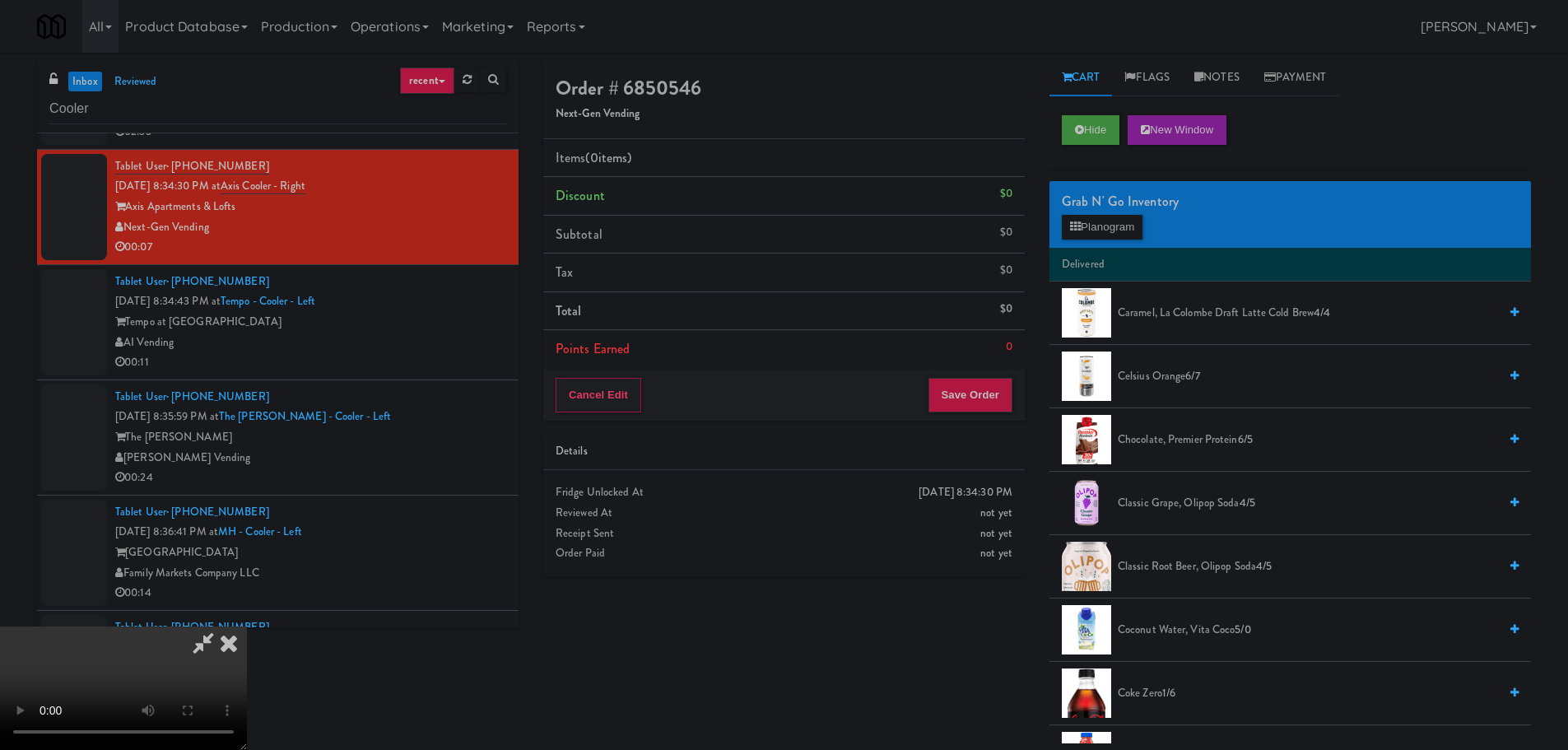
click at [247, 626] on video at bounding box center [123, 687] width 247 height 123
click at [1097, 215] on button "Planogram" at bounding box center [1102, 227] width 81 height 25
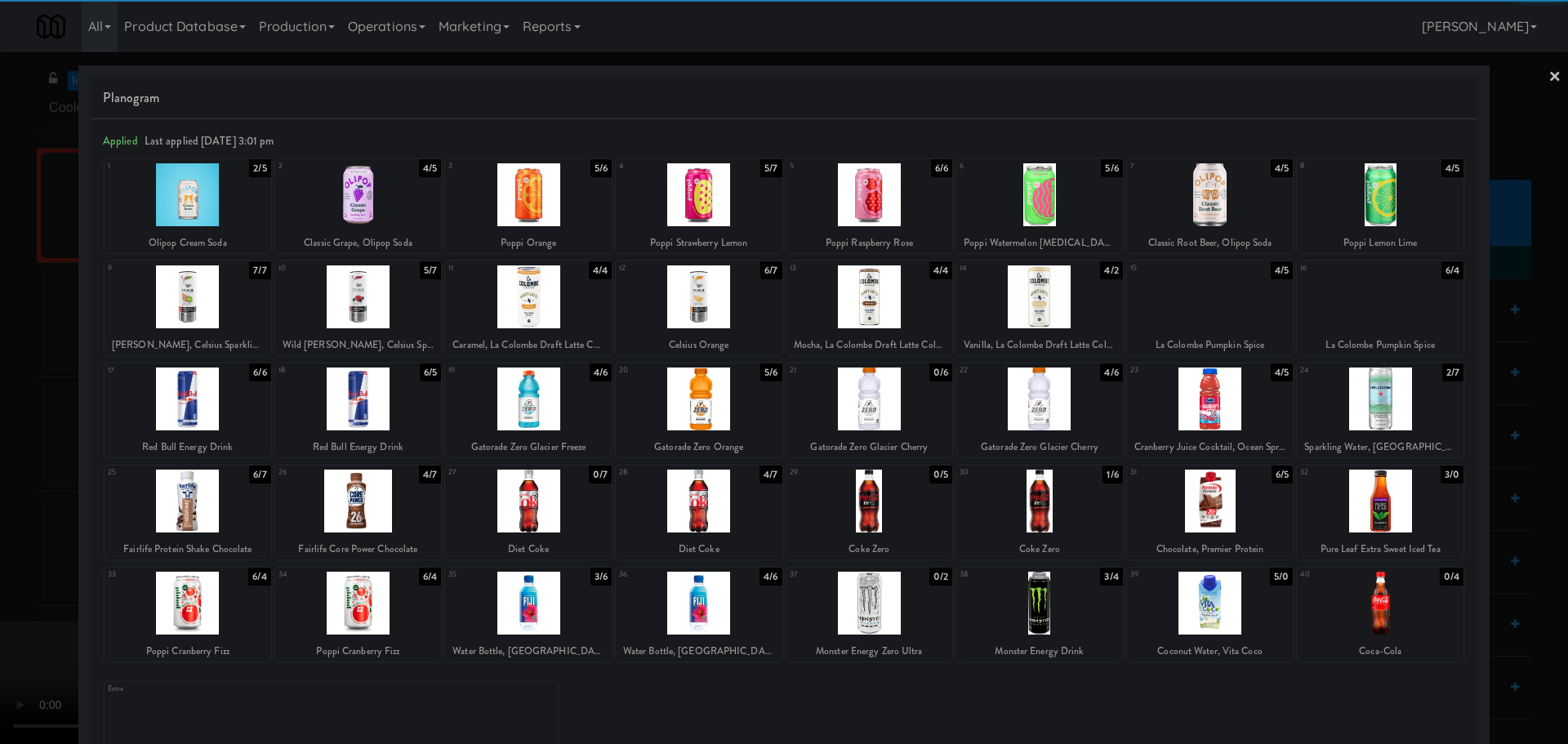
click at [684, 595] on div at bounding box center [698, 602] width 166 height 63
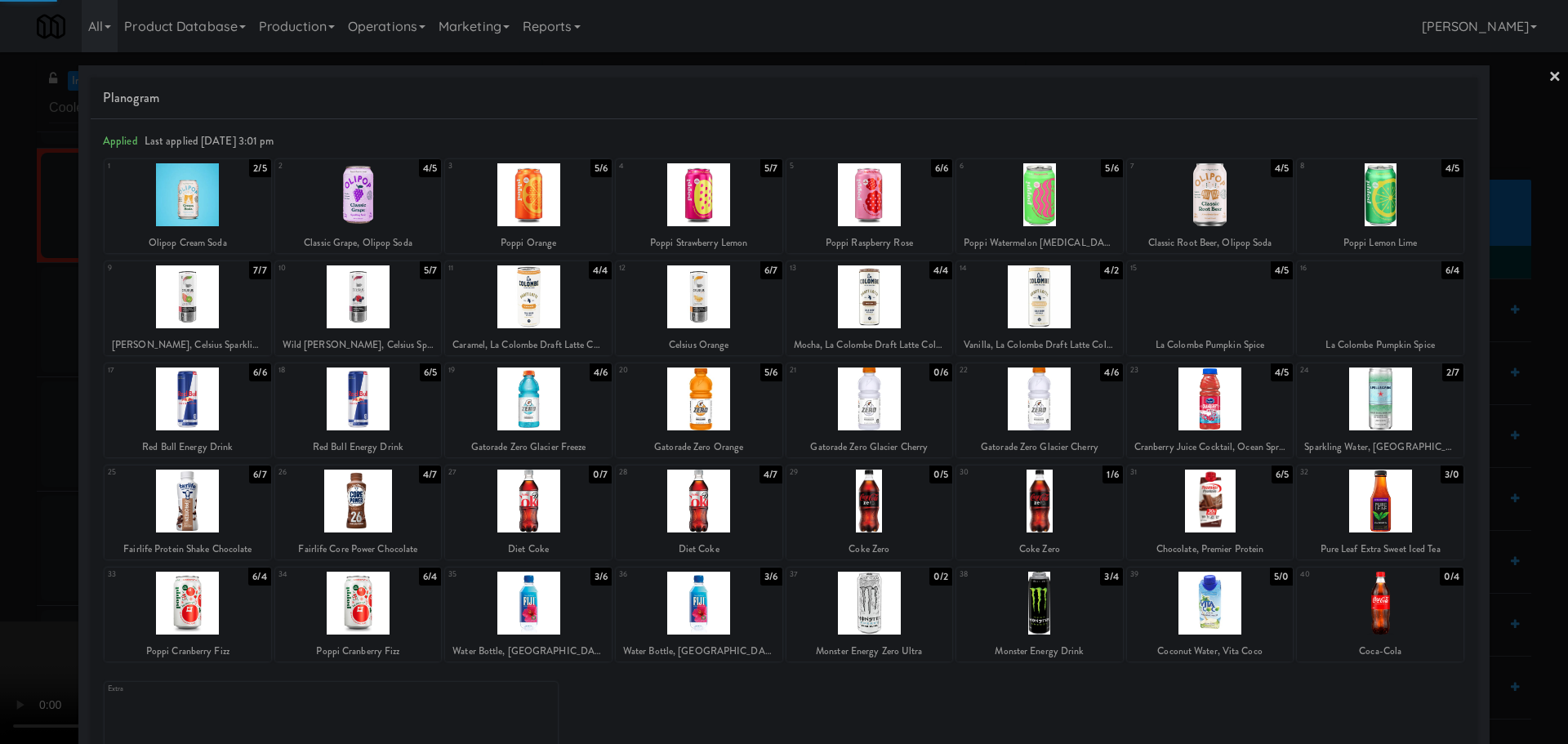
click at [2, 588] on div at bounding box center [784, 372] width 1568 height 744
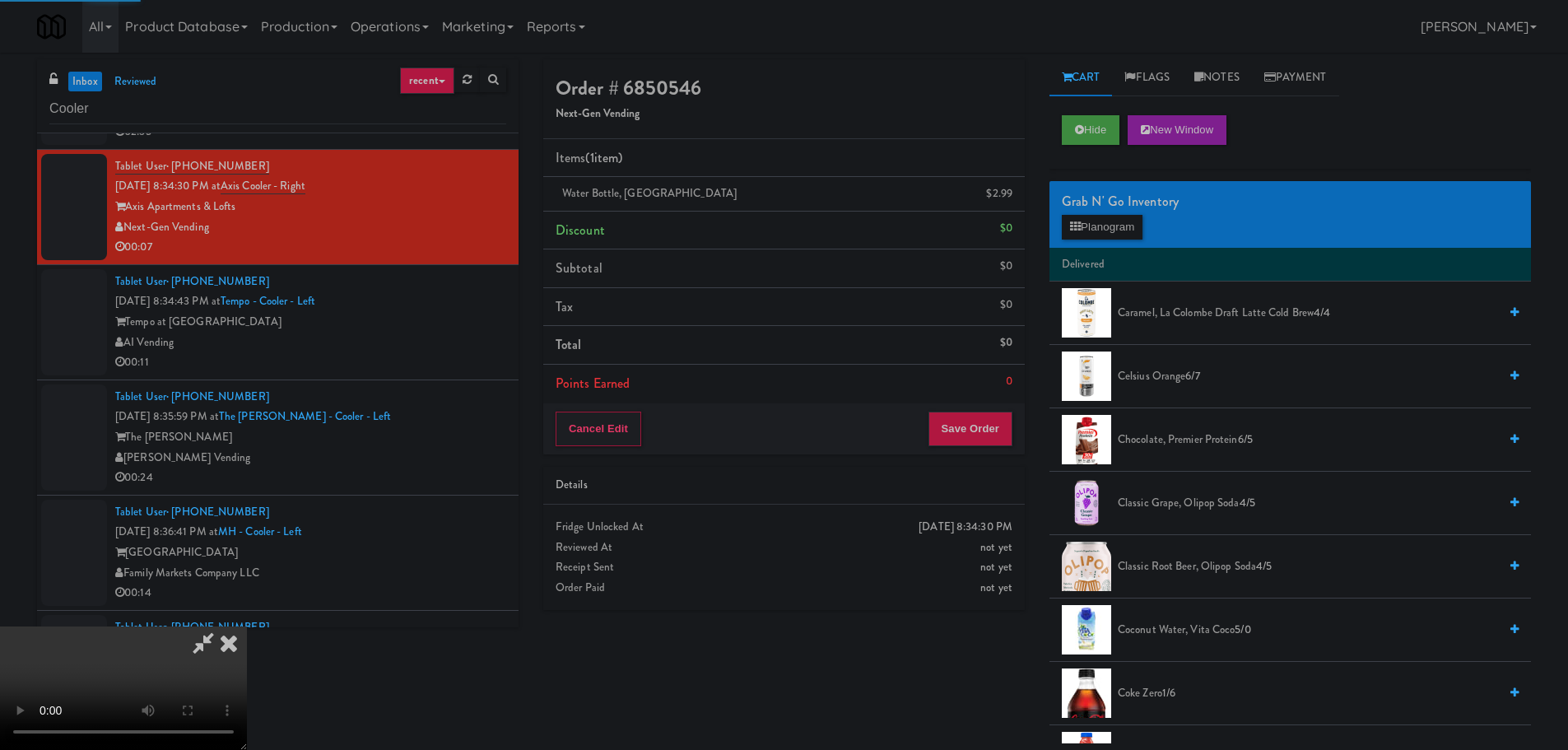
drag, startPoint x: 451, startPoint y: 454, endPoint x: 475, endPoint y: 458, distance: 24.3
click at [247, 626] on video at bounding box center [123, 687] width 247 height 123
drag, startPoint x: 592, startPoint y: 452, endPoint x: 601, endPoint y: 450, distance: 9.2
click at [247, 626] on video at bounding box center [123, 687] width 247 height 123
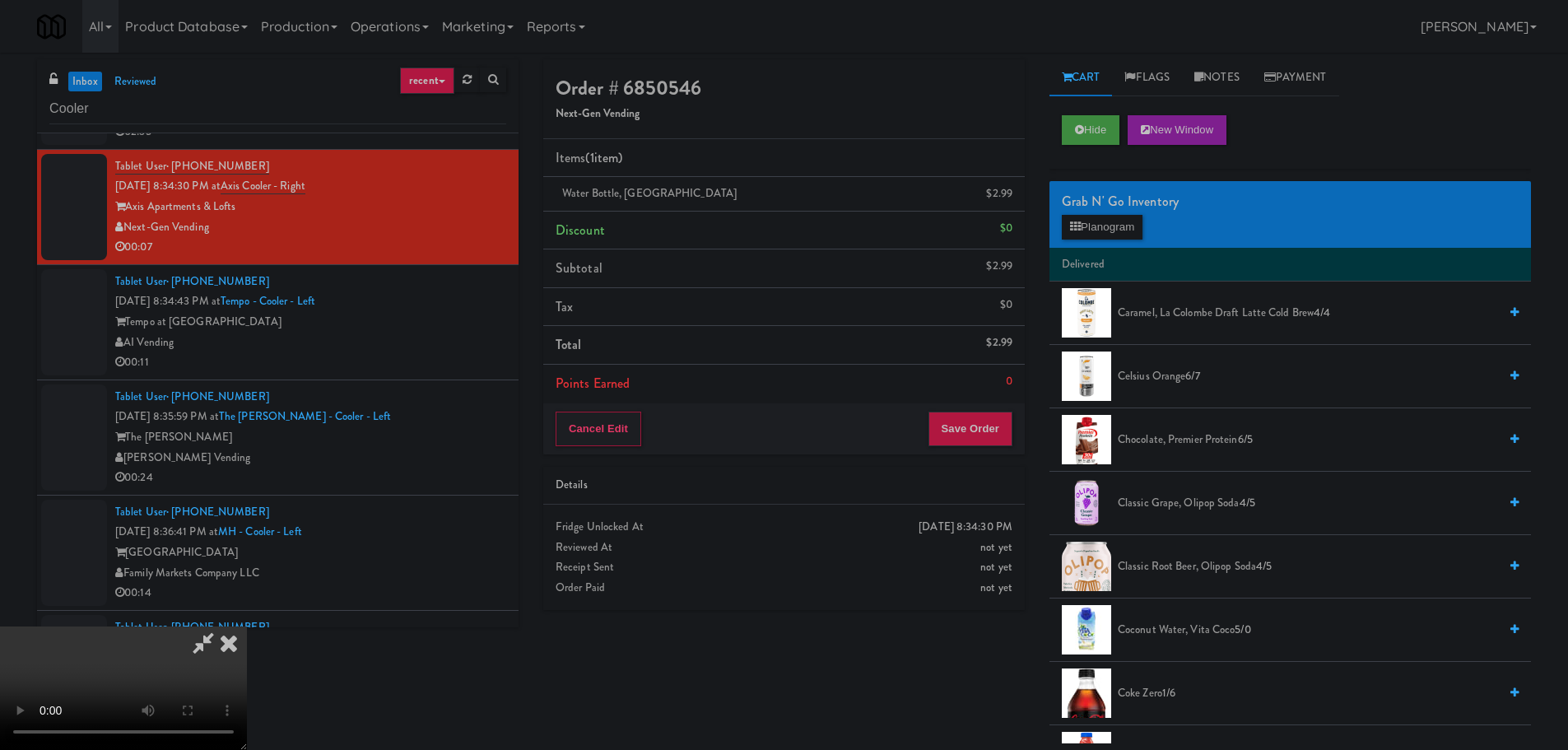
click at [247, 626] on video at bounding box center [123, 687] width 247 height 123
click at [1096, 238] on button "Planogram" at bounding box center [1102, 227] width 81 height 25
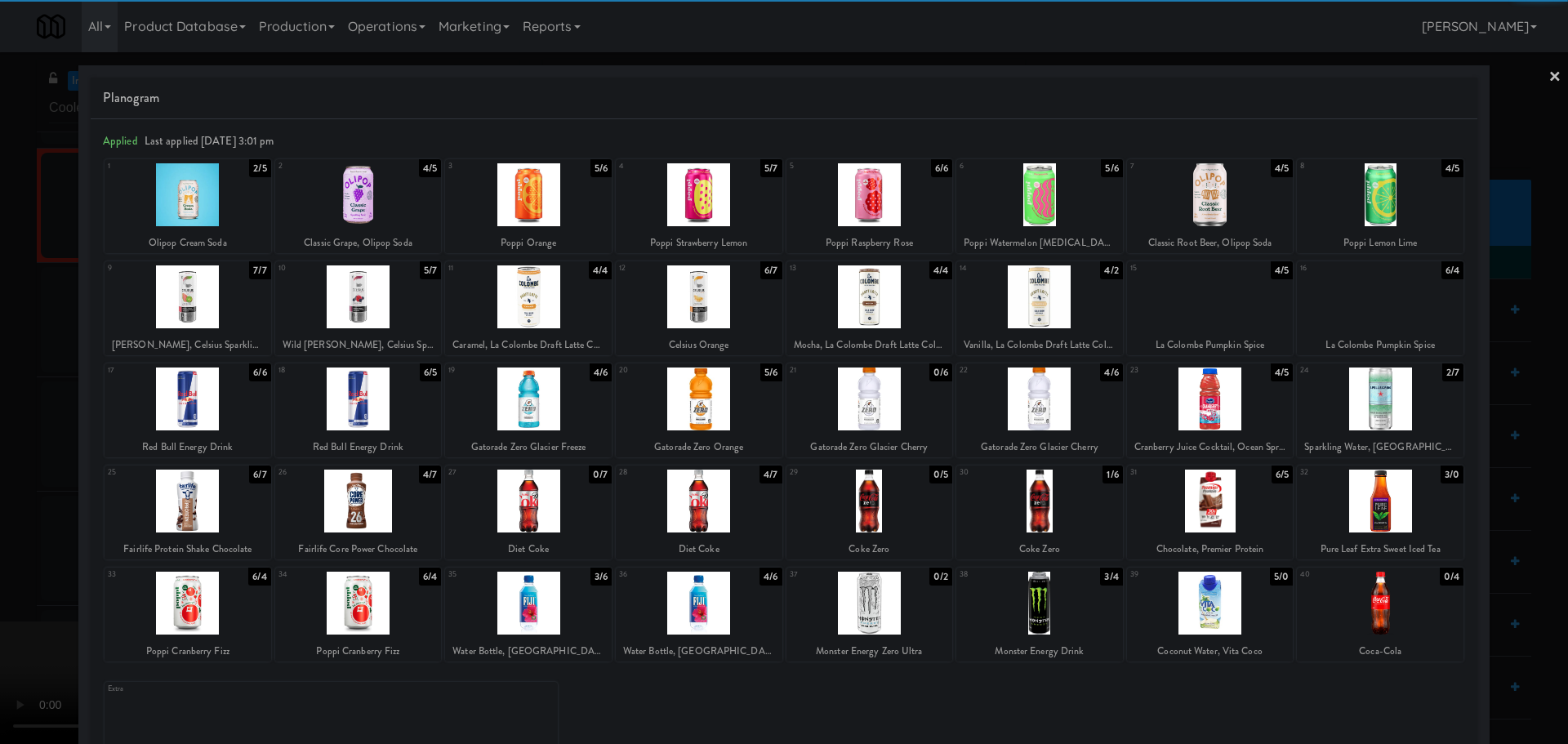
click at [543, 309] on div at bounding box center [528, 297] width 166 height 63
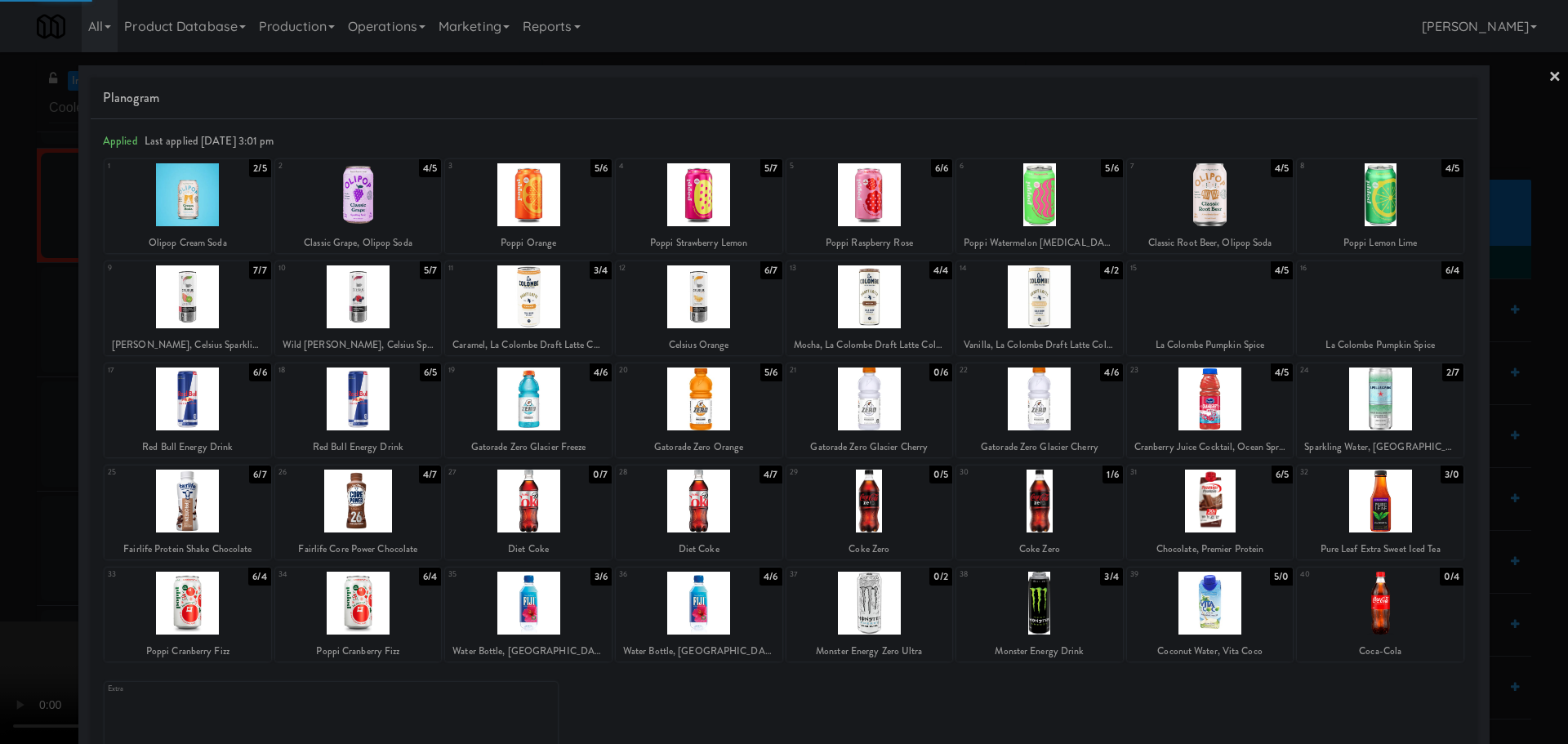
click at [0, 481] on div at bounding box center [784, 372] width 1568 height 744
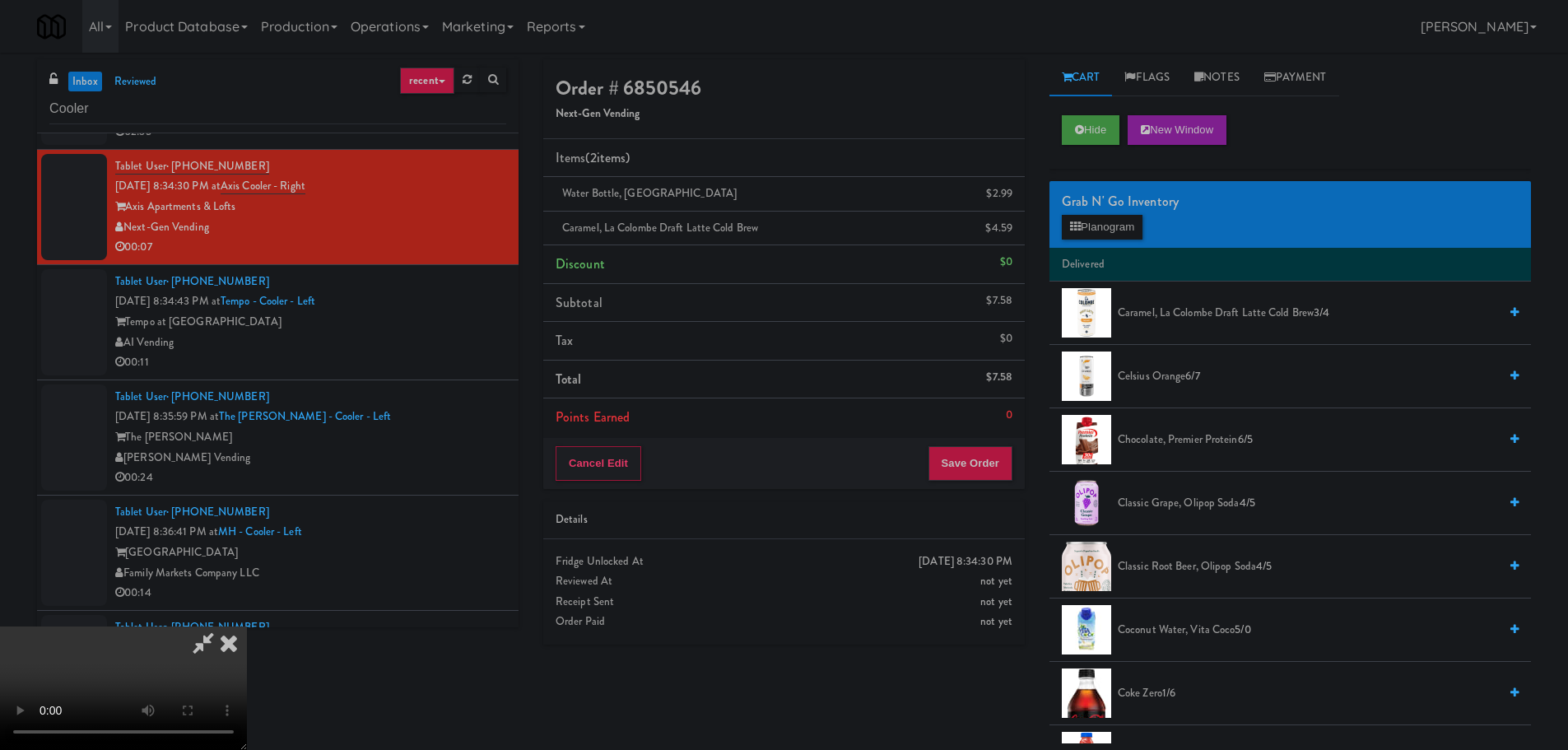
click at [247, 626] on video at bounding box center [123, 687] width 247 height 123
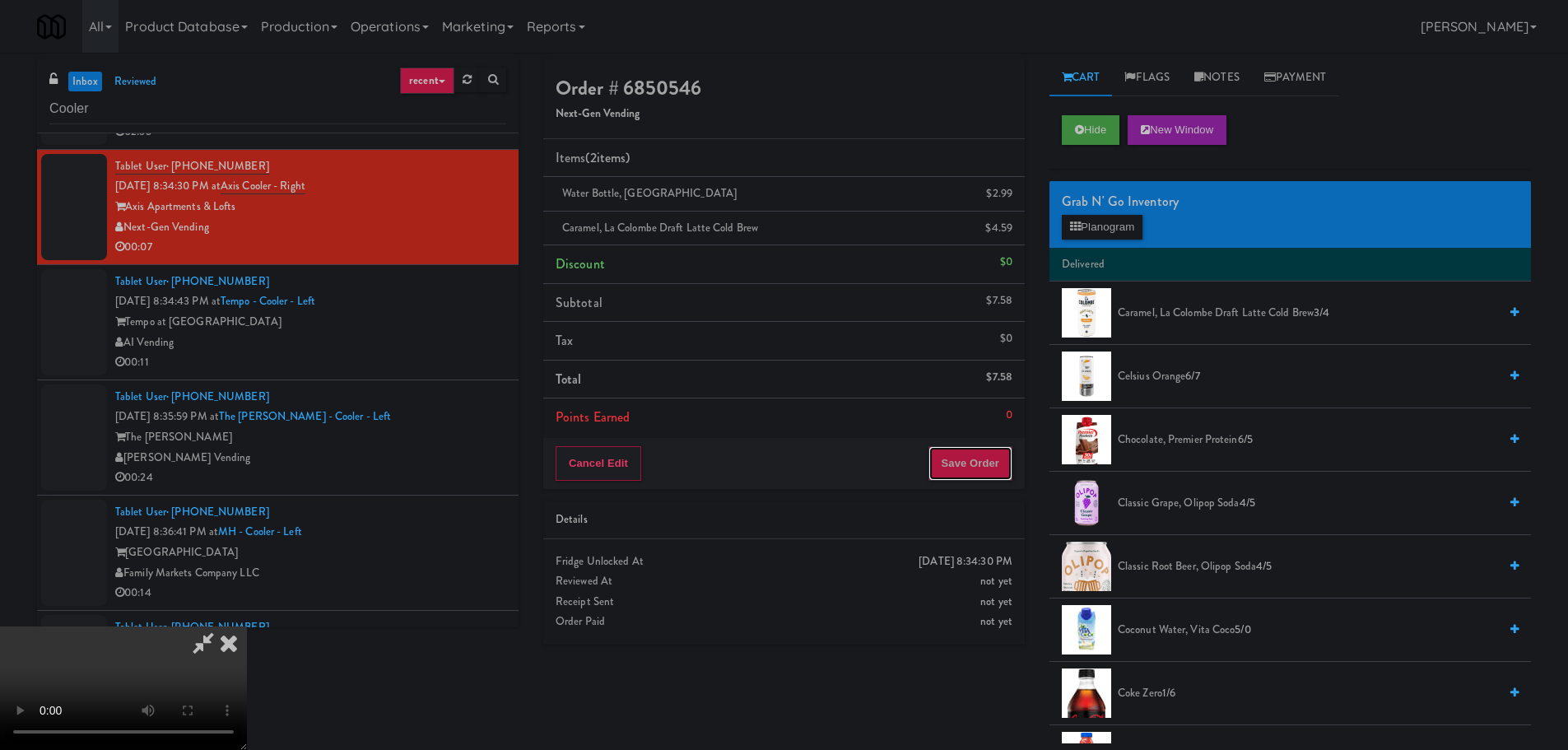
click at [974, 462] on button "Save Order" at bounding box center [971, 463] width 84 height 35
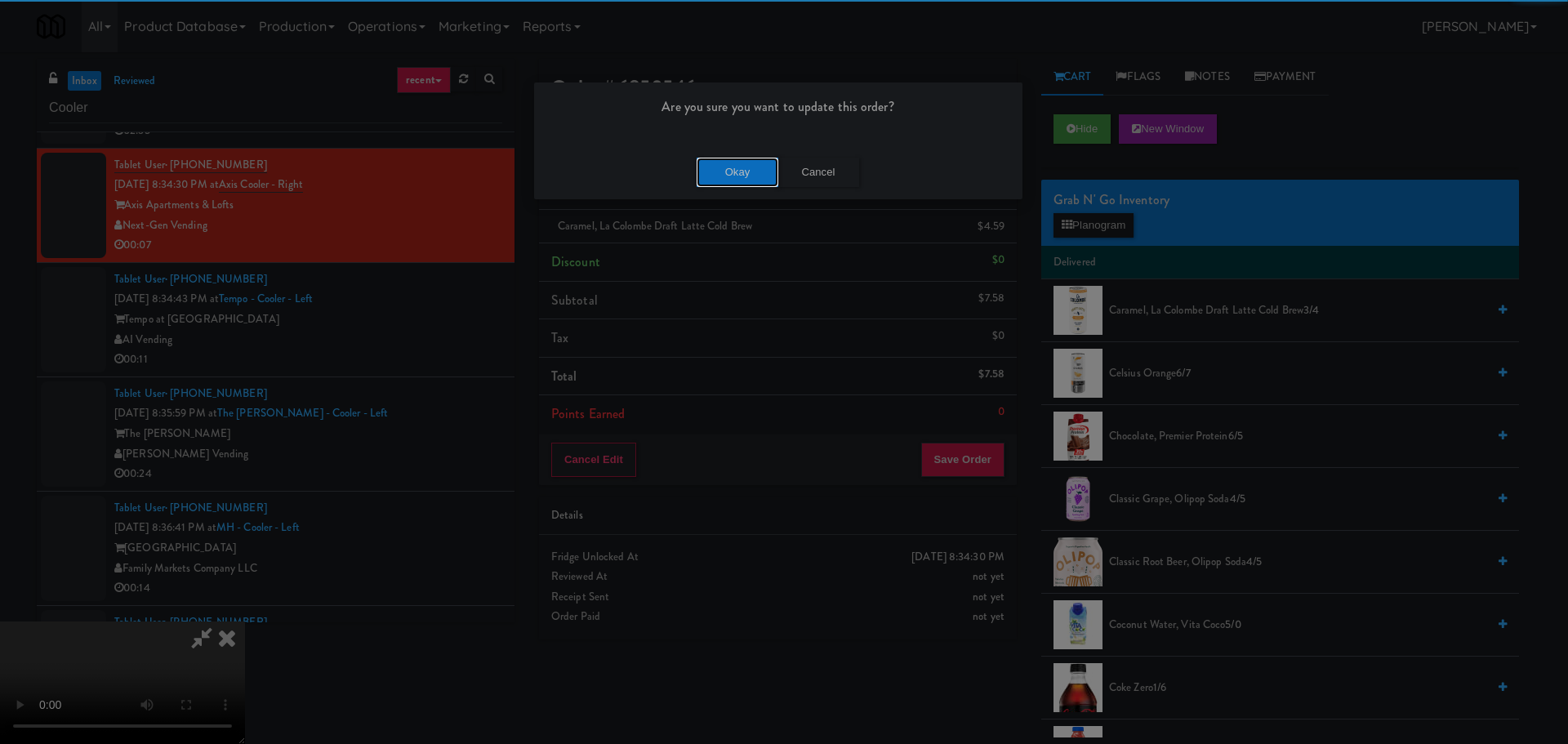
click at [740, 170] on button "Okay" at bounding box center [738, 172] width 82 height 29
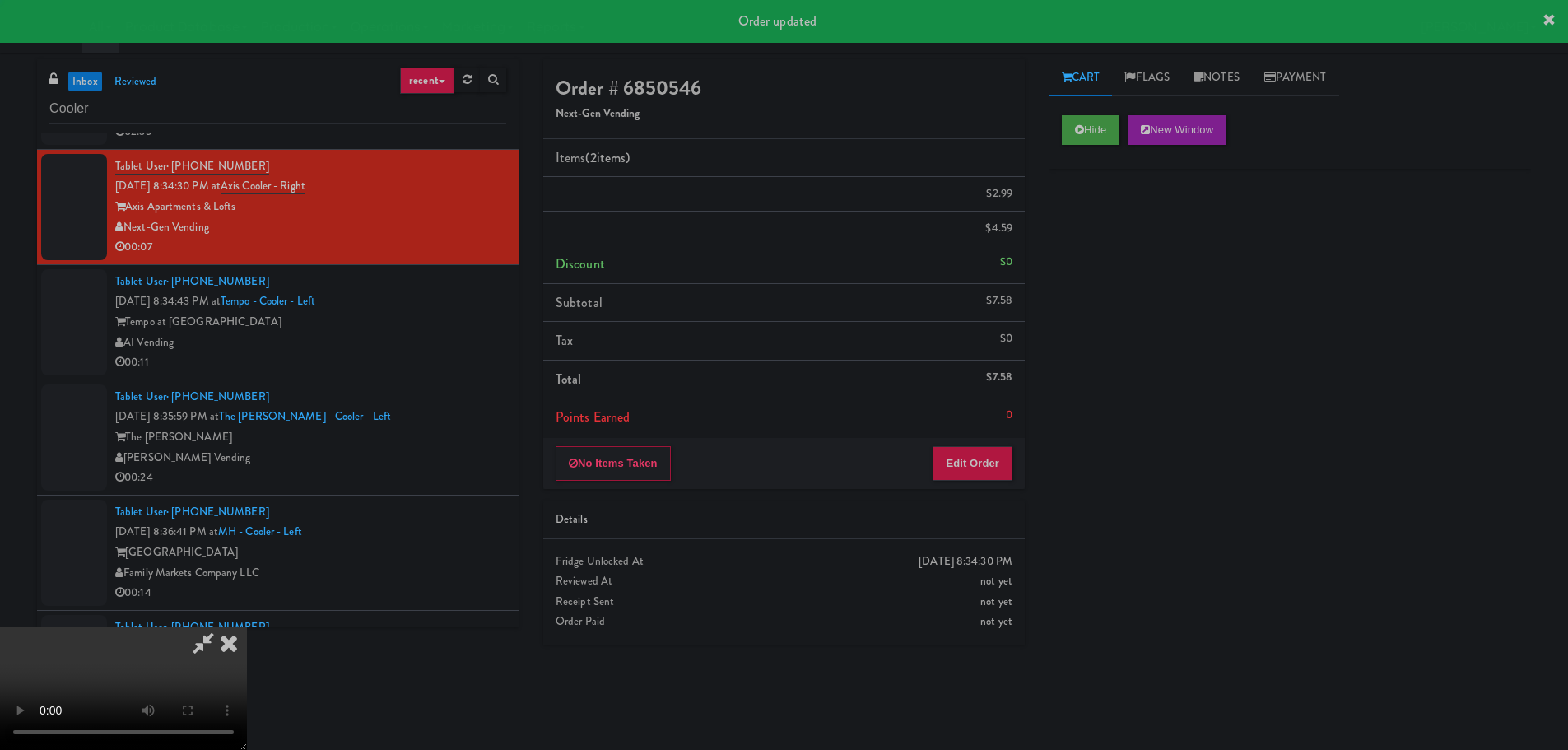
scroll to position [0, 0]
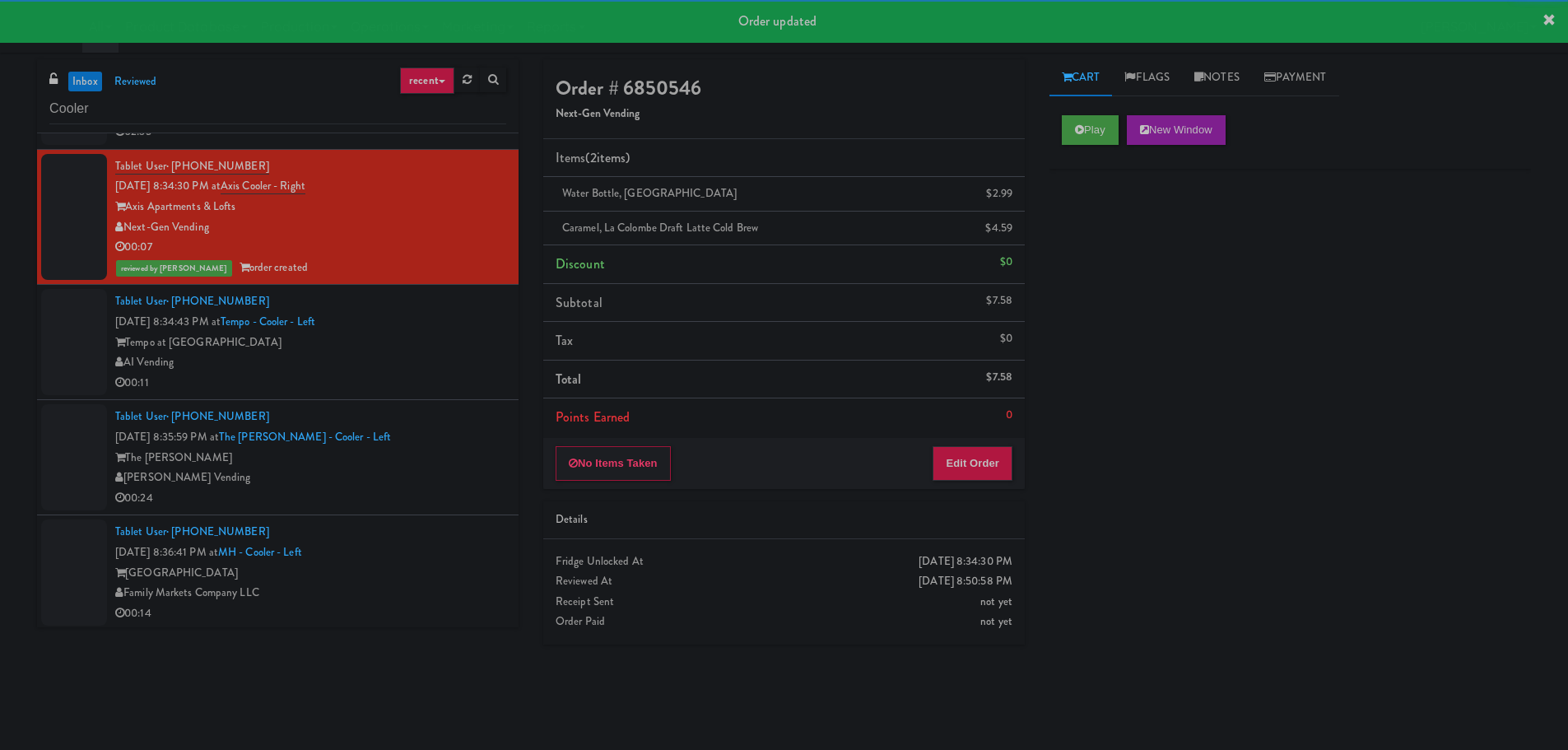
click at [407, 349] on div "Tempo at [GEOGRAPHIC_DATA]" at bounding box center [310, 343] width 391 height 21
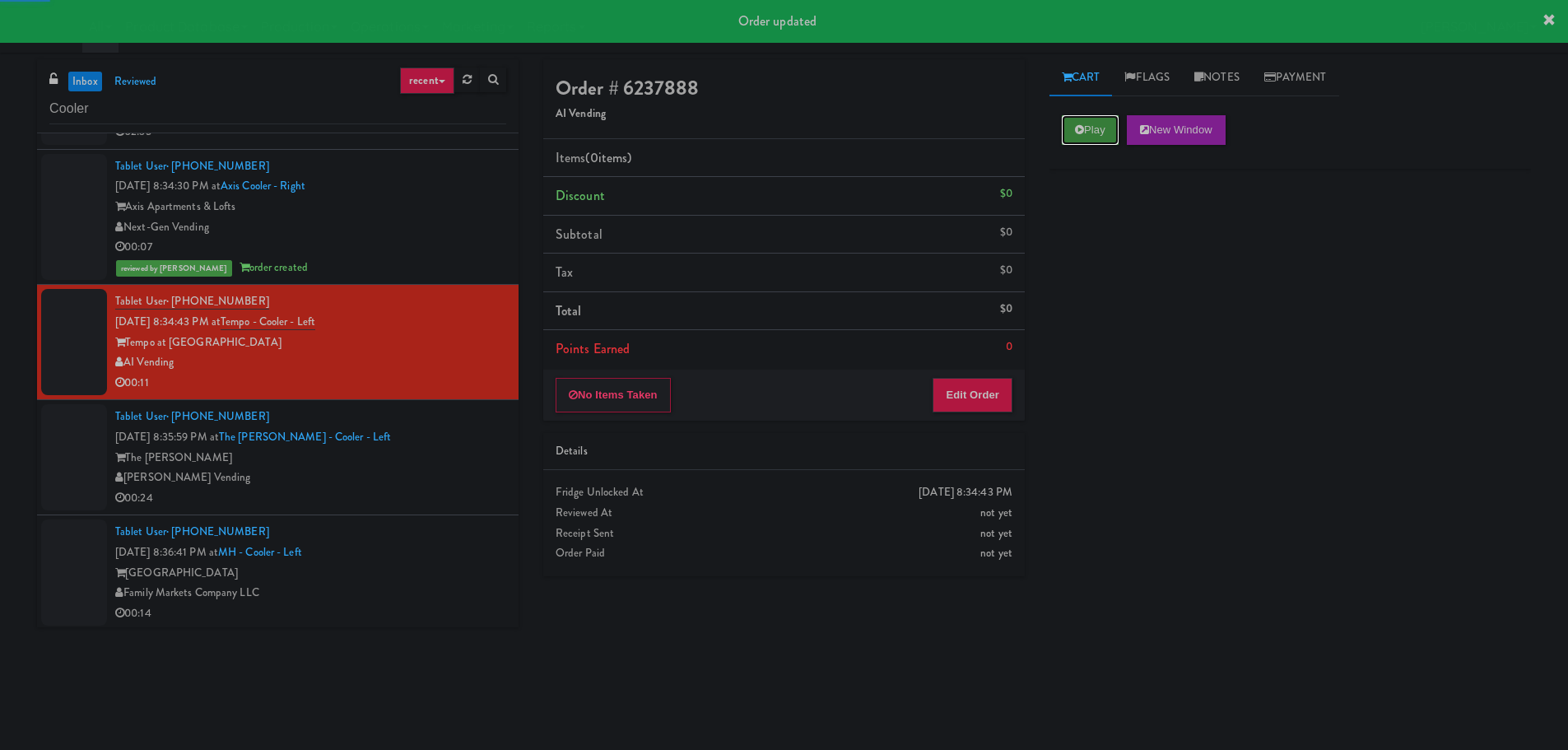
click at [1066, 137] on button "Play" at bounding box center [1090, 130] width 57 height 30
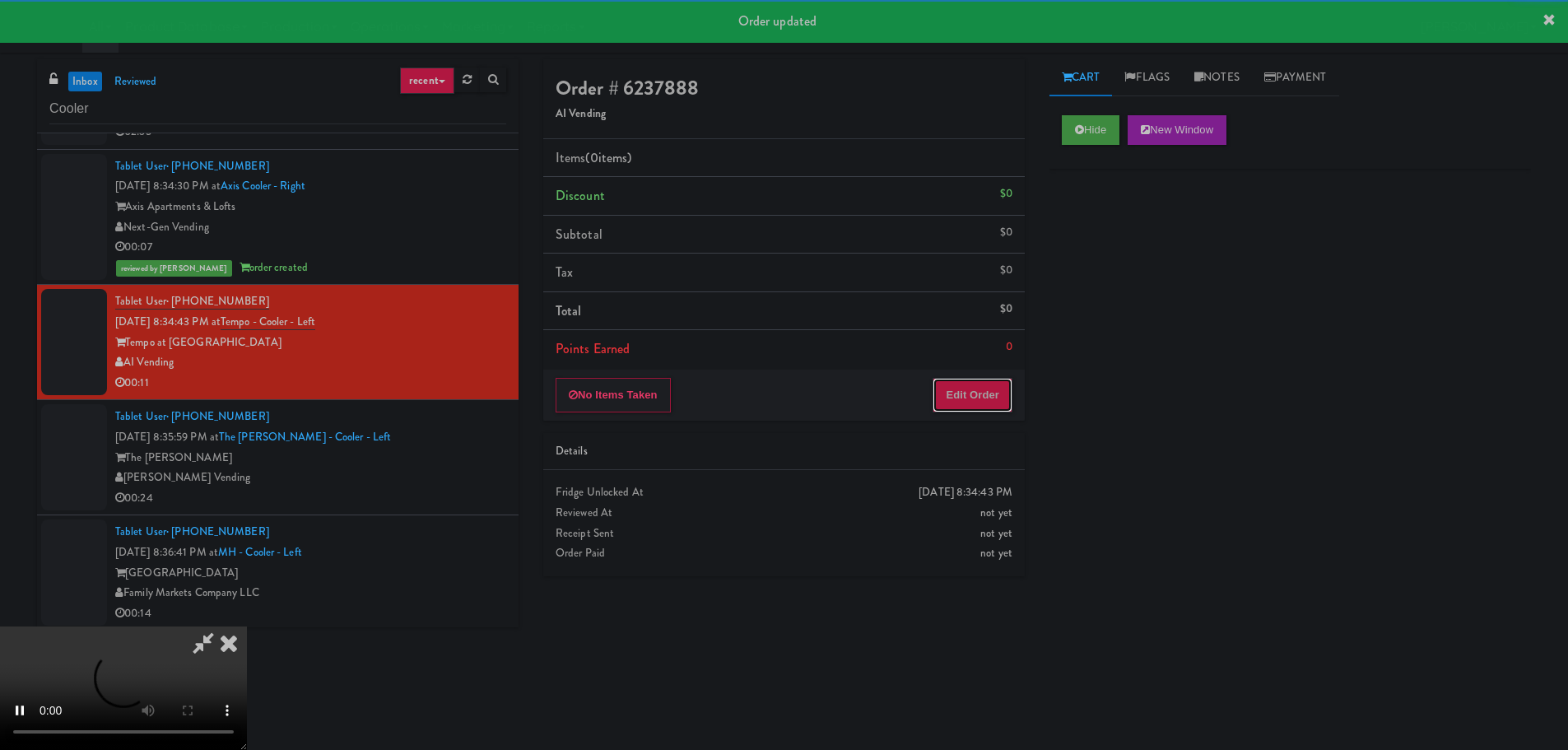
click at [957, 403] on button "Edit Order" at bounding box center [972, 395] width 80 height 35
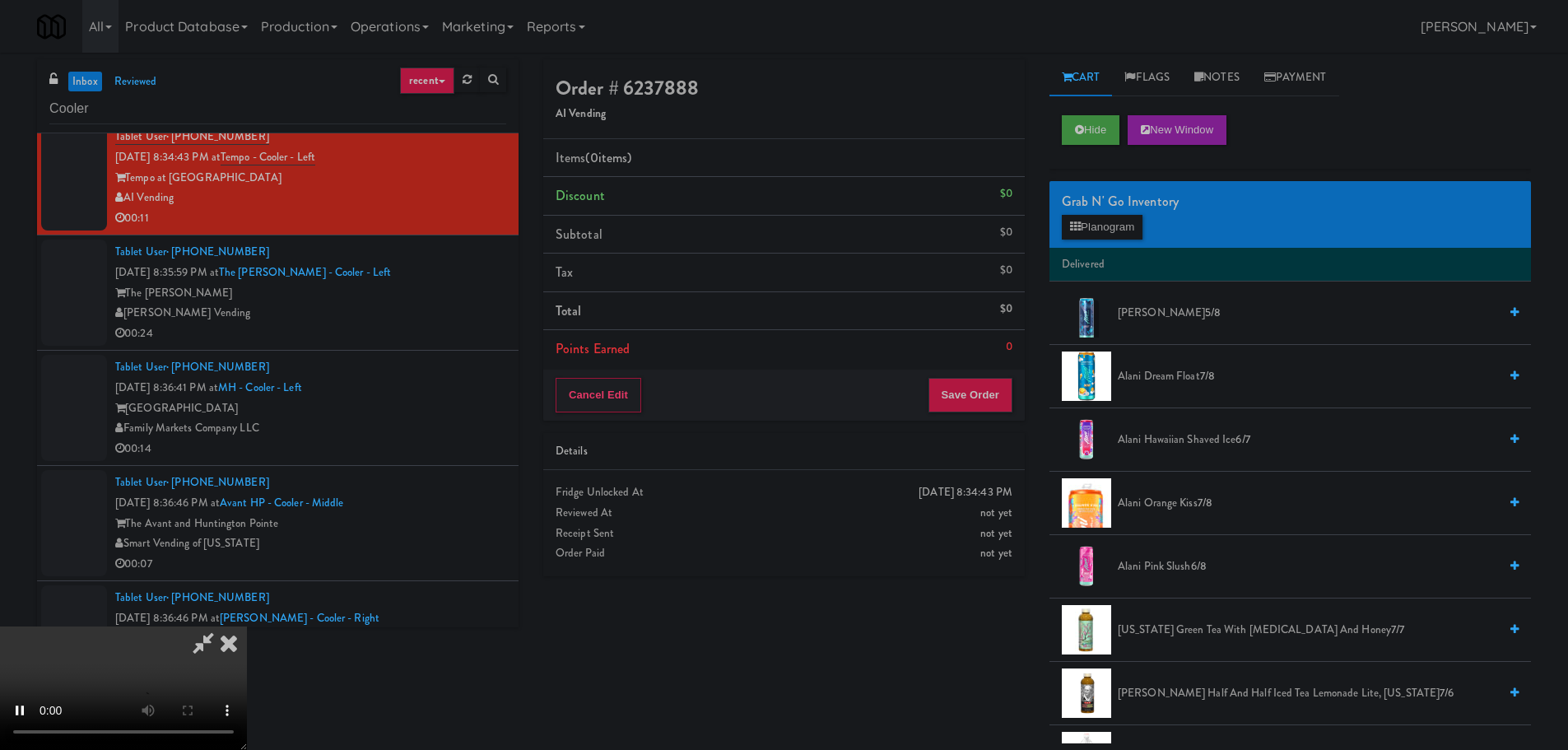
drag, startPoint x: 666, startPoint y: 431, endPoint x: 910, endPoint y: 345, distance: 258.7
click at [247, 626] on video at bounding box center [123, 687] width 247 height 123
click at [1104, 226] on button "Planogram" at bounding box center [1102, 227] width 81 height 25
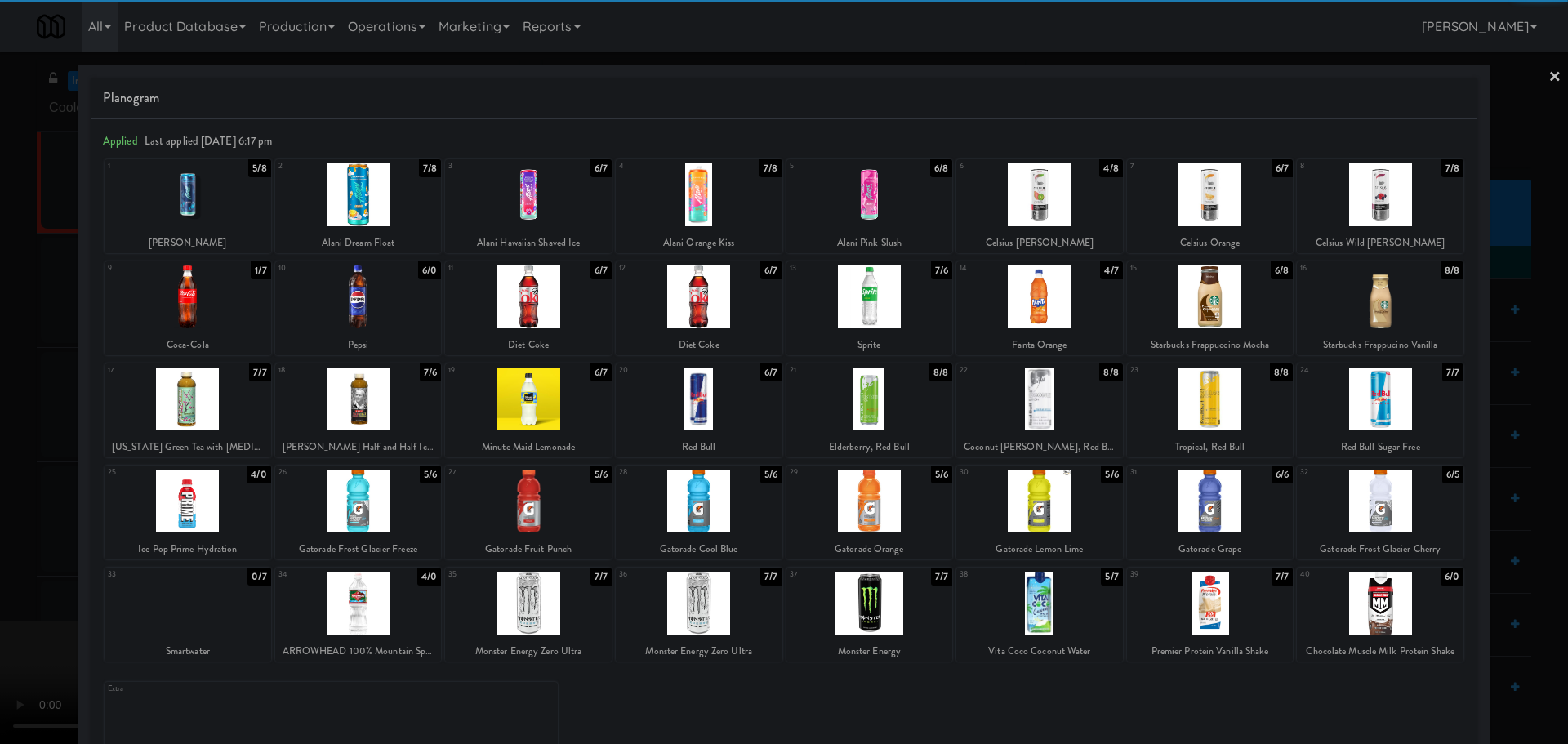
click at [1037, 300] on div at bounding box center [1039, 297] width 166 height 63
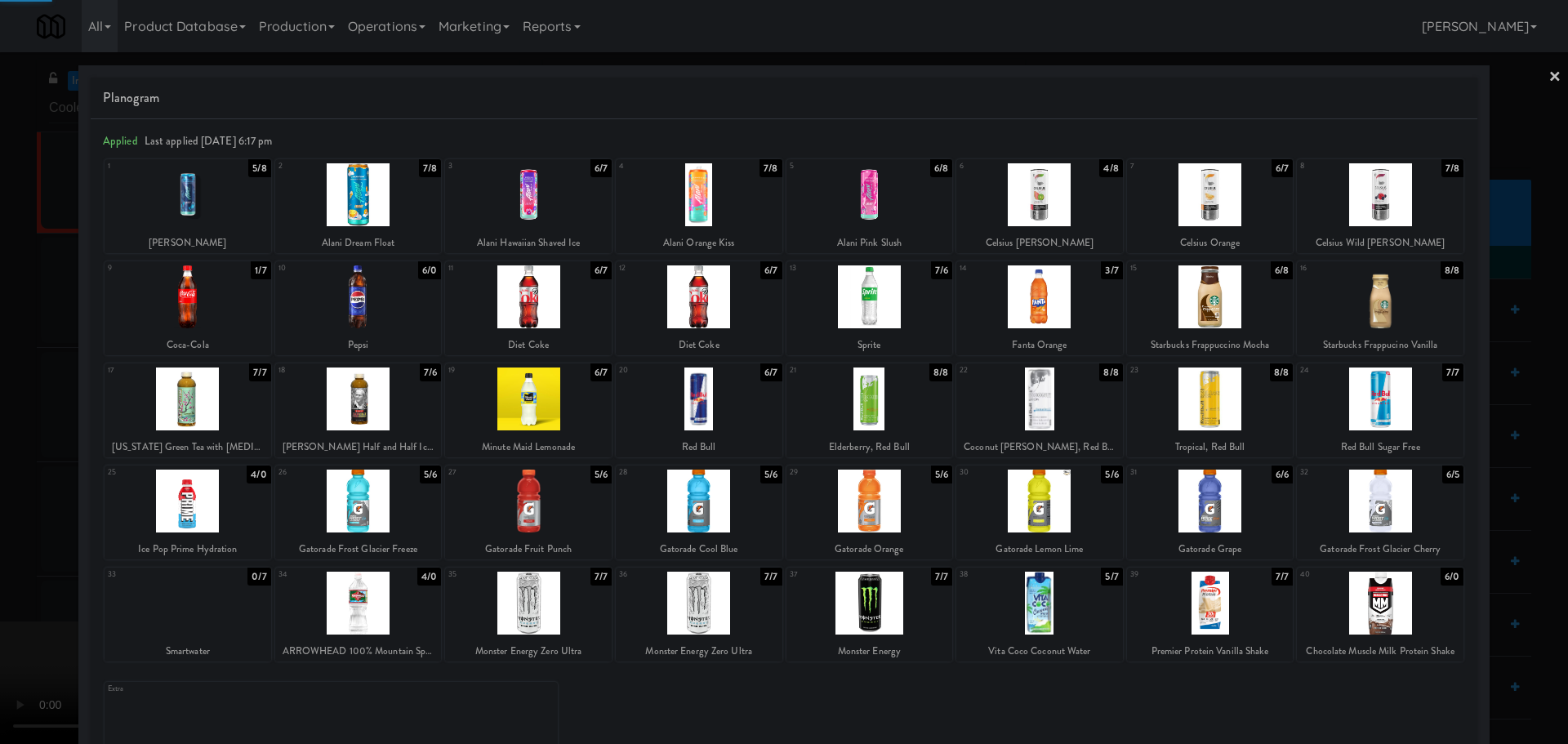
click at [0, 574] on div at bounding box center [784, 372] width 1568 height 744
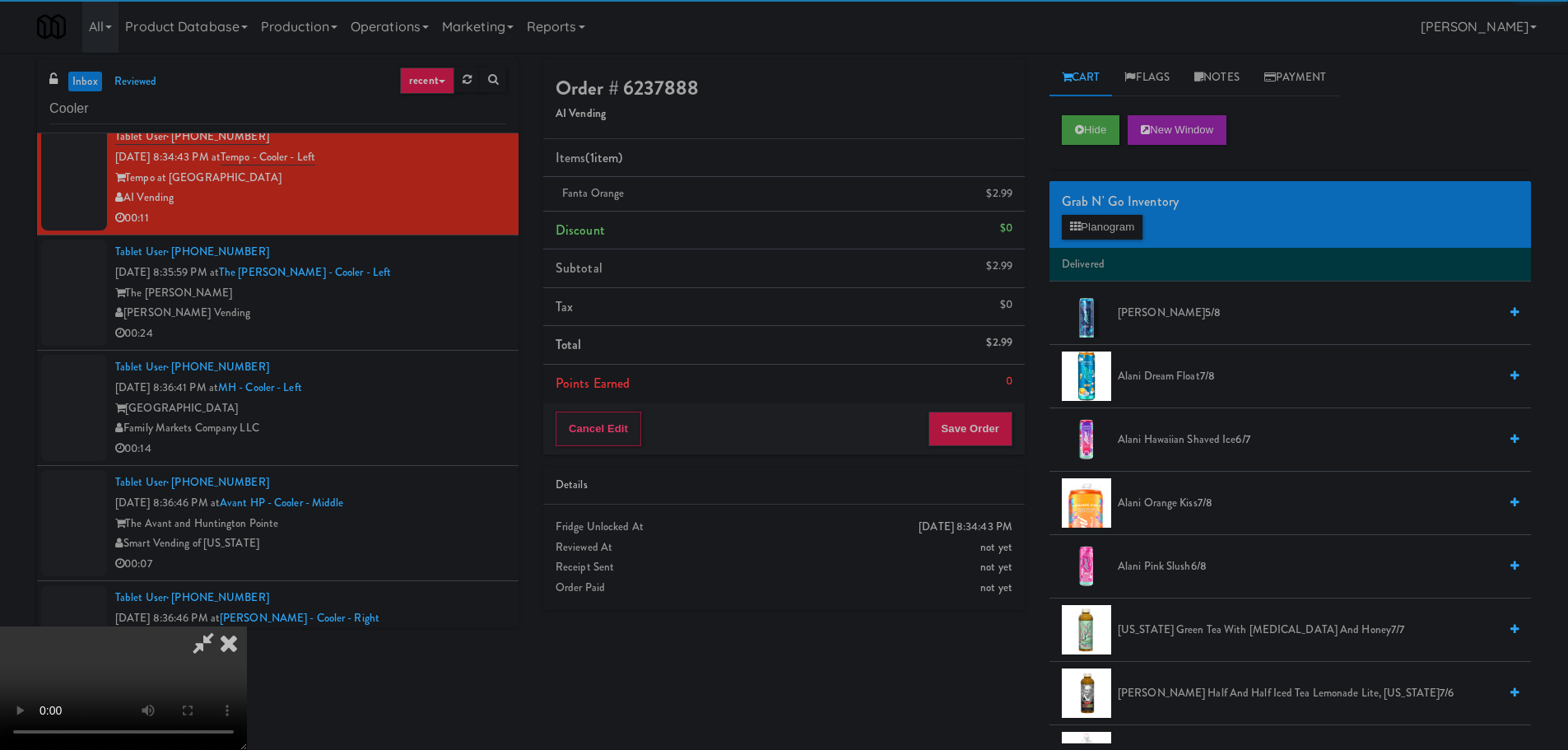
click at [247, 626] on video at bounding box center [123, 687] width 247 height 123
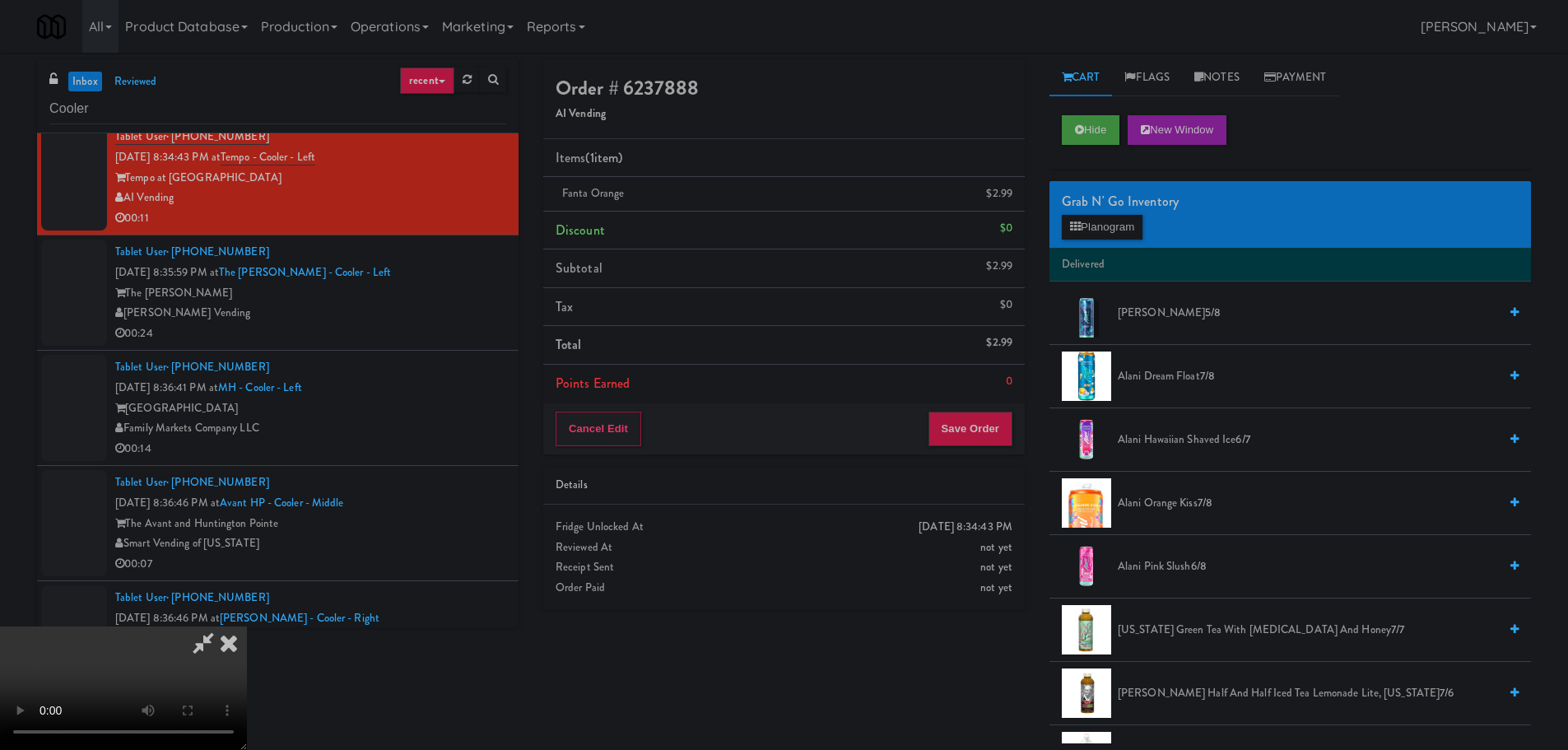
click at [247, 626] on video at bounding box center [123, 687] width 247 height 123
click at [1120, 219] on button "Planogram" at bounding box center [1102, 227] width 81 height 25
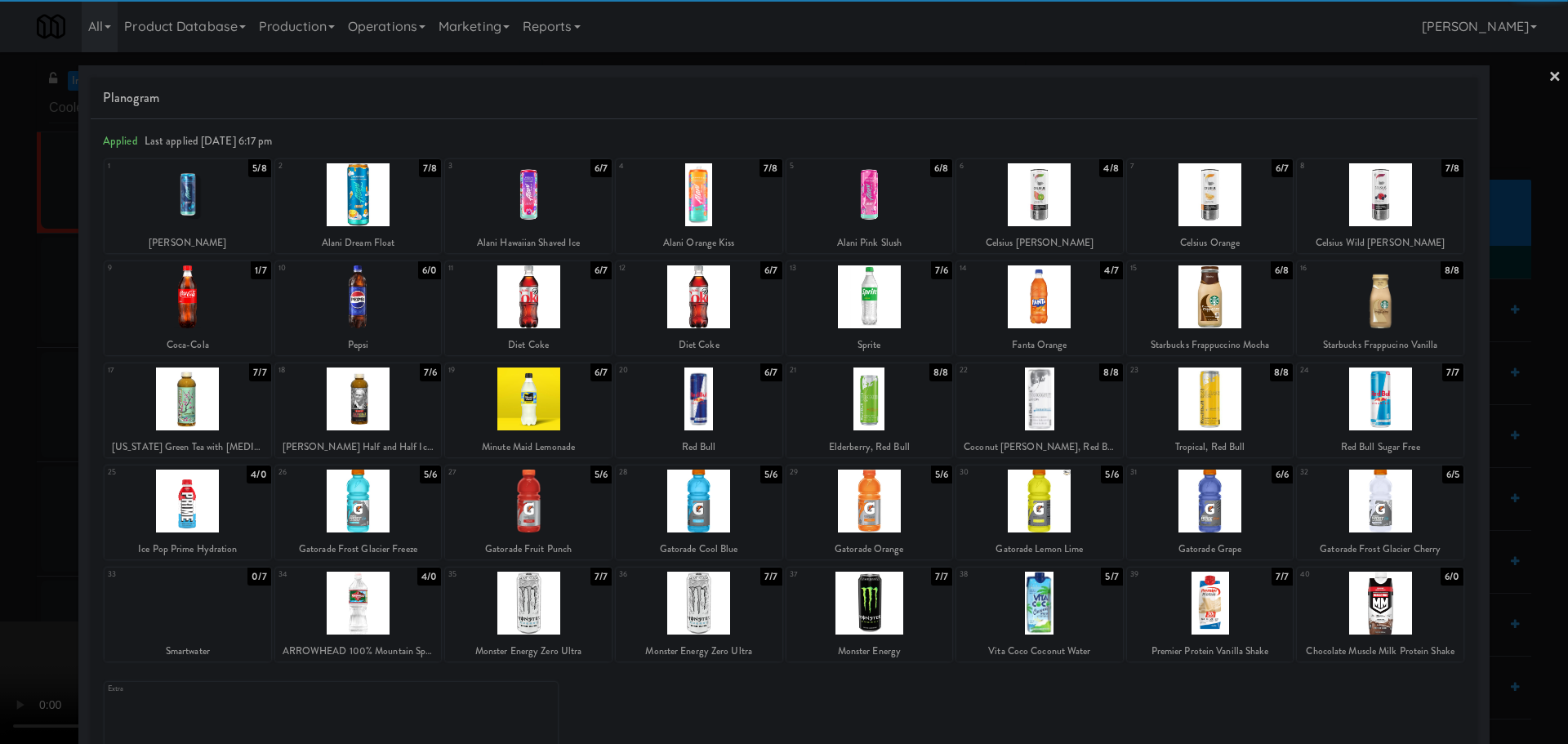
click at [199, 317] on div at bounding box center [188, 297] width 166 height 63
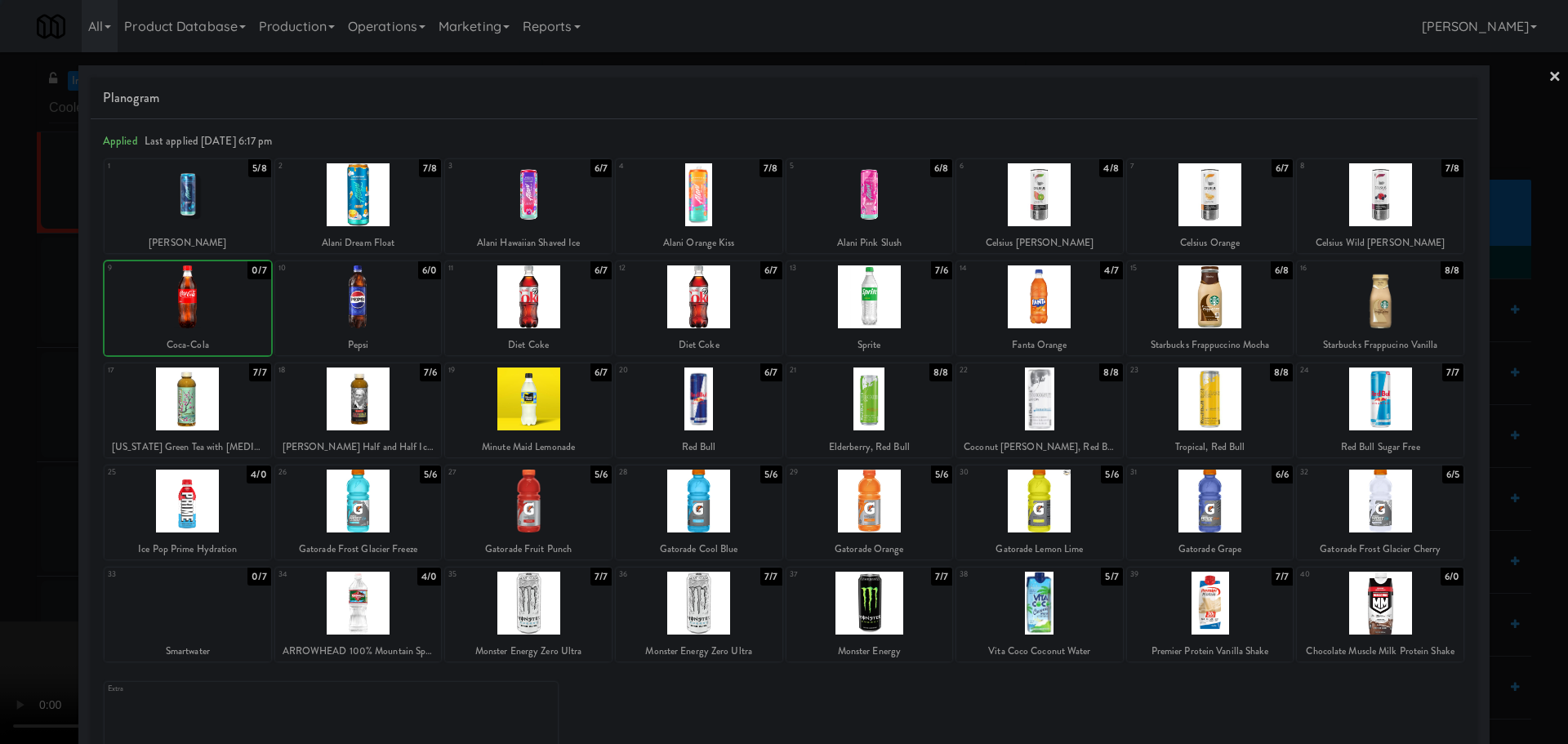
click at [0, 360] on div at bounding box center [784, 372] width 1568 height 744
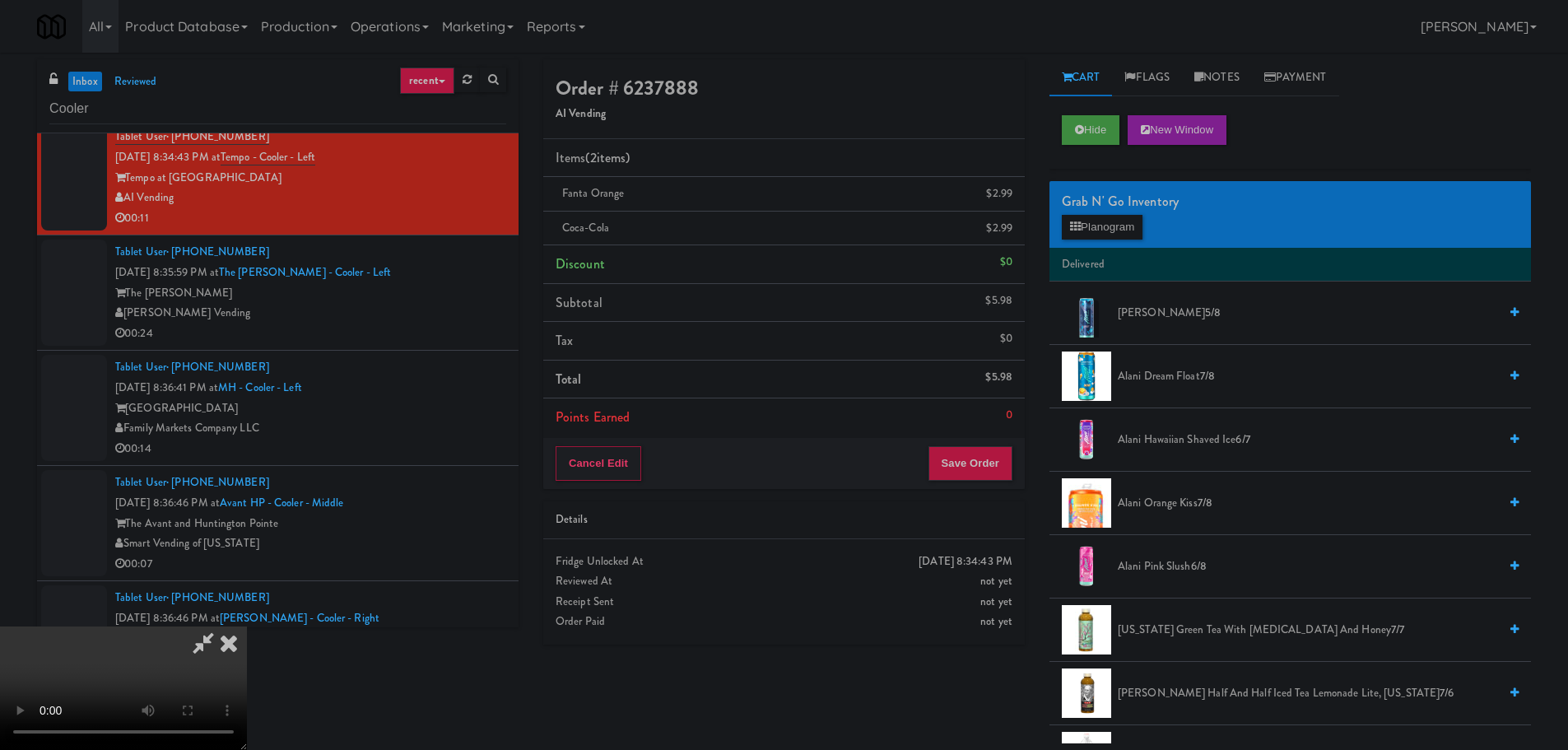
click at [247, 626] on video at bounding box center [123, 687] width 247 height 123
drag, startPoint x: 611, startPoint y: 437, endPoint x: 634, endPoint y: 437, distance: 23.0
click at [247, 626] on video at bounding box center [123, 687] width 247 height 123
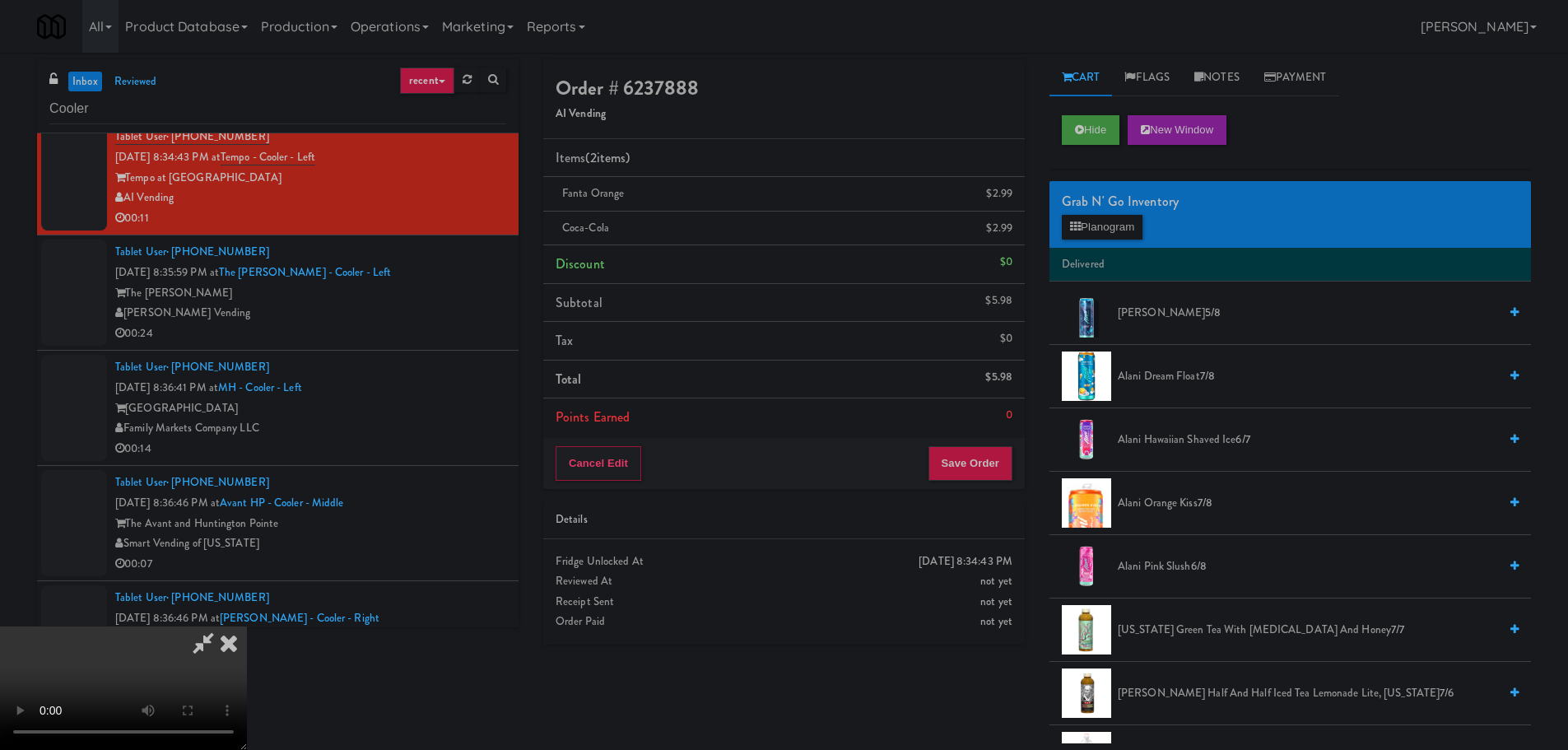
click at [247, 626] on video at bounding box center [123, 687] width 247 height 123
click at [1124, 230] on button "Planogram" at bounding box center [1102, 227] width 81 height 25
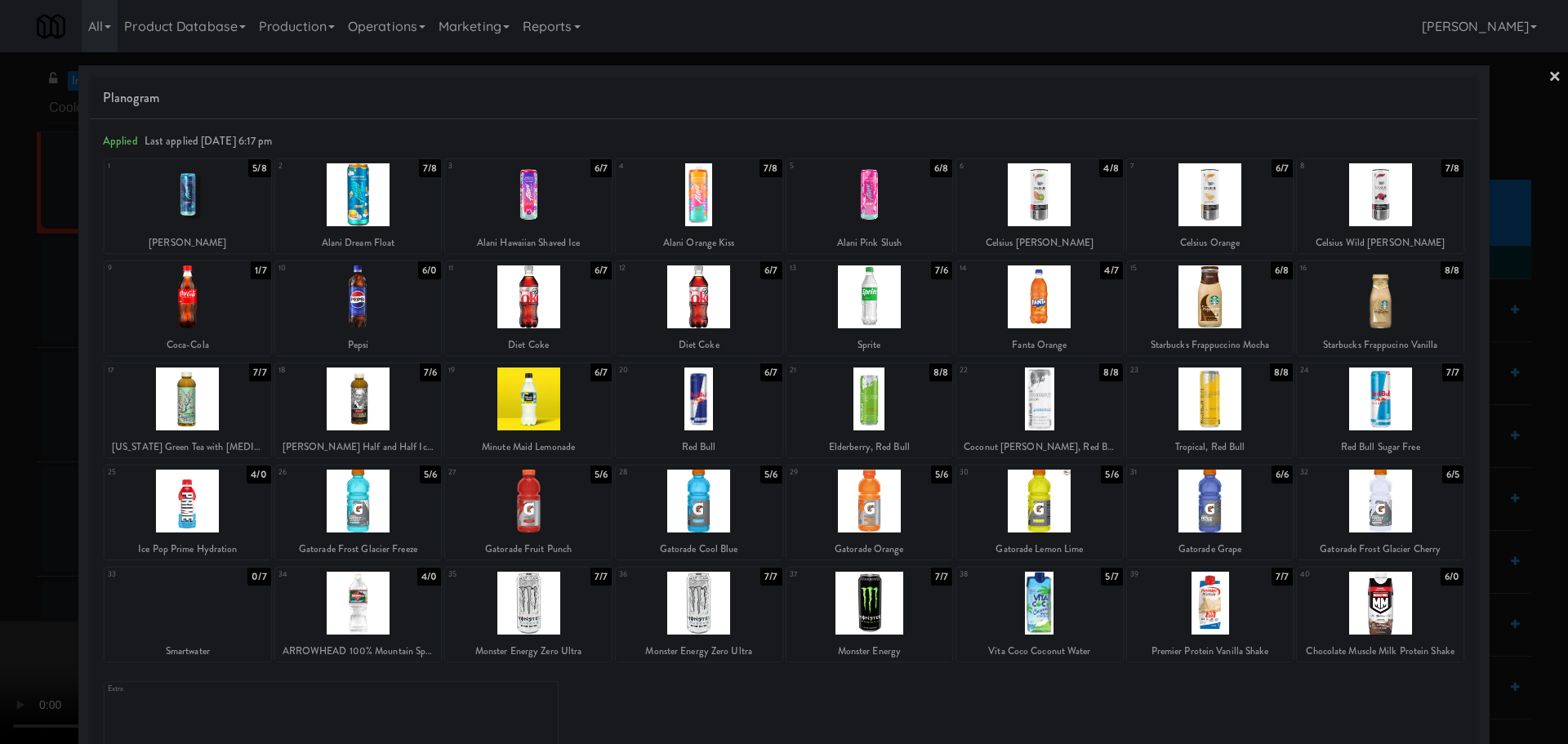
click at [546, 418] on div at bounding box center [528, 398] width 166 height 63
drag, startPoint x: 0, startPoint y: 573, endPoint x: 242, endPoint y: 525, distance: 246.7
click at [2, 573] on div at bounding box center [784, 372] width 1568 height 744
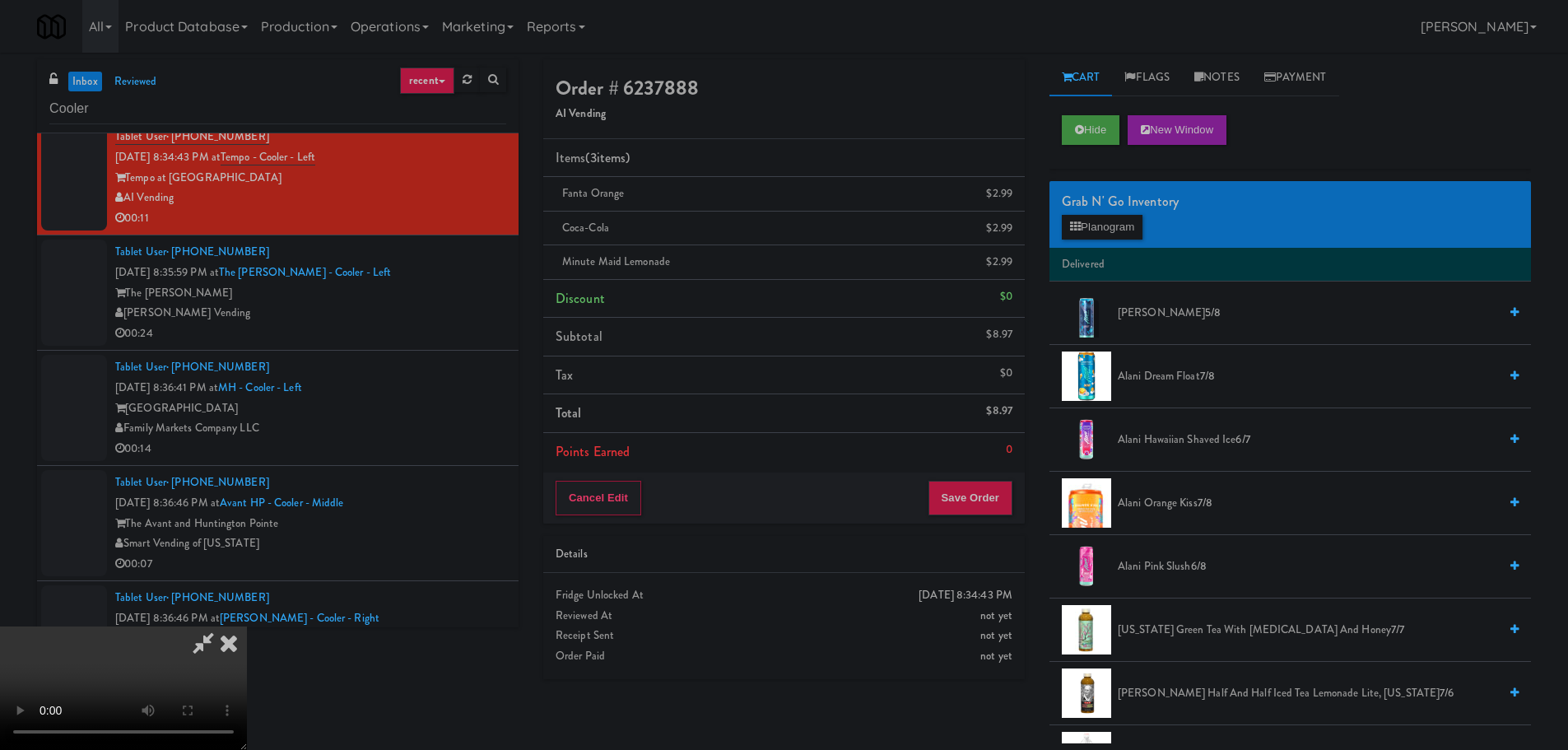
click at [247, 626] on video at bounding box center [123, 687] width 247 height 123
click at [951, 491] on button "Save Order" at bounding box center [971, 498] width 84 height 35
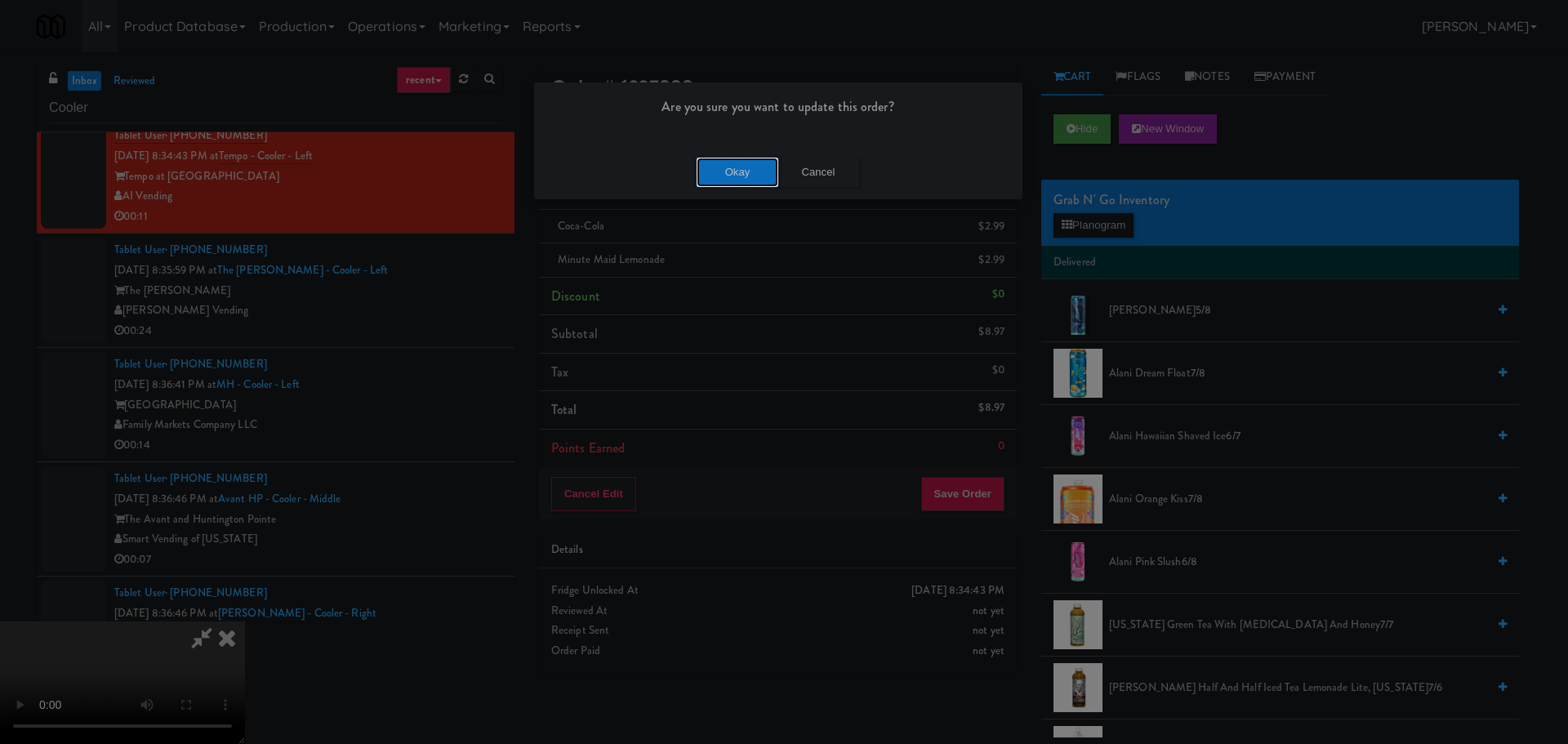
click at [718, 172] on button "Okay" at bounding box center [738, 172] width 82 height 29
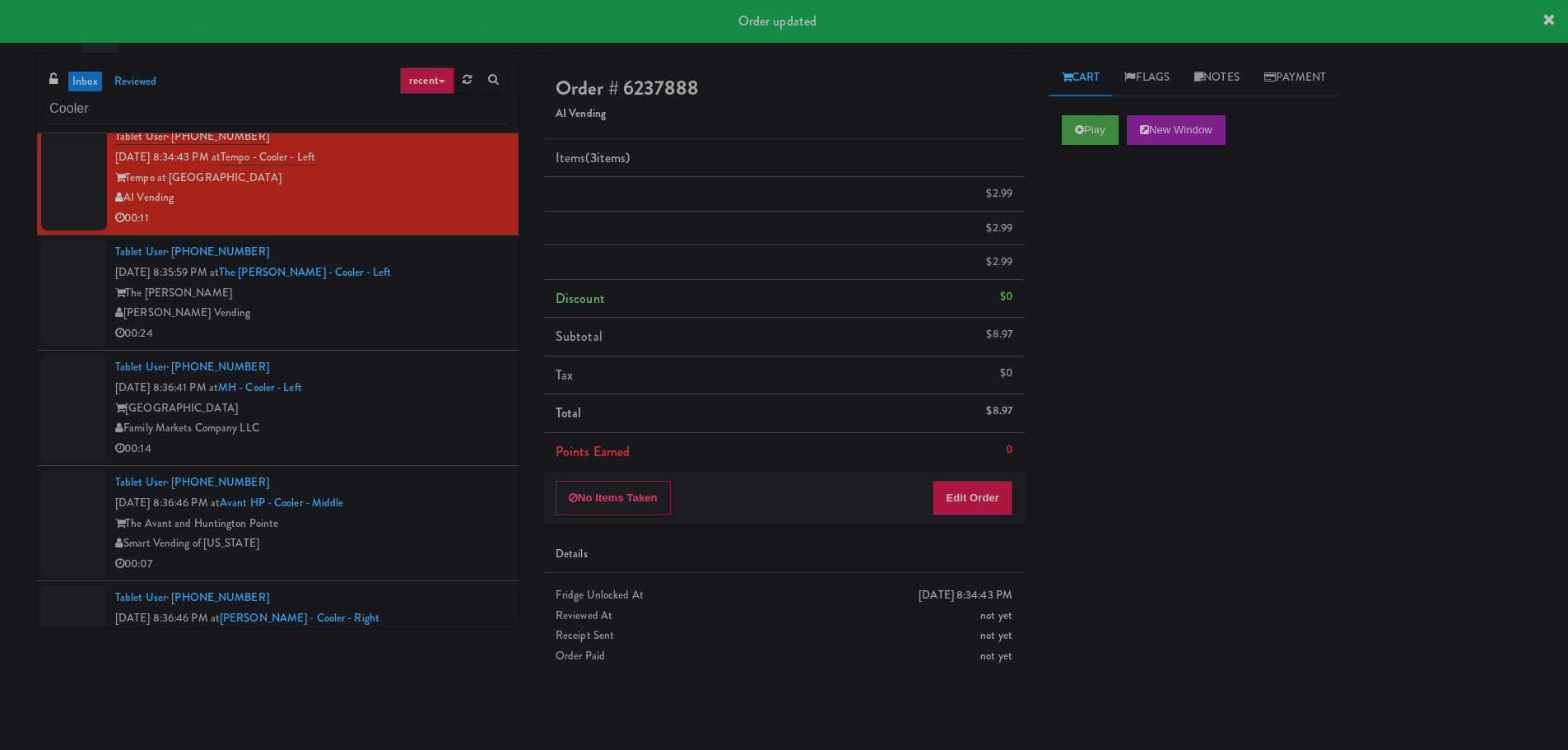
scroll to position [0, 0]
click at [382, 337] on div "00:24" at bounding box center [310, 334] width 391 height 21
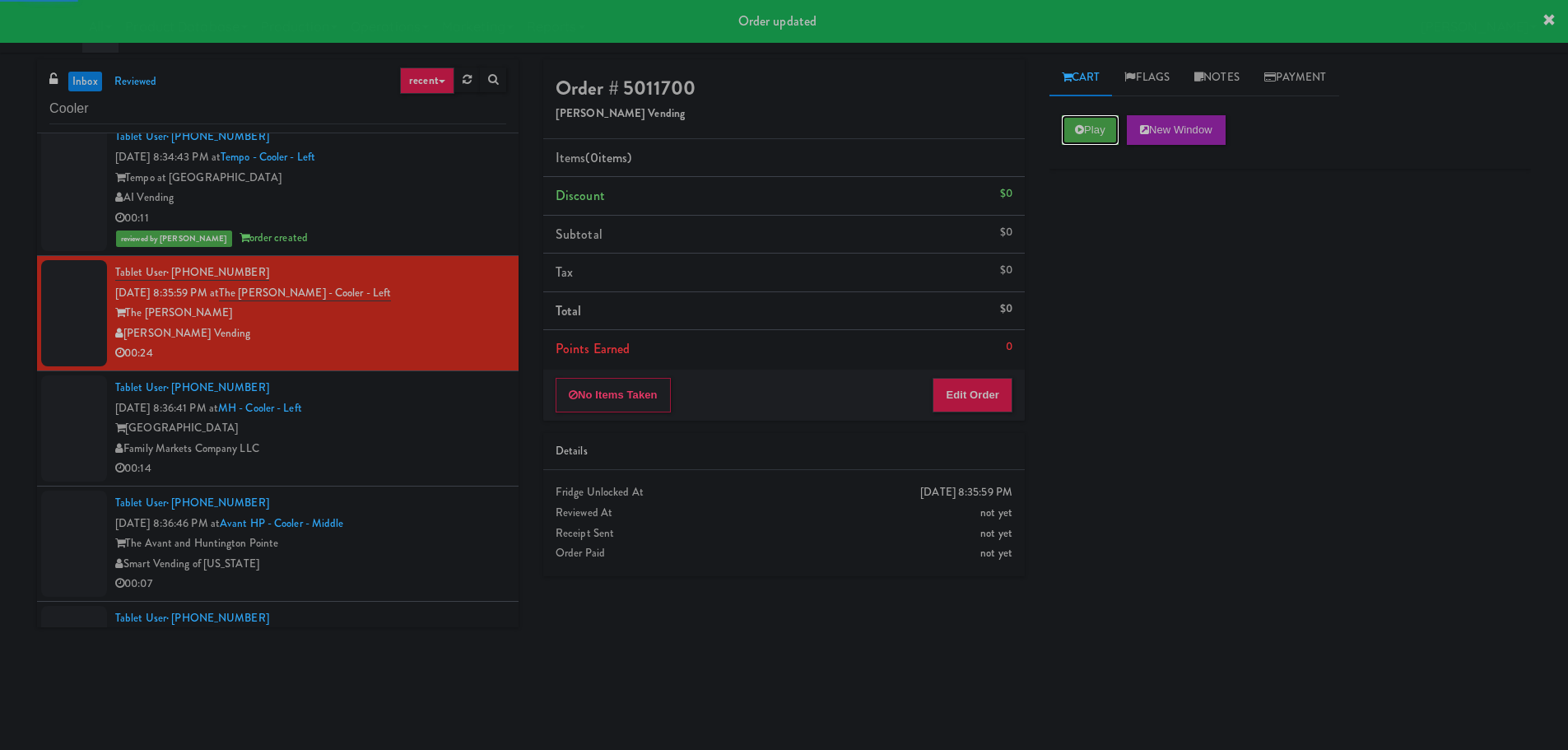
drag, startPoint x: 1092, startPoint y: 126, endPoint x: 1057, endPoint y: 223, distance: 103.1
click at [1093, 126] on button "Play" at bounding box center [1090, 130] width 57 height 30
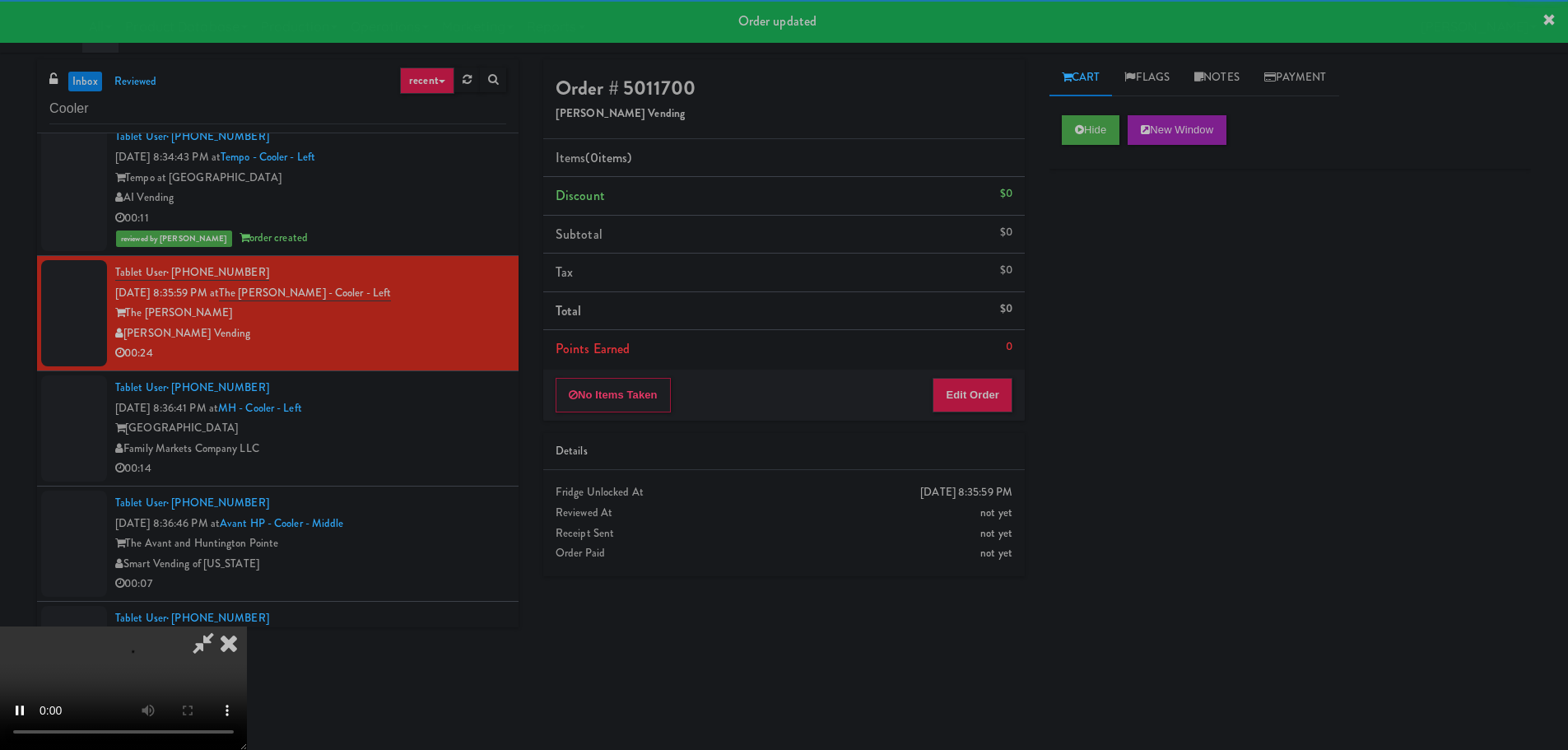
click at [965, 429] on div "Order # 5011700 [PERSON_NAME] Vending Items (0 items ) Discount $0 Subtotal $0 …" at bounding box center [784, 324] width 506 height 529
click at [976, 401] on button "Edit Order" at bounding box center [972, 395] width 80 height 35
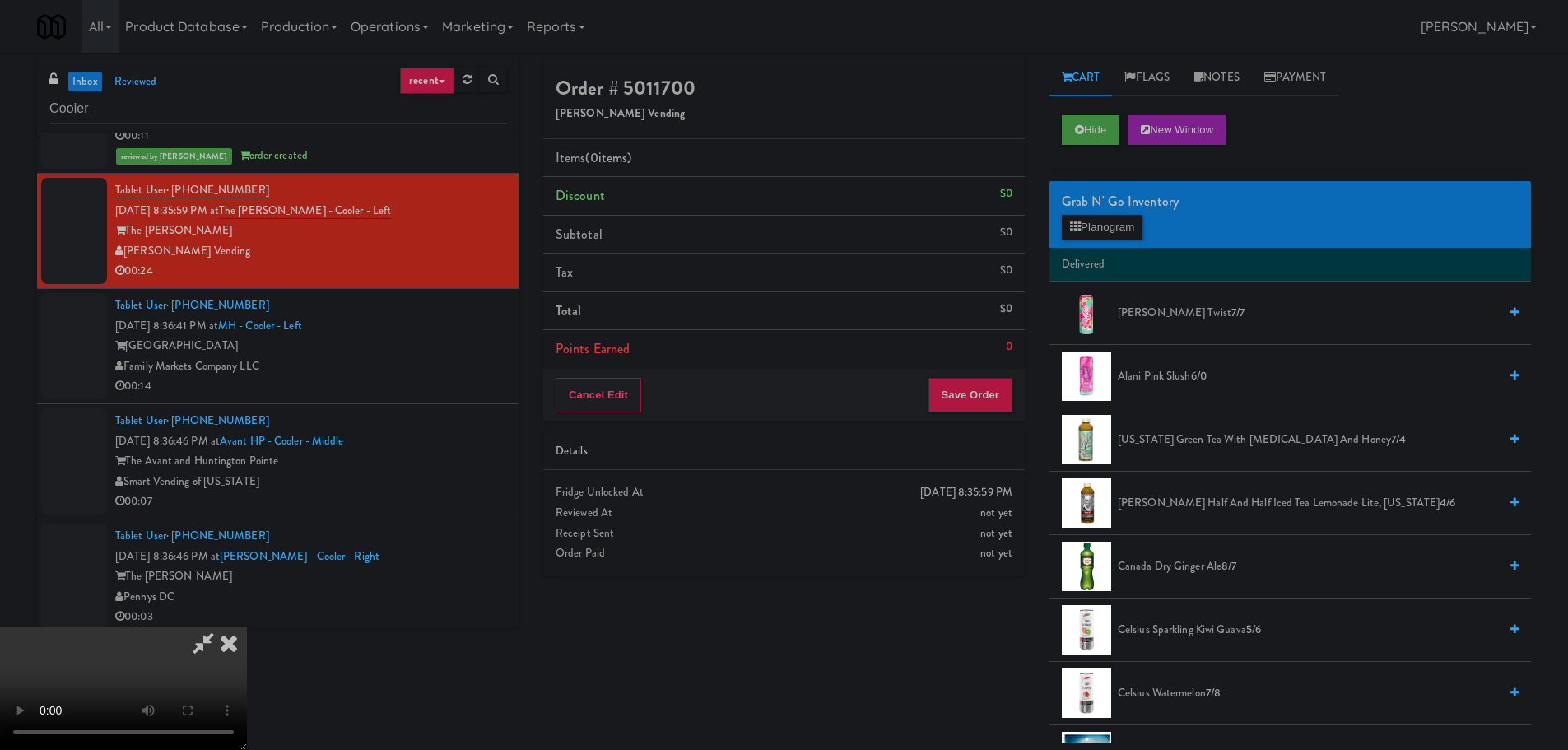
click at [247, 626] on video at bounding box center [123, 687] width 247 height 123
click at [1113, 239] on button "Planogram" at bounding box center [1102, 227] width 81 height 25
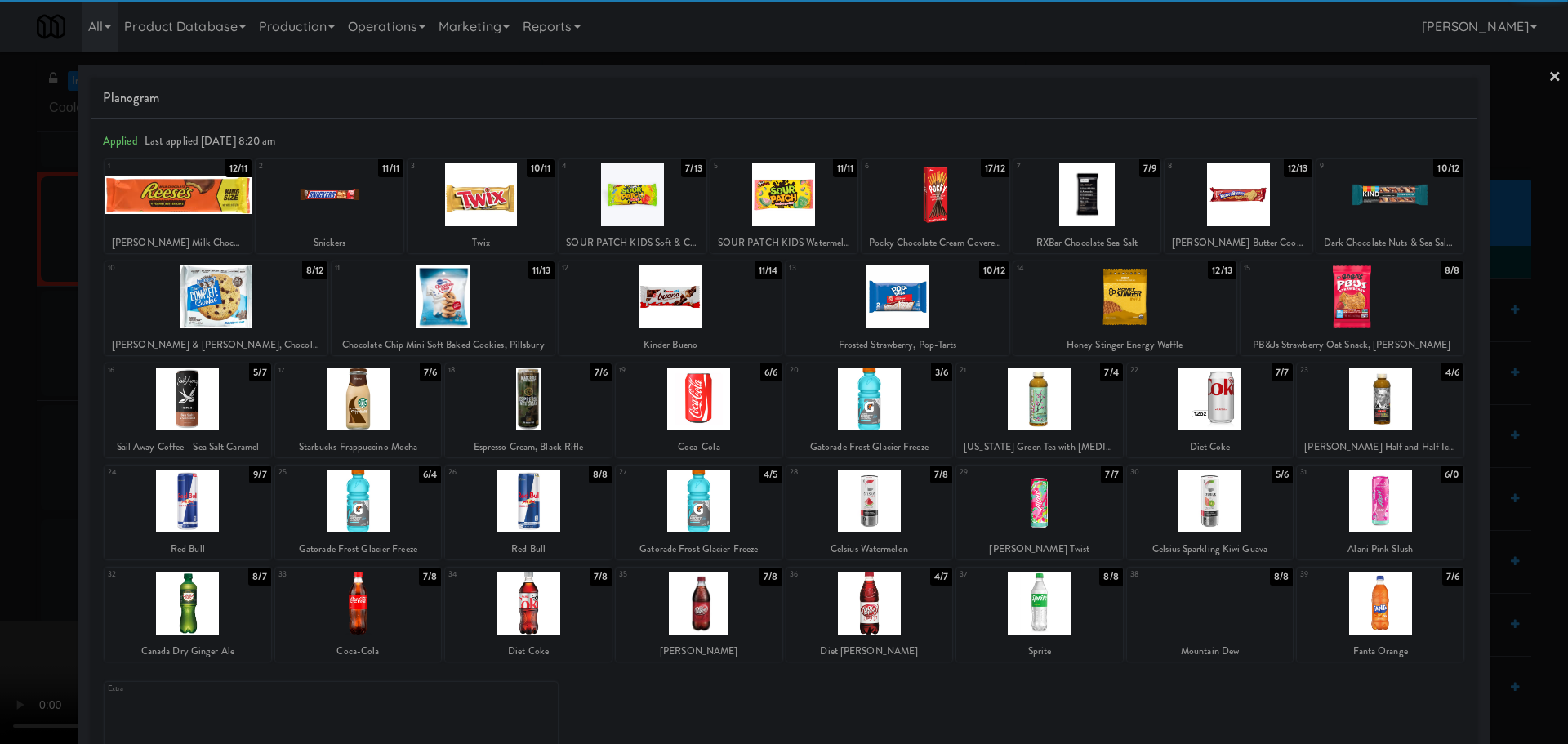
click at [1372, 507] on div at bounding box center [1379, 501] width 166 height 63
drag, startPoint x: 0, startPoint y: 532, endPoint x: 134, endPoint y: 499, distance: 138.0
click at [12, 534] on div at bounding box center [784, 372] width 1568 height 744
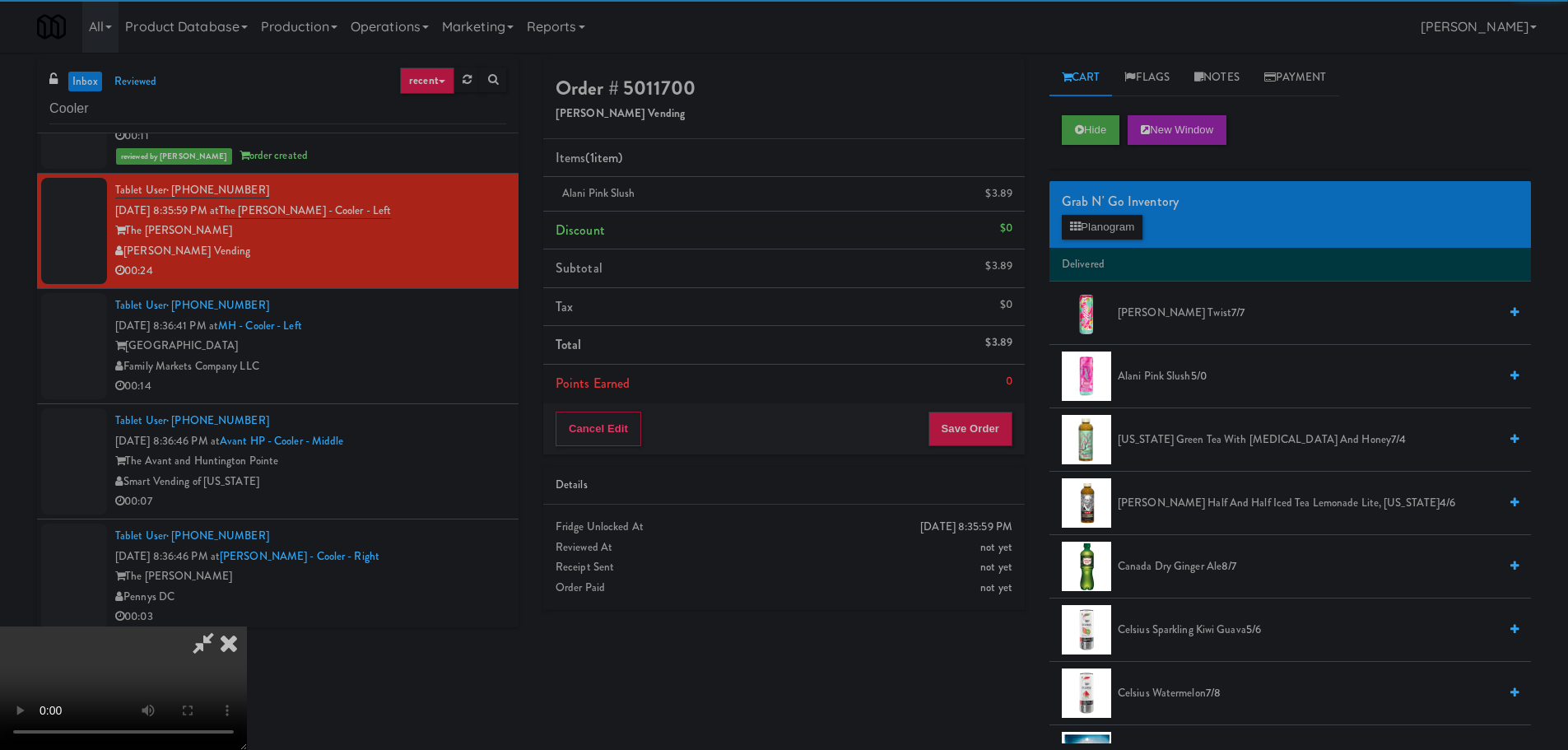
click at [247, 626] on video at bounding box center [123, 687] width 247 height 123
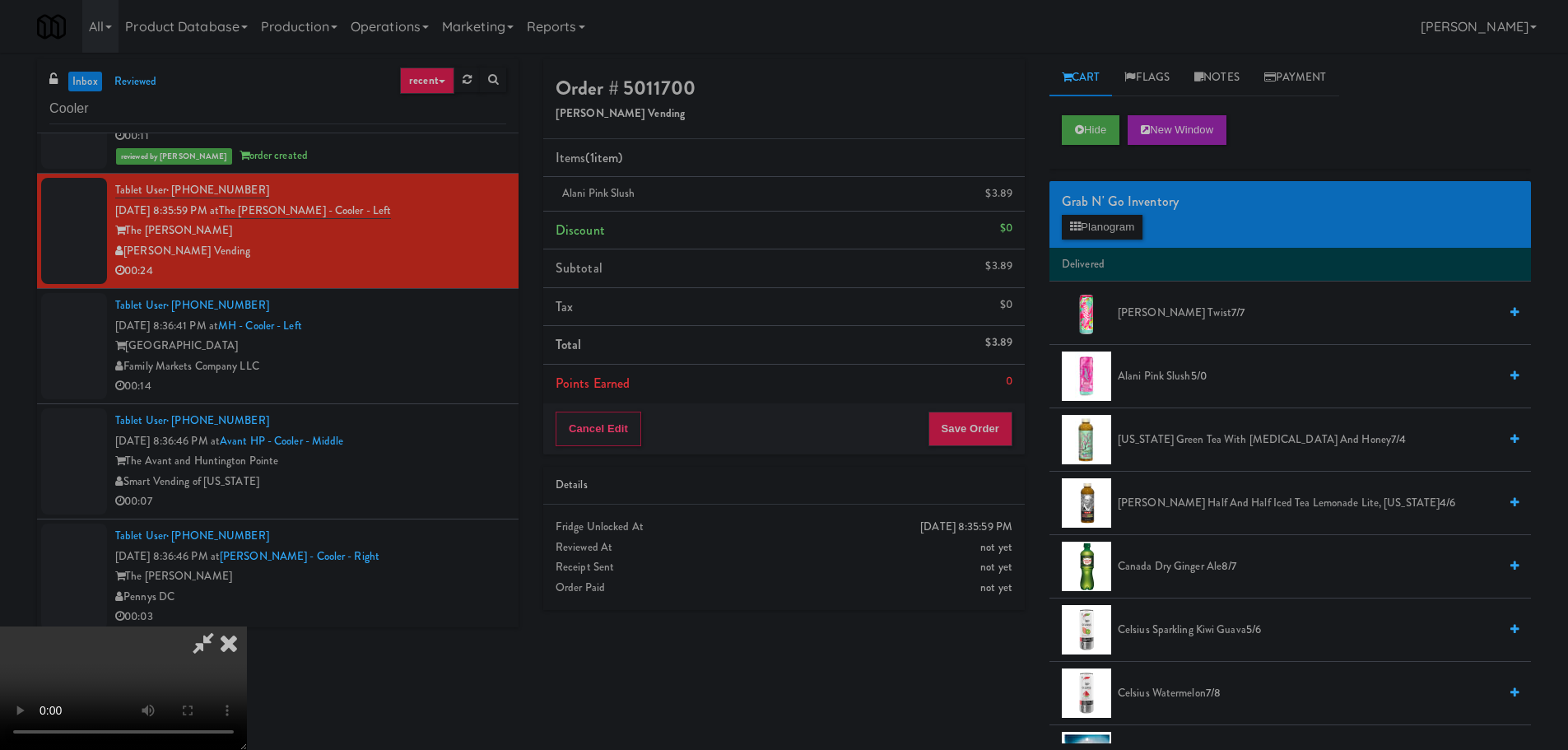
drag, startPoint x: 604, startPoint y: 439, endPoint x: 814, endPoint y: 406, distance: 212.6
click at [247, 626] on video at bounding box center [123, 687] width 247 height 123
click at [1090, 229] on button "Planogram" at bounding box center [1102, 227] width 81 height 25
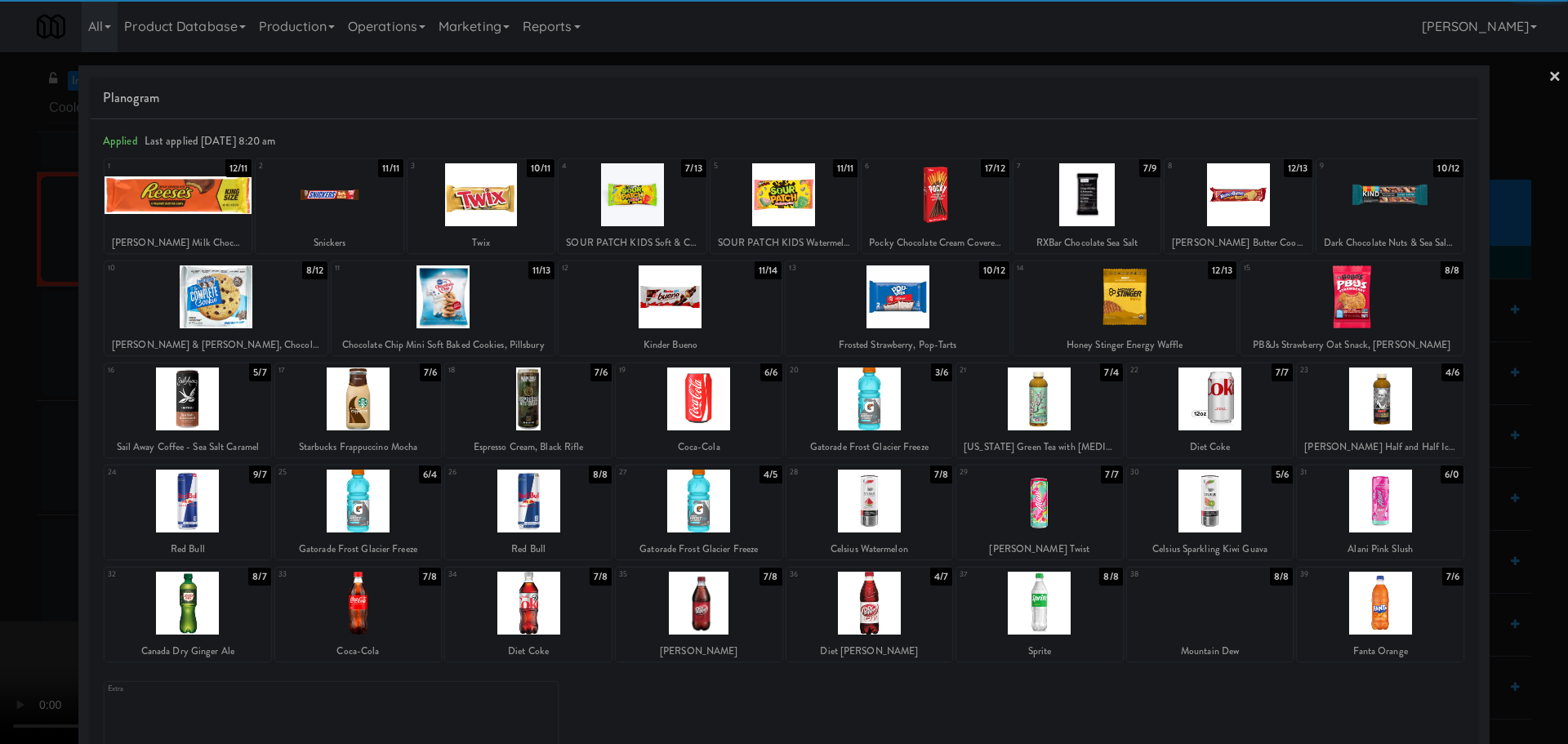
click at [1037, 502] on div at bounding box center [1039, 501] width 166 height 63
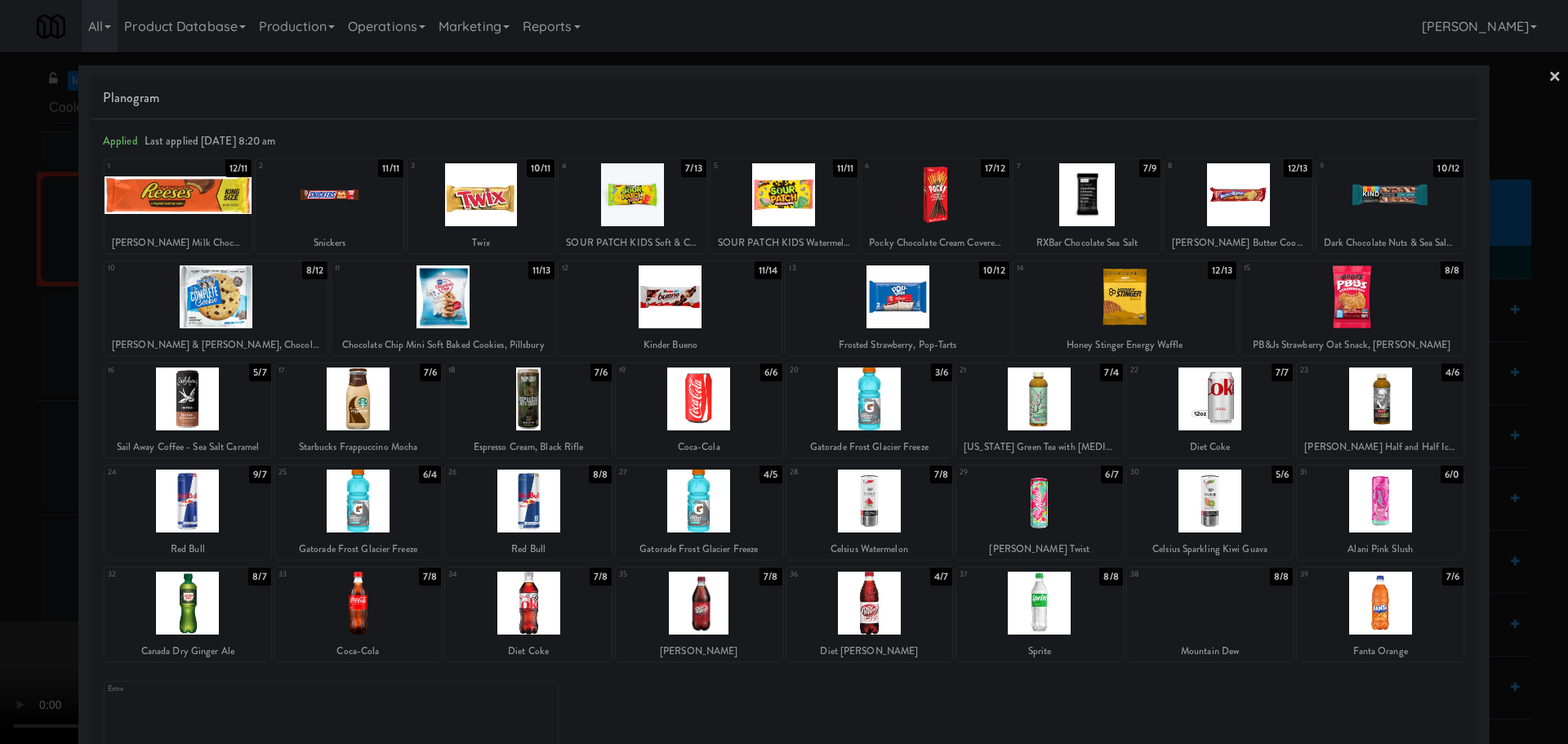
click at [0, 507] on div at bounding box center [784, 372] width 1568 height 744
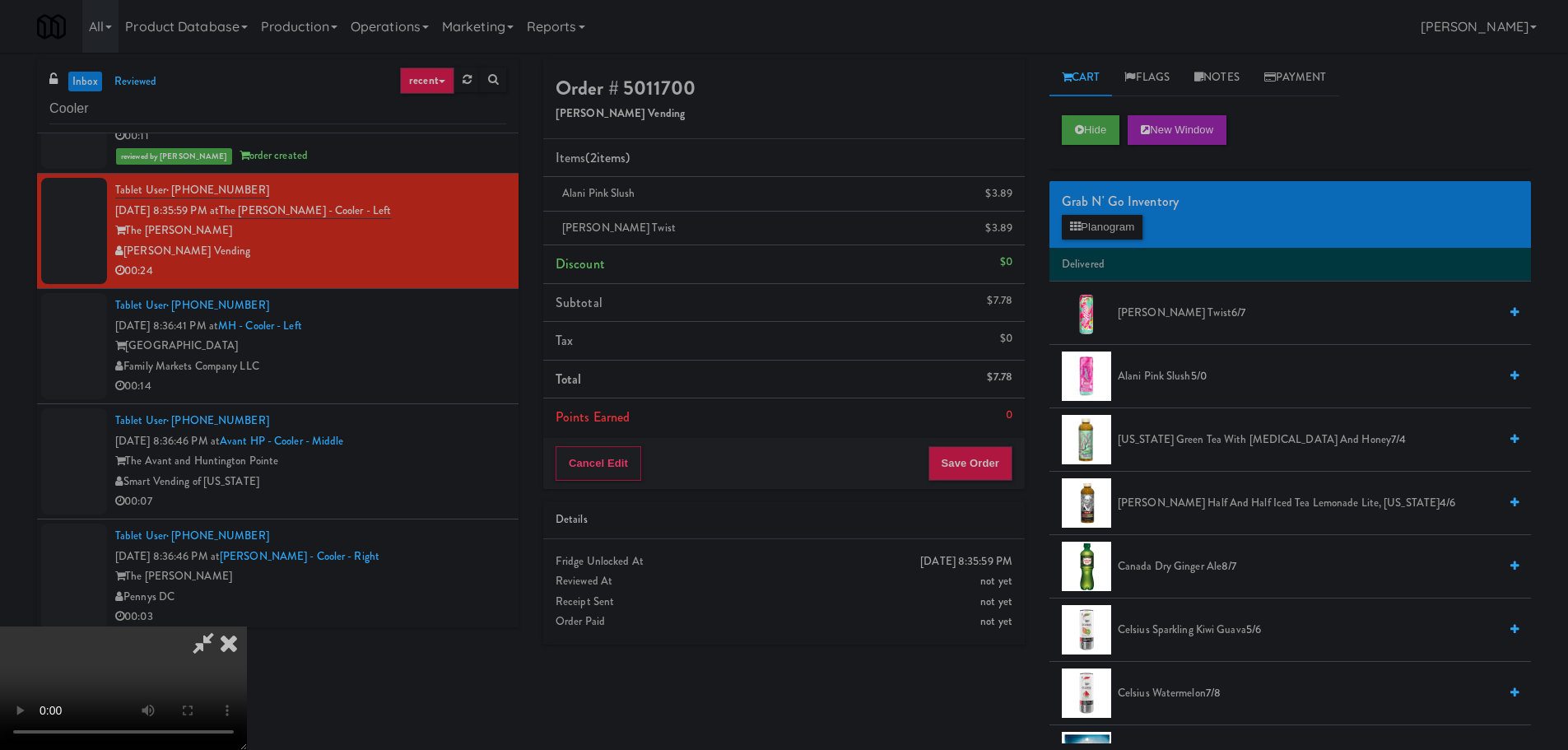
drag, startPoint x: 507, startPoint y: 434, endPoint x: 562, endPoint y: 438, distance: 55.1
click at [247, 626] on video at bounding box center [123, 687] width 247 height 123
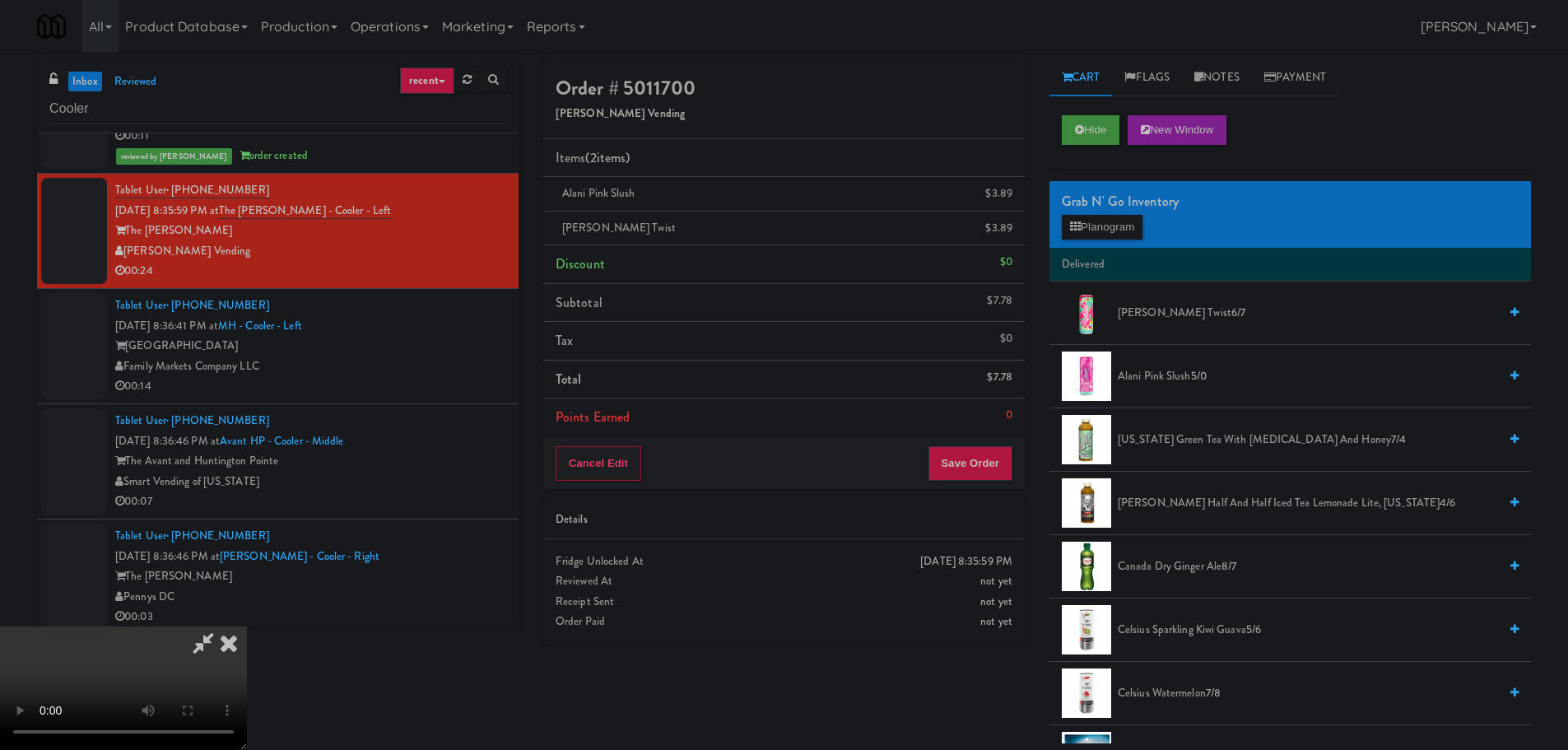
click at [247, 626] on video at bounding box center [123, 687] width 247 height 123
click at [1118, 222] on button "Planogram" at bounding box center [1102, 227] width 81 height 25
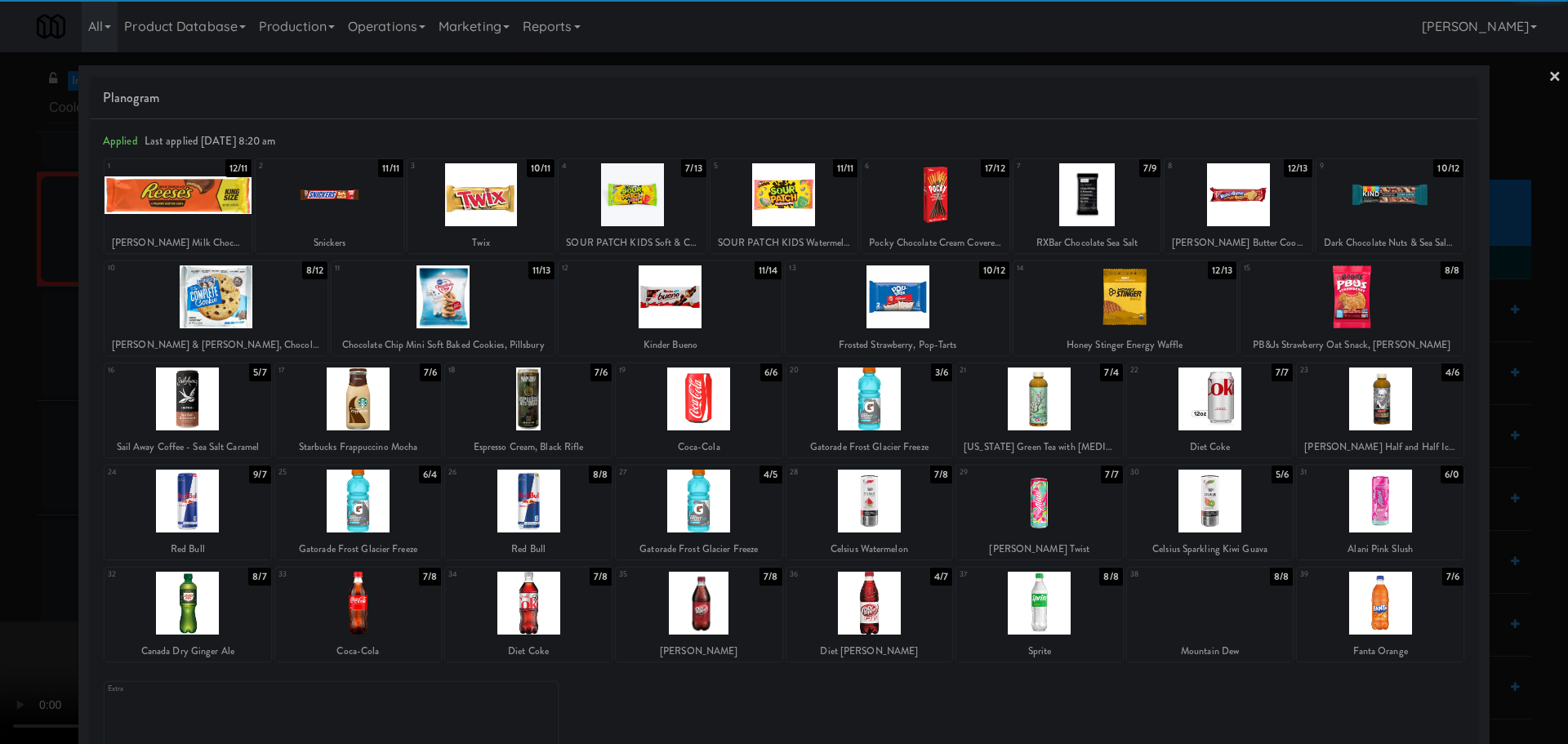
click at [1066, 392] on div at bounding box center [1039, 398] width 166 height 63
drag, startPoint x: 0, startPoint y: 508, endPoint x: 49, endPoint y: 482, distance: 55.5
click at [4, 508] on div at bounding box center [784, 372] width 1568 height 744
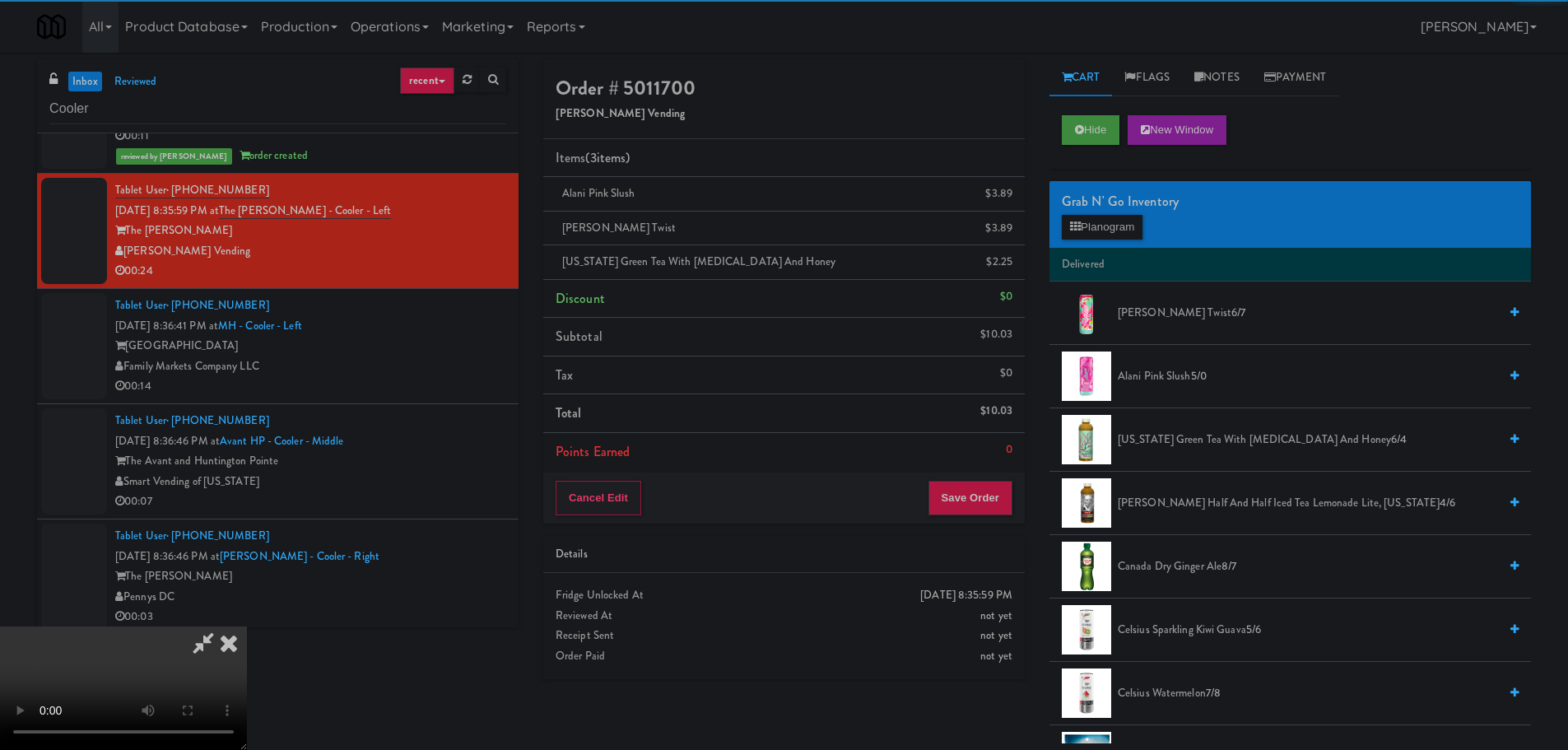
click at [247, 626] on video at bounding box center [123, 687] width 247 height 123
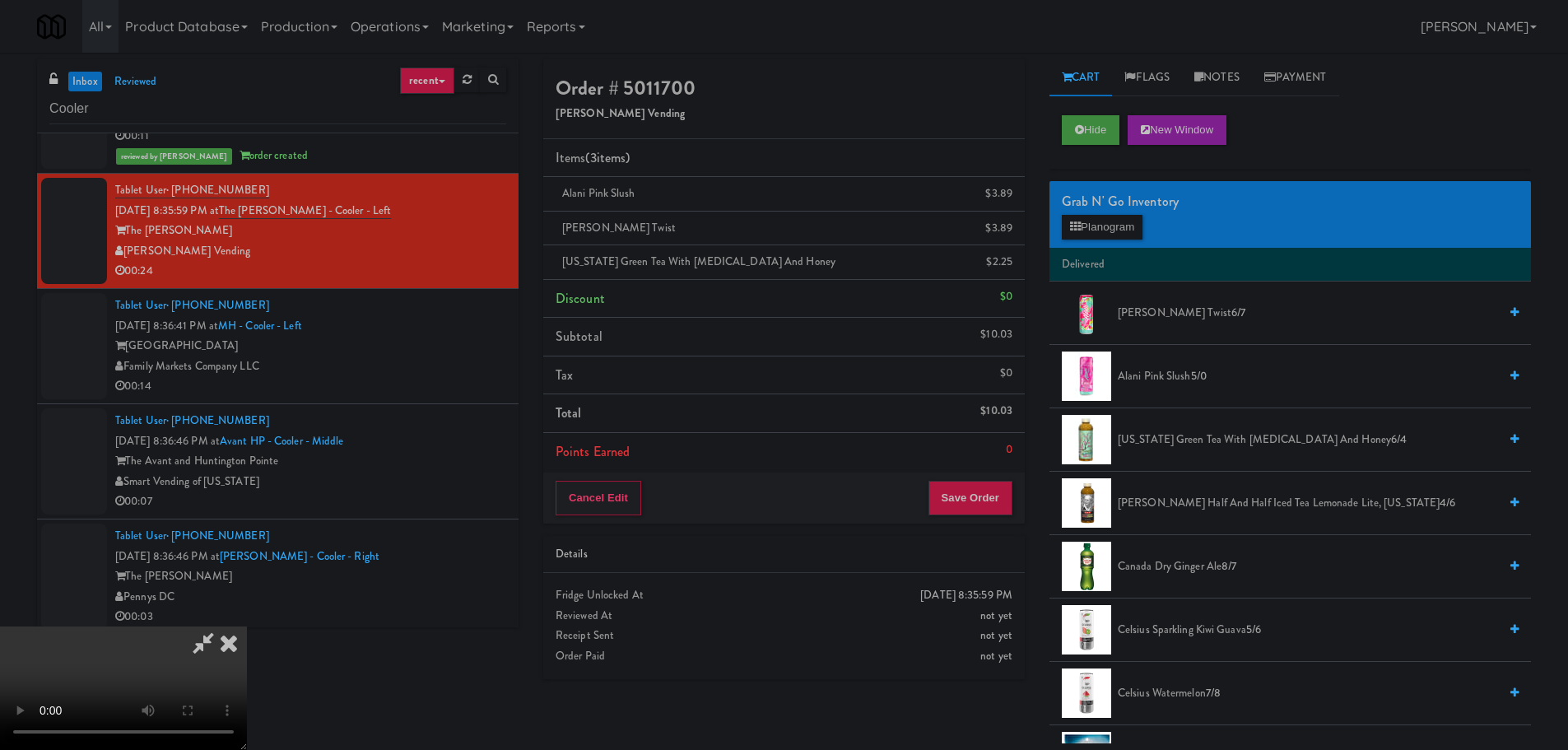
click at [247, 626] on video at bounding box center [123, 687] width 247 height 123
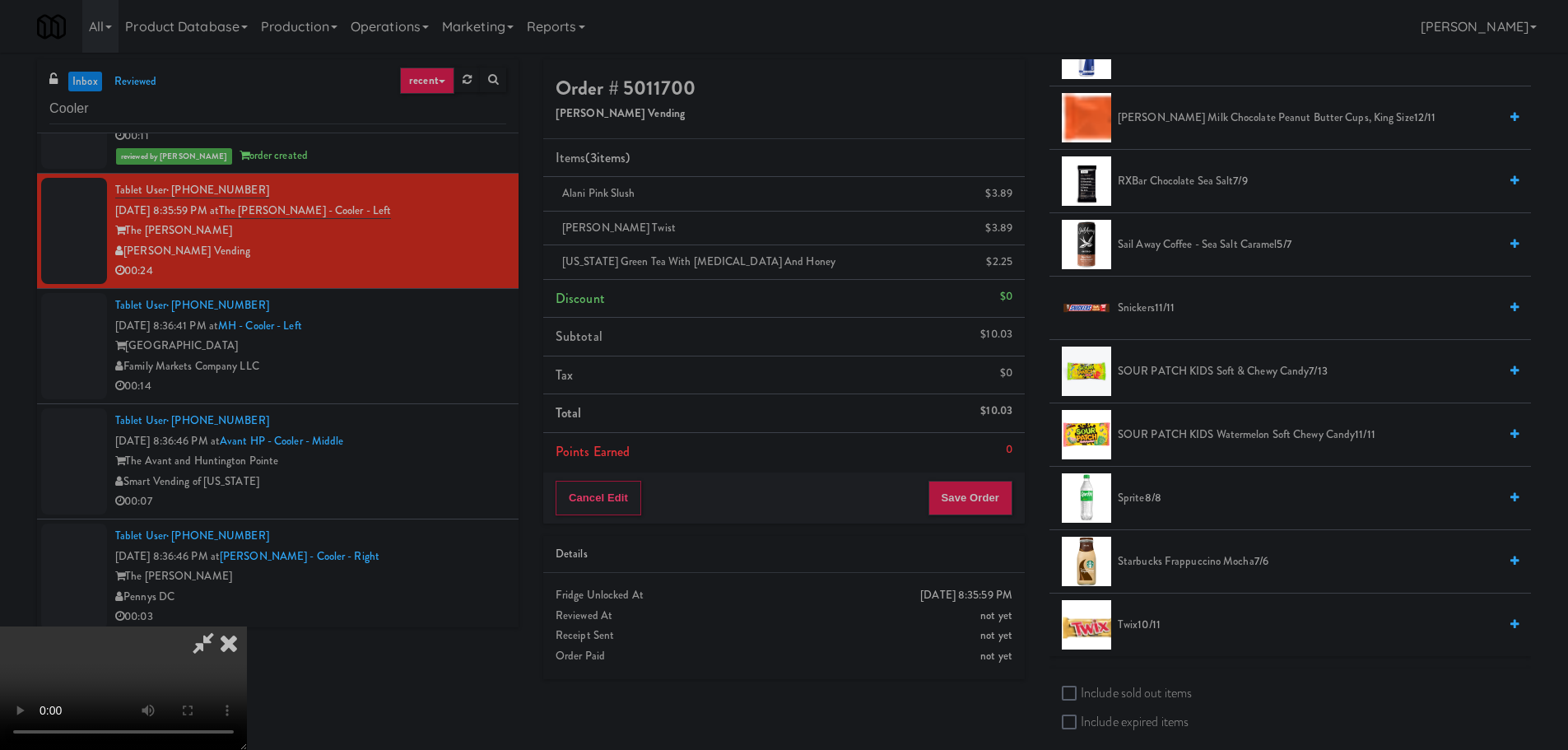
scroll to position [2139, 0]
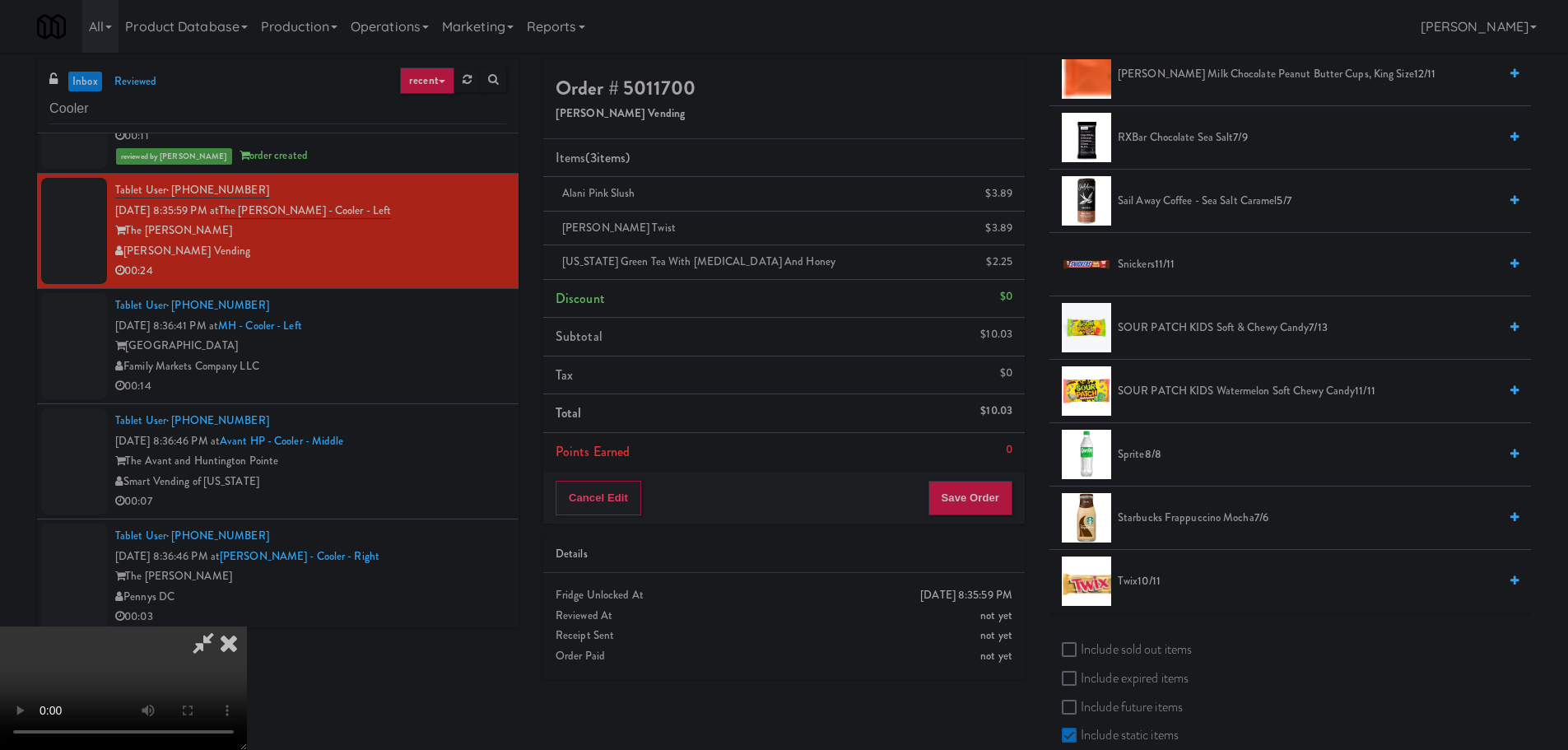
click at [1144, 579] on span "10/11" at bounding box center [1149, 580] width 23 height 16
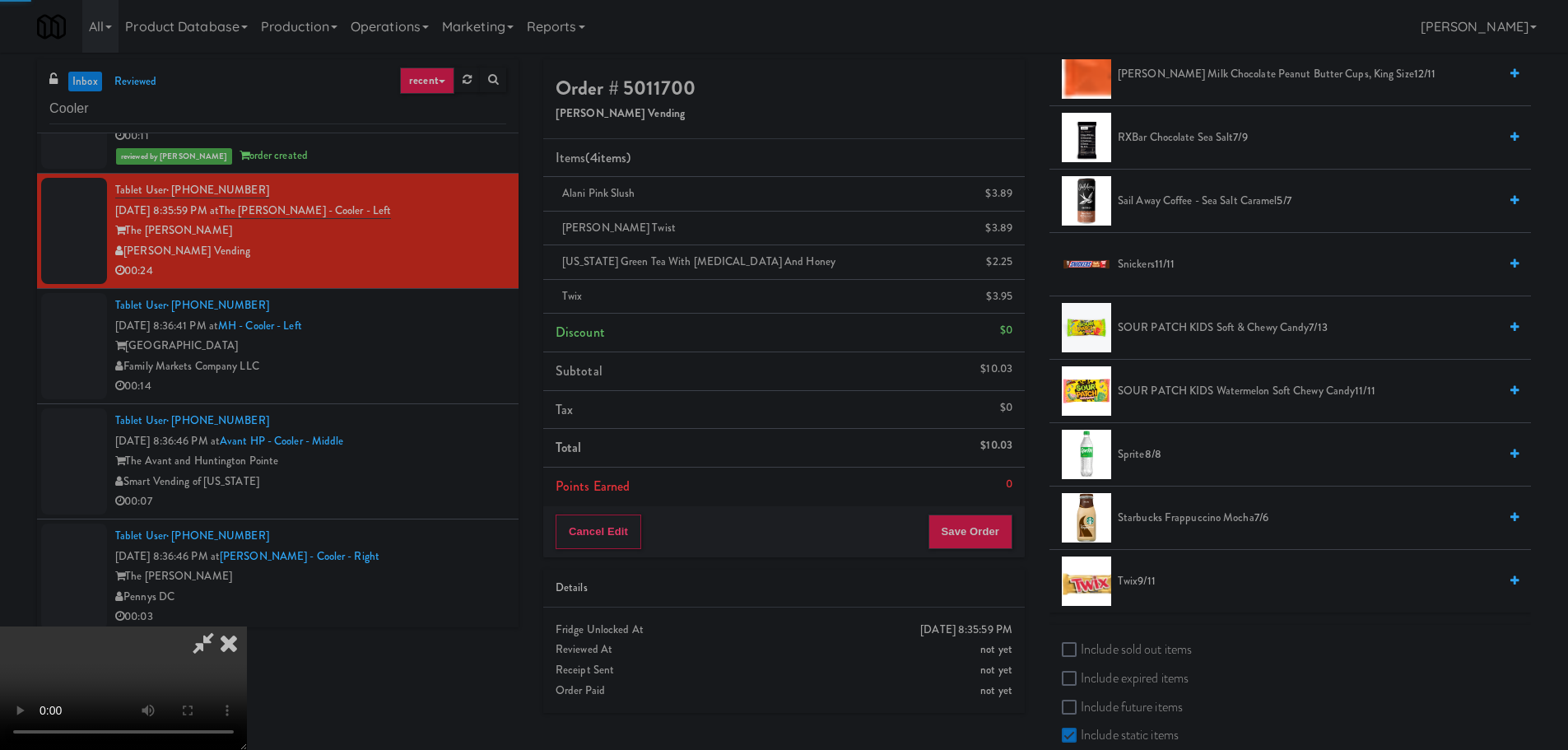
click at [247, 626] on video at bounding box center [123, 687] width 247 height 123
click at [985, 534] on button "Save Order" at bounding box center [971, 532] width 84 height 35
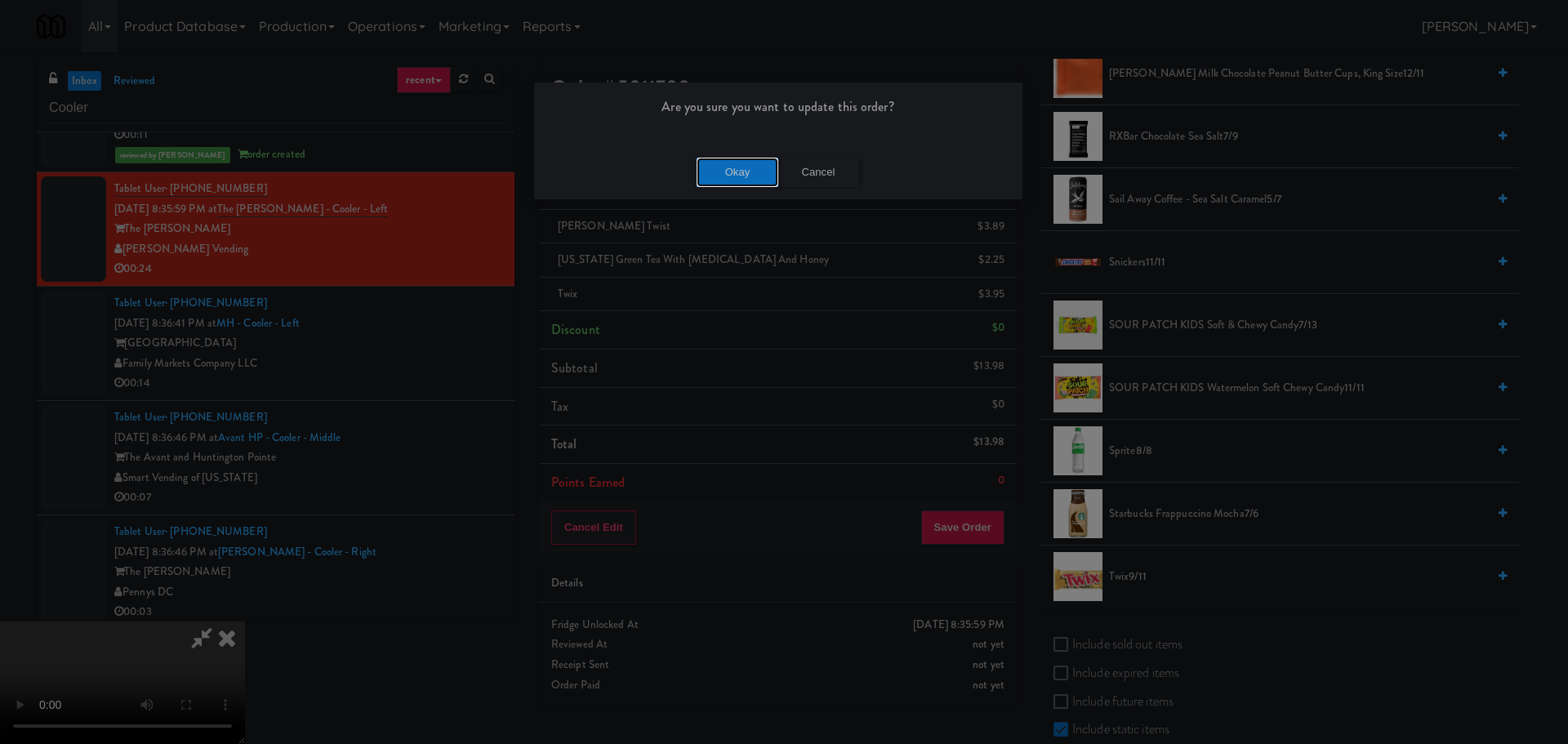
click at [712, 169] on button "Okay" at bounding box center [738, 172] width 82 height 29
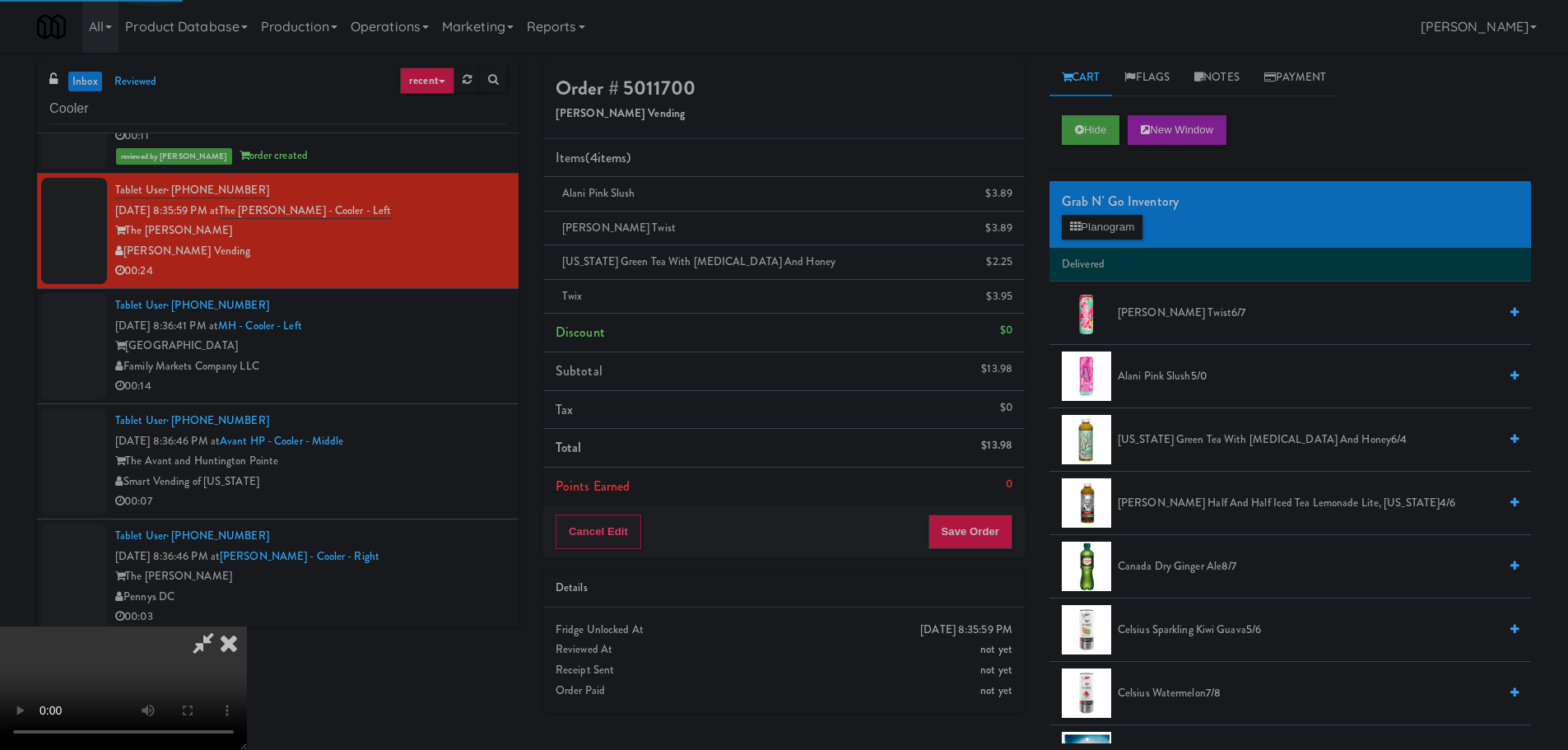
scroll to position [0, 0]
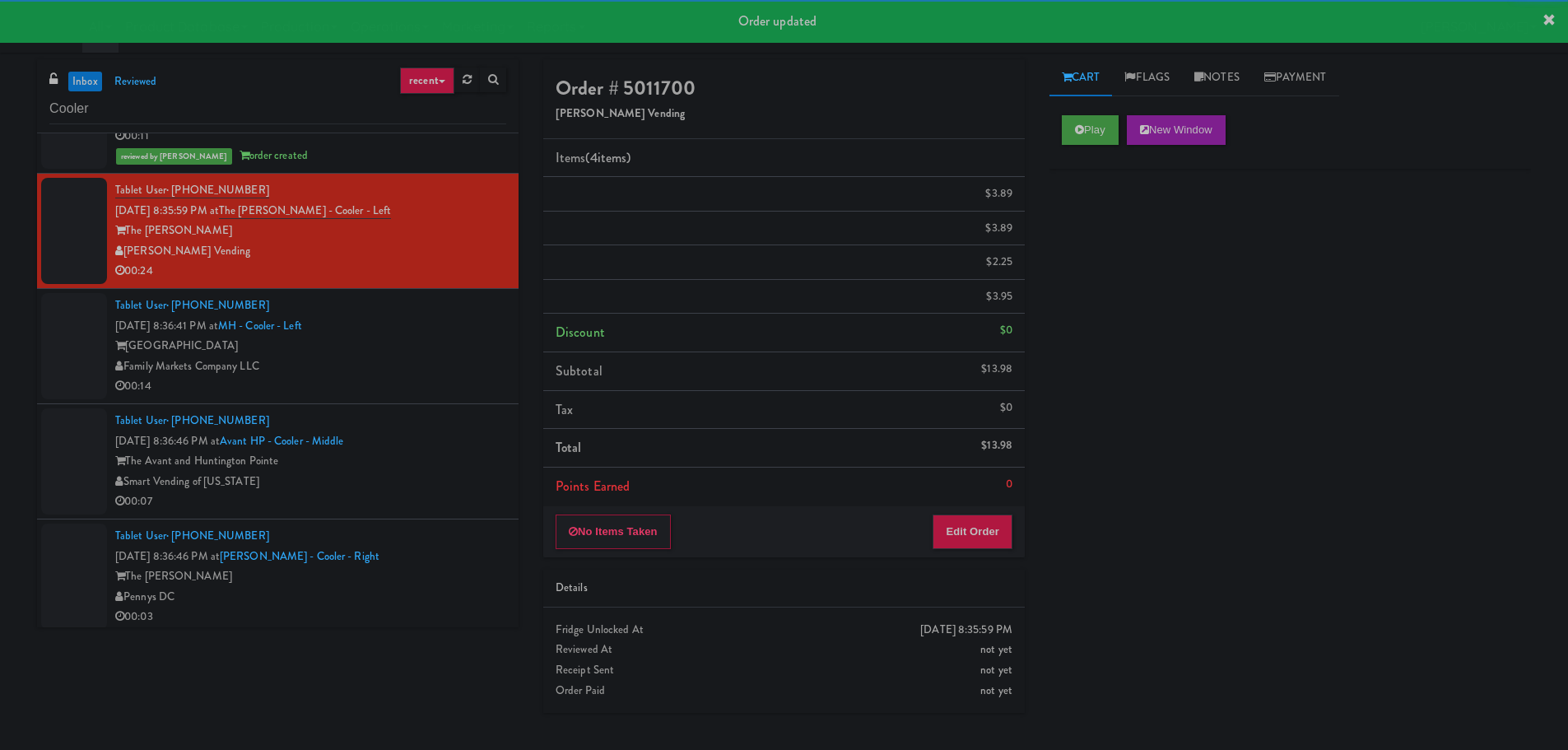
click at [451, 349] on div "[GEOGRAPHIC_DATA]" at bounding box center [310, 345] width 391 height 21
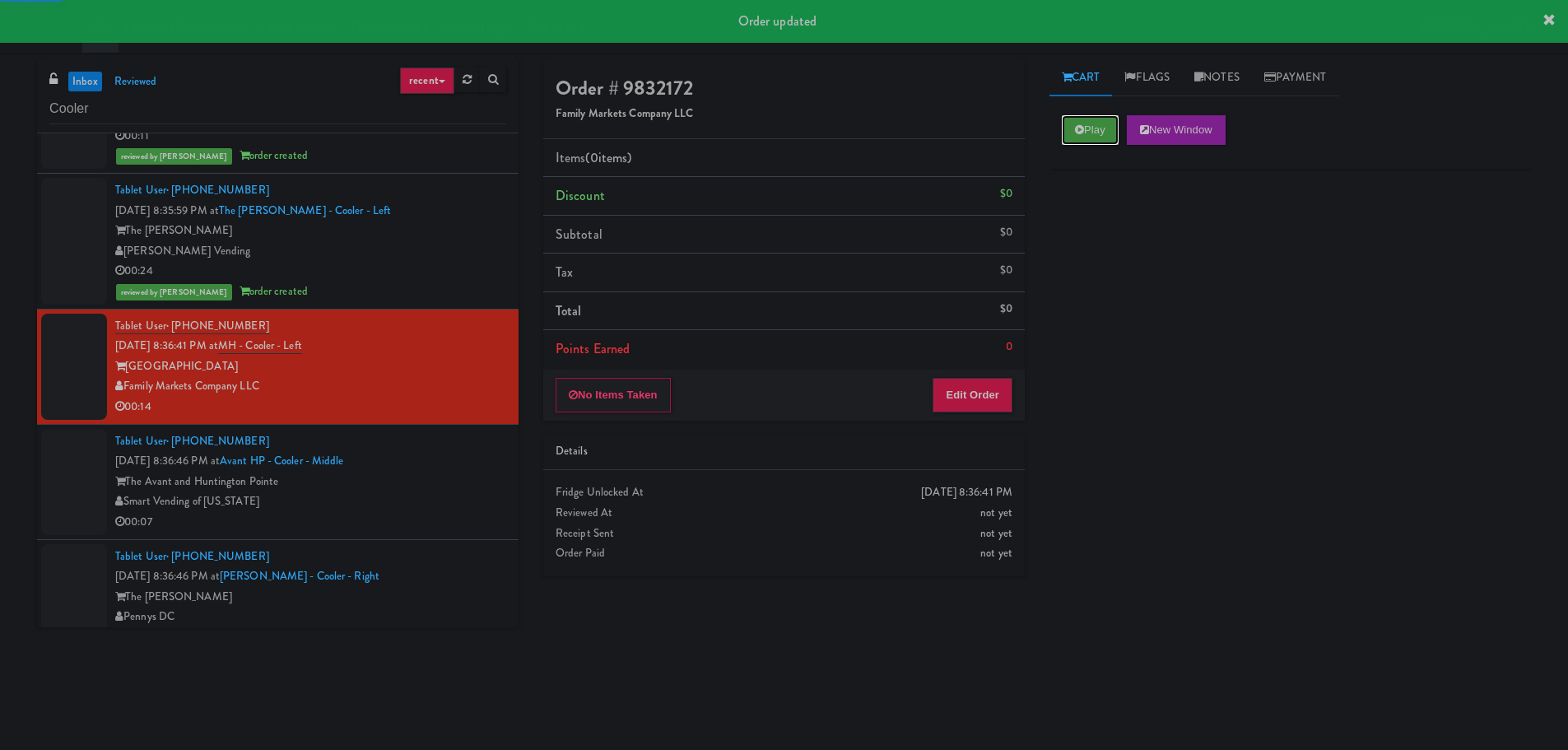
click at [1083, 127] on icon at bounding box center [1079, 129] width 9 height 11
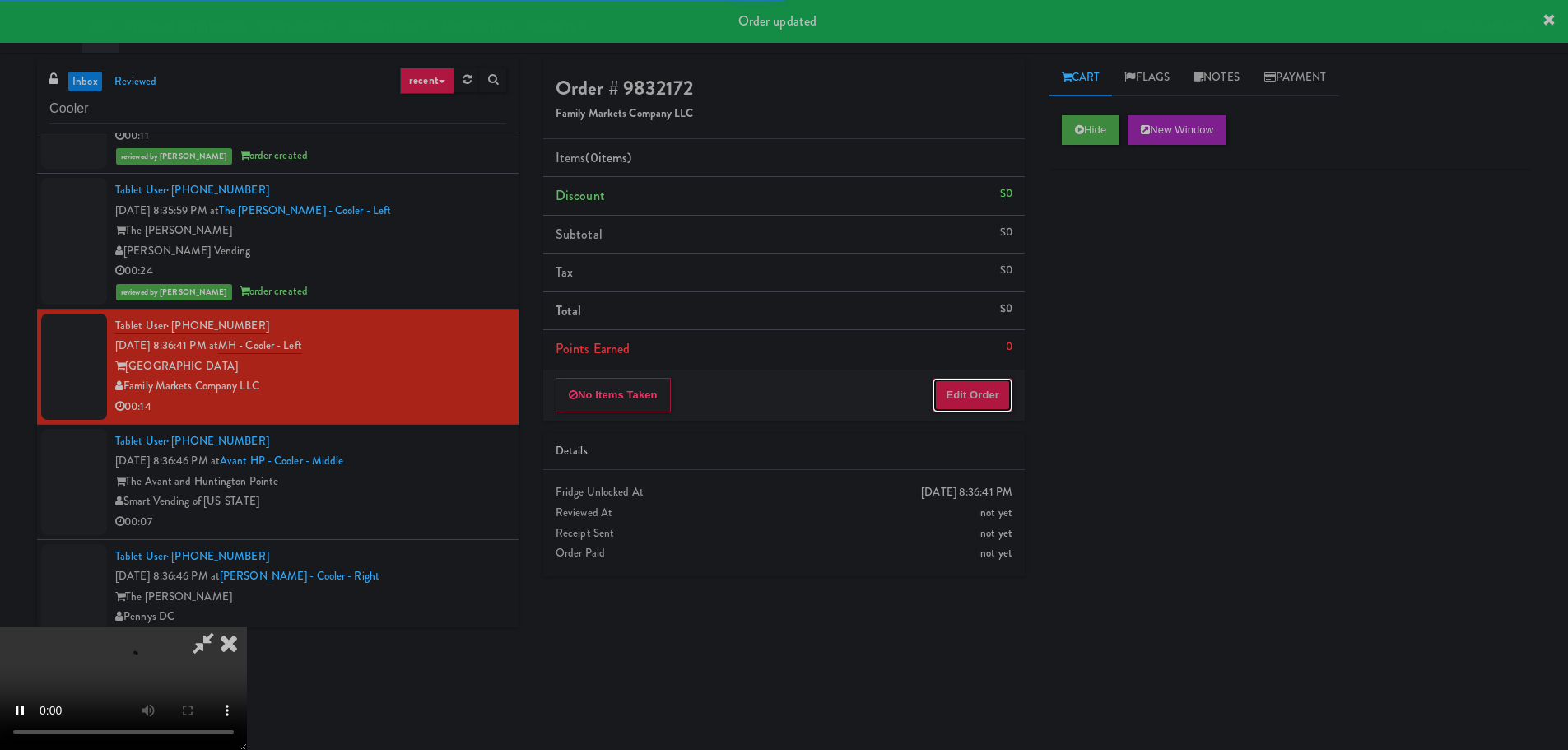
click at [980, 400] on button "Edit Order" at bounding box center [972, 395] width 80 height 35
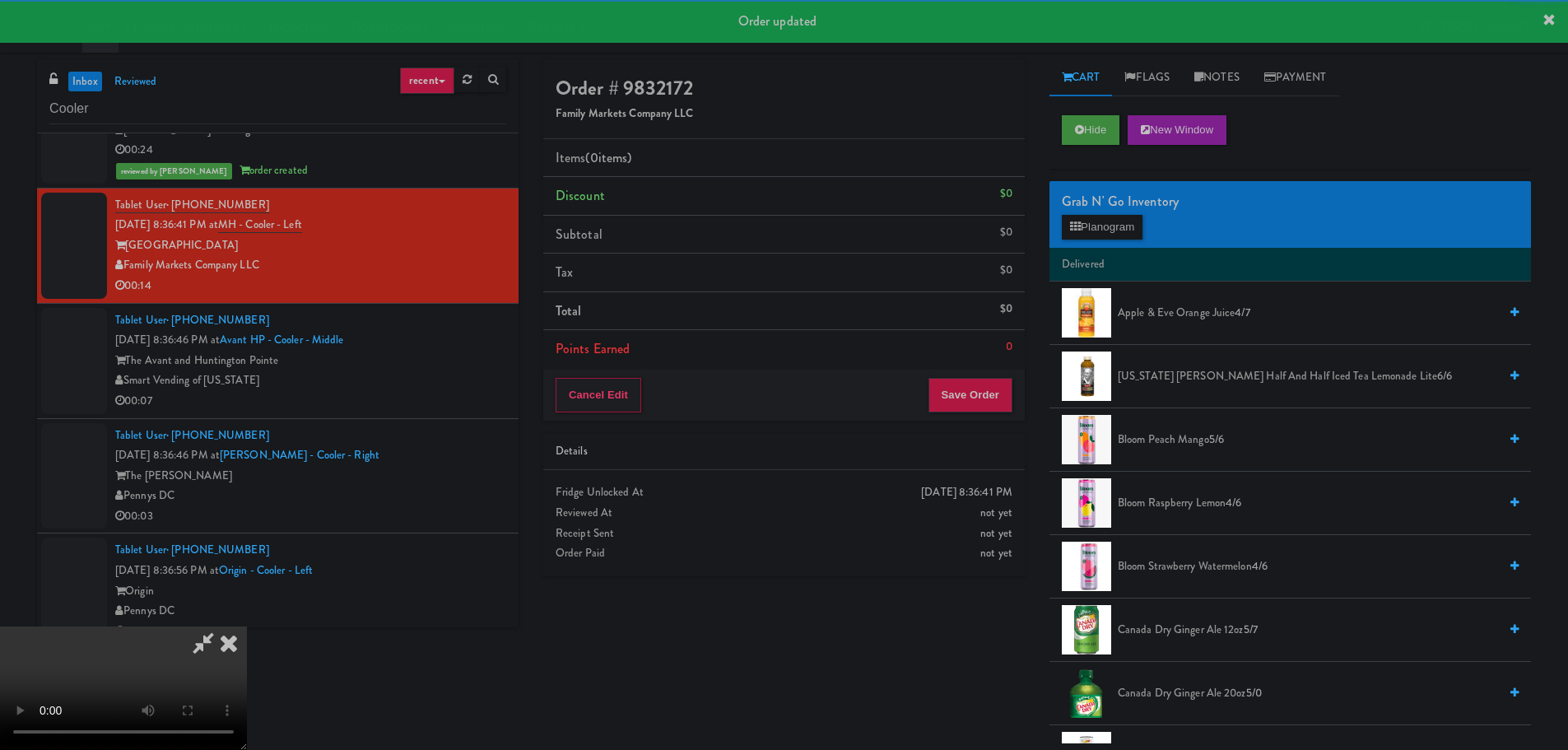
scroll to position [741, 0]
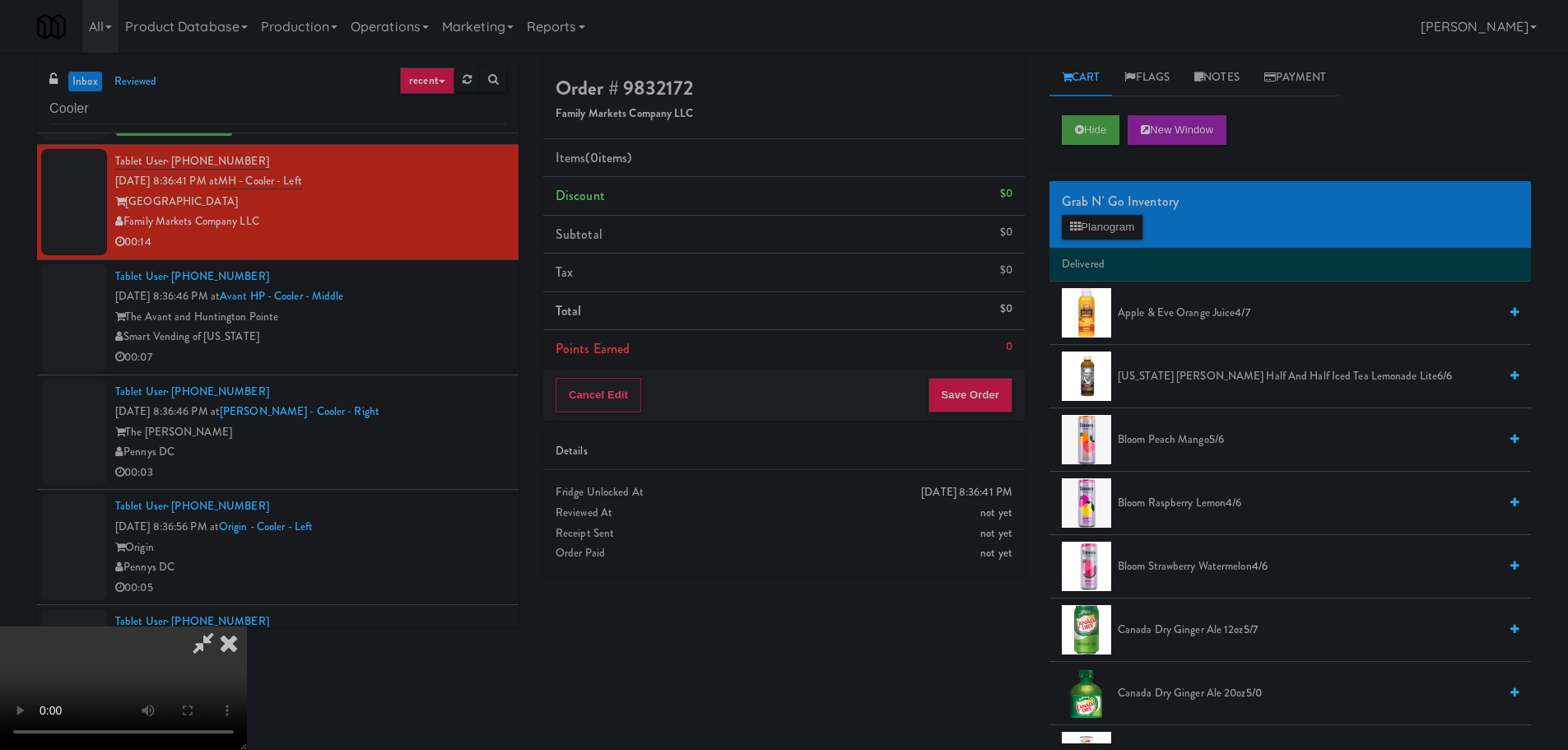
click at [247, 626] on video at bounding box center [123, 687] width 247 height 123
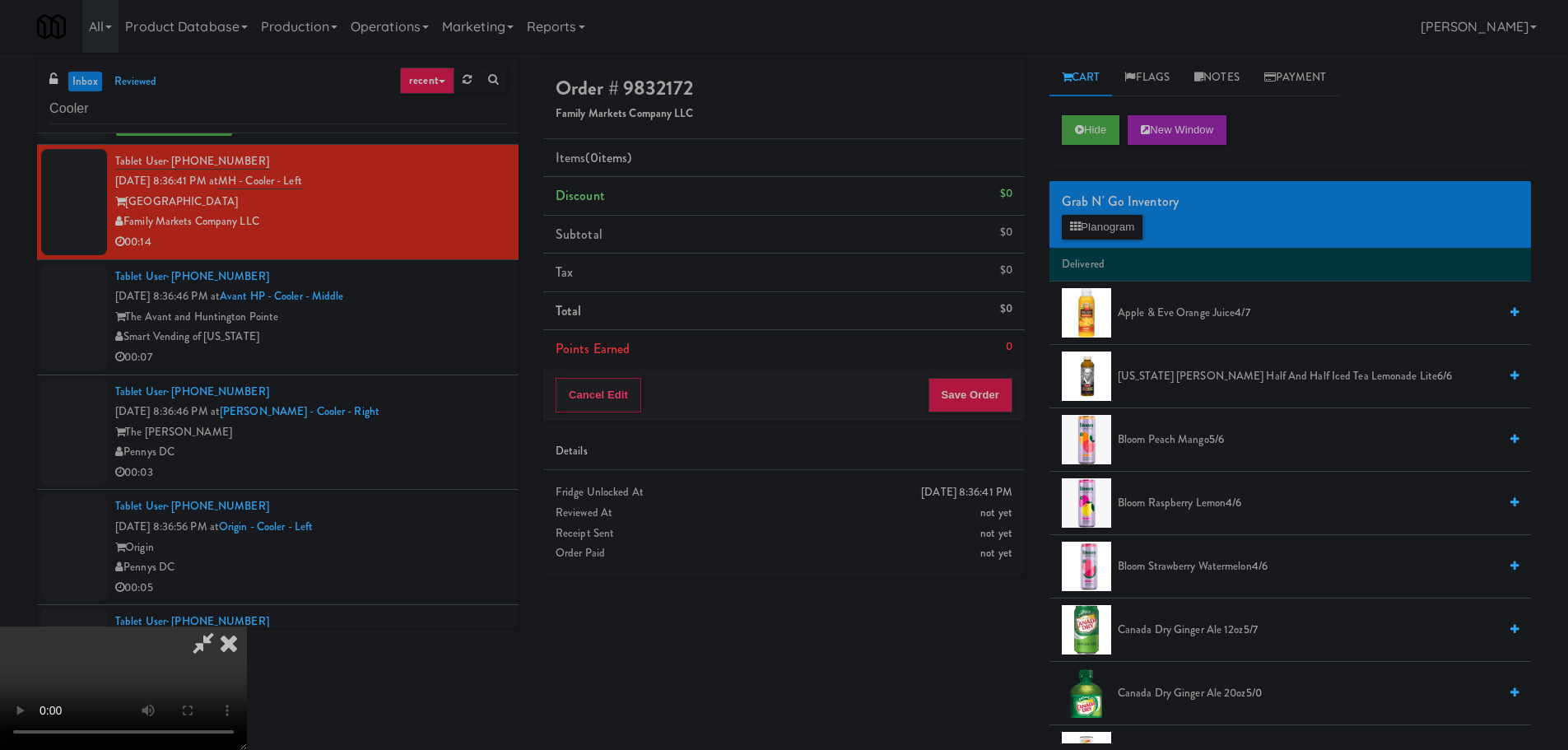
click at [247, 626] on video at bounding box center [123, 687] width 247 height 123
click at [1111, 229] on button "Planogram" at bounding box center [1102, 227] width 81 height 25
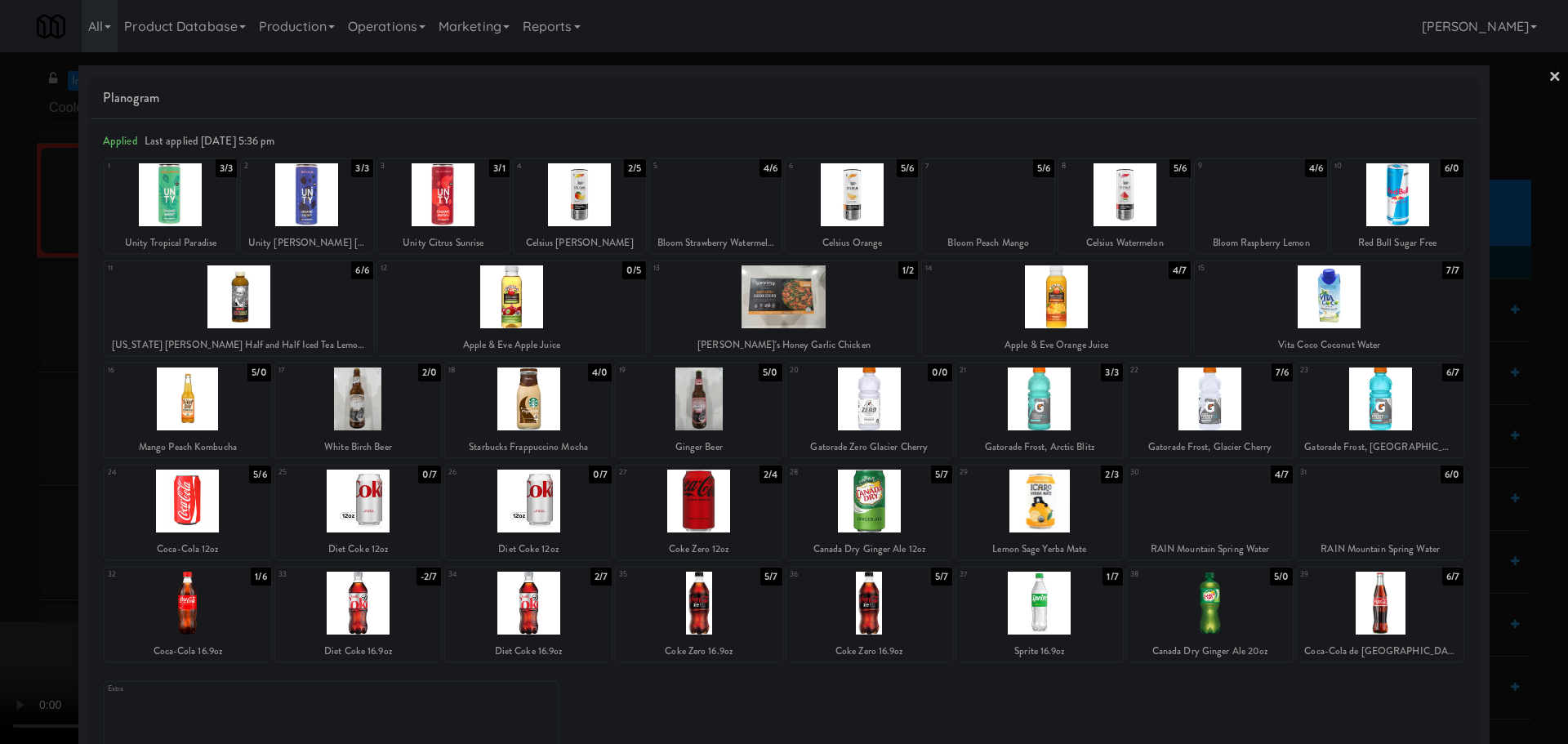
click at [1195, 397] on div at bounding box center [1210, 398] width 166 height 63
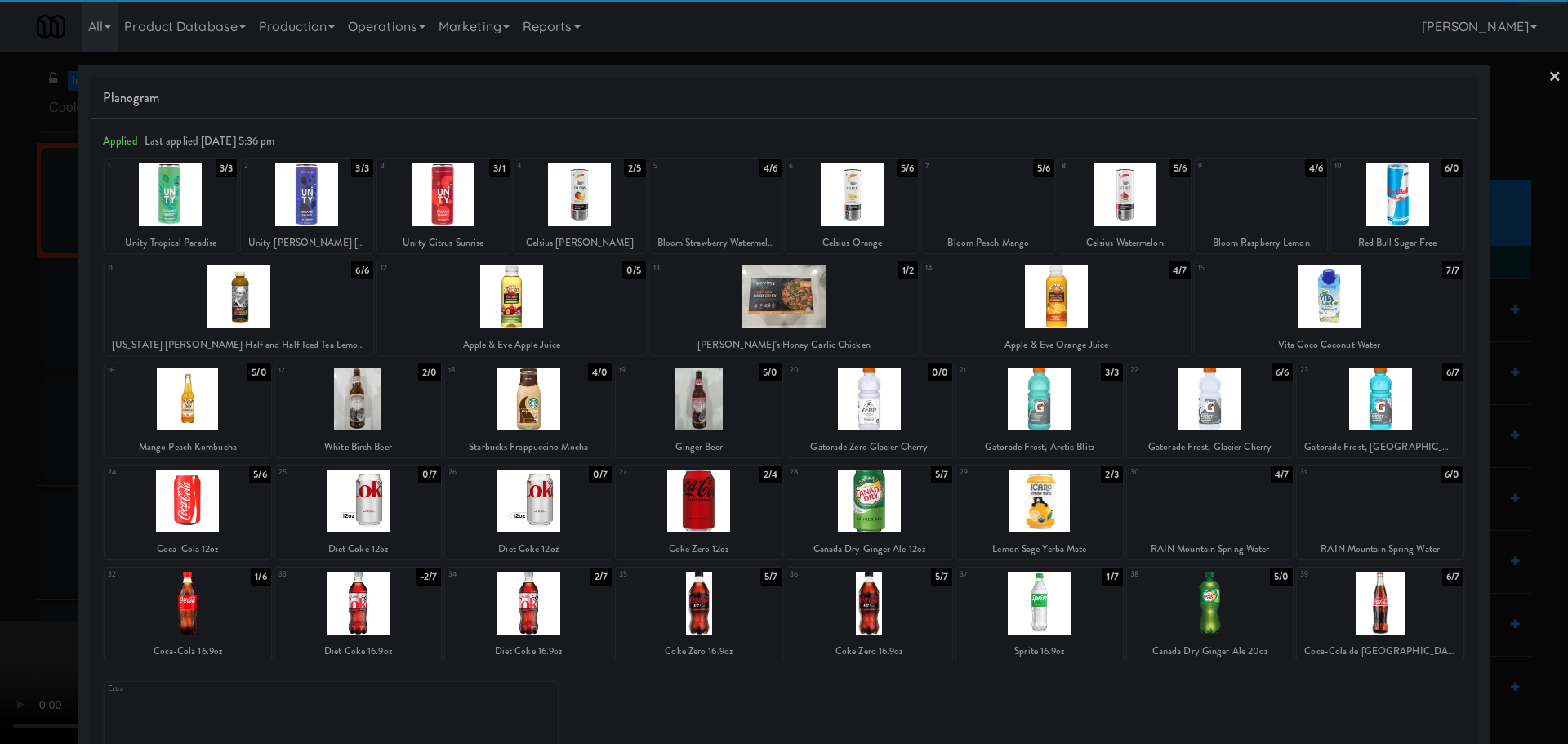
click at [0, 529] on div at bounding box center [784, 372] width 1568 height 744
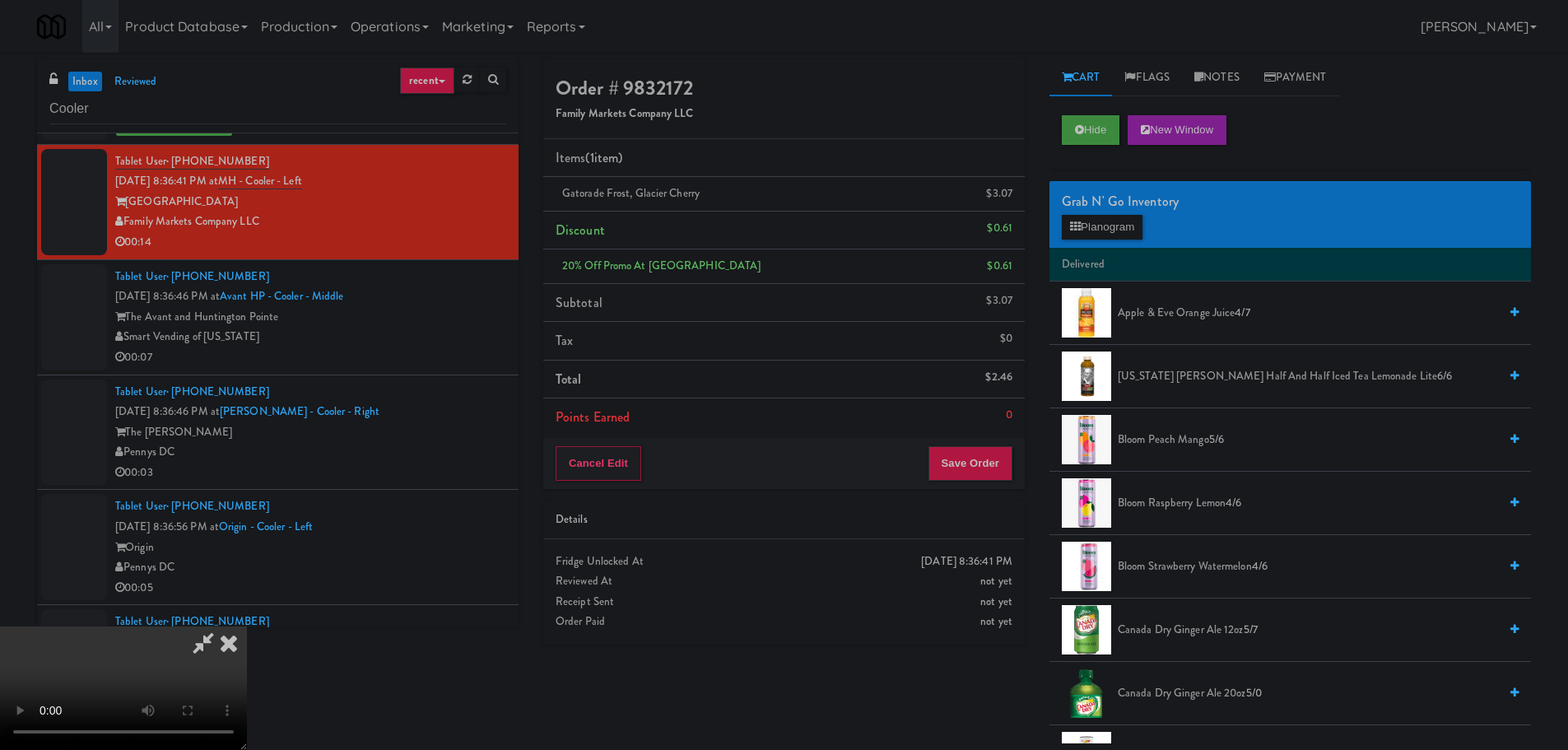
click at [247, 626] on video at bounding box center [123, 687] width 247 height 123
click at [1005, 469] on button "Save Order" at bounding box center [971, 463] width 84 height 35
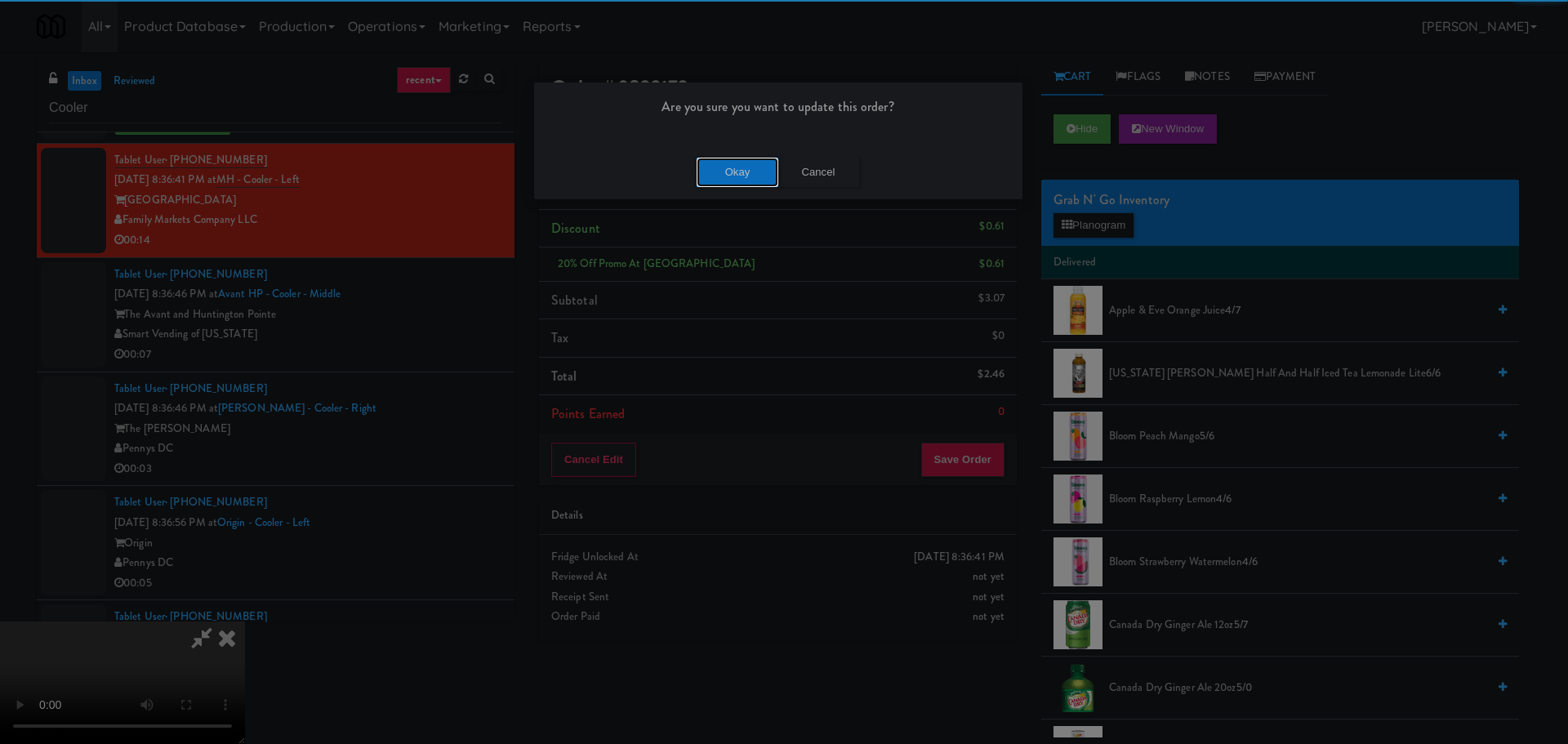
click at [748, 181] on button "Okay" at bounding box center [738, 172] width 82 height 29
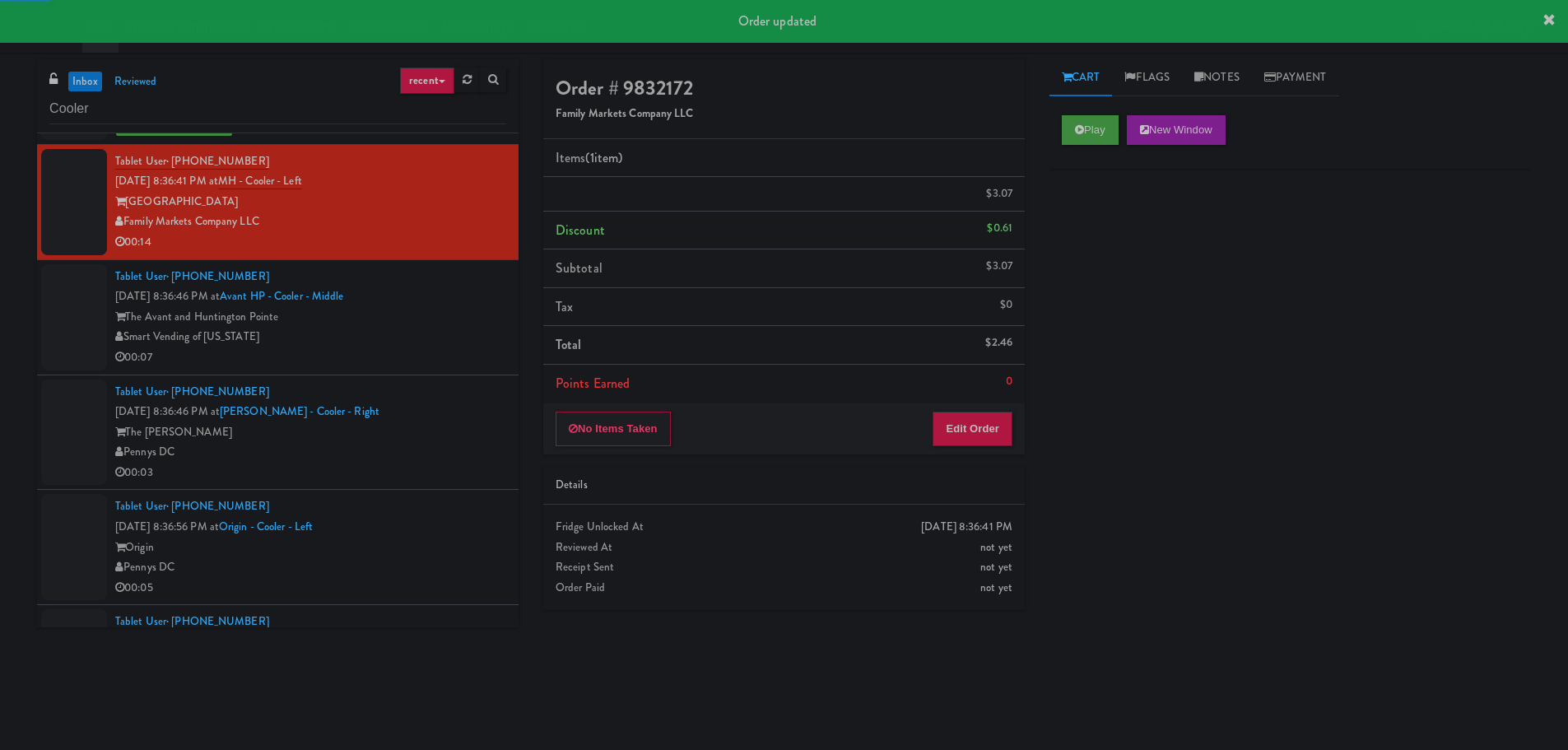
click at [449, 344] on div "Smart Vending of [US_STATE]" at bounding box center [310, 337] width 391 height 21
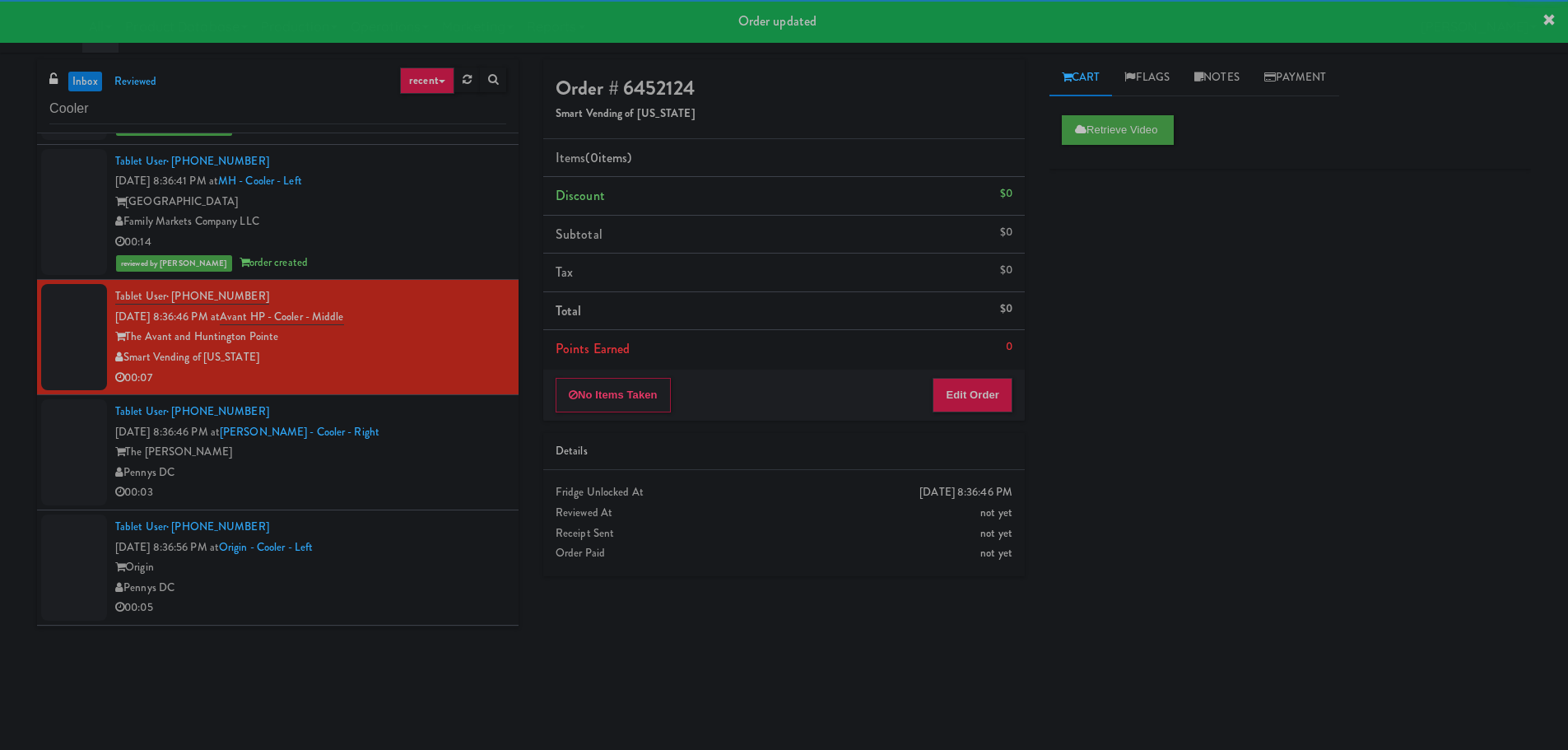
drag, startPoint x: 373, startPoint y: 467, endPoint x: 376, endPoint y: 456, distance: 11.4
click at [373, 467] on div "Pennys DC" at bounding box center [310, 472] width 391 height 21
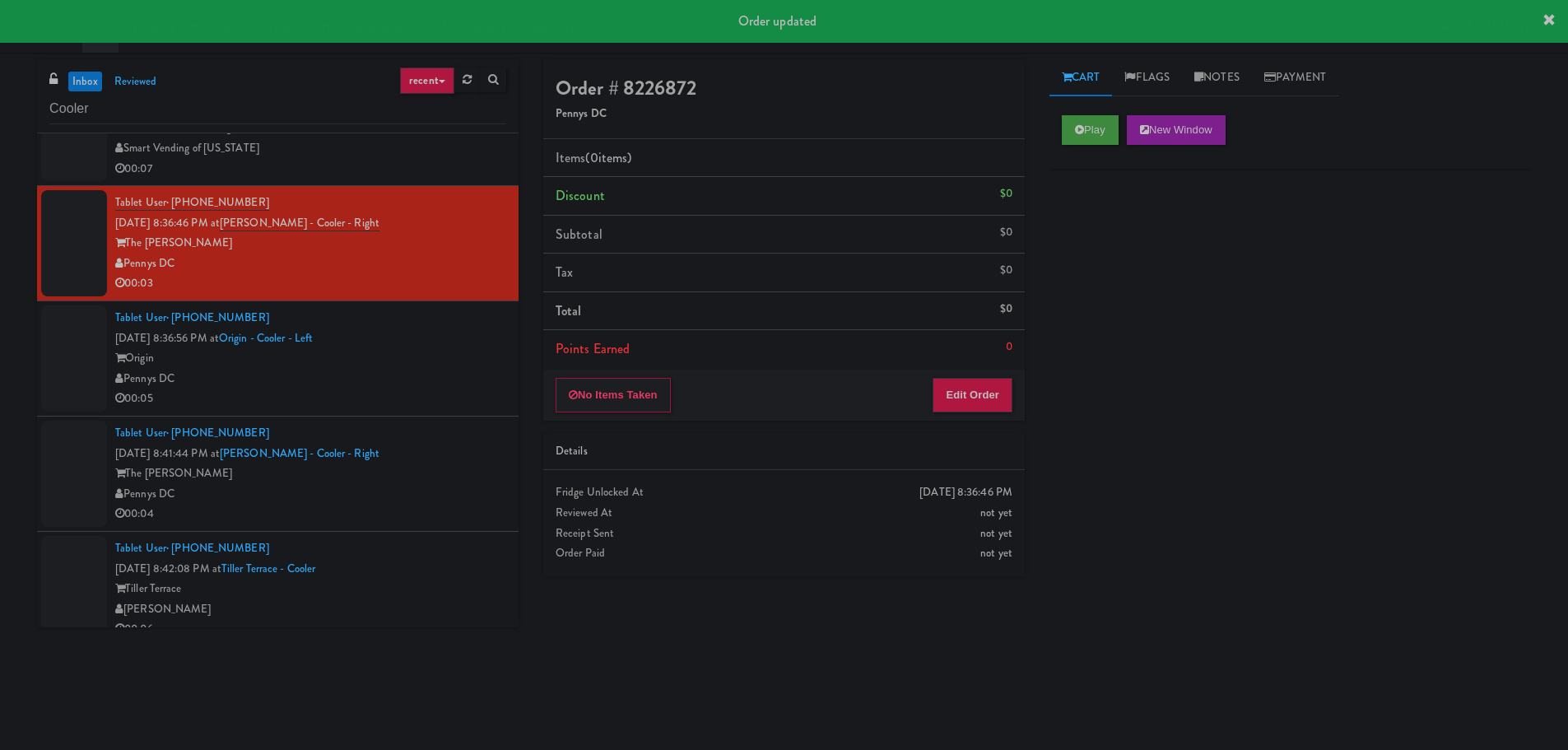
scroll to position [988, 0]
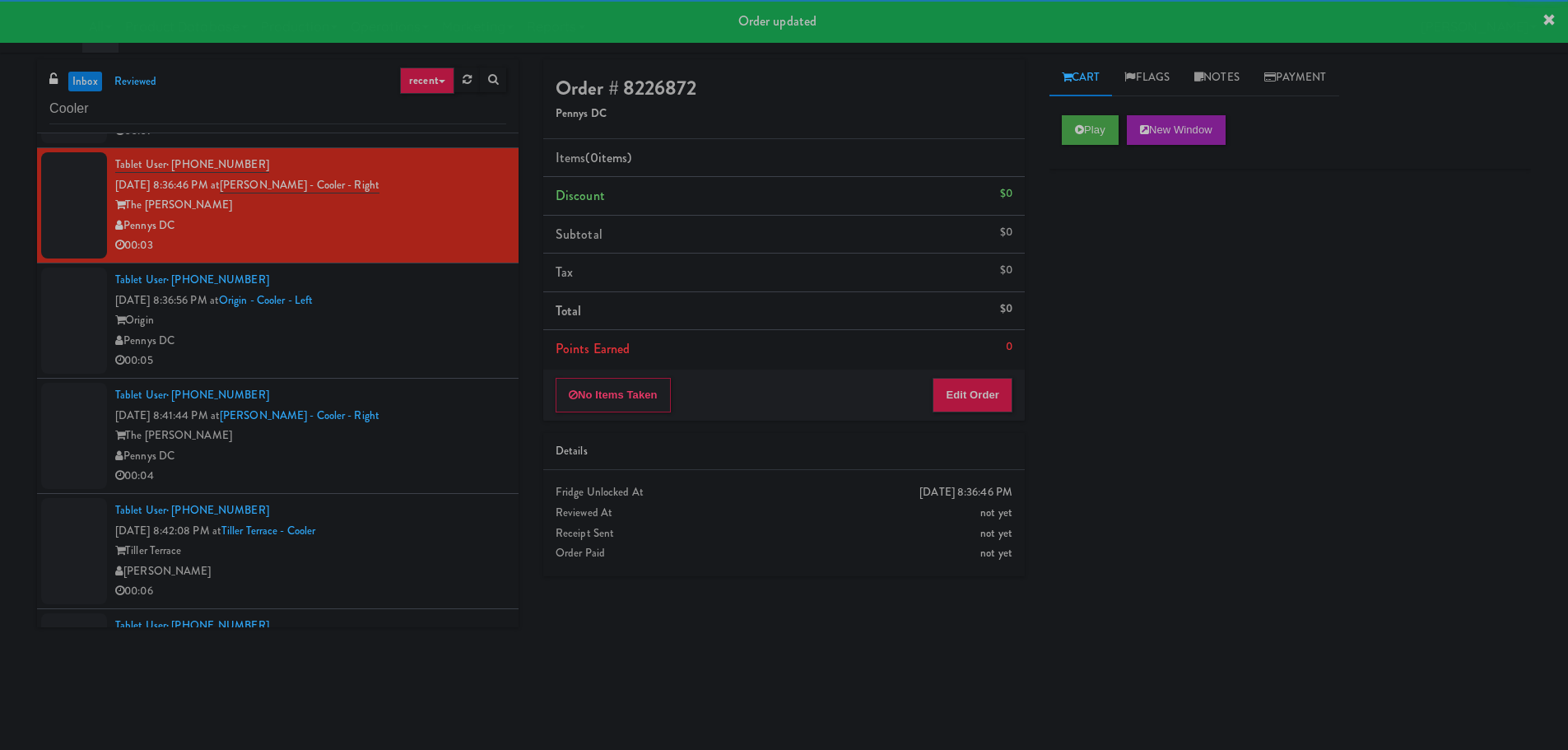
click at [1057, 127] on div "Play New Window" at bounding box center [1290, 136] width 482 height 66
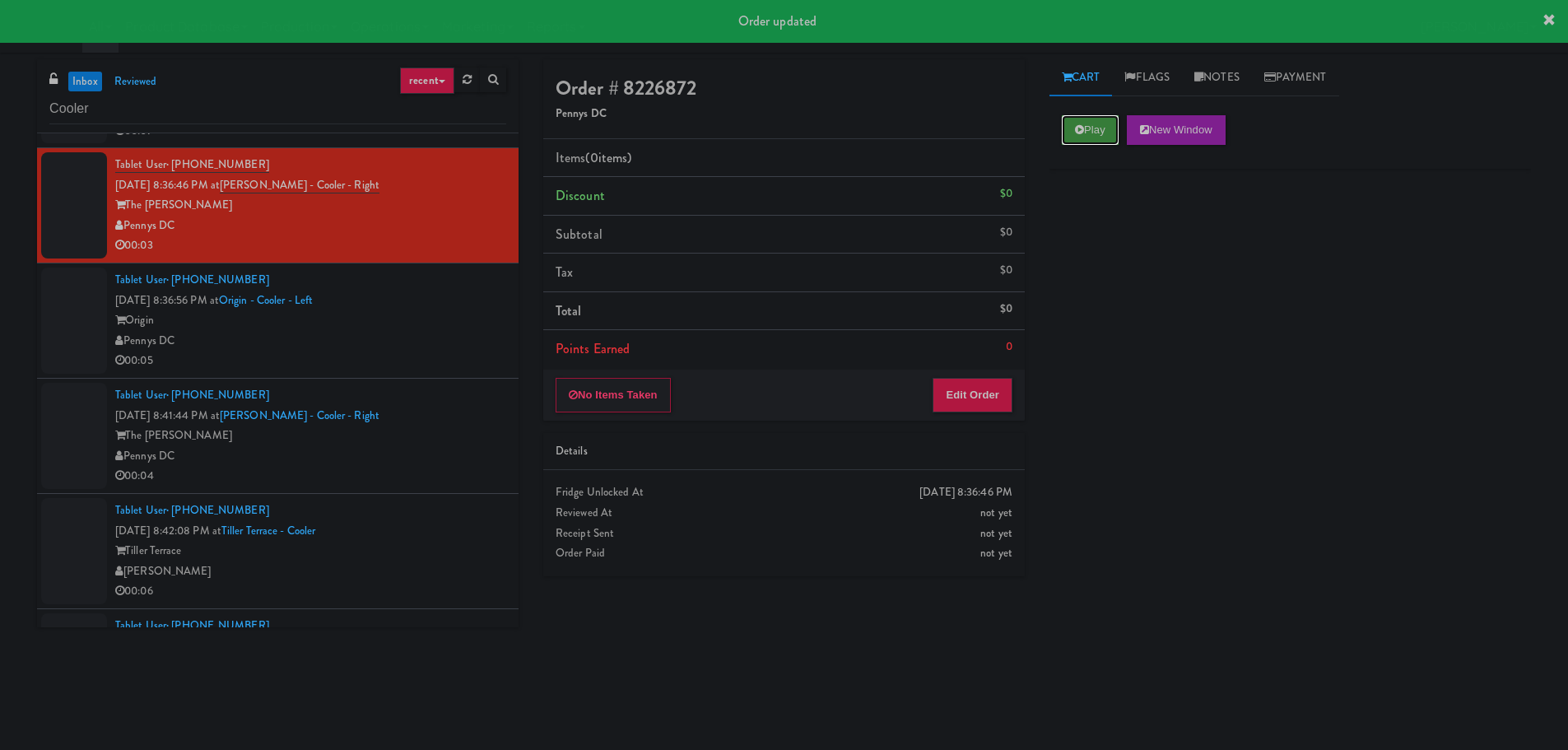
click at [1082, 139] on button "Play" at bounding box center [1090, 130] width 57 height 30
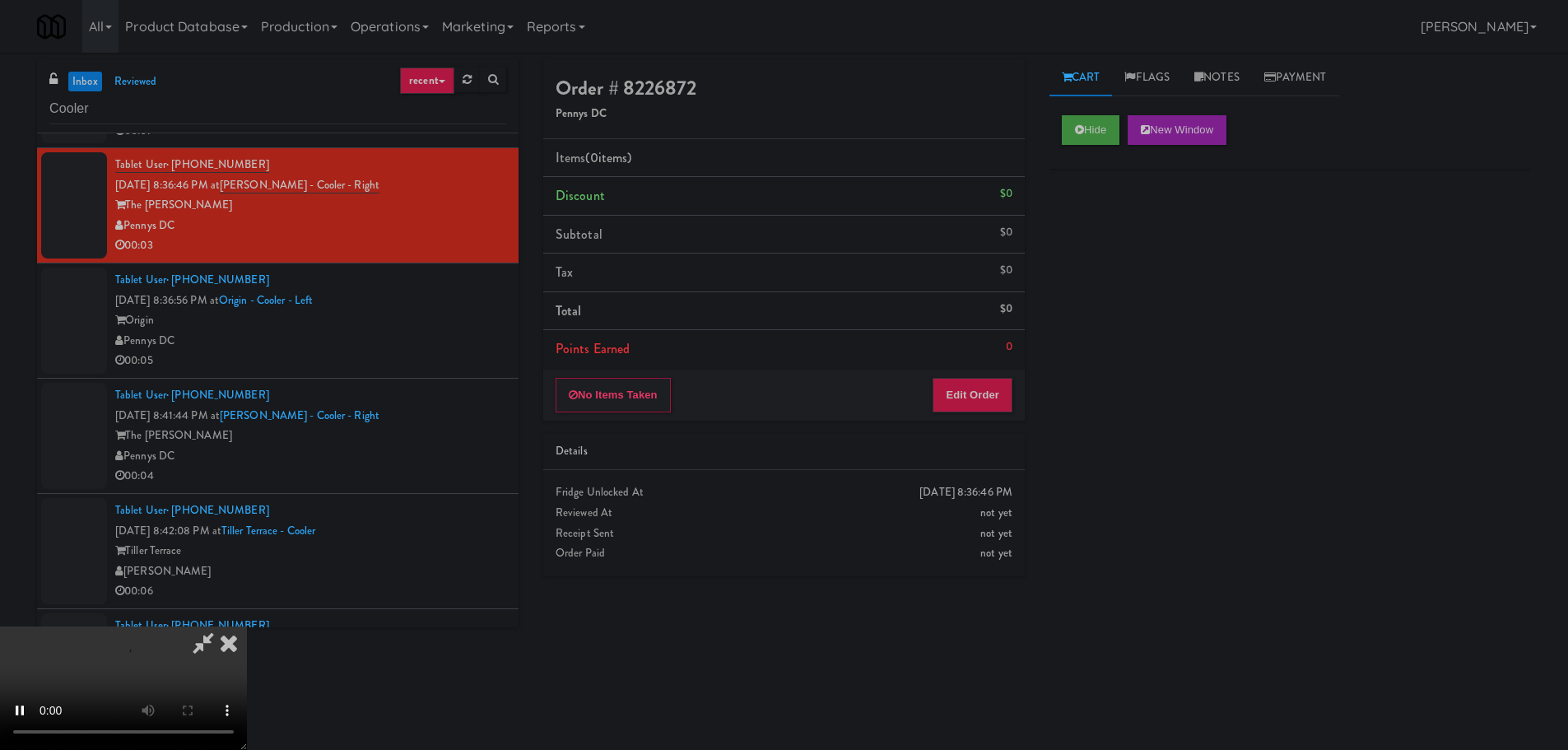
click at [949, 436] on div "Details" at bounding box center [784, 452] width 482 height 38
click at [961, 400] on button "Edit Order" at bounding box center [972, 395] width 80 height 35
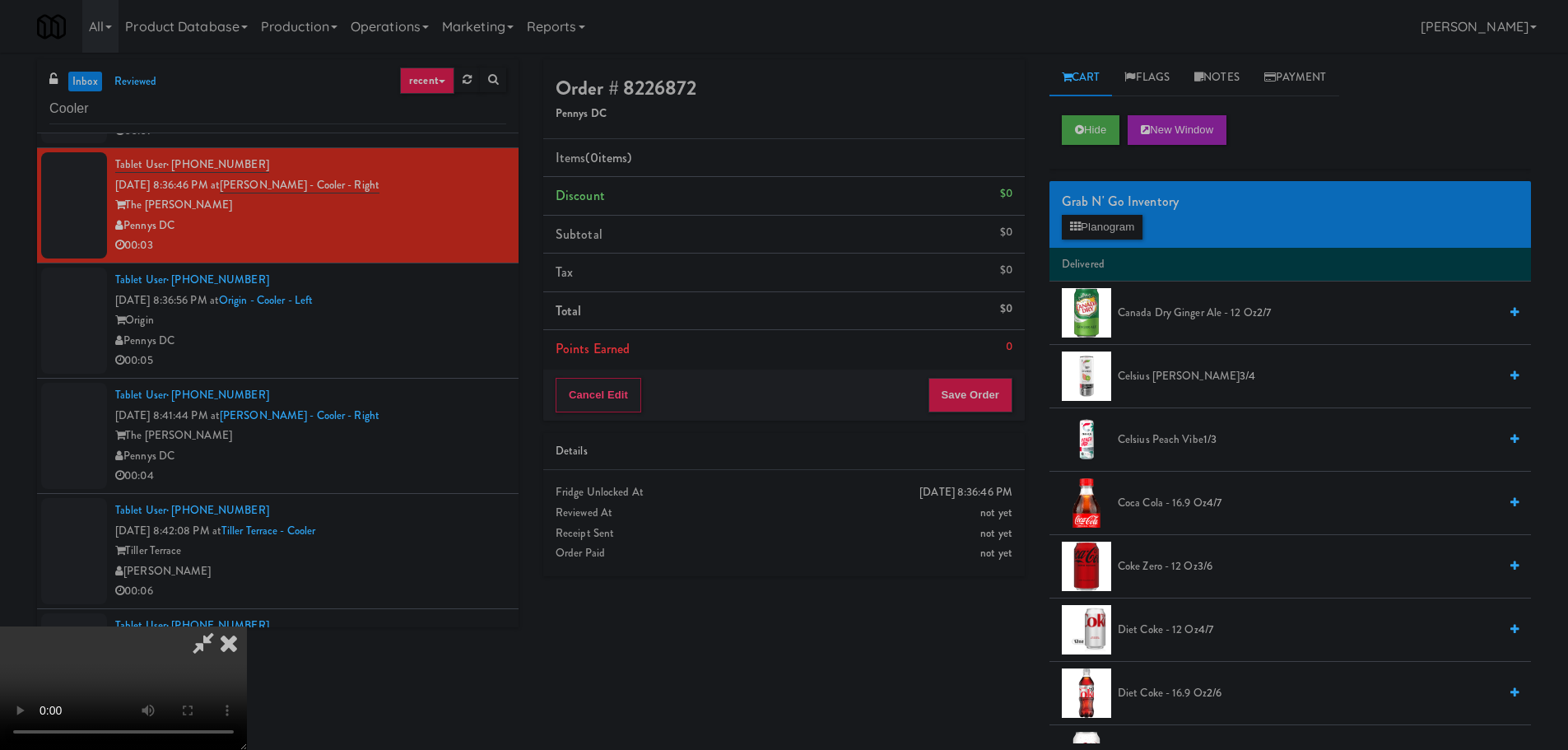
click at [247, 626] on video at bounding box center [123, 687] width 247 height 123
click at [1094, 231] on button "Planogram" at bounding box center [1102, 227] width 81 height 25
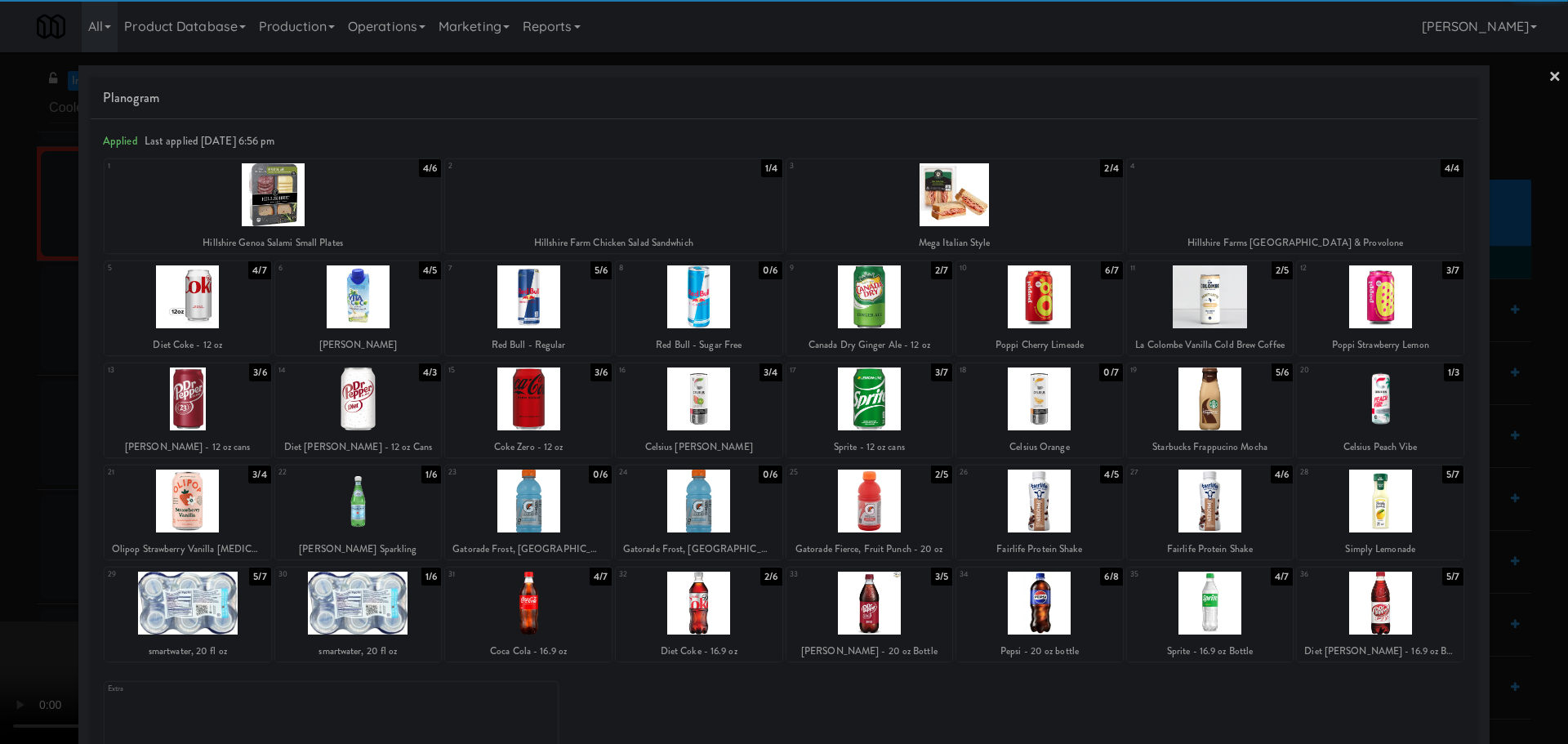
click
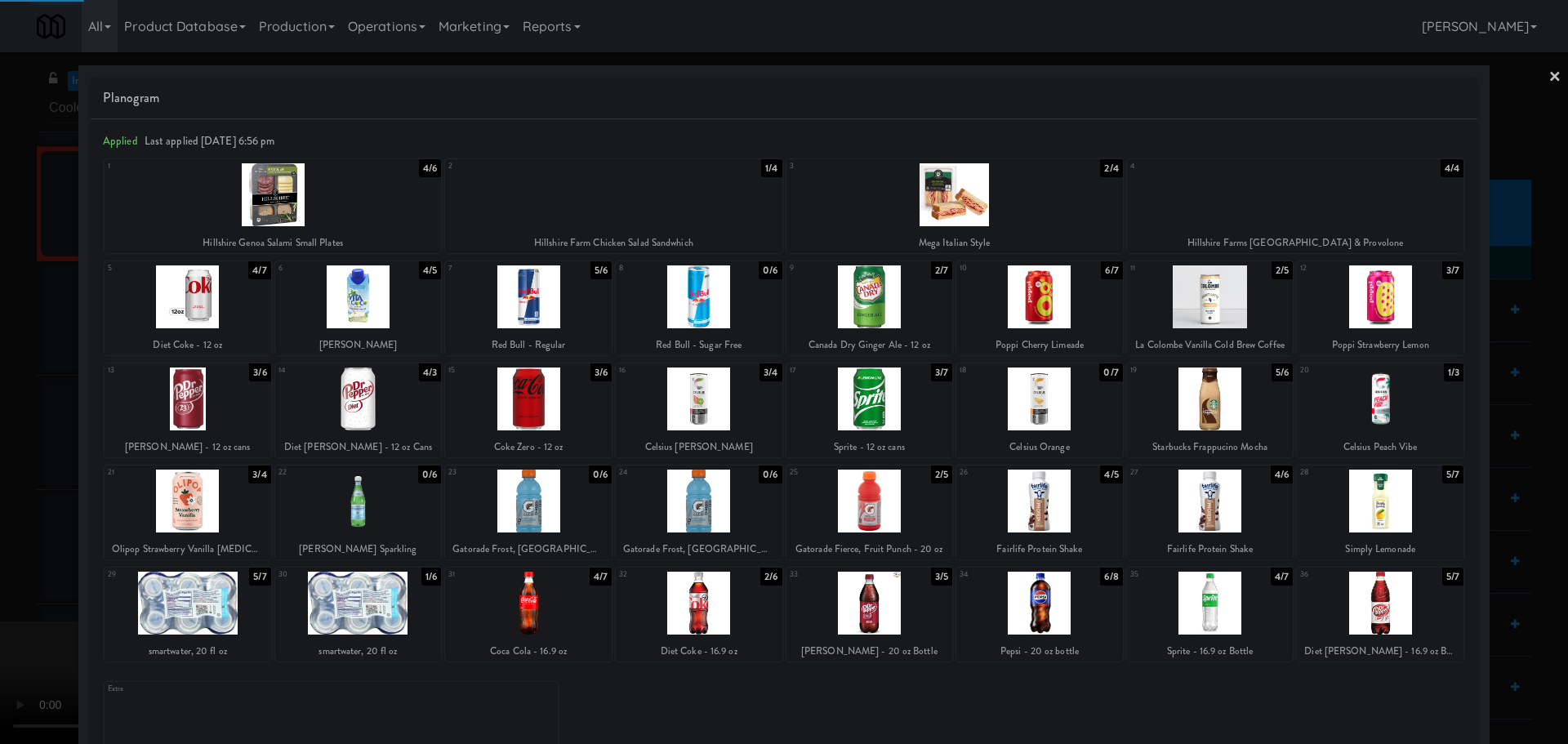
drag, startPoint x: 0, startPoint y: 604, endPoint x: 53, endPoint y: 592, distance: 54.3
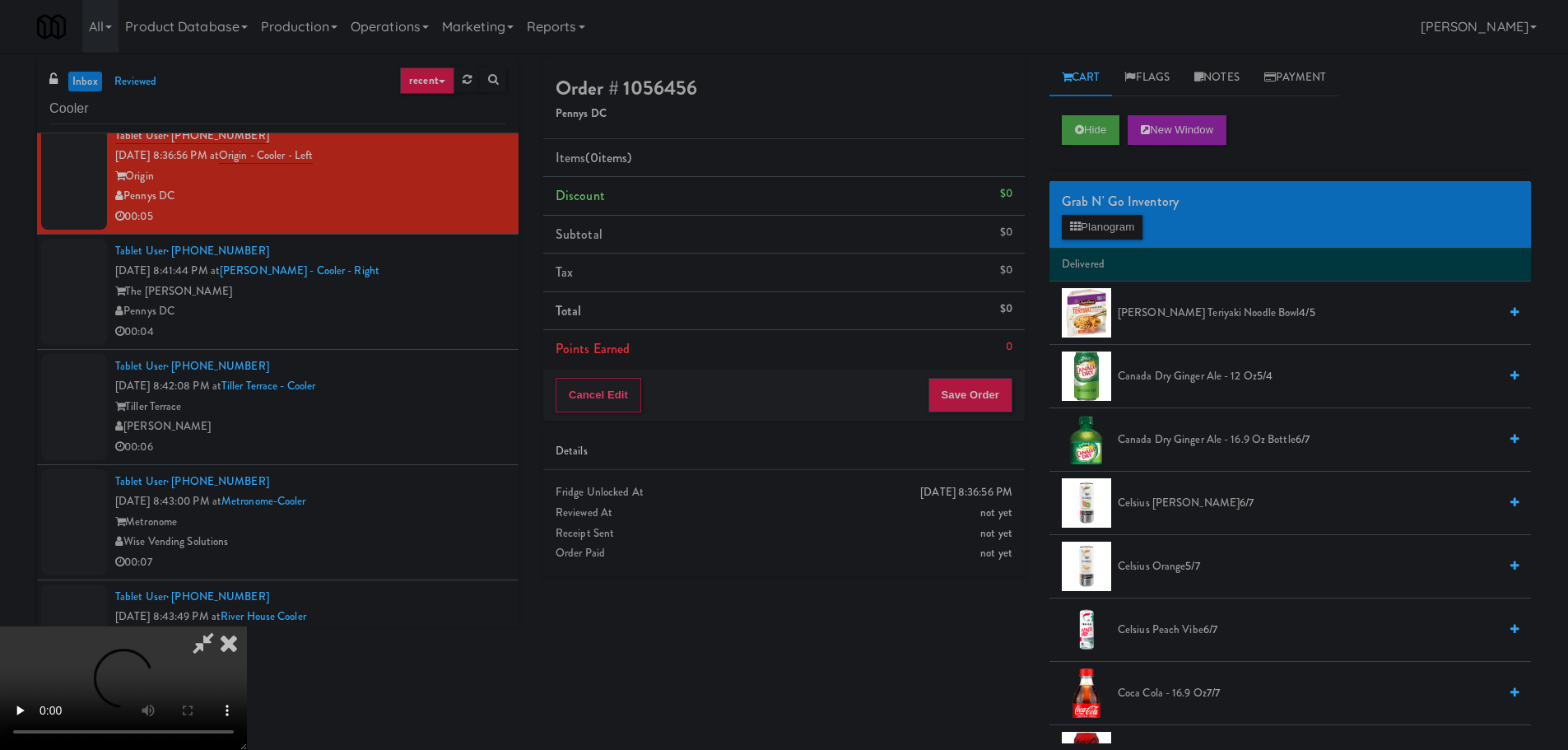
scroll to position [283, 0]
drag, startPoint x: 596, startPoint y: 449, endPoint x: 665, endPoint y: 443, distance: 69.3
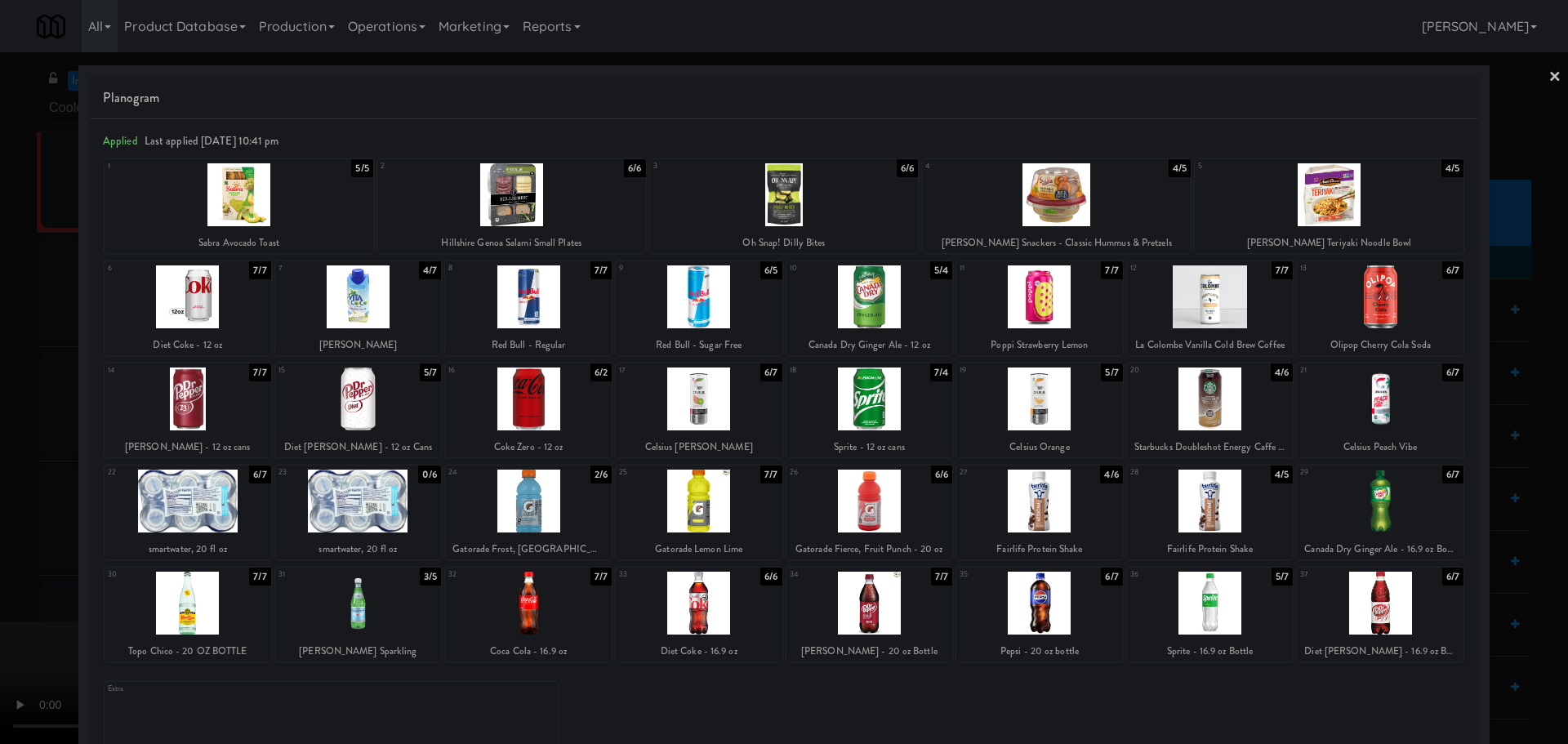
drag, startPoint x: 0, startPoint y: 567, endPoint x: 111, endPoint y: 538, distance: 114.7
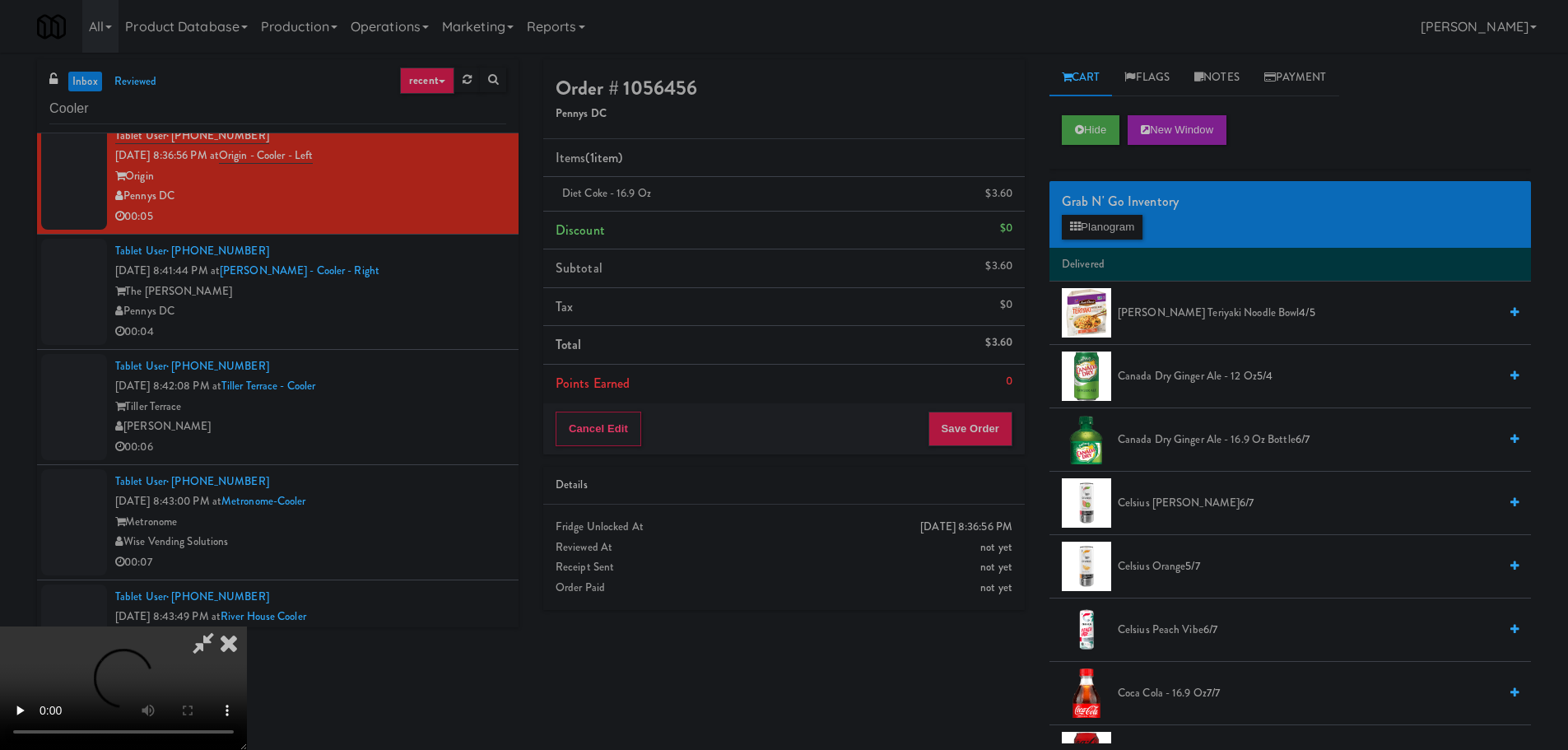
drag, startPoint x: 357, startPoint y: 422, endPoint x: 518, endPoint y: 422, distance: 161.0
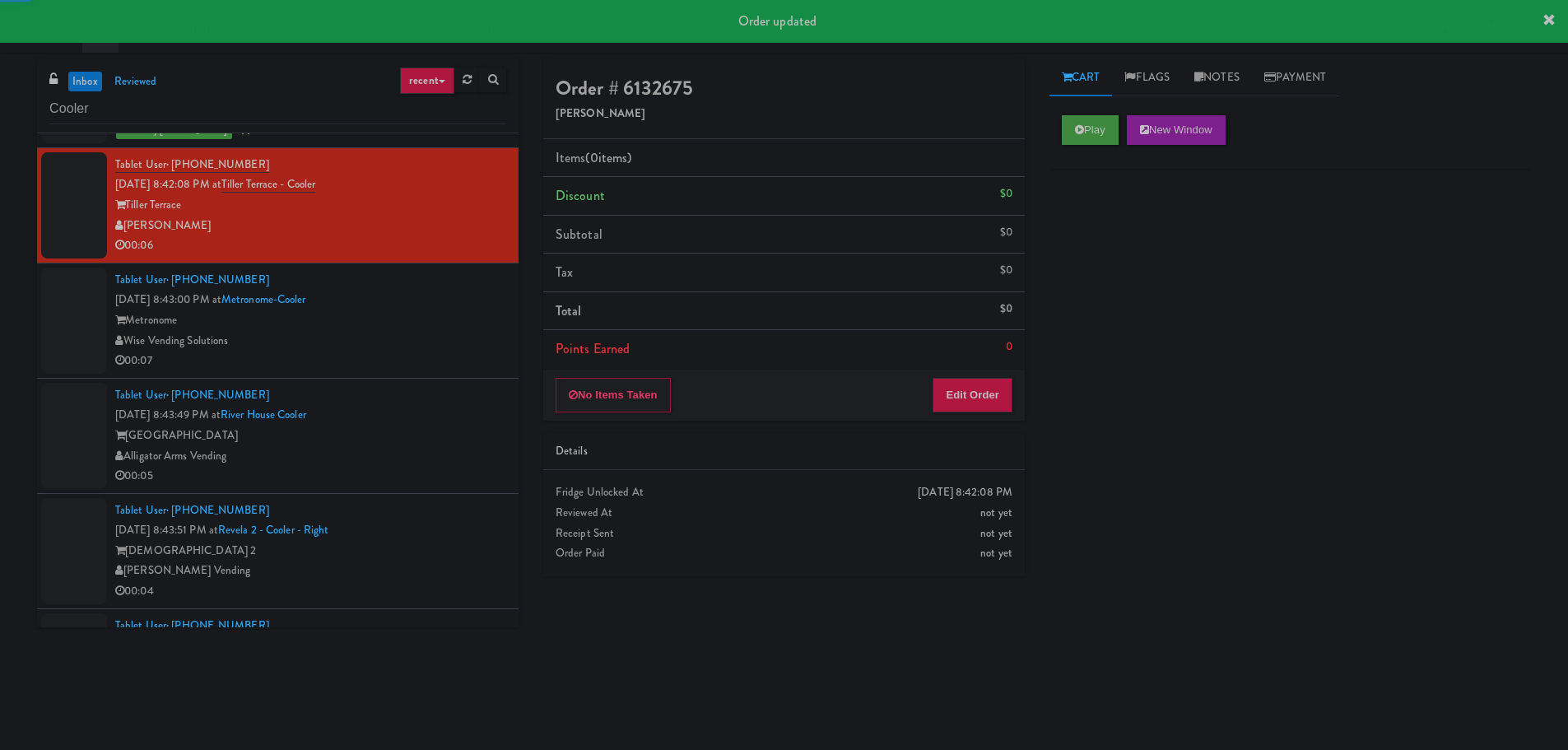
scroll to position [1399, 0]
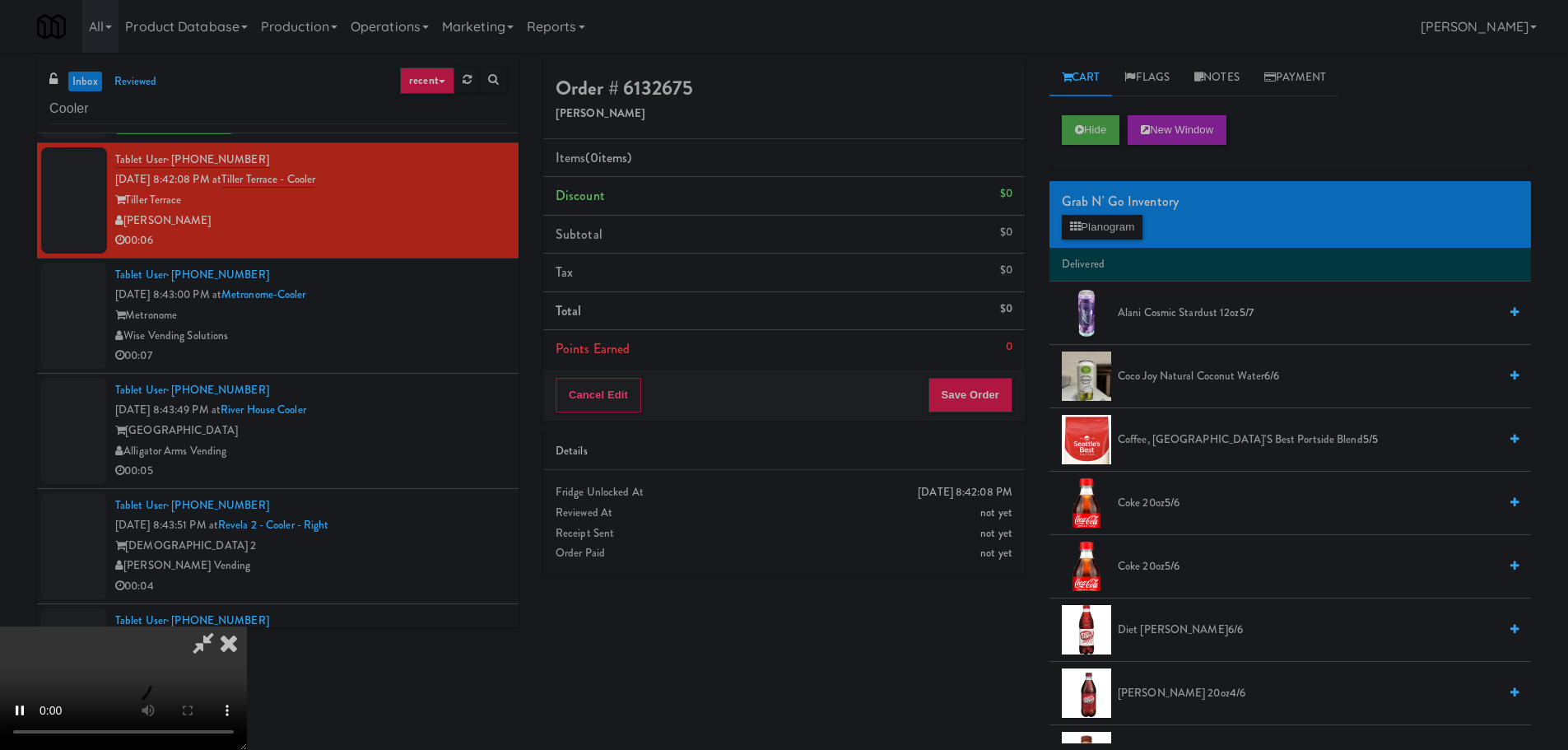
drag, startPoint x: 727, startPoint y: 441, endPoint x: 843, endPoint y: 420, distance: 117.9
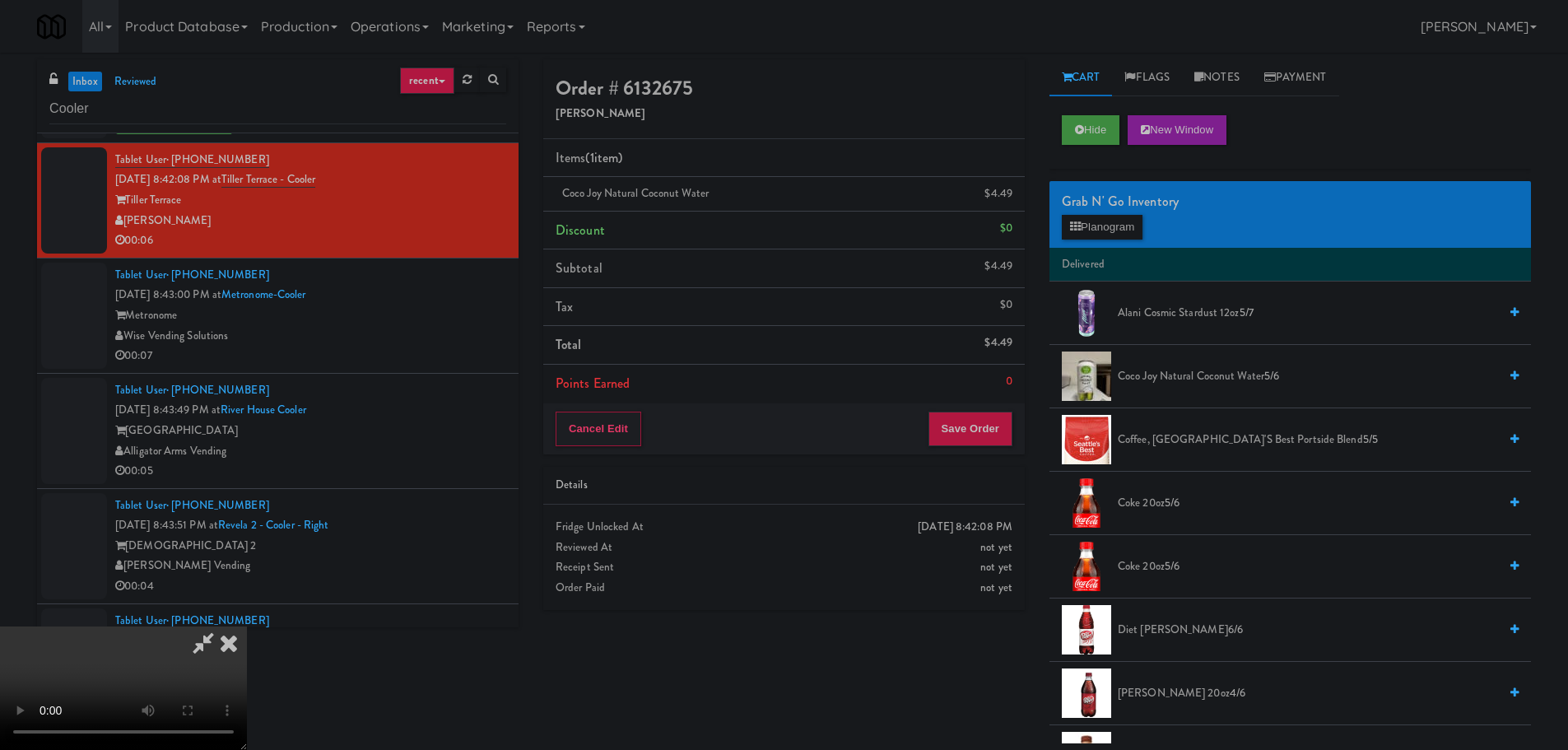
drag, startPoint x: 563, startPoint y: 510, endPoint x: 631, endPoint y: 653, distance: 158.3
drag, startPoint x: 507, startPoint y: 573, endPoint x: 507, endPoint y: 562, distance: 11.0
drag, startPoint x: 661, startPoint y: 472, endPoint x: 655, endPoint y: 486, distance: 15.2
drag, startPoint x: 625, startPoint y: 503, endPoint x: 645, endPoint y: 506, distance: 20.2
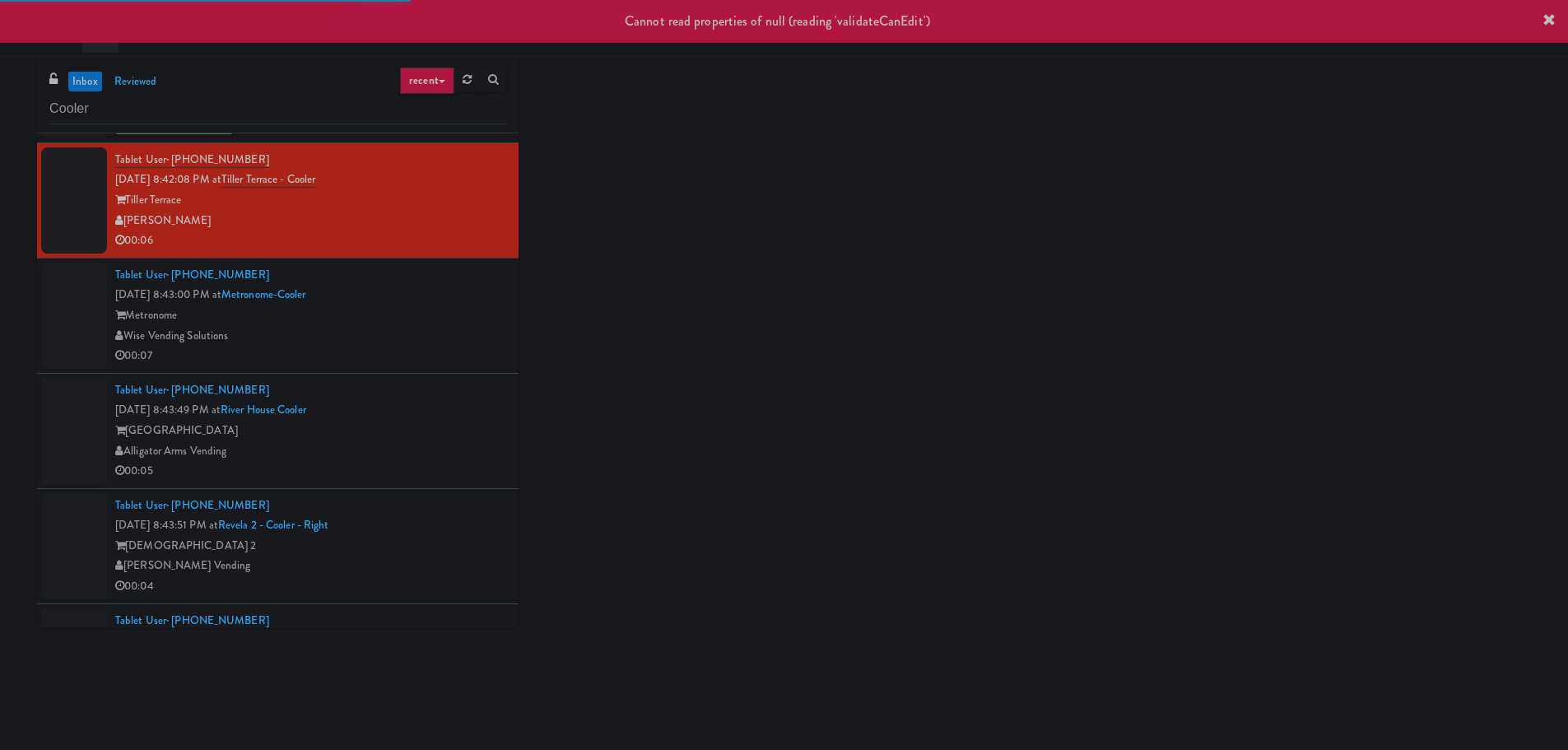
drag, startPoint x: 449, startPoint y: 329, endPoint x: 444, endPoint y: 372, distance: 43.3
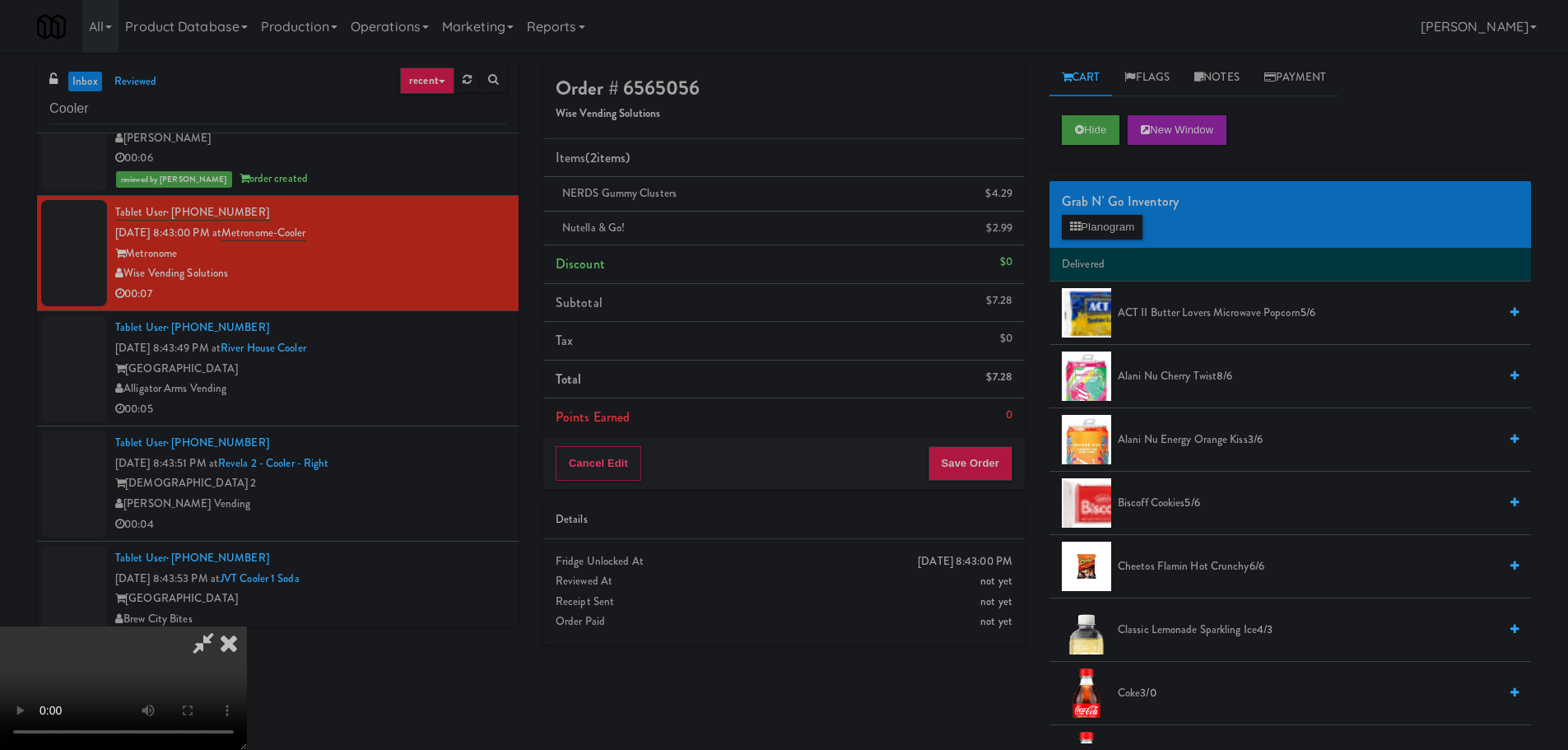
drag, startPoint x: 430, startPoint y: 592, endPoint x: 444, endPoint y: 576, distance: 21.3
drag, startPoint x: 607, startPoint y: 523, endPoint x: 617, endPoint y: 532, distance: 13.5
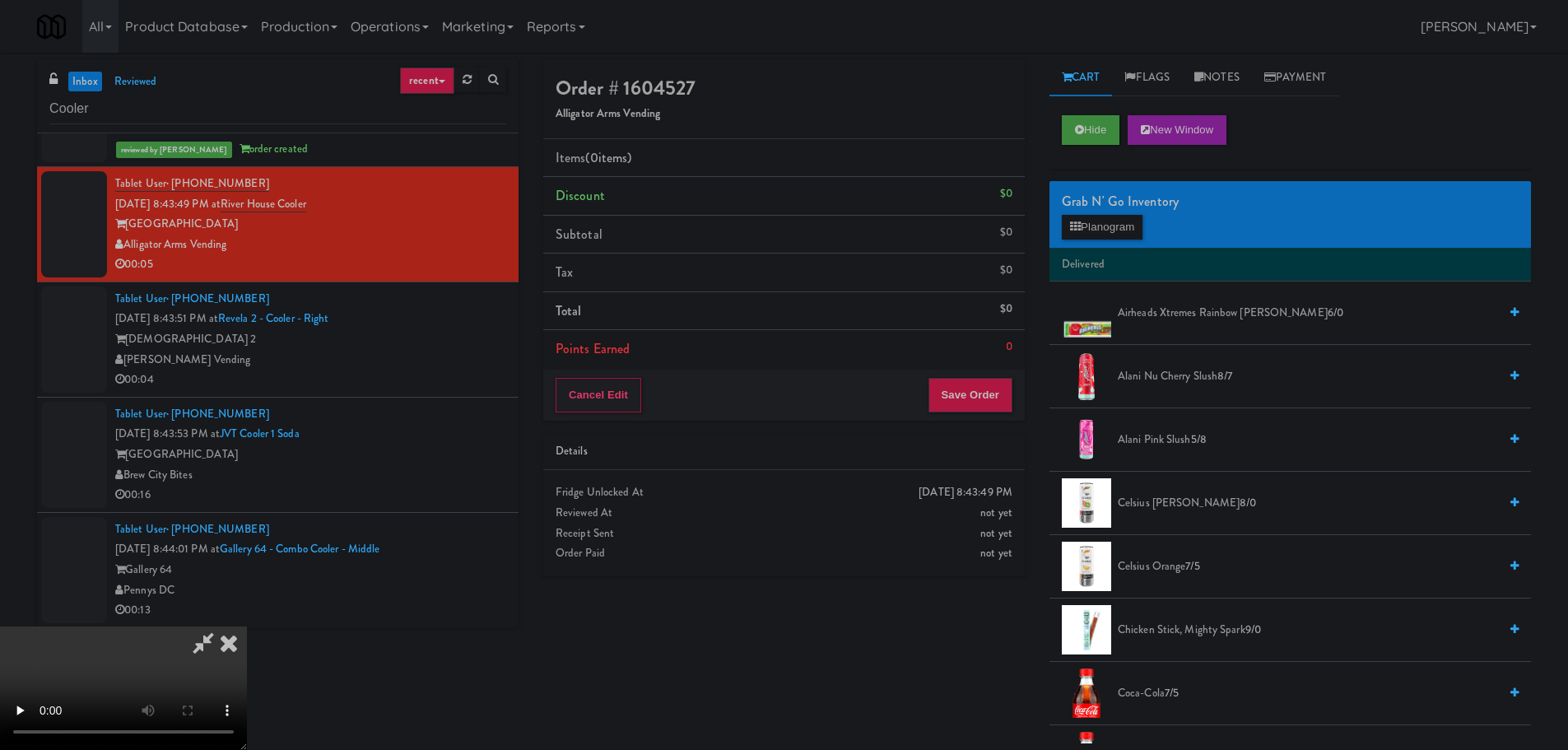
scroll to position [164, 0]
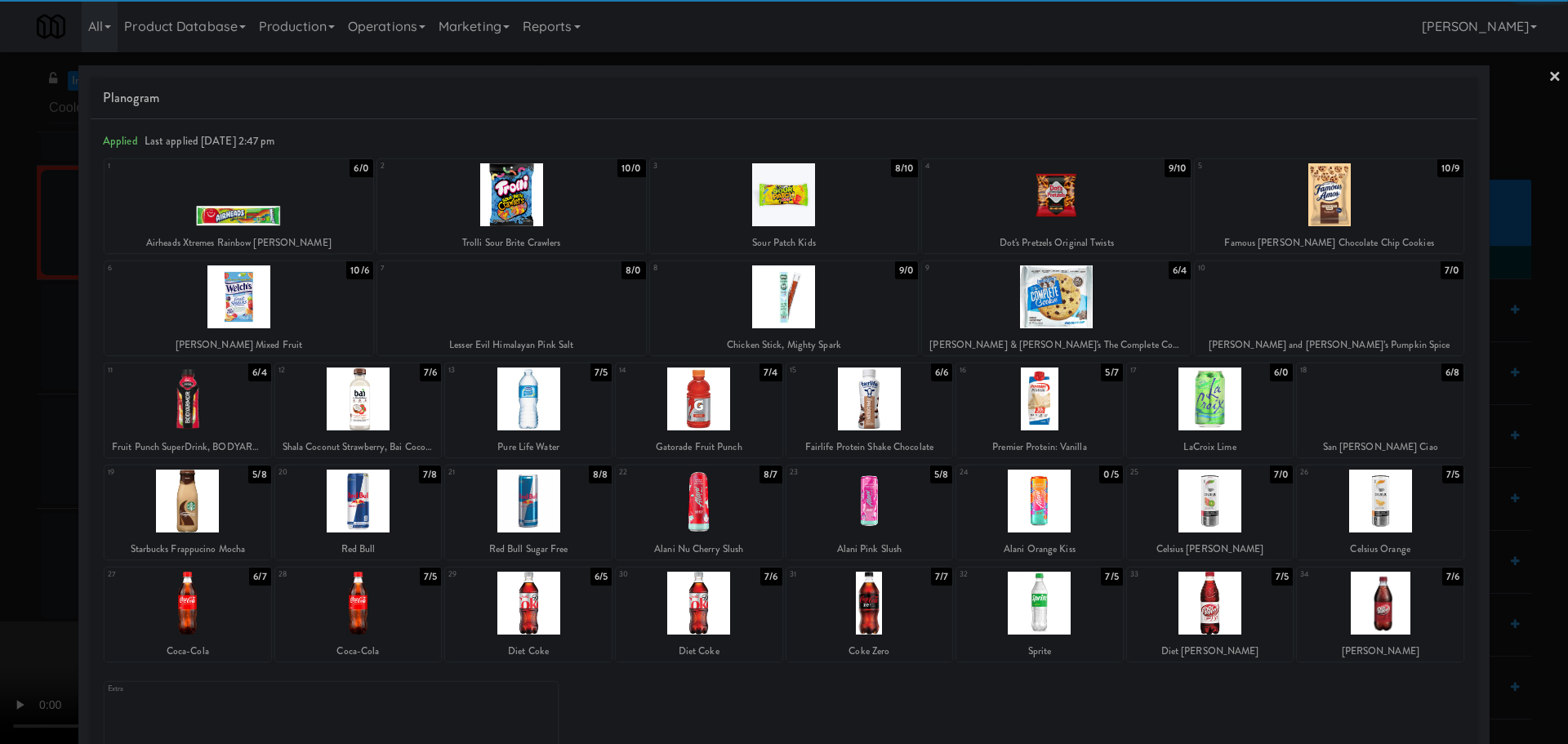
drag, startPoint x: 0, startPoint y: 481, endPoint x: 230, endPoint y: 384, distance: 249.6
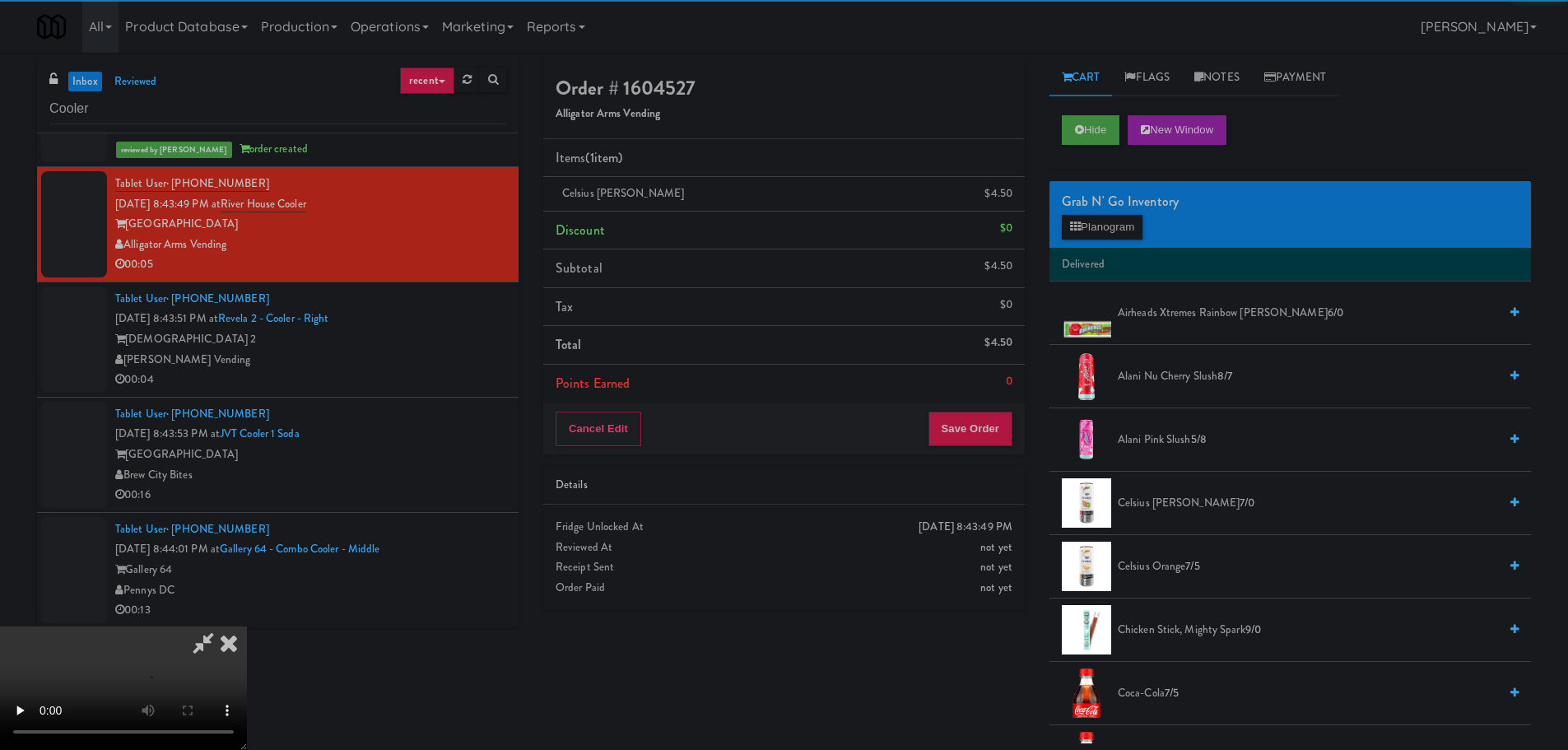
scroll to position [283, 0]
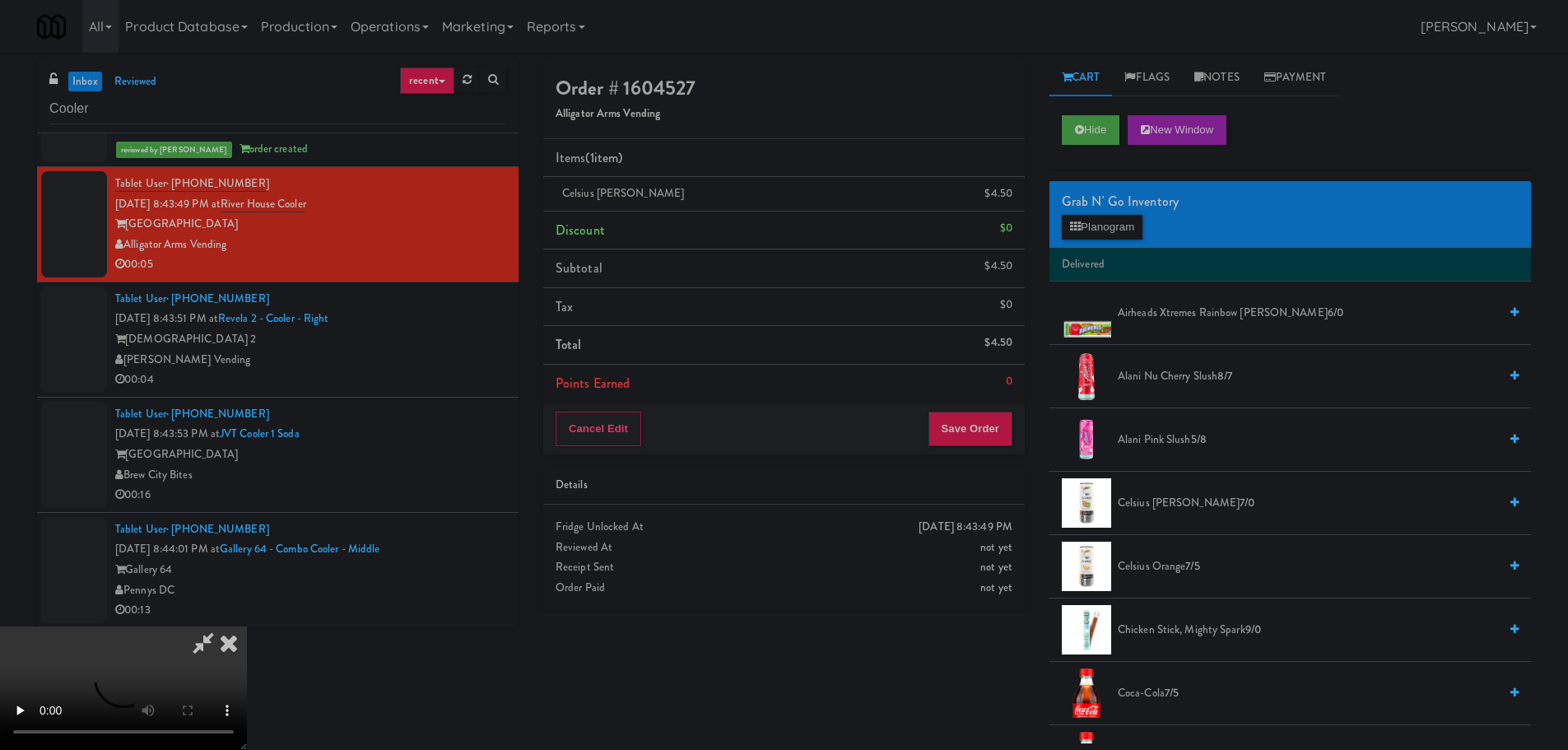
drag, startPoint x: 653, startPoint y: 500, endPoint x: 677, endPoint y: 482, distance: 30.0
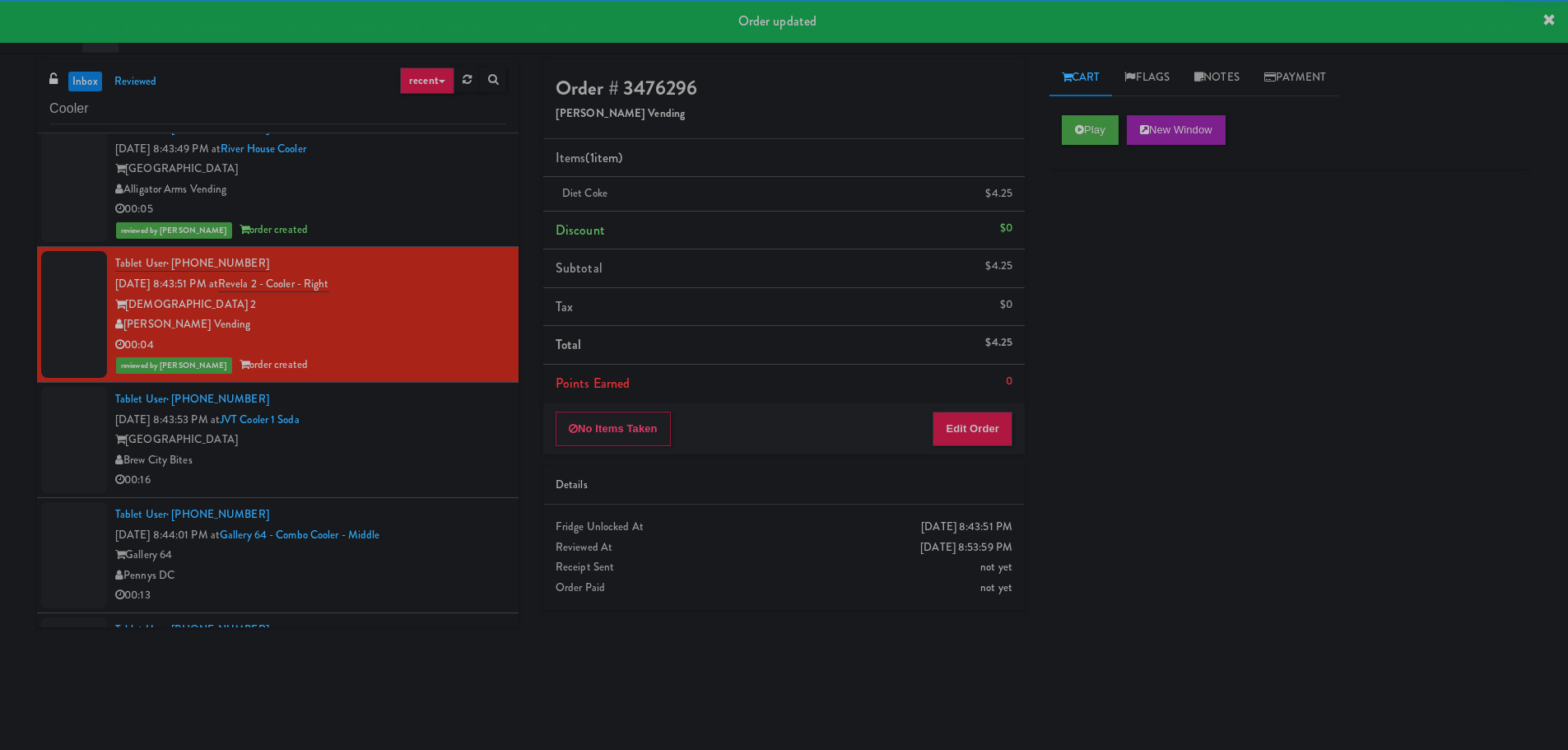
scroll to position [1893, 0]
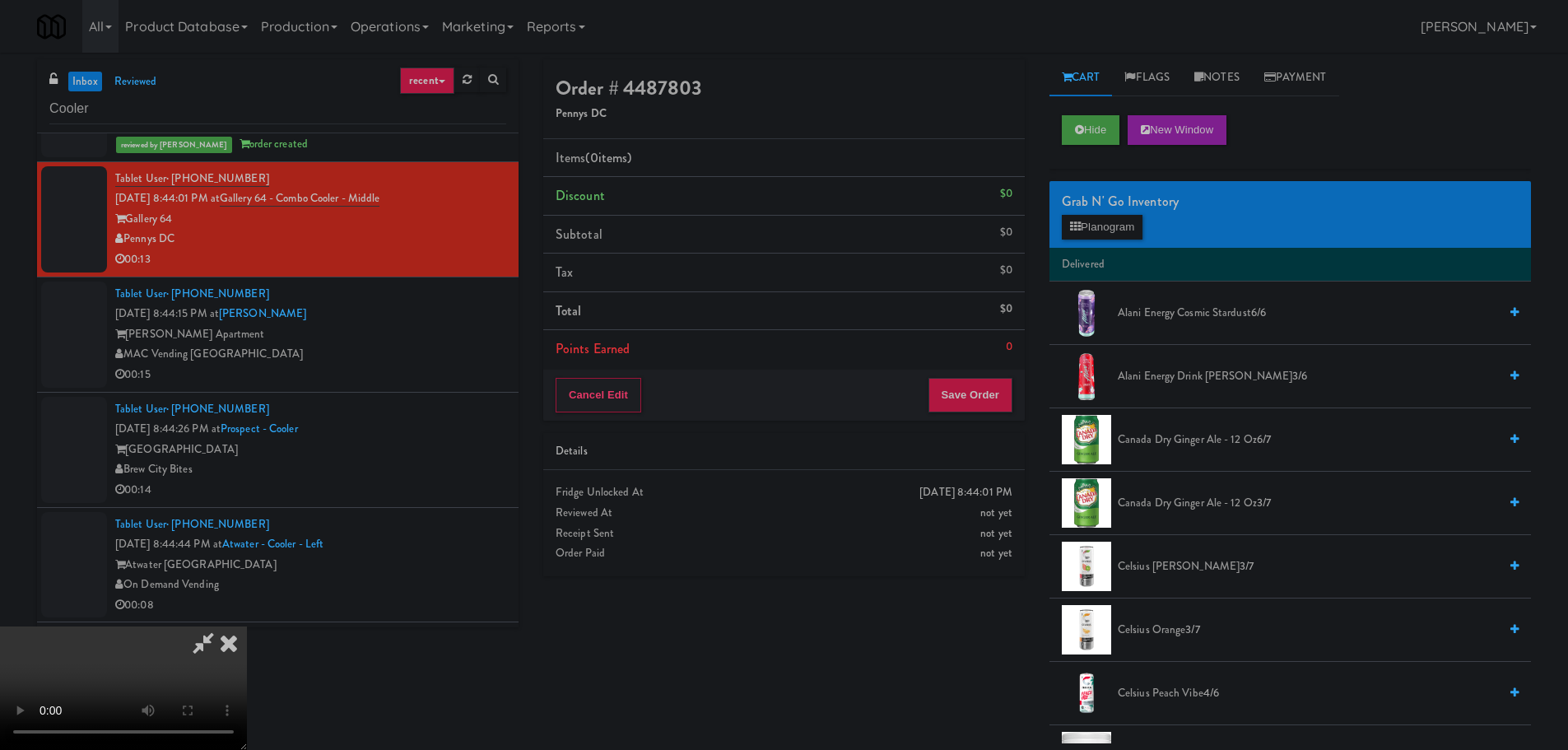
scroll to position [164, 0]
drag, startPoint x: 488, startPoint y: 364, endPoint x: 540, endPoint y: 367, distance: 52.1
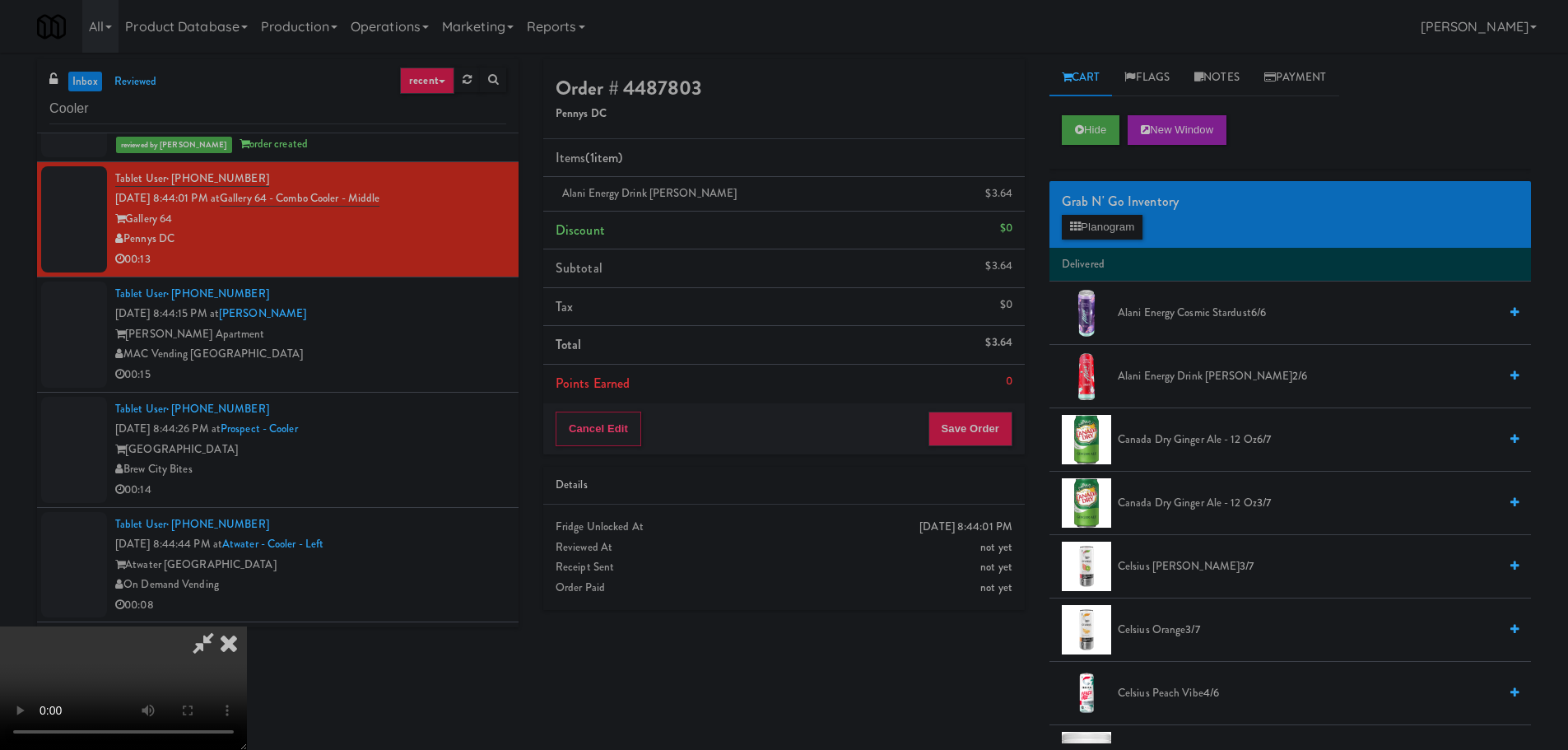
drag, startPoint x: 656, startPoint y: 411, endPoint x: 787, endPoint y: 382, distance: 134.2
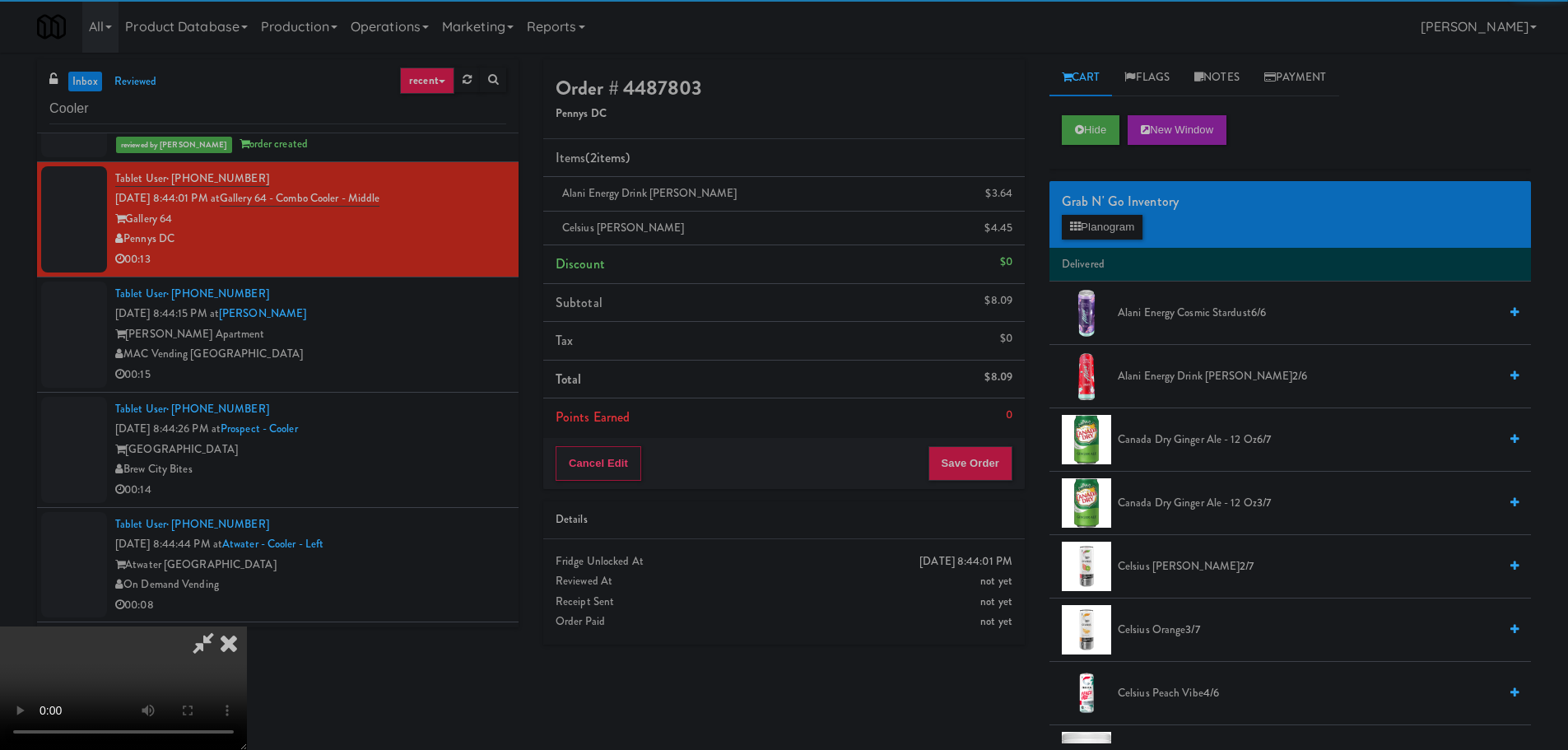
drag, startPoint x: 556, startPoint y: 393, endPoint x: 690, endPoint y: 404, distance: 134.5
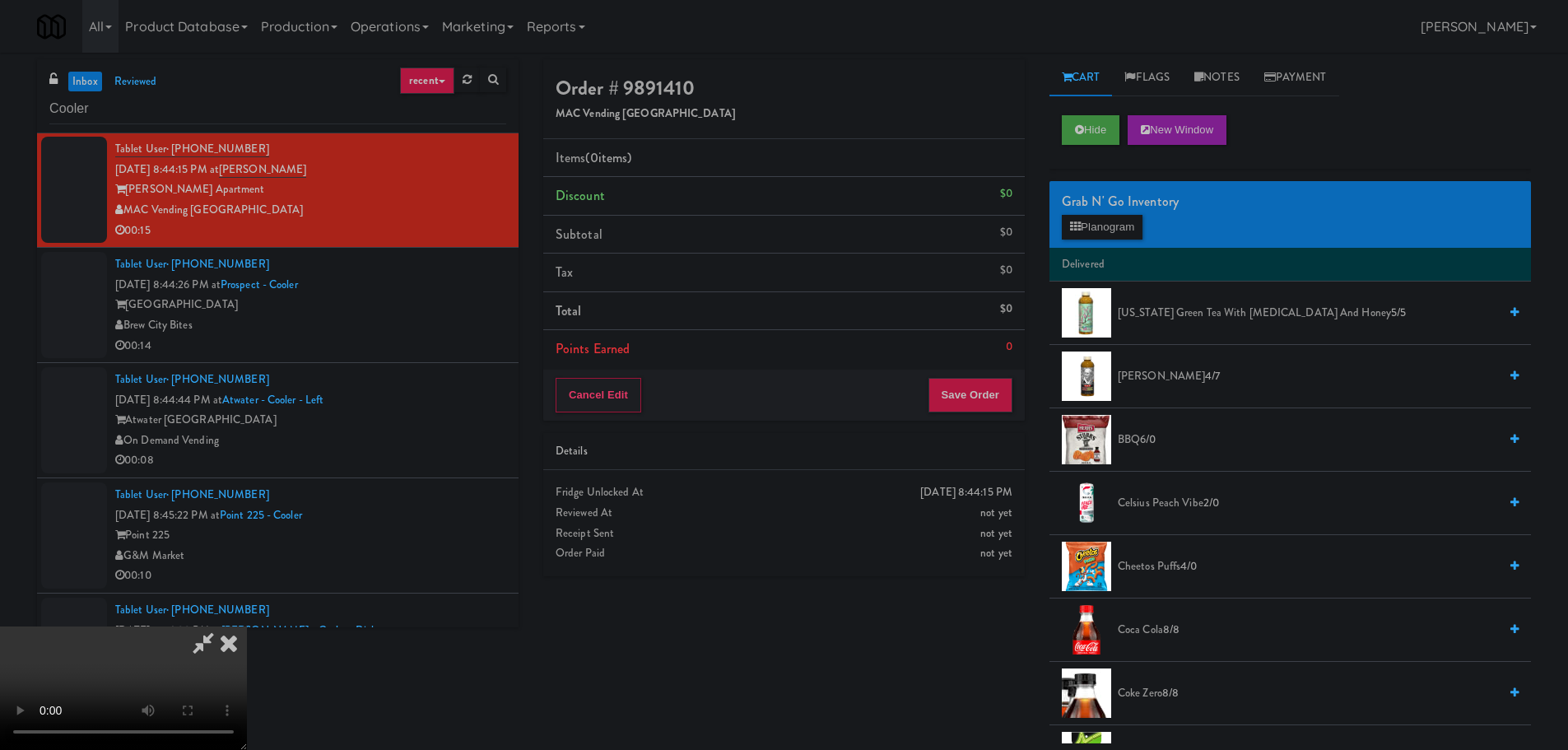
drag, startPoint x: 566, startPoint y: 439, endPoint x: 579, endPoint y: 435, distance: 13.6
drag, startPoint x: 1094, startPoint y: 230, endPoint x: 1089, endPoint y: 241, distance: 12.1
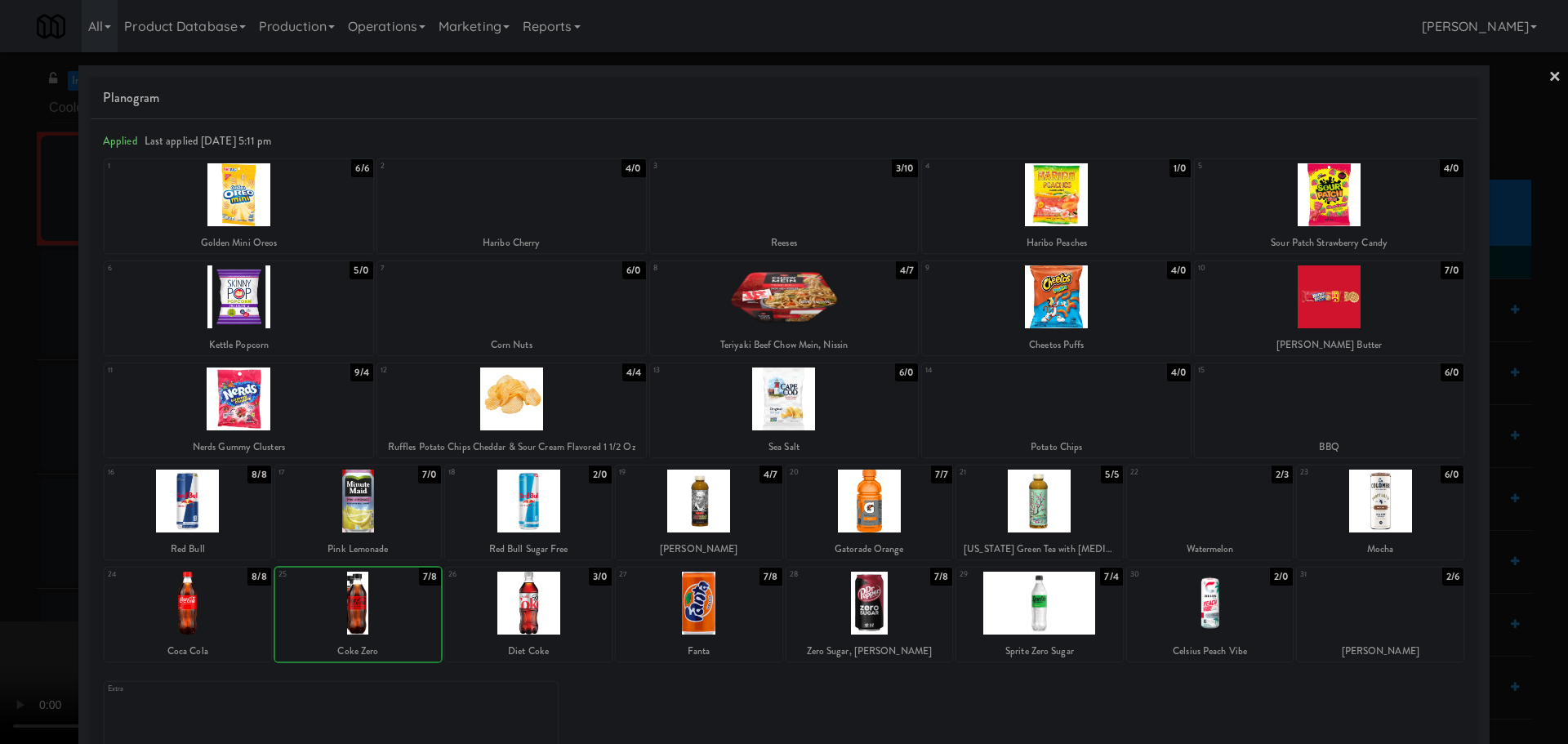
drag, startPoint x: 0, startPoint y: 614, endPoint x: 354, endPoint y: 485, distance: 376.8
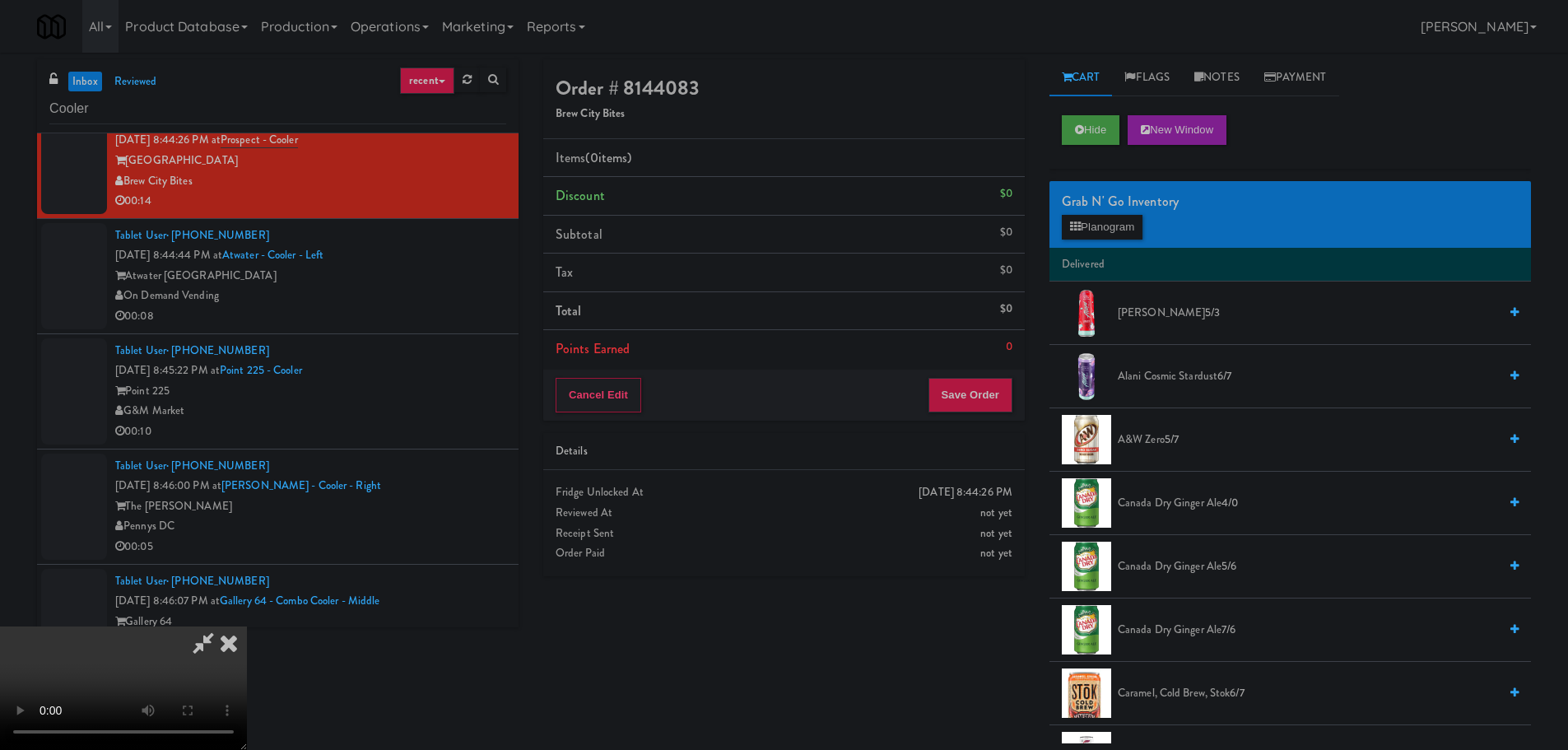
drag, startPoint x: 589, startPoint y: 432, endPoint x: 749, endPoint y: 382, distance: 167.6
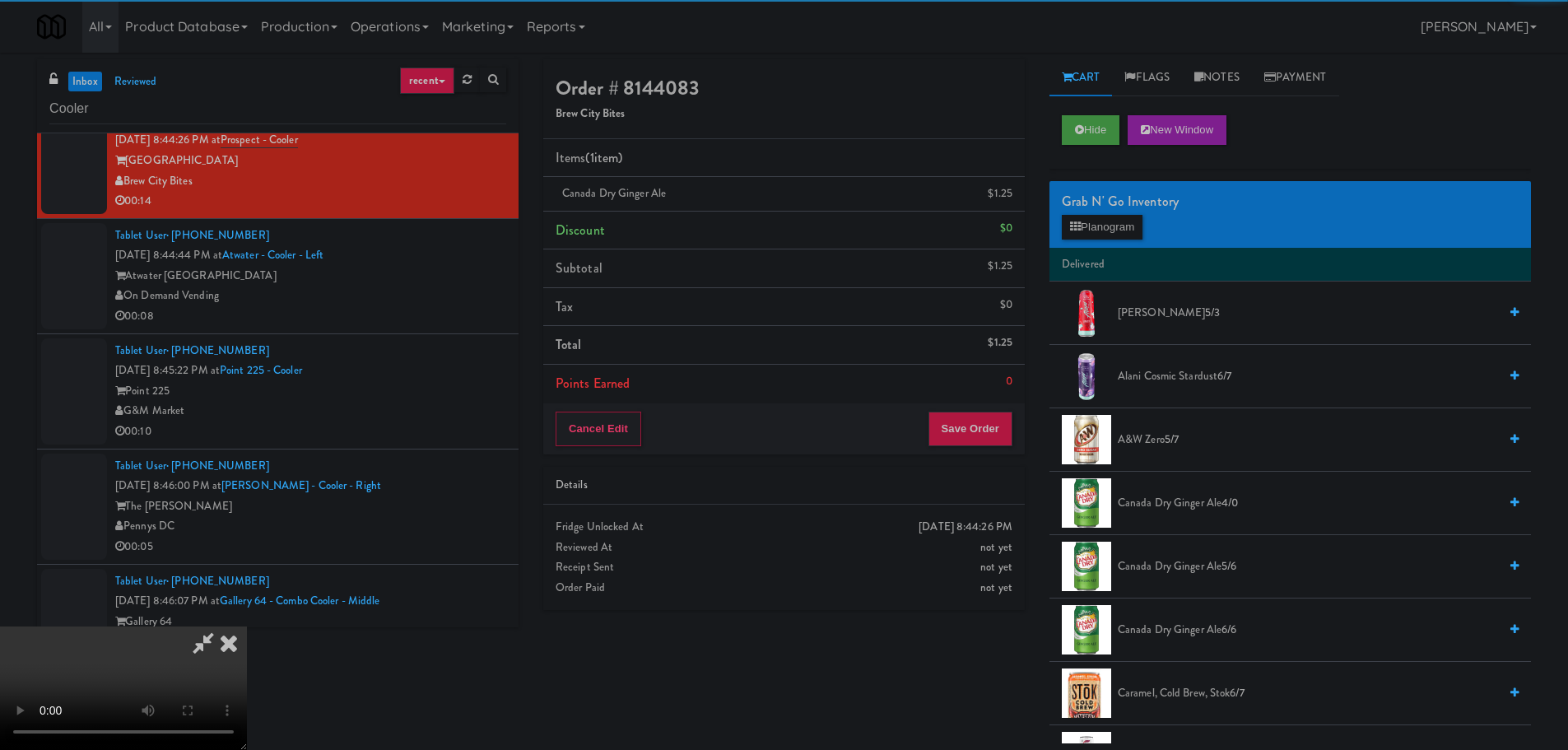
drag, startPoint x: 495, startPoint y: 358, endPoint x: 554, endPoint y: 353, distance: 59.2
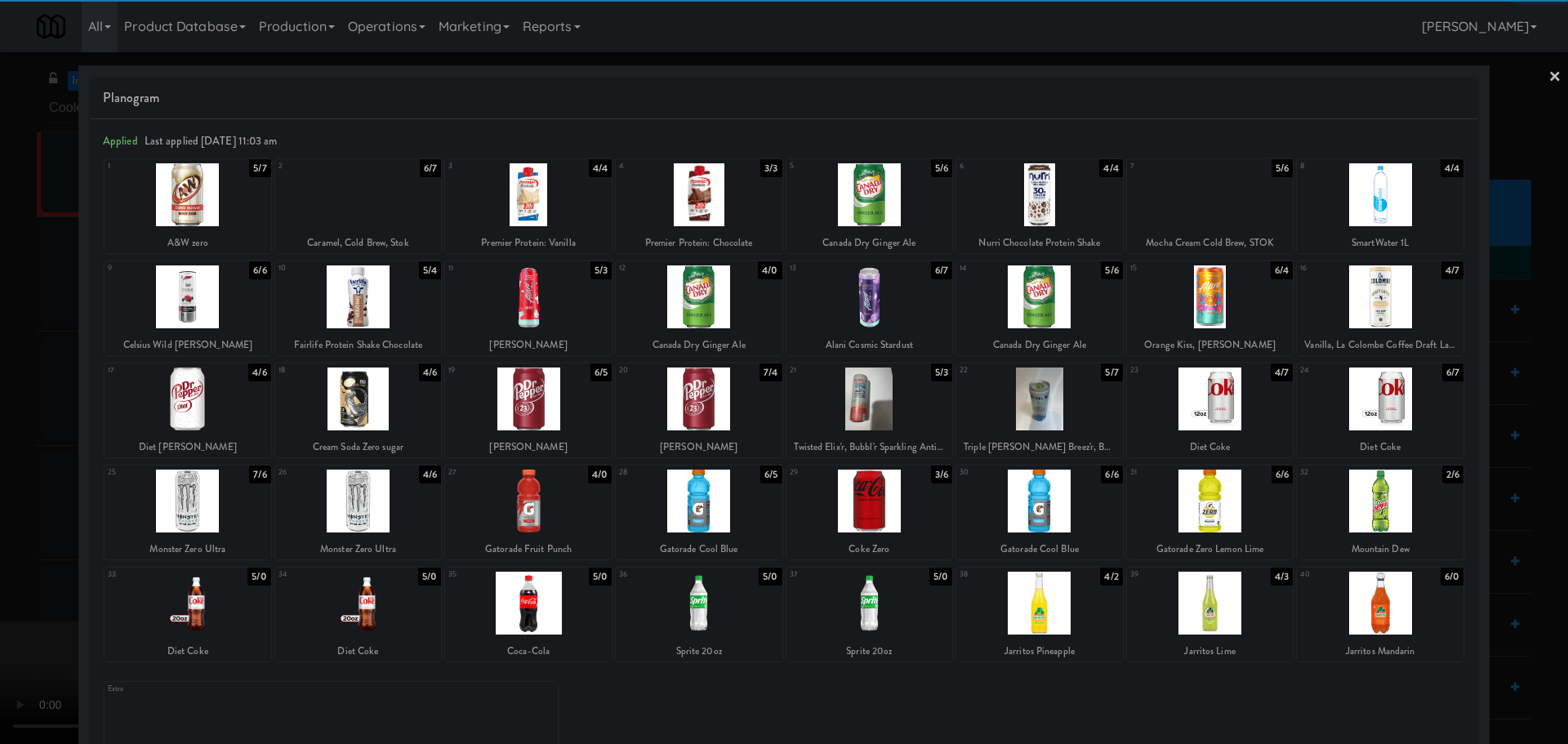
drag, startPoint x: 0, startPoint y: 419, endPoint x: 528, endPoint y: 364, distance: 530.9
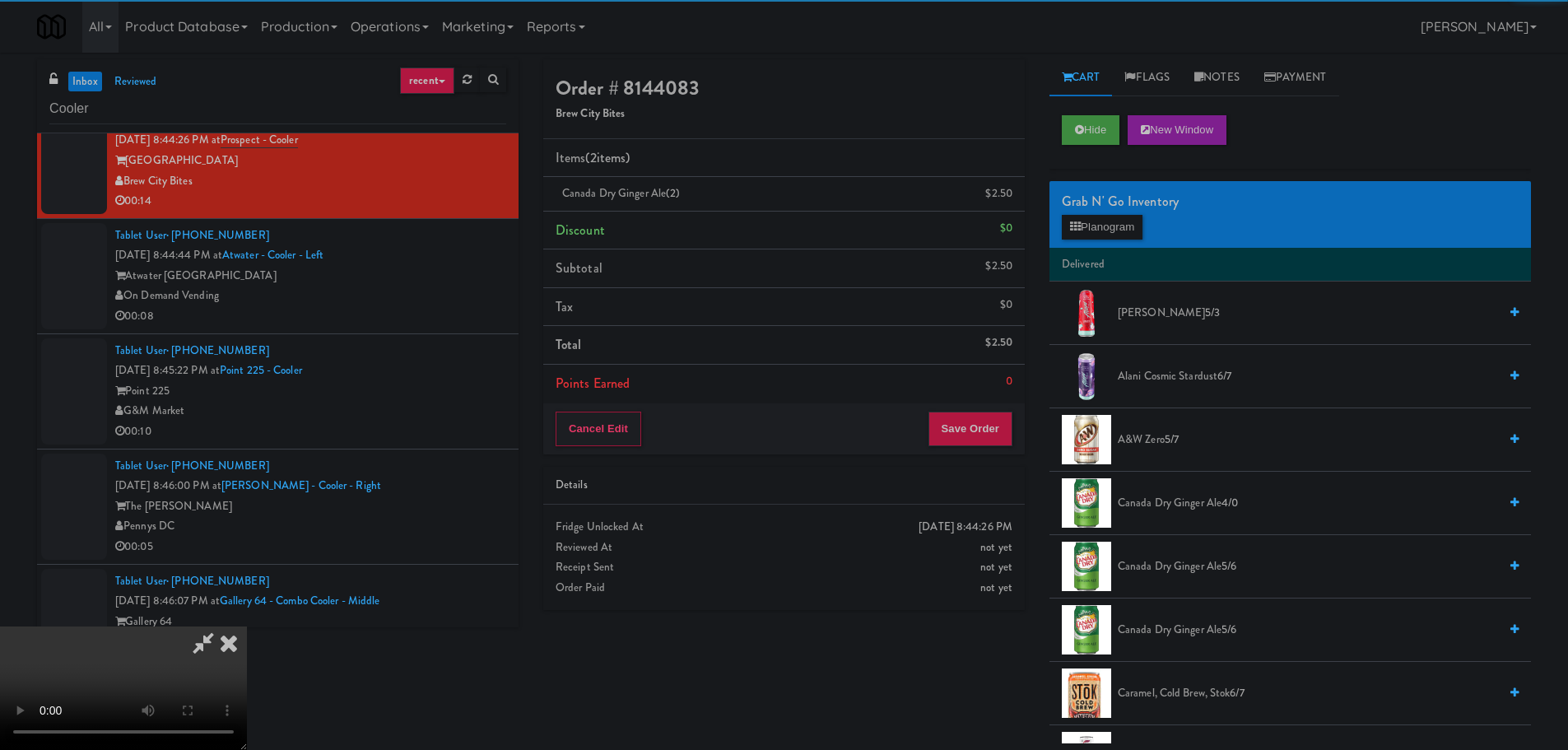
drag, startPoint x: 664, startPoint y: 359, endPoint x: 677, endPoint y: 359, distance: 13.0
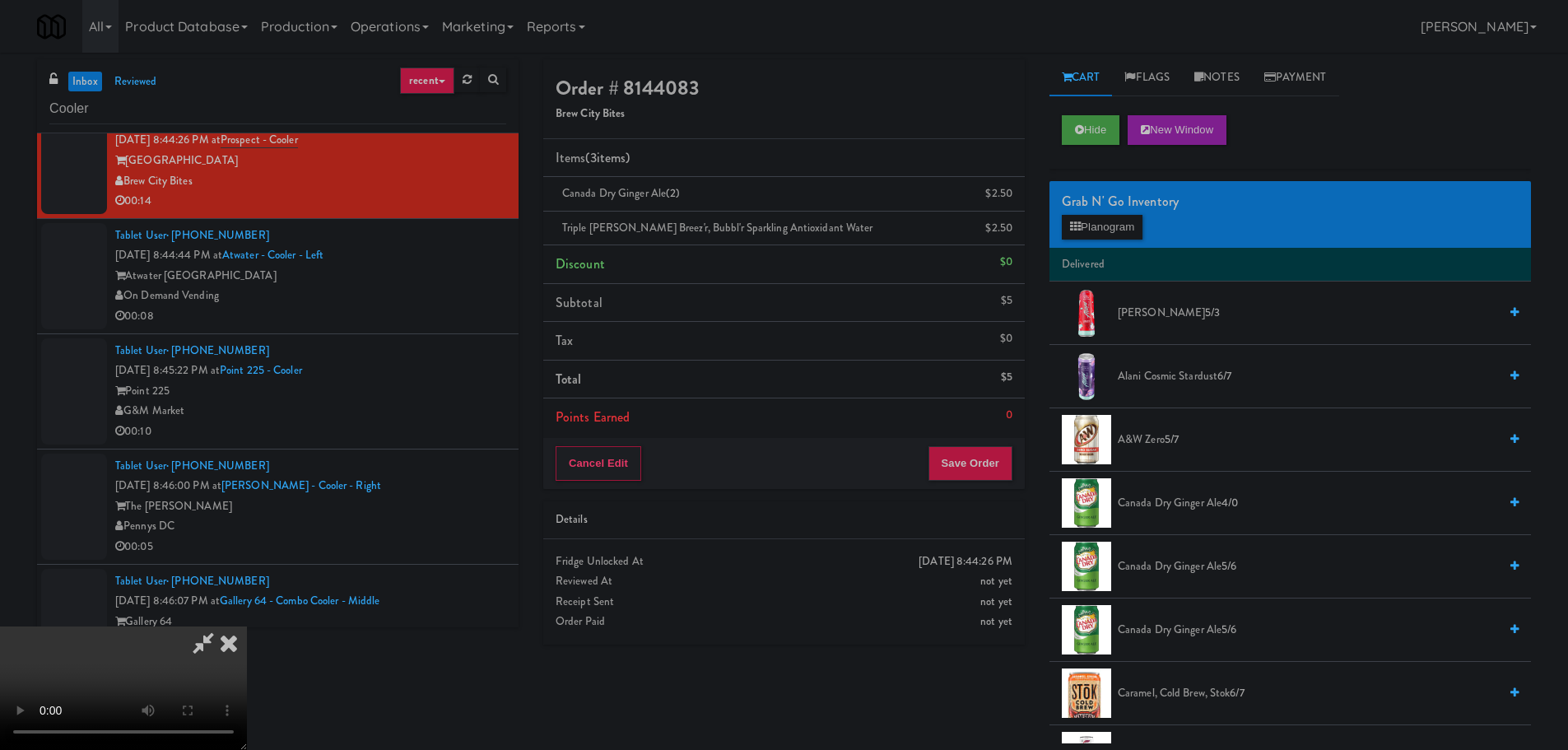
scroll to position [283, 0]
drag, startPoint x: 747, startPoint y: 410, endPoint x: 912, endPoint y: 344, distance: 177.7
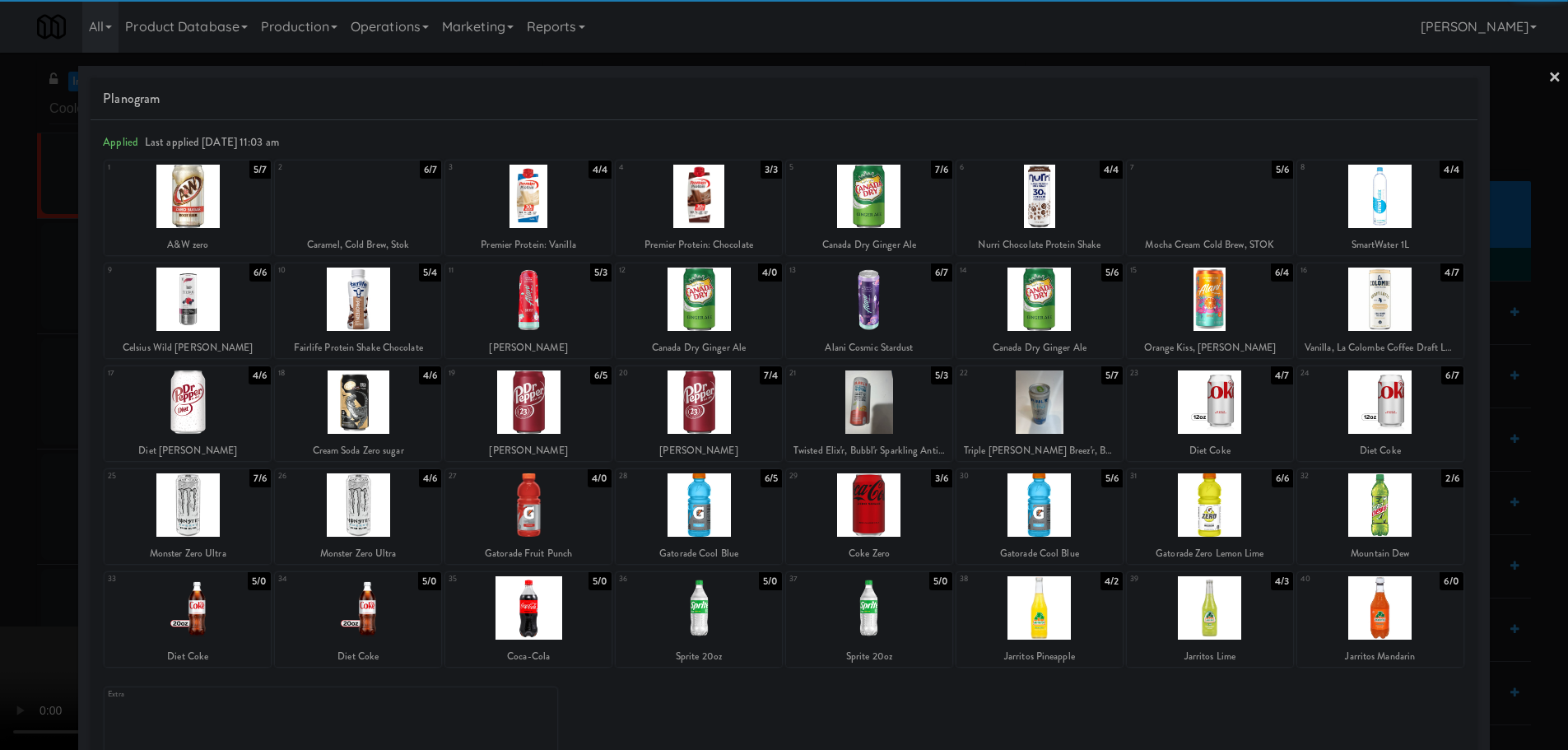
drag, startPoint x: 492, startPoint y: 439, endPoint x: 506, endPoint y: 434, distance: 14.9
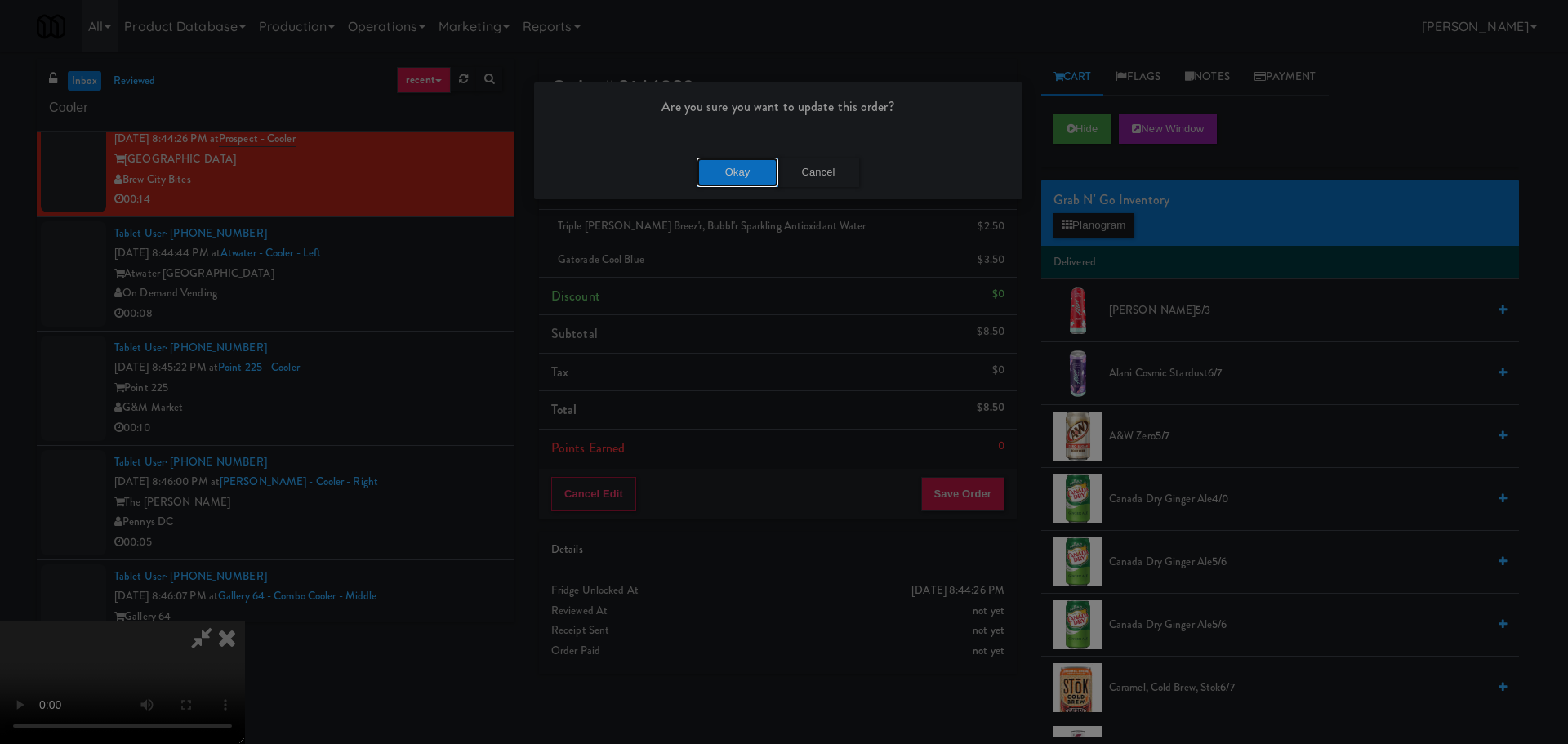
drag, startPoint x: 719, startPoint y: 186, endPoint x: 732, endPoint y: 190, distance: 13.6
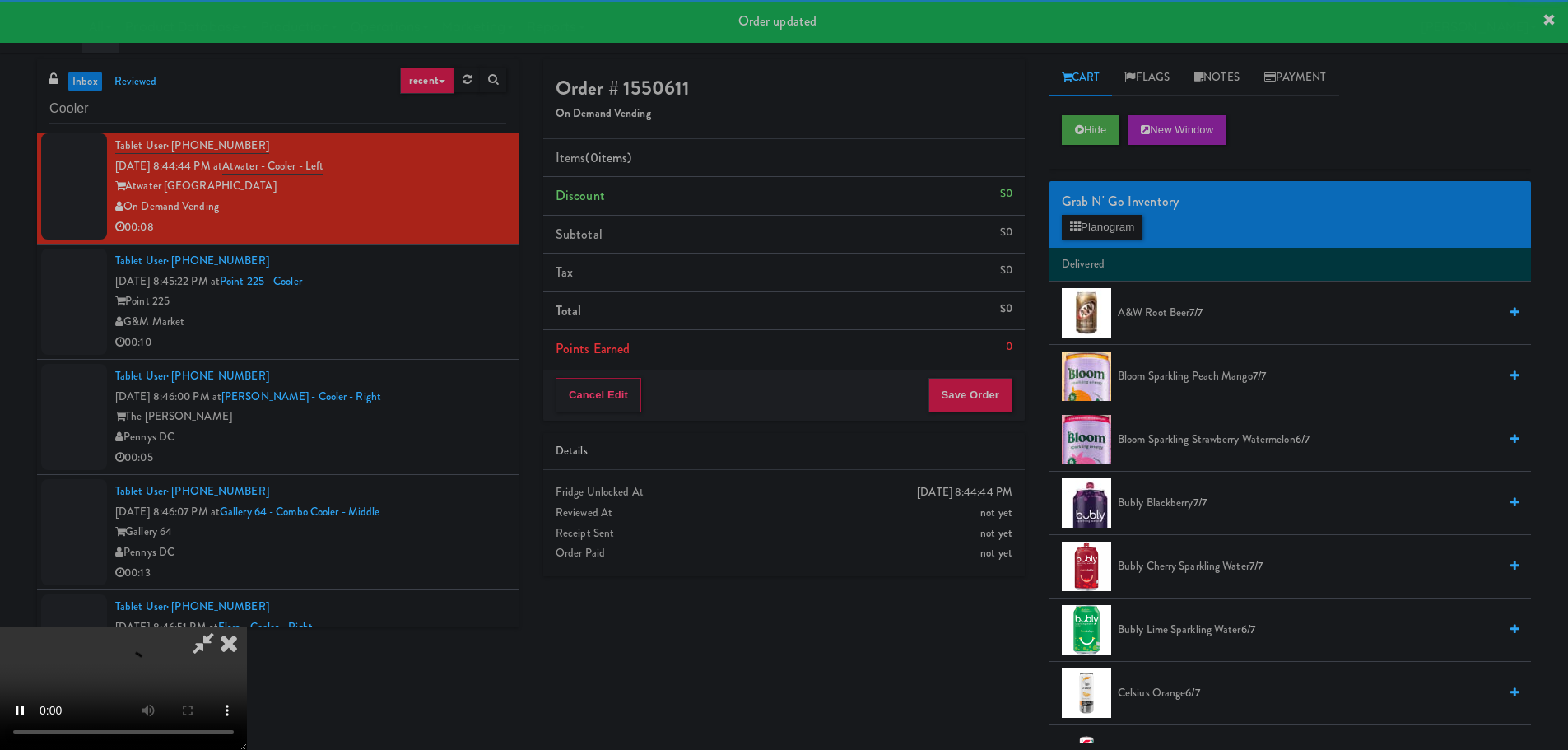
scroll to position [2551, 0]
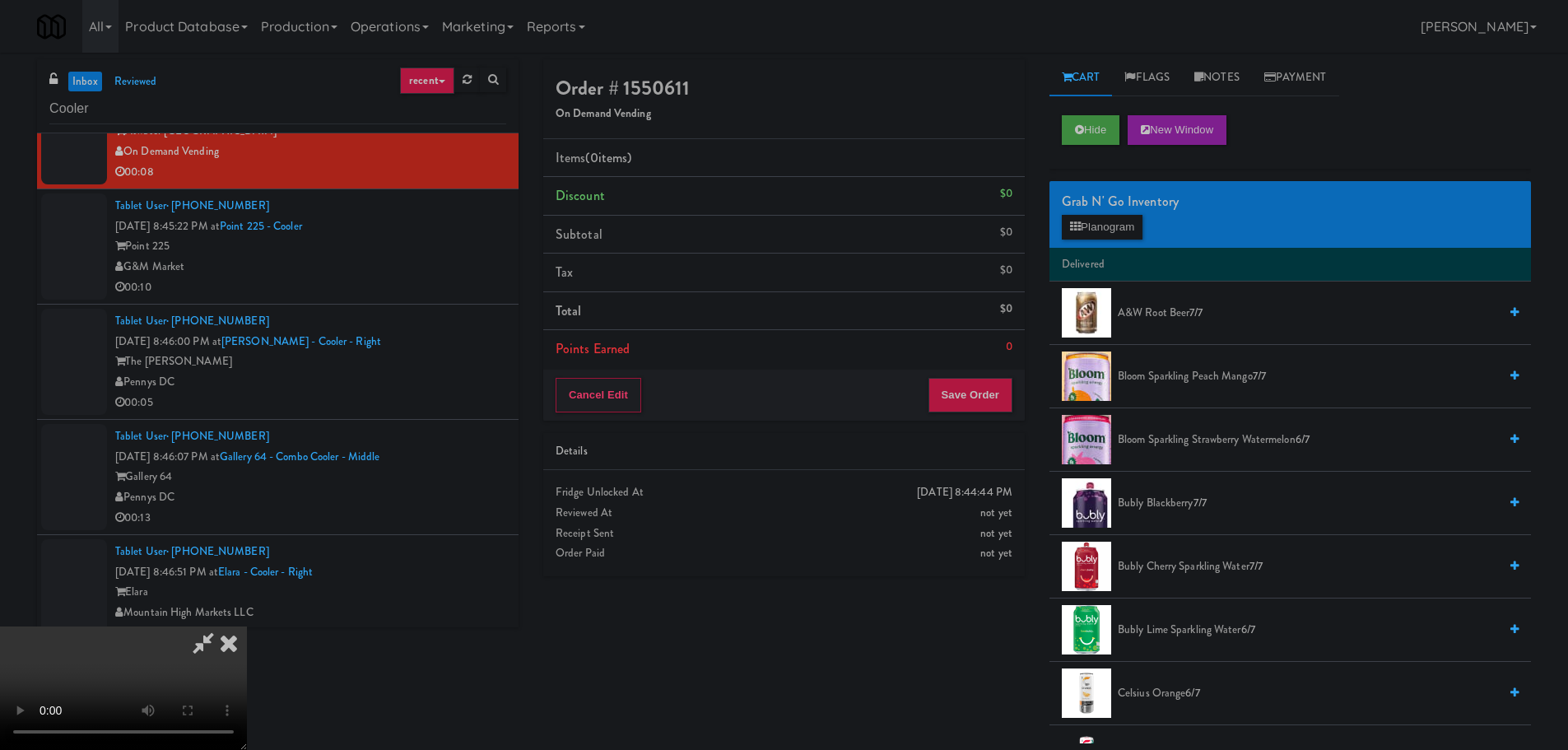
drag, startPoint x: 724, startPoint y: 456, endPoint x: 740, endPoint y: 458, distance: 16.1
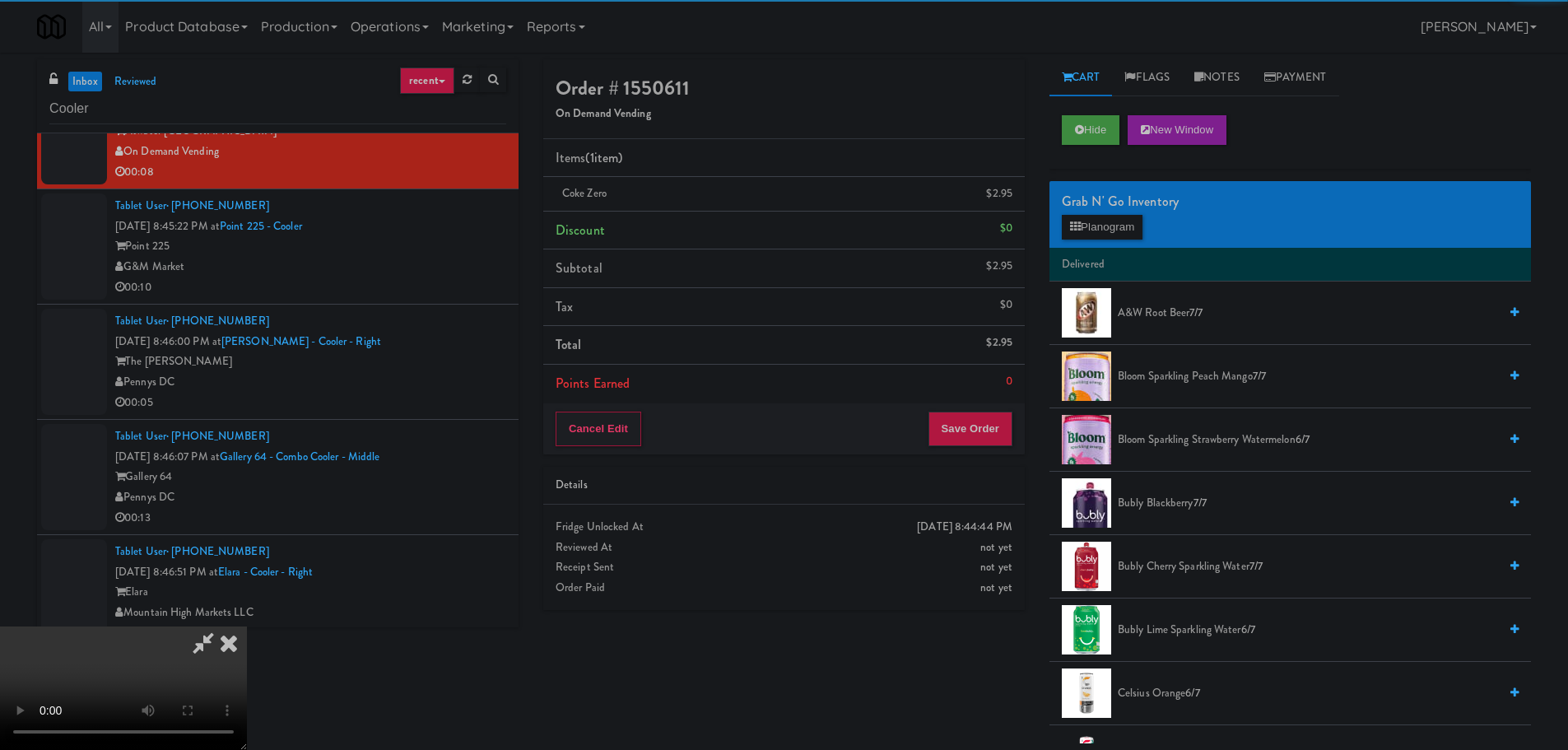
drag, startPoint x: 486, startPoint y: 465, endPoint x: 495, endPoint y: 463, distance: 9.2
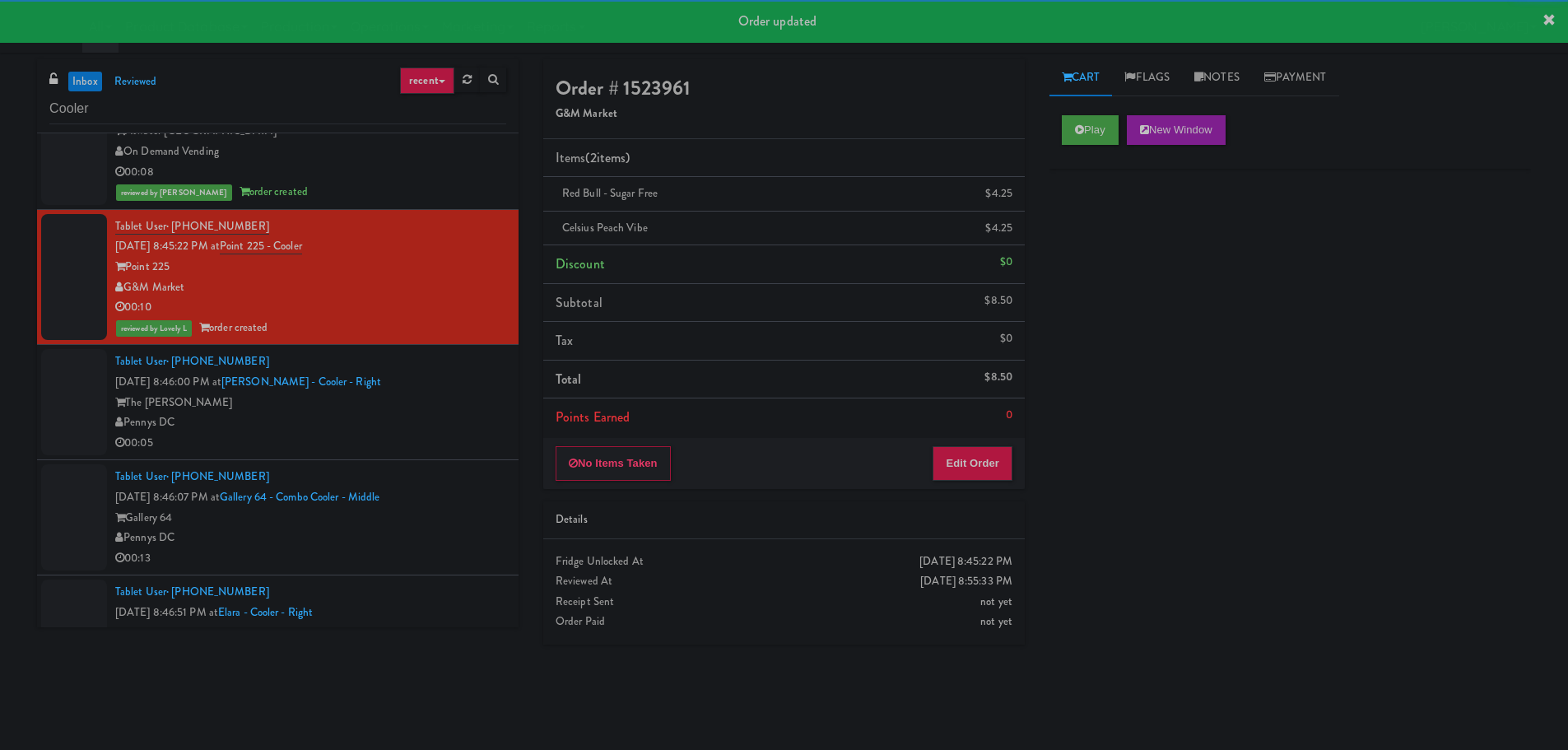
drag, startPoint x: 397, startPoint y: 380, endPoint x: 410, endPoint y: 374, distance: 14.3
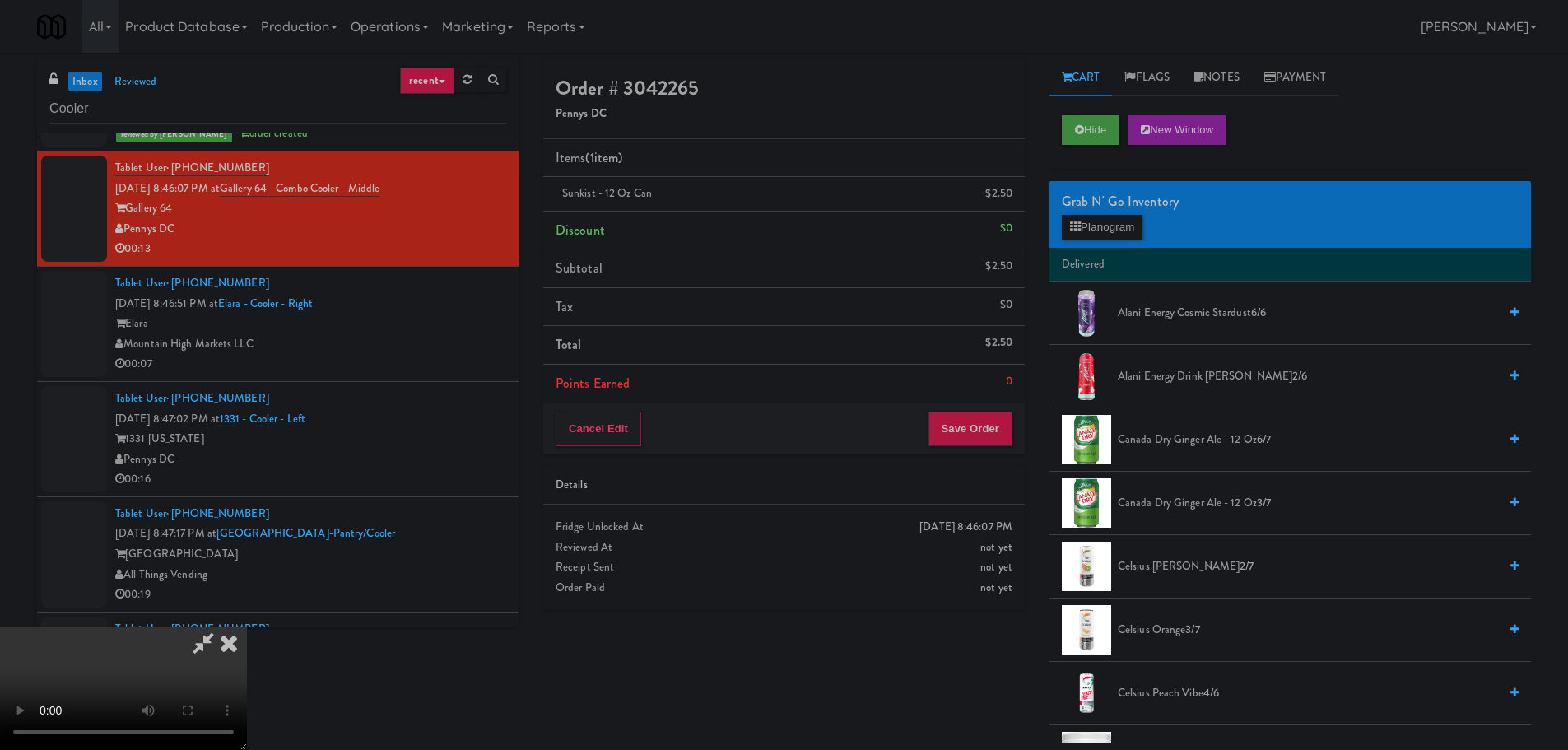
drag, startPoint x: 760, startPoint y: 434, endPoint x: 769, endPoint y: 436, distance: 9.2
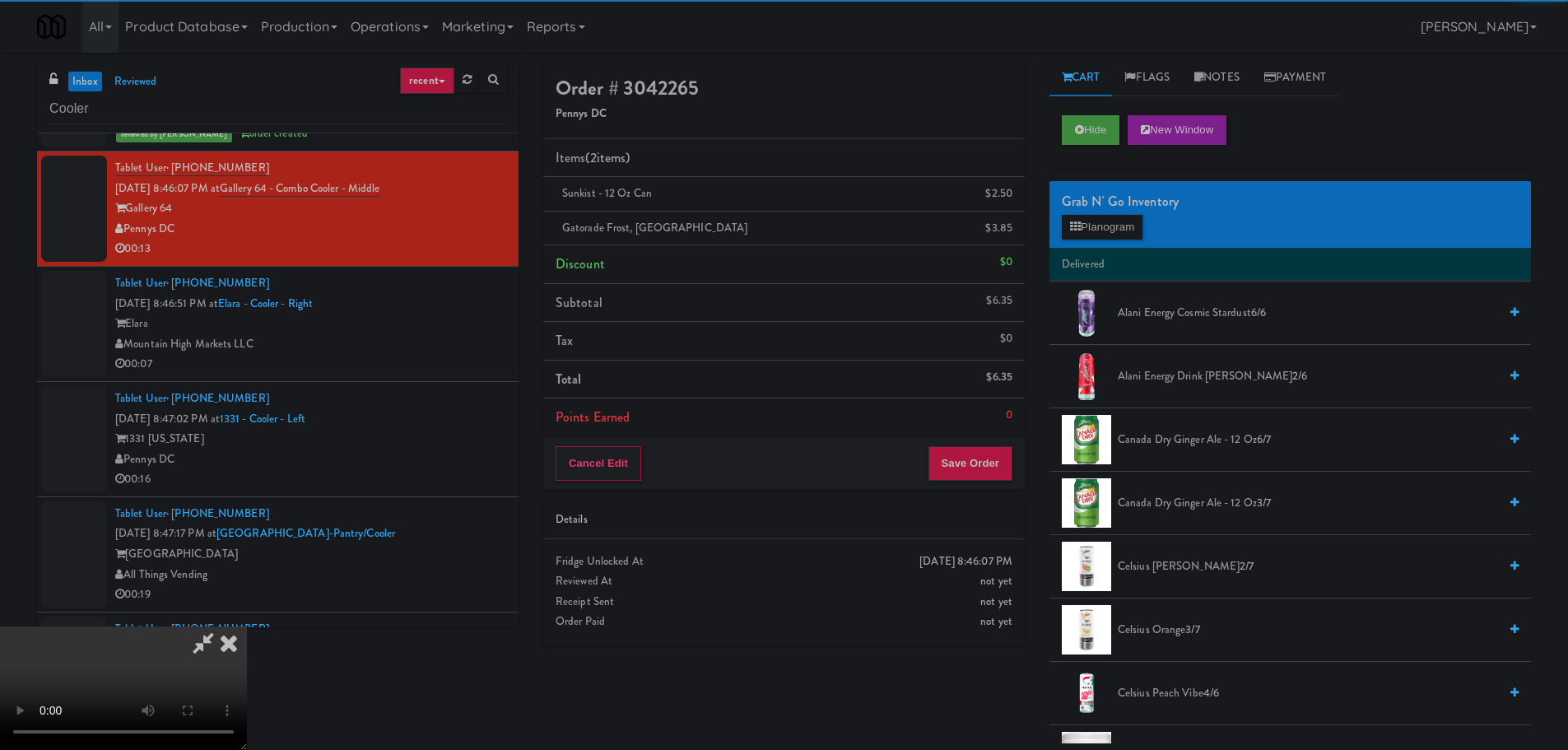
drag, startPoint x: 544, startPoint y: 402, endPoint x: 739, endPoint y: 434, distance: 197.6
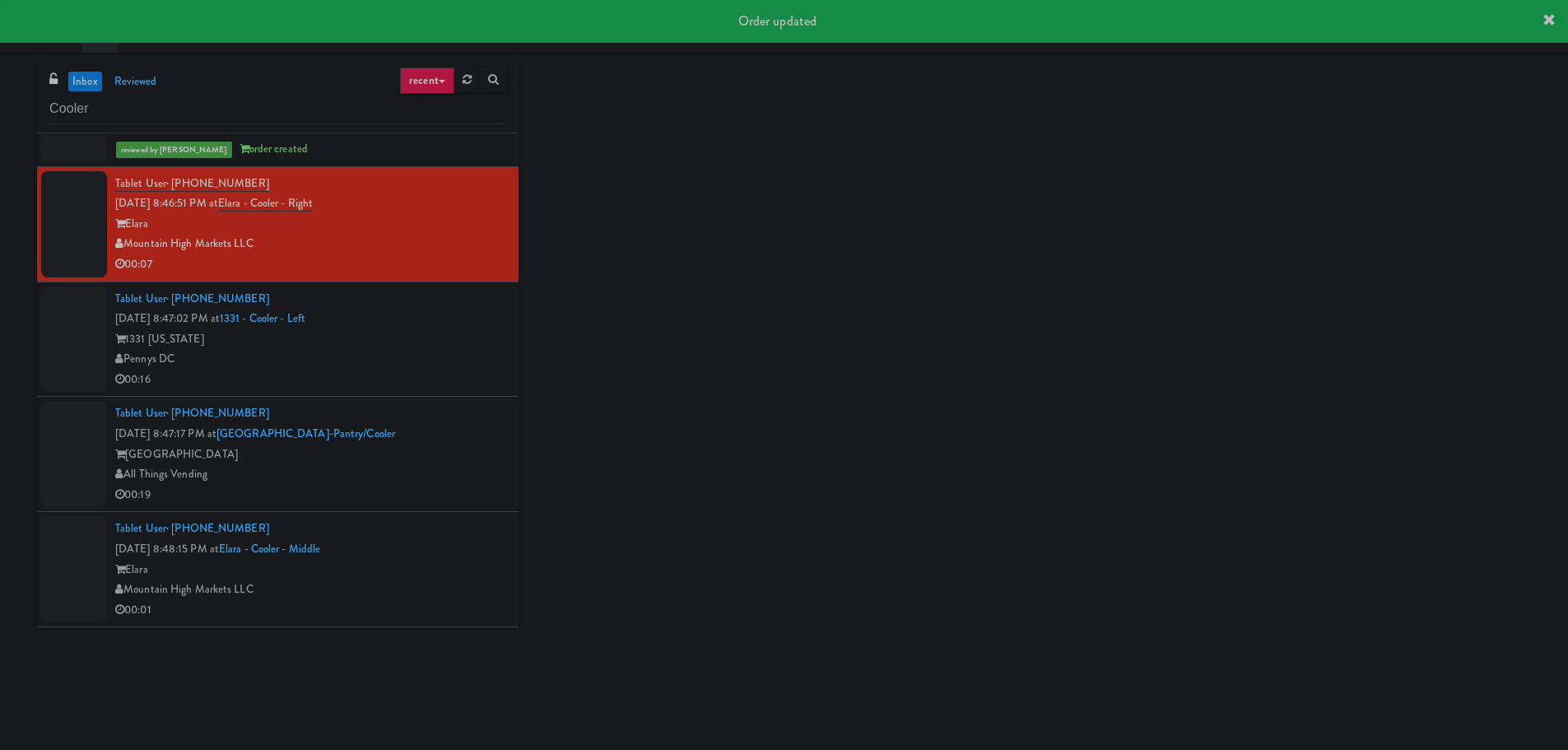
scroll to position [3045, 0]
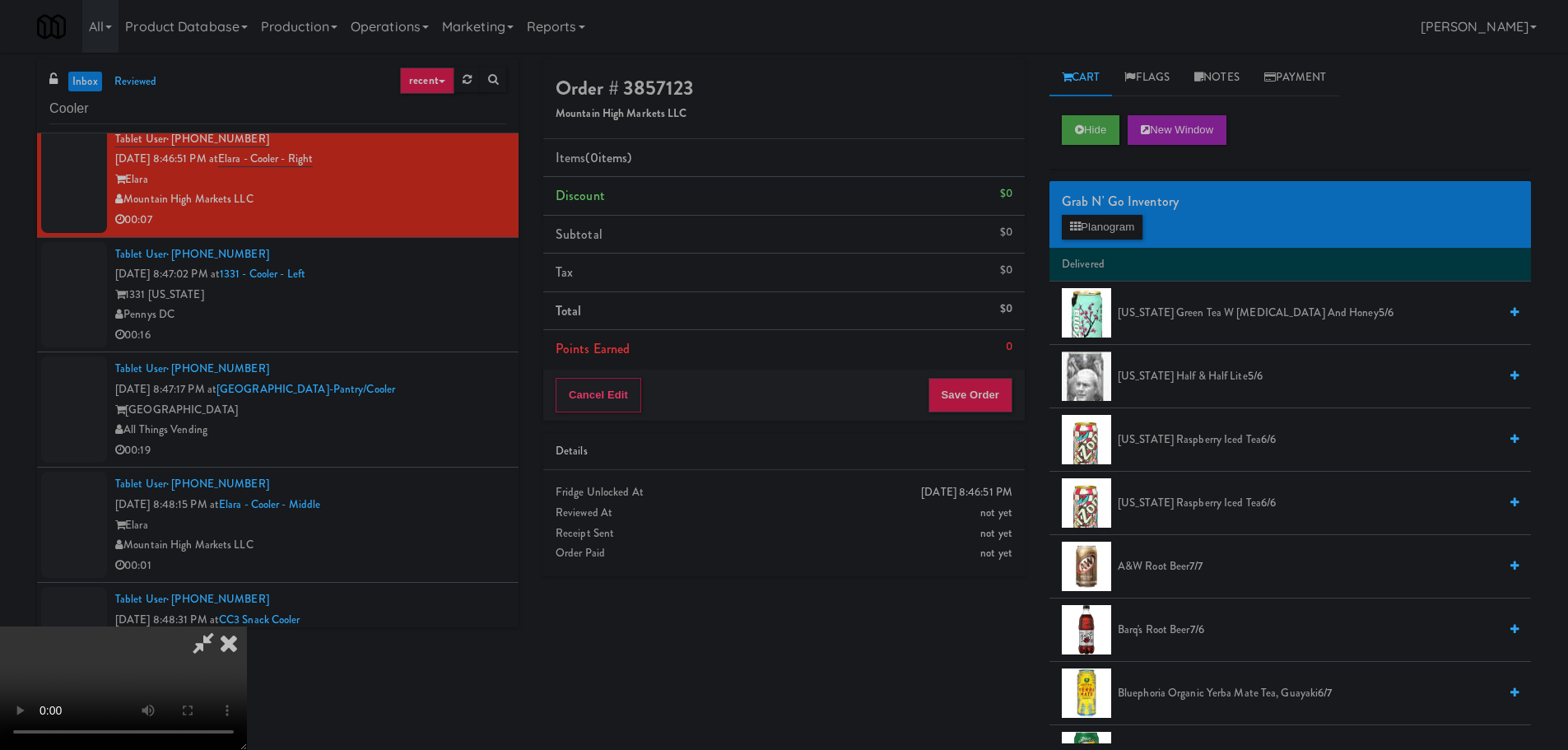
drag, startPoint x: 637, startPoint y: 436, endPoint x: 646, endPoint y: 448, distance: 15.0
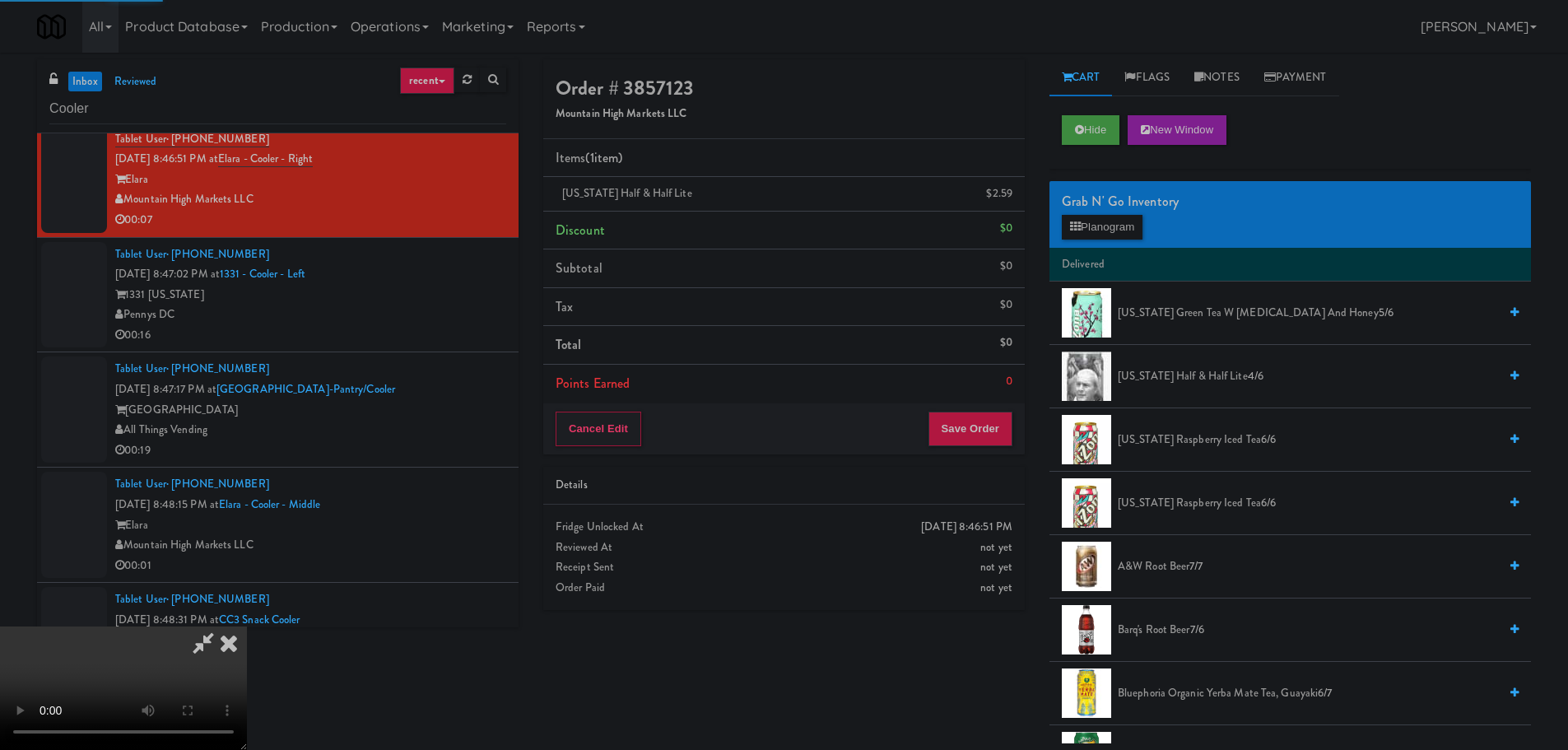
drag, startPoint x: 544, startPoint y: 395, endPoint x: 559, endPoint y: 392, distance: 15.3
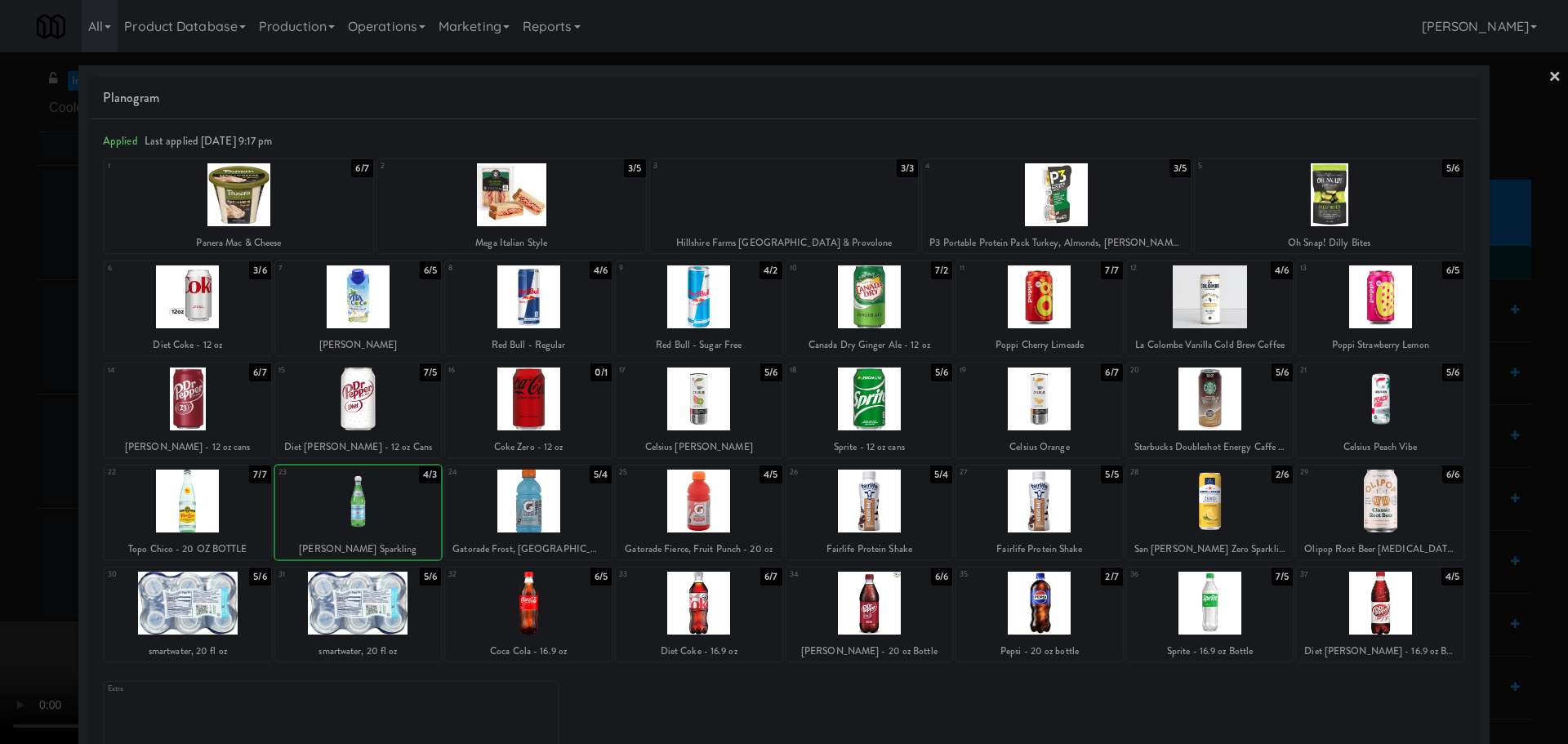
drag, startPoint x: 0, startPoint y: 555, endPoint x: 47, endPoint y: 547, distance: 47.7
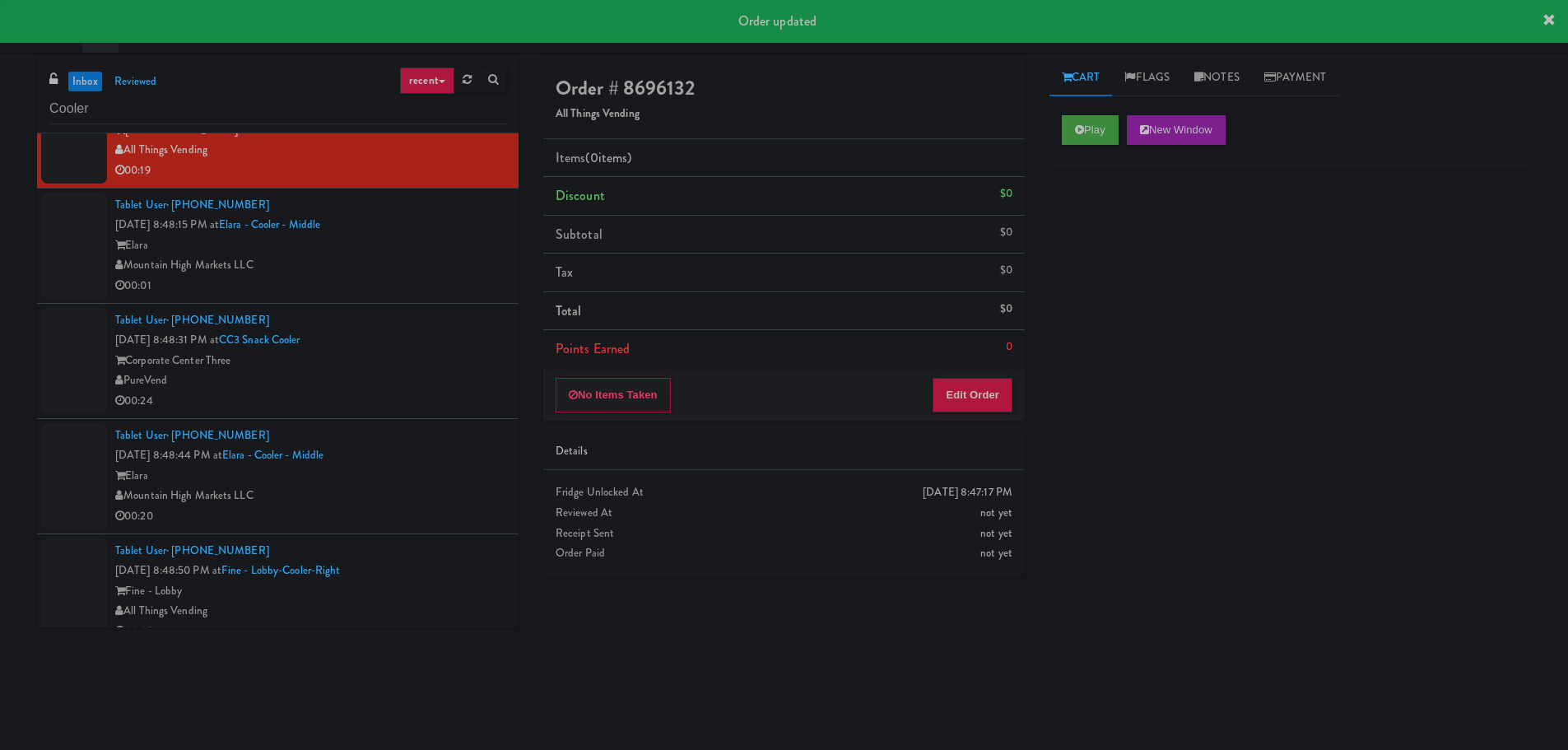
scroll to position [3387, 0]
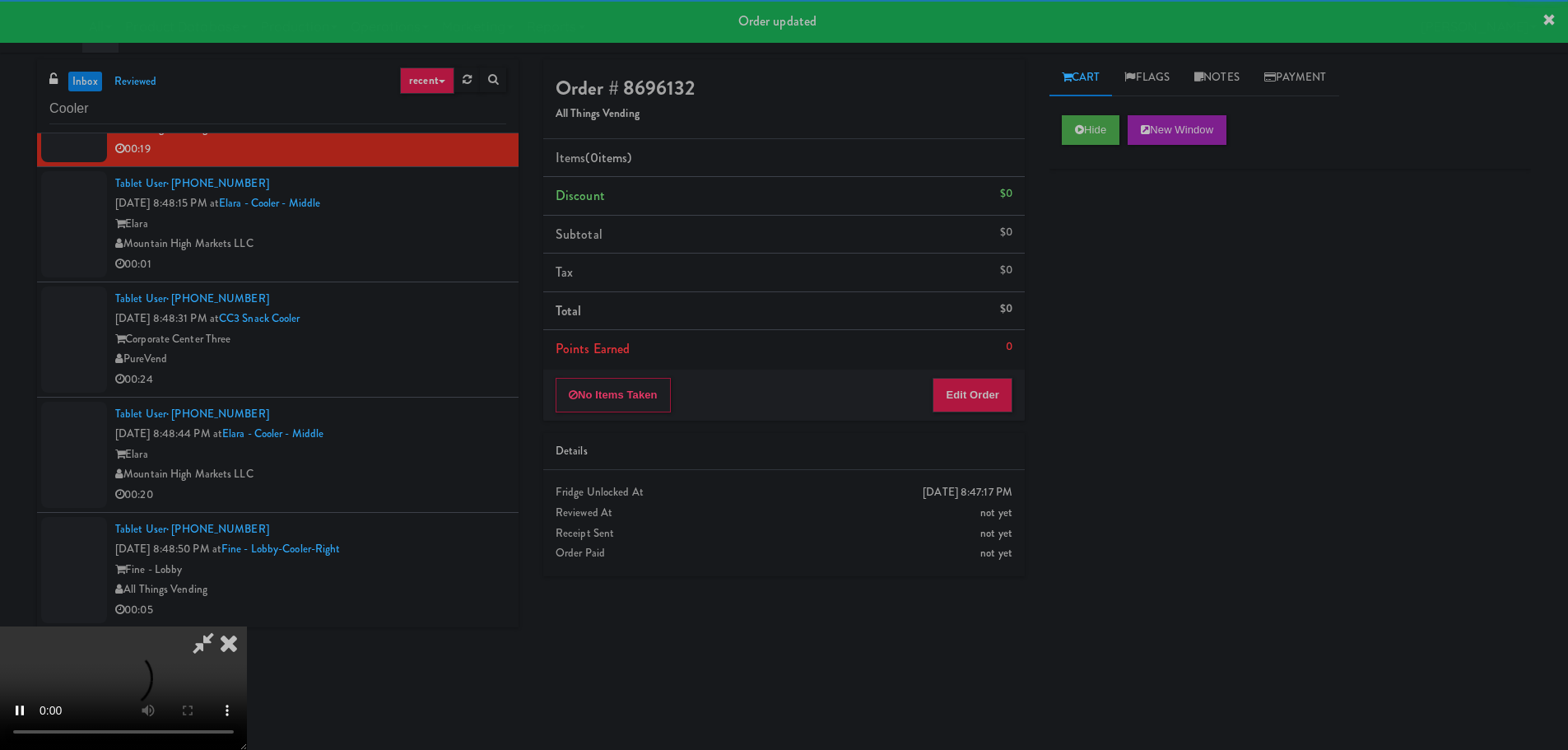
drag, startPoint x: 989, startPoint y: 353, endPoint x: 980, endPoint y: 375, distance: 23.8
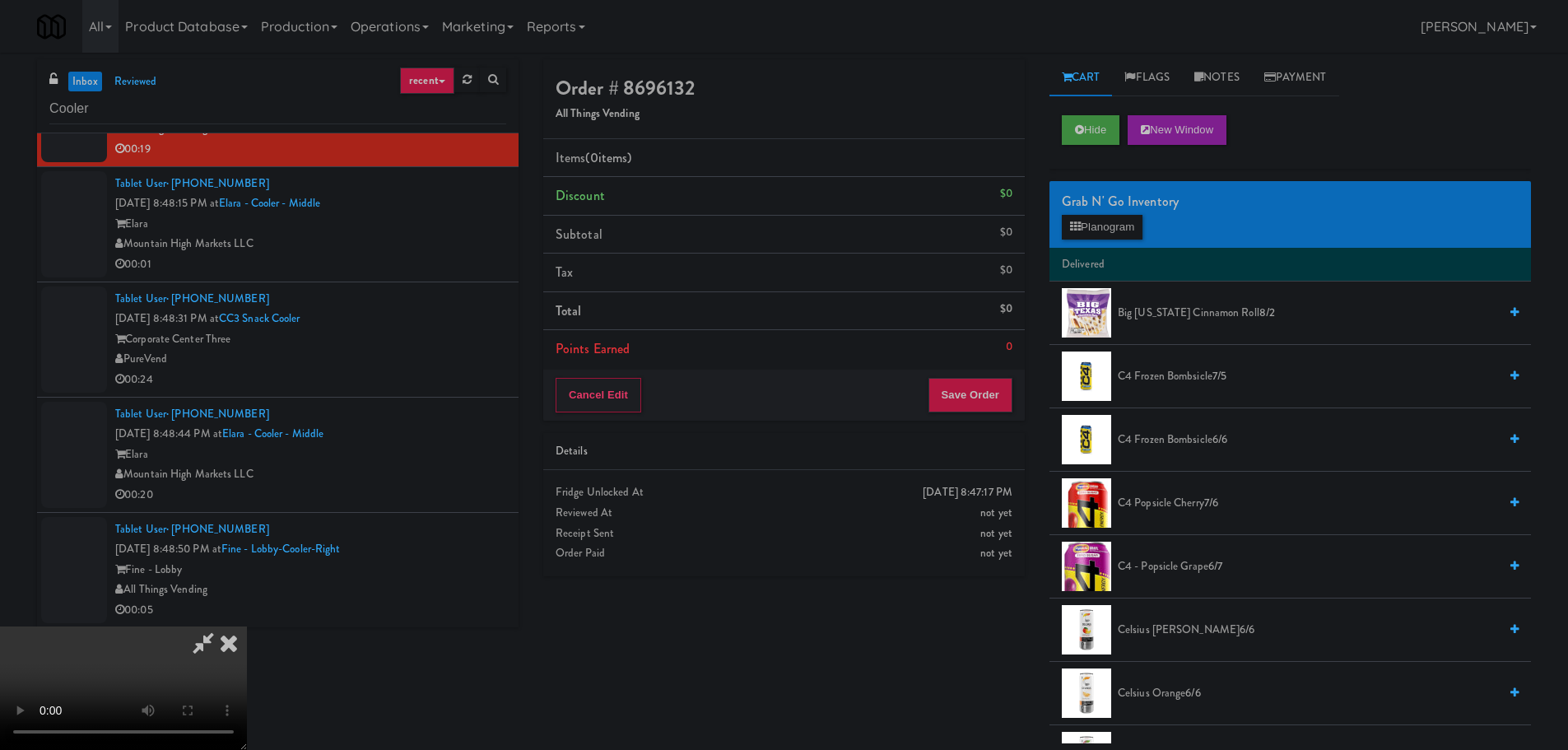
scroll to position [247, 0]
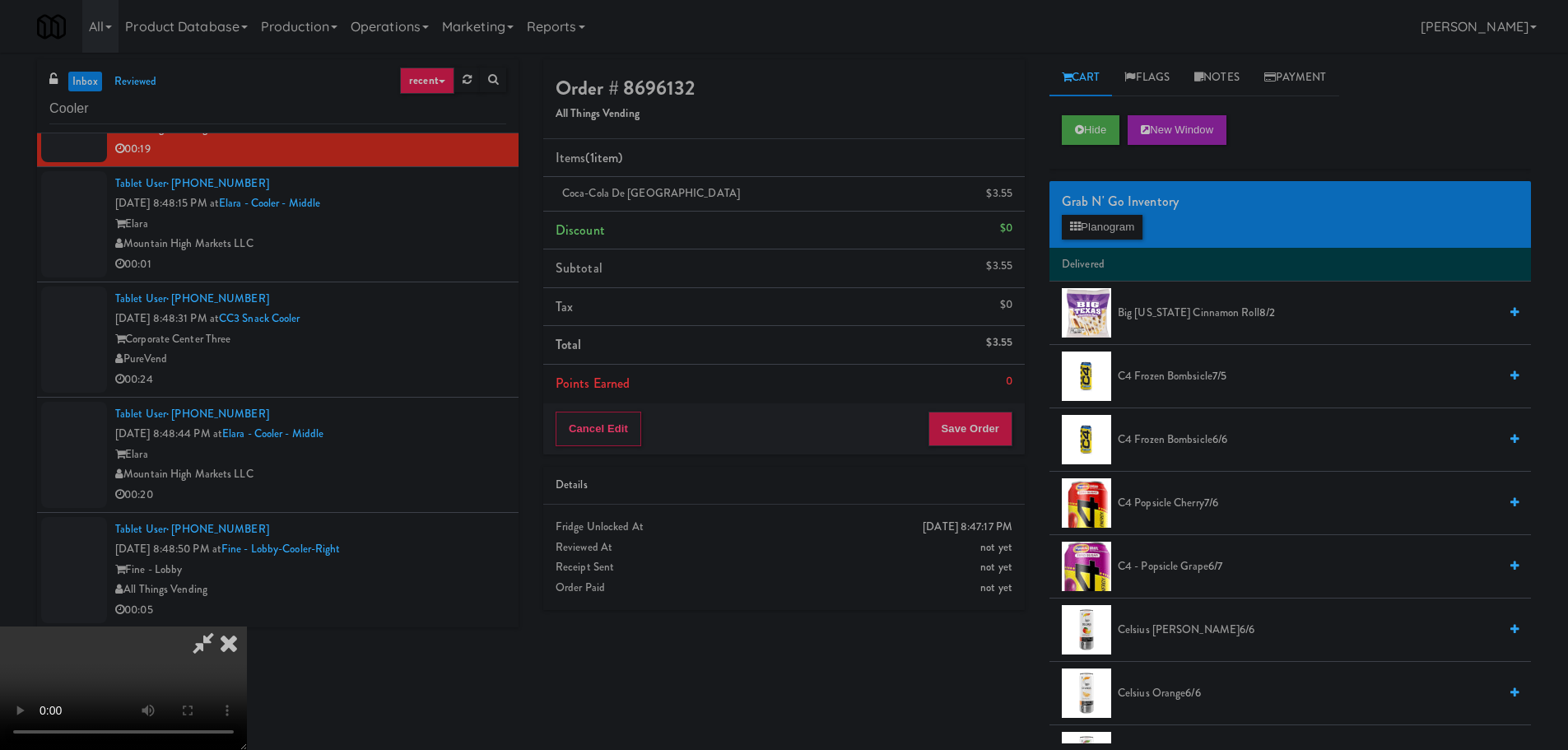
drag, startPoint x: 586, startPoint y: 377, endPoint x: 830, endPoint y: 285, distance: 260.8
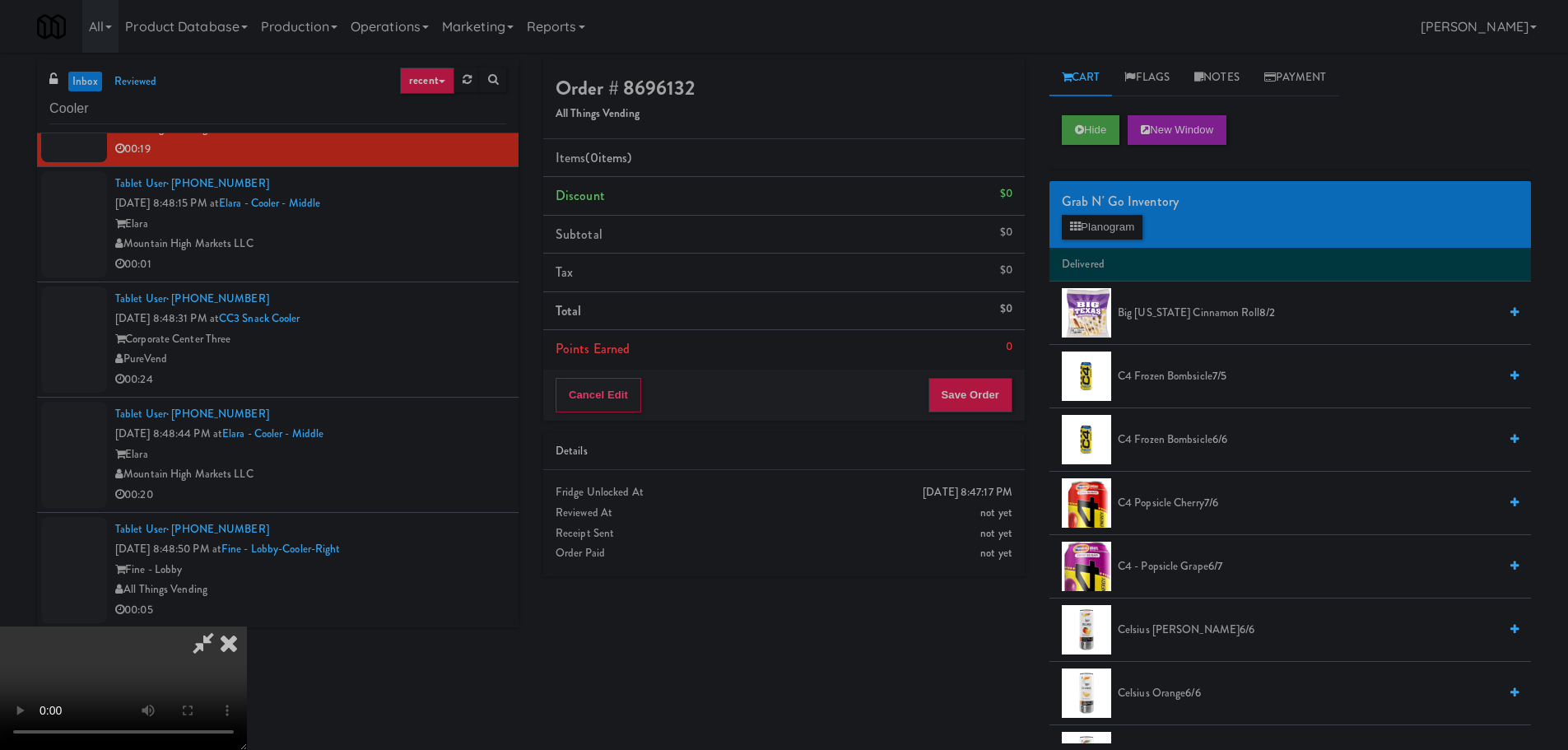
drag, startPoint x: 702, startPoint y: 393, endPoint x: 716, endPoint y: 402, distance: 16.6
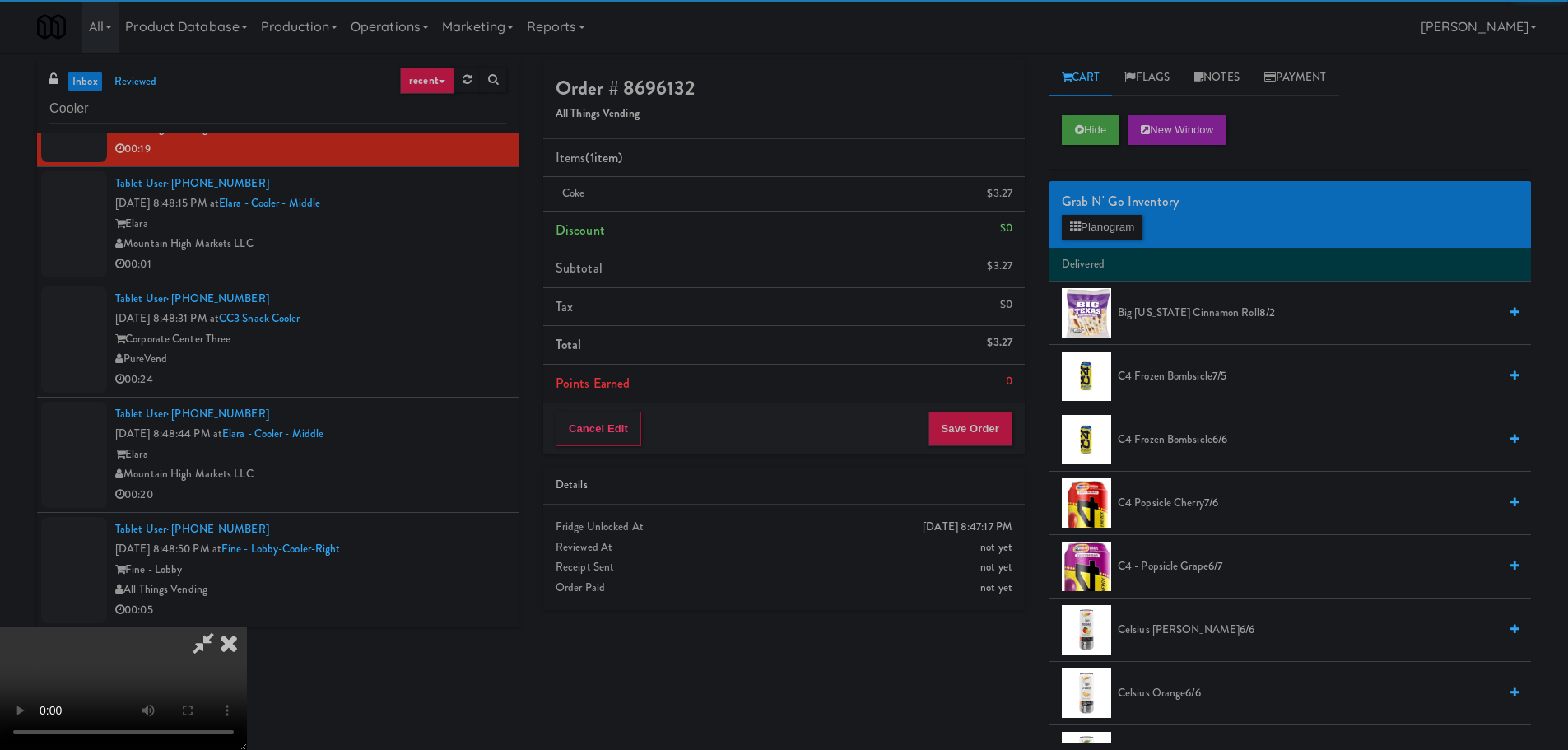
drag, startPoint x: 460, startPoint y: 453, endPoint x: 482, endPoint y: 453, distance: 22.0
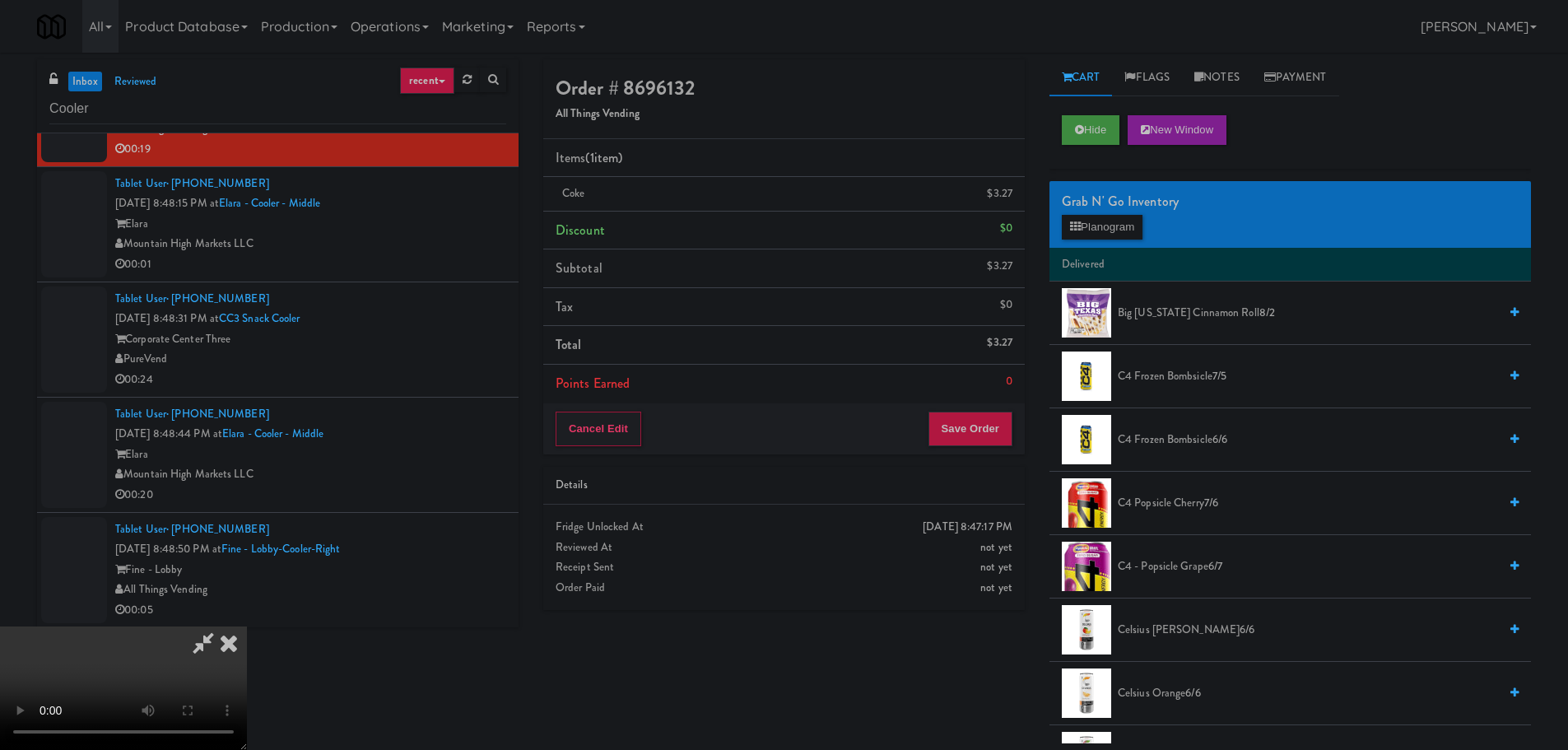
scroll to position [164, 0]
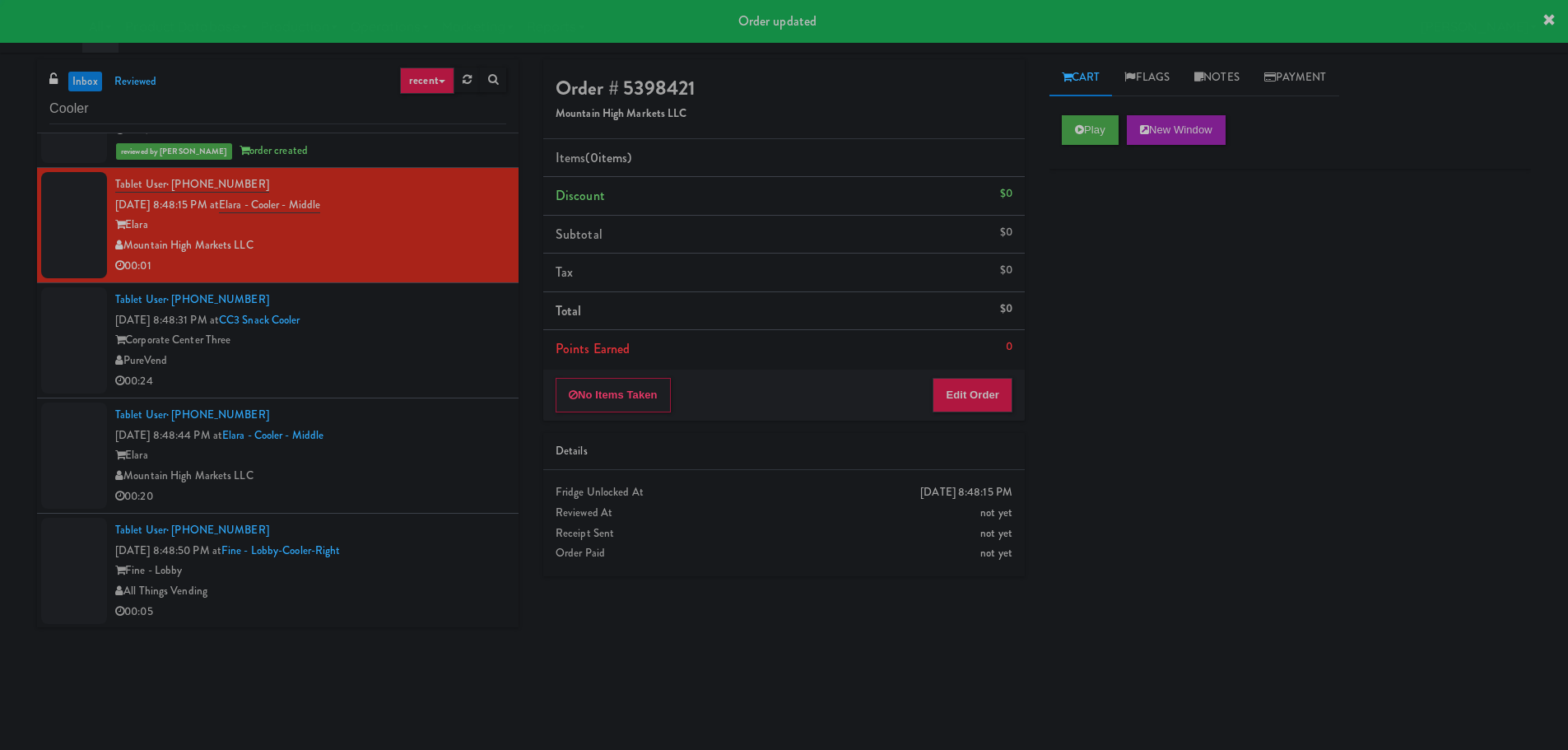
scroll to position [3406, 0]
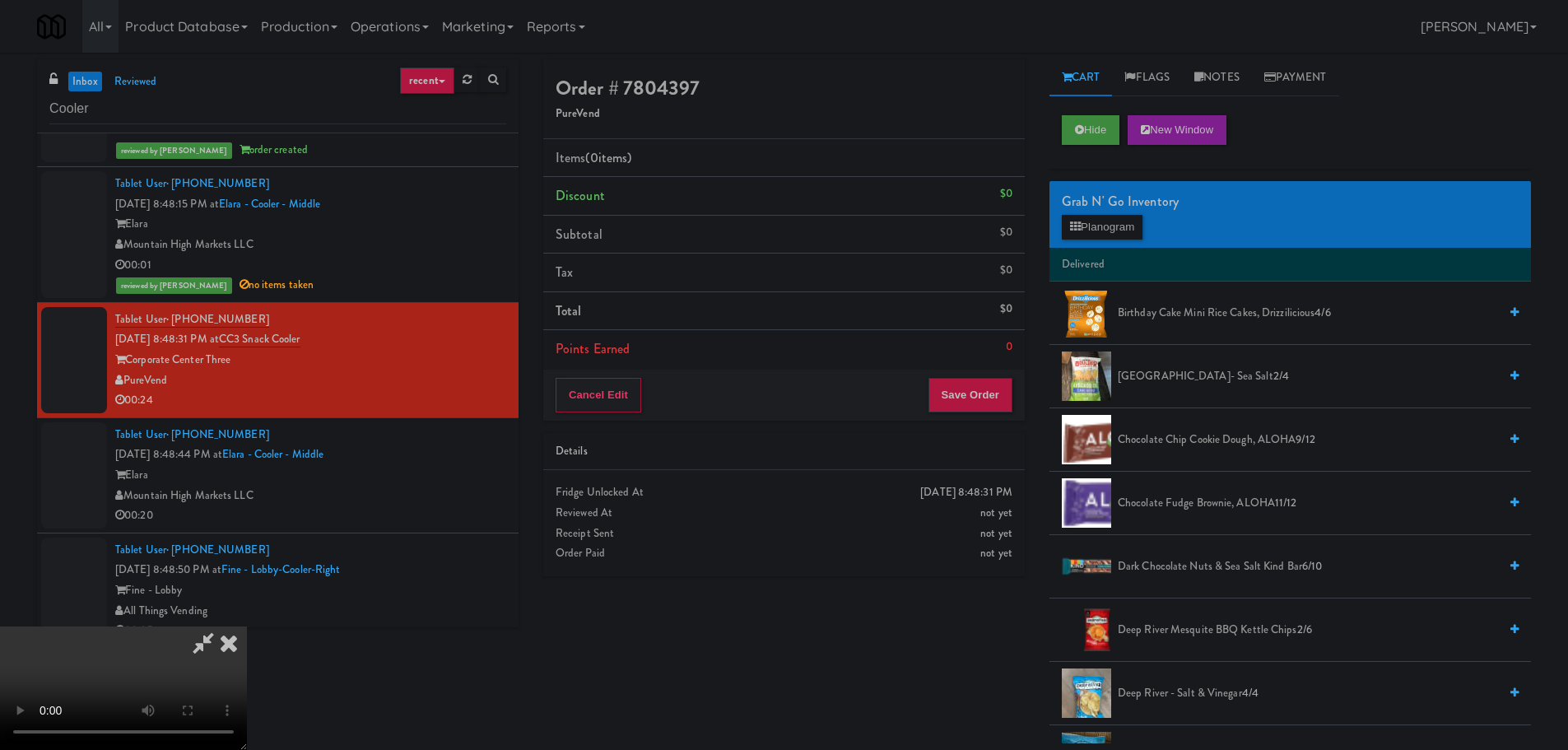
scroll to position [283, 0]
drag, startPoint x: 763, startPoint y: 476, endPoint x: 772, endPoint y: 471, distance: 10.3
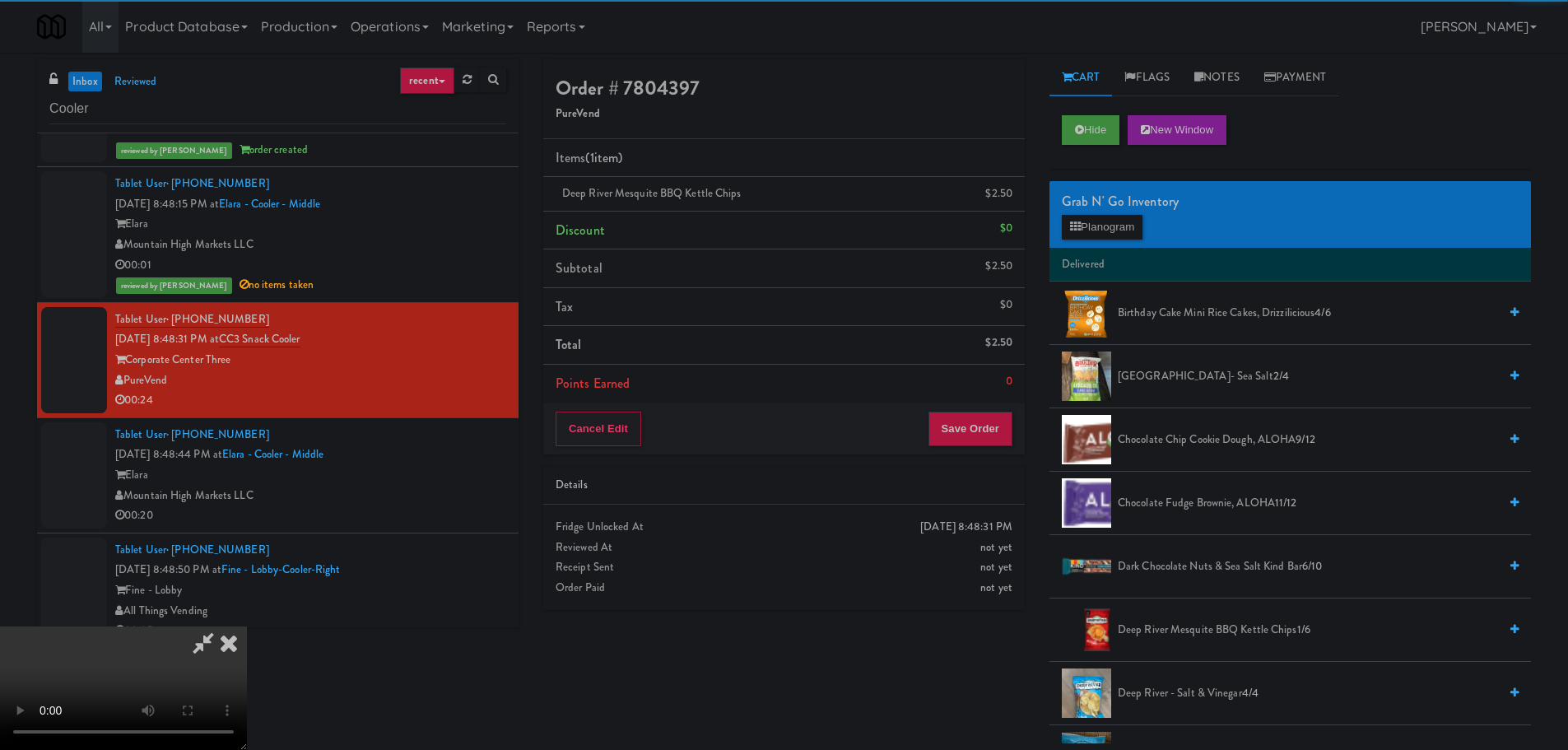
drag, startPoint x: 592, startPoint y: 425, endPoint x: 638, endPoint y: 410, distance: 48.4
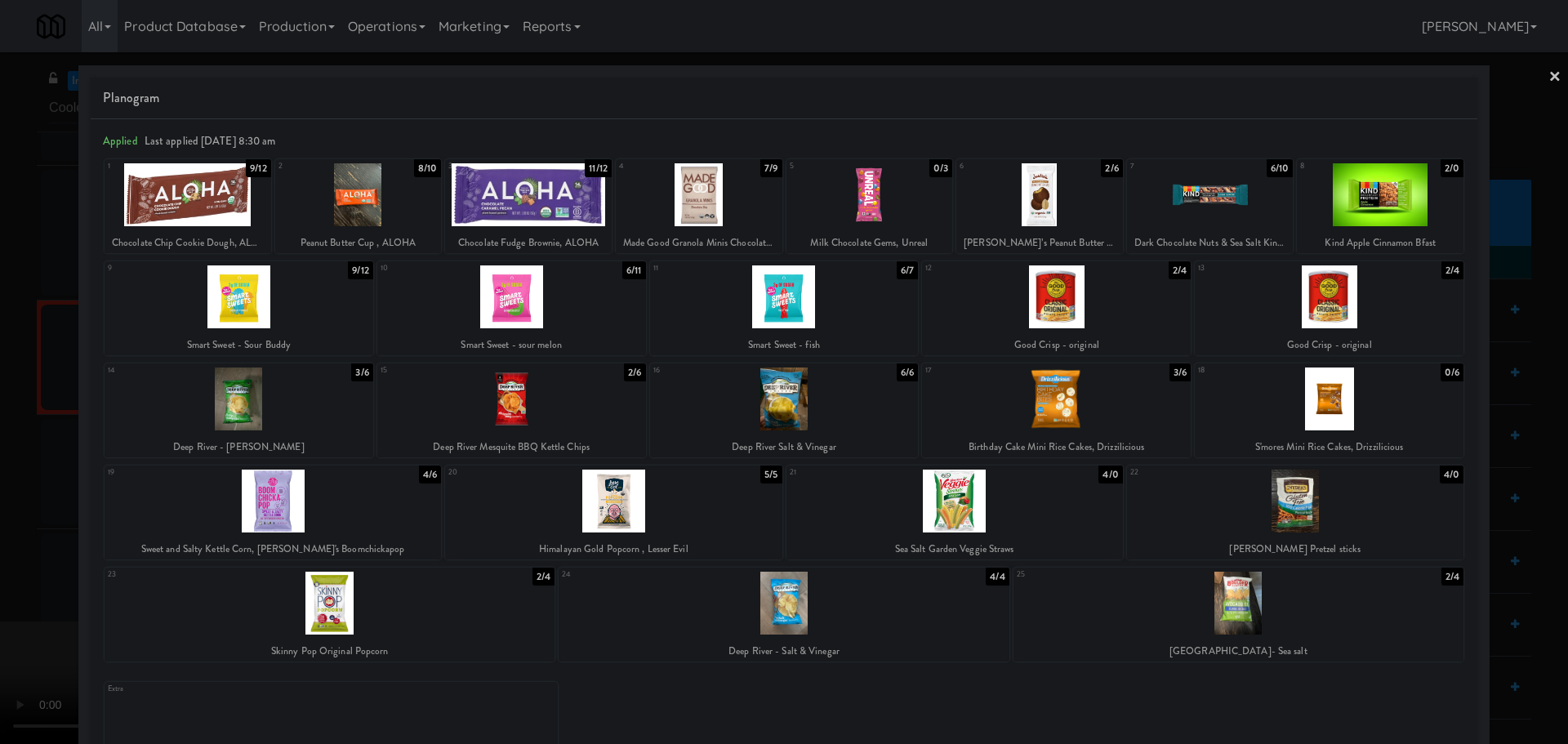
drag, startPoint x: 0, startPoint y: 507, endPoint x: 239, endPoint y: 457, distance: 244.2
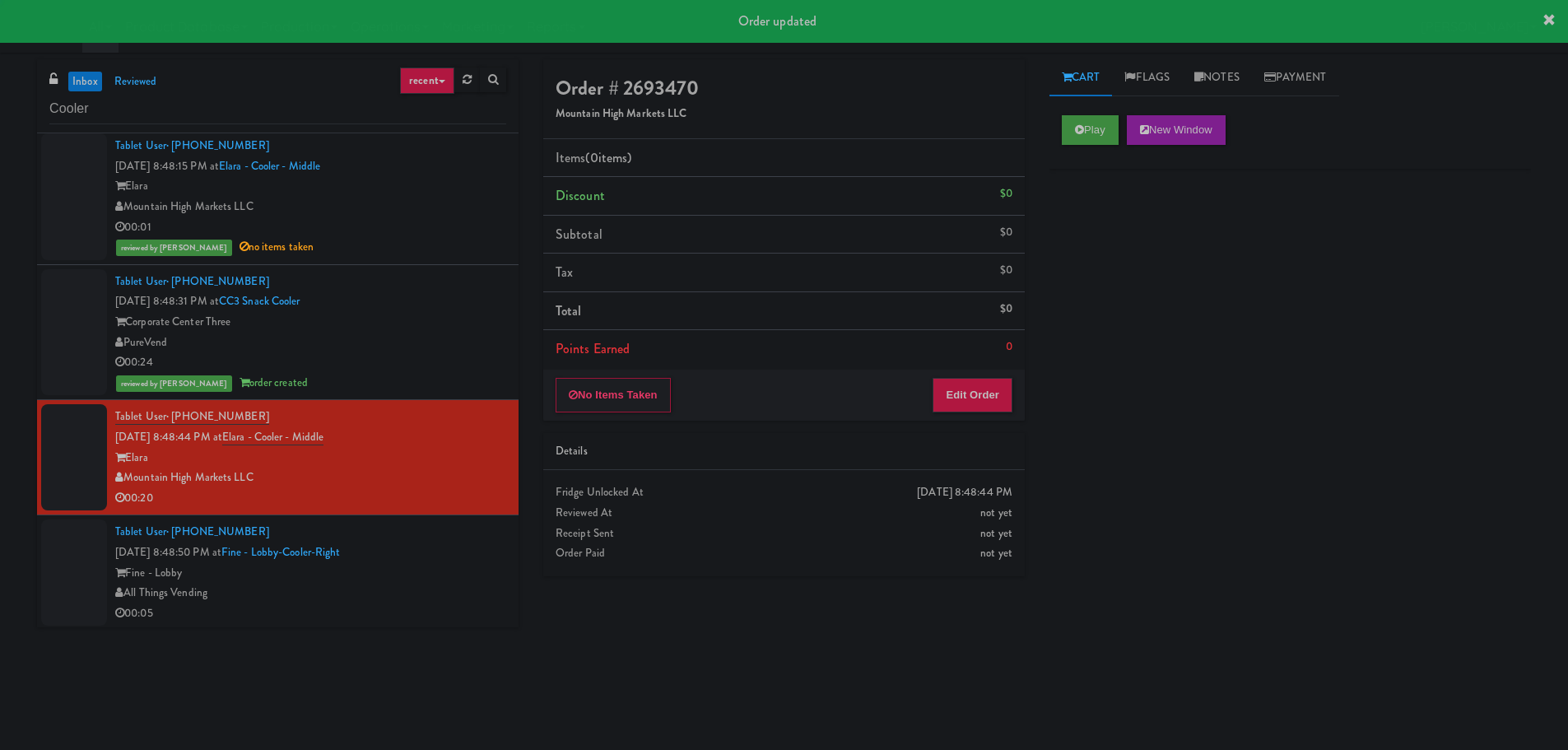
scroll to position [3447, 0]
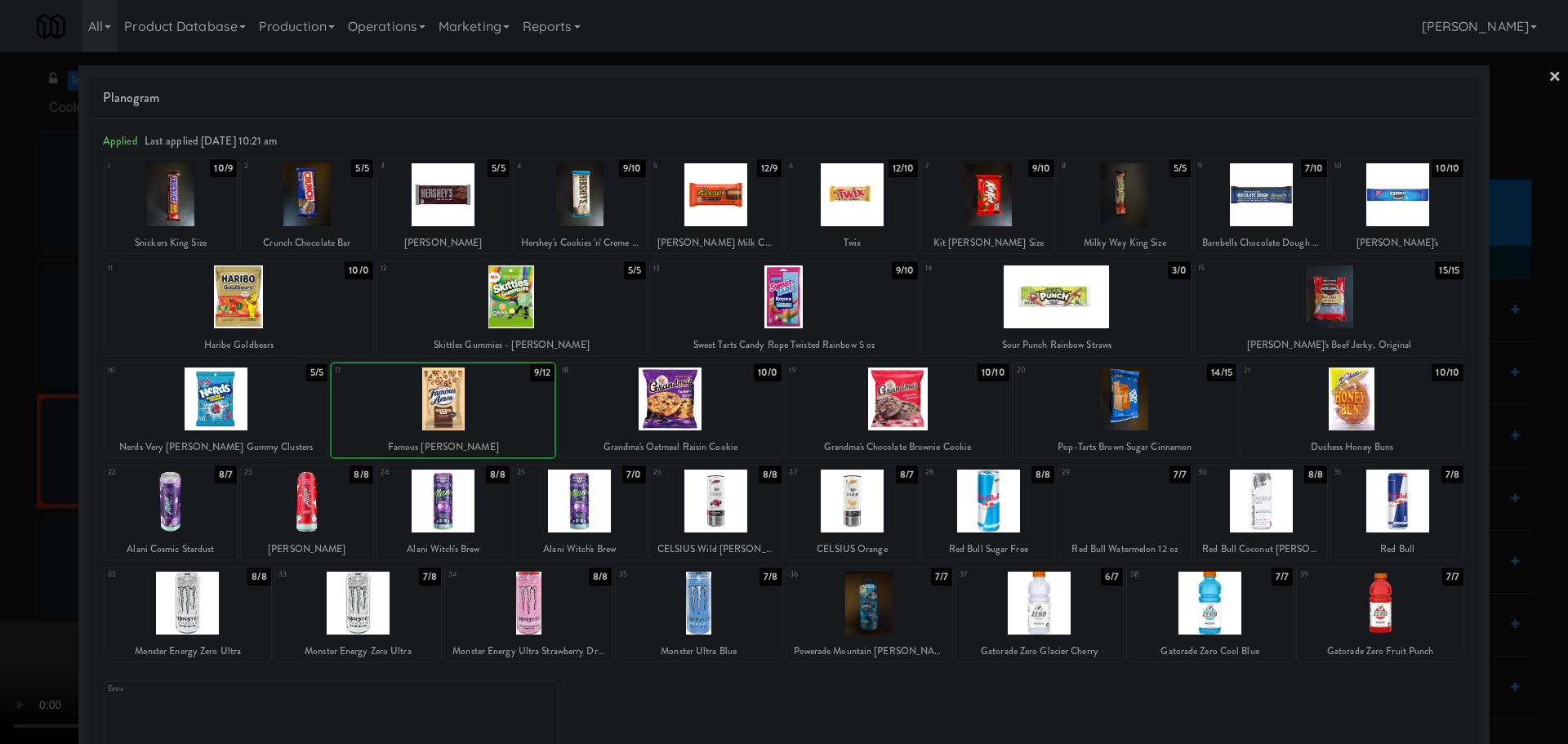
drag, startPoint x: 0, startPoint y: 465, endPoint x: 230, endPoint y: 428, distance: 233.0
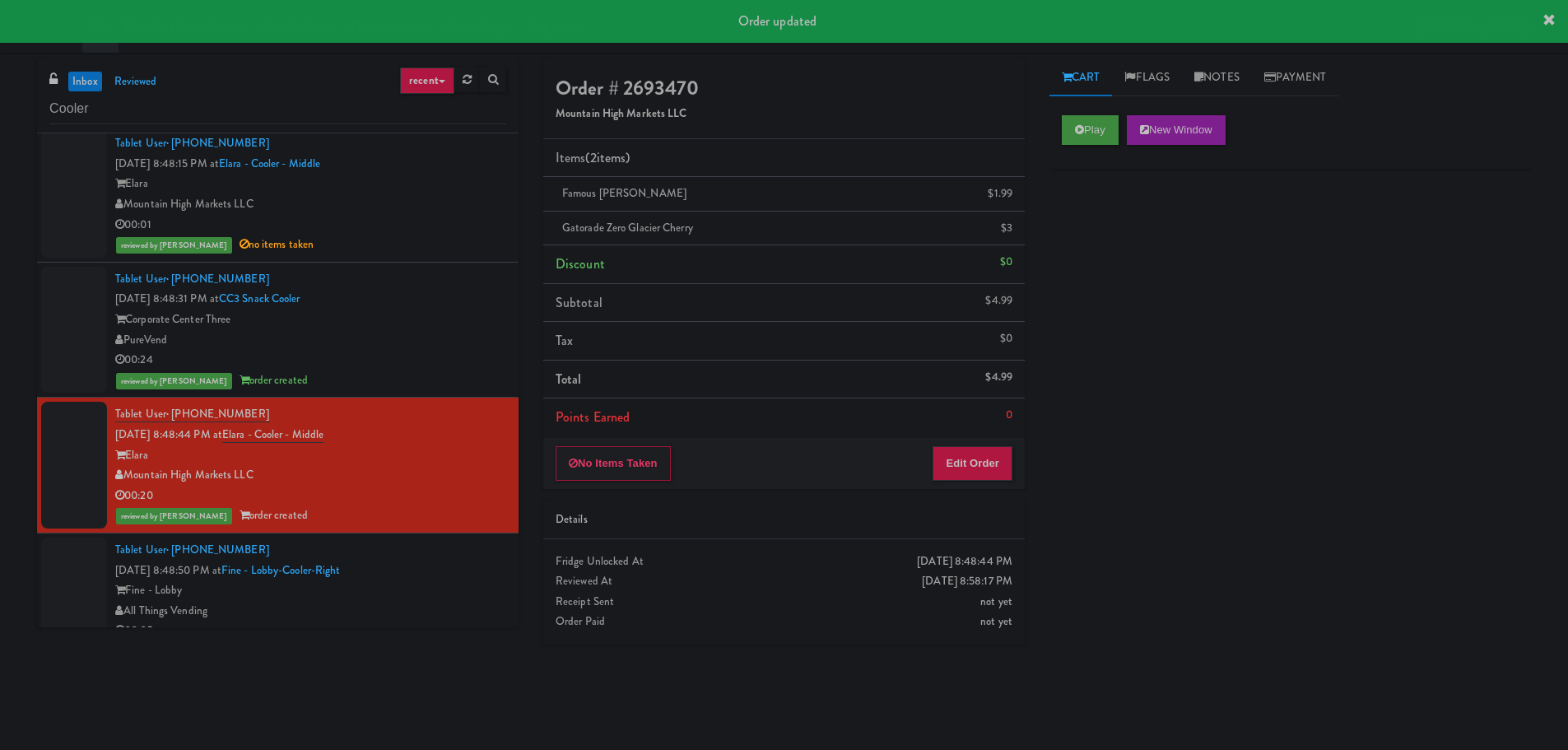
scroll to position [3468, 0]
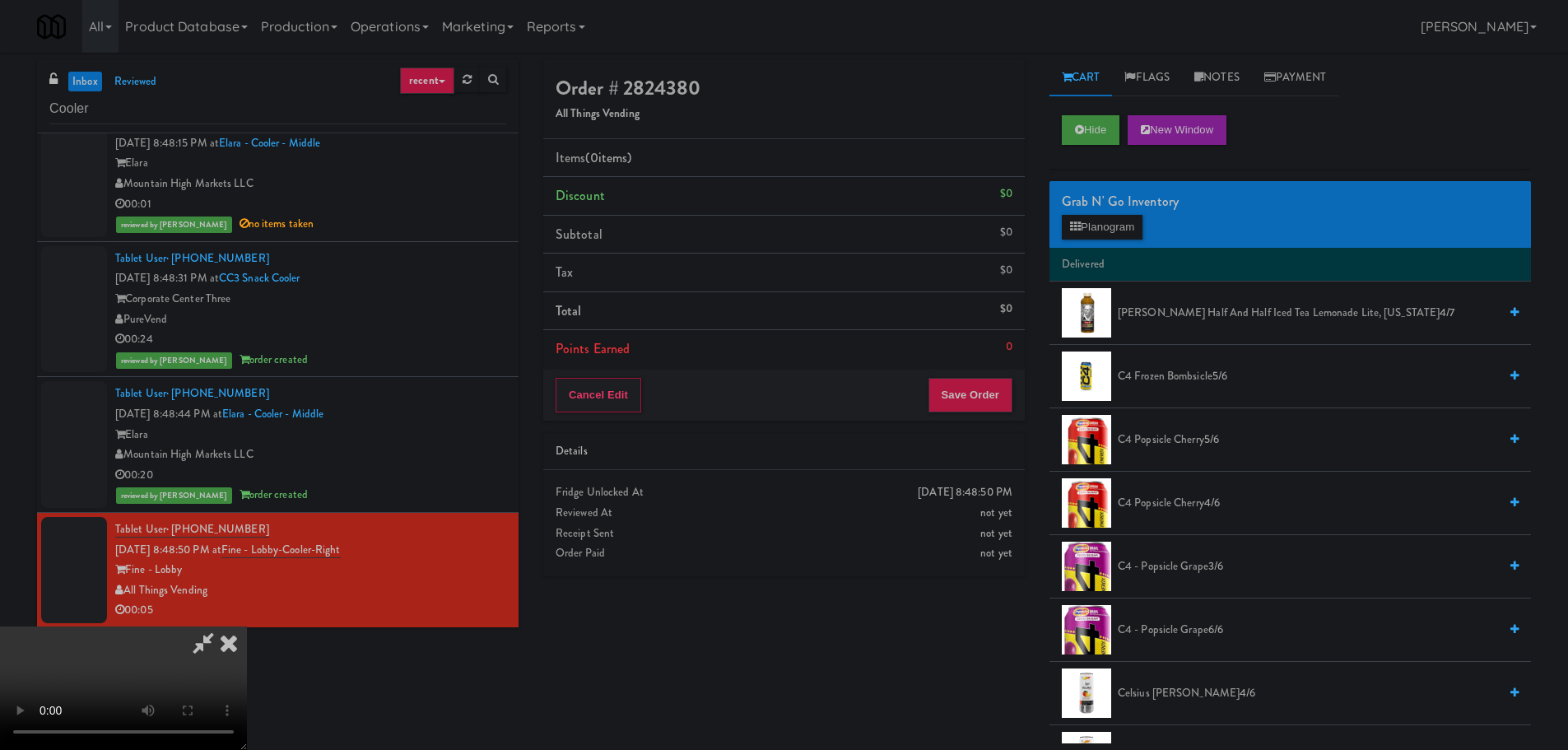
drag, startPoint x: 642, startPoint y: 383, endPoint x: 669, endPoint y: 375, distance: 28.2
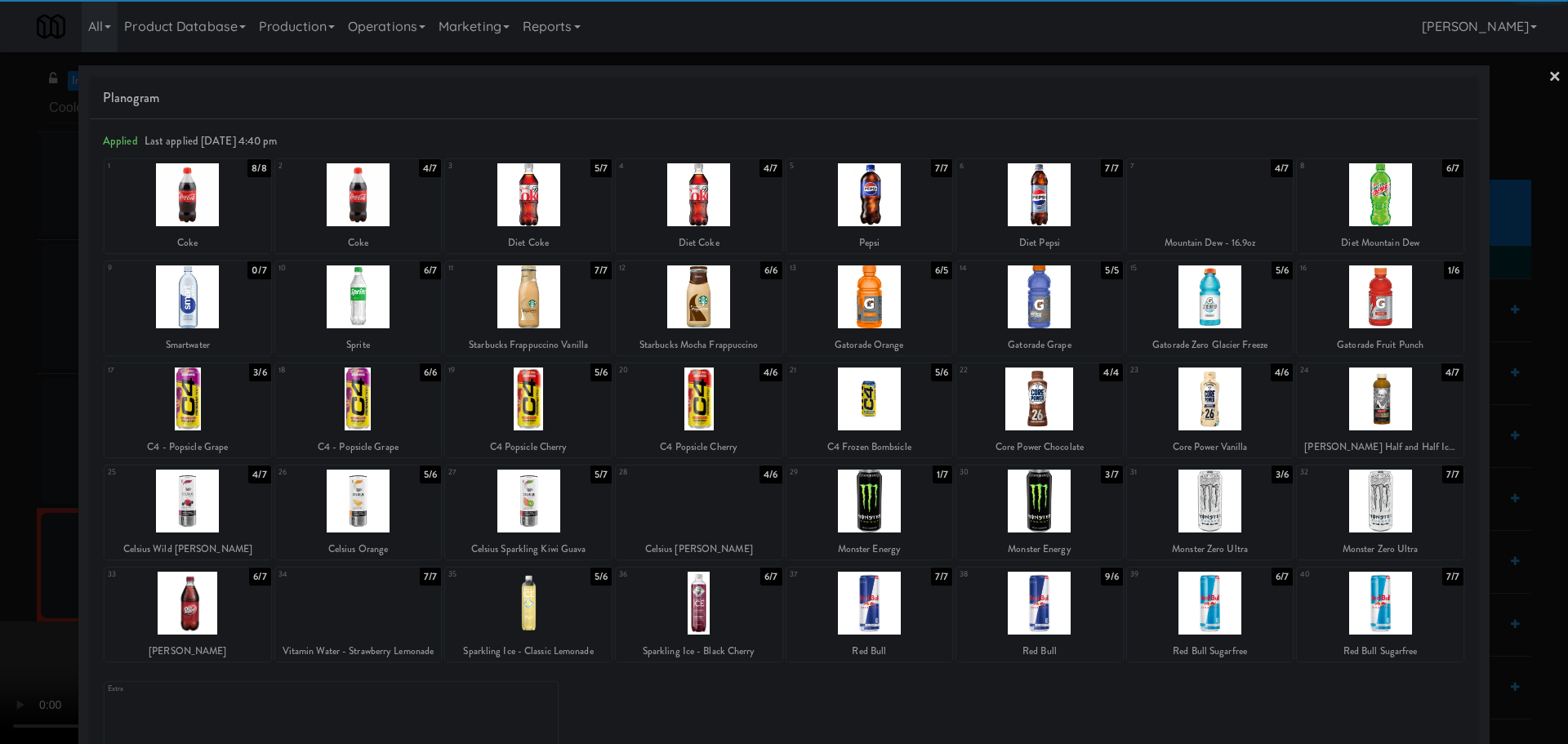
drag, startPoint x: 0, startPoint y: 484, endPoint x: 10, endPoint y: 493, distance: 13.5
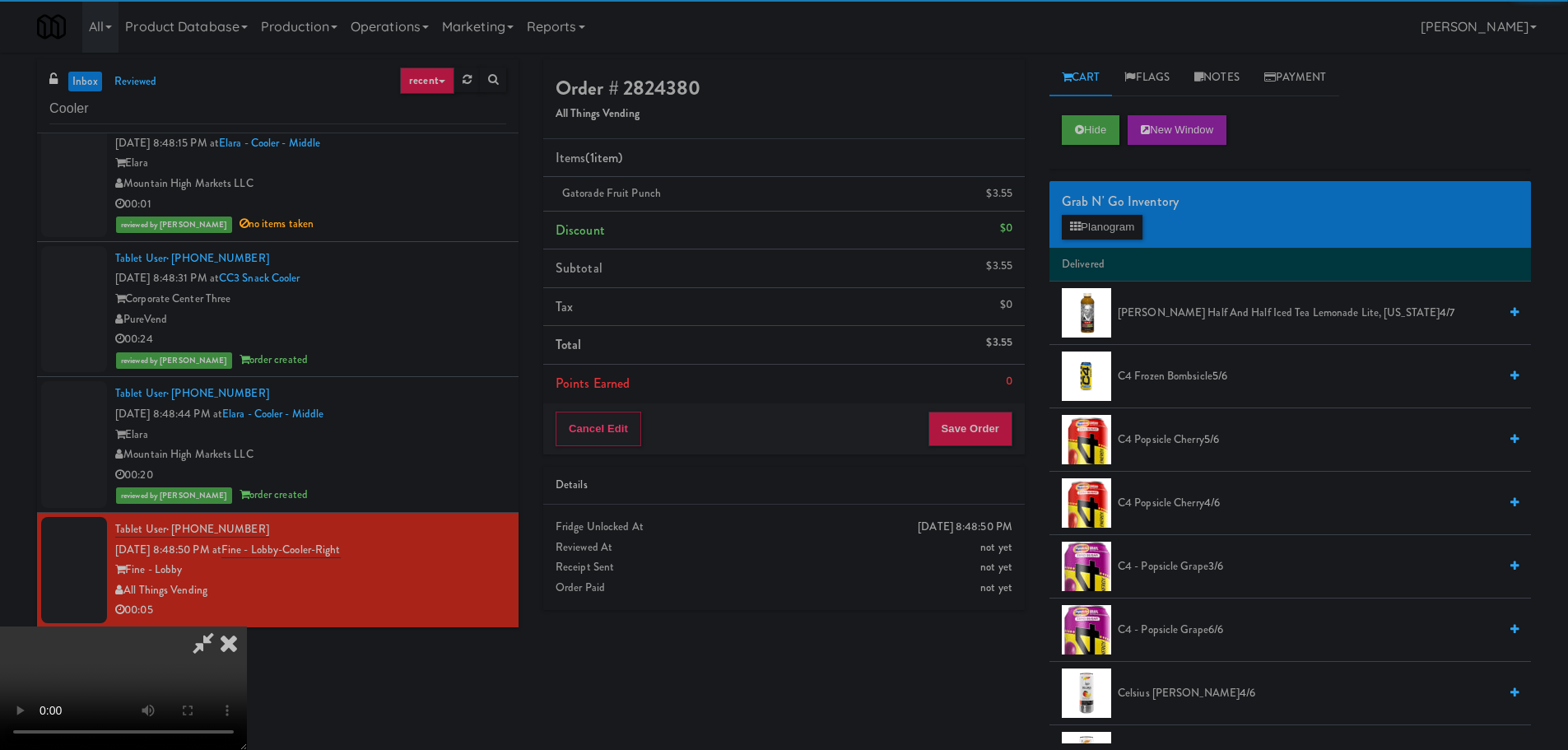
drag, startPoint x: 524, startPoint y: 427, endPoint x: 538, endPoint y: 432, distance: 14.9
